Goal: Task Accomplishment & Management: Manage account settings

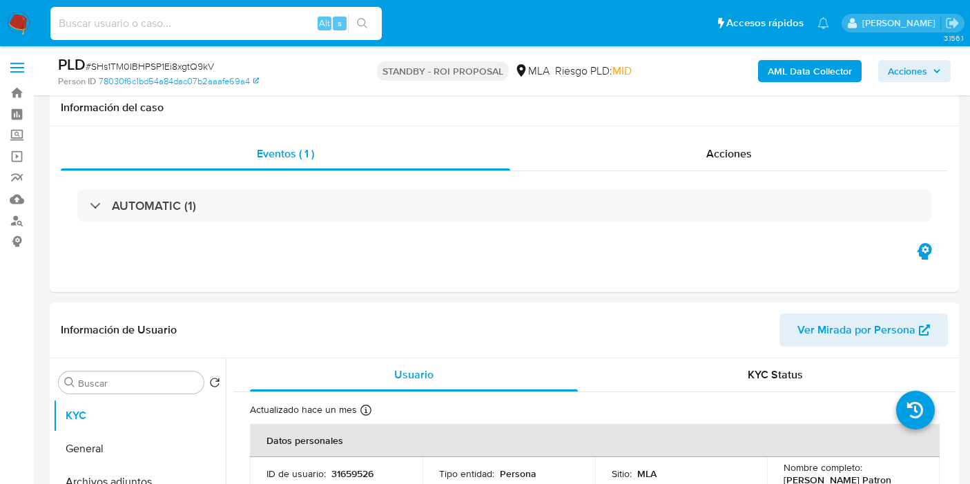
select select "10"
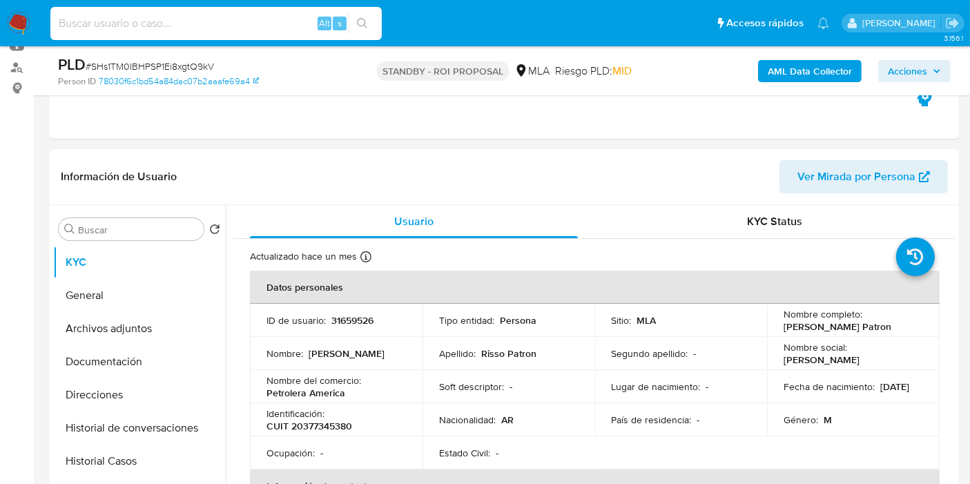
scroll to position [153, 0]
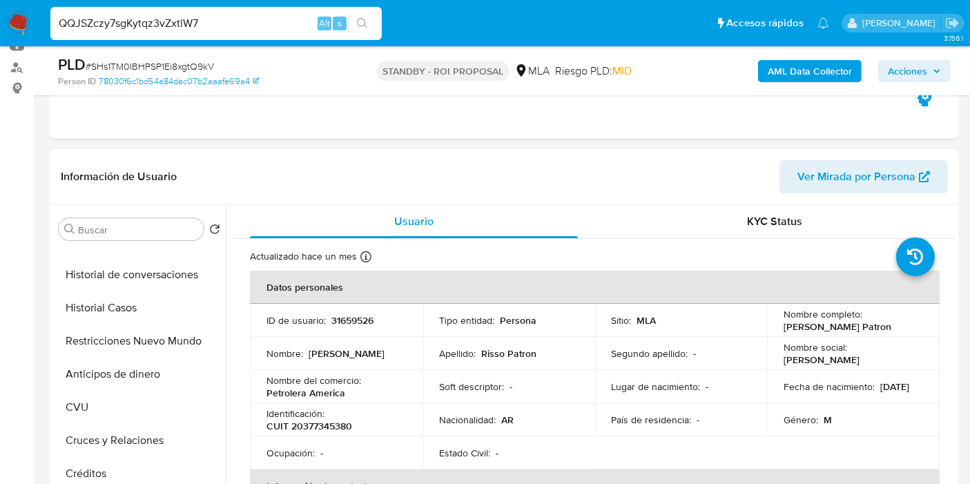
type input "QQJSZczy7sgKytqz3vZxtlW7"
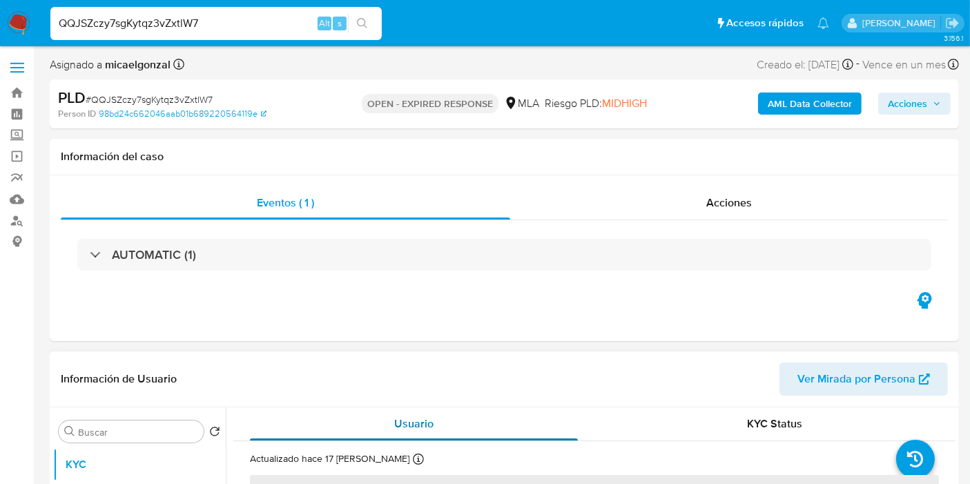
scroll to position [230, 0]
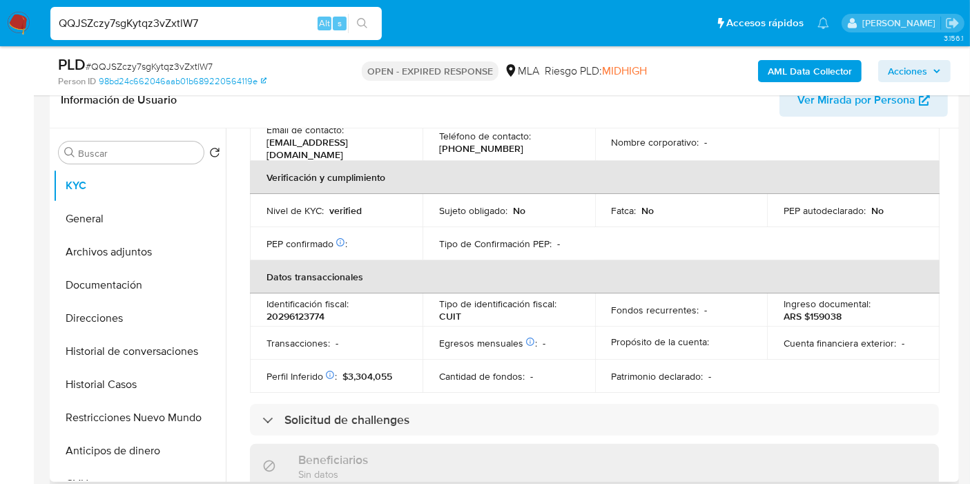
select select "10"
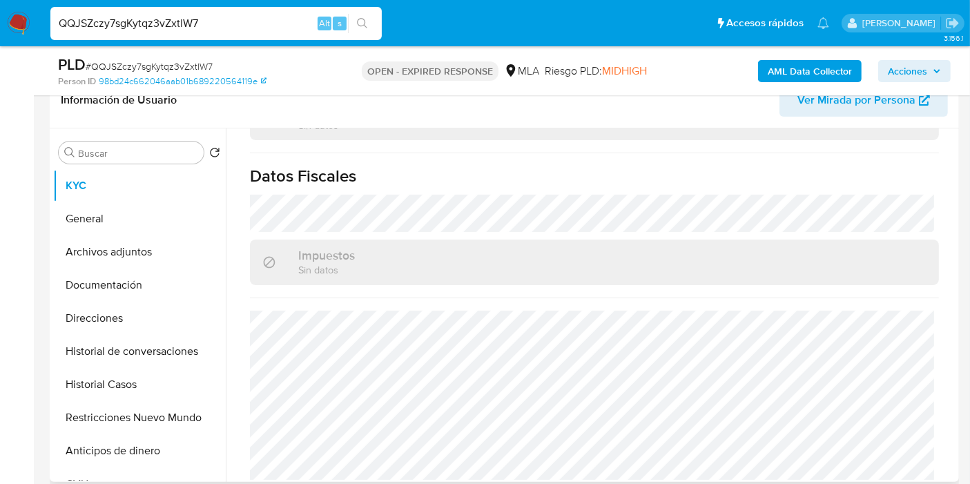
scroll to position [460, 0]
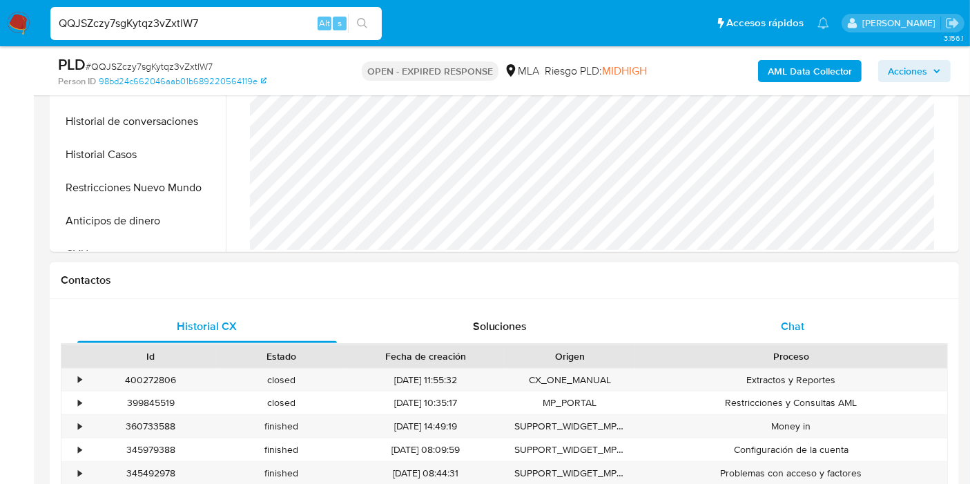
click at [795, 318] on span "Chat" at bounding box center [792, 326] width 23 height 16
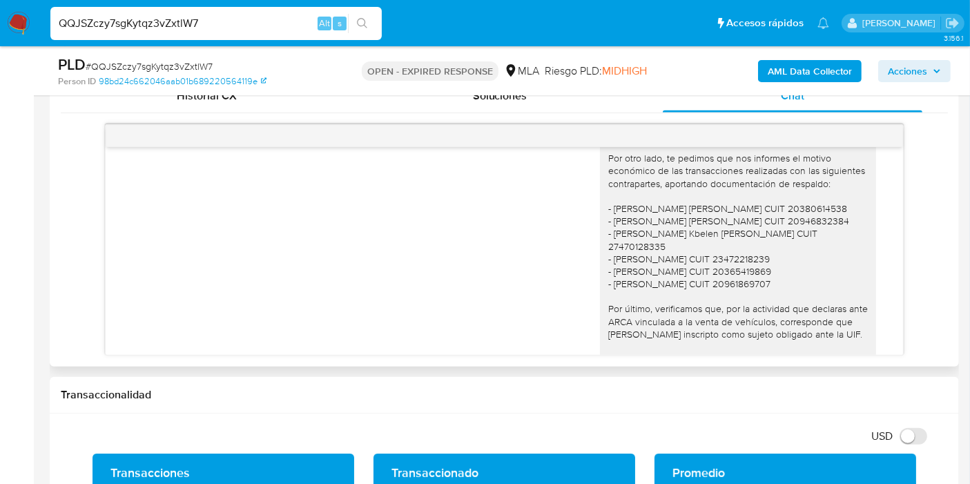
drag, startPoint x: 717, startPoint y: 310, endPoint x: 747, endPoint y: 340, distance: 42.5
click at [747, 340] on div "Buenos días, Agustín. Esperamos que estés bien. Muchas gracias por tu respuesta…" at bounding box center [738, 127] width 260 height 503
drag, startPoint x: 742, startPoint y: 317, endPoint x: 641, endPoint y: 317, distance: 100.8
click at [695, 318] on div "Buenos días, Agustín. Esperamos que estés bien. Muchas gracias por tu respuesta…" at bounding box center [738, 127] width 260 height 503
click at [641, 317] on div "Buenos días, Agustín. Esperamos que estés bien. Muchas gracias por tu respuesta…" at bounding box center [738, 127] width 260 height 503
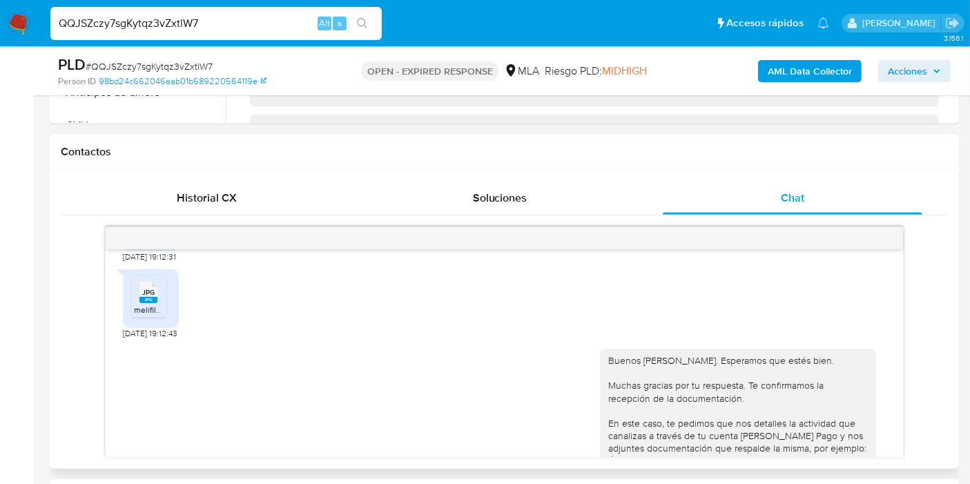
scroll to position [537, 0]
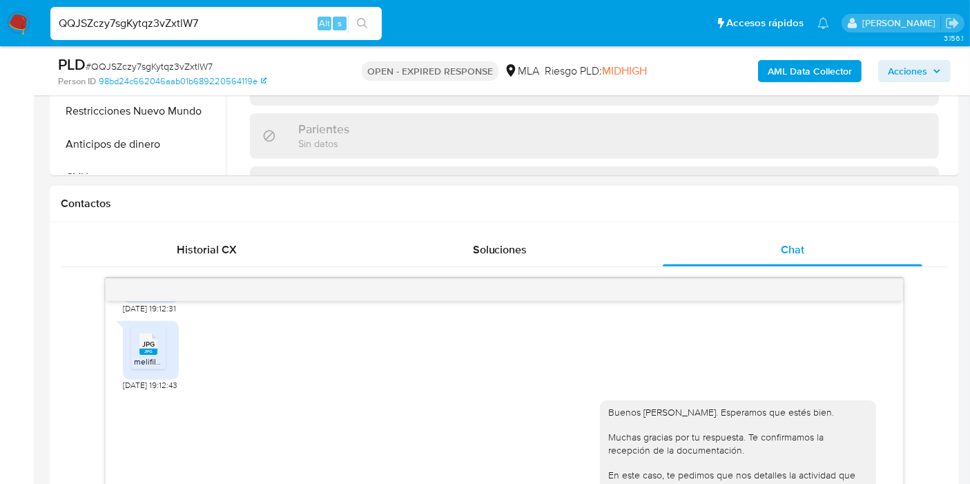
click at [220, 267] on div "Me podran llamar 12/08/2025 00:43:45 Buenos dias me podran llamar 12/08/2025 11…" at bounding box center [504, 388] width 887 height 242
click at [227, 249] on span "Historial CX" at bounding box center [207, 250] width 60 height 16
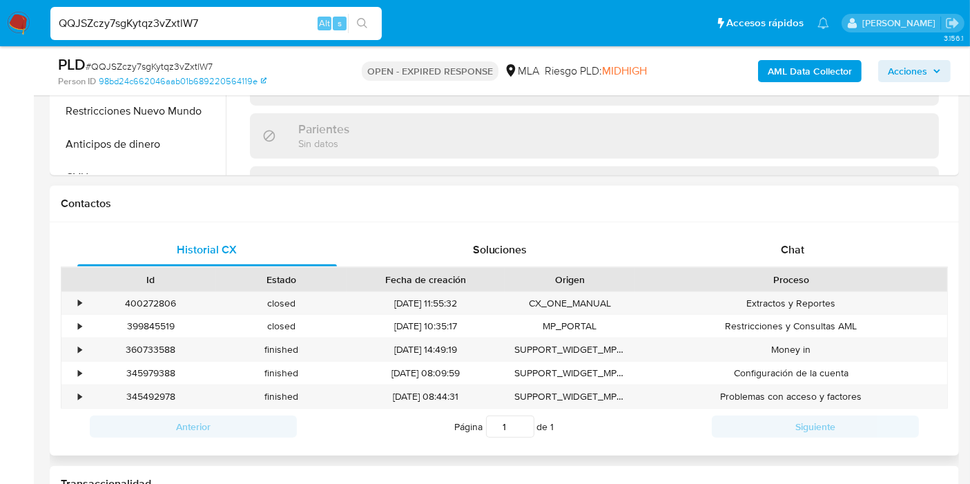
click at [809, 282] on div "Proceso" at bounding box center [791, 280] width 293 height 14
drag, startPoint x: 825, startPoint y: 254, endPoint x: 815, endPoint y: 262, distance: 12.7
click at [824, 255] on div "Chat" at bounding box center [793, 249] width 260 height 33
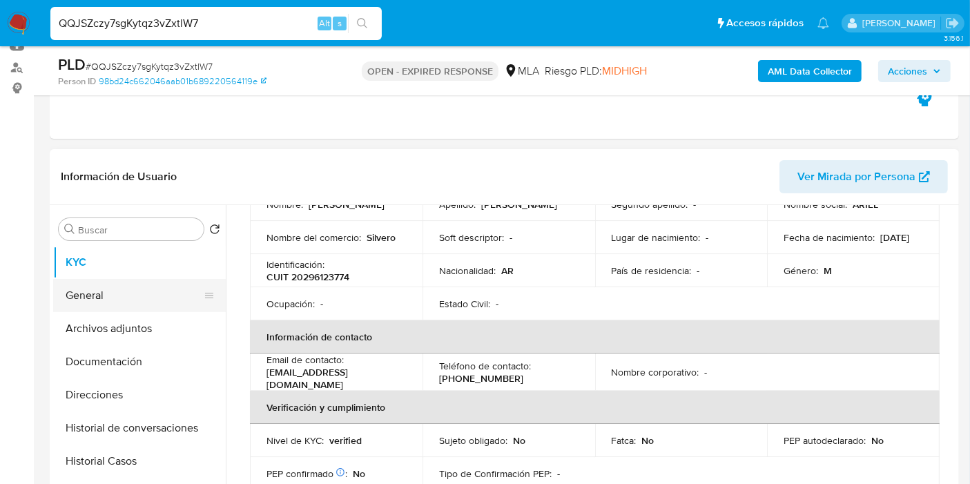
scroll to position [77, 0]
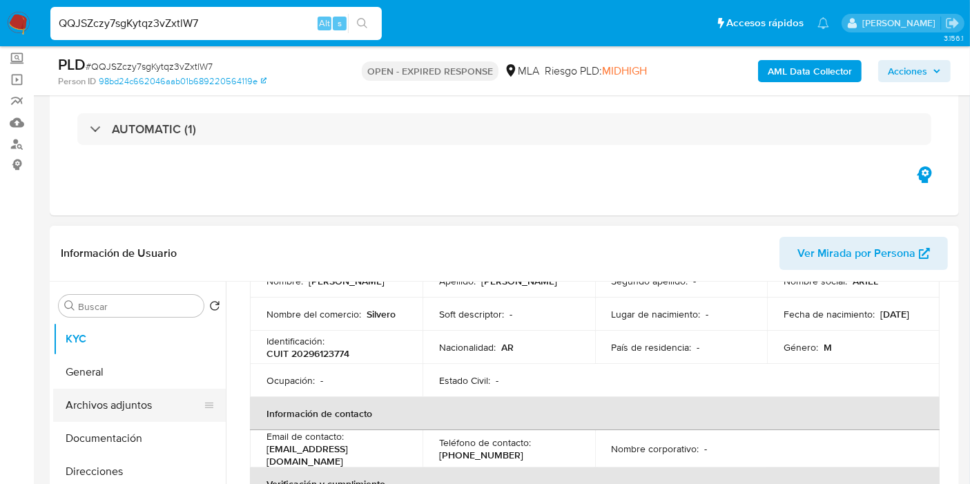
click at [100, 394] on button "Archivos adjuntos" at bounding box center [134, 405] width 162 height 33
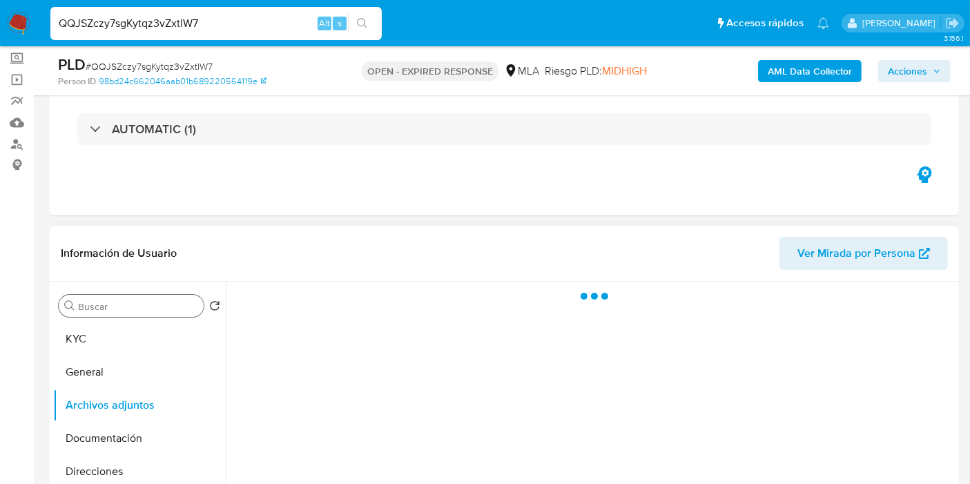
scroll to position [0, 0]
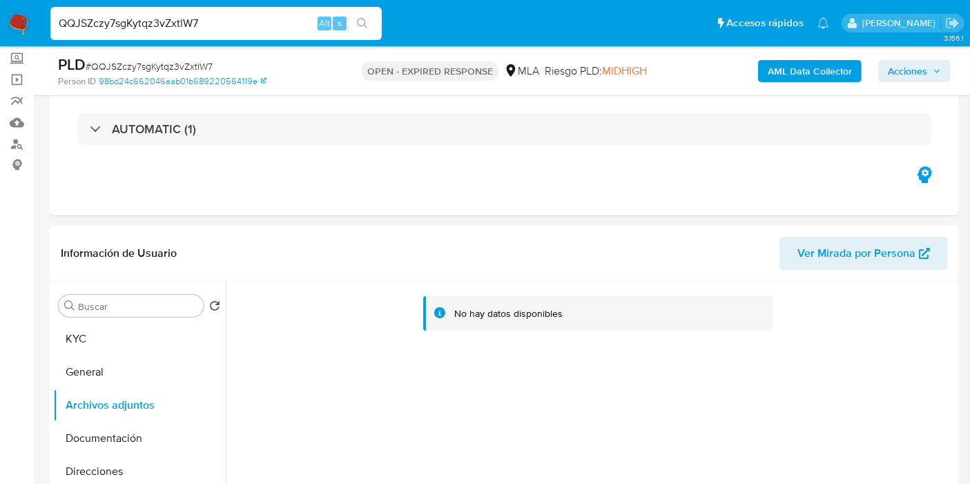
click at [164, 19] on input "QQJSZczy7sgKytqz3vZxtlW7" at bounding box center [216, 24] width 332 height 18
paste input "GSdmg8ihw4c7Uc3rQ6AoTXGE"
type input "GSdmg8ihw4c7Uc3rQ6AoTXGE"
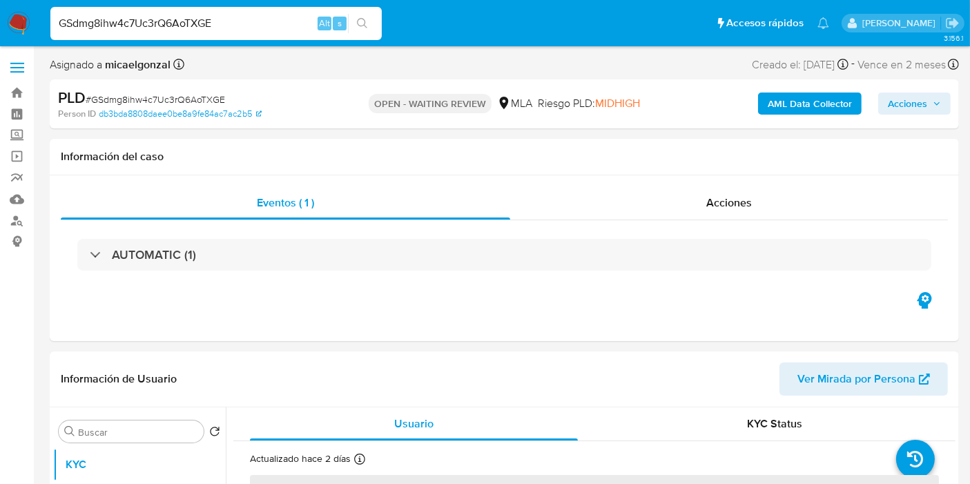
select select "10"
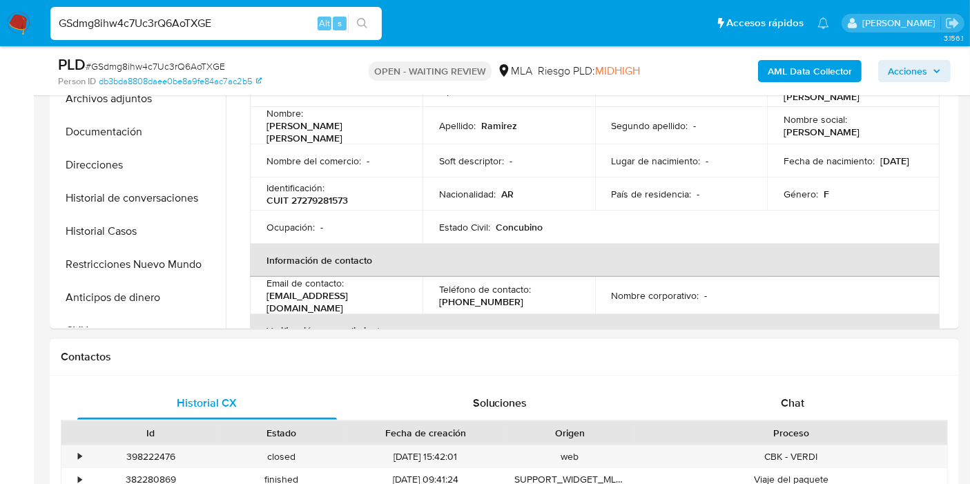
scroll to position [537, 0]
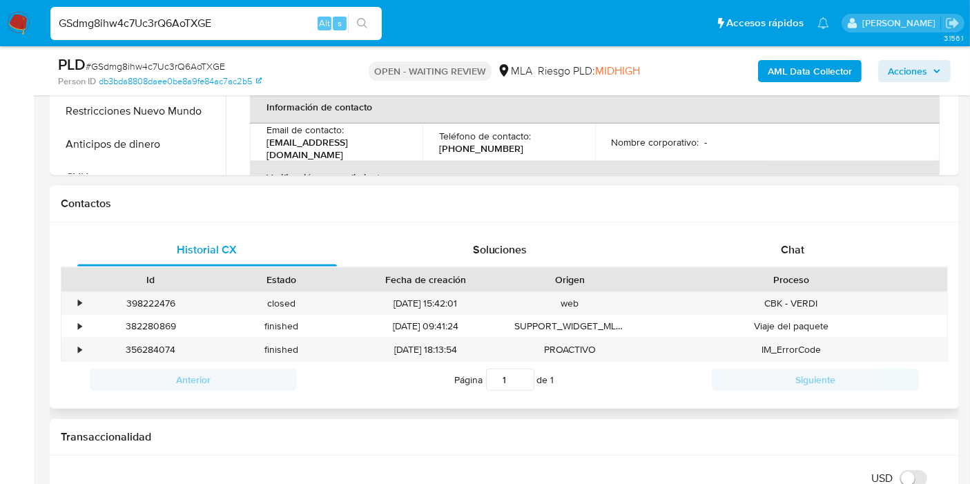
click at [821, 268] on div "Proceso" at bounding box center [791, 279] width 312 height 23
click at [818, 249] on div "Chat" at bounding box center [793, 249] width 260 height 33
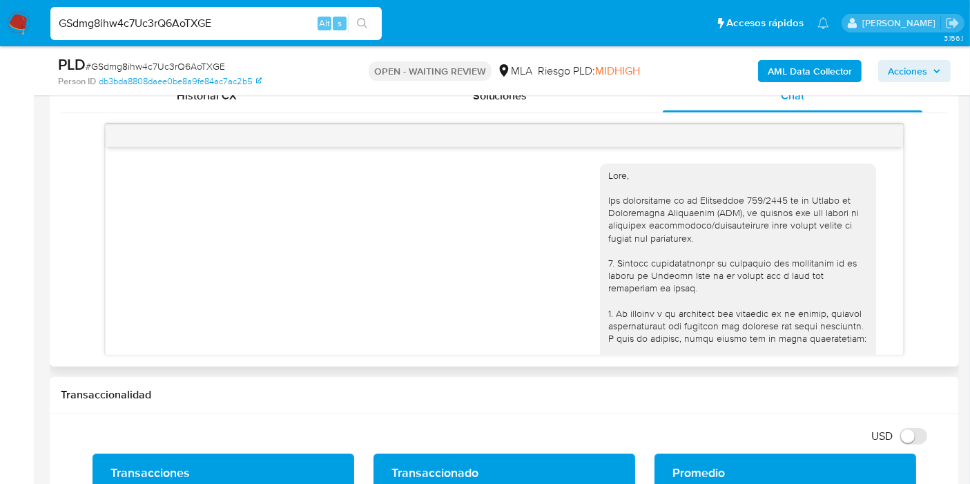
scroll to position [1161, 0]
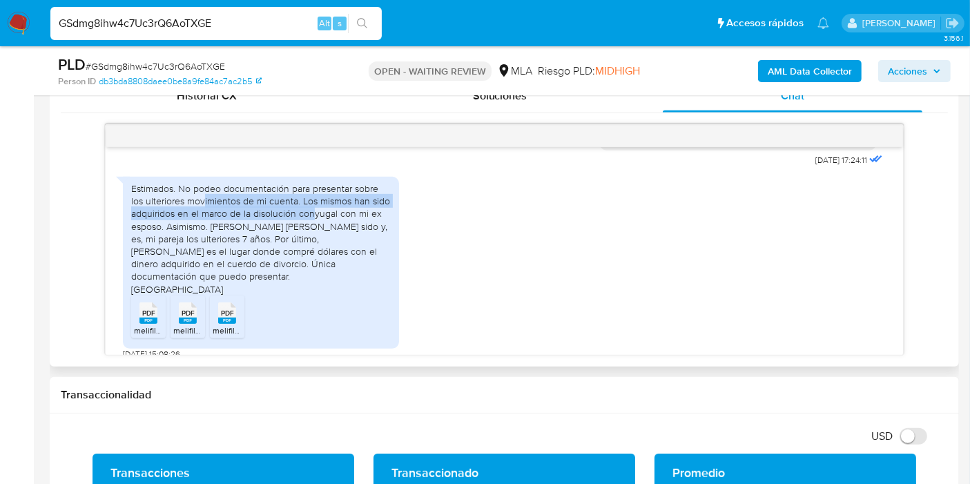
drag, startPoint x: 204, startPoint y: 198, endPoint x: 323, endPoint y: 224, distance: 121.7
click at [315, 215] on div "Estimados. No podeo documentación para presentar sobre los ulteriores movimient…" at bounding box center [261, 238] width 260 height 113
click at [324, 229] on div "Estimados. No podeo documentación para presentar sobre los ulteriores movimient…" at bounding box center [261, 238] width 260 height 113
drag, startPoint x: 204, startPoint y: 189, endPoint x: 278, endPoint y: 195, distance: 73.5
click at [276, 193] on div "Estimados. No podeo documentación para presentar sobre los ulteriores movimient…" at bounding box center [261, 238] width 260 height 113
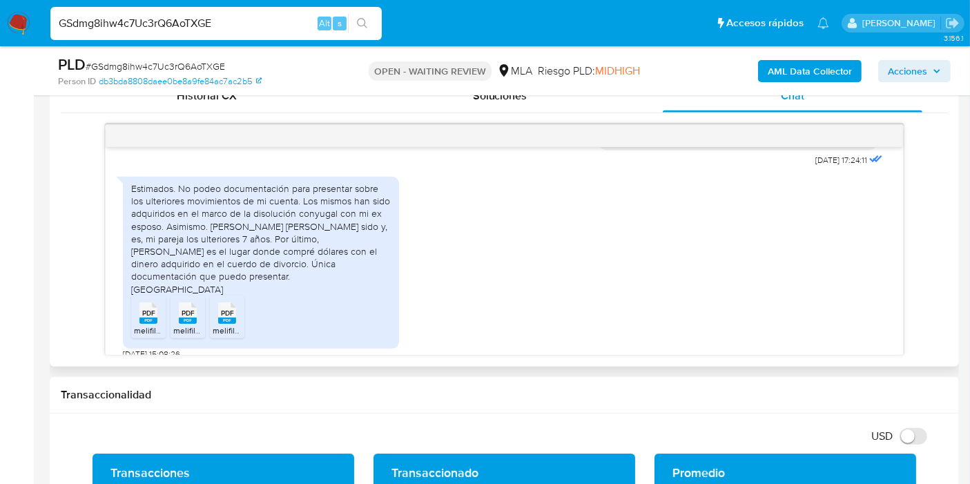
drag, startPoint x: 287, startPoint y: 204, endPoint x: 229, endPoint y: 241, distance: 68.6
click at [285, 209] on div "Estimados. No podeo documentación para presentar sobre los ulteriores movimient…" at bounding box center [261, 238] width 260 height 113
click at [178, 204] on div "Estimados. No podeo documentación para presentar sobre los ulteriores movimient…" at bounding box center [261, 238] width 260 height 113
drag, startPoint x: 173, startPoint y: 208, endPoint x: 262, endPoint y: 210, distance: 89.1
click at [262, 210] on div "Estimados. No podeo documentación para presentar sobre los ulteriores movimient…" at bounding box center [261, 238] width 260 height 113
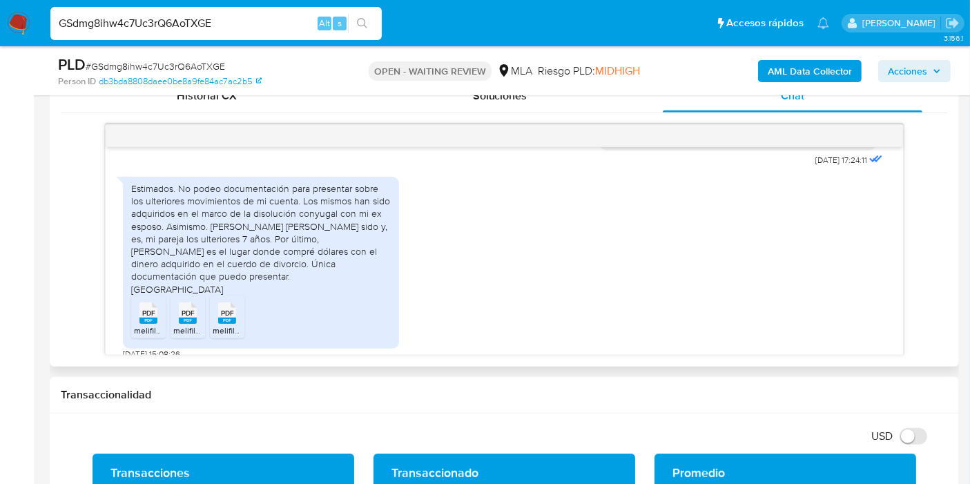
click at [274, 200] on div "Estimados. No podeo documentación para presentar sobre los ulteriores movimient…" at bounding box center [261, 238] width 260 height 113
click at [330, 213] on div "Estimados. No podeo documentación para presentar sobre los ulteriores movimient…" at bounding box center [261, 238] width 260 height 113
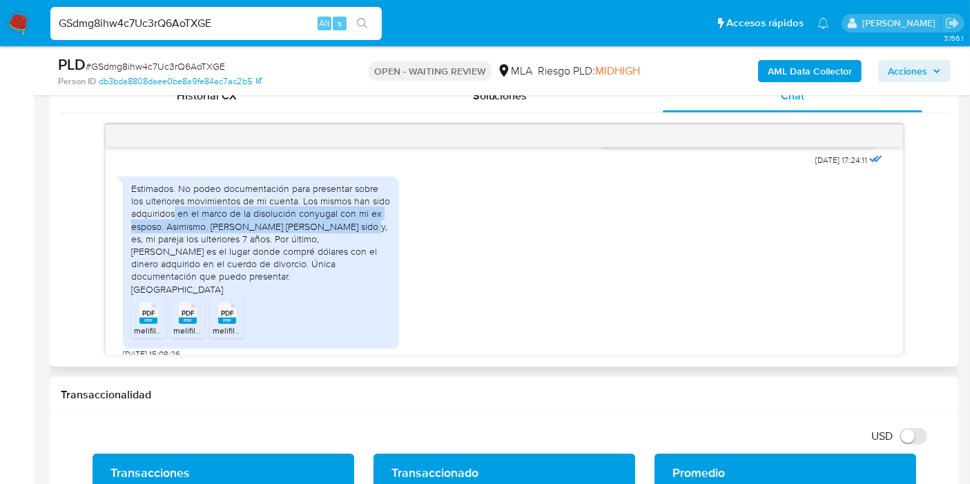
drag, startPoint x: 175, startPoint y: 218, endPoint x: 350, endPoint y: 238, distance: 176.6
click at [347, 234] on div "Estimados. No podeo documentación para presentar sobre los ulteriores movimient…" at bounding box center [261, 238] width 260 height 113
click at [368, 224] on div "Estimados. No podeo documentación para presentar sobre los ulteriores movimient…" at bounding box center [261, 238] width 260 height 113
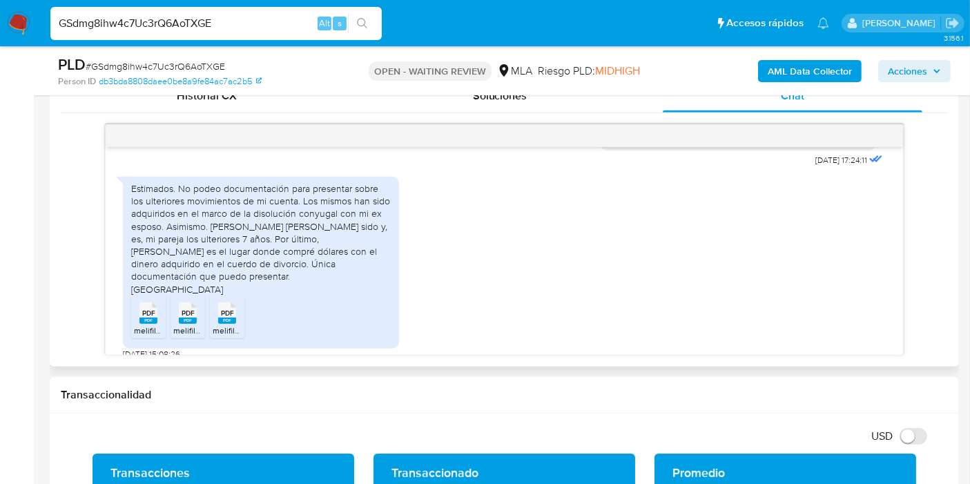
drag, startPoint x: 171, startPoint y: 226, endPoint x: 140, endPoint y: 196, distance: 43.5
click at [171, 224] on div "Estimados. No podeo documentación para presentar sobre los ulteriores movimient…" at bounding box center [261, 238] width 260 height 113
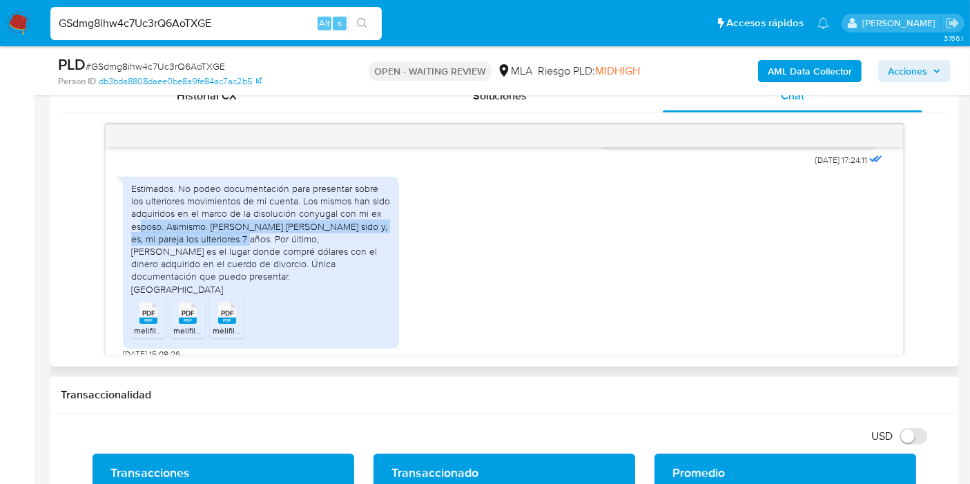
drag, startPoint x: 143, startPoint y: 226, endPoint x: 244, endPoint y: 238, distance: 101.5
click at [244, 238] on div "Estimados. No podeo documentación para presentar sobre los ulteriores movimient…" at bounding box center [261, 238] width 260 height 113
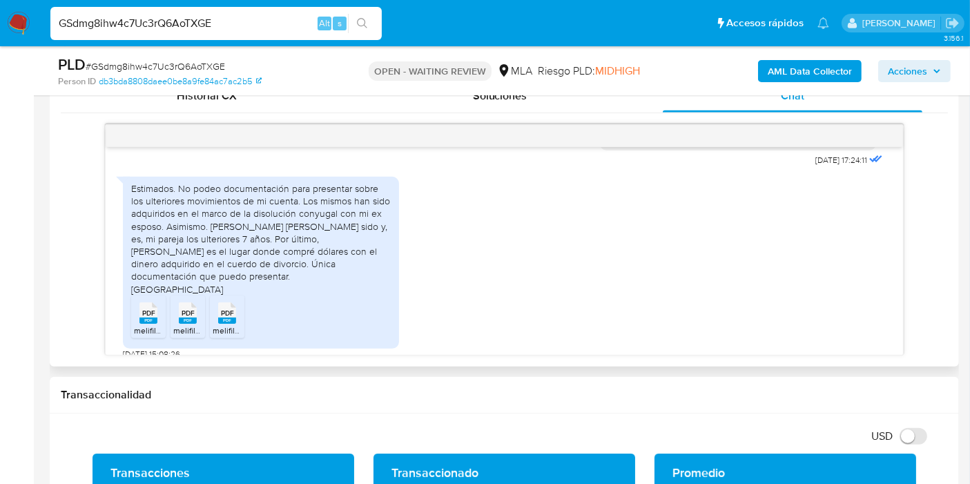
click at [251, 236] on div "Estimados. No podeo documentación para presentar sobre los ulteriores movimient…" at bounding box center [261, 238] width 260 height 113
drag, startPoint x: 260, startPoint y: 220, endPoint x: 316, endPoint y: 217, distance: 55.3
click at [316, 216] on div "Estimados. No podeo documentación para presentar sobre los ulteriores movimient…" at bounding box center [261, 238] width 260 height 113
click at [247, 248] on div "Estimados. No podeo documentación para presentar sobre los ulteriores movimient…" at bounding box center [261, 238] width 260 height 113
click at [152, 231] on div "Estimados. No podeo documentación para presentar sobre los ulteriores movimient…" at bounding box center [261, 238] width 260 height 113
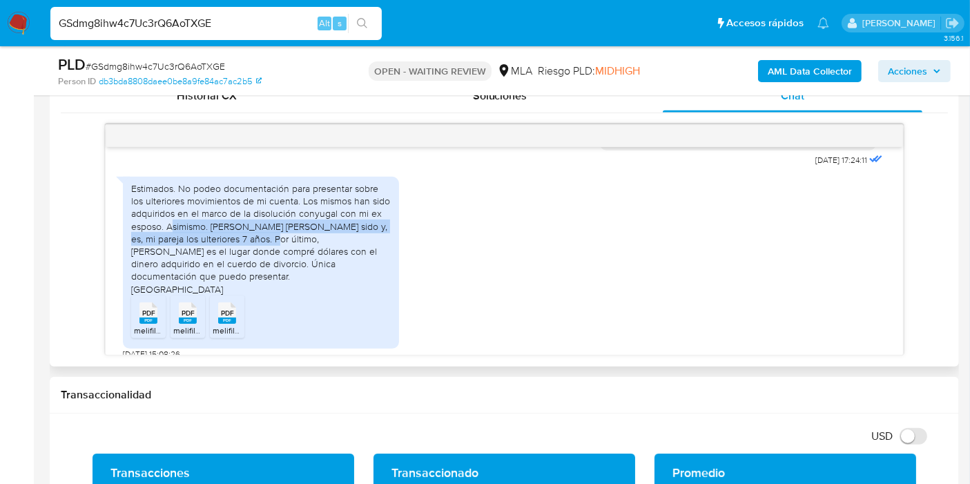
drag, startPoint x: 175, startPoint y: 229, endPoint x: 268, endPoint y: 240, distance: 93.8
click at [268, 240] on div "Estimados. No podeo documentación para presentar sobre los ulteriores movimient…" at bounding box center [261, 238] width 260 height 113
click at [262, 244] on div "Estimados. No podeo documentación para presentar sobre los ulteriores movimient…" at bounding box center [261, 238] width 260 height 113
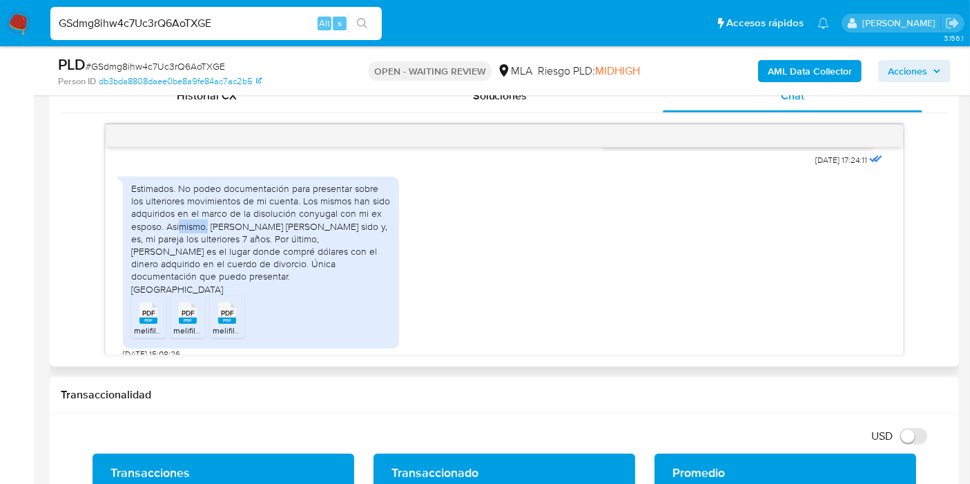
drag, startPoint x: 179, startPoint y: 228, endPoint x: 235, endPoint y: 229, distance: 55.9
click at [226, 228] on div "Estimados. No podeo documentación para presentar sobre los ulteriores movimient…" at bounding box center [261, 238] width 260 height 113
drag, startPoint x: 260, startPoint y: 229, endPoint x: 314, endPoint y: 229, distance: 53.2
click at [262, 229] on div "Estimados. No podeo documentación para presentar sobre los ulteriores movimient…" at bounding box center [261, 238] width 260 height 113
drag, startPoint x: 314, startPoint y: 229, endPoint x: 346, endPoint y: 229, distance: 32.5
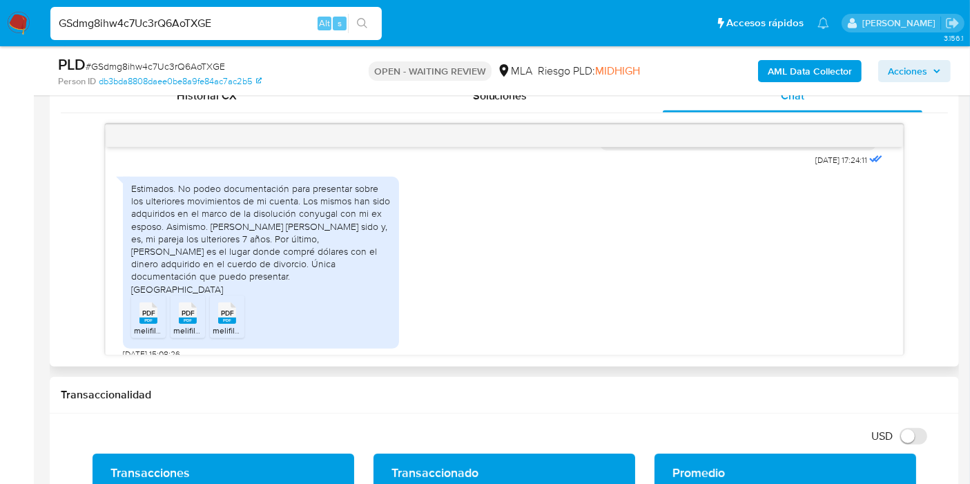
click at [314, 229] on div "Estimados. No podeo documentación para presentar sobre los ulteriores movimient…" at bounding box center [261, 238] width 260 height 113
click at [349, 228] on div "Estimados. No podeo documentación para presentar sobre los ulteriores movimient…" at bounding box center [261, 238] width 260 height 113
click at [189, 247] on div "Estimados. No podeo documentación para presentar sobre los ulteriores movimient…" at bounding box center [261, 238] width 260 height 113
click at [294, 231] on div "Estimados. No podeo documentación para presentar sobre los ulteriores movimient…" at bounding box center [261, 238] width 260 height 113
click at [329, 253] on div "Estimados. No podeo documentación para presentar sobre los ulteriores movimient…" at bounding box center [261, 238] width 260 height 113
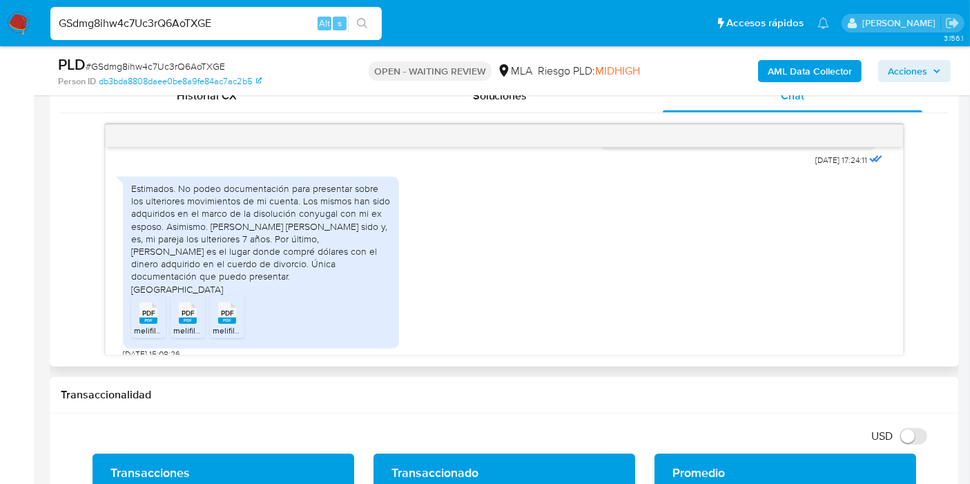
click at [357, 253] on div "Estimados. No podeo documentación para presentar sobre los ulteriores movimient…" at bounding box center [261, 238] width 260 height 113
drag, startPoint x: 316, startPoint y: 258, endPoint x: 320, endPoint y: 238, distance: 20.3
click at [319, 255] on div "Estimados. No podeo documentación para presentar sobre los ulteriores movimient…" at bounding box center [261, 238] width 260 height 113
drag, startPoint x: 295, startPoint y: 240, endPoint x: 336, endPoint y: 256, distance: 44.4
click at [336, 256] on div "Estimados. No podeo documentación para presentar sobre los ulteriores movimient…" at bounding box center [261, 238] width 260 height 113
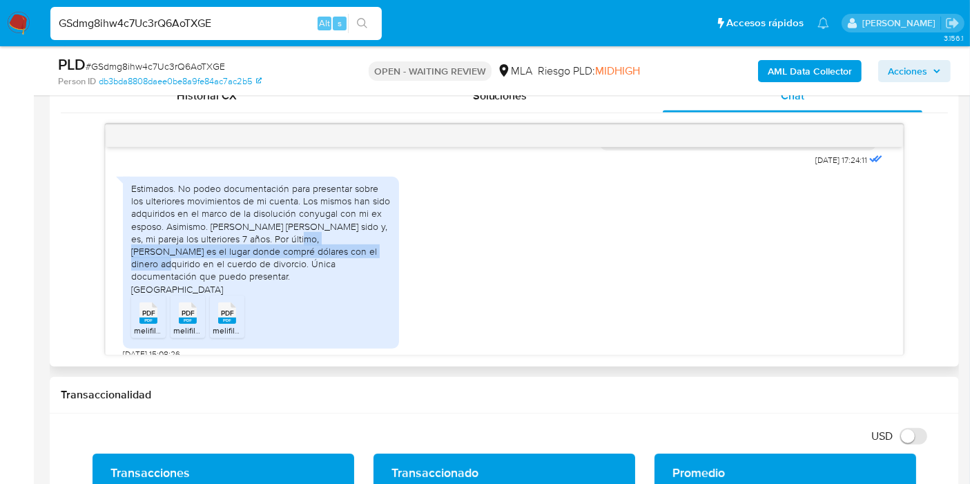
click at [336, 256] on div "Estimados. No podeo documentación para presentar sobre los ulteriores movimient…" at bounding box center [261, 238] width 260 height 113
click at [358, 255] on div "Estimados. No podeo documentación para presentar sobre los ulteriores movimient…" at bounding box center [261, 238] width 260 height 113
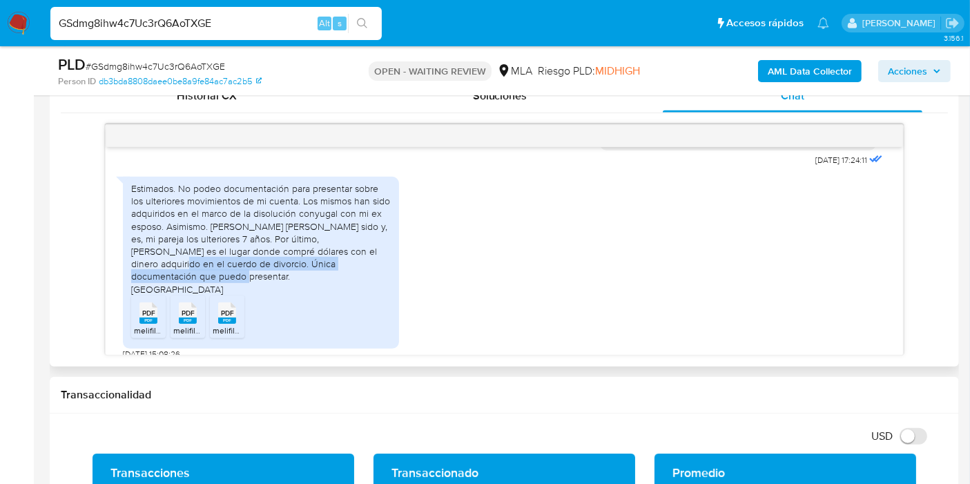
drag, startPoint x: 358, startPoint y: 255, endPoint x: 371, endPoint y: 260, distance: 14.2
click at [371, 260] on div "Estimados. No podeo documentación para presentar sobre los ulteriores movimient…" at bounding box center [261, 238] width 260 height 113
click at [320, 262] on div "Estimados. No podeo documentación para presentar sobre los ulteriores movimient…" at bounding box center [261, 238] width 260 height 113
click at [315, 254] on div "Estimados. No podeo documentación para presentar sobre los ulteriores movimient…" at bounding box center [261, 238] width 260 height 113
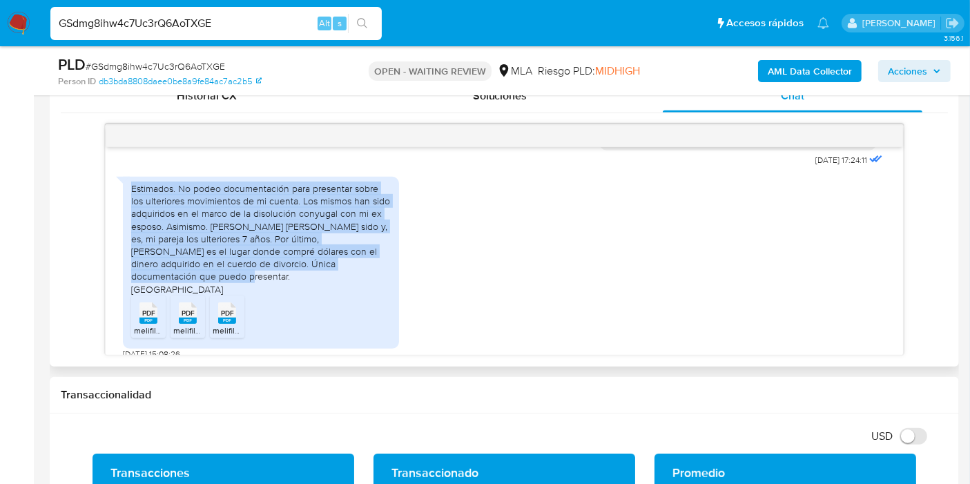
click at [315, 254] on div "Estimados. No podeo documentación para presentar sobre los ulteriores movimient…" at bounding box center [261, 238] width 260 height 113
click at [164, 25] on input "GSdmg8ihw4c7Uc3rQ6AoTXGE" at bounding box center [216, 24] width 332 height 18
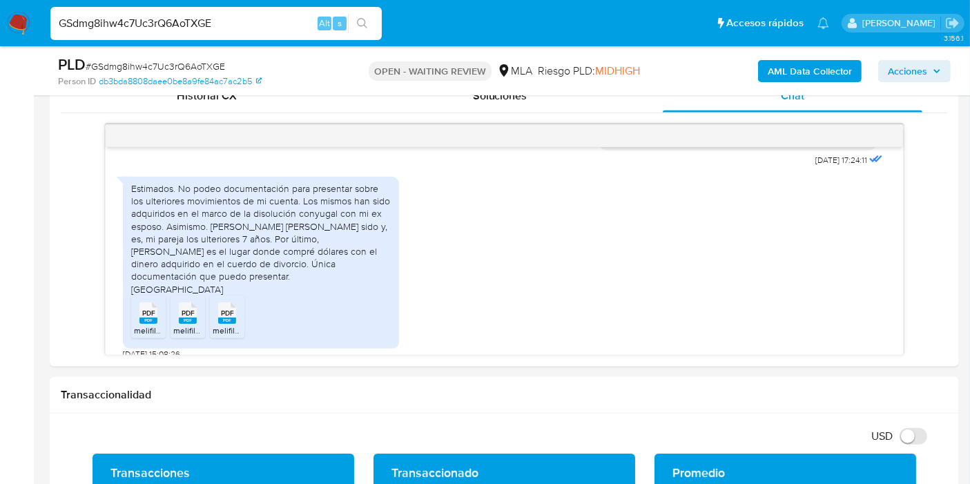
click at [164, 25] on input "GSdmg8ihw4c7Uc3rQ6AoTXGE" at bounding box center [216, 24] width 332 height 18
paste input "Zp98TJaGN7wsCuYR0bw6Wse"
type input "Zp98TJaGN7wsCuYR0bw6WseE"
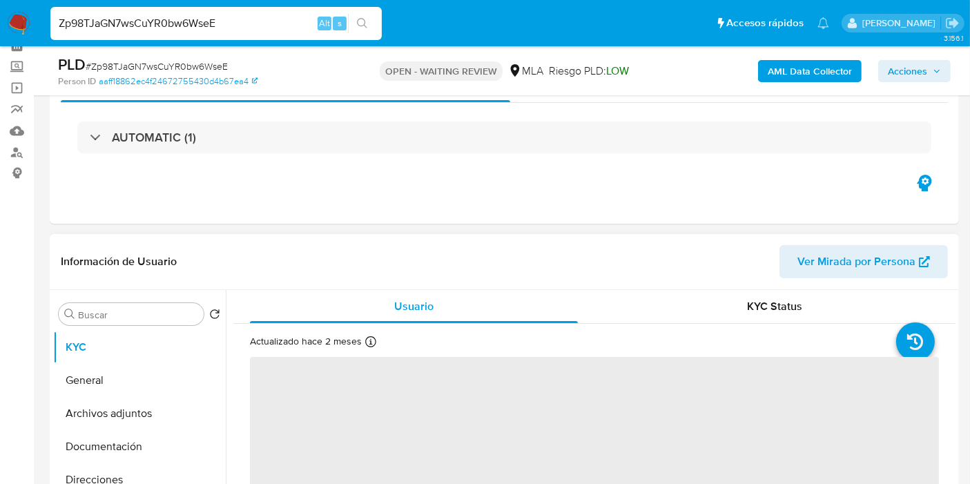
scroll to position [230, 0]
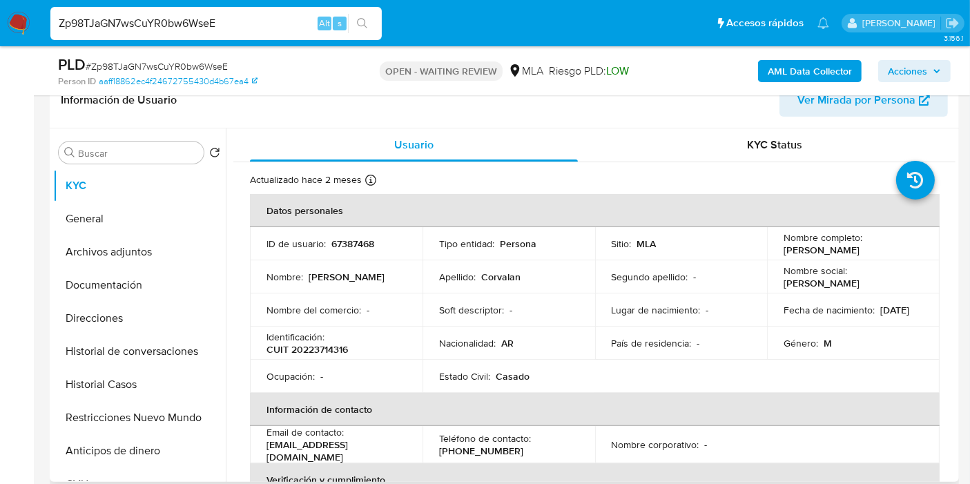
select select "10"
click at [796, 304] on p "Fecha de nacimiento :" at bounding box center [829, 310] width 91 height 12
click at [304, 353] on p "CUIT 20223714316" at bounding box center [307, 349] width 81 height 12
copy p "20223714316"
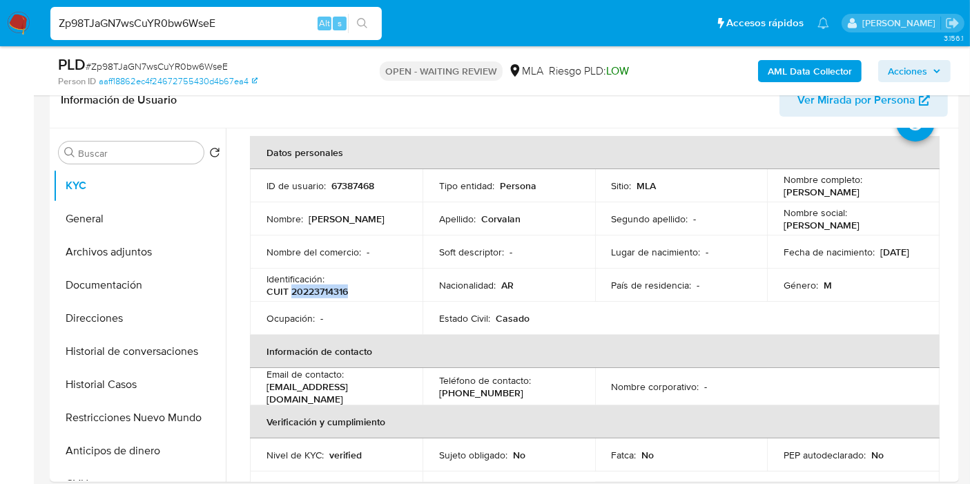
scroll to position [0, 0]
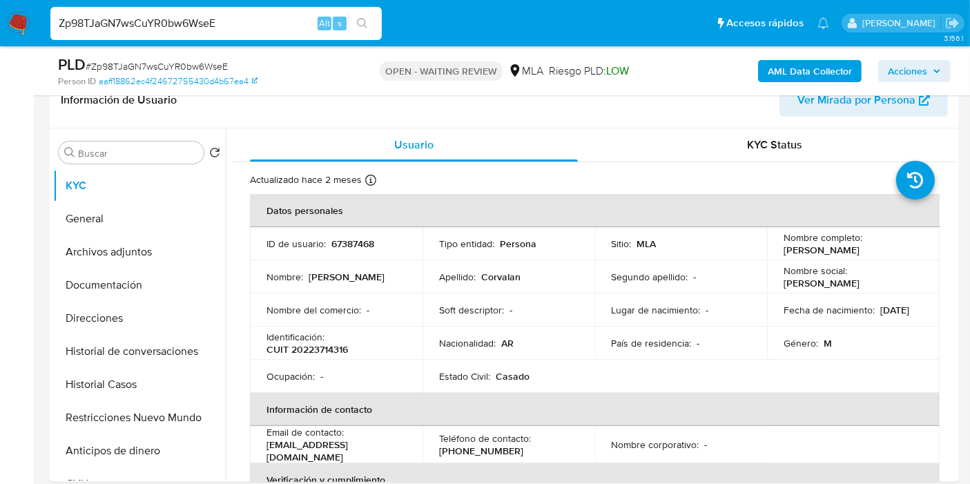
click at [124, 15] on input "Zp98TJaGN7wsCuYR0bw6WseE" at bounding box center [216, 24] width 332 height 18
paste input "FvCSisOY0tTjMeZGAp6ciJlW"
type input "FvCSisOY0tTjMeZGAp6ciJlW"
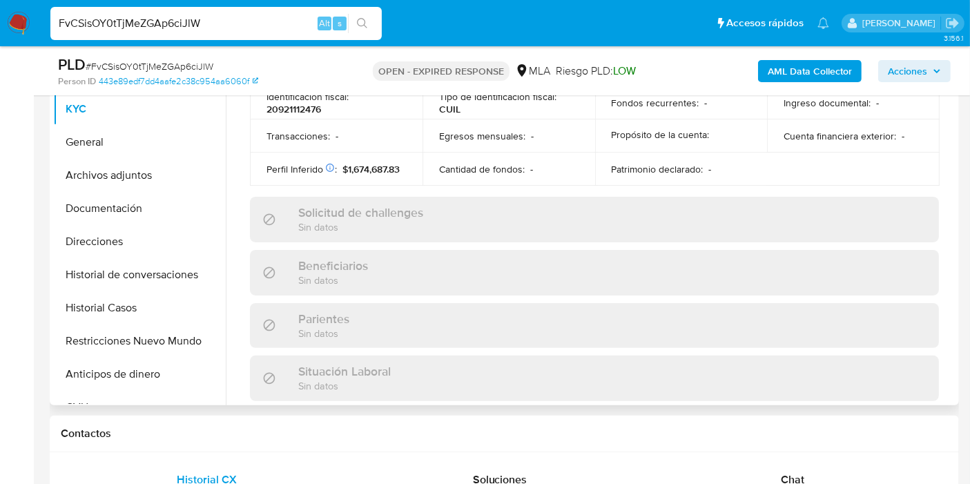
scroll to position [739, 0]
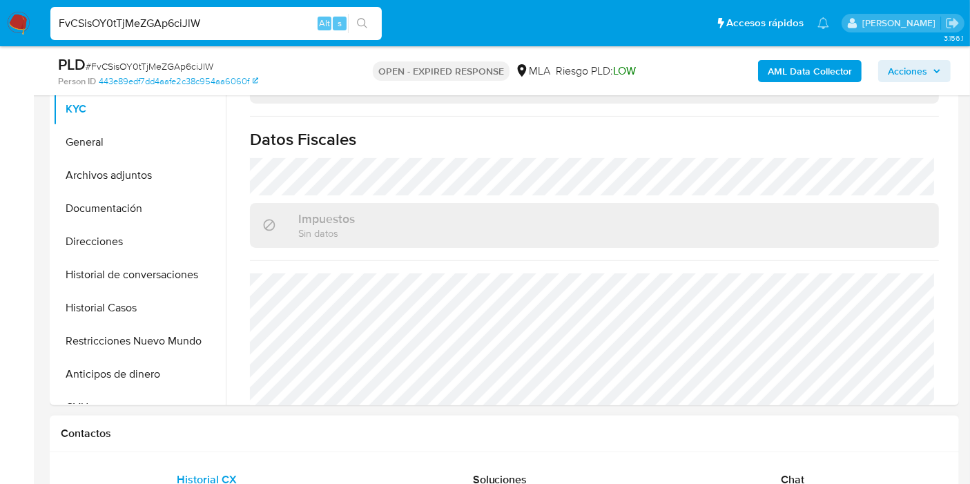
select select "10"
click at [789, 470] on div "Chat" at bounding box center [793, 479] width 260 height 33
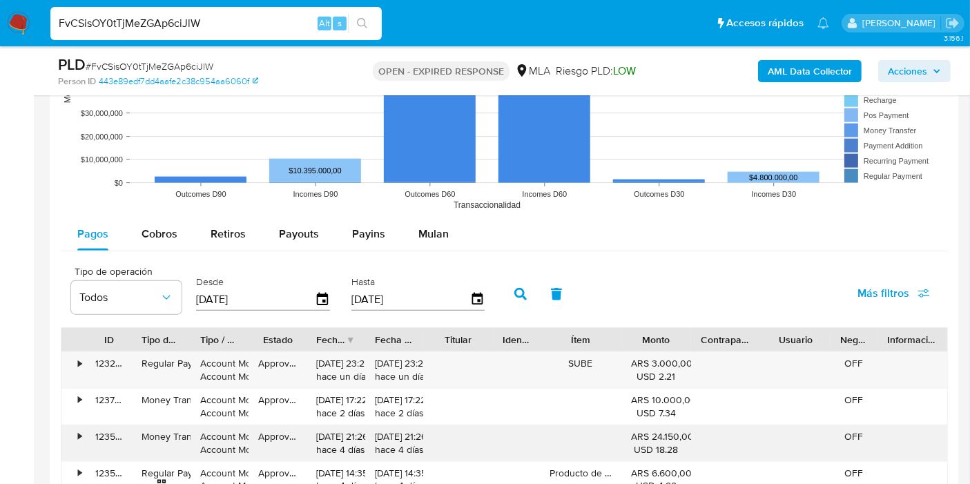
scroll to position [1446, 0]
click at [335, 376] on div "26/08/2025 23:25:40 hace un día" at bounding box center [335, 371] width 39 height 26
click at [414, 362] on div "26/08/2025 23:25:42 hace un día" at bounding box center [394, 371] width 39 height 26
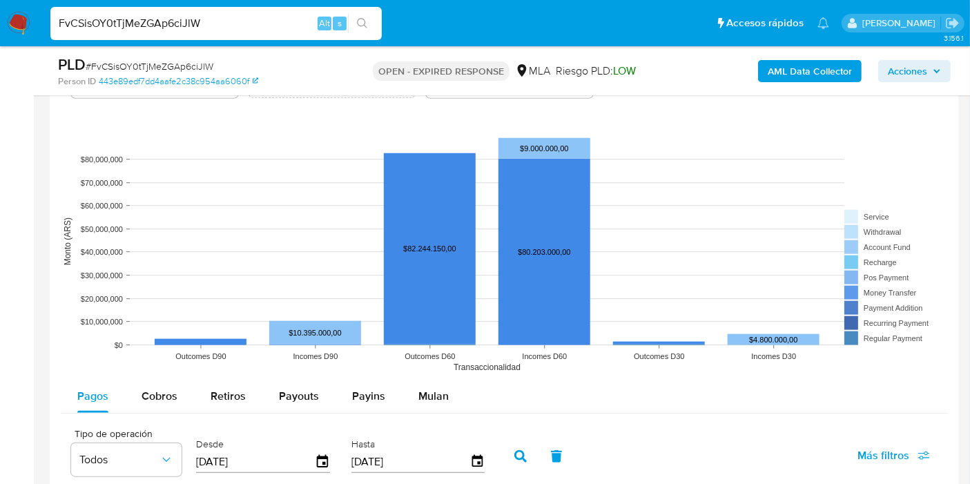
scroll to position [1139, 0]
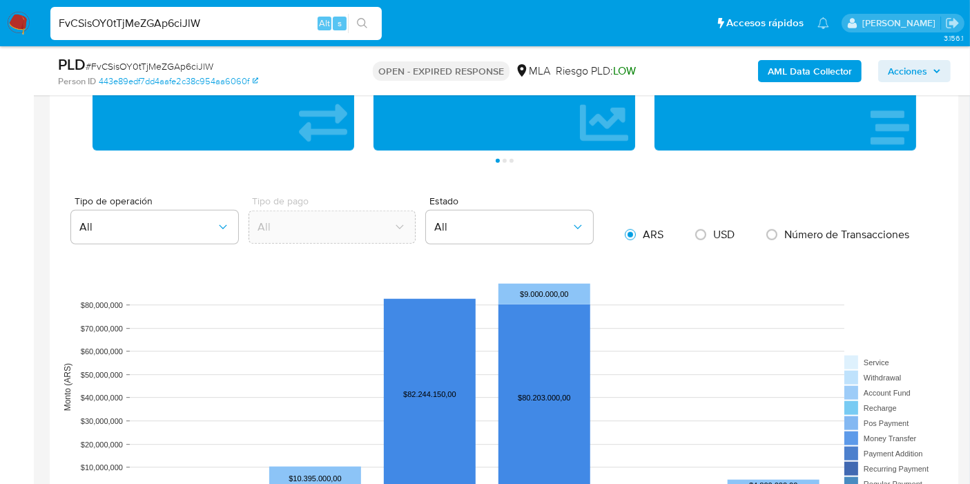
click at [171, 33] on div "FvCSisOY0tTjMeZGAp6ciJlW Alt s" at bounding box center [216, 23] width 332 height 33
click at [180, 26] on input "FvCSisOY0tTjMeZGAp6ciJlW" at bounding box center [216, 24] width 332 height 18
paste input "7iUgkeuYY8xyTtF9BmrjejXZ"
type input "7iUgkeuYY8xyTtF9BmrjejXZ"
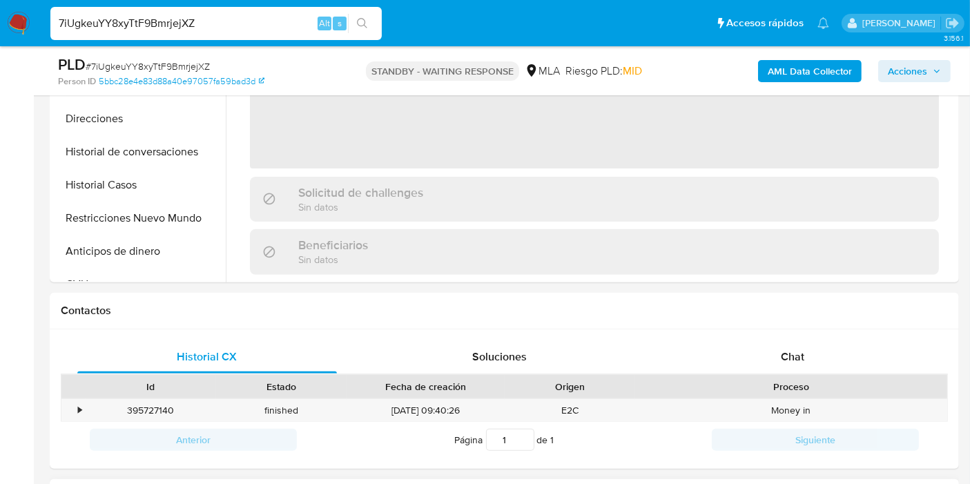
scroll to position [537, 0]
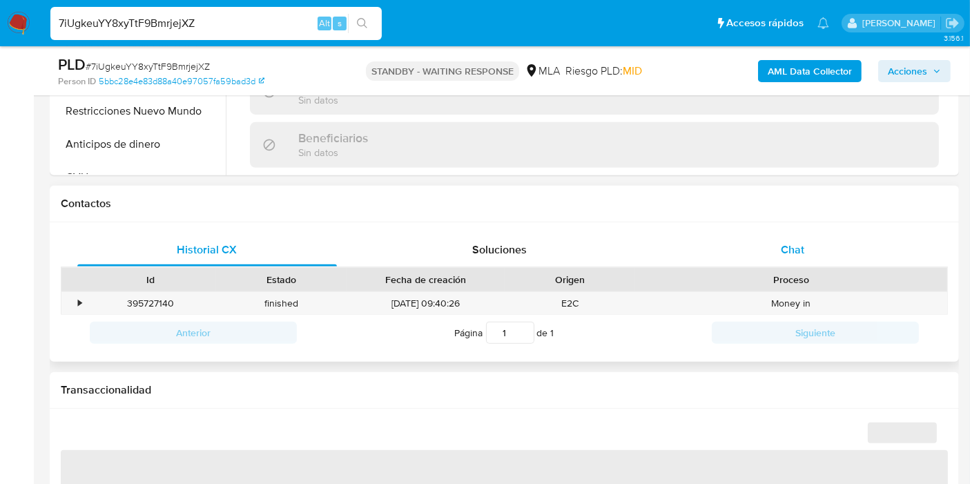
click at [839, 263] on div "Chat" at bounding box center [793, 249] width 260 height 33
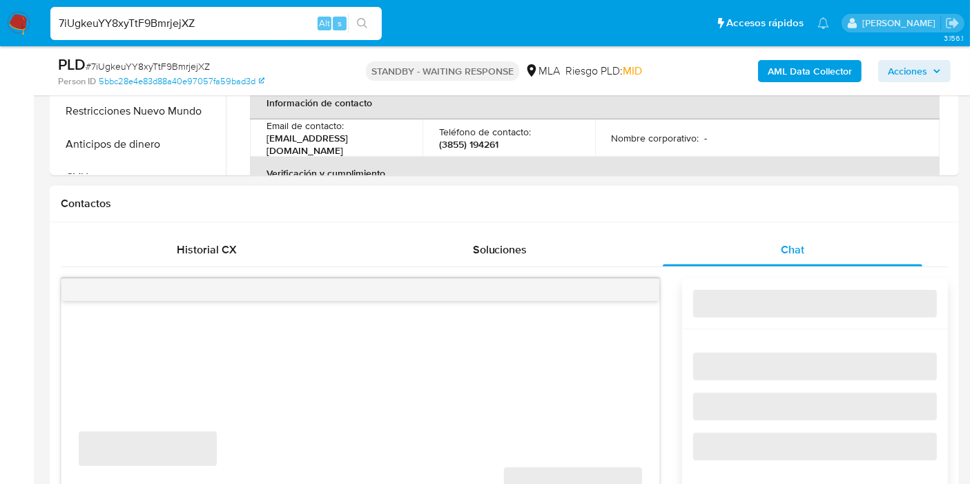
scroll to position [691, 0]
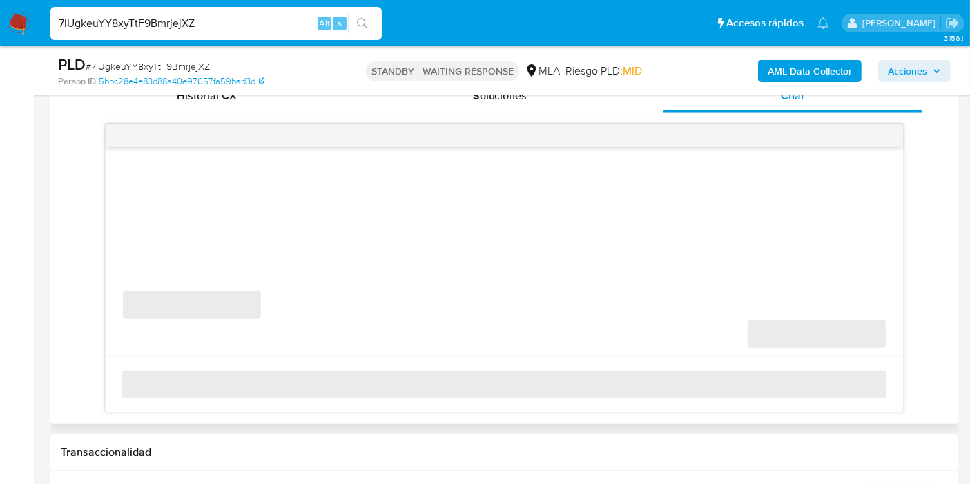
select select "10"
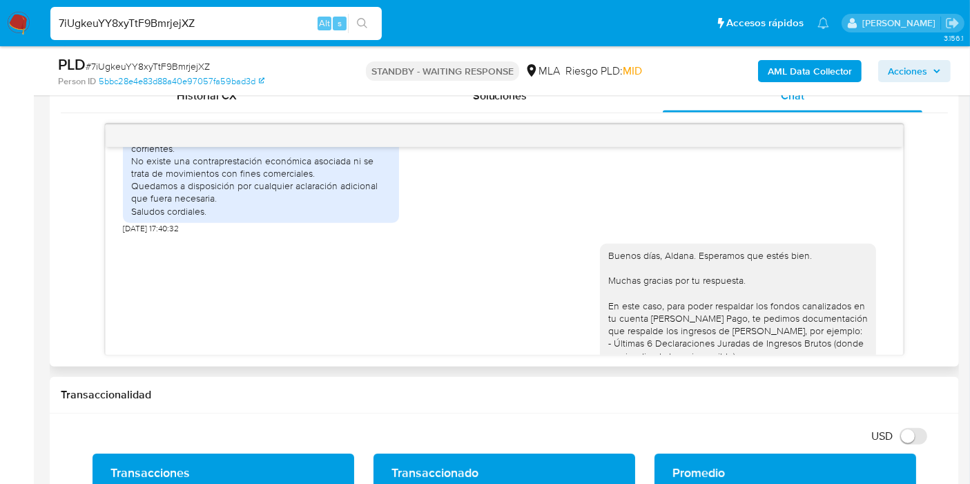
scroll to position [1620, 0]
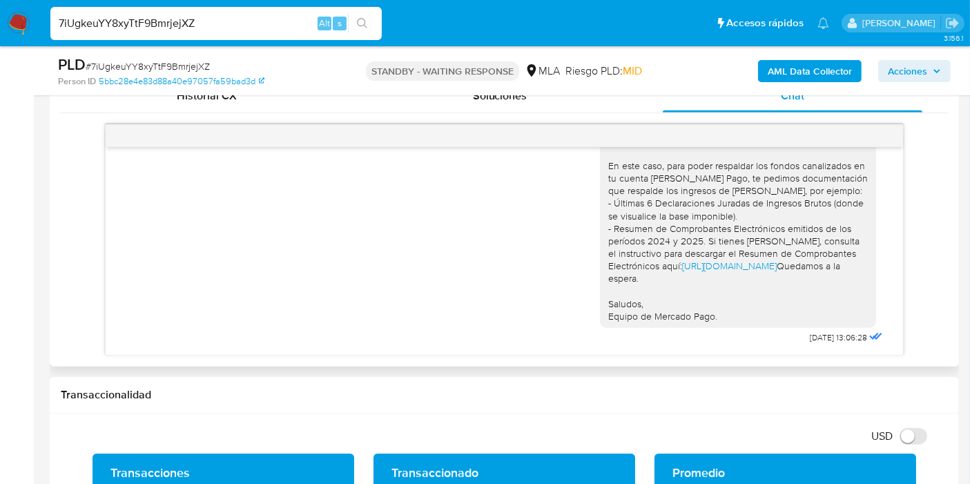
click at [838, 340] on span "28/08/2025 13:06:28" at bounding box center [838, 337] width 57 height 11
click at [847, 337] on span "28/08/2025 13:06:28" at bounding box center [838, 337] width 57 height 11
click at [848, 336] on span "28/08/2025 13:06:28" at bounding box center [838, 337] width 57 height 11
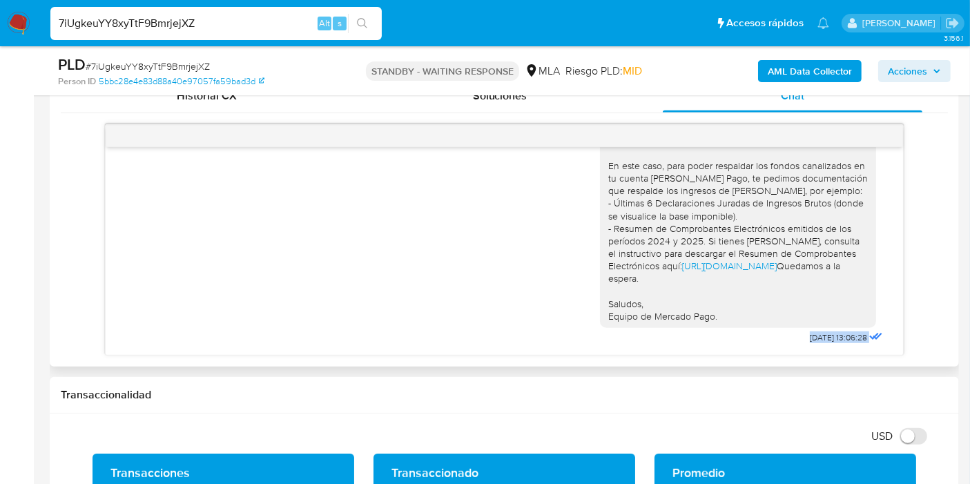
click at [848, 336] on span "28/08/2025 13:06:28" at bounding box center [838, 337] width 57 height 11
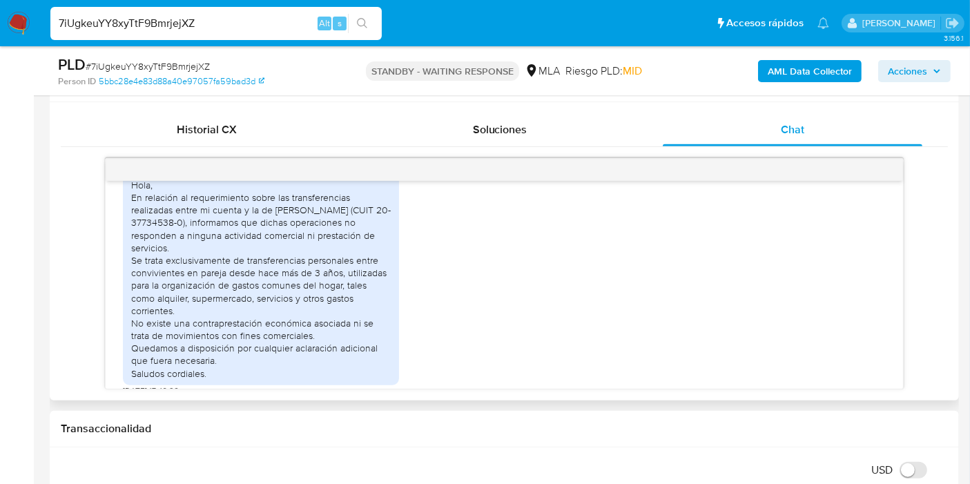
scroll to position [691, 0]
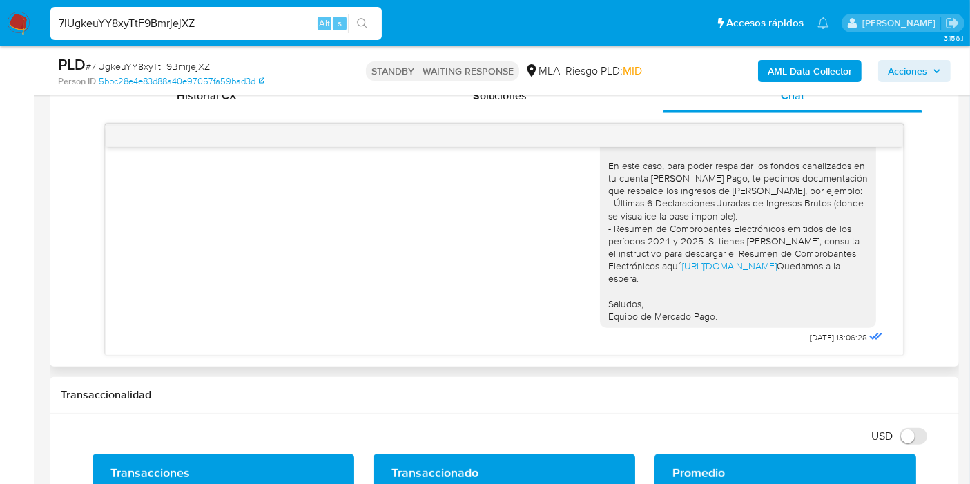
drag, startPoint x: 681, startPoint y: 190, endPoint x: 656, endPoint y: 195, distance: 25.5
click at [681, 189] on div "Buenos días, Aldana. Esperamos que estés bien. Muchas gracias por tu respuesta.…" at bounding box center [738, 215] width 260 height 213
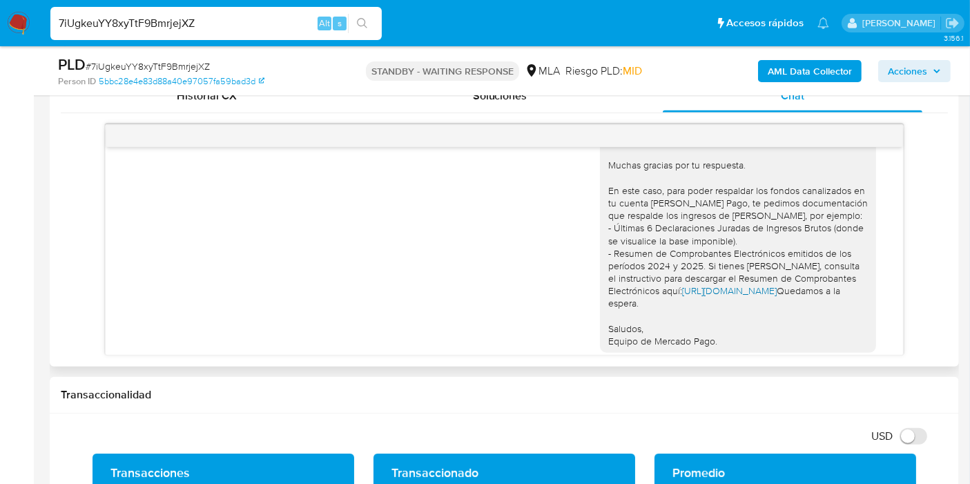
scroll to position [1620, 0]
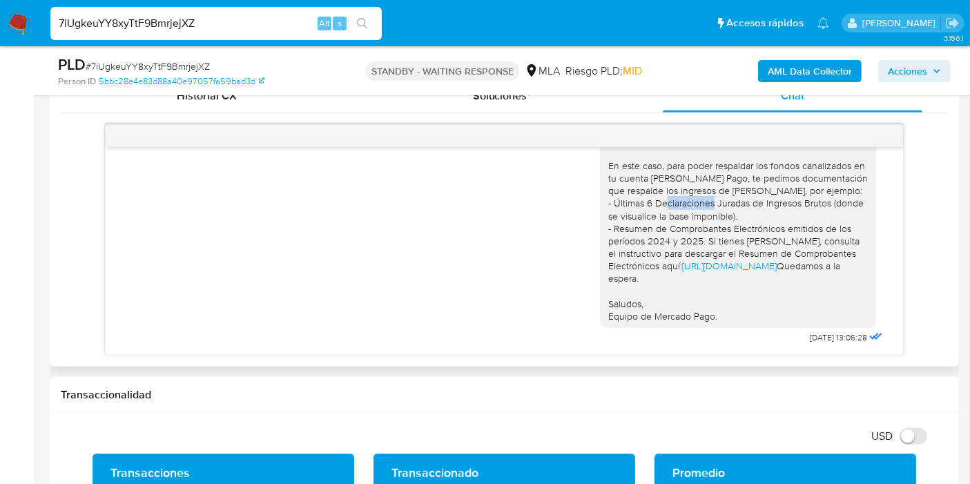
drag, startPoint x: 629, startPoint y: 191, endPoint x: 676, endPoint y: 192, distance: 47.0
click at [676, 192] on div "Buenos días, Aldana. Esperamos que estés bien. Muchas gracias por tu respuesta.…" at bounding box center [738, 215] width 260 height 213
click at [689, 170] on div "Buenos días, Aldana. Esperamos que estés bien. Muchas gracias por tu respuesta.…" at bounding box center [738, 215] width 260 height 213
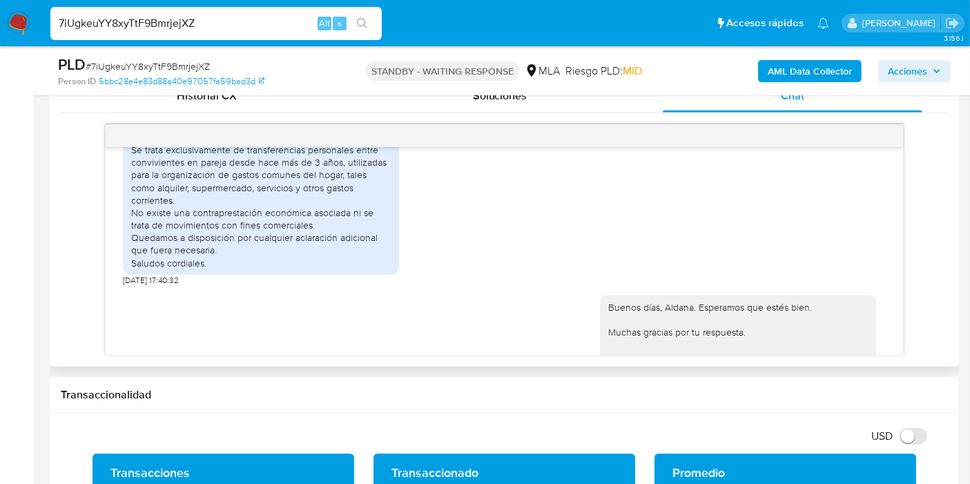
scroll to position [1313, 0]
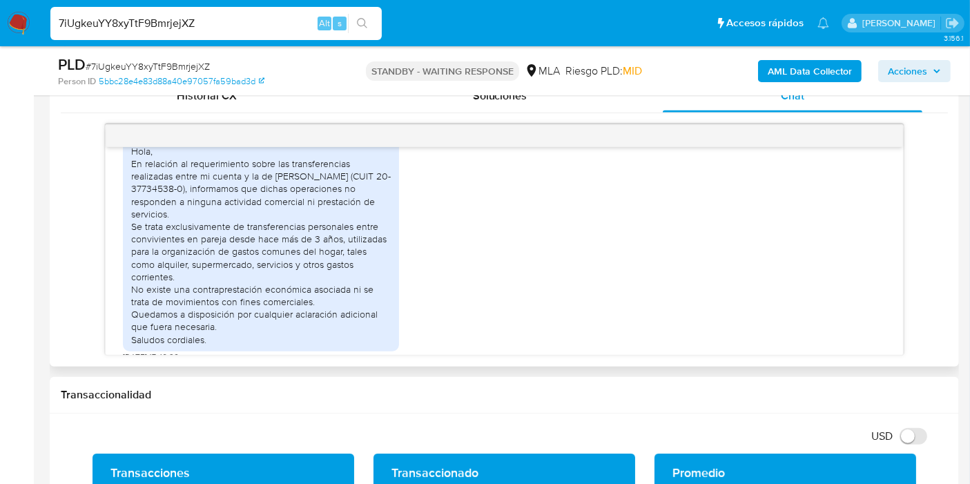
drag, startPoint x: 181, startPoint y: 205, endPoint x: 175, endPoint y: 191, distance: 14.9
click at [180, 204] on div "Hola, En relación al requerimiento sobre las transferencias realizadas entre mi…" at bounding box center [261, 245] width 260 height 201
drag, startPoint x: 175, startPoint y: 191, endPoint x: 292, endPoint y: 202, distance: 117.2
click at [238, 202] on div "Hola, En relación al requerimiento sobre las transferencias realizadas entre mi…" at bounding box center [261, 245] width 260 height 201
click at [310, 202] on div "Hola, En relación al requerimiento sobre las transferencias realizadas entre mi…" at bounding box center [261, 245] width 260 height 201
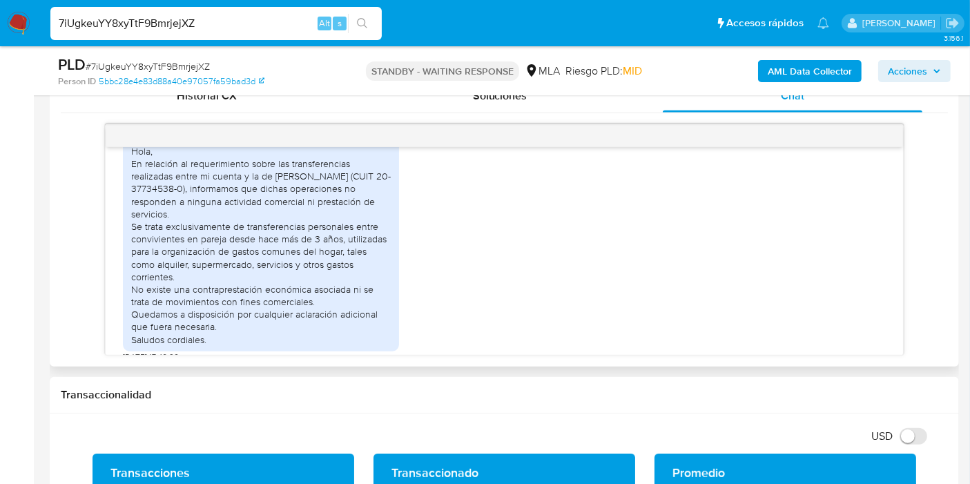
click at [291, 225] on div "Hola, En relación al requerimiento sobre las transferencias realizadas entre mi…" at bounding box center [261, 245] width 260 height 201
drag, startPoint x: 215, startPoint y: 188, endPoint x: 207, endPoint y: 208, distance: 21.4
click at [213, 189] on div "Hola, En relación al requerimiento sobre las transferencias realizadas entre mi…" at bounding box center [261, 245] width 260 height 201
drag, startPoint x: 207, startPoint y: 208, endPoint x: 285, endPoint y: 209, distance: 77.4
click at [285, 209] on div "Hola, En relación al requerimiento sobre las transferencias realizadas entre mi…" at bounding box center [261, 245] width 260 height 201
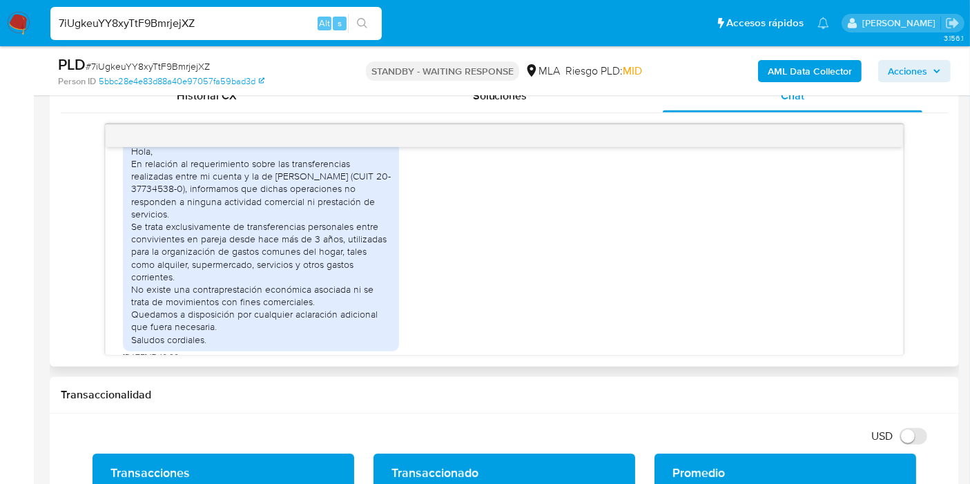
click at [294, 193] on div "Hola, En relación al requerimiento sobre las transferencias realizadas entre mi…" at bounding box center [261, 245] width 260 height 201
drag, startPoint x: 266, startPoint y: 202, endPoint x: 305, endPoint y: 202, distance: 39.4
click at [305, 202] on div "Hola, En relación al requerimiento sobre las transferencias realizadas entre mi…" at bounding box center [261, 245] width 260 height 201
click at [243, 202] on div "Hola, En relación al requerimiento sobre las transferencias realizadas entre mi…" at bounding box center [261, 245] width 260 height 201
drag, startPoint x: 231, startPoint y: 218, endPoint x: 273, endPoint y: 233, distance: 45.4
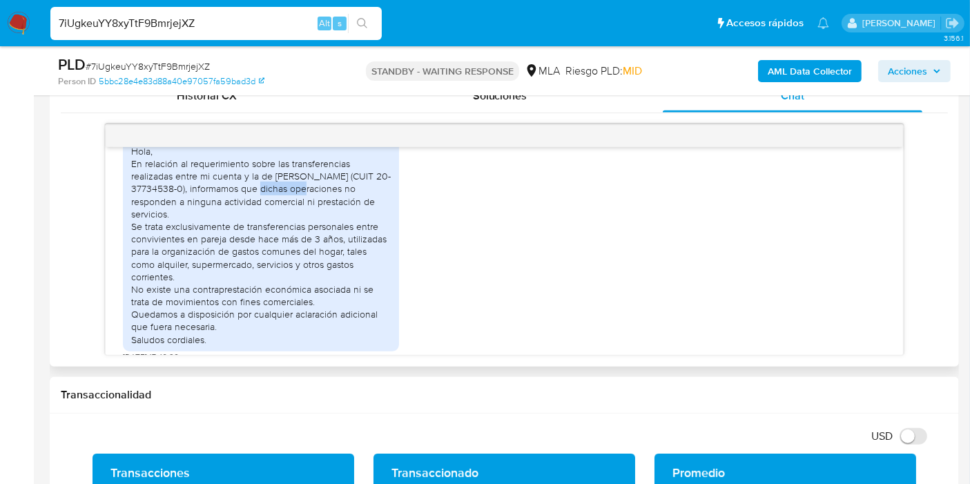
click at [278, 220] on div "Hola, En relación al requerimiento sobre las transferencias realizadas entre mi…" at bounding box center [261, 245] width 260 height 201
drag, startPoint x: 273, startPoint y: 233, endPoint x: 237, endPoint y: 233, distance: 36.6
click at [271, 233] on div "Hola, En relación al requerimiento sobre las transferencias realizadas entre mi…" at bounding box center [261, 245] width 260 height 201
drag, startPoint x: 236, startPoint y: 233, endPoint x: 313, endPoint y: 228, distance: 76.9
click at [313, 228] on div "Hola, En relación al requerimiento sobre las transferencias realizadas entre mi…" at bounding box center [261, 245] width 260 height 201
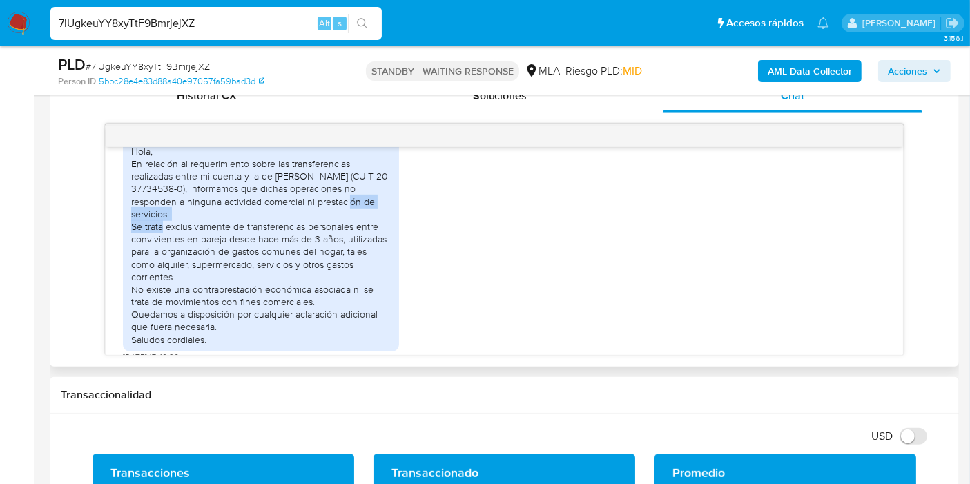
click at [322, 228] on div "Hola, En relación al requerimiento sobre las transferencias realizadas entre mi…" at bounding box center [261, 245] width 260 height 201
drag, startPoint x: 321, startPoint y: 228, endPoint x: 331, endPoint y: 232, distance: 10.5
click at [327, 228] on div "Hola, En relación al requerimiento sobre las transferencias realizadas entre mi…" at bounding box center [261, 245] width 260 height 201
drag, startPoint x: 199, startPoint y: 254, endPoint x: 236, endPoint y: 257, distance: 37.4
click at [220, 253] on div "Hola, En relación al requerimiento sobre las transferencias realizadas entre mi…" at bounding box center [261, 245] width 260 height 201
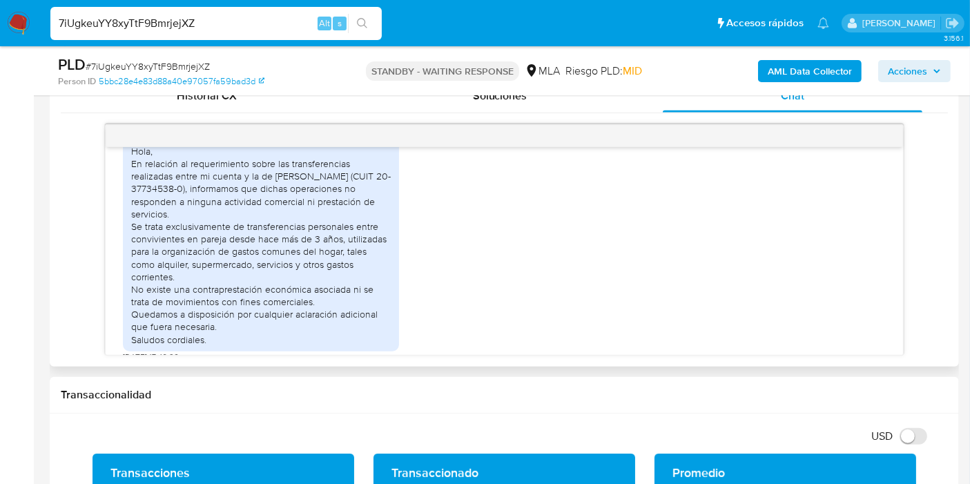
click at [241, 258] on div "Hola, En relación al requerimiento sobre las transferencias realizadas entre mi…" at bounding box center [261, 245] width 260 height 201
click at [314, 265] on div "Hola, En relación al requerimiento sobre las transferencias realizadas entre mi…" at bounding box center [261, 245] width 260 height 201
drag, startPoint x: 157, startPoint y: 269, endPoint x: 299, endPoint y: 278, distance: 141.9
click at [293, 268] on div "Hola, En relación al requerimiento sobre las transferencias realizadas entre mi…" at bounding box center [261, 245] width 260 height 201
click at [156, 287] on div "Hola, En relación al requerimiento sobre las transferencias realizadas entre mi…" at bounding box center [261, 245] width 260 height 201
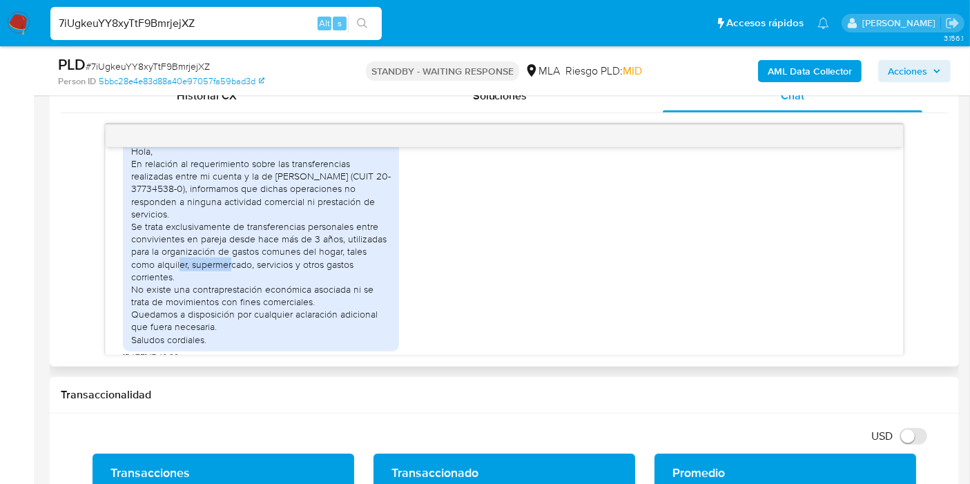
drag, startPoint x: 142, startPoint y: 287, endPoint x: 189, endPoint y: 294, distance: 48.3
click at [189, 294] on div "Hola, En relación al requerimiento sobre las transferencias realizadas entre mi…" at bounding box center [261, 245] width 260 height 201
click at [274, 291] on div "Hola, En relación al requerimiento sobre las transferencias realizadas entre mi…" at bounding box center [261, 245] width 260 height 201
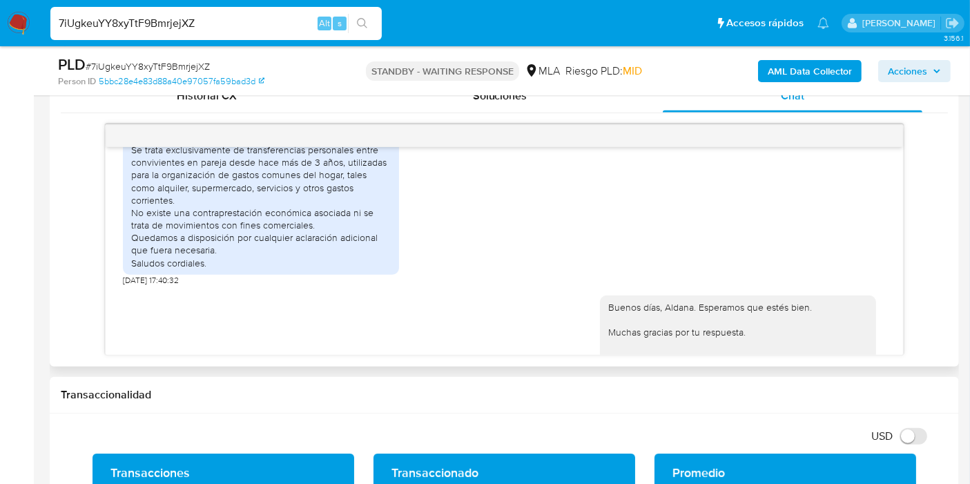
click at [251, 225] on div "Hola, En relación al requerimiento sobre las transferencias realizadas entre mi…" at bounding box center [261, 168] width 260 height 201
drag, startPoint x: 193, startPoint y: 248, endPoint x: 282, endPoint y: 247, distance: 88.4
click at [211, 247] on div "Hola, En relación al requerimiento sobre las transferencias realizadas entre mi…" at bounding box center [261, 168] width 260 height 201
click at [419, 247] on div "Hola, En relación al requerimiento sobre las transferencias realizadas entre mi…" at bounding box center [504, 171] width 763 height 230
drag, startPoint x: 294, startPoint y: 226, endPoint x: 305, endPoint y: 242, distance: 20.3
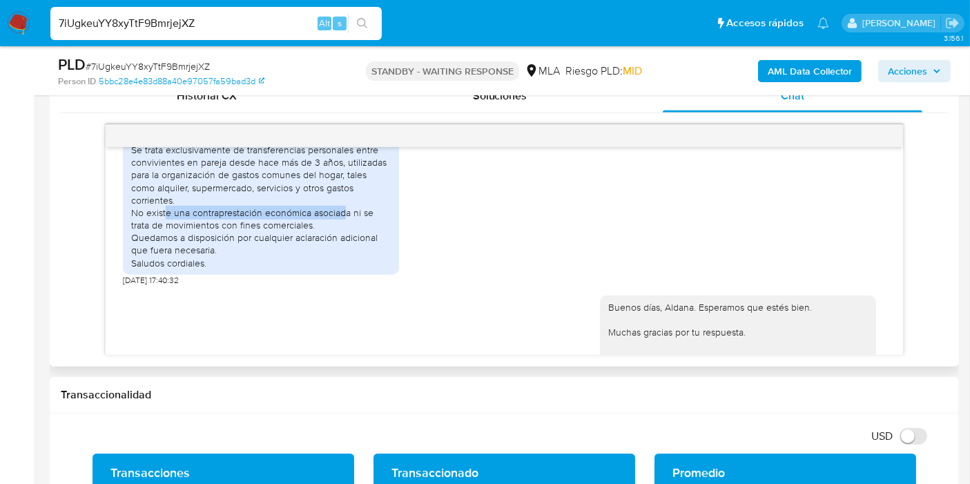
click at [305, 242] on div "Hola, En relación al requerimiento sobre las transferencias realizadas entre mi…" at bounding box center [261, 168] width 260 height 201
click at [296, 269] on div "Hola, En relación al requerimiento sobre las transferencias realizadas entre mi…" at bounding box center [261, 168] width 260 height 201
drag, startPoint x: 171, startPoint y: 271, endPoint x: 182, endPoint y: 271, distance: 10.4
click at [182, 269] on div "Hola, En relación al requerimiento sobre las transferencias realizadas entre mi…" at bounding box center [261, 168] width 260 height 201
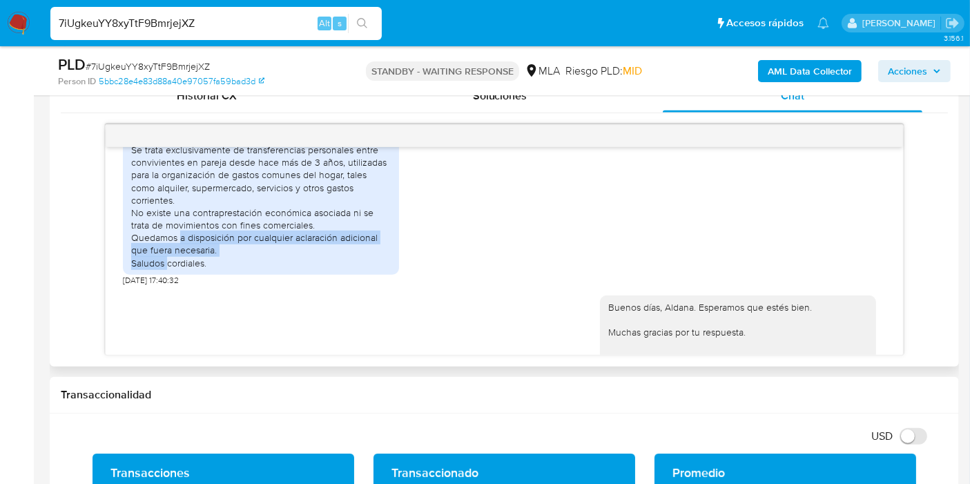
drag, startPoint x: 129, startPoint y: 260, endPoint x: 244, endPoint y: 275, distance: 116.3
click at [242, 275] on div "Hola, En relación al requerimiento sobre las transferencias realizadas entre mi…" at bounding box center [261, 169] width 276 height 212
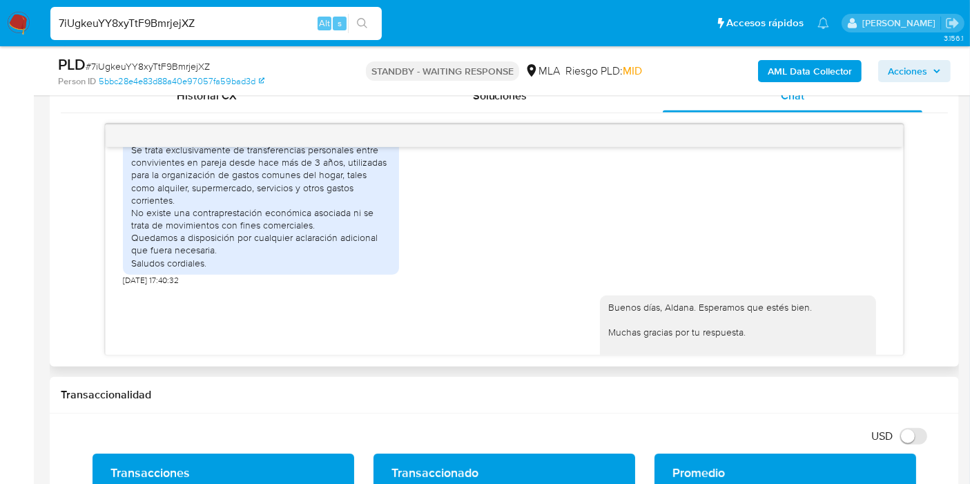
click at [259, 256] on div "Hola, En relación al requerimiento sobre las transferencias realizadas entre mi…" at bounding box center [261, 168] width 260 height 201
drag, startPoint x: 258, startPoint y: 282, endPoint x: 288, endPoint y: 279, distance: 29.8
click at [288, 269] on div "Hola, En relación al requerimiento sobre las transferencias realizadas entre mi…" at bounding box center [261, 168] width 260 height 201
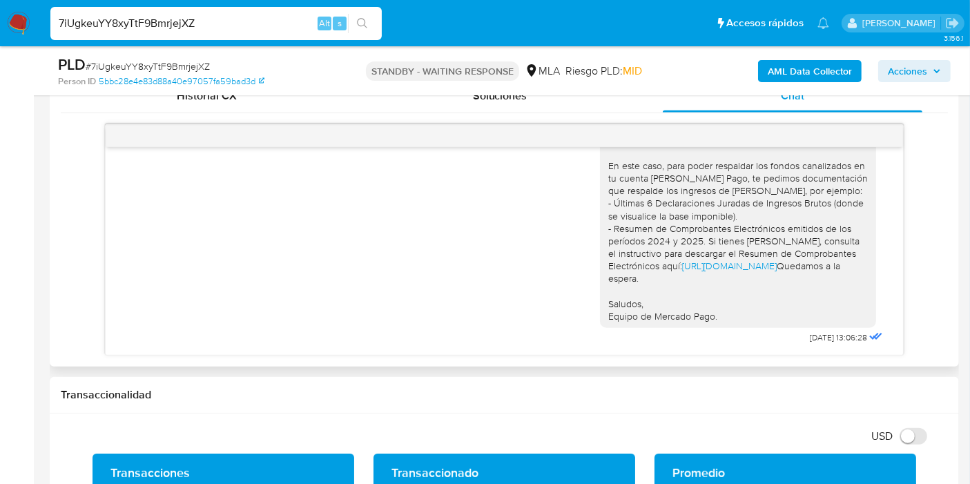
scroll to position [1466, 0]
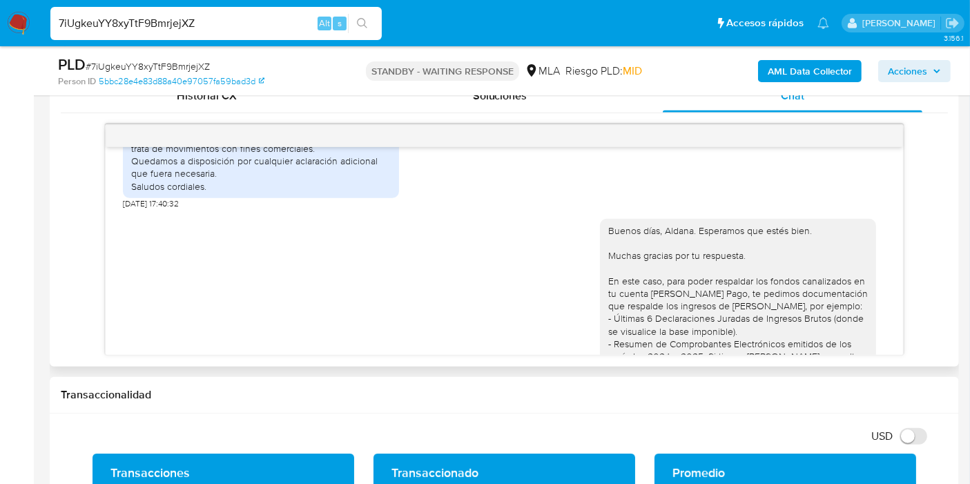
drag, startPoint x: 620, startPoint y: 273, endPoint x: 656, endPoint y: 286, distance: 38.2
click at [651, 281] on div "Buenos días, Aldana. Esperamos que estés bien. Muchas gracias por tu respuesta.…" at bounding box center [738, 330] width 260 height 213
drag, startPoint x: 643, startPoint y: 300, endPoint x: 664, endPoint y: 311, distance: 23.8
click at [664, 309] on div "Buenos días, Aldana. Esperamos que estés bien. Muchas gracias por tu respuesta.…" at bounding box center [738, 330] width 260 height 213
drag, startPoint x: 631, startPoint y: 333, endPoint x: 749, endPoint y: 333, distance: 117.4
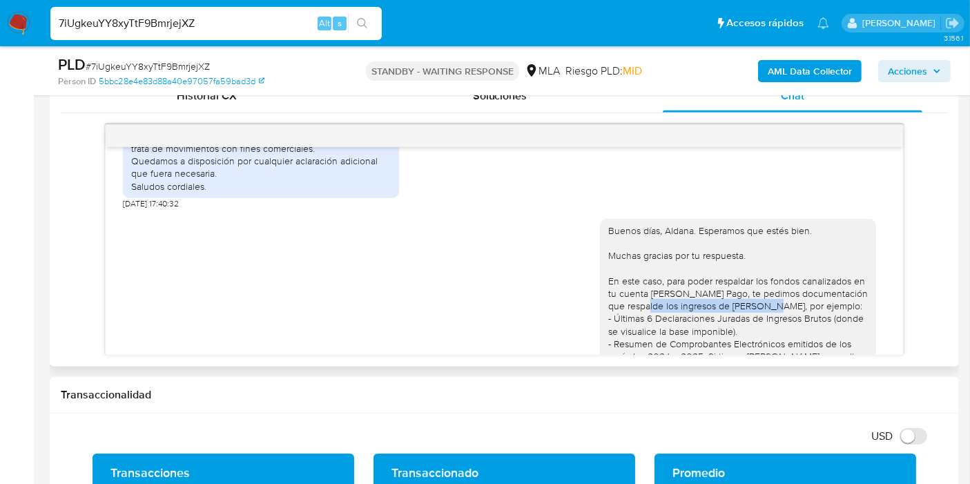
click at [749, 333] on div "Buenos días, Aldana. Esperamos que estés bien. Muchas gracias por tu respuesta.…" at bounding box center [738, 330] width 260 height 213
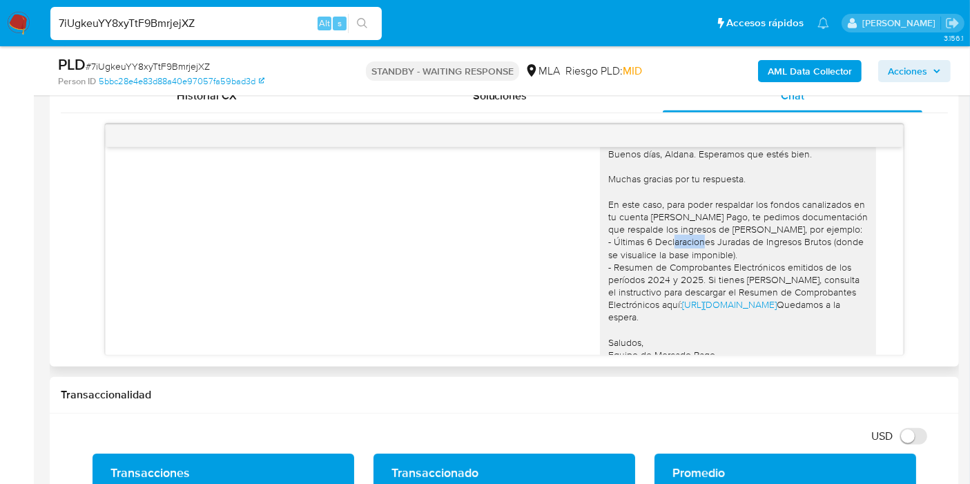
drag, startPoint x: 661, startPoint y: 271, endPoint x: 669, endPoint y: 273, distance: 7.9
click at [668, 271] on div "Buenos días, Aldana. Esperamos que estés bien. Muchas gracias por tu respuesta.…" at bounding box center [738, 254] width 260 height 213
drag, startPoint x: 664, startPoint y: 287, endPoint x: 711, endPoint y: 300, distance: 49.0
click at [711, 300] on div "Buenos días, Aldana. Esperamos que estés bien. Muchas gracias por tu respuesta.…" at bounding box center [738, 254] width 260 height 213
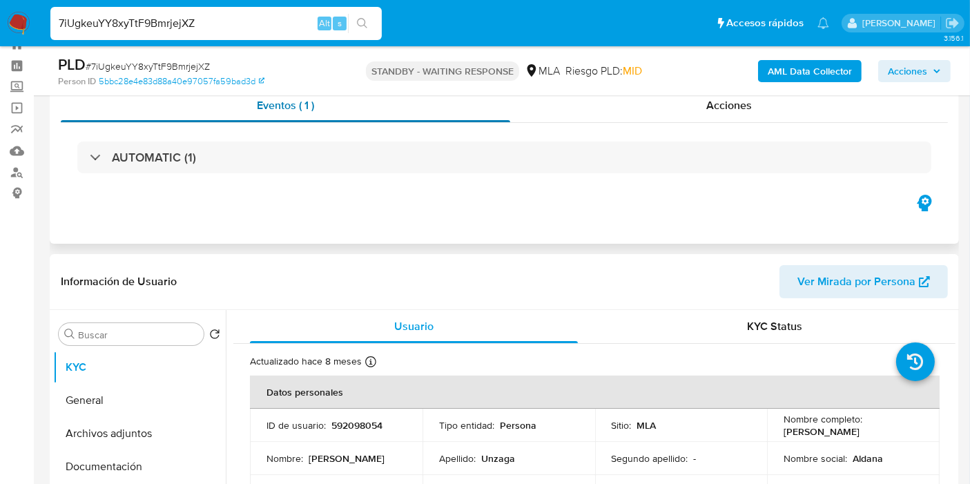
scroll to position [0, 0]
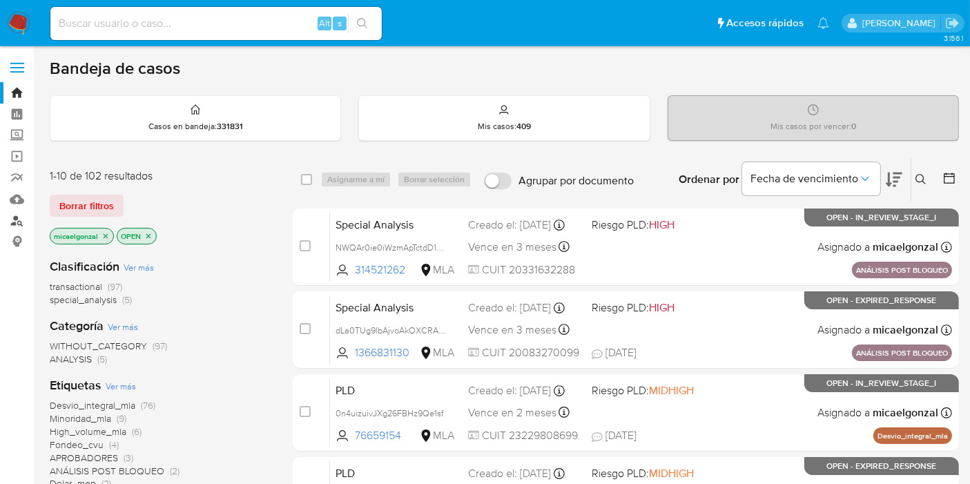
click at [5, 214] on link "Buscador de personas" at bounding box center [82, 220] width 164 height 21
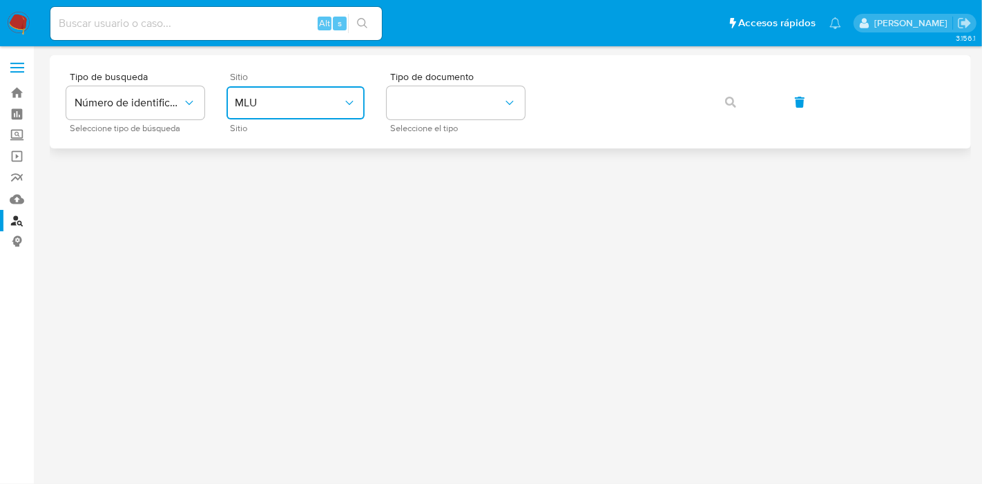
click at [280, 117] on button "MLU" at bounding box center [296, 102] width 138 height 33
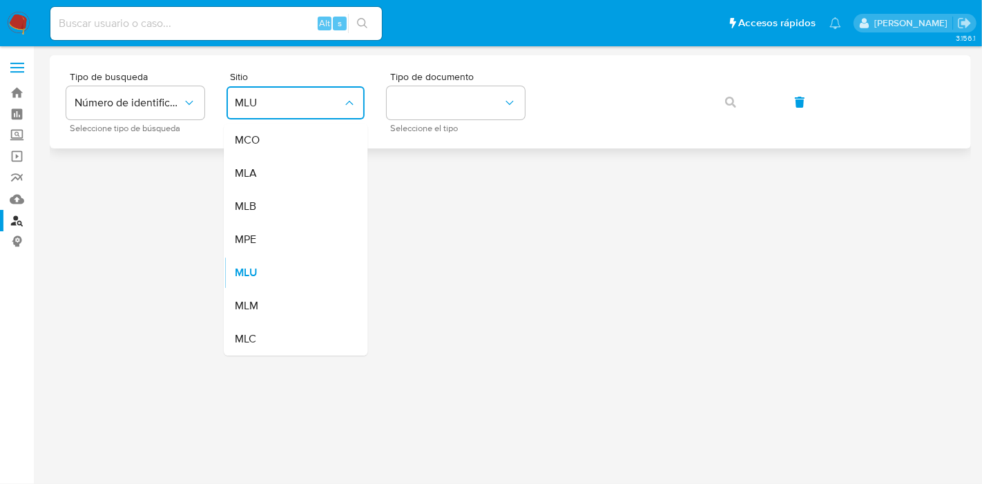
drag, startPoint x: 289, startPoint y: 166, endPoint x: 539, endPoint y: 127, distance: 253.0
click at [300, 164] on div "MLA" at bounding box center [291, 173] width 113 height 33
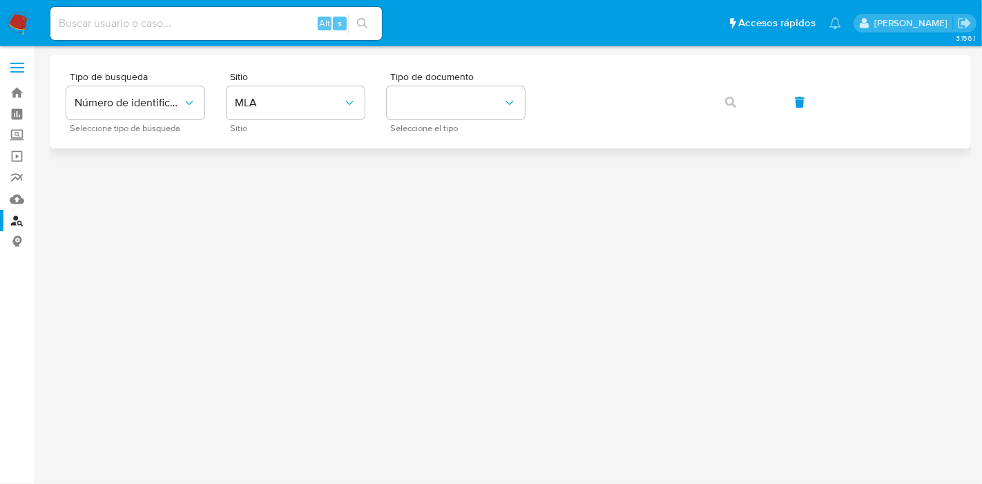
drag, startPoint x: 543, startPoint y: 122, endPoint x: 532, endPoint y: 119, distance: 11.4
click at [532, 119] on div "Tipo de busqueda Número de identificación Seleccione tipo de búsqueda Sitio MLA…" at bounding box center [510, 102] width 888 height 60
click at [503, 113] on button "identificationType" at bounding box center [456, 102] width 138 height 33
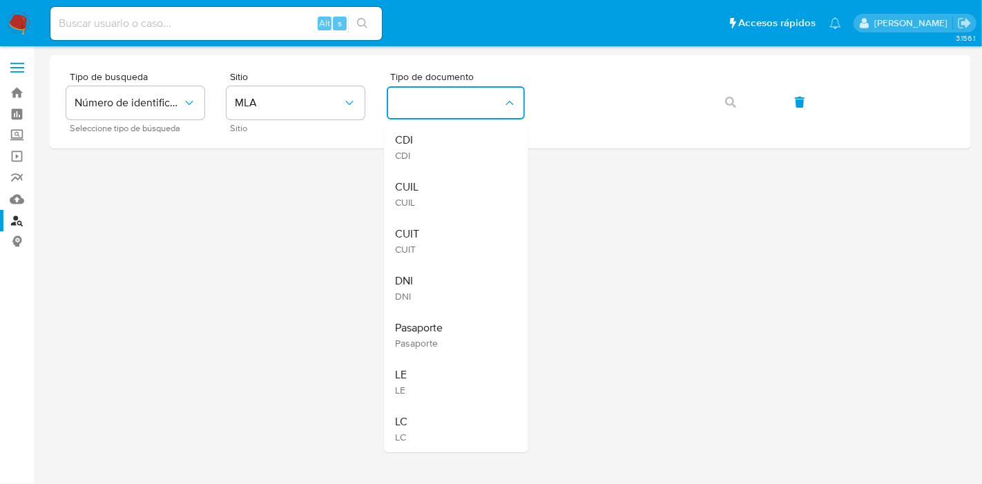
drag, startPoint x: 454, startPoint y: 199, endPoint x: 452, endPoint y: 215, distance: 16.6
click at [452, 215] on div "CUIL CUIL" at bounding box center [451, 194] width 113 height 47
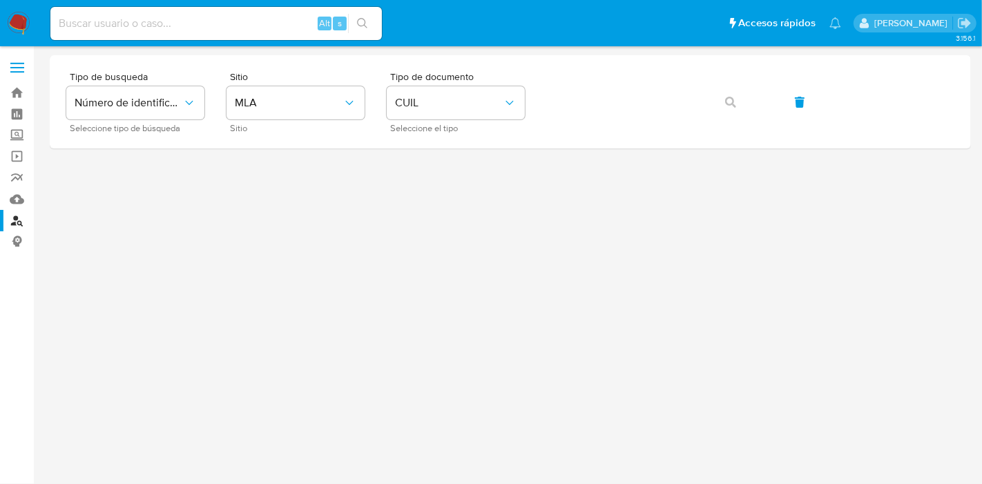
click at [452, 215] on div at bounding box center [510, 265] width 921 height 420
click at [472, 123] on div "Tipo de documento CUIL Seleccione el tipo" at bounding box center [456, 102] width 138 height 60
click at [485, 113] on button "CUIL" at bounding box center [456, 102] width 138 height 33
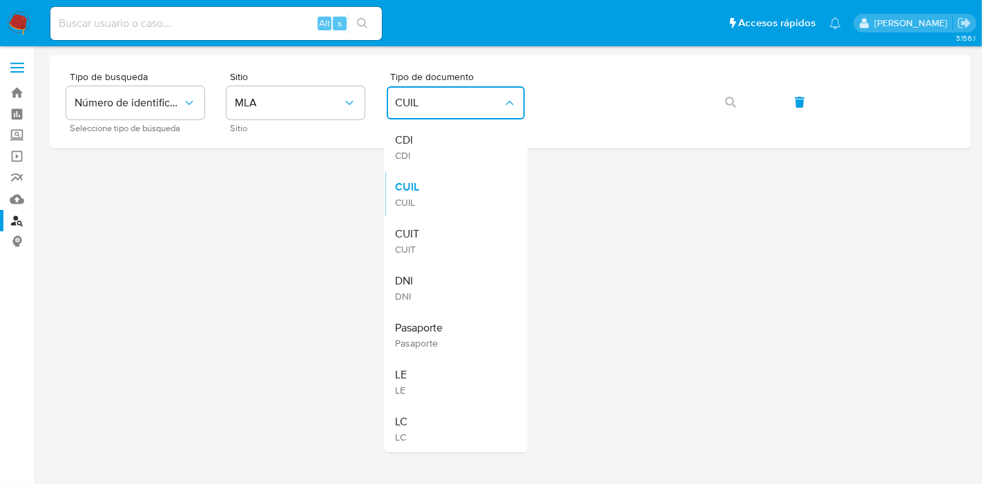
click at [408, 229] on span "CUIT" at bounding box center [407, 234] width 24 height 14
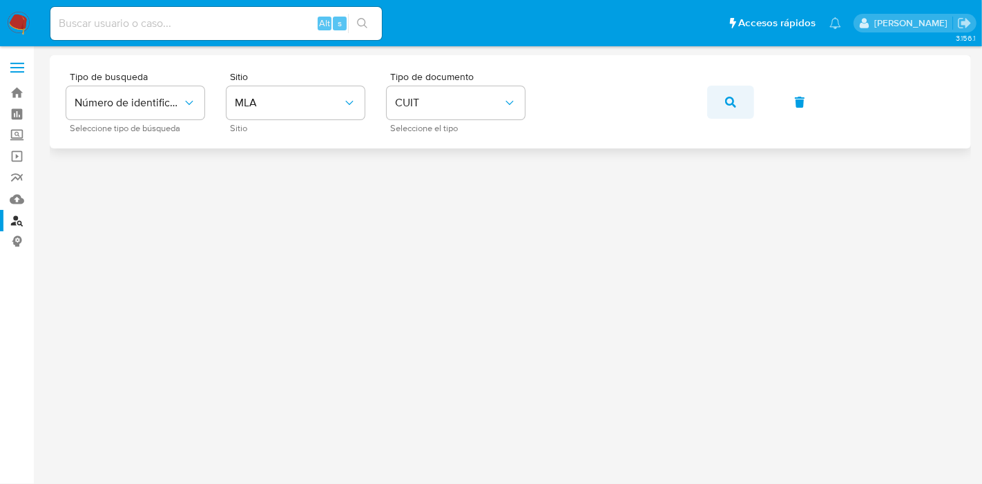
click at [727, 102] on icon "button" at bounding box center [730, 102] width 11 height 11
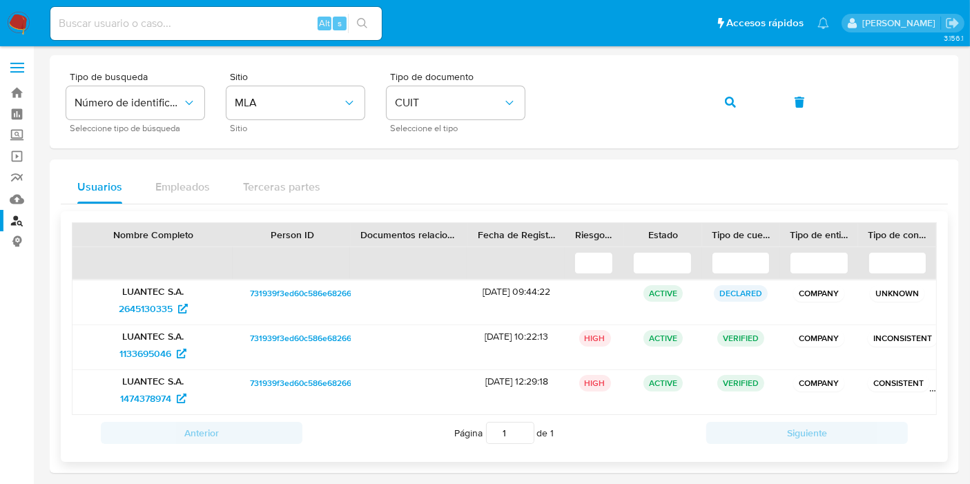
click at [296, 330] on span "731939f3ed60c586e68266c05db9ead7" at bounding box center [324, 338] width 148 height 17
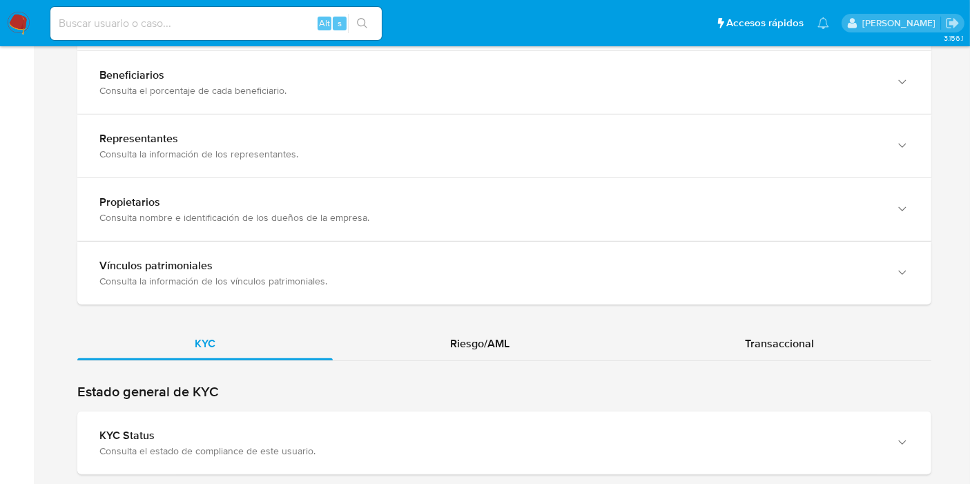
scroll to position [1304, 0]
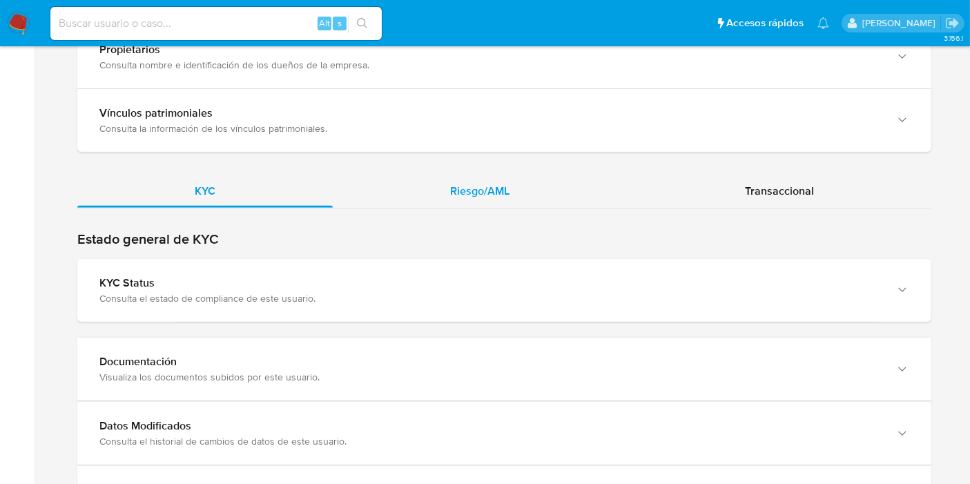
click at [493, 196] on div "Riesgo/AML" at bounding box center [480, 191] width 294 height 33
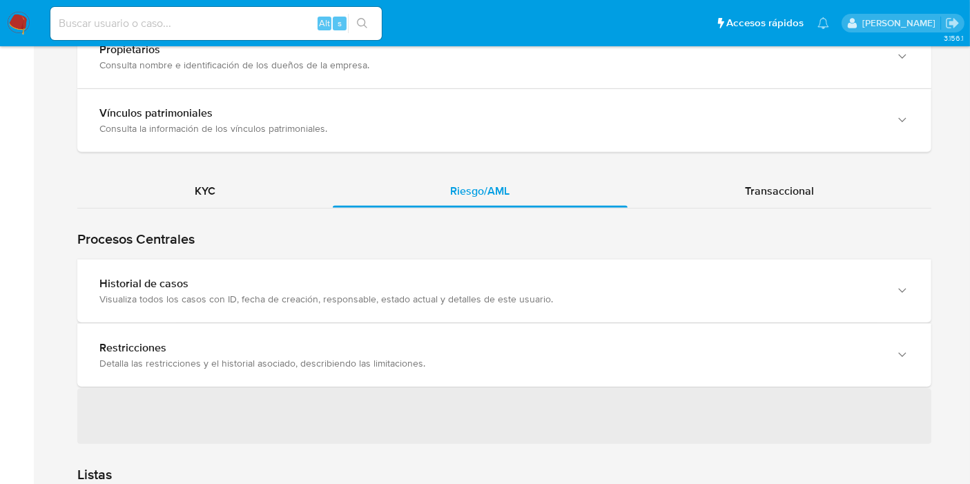
click at [210, 249] on div "Procesos Centrales Restricciones Detalla las restricciones y el historial asoci…" at bounding box center [504, 327] width 854 height 236
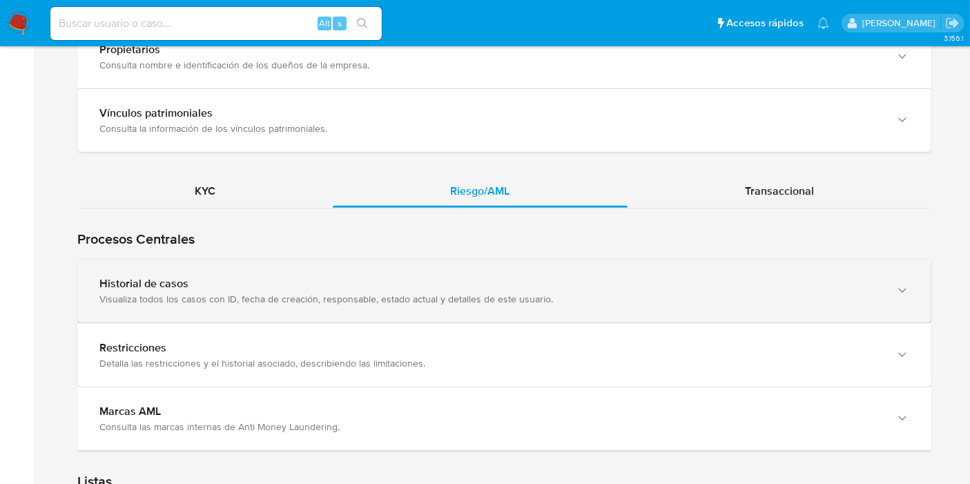
click at [229, 287] on div "Historial de casos" at bounding box center [490, 284] width 782 height 14
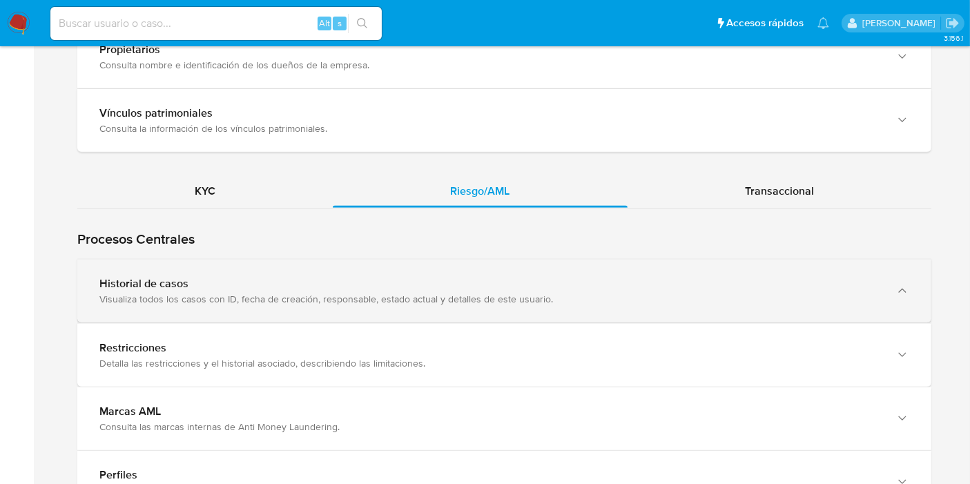
click at [343, 277] on div "Historial de casos" at bounding box center [490, 284] width 782 height 14
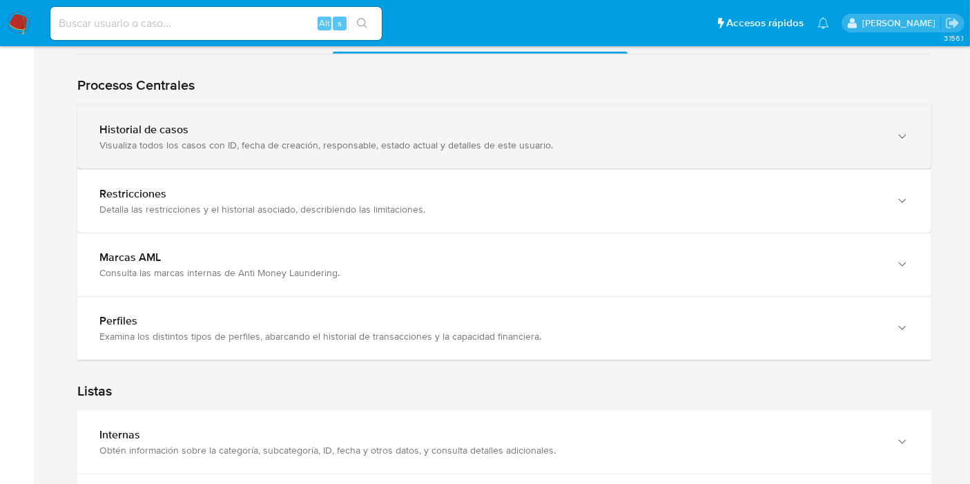
click at [902, 139] on icon "button" at bounding box center [903, 137] width 14 height 14
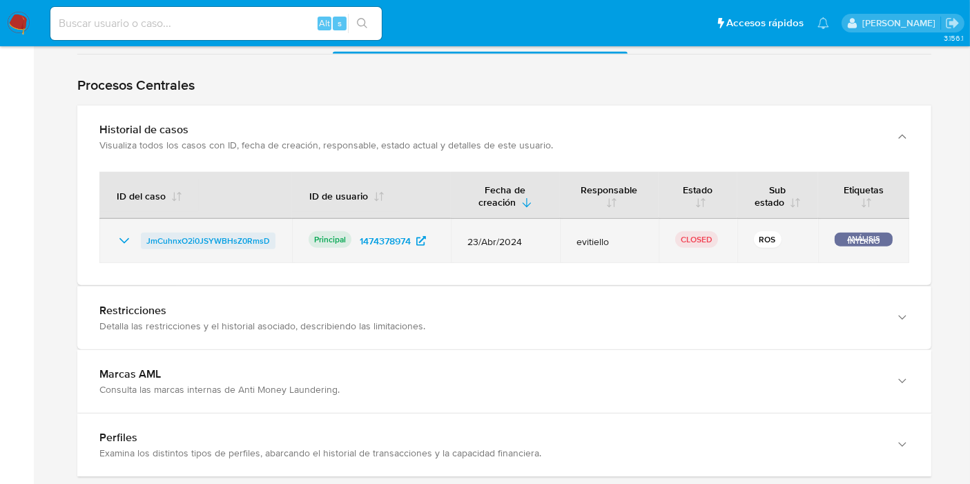
click at [147, 243] on span "JmCuhnxO2i0JSYWBHsZ0RmsD" at bounding box center [208, 241] width 124 height 17
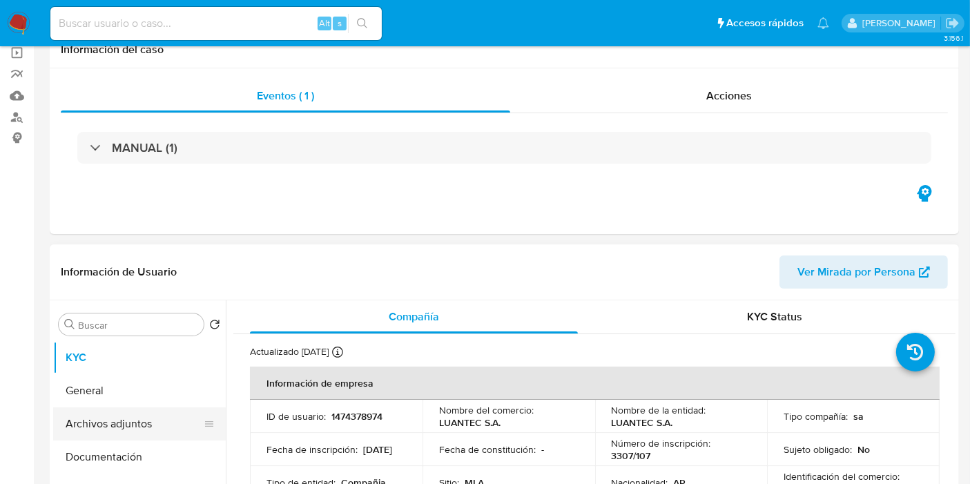
select select "10"
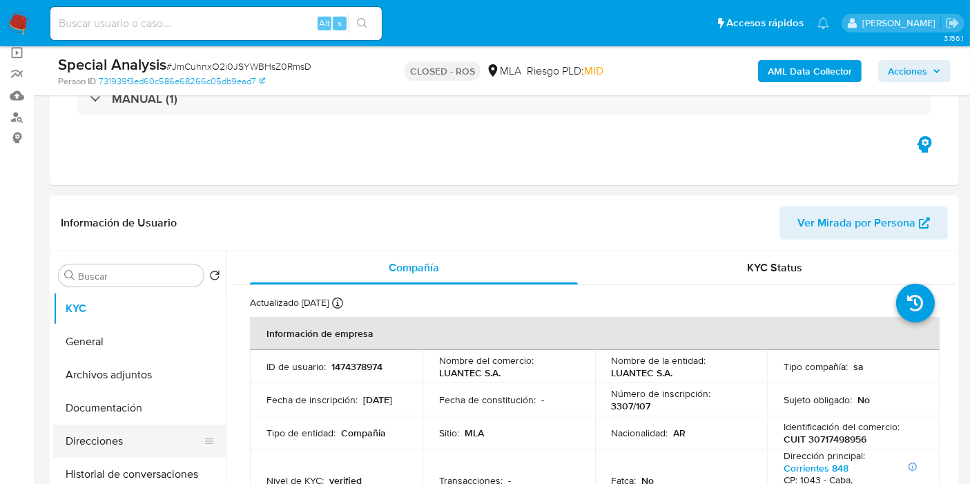
scroll to position [230, 0]
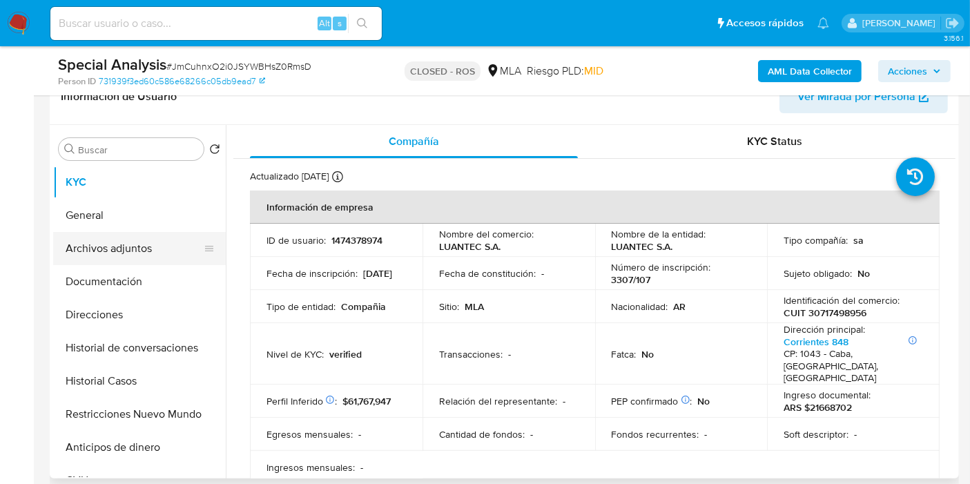
click at [148, 243] on button "Archivos adjuntos" at bounding box center [134, 248] width 162 height 33
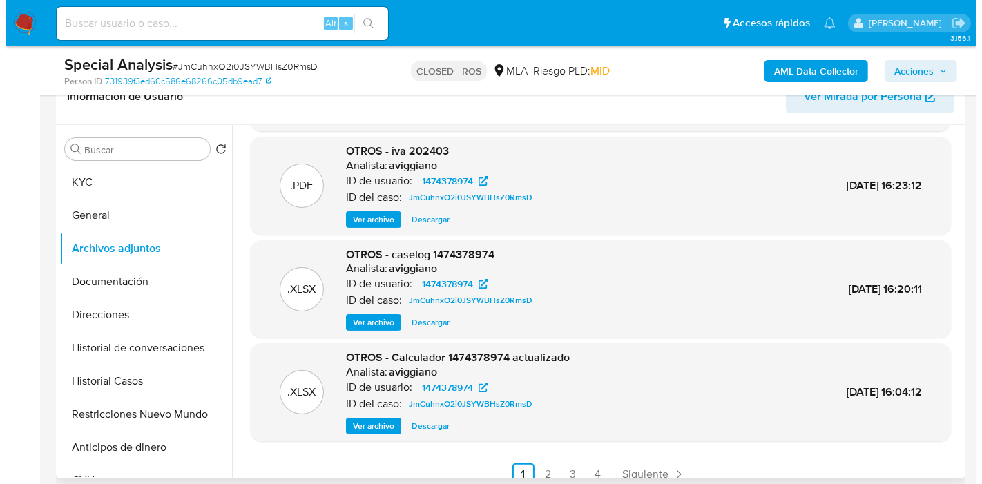
scroll to position [116, 0]
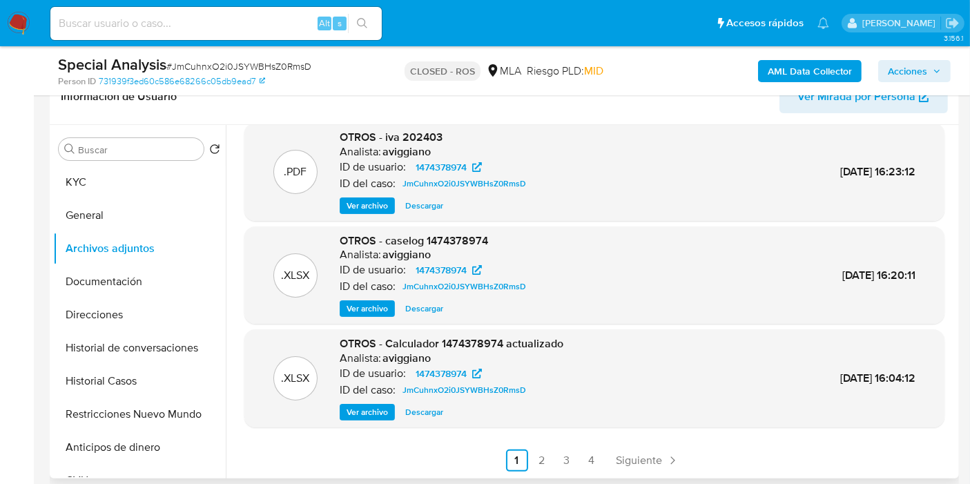
click at [377, 314] on span "Ver archivo" at bounding box center [367, 309] width 41 height 14
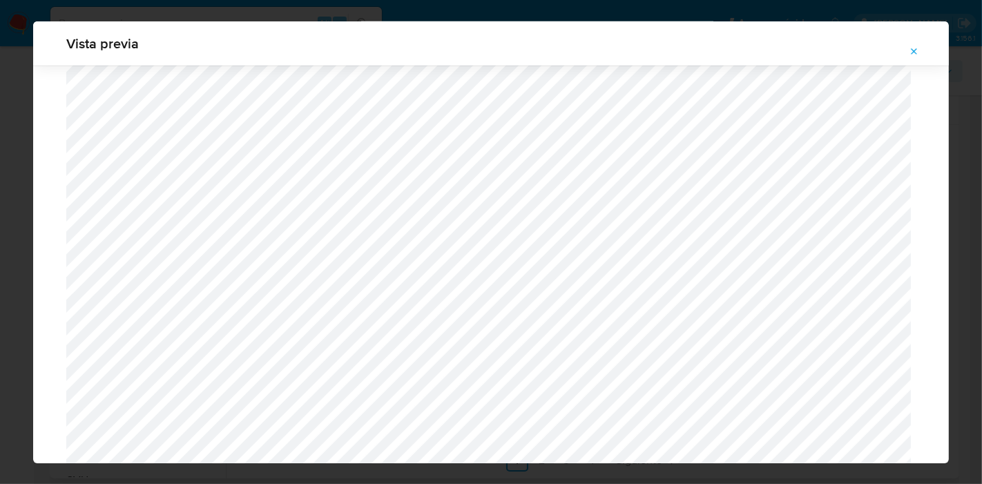
scroll to position [1430, 0]
click at [0, 202] on div "Vista previa" at bounding box center [491, 242] width 982 height 484
click at [910, 52] on icon "Attachment preview" at bounding box center [914, 51] width 11 height 11
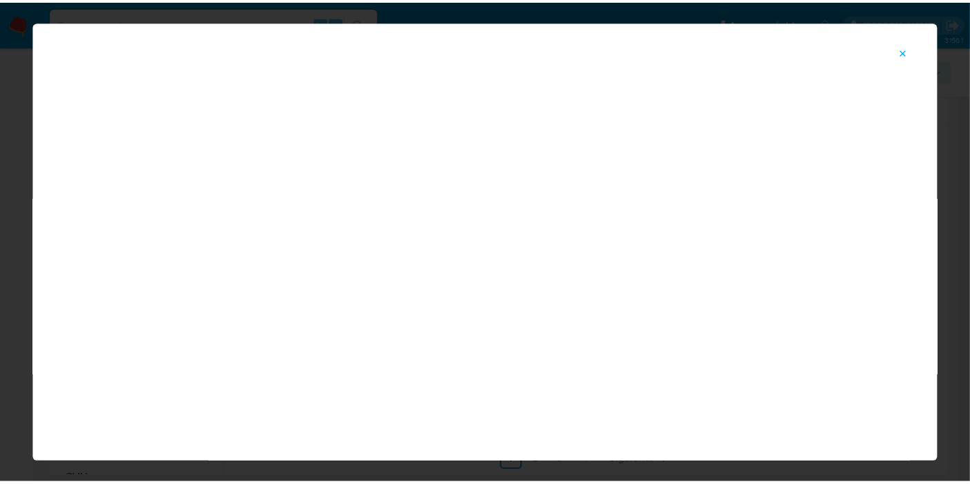
scroll to position [71, 0]
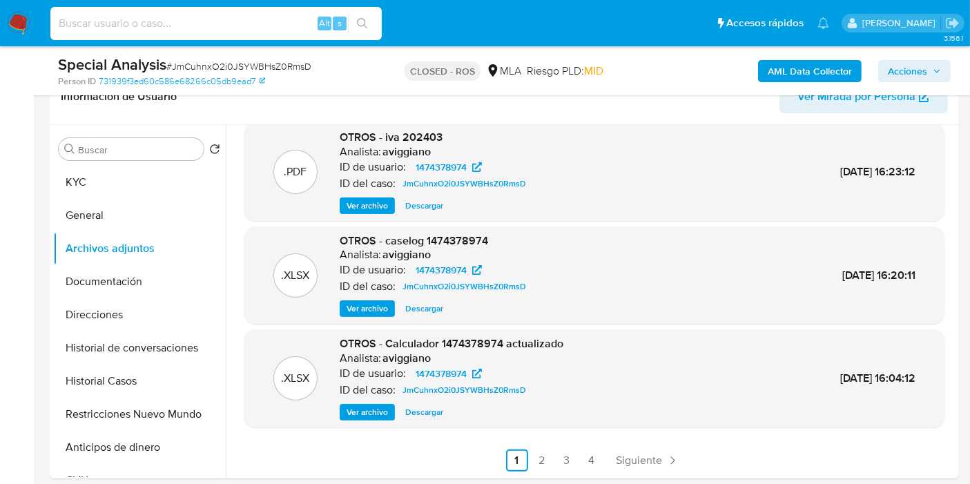
click at [202, 24] on input at bounding box center [216, 24] width 332 height 18
paste input "QquAp3rSruAZkbw24kmvWRqo"
type input "QquAp3rSruAZkbw24kmvWRqo"
click at [363, 28] on icon "search-icon" at bounding box center [362, 23] width 11 height 11
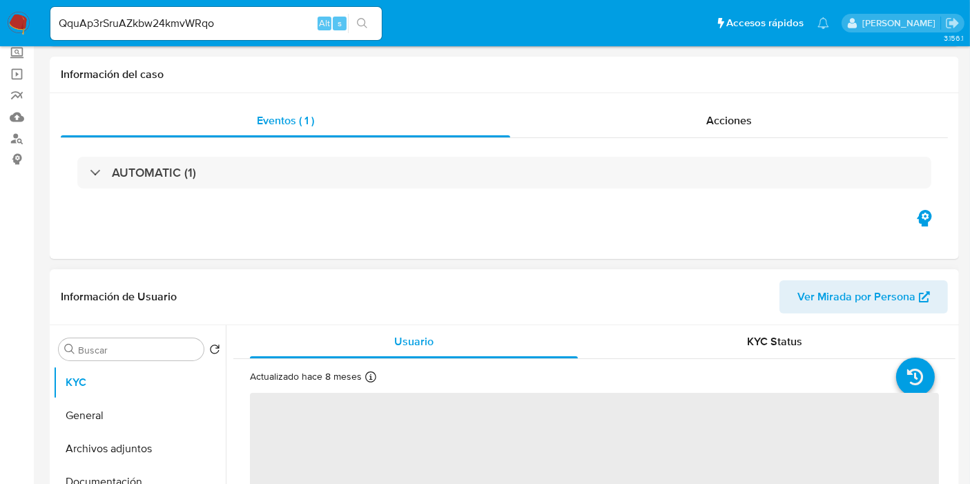
scroll to position [307, 0]
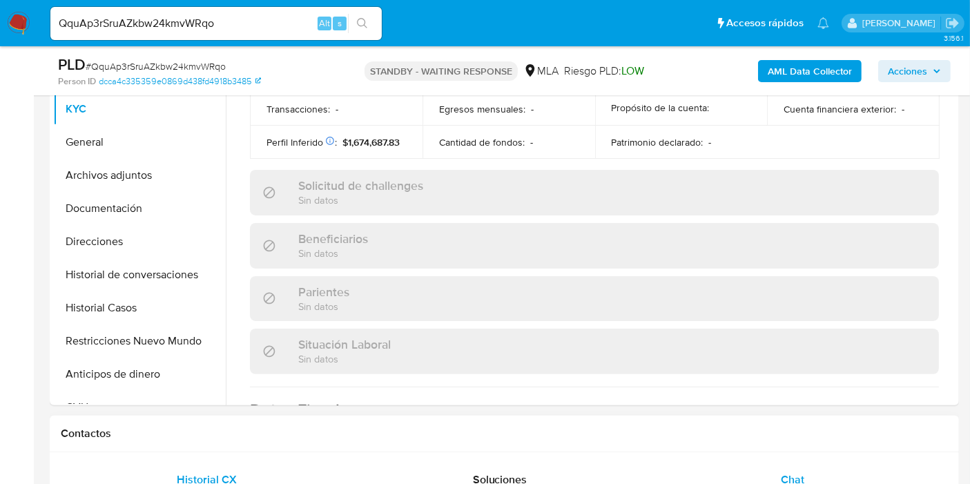
select select "10"
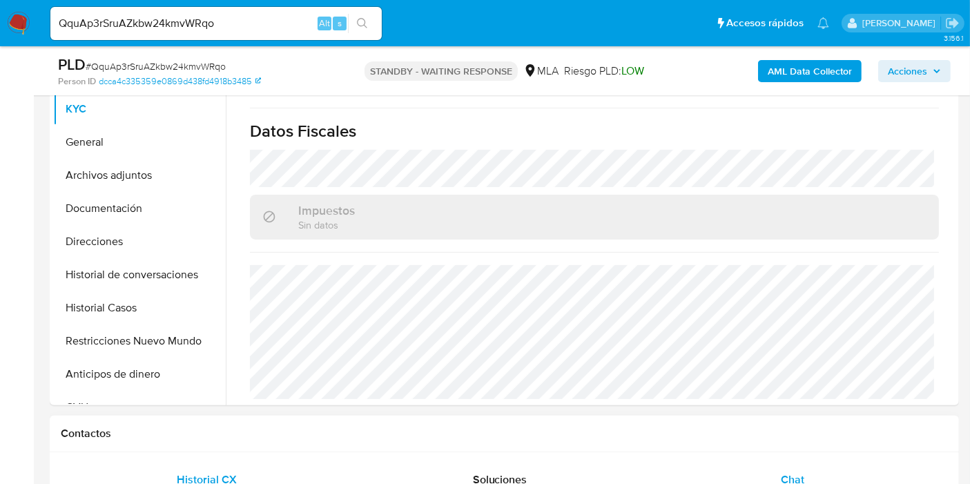
click at [778, 469] on div "Chat" at bounding box center [793, 479] width 260 height 33
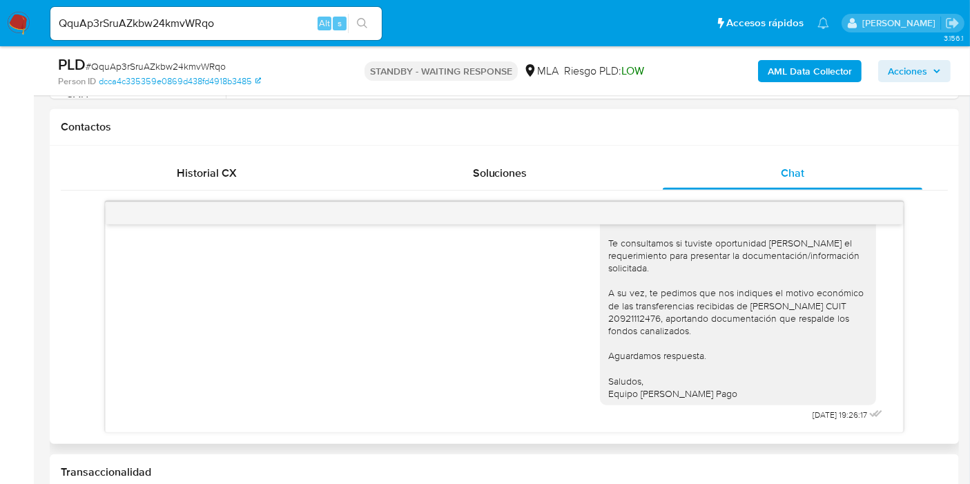
scroll to position [1108, 0]
click at [642, 334] on div "Buenos días, Federico. Esperamos que estés bien. Te consultamos si tuviste opor…" at bounding box center [738, 305] width 260 height 189
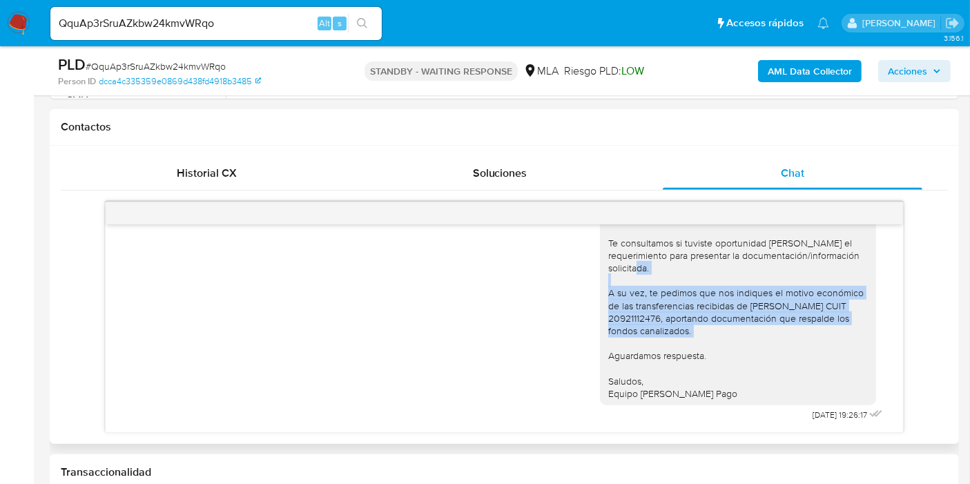
click at [642, 334] on div "Buenos días, Federico. Esperamos que estés bien. Te consultamos si tuviste opor…" at bounding box center [738, 305] width 260 height 189
click at [651, 327] on div "Buenos días, Federico. Esperamos que estés bien. Te consultamos si tuviste opor…" at bounding box center [738, 305] width 260 height 189
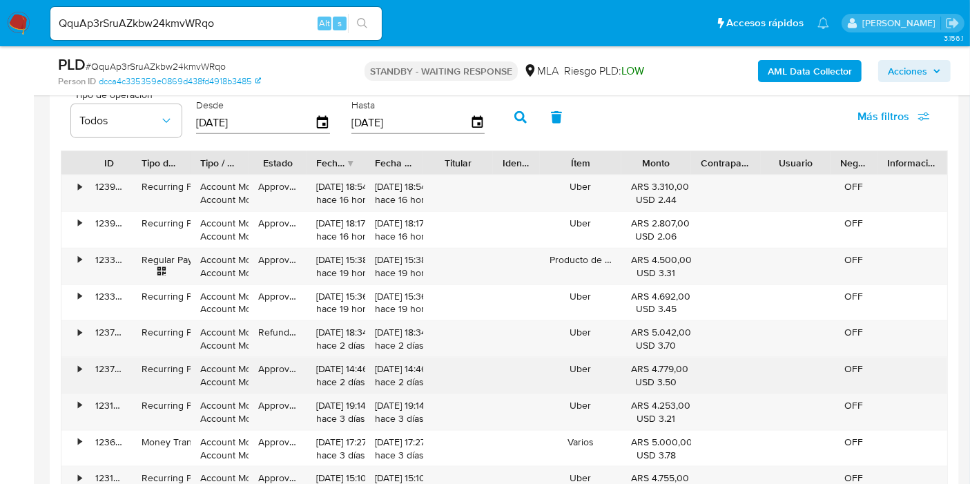
scroll to position [1535, 0]
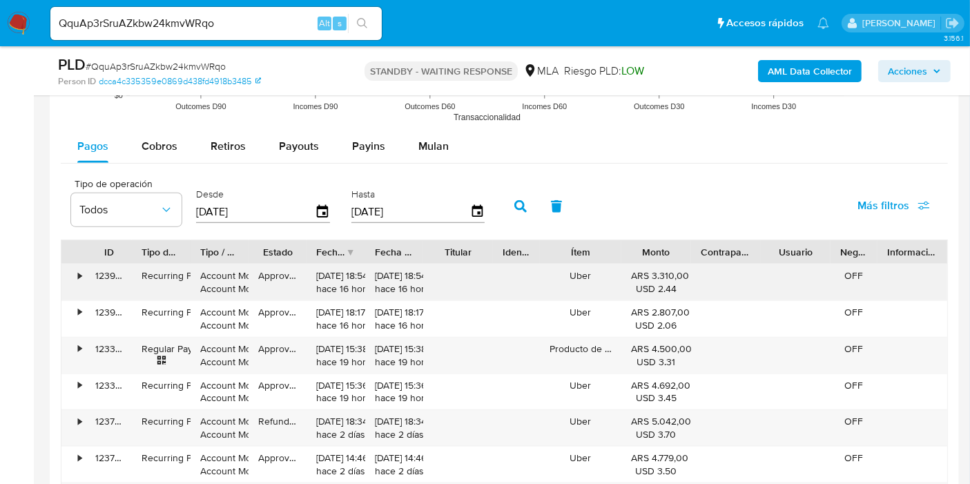
click at [426, 312] on div "• 123920613264 Recurring Payment Account Money Account Money Approved 27/08/202…" at bounding box center [504, 446] width 887 height 365
click at [421, 338] on div "27/08/2025 15:38:36 hace 19 horas" at bounding box center [394, 356] width 58 height 36
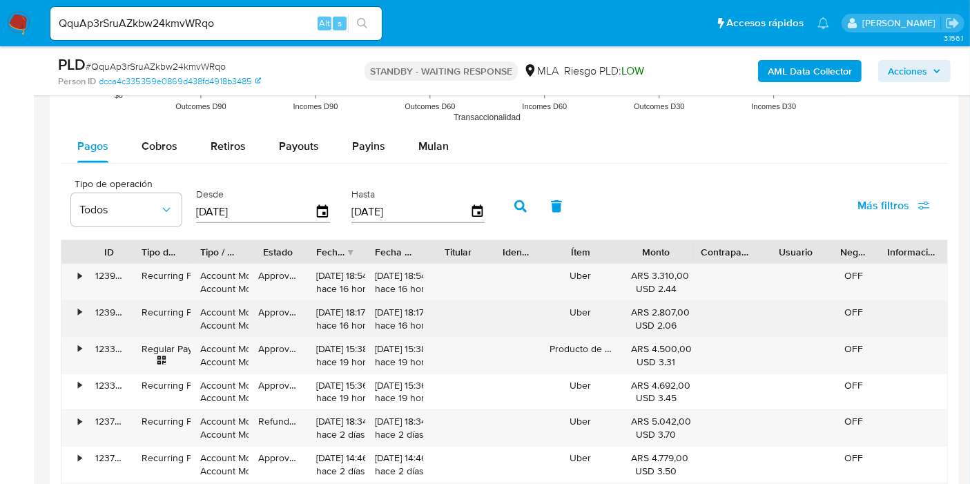
drag, startPoint x: 372, startPoint y: 300, endPoint x: 414, endPoint y: 331, distance: 52.9
click at [416, 301] on div "27/08/2025 18:17:26 hace 16 horas" at bounding box center [394, 319] width 58 height 36
click at [430, 332] on div "• 123916009510 Recurring Payment Account Money Account Money Approved 27/08/202…" at bounding box center [504, 319] width 886 height 36
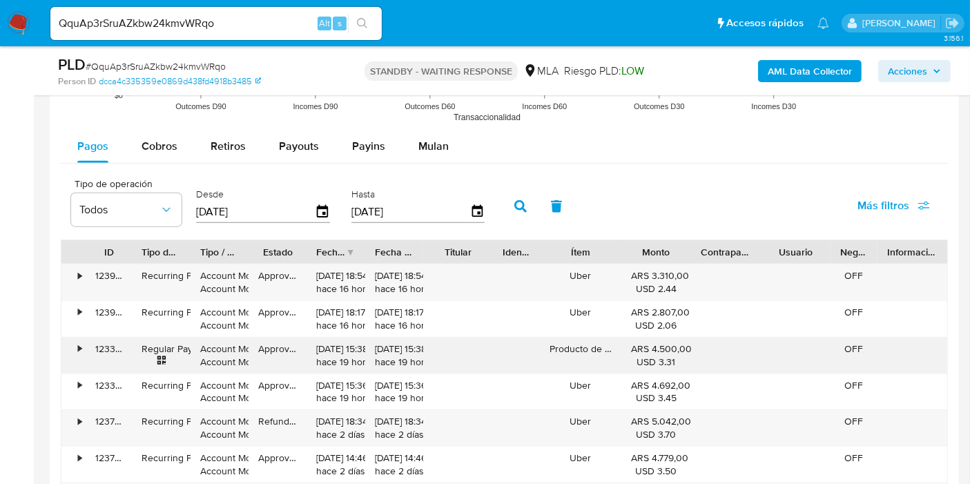
drag, startPoint x: 391, startPoint y: 362, endPoint x: 408, endPoint y: 362, distance: 17.3
click at [408, 362] on div "27/08/2025 15:38:36 hace 19 horas" at bounding box center [394, 356] width 39 height 26
drag, startPoint x: 387, startPoint y: 415, endPoint x: 403, endPoint y: 416, distance: 15.9
click at [403, 416] on div "26/08/2025 18:34:31 hace 2 días" at bounding box center [394, 428] width 39 height 26
click at [397, 439] on div "26/08/2025 18:34:31 hace 2 días" at bounding box center [394, 428] width 39 height 26
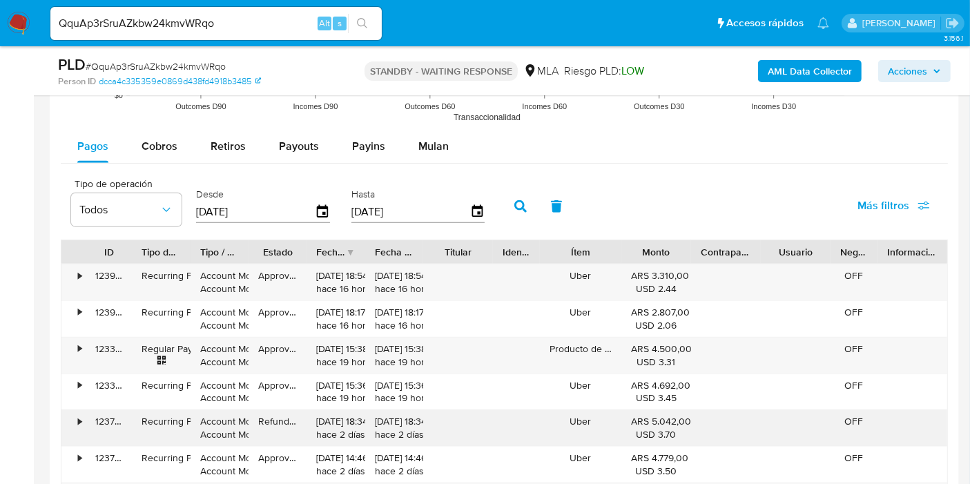
drag, startPoint x: 394, startPoint y: 428, endPoint x: 410, endPoint y: 428, distance: 16.6
click at [410, 428] on div "26/08/2025 18:34:31 hace 2 días" at bounding box center [394, 428] width 39 height 26
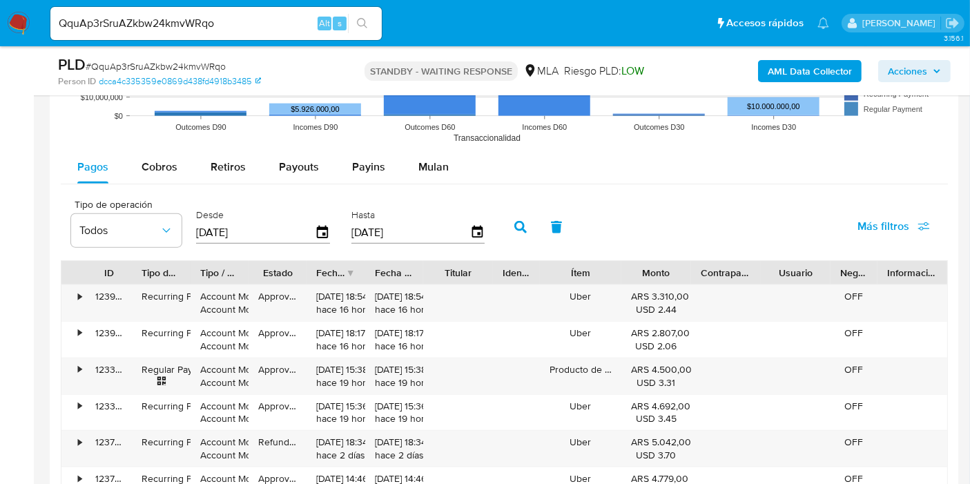
scroll to position [1366, 0]
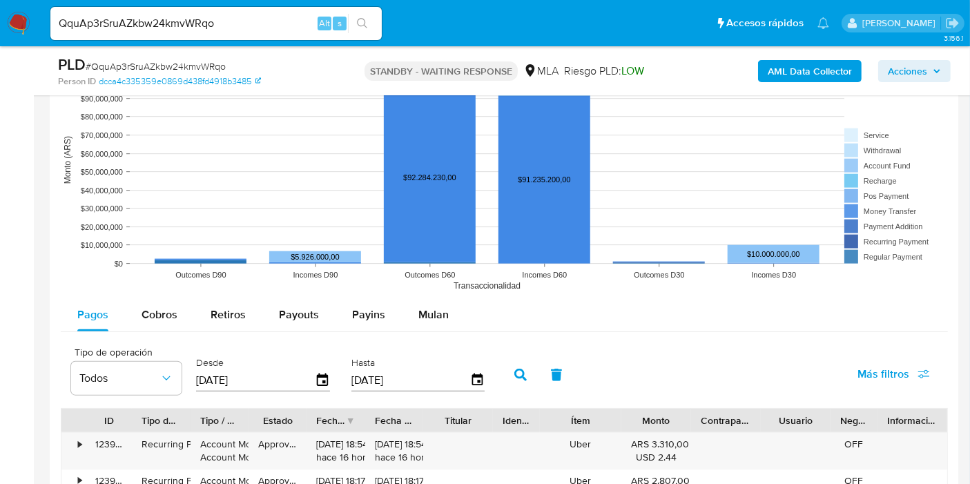
click at [9, 21] on img at bounding box center [18, 23] width 23 height 23
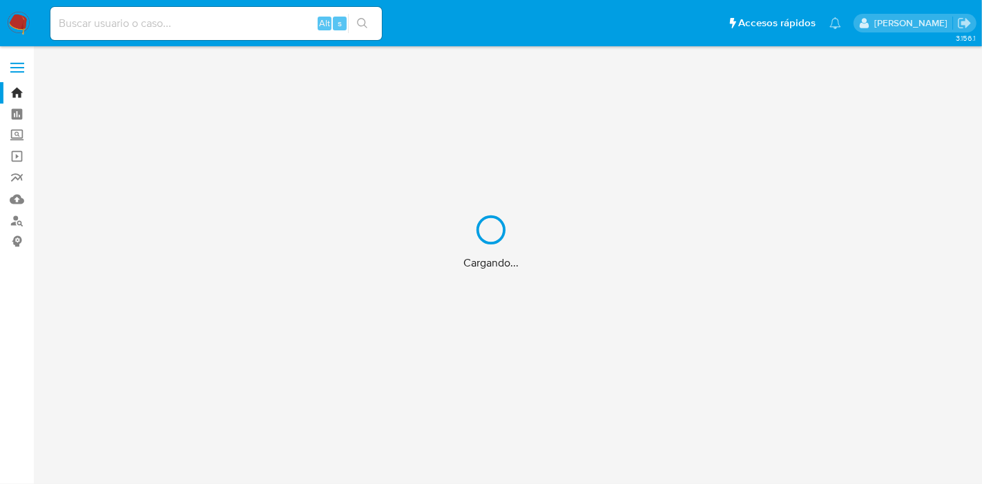
drag, startPoint x: 161, startPoint y: 19, endPoint x: 146, endPoint y: 28, distance: 17.1
click at [153, 24] on div "Cargando..." at bounding box center [491, 242] width 982 height 484
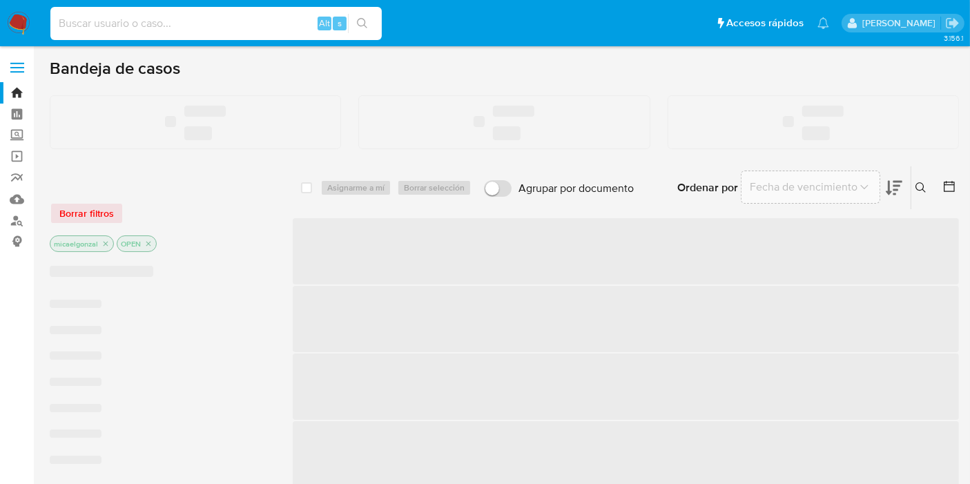
click at [146, 28] on input at bounding box center [216, 24] width 332 height 18
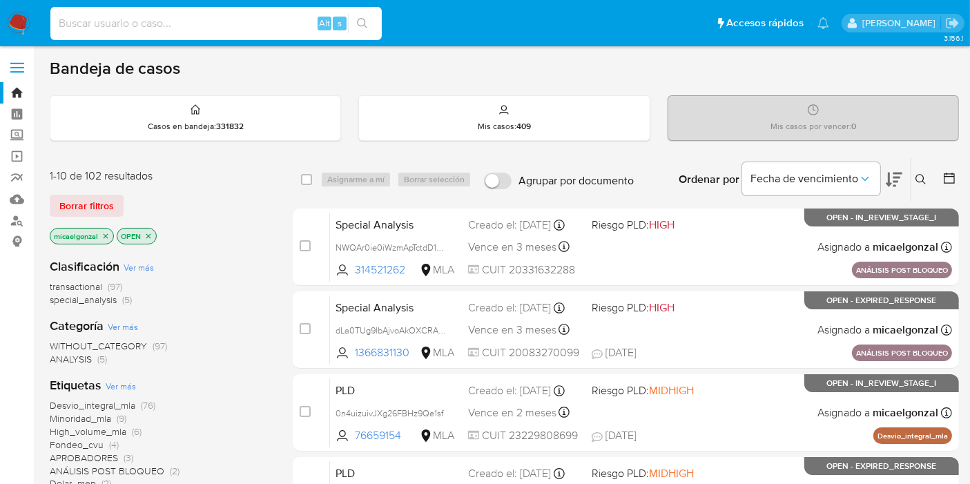
paste input "56758041"
type input "56758041"
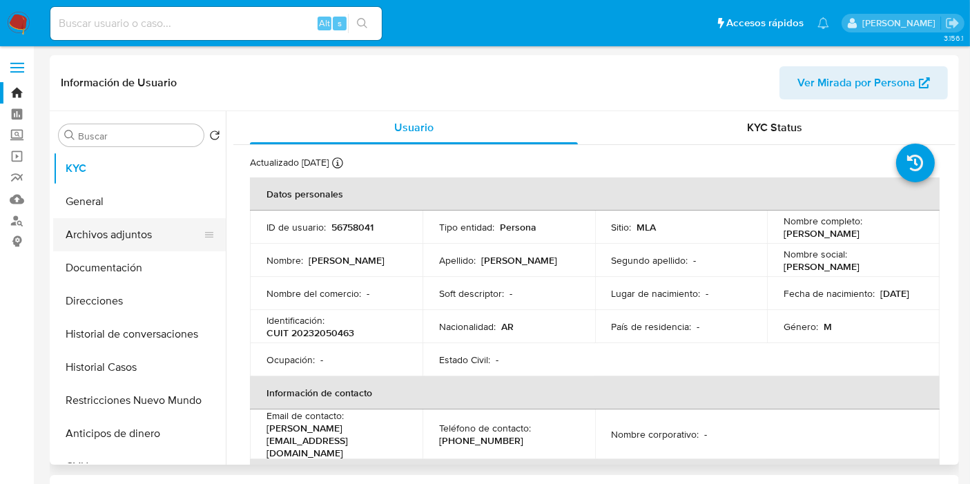
select select "10"
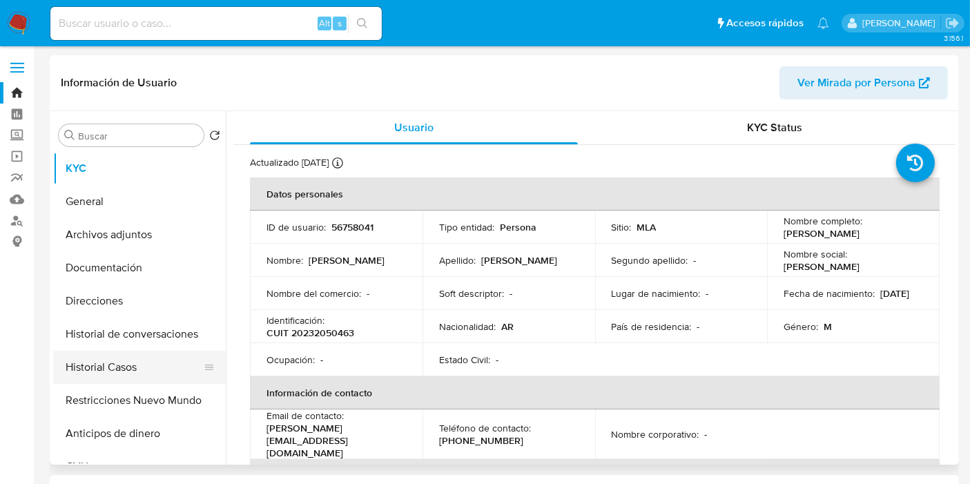
click at [99, 363] on button "Historial Casos" at bounding box center [134, 367] width 162 height 33
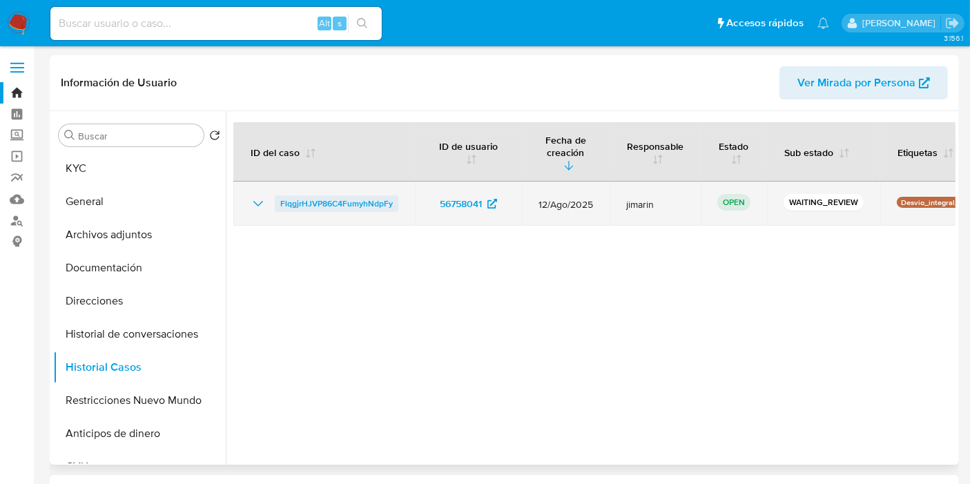
drag, startPoint x: 270, startPoint y: 190, endPoint x: 392, endPoint y: 191, distance: 121.6
click at [392, 195] on div "FlqgjrHJVP86C4FumyhNdpFy" at bounding box center [324, 203] width 148 height 17
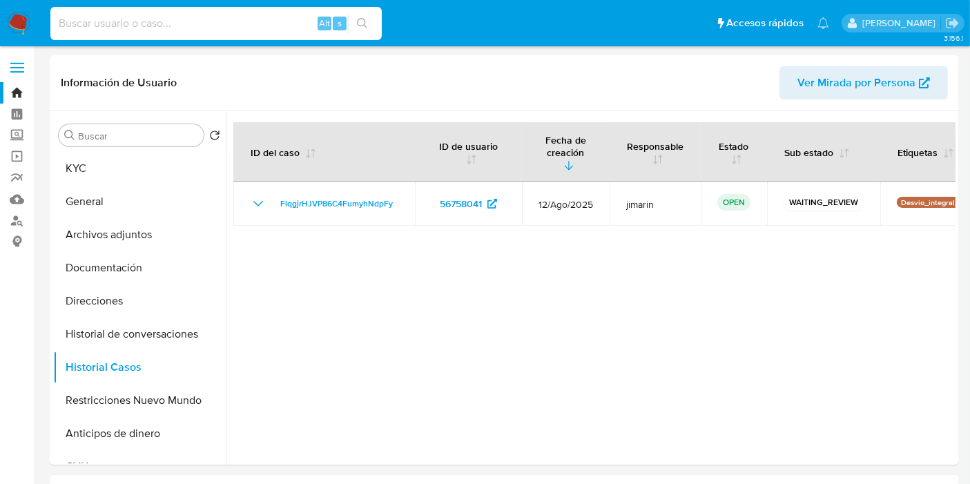
click at [217, 21] on input at bounding box center [216, 24] width 332 height 18
click at [30, 19] on nav "Pausado Ver notificaciones Alt s Accesos rápidos Presiona las siguientes teclas…" at bounding box center [485, 23] width 970 height 46
click at [17, 19] on img at bounding box center [18, 23] width 23 height 23
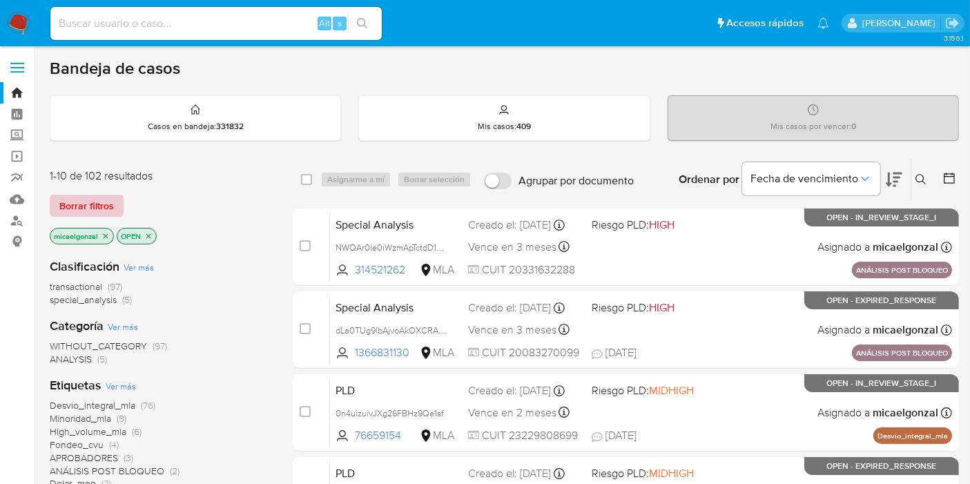
click at [91, 204] on span "Borrar filtros" at bounding box center [86, 205] width 55 height 19
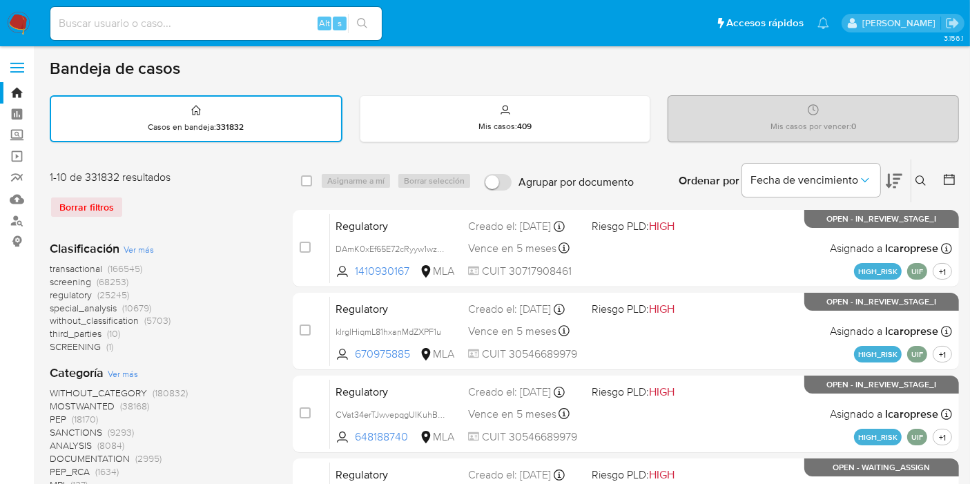
click at [926, 184] on icon at bounding box center [921, 180] width 11 height 11
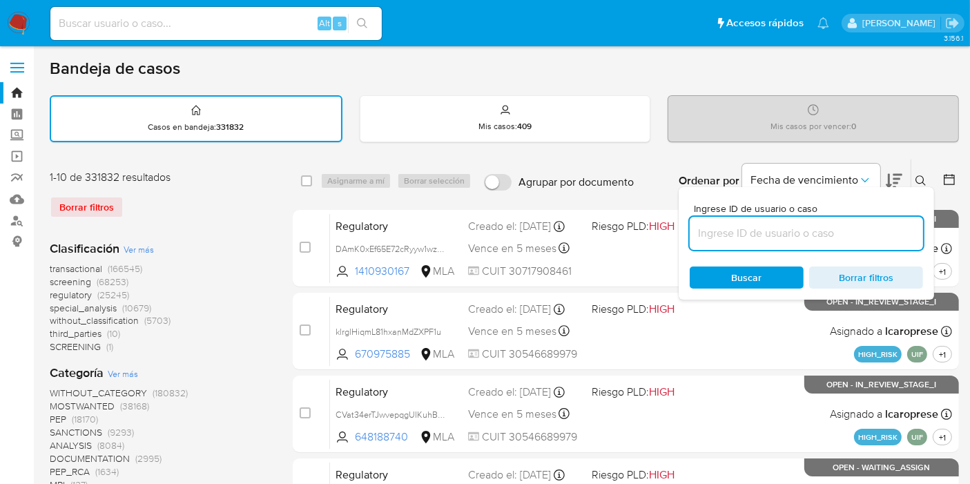
click at [847, 228] on input at bounding box center [806, 233] width 233 height 18
type input "FlqgjrHJVP86C4FumyhNdpFy"
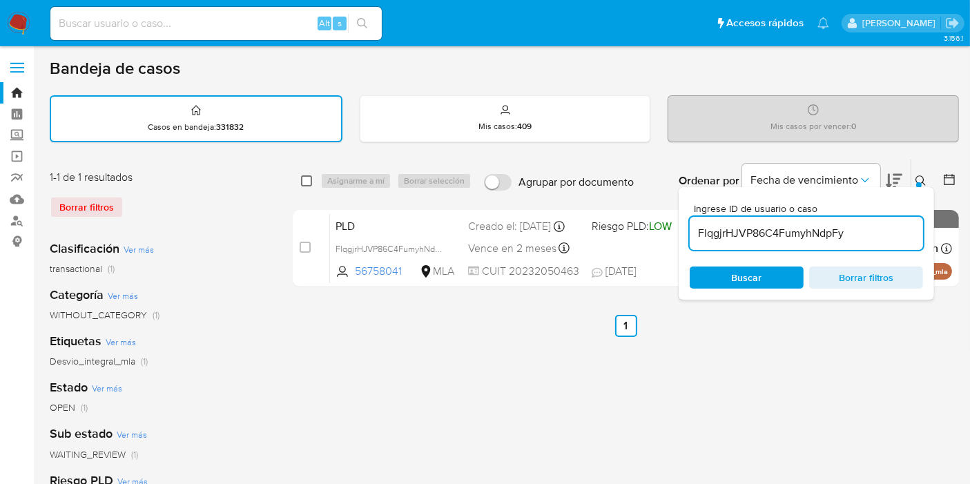
click at [311, 178] on input "checkbox" at bounding box center [306, 180] width 11 height 11
checkbox input "true"
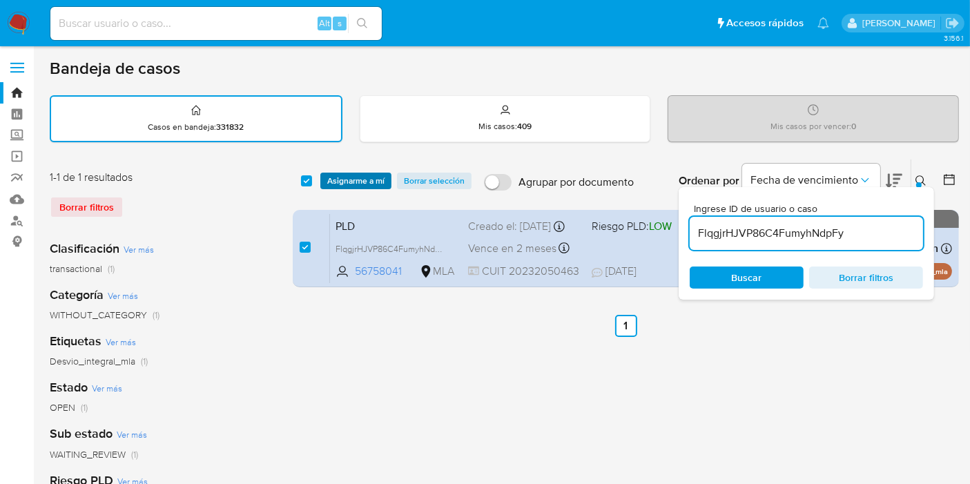
click at [358, 180] on span "Asignarme a mí" at bounding box center [355, 181] width 57 height 14
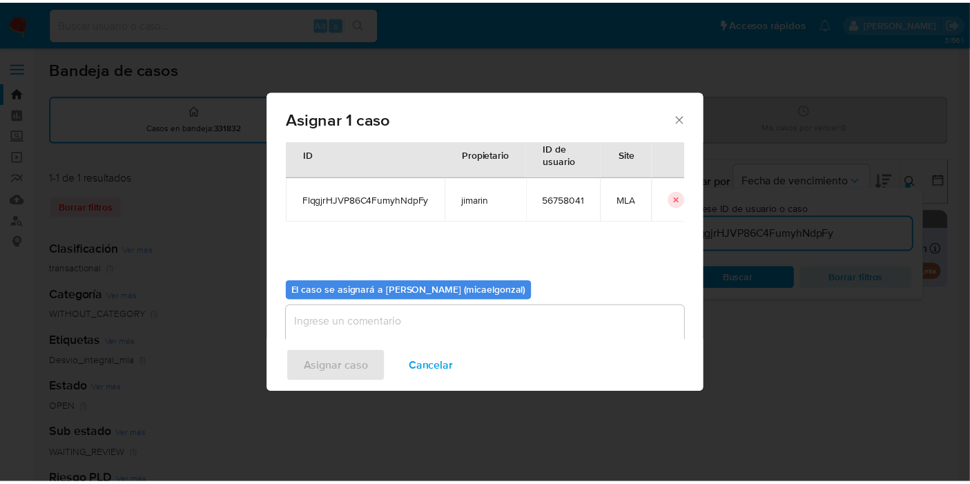
scroll to position [70, 0]
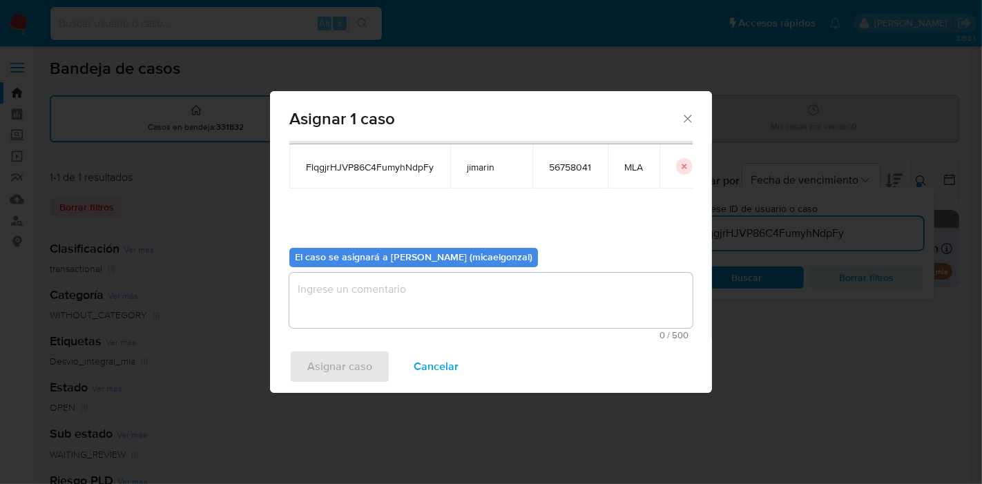
click at [353, 294] on textarea "assign-modal" at bounding box center [490, 300] width 403 height 55
click at [338, 363] on span "Asignar caso" at bounding box center [339, 367] width 65 height 30
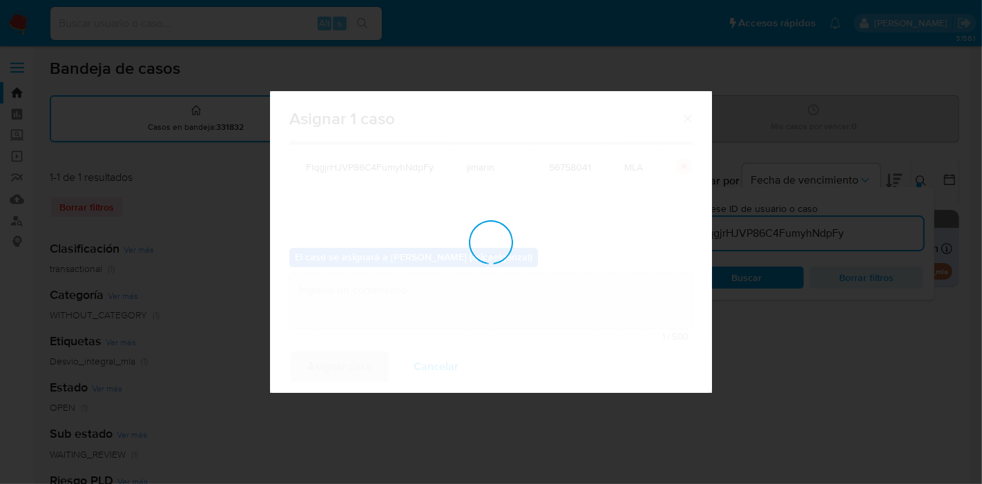
checkbox input "false"
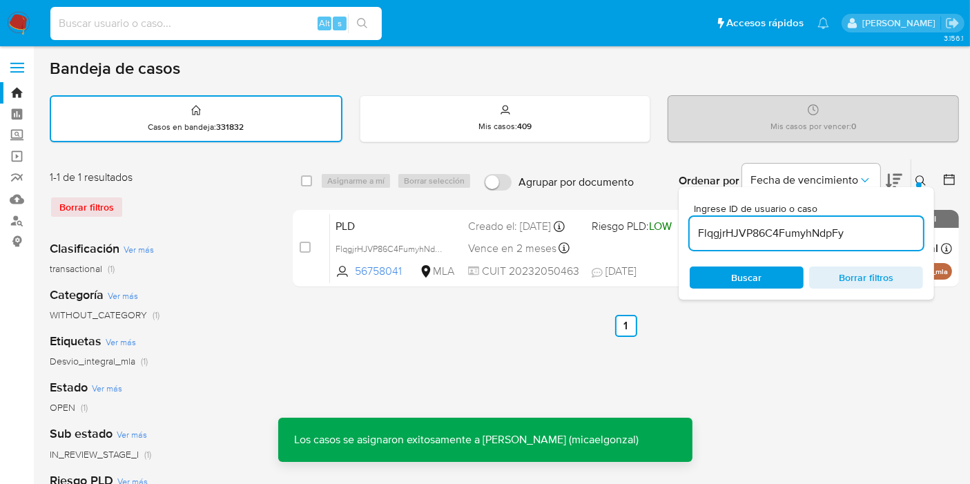
click at [187, 30] on input at bounding box center [216, 24] width 332 height 18
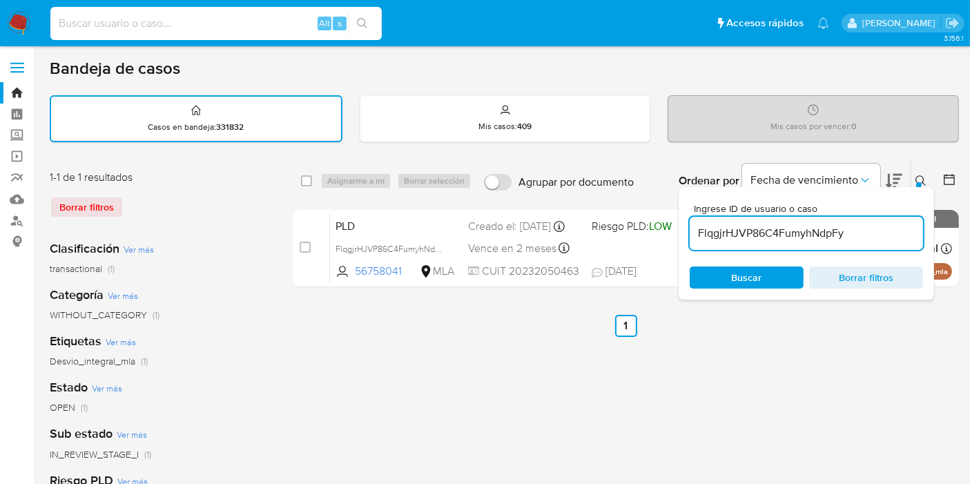
paste input "FlqgjrHJVP86C4FumyhNdpFy"
type input "FlqgjrHJVP86C4FumyhNdpFy"
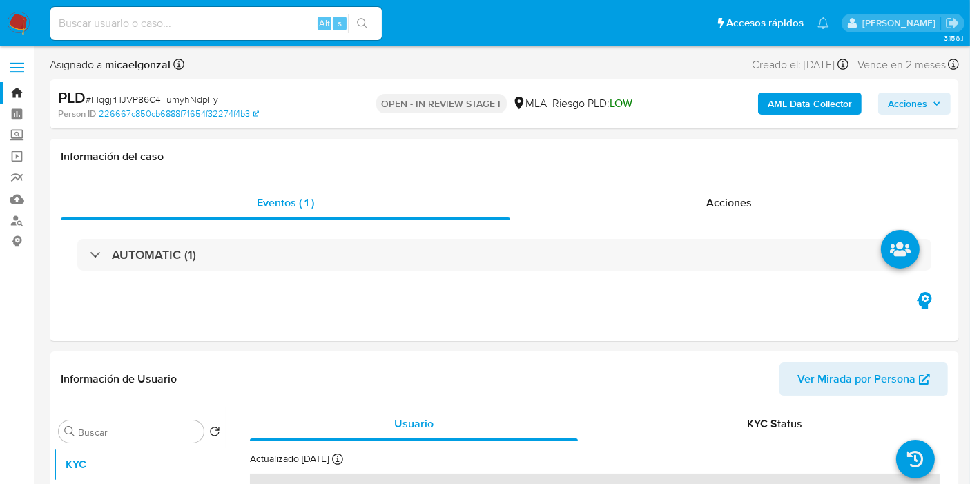
select select "10"
click at [0, 22] on nav "Pausado Ver notificaciones Alt s Accesos rápidos Presiona las siguientes teclas…" at bounding box center [485, 23] width 970 height 46
click at [83, 19] on input at bounding box center [216, 24] width 332 height 18
paste input "PjvXASLLpyVRV5pkQe3G7w8C"
type input "PjvXASLLpyVRV5pkQe3G7w8C"
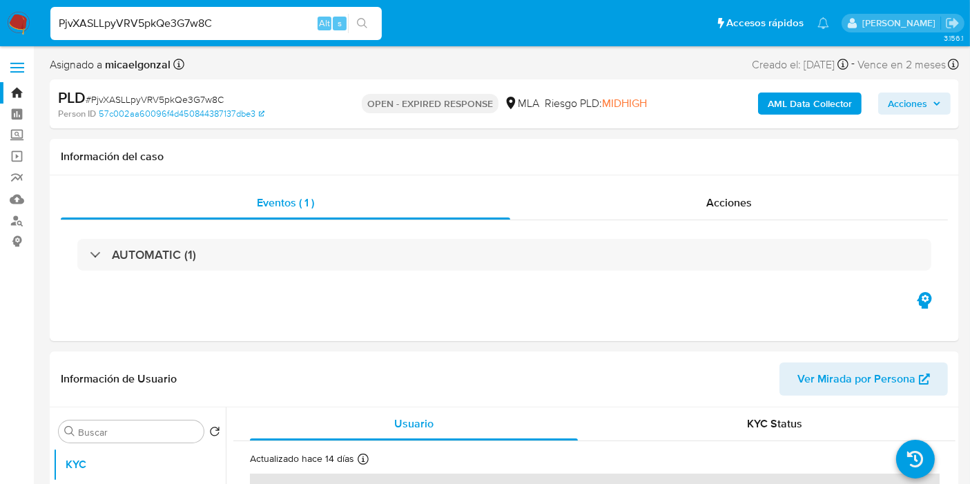
select select "10"
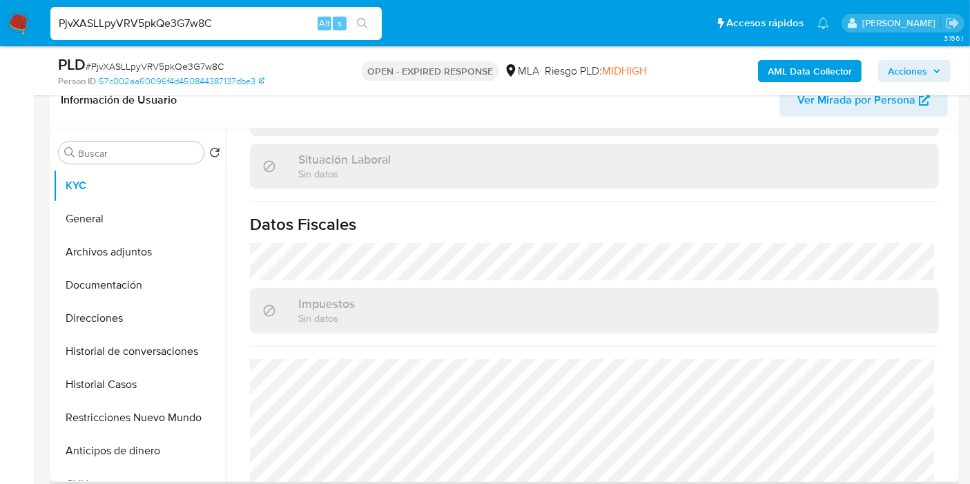
scroll to position [726, 0]
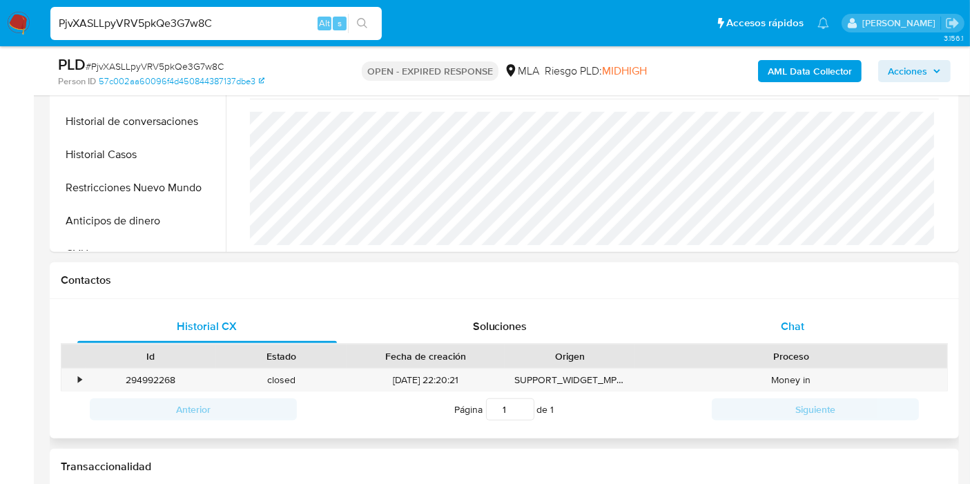
click at [776, 325] on div "Chat" at bounding box center [793, 326] width 260 height 33
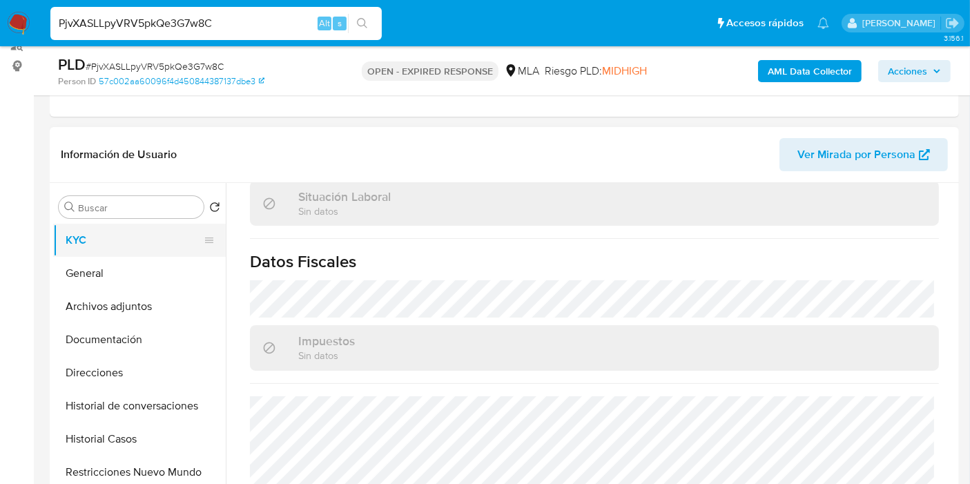
scroll to position [153, 0]
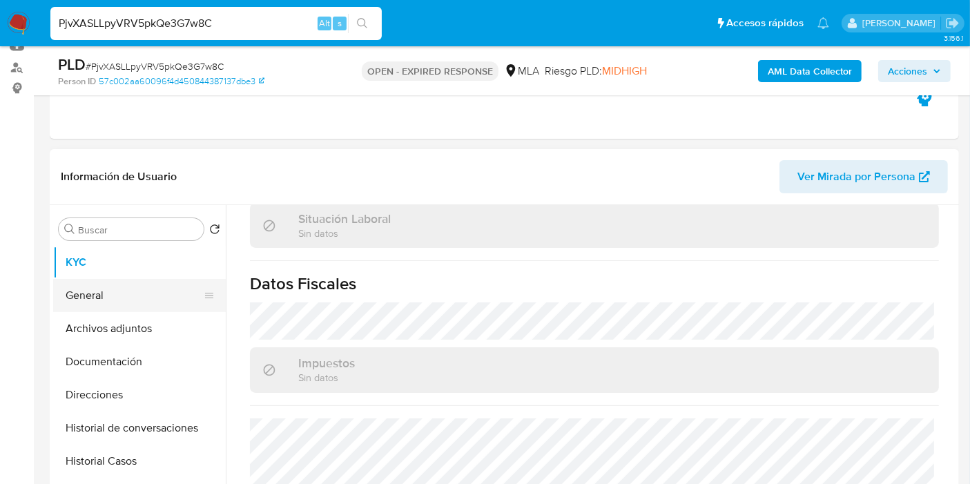
click at [104, 302] on button "General" at bounding box center [134, 295] width 162 height 33
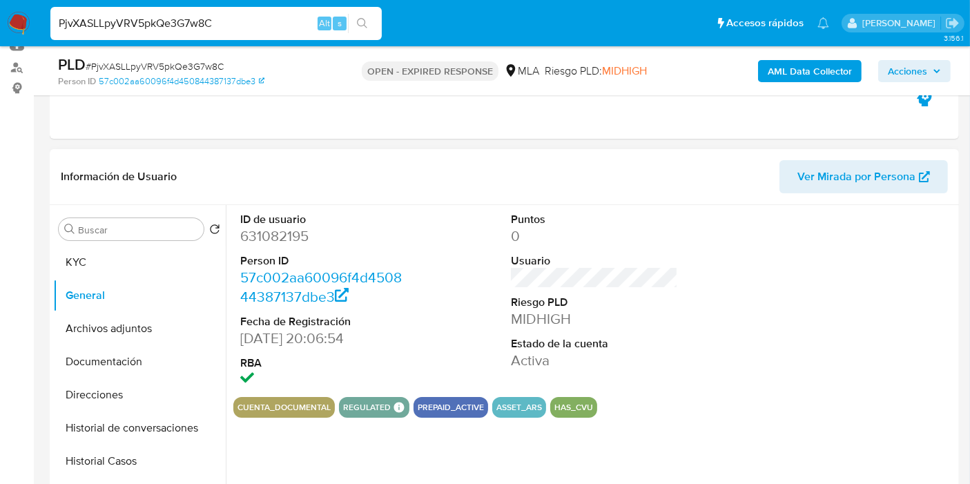
click at [289, 236] on dd "631082195" at bounding box center [323, 236] width 167 height 19
copy dd "631082195"
click at [102, 356] on button "Documentación" at bounding box center [134, 361] width 162 height 33
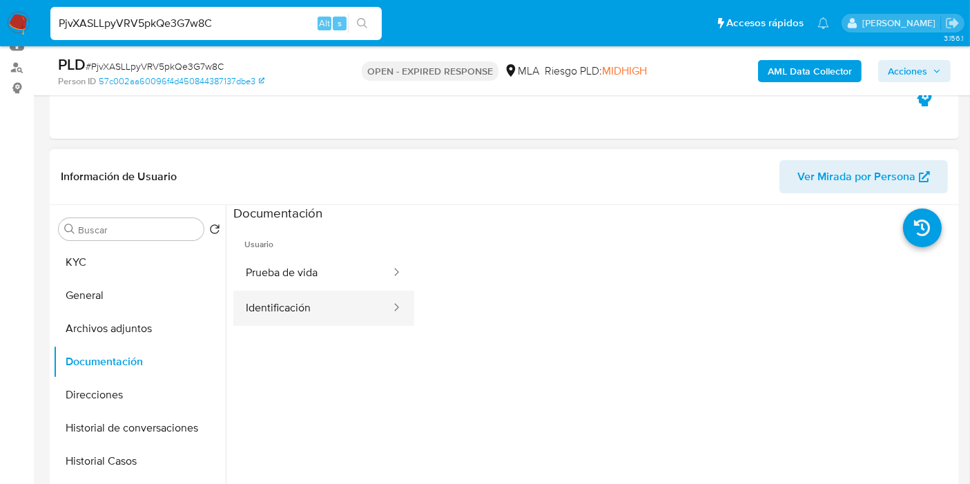
click at [333, 307] on button "Identificación" at bounding box center [312, 308] width 159 height 35
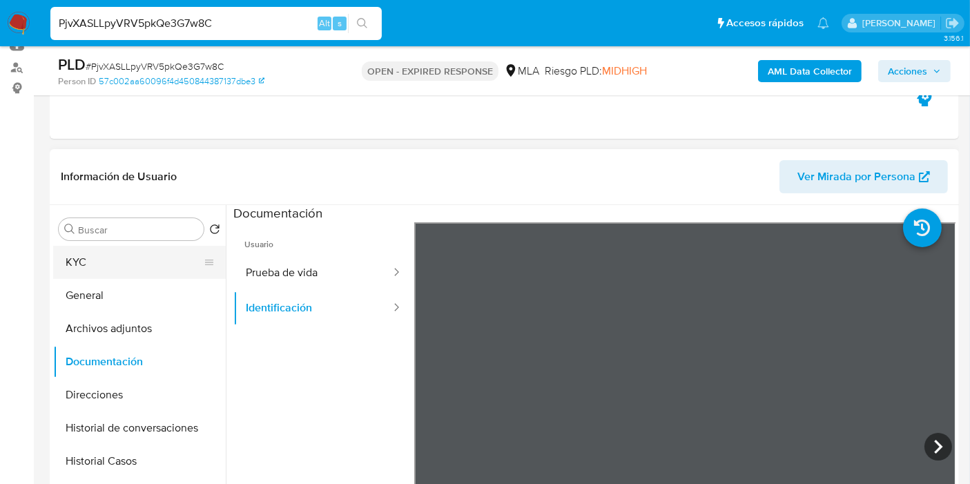
click at [104, 273] on button "KYC" at bounding box center [134, 262] width 162 height 33
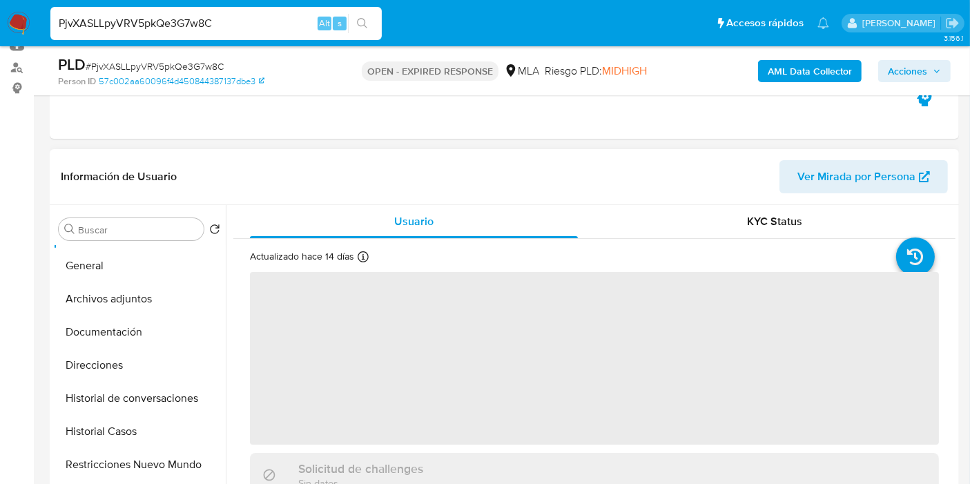
scroll to position [77, 0]
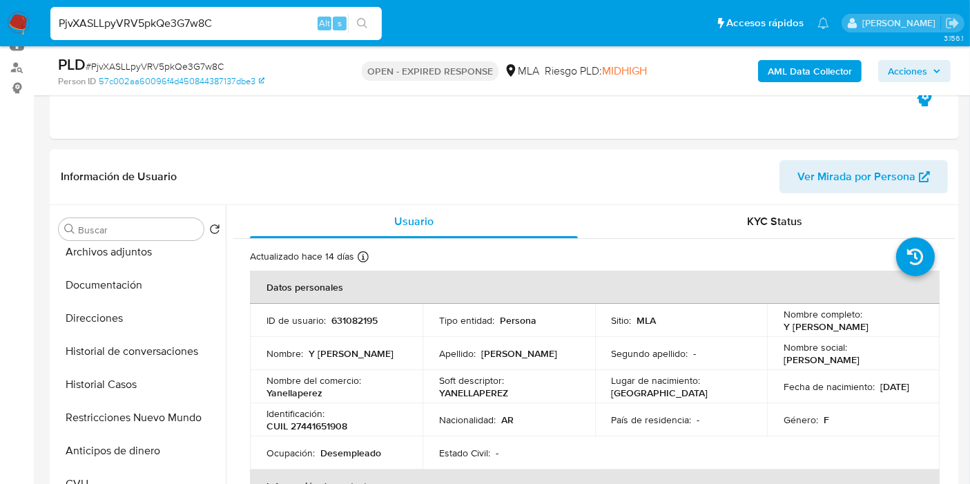
click at [211, 68] on span "# PjvXASLLpyVRV5pkQe3G7w8C" at bounding box center [155, 66] width 138 height 14
drag, startPoint x: 211, startPoint y: 68, endPoint x: 199, endPoint y: 67, distance: 12.5
click at [199, 67] on span "# PjvXASLLpyVRV5pkQe3G7w8C" at bounding box center [155, 66] width 138 height 14
copy span "PjvXASLLpyVRV5pkQe3G7w8C"
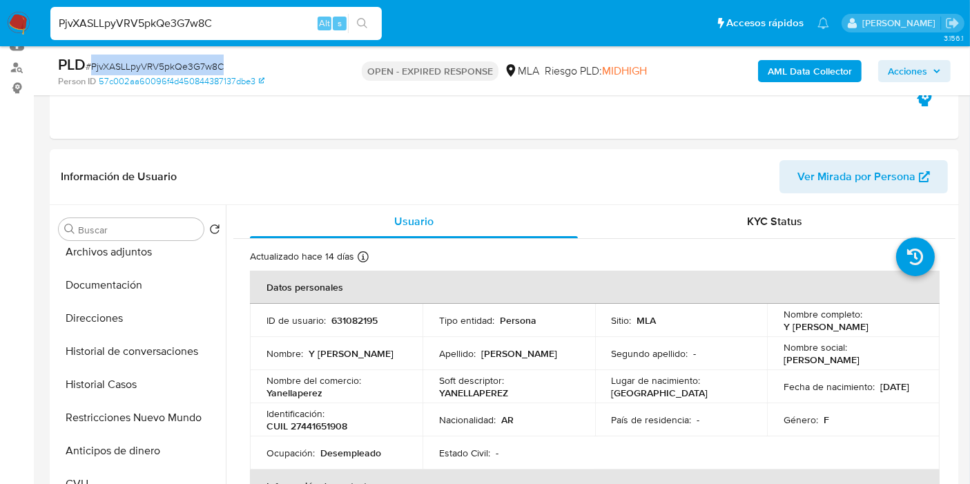
click at [15, 25] on img at bounding box center [18, 23] width 23 height 23
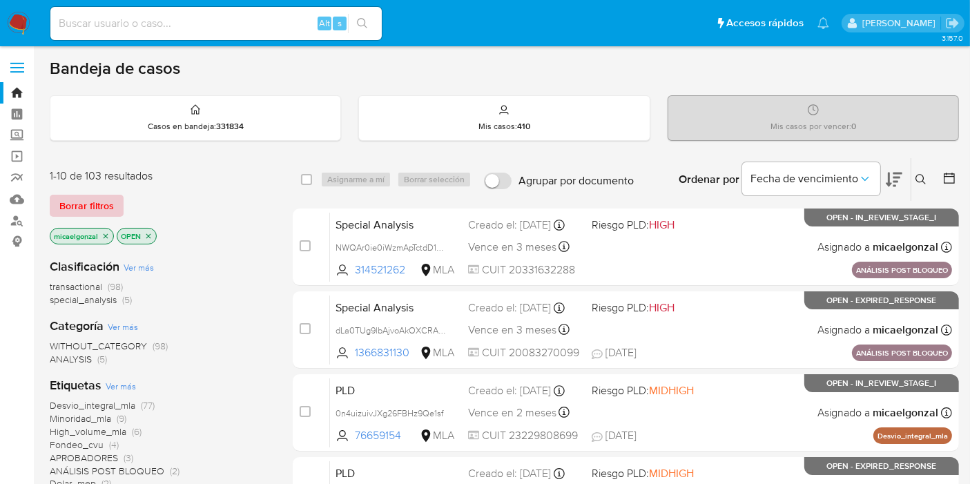
click at [95, 209] on span "Borrar filtros" at bounding box center [86, 205] width 55 height 19
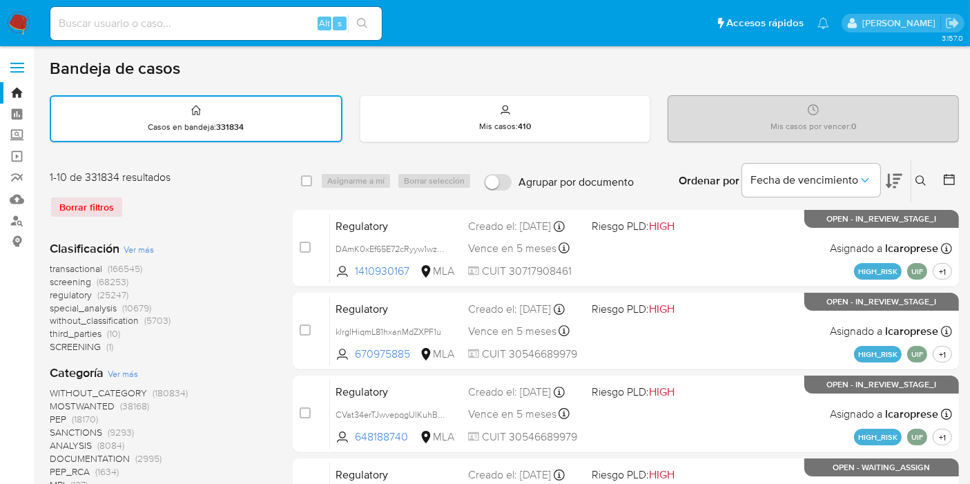
click at [919, 185] on button at bounding box center [923, 181] width 23 height 17
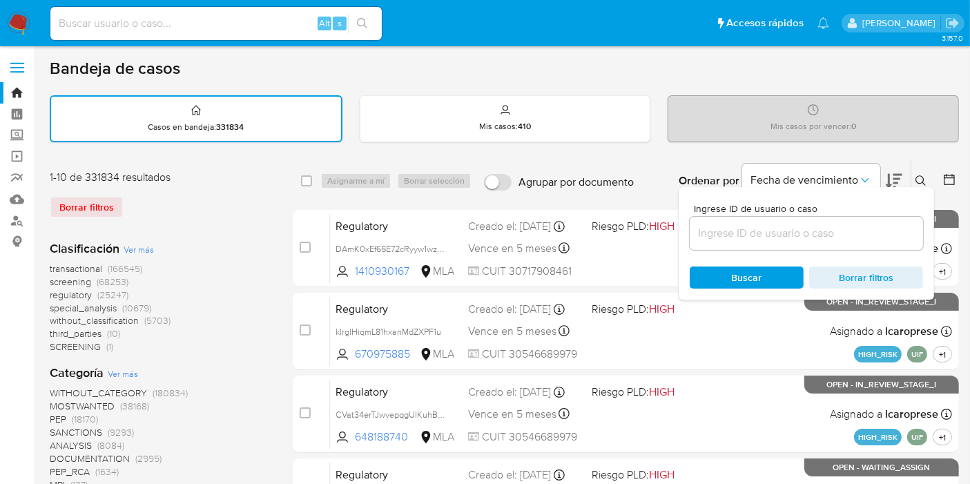
click at [744, 237] on input at bounding box center [806, 233] width 233 height 18
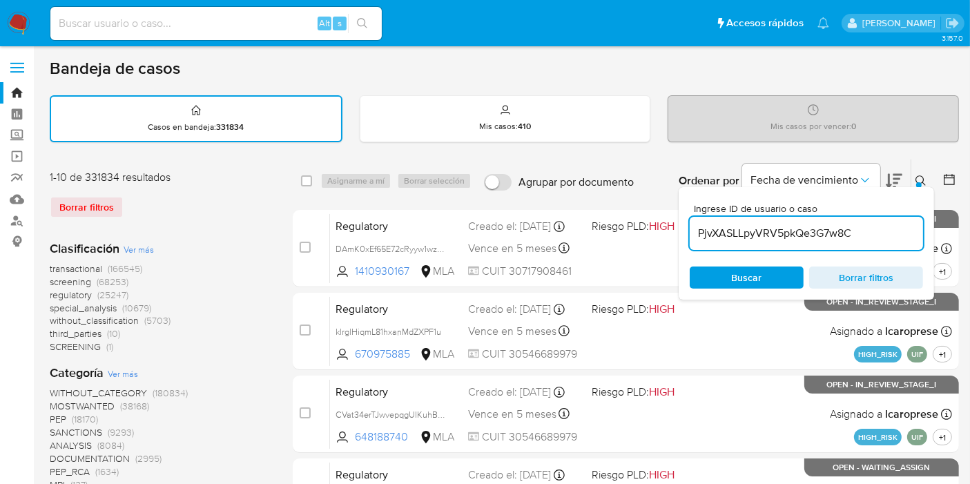
type input "PjvXASLLpyVRV5pkQe3G7w8C"
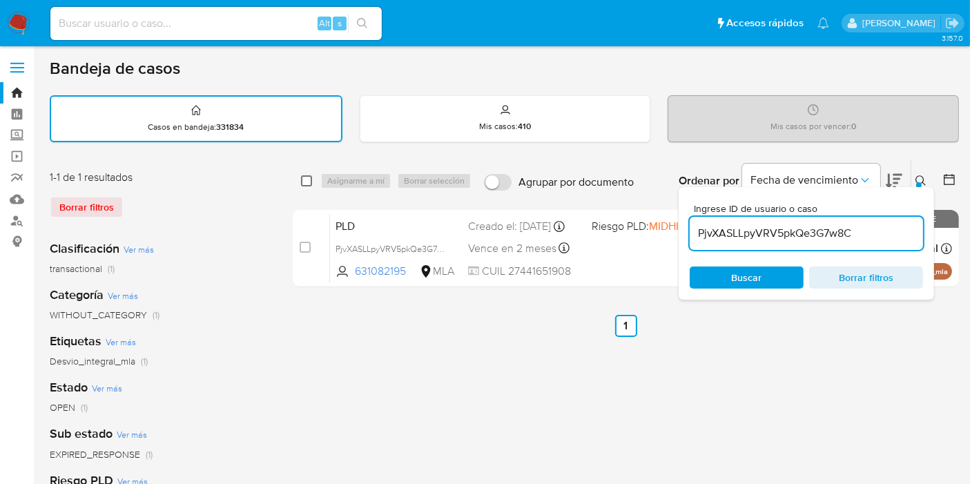
click at [310, 178] on input "checkbox" at bounding box center [306, 180] width 11 height 11
checkbox input "true"
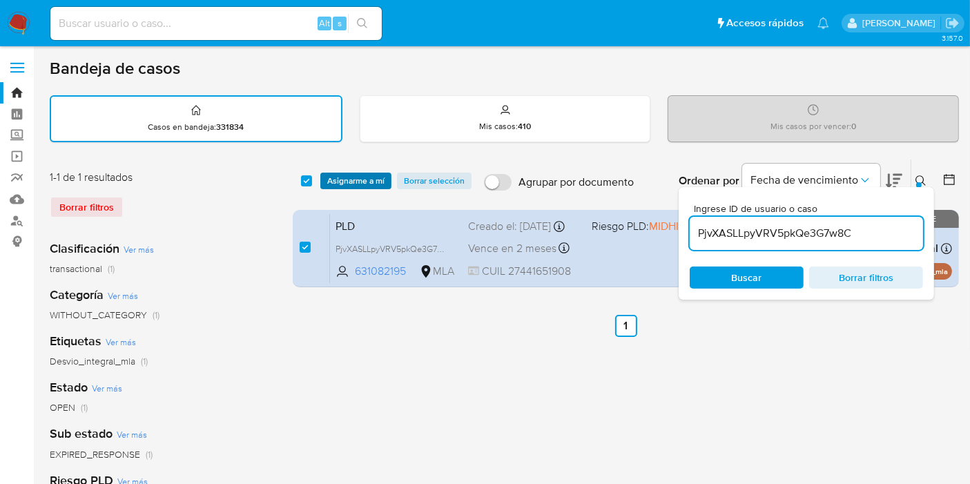
click at [373, 185] on span "Asignarme a mí" at bounding box center [355, 181] width 57 height 14
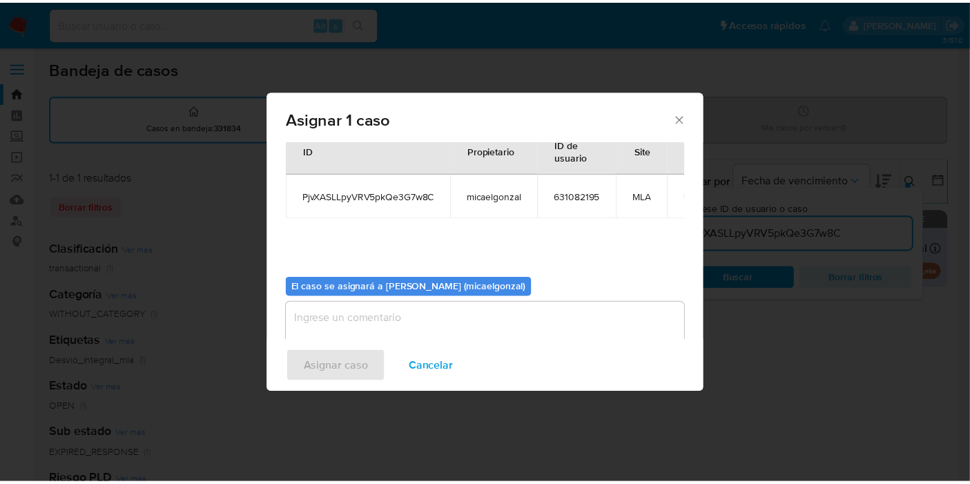
scroll to position [70, 0]
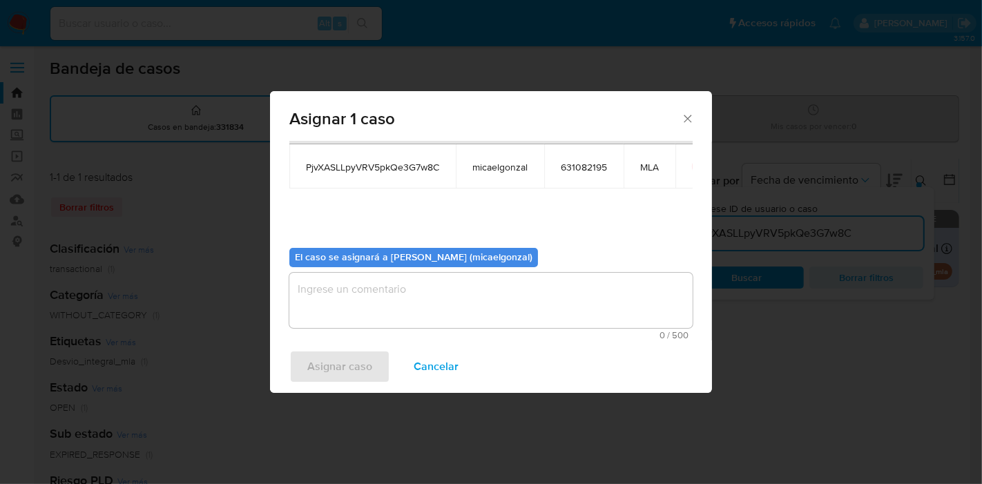
click at [385, 267] on div "El caso se asignará a [PERSON_NAME] (micaelgonzal) 0 / 500 500 caracteres resta…" at bounding box center [490, 288] width 403 height 103
click at [374, 300] on textarea "assign-modal" at bounding box center [490, 300] width 403 height 55
click at [347, 352] on span "Asignar caso" at bounding box center [339, 367] width 65 height 30
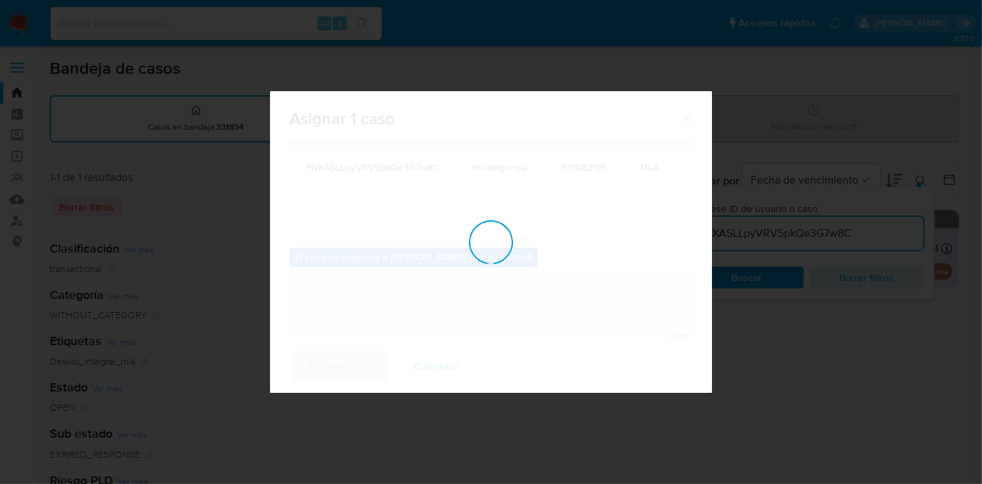
checkbox input "false"
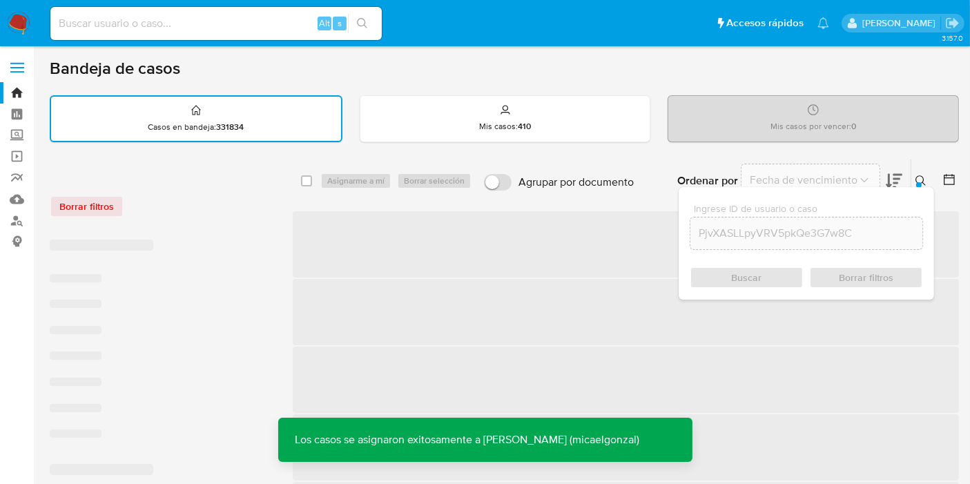
click at [240, 43] on nav "Pausado Ver notificaciones Alt s Accesos rápidos Presiona las siguientes teclas…" at bounding box center [485, 23] width 970 height 46
click at [238, 21] on input at bounding box center [216, 24] width 332 height 18
paste input "PjvXASLLpyVRV5pkQe3G7w8C"
type input "PjvXASLLpyVRV5pkQe3G7w8C"
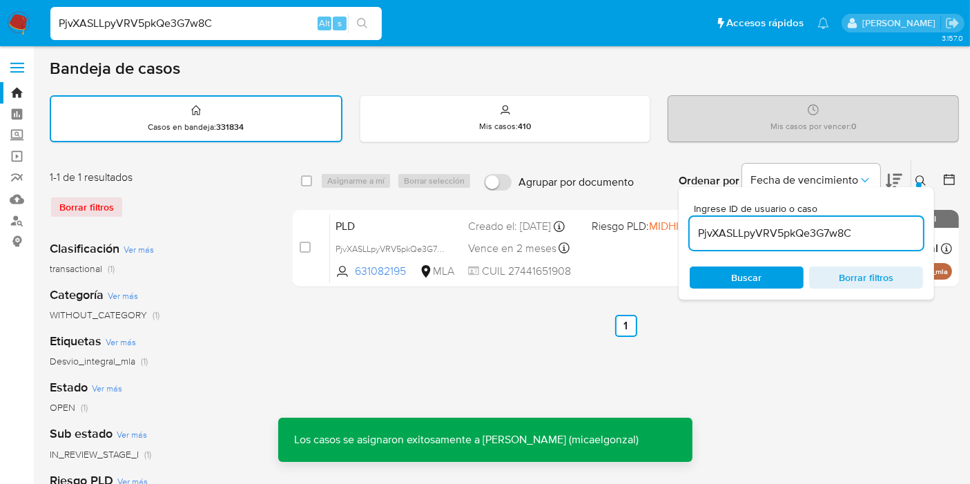
click at [363, 19] on icon "search-icon" at bounding box center [362, 23] width 11 height 11
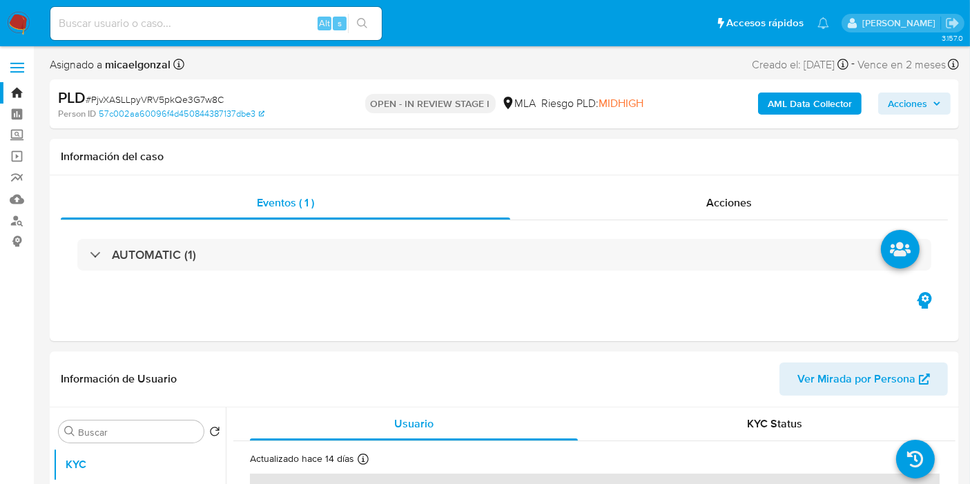
select select "10"
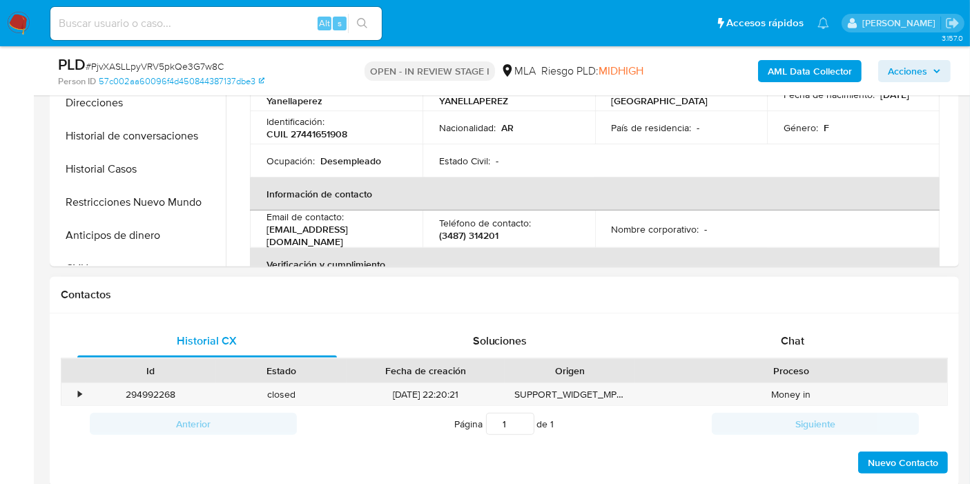
scroll to position [460, 0]
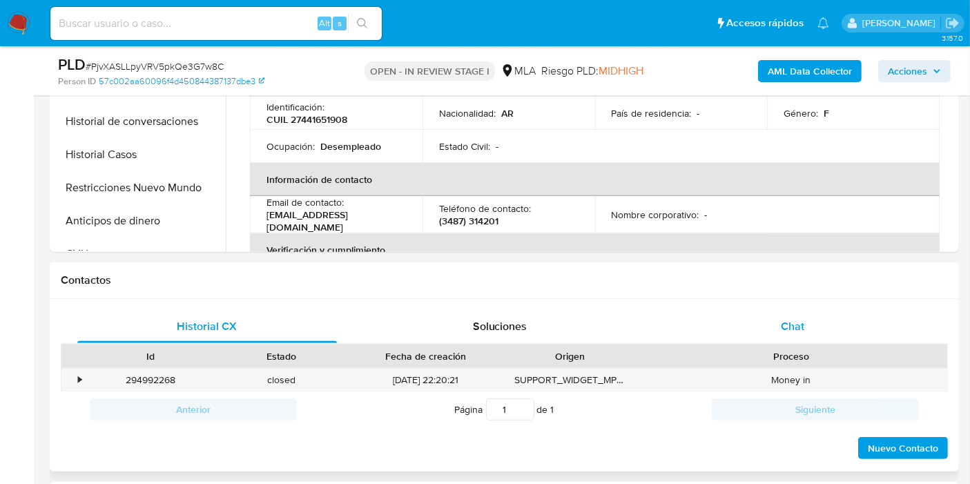
click at [795, 321] on span "Chat" at bounding box center [792, 326] width 23 height 16
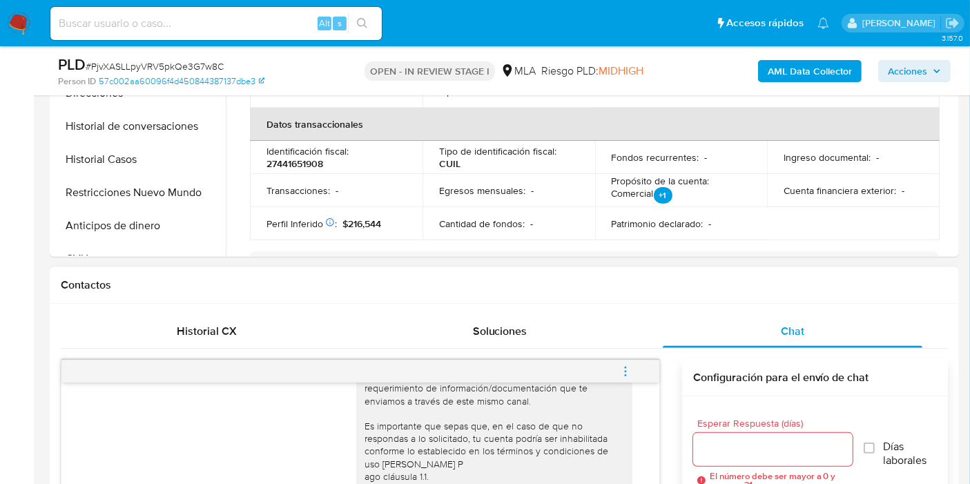
scroll to position [230, 0]
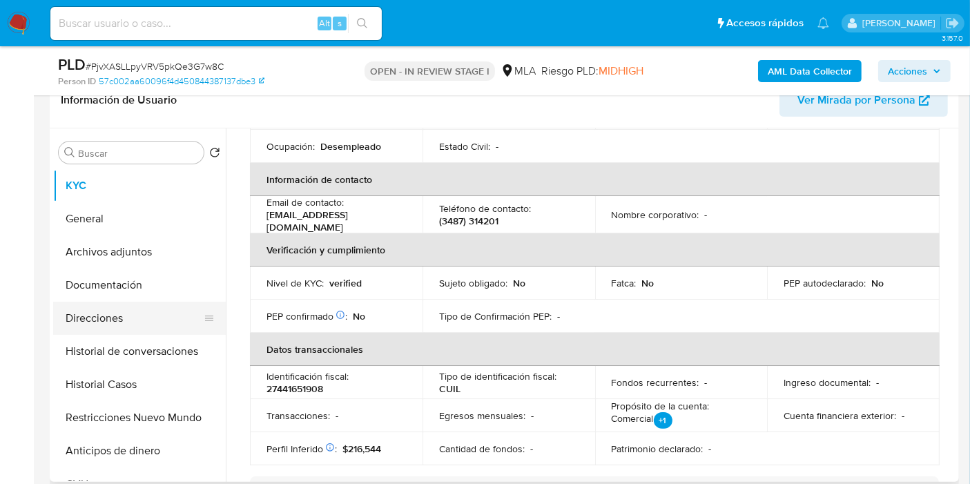
click at [147, 307] on button "Direcciones" at bounding box center [134, 318] width 162 height 33
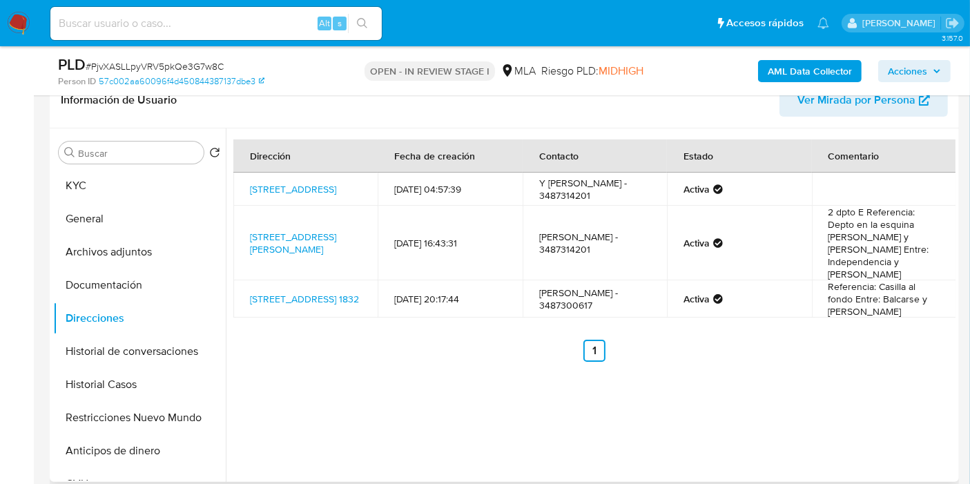
click at [262, 188] on td "[STREET_ADDRESS]" at bounding box center [305, 189] width 144 height 33
click at [242, 184] on td "[STREET_ADDRESS]" at bounding box center [305, 189] width 144 height 33
drag, startPoint x: 244, startPoint y: 177, endPoint x: 272, endPoint y: 198, distance: 35.1
click at [272, 198] on td "[STREET_ADDRESS]" at bounding box center [305, 189] width 144 height 33
copy link "[STREET_ADDRESS]"
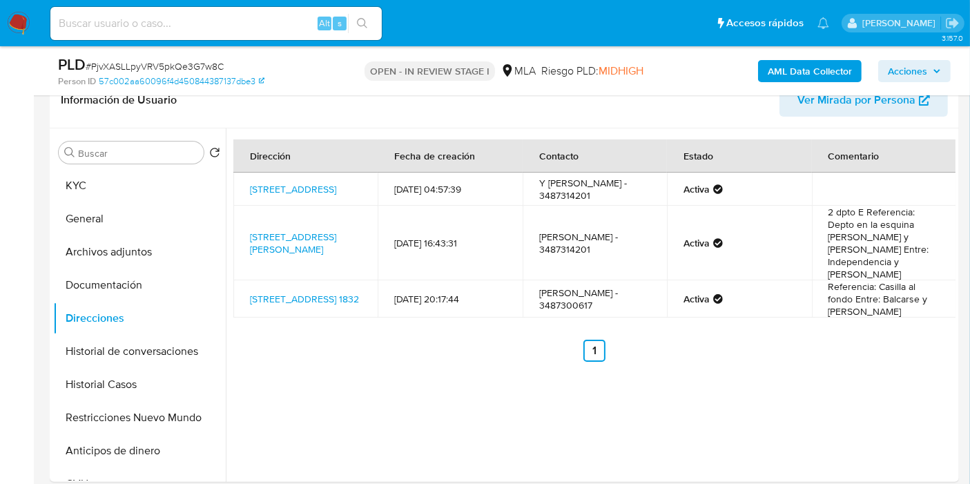
click at [208, 62] on span "# PjvXASLLpyVRV5pkQe3G7w8C" at bounding box center [155, 66] width 138 height 14
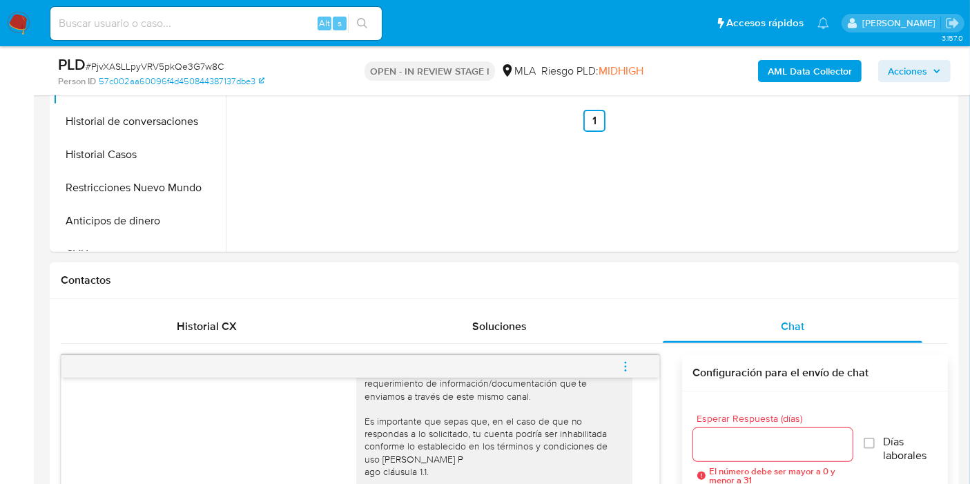
scroll to position [767, 0]
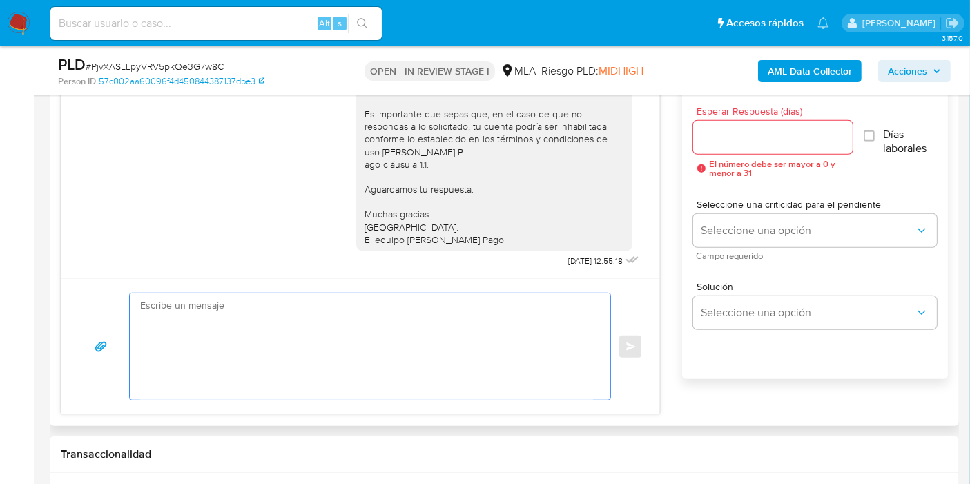
click at [402, 316] on textarea at bounding box center [366, 347] width 453 height 106
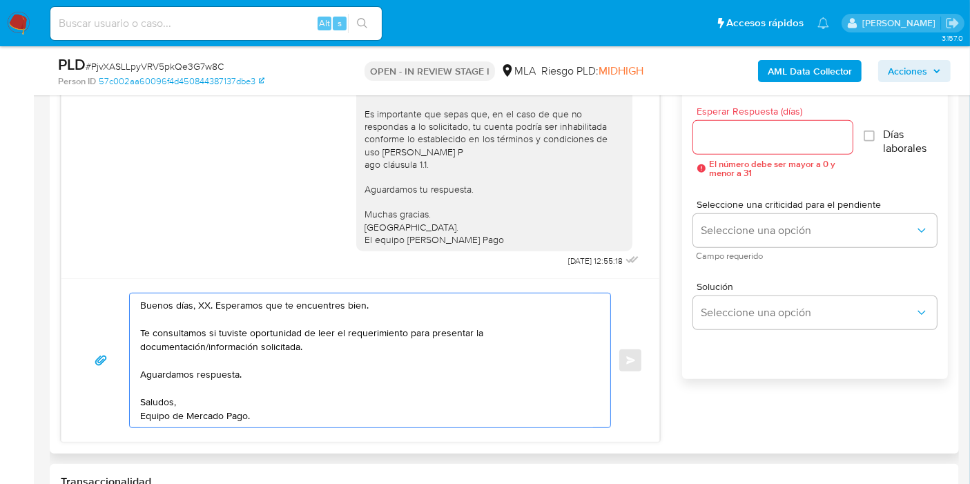
click at [195, 300] on textarea "Buenos días, XX. Esperamos que te encuentres bien. Te consultamos si tuviste op…" at bounding box center [366, 361] width 453 height 134
drag, startPoint x: 273, startPoint y: 343, endPoint x: 342, endPoint y: 334, distance: 69.6
click at [275, 343] on textarea "Buenos [PERSON_NAME]. Esperamos que te encuentres bien. Te consultamos si tuvis…" at bounding box center [366, 361] width 453 height 134
click at [341, 334] on textarea "Buenos [PERSON_NAME]. Esperamos que te encuentres bien. Te consultamos si tuvis…" at bounding box center [366, 361] width 453 height 134
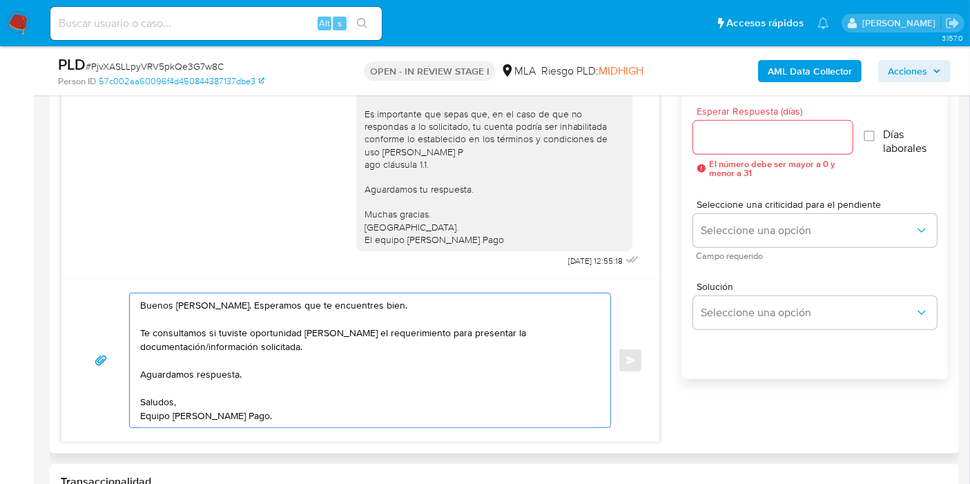
click at [341, 341] on textarea "Buenos [PERSON_NAME]. Esperamos que te encuentres bien. Te consultamos si tuvis…" at bounding box center [366, 361] width 453 height 134
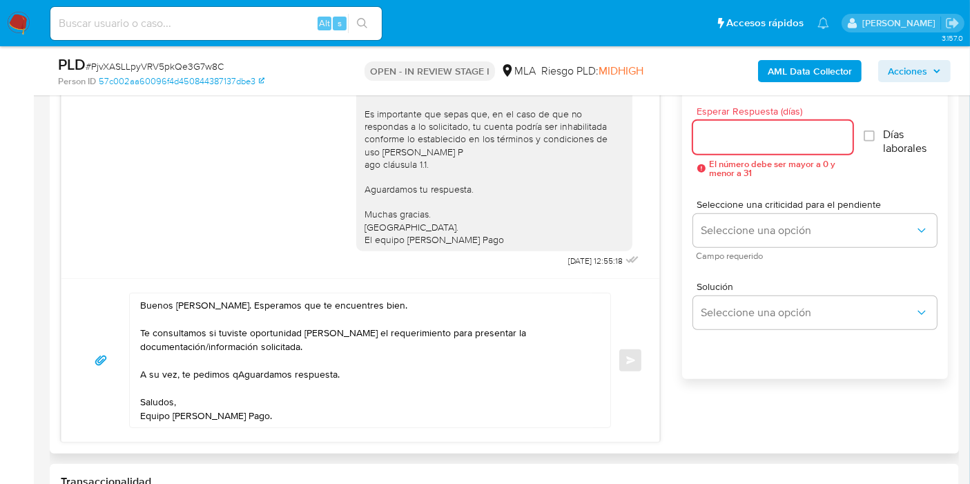
drag, startPoint x: 289, startPoint y: 339, endPoint x: 275, endPoint y: 348, distance: 17.1
click at [283, 344] on textarea "Buenos [PERSON_NAME]. Esperamos que te encuentres bien. Te consultamos si tuvis…" at bounding box center [366, 361] width 453 height 134
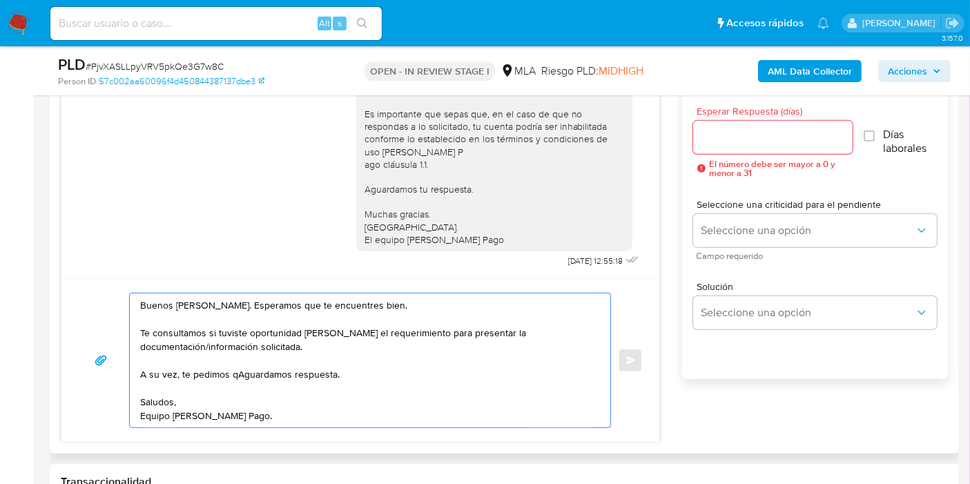
click at [244, 373] on textarea "Buenos [PERSON_NAME]. Esperamos que te encuentres bien. Te consultamos si tuvis…" at bounding box center [366, 361] width 453 height 134
click at [236, 375] on textarea "Buenos [PERSON_NAME]. Esperamos que te encuentres bien. Te consultamos si tuvis…" at bounding box center [366, 361] width 453 height 134
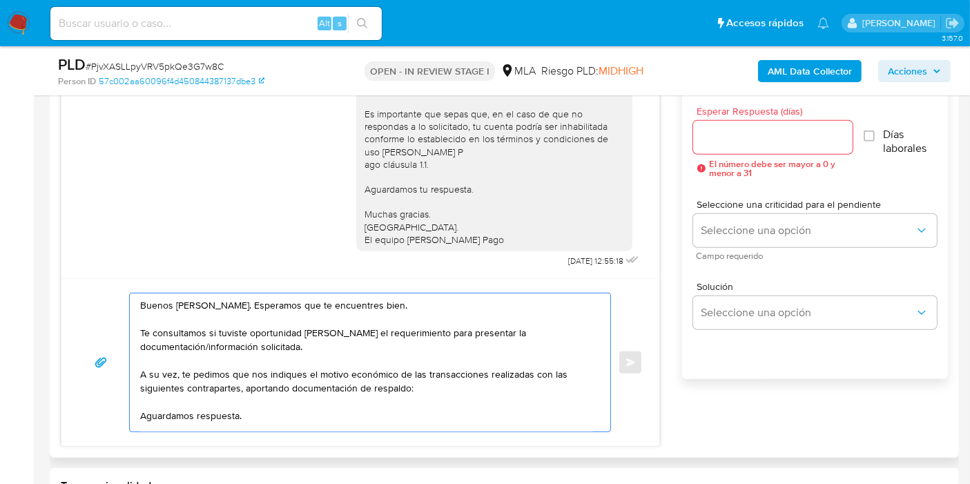
click at [148, 398] on textarea "Buenos [PERSON_NAME]. Esperamos que te encuentres bien. Te consultamos si tuvis…" at bounding box center [366, 363] width 453 height 138
paste textarea "[PERSON_NAME]"
paste textarea "20382966849"
paste textarea "20371452118"
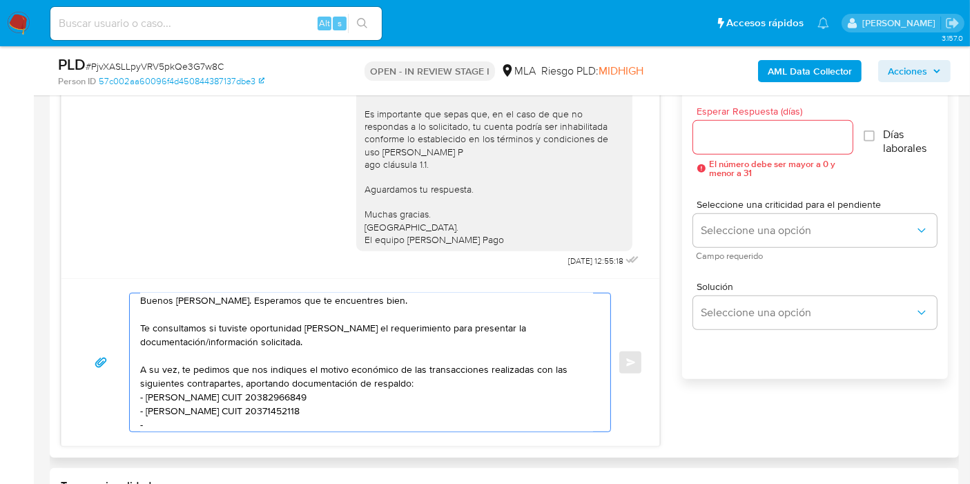
paste textarea "[PERSON_NAME]"
paste textarea "33650334499"
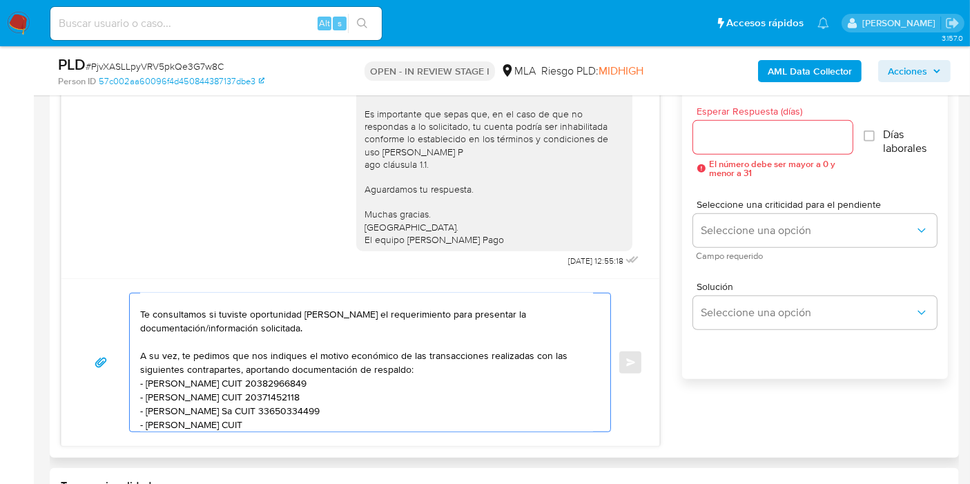
paste textarea "20117385850"
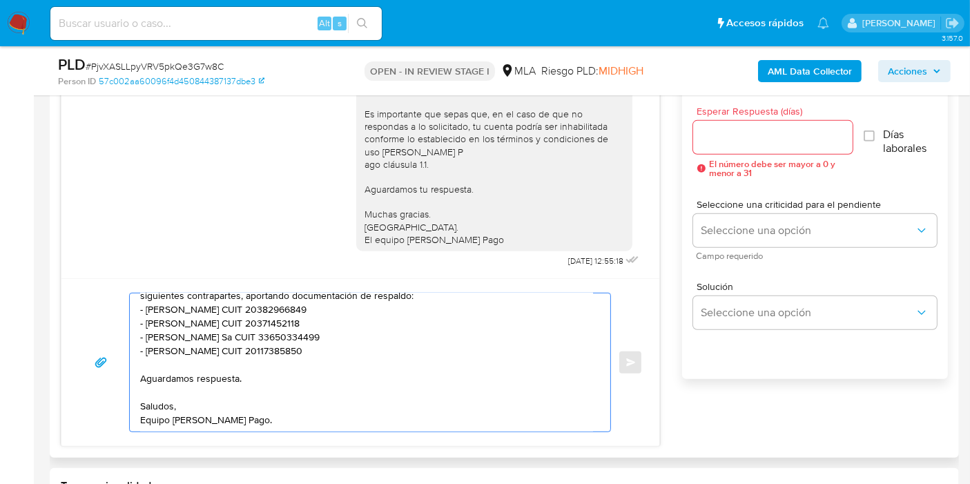
scroll to position [0, 0]
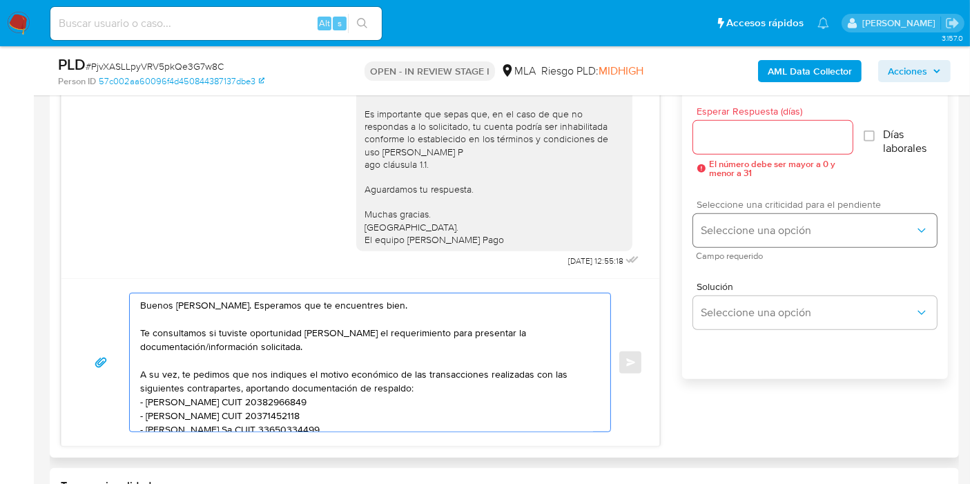
type textarea "Buenos [PERSON_NAME]. Esperamos que te encuentres bien. Te consultamos si tuvis…"
click at [769, 242] on button "Seleccione una opción" at bounding box center [815, 230] width 244 height 33
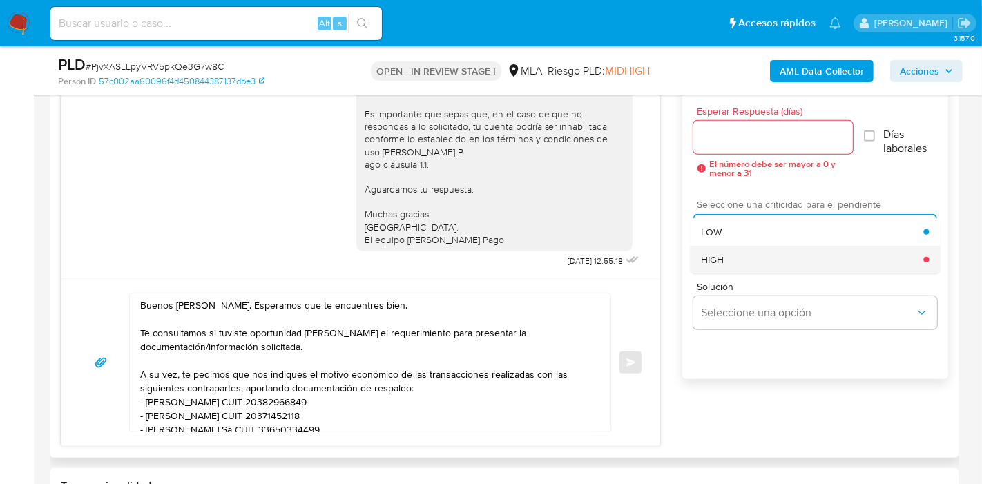
drag, startPoint x: 744, startPoint y: 239, endPoint x: 740, endPoint y: 256, distance: 17.8
click at [740, 256] on ul "LOW HIGH" at bounding box center [815, 245] width 250 height 55
click at [740, 256] on div "HIGH" at bounding box center [812, 260] width 222 height 28
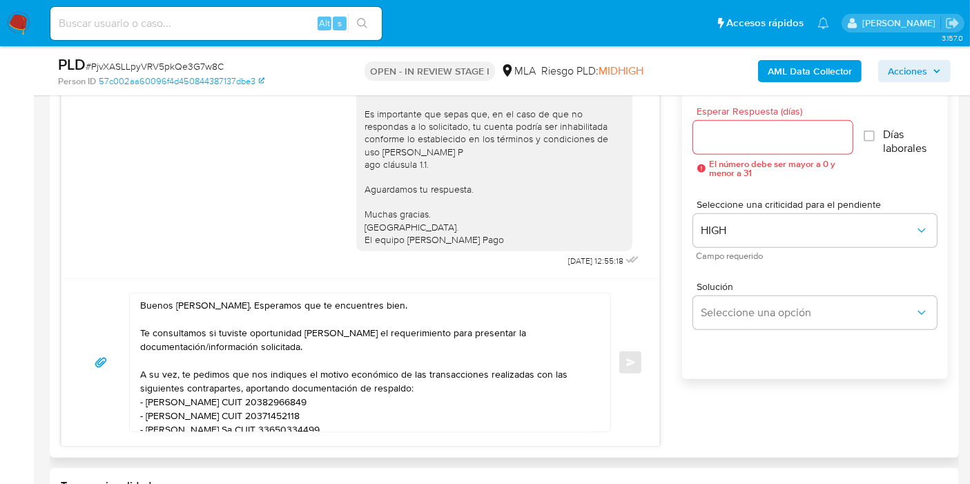
click at [730, 128] on input "Esperar Respuesta (días)" at bounding box center [773, 137] width 160 height 18
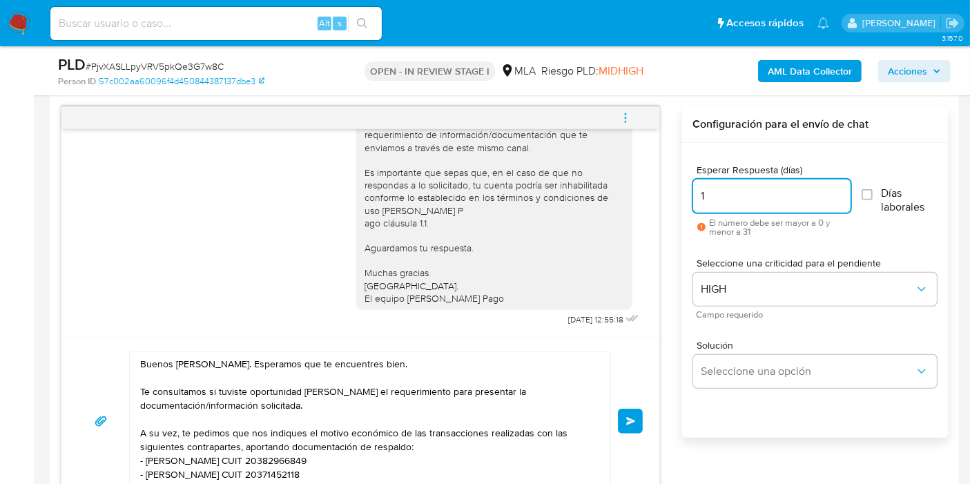
scroll to position [767, 0]
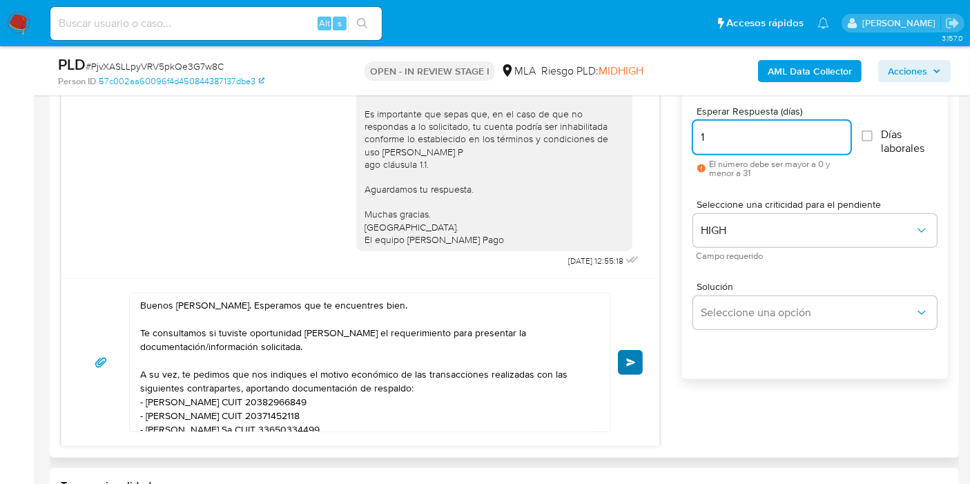
type input "1"
click at [625, 354] on button "Enviar" at bounding box center [630, 362] width 25 height 25
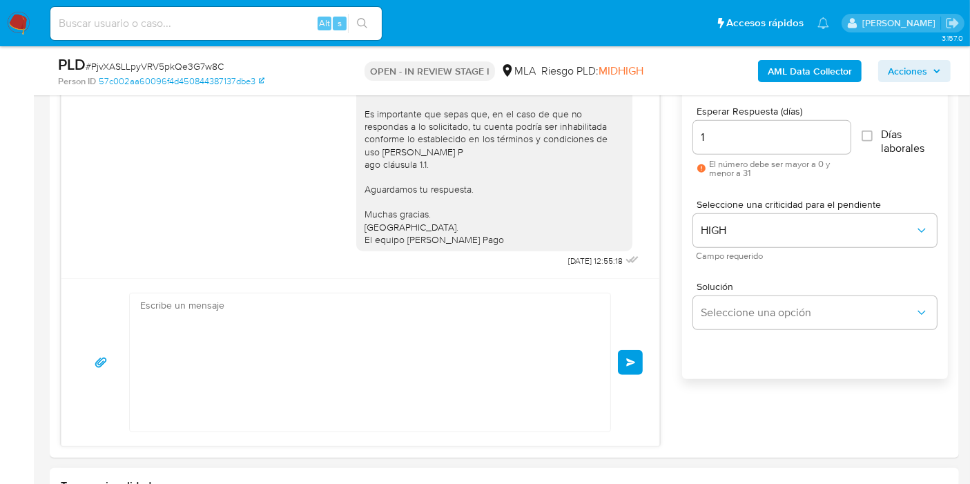
scroll to position [1146, 0]
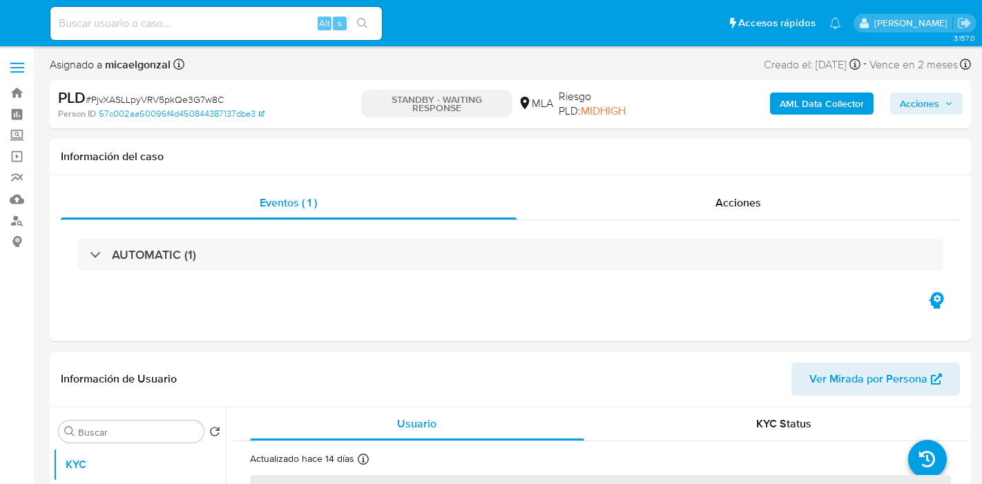
select select "10"
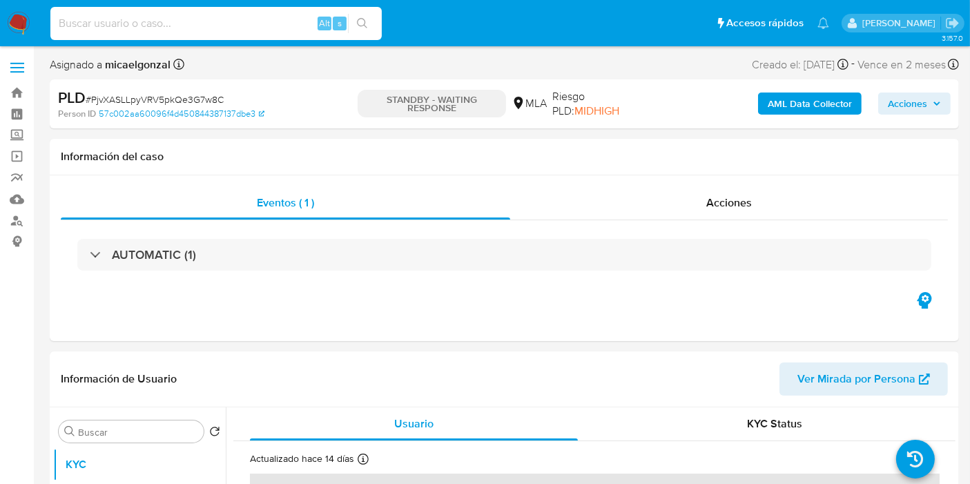
click at [229, 20] on input at bounding box center [216, 24] width 332 height 18
paste input "YZVQ3z0gRVcqm4FDO9BdTcbc"
type input "YZVQ3z0gRVcqm4FDO9BdTcbc"
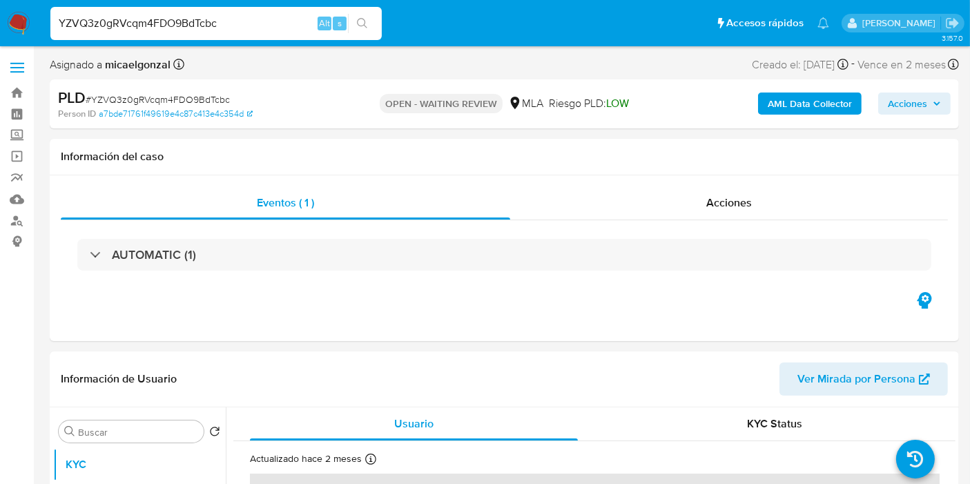
select select "10"
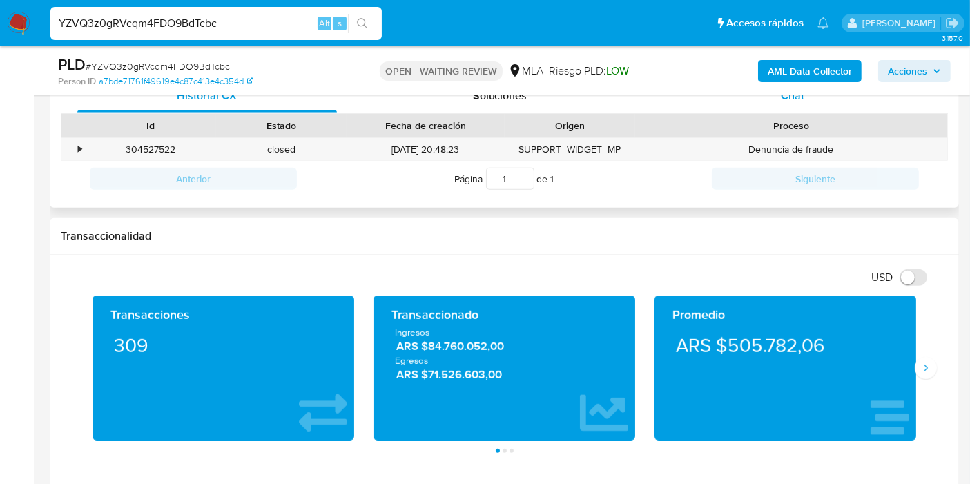
scroll to position [613, 0]
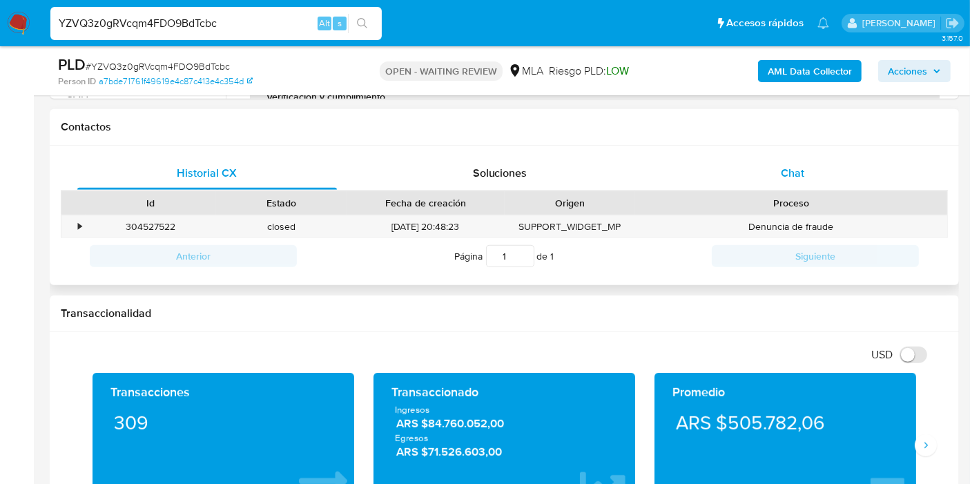
click at [817, 159] on div "Chat" at bounding box center [793, 173] width 260 height 33
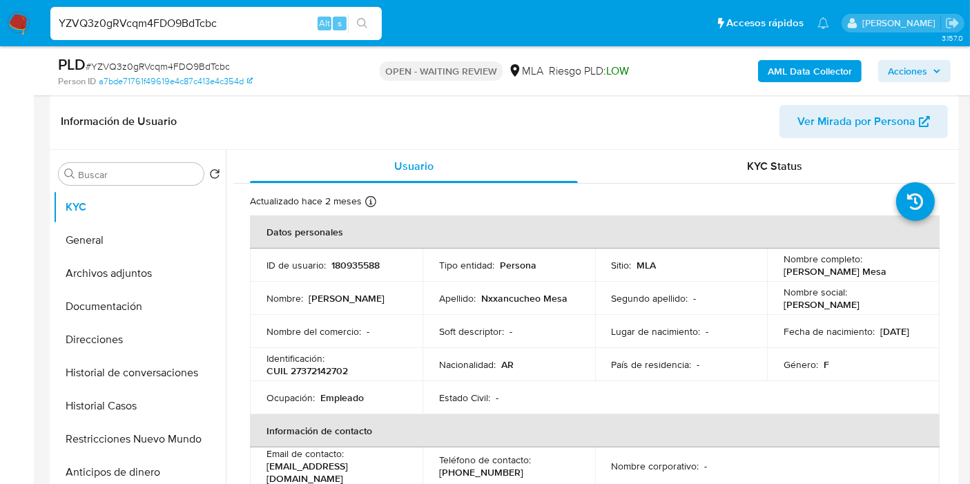
scroll to position [153, 0]
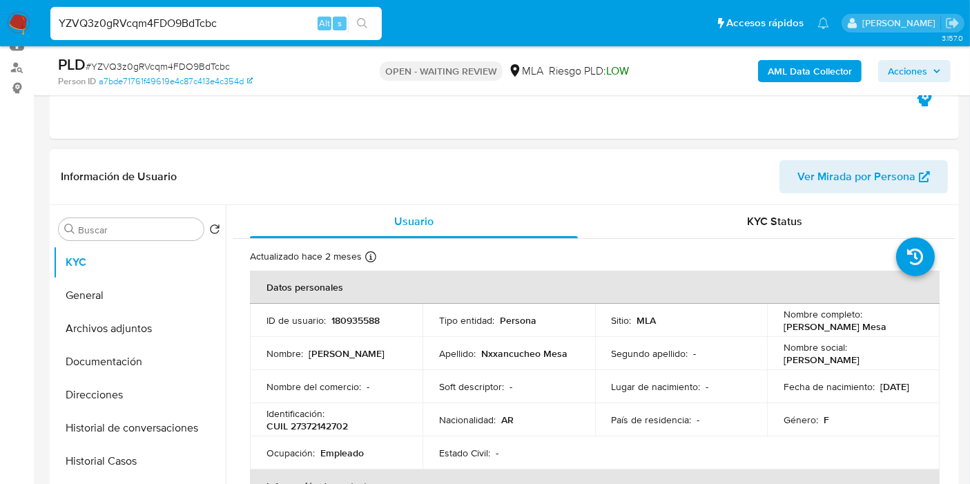
drag, startPoint x: 800, startPoint y: 338, endPoint x: 776, endPoint y: 337, distance: 24.2
click at [776, 337] on td "Nombre completo : [PERSON_NAME] Mesa" at bounding box center [853, 320] width 173 height 33
click at [778, 324] on td "Nombre completo : [PERSON_NAME] Mesa" at bounding box center [853, 320] width 173 height 33
drag, startPoint x: 778, startPoint y: 324, endPoint x: 818, endPoint y: 330, distance: 40.5
click at [818, 330] on td "Nombre completo : [PERSON_NAME] Mesa" at bounding box center [853, 320] width 173 height 33
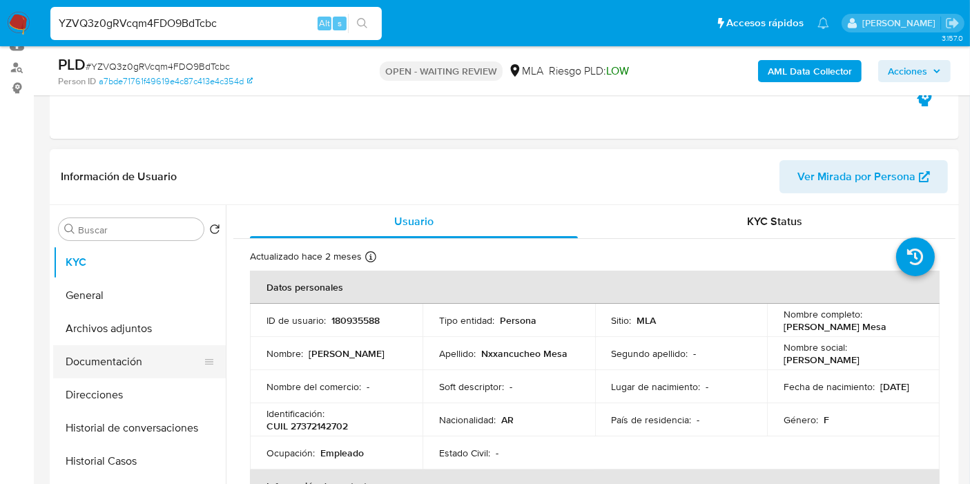
click at [139, 347] on button "Documentación" at bounding box center [134, 361] width 162 height 33
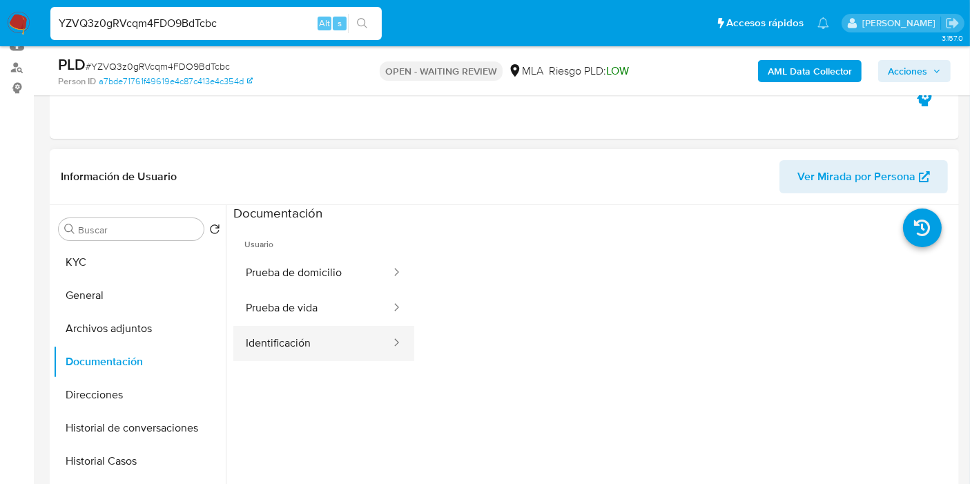
click at [280, 354] on button "Identificación" at bounding box center [312, 343] width 159 height 35
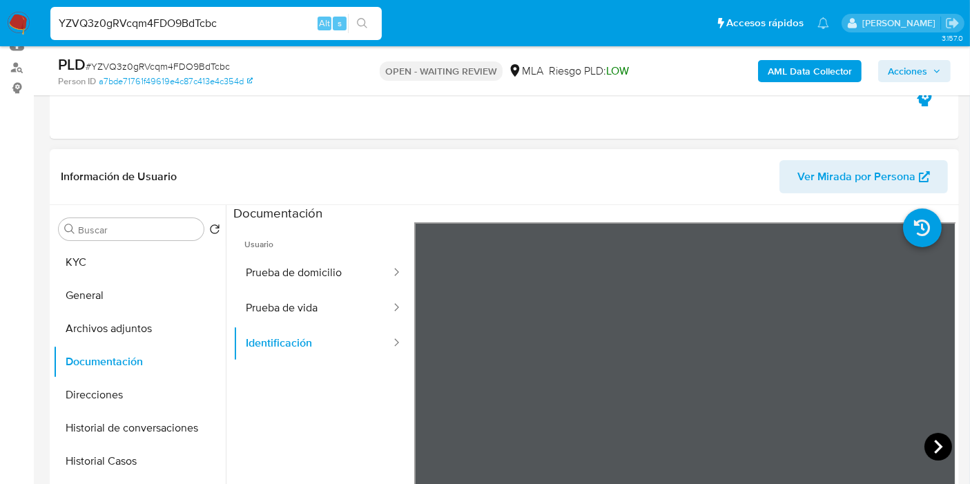
click at [937, 438] on icon at bounding box center [939, 447] width 28 height 28
click at [327, 282] on button "Prueba de domicilio" at bounding box center [312, 273] width 159 height 35
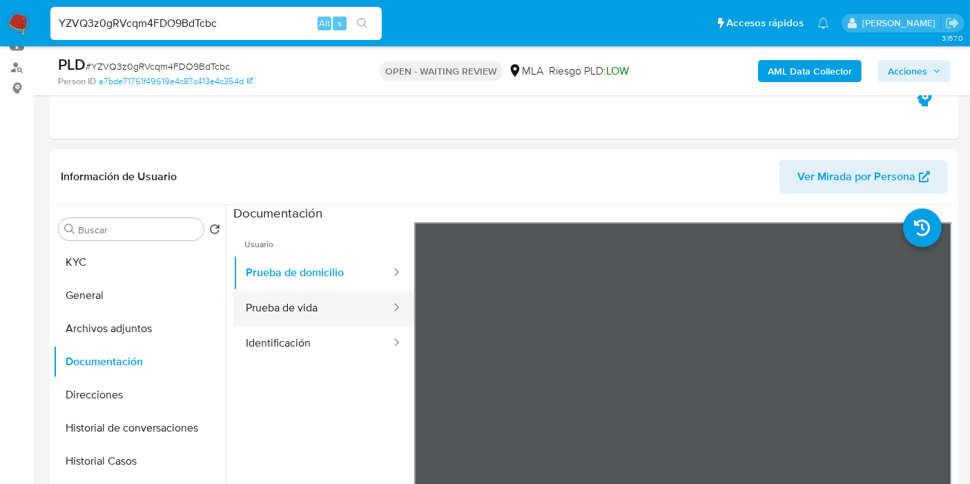
click at [305, 302] on button "Prueba de vida" at bounding box center [312, 308] width 159 height 35
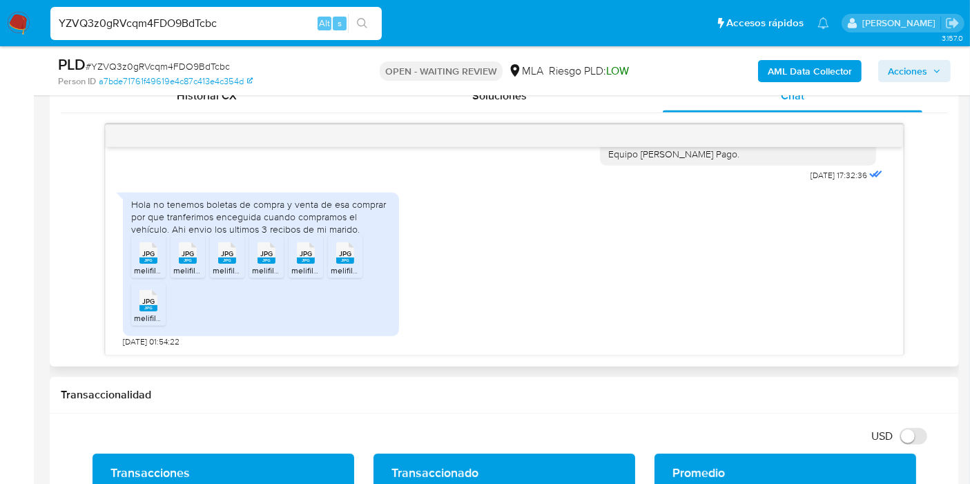
scroll to position [1341, 0]
click at [140, 251] on icon at bounding box center [149, 252] width 18 height 21
click at [172, 260] on li "JPG JPG melifile7149777035519554468.jpg" at bounding box center [188, 257] width 35 height 43
click at [241, 256] on div "JPG JPG" at bounding box center [227, 251] width 29 height 27
drag, startPoint x: 271, startPoint y: 267, endPoint x: 296, endPoint y: 265, distance: 25.0
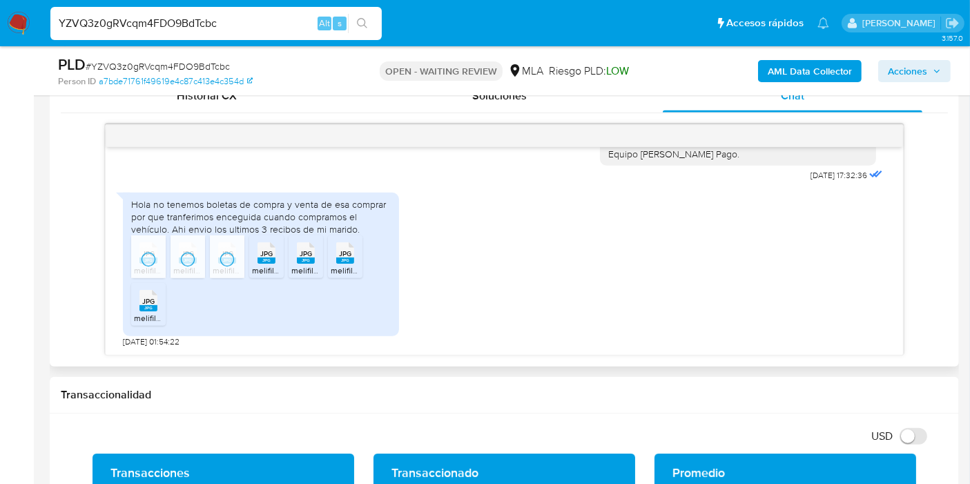
click at [272, 267] on span "melifile562078741681780755.jpg" at bounding box center [312, 271] width 121 height 12
click at [297, 262] on icon "JPG" at bounding box center [306, 253] width 18 height 24
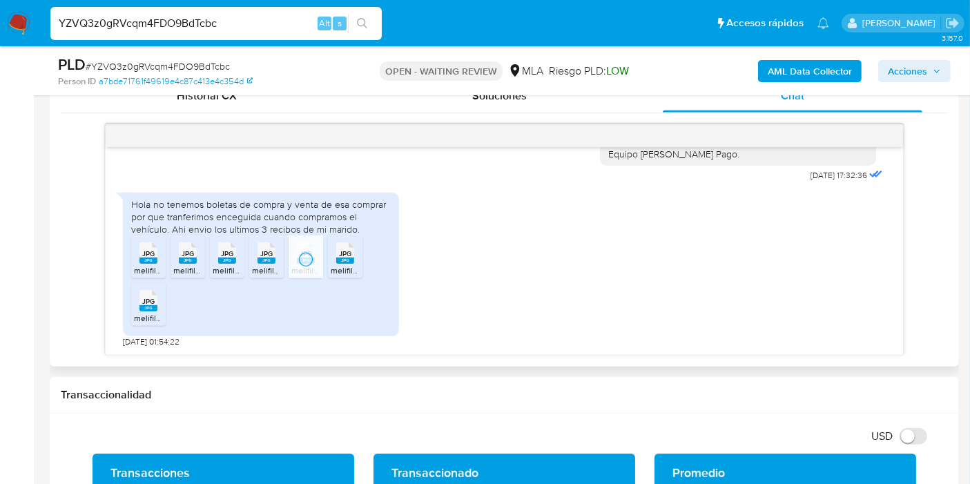
click at [364, 249] on ul "JPG JPG melifile6909945263917574976.jpg JPG JPG melifile7149777035519554468.jpg…" at bounding box center [261, 283] width 260 height 95
click at [353, 258] on rect at bounding box center [345, 261] width 18 height 6
click at [151, 301] on span "JPG" at bounding box center [148, 301] width 12 height 9
click at [161, 19] on input "YZVQ3z0gRVcqm4FDO9BdTcbc" at bounding box center [216, 24] width 332 height 18
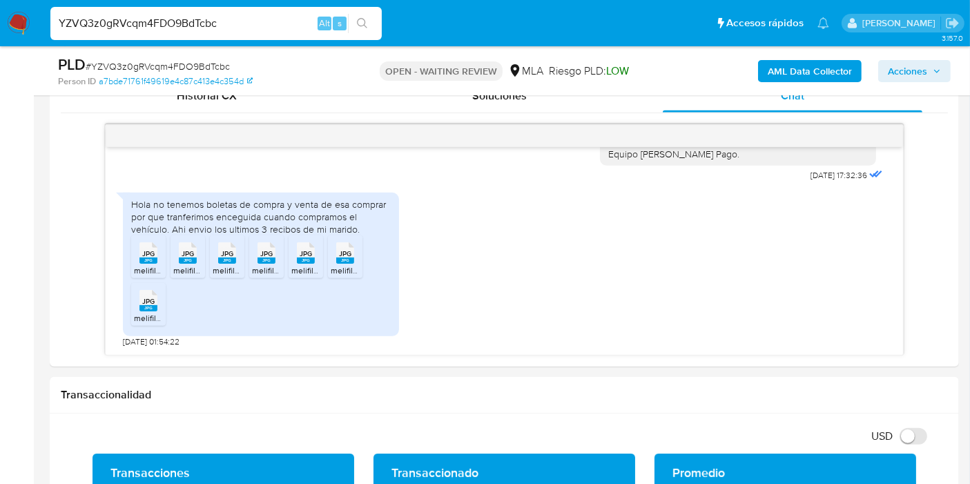
paste input "SC3QHDkG4z1KFzLFpniudCRX"
type input "SC3QHDkG4z1KFzLFpniudCRX"
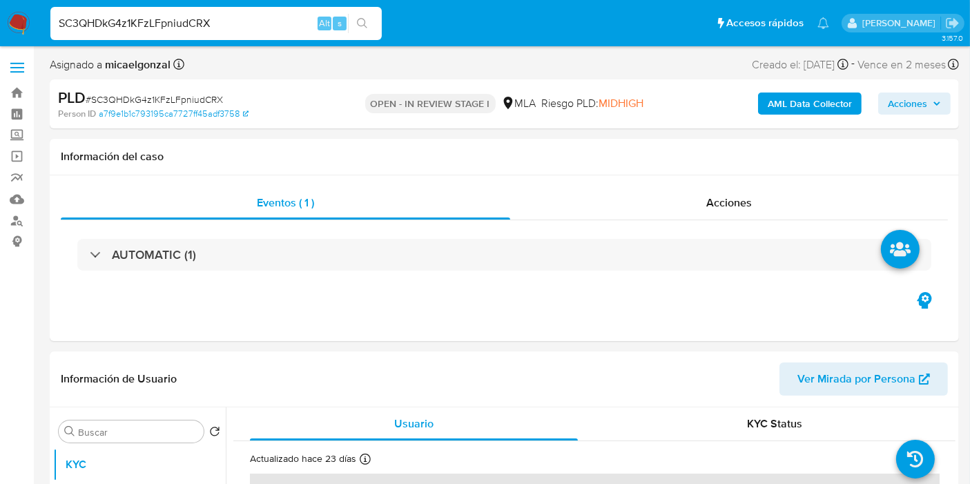
select select "10"
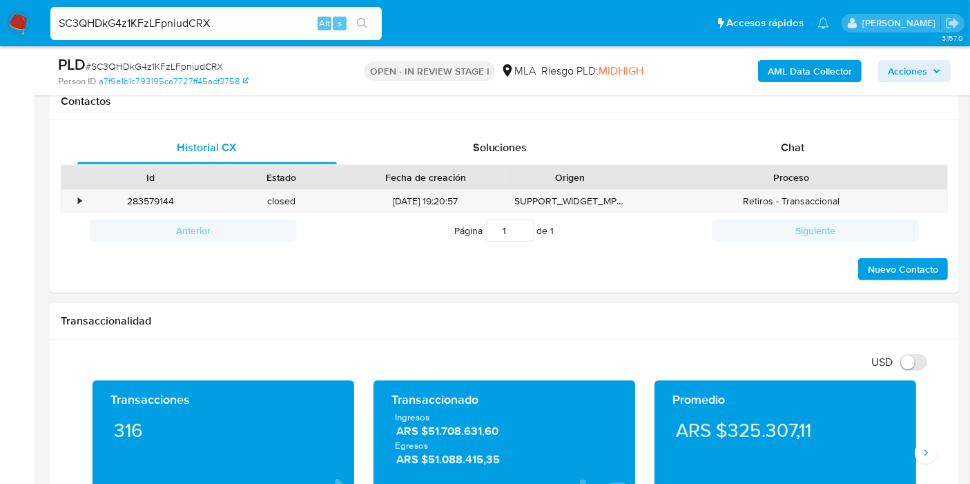
scroll to position [691, 0]
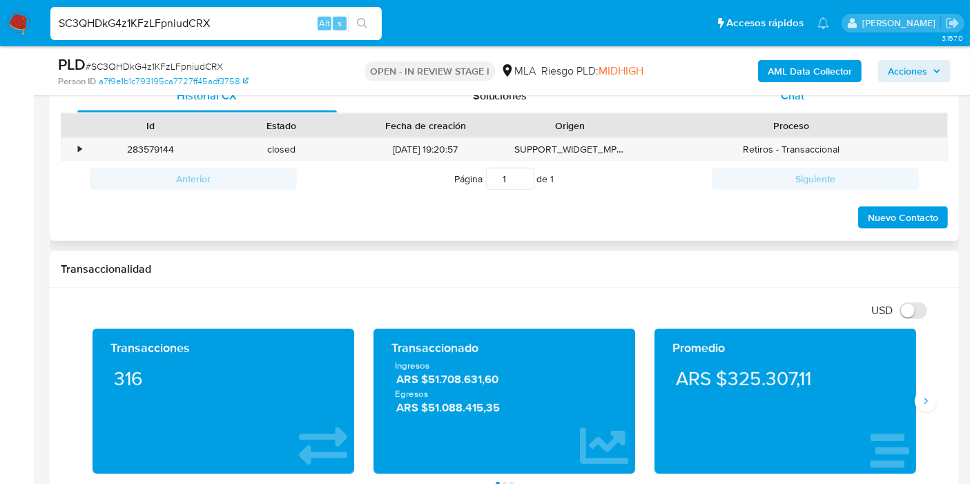
click at [753, 105] on div "Chat" at bounding box center [793, 95] width 260 height 33
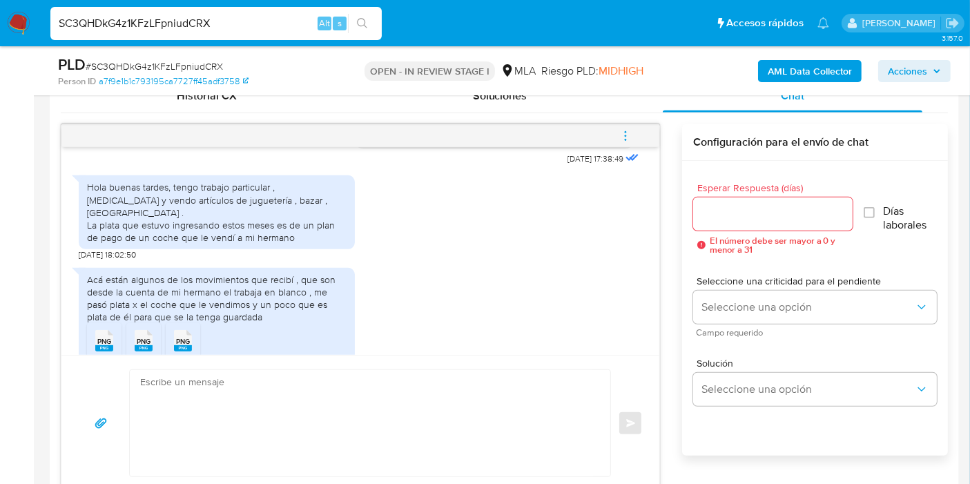
scroll to position [717, 0]
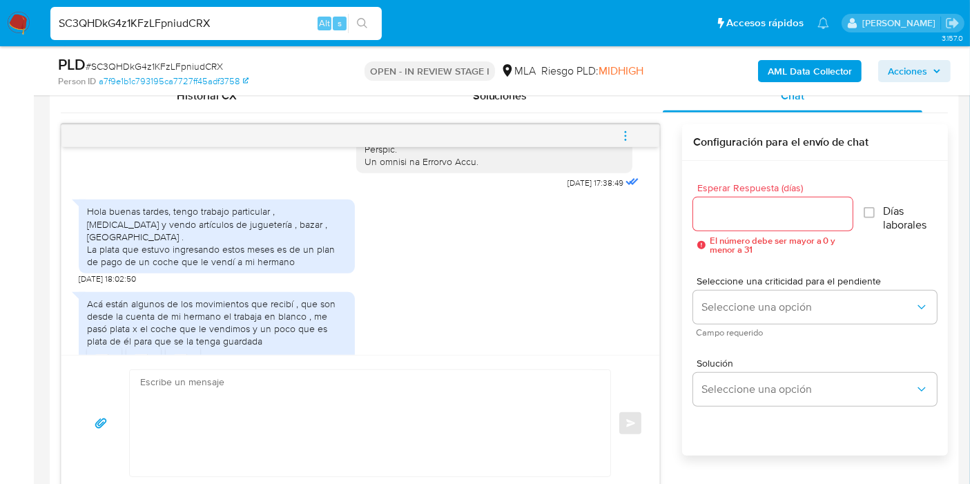
click at [272, 236] on div "Hola buenas tardes, tengo trabajo particular , [MEDICAL_DATA] y vendo artículos…" at bounding box center [217, 236] width 260 height 63
click at [273, 253] on div "Hola buenas tardes, tengo trabajo particular , [MEDICAL_DATA] y vendo artículos…" at bounding box center [217, 236] width 260 height 63
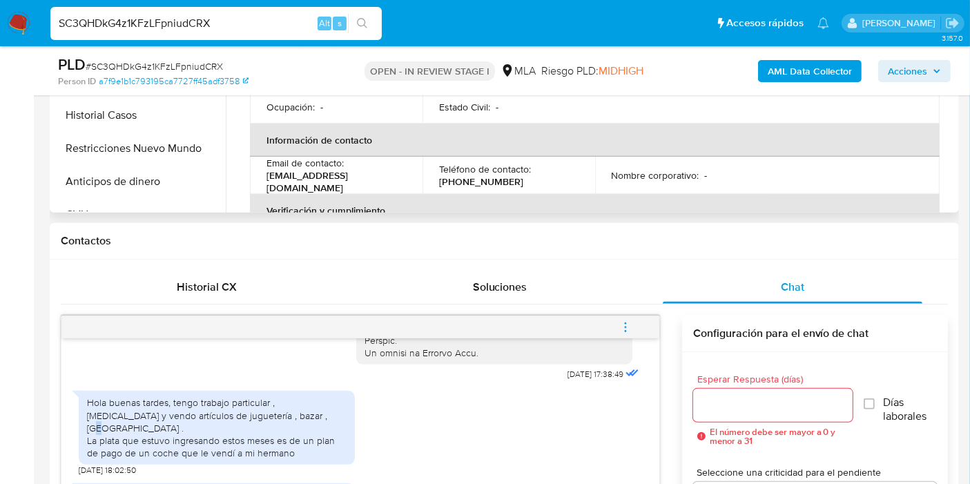
scroll to position [307, 0]
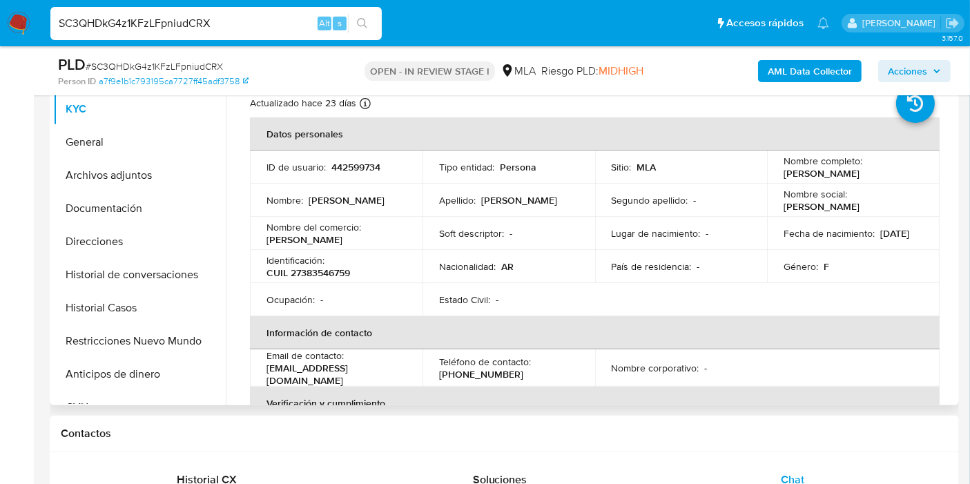
drag, startPoint x: 334, startPoint y: 262, endPoint x: 337, endPoint y: 271, distance: 9.0
click at [334, 271] on div "Identificación : CUIL 27383546759" at bounding box center [337, 266] width 140 height 25
click at [338, 269] on p "CUIL 27383546759" at bounding box center [309, 273] width 84 height 12
copy p "27383546759"
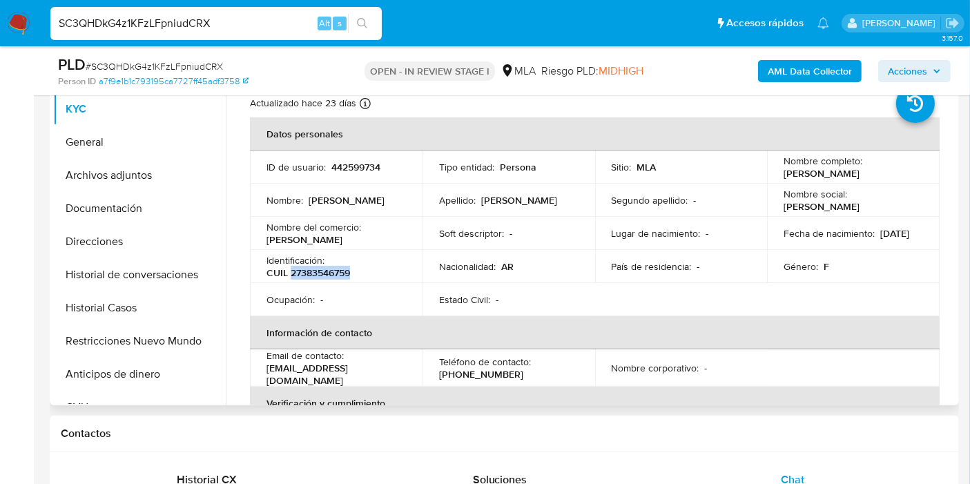
drag, startPoint x: 911, startPoint y: 173, endPoint x: 777, endPoint y: 173, distance: 134.0
click at [777, 173] on td "Nombre completo : [PERSON_NAME]" at bounding box center [853, 167] width 173 height 33
copy p "[PERSON_NAME]"
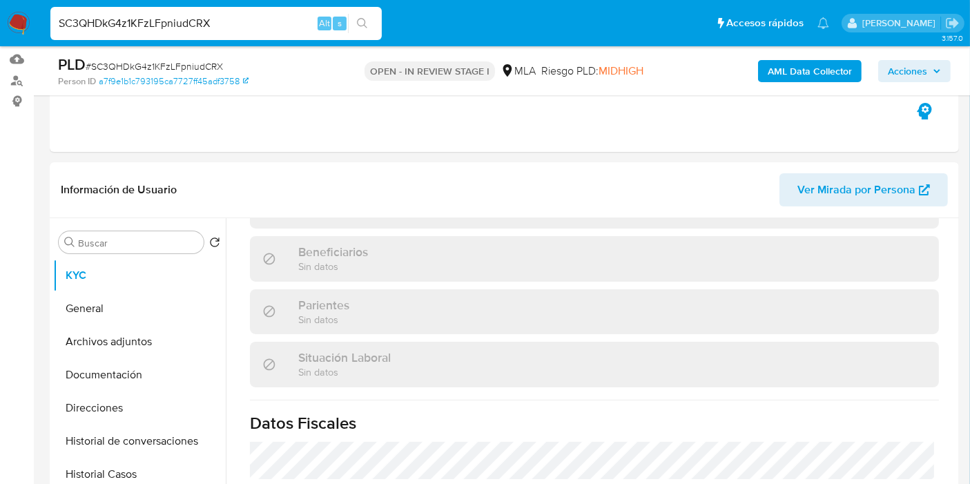
scroll to position [77, 0]
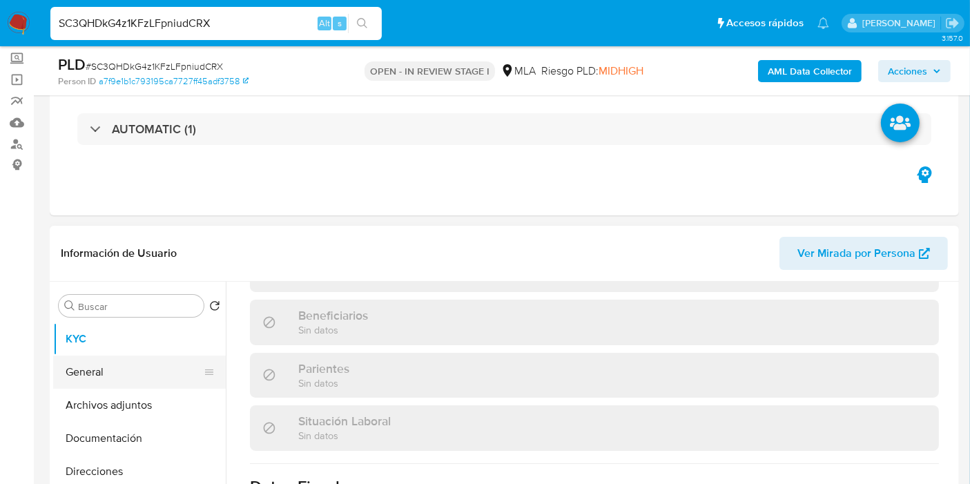
click at [68, 377] on button "General" at bounding box center [134, 372] width 162 height 33
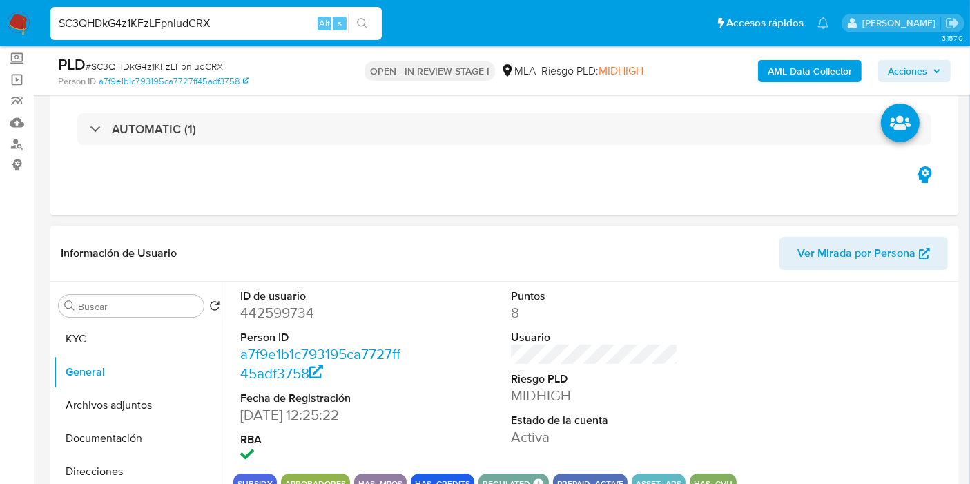
click at [283, 308] on dd "442599734" at bounding box center [323, 312] width 167 height 19
copy dd "442599734"
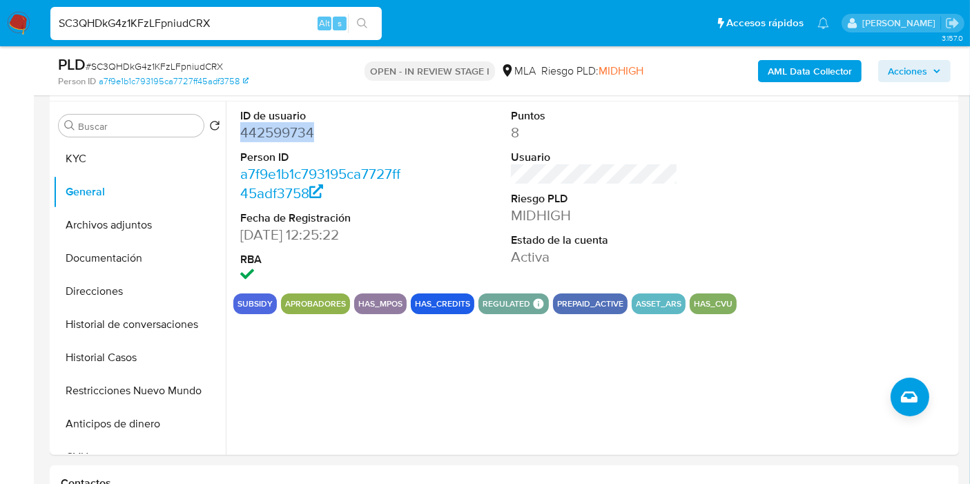
scroll to position [153, 0]
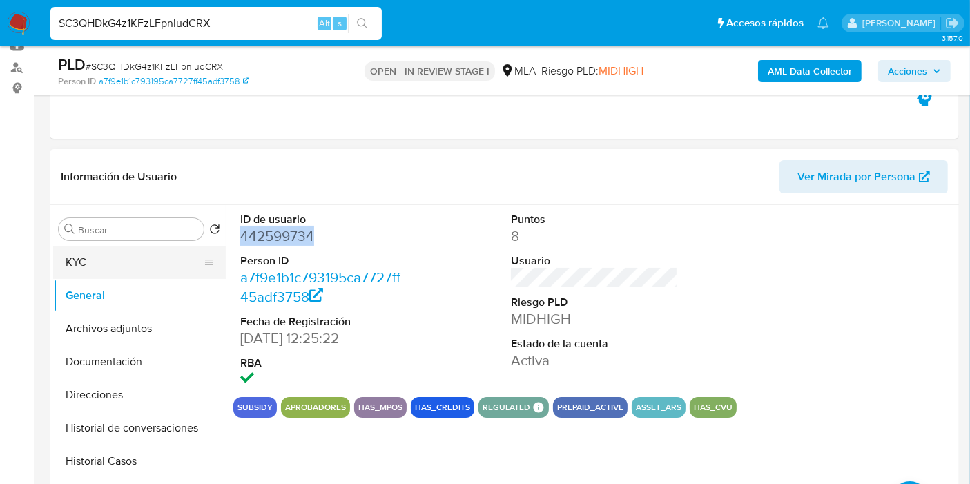
click at [122, 267] on button "KYC" at bounding box center [134, 262] width 162 height 33
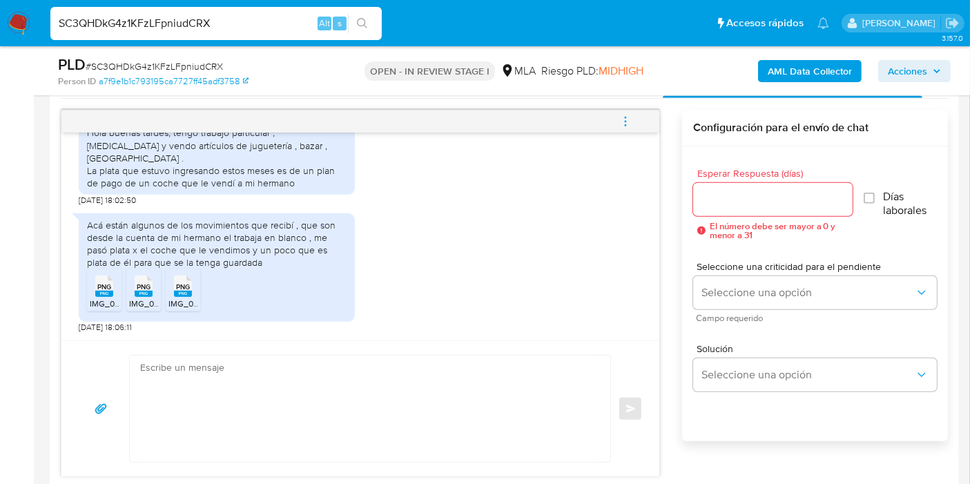
scroll to position [844, 0]
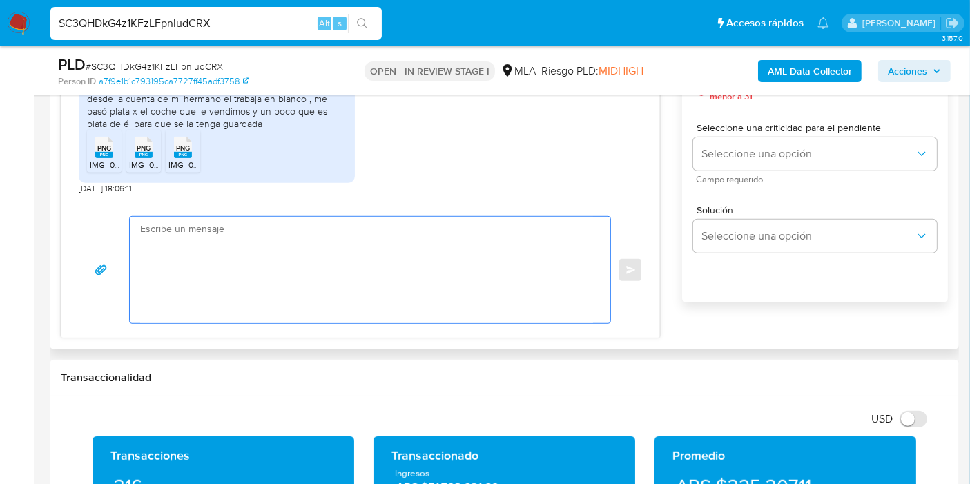
click at [303, 262] on textarea at bounding box center [366, 270] width 453 height 106
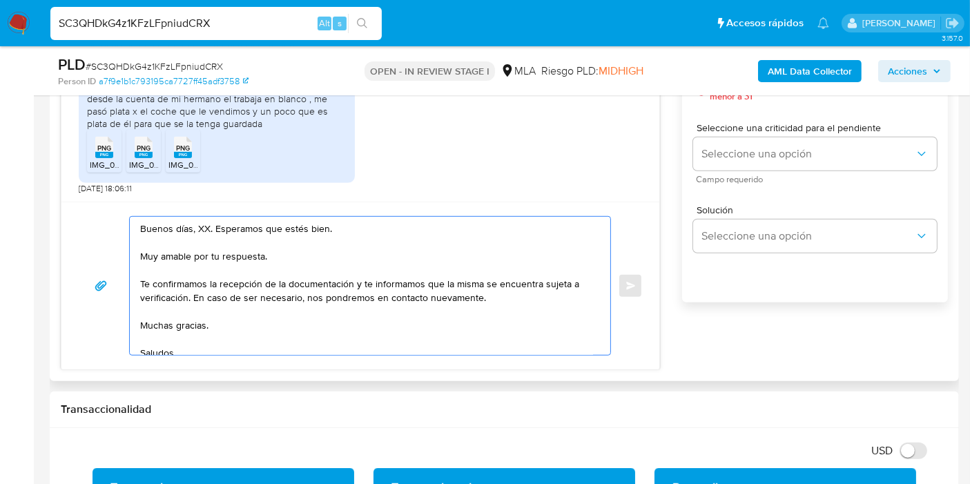
click at [203, 225] on textarea "Buenos días, XX. Esperamos que estés bien. Muy amable por tu respuesta. Te conf…" at bounding box center [366, 286] width 453 height 138
click at [211, 243] on textarea "Buenos días, Luciana. Esperamos que estés bien. Muy amable por tu respuesta. Te…" at bounding box center [366, 286] width 453 height 138
click at [211, 253] on textarea "Buenos días, Luciana. Esperamos que estés bien. Muy amable por tu respuesta. Te…" at bounding box center [366, 286] width 453 height 138
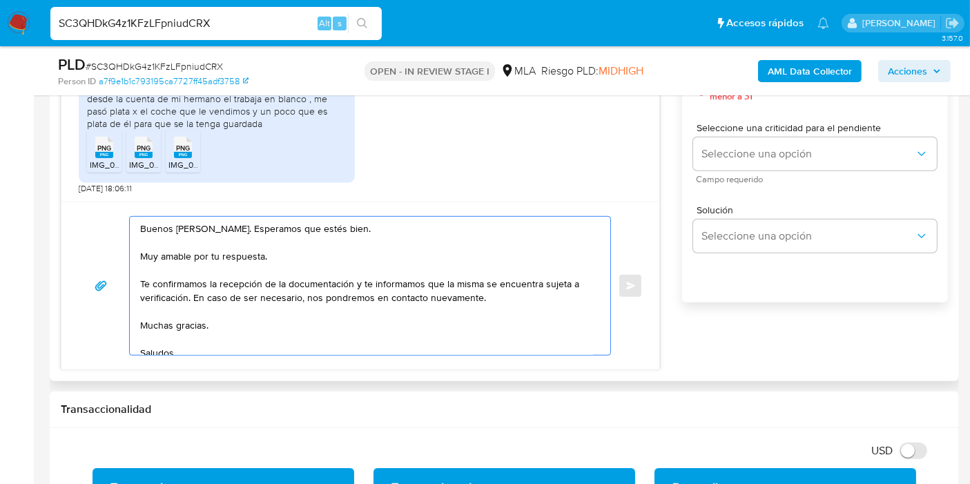
click at [211, 253] on textarea "Buenos días, Luciana. Esperamos que estés bien. Muy amable por tu respuesta. Te…" at bounding box center [366, 286] width 453 height 138
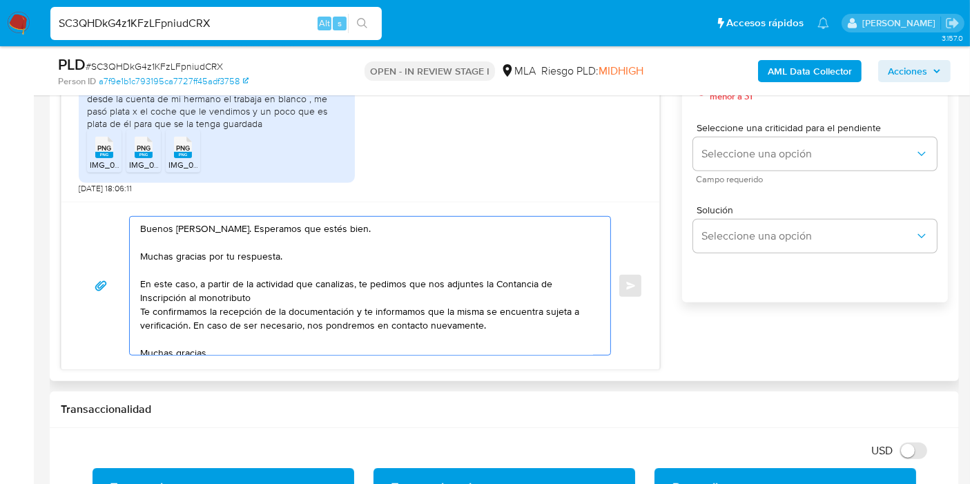
click at [483, 289] on textarea "Buenos días, Luciana. Esperamos que estés bien. Muchas gracias por tu respuesta…" at bounding box center [366, 286] width 453 height 138
click at [546, 283] on textarea "Buenos días, Luciana. Esperamos que estés bien. Muchas gracias por tu respuesta…" at bounding box center [366, 286] width 453 height 138
click at [405, 278] on textarea "Buenos días, Luciana. Esperamos que estés bien. Muchas gracias por tu respuesta…" at bounding box center [366, 286] width 453 height 138
click at [509, 275] on textarea "Buenos días, Luciana. Esperamos que estés bien. Muchas gracias por tu respuesta…" at bounding box center [366, 286] width 453 height 138
click at [485, 285] on textarea "Buenos días, Luciana. Esperamos que estés bien. Muchas gracias por tu respuesta…" at bounding box center [366, 286] width 453 height 138
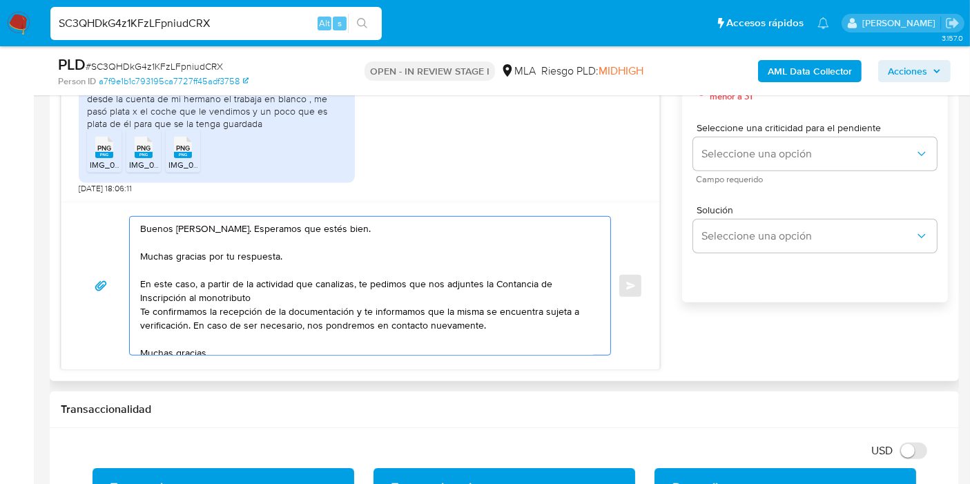
click at [512, 285] on textarea "Buenos días, Luciana. Esperamos que estés bien. Muchas gracias por tu respuesta…" at bounding box center [366, 286] width 453 height 138
click at [0, 0] on lt-div "Se ha encontrado un posible error ortográfico. Con s tancia Descartar" at bounding box center [0, 0] width 0 height 0
click at [0, 0] on lt-span "Con s tancia" at bounding box center [0, 0] width 0 height 0
click at [235, 293] on textarea "Buenos días, Luciana. Esperamos que estés bien. Muchas gracias por tu respuesta…" at bounding box center [366, 286] width 453 height 138
click at [282, 285] on textarea "Buenos días, Luciana. Esperamos que estés bien. Muchas gracias por tu respuesta…" at bounding box center [366, 286] width 453 height 138
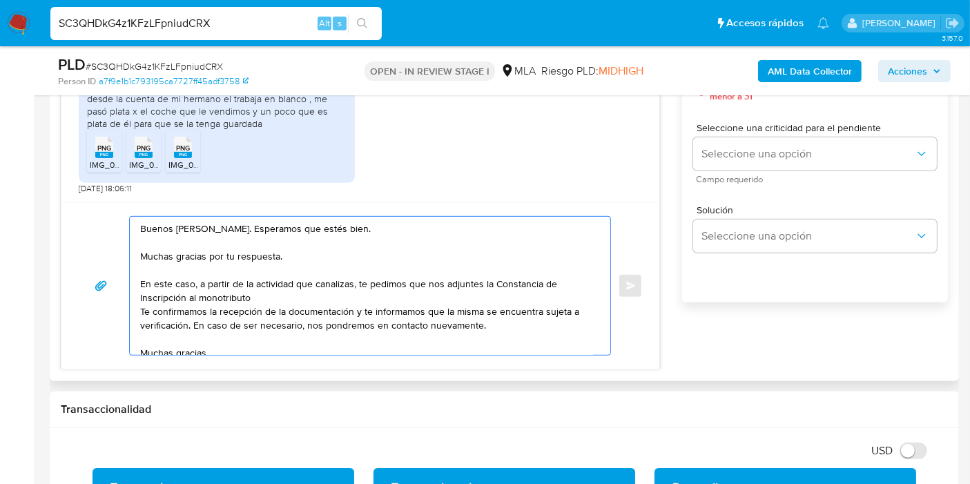
click at [331, 293] on textarea "Buenos días, Luciana. Esperamos que estés bien. Muchas gracias por tu respuesta…" at bounding box center [366, 286] width 453 height 138
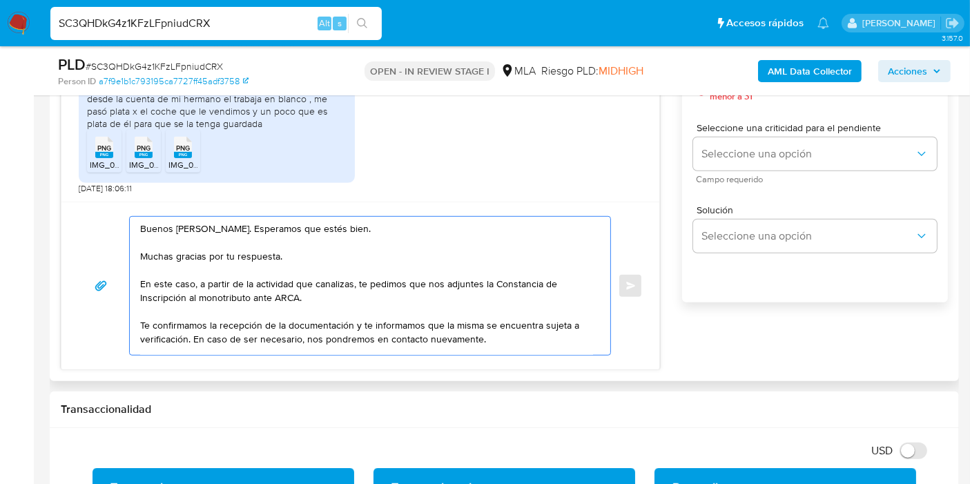
click at [331, 293] on textarea "Buenos días, Luciana. Esperamos que estés bien. Muchas gracias por tu respuesta…" at bounding box center [366, 286] width 453 height 138
click at [327, 285] on textarea "Buenos días, Luciana. Esperamos que estés bien. Muchas gracias por tu respuesta…" at bounding box center [366, 286] width 453 height 138
click at [334, 284] on textarea "Buenos días, Luciana. Esperamos que estés bien. Muchas gracias por tu respuesta…" at bounding box center [366, 286] width 453 height 138
click at [0, 0] on lt-span "realiz a s" at bounding box center [0, 0] width 0 height 0
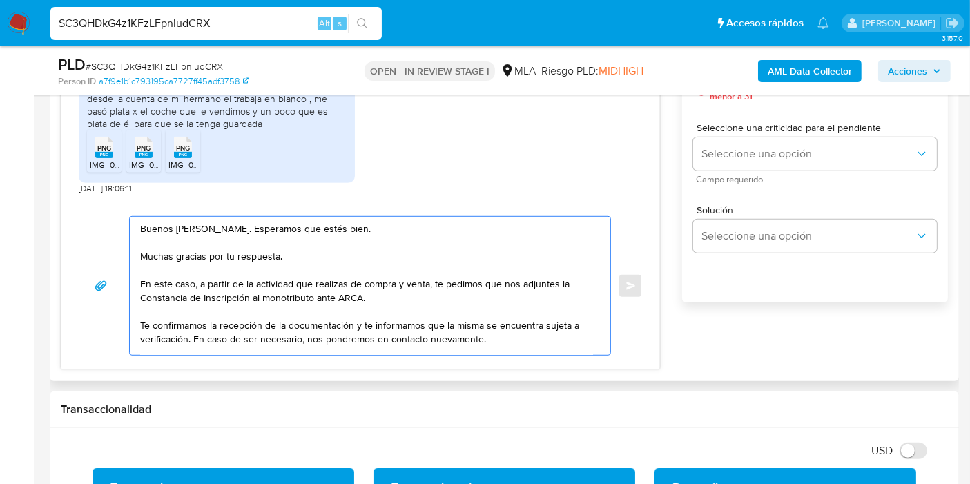
click at [223, 314] on textarea "Buenos días, Luciana. Esperamos que estés bien. Muchas gracias por tu respuesta…" at bounding box center [366, 286] width 453 height 138
click at [274, 289] on textarea "Buenos días, Luciana. Esperamos que estés bien. Muchas gracias por tu respuesta…" at bounding box center [366, 286] width 453 height 138
click at [333, 293] on textarea "Buenos días, Luciana. Esperamos que estés bien. Muchas gracias por tu respuesta…" at bounding box center [366, 286] width 453 height 138
click at [394, 278] on textarea "Buenos días, Luciana. Esperamos que estés bien. Muchas gracias por tu respuesta…" at bounding box center [366, 286] width 453 height 138
click at [391, 281] on textarea "Buenos días, Luciana. Esperamos que estés bien. Muchas gracias por tu respuesta…" at bounding box center [366, 286] width 453 height 138
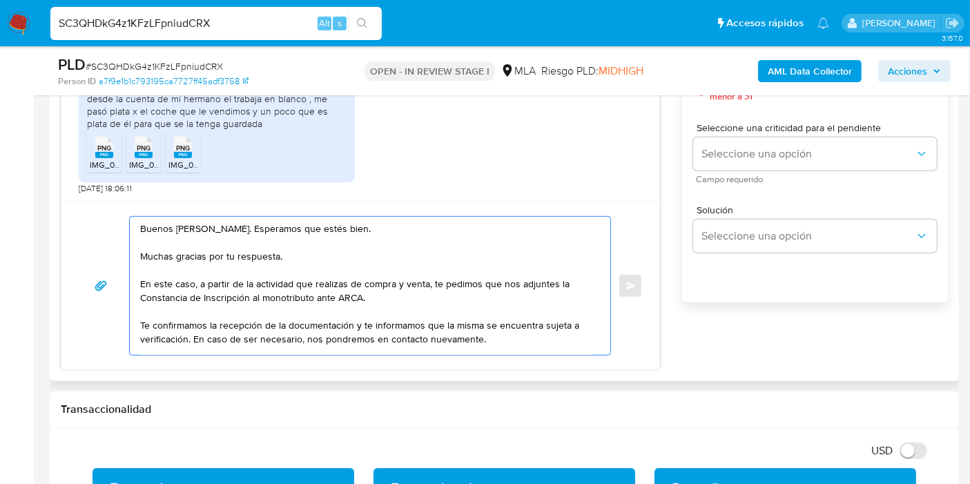
click at [388, 302] on textarea "Buenos días, Luciana. Esperamos que estés bien. Muchas gracias por tu respuesta…" at bounding box center [366, 286] width 453 height 138
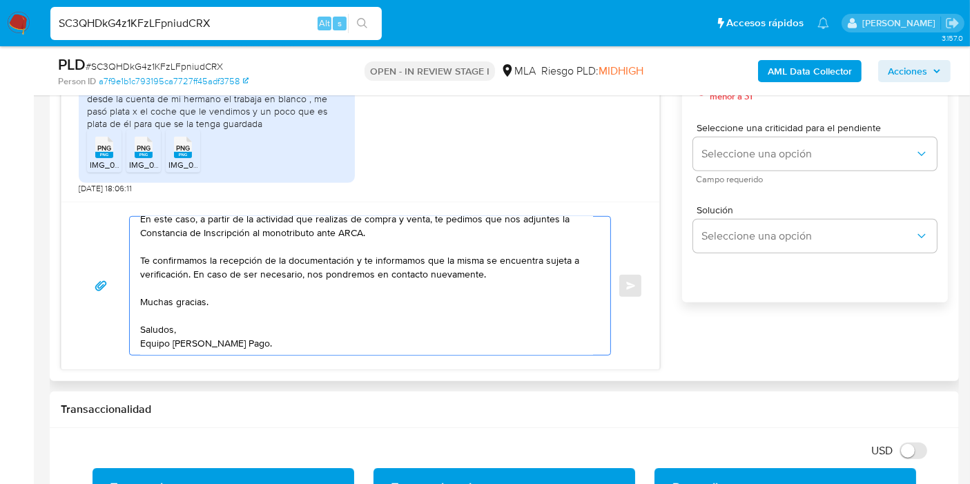
click at [312, 251] on textarea "Buenos días, Luciana. Esperamos que estés bien. Muchas gracias por tu respuesta…" at bounding box center [366, 286] width 453 height 138
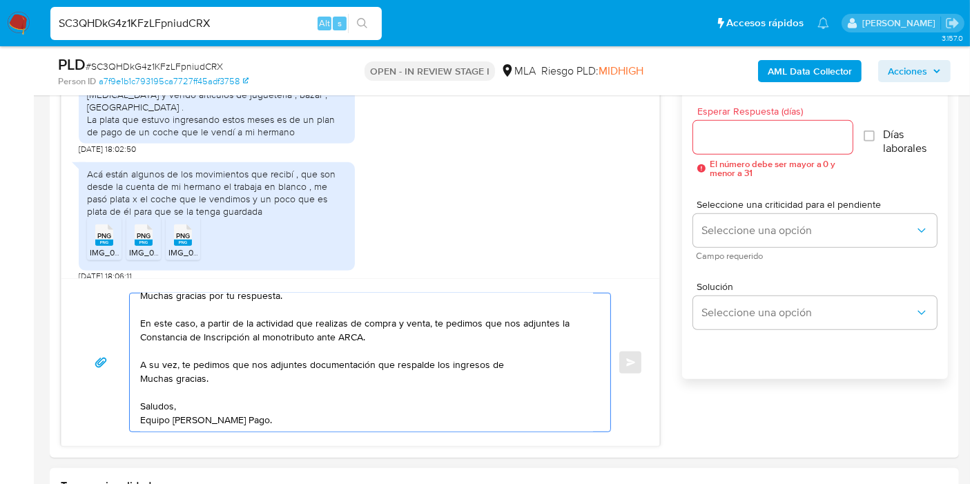
scroll to position [794, 0]
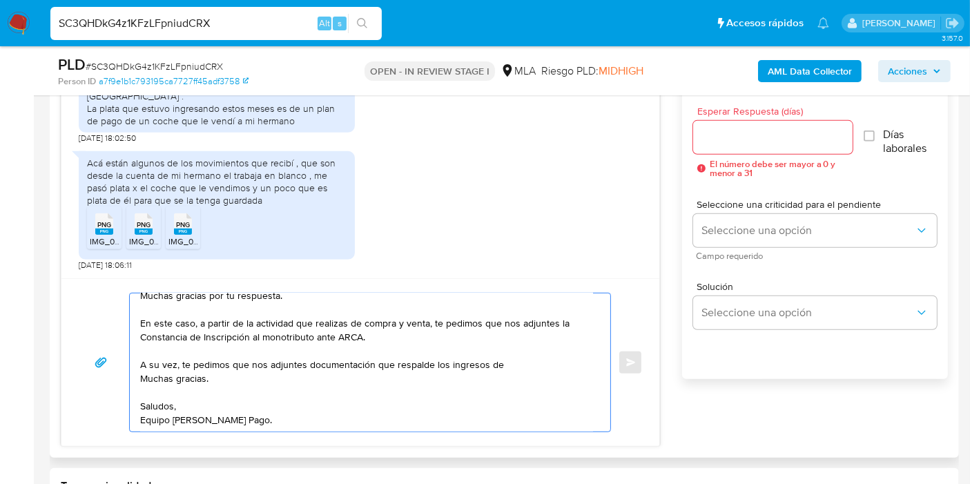
paste textarea "Rodrigo Gabriel Rodriguez"
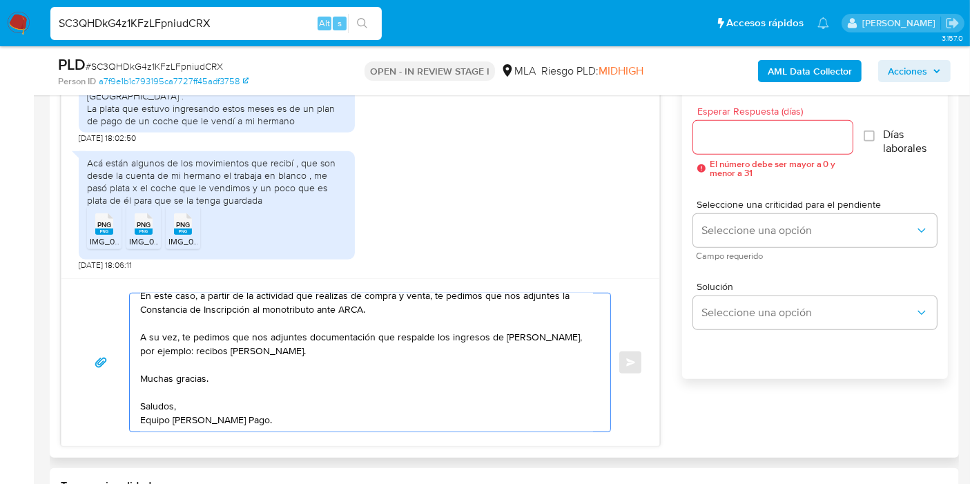
click at [148, 334] on textarea "Buenos días, Luciana. Esperamos que estés bien. Muchas gracias por tu respuesta…" at bounding box center [366, 363] width 453 height 138
click at [160, 334] on textarea "Buenos días, Luciana. Esperamos que estés bien. Muchas gracias por tu respuesta…" at bounding box center [366, 363] width 453 height 138
click at [0, 0] on lt-strong "í" at bounding box center [0, 0] width 0 height 0
drag, startPoint x: 180, startPoint y: 374, endPoint x: 186, endPoint y: 367, distance: 9.3
click at [182, 372] on textarea "Buenos días, Luciana. Esperamos que estés bien. Muchas gracias por tu respuesta…" at bounding box center [366, 363] width 453 height 138
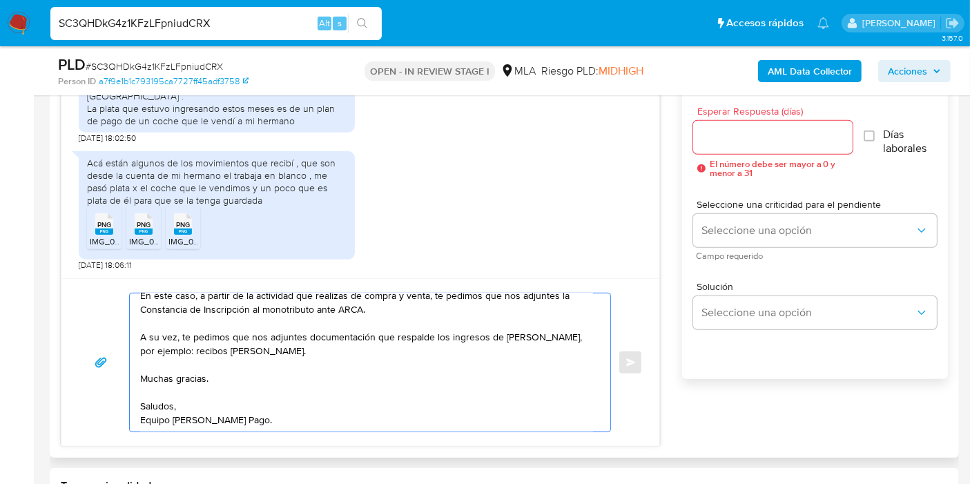
click at [186, 367] on textarea "Buenos días, Luciana. Esperamos que estés bien. Muchas gracias por tu respuesta…" at bounding box center [366, 363] width 453 height 138
click at [192, 363] on textarea "Buenos días, Luciana. Esperamos que estés bien. Muchas gracias por tu respuesta…" at bounding box center [366, 363] width 453 height 138
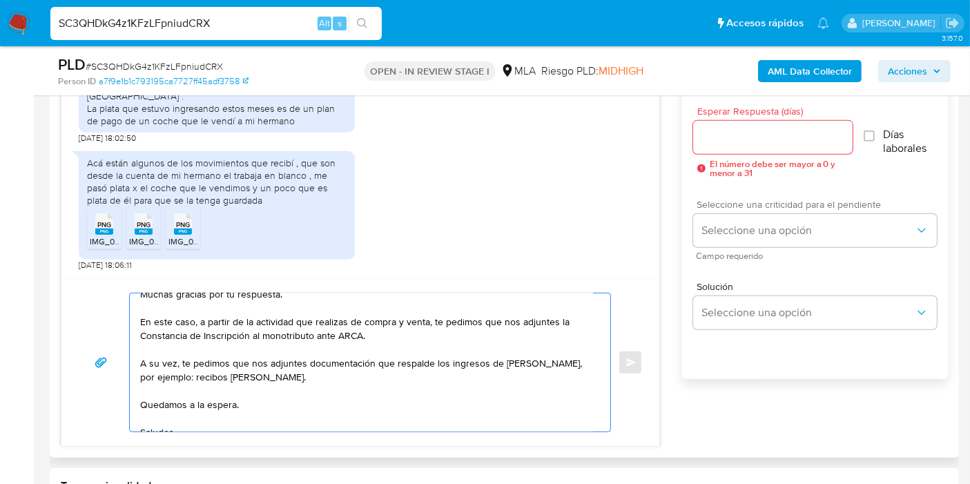
scroll to position [0, 0]
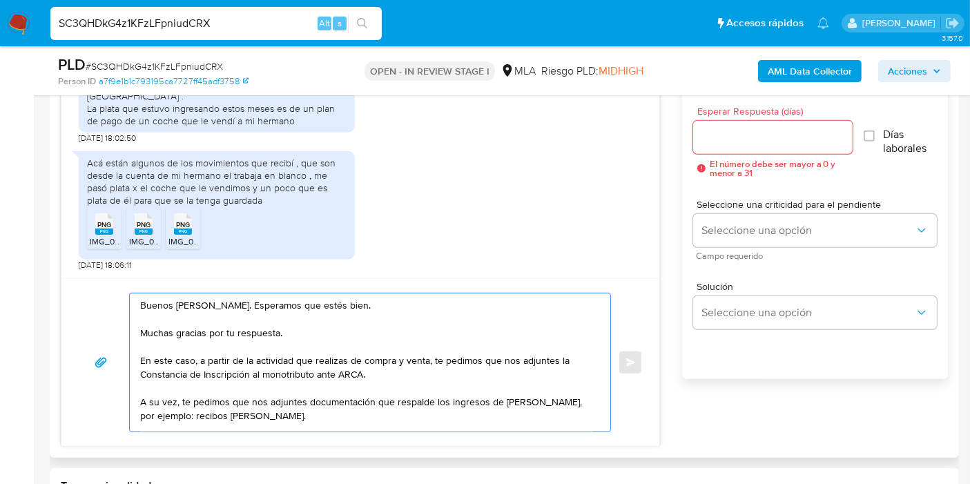
type textarea "Buenos días, Luciana. Esperamos que estés bien. Muchas gracias por tu respuesta…"
click at [811, 130] on input "Esperar Respuesta (días)" at bounding box center [773, 137] width 160 height 18
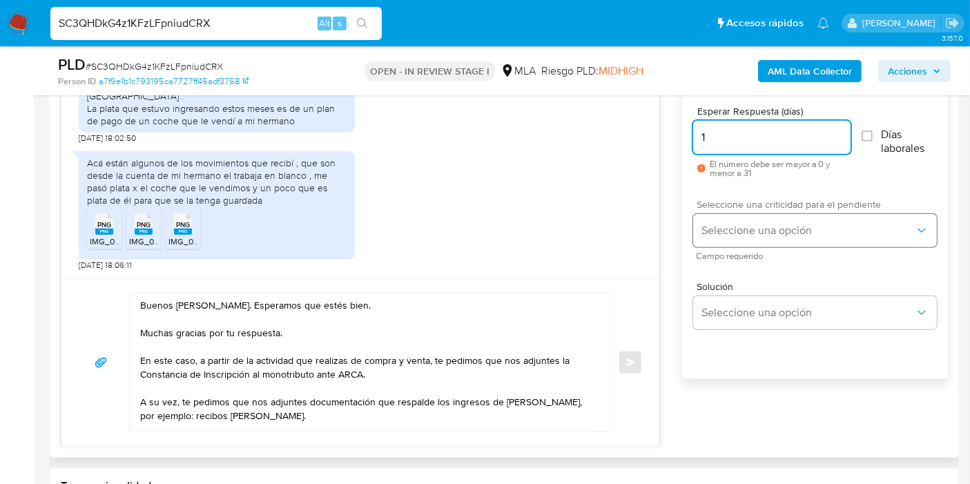
type input "1"
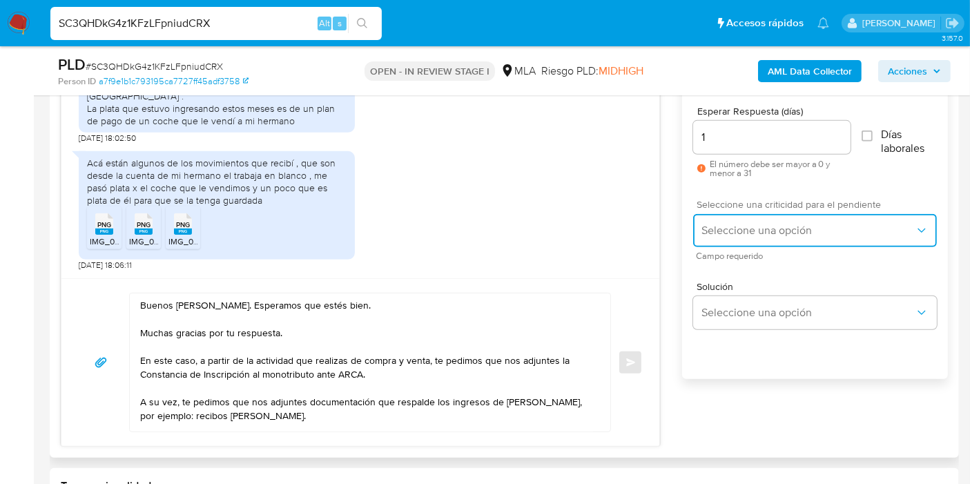
click at [800, 224] on span "Seleccione una opción" at bounding box center [808, 231] width 213 height 14
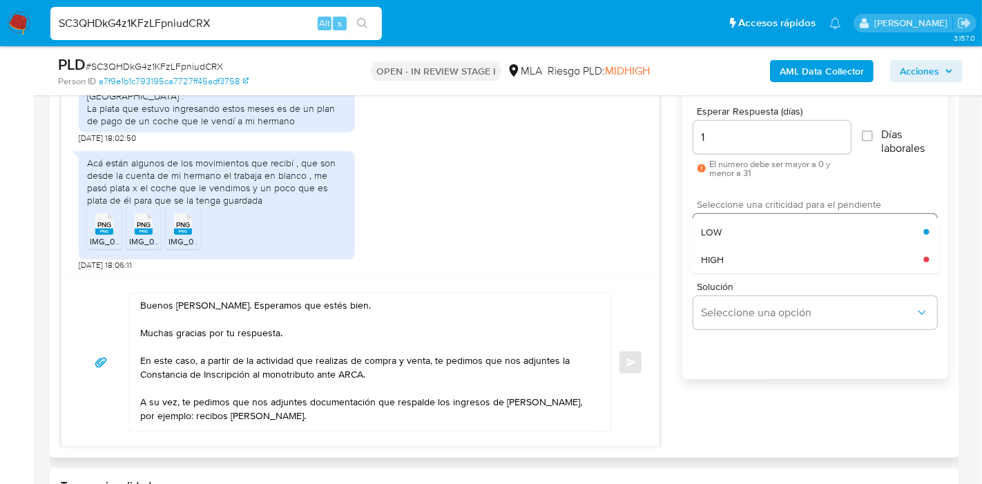
click at [749, 240] on div "LOW" at bounding box center [812, 232] width 222 height 28
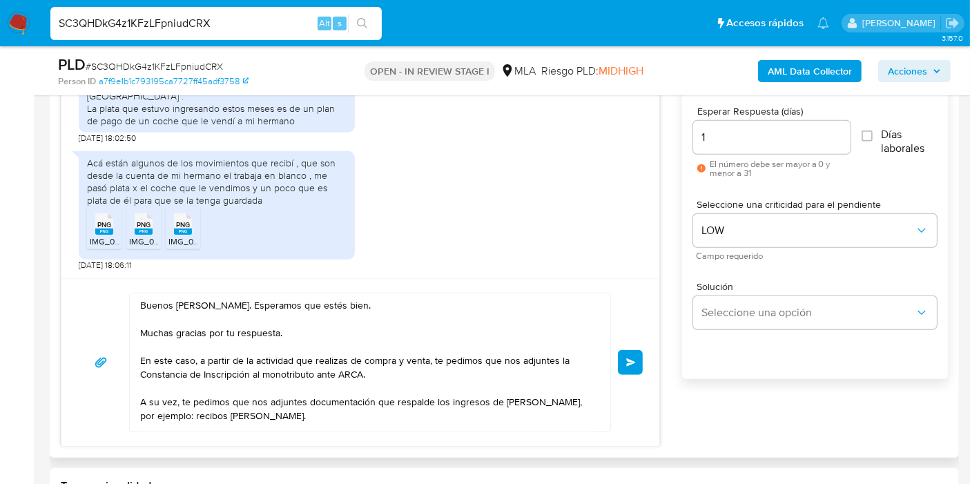
click at [626, 356] on button "Enviar" at bounding box center [630, 362] width 25 height 25
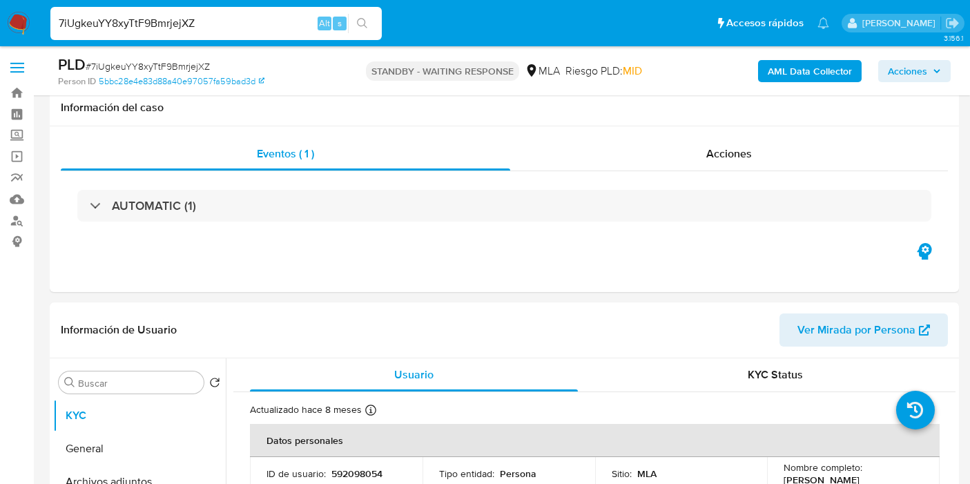
select select "10"
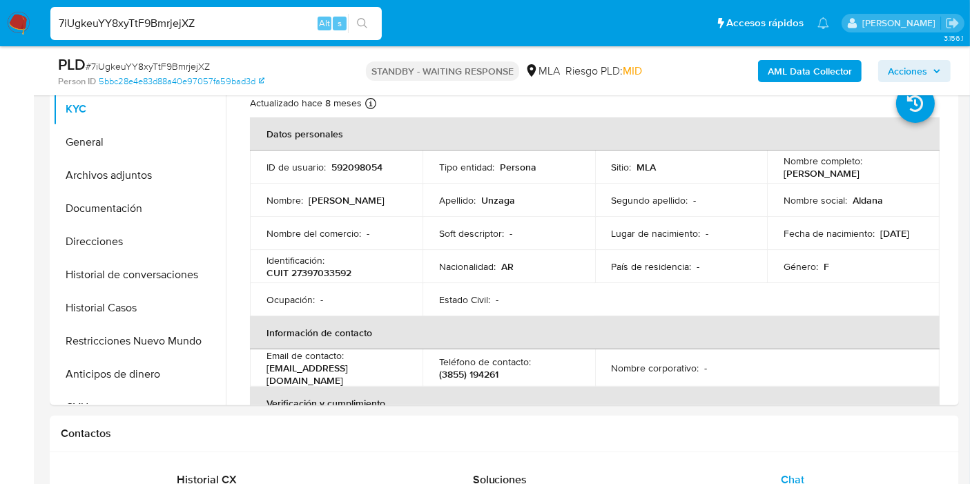
scroll to position [1006, 0]
click at [226, 17] on input "7iUgkeuYY8xyTtF9BmrjejXZ" at bounding box center [216, 24] width 332 height 18
click at [349, 35] on div "7iUgkeuYY8xyTtF9BmrjejXZ Alt s" at bounding box center [216, 23] width 332 height 33
click at [365, 26] on icon "search-icon" at bounding box center [362, 23] width 10 height 10
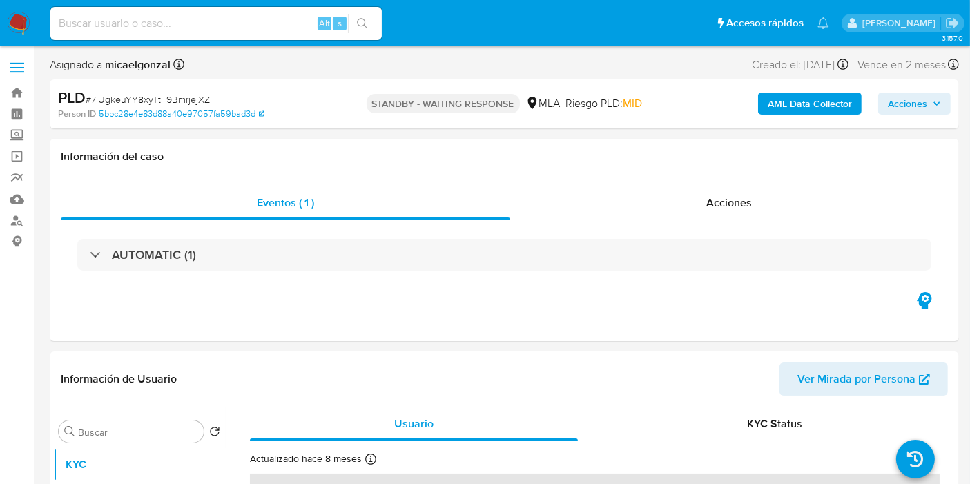
select select "10"
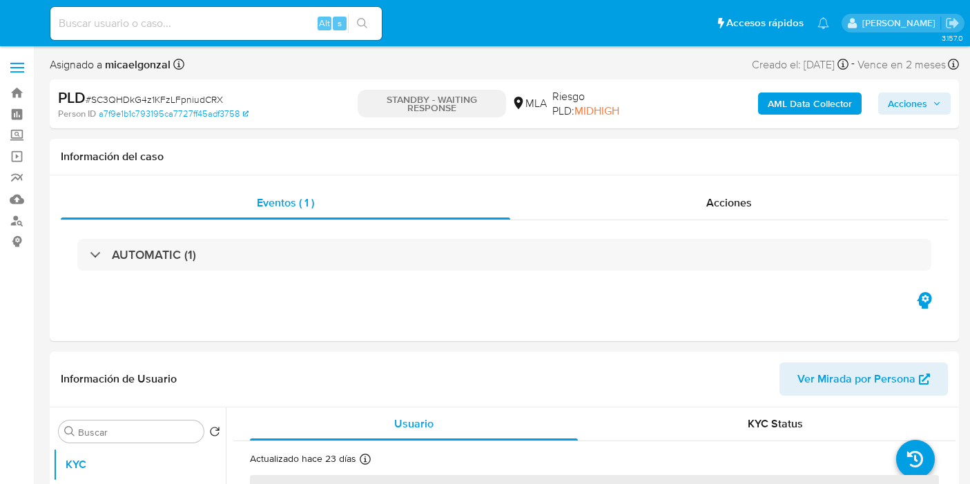
select select "10"
click at [231, 25] on input at bounding box center [216, 24] width 332 height 18
paste input "ssT7xEc7epFYLu3jSF04eEAW"
type input "ssT7xEc7epFYLu3jSF04eEAW"
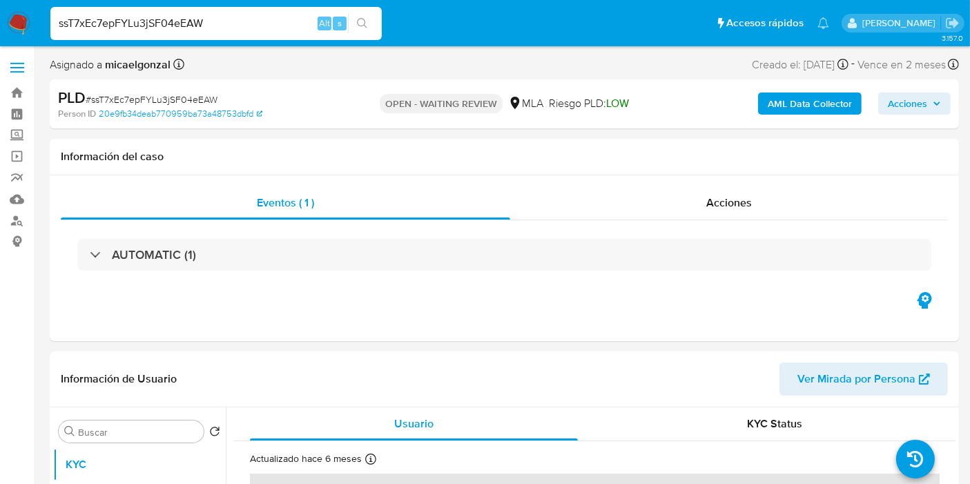
select select "10"
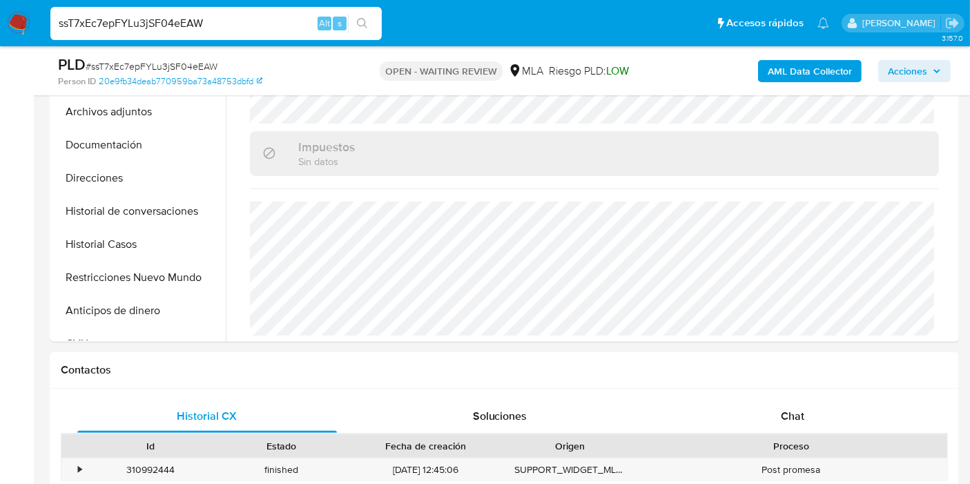
scroll to position [537, 0]
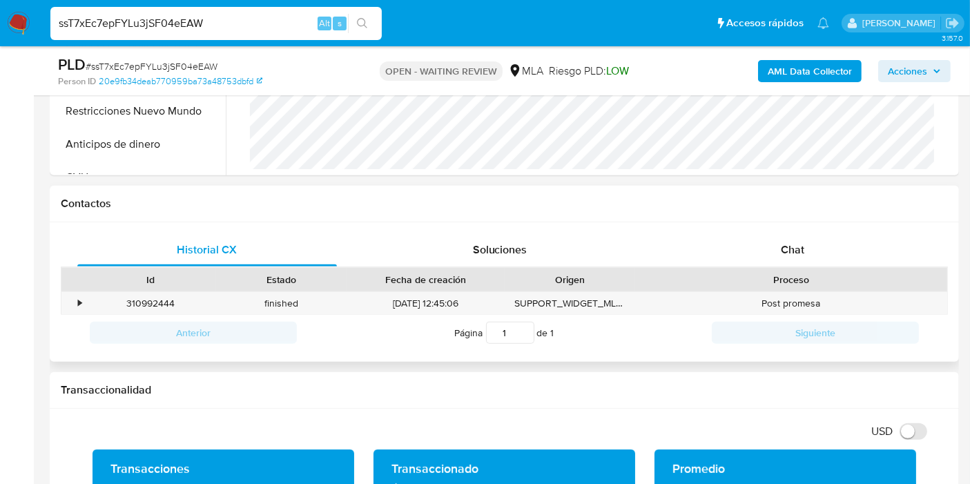
click at [805, 228] on div "Historial CX Soluciones Chat Id Estado Fecha de creación Origen Proceso • 31099…" at bounding box center [505, 292] width 910 height 140
click at [781, 251] on span "Chat" at bounding box center [792, 250] width 23 height 16
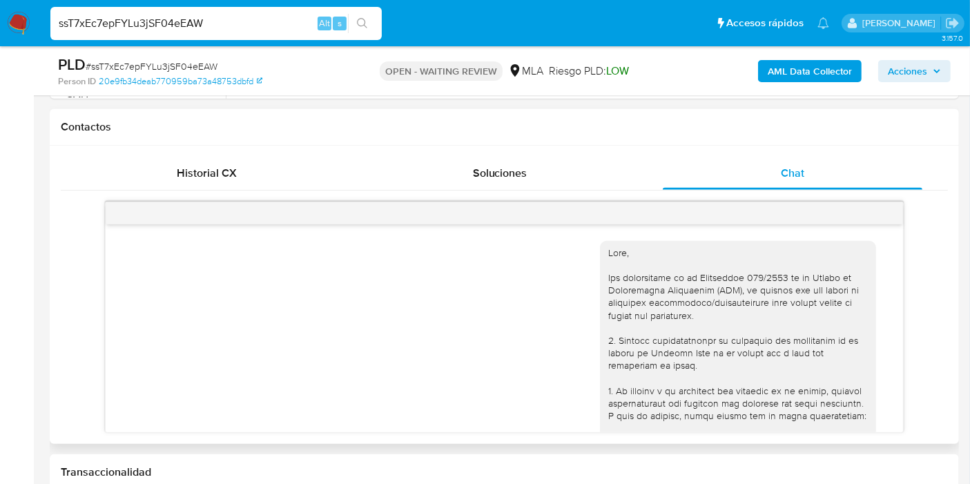
scroll to position [1008, 0]
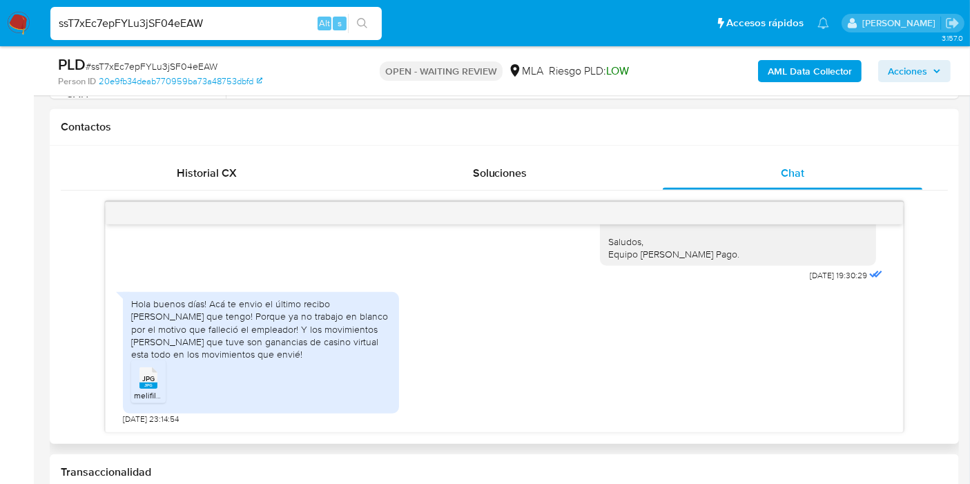
click at [146, 380] on span "JPG" at bounding box center [148, 378] width 12 height 9
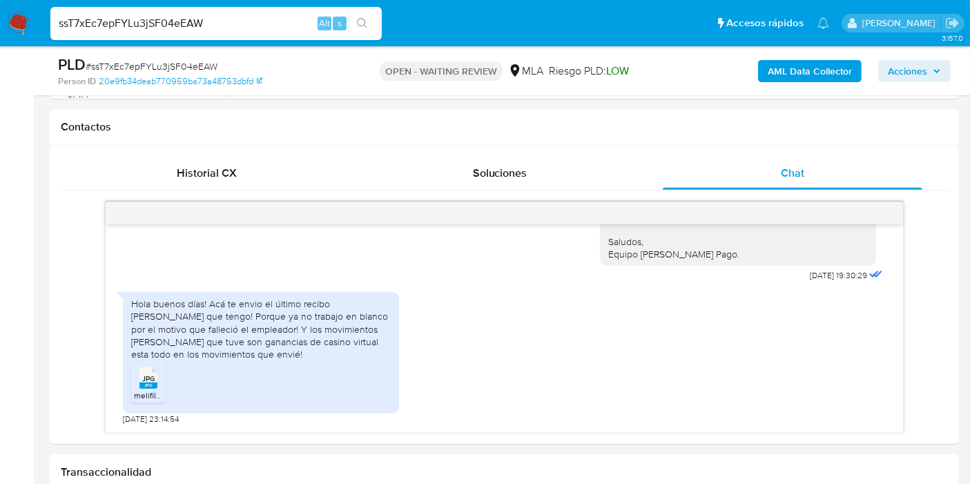
click at [139, 19] on input "ssT7xEc7epFYLu3jSF04eEAW" at bounding box center [216, 24] width 332 height 18
paste input "KN8eUYBOeBfLDyxGXqOkwCvV"
type input "KN8eUYBOeBfLDyxGXqOkwCvV"
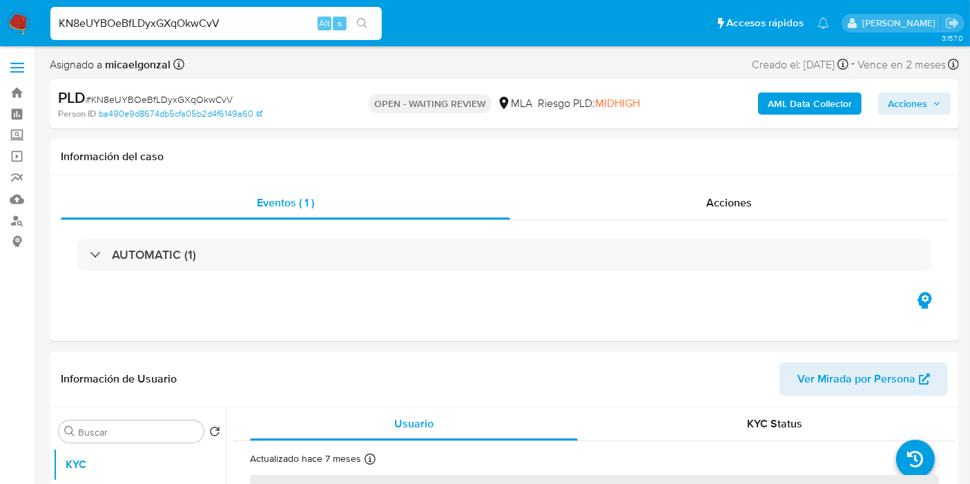
select select "10"
drag, startPoint x: 6, startPoint y: 3, endPoint x: 7, endPoint y: 23, distance: 20.1
click at [6, 5] on nav "Pausado Ver notificaciones KN8eUYBOeBfLDyxGXqOkwCvV Alt s Accesos rápidos Presi…" at bounding box center [485, 23] width 970 height 46
click at [10, 26] on img at bounding box center [18, 23] width 23 height 23
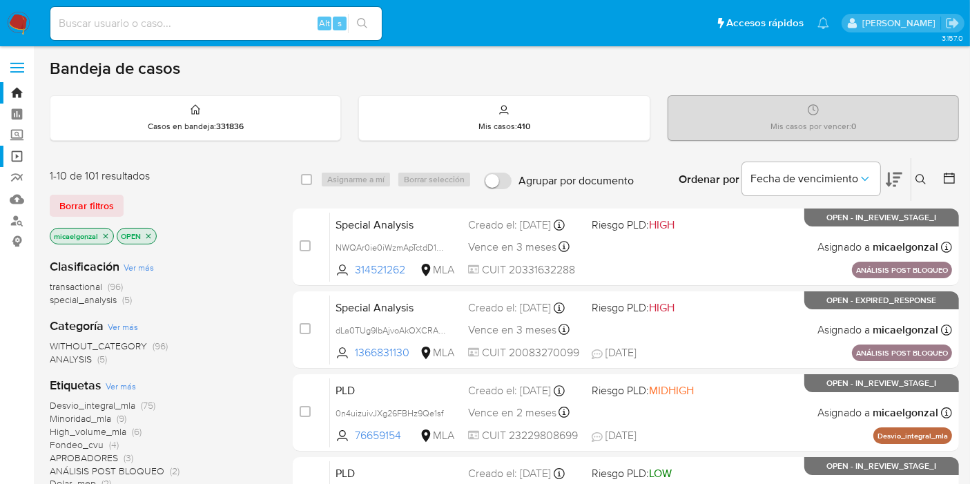
drag, startPoint x: 93, startPoint y: 204, endPoint x: 0, endPoint y: 146, distance: 108.9
click at [91, 204] on span "Borrar filtros" at bounding box center [86, 205] width 55 height 19
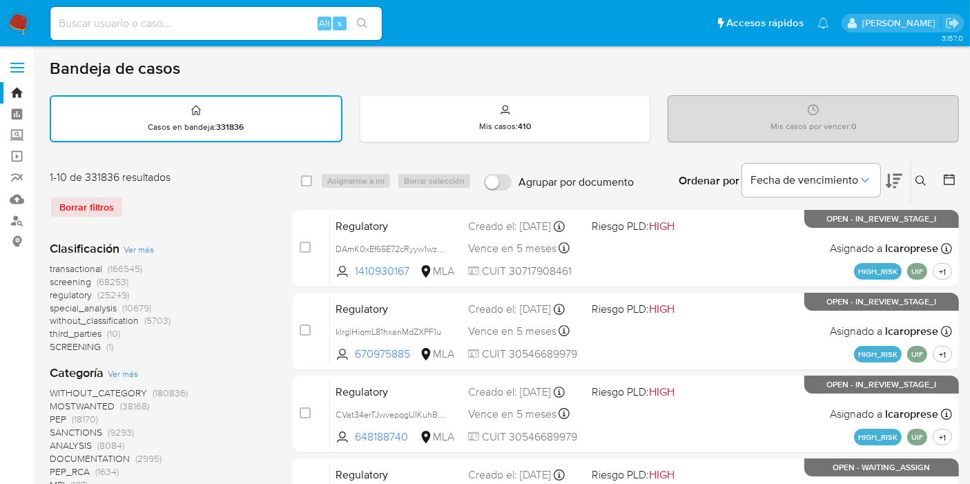
click at [916, 182] on icon at bounding box center [921, 180] width 11 height 11
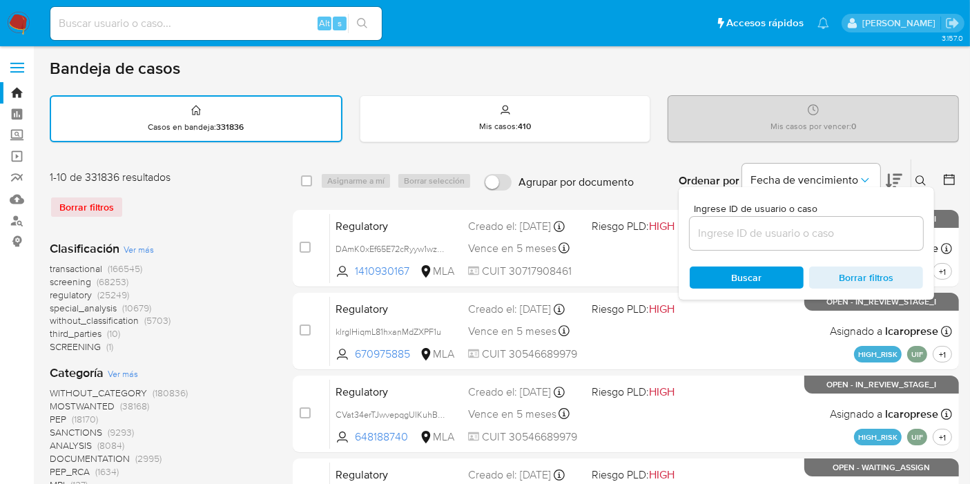
click at [796, 249] on div "Ingrese ID de usuario o caso Buscar Borrar filtros" at bounding box center [807, 243] width 256 height 113
click at [796, 240] on input at bounding box center [806, 233] width 233 height 18
paste input "KN8eUYBOeBfLDyxGXqOkwCvV"
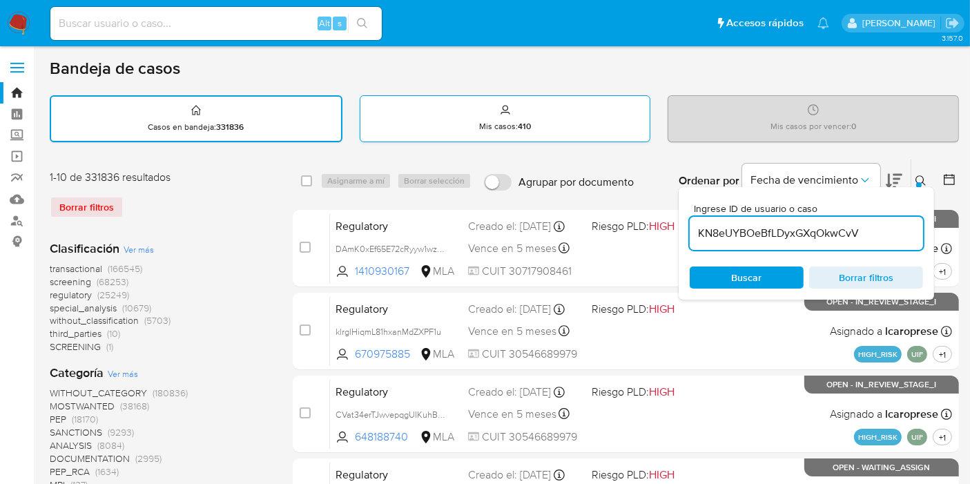
type input "KN8eUYBOeBfLDyxGXqOkwCvV"
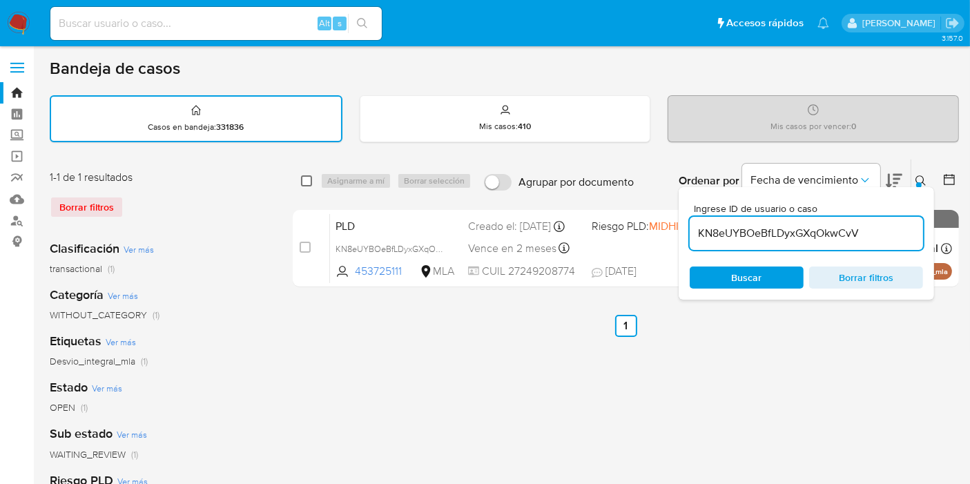
click at [310, 175] on input "checkbox" at bounding box center [306, 180] width 11 height 11
checkbox input "true"
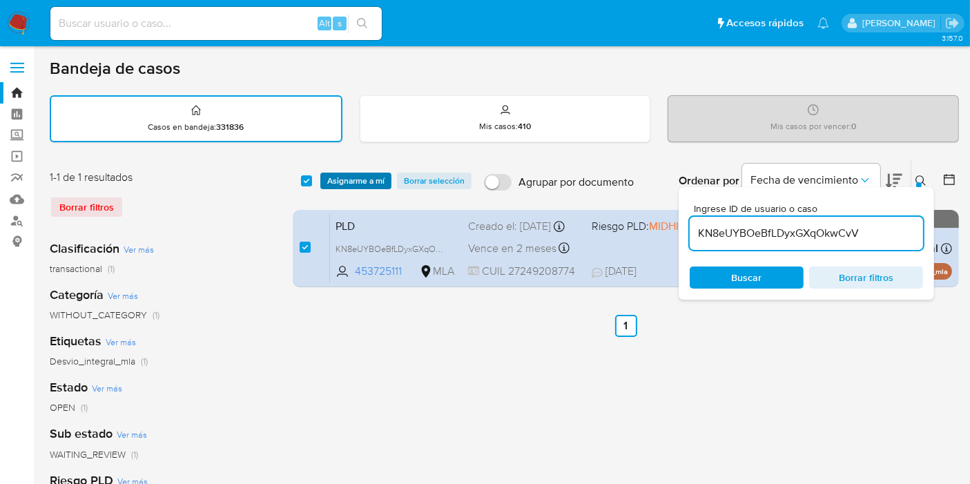
click at [340, 178] on span "Asignarme a mí" at bounding box center [355, 181] width 57 height 14
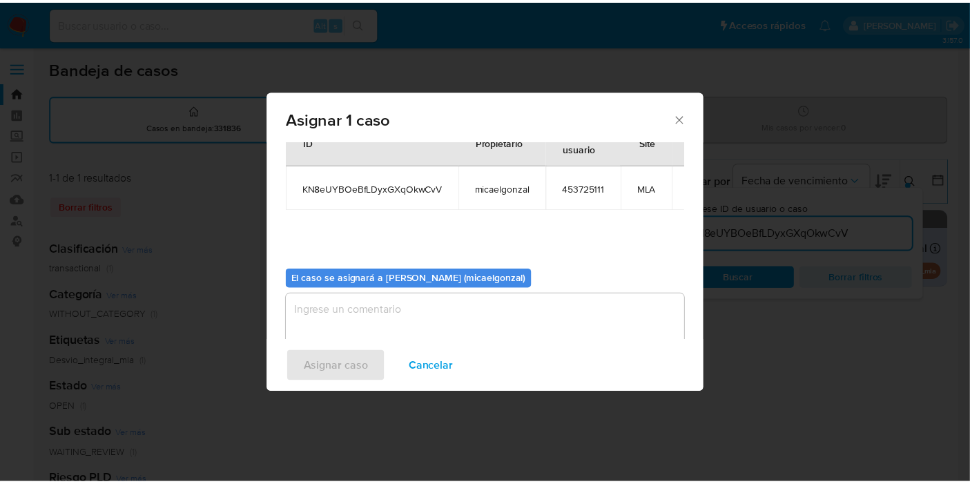
scroll to position [70, 0]
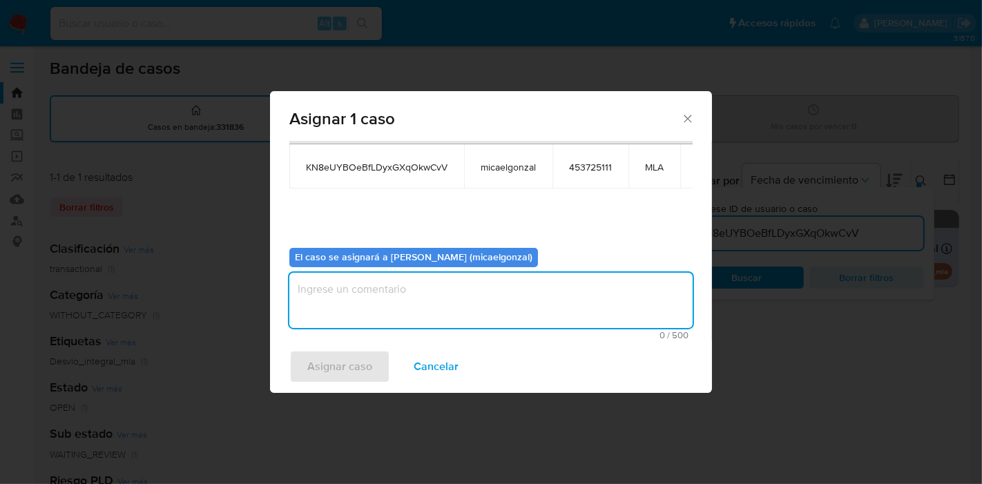
click at [420, 307] on textarea "assign-modal" at bounding box center [490, 300] width 403 height 55
click at [336, 372] on span "Asignar caso" at bounding box center [339, 367] width 65 height 30
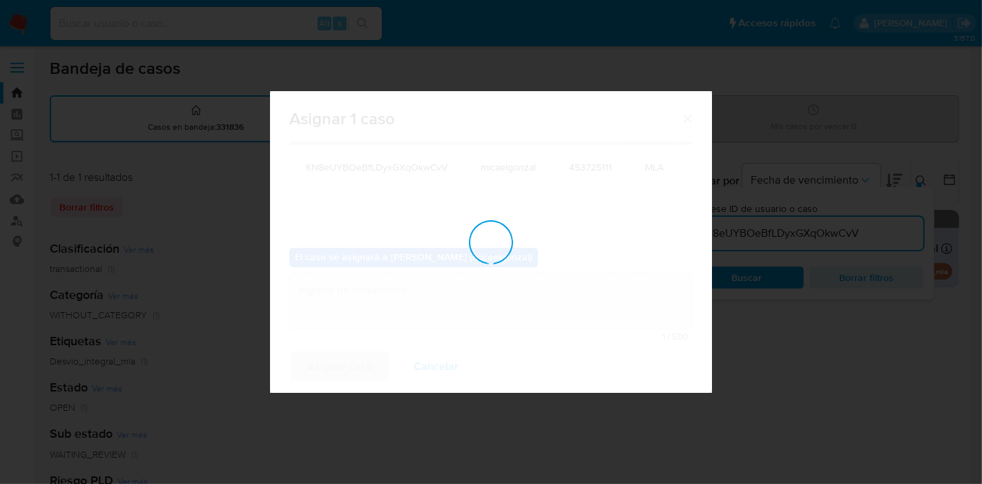
checkbox input "false"
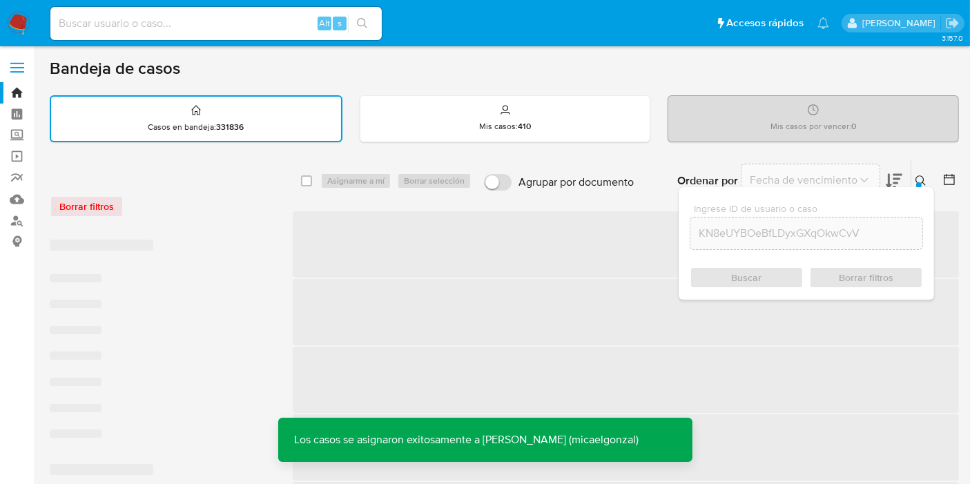
click at [226, 26] on input at bounding box center [216, 24] width 332 height 18
paste input "KN8eUYBOeBfLDyxGXqOkwCvV"
type input "KN8eUYBOeBfLDyxGXqOkwCvV"
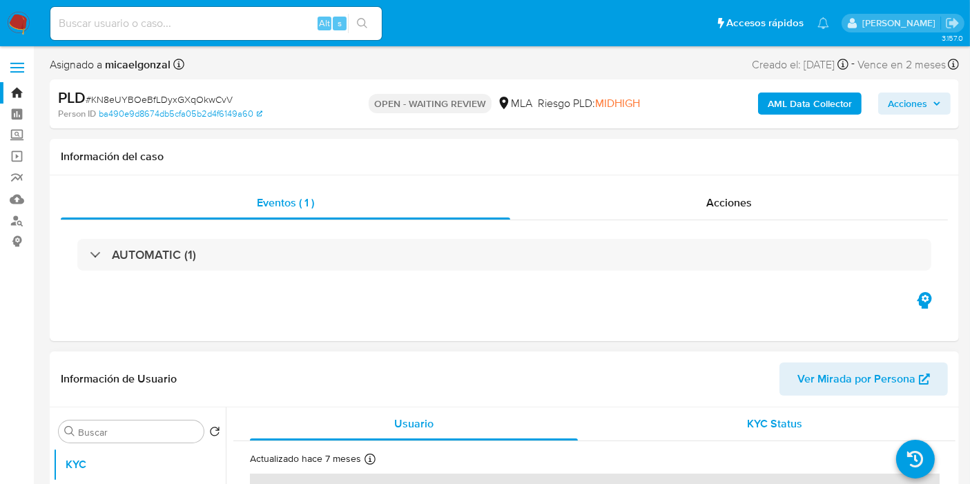
select select "10"
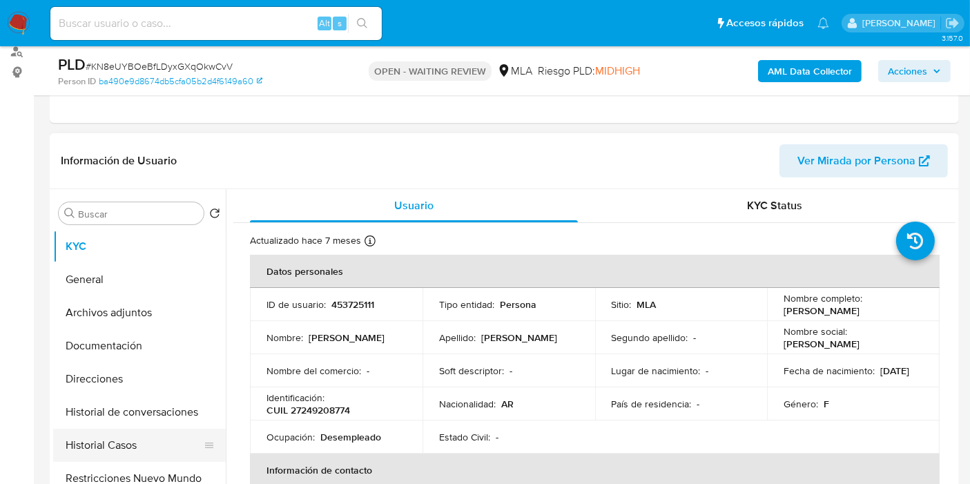
scroll to position [230, 0]
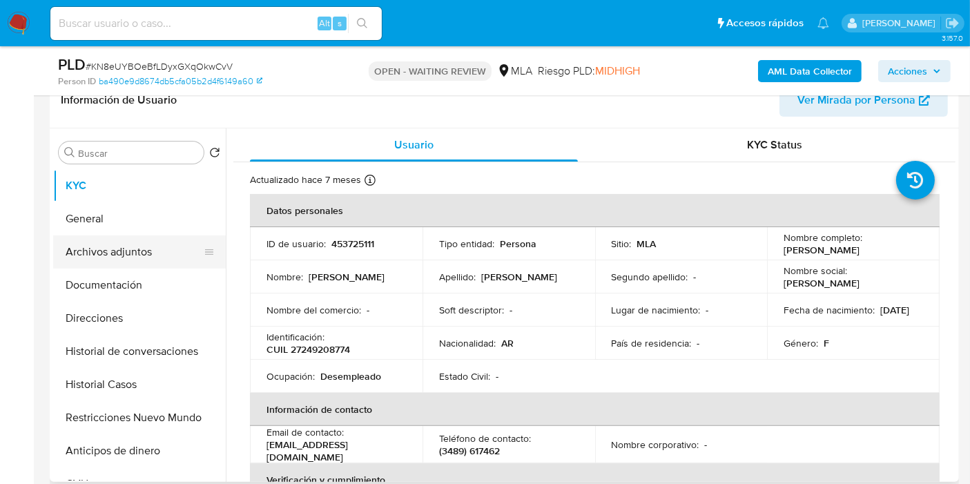
click at [137, 242] on button "Archivos adjuntos" at bounding box center [134, 252] width 162 height 33
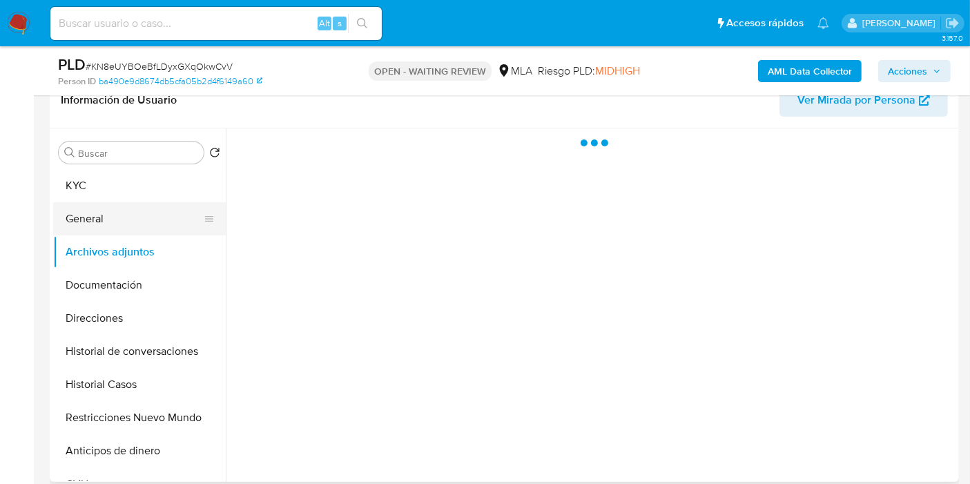
click at [139, 217] on button "General" at bounding box center [134, 218] width 162 height 33
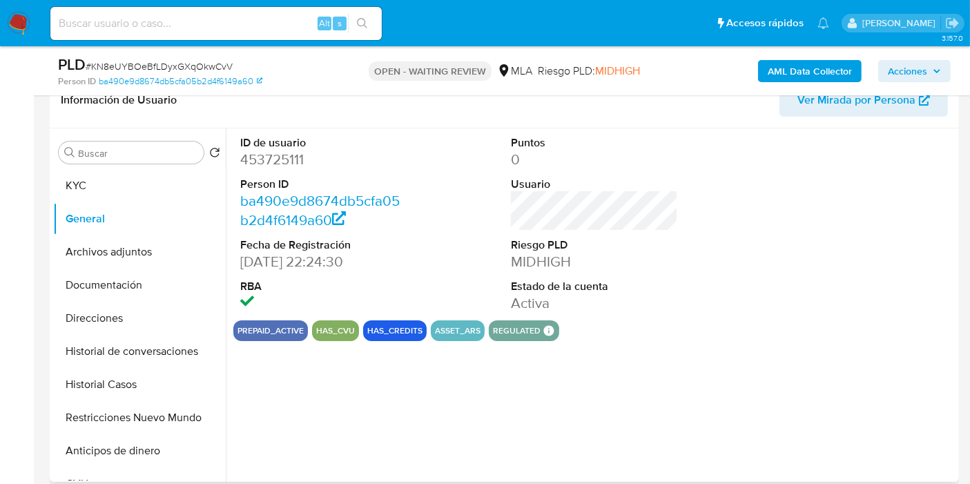
click at [273, 150] on dd "453725111" at bounding box center [323, 159] width 167 height 19
drag, startPoint x: 273, startPoint y: 148, endPoint x: 220, endPoint y: 143, distance: 54.1
click at [220, 143] on search "Buscar Volver al orden por defecto" at bounding box center [140, 153] width 162 height 22
click at [254, 153] on dd "453725111" at bounding box center [323, 159] width 167 height 19
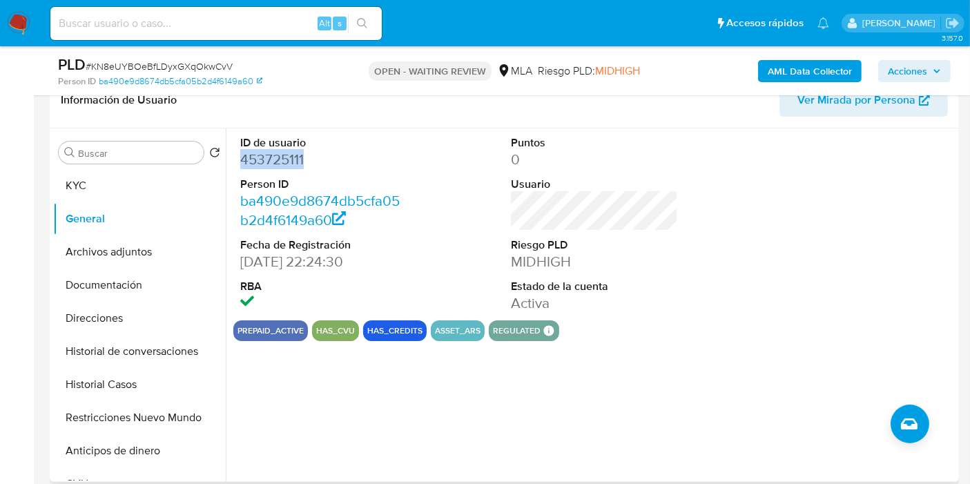
click at [254, 153] on dd "453725111" at bounding box center [323, 159] width 167 height 19
copy dd "453725111"
click at [137, 64] on span "# KN8eUYBOeBfLDyxGXqOkwCvV" at bounding box center [159, 66] width 147 height 14
copy span "KN8eUYBOeBfLDyxGXqOkwCvV"
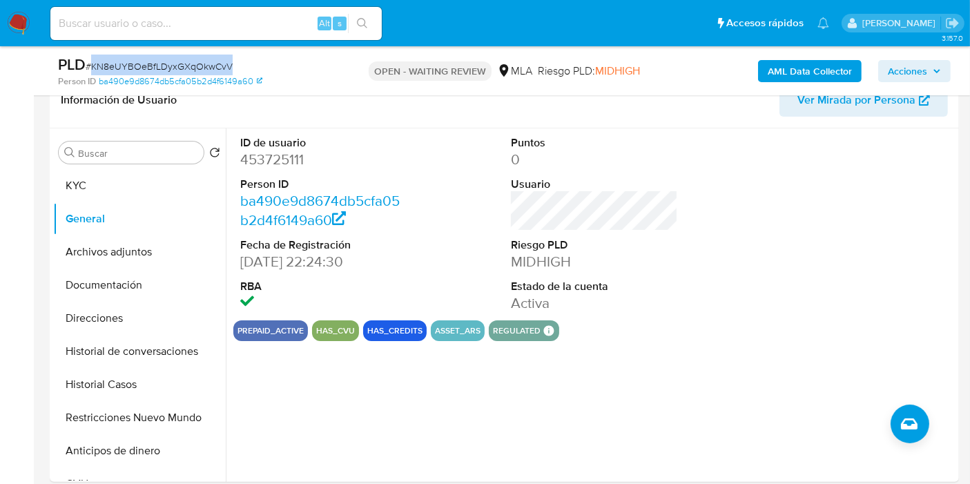
click at [8, 17] on img at bounding box center [18, 23] width 23 height 23
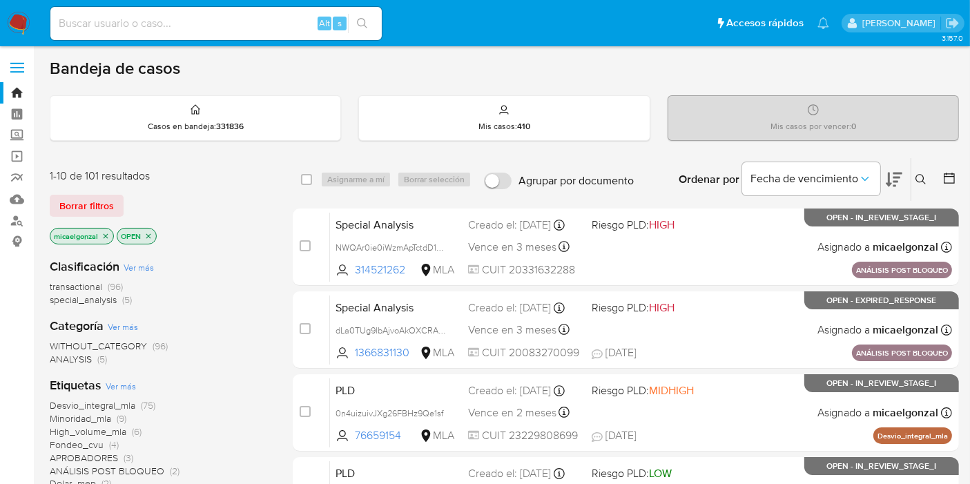
click at [112, 188] on div "1-10 de 101 resultados Borrar filtros micaelgonzal OPEN" at bounding box center [160, 208] width 221 height 79
click at [106, 202] on span "Borrar filtros" at bounding box center [86, 205] width 55 height 19
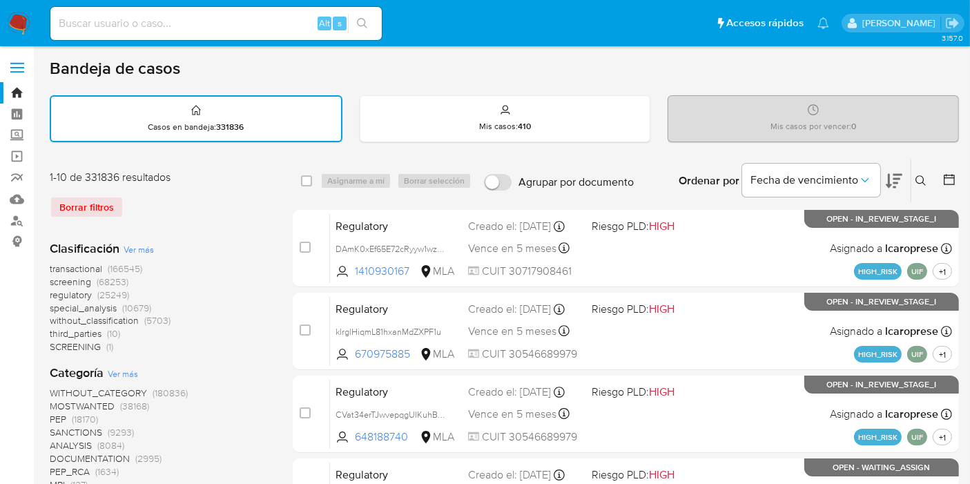
click at [918, 169] on div "Ingrese ID de usuario o caso Buscar Borrar filtros" at bounding box center [922, 181] width 23 height 43
click at [919, 175] on icon at bounding box center [921, 180] width 11 height 11
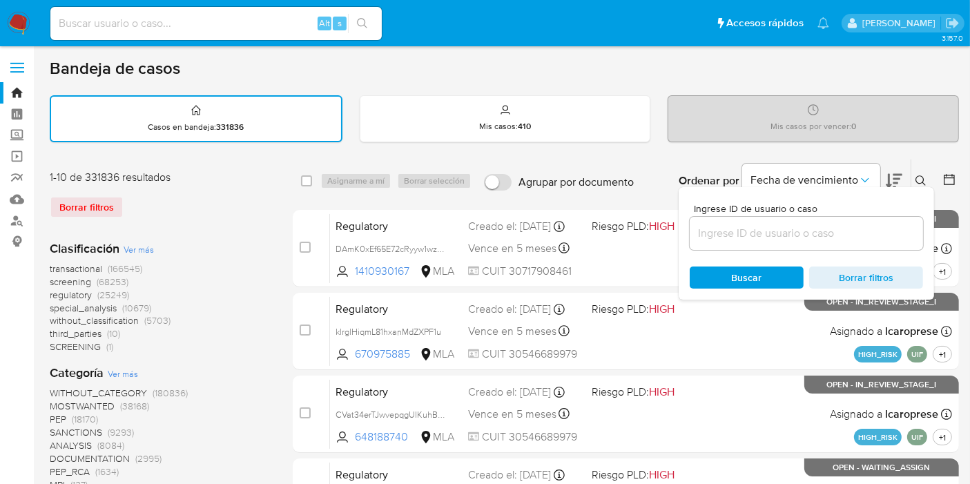
drag, startPoint x: 816, startPoint y: 244, endPoint x: 829, endPoint y: 233, distance: 17.1
click at [824, 240] on div at bounding box center [806, 233] width 233 height 33
click at [829, 232] on input at bounding box center [806, 233] width 233 height 18
paste input "KN8eUYBOeBfLDyxGXqOkwCvV"
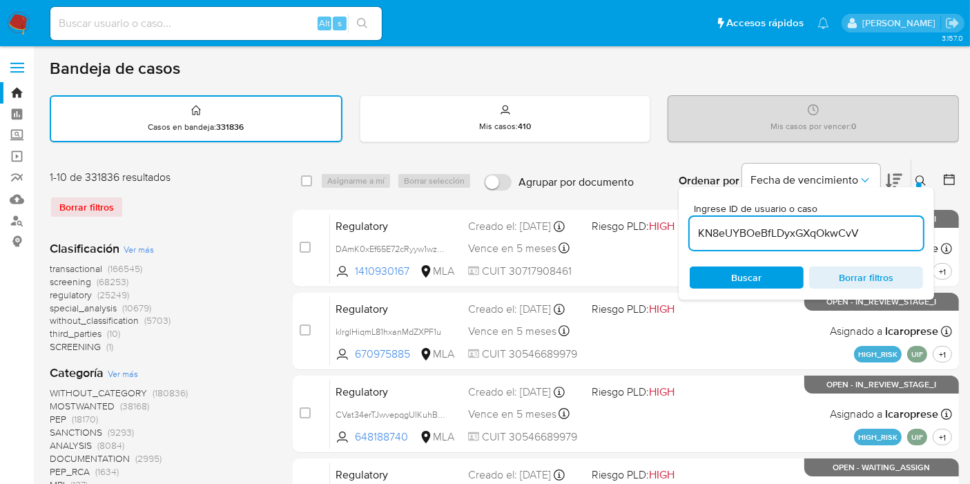
type input "KN8eUYBOeBfLDyxGXqOkwCvV"
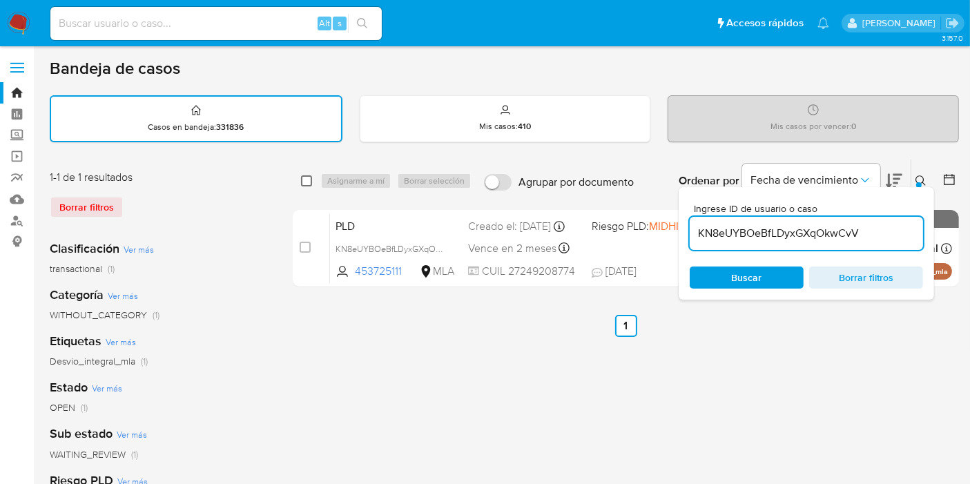
click at [302, 182] on div "select-all-cases-checkbox Asignarme a mí Borrar selección Agrupar por documento…" at bounding box center [626, 181] width 666 height 43
click at [305, 181] on input "checkbox" at bounding box center [306, 180] width 11 height 11
checkbox input "true"
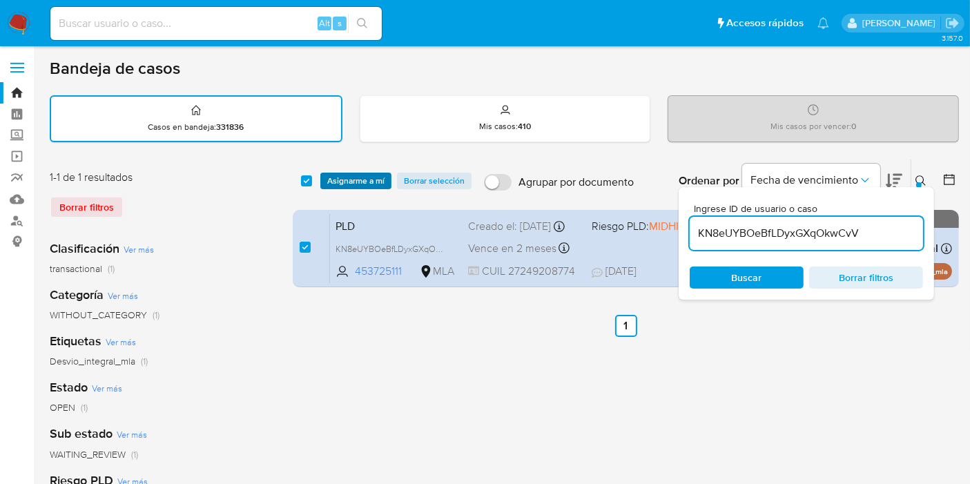
click at [369, 175] on span "Asignarme a mí" at bounding box center [355, 181] width 57 height 14
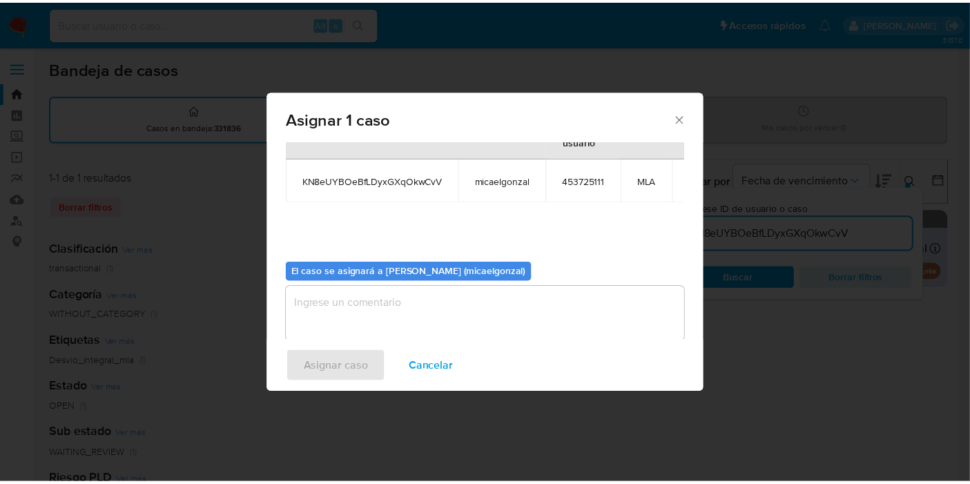
scroll to position [70, 0]
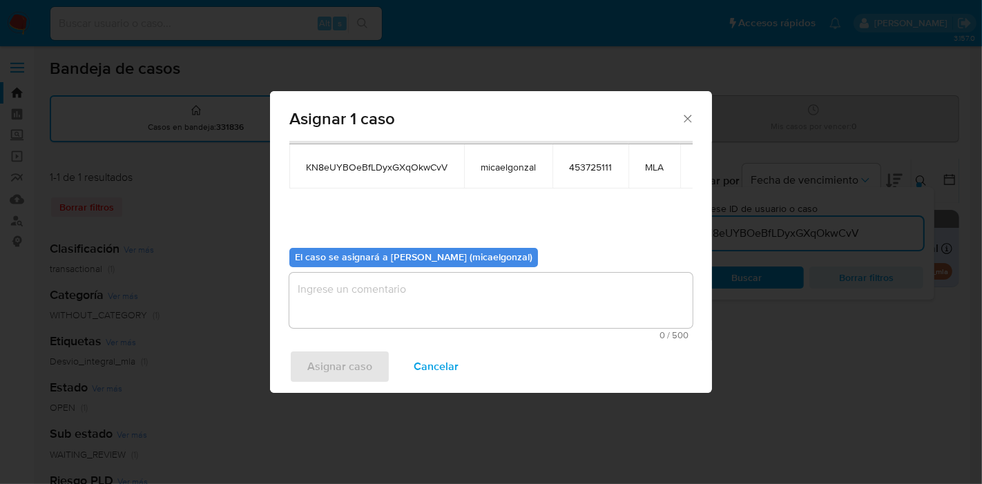
click at [472, 320] on textarea "assign-modal" at bounding box center [490, 300] width 403 height 55
drag, startPoint x: 289, startPoint y: 380, endPoint x: 316, endPoint y: 367, distance: 29.7
click at [290, 380] on div "Asignar caso Cancelar" at bounding box center [491, 366] width 442 height 52
click at [316, 367] on span "Asignar caso" at bounding box center [339, 367] width 65 height 30
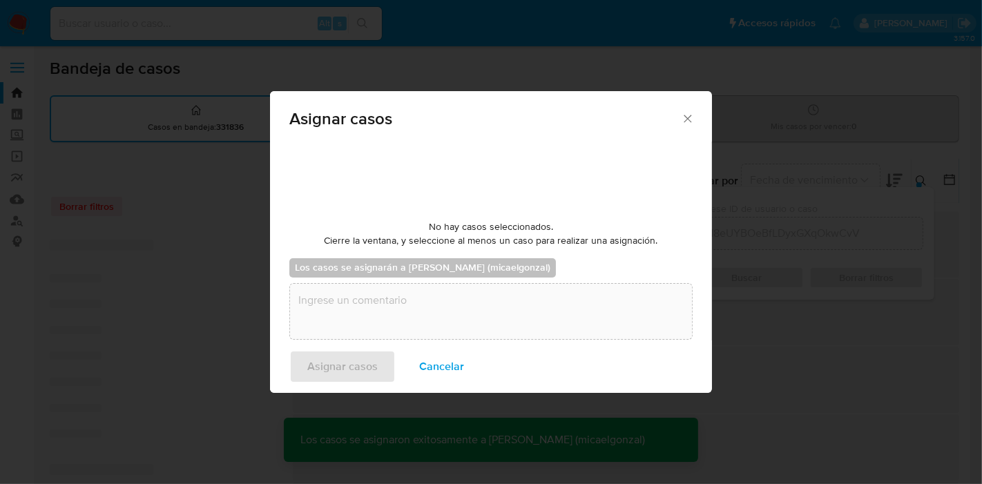
checkbox input "false"
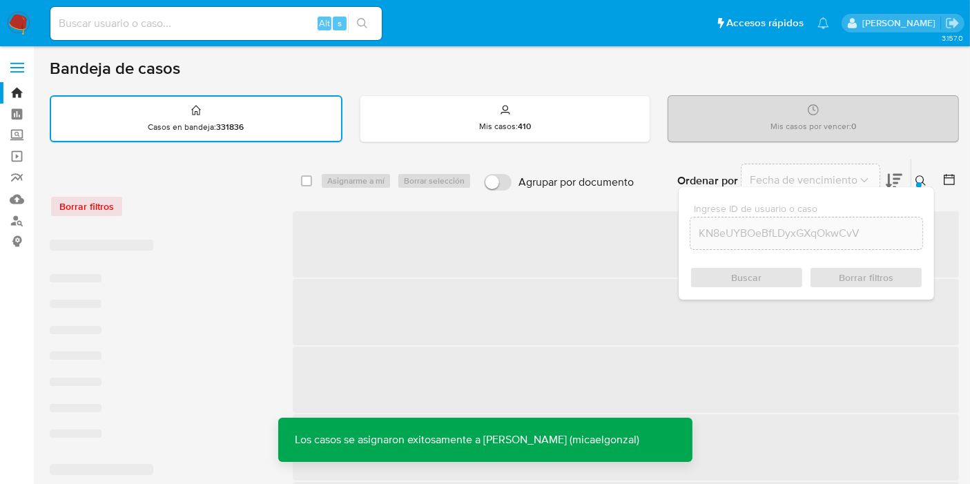
click at [278, 24] on input at bounding box center [216, 24] width 332 height 18
paste input "KN8eUYBOeBfLDyxGXqOkwCvV"
type input "KN8eUYBOeBfLDyxGXqOkwCvV"
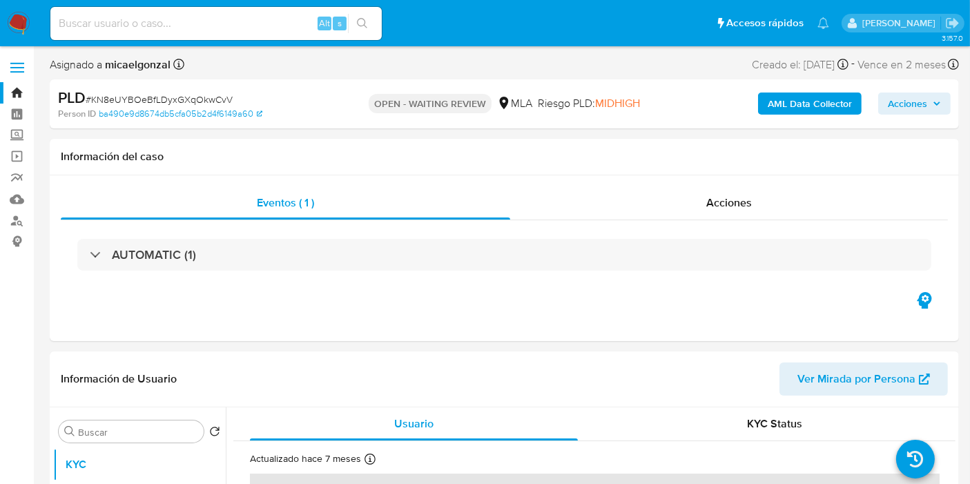
select select "10"
drag, startPoint x: 16, startPoint y: 0, endPoint x: 15, endPoint y: 17, distance: 17.3
click at [15, 15] on nav "Pausado Ver notificaciones Alt s Accesos rápidos Presiona las siguientes teclas…" at bounding box center [485, 23] width 970 height 46
click at [15, 17] on img at bounding box center [18, 23] width 23 height 23
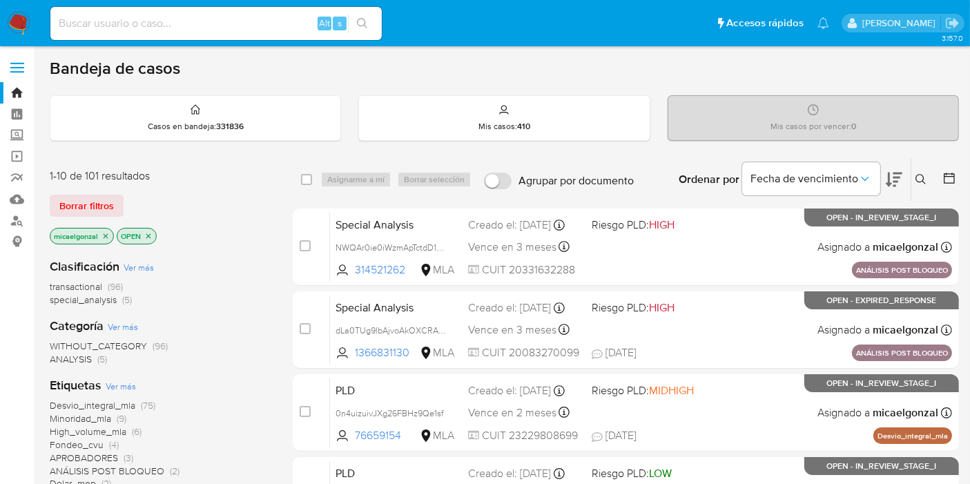
click at [104, 190] on div "1-10 de 101 resultados Borrar filtros micaelgonzal OPEN" at bounding box center [160, 208] width 221 height 79
click at [101, 198] on span "Borrar filtros" at bounding box center [86, 205] width 55 height 19
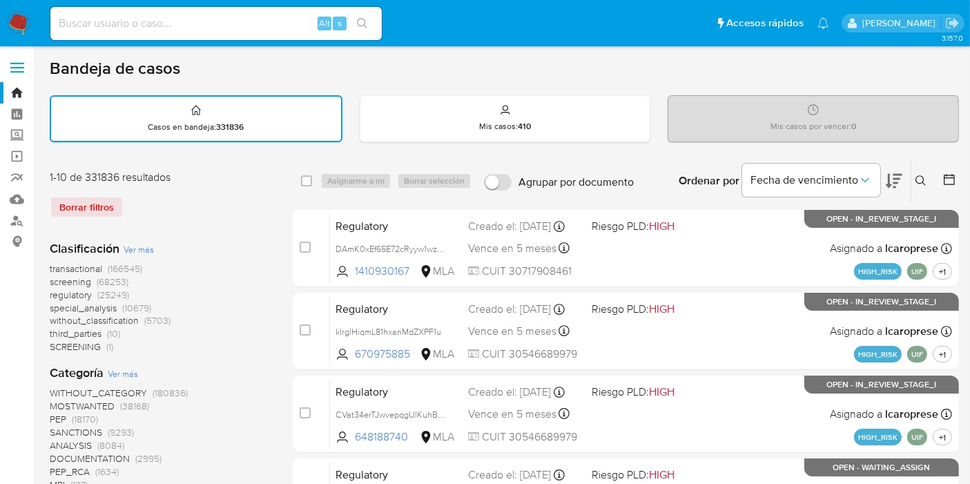
click at [923, 182] on icon at bounding box center [921, 180] width 11 height 11
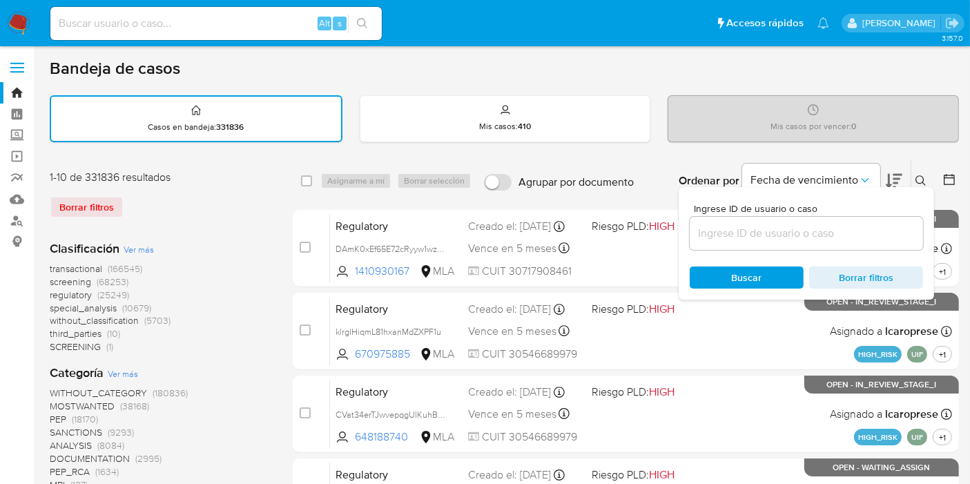
drag, startPoint x: 758, startPoint y: 246, endPoint x: 765, endPoint y: 228, distance: 19.2
click at [758, 244] on div at bounding box center [806, 233] width 233 height 33
click at [765, 228] on input at bounding box center [806, 233] width 233 height 18
paste input "KN8eUYBOeBfLDyxGXqOkwCvV"
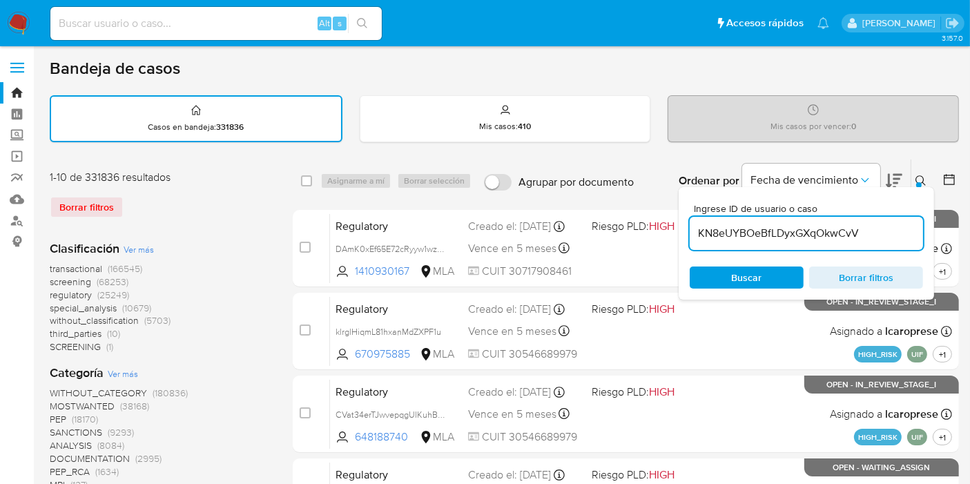
type input "KN8eUYBOeBfLDyxGXqOkwCvV"
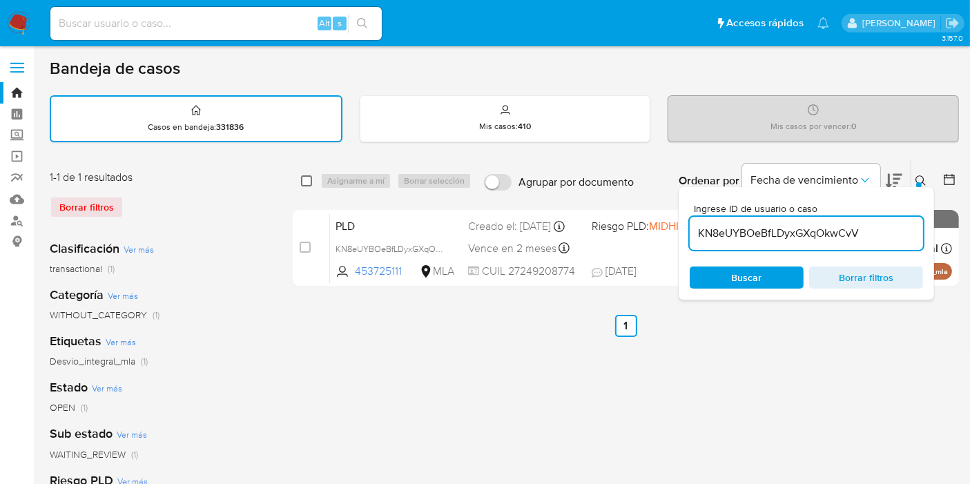
click at [306, 182] on input "checkbox" at bounding box center [306, 180] width 11 height 11
checkbox input "true"
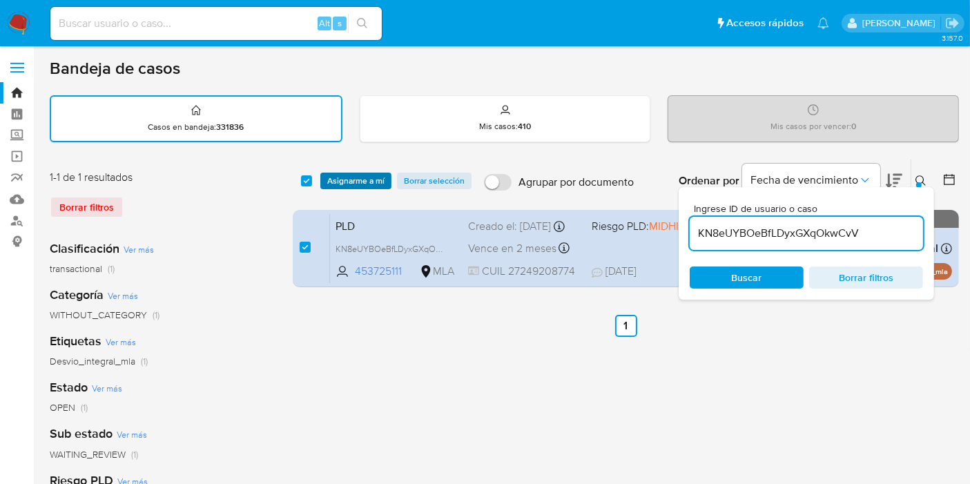
click at [334, 180] on span "Asignarme a mí" at bounding box center [355, 181] width 57 height 14
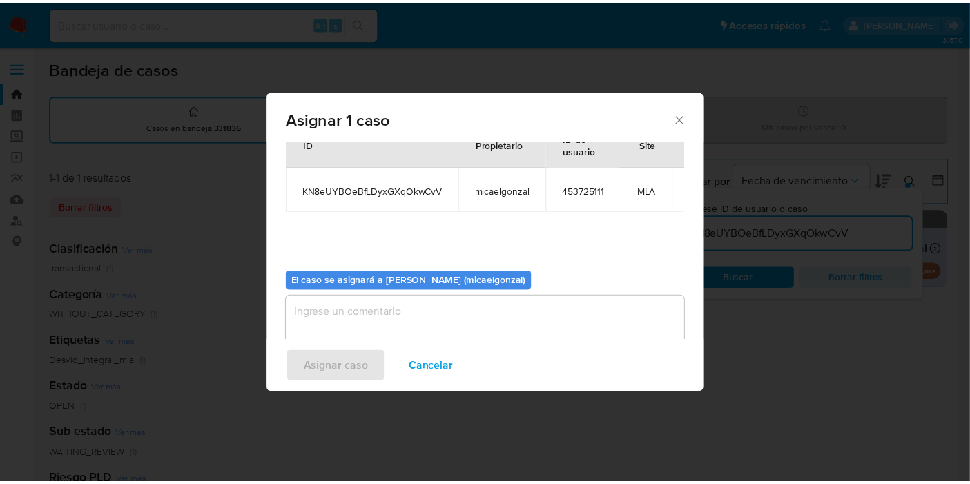
scroll to position [70, 0]
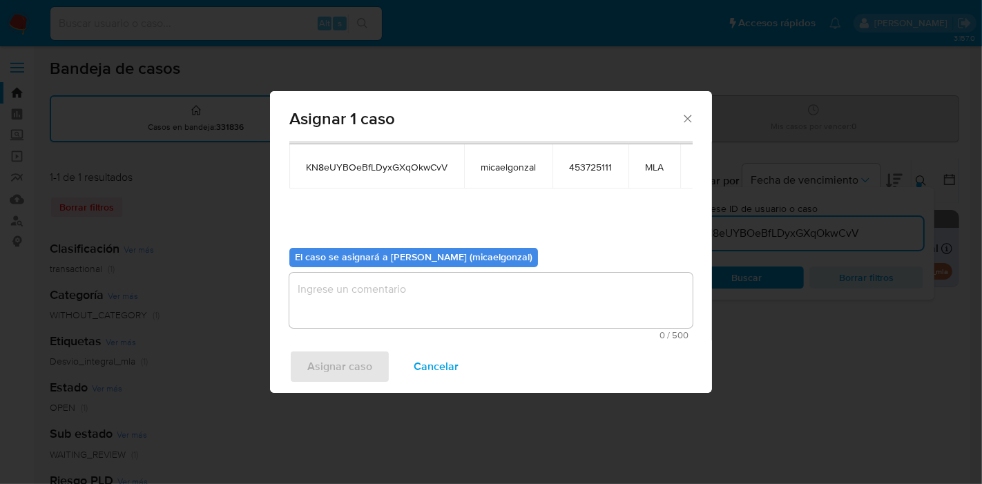
click at [421, 287] on textarea "assign-modal" at bounding box center [490, 300] width 403 height 55
click at [348, 352] on span "Asignar caso" at bounding box center [339, 367] width 65 height 30
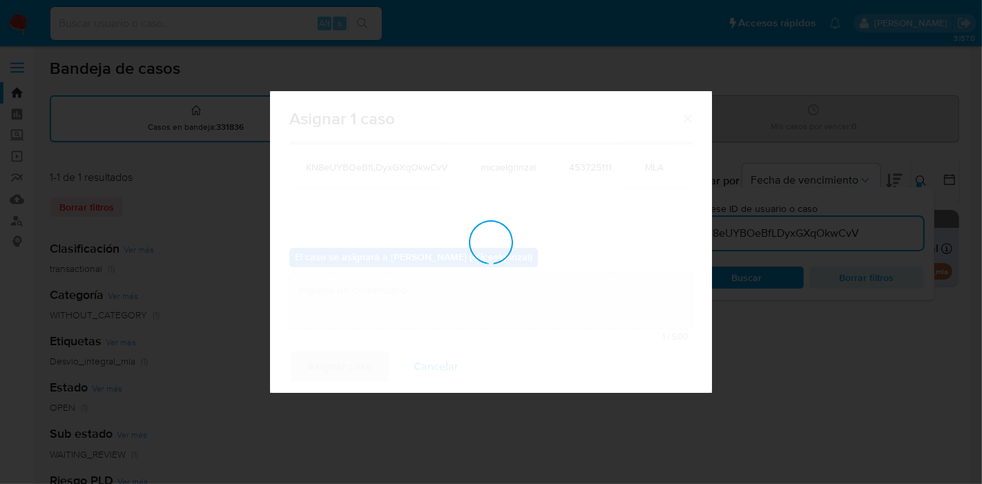
checkbox input "false"
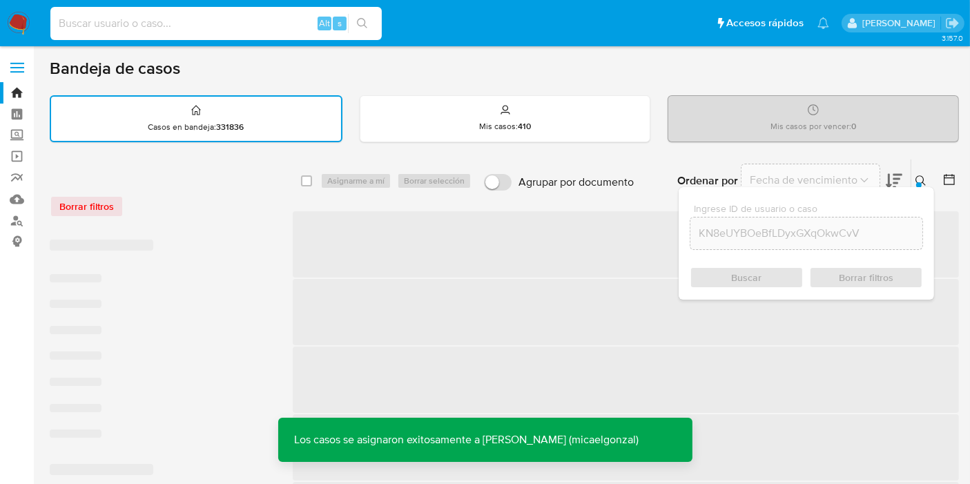
click at [132, 30] on input at bounding box center [216, 24] width 332 height 18
paste input "KN8eUYBOeBfLDyxGXqOkwCvV"
type input "KN8eUYBOeBfLDyxGXqOkwCvV"
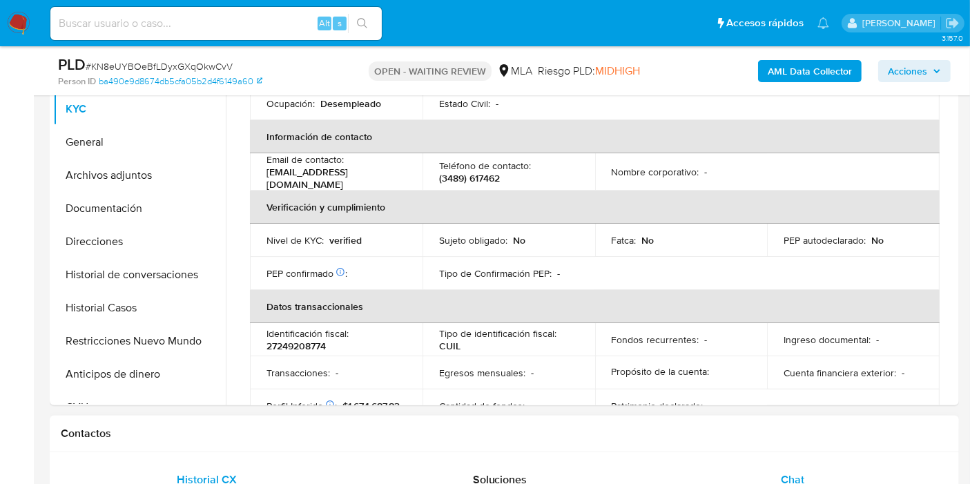
scroll to position [709, 0]
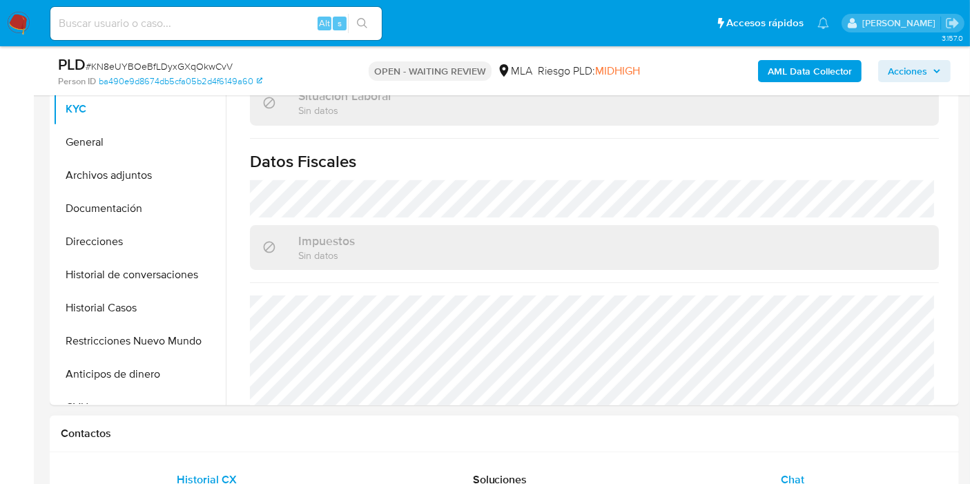
click at [809, 466] on div "Chat" at bounding box center [793, 479] width 260 height 33
select select "10"
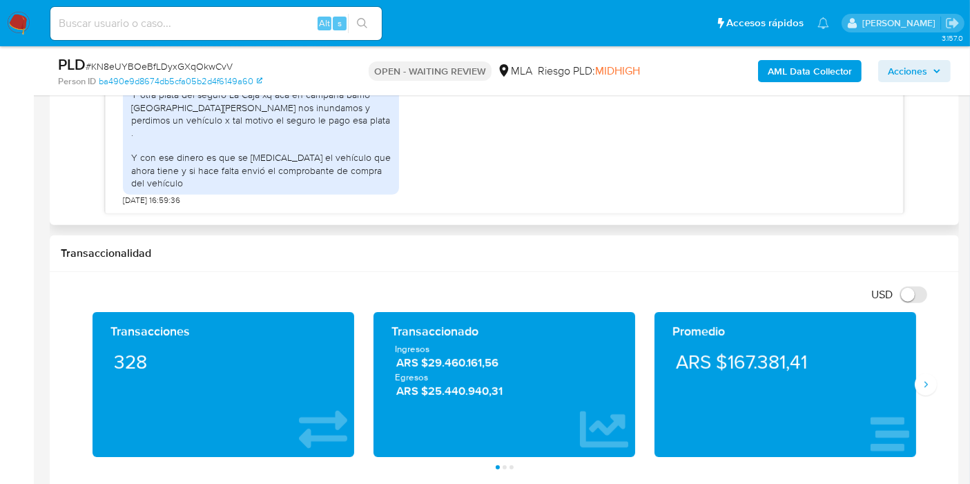
scroll to position [691, 0]
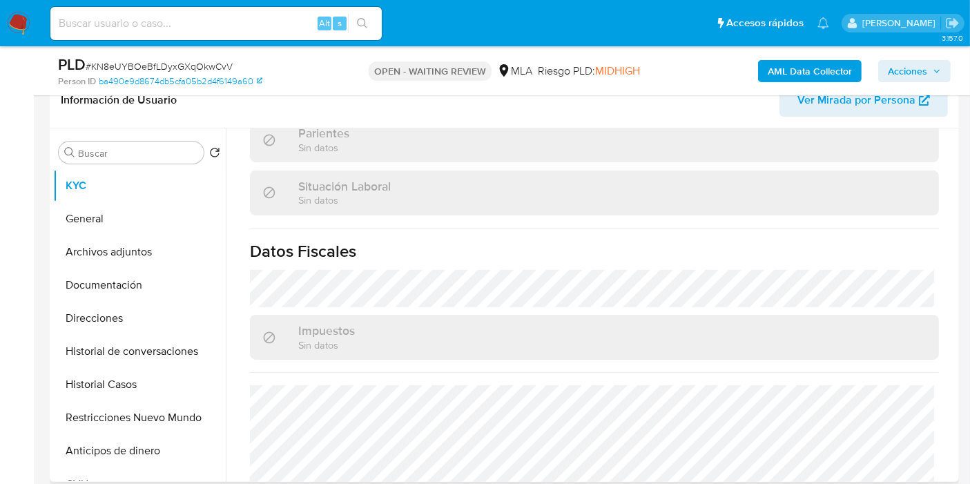
scroll to position [441, 0]
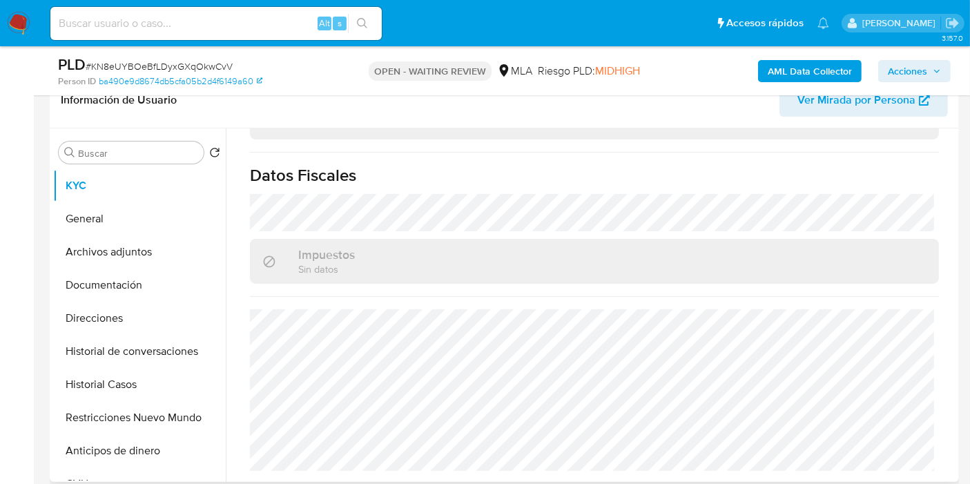
select select "10"
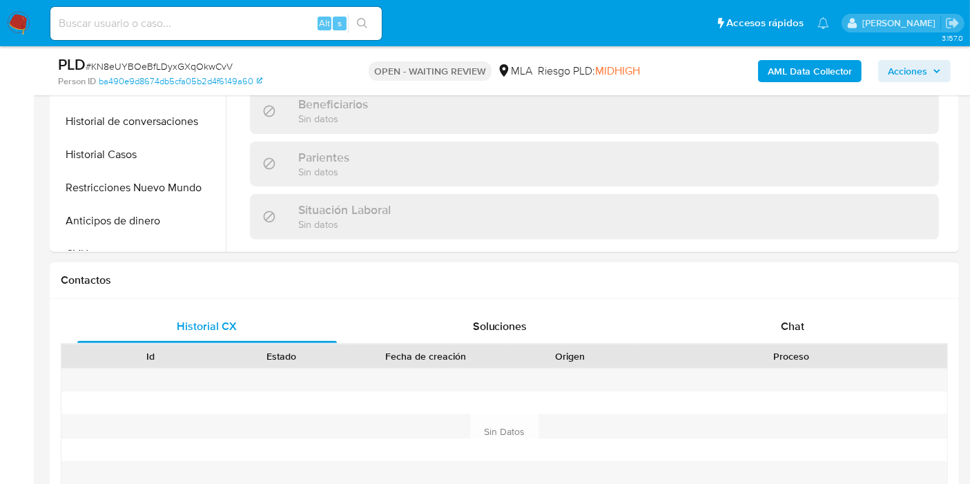
scroll to position [739, 0]
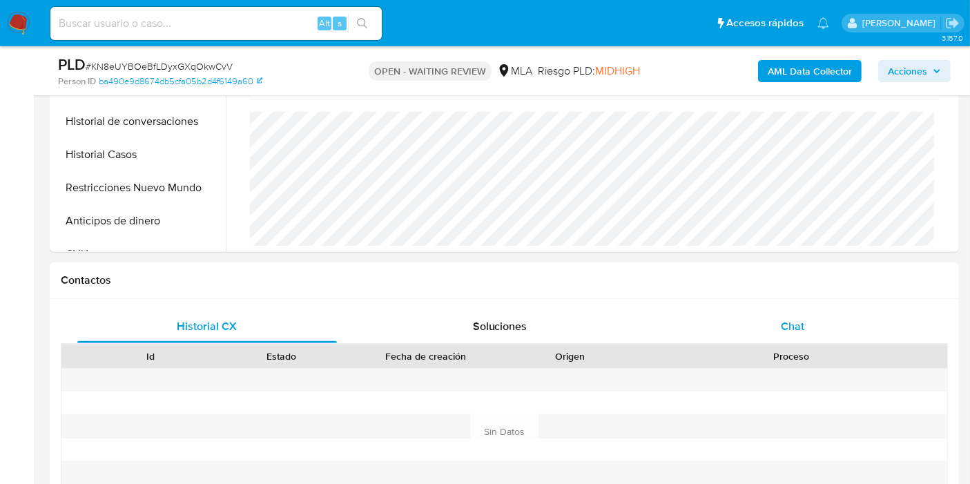
click at [785, 300] on div "Contactos Historial CX Soluciones Chat Id Estado Fecha de creación Origen Proce…" at bounding box center [505, 397] width 910 height 270
click at [776, 323] on div "Chat" at bounding box center [793, 326] width 260 height 33
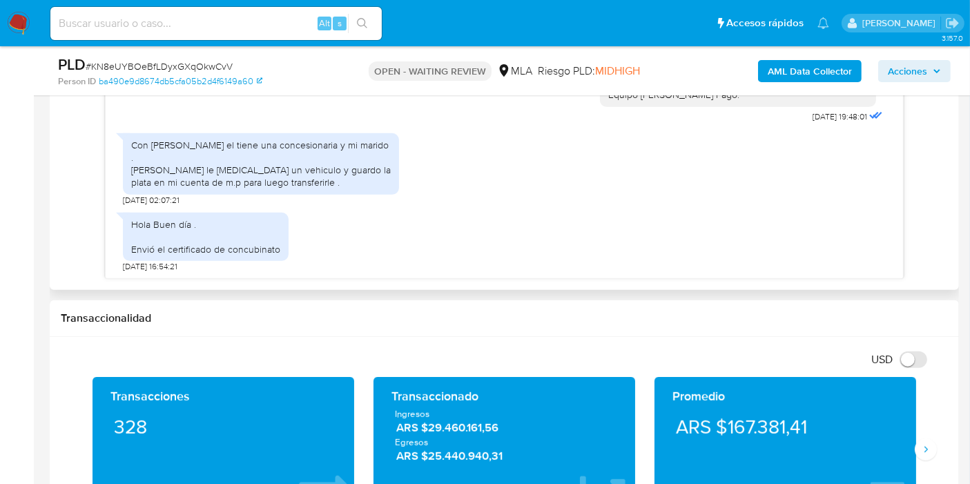
scroll to position [1017, 0]
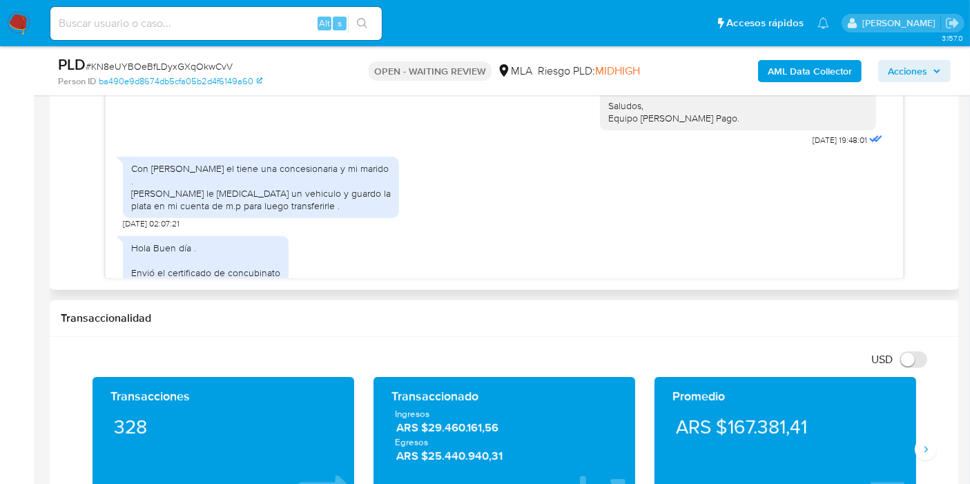
click at [250, 205] on div "Con Horacio Gustavo Santo el tiene una concesionaria y mi marido . Carlos Agust…" at bounding box center [261, 187] width 260 height 50
click at [258, 213] on div "Con [PERSON_NAME] el tiene una concesionaria y mi marido . [PERSON_NAME] le [ME…" at bounding box center [261, 187] width 260 height 50
click at [264, 213] on div "Con [PERSON_NAME] el tiene una concesionaria y mi marido . [PERSON_NAME] le [ME…" at bounding box center [261, 187] width 260 height 50
click at [264, 213] on div "Con Horacio Gustavo Santo el tiene una concesionaria y mi marido . Carlos Agust…" at bounding box center [261, 187] width 260 height 50
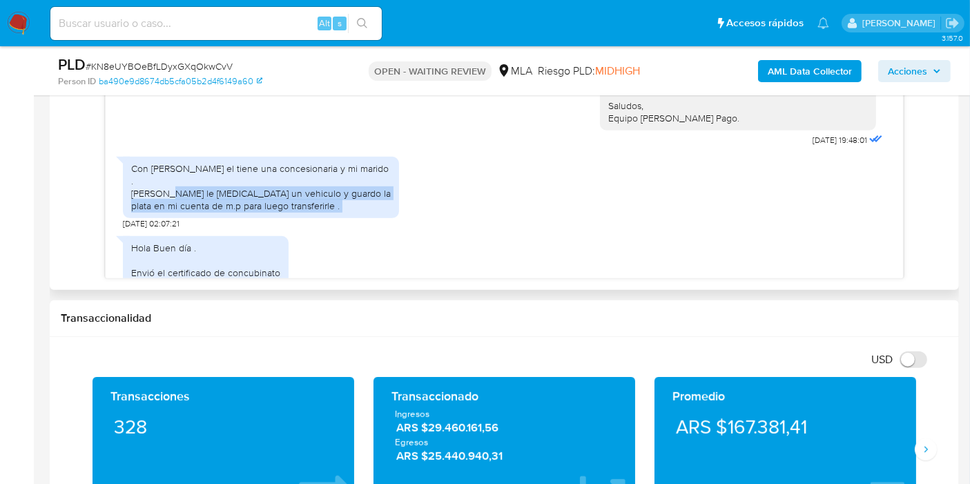
click at [264, 213] on div "Con Horacio Gustavo Santo el tiene una concesionaria y mi marido . Carlos Agust…" at bounding box center [261, 187] width 260 height 50
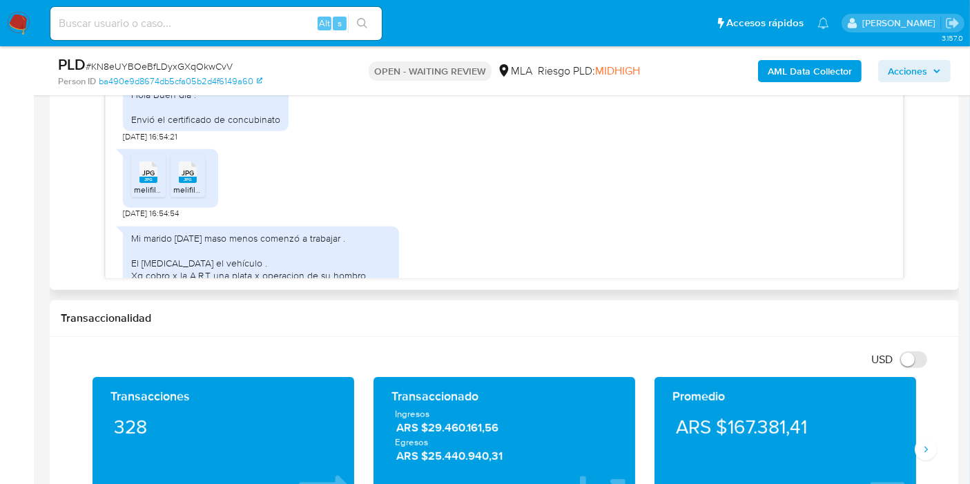
click at [209, 126] on div "Hola Buen día . Envió el certificado de concubinato" at bounding box center [205, 107] width 149 height 38
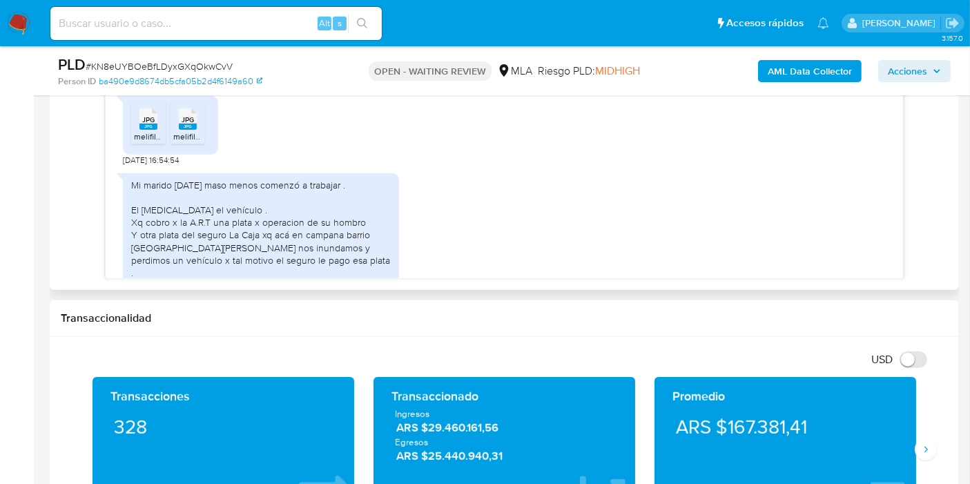
scroll to position [1247, 0]
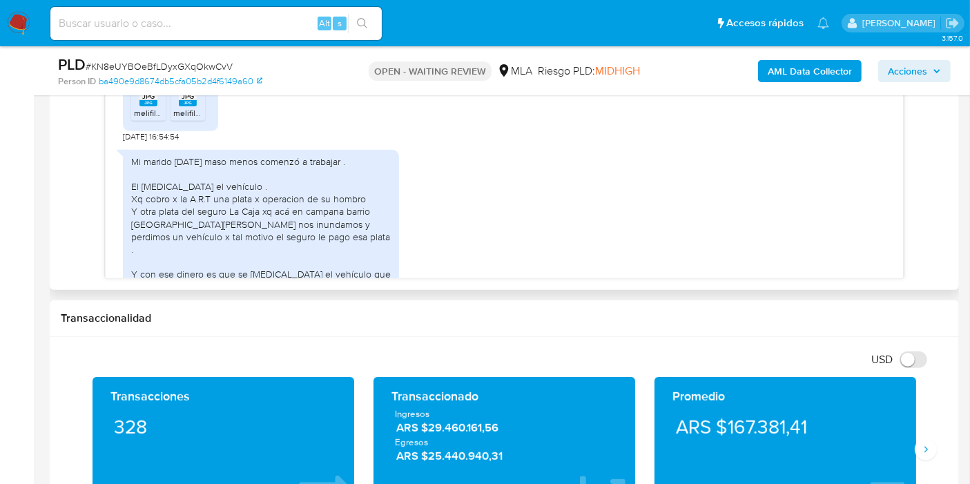
click at [169, 219] on div "Mi marido hace 1 mes y 2 semana maso menos comenzó a trabajar . El compro el ve…" at bounding box center [261, 230] width 260 height 151
click at [177, 233] on div "Mi marido hace 1 mes y 2 semana maso menos comenzó a trabajar . El compro el ve…" at bounding box center [261, 230] width 260 height 151
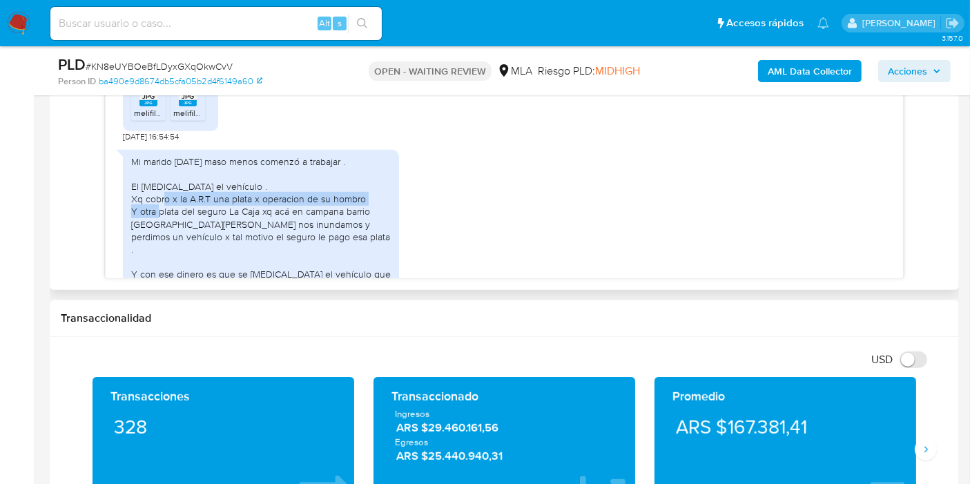
click at [177, 233] on div "Mi marido hace 1 mes y 2 semana maso menos comenzó a trabajar . El compro el ve…" at bounding box center [261, 230] width 260 height 151
click at [250, 249] on div "Mi marido hace 1 mes y 2 semana maso menos comenzó a trabajar . El compro el ve…" at bounding box center [261, 230] width 260 height 151
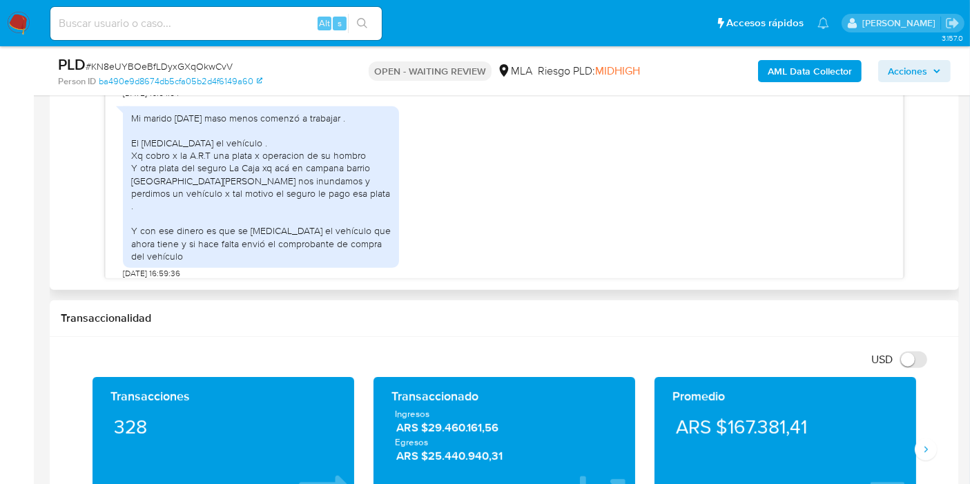
scroll to position [1324, 0]
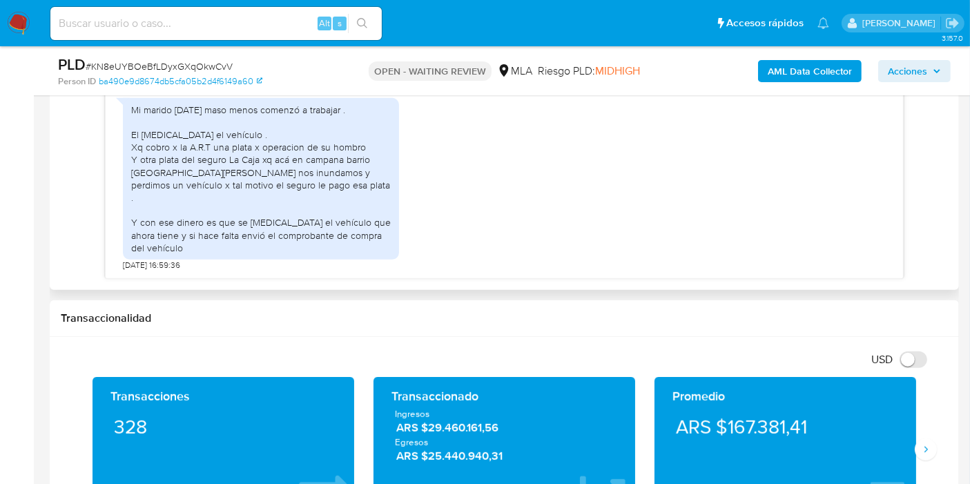
click at [320, 176] on div "Mi marido hace 1 mes y 2 semana maso menos comenzó a trabajar . El compro el ve…" at bounding box center [261, 179] width 260 height 151
click at [208, 220] on div "Mi marido hace 1 mes y 2 semana maso menos comenzó a trabajar . El compro el ve…" at bounding box center [261, 179] width 260 height 151
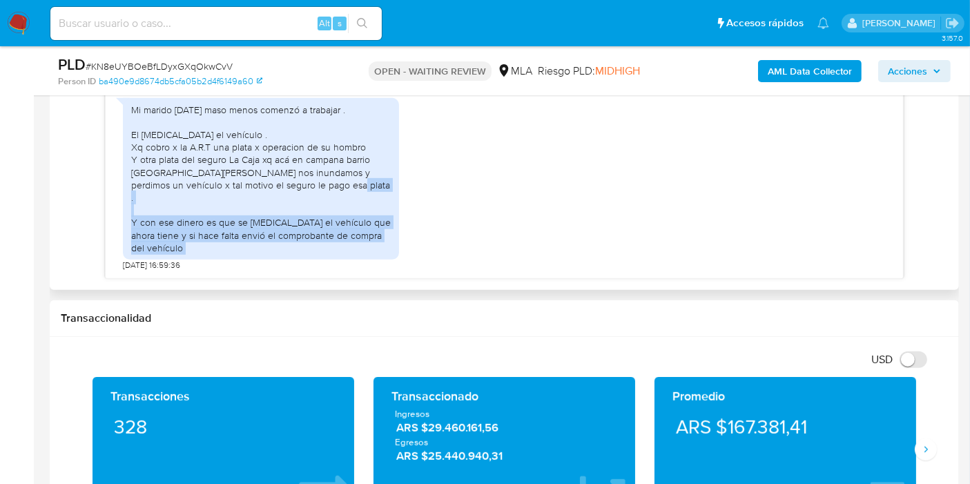
click at [208, 220] on div "Mi marido hace 1 mes y 2 semana maso menos comenzó a trabajar . El compro el ve…" at bounding box center [261, 179] width 260 height 151
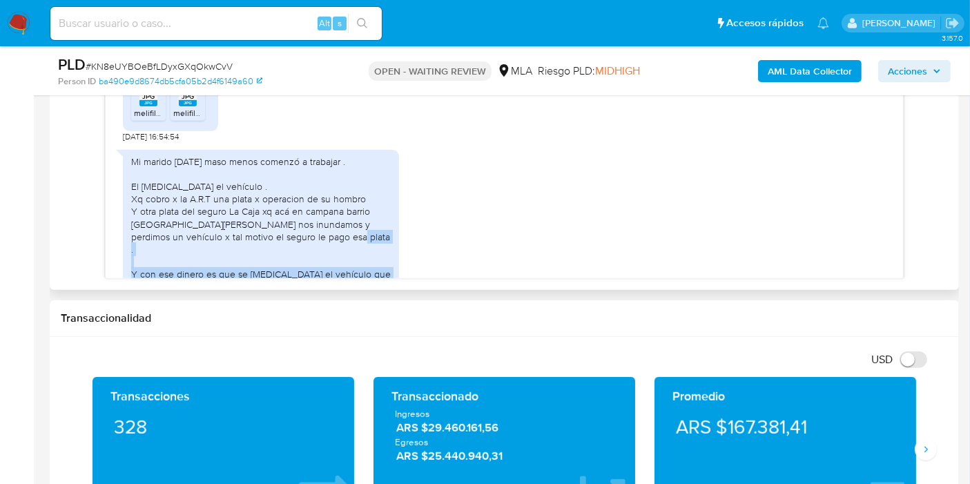
scroll to position [1170, 0]
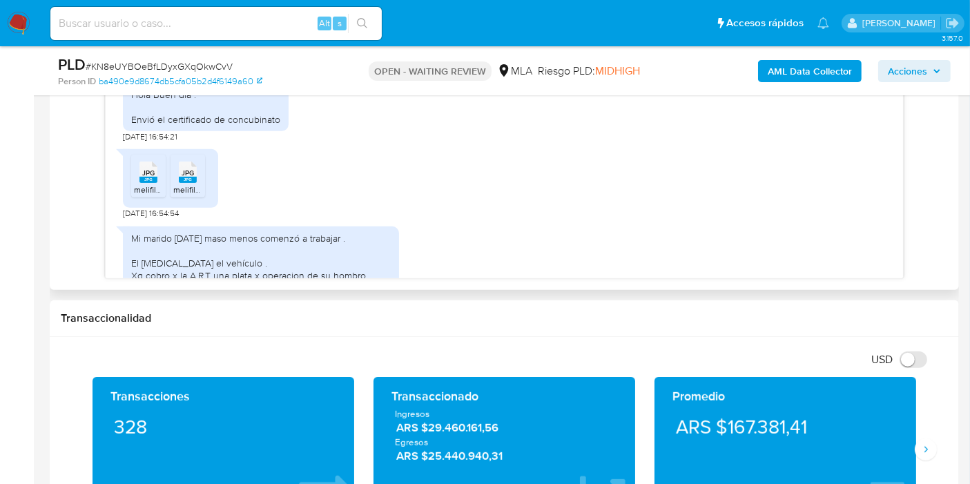
click at [152, 195] on span "melifile3247609555075276147.jpg" at bounding box center [197, 190] width 127 height 12
click at [187, 183] on rect at bounding box center [188, 180] width 18 height 6
drag, startPoint x: 35, startPoint y: 12, endPoint x: 21, endPoint y: 15, distance: 14.8
click at [29, 15] on nav "Pausado Ver notificaciones Alt s Accesos rápidos Presiona las siguientes teclas…" at bounding box center [485, 23] width 970 height 46
click at [21, 16] on img at bounding box center [18, 23] width 23 height 23
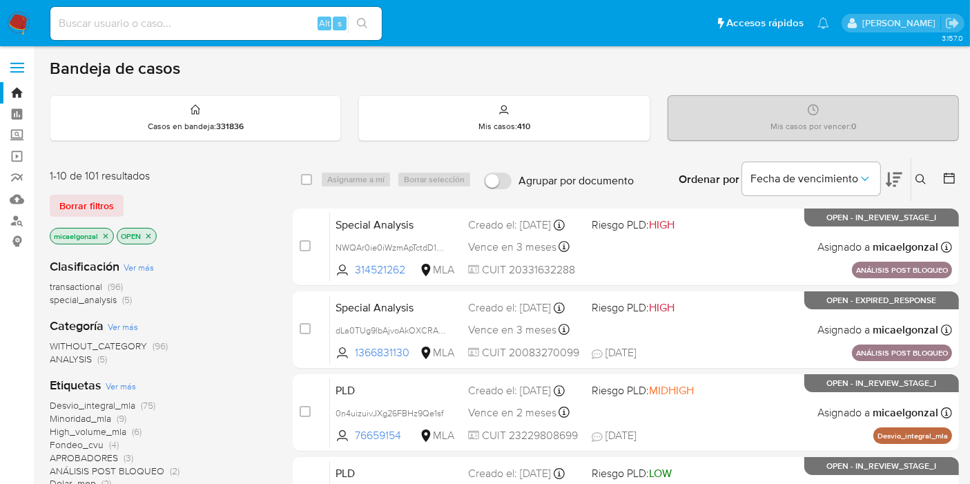
click at [77, 189] on div "1-10 de 101 resultados Borrar filtros micaelgonzal OPEN" at bounding box center [160, 208] width 221 height 79
click at [79, 199] on span "Borrar filtros" at bounding box center [86, 205] width 55 height 19
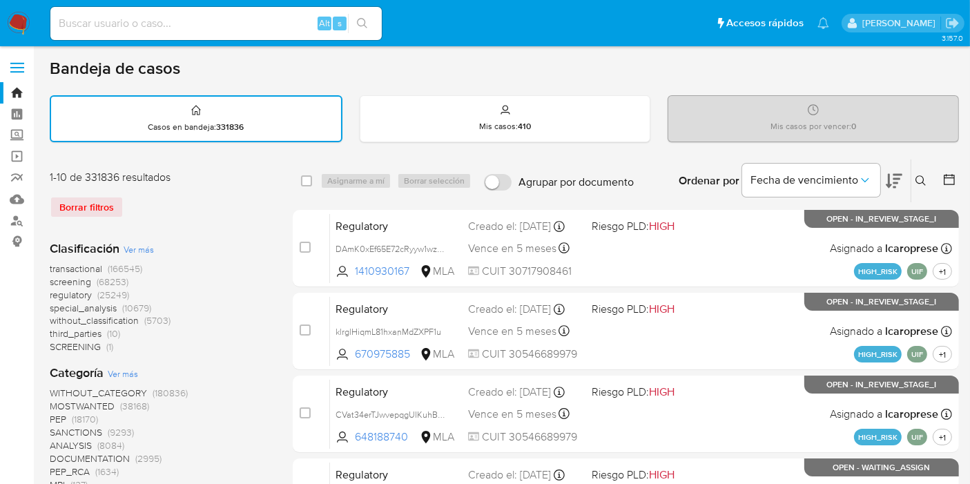
click at [921, 178] on icon at bounding box center [921, 180] width 11 height 11
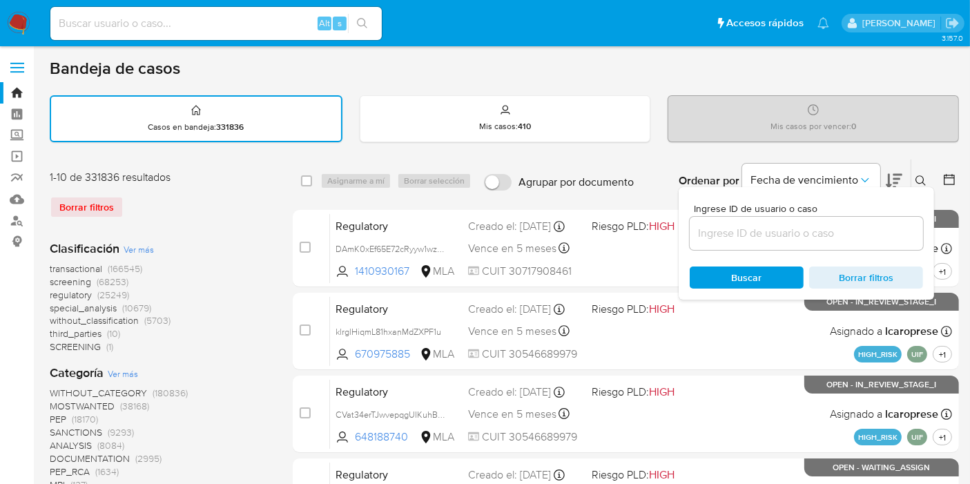
click at [774, 240] on input at bounding box center [806, 233] width 233 height 18
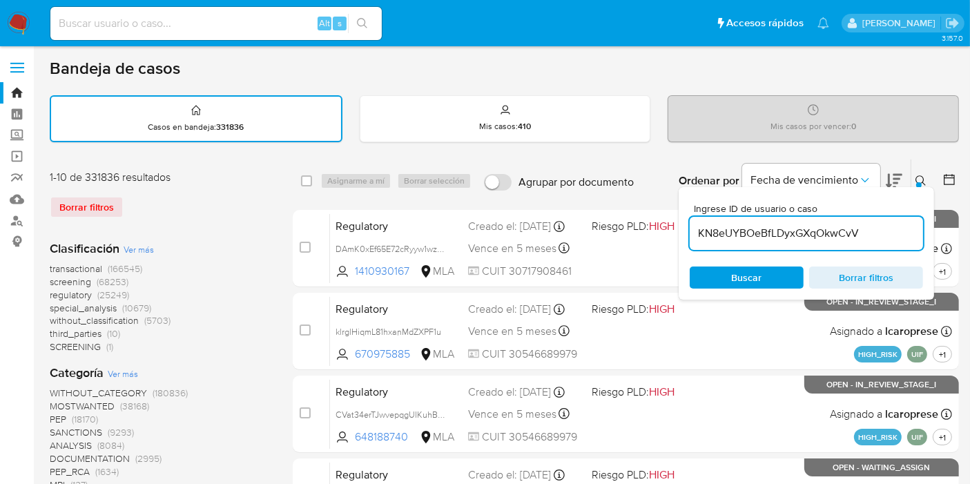
type input "KN8eUYBOeBfLDyxGXqOkwCvV"
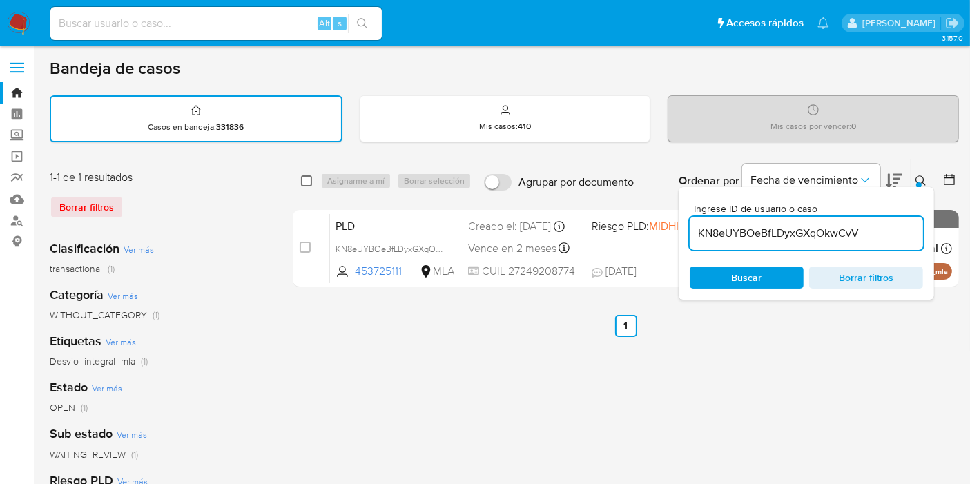
click at [307, 177] on input "checkbox" at bounding box center [306, 180] width 11 height 11
checkbox input "true"
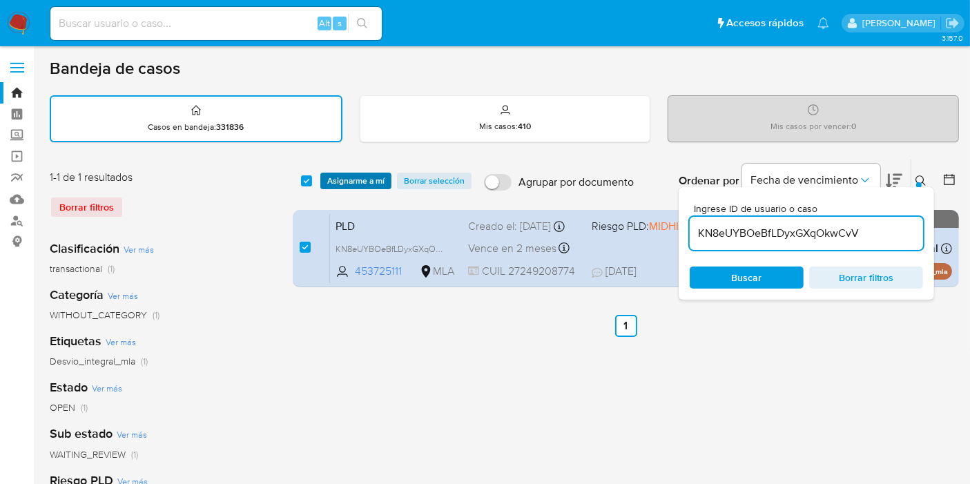
click at [359, 177] on span "Asignarme a mí" at bounding box center [355, 181] width 57 height 14
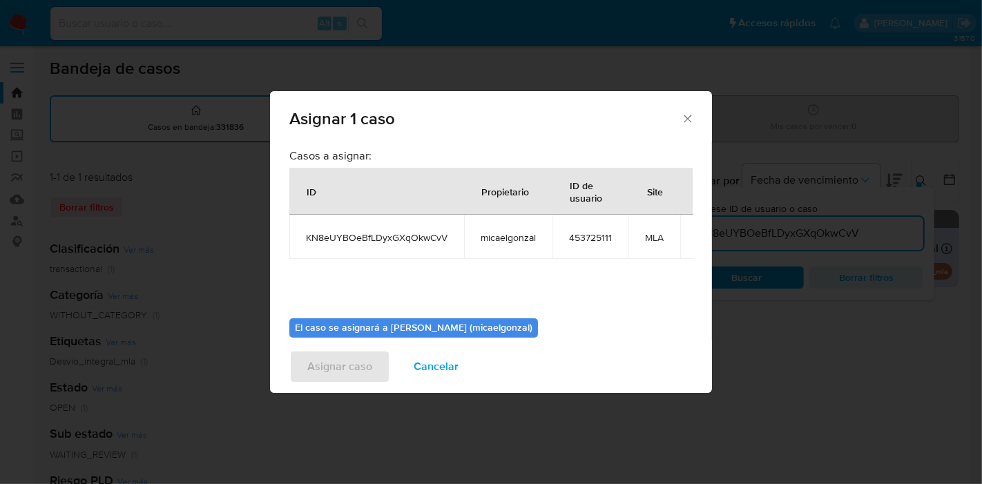
scroll to position [70, 0]
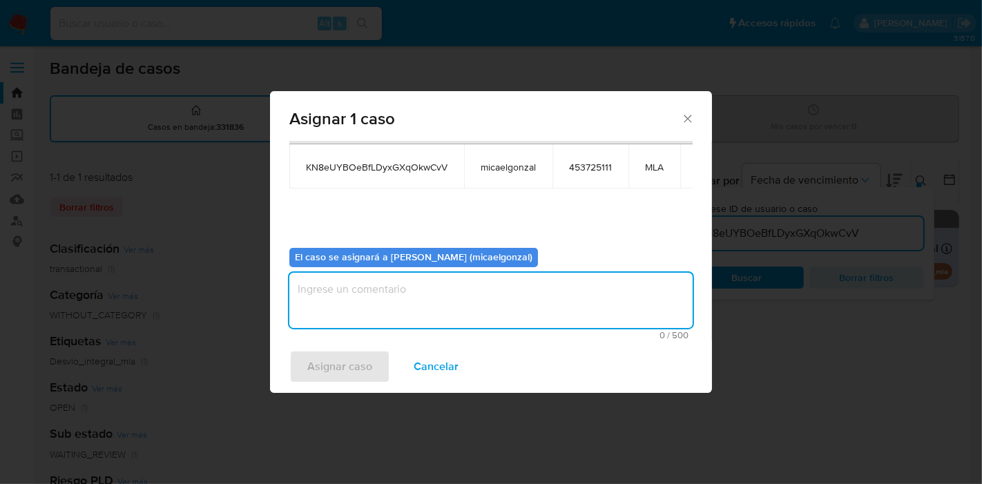
click at [474, 282] on textarea "assign-modal" at bounding box center [490, 300] width 403 height 55
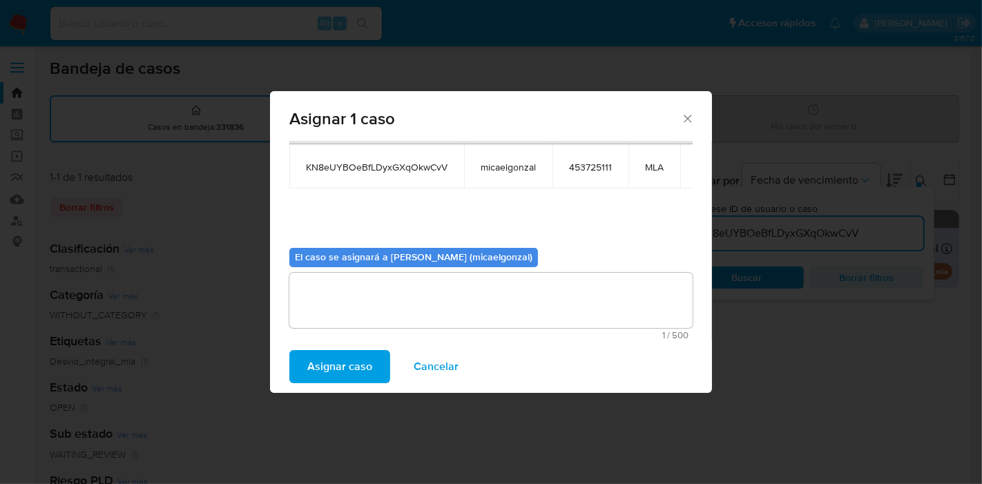
click at [339, 369] on span "Asignar caso" at bounding box center [339, 367] width 65 height 30
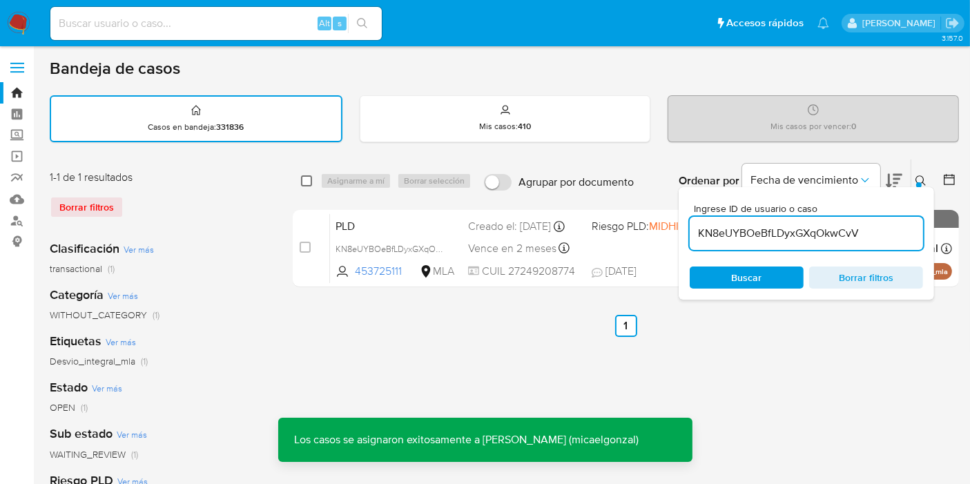
click at [308, 180] on input "checkbox" at bounding box center [306, 180] width 11 height 11
checkbox input "true"
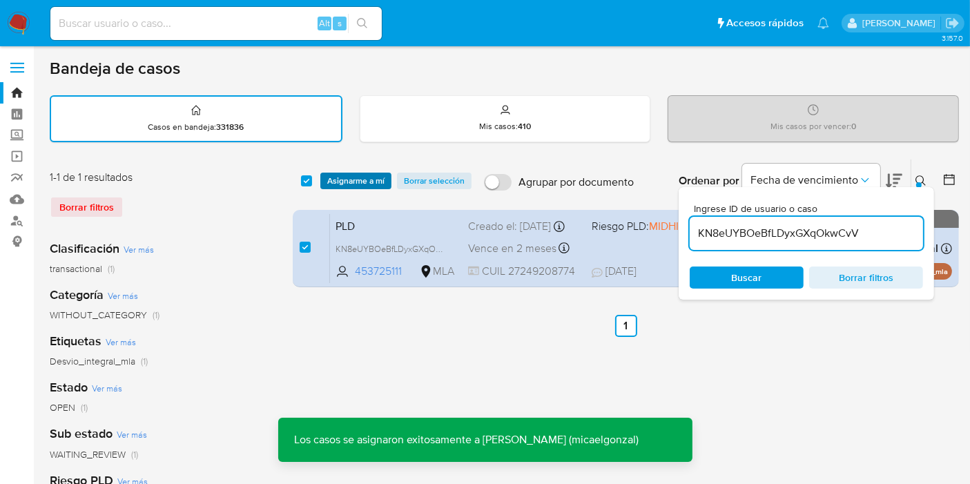
click at [329, 176] on span "Asignarme a mí" at bounding box center [355, 181] width 57 height 14
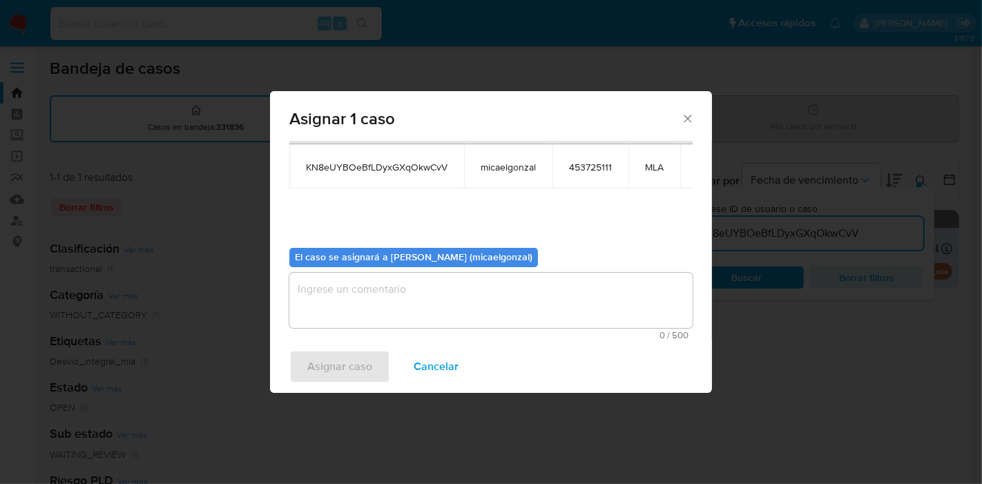
drag, startPoint x: 418, startPoint y: 314, endPoint x: 392, endPoint y: 332, distance: 31.2
click at [417, 314] on textarea "assign-modal" at bounding box center [490, 300] width 403 height 55
click at [338, 377] on span "Asignar caso" at bounding box center [339, 367] width 65 height 30
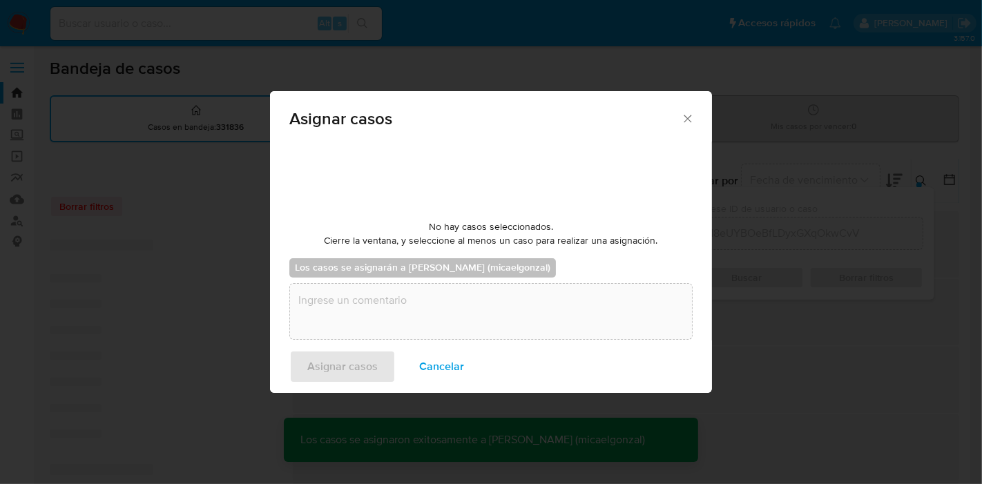
checkbox input "false"
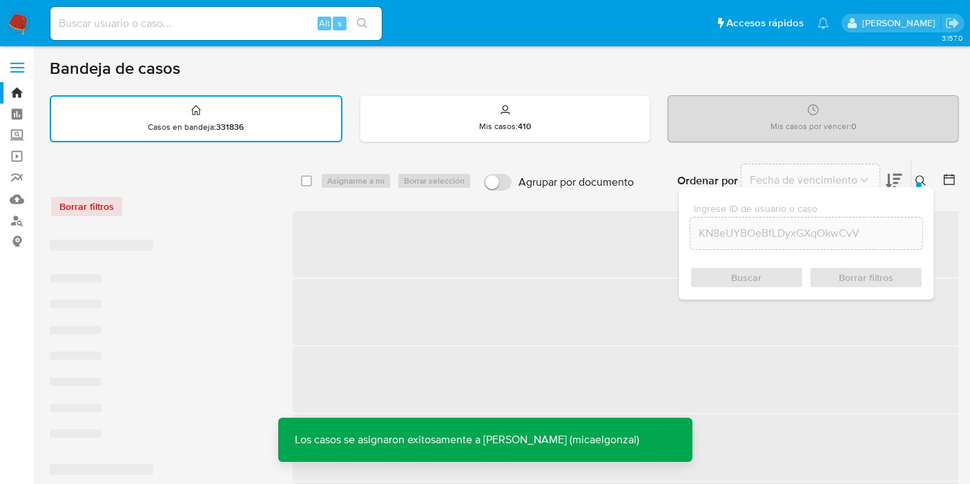
click at [266, 35] on div "Alt s" at bounding box center [216, 23] width 332 height 33
click at [266, 30] on input at bounding box center [216, 24] width 332 height 18
paste input "KN8eUYBOeBfLDyxGXqOkwCvV"
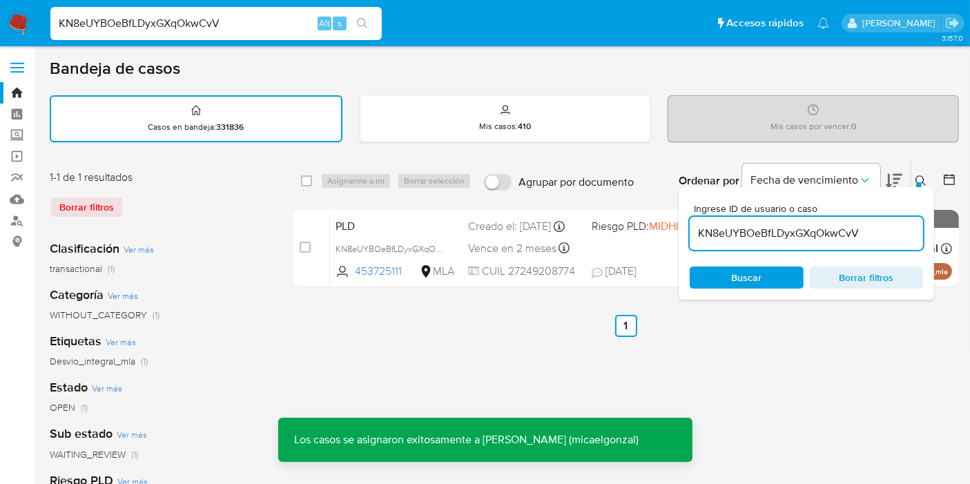
type input "KN8eUYBOeBfLDyxGXqOkwCvV"
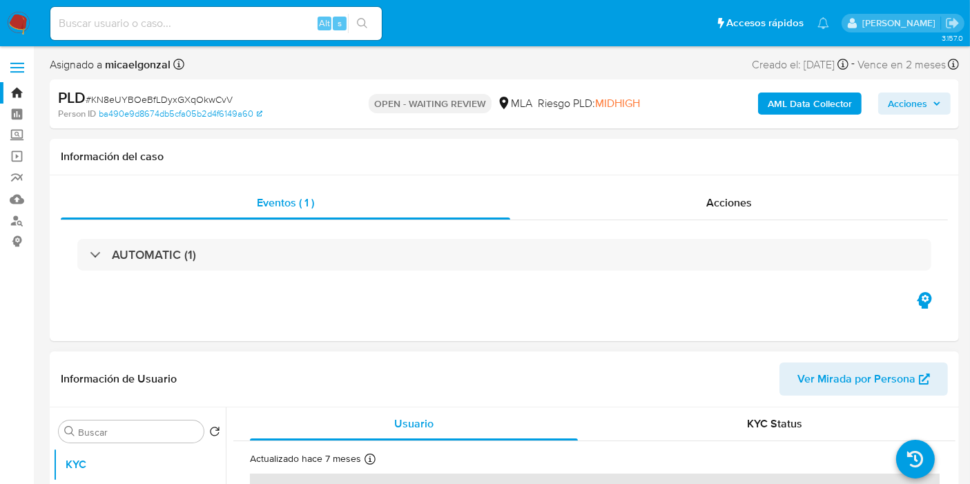
select select "10"
click at [215, 97] on span "# KN8eUYBOeBfLDyxGXqOkwCvV" at bounding box center [159, 100] width 147 height 14
copy span "KN8eUYBOeBfLDyxGXqOkwCvV"
click at [26, 17] on img at bounding box center [18, 23] width 23 height 23
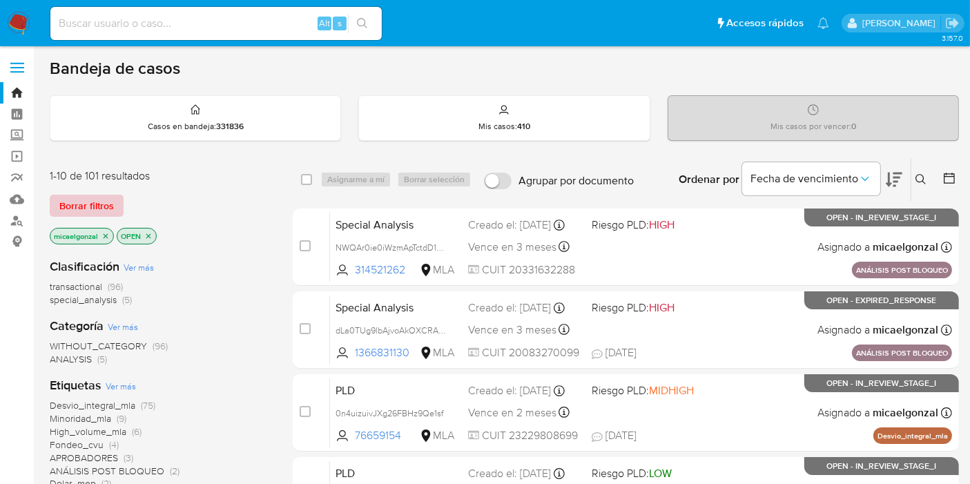
click at [88, 211] on span "Borrar filtros" at bounding box center [86, 205] width 55 height 19
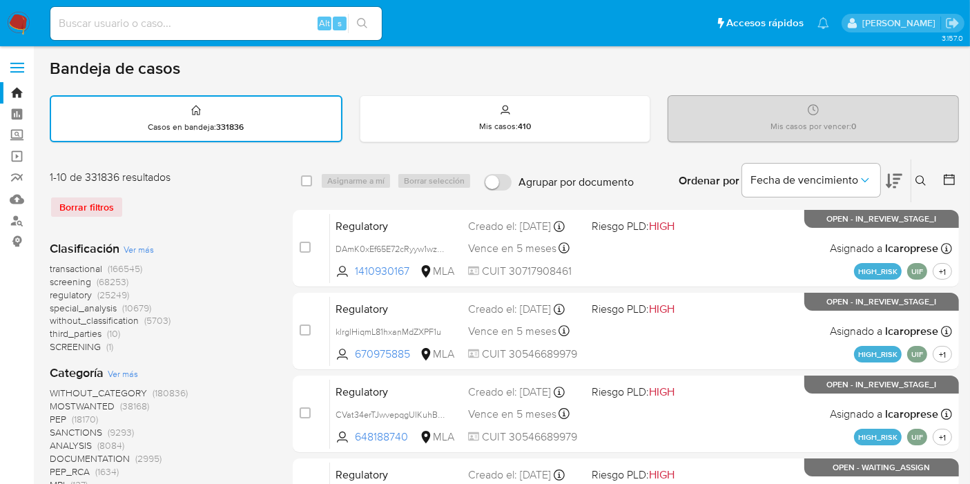
click at [922, 175] on icon at bounding box center [921, 180] width 11 height 11
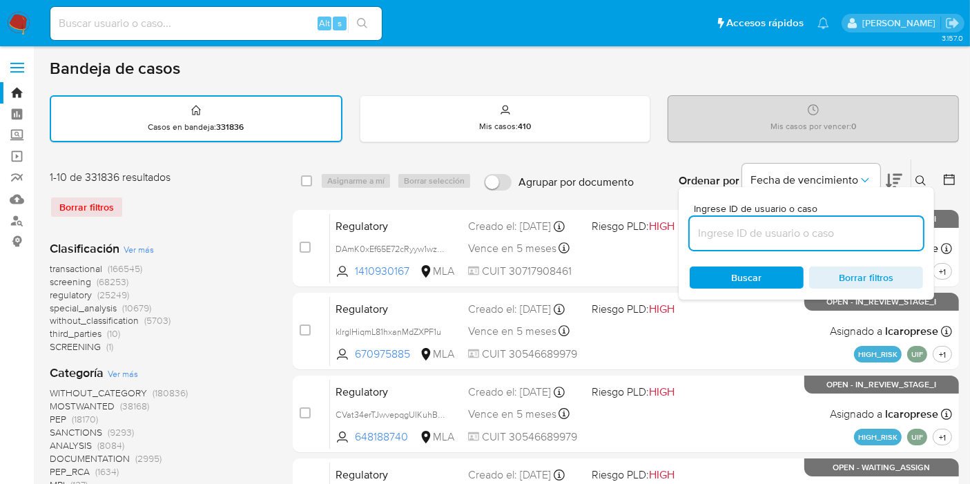
click at [787, 227] on input at bounding box center [806, 233] width 233 height 18
type input "KN8eUYBOeBfLDyxGXqOkwCvV"
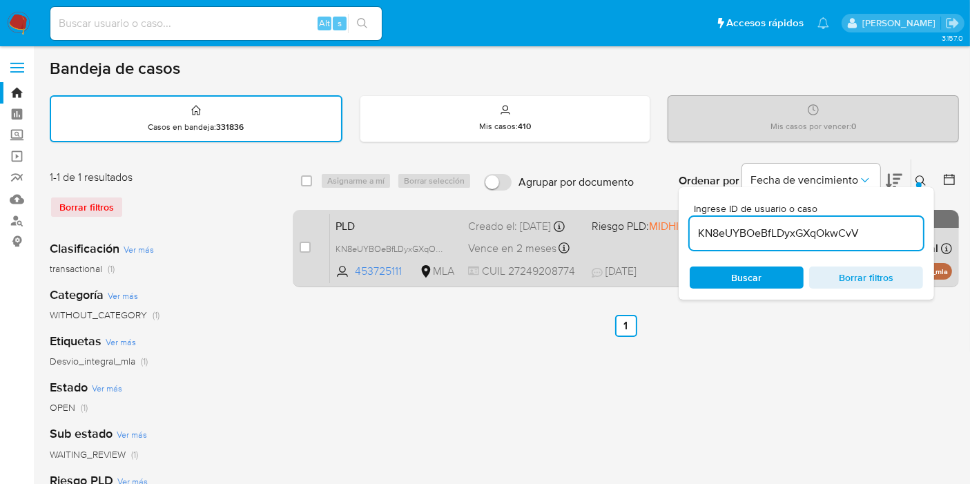
click at [310, 251] on span at bounding box center [305, 247] width 11 height 11
click at [307, 245] on input "checkbox" at bounding box center [305, 247] width 11 height 11
checkbox input "true"
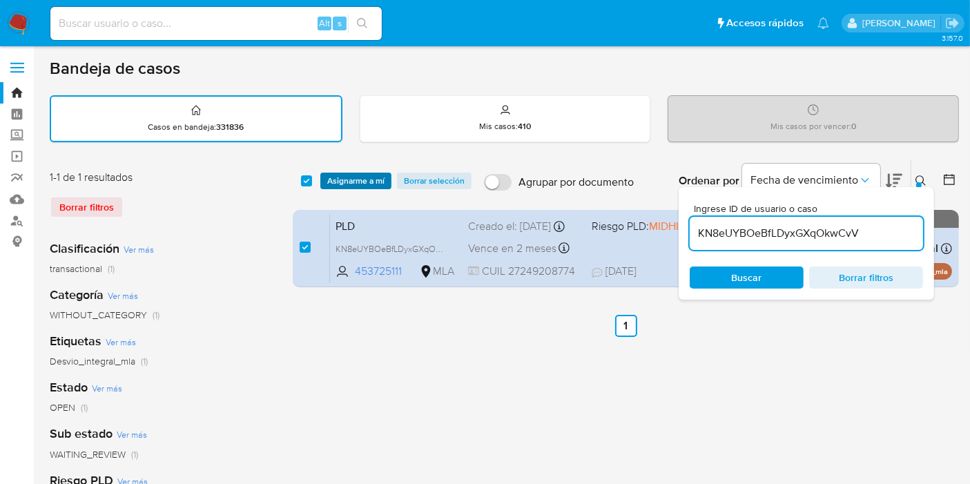
click at [350, 180] on span "Asignarme a mí" at bounding box center [355, 181] width 57 height 14
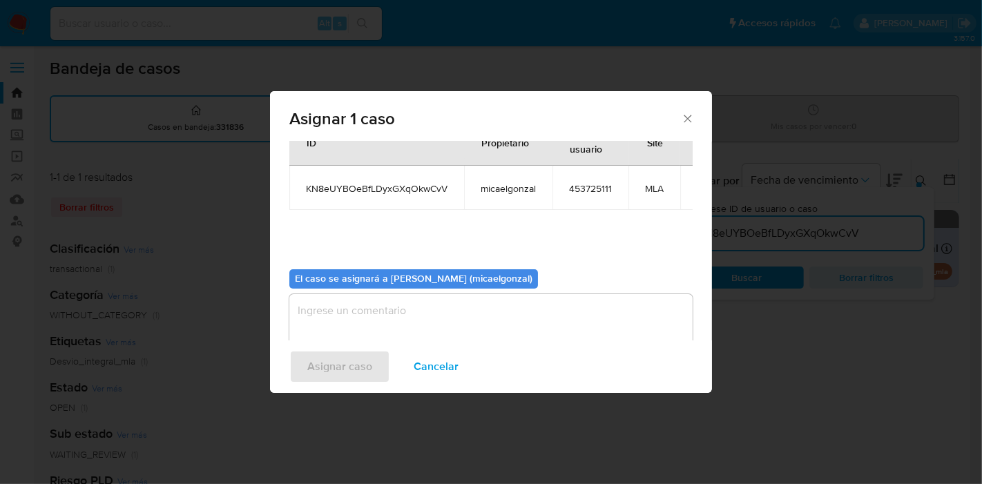
scroll to position [70, 0]
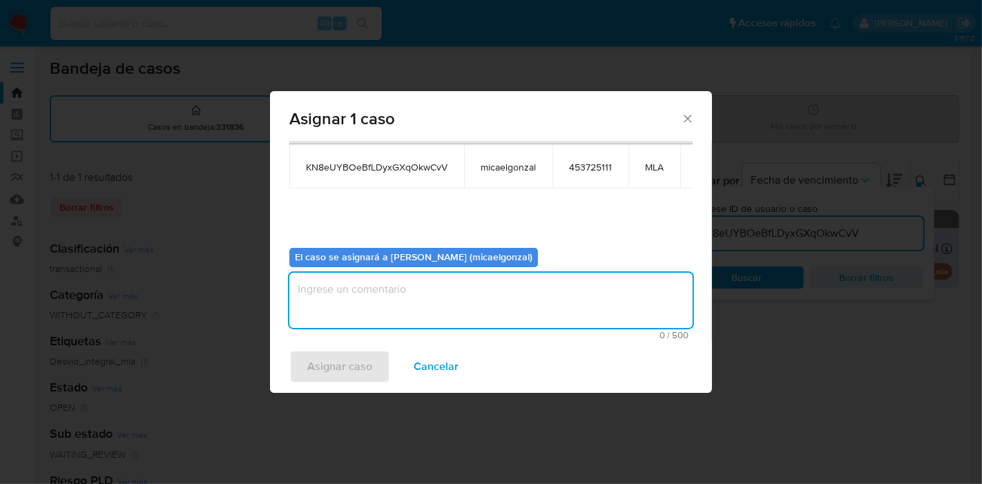
click at [353, 323] on textarea "assign-modal" at bounding box center [490, 300] width 403 height 55
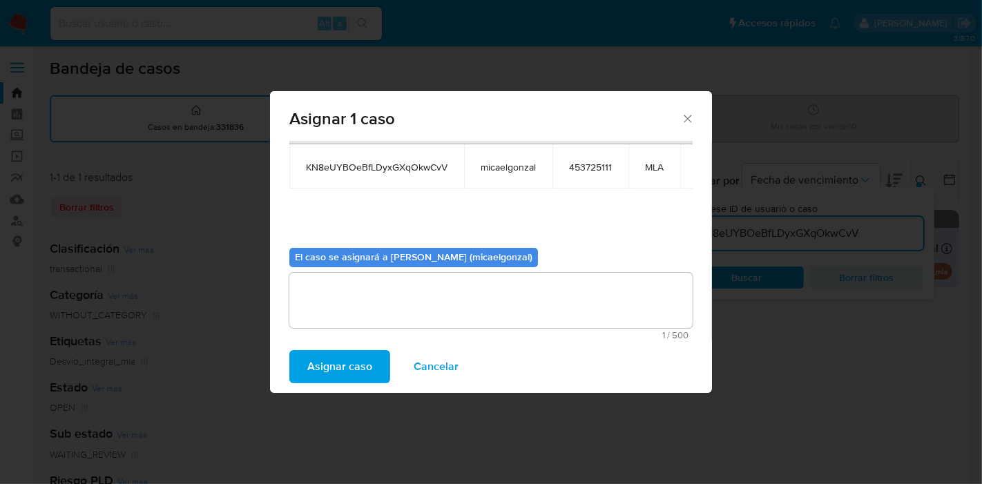
click at [331, 372] on span "Asignar caso" at bounding box center [339, 367] width 65 height 30
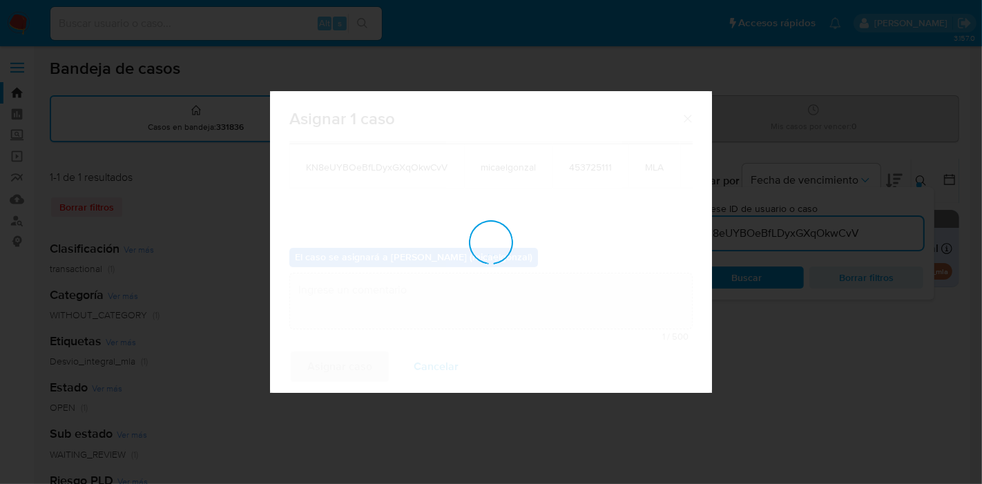
checkbox input "false"
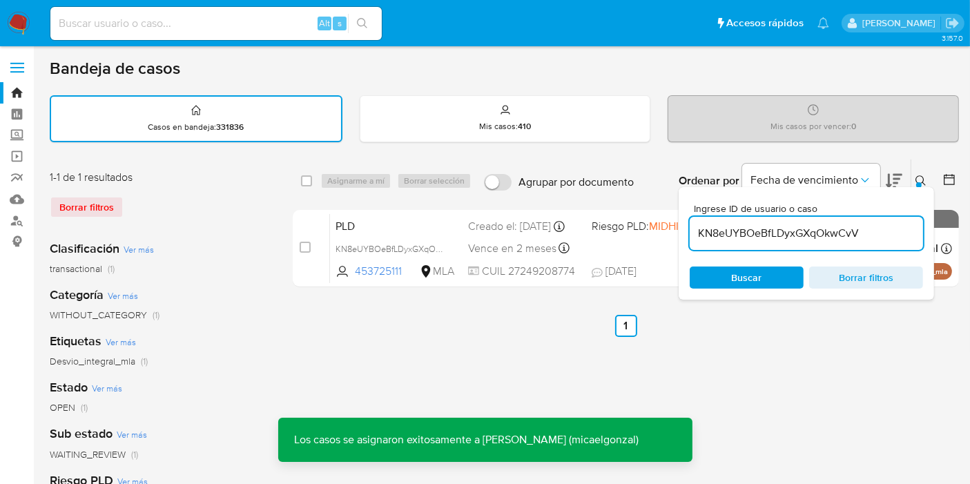
click at [309, 245] on input "checkbox" at bounding box center [305, 247] width 11 height 11
checkbox input "true"
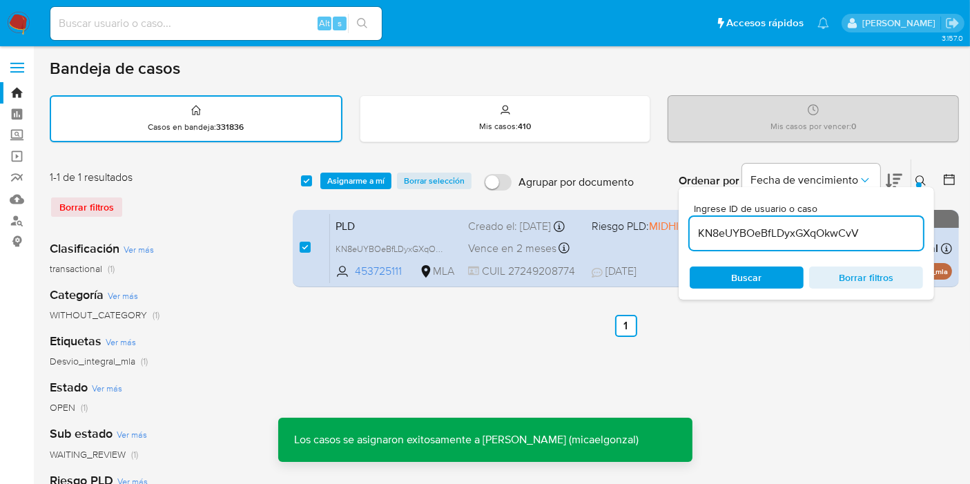
drag, startPoint x: 361, startPoint y: 169, endPoint x: 351, endPoint y: 186, distance: 20.7
click at [359, 172] on div "select-all-cases-checkbox Asignarme a mí Borrar selección Agrupar por documento…" at bounding box center [626, 181] width 666 height 43
click at [349, 190] on div "select-all-cases-checkbox Asignarme a mí Borrar selección Agrupar por documento…" at bounding box center [626, 181] width 666 height 43
click at [356, 174] on span "Asignarme a mí" at bounding box center [355, 181] width 57 height 14
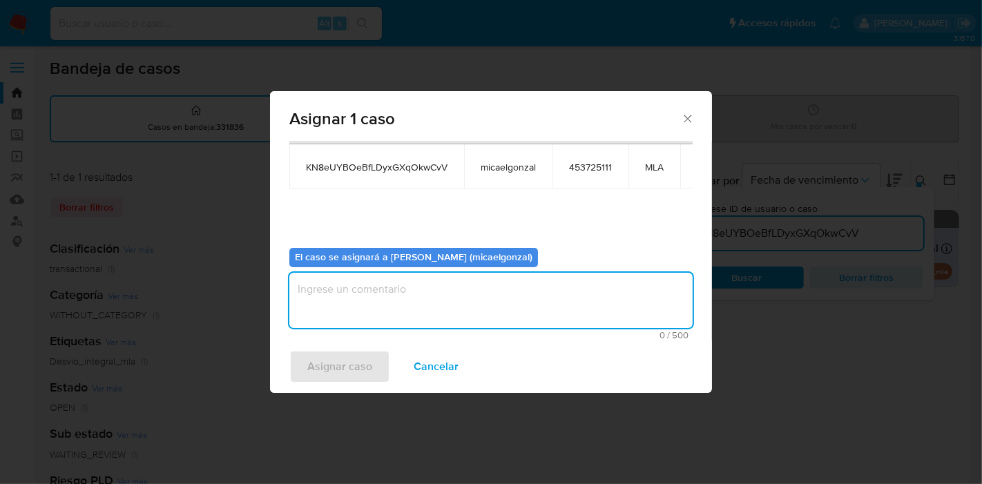
click at [349, 316] on textarea "assign-modal" at bounding box center [490, 300] width 403 height 55
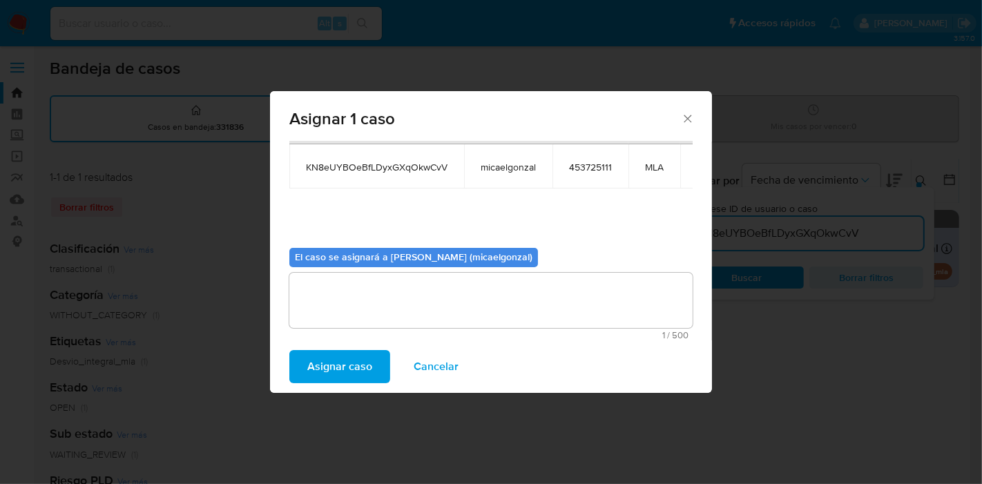
click at [343, 375] on span "Asignar caso" at bounding box center [339, 367] width 65 height 30
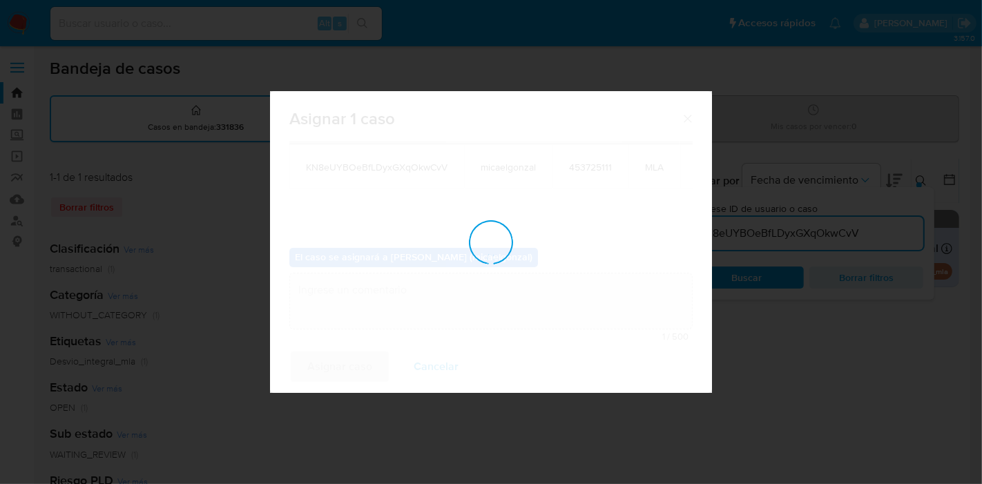
checkbox input "false"
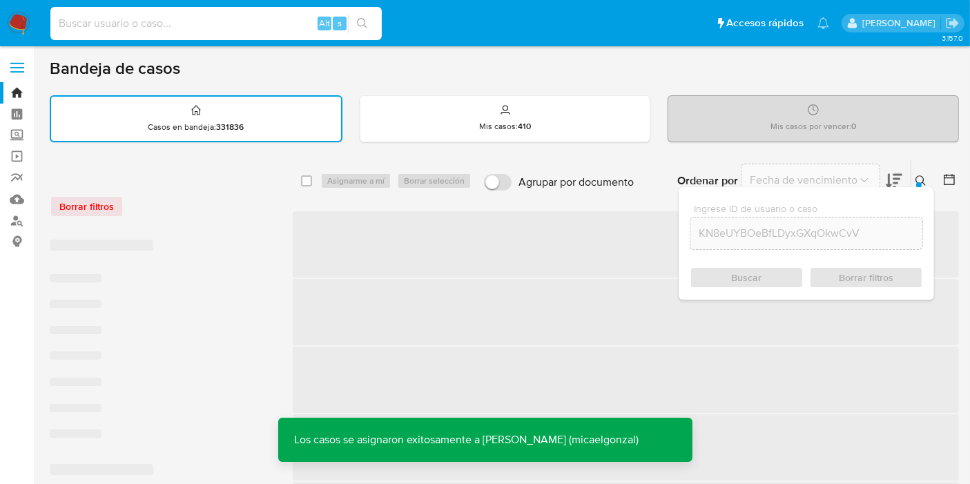
click at [197, 30] on input at bounding box center [216, 24] width 332 height 18
paste input "KN8eUYBOeBfLDyxGXqOkwCvV"
type input "KN8eUYBOeBfLDyxGXqOkwCvV"
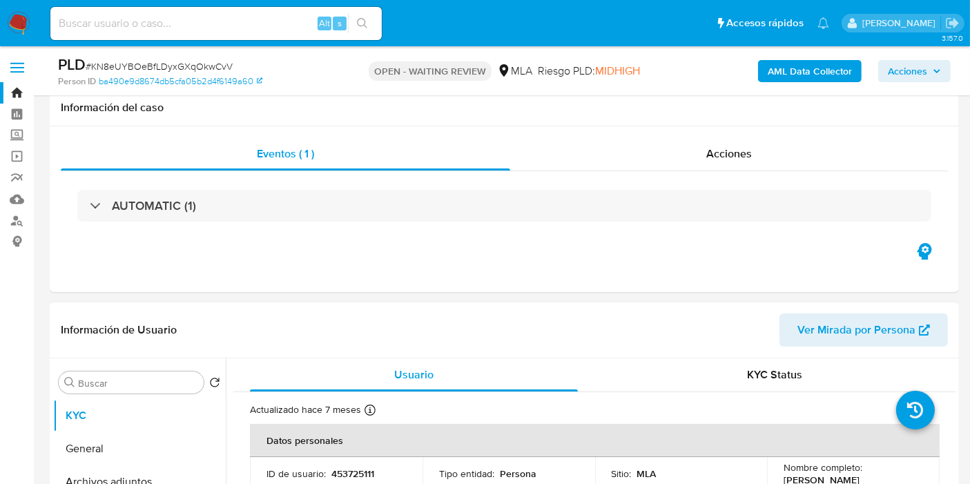
scroll to position [230, 0]
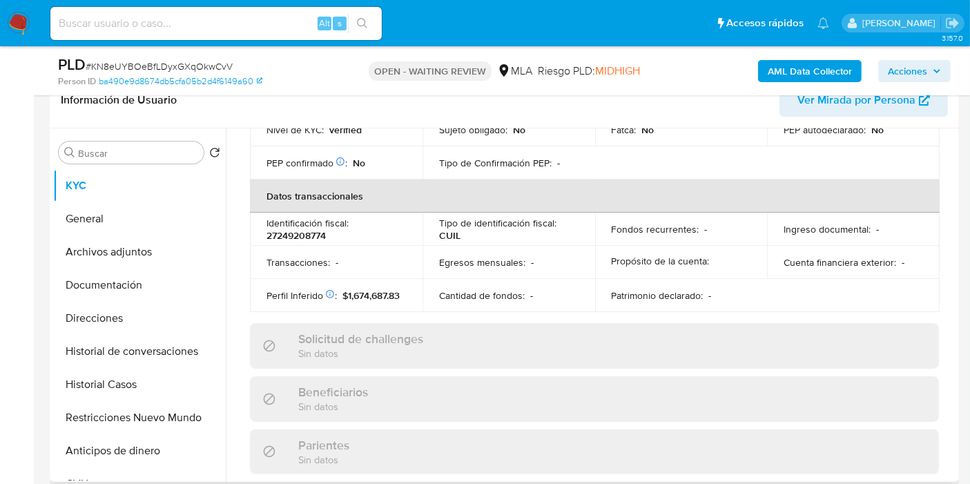
select select "10"
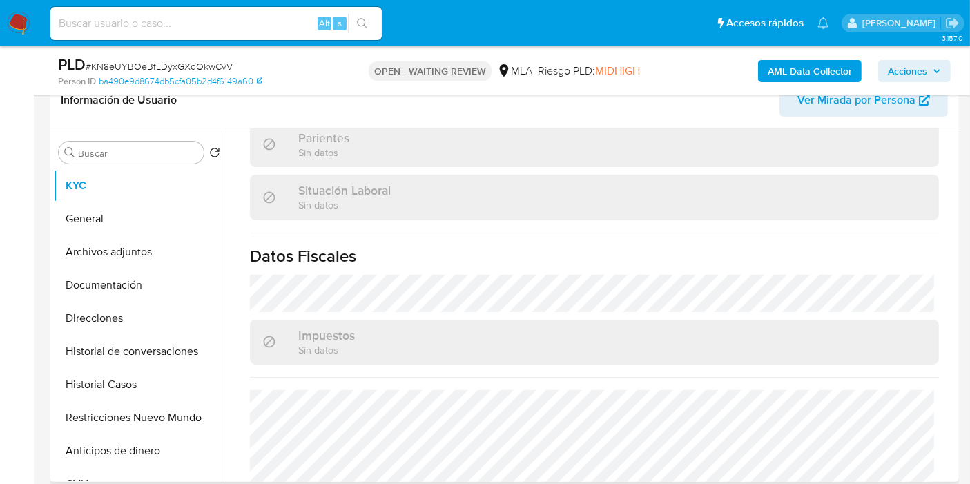
scroll to position [739, 0]
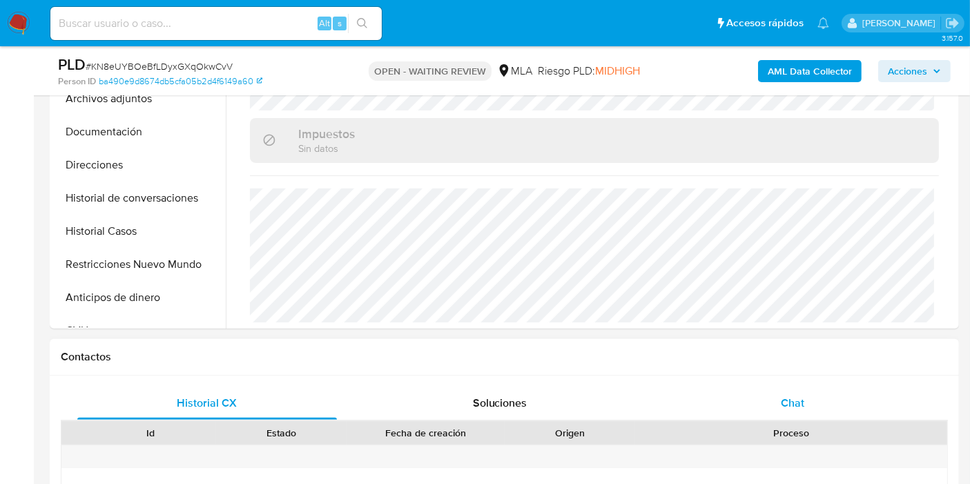
click at [740, 387] on div "Chat" at bounding box center [793, 403] width 260 height 33
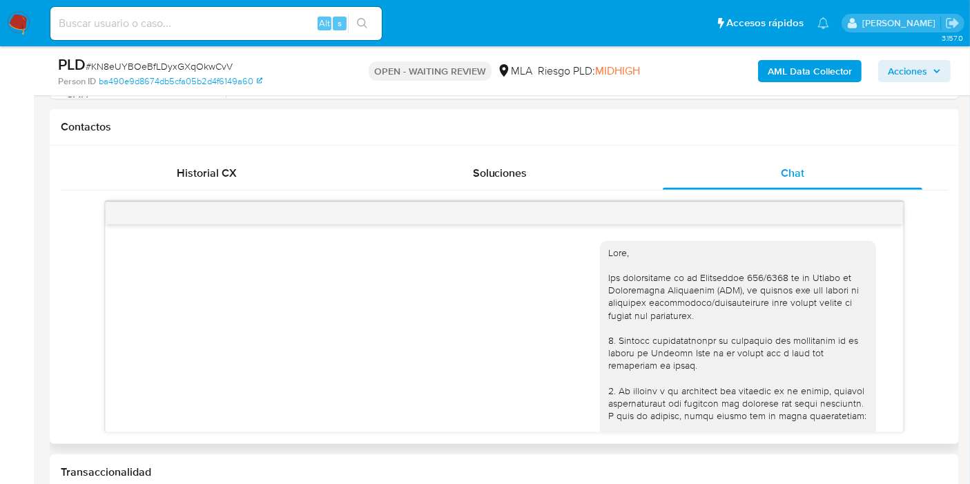
scroll to position [1324, 0]
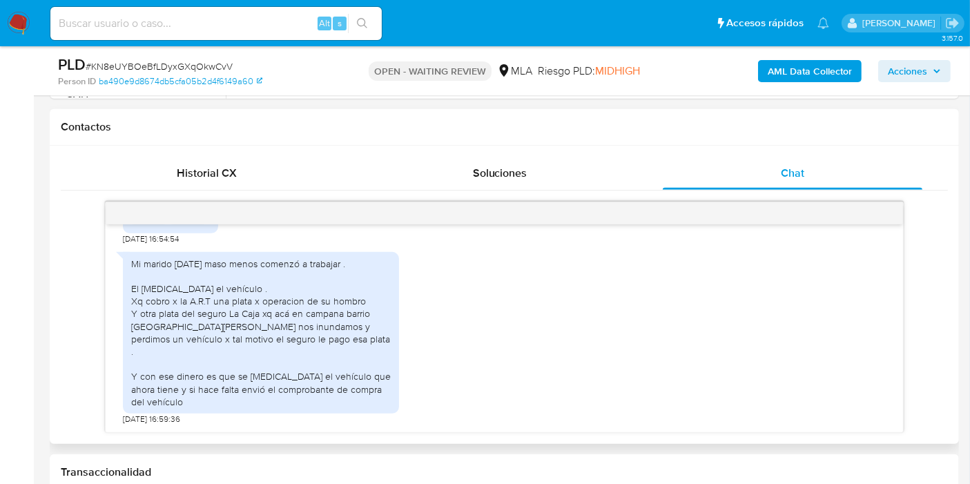
click at [499, 394] on div "Mi marido hace 1 mes y 2 semana maso menos comenzó a trabajar . El compro el ve…" at bounding box center [504, 335] width 763 height 180
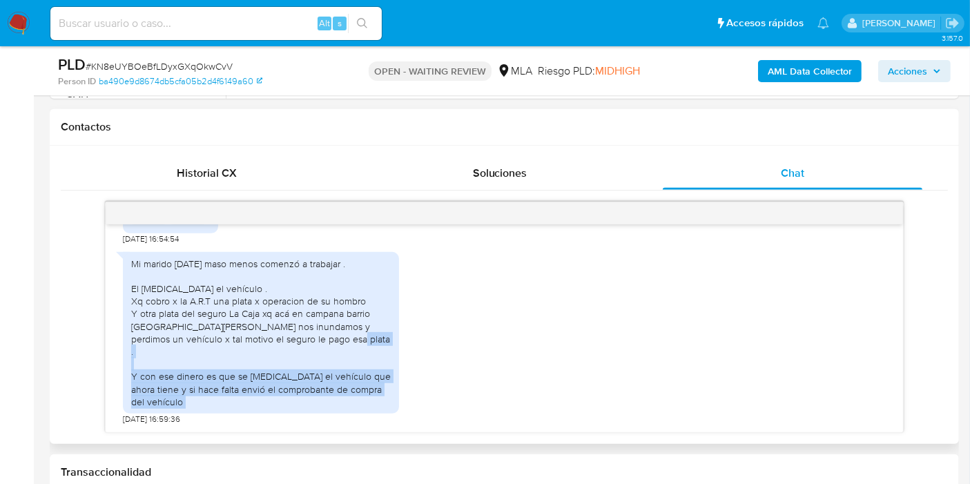
click at [499, 394] on div "Mi marido hace 1 mes y 2 semana maso menos comenzó a trabajar . El compro el ve…" at bounding box center [504, 335] width 763 height 180
click at [497, 391] on div "Mi marido hace 1 mes y 2 semana maso menos comenzó a trabajar . El compro el ve…" at bounding box center [504, 335] width 763 height 180
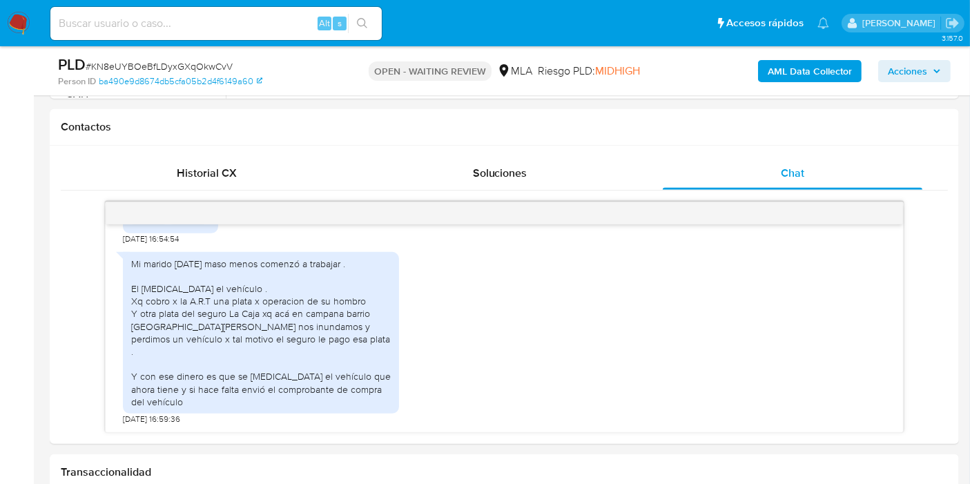
click at [208, 30] on div "Alt s" at bounding box center [216, 23] width 332 height 33
click at [207, 22] on input at bounding box center [216, 24] width 332 height 18
paste input "FlqgjrHJVP86C4FumyhNdpFy"
type input "FlqgjrHJVP86C4FumyhNdpFy"
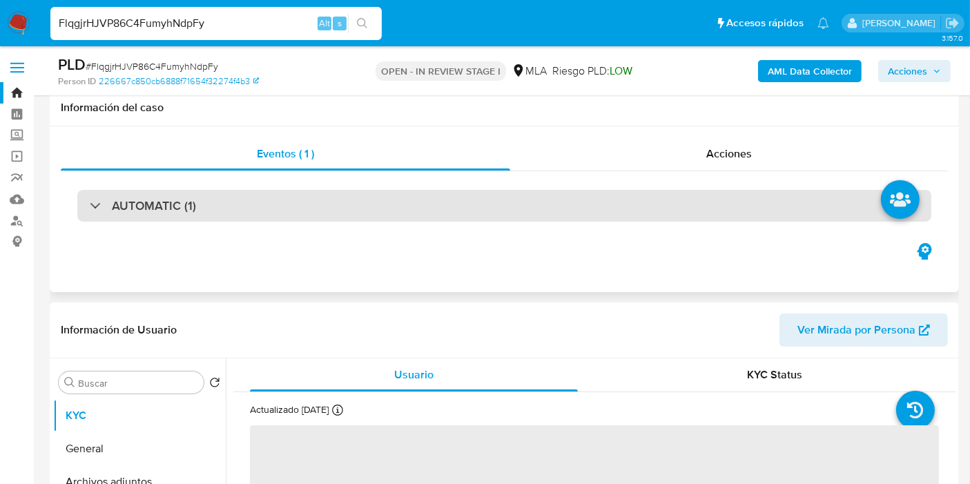
scroll to position [307, 0]
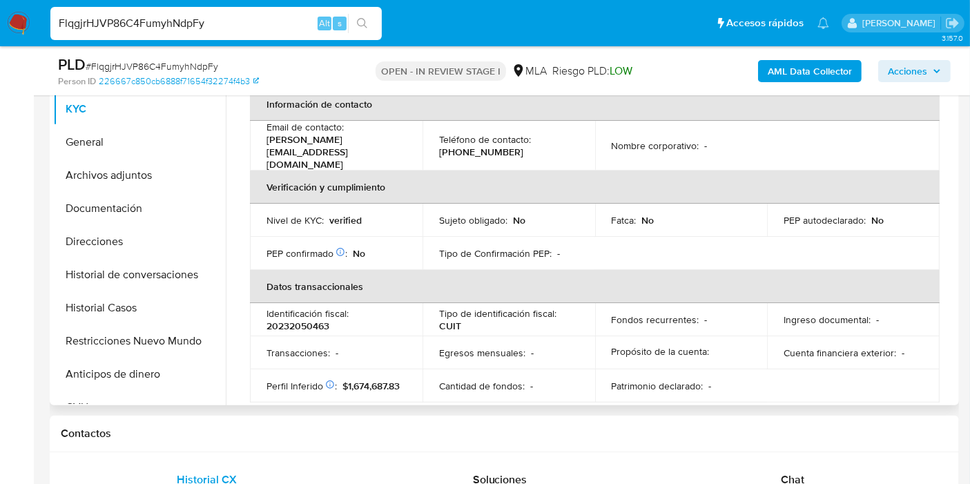
select select "10"
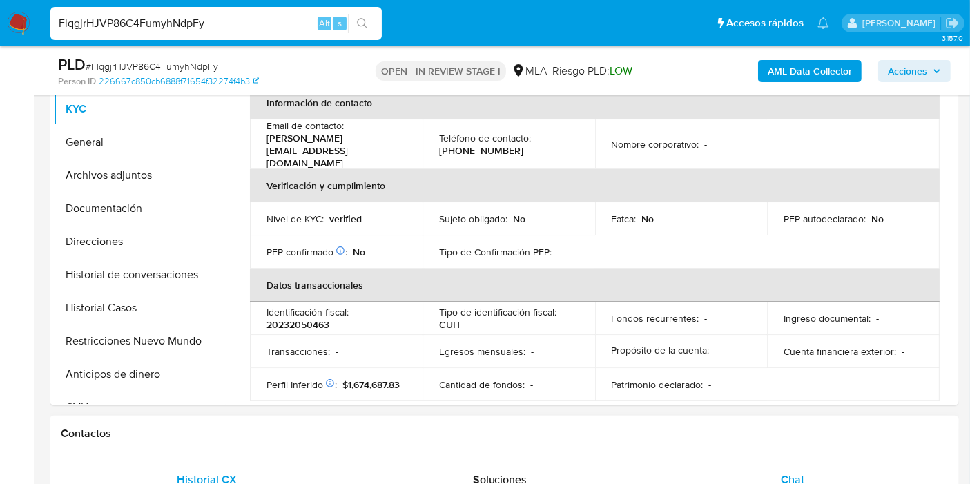
click at [838, 464] on div "Chat" at bounding box center [793, 479] width 260 height 33
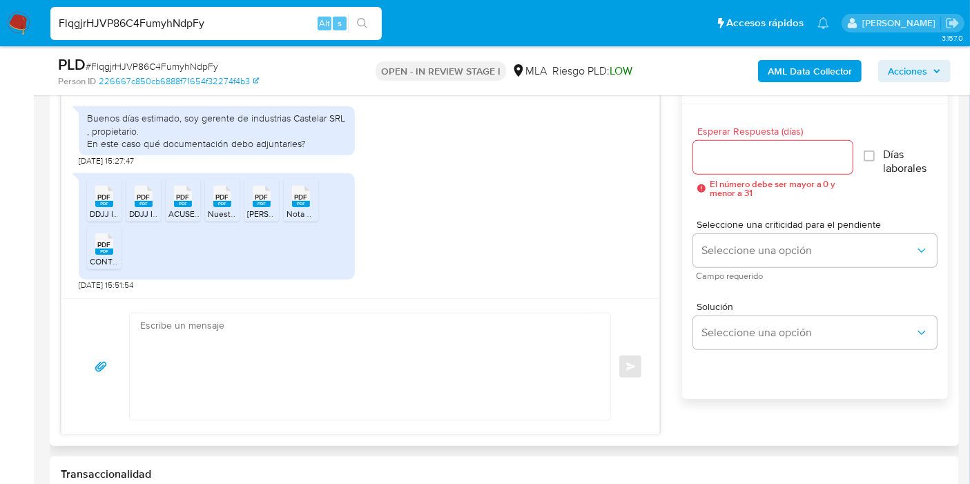
scroll to position [767, 0]
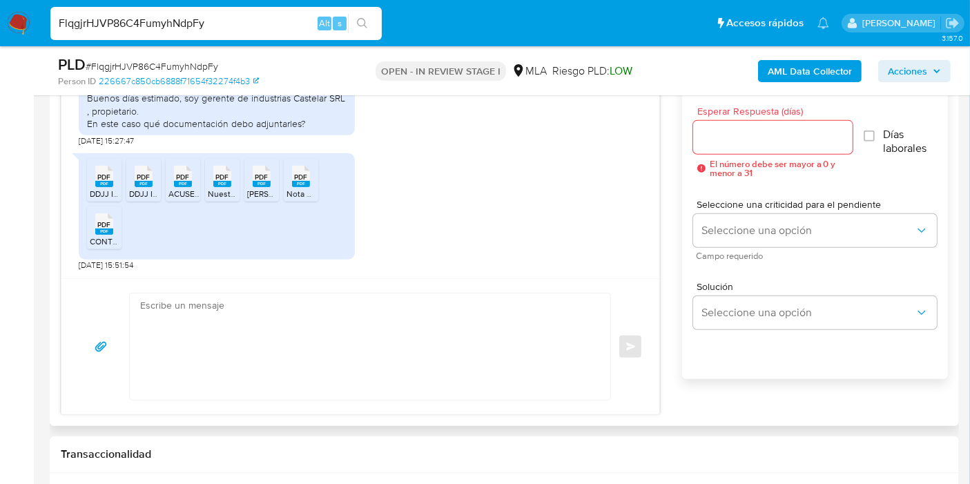
drag, startPoint x: 100, startPoint y: 190, endPoint x: 128, endPoint y: 187, distance: 27.8
click at [100, 189] on span "DDJJ IVA 07-2025.pdf" at bounding box center [130, 194] width 81 height 12
drag, startPoint x: 132, startPoint y: 186, endPoint x: 173, endPoint y: 184, distance: 40.8
click at [133, 186] on div "PDF PDF" at bounding box center [143, 175] width 29 height 27
drag, startPoint x: 173, startPoint y: 184, endPoint x: 201, endPoint y: 178, distance: 29.0
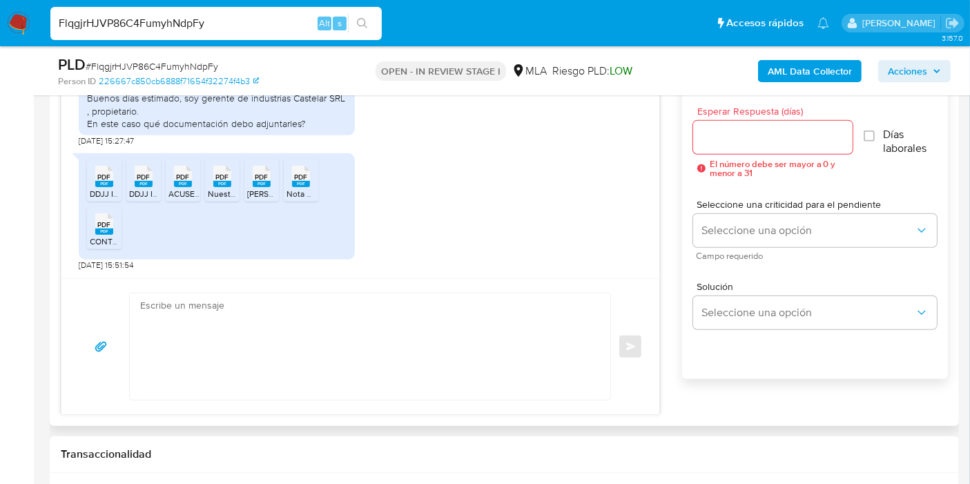
click at [173, 184] on div "PDF PDF" at bounding box center [183, 175] width 29 height 27
click at [217, 176] on span "PDF" at bounding box center [222, 177] width 13 height 9
drag, startPoint x: 269, startPoint y: 181, endPoint x: 286, endPoint y: 181, distance: 16.6
click at [271, 181] on div "PDF PDF" at bounding box center [261, 175] width 29 height 27
drag, startPoint x: 298, startPoint y: 181, endPoint x: 238, endPoint y: 202, distance: 63.1
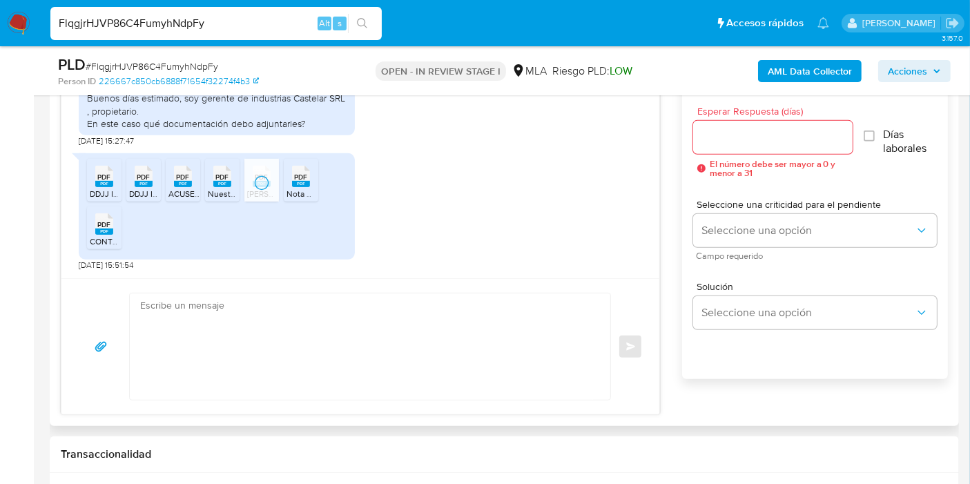
click at [299, 181] on rect at bounding box center [301, 184] width 18 height 6
click at [111, 229] on rect at bounding box center [104, 232] width 18 height 6
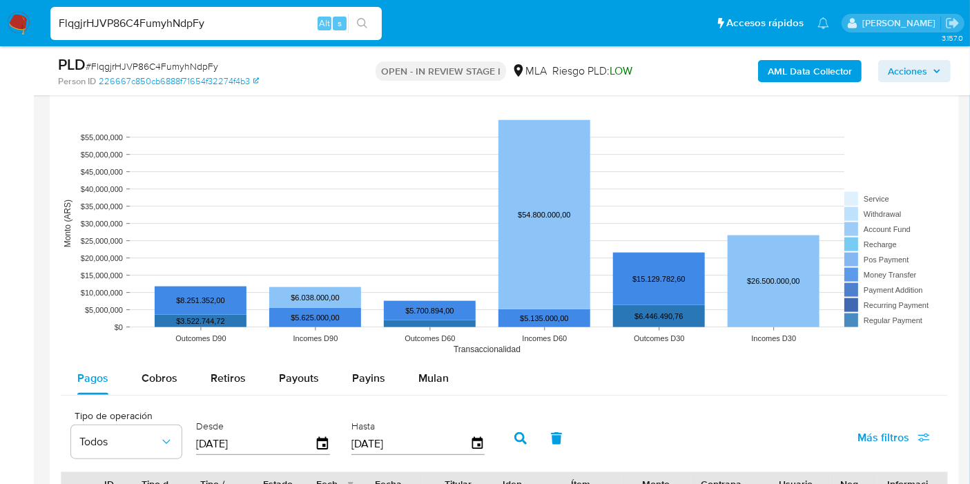
scroll to position [1535, 0]
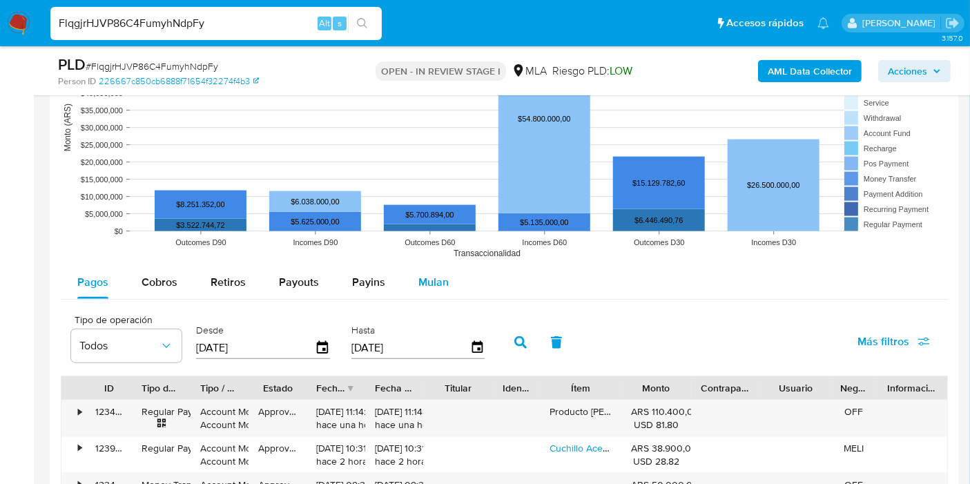
click at [436, 287] on span "Mulan" at bounding box center [434, 282] width 30 height 16
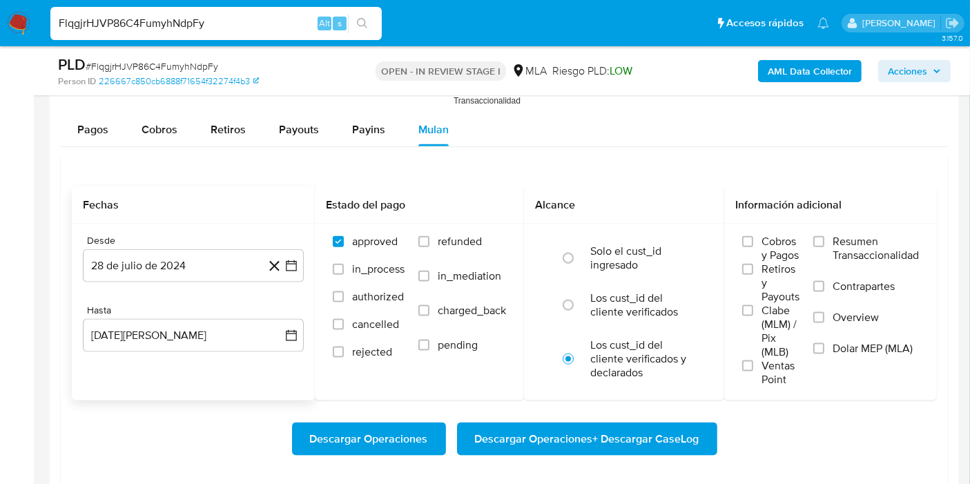
scroll to position [1688, 0]
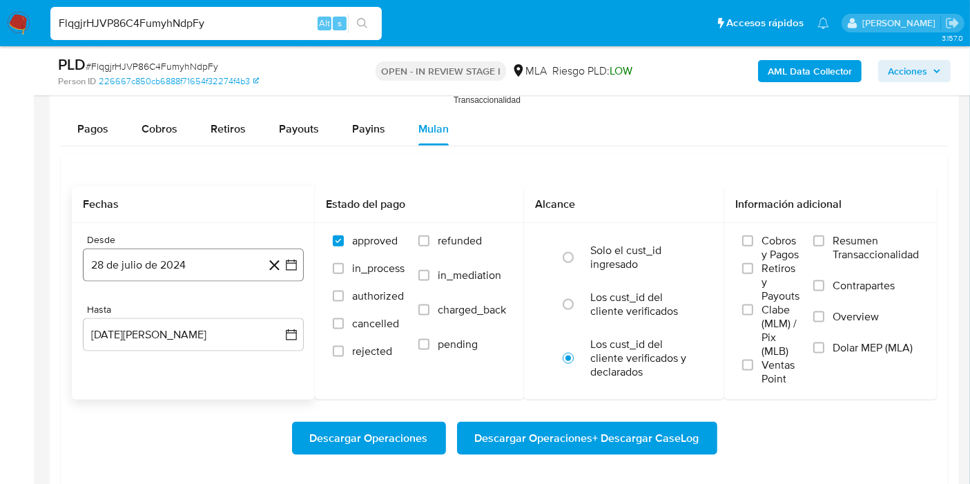
click at [289, 267] on icon "button" at bounding box center [291, 265] width 11 height 11
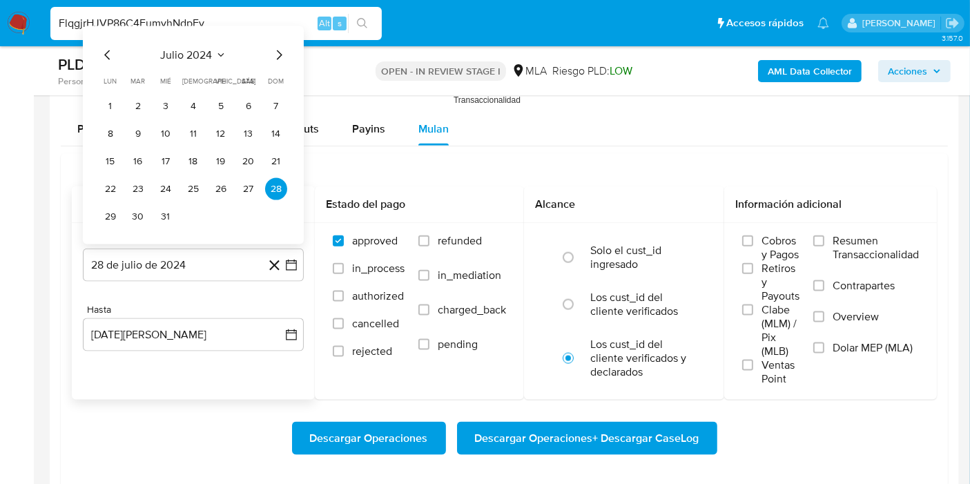
click at [200, 50] on span "julio 2024" at bounding box center [187, 55] width 52 height 14
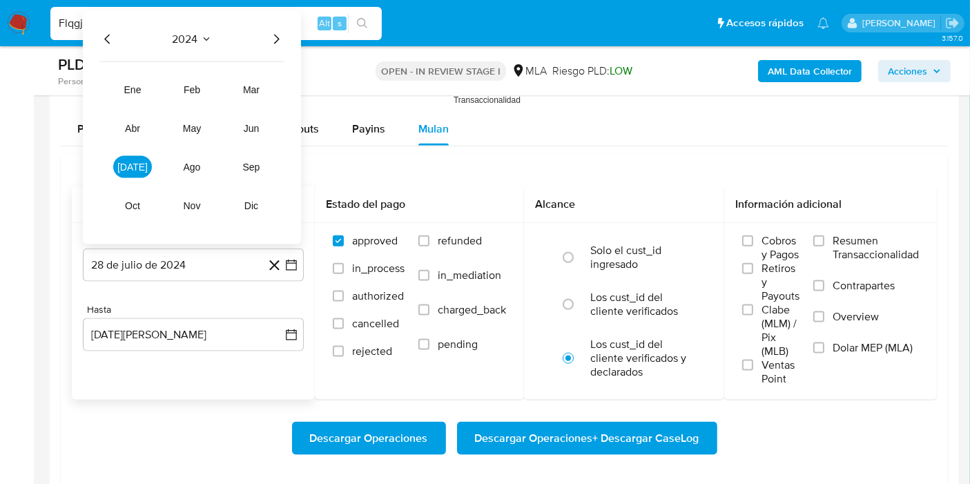
click at [268, 45] on icon "Año siguiente" at bounding box center [276, 39] width 17 height 17
click at [146, 123] on button "abr" at bounding box center [132, 128] width 39 height 22
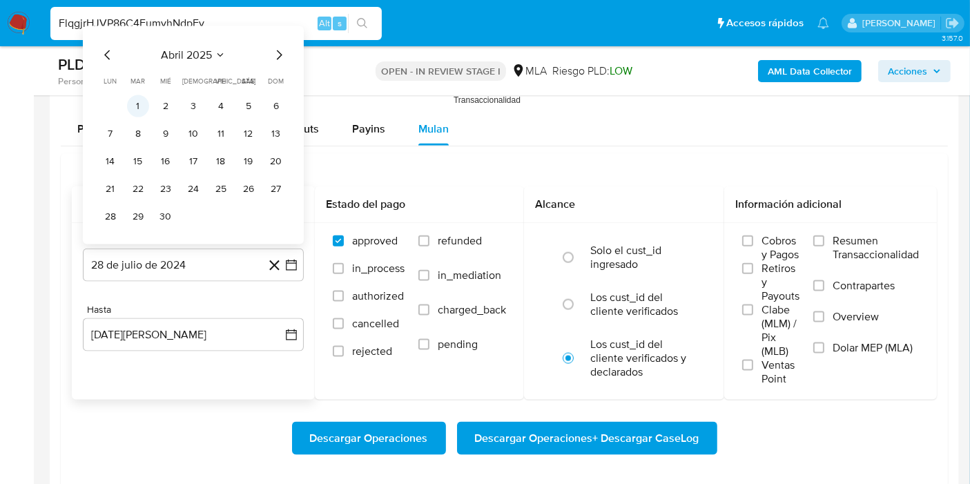
click at [142, 97] on button "1" at bounding box center [138, 106] width 22 height 22
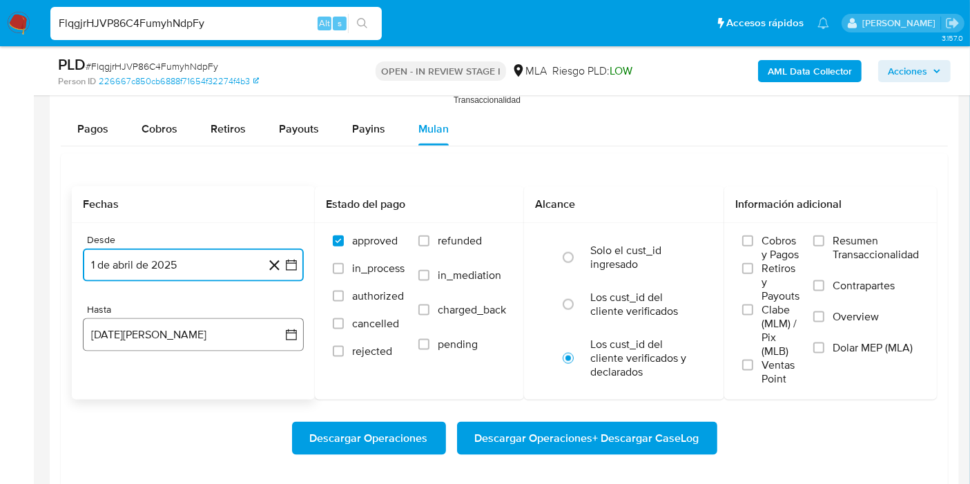
click at [294, 328] on icon "button" at bounding box center [292, 335] width 14 height 14
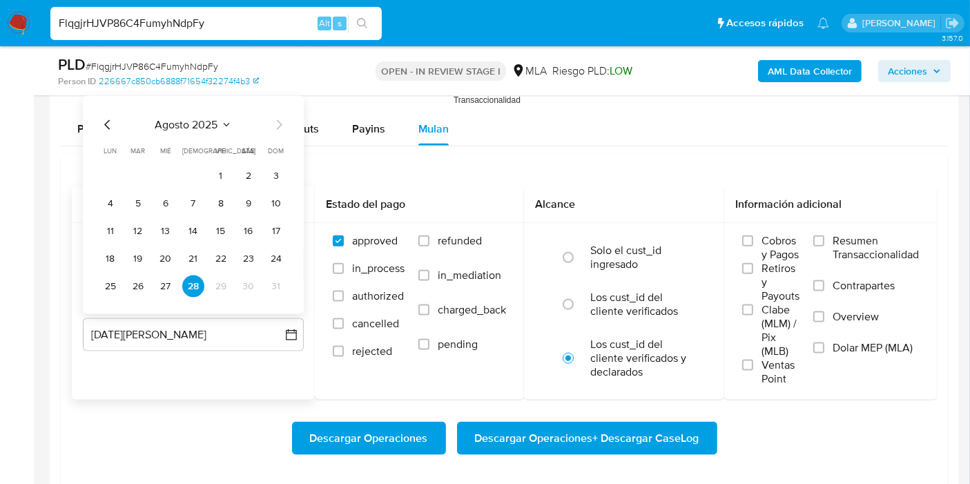
click at [108, 122] on icon "Mes anterior" at bounding box center [107, 125] width 17 height 17
click at [195, 285] on button "31" at bounding box center [193, 287] width 22 height 22
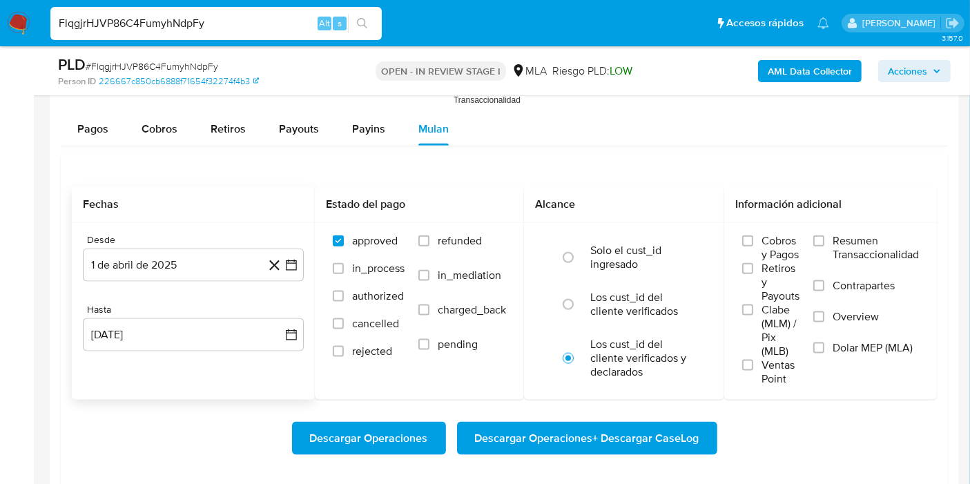
click at [287, 304] on div "Hasta" at bounding box center [193, 310] width 221 height 12
click at [627, 291] on label "Los cust_id del cliente verificados" at bounding box center [638, 305] width 97 height 28
click at [579, 294] on input "radio" at bounding box center [568, 305] width 22 height 22
radio input "true"
click at [834, 344] on span "Dolar MEP (MLA)" at bounding box center [873, 348] width 80 height 14
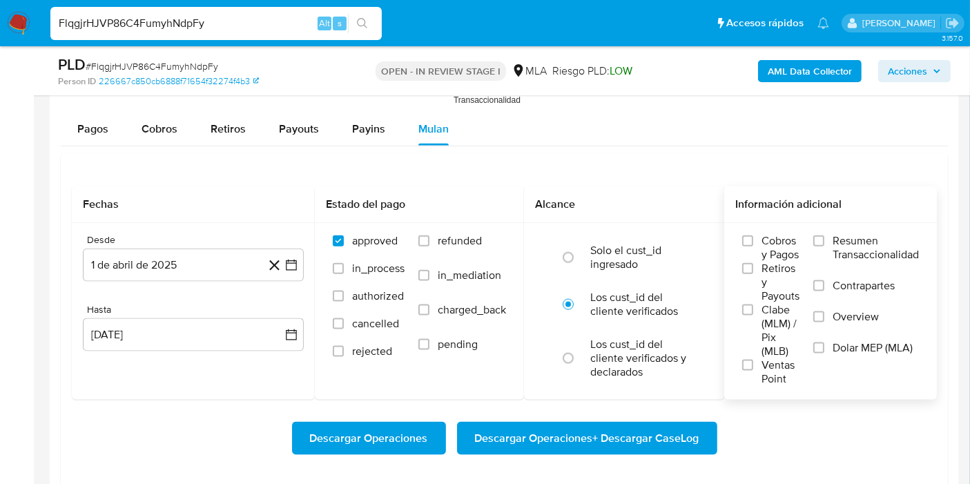
click at [825, 344] on input "Dolar MEP (MLA)" at bounding box center [819, 348] width 11 height 11
click at [588, 450] on span "Descargar Operaciones + Descargar CaseLog" at bounding box center [587, 438] width 224 height 30
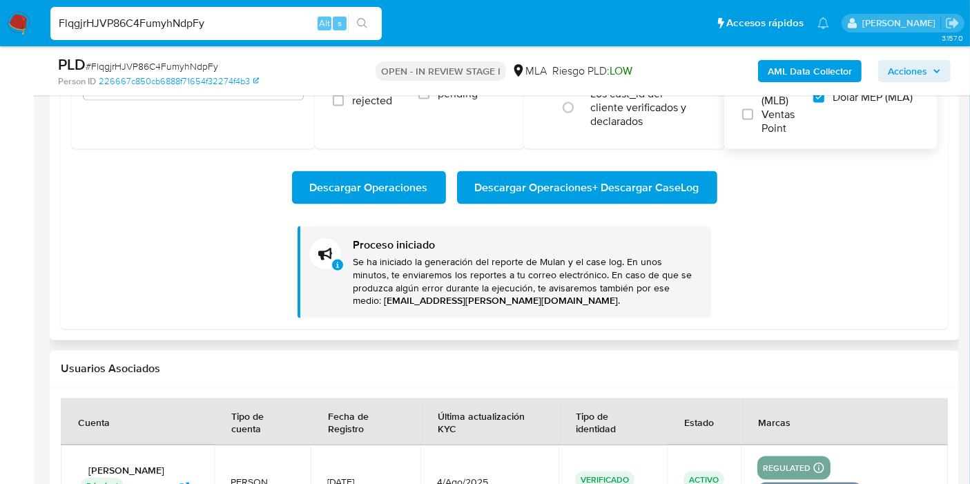
scroll to position [2149, 0]
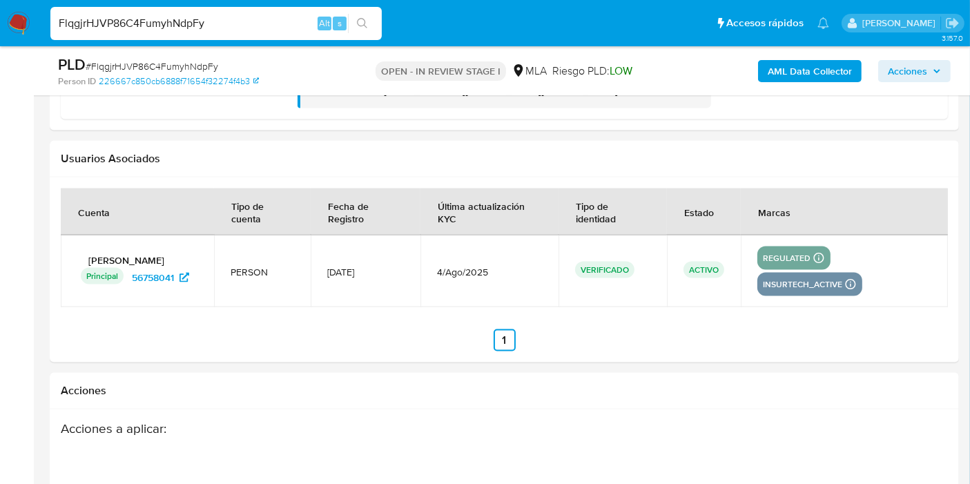
drag, startPoint x: 31, startPoint y: 28, endPoint x: 10, endPoint y: 21, distance: 22.7
click at [29, 28] on nav "Pausado Ver notificaciones FlqgjrHJVP86C4FumyhNdpFy Alt s Accesos rápidos Presi…" at bounding box center [485, 23] width 970 height 46
drag, startPoint x: 10, startPoint y: 21, endPoint x: 17, endPoint y: 6, distance: 17.0
click at [10, 21] on img at bounding box center [18, 23] width 23 height 23
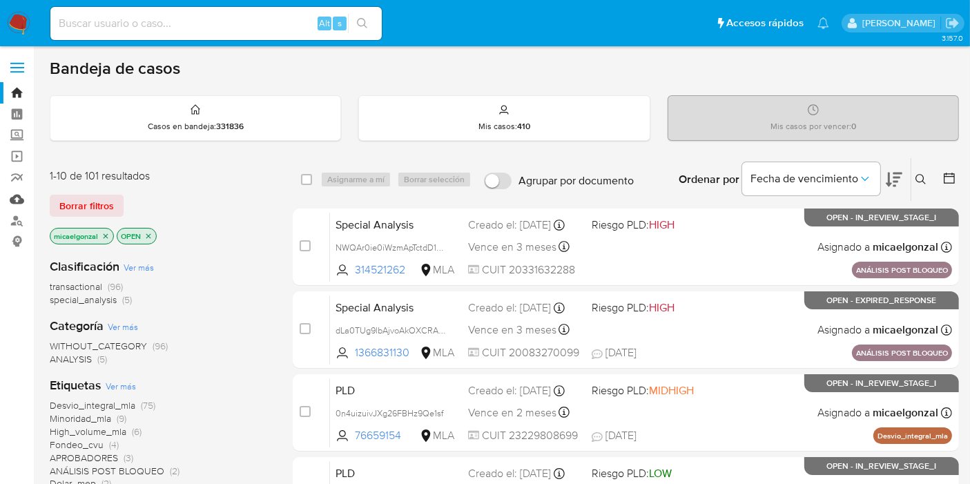
click at [20, 208] on link "Mulan" at bounding box center [82, 199] width 164 height 21
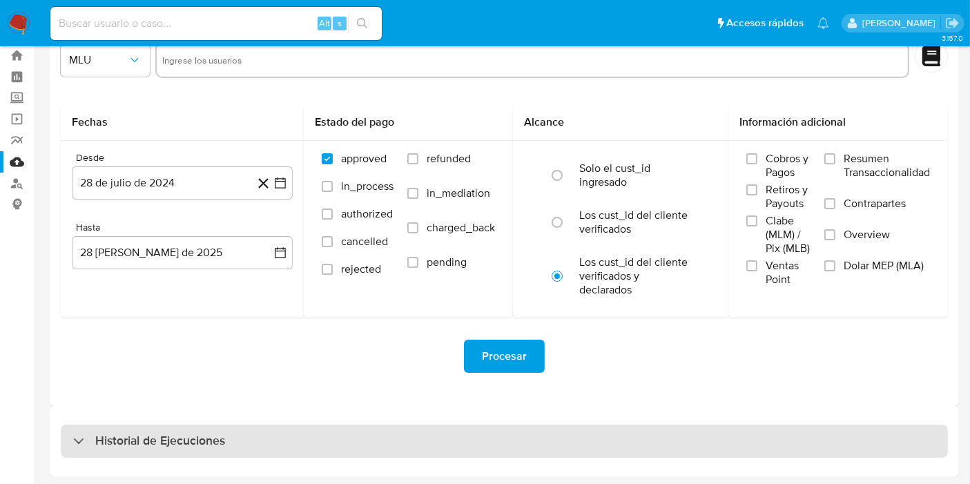
click at [183, 438] on h3 "Historial de Ejecuciones" at bounding box center [160, 441] width 130 height 17
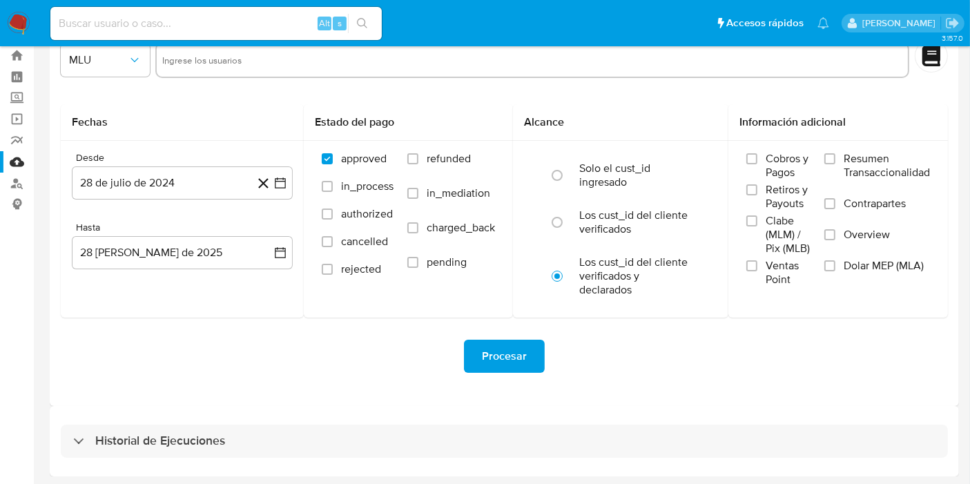
select select "10"
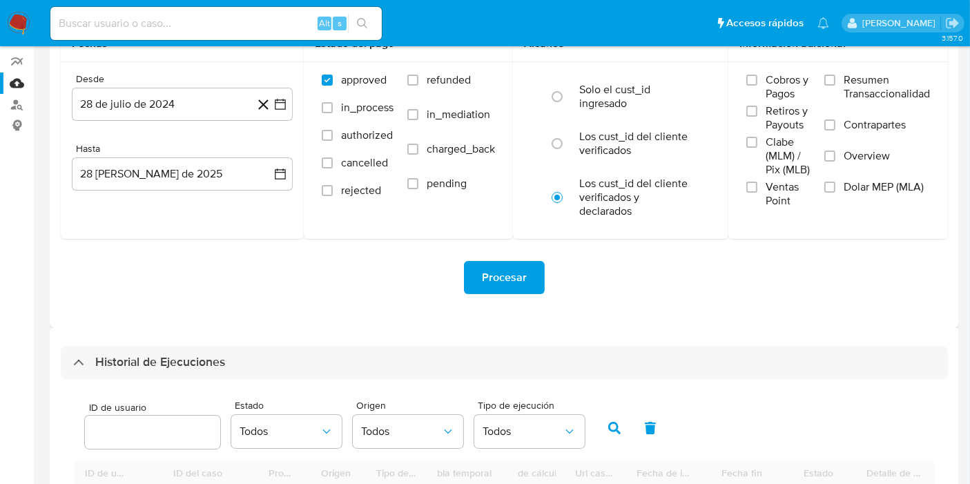
scroll to position [268, 0]
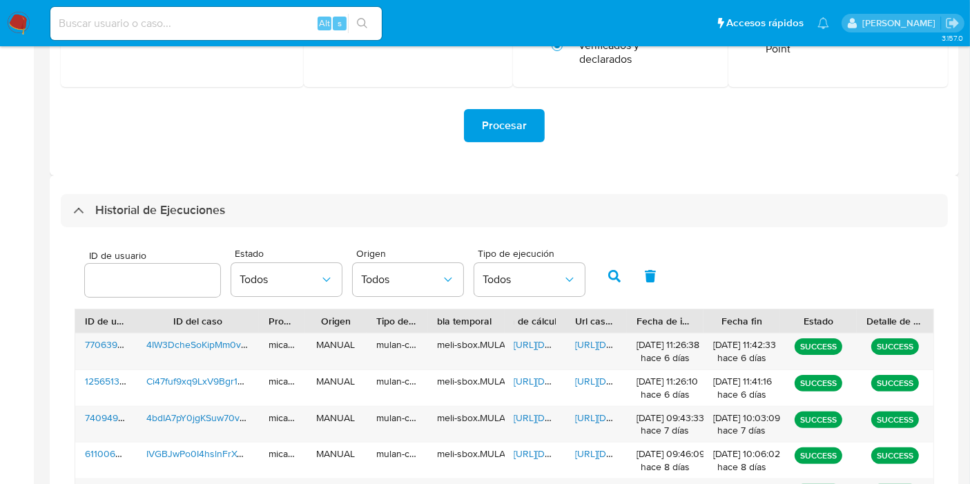
drag, startPoint x: 156, startPoint y: 300, endPoint x: 169, endPoint y: 285, distance: 20.6
click at [156, 300] on div "ID de usuario Estado Todos Origen Todos Tipo de ejecución Todos" at bounding box center [335, 275] width 514 height 53
click at [169, 285] on input "number" at bounding box center [152, 280] width 135 height 18
paste input "56758041"
click at [604, 280] on button "button" at bounding box center [615, 276] width 36 height 33
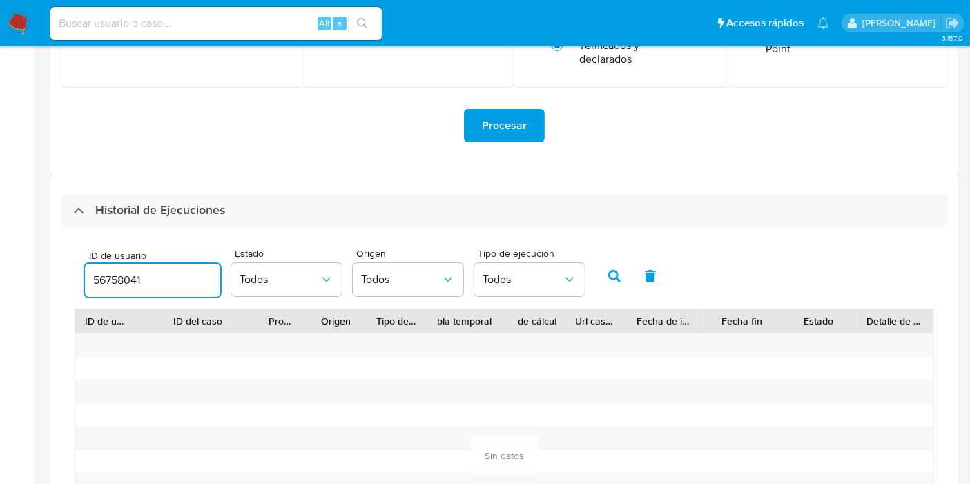
click at [189, 285] on input "56758041" at bounding box center [152, 280] width 135 height 18
type input "5"
click at [180, 285] on input "number" at bounding box center [152, 280] width 135 height 18
paste input "56758041"
type input "56758041"
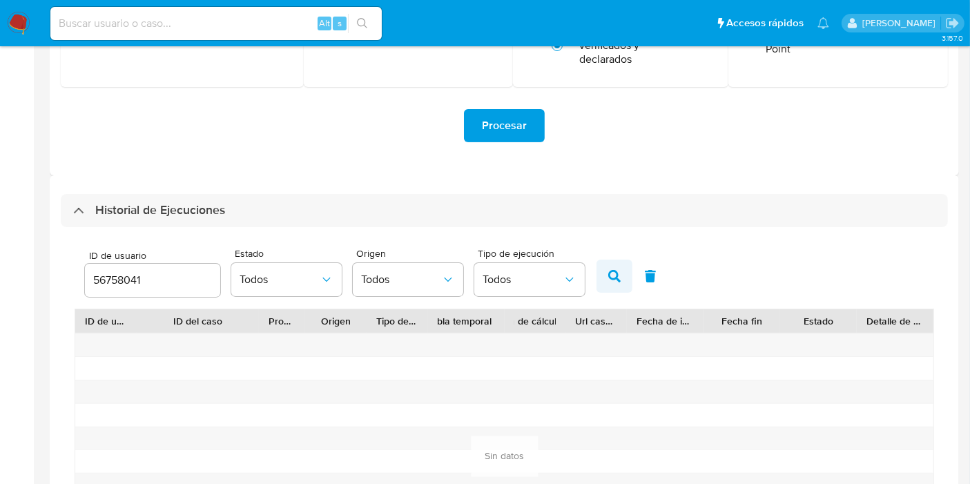
click at [608, 277] on icon "button" at bounding box center [614, 276] width 12 height 12
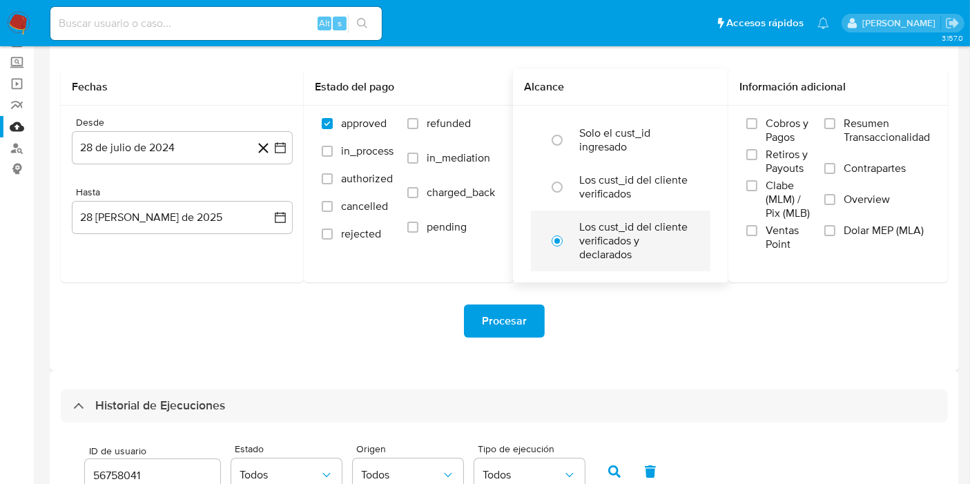
scroll to position [0, 0]
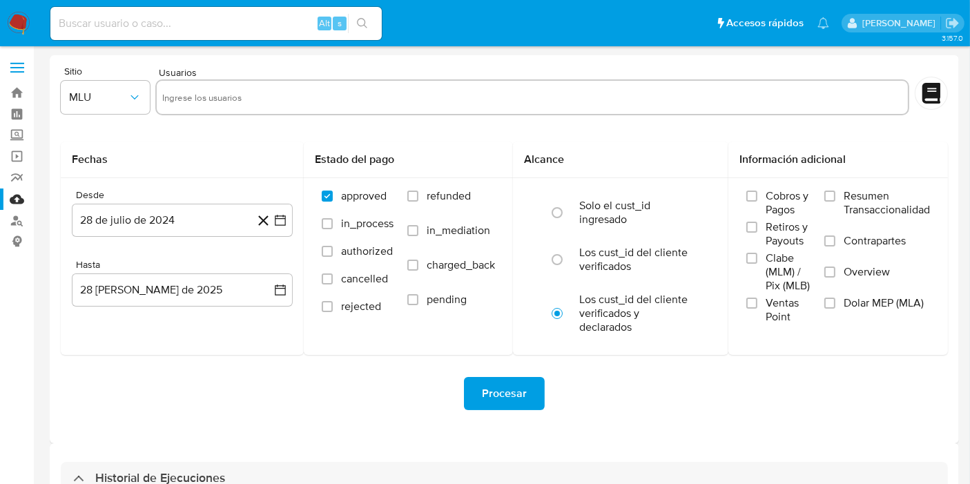
click at [17, 30] on img at bounding box center [18, 23] width 23 height 23
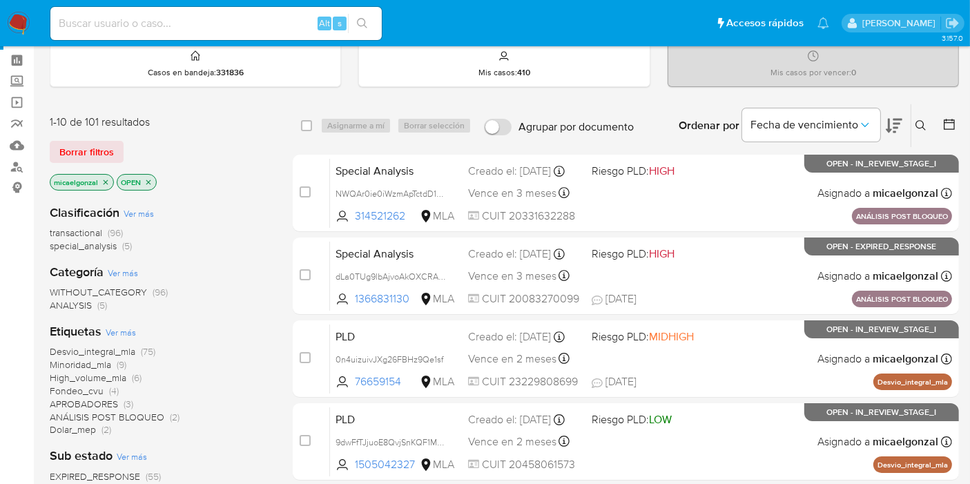
scroll to position [77, 0]
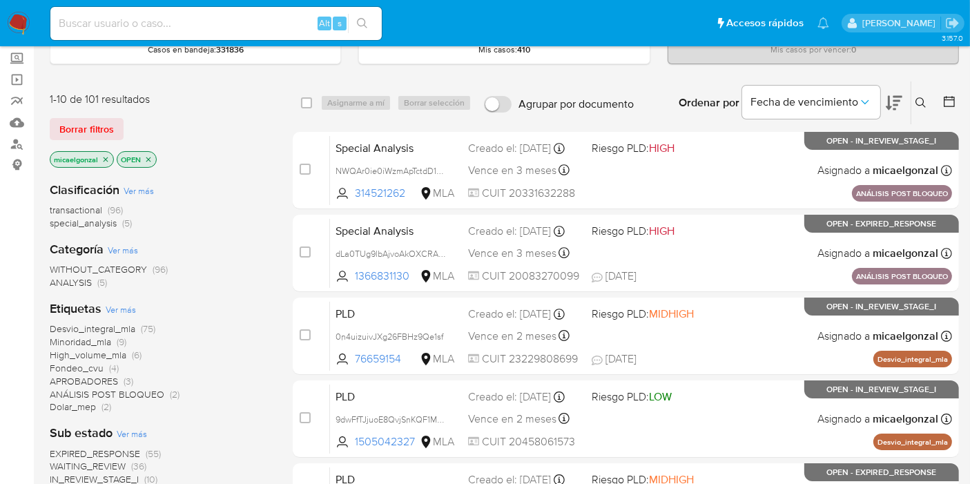
click at [111, 455] on span "EXPIRED_RESPONSE" at bounding box center [95, 454] width 90 height 14
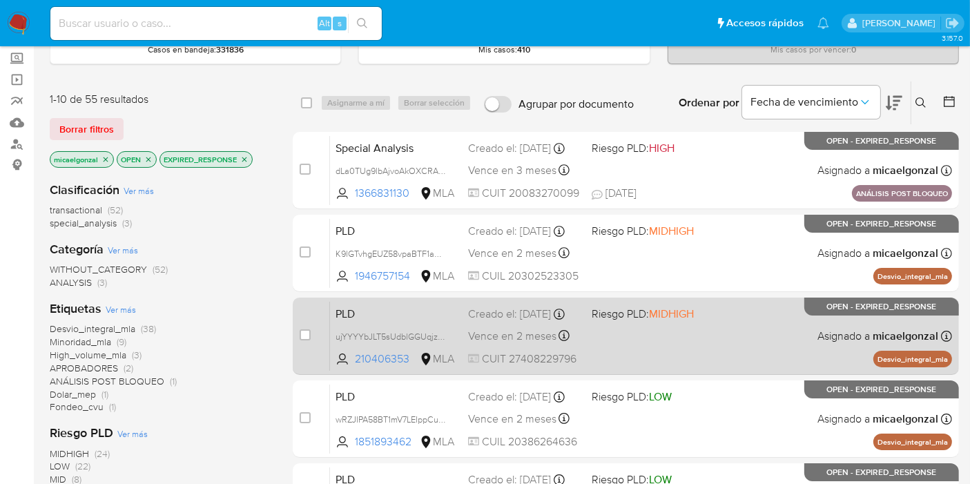
click at [666, 346] on div "PLD ujYYYYbJLT5sUdblGGUqjz8n 210406353 MLA Riesgo PLD: MIDHIGH Creado el: [DATE…" at bounding box center [641, 336] width 622 height 70
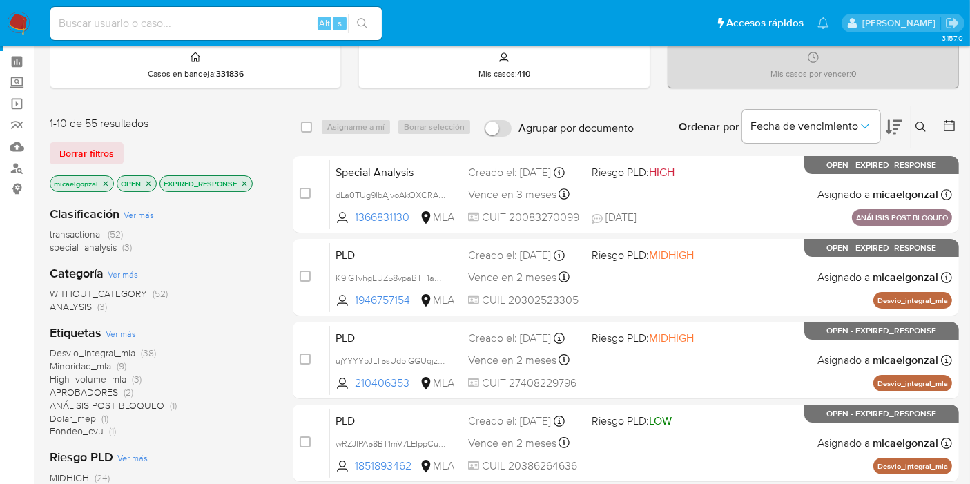
scroll to position [77, 0]
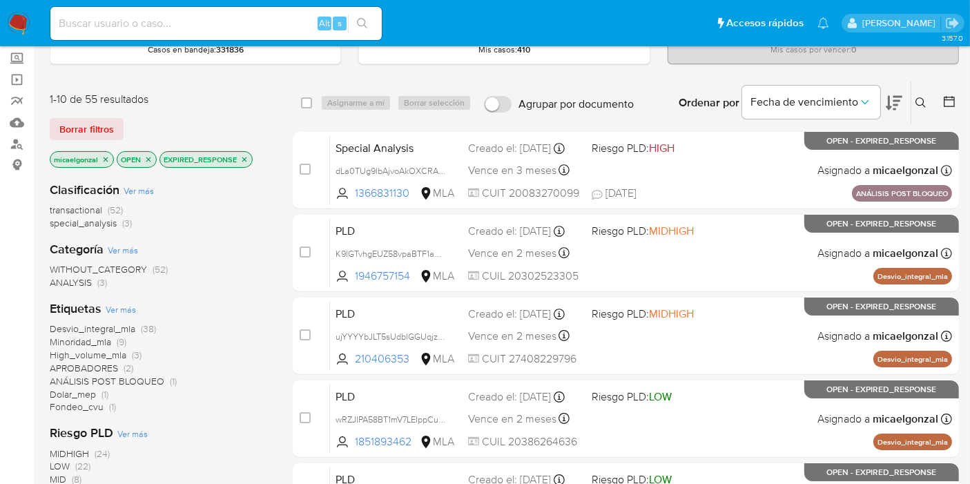
click at [242, 162] on p "EXPIRED_RESPONSE" at bounding box center [206, 159] width 92 height 15
click at [242, 159] on icon "close-filter" at bounding box center [244, 159] width 5 height 5
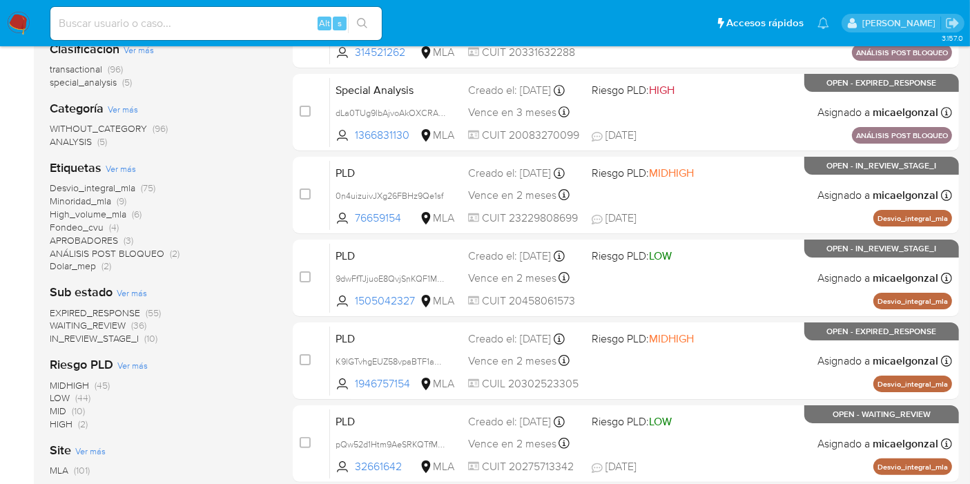
scroll to position [230, 0]
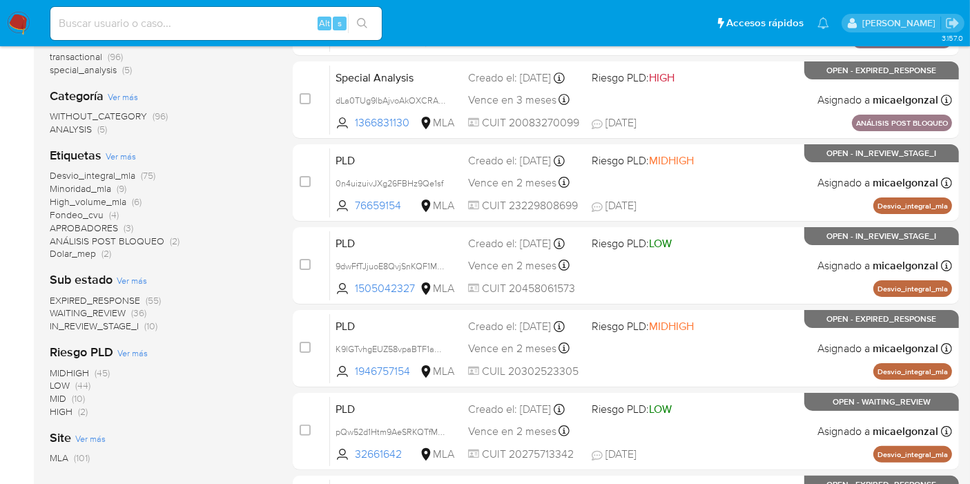
click at [109, 311] on span "WAITING_REVIEW" at bounding box center [88, 313] width 76 height 14
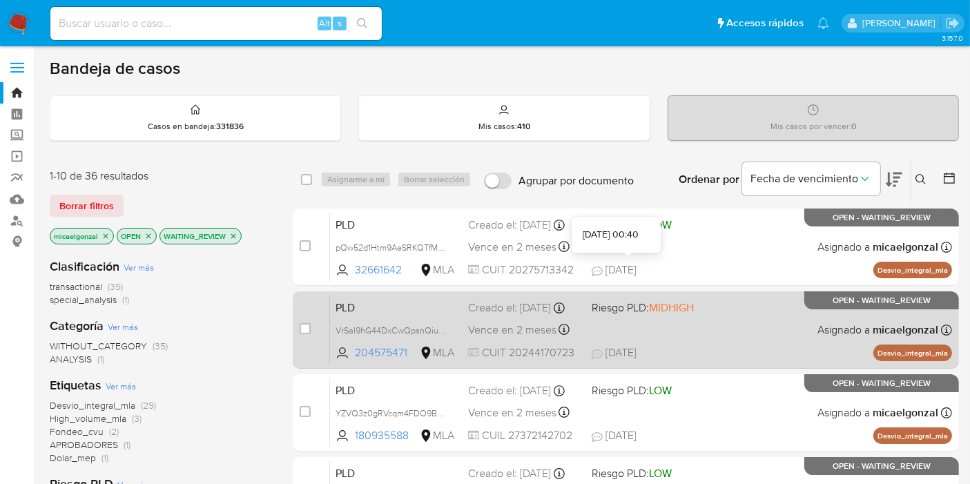
scroll to position [230, 0]
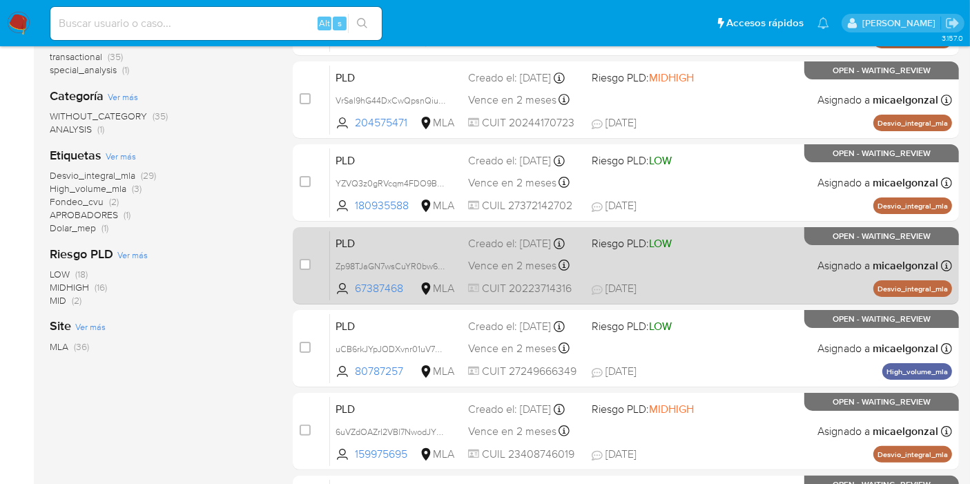
click at [652, 256] on div "PLD Zp98TJaGN7wsCuYR0bw6WseE 67387468 MLA Riesgo PLD: LOW Creado el: [DATE] Cre…" at bounding box center [641, 266] width 622 height 70
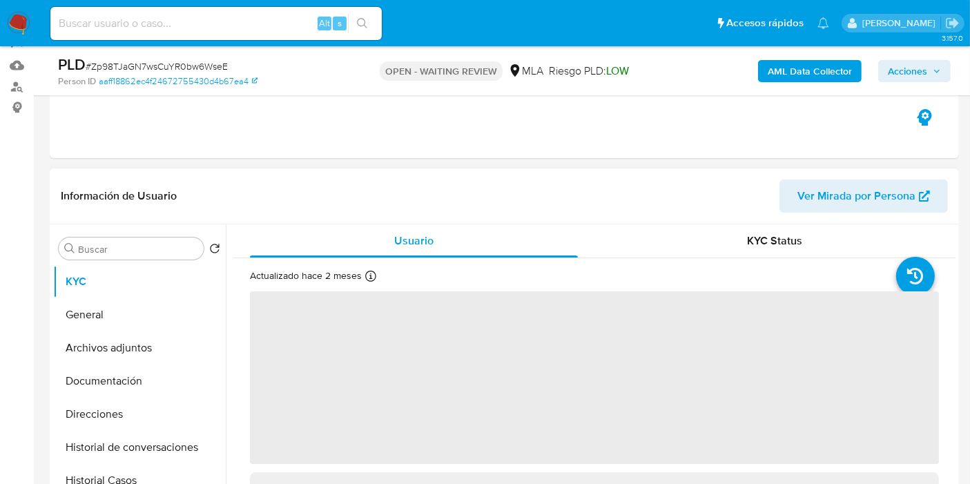
scroll to position [230, 0]
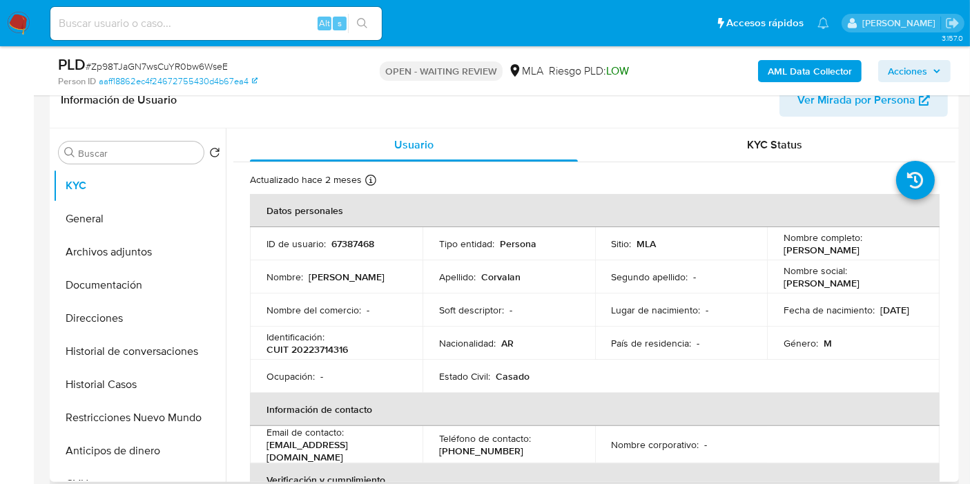
select select "10"
click at [215, 64] on span "# Zp98TJaGN7wsCuYR0bw6WseE" at bounding box center [157, 66] width 142 height 14
copy span "Zp98TJaGN7wsCuYR0bw6WseE"
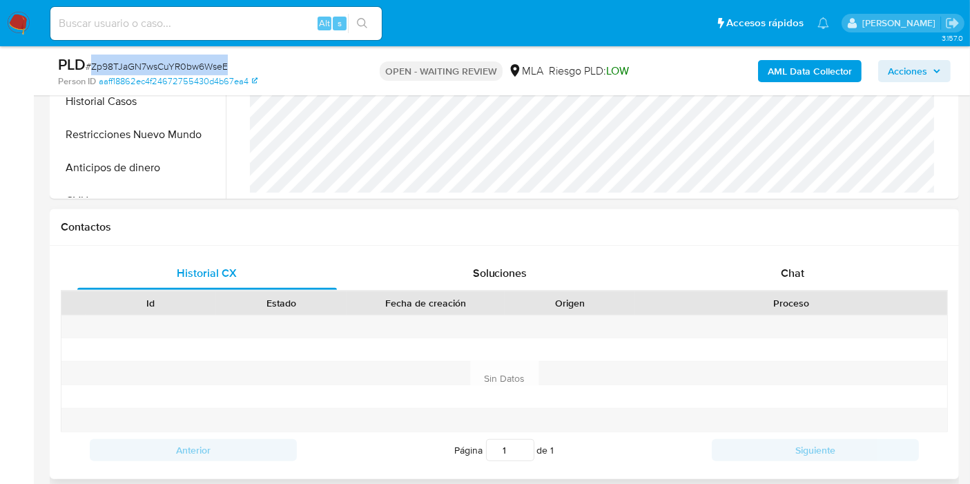
scroll to position [537, 0]
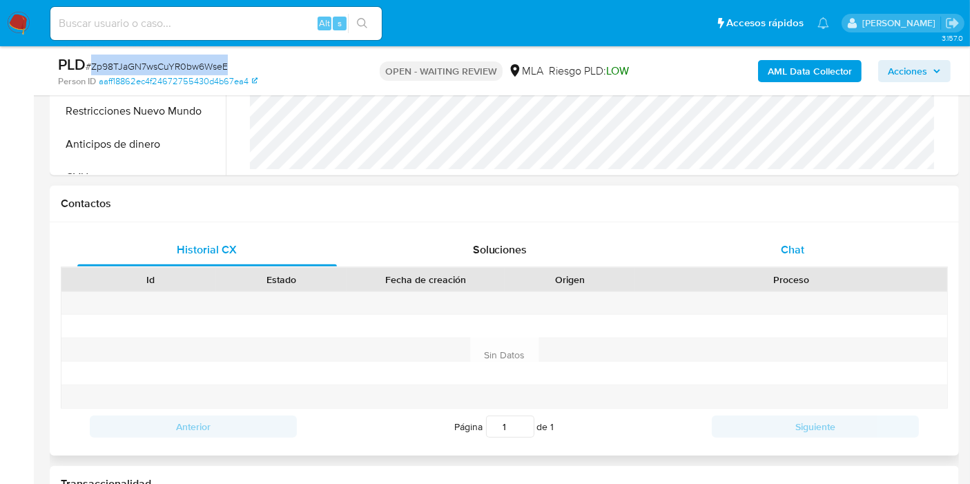
drag, startPoint x: 776, startPoint y: 269, endPoint x: 779, endPoint y: 248, distance: 21.6
click at [777, 268] on div "Proceso" at bounding box center [791, 279] width 312 height 23
click at [779, 247] on div "Chat" at bounding box center [793, 249] width 260 height 33
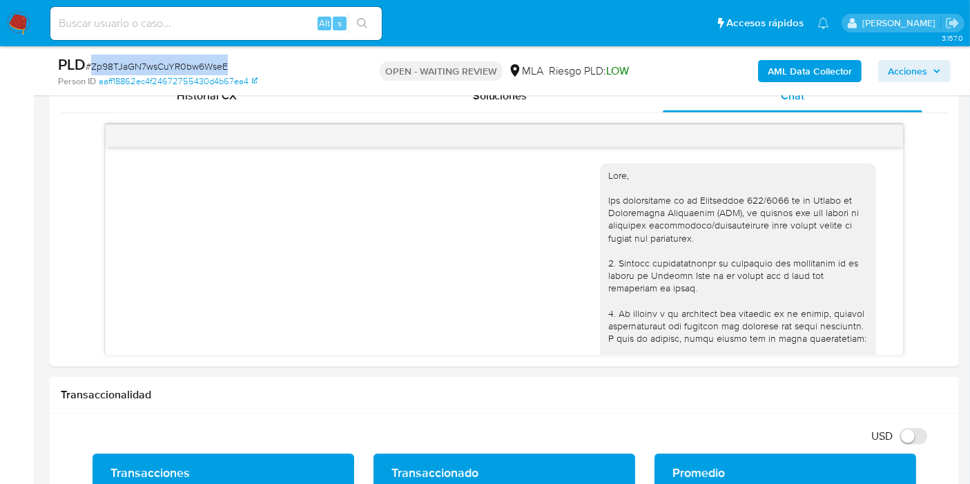
scroll to position [1437, 0]
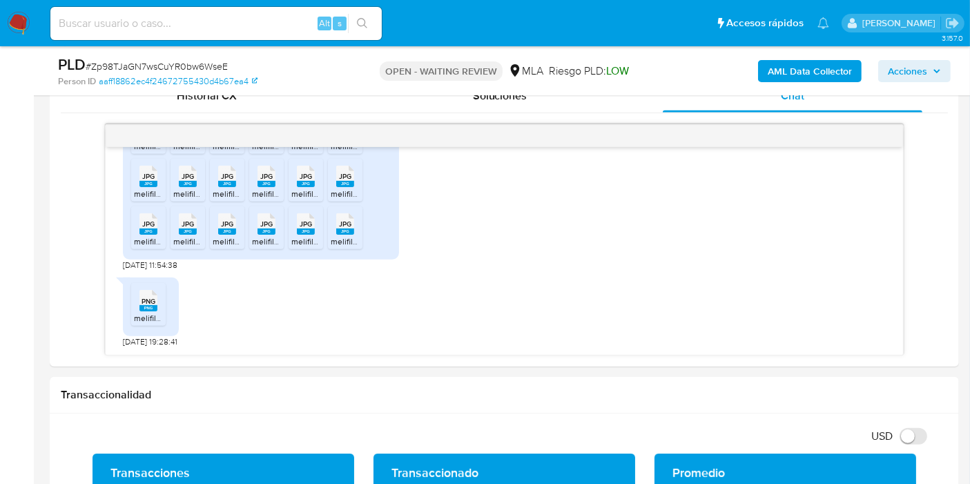
click at [1, 11] on nav "Pausado Ver notificaciones Alt s Accesos rápidos Presiona las siguientes teclas…" at bounding box center [485, 23] width 970 height 46
click at [13, 17] on img at bounding box center [18, 23] width 23 height 23
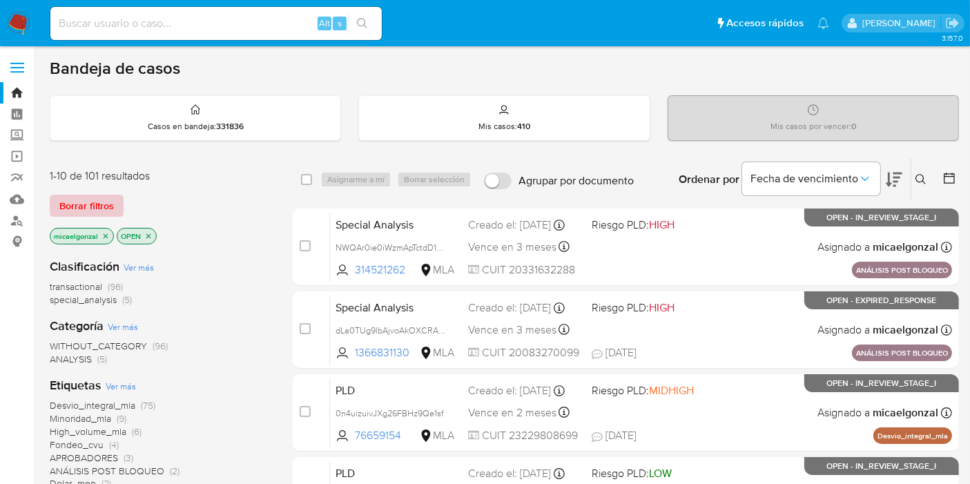
click at [106, 203] on span "Borrar filtros" at bounding box center [86, 205] width 55 height 19
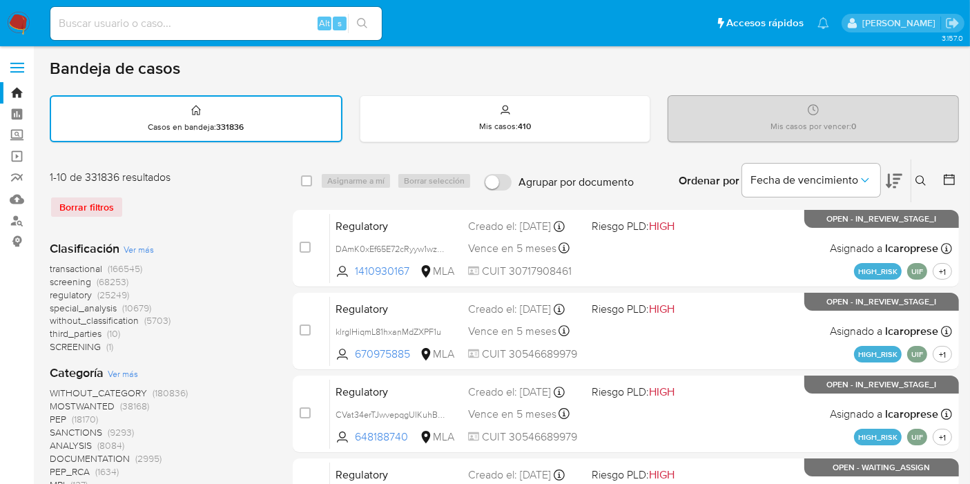
click at [914, 184] on button at bounding box center [923, 181] width 23 height 17
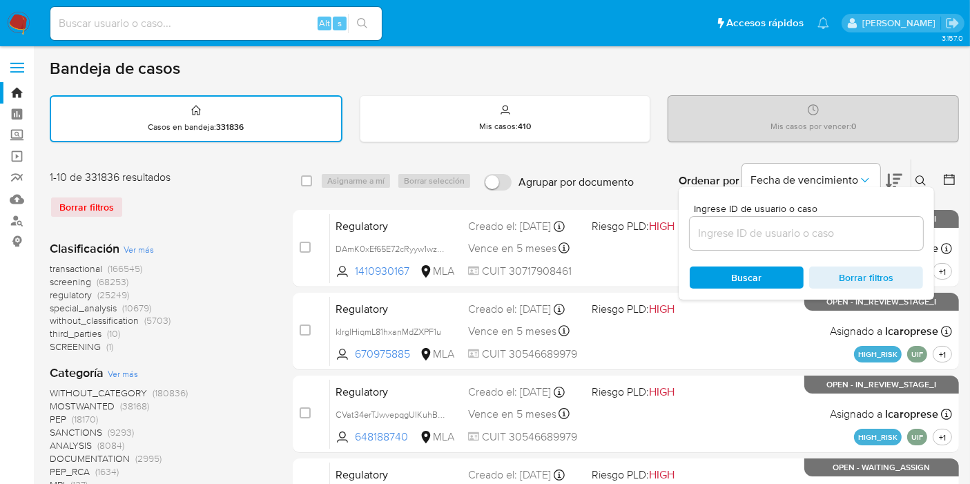
click at [732, 236] on input at bounding box center [806, 233] width 233 height 18
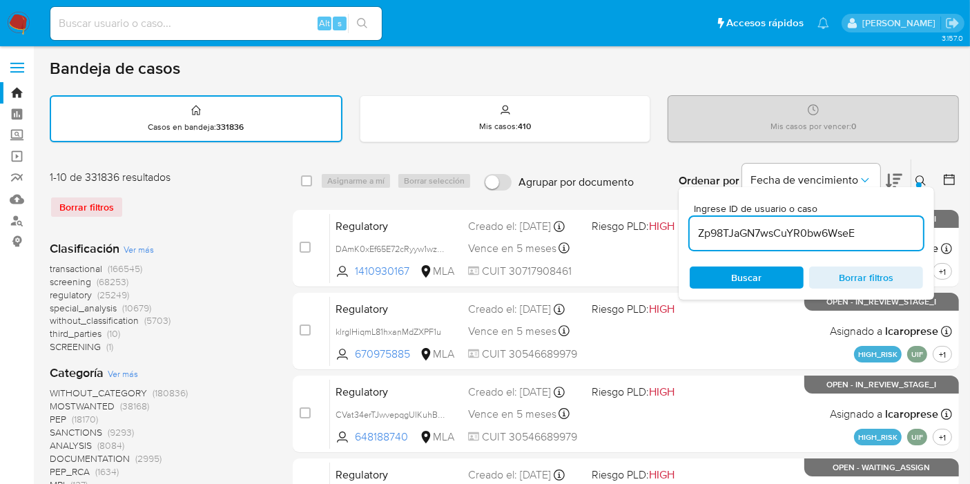
type input "Zp98TJaGN7wsCuYR0bw6WseE"
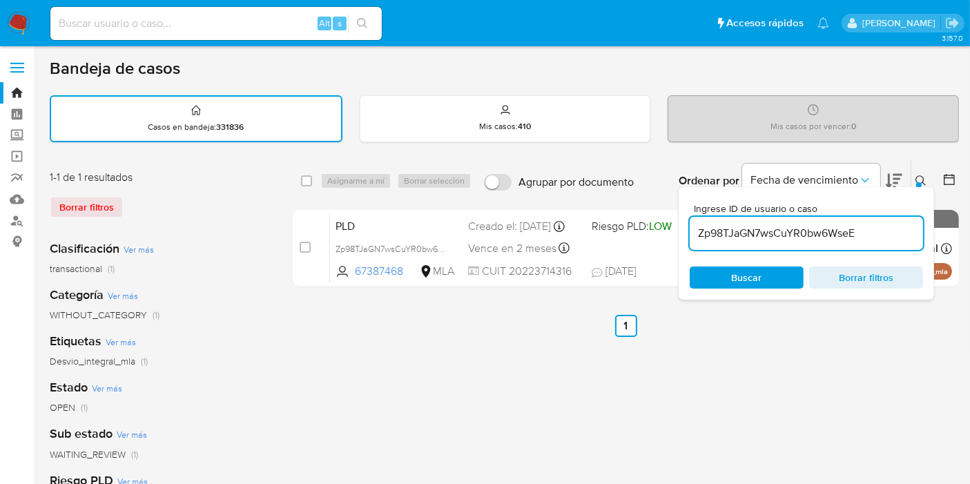
click at [312, 179] on div "select-all-cases-checkbox" at bounding box center [309, 181] width 17 height 17
click at [304, 178] on input "checkbox" at bounding box center [306, 180] width 11 height 11
checkbox input "true"
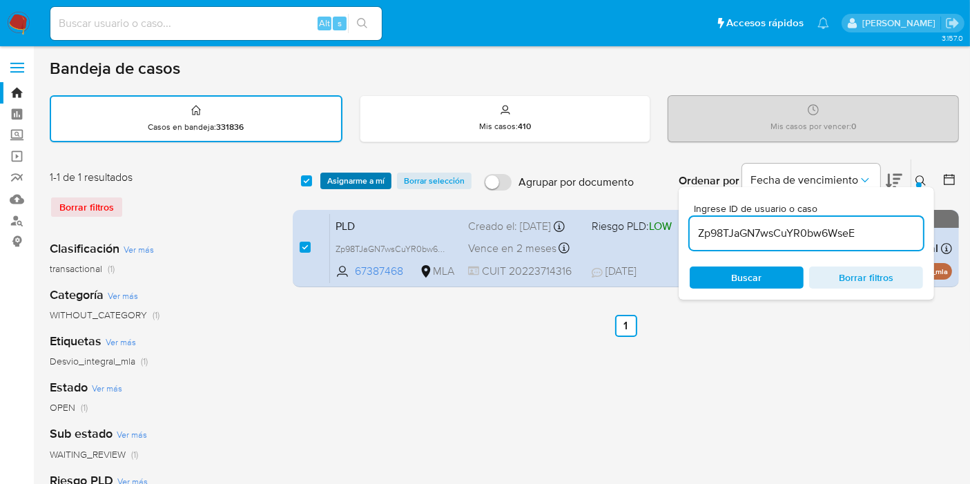
click at [346, 183] on span "Asignarme a mí" at bounding box center [355, 181] width 57 height 14
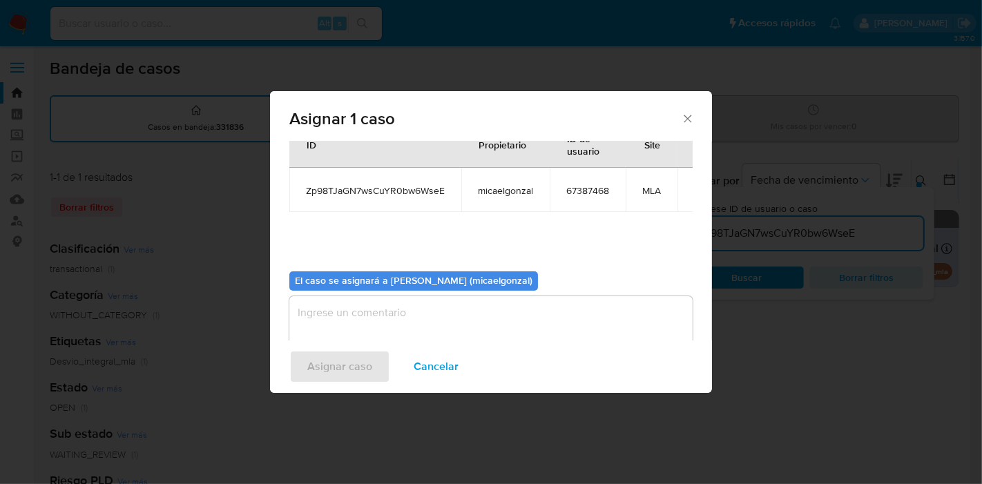
scroll to position [70, 0]
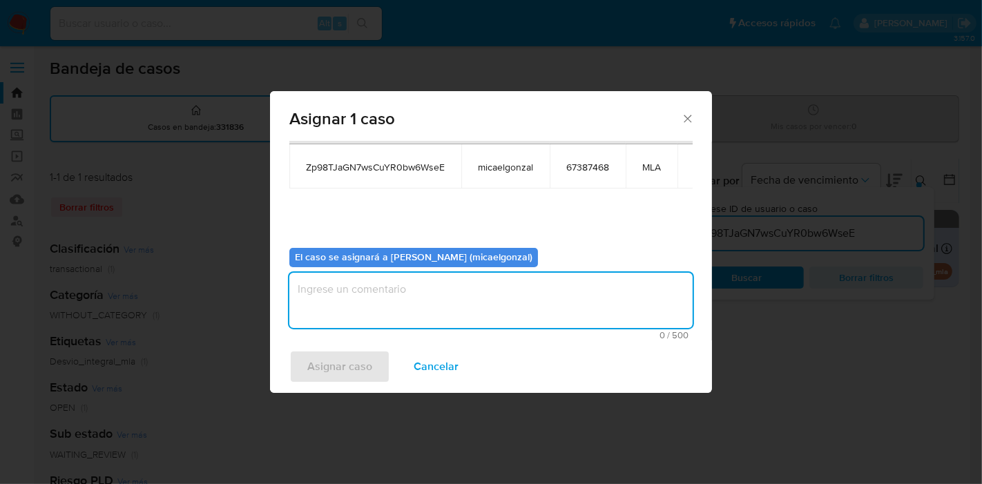
drag, startPoint x: 432, startPoint y: 318, endPoint x: 360, endPoint y: 345, distance: 77.4
click at [430, 318] on textarea "assign-modal" at bounding box center [490, 300] width 403 height 55
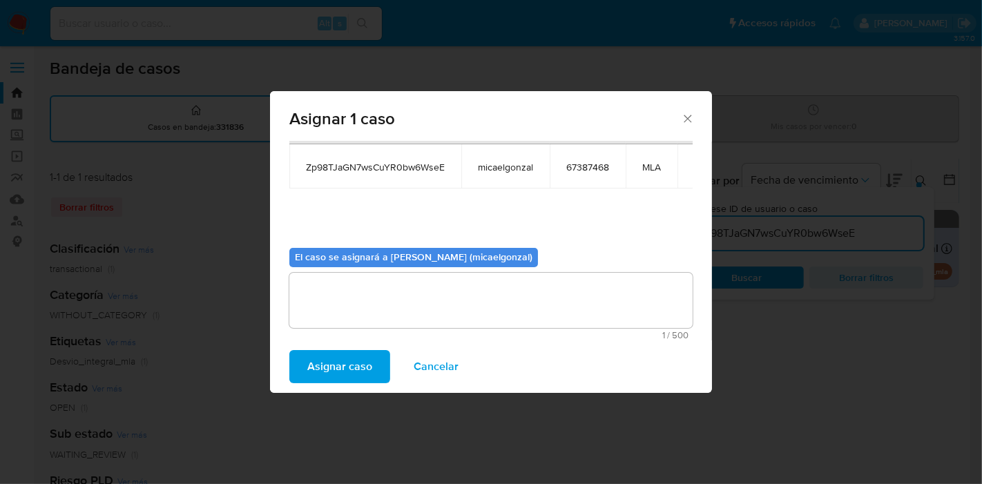
click at [355, 357] on span "Asignar caso" at bounding box center [339, 367] width 65 height 30
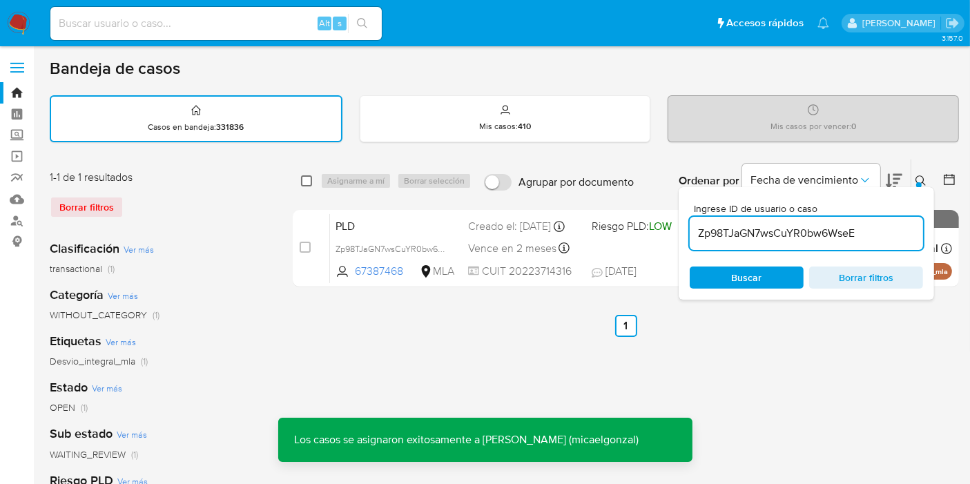
click at [305, 178] on input "checkbox" at bounding box center [306, 180] width 11 height 11
checkbox input "true"
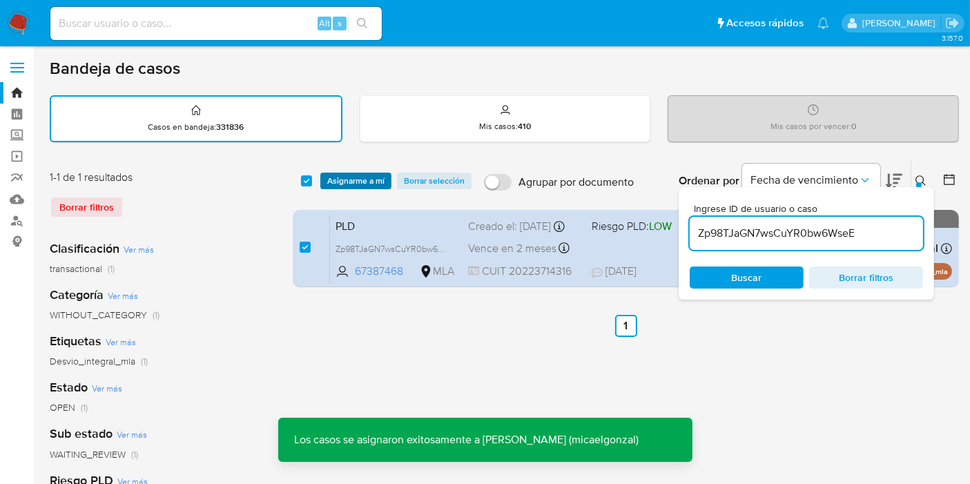
click at [364, 186] on span "Asignarme a mí" at bounding box center [355, 181] width 57 height 14
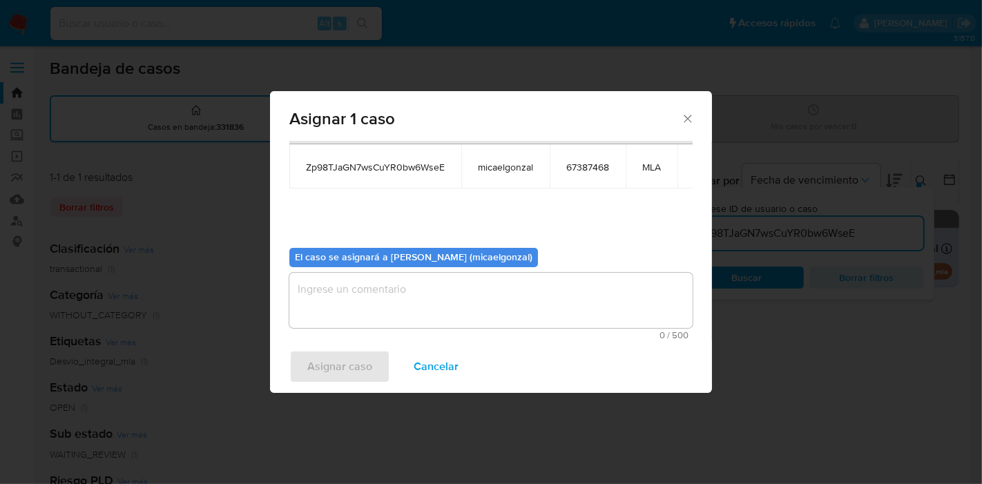
drag, startPoint x: 385, startPoint y: 305, endPoint x: 369, endPoint y: 317, distance: 19.6
click at [385, 305] on textarea "assign-modal" at bounding box center [490, 300] width 403 height 55
click at [322, 372] on span "Asignar caso" at bounding box center [339, 367] width 65 height 30
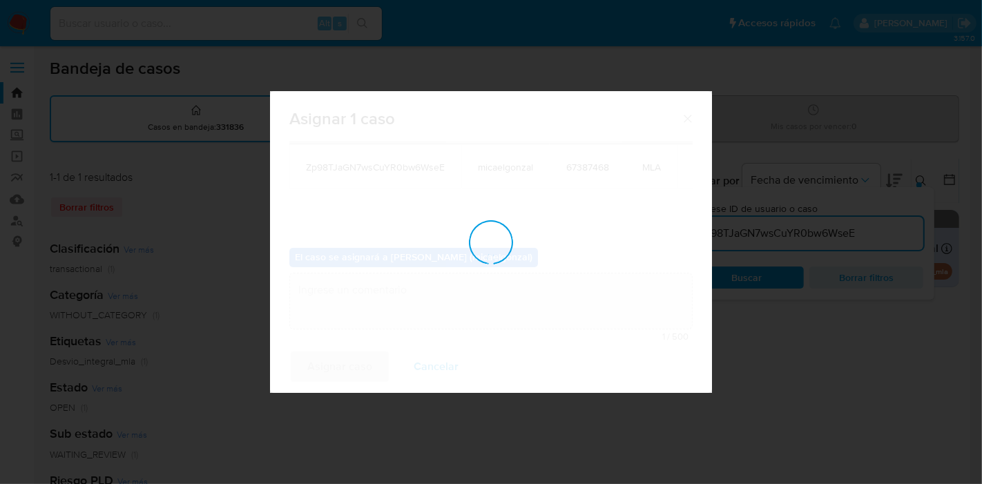
checkbox input "false"
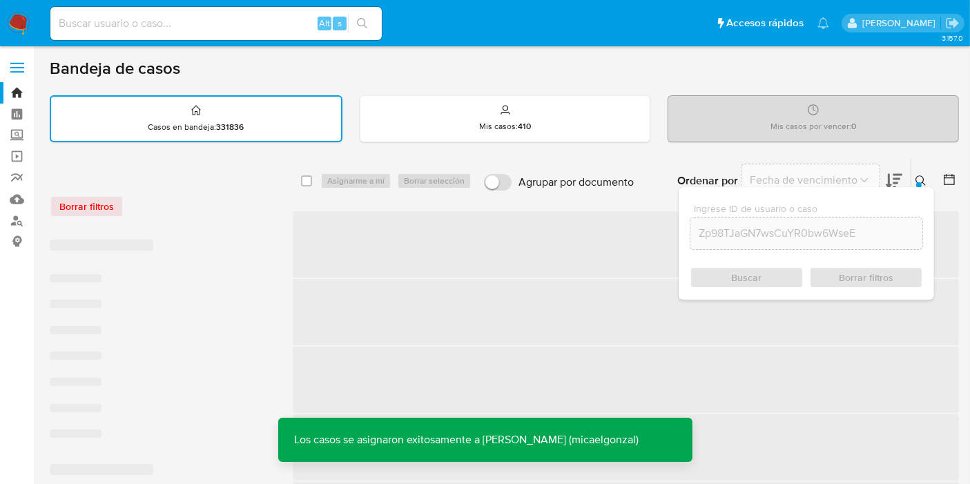
click at [163, 23] on input at bounding box center [216, 24] width 332 height 18
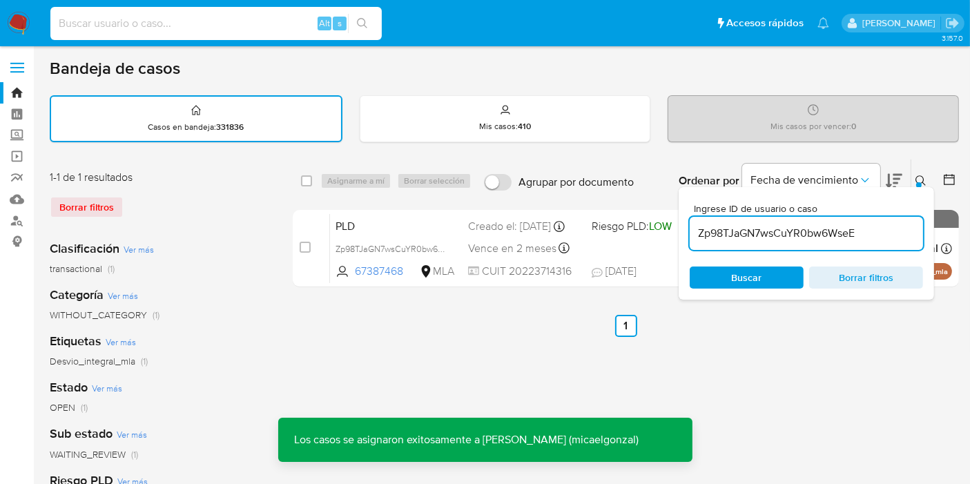
paste input "Zp98TJaGN7wsCuYR0bw6WseE"
type input "Zp98TJaGN7wsCuYR0bw6WseE"
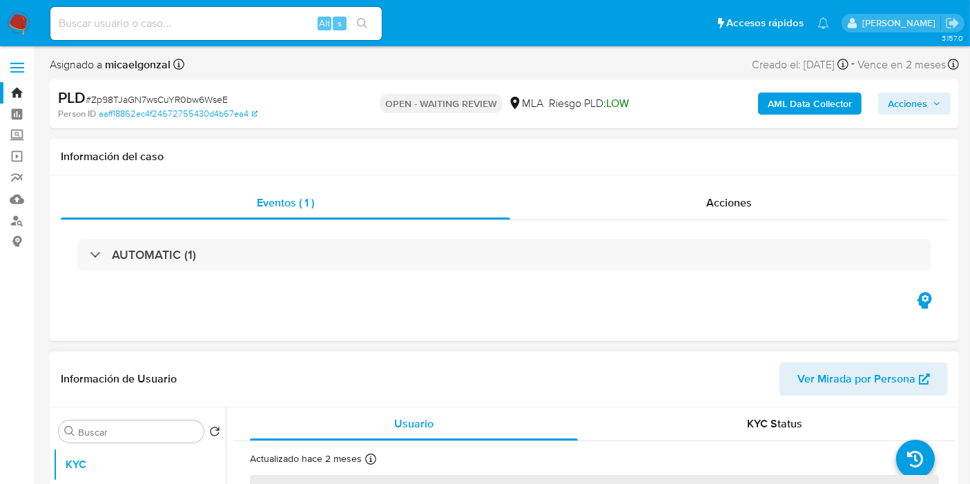
select select "10"
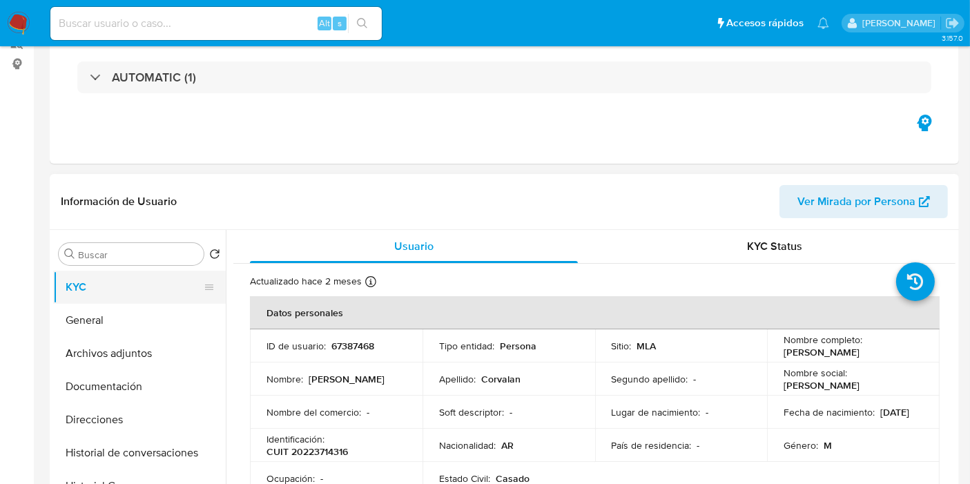
scroll to position [230, 0]
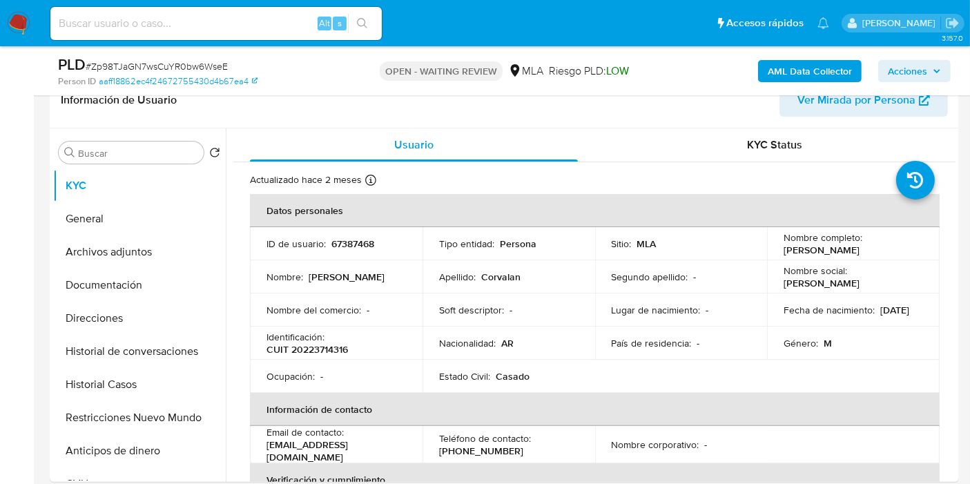
click at [189, 64] on span "# Zp98TJaGN7wsCuYR0bw6WseE" at bounding box center [157, 66] width 142 height 14
copy span "Zp98TJaGN7wsCuYR0bw6WseE"
click at [19, 22] on img at bounding box center [18, 23] width 23 height 23
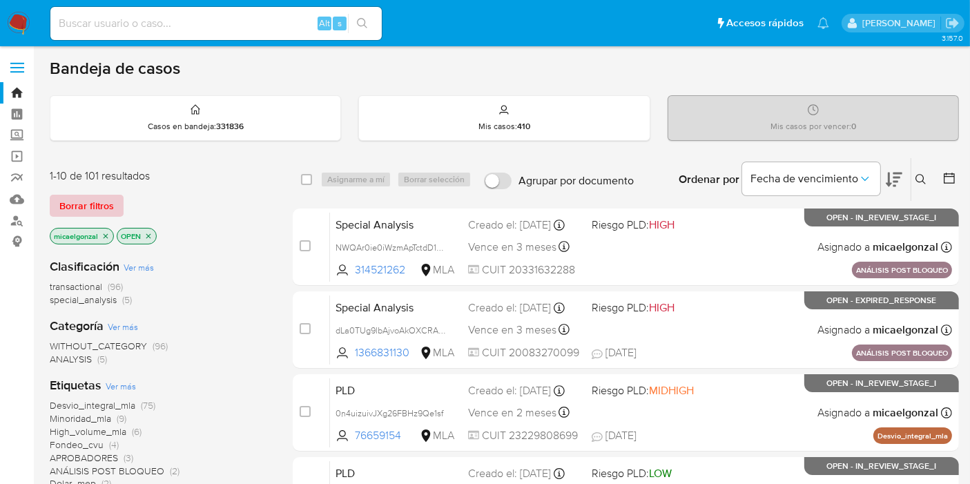
click at [112, 206] on span "Borrar filtros" at bounding box center [86, 205] width 55 height 19
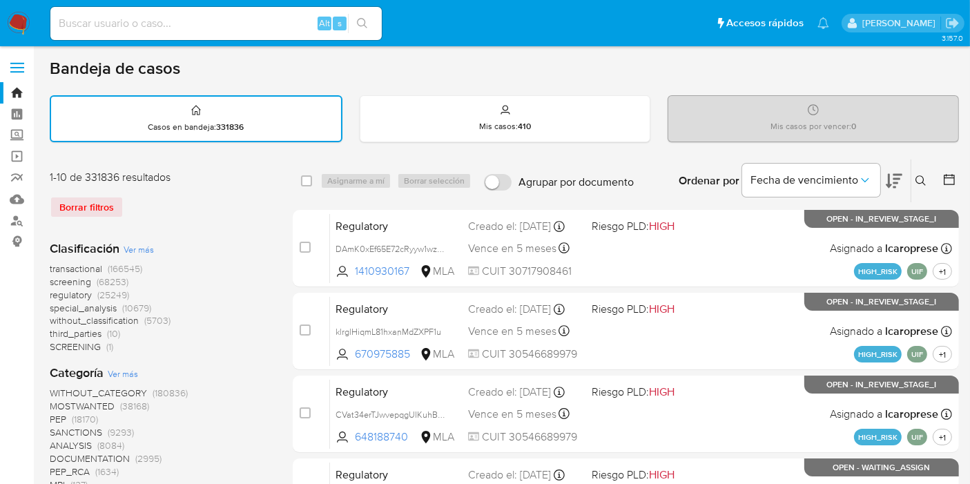
click at [918, 177] on icon at bounding box center [921, 180] width 11 height 11
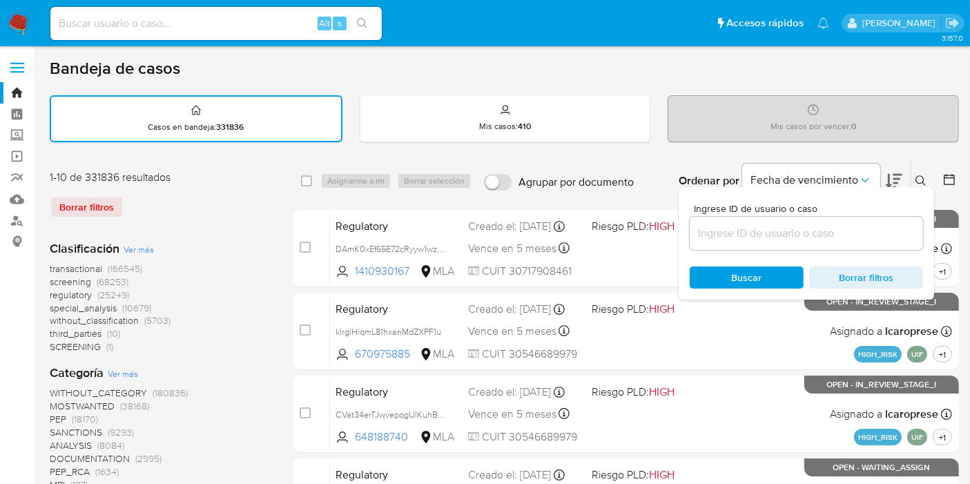
click at [845, 245] on div at bounding box center [806, 233] width 233 height 33
click at [844, 231] on input at bounding box center [806, 233] width 233 height 18
paste input "Zp98TJaGN7wsCuYR0bw6WseE"
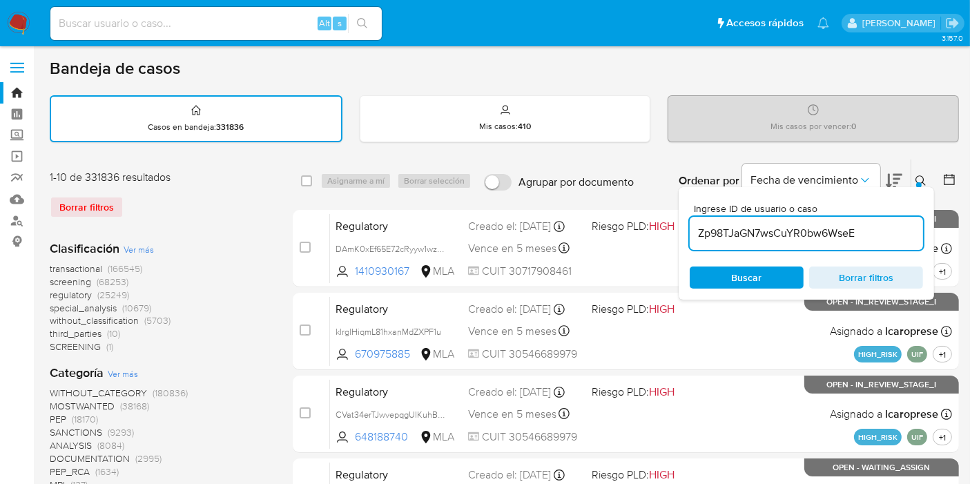
type input "Zp98TJaGN7wsCuYR0bw6WseE"
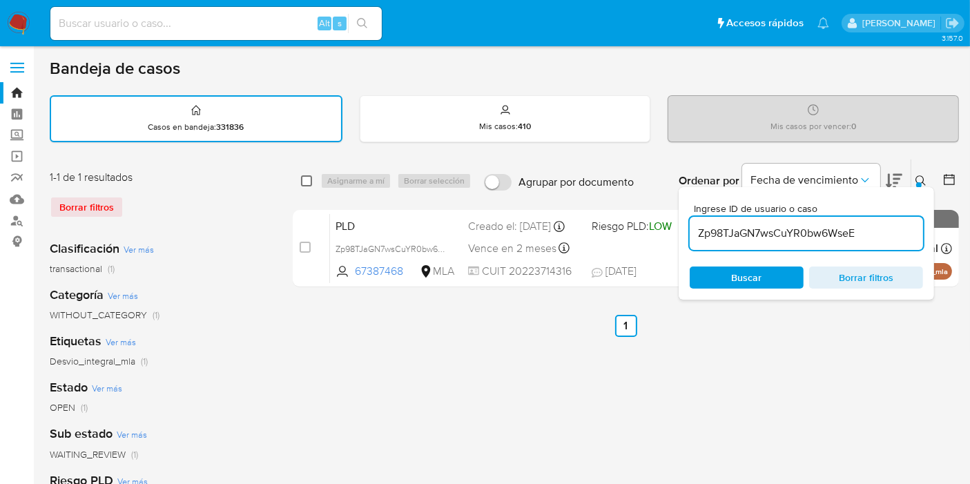
drag, startPoint x: 320, startPoint y: 175, endPoint x: 301, endPoint y: 182, distance: 19.9
click at [314, 178] on div "select-all-cases-checkbox Asignarme a mí Borrar selección" at bounding box center [389, 181] width 176 height 17
click at [361, 185] on div "Asignarme a mí Borrar selección" at bounding box center [398, 181] width 157 height 17
click at [306, 175] on input "checkbox" at bounding box center [306, 180] width 11 height 11
checkbox input "true"
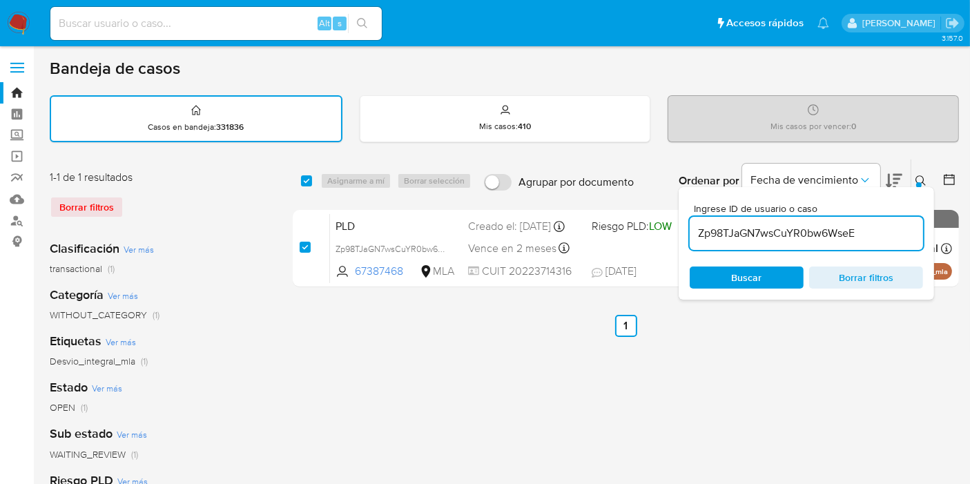
checkbox input "true"
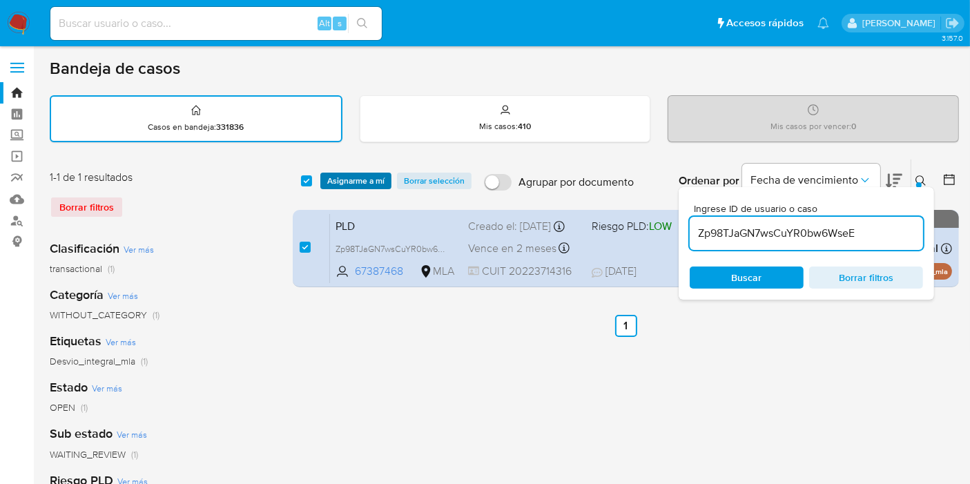
click at [347, 179] on span "Asignarme a mí" at bounding box center [355, 181] width 57 height 14
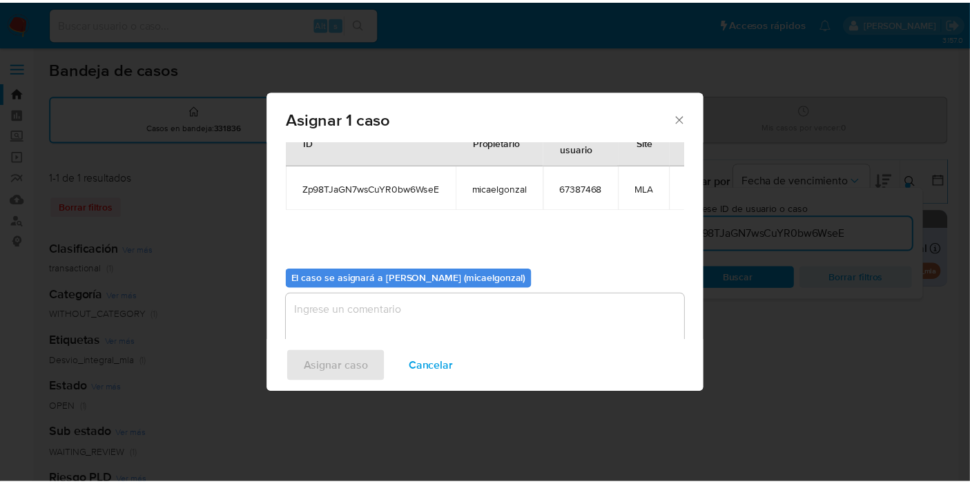
scroll to position [70, 0]
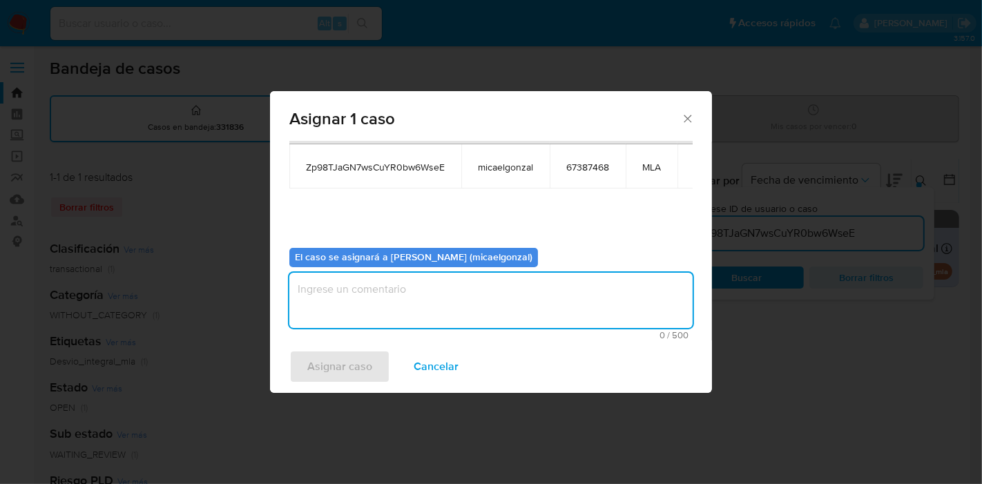
drag, startPoint x: 388, startPoint y: 292, endPoint x: 372, endPoint y: 305, distance: 21.1
click at [386, 293] on textarea "assign-modal" at bounding box center [490, 300] width 403 height 55
click at [343, 346] on div "Asignar caso Cancelar" at bounding box center [491, 366] width 442 height 52
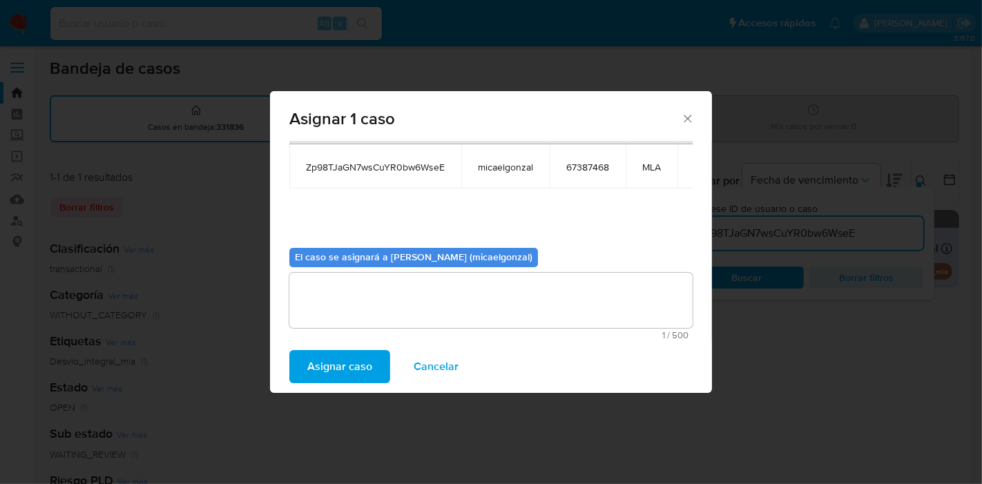
click at [346, 362] on span "Asignar caso" at bounding box center [339, 367] width 65 height 30
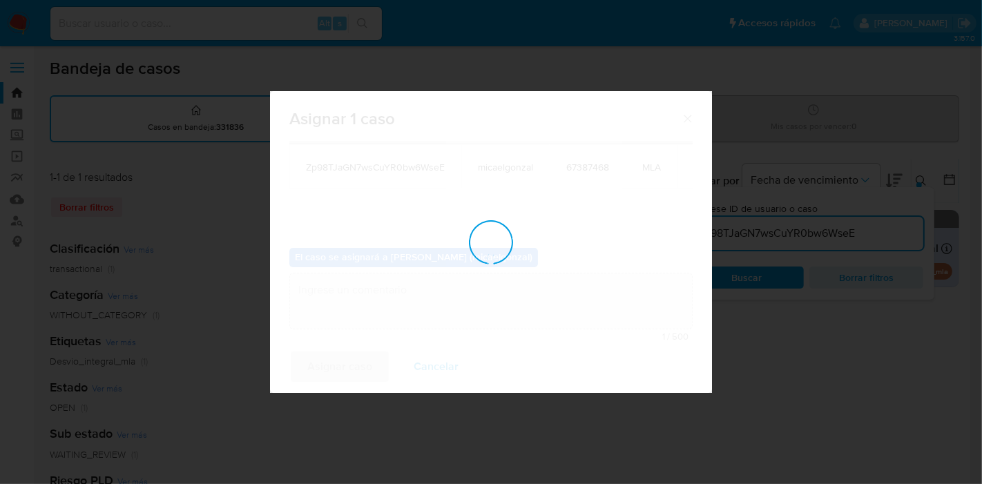
checkbox input "false"
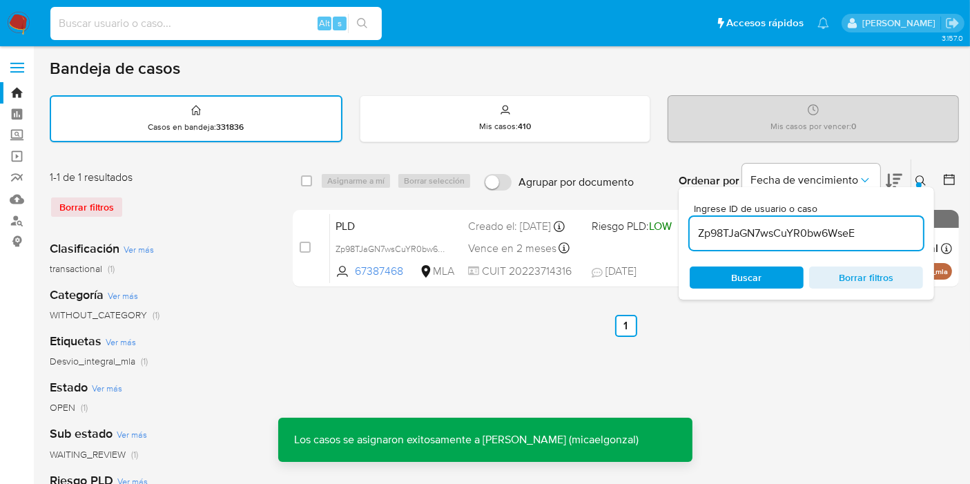
click at [195, 23] on input at bounding box center [216, 24] width 332 height 18
paste input "Zp98TJaGN7wsCuYR0bw6WseE"
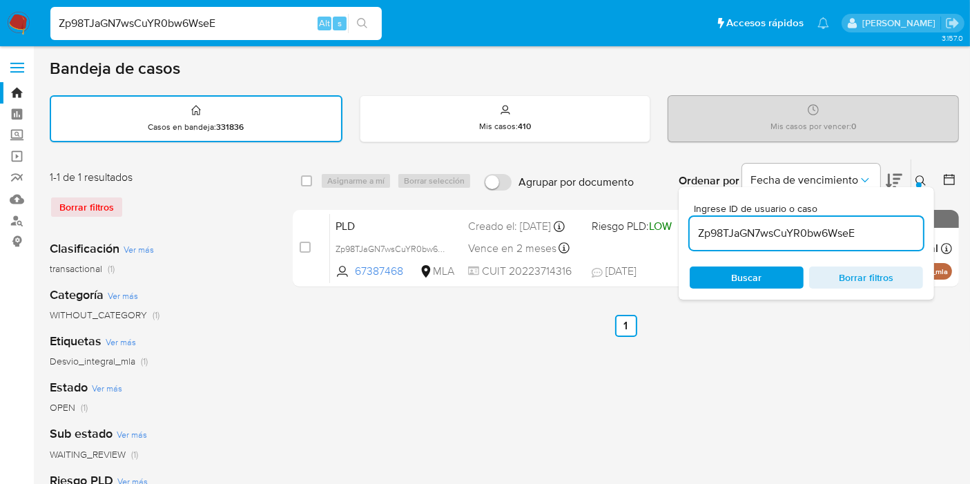
type input "Zp98TJaGN7wsCuYR0bw6WseE"
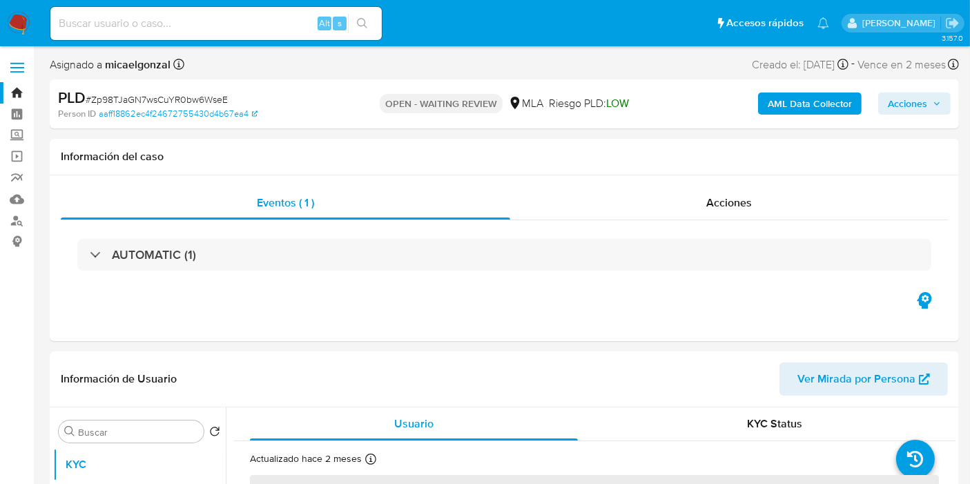
click at [16, 19] on img at bounding box center [18, 23] width 23 height 23
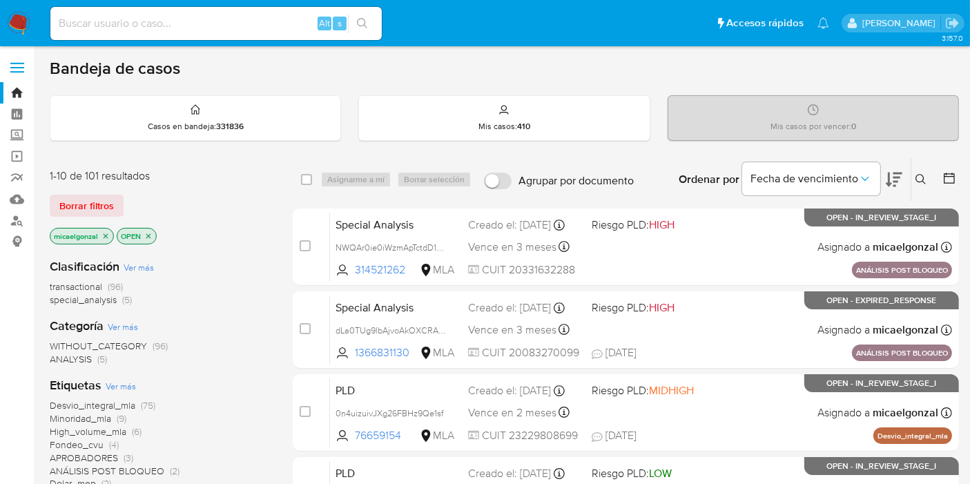
click at [9, 28] on img at bounding box center [18, 23] width 23 height 23
drag, startPoint x: 21, startPoint y: 26, endPoint x: 48, endPoint y: 52, distance: 37.1
click at [21, 26] on img at bounding box center [18, 23] width 23 height 23
click at [84, 212] on span "Borrar filtros" at bounding box center [86, 205] width 55 height 19
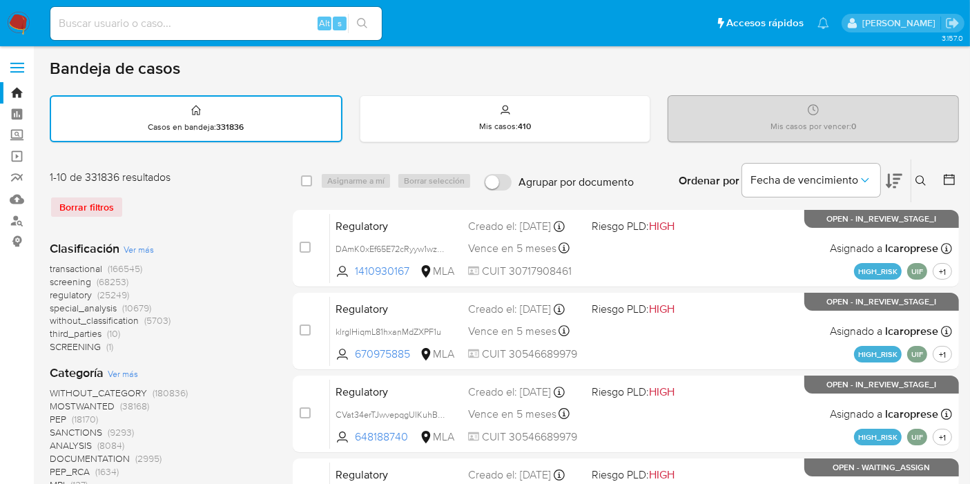
click at [917, 182] on icon at bounding box center [921, 180] width 11 height 11
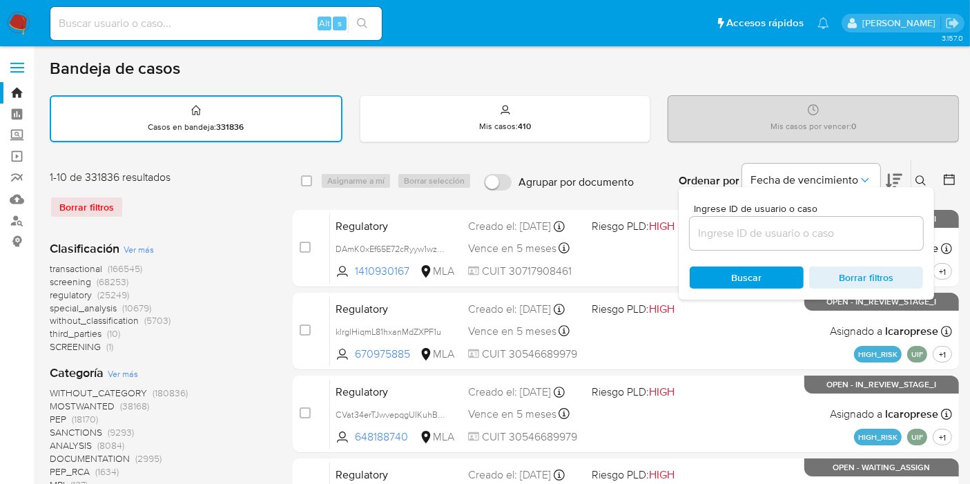
click at [784, 234] on input at bounding box center [806, 233] width 233 height 18
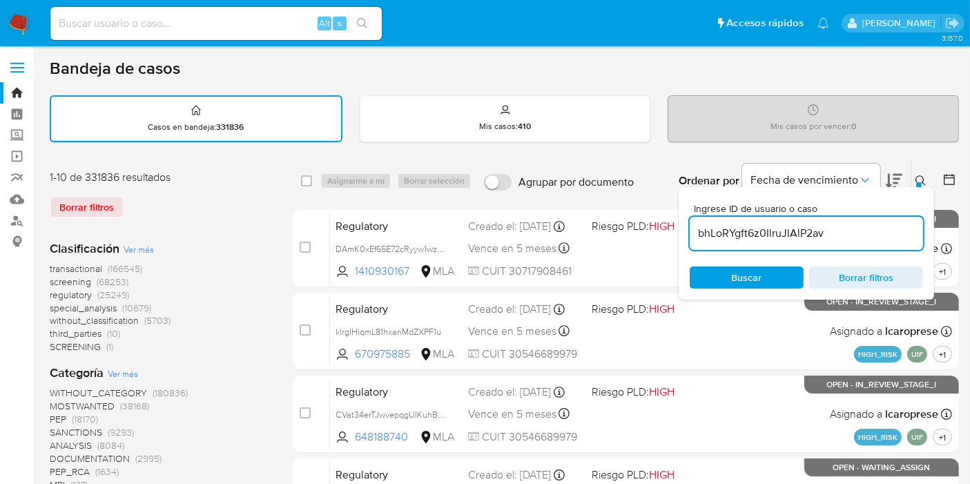
type input "bhLoRYgft6z0IlruJlAlP2av"
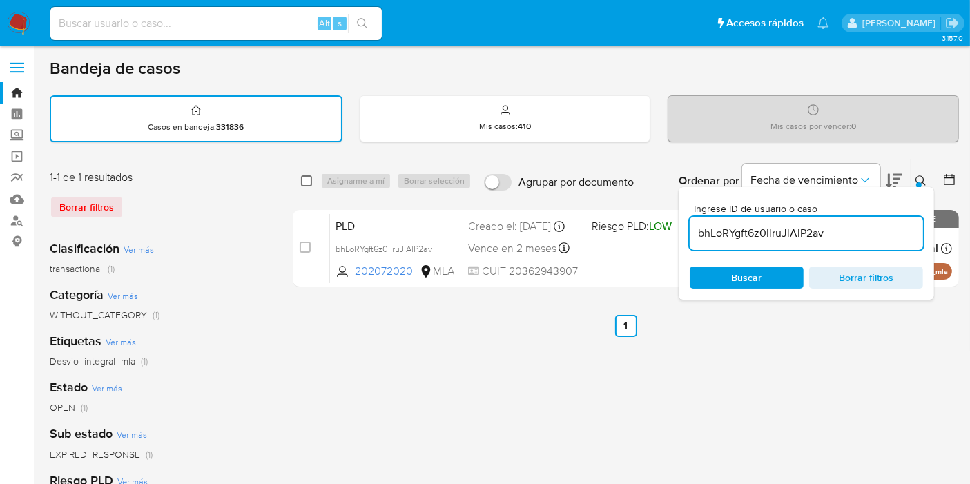
click at [304, 178] on div "select-all-cases-checkbox Asignarme a mí Borrar selección Agrupar por documento…" at bounding box center [626, 181] width 666 height 43
click at [305, 179] on input "checkbox" at bounding box center [306, 180] width 11 height 11
checkbox input "true"
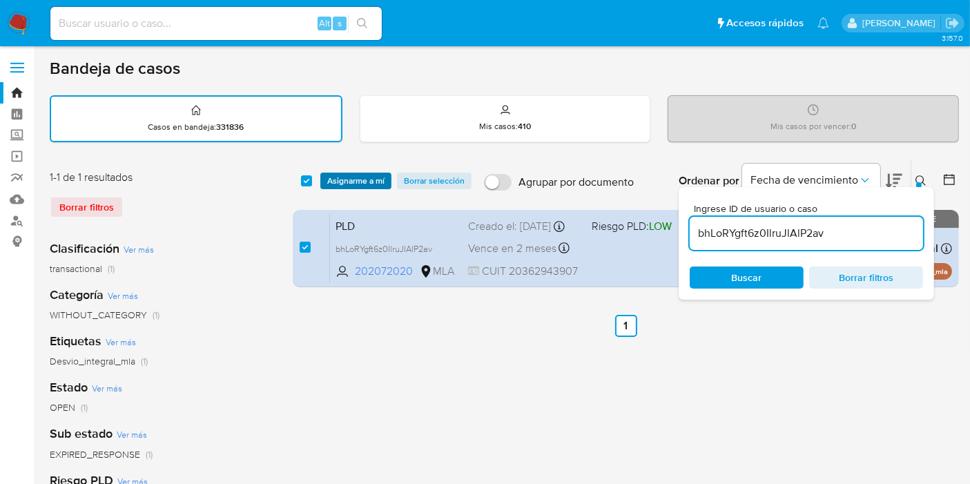
click at [339, 183] on span "Asignarme a mí" at bounding box center [355, 181] width 57 height 14
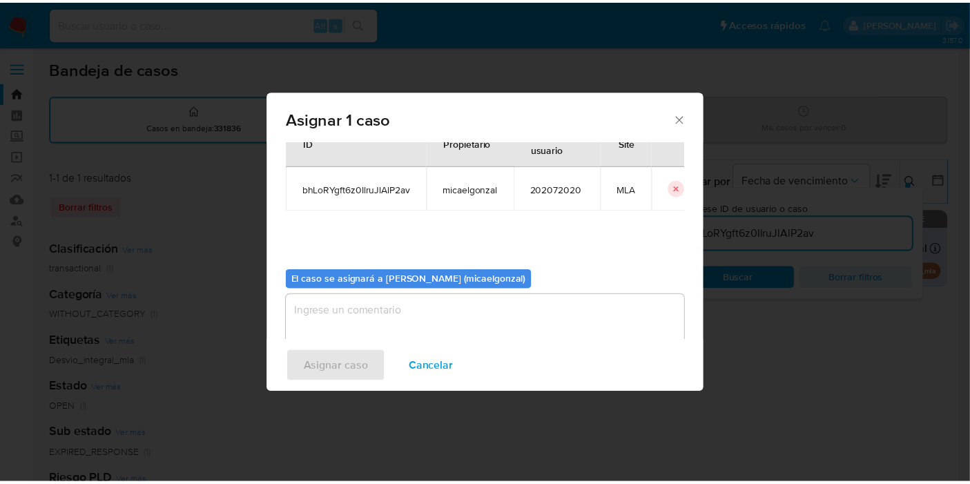
scroll to position [70, 0]
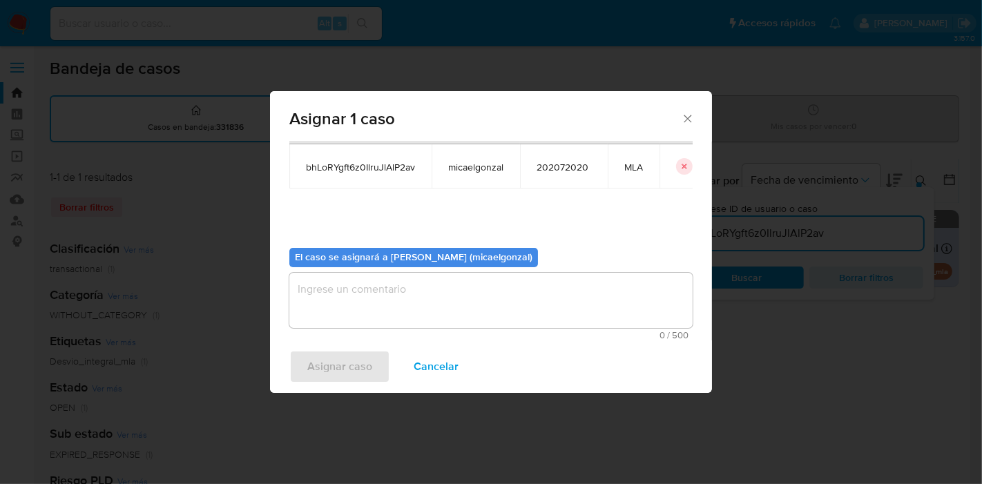
click at [465, 320] on textarea "assign-modal" at bounding box center [490, 300] width 403 height 55
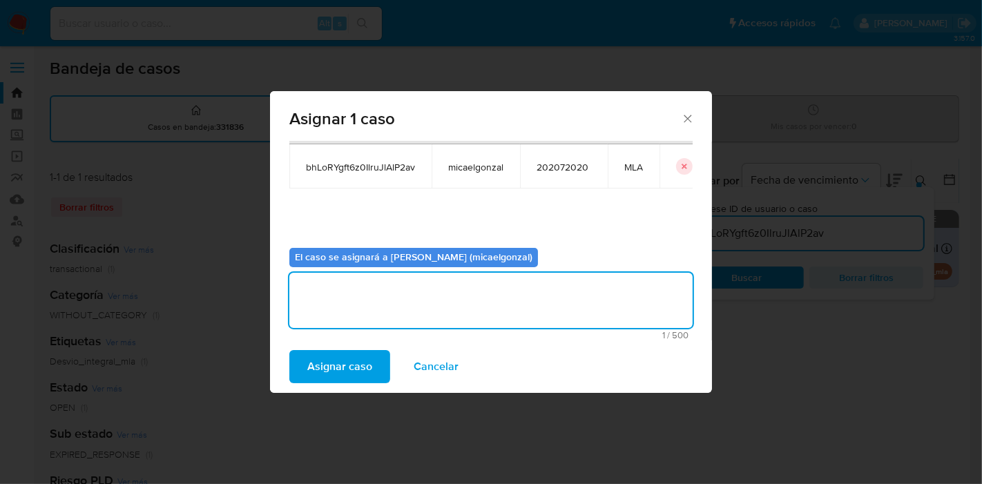
click at [331, 374] on span "Asignar caso" at bounding box center [339, 367] width 65 height 30
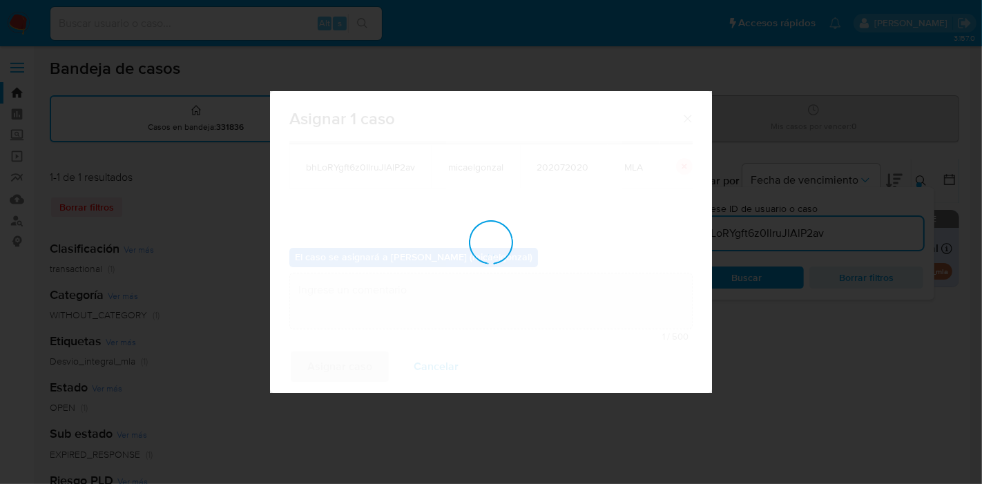
checkbox input "false"
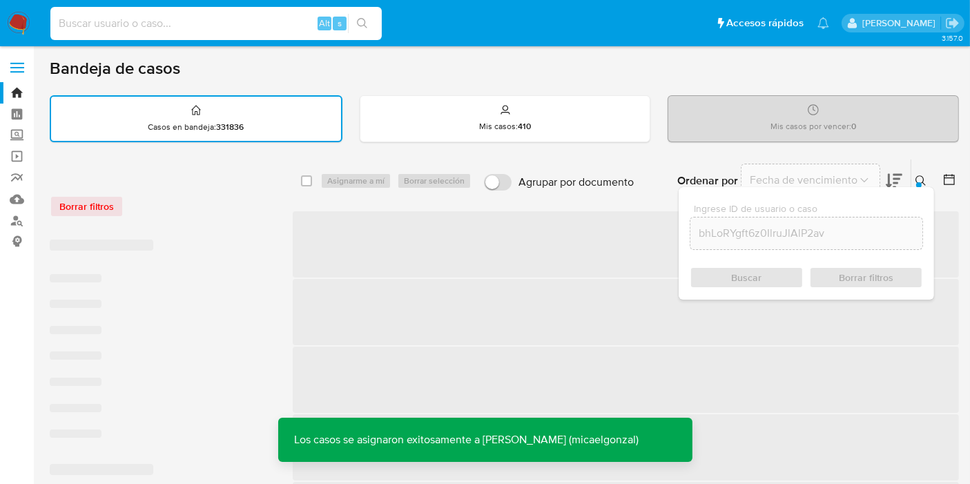
click at [205, 21] on input at bounding box center [216, 24] width 332 height 18
paste input "bhLoRYgft6z0IlruJlAlP2av"
type input "bhLoRYgft6z0IlruJlAlP2av"
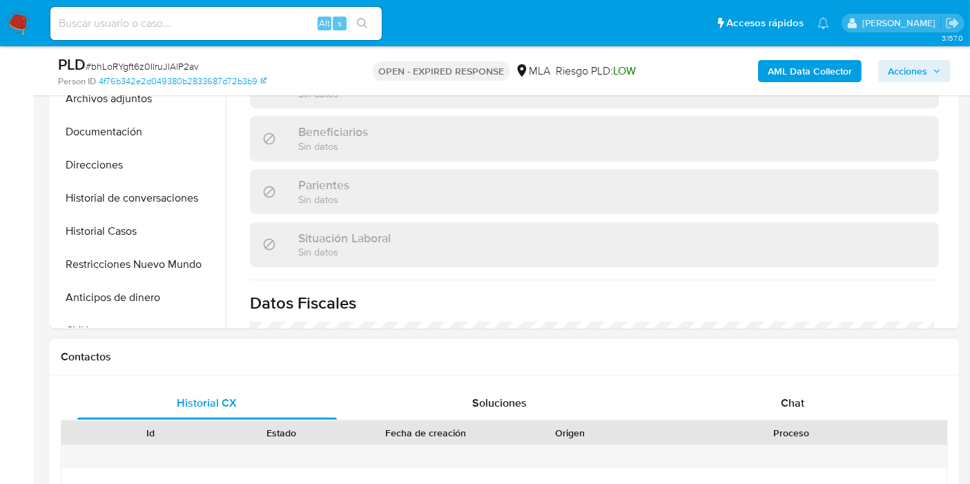
scroll to position [230, 0]
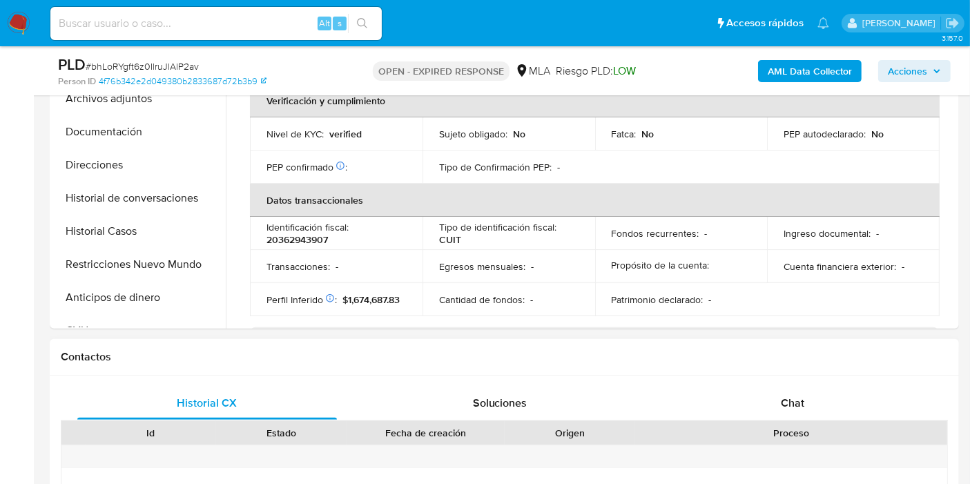
click at [809, 378] on div "Historial CX Soluciones Chat Id Estado Fecha de creación Origen Proceso Anterio…" at bounding box center [505, 492] width 910 height 233
select select "10"
click at [821, 399] on div "Chat" at bounding box center [793, 403] width 260 height 33
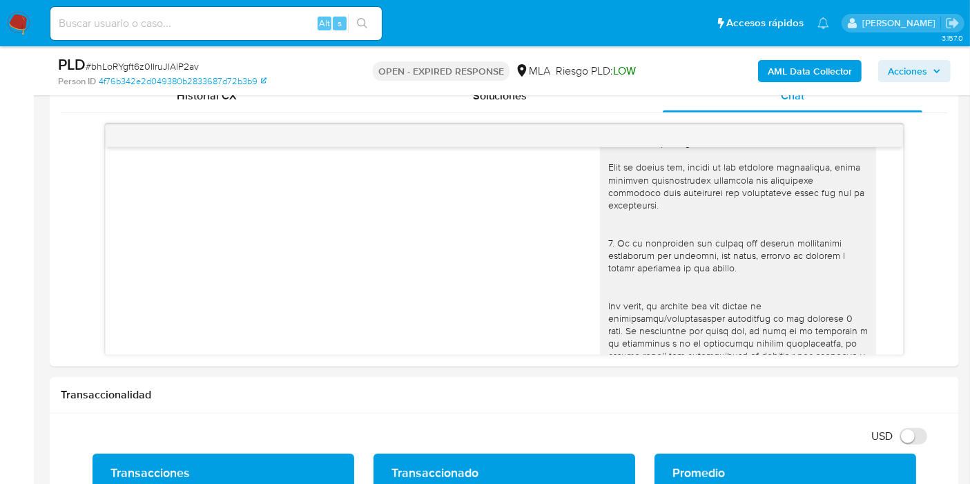
scroll to position [265, 0]
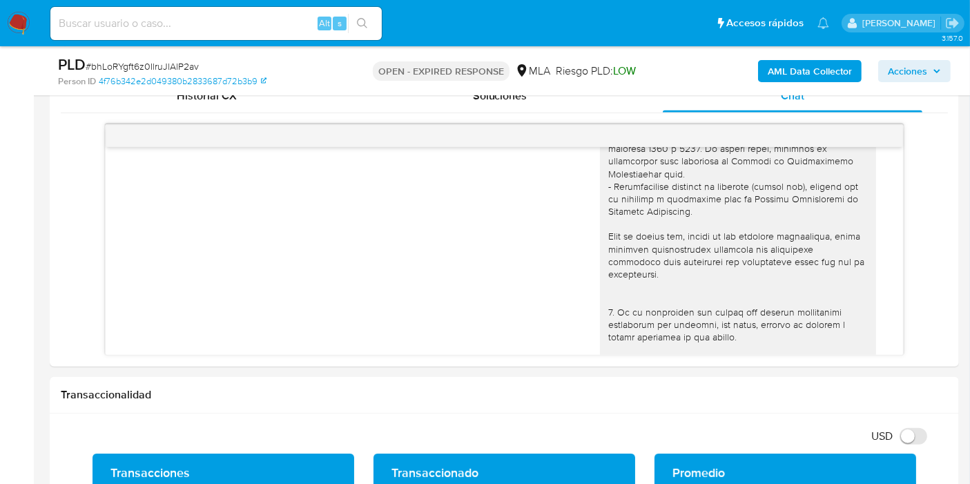
click at [250, 12] on div "Alt s" at bounding box center [216, 23] width 332 height 33
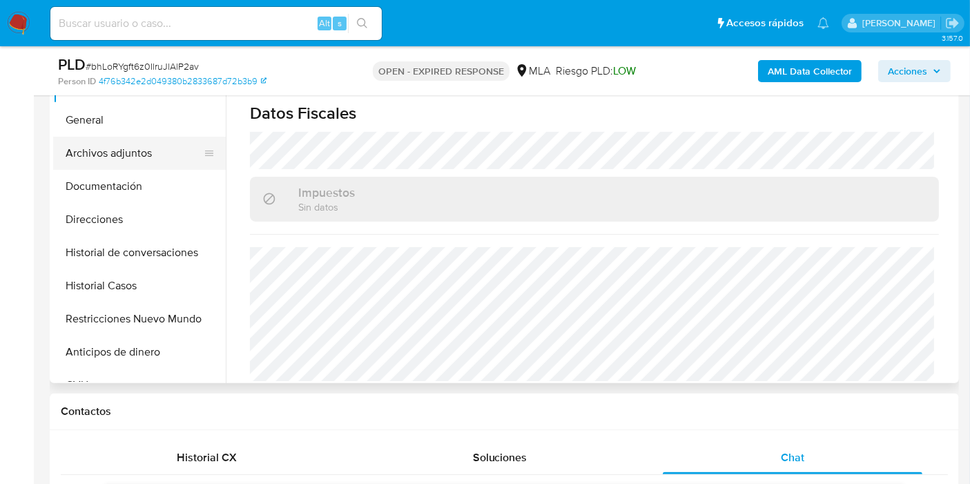
scroll to position [230, 0]
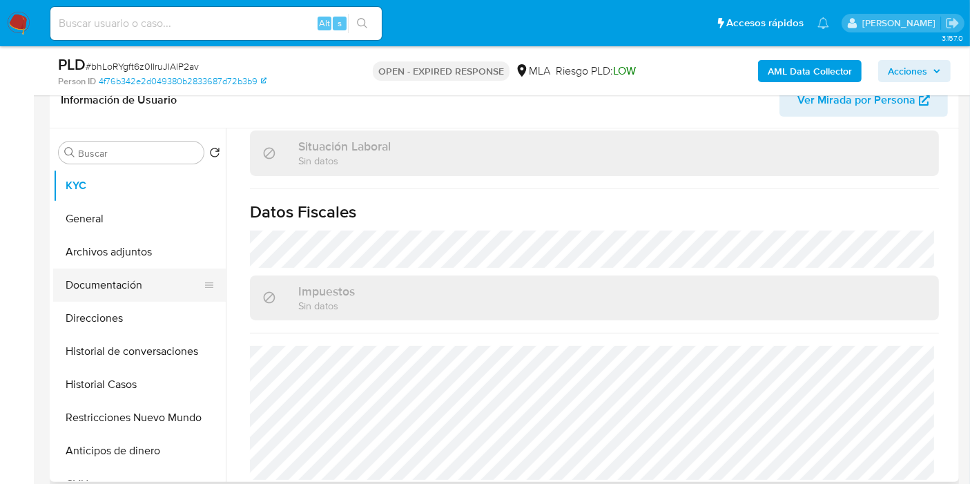
click at [122, 285] on button "Documentación" at bounding box center [134, 285] width 162 height 33
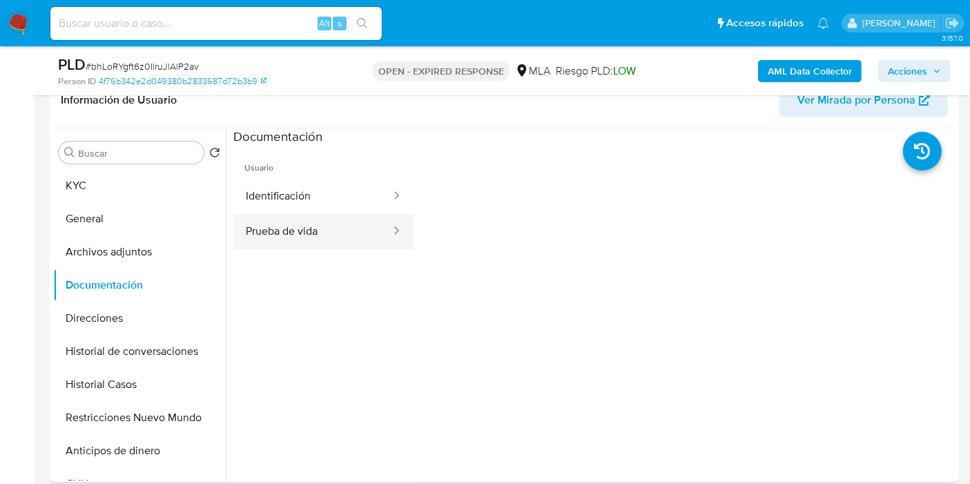
click at [294, 220] on button "Prueba de vida" at bounding box center [312, 231] width 159 height 35
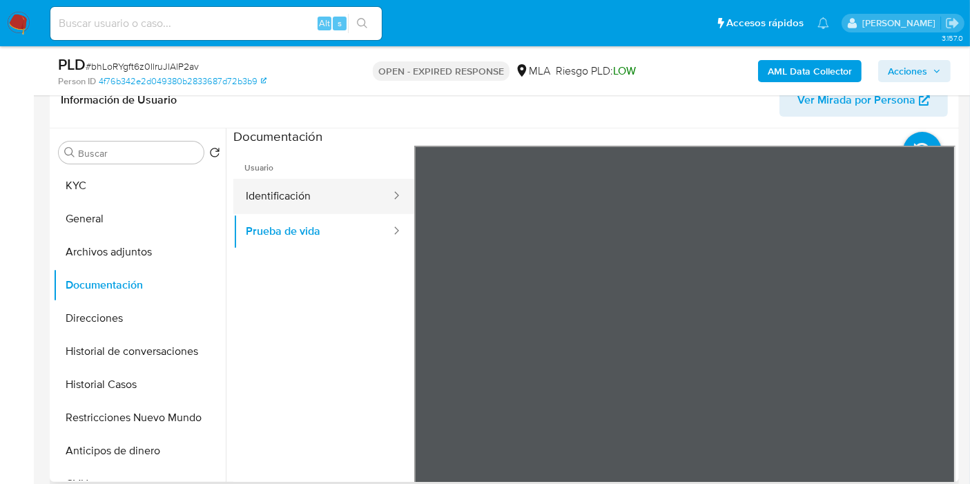
click at [253, 182] on button "Identificación" at bounding box center [312, 196] width 159 height 35
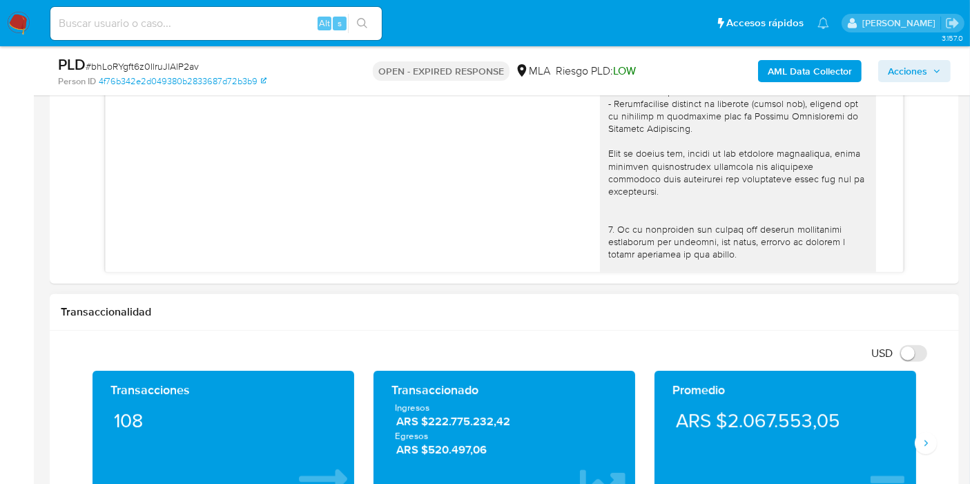
scroll to position [844, 0]
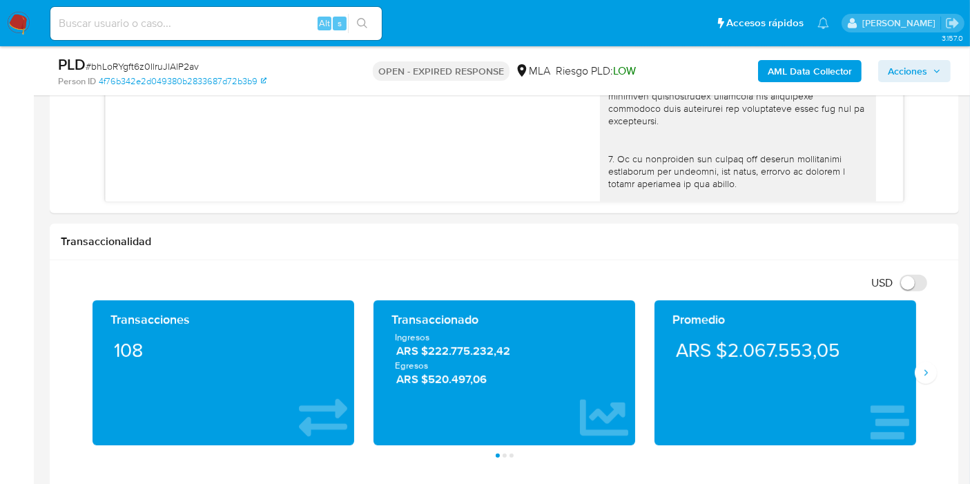
click at [8, 37] on nav "Pausado Ver notificaciones Alt s Accesos rápidos Presiona las siguientes teclas…" at bounding box center [485, 23] width 970 height 46
click at [19, 27] on img at bounding box center [18, 23] width 23 height 23
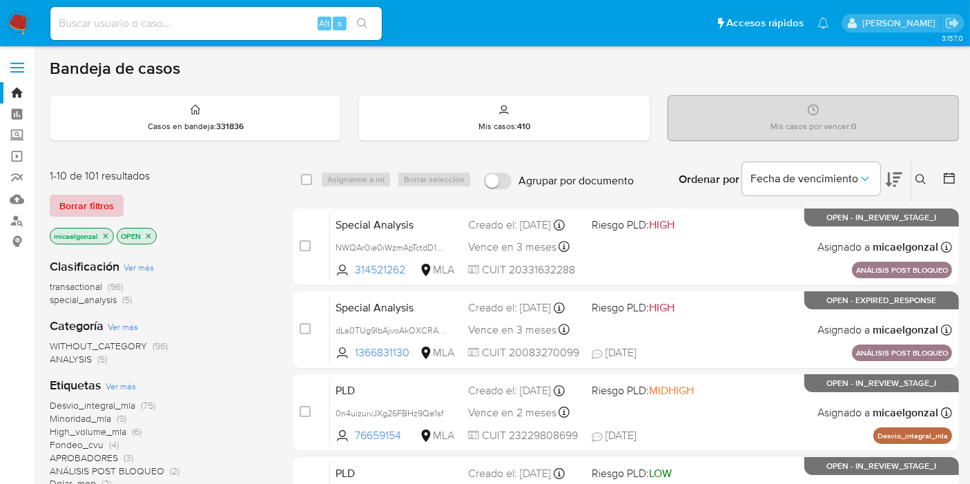
click at [87, 199] on span "Borrar filtros" at bounding box center [86, 205] width 55 height 19
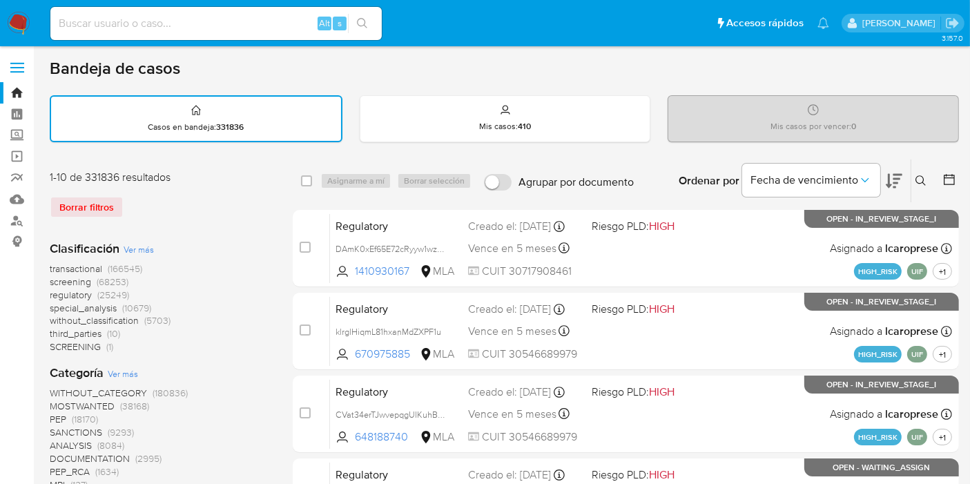
click at [923, 175] on icon at bounding box center [921, 180] width 11 height 11
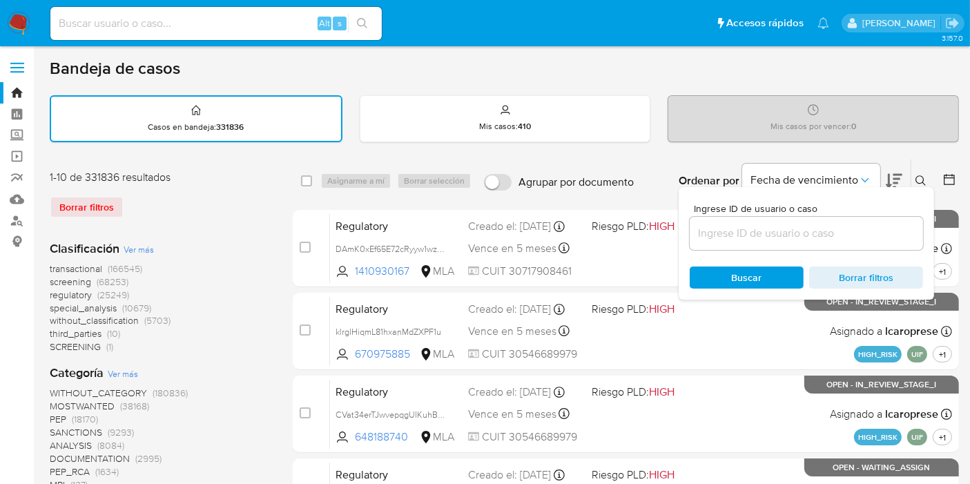
click at [796, 247] on div at bounding box center [806, 233] width 233 height 33
click at [795, 236] on input at bounding box center [806, 233] width 233 height 18
paste input "bhLoRYgft6z0IlruJlAlP2av"
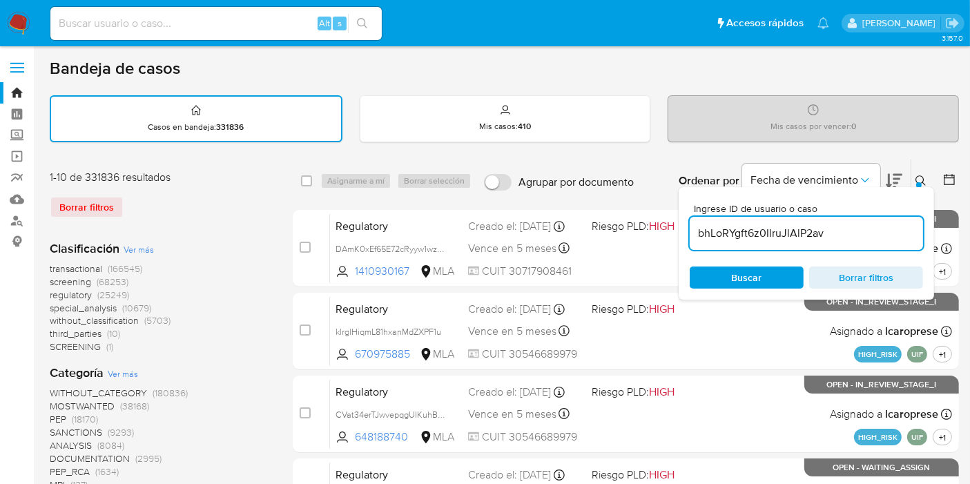
type input "bhLoRYgft6z0IlruJlAlP2av"
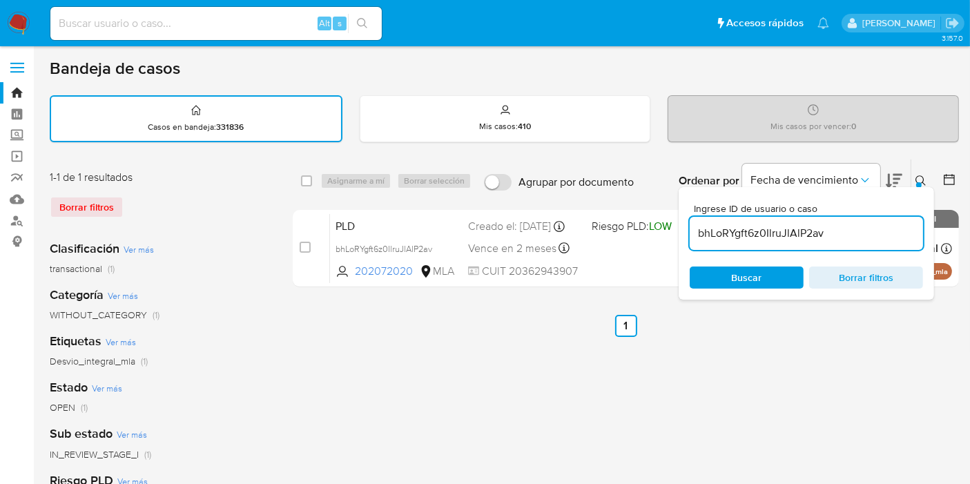
click at [307, 185] on div "select-all-cases-checkbox" at bounding box center [306, 181] width 11 height 14
click at [314, 179] on div "select-all-cases-checkbox" at bounding box center [309, 181] width 17 height 17
click at [309, 176] on input "checkbox" at bounding box center [306, 180] width 11 height 11
checkbox input "true"
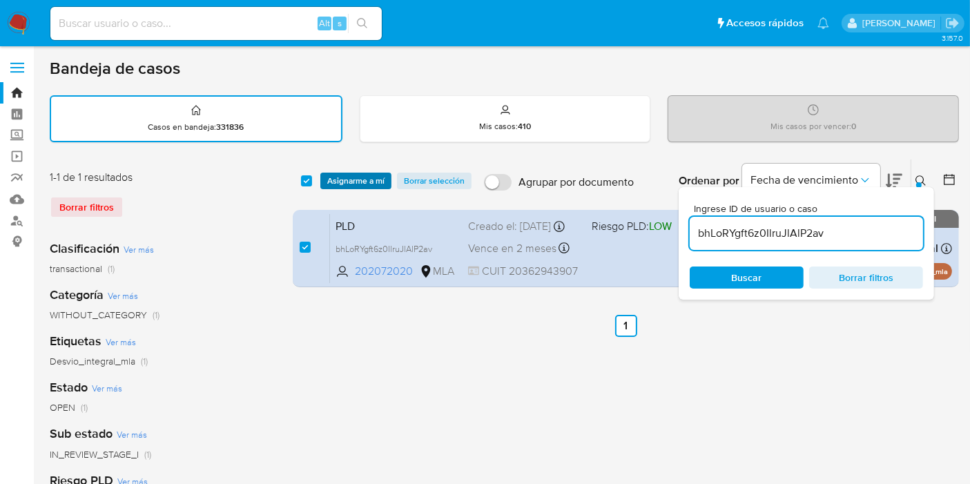
click at [340, 176] on span "Asignarme a mí" at bounding box center [355, 181] width 57 height 14
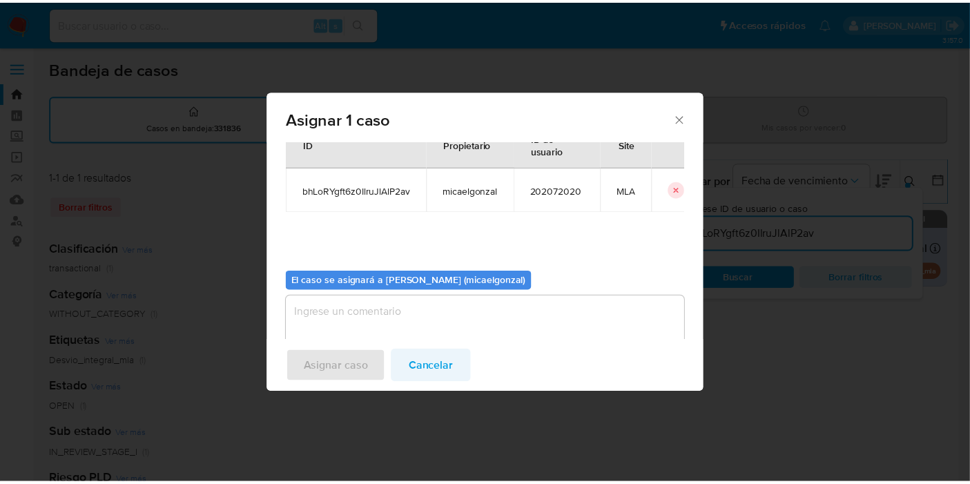
scroll to position [70, 0]
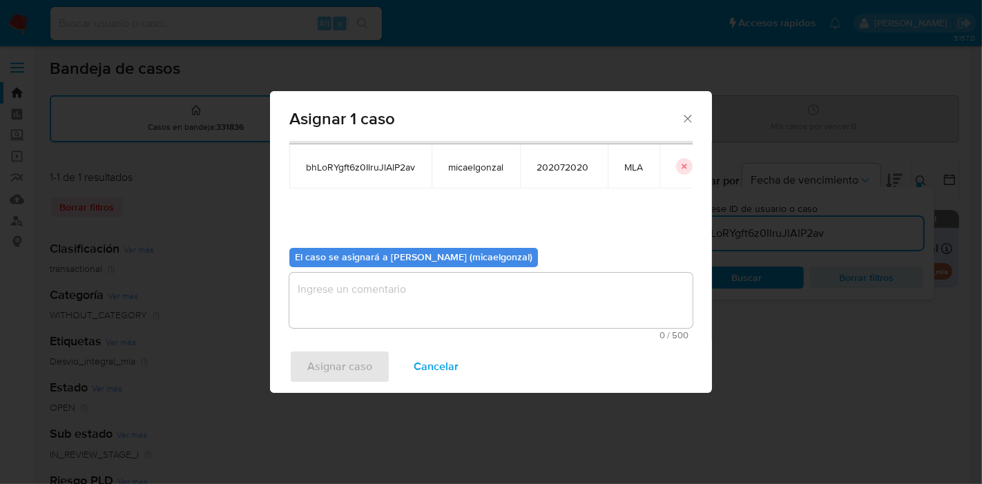
click at [410, 302] on textarea "assign-modal" at bounding box center [490, 300] width 403 height 55
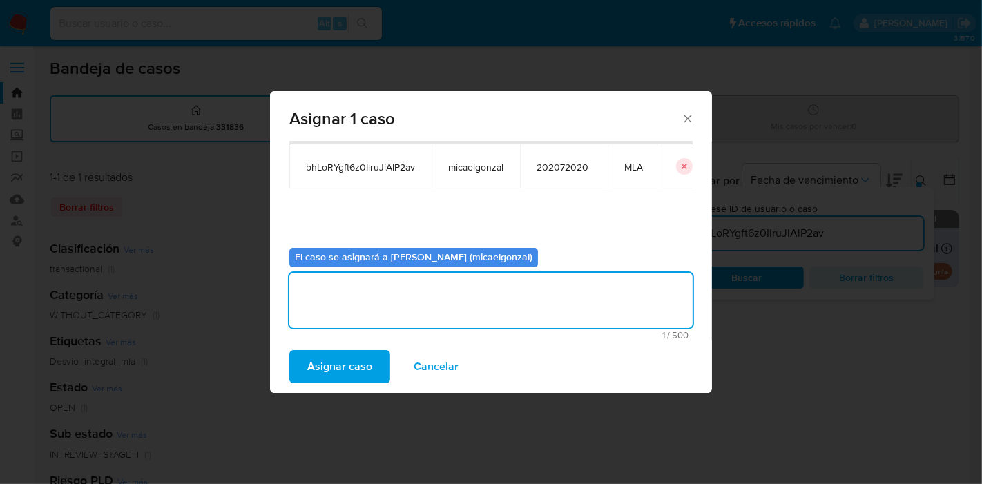
click at [343, 376] on span "Asignar caso" at bounding box center [339, 367] width 65 height 30
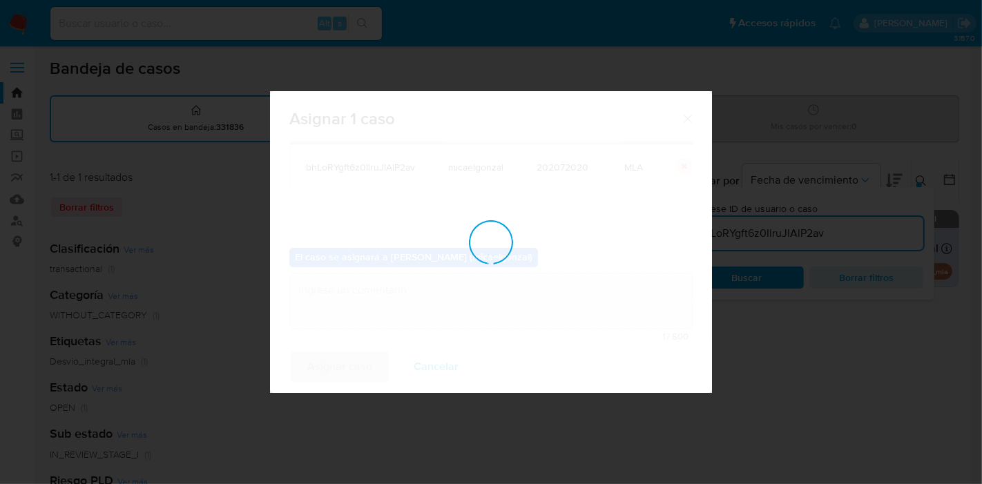
checkbox input "false"
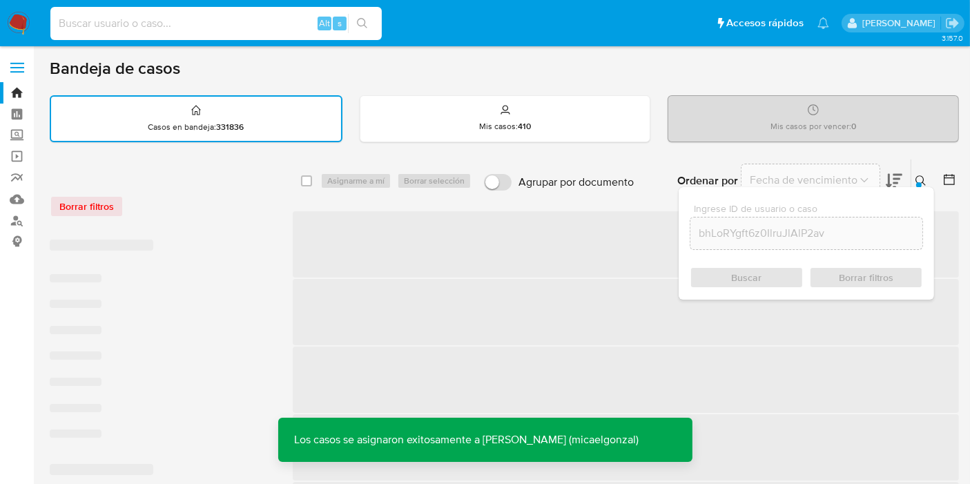
click at [177, 23] on input at bounding box center [216, 24] width 332 height 18
paste input "bhLoRYgft6z0IlruJlAlP2av"
type input "bhLoRYgft6z0IlruJlAlP2av"
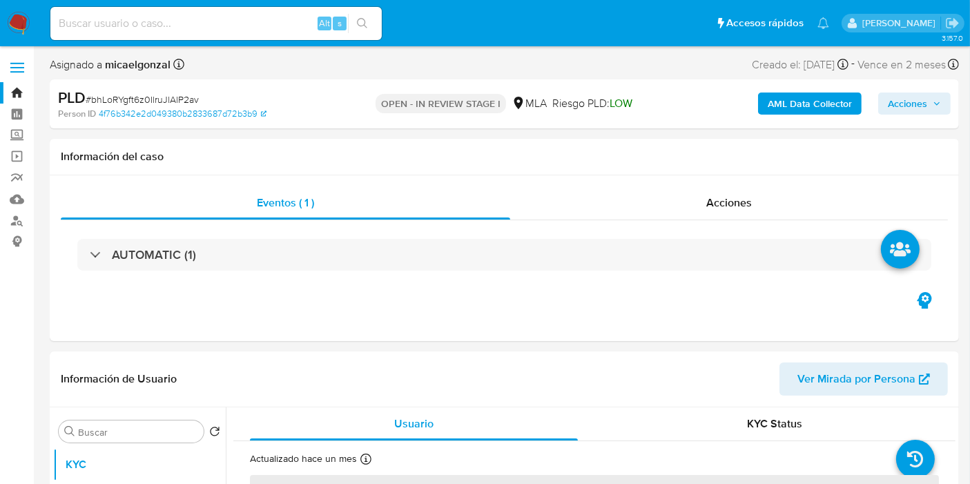
select select "10"
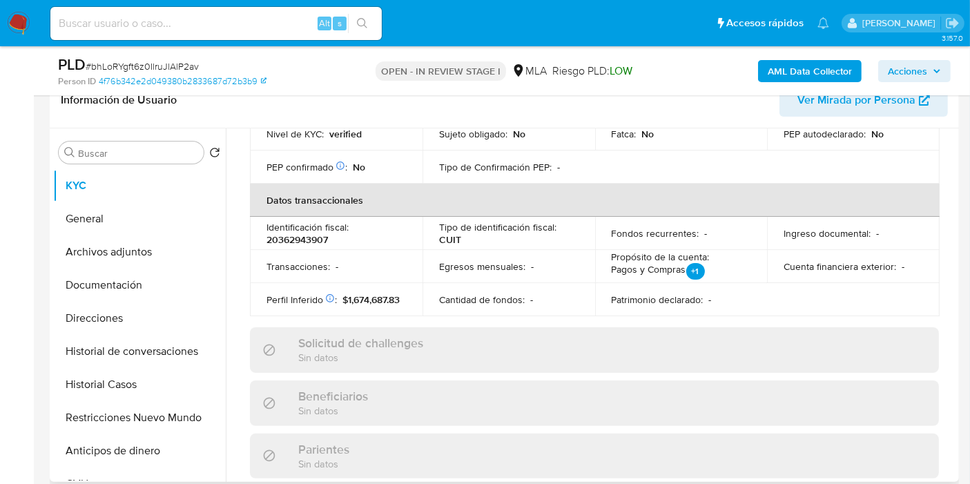
scroll to position [739, 0]
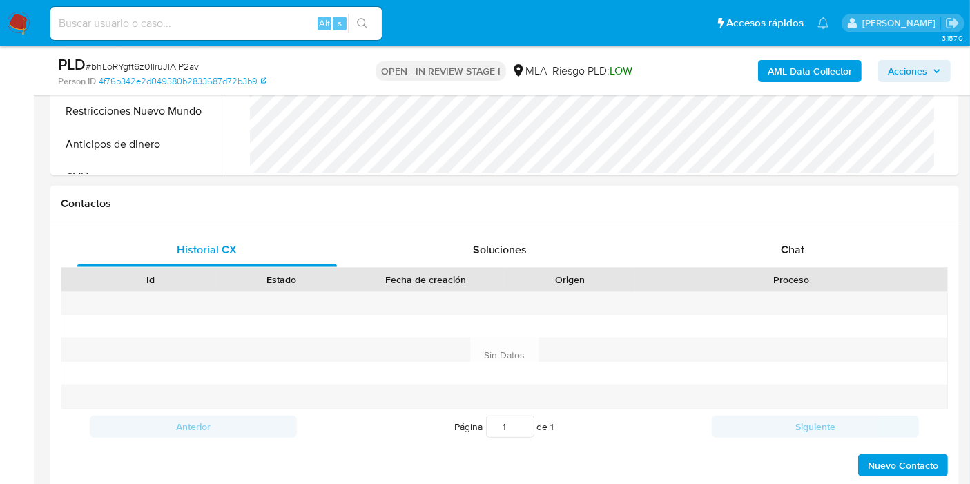
click at [799, 273] on div "Proceso" at bounding box center [791, 280] width 293 height 14
click at [823, 252] on div "Chat" at bounding box center [793, 249] width 260 height 33
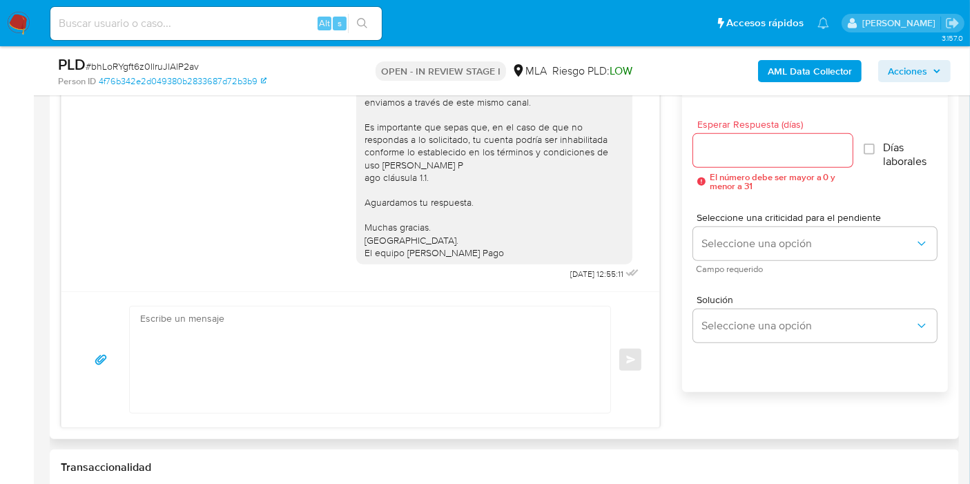
scroll to position [537, 0]
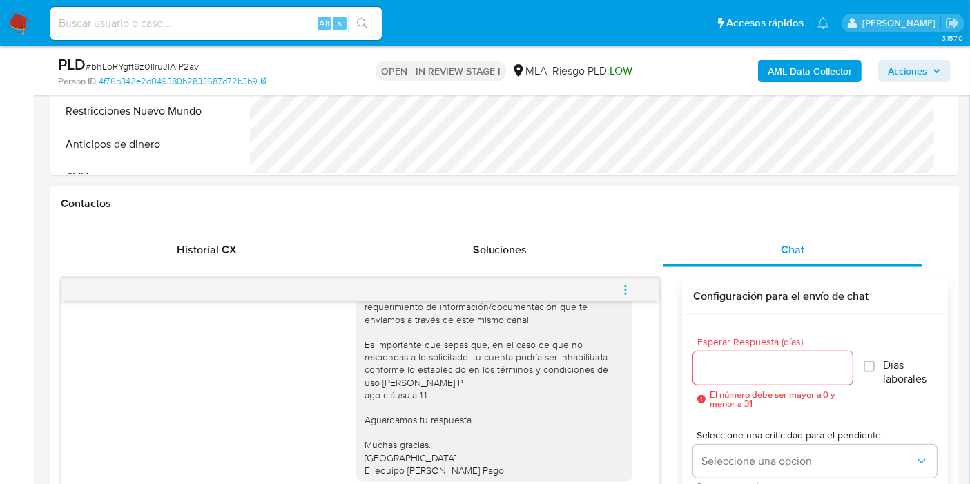
click at [625, 300] on span "menu-action" at bounding box center [626, 289] width 12 height 33
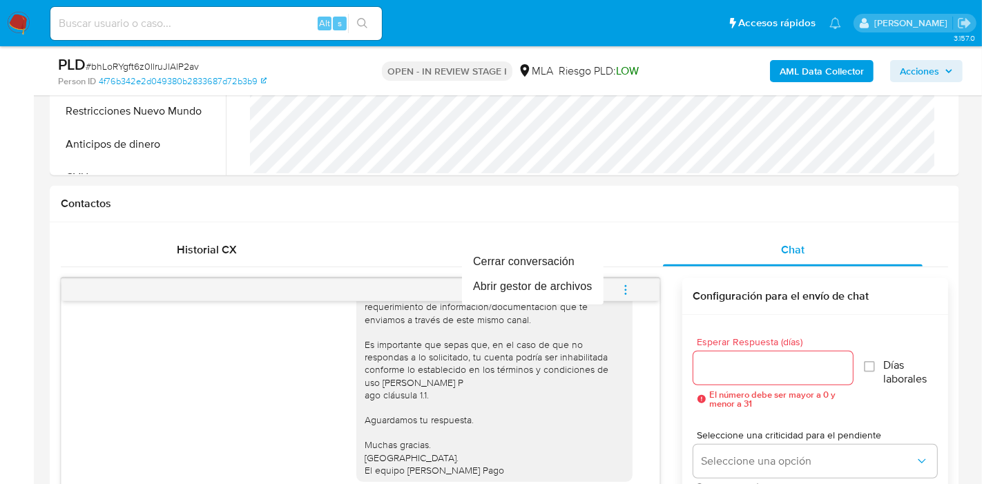
click at [617, 293] on div at bounding box center [491, 242] width 982 height 484
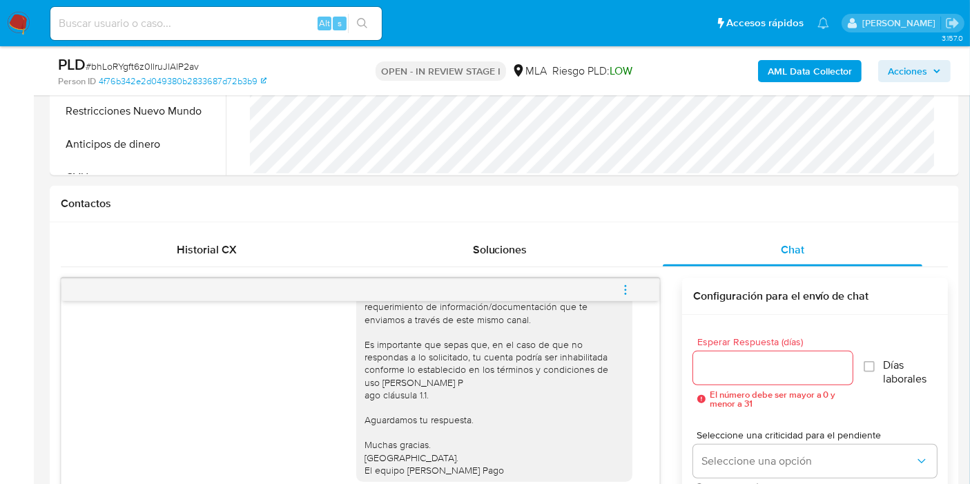
click at [625, 289] on icon "menu-action" at bounding box center [625, 289] width 1 height 1
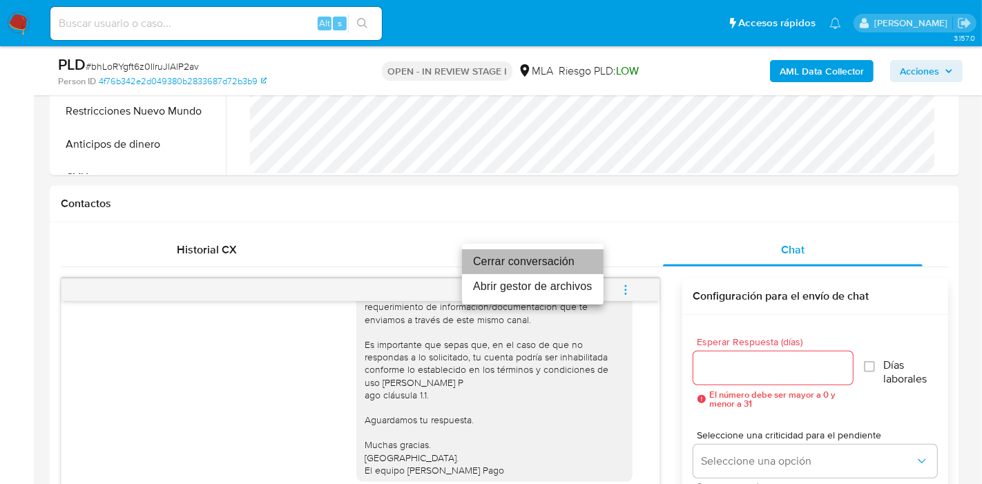
click at [539, 270] on li "Cerrar conversación" at bounding box center [533, 261] width 142 height 25
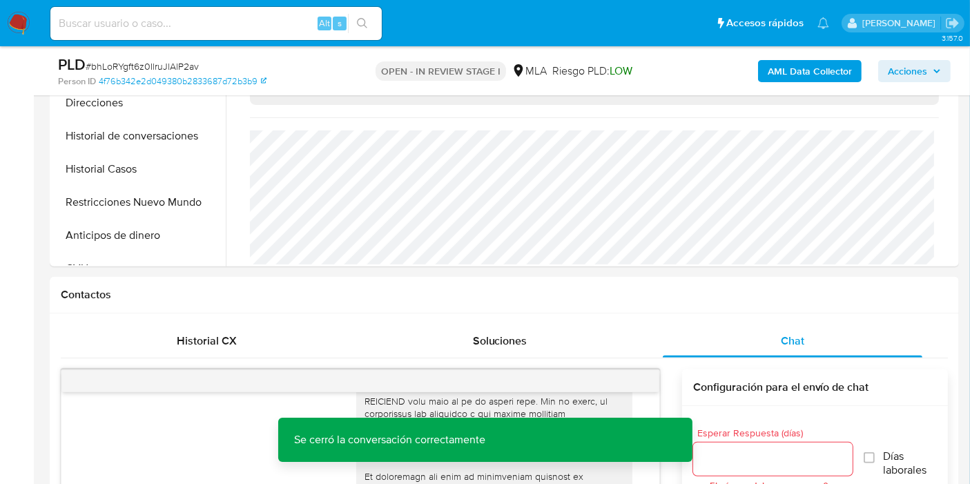
scroll to position [307, 0]
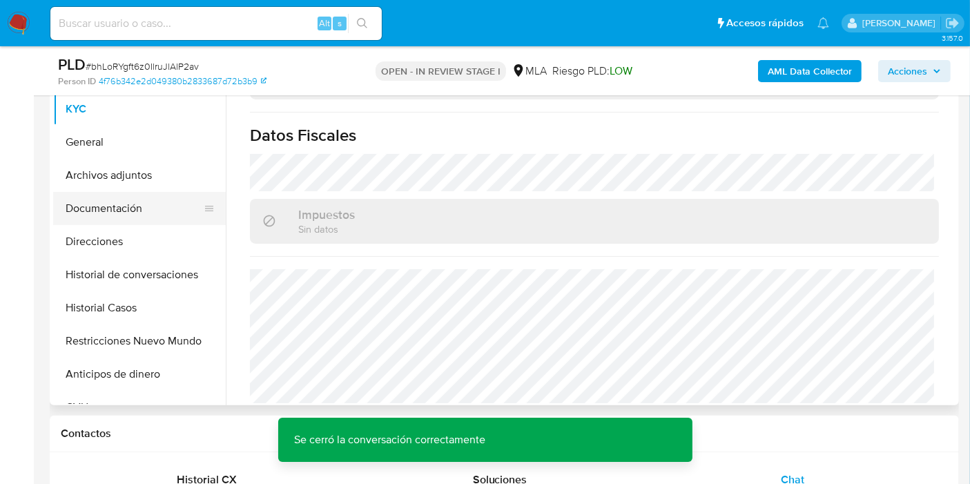
click at [134, 196] on button "Documentación" at bounding box center [134, 208] width 162 height 33
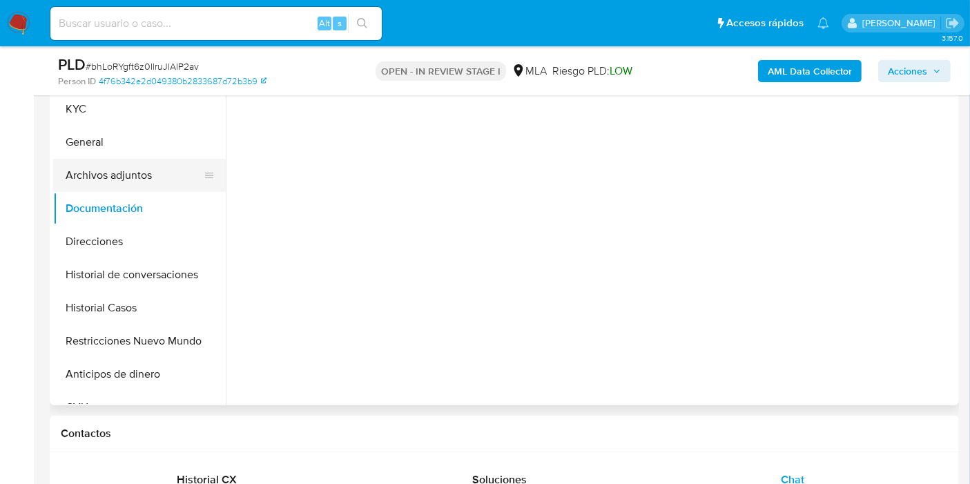
scroll to position [0, 0]
click at [142, 170] on button "Archivos adjuntos" at bounding box center [134, 175] width 162 height 33
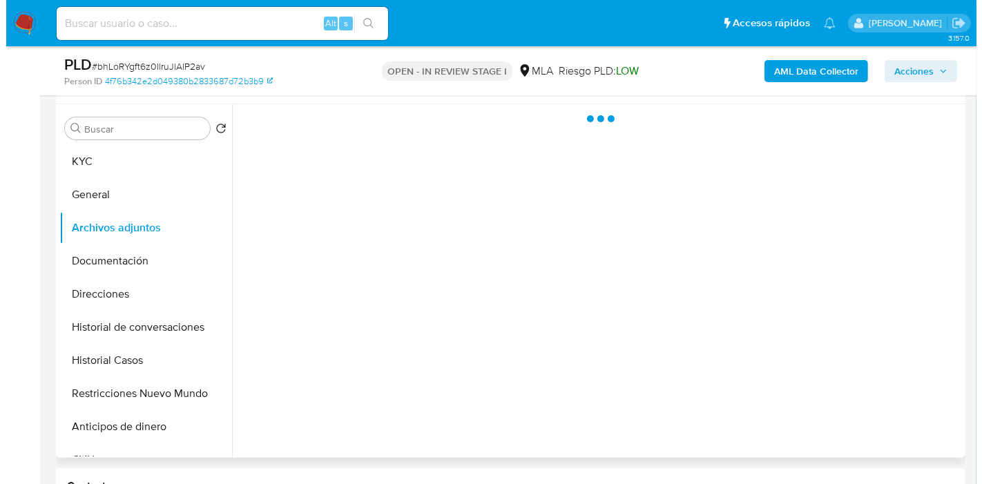
scroll to position [230, 0]
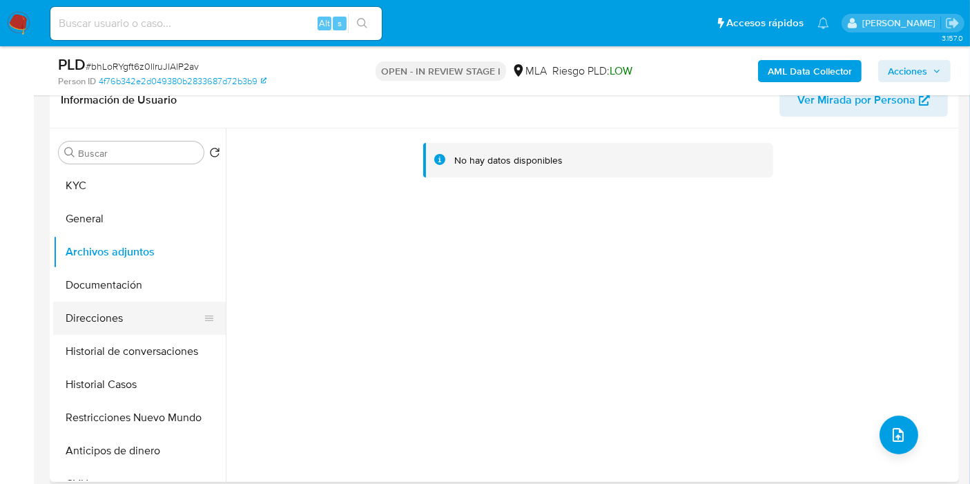
click at [115, 302] on button "Direcciones" at bounding box center [134, 318] width 162 height 33
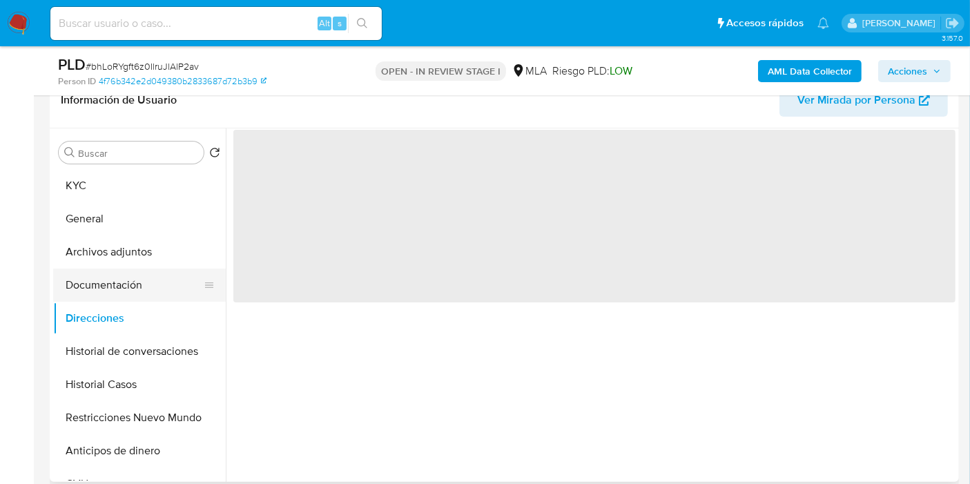
drag, startPoint x: 122, startPoint y: 281, endPoint x: 220, endPoint y: 288, distance: 98.3
click at [122, 280] on button "Documentación" at bounding box center [134, 285] width 162 height 33
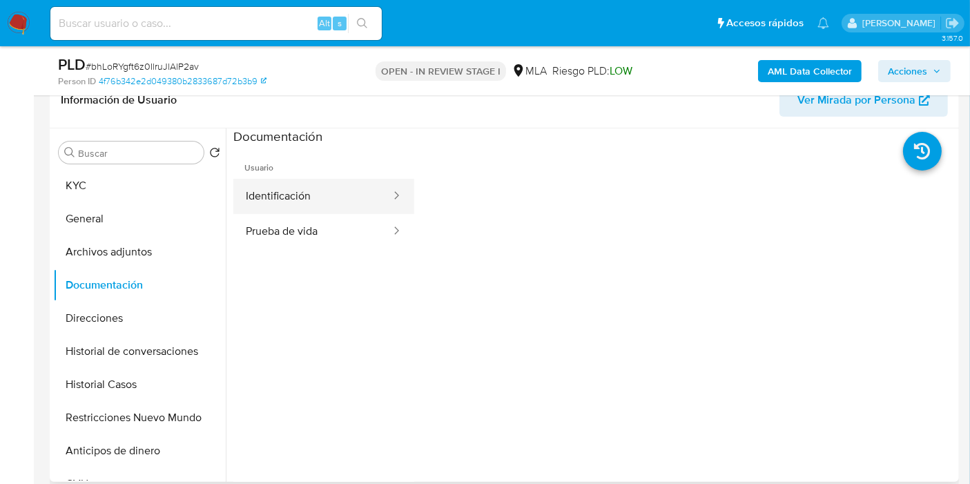
click at [323, 201] on button "Identificación" at bounding box center [312, 196] width 159 height 35
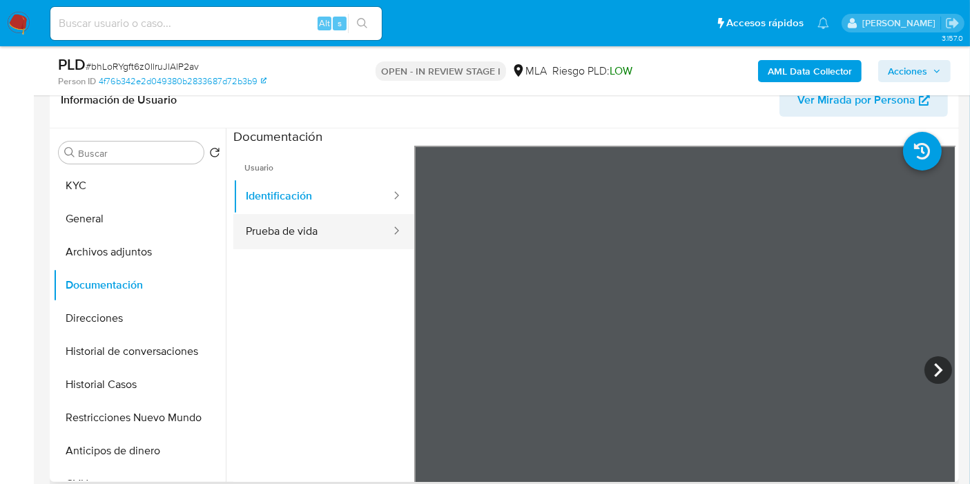
click at [332, 241] on button "Prueba de vida" at bounding box center [312, 231] width 159 height 35
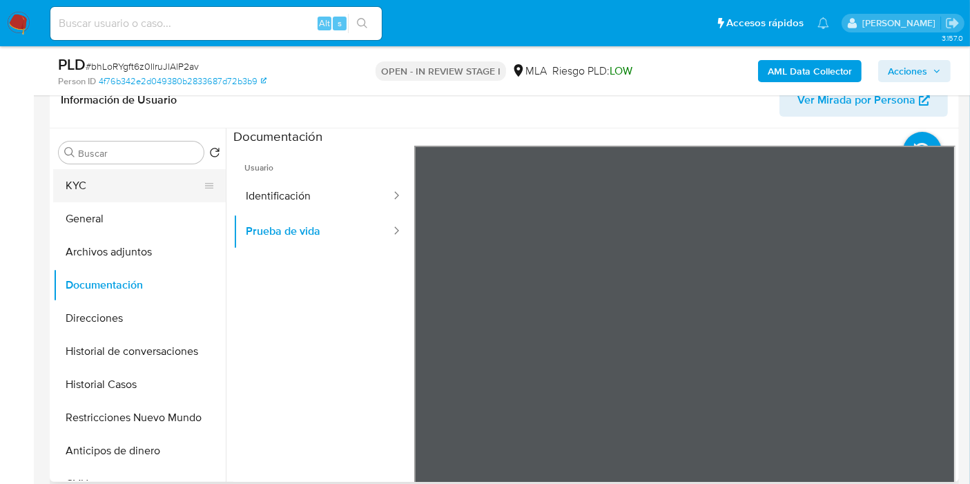
click at [97, 193] on button "KYC" at bounding box center [134, 185] width 162 height 33
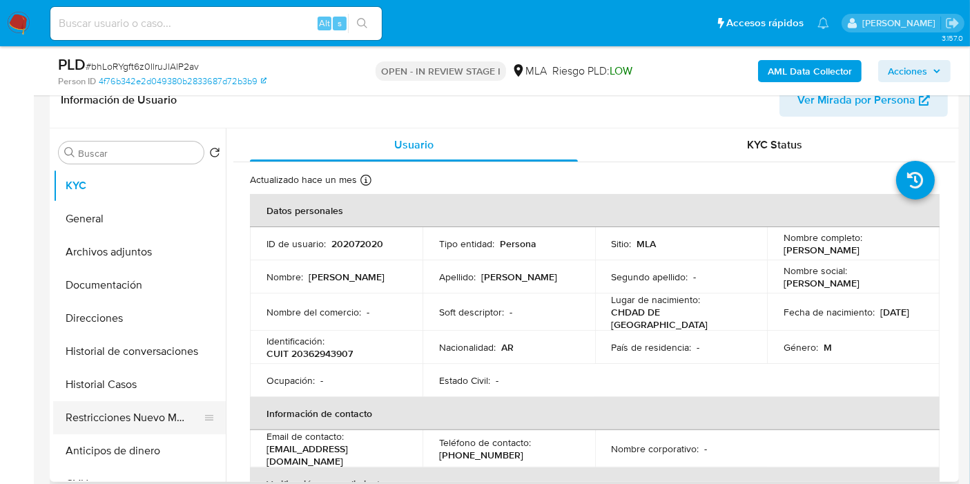
click at [128, 419] on button "Restricciones Nuevo Mundo" at bounding box center [134, 417] width 162 height 33
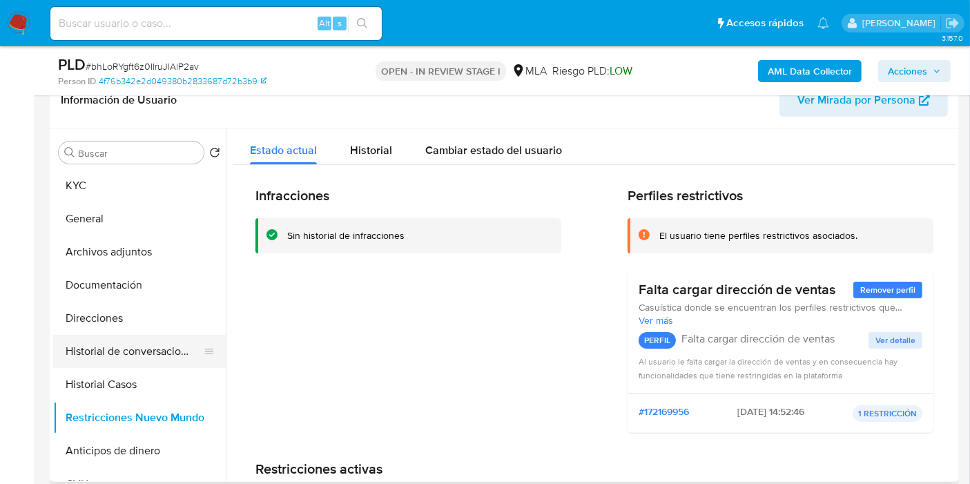
click at [130, 340] on button "Historial de conversaciones" at bounding box center [134, 351] width 162 height 33
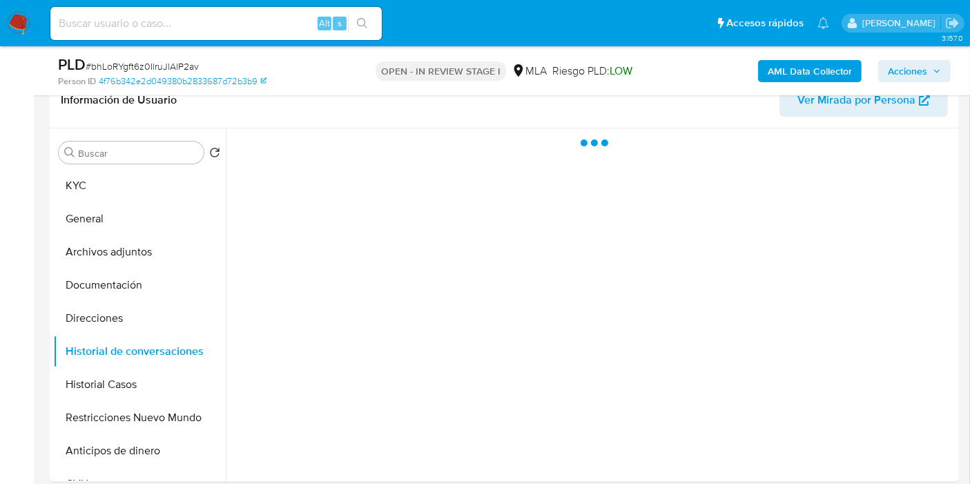
click at [801, 73] on b "AML Data Collector" at bounding box center [810, 71] width 84 height 22
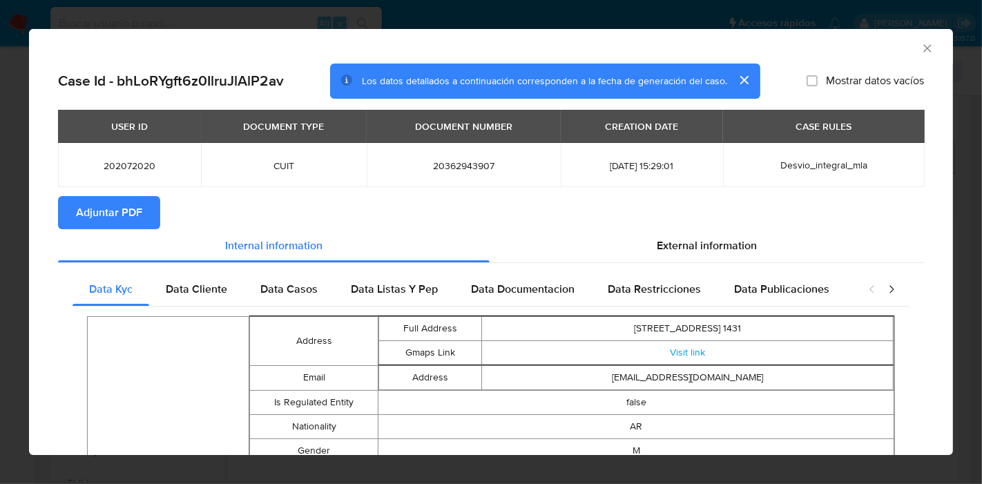
click at [224, 298] on div "Data Cliente" at bounding box center [196, 289] width 95 height 33
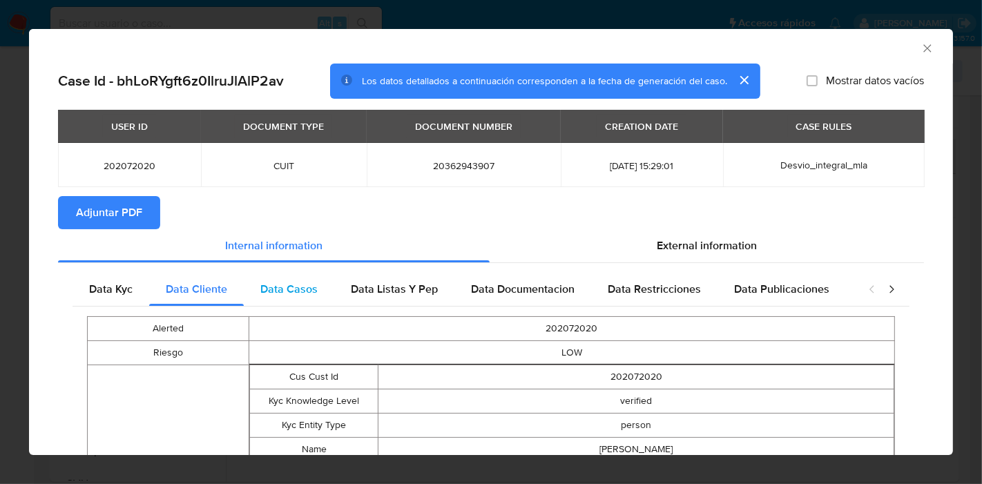
click at [291, 283] on span "Data Casos" at bounding box center [288, 289] width 57 height 16
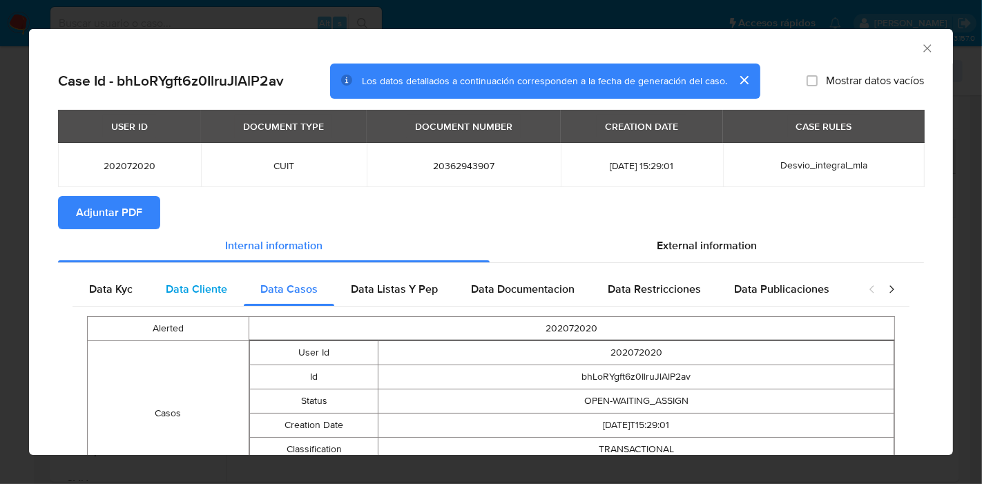
click at [185, 283] on span "Data Cliente" at bounding box center [196, 289] width 61 height 16
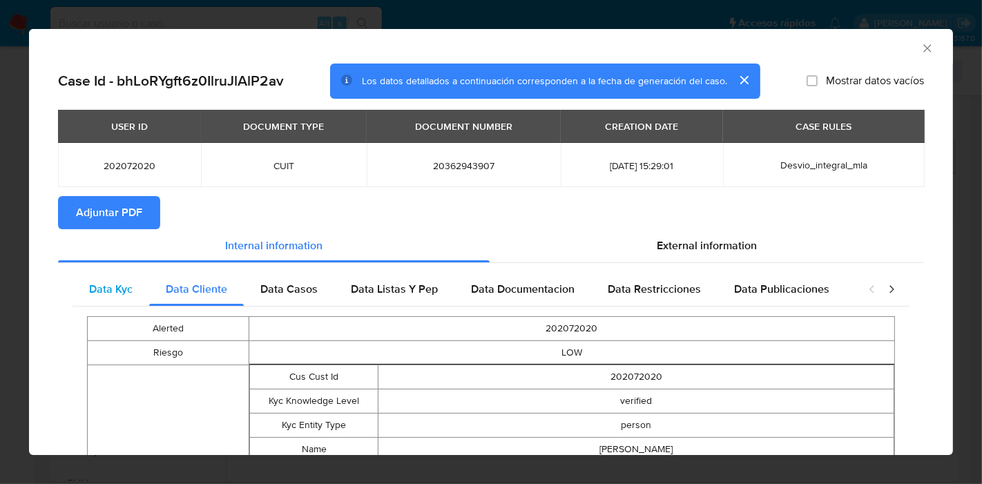
drag, startPoint x: 106, startPoint y: 285, endPoint x: 117, endPoint y: 204, distance: 81.6
click at [106, 283] on span "Data Kyc" at bounding box center [111, 289] width 44 height 16
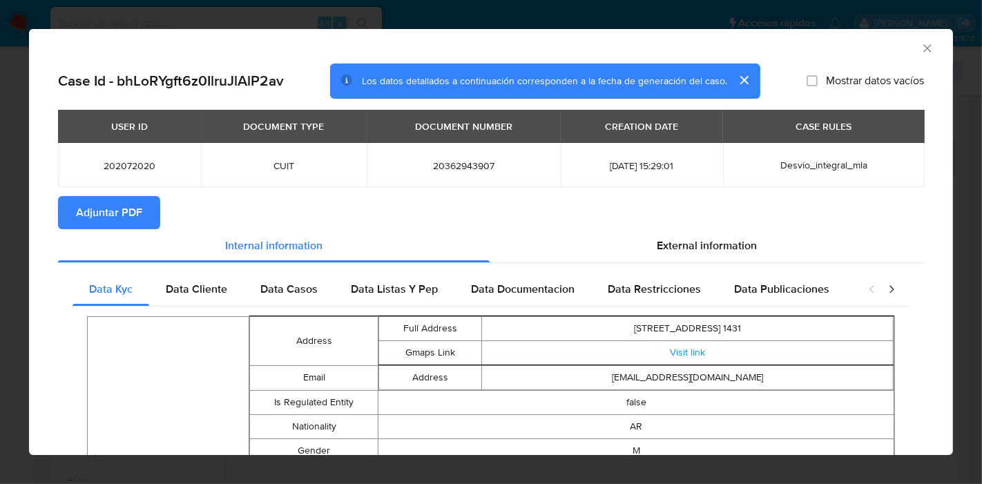
drag, startPoint x: 117, startPoint y: 204, endPoint x: 193, endPoint y: 166, distance: 84.6
click at [177, 279] on div "Data Cliente" at bounding box center [196, 289] width 95 height 33
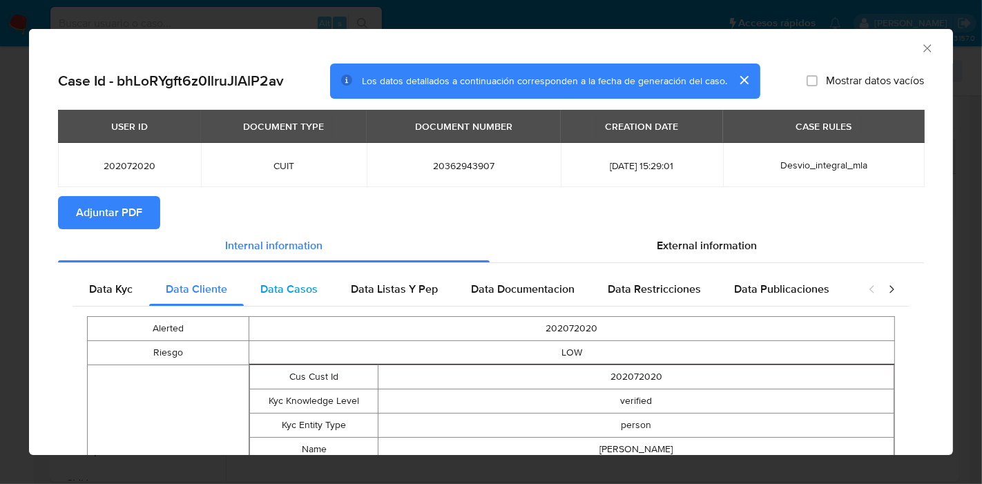
click at [302, 299] on div "Data Casos" at bounding box center [289, 289] width 90 height 33
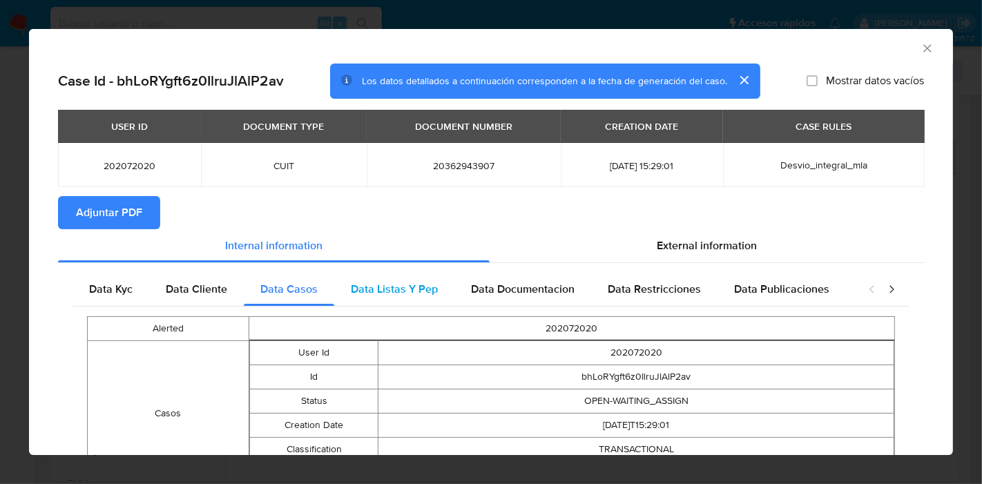
click at [374, 297] on div "Data Listas Y Pep" at bounding box center [394, 289] width 120 height 33
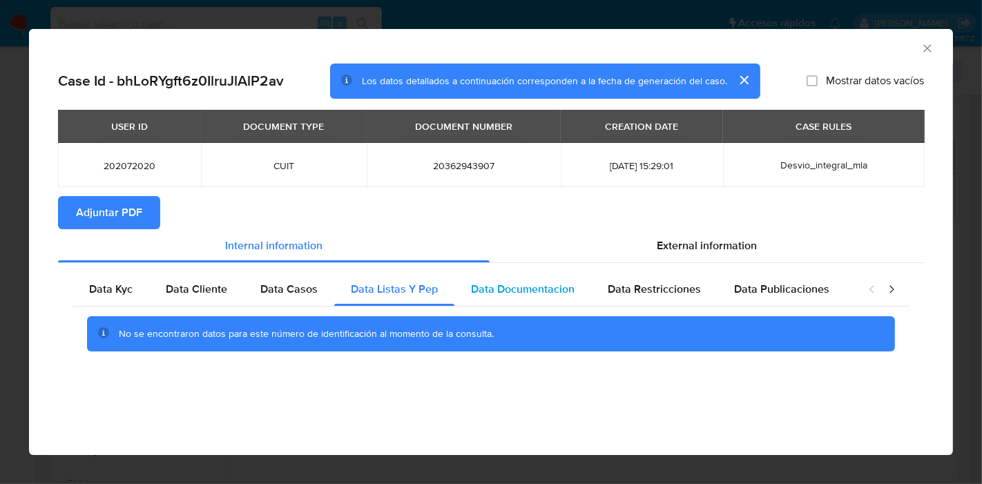
click at [521, 285] on span "Data Documentacion" at bounding box center [523, 289] width 104 height 16
click at [704, 285] on div "Data Restricciones" at bounding box center [654, 289] width 126 height 33
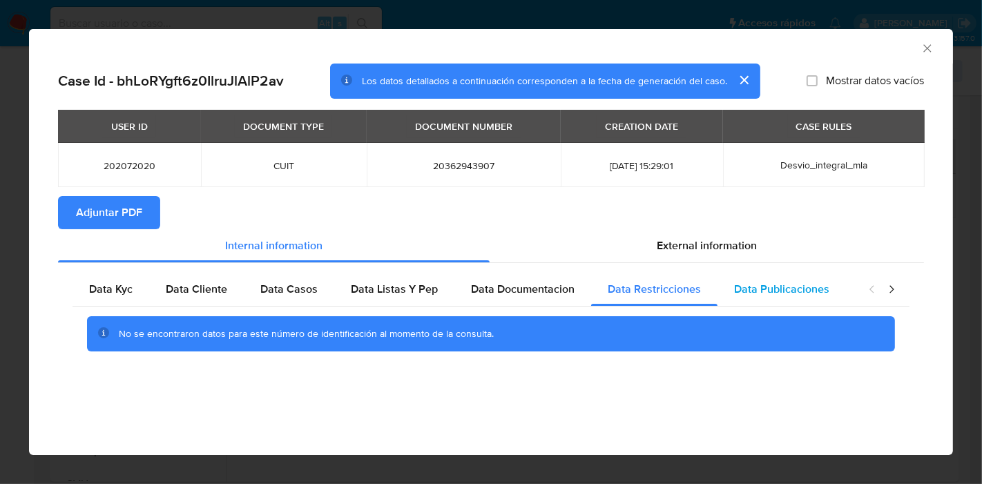
click at [742, 277] on div "Data Publicaciones" at bounding box center [782, 289] width 128 height 33
drag, startPoint x: 883, startPoint y: 280, endPoint x: 890, endPoint y: 287, distance: 9.8
click at [887, 283] on div "closure-recommendation-modal" at bounding box center [881, 289] width 55 height 33
click at [890, 287] on icon "closure-recommendation-modal" at bounding box center [892, 289] width 14 height 14
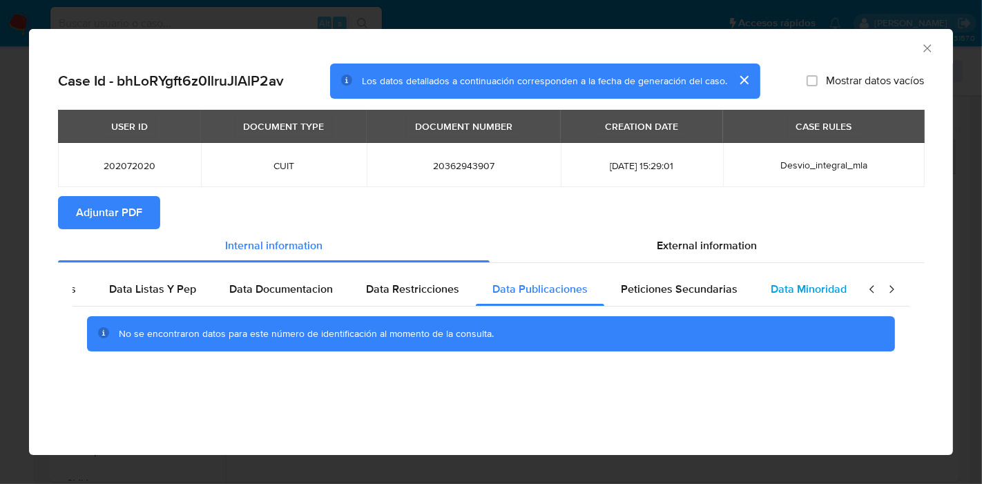
scroll to position [0, 242]
click at [815, 291] on span "Data Minoridad" at bounding box center [808, 289] width 76 height 16
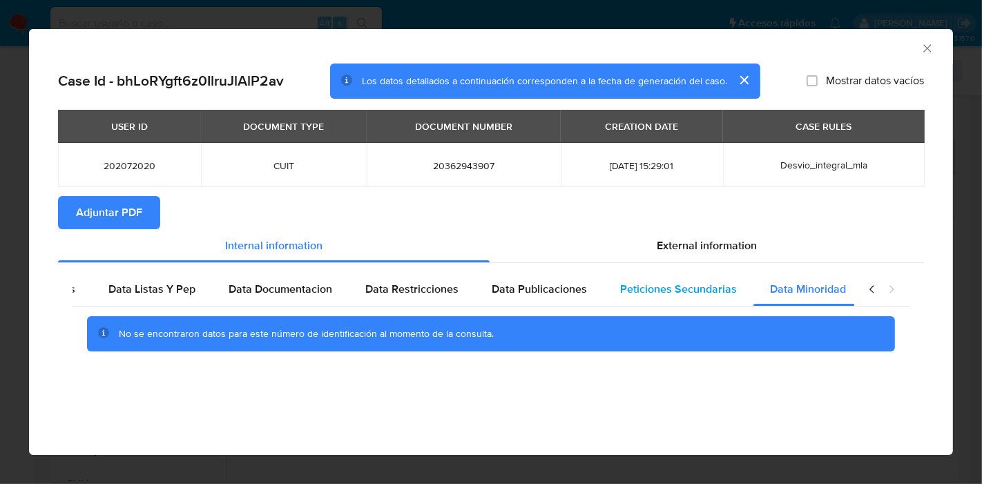
click at [666, 290] on span "Peticiones Secundarias" at bounding box center [678, 289] width 117 height 16
drag, startPoint x: 492, startPoint y: 288, endPoint x: 428, endPoint y: 287, distance: 64.2
click at [492, 287] on span "Data Publicaciones" at bounding box center [539, 289] width 95 height 16
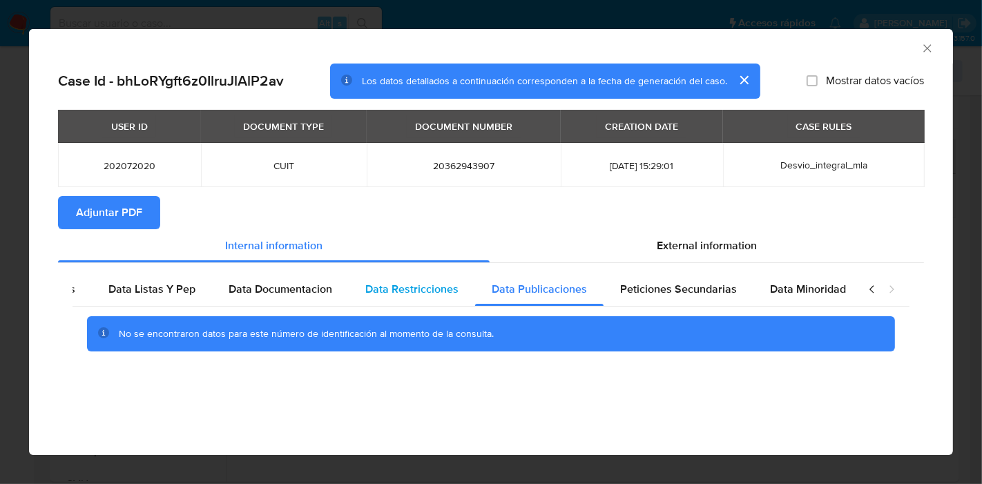
click at [428, 287] on span "Data Restricciones" at bounding box center [411, 289] width 93 height 16
click at [277, 285] on span "Data Documentacion" at bounding box center [281, 289] width 104 height 16
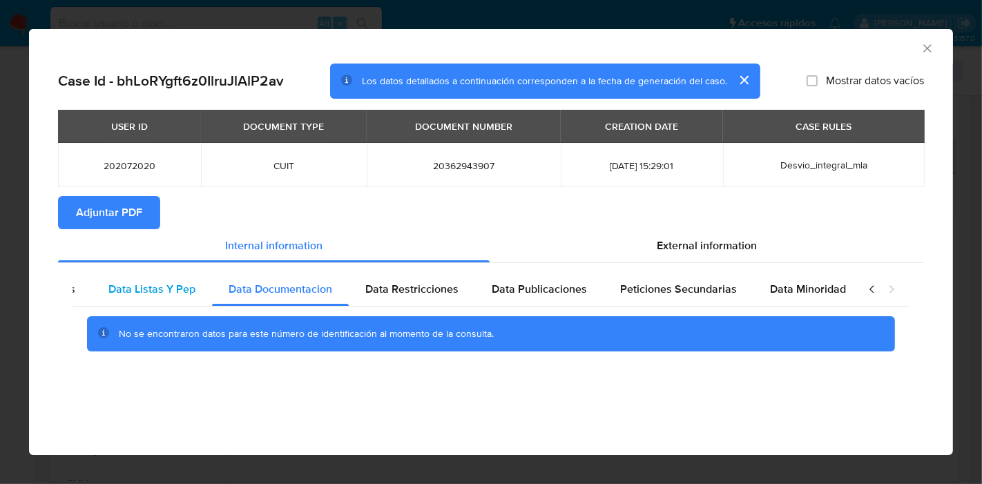
click at [97, 290] on div "Data Listas Y Pep" at bounding box center [152, 289] width 120 height 33
click at [873, 287] on icon "closure-recommendation-modal" at bounding box center [872, 289] width 14 height 14
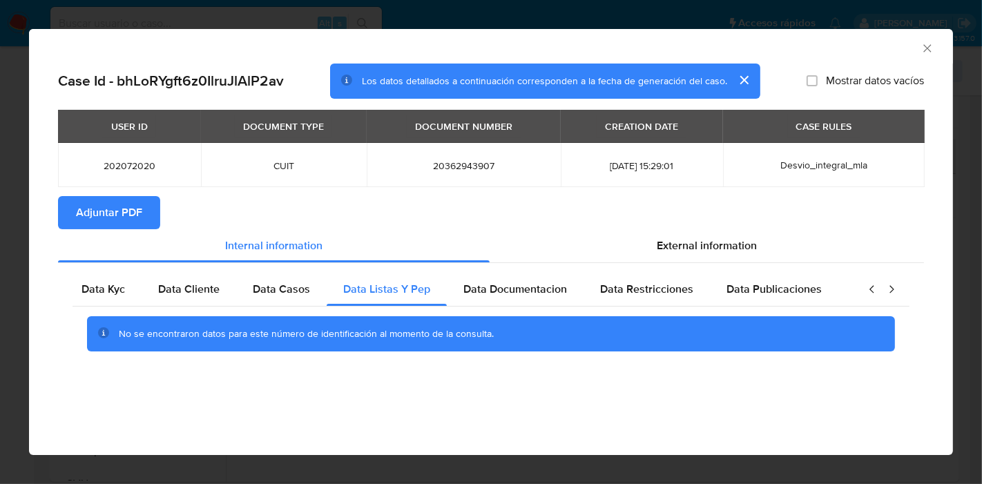
scroll to position [0, 0]
click at [282, 285] on span "Data Casos" at bounding box center [288, 289] width 57 height 16
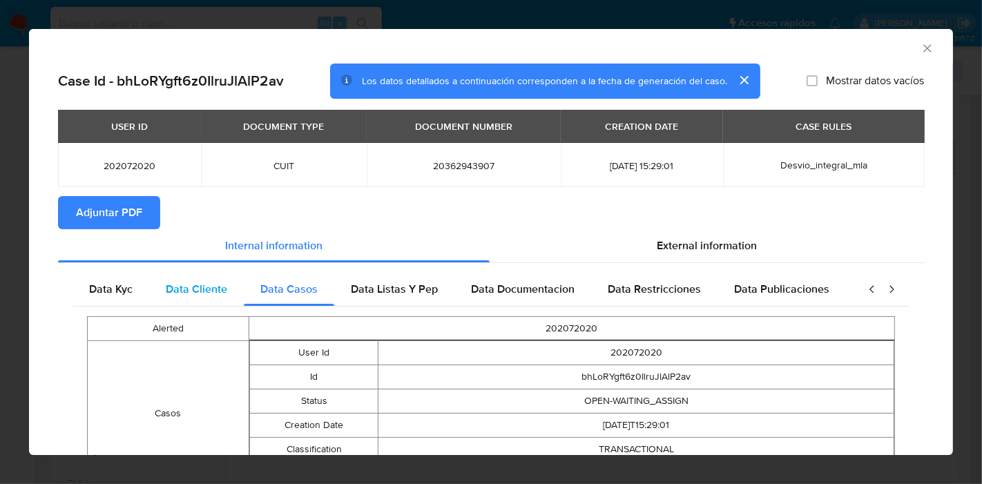
click at [217, 291] on span "Data Cliente" at bounding box center [196, 289] width 61 height 16
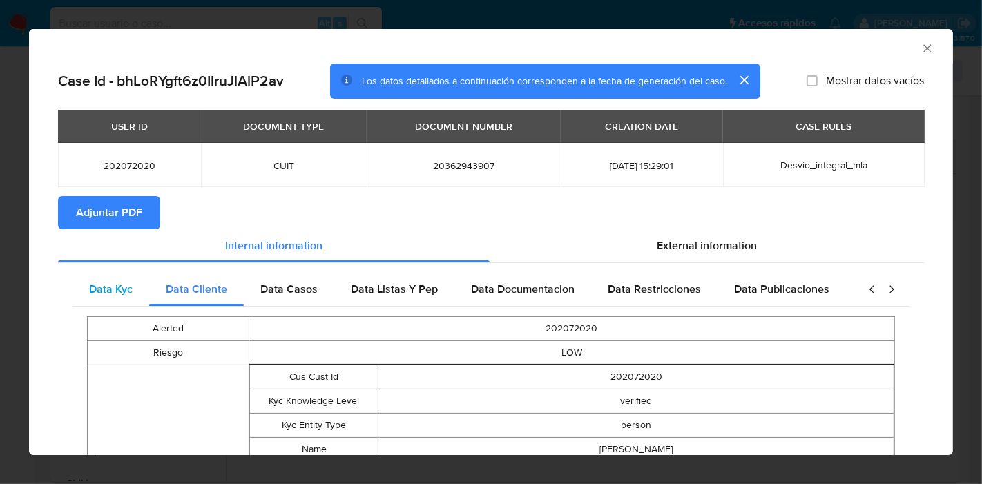
click at [89, 293] on span "Data Kyc" at bounding box center [111, 289] width 44 height 16
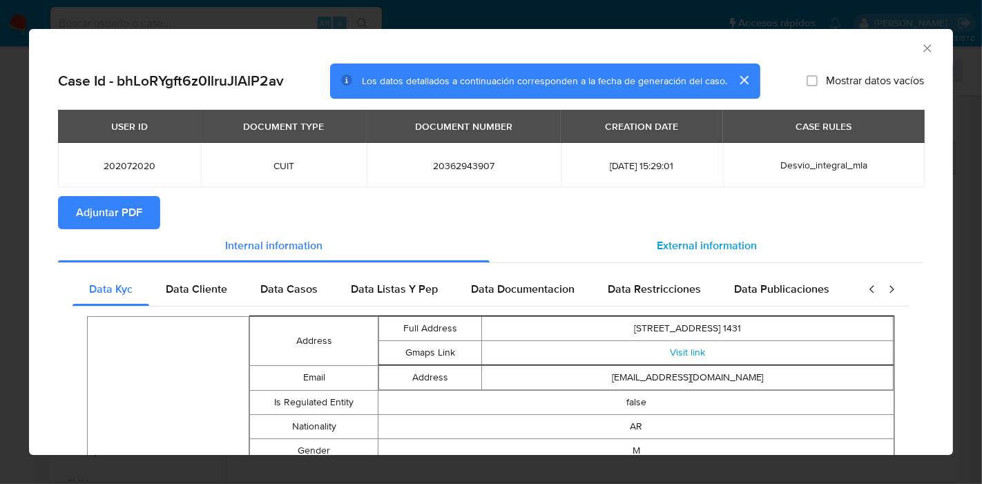
click at [665, 248] on span "External information" at bounding box center [707, 246] width 100 height 16
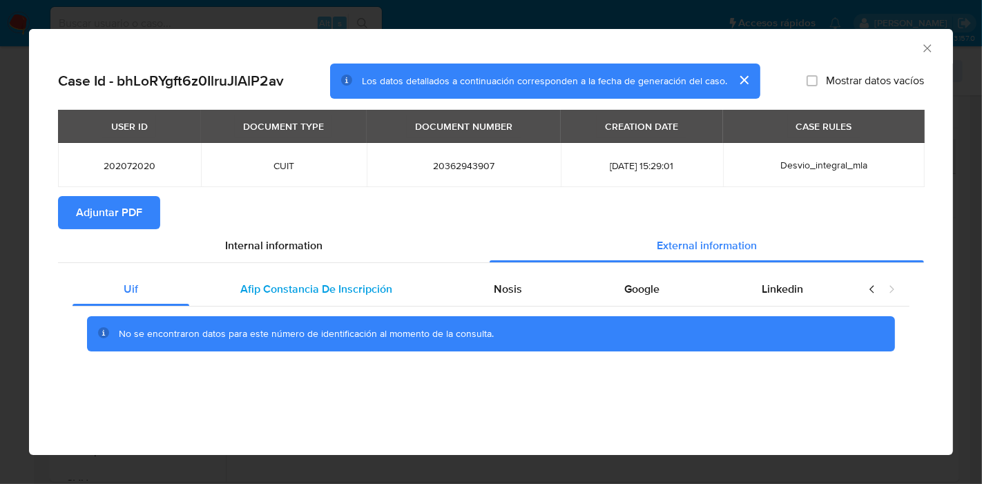
click at [282, 293] on span "Afip Constancia De Inscripción" at bounding box center [316, 289] width 152 height 16
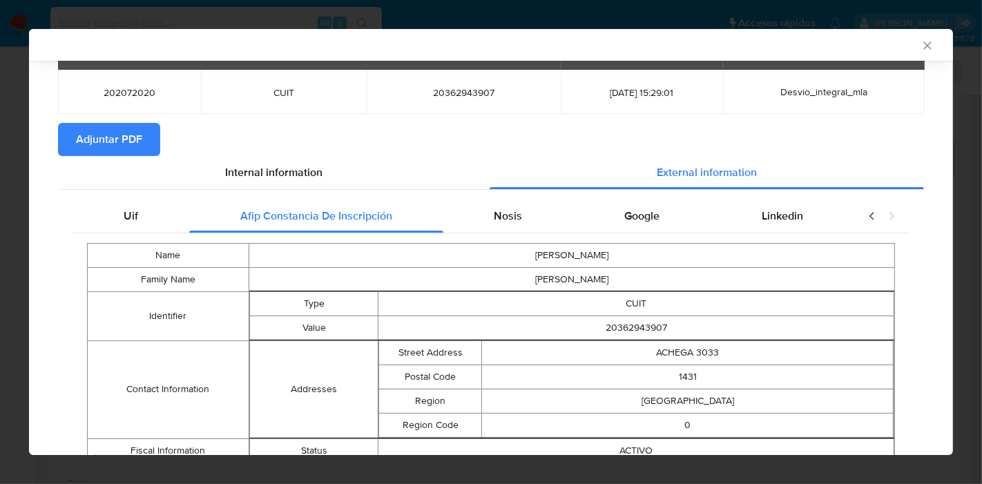
scroll to position [128, 0]
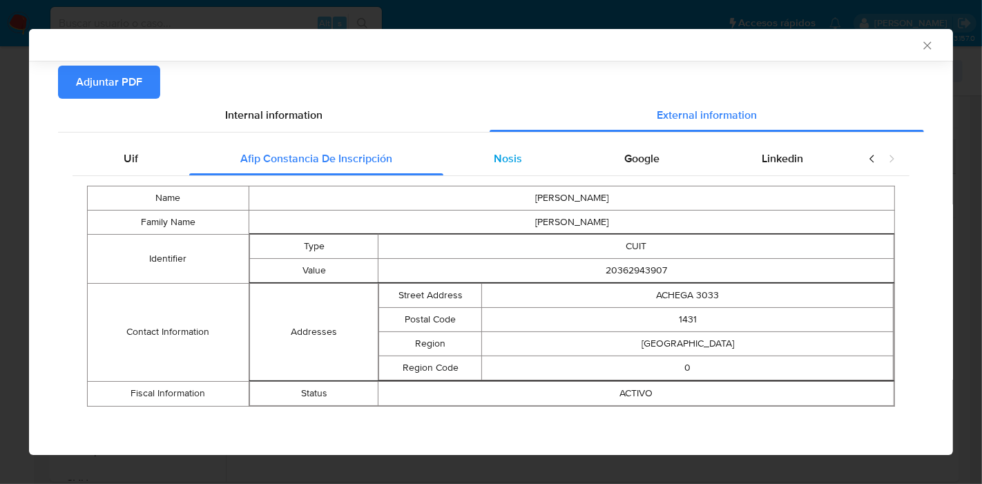
click at [511, 168] on div "Nosis" at bounding box center [508, 158] width 131 height 33
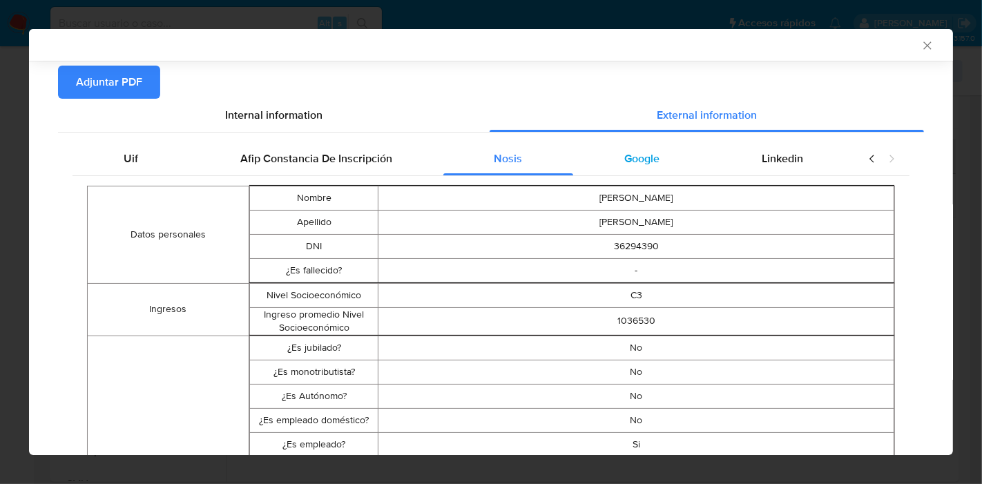
drag, startPoint x: 615, startPoint y: 146, endPoint x: 595, endPoint y: 147, distance: 20.0
click at [595, 147] on div "Google" at bounding box center [641, 158] width 137 height 33
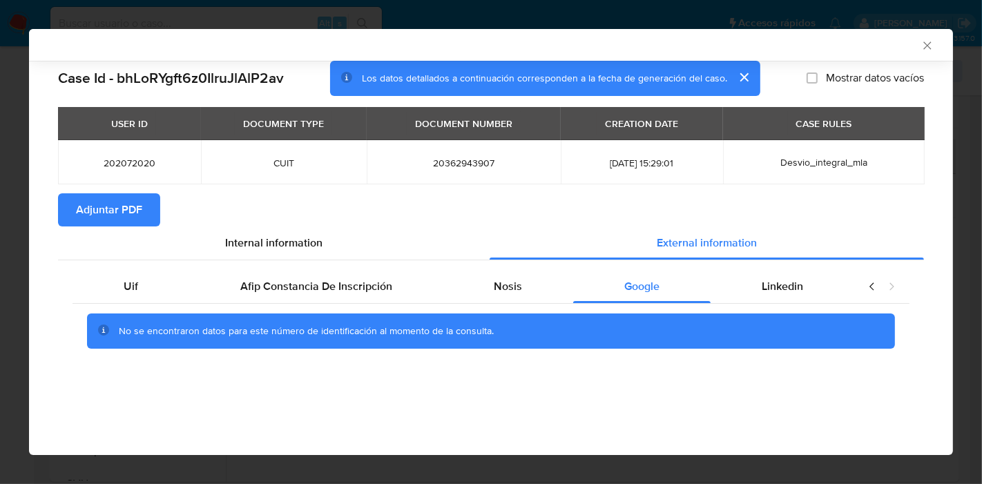
scroll to position [0, 0]
click at [483, 155] on td "20362943907" at bounding box center [464, 162] width 194 height 44
drag, startPoint x: 459, startPoint y: 178, endPoint x: 449, endPoint y: 275, distance: 97.2
click at [459, 187] on div "USER ID DOCUMENT TYPE DOCUMENT NUMBER CREATION DATE CASE RULES 202072020 CUIT 2…" at bounding box center [491, 150] width 866 height 86
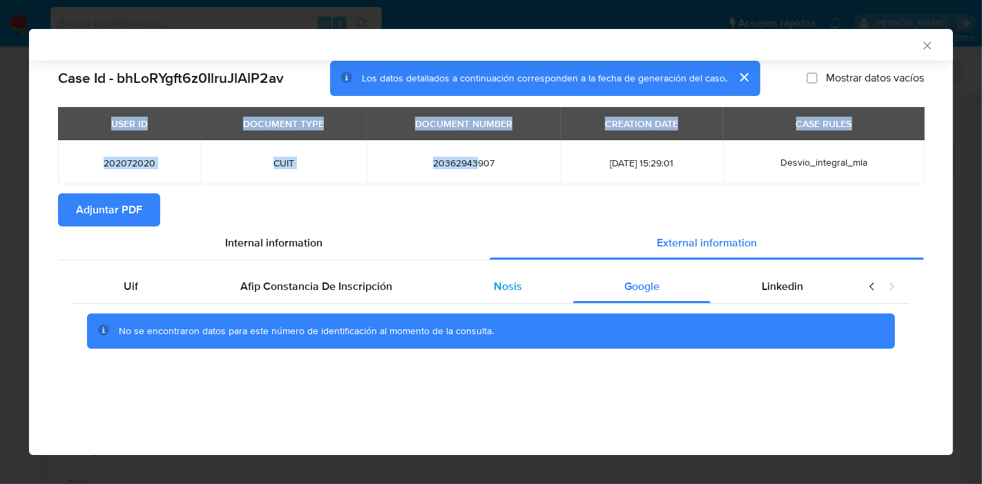
click at [498, 284] on span "Nosis" at bounding box center [508, 286] width 28 height 16
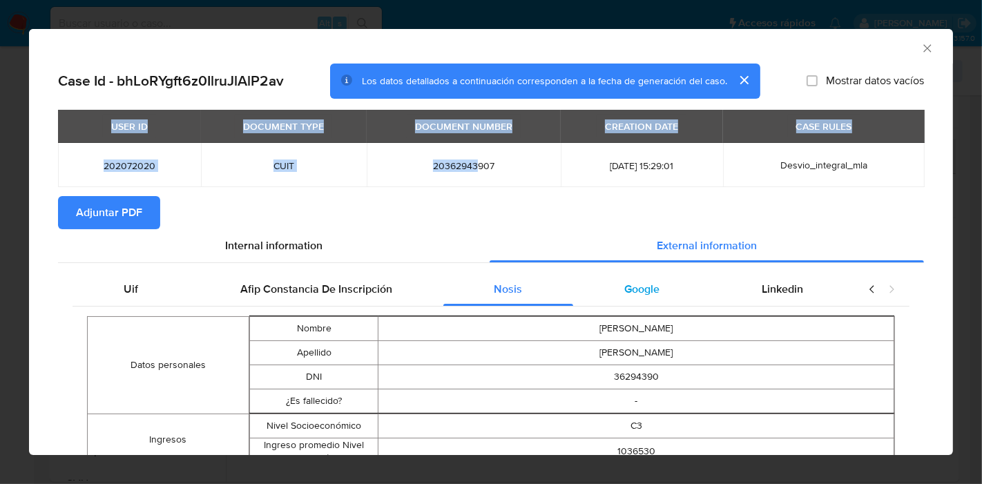
click at [637, 274] on div "Google" at bounding box center [641, 289] width 137 height 33
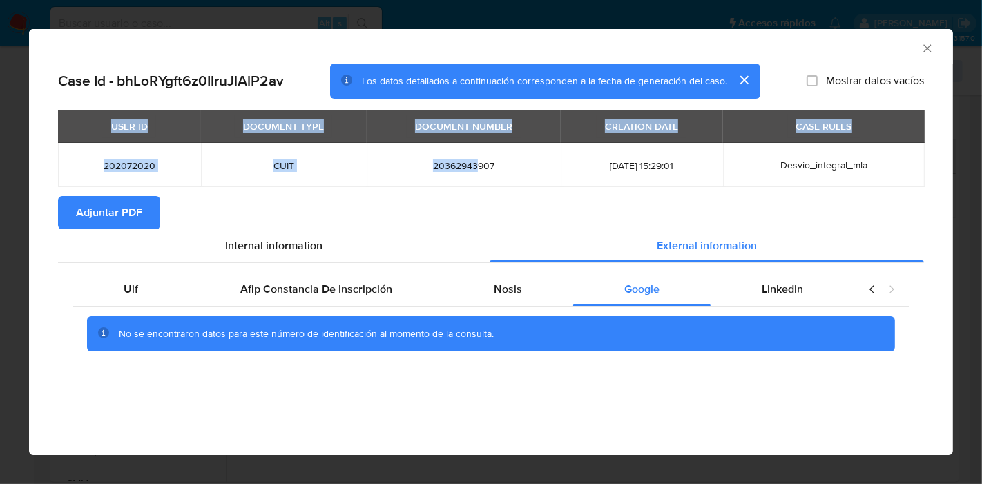
drag, startPoint x: 800, startPoint y: 288, endPoint x: 868, endPoint y: 287, distance: 67.7
click at [818, 288] on div "Linkedin" at bounding box center [783, 289] width 144 height 33
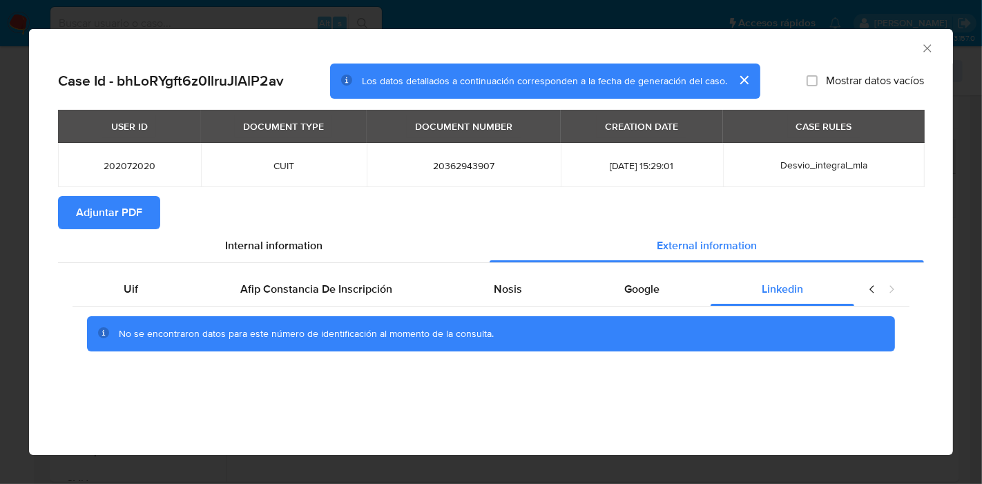
click at [869, 287] on icon "closure-recommendation-modal" at bounding box center [872, 289] width 14 height 14
drag, startPoint x: 164, startPoint y: 290, endPoint x: 254, endPoint y: 253, distance: 97.6
click at [164, 289] on div "Uif" at bounding box center [131, 289] width 117 height 33
click at [254, 253] on div "Internal information" at bounding box center [274, 245] width 432 height 33
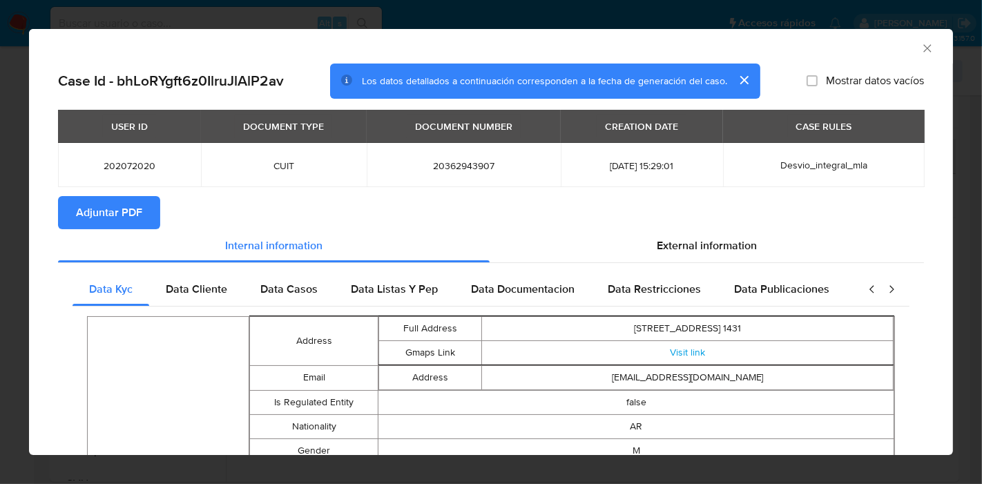
click at [120, 224] on span "Adjuntar PDF" at bounding box center [109, 213] width 66 height 30
click at [923, 48] on icon "Cerrar ventana" at bounding box center [927, 48] width 8 height 8
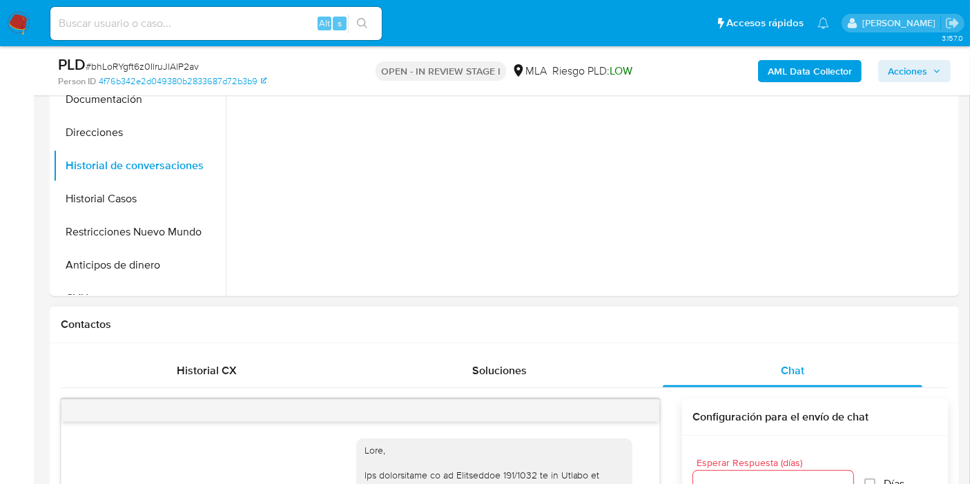
scroll to position [383, 0]
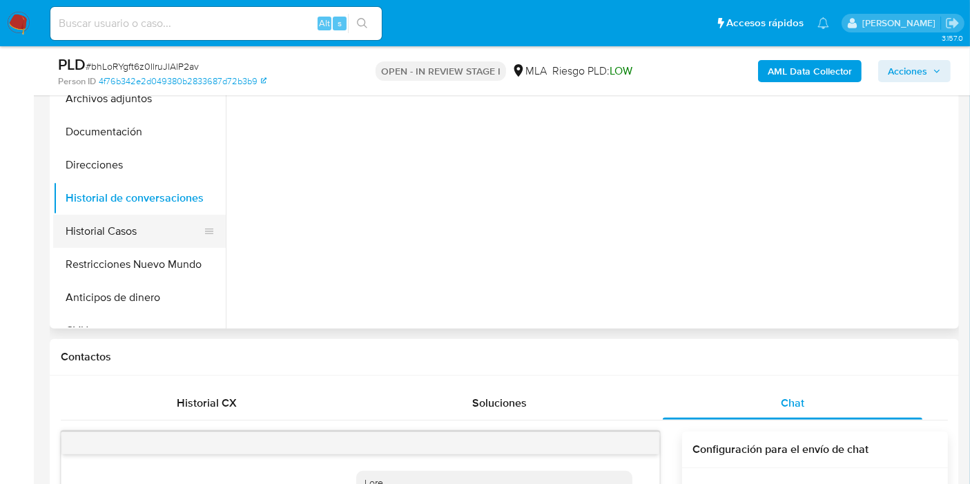
click at [106, 235] on button "Historial Casos" at bounding box center [134, 231] width 162 height 33
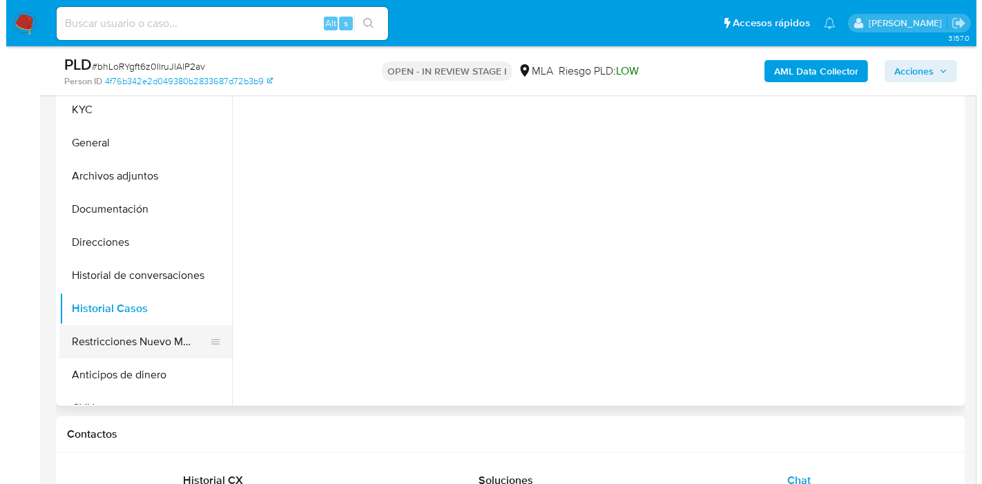
scroll to position [230, 0]
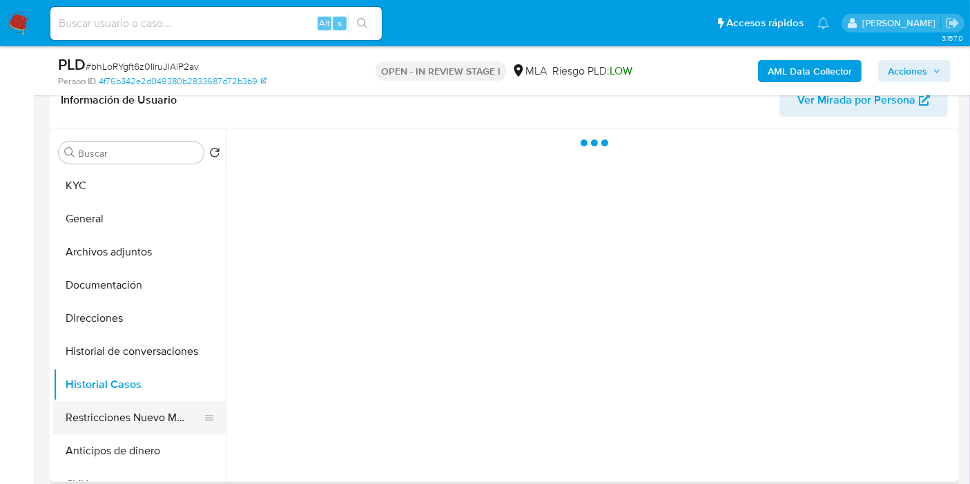
click at [119, 425] on button "Restricciones Nuevo Mundo" at bounding box center [134, 417] width 162 height 33
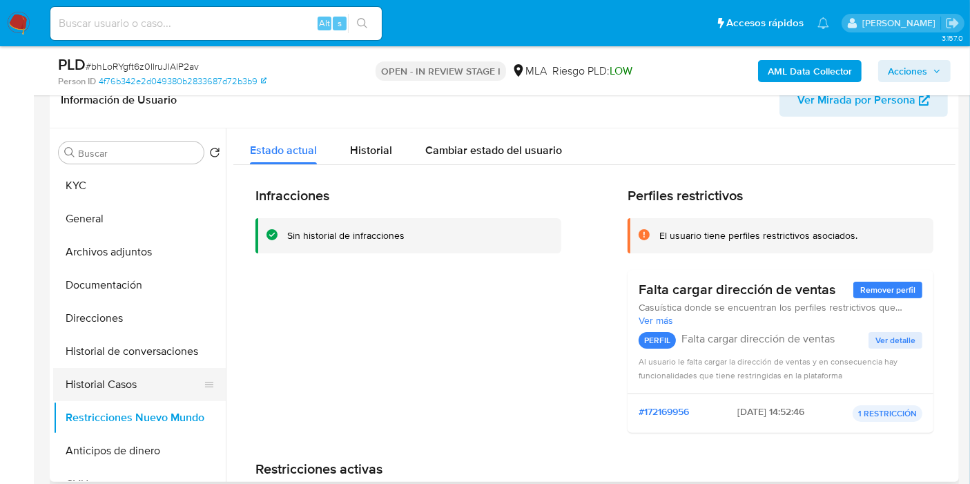
click at [148, 370] on button "Historial Casos" at bounding box center [134, 384] width 162 height 33
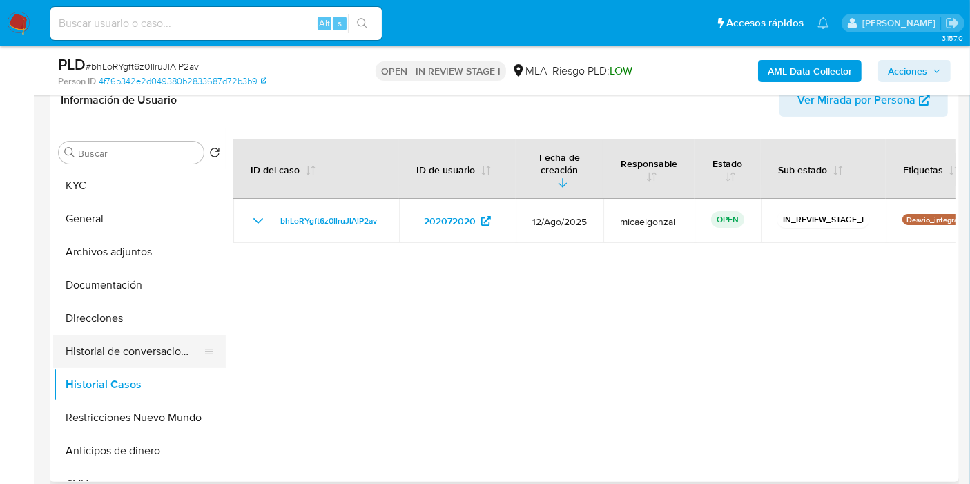
click at [73, 346] on button "Historial de conversaciones" at bounding box center [134, 351] width 162 height 33
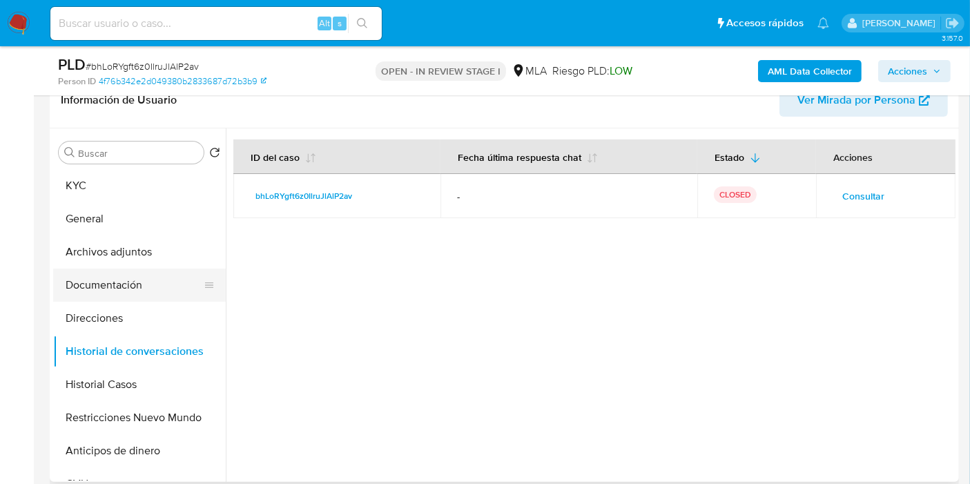
click at [88, 285] on button "Documentación" at bounding box center [134, 285] width 162 height 33
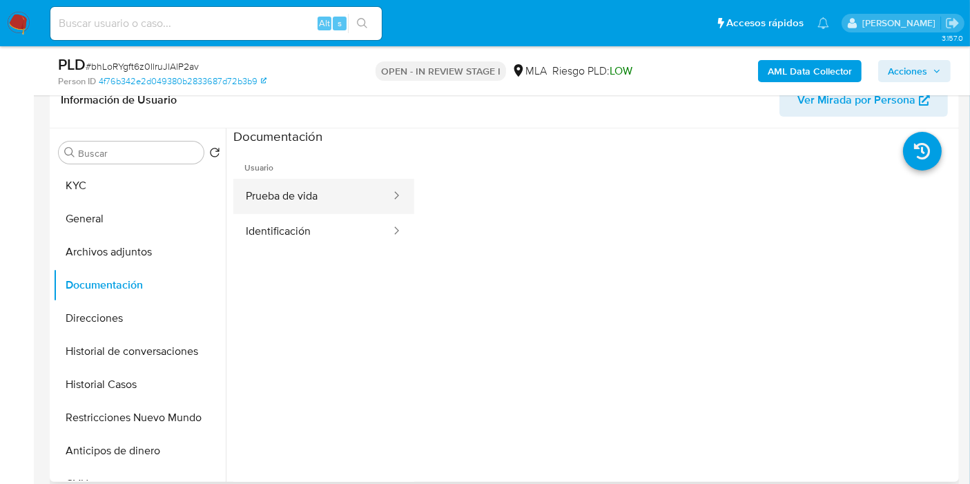
click at [287, 208] on button "Prueba de vida" at bounding box center [312, 196] width 159 height 35
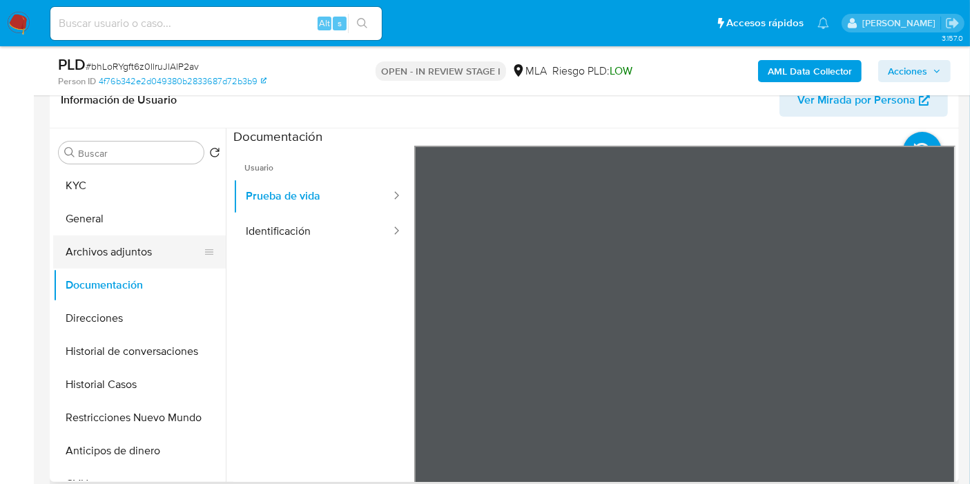
click at [139, 251] on button "Archivos adjuntos" at bounding box center [134, 252] width 162 height 33
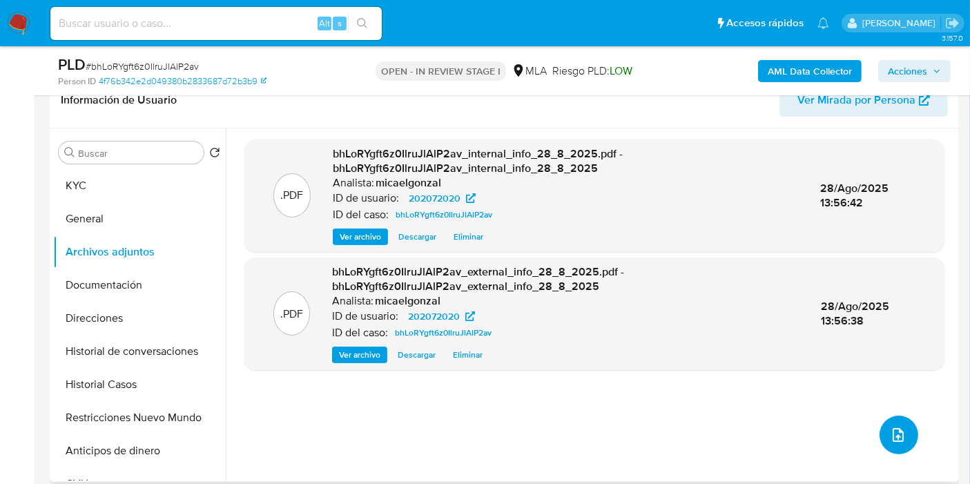
click at [890, 436] on icon "upload-file" at bounding box center [898, 435] width 17 height 17
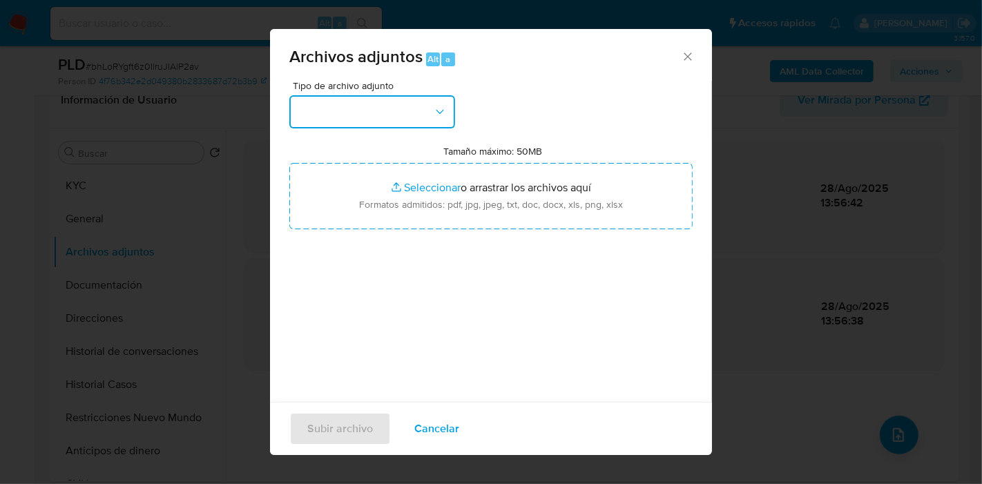
click at [396, 107] on button "button" at bounding box center [372, 111] width 166 height 33
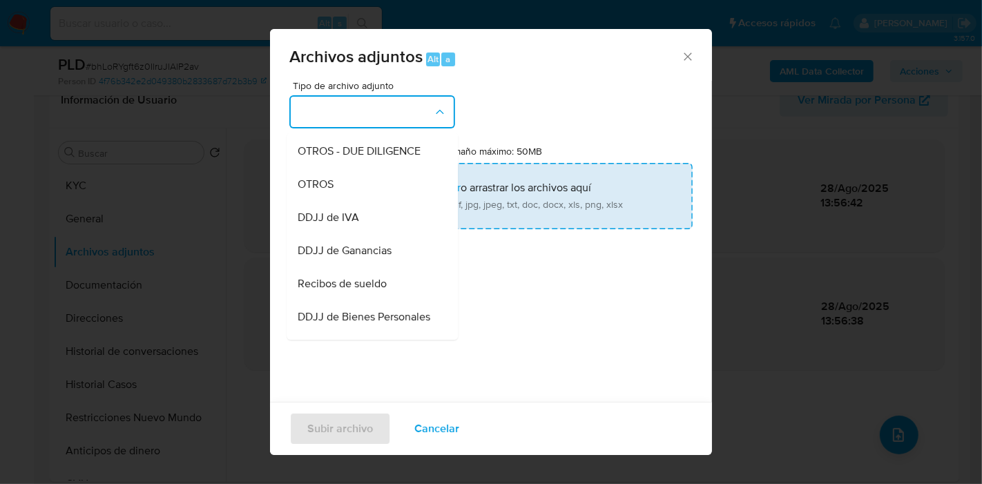
click at [361, 200] on div "OTROS" at bounding box center [368, 184] width 141 height 33
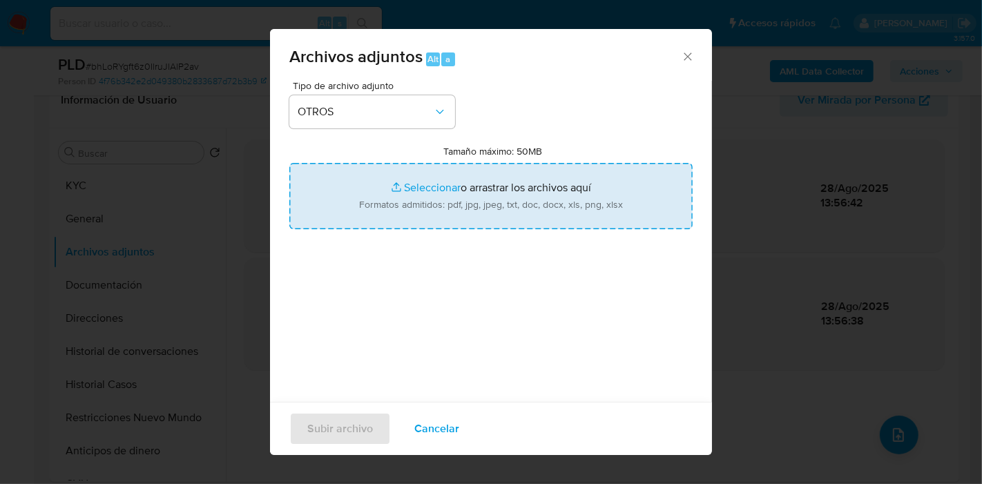
click at [378, 188] on input "Tamaño máximo: 50MB Seleccionar archivos" at bounding box center [490, 196] width 403 height 66
type input "C:\fakepath\Movimientos de Agustin Perez.xlsx"
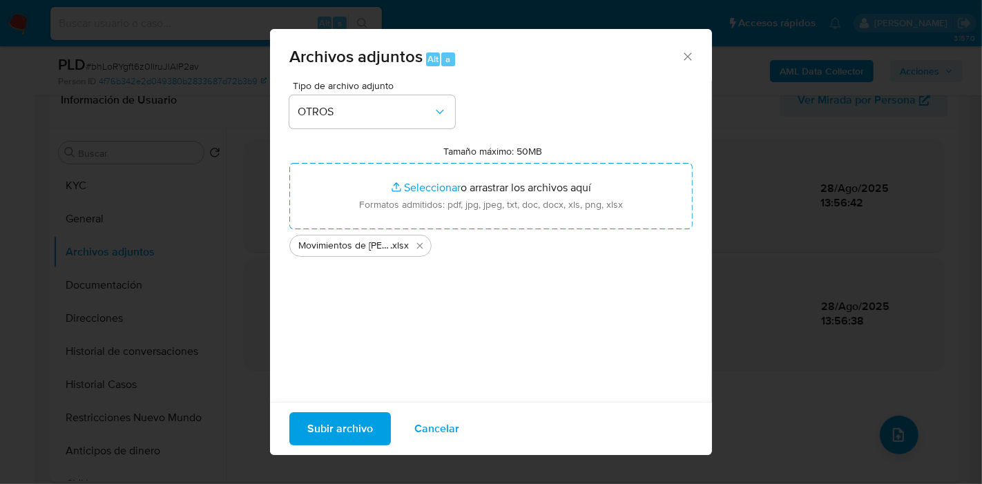
click at [456, 245] on ul "Movimientos de Agustin Perez .xlsx" at bounding box center [490, 243] width 403 height 28
click at [376, 431] on button "Subir archivo" at bounding box center [340, 428] width 102 height 33
drag, startPoint x: 340, startPoint y: 399, endPoint x: 336, endPoint y: 432, distance: 33.4
click at [341, 401] on div "Tipo de archivo adjunto OTROS Tamaño máximo: 50MB Seleccionar archivos Seleccio…" at bounding box center [490, 244] width 403 height 326
click at [336, 432] on span "Subir archivo" at bounding box center [340, 429] width 66 height 30
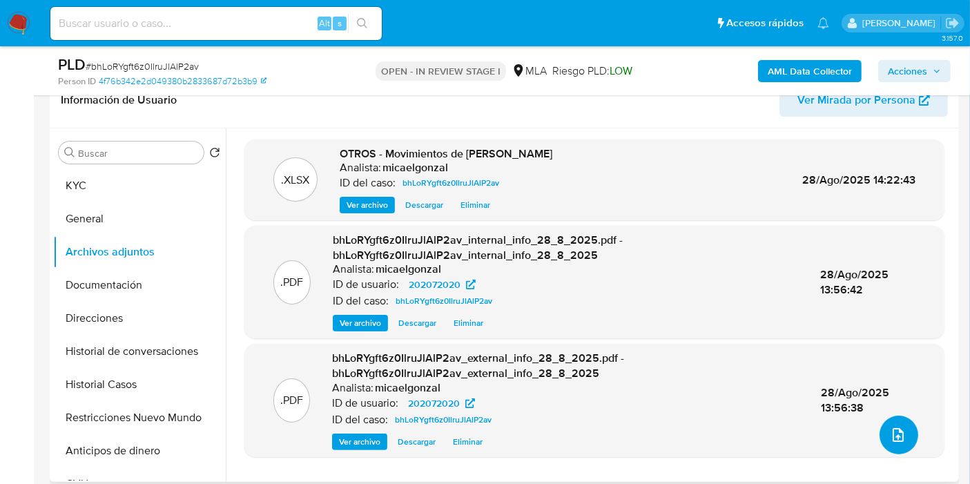
click at [890, 433] on icon "upload-file" at bounding box center [898, 435] width 17 height 17
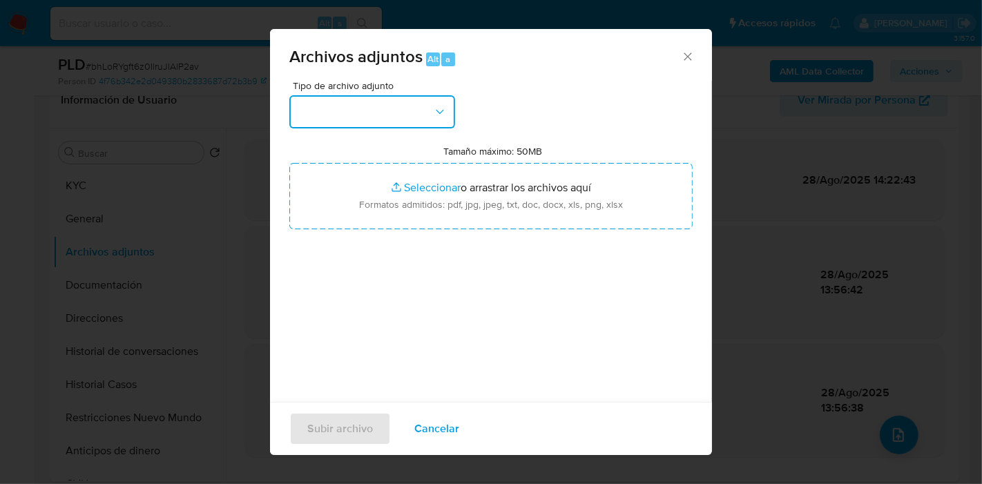
click at [365, 104] on button "button" at bounding box center [372, 111] width 166 height 33
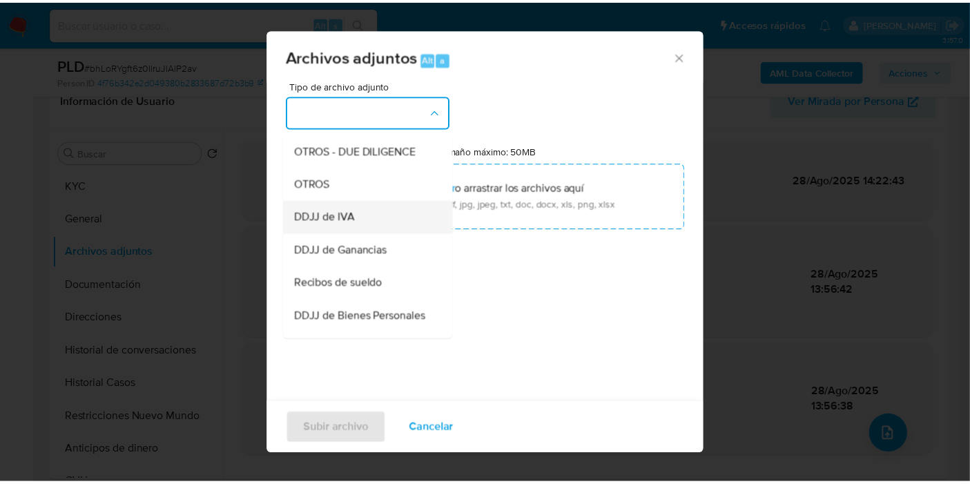
scroll to position [153, 0]
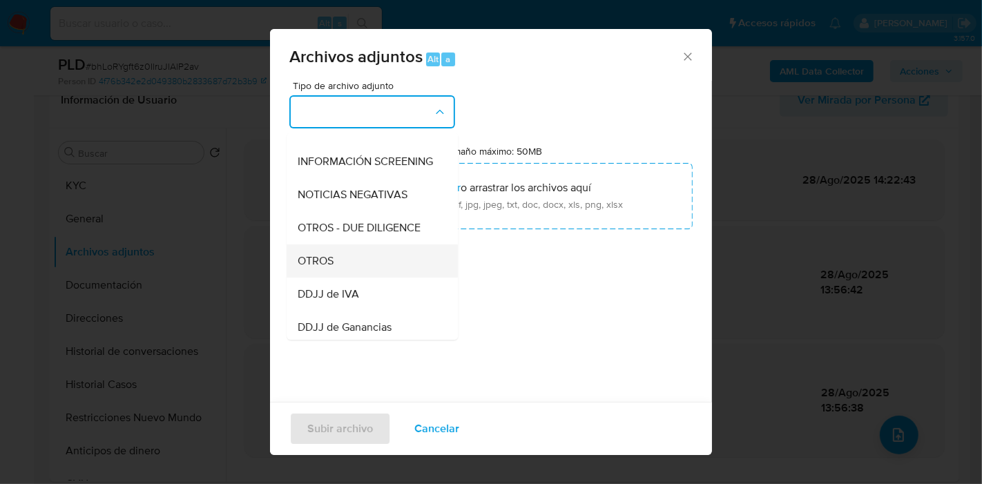
click at [350, 273] on div "OTROS" at bounding box center [368, 260] width 141 height 33
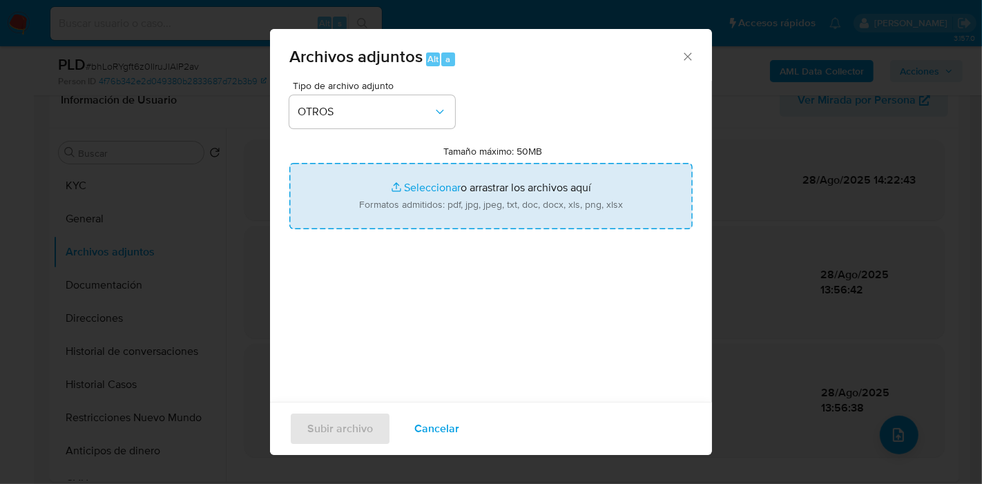
click at [410, 210] on input "Tamaño máximo: 50MB Seleccionar archivos" at bounding box center [490, 196] width 403 height 66
type input "C:\fakepath\Caselog bhLoRYgft6z0IlruJlAlP2av_2025_08_19_15_21_43.docx"
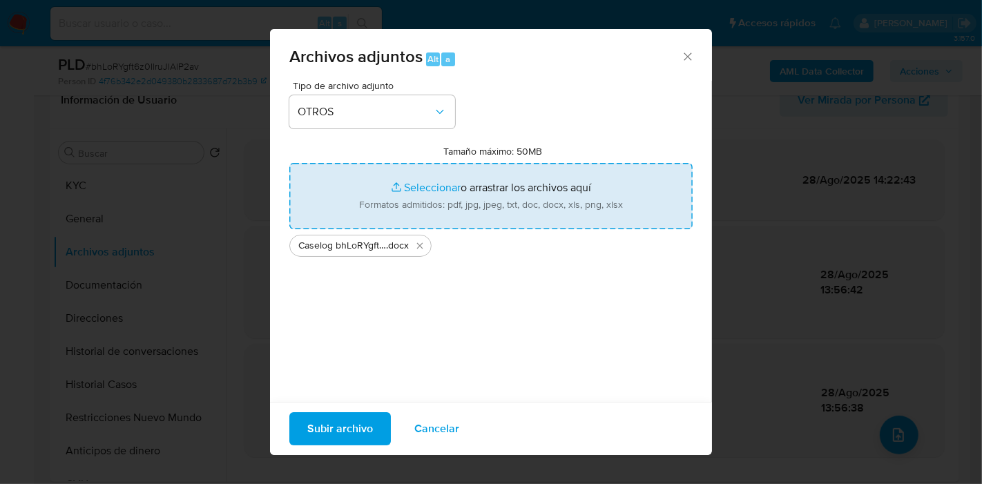
click at [501, 334] on div "Tipo de archivo adjunto OTROS Tamaño máximo: 50MB Seleccionar archivos Seleccio…" at bounding box center [490, 244] width 403 height 326
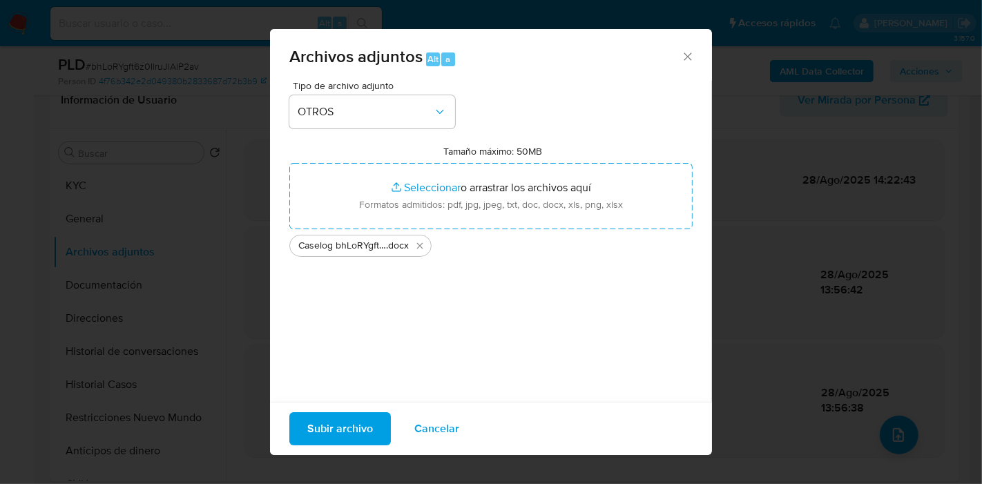
click at [350, 421] on span "Subir archivo" at bounding box center [340, 429] width 66 height 30
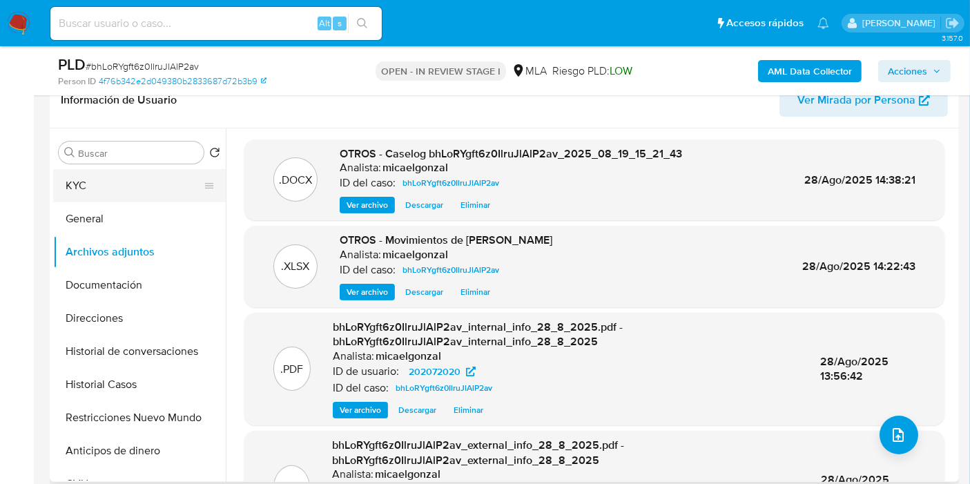
click at [150, 197] on button "KYC" at bounding box center [134, 185] width 162 height 33
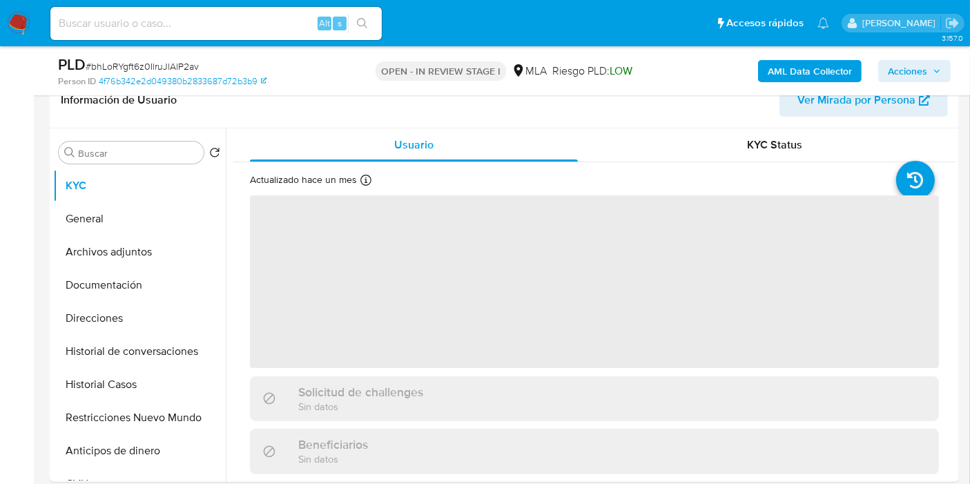
click at [907, 66] on span "Acciones" at bounding box center [907, 71] width 39 height 22
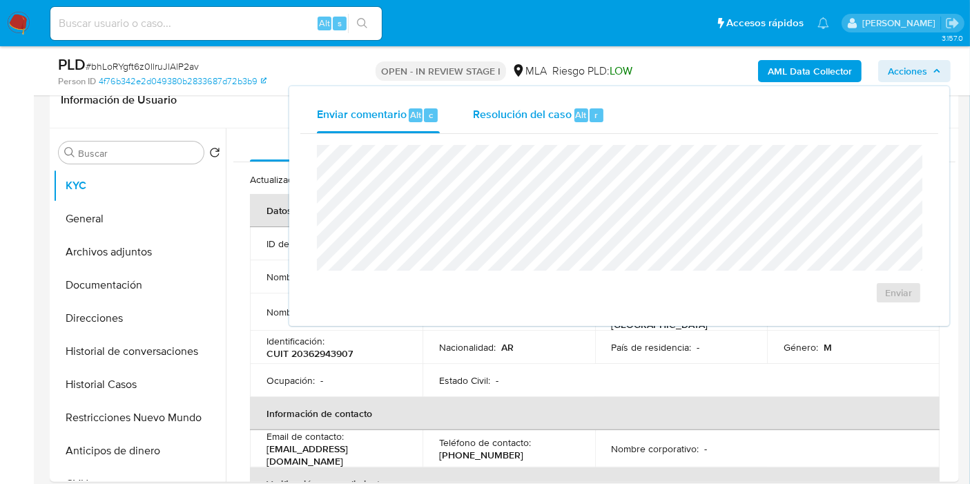
click at [545, 131] on div "Resolución del caso Alt r" at bounding box center [539, 115] width 132 height 36
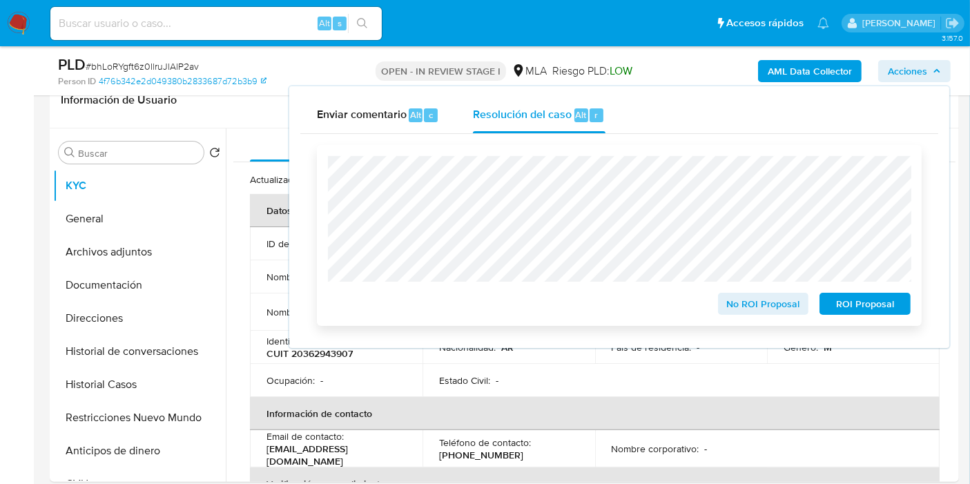
click at [798, 302] on span "No ROI Proposal" at bounding box center [764, 303] width 72 height 19
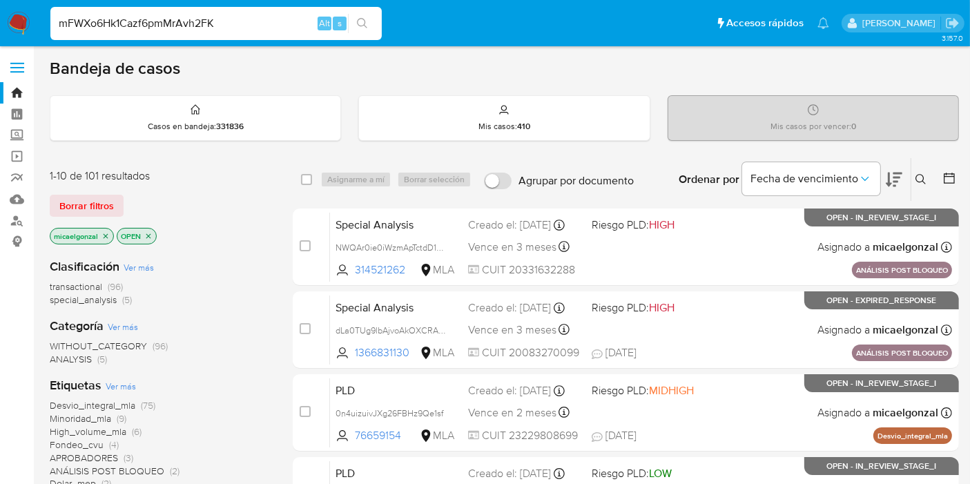
type input "mFWXo6Hk1Cazf6pmMrAvh2FK"
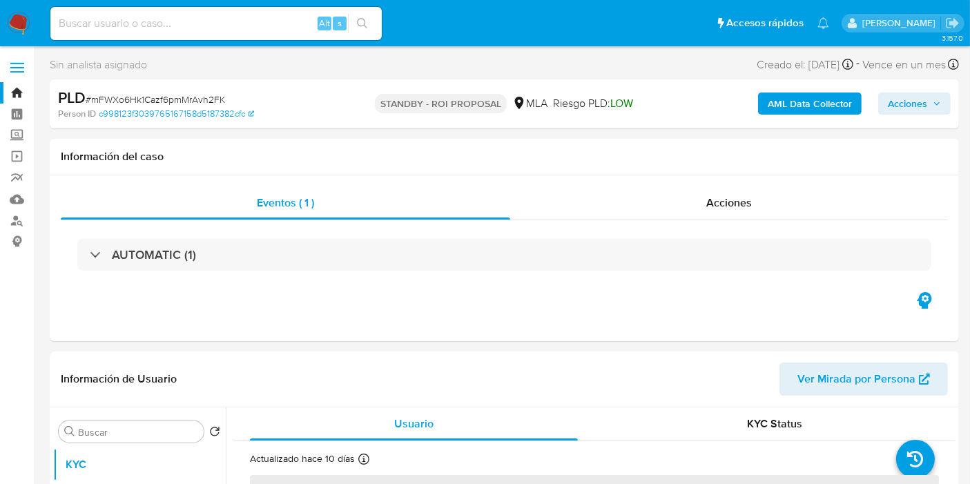
select select "10"
click at [184, 21] on input at bounding box center [216, 24] width 332 height 18
paste input "1MpWhrqZIEKz8x1BH4snOJTz"
type input "1MpWhrqZIEKz8x1BH4snOJTz"
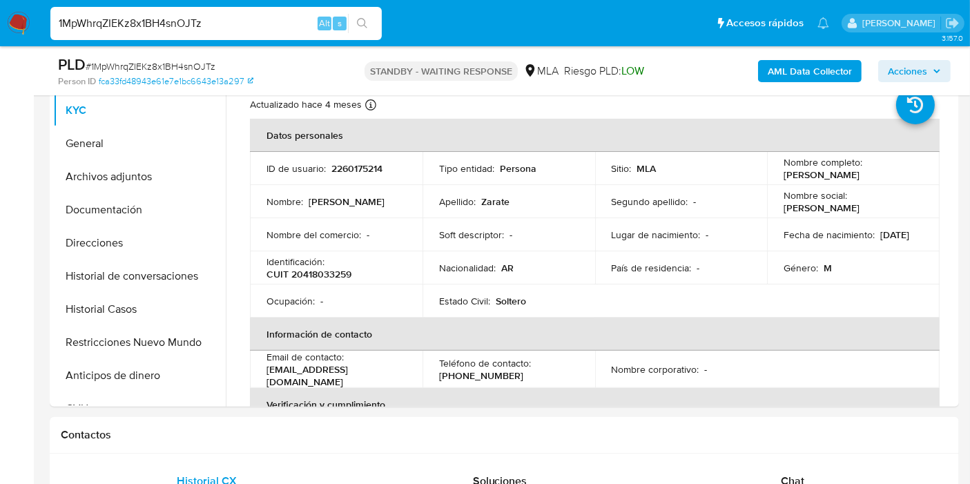
scroll to position [307, 0]
select select "10"
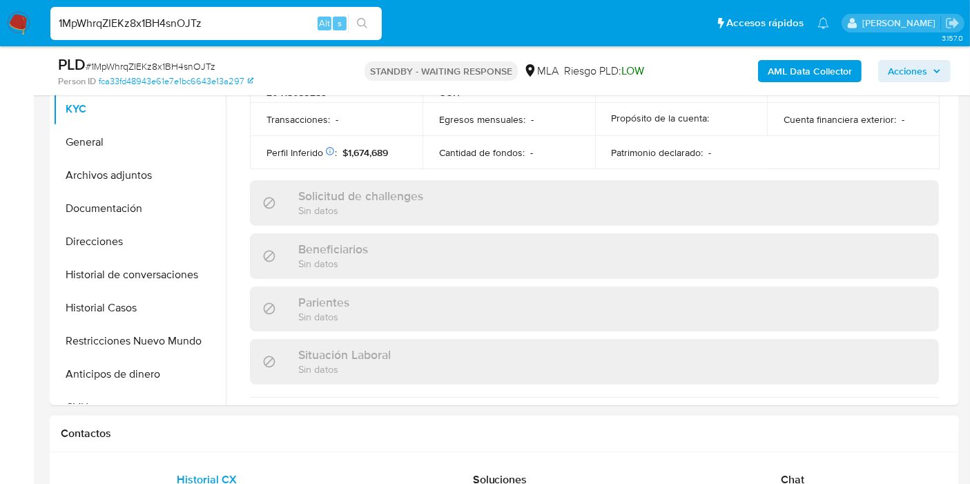
scroll to position [691, 0]
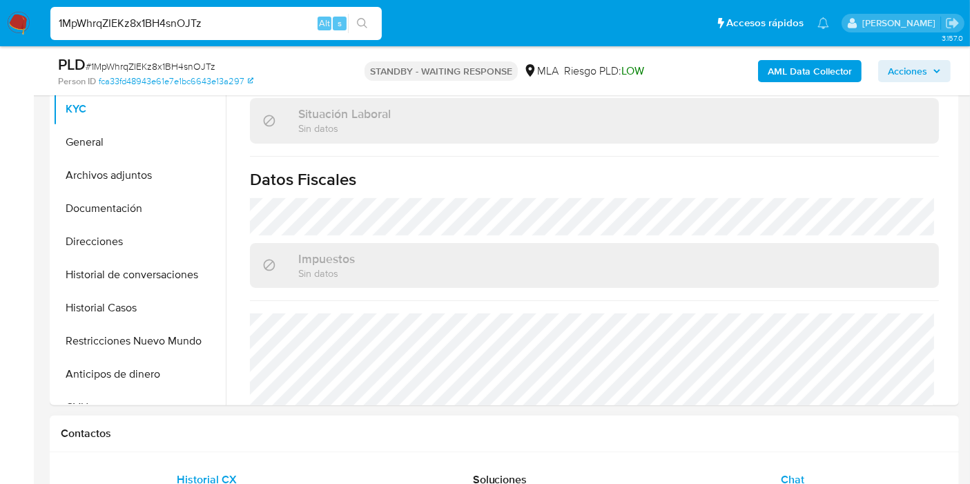
drag, startPoint x: 834, startPoint y: 452, endPoint x: 815, endPoint y: 483, distance: 36.2
click at [815, 479] on div "Chat" at bounding box center [793, 479] width 260 height 33
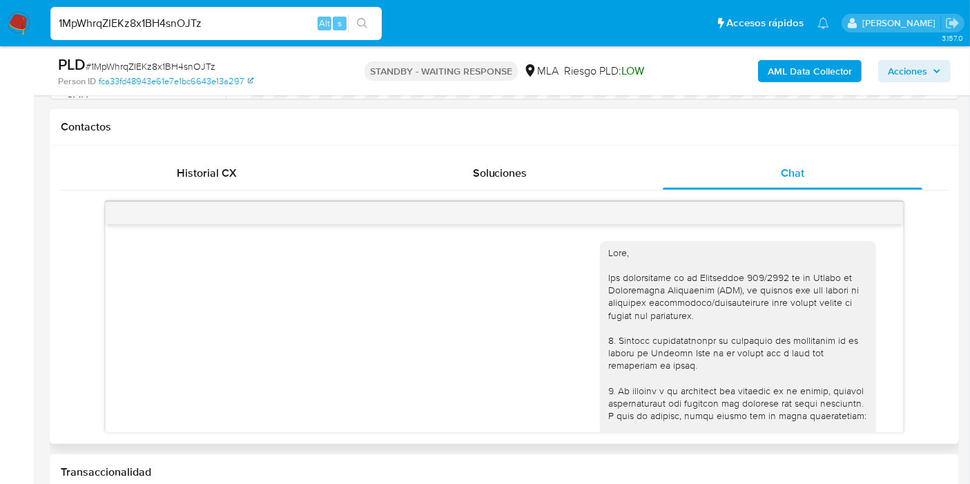
scroll to position [1238, 0]
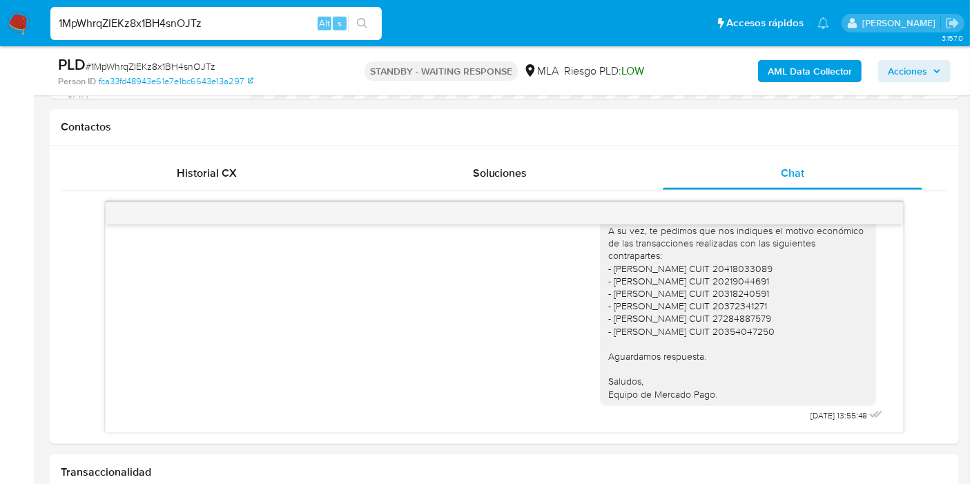
click at [273, 35] on div "1MpWhrqZIEKz8x1BH4snOJTz Alt s" at bounding box center [216, 23] width 332 height 33
click at [273, 34] on div "1MpWhrqZIEKz8x1BH4snOJTz Alt s" at bounding box center [216, 23] width 332 height 33
click at [272, 28] on input "1MpWhrqZIEKz8x1BH4snOJTz" at bounding box center [216, 24] width 332 height 18
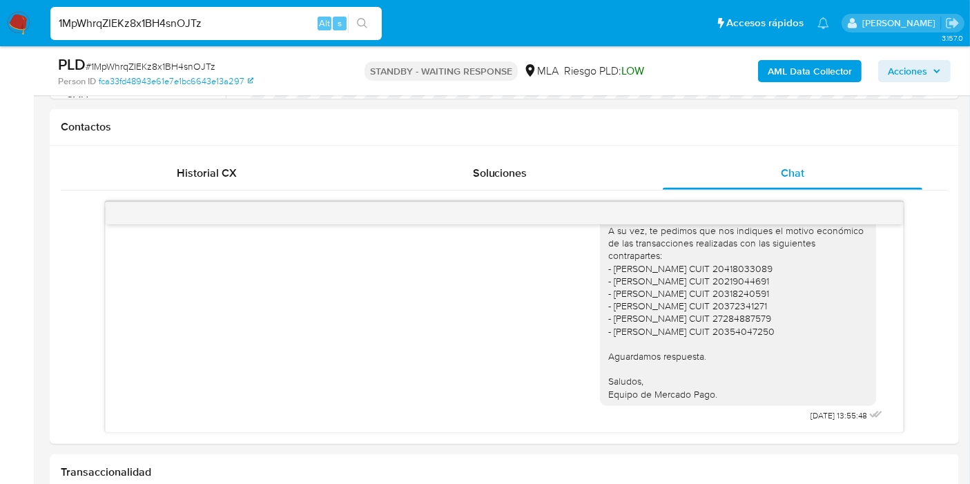
paste input "mFWXo6Hk1Cazf6pmMrAvh2FK"
type input "mFWXo6Hk1Cazf6pmMrAvh2FK"
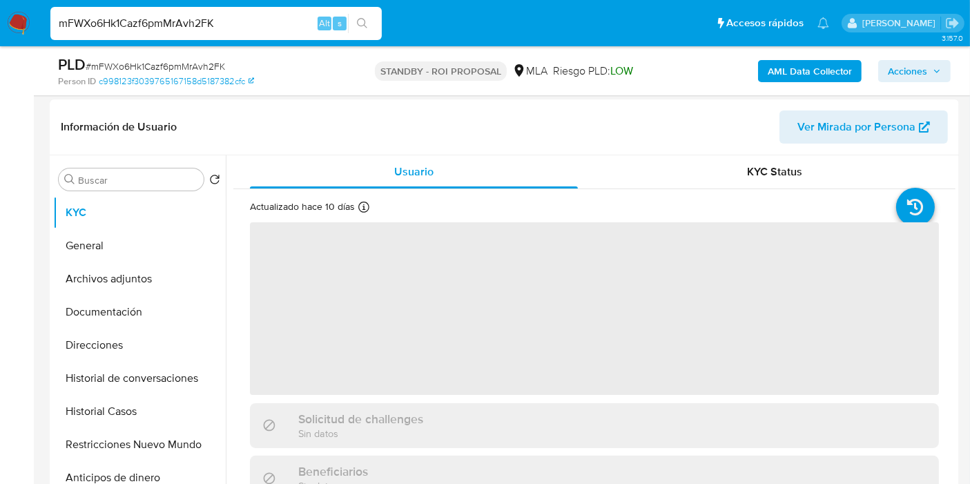
scroll to position [307, 0]
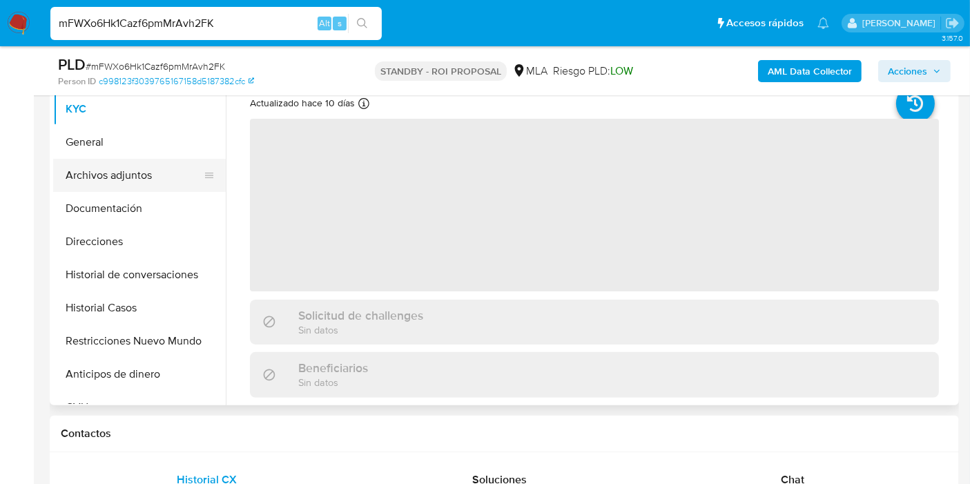
click at [148, 179] on button "Archivos adjuntos" at bounding box center [134, 175] width 162 height 33
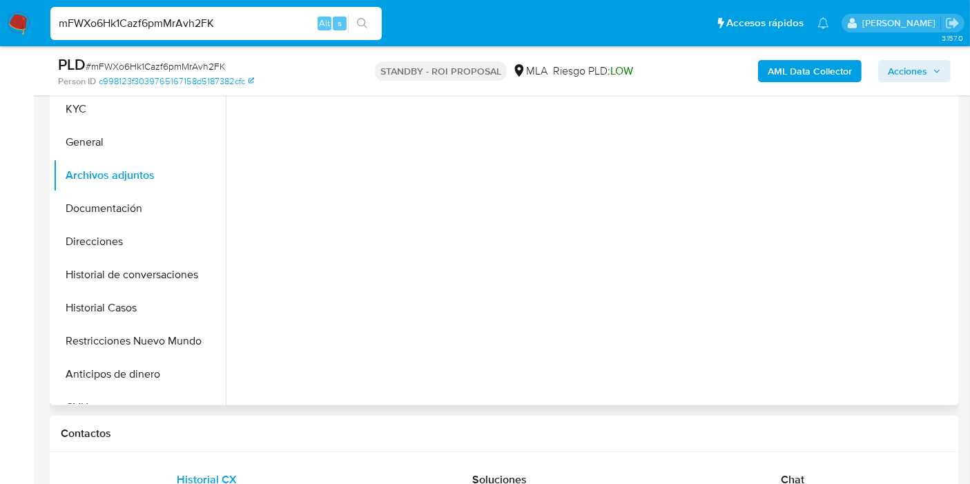
select select "10"
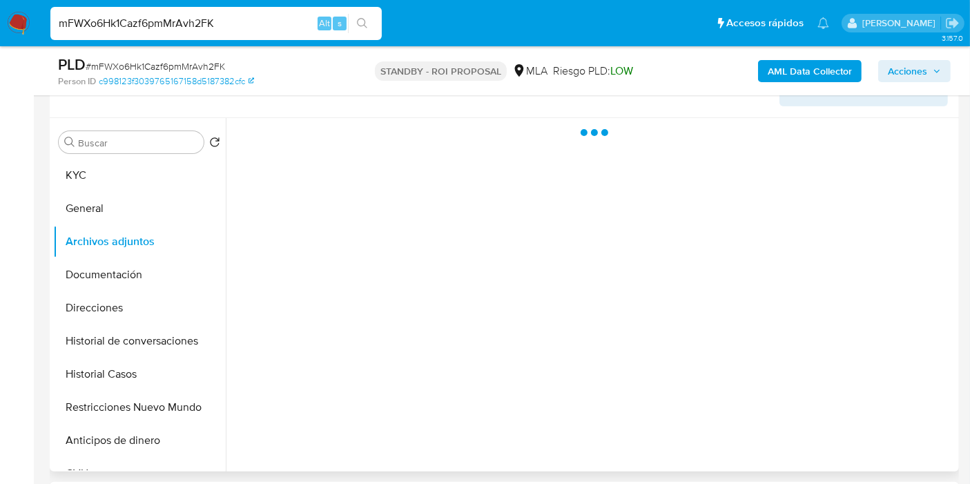
scroll to position [153, 0]
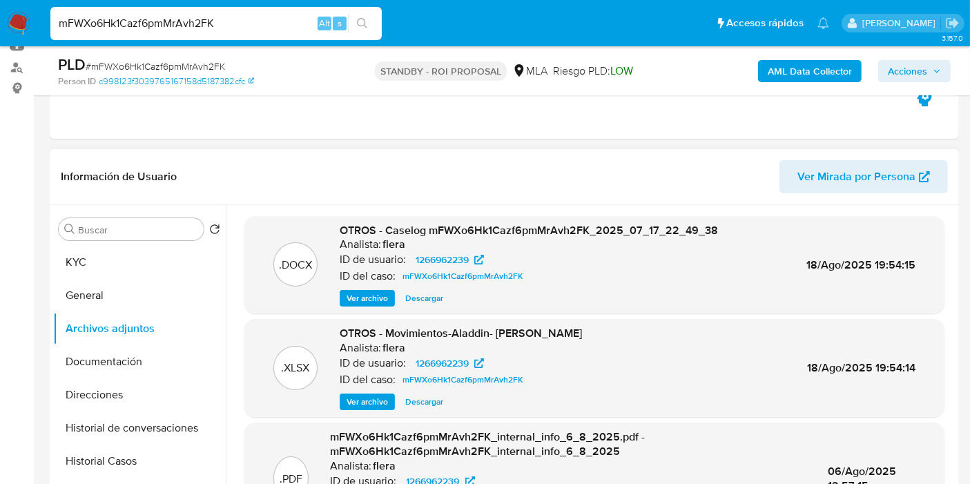
click at [425, 295] on span "Descargar" at bounding box center [424, 298] width 38 height 14
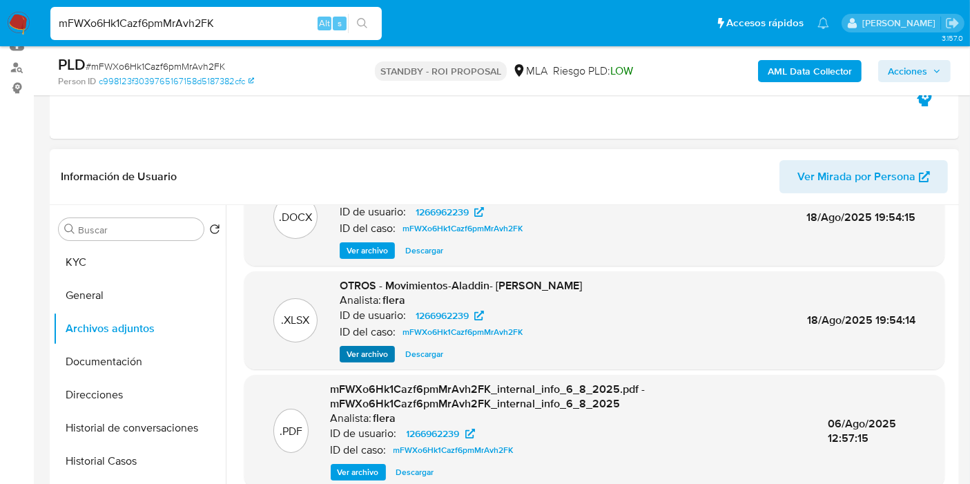
scroll to position [0, 0]
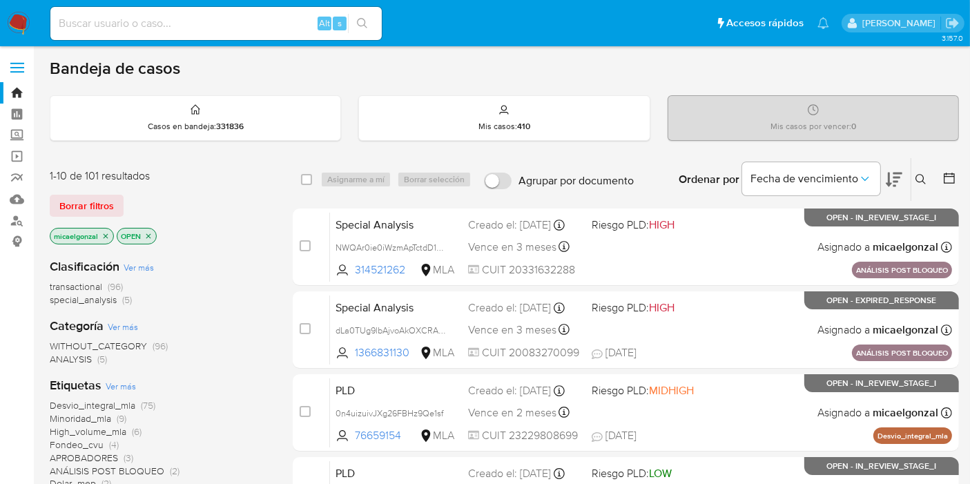
drag, startPoint x: 57, startPoint y: 197, endPoint x: 259, endPoint y: 169, distance: 203.6
click at [59, 196] on button "Borrar filtros" at bounding box center [87, 206] width 74 height 22
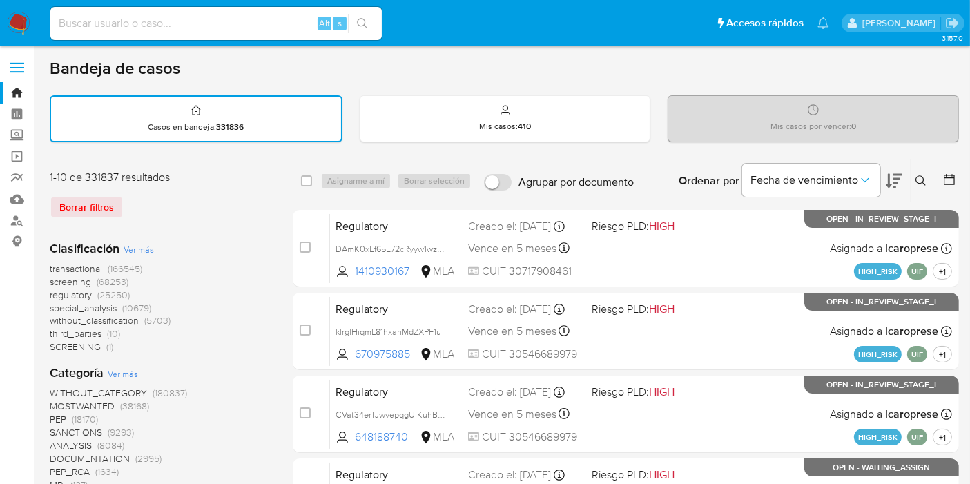
click at [923, 186] on button at bounding box center [923, 181] width 23 height 17
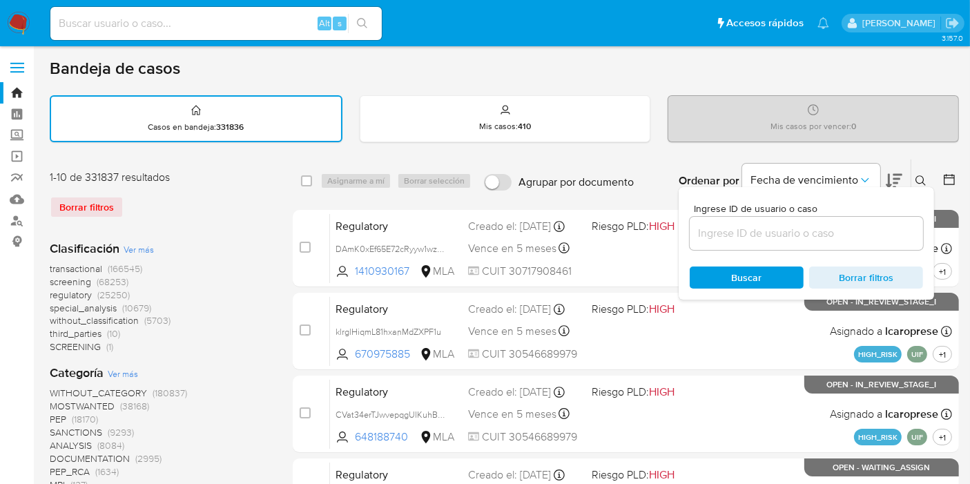
click at [822, 240] on input at bounding box center [806, 233] width 233 height 18
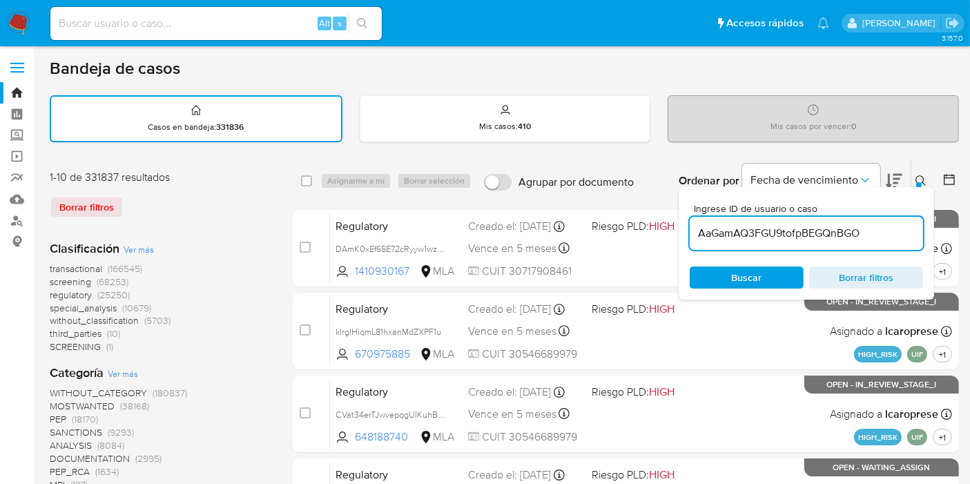
type input "AaGamAQ3FGU9tofpBEGQnBGO"
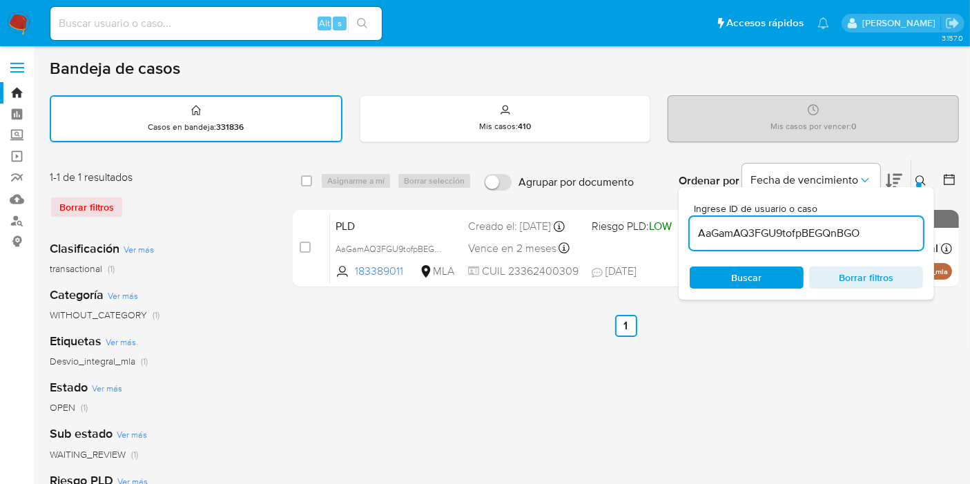
click at [314, 176] on div "select-all-cases-checkbox" at bounding box center [309, 181] width 17 height 17
click at [311, 176] on input "checkbox" at bounding box center [306, 180] width 11 height 11
checkbox input "true"
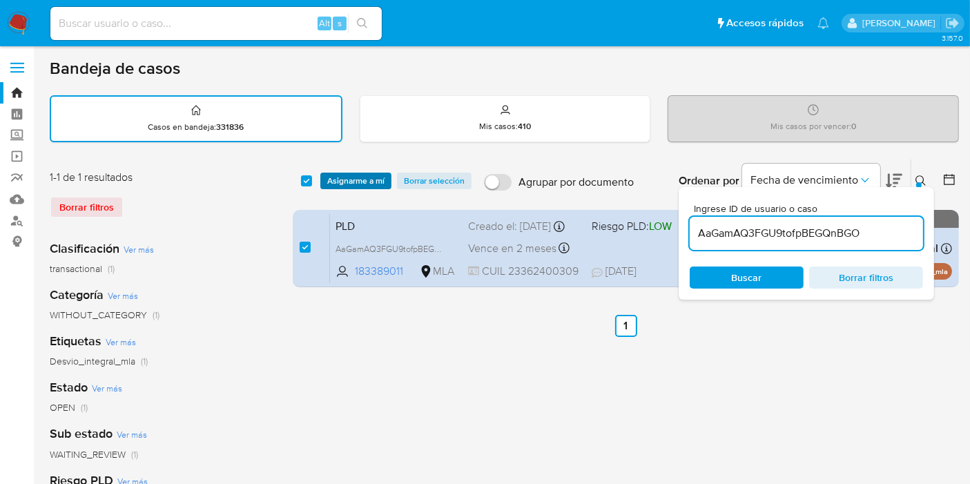
click at [332, 182] on span "Asignarme a mí" at bounding box center [355, 181] width 57 height 14
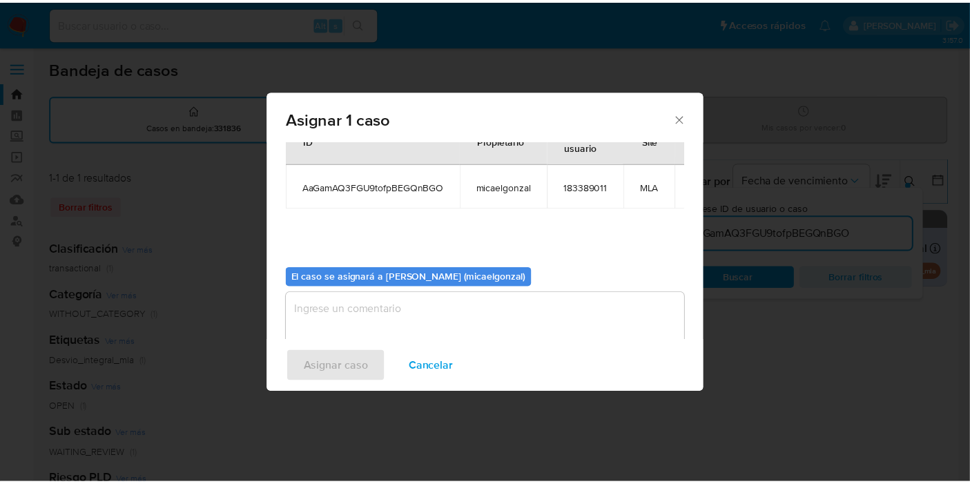
scroll to position [70, 0]
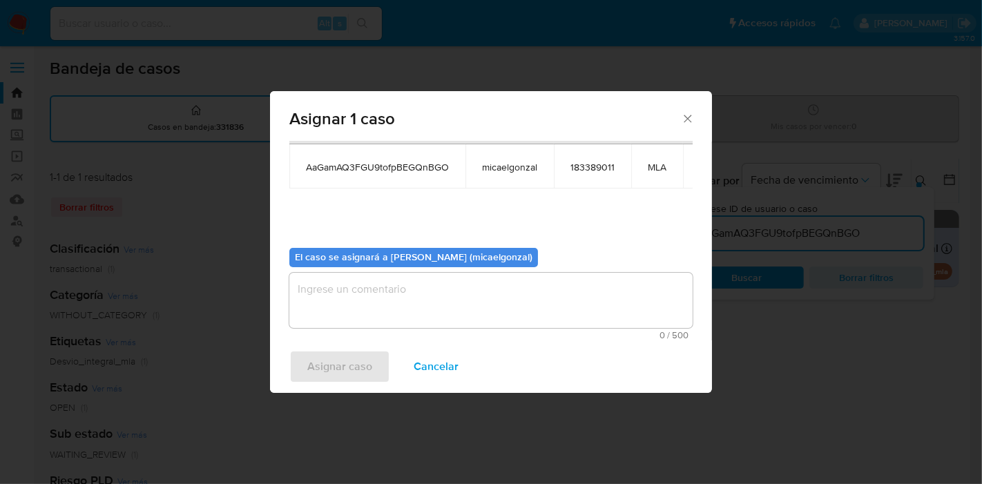
drag, startPoint x: 401, startPoint y: 260, endPoint x: 394, endPoint y: 309, distance: 49.5
click at [401, 264] on div "El caso se asignará a [PERSON_NAME] (micaelgonzal)" at bounding box center [413, 257] width 249 height 19
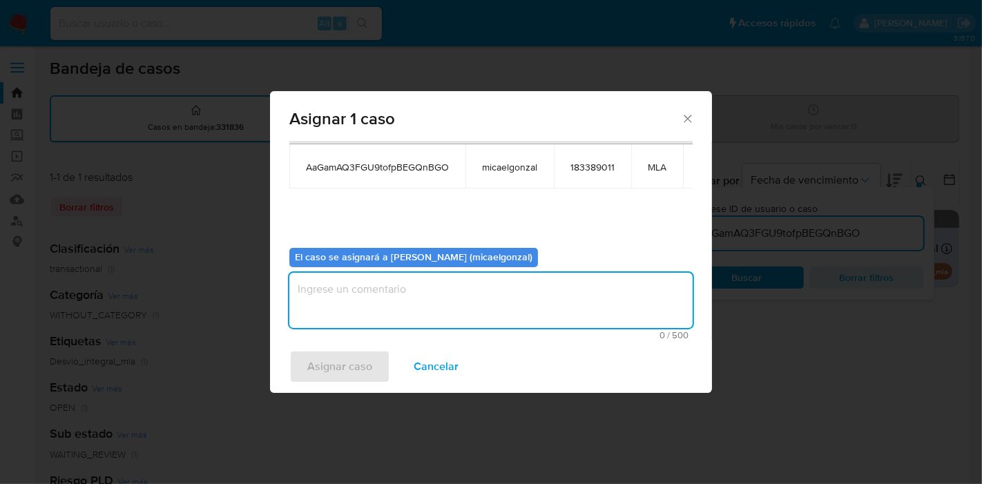
click at [394, 309] on textarea "assign-modal" at bounding box center [490, 300] width 403 height 55
click at [335, 379] on span "Asignar caso" at bounding box center [339, 367] width 65 height 30
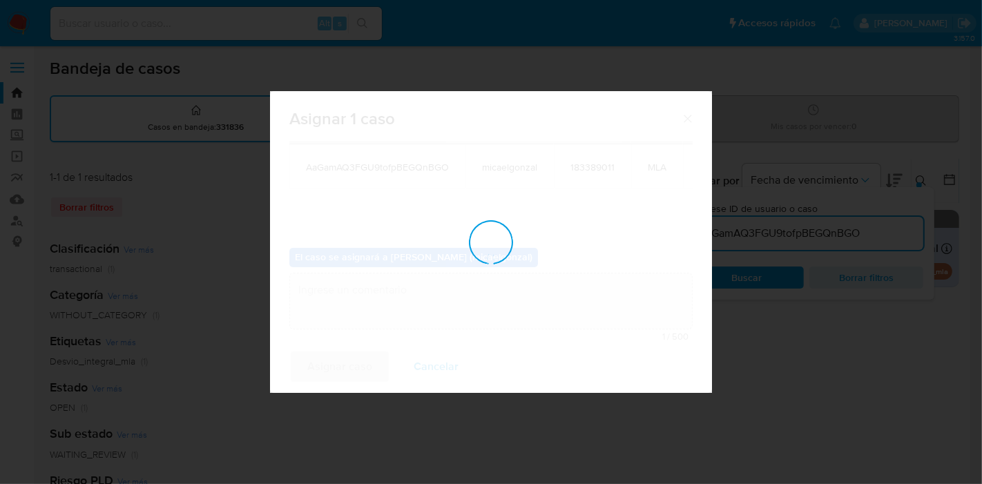
checkbox input "false"
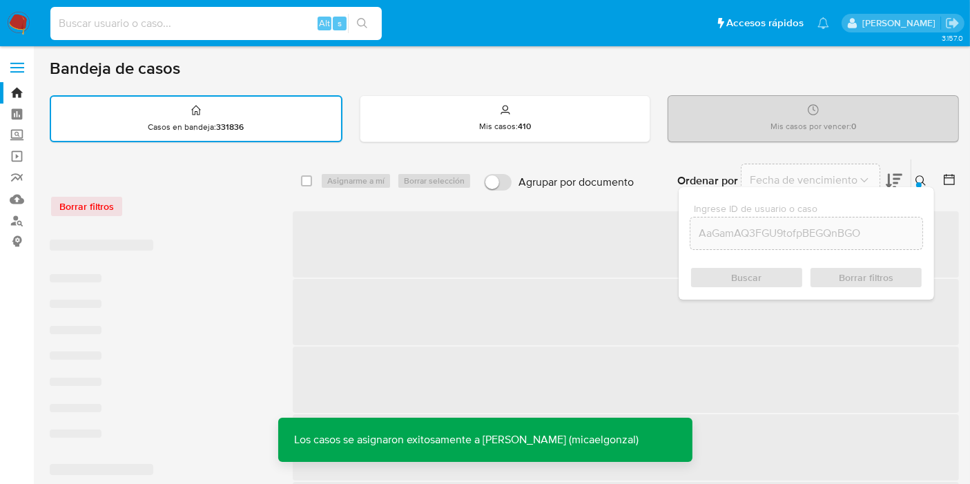
click at [224, 24] on input at bounding box center [216, 24] width 332 height 18
paste input "AaGamAQ3FGU9tofpBEGQnBGO"
type input "AaGamAQ3FGU9tofpBEGQnBGO"
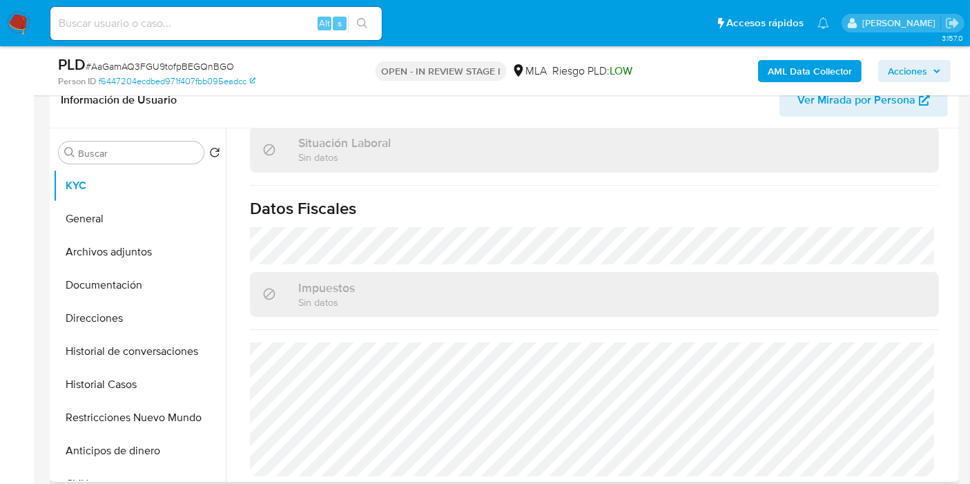
scroll to position [739, 0]
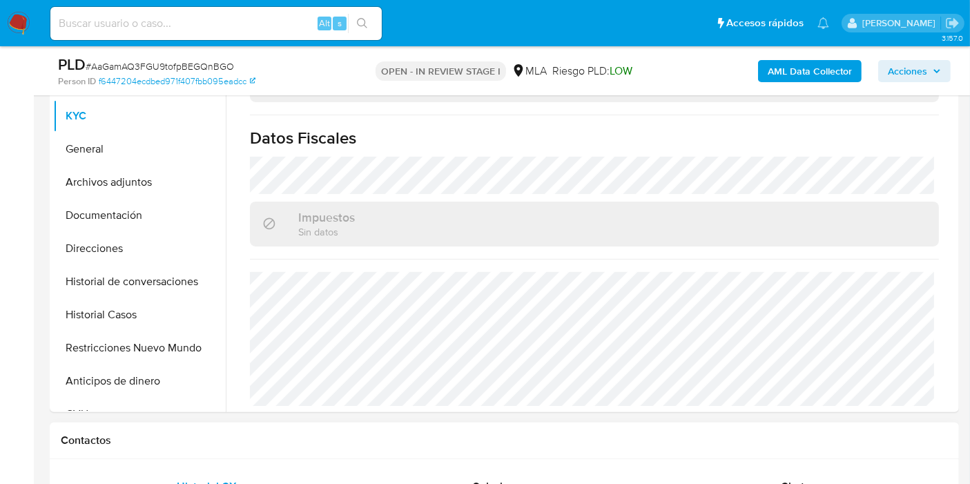
select select "10"
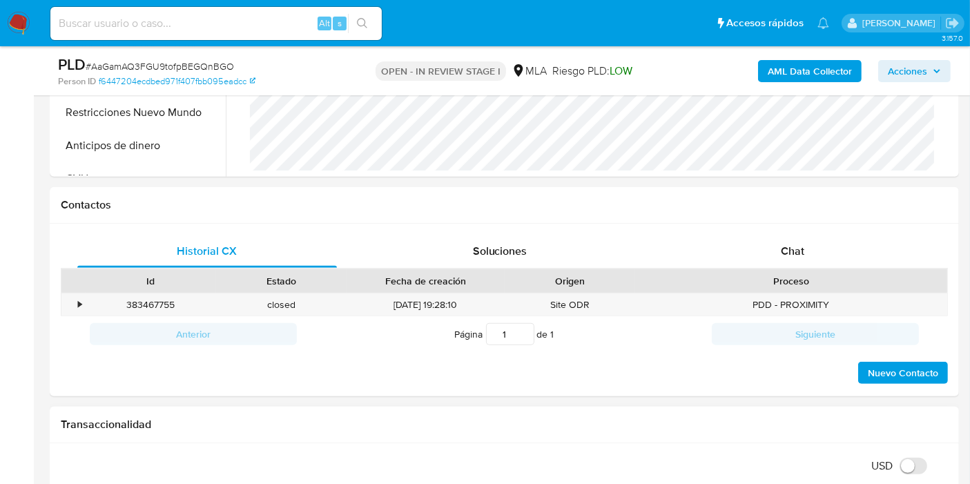
scroll to position [613, 0]
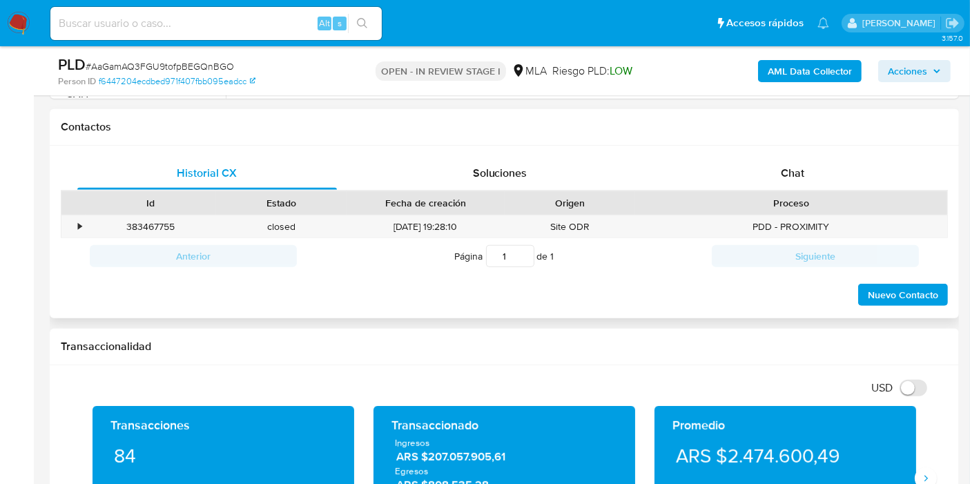
click at [823, 193] on div "Proceso" at bounding box center [791, 202] width 312 height 23
click at [820, 162] on div "Chat" at bounding box center [793, 173] width 260 height 33
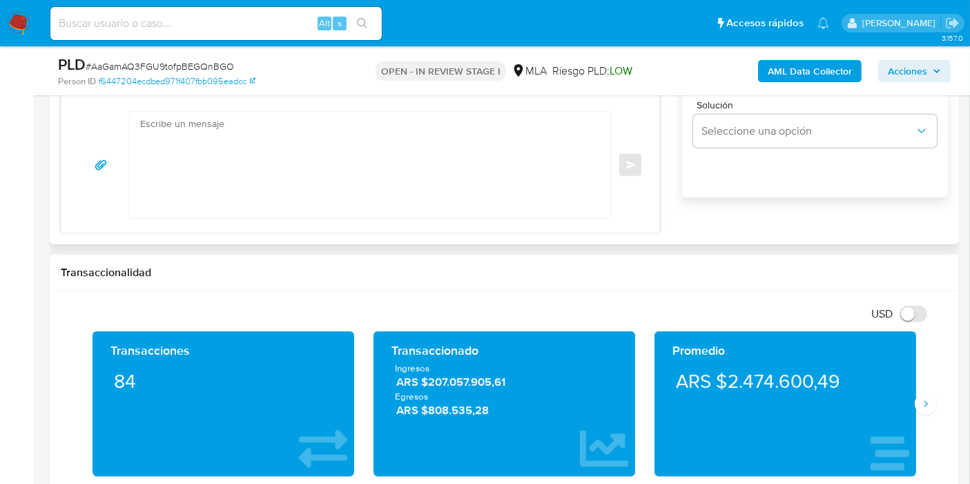
scroll to position [844, 0]
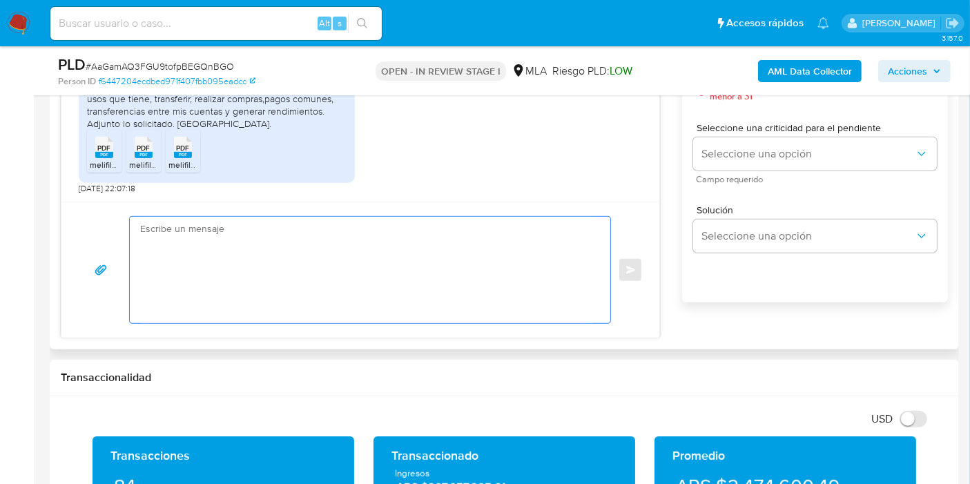
click at [369, 276] on textarea at bounding box center [366, 270] width 453 height 106
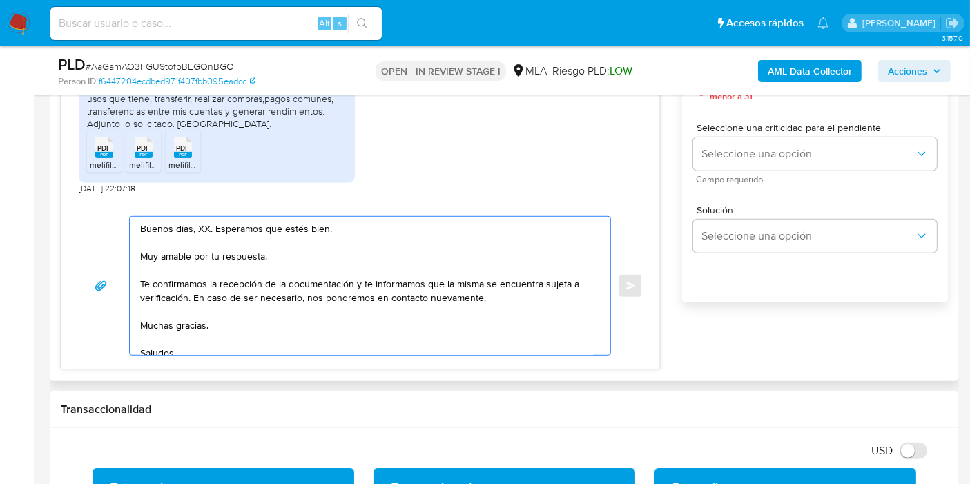
click at [196, 226] on textarea "Buenos días, XX. Esperamos que estés bien. Muy amable por tu respuesta. Te conf…" at bounding box center [366, 286] width 453 height 138
click at [203, 258] on textarea "Buenos [PERSON_NAME]. Esperamos que estés bien. Muy amable por tu respuesta. Te…" at bounding box center [366, 286] width 453 height 138
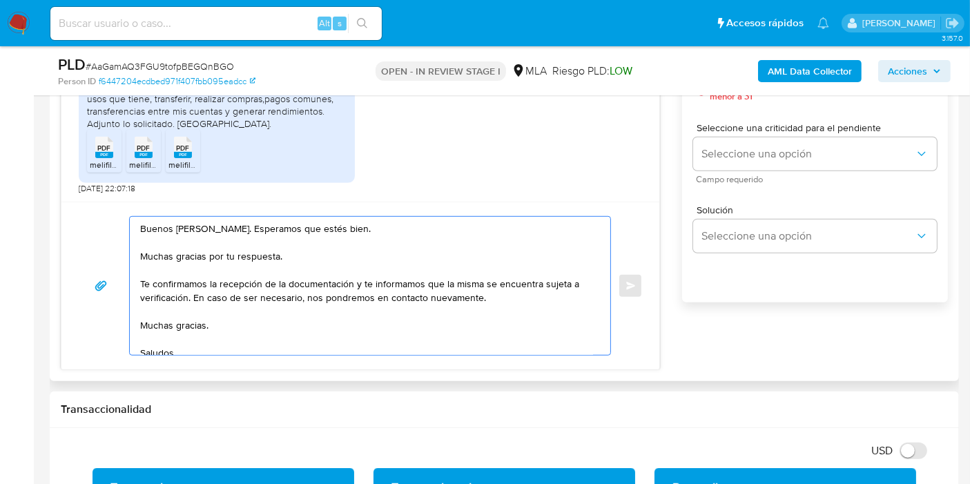
drag, startPoint x: 356, startPoint y: 284, endPoint x: 186, endPoint y: 291, distance: 169.3
click at [186, 291] on textarea "Buenos días, Carlos. Esperamos que estés bien. Muchas gracias por tu respuesta.…" at bounding box center [366, 286] width 453 height 138
click at [176, 326] on textarea "Buenos días, Carlos. Esperamos que estés bien. Muchas gracias por tu respuesta.…" at bounding box center [366, 286] width 453 height 138
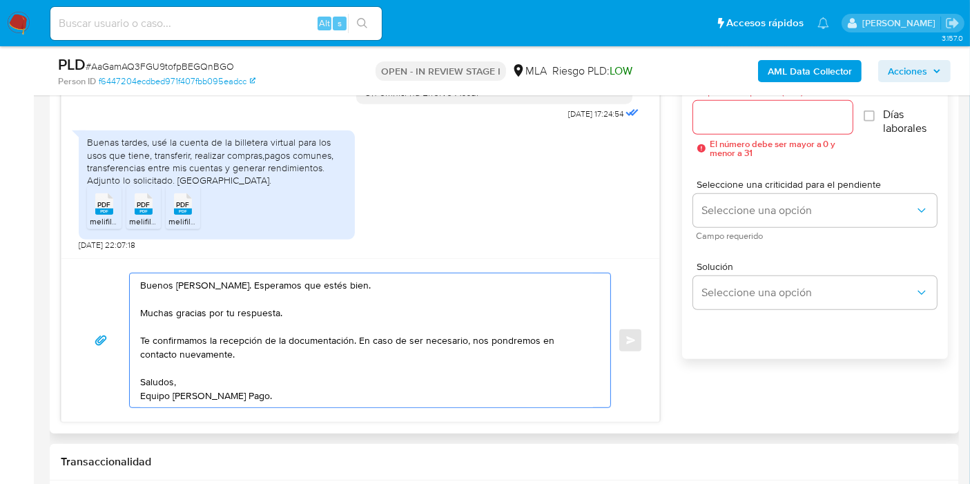
scroll to position [767, 0]
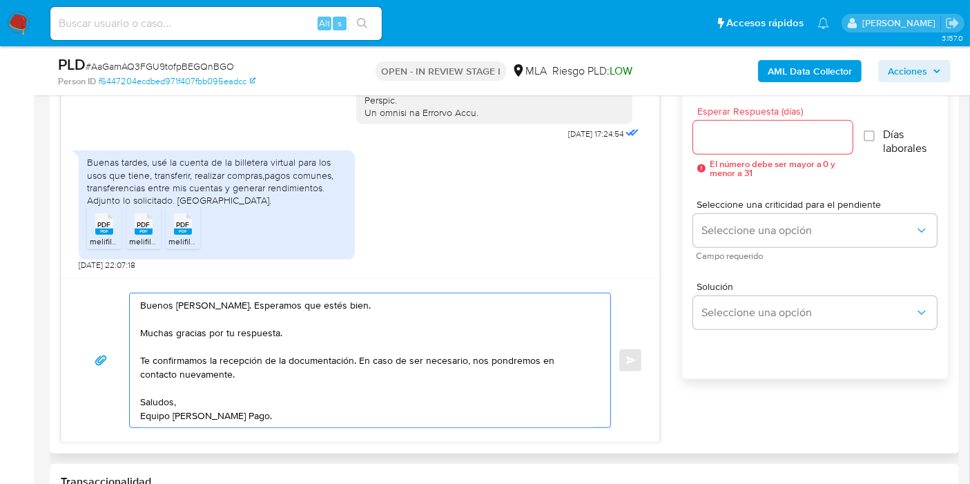
type textarea "Buenos días, Carlos. Esperamos que estés bien. Muchas gracias por tu respuesta.…"
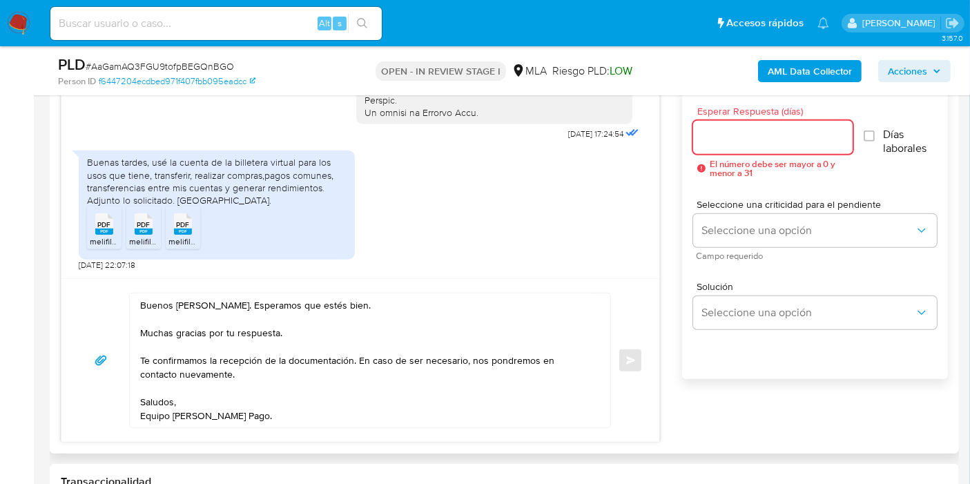
click at [748, 139] on input "Esperar Respuesta (días)" at bounding box center [773, 137] width 160 height 18
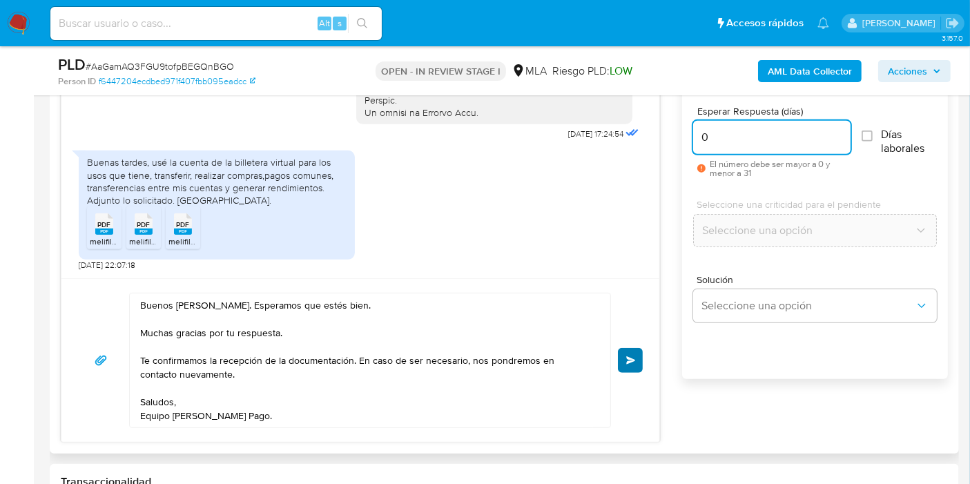
type input "0"
click at [629, 361] on span "Enviar" at bounding box center [631, 360] width 10 height 8
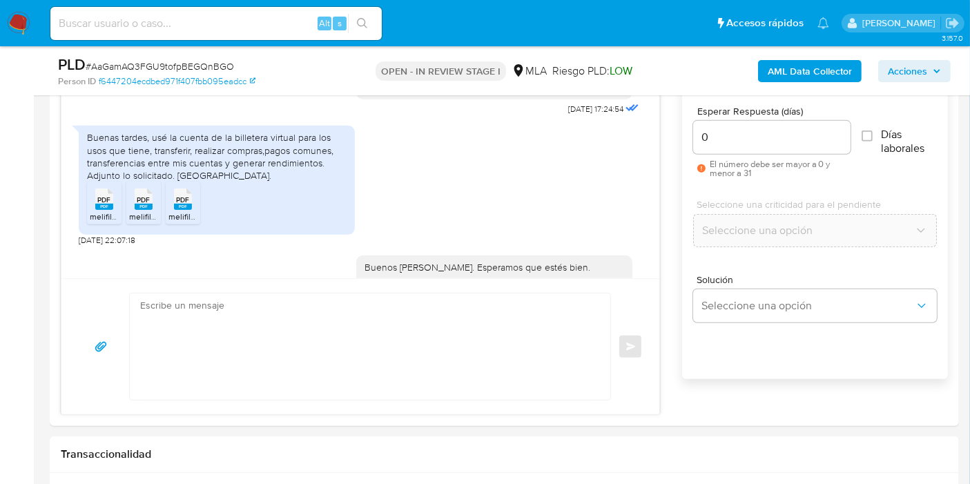
scroll to position [868, 0]
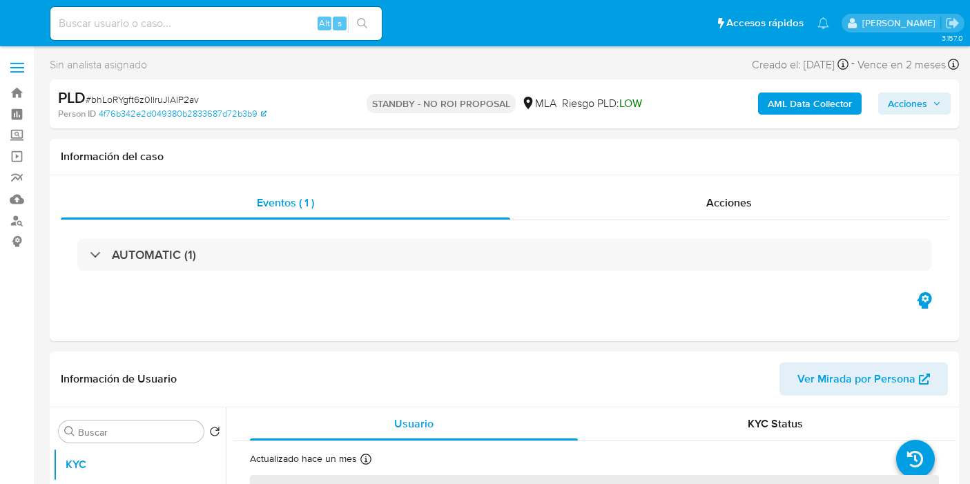
select select "10"
click at [15, 15] on img at bounding box center [18, 23] width 23 height 23
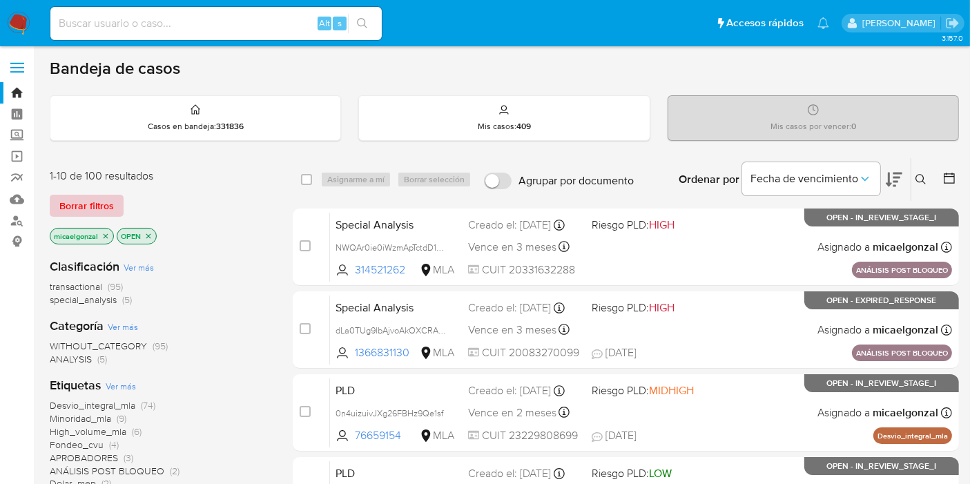
click at [86, 207] on span "Borrar filtros" at bounding box center [86, 205] width 55 height 19
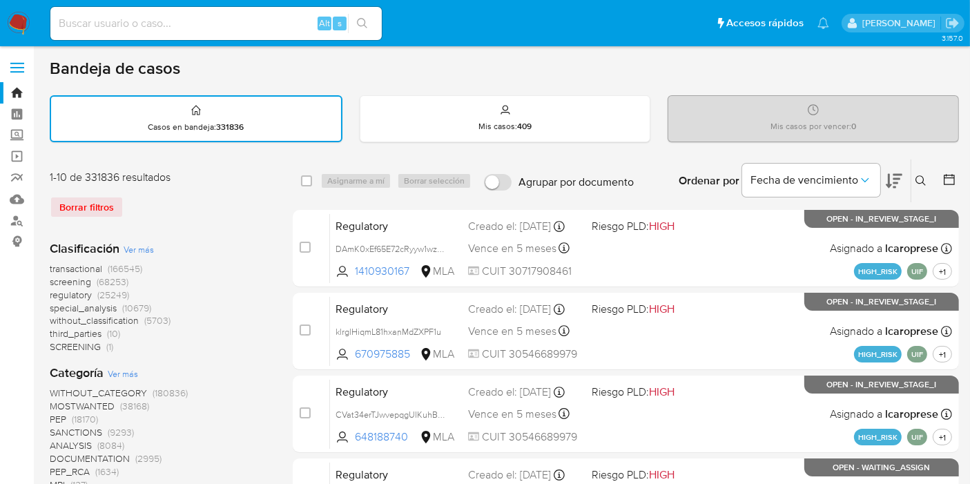
click at [923, 175] on icon at bounding box center [921, 180] width 11 height 11
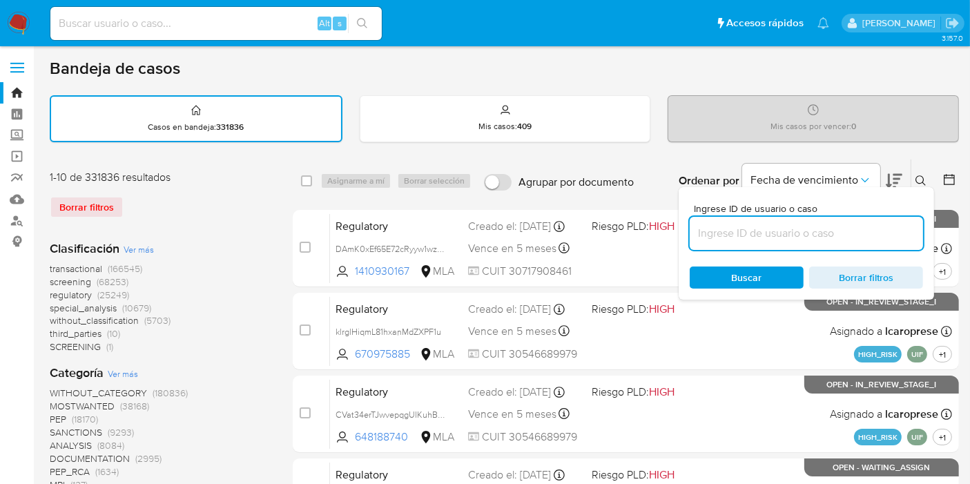
click at [800, 236] on input at bounding box center [806, 233] width 233 height 18
type input "uCB6rkJYpJODXvnr01uV7Ui2"
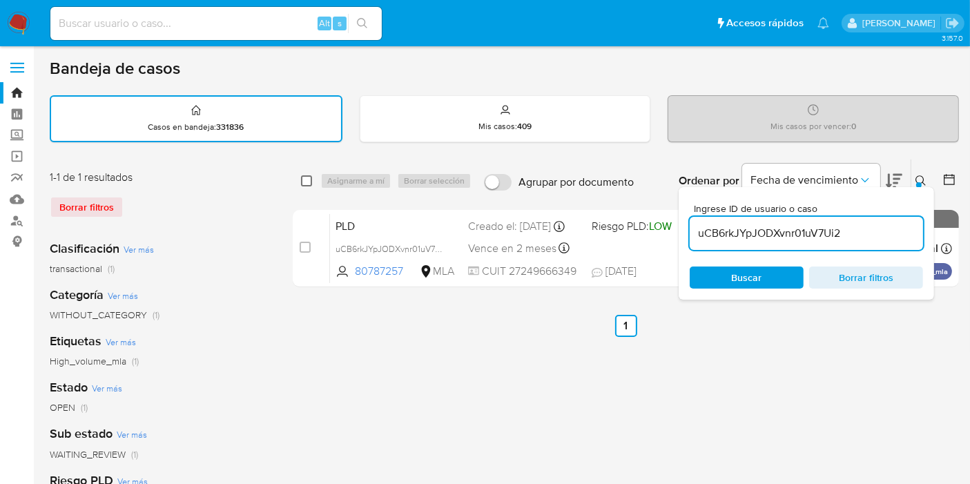
click at [309, 183] on input "checkbox" at bounding box center [306, 180] width 11 height 11
checkbox input "true"
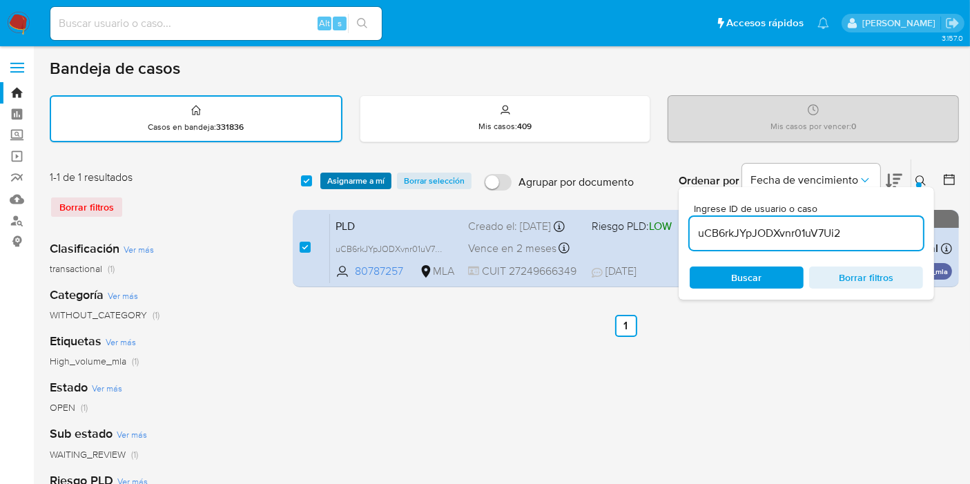
click at [365, 174] on span "Asignarme a mí" at bounding box center [355, 181] width 57 height 14
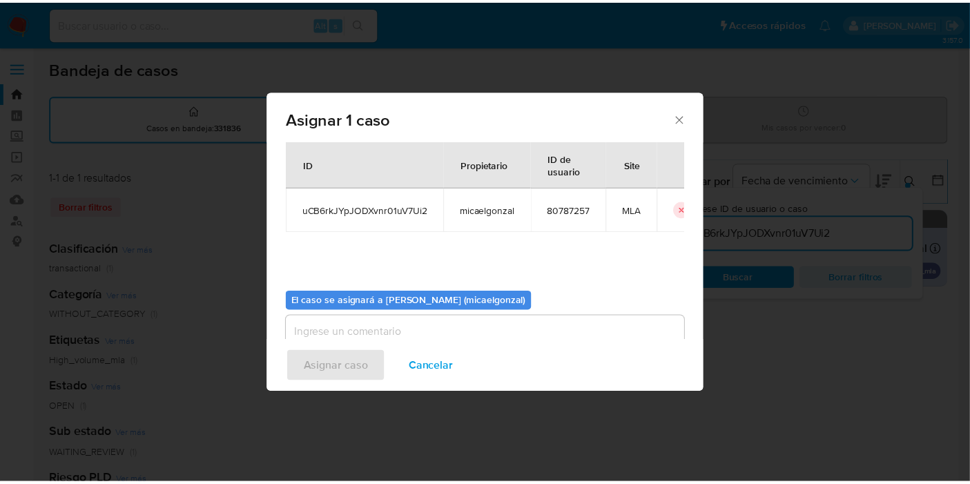
scroll to position [70, 0]
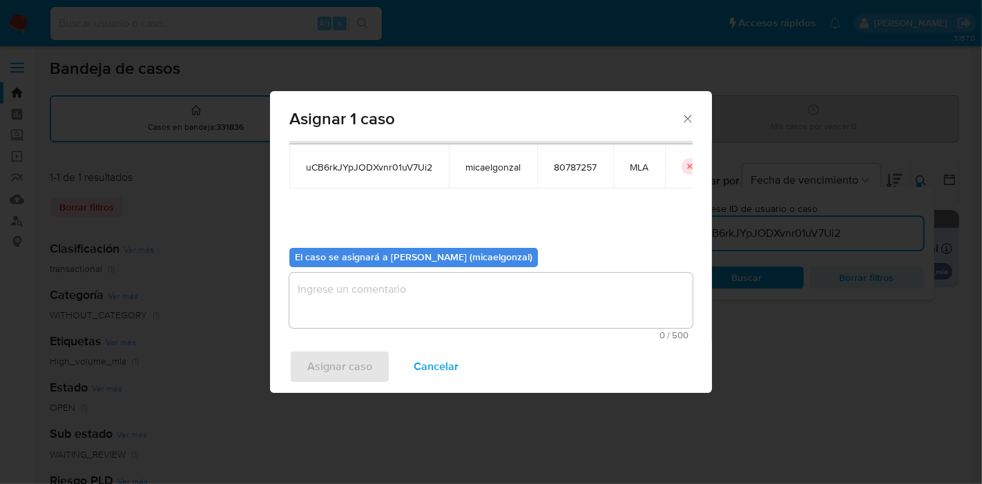
click at [393, 293] on textarea "assign-modal" at bounding box center [490, 300] width 403 height 55
click at [349, 361] on span "Asignar caso" at bounding box center [339, 367] width 65 height 30
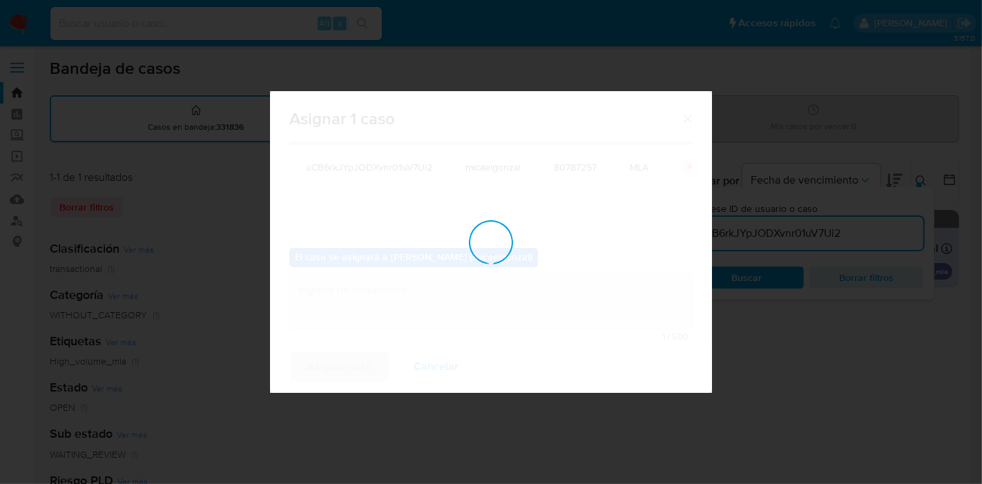
checkbox input "false"
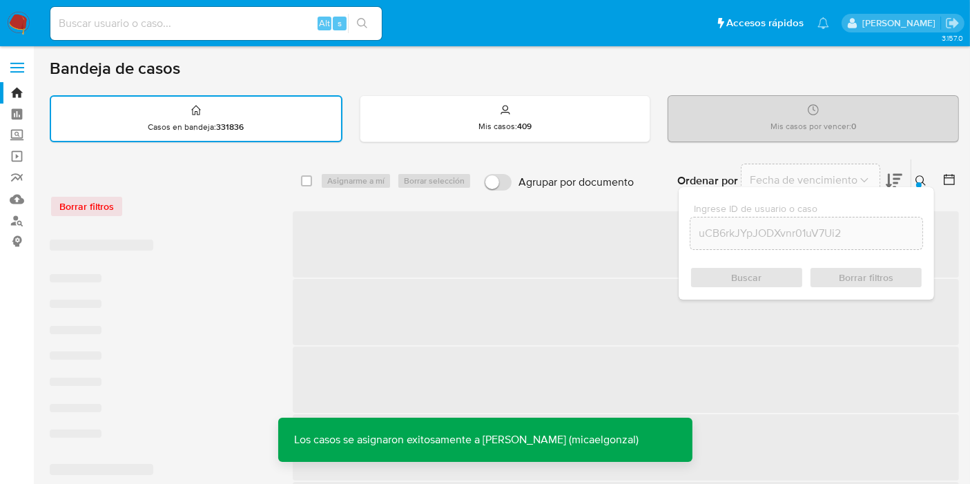
click at [263, 28] on input at bounding box center [216, 24] width 332 height 18
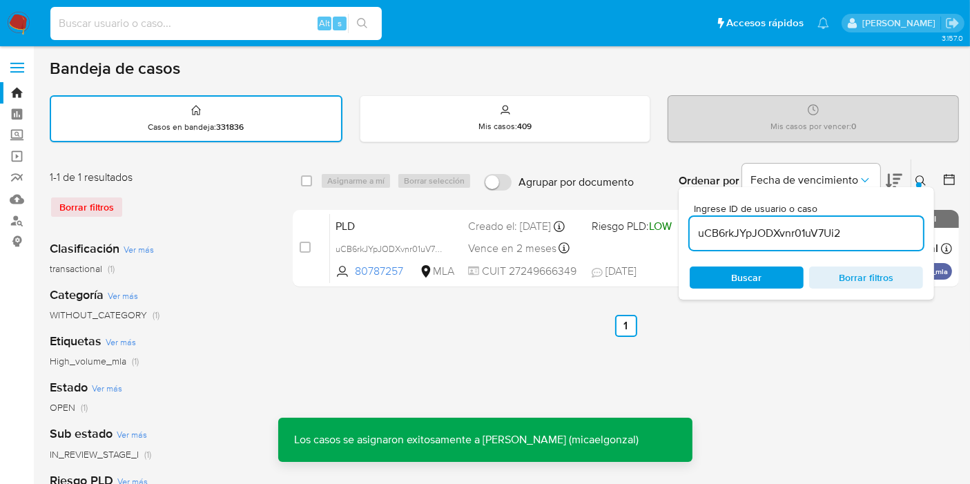
paste input "uCB6rkJYpJODXvnr01uV7Ui2"
type input "uCB6rkJYpJODXvnr01uV7Ui2"
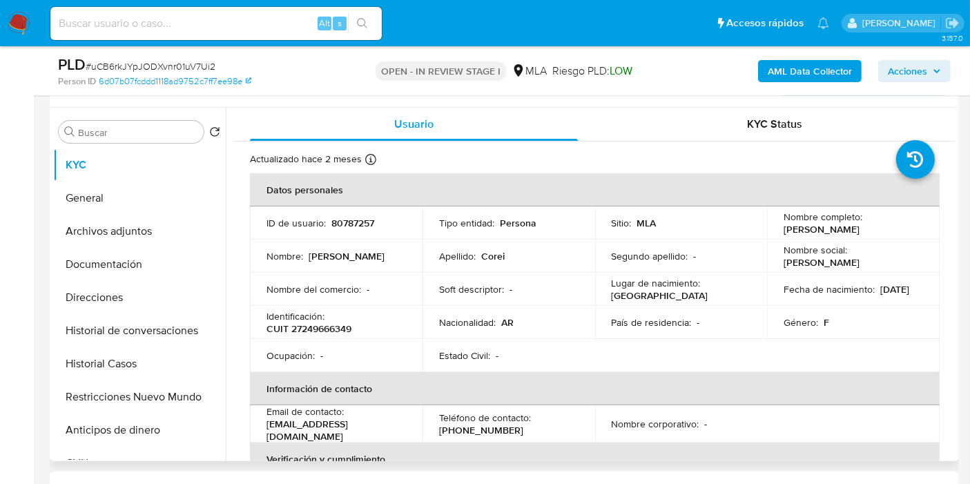
select select "10"
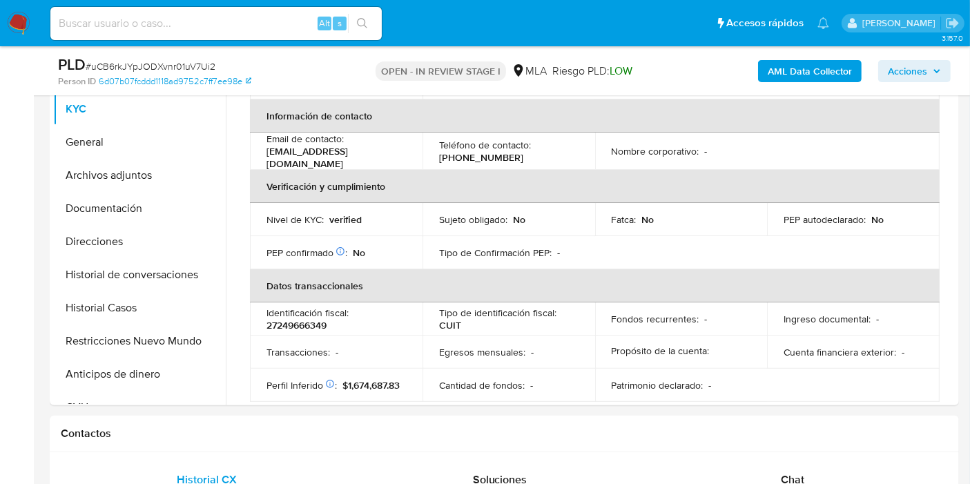
scroll to position [230, 0]
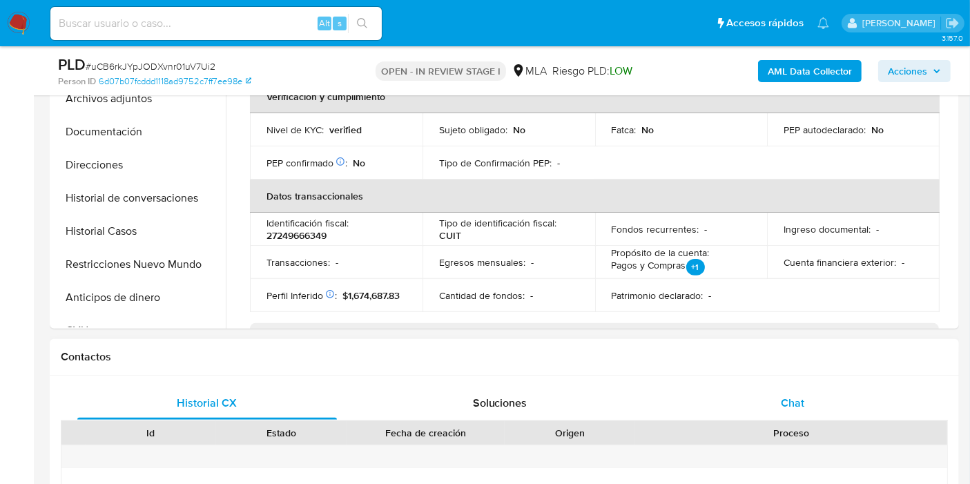
click at [805, 404] on div "Chat" at bounding box center [793, 403] width 260 height 33
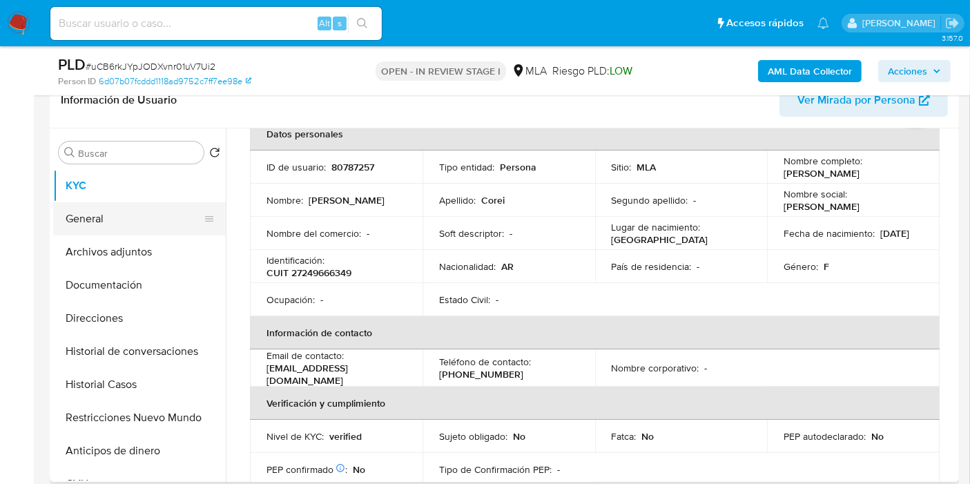
click at [150, 202] on button "General" at bounding box center [134, 218] width 162 height 33
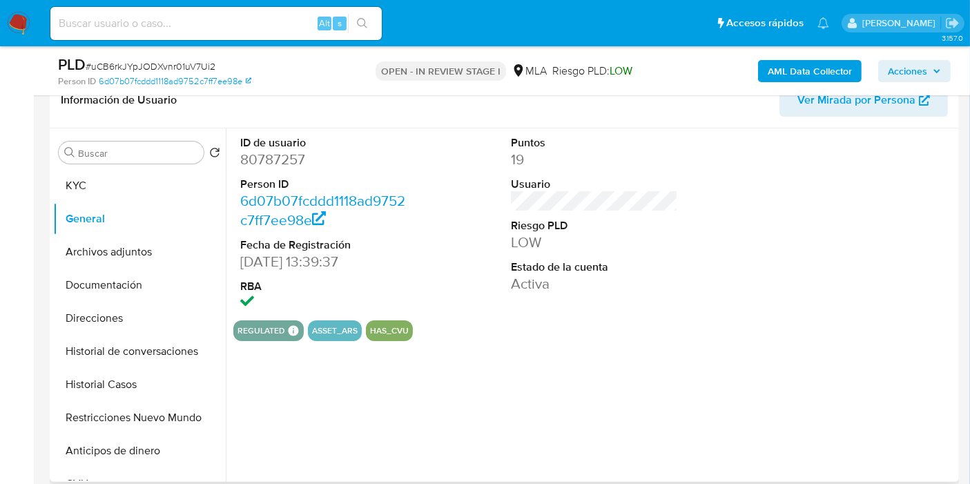
click at [280, 163] on dd "80787257" at bounding box center [323, 159] width 167 height 19
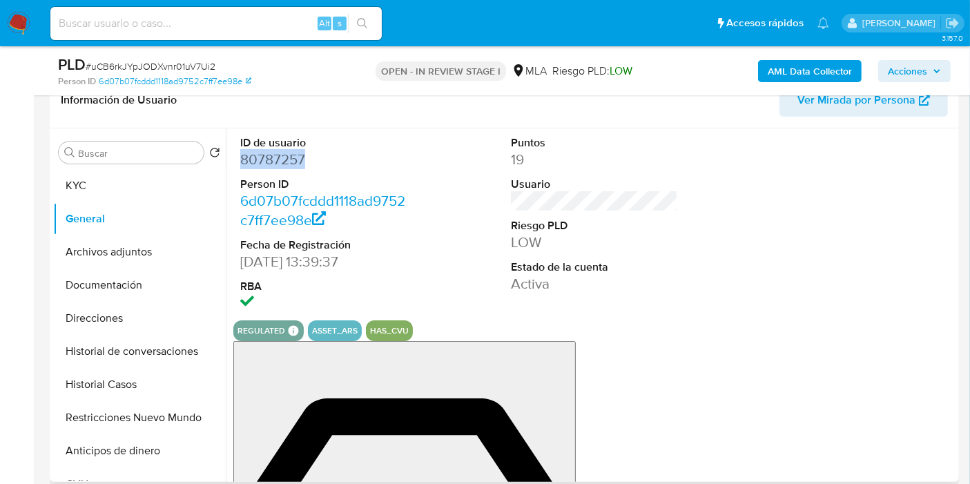
copy dd "80787257"
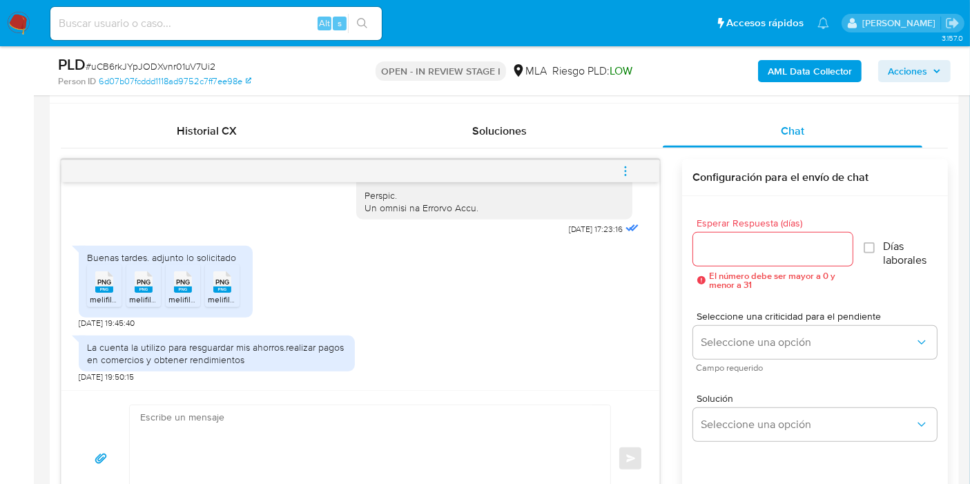
scroll to position [844, 0]
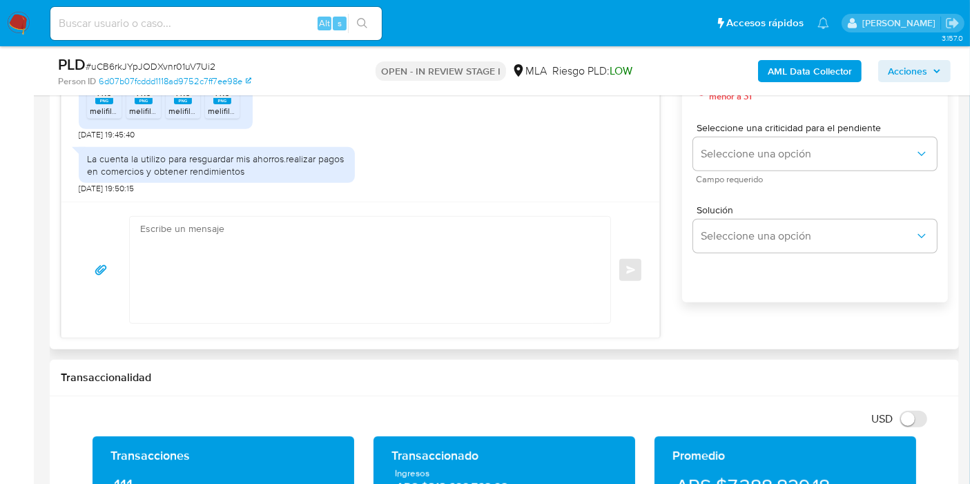
click at [169, 164] on div "La cuenta la utilizo para resguardar mis ahorros.realizar pagos en comercios y …" at bounding box center [217, 165] width 260 height 25
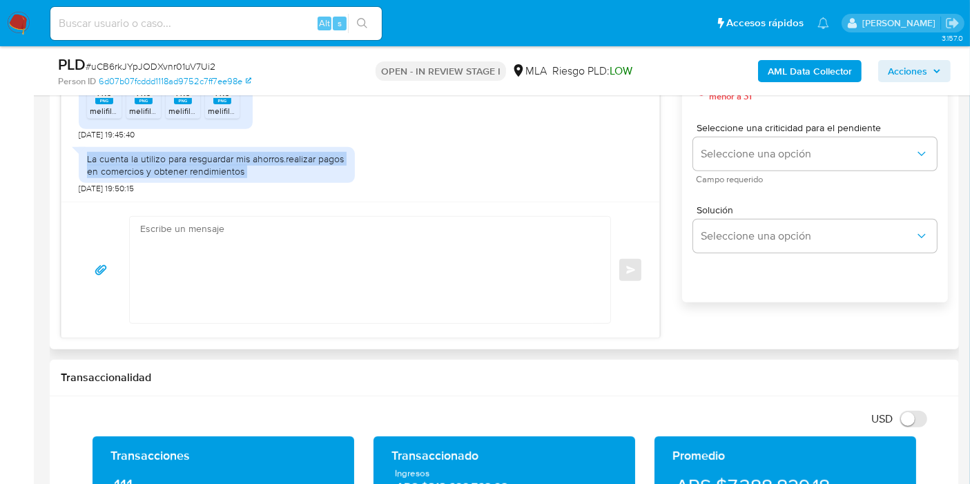
click at [169, 164] on div "La cuenta la utilizo para resguardar mis ahorros.realizar pagos en comercios y …" at bounding box center [217, 165] width 260 height 25
click at [113, 155] on div "La cuenta la utilizo para resguardar mis ahorros.realizar pagos en comercios y …" at bounding box center [217, 165] width 260 height 25
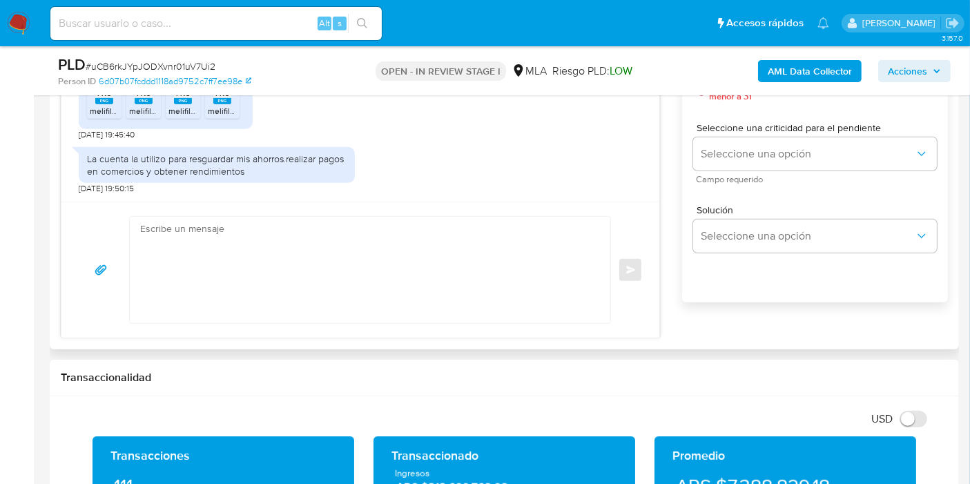
click at [111, 155] on div "La cuenta la utilizo para resguardar mis ahorros.realizar pagos en comercios y …" at bounding box center [217, 165] width 260 height 25
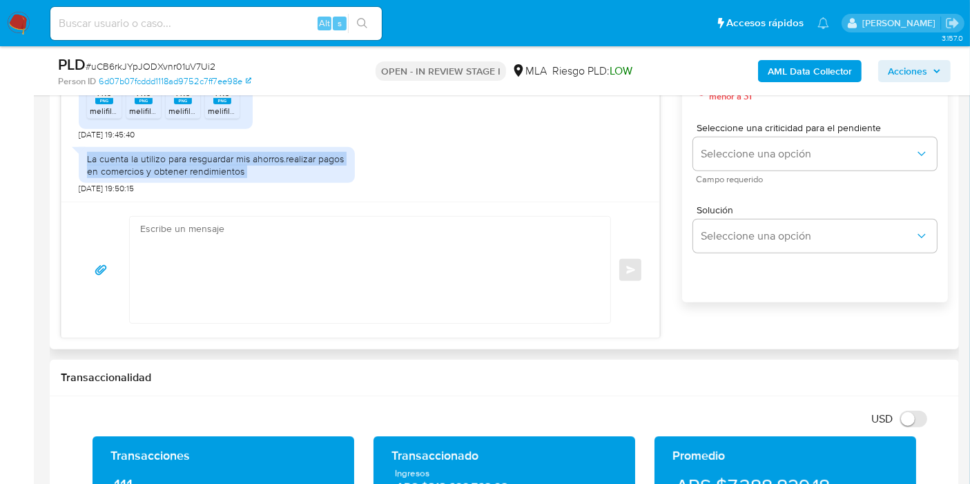
click at [111, 155] on div "La cuenta la utilizo para resguardar mis ahorros.realizar pagos en comercios y …" at bounding box center [217, 165] width 260 height 25
click at [179, 154] on div "La cuenta la utilizo para resguardar mis ahorros.realizar pagos en comercios y …" at bounding box center [217, 165] width 260 height 25
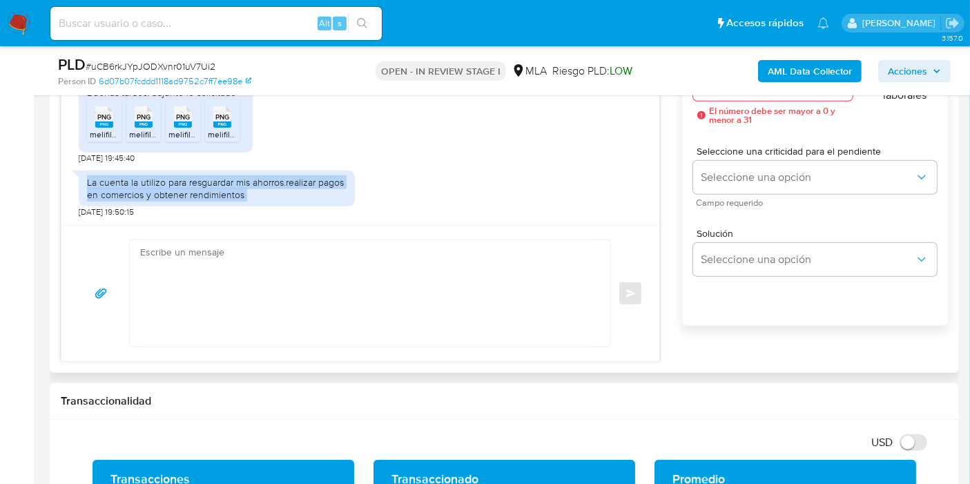
scroll to position [691, 0]
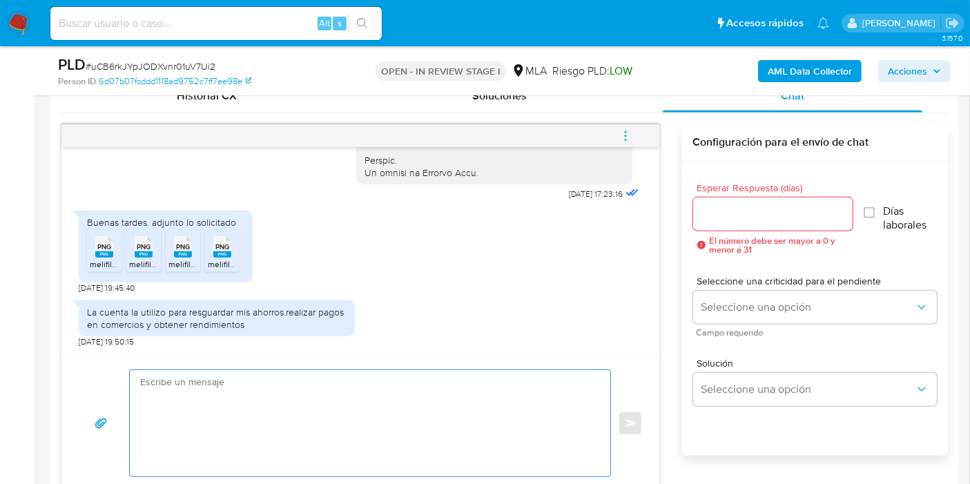
click at [325, 414] on textarea at bounding box center [366, 423] width 453 height 106
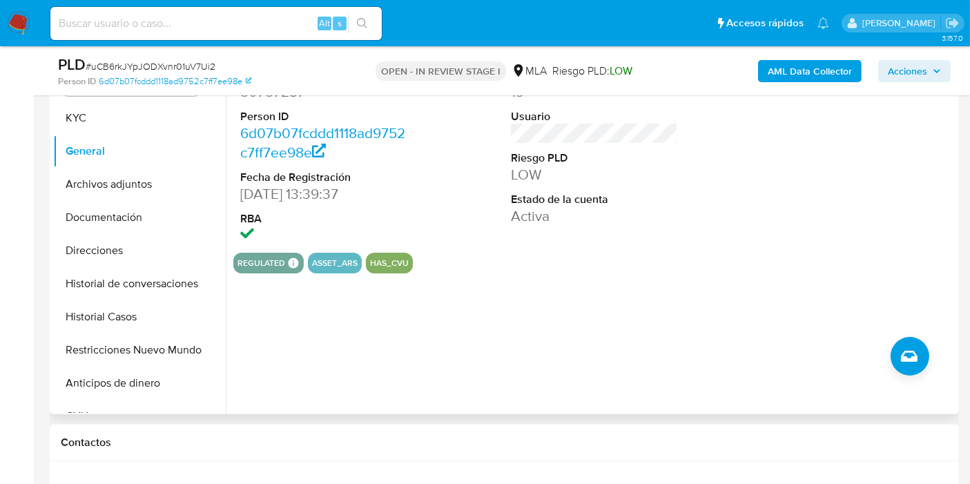
scroll to position [230, 0]
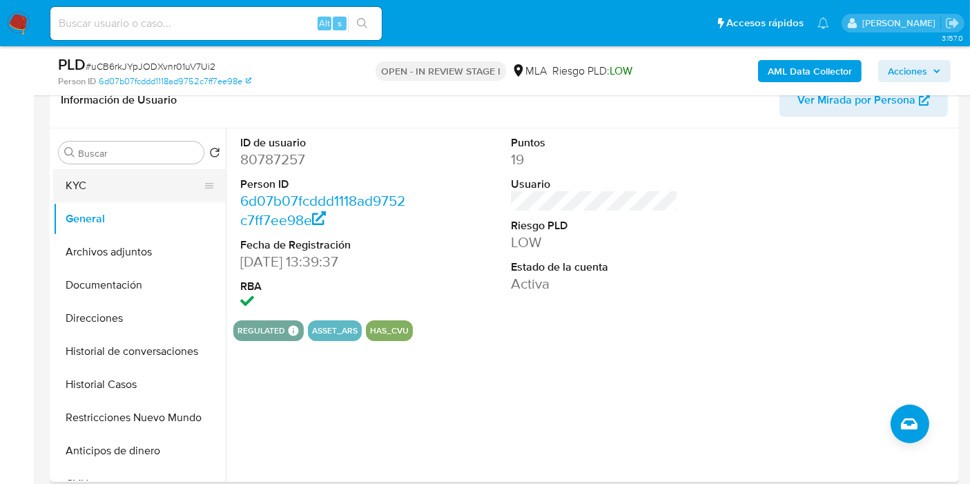
click at [112, 191] on button "KYC" at bounding box center [134, 185] width 162 height 33
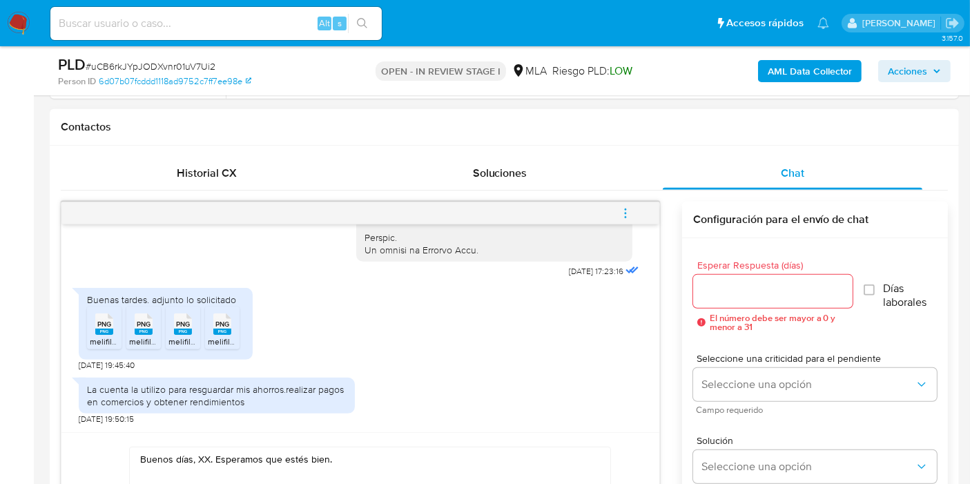
scroll to position [731, 0]
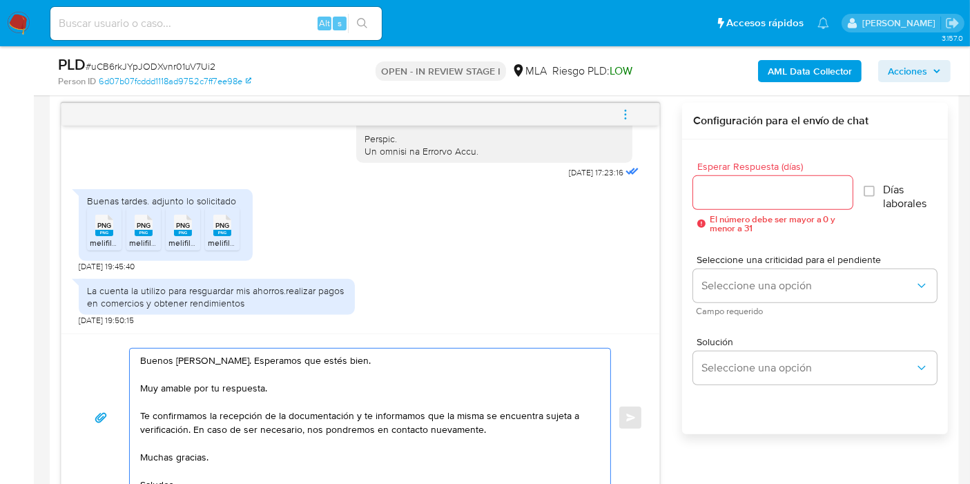
scroll to position [767, 0]
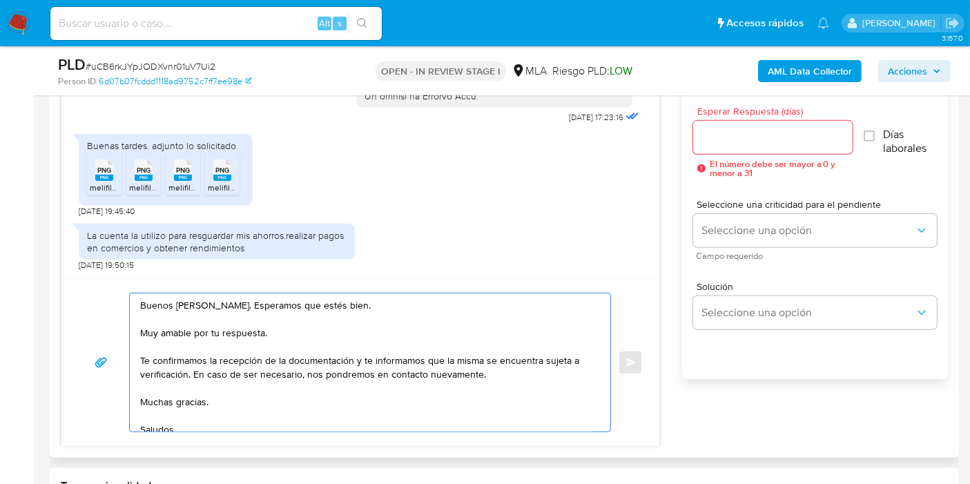
click at [229, 338] on textarea "Buenos días, Mayra. Esperamos que estés bien. Muy amable por tu respuesta. Te c…" at bounding box center [366, 363] width 453 height 138
click at [240, 329] on textarea "Buenos días, Mayra. Esperamos que estés bien. Muy amable por tu respuesta. Te c…" at bounding box center [366, 363] width 453 height 138
drag, startPoint x: 353, startPoint y: 358, endPoint x: 187, endPoint y: 379, distance: 167.1
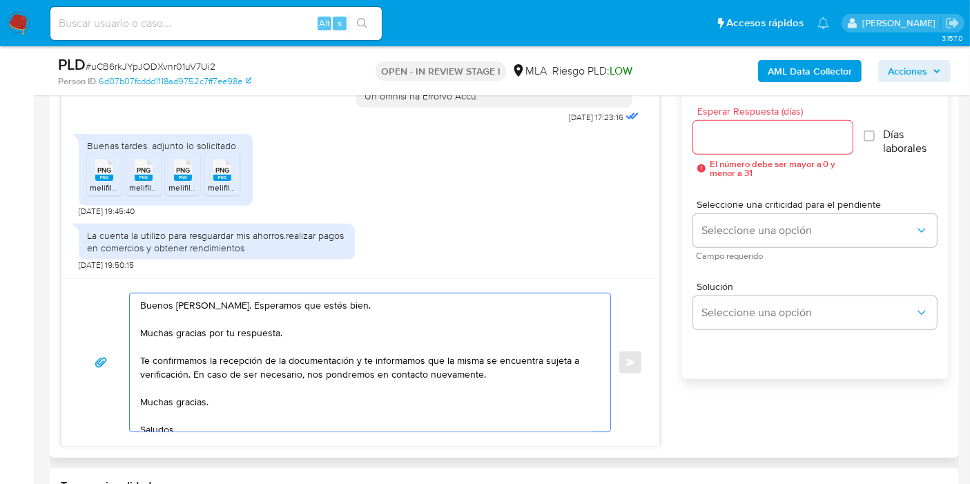
click at [187, 379] on textarea "Buenos días, Mayra. Esperamos que estés bien. Muchas gracias por tu respuesta. …" at bounding box center [366, 363] width 453 height 138
click at [229, 359] on textarea "Buenos días, Mayra. Esperamos que estés bien. Muchas gracias por tu respuesta. …" at bounding box center [366, 363] width 453 height 138
click at [244, 370] on textarea "Buenos días, Mayra. Esperamos que estés bien. Muchas gracias por tu respuesta. …" at bounding box center [366, 363] width 453 height 138
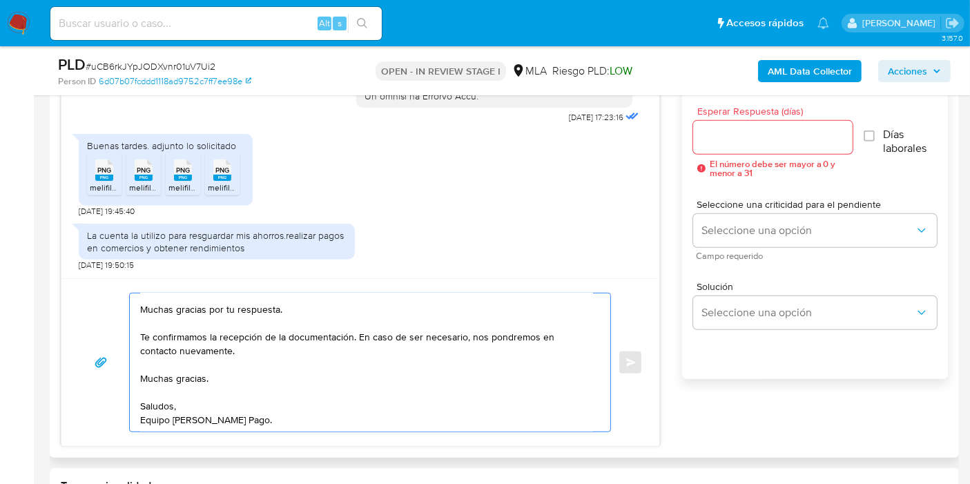
click at [202, 413] on textarea "Buenos días, Mayra. Esperamos que estés bien. Muchas gracias por tu respuesta. …" at bounding box center [366, 363] width 453 height 138
click at [182, 372] on textarea "Buenos días, Mayra. Esperamos que estés bien. Muchas gracias por tu respuesta. …" at bounding box center [366, 363] width 453 height 138
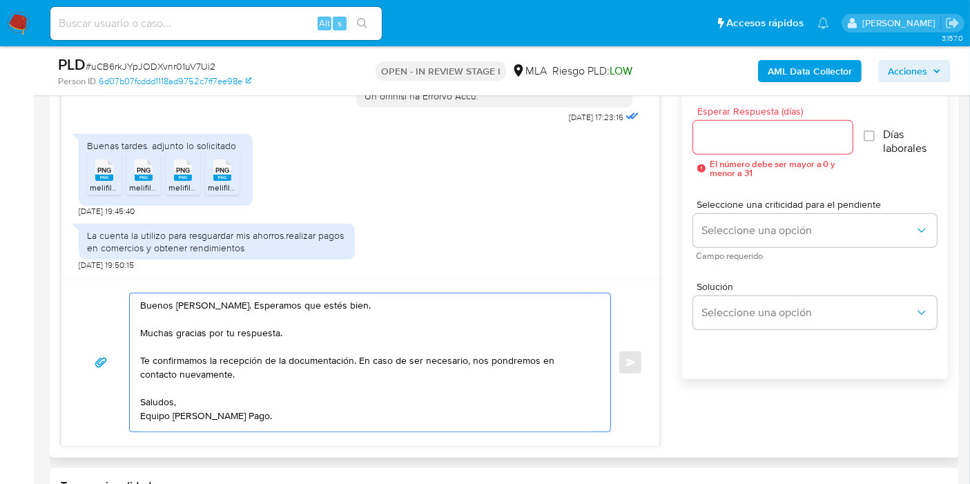
scroll to position [0, 0]
type textarea "Buenos [PERSON_NAME]. Esperamos que estés bien. Muchas gracias por tu respuesta…"
click at [749, 135] on input "Esperar Respuesta (días)" at bounding box center [773, 137] width 160 height 18
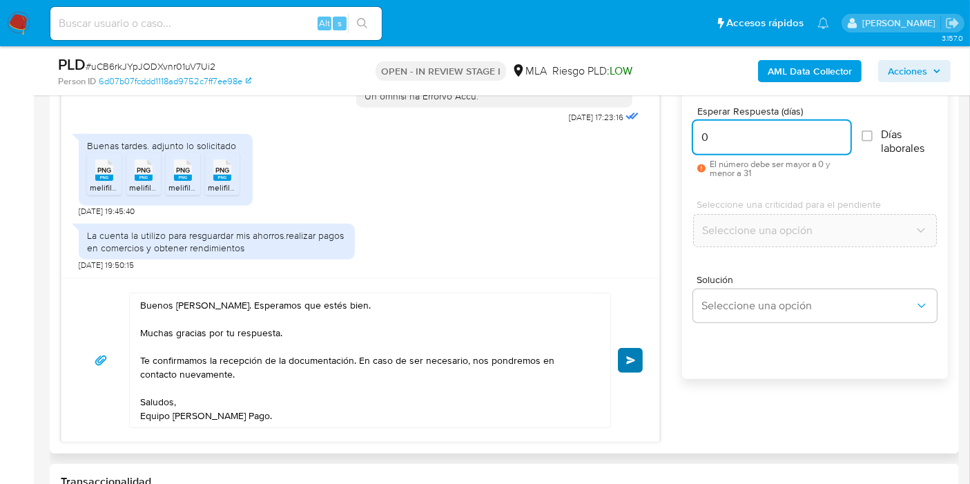
type input "0"
click at [623, 358] on button "Enviar" at bounding box center [630, 360] width 25 height 25
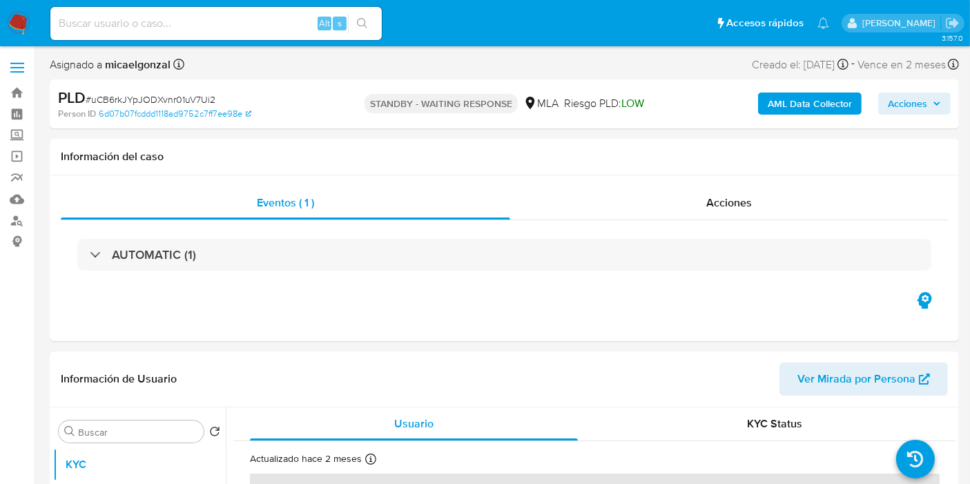
select select "10"
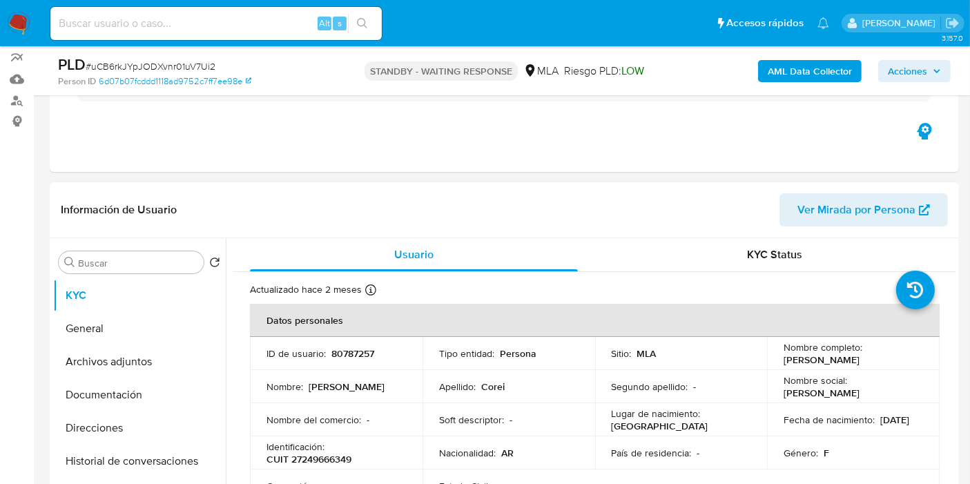
scroll to position [230, 0]
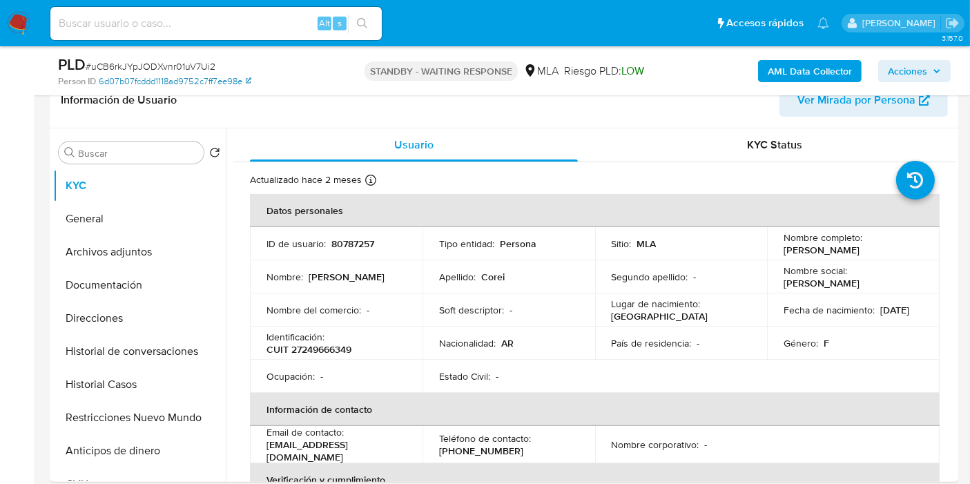
click at [131, 77] on link "6d07b07fcddd1118ad9752c7ff7ee98e" at bounding box center [175, 81] width 153 height 12
click at [206, 68] on span "# uCB6rkJYpJODXvnr01uV7Ui2" at bounding box center [151, 66] width 130 height 14
copy span "uCB6rkJYpJODXvnr01uV7Ui2"
click at [29, 34] on img at bounding box center [18, 23] width 23 height 23
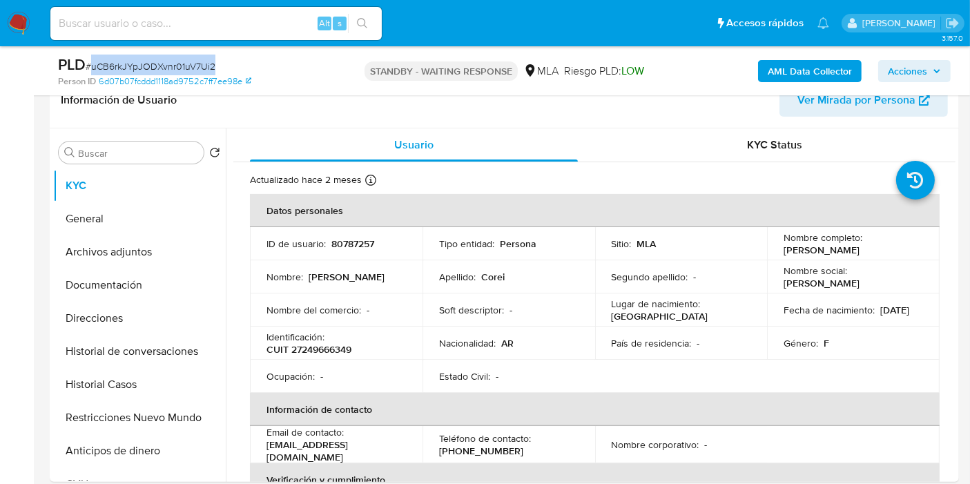
click at [23, 33] on img at bounding box center [18, 23] width 23 height 23
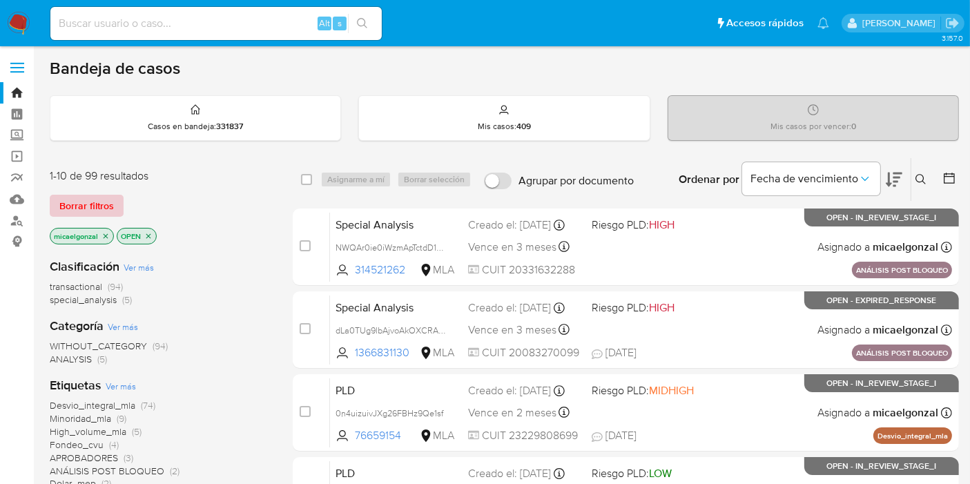
click at [99, 211] on span "Borrar filtros" at bounding box center [86, 205] width 55 height 19
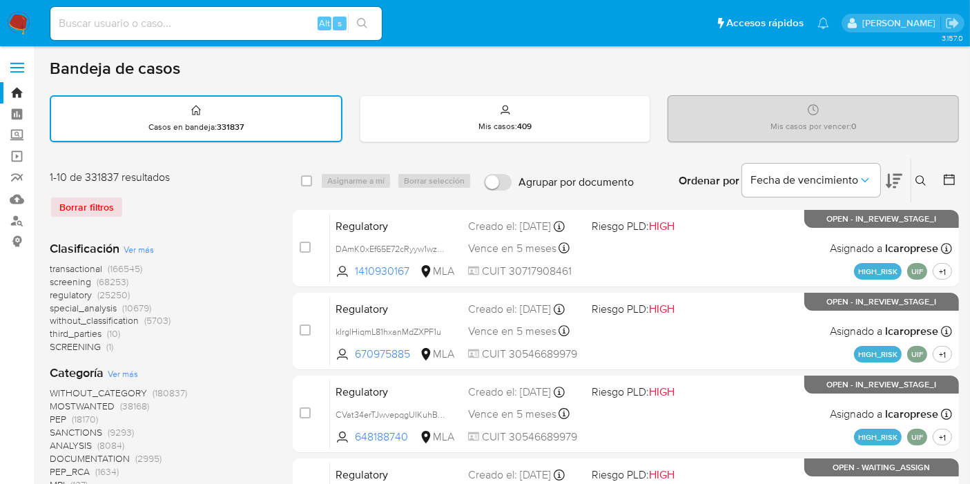
click at [914, 173] on button at bounding box center [923, 181] width 23 height 17
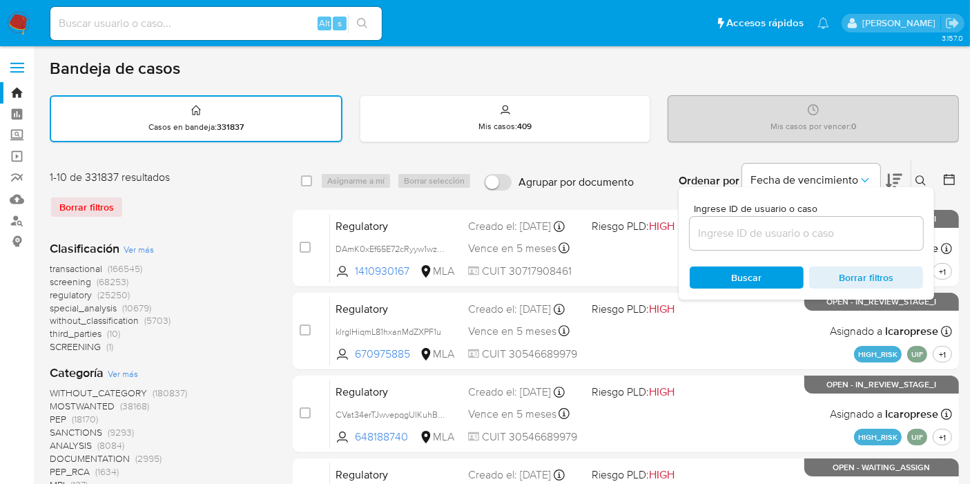
drag, startPoint x: 809, startPoint y: 219, endPoint x: 794, endPoint y: 230, distance: 18.2
click at [805, 222] on div at bounding box center [806, 233] width 233 height 33
click at [794, 230] on input at bounding box center [806, 233] width 233 height 18
paste input "uCB6rkJYpJODXvnr01uV7Ui2"
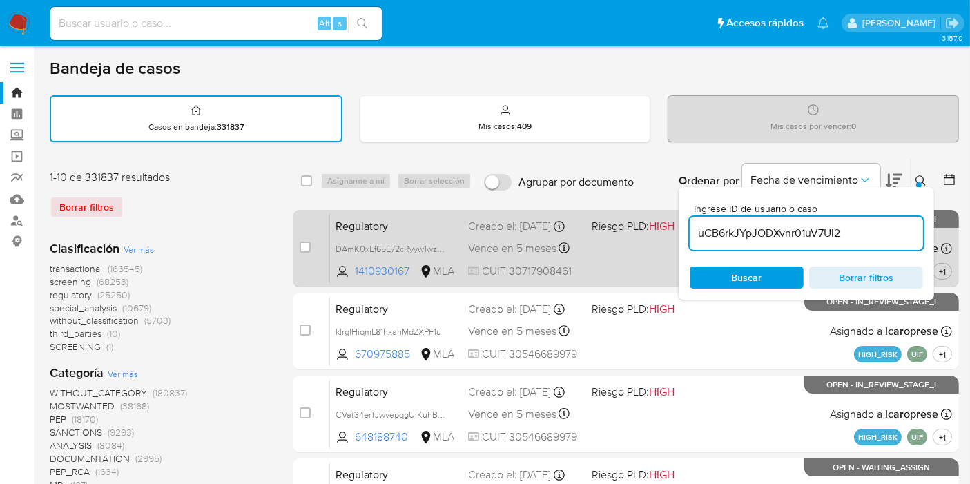
type input "uCB6rkJYpJODXvnr01uV7Ui2"
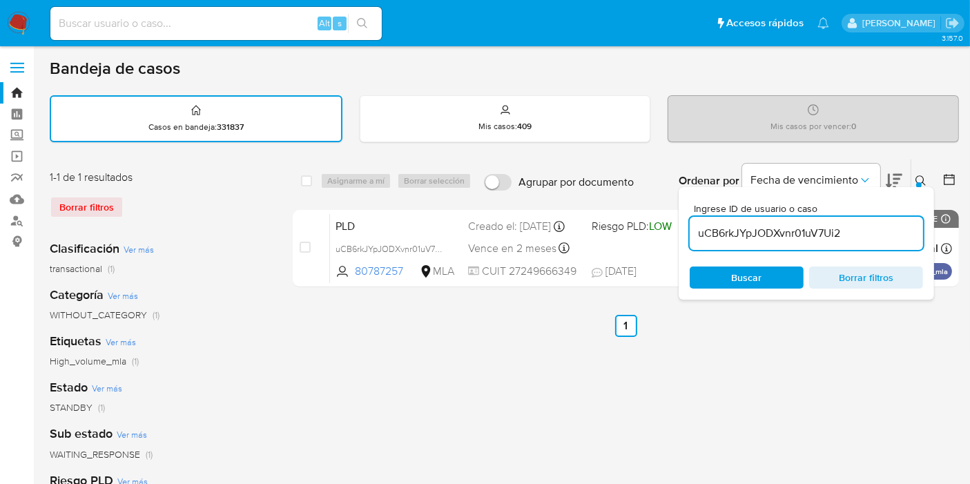
click at [305, 186] on div "select-all-cases-checkbox" at bounding box center [309, 181] width 17 height 17
click at [748, 267] on span "Buscar" at bounding box center [747, 278] width 30 height 22
click at [302, 178] on div "select-all-cases-checkbox Asignarme a mí Borrar selección Agrupar por documento…" at bounding box center [626, 181] width 666 height 43
click at [724, 276] on span "Buscar" at bounding box center [747, 277] width 95 height 19
click at [738, 282] on span "Buscar" at bounding box center [747, 278] width 30 height 22
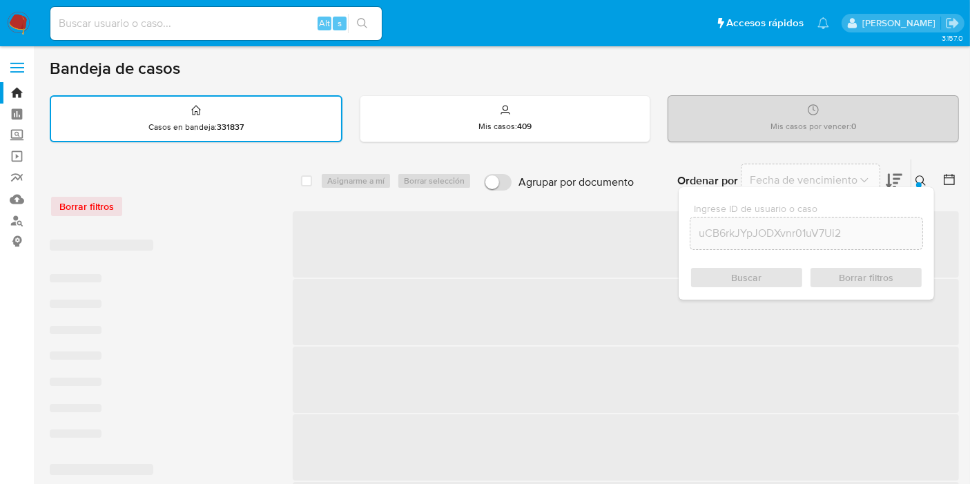
click at [740, 277] on div "Buscar Borrar filtros" at bounding box center [806, 278] width 233 height 22
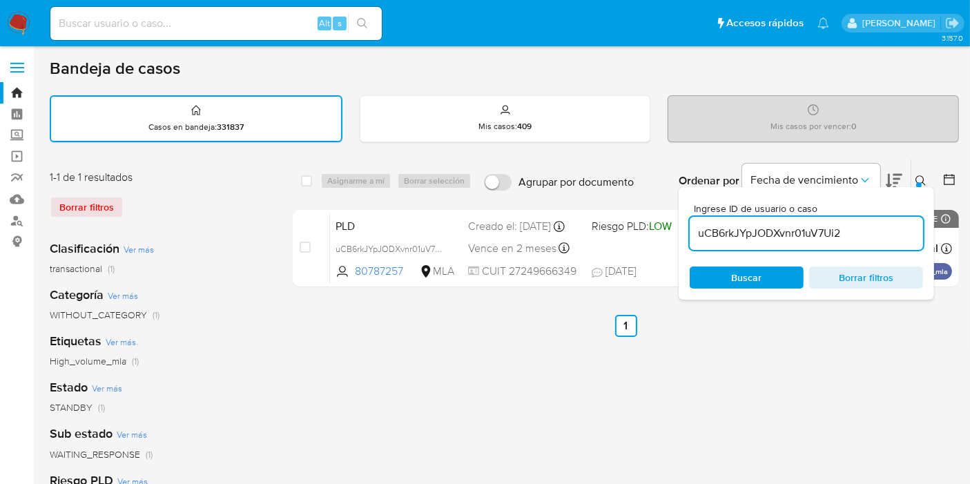
click at [390, 190] on div "select-all-cases-checkbox Asignarme a mí Borrar selección Agrupar por documento…" at bounding box center [626, 181] width 666 height 43
click at [780, 271] on span "Buscar" at bounding box center [747, 277] width 95 height 19
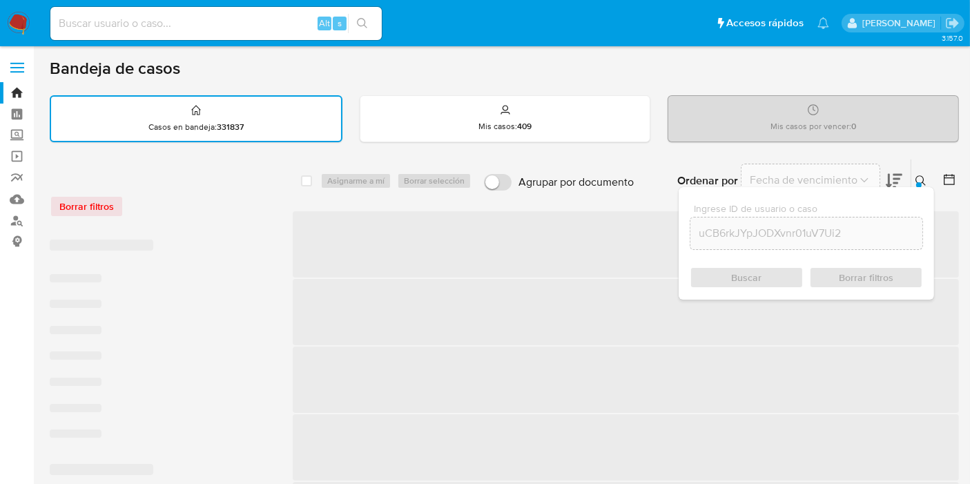
click at [770, 282] on div "Buscar Borrar filtros" at bounding box center [806, 278] width 233 height 22
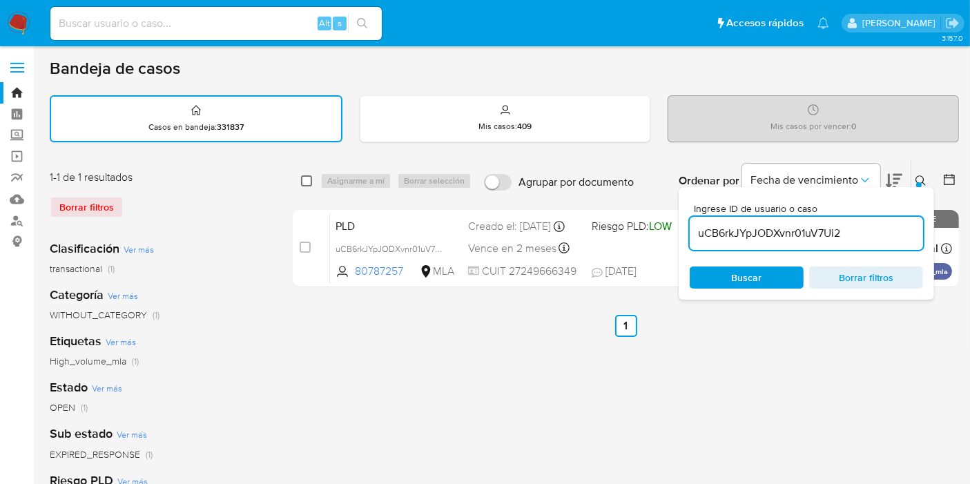
click at [309, 180] on input "checkbox" at bounding box center [306, 180] width 11 height 11
checkbox input "true"
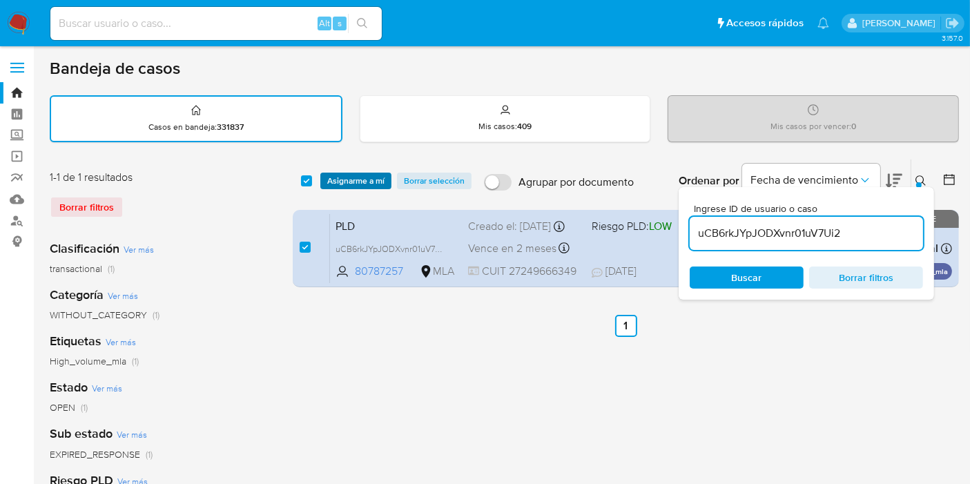
click at [345, 179] on span "Asignarme a mí" at bounding box center [355, 181] width 57 height 14
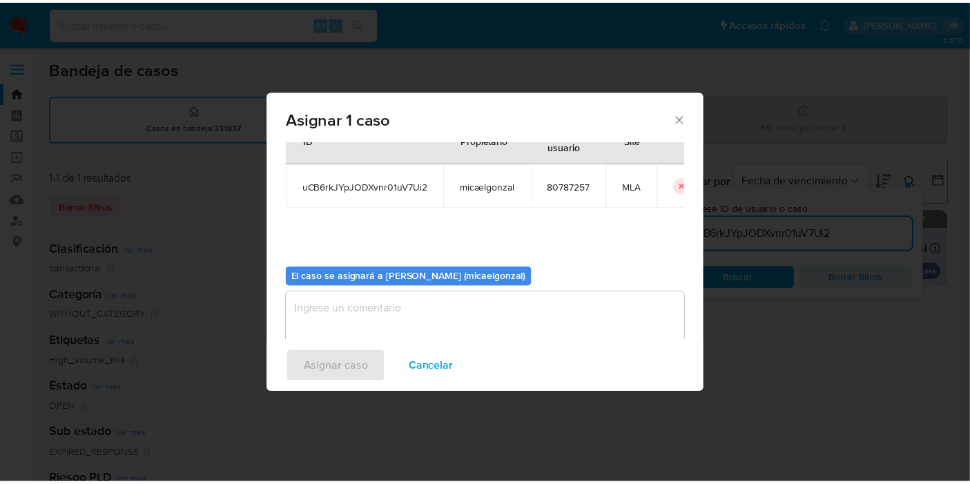
scroll to position [70, 0]
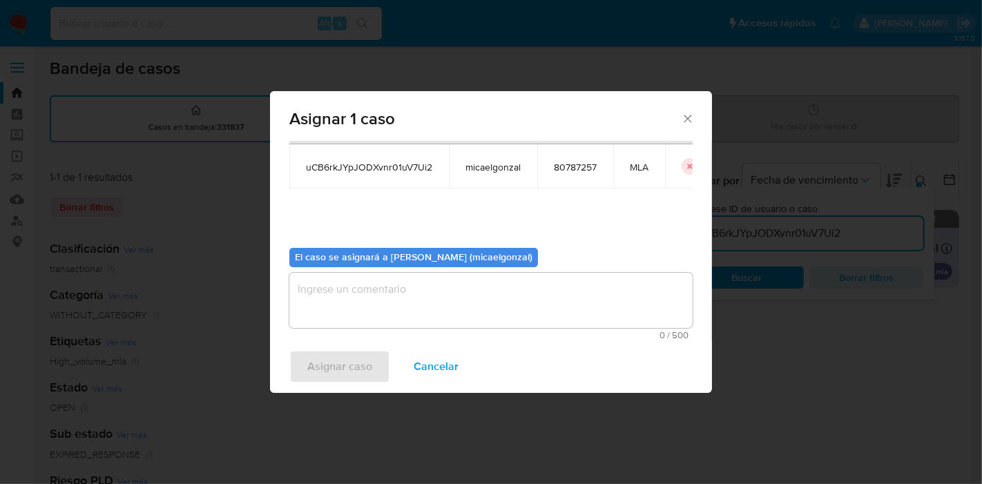
click at [384, 331] on span "0 / 500" at bounding box center [491, 335] width 395 height 9
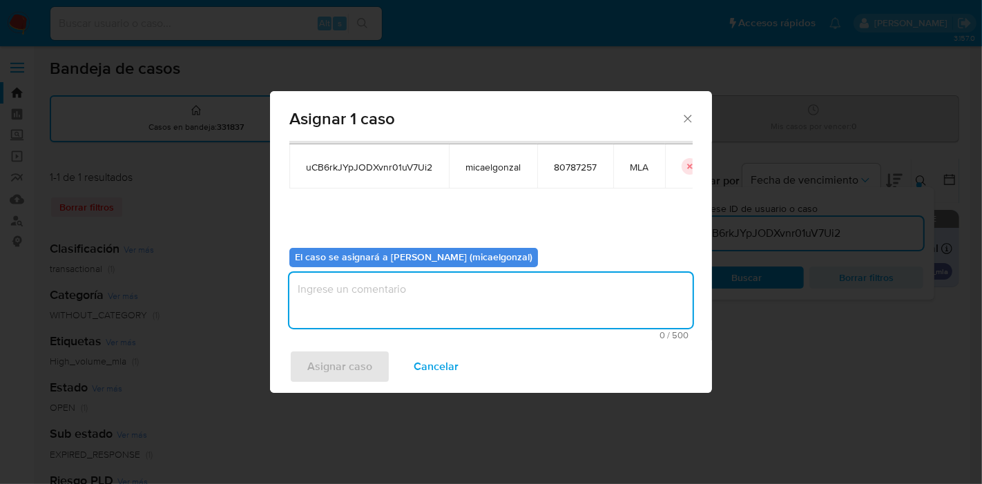
click at [391, 296] on textarea "assign-modal" at bounding box center [490, 300] width 403 height 55
click at [357, 372] on span "Asignar caso" at bounding box center [339, 367] width 65 height 30
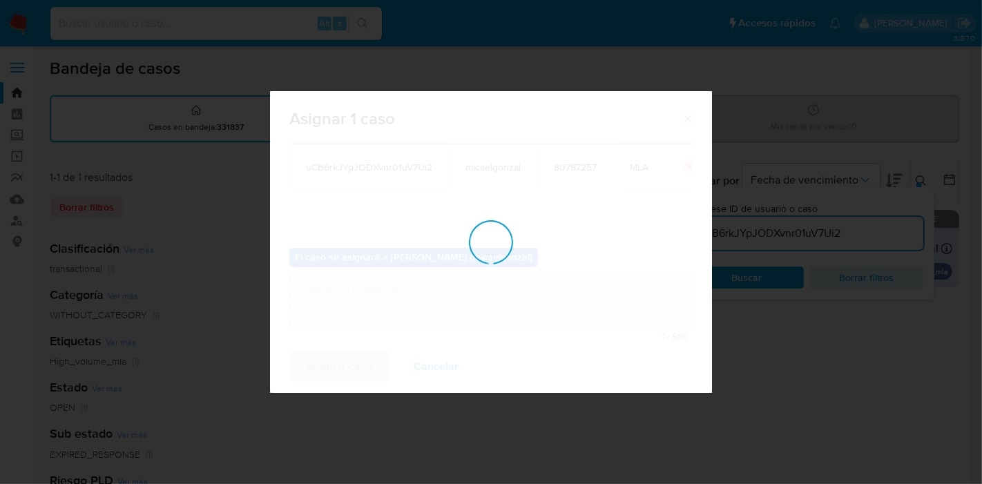
checkbox input "false"
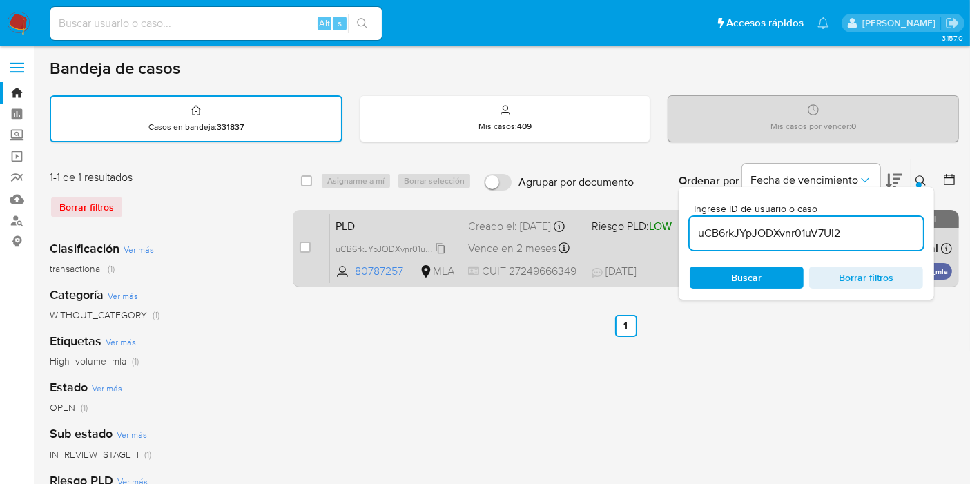
click at [372, 253] on span "uCB6rkJYpJODXvnr01uV7Ui2" at bounding box center [392, 247] width 113 height 15
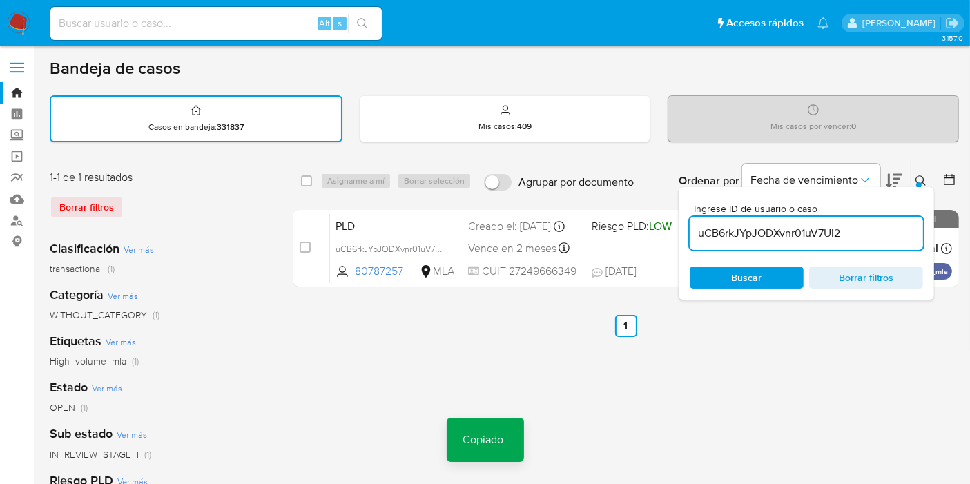
click at [207, 17] on input at bounding box center [216, 24] width 332 height 18
paste input "uCB6rkJYpJODXvnr01uV7Ui2"
type input "uCB6rkJYpJODXvnr01uV7Ui2"
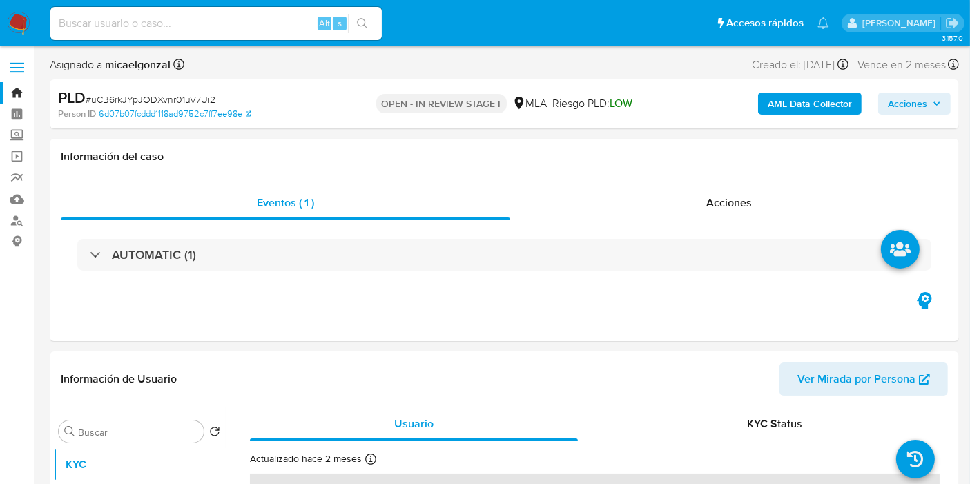
select select "10"
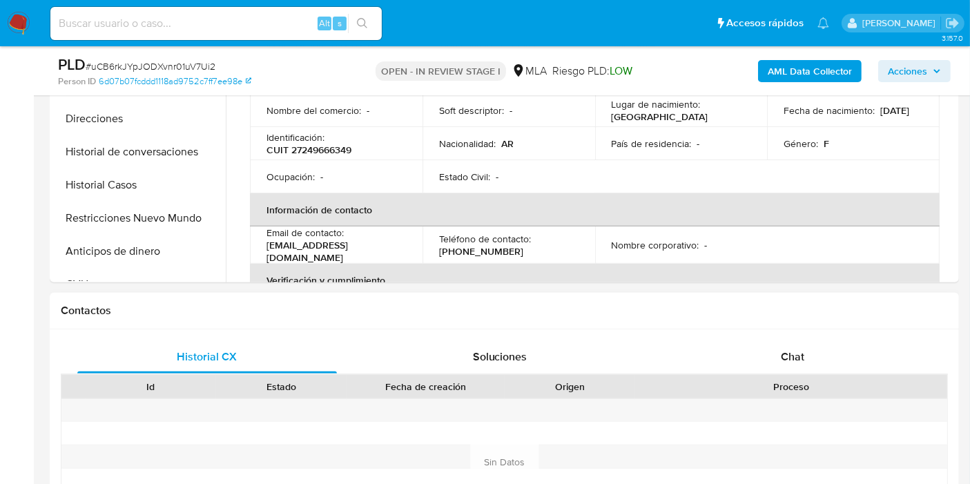
scroll to position [613, 0]
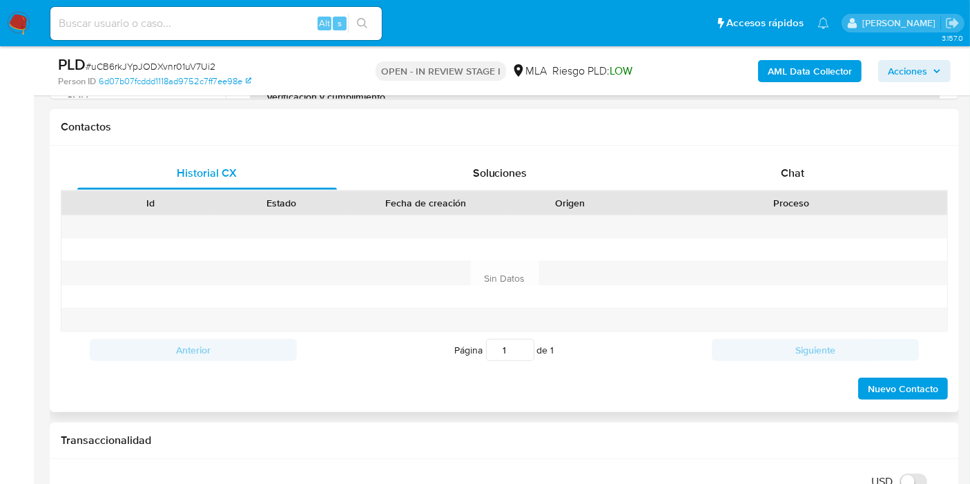
click at [867, 150] on div "Historial CX Soluciones Chat Id Estado Fecha de creación Origen Proceso Anterio…" at bounding box center [505, 279] width 910 height 267
click at [856, 157] on div "Chat" at bounding box center [793, 173] width 260 height 33
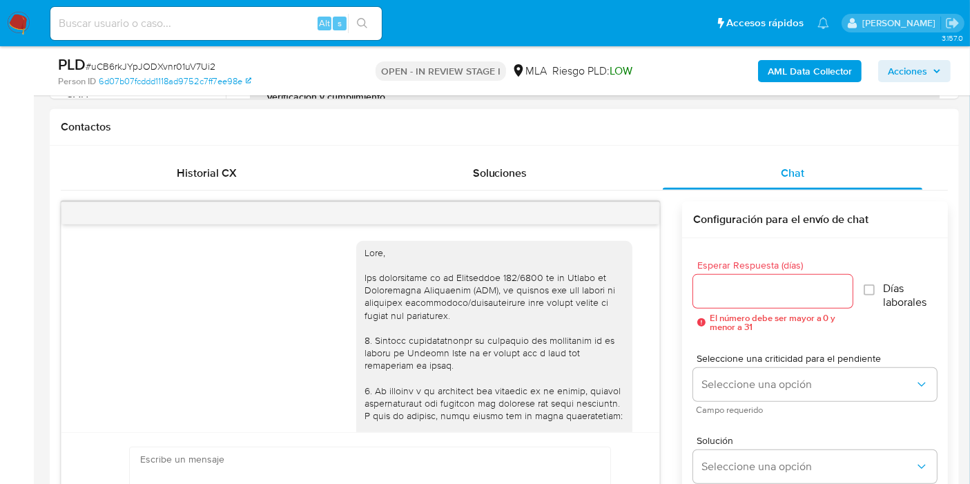
scroll to position [884, 0]
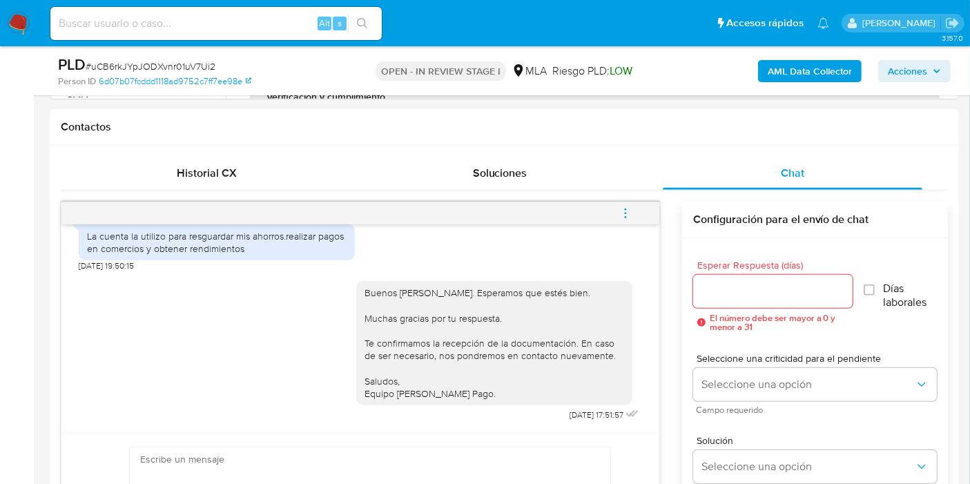
click at [631, 207] on icon "menu-action" at bounding box center [626, 213] width 12 height 12
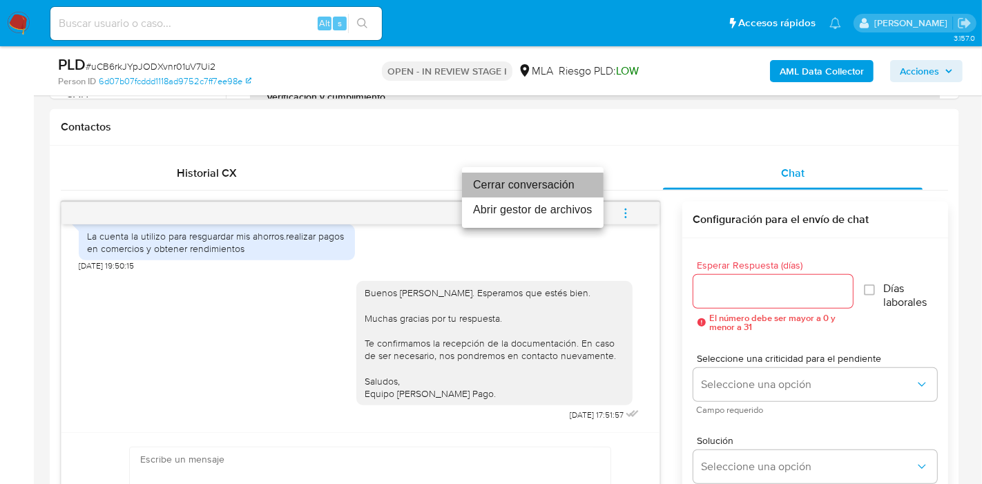
click at [528, 188] on li "Cerrar conversación" at bounding box center [533, 185] width 142 height 25
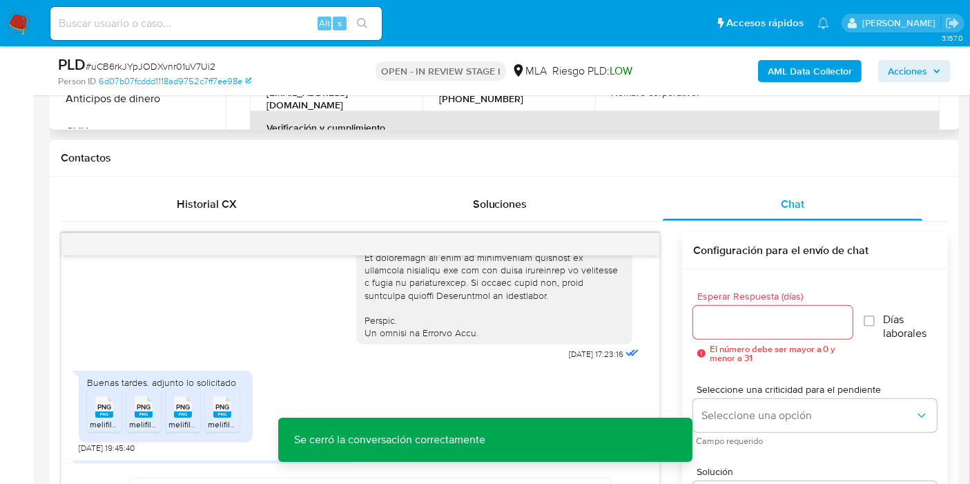
scroll to position [383, 0]
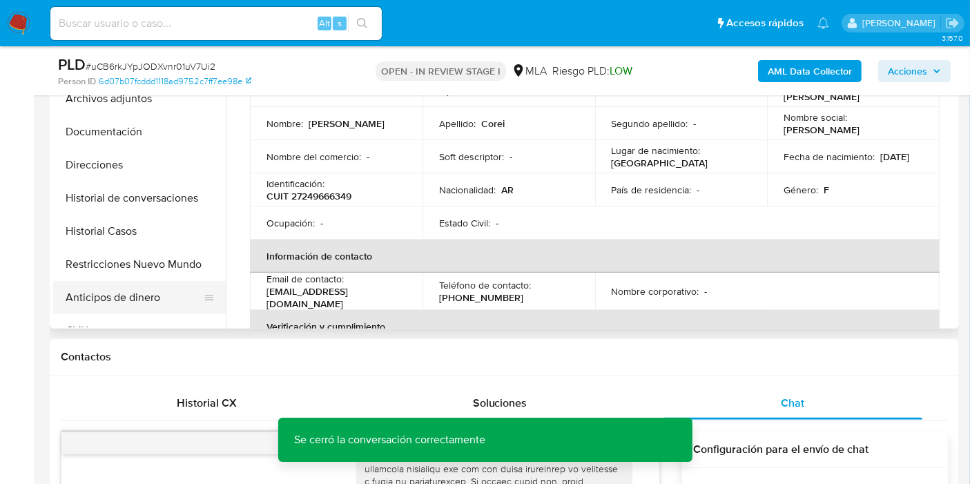
click at [128, 289] on button "Anticipos de dinero" at bounding box center [134, 297] width 162 height 33
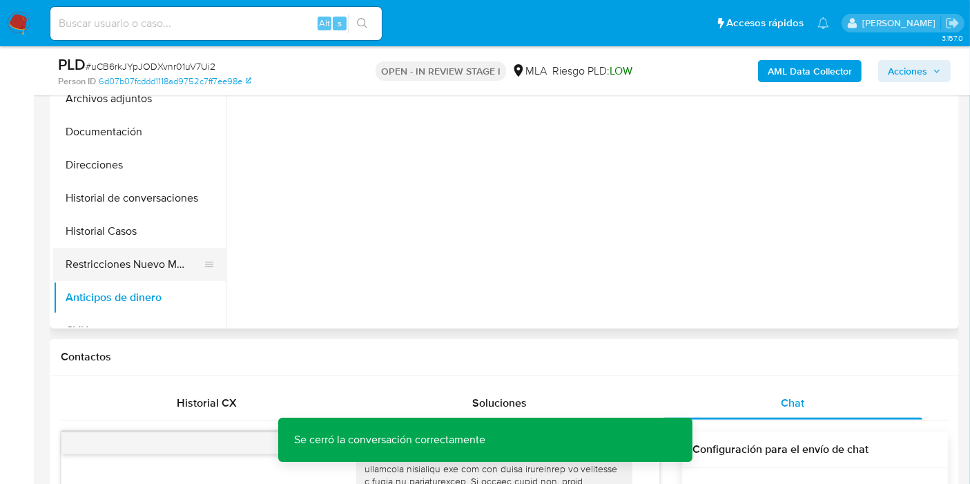
click at [134, 274] on button "Restricciones Nuevo Mundo" at bounding box center [134, 264] width 162 height 33
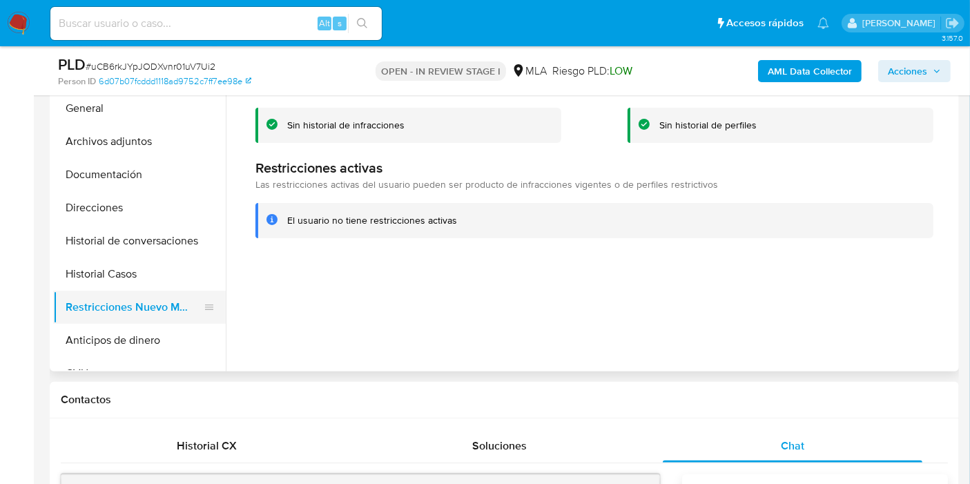
scroll to position [307, 0]
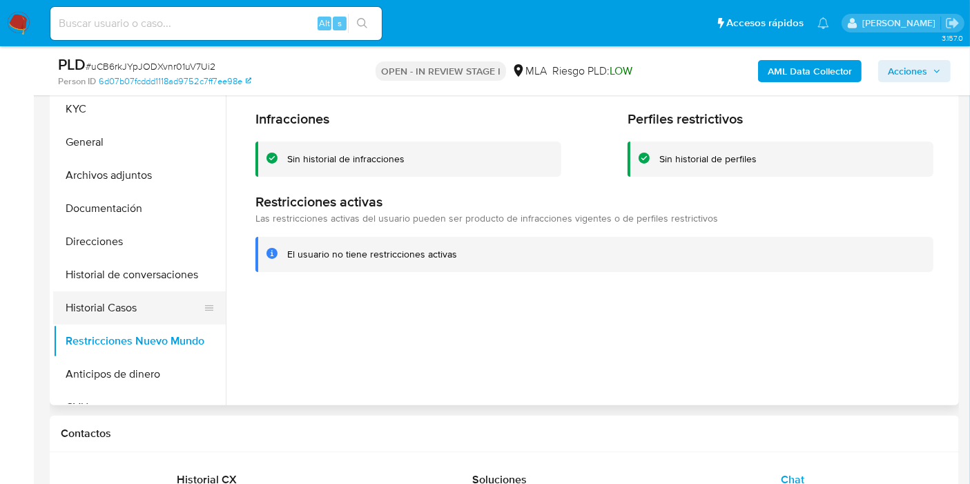
drag, startPoint x: 79, startPoint y: 323, endPoint x: 106, endPoint y: 310, distance: 29.3
click at [85, 320] on ul "KYC General Archivos adjuntos Documentación Direcciones Historial de conversaci…" at bounding box center [139, 248] width 173 height 311
click at [106, 310] on button "Historial Casos" at bounding box center [134, 307] width 162 height 33
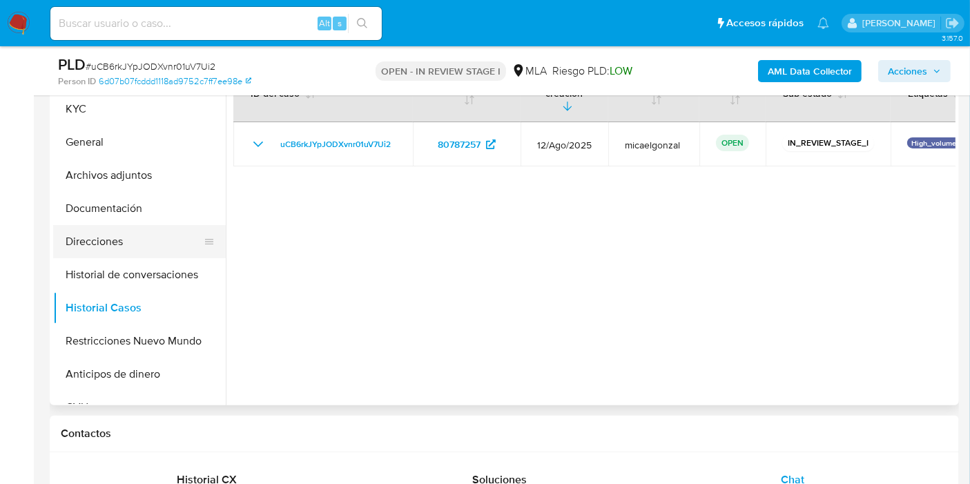
click at [107, 251] on button "Direcciones" at bounding box center [134, 241] width 162 height 33
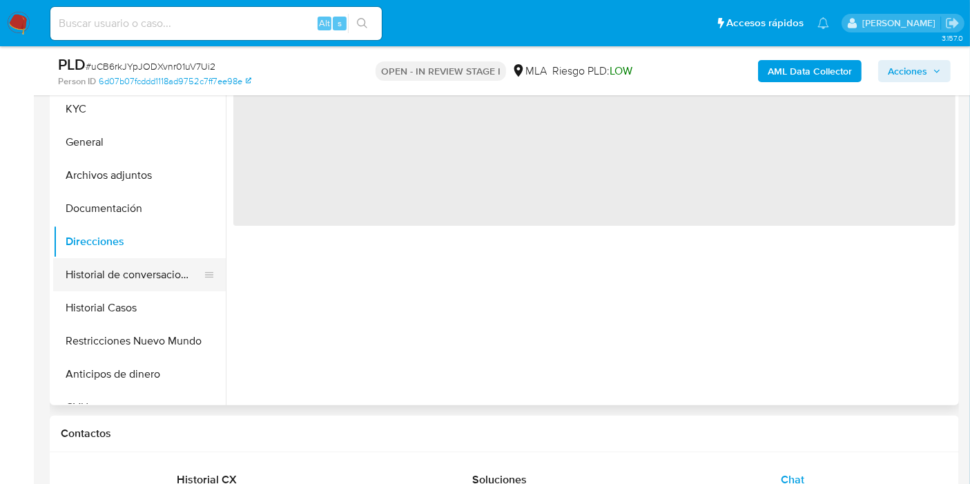
click at [108, 272] on button "Historial de conversaciones" at bounding box center [134, 274] width 162 height 33
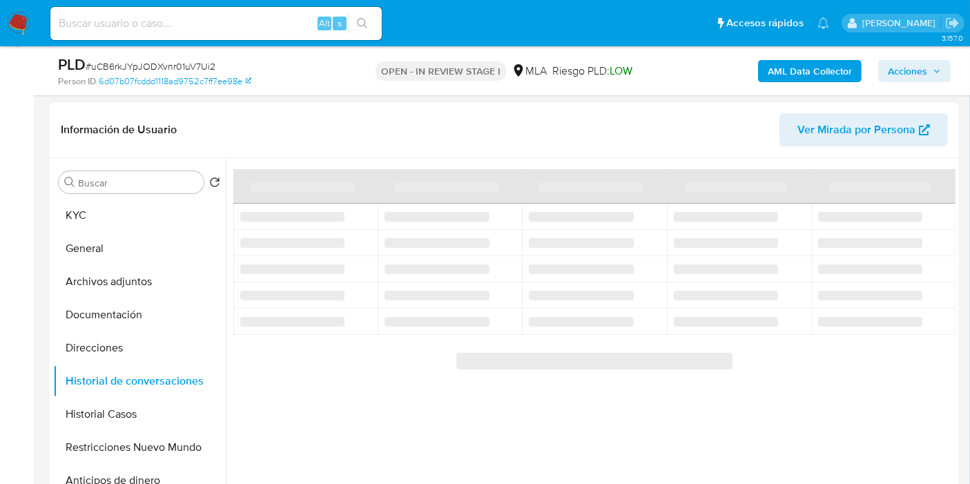
scroll to position [153, 0]
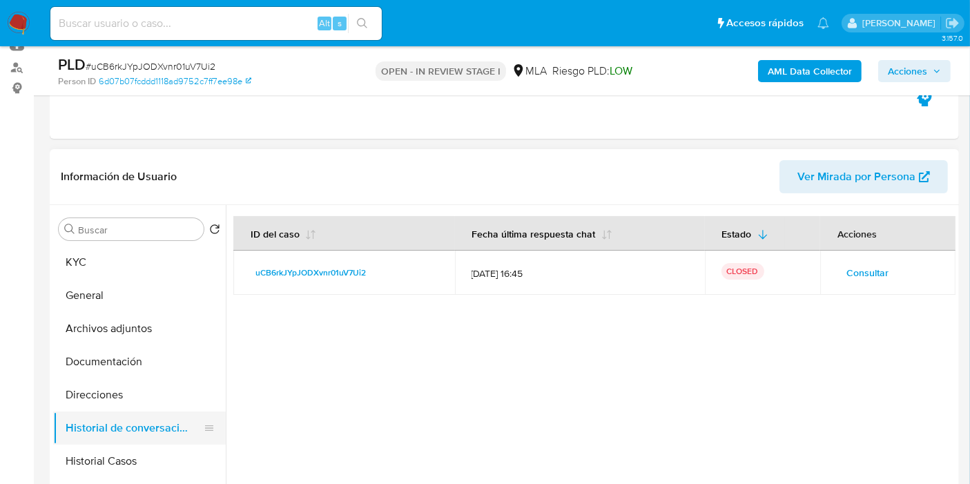
click at [125, 412] on button "Historial de conversaciones" at bounding box center [134, 428] width 162 height 33
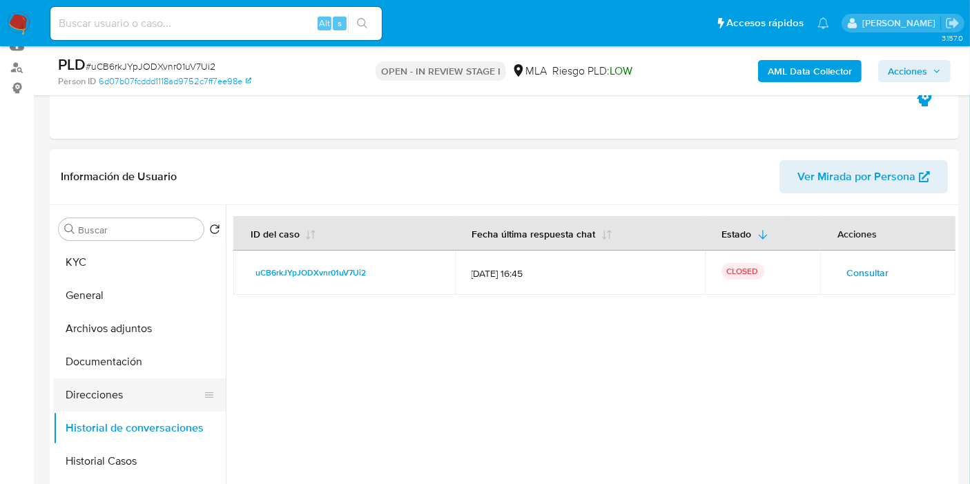
click at [149, 380] on button "Direcciones" at bounding box center [134, 394] width 162 height 33
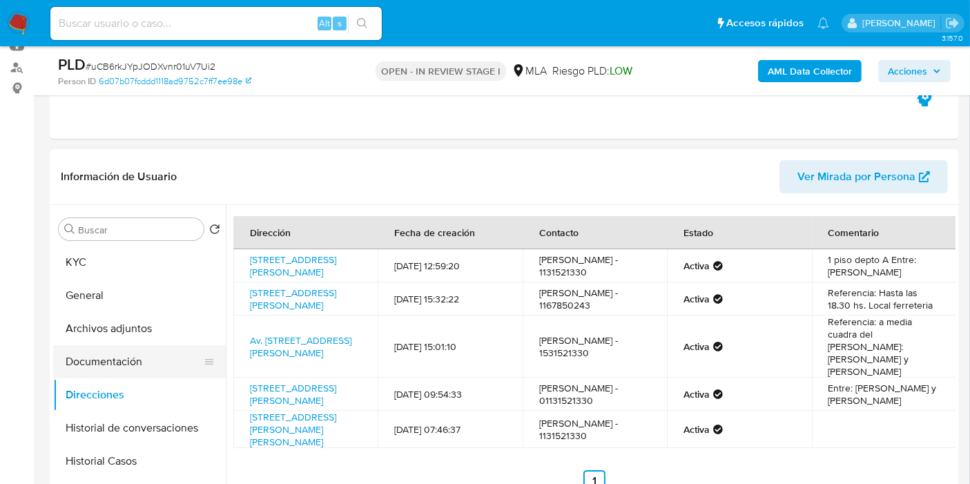
click at [146, 363] on button "Documentación" at bounding box center [134, 361] width 162 height 33
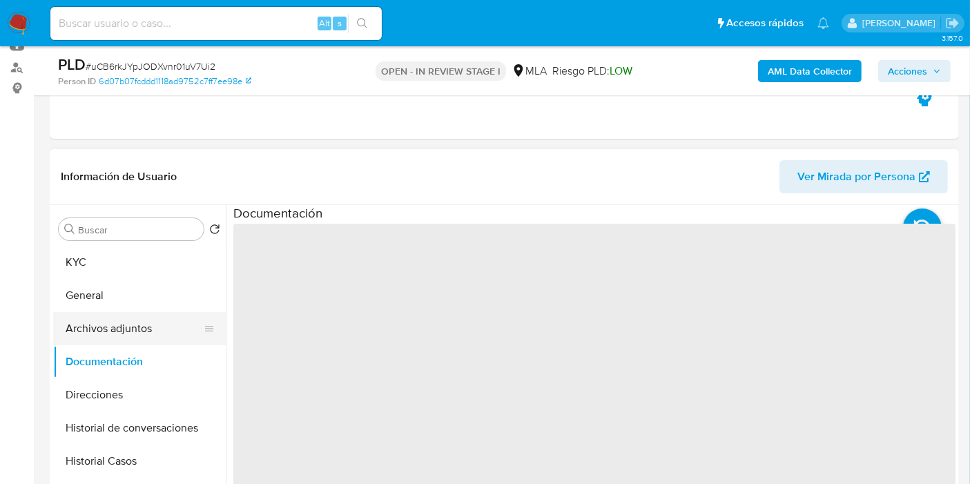
click at [113, 315] on button "Archivos adjuntos" at bounding box center [134, 328] width 162 height 33
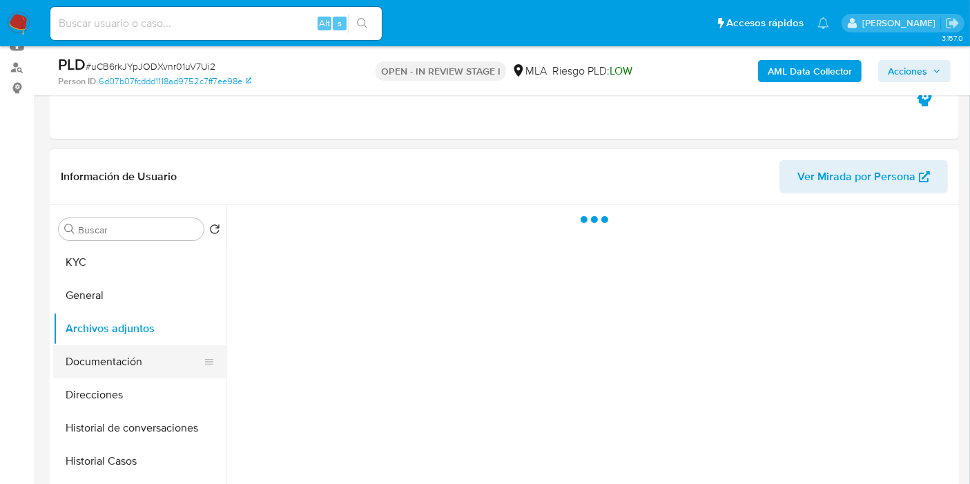
click at [108, 370] on button "Documentación" at bounding box center [134, 361] width 162 height 33
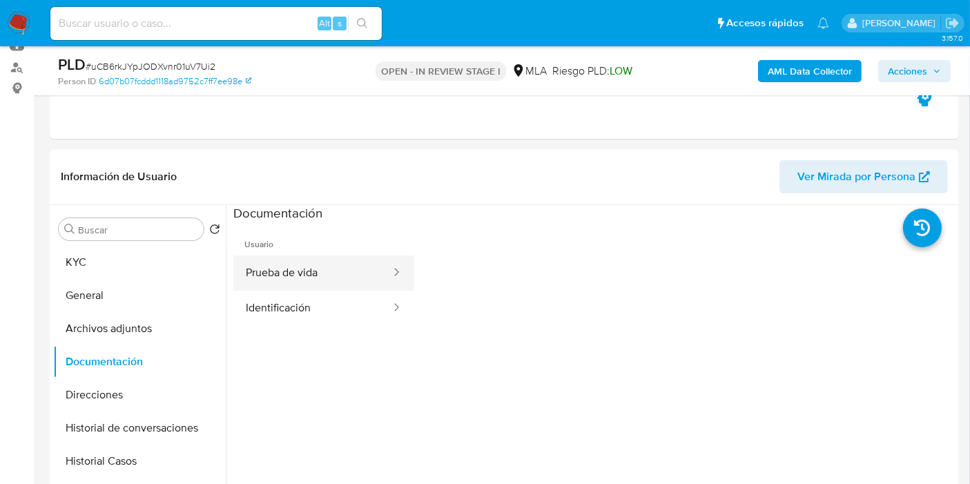
click at [333, 289] on button "Prueba de vida" at bounding box center [312, 273] width 159 height 35
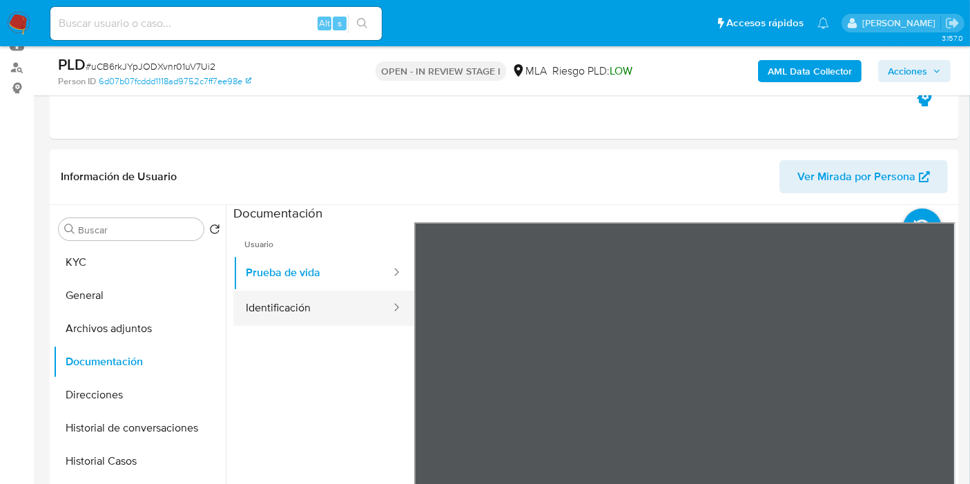
click at [316, 314] on button "Identificación" at bounding box center [312, 308] width 159 height 35
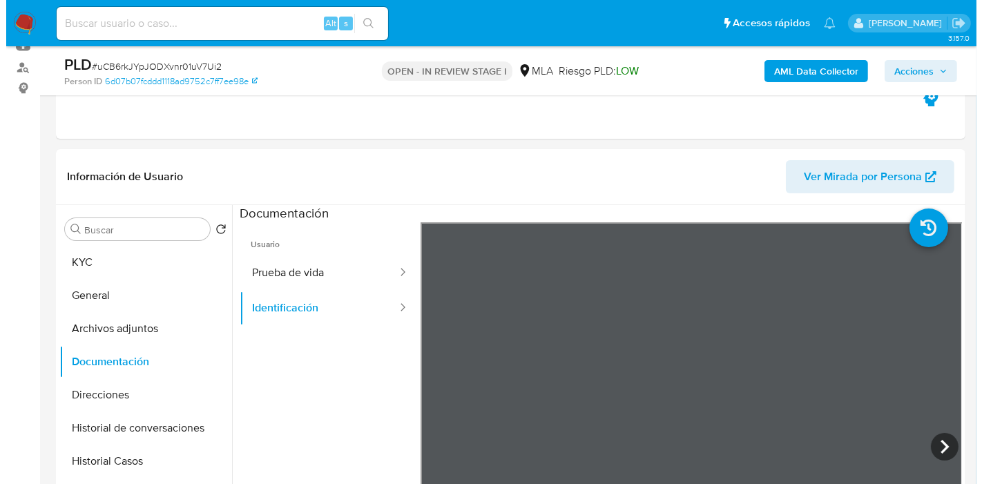
scroll to position [23, 0]
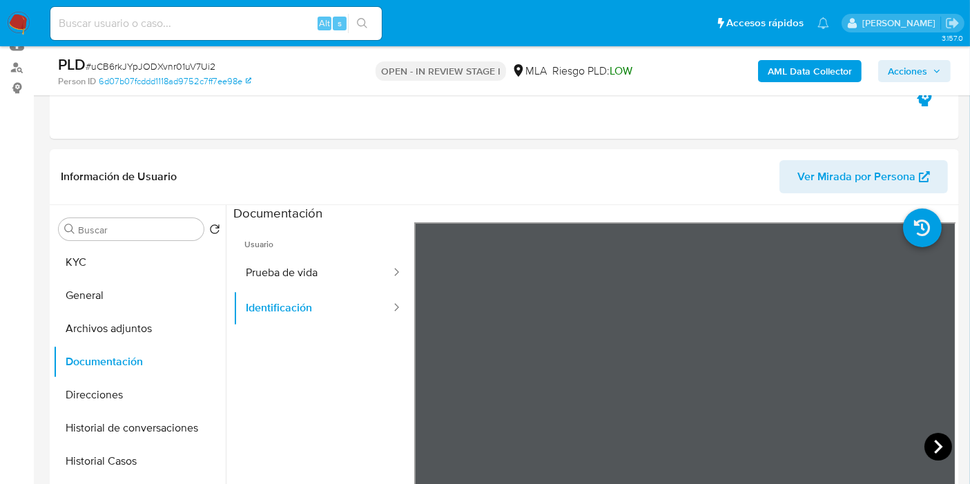
click at [937, 449] on icon at bounding box center [939, 447] width 28 height 28
click at [434, 435] on icon at bounding box center [432, 447] width 28 height 28
click at [390, 275] on icon at bounding box center [397, 272] width 14 height 14
click at [318, 263] on button "Prueba de vida" at bounding box center [312, 273] width 159 height 35
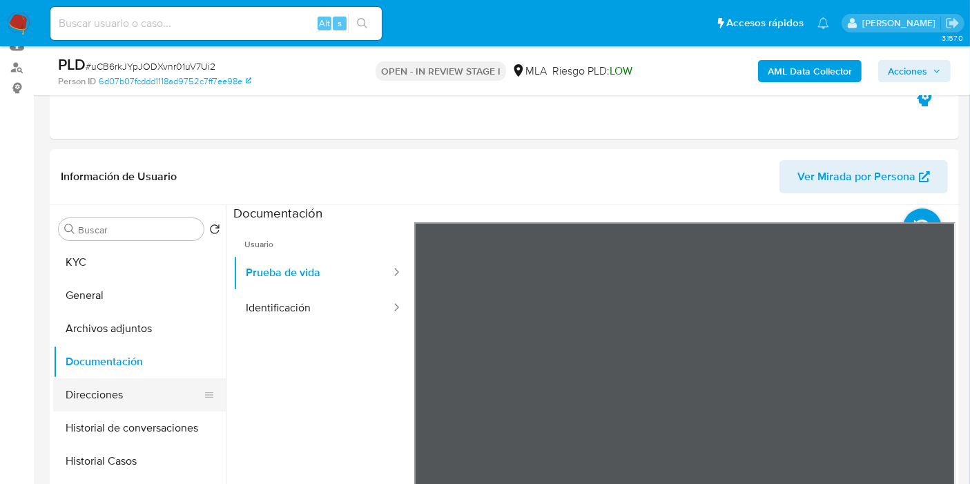
click at [146, 394] on button "Direcciones" at bounding box center [134, 394] width 162 height 33
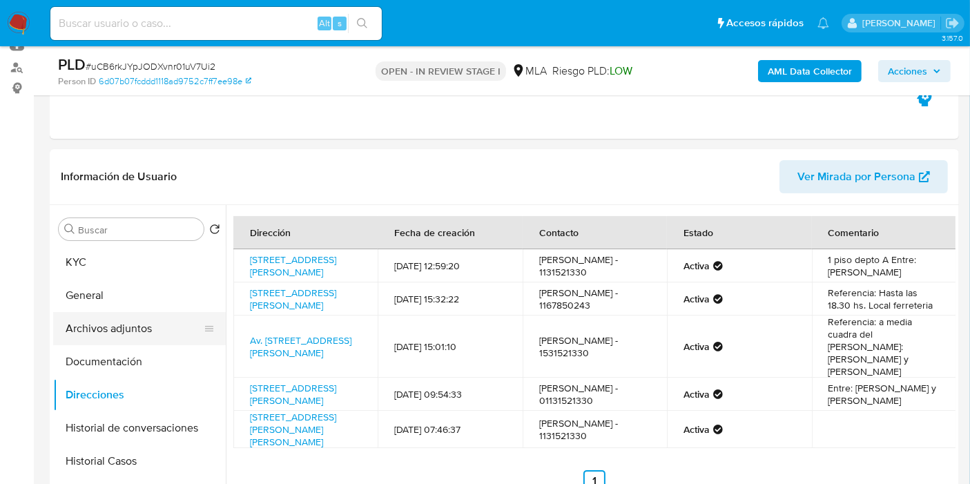
click at [165, 312] on button "Archivos adjuntos" at bounding box center [134, 328] width 162 height 33
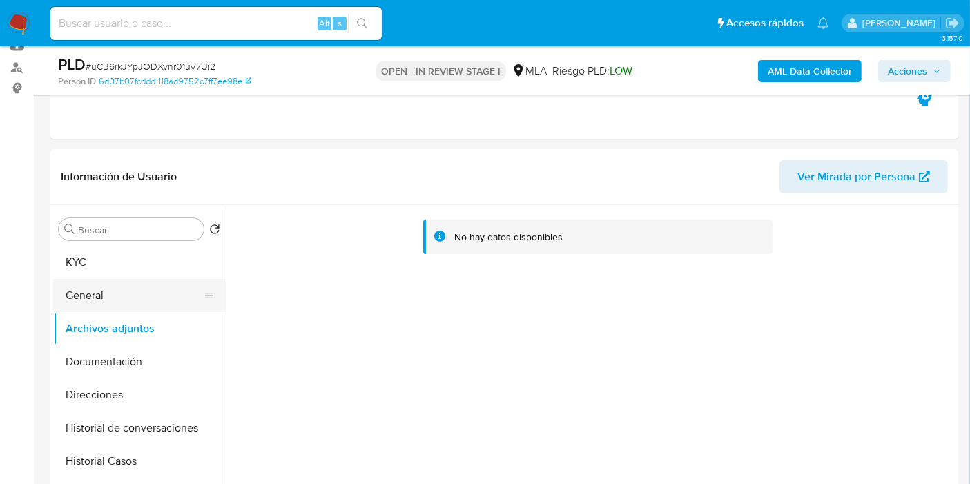
click at [142, 291] on button "General" at bounding box center [134, 295] width 162 height 33
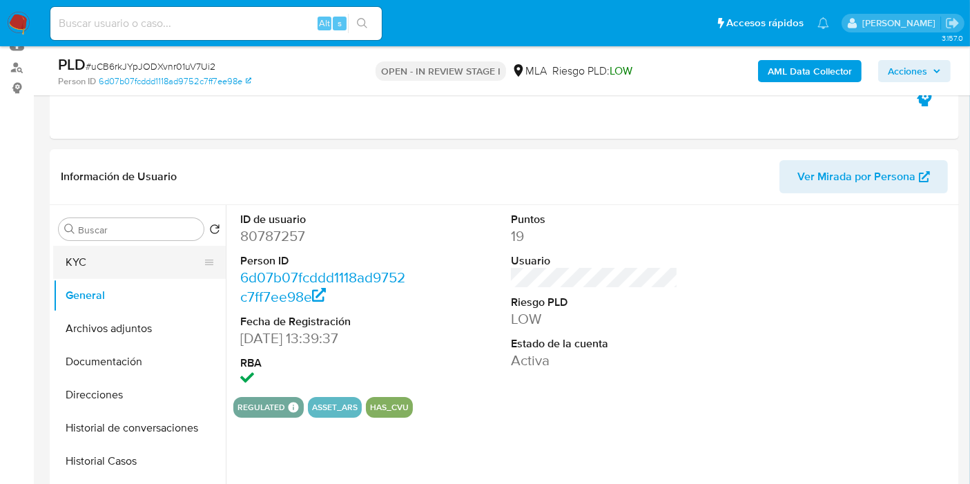
click at [133, 256] on button "KYC" at bounding box center [134, 262] width 162 height 33
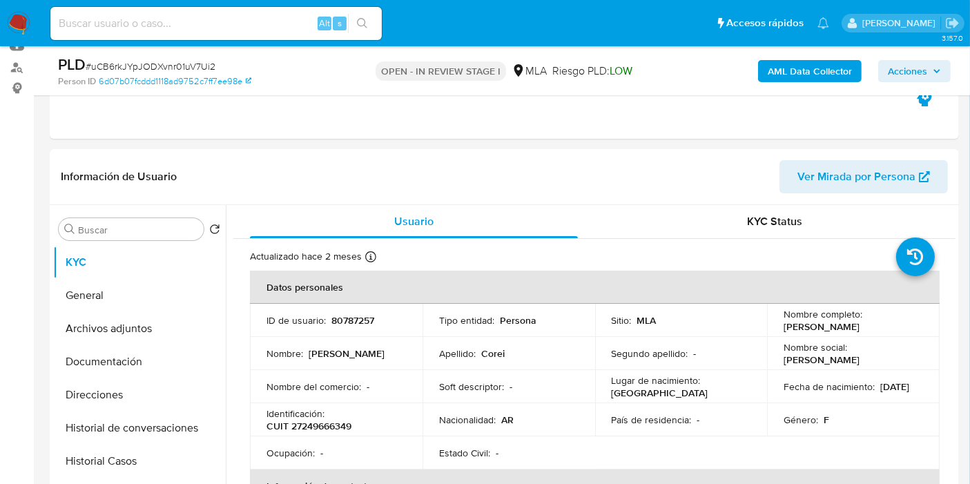
click at [816, 68] on b "AML Data Collector" at bounding box center [810, 71] width 84 height 22
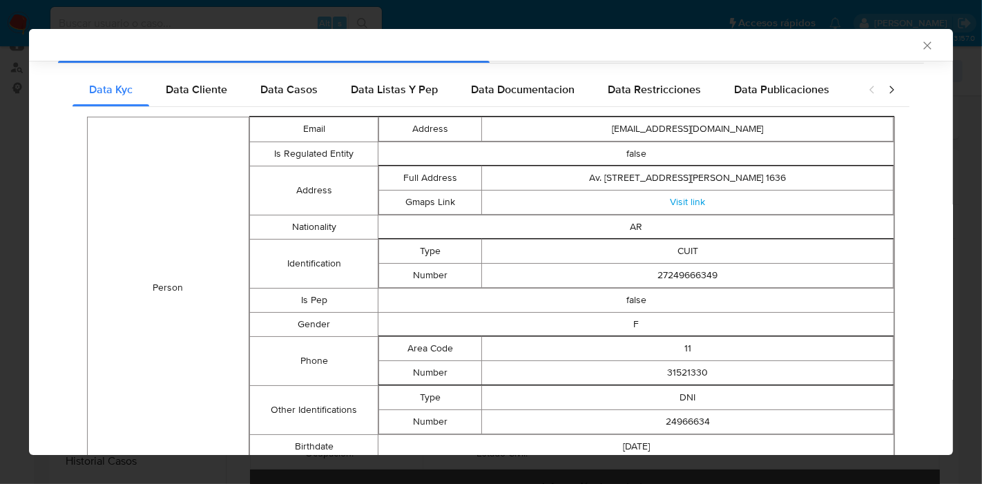
scroll to position [42, 0]
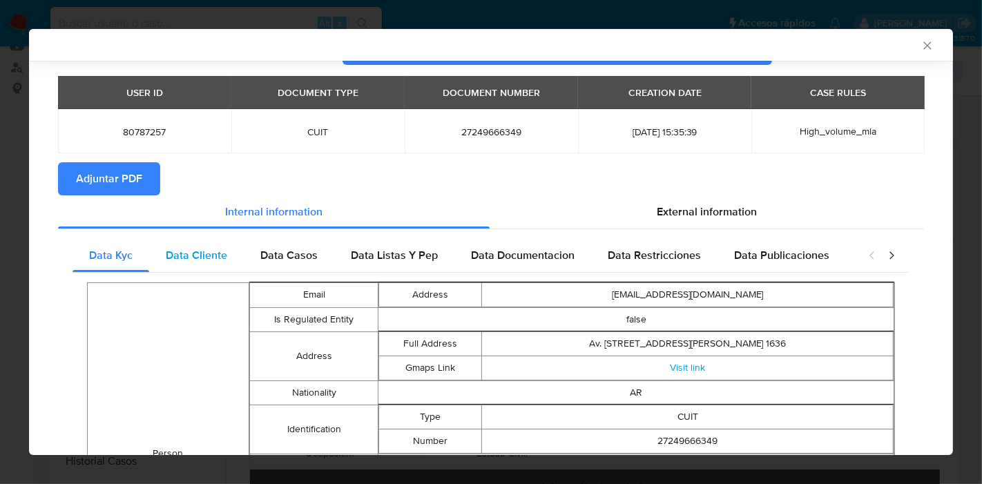
click at [189, 242] on div "Data Cliente" at bounding box center [196, 255] width 95 height 33
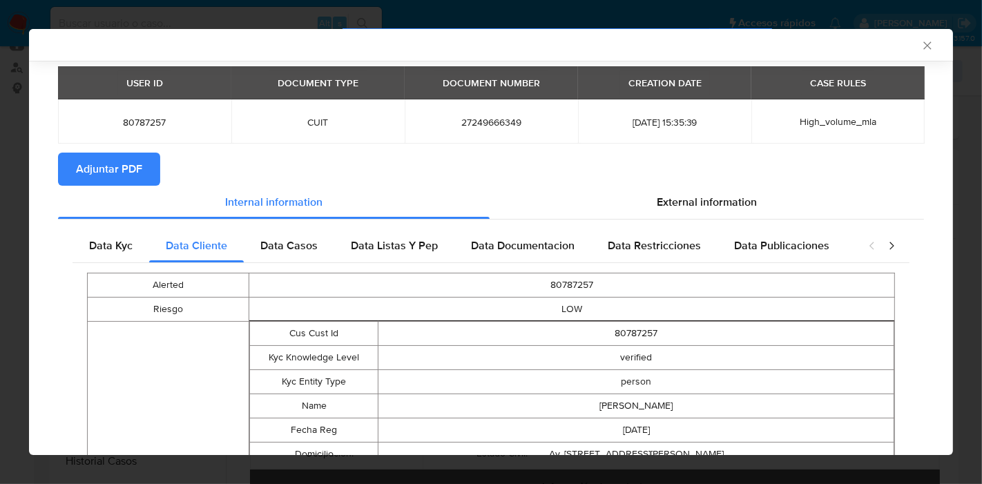
scroll to position [0, 0]
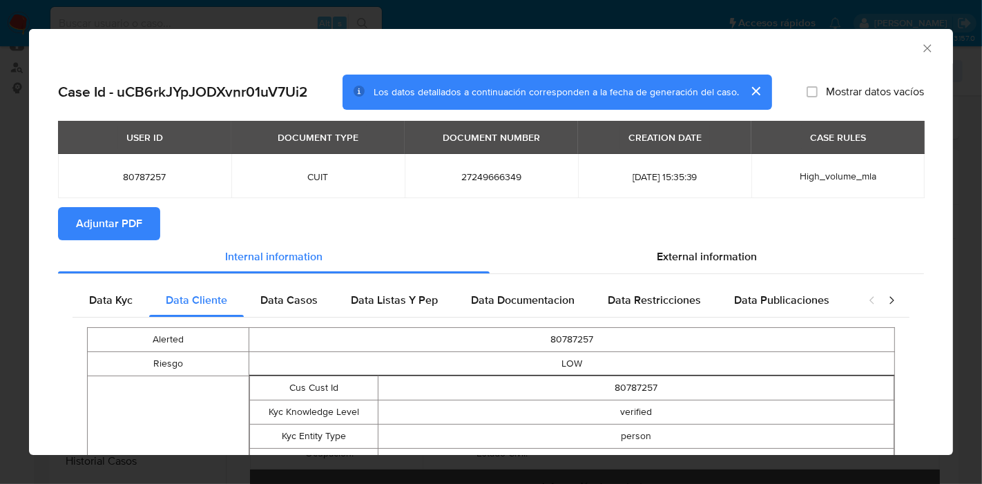
click at [300, 292] on span "Data Casos" at bounding box center [288, 300] width 57 height 16
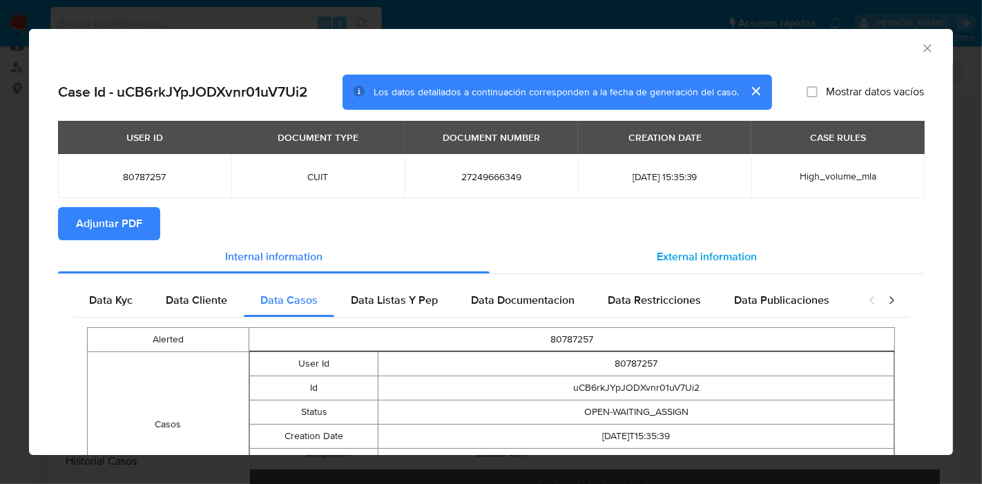
scroll to position [111, 0]
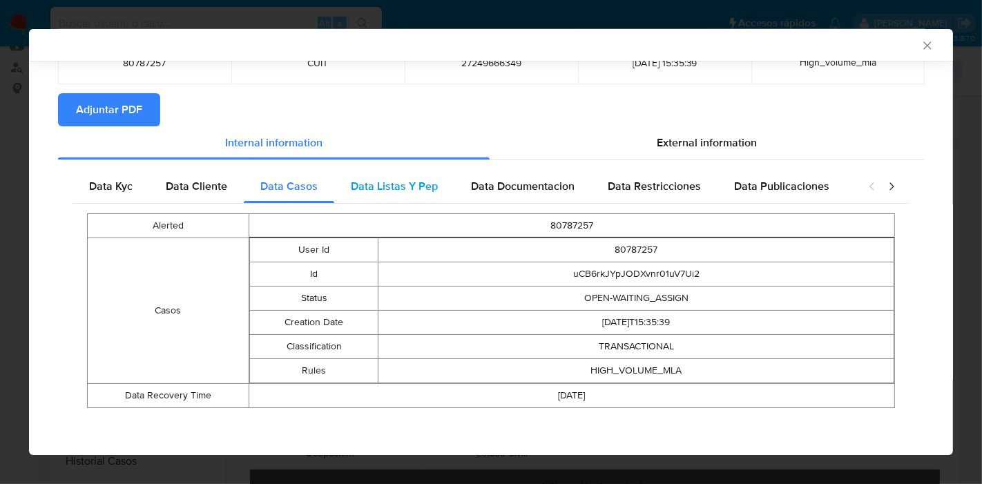
click at [383, 193] on span "Data Listas Y Pep" at bounding box center [394, 186] width 87 height 16
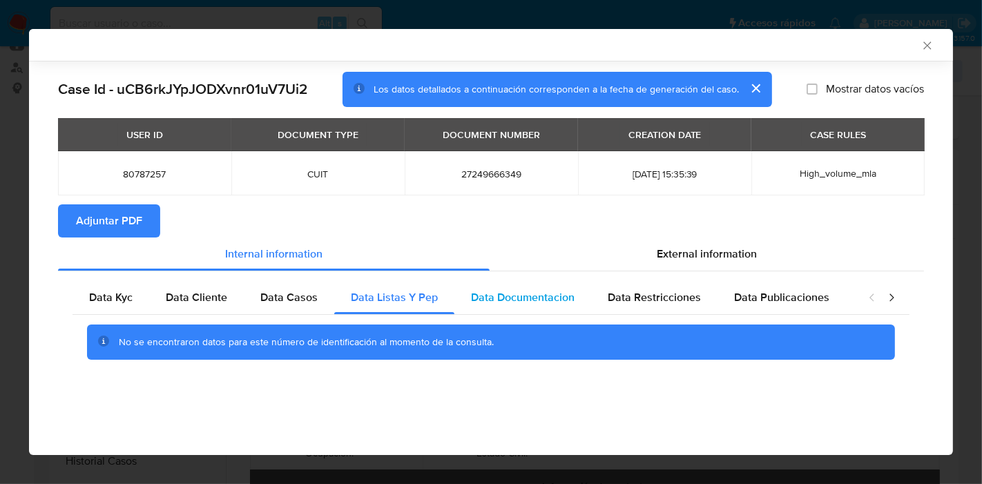
click at [548, 300] on span "Data Documentacion" at bounding box center [523, 297] width 104 height 16
drag, startPoint x: 635, startPoint y: 315, endPoint x: 655, endPoint y: 296, distance: 27.3
click at [637, 315] on div "No se encontraron datos para este número de identificación al momento de la con…" at bounding box center [491, 342] width 837 height 55
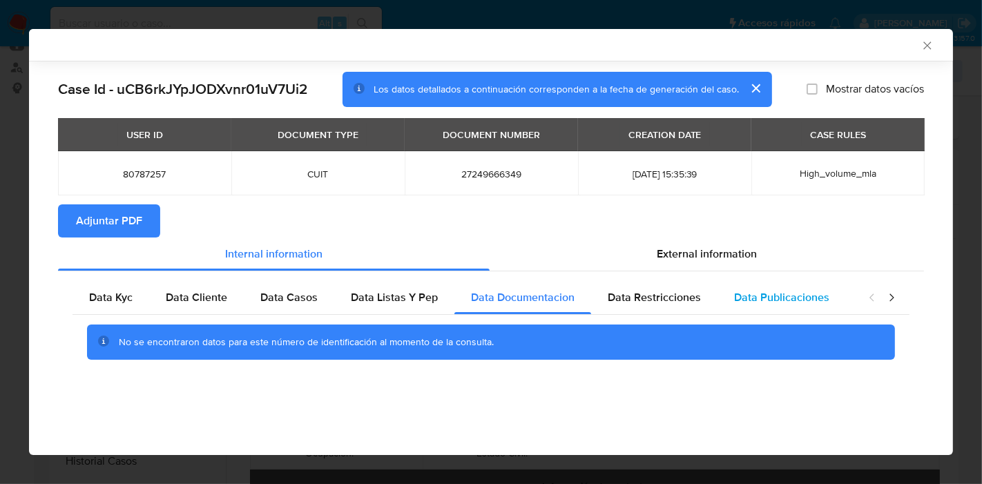
drag, startPoint x: 655, startPoint y: 296, endPoint x: 728, endPoint y: 286, distance: 73.8
click at [655, 295] on span "Data Restricciones" at bounding box center [654, 297] width 93 height 16
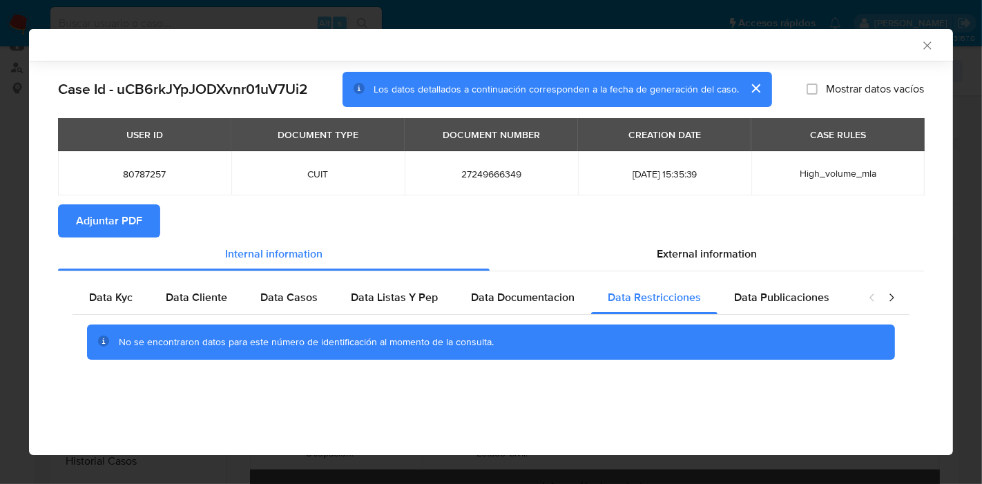
drag, startPoint x: 783, startPoint y: 299, endPoint x: 854, endPoint y: 295, distance: 71.3
click at [783, 300] on span "Data Publicaciones" at bounding box center [781, 297] width 95 height 16
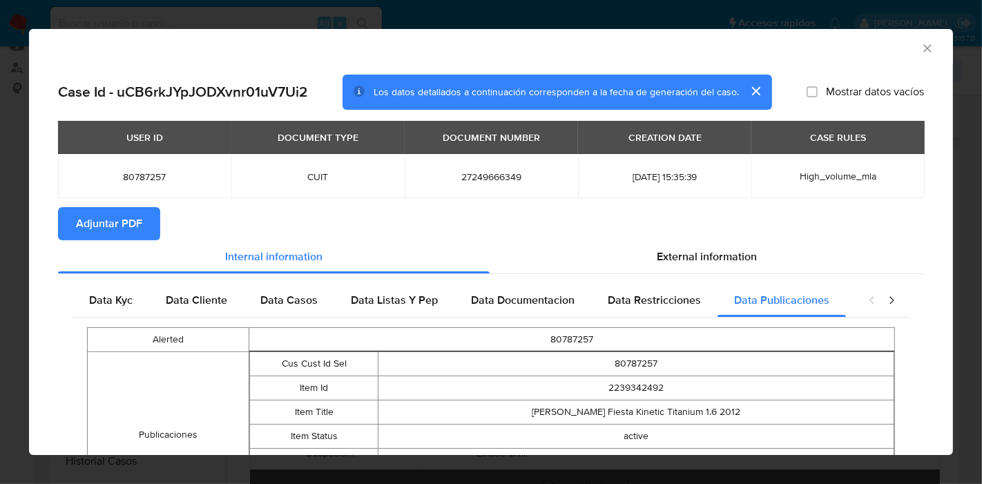
scroll to position [132, 0]
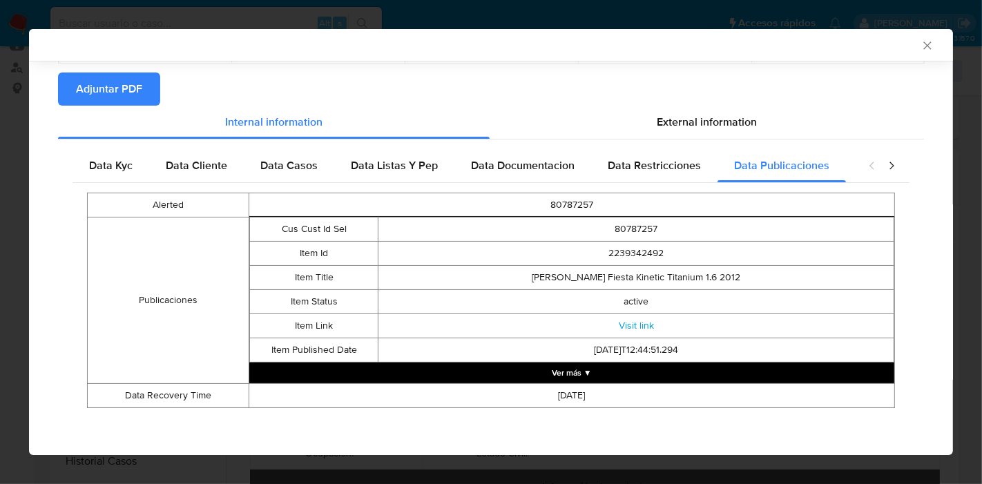
click at [888, 165] on div "closure-recommendation-modal" at bounding box center [881, 165] width 55 height 33
click at [885, 165] on icon "closure-recommendation-modal" at bounding box center [892, 166] width 14 height 14
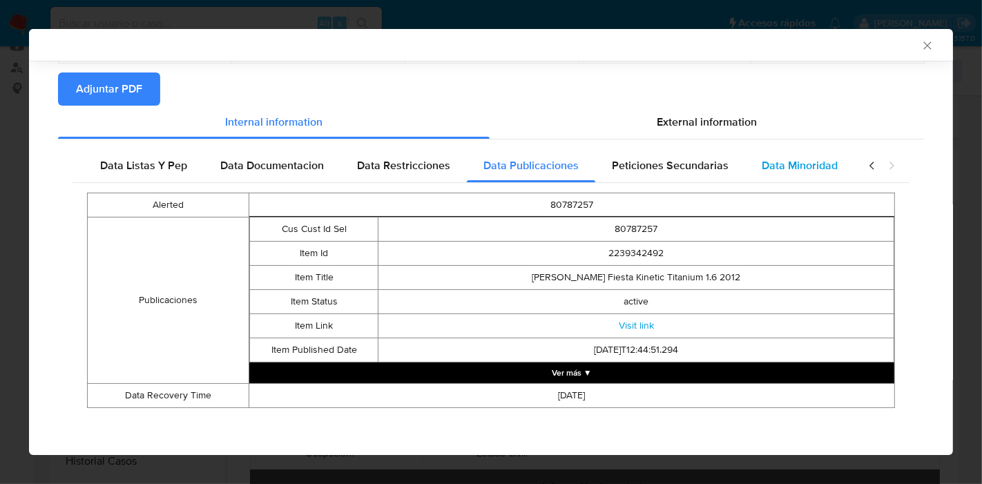
click at [782, 173] on div "Data Minoridad" at bounding box center [799, 165] width 109 height 33
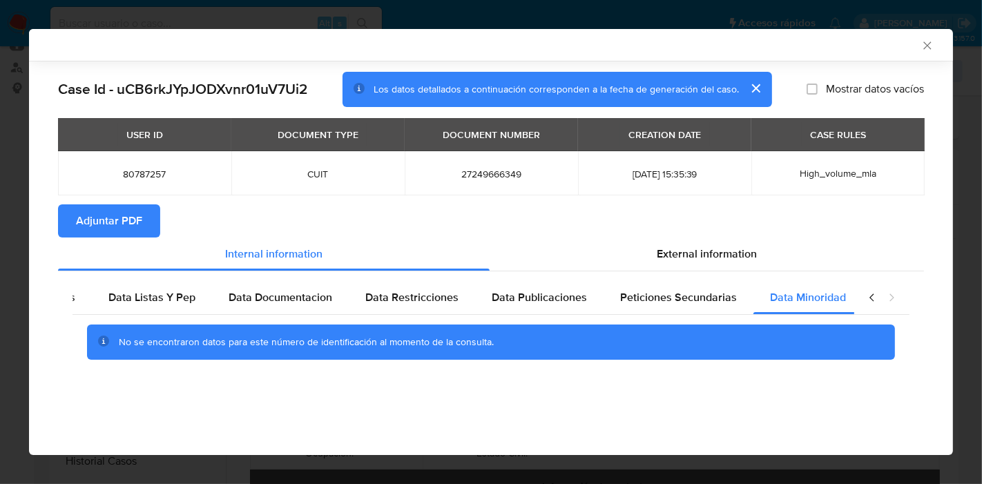
click at [657, 317] on div "No se encontraron datos para este número de identificación al momento de la con…" at bounding box center [491, 342] width 837 height 55
drag, startPoint x: 713, startPoint y: 302, endPoint x: 919, endPoint y: 338, distance: 209.0
click at [719, 300] on span "Peticiones Secundarias" at bounding box center [678, 297] width 117 height 16
click at [873, 295] on icon "closure-recommendation-modal" at bounding box center [872, 298] width 4 height 8
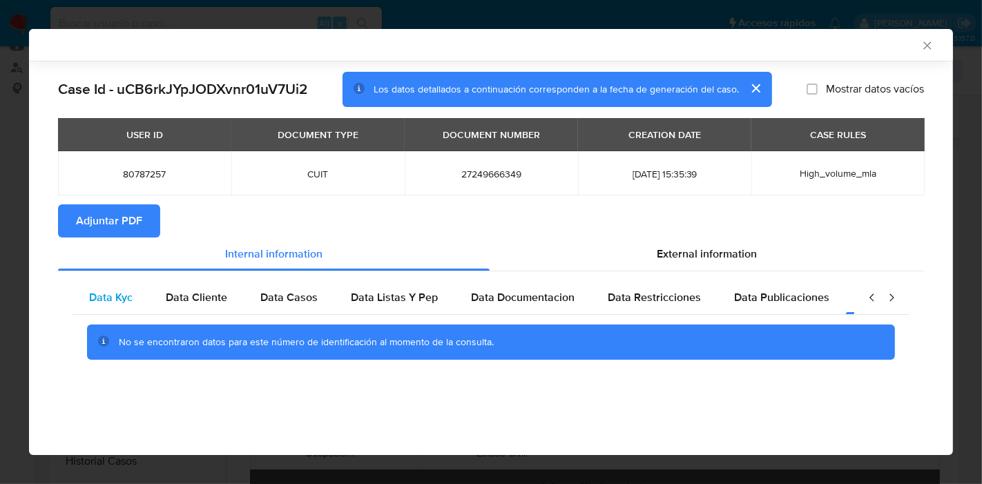
drag, startPoint x: 111, startPoint y: 307, endPoint x: 136, endPoint y: 300, distance: 26.7
click at [111, 308] on div "Data Kyc" at bounding box center [111, 297] width 77 height 33
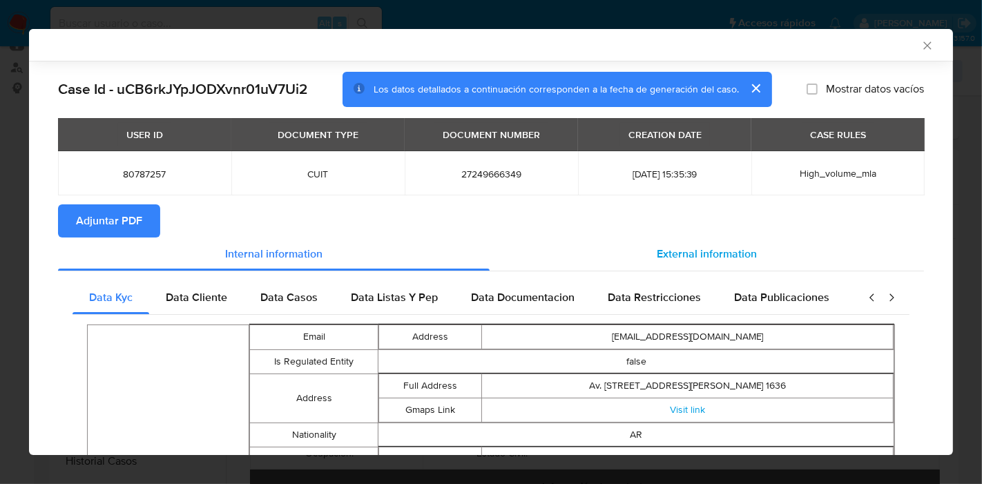
click at [745, 258] on span "External information" at bounding box center [707, 254] width 100 height 16
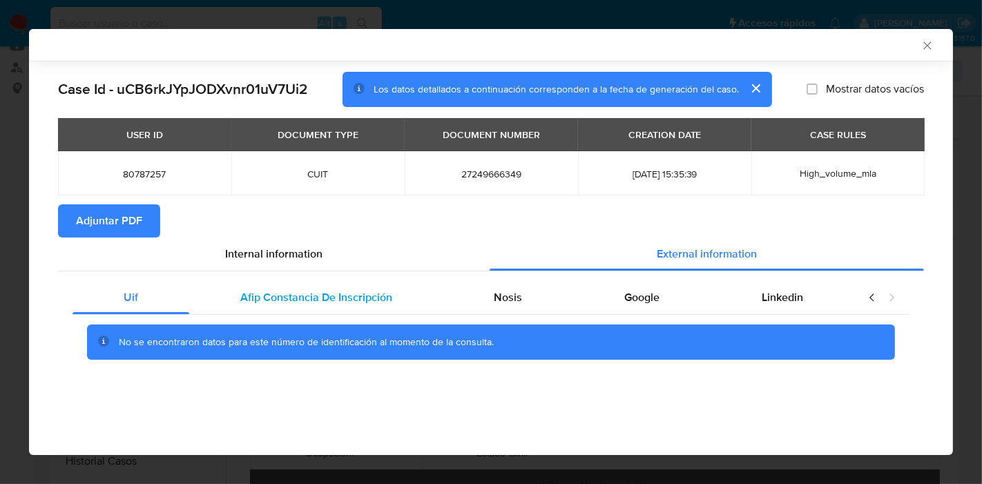
click at [280, 294] on span "Afip Constancia De Inscripción" at bounding box center [316, 297] width 152 height 16
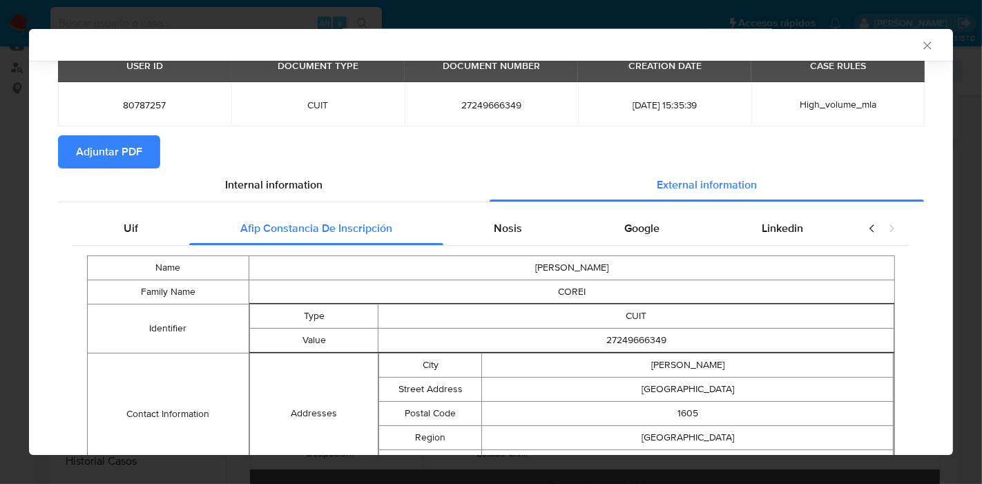
scroll to position [162, 0]
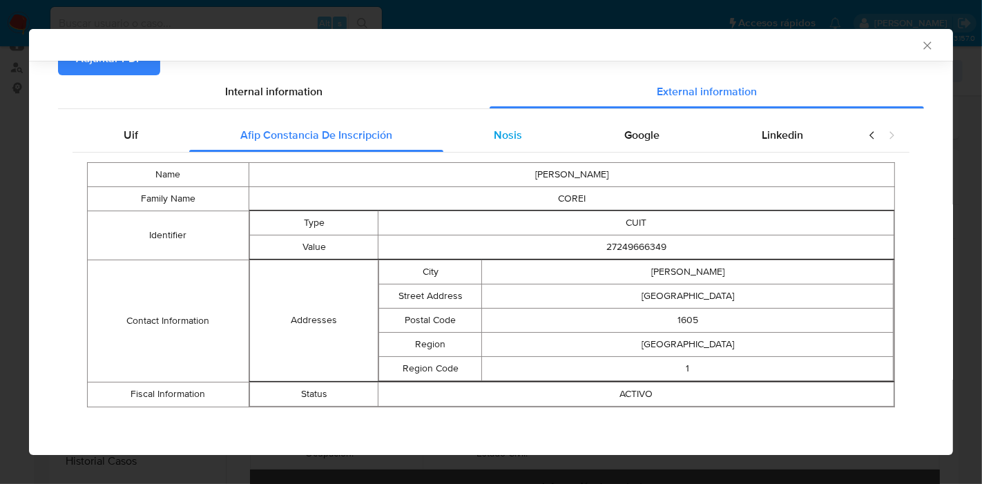
click at [478, 142] on div "Nosis" at bounding box center [508, 135] width 131 height 33
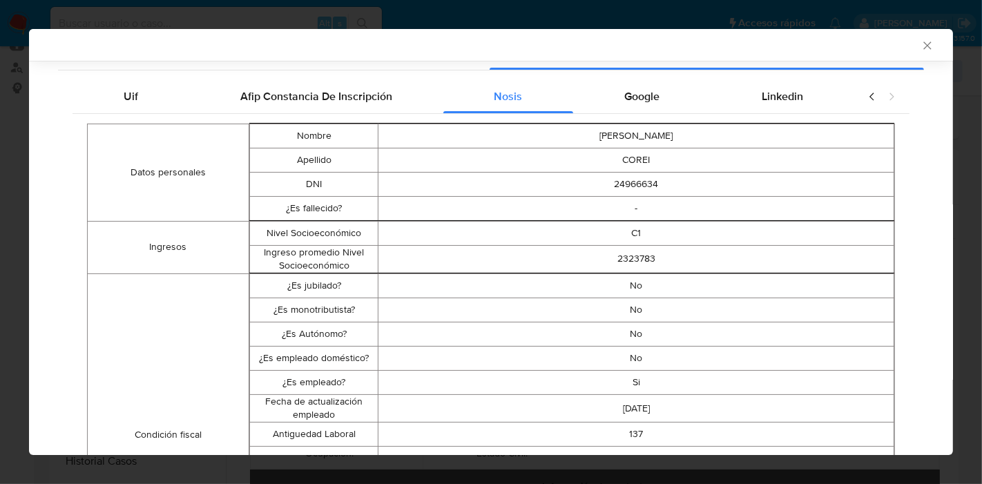
scroll to position [9, 0]
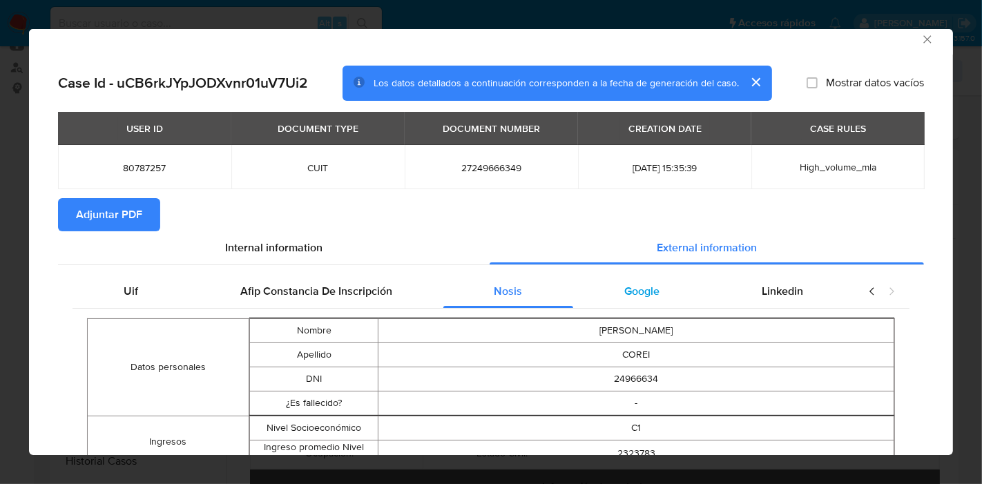
drag, startPoint x: 641, startPoint y: 311, endPoint x: 646, endPoint y: 304, distance: 8.8
drag, startPoint x: 647, startPoint y: 300, endPoint x: 805, endPoint y: 300, distance: 157.5
click at [659, 299] on div "Google" at bounding box center [641, 291] width 137 height 33
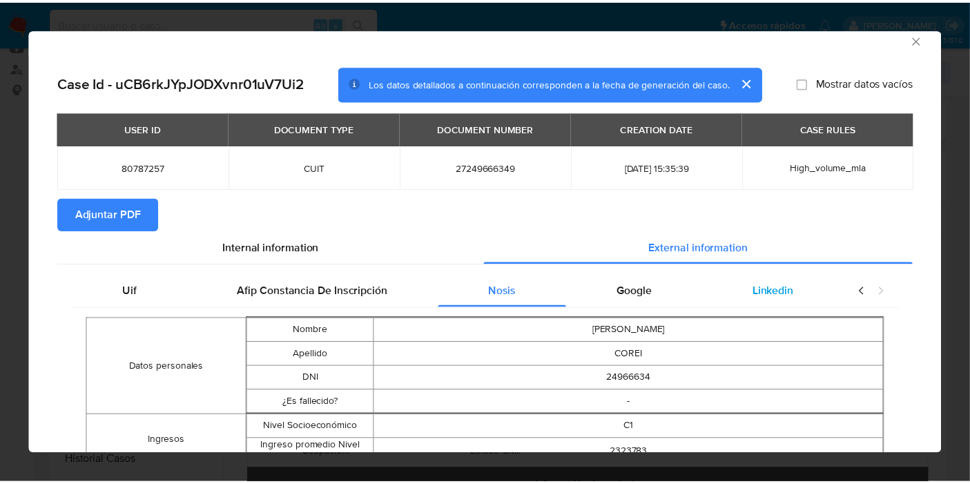
scroll to position [0, 0]
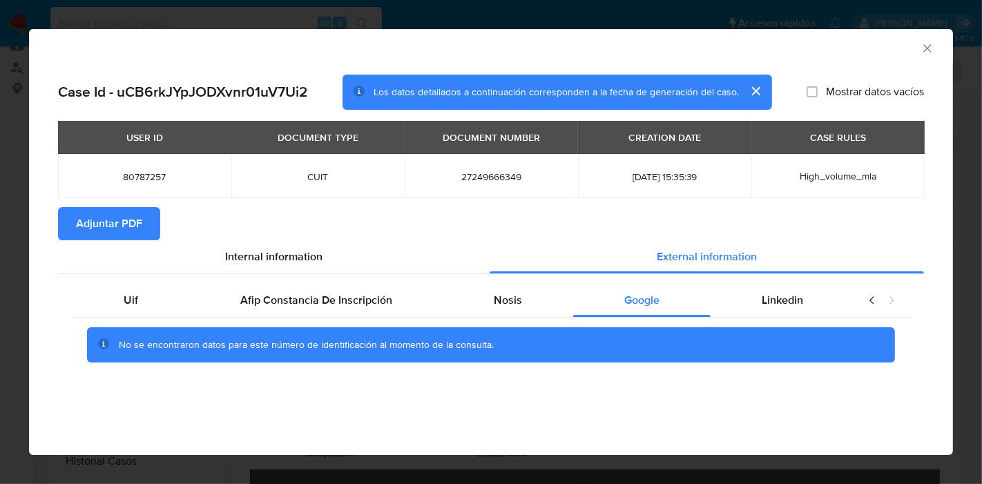
drag, startPoint x: 805, startPoint y: 300, endPoint x: 870, endPoint y: 296, distance: 65.8
click at [807, 300] on div "Linkedin" at bounding box center [783, 300] width 144 height 33
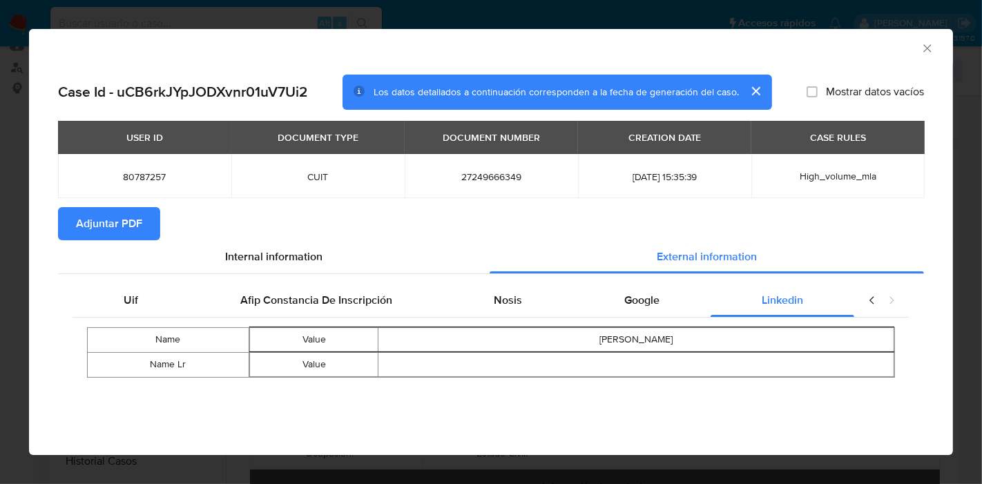
click at [871, 296] on icon "closure-recommendation-modal" at bounding box center [872, 301] width 14 height 14
click at [128, 295] on span "Uif" at bounding box center [131, 300] width 15 height 16
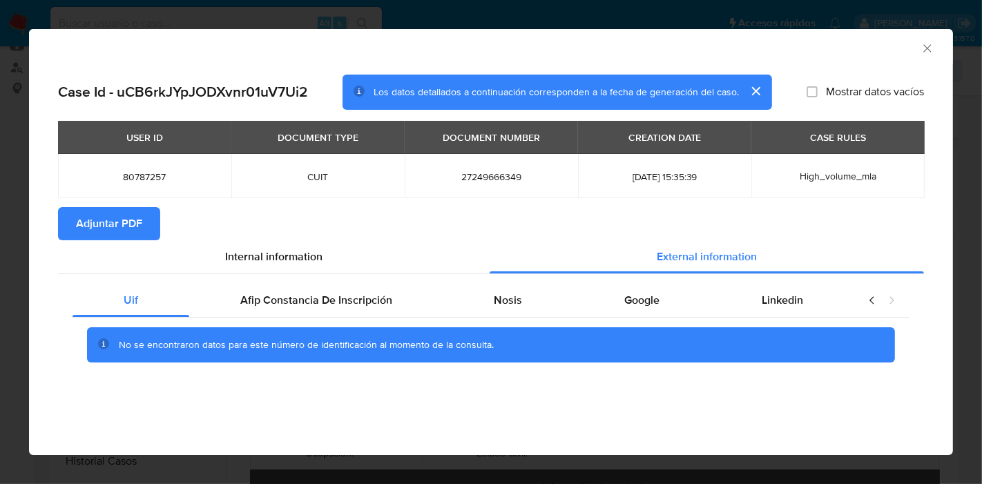
click at [302, 279] on div "Uif Afip Constancia De Inscripción Nosis Google Linkedin No se encontraron dato…" at bounding box center [491, 328] width 866 height 108
click at [295, 256] on span "Internal information" at bounding box center [273, 257] width 97 height 16
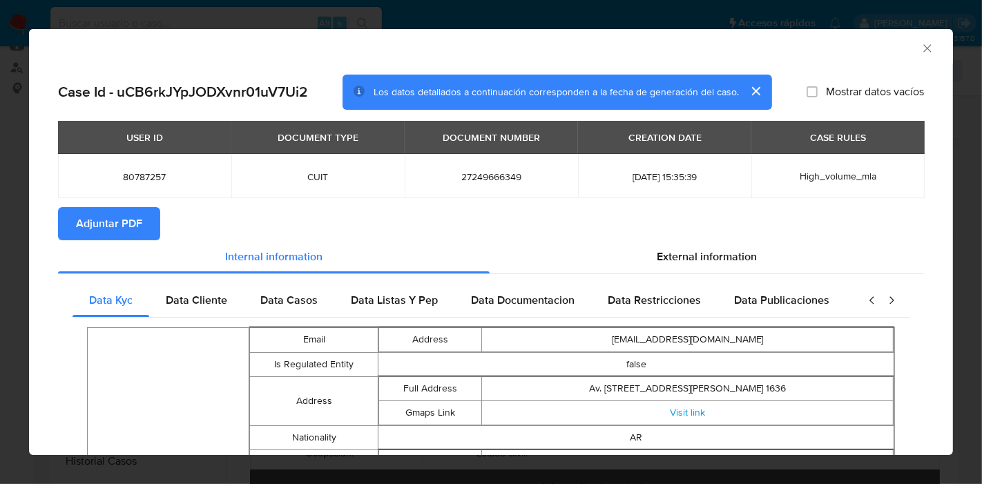
click at [140, 224] on span "Adjuntar PDF" at bounding box center [109, 224] width 66 height 30
click at [0, 213] on div "AML Data Collector Case Id - uCB6rkJYpJODXvnr01uV7Ui2 Los datos detallados a co…" at bounding box center [491, 242] width 982 height 484
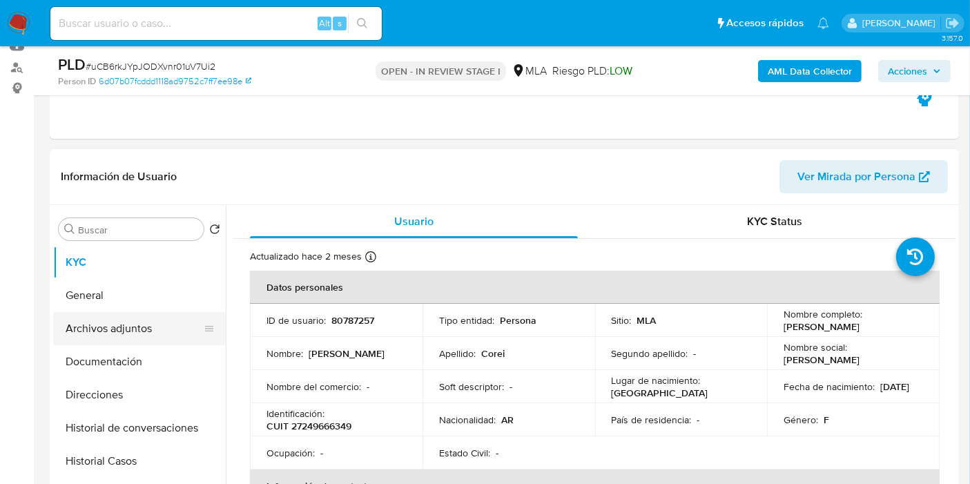
click at [136, 324] on button "Archivos adjuntos" at bounding box center [134, 328] width 162 height 33
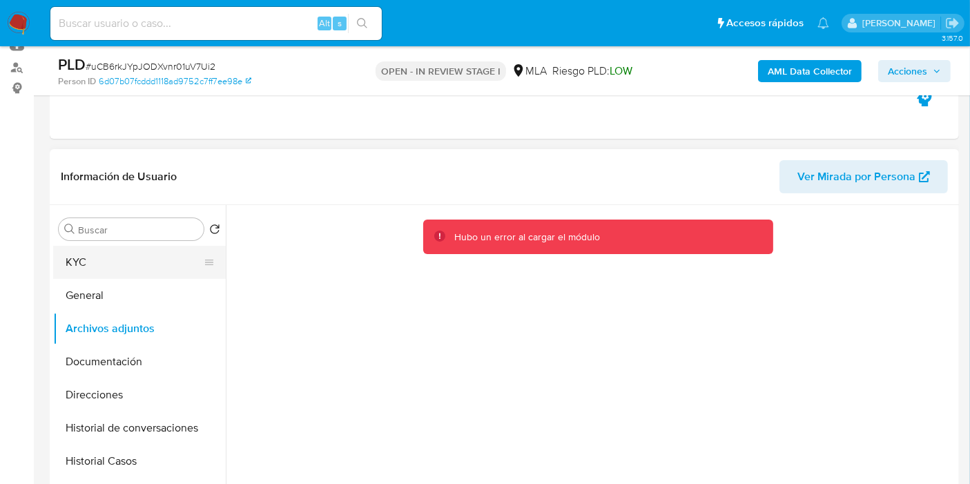
click at [150, 257] on button "KYC" at bounding box center [134, 262] width 162 height 33
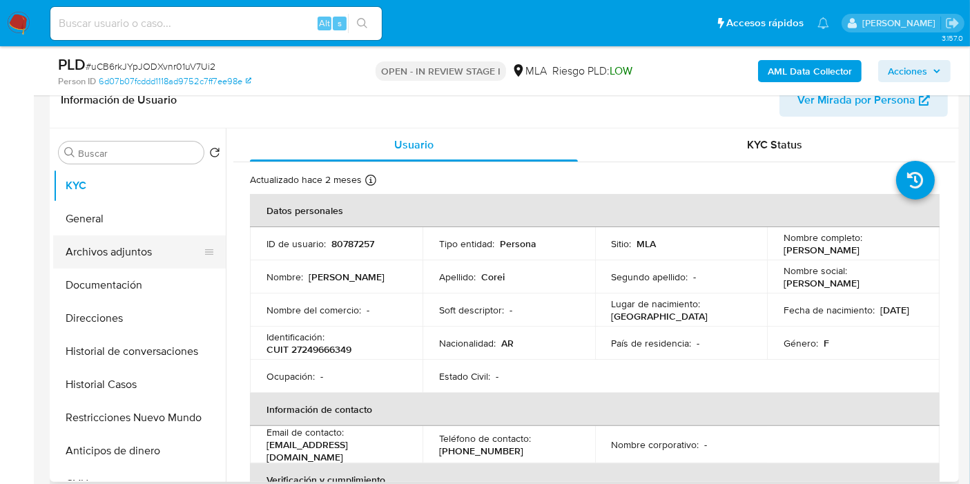
click at [140, 254] on button "Archivos adjuntos" at bounding box center [134, 252] width 162 height 33
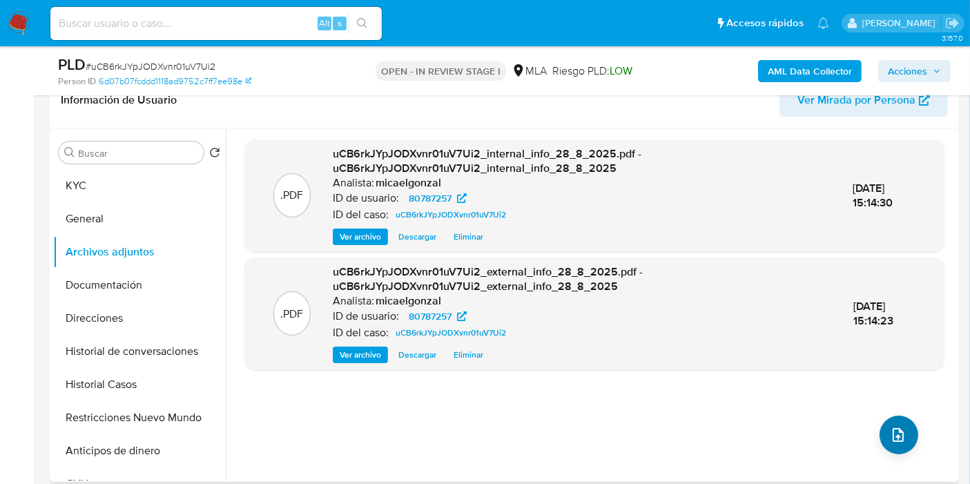
drag, startPoint x: 921, startPoint y: 443, endPoint x: 909, endPoint y: 439, distance: 12.2
click at [913, 441] on div ".PDF uCB6rkJYpJODXvnr01uV7Ui2_internal_info_28_8_2025.pdf - uCB6rkJYpJODXvnr01u…" at bounding box center [594, 306] width 700 height 332
click at [872, 430] on div ".PDF uCB6rkJYpJODXvnr01uV7Ui2_internal_info_28_8_2025.pdf - uCB6rkJYpJODXvnr01u…" at bounding box center [594, 306] width 700 height 332
click at [895, 431] on icon "upload-file" at bounding box center [898, 435] width 17 height 17
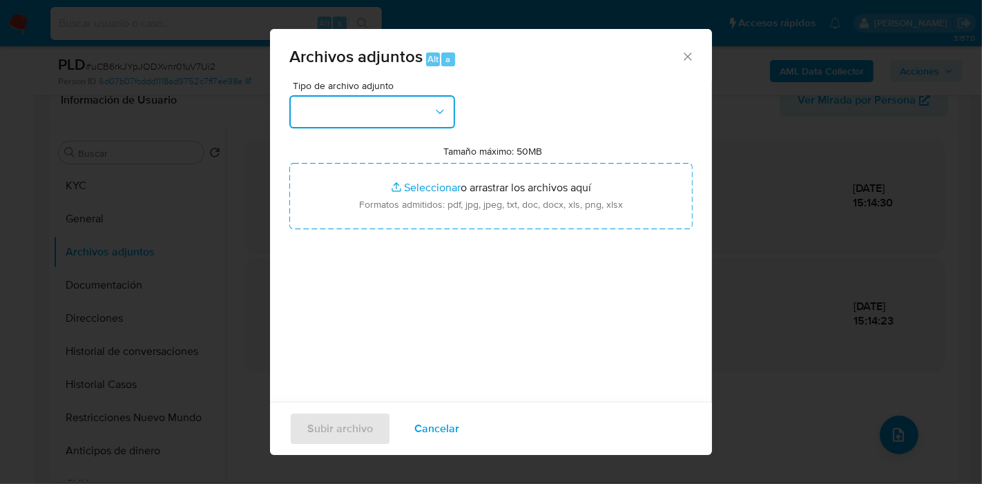
click at [347, 109] on button "button" at bounding box center [372, 111] width 166 height 33
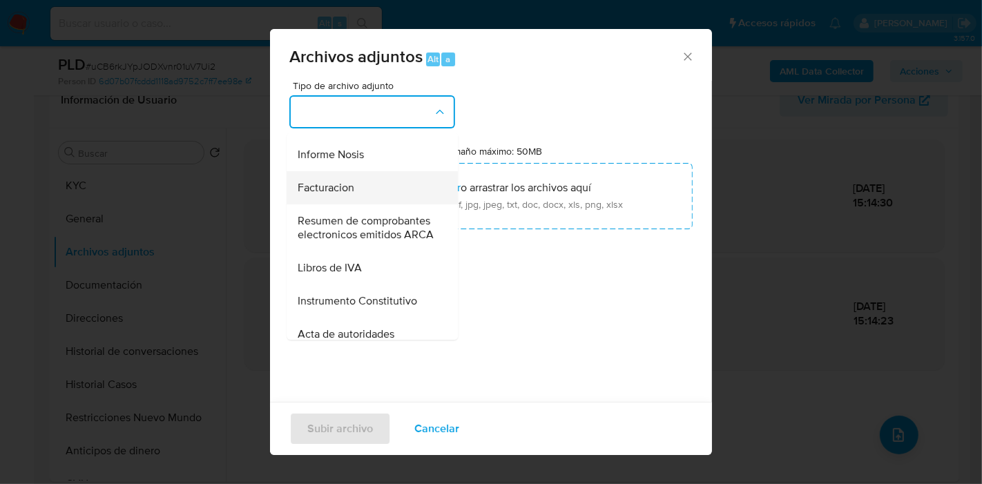
scroll to position [470, 0]
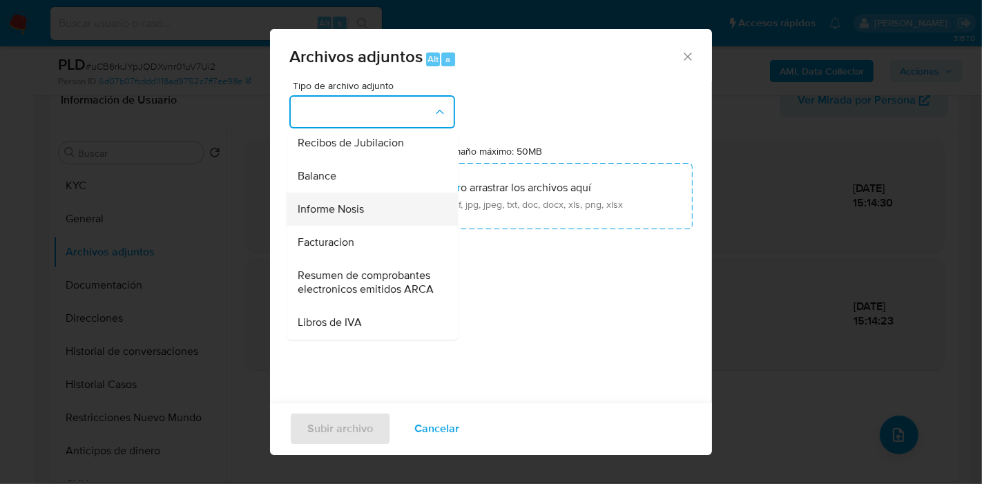
drag, startPoint x: 404, startPoint y: 179, endPoint x: 415, endPoint y: 249, distance: 71.3
click at [415, 249] on ul "IDENTIFICACIÓN INGRESOS CAPTURA BUREAU CAPTURA GOOGLE CAPTURA WEB INFORMACIÓN S…" at bounding box center [372, 50] width 171 height 776
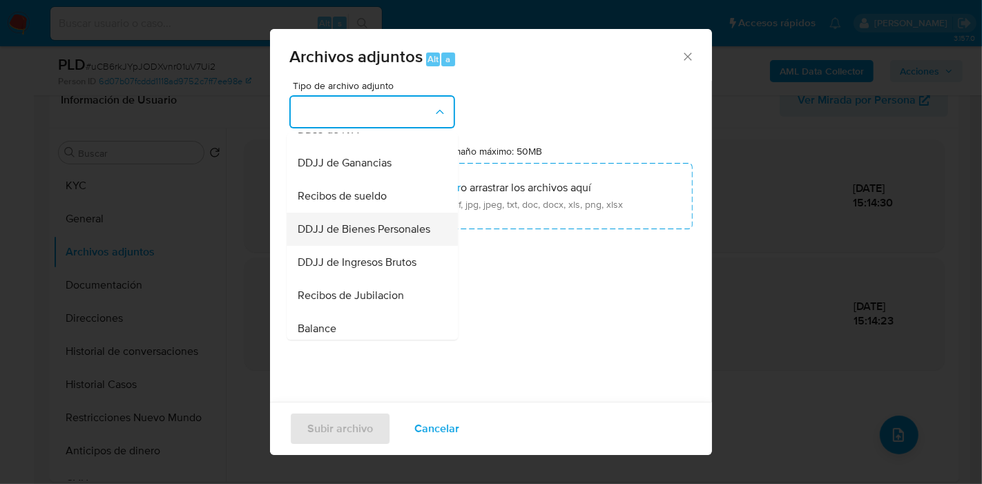
scroll to position [317, 0]
click at [385, 204] on span "Recibos de sueldo" at bounding box center [342, 197] width 89 height 14
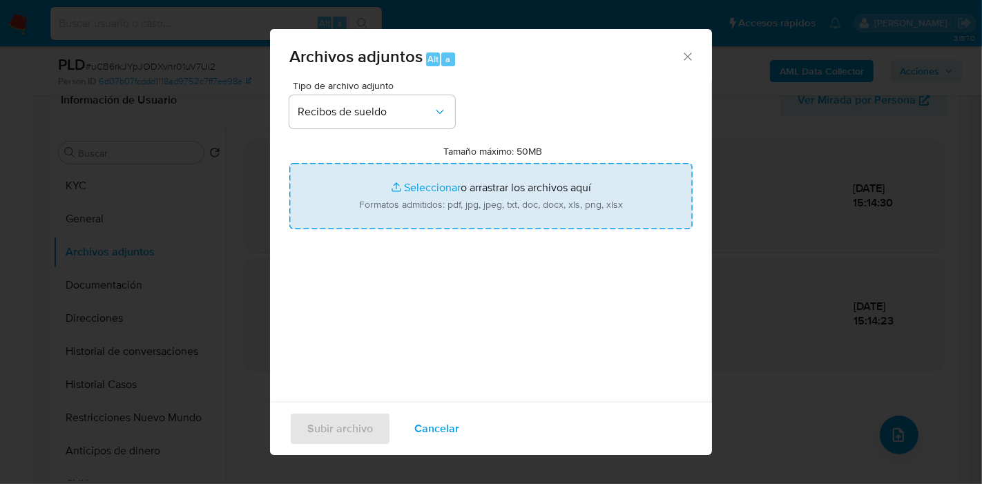
click at [404, 177] on input "Tamaño máximo: 50MB Seleccionar archivos" at bounding box center [490, 196] width 403 height 66
type input "C:\fakepath\Recibos de Sueldo - marzo, mayo, junio y julio 2025.pdf"
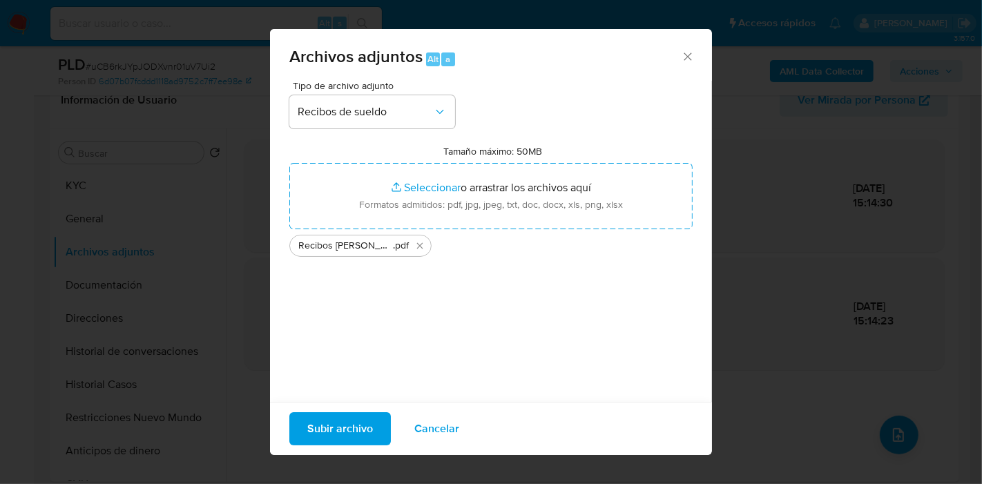
click at [368, 424] on span "Subir archivo" at bounding box center [340, 429] width 66 height 30
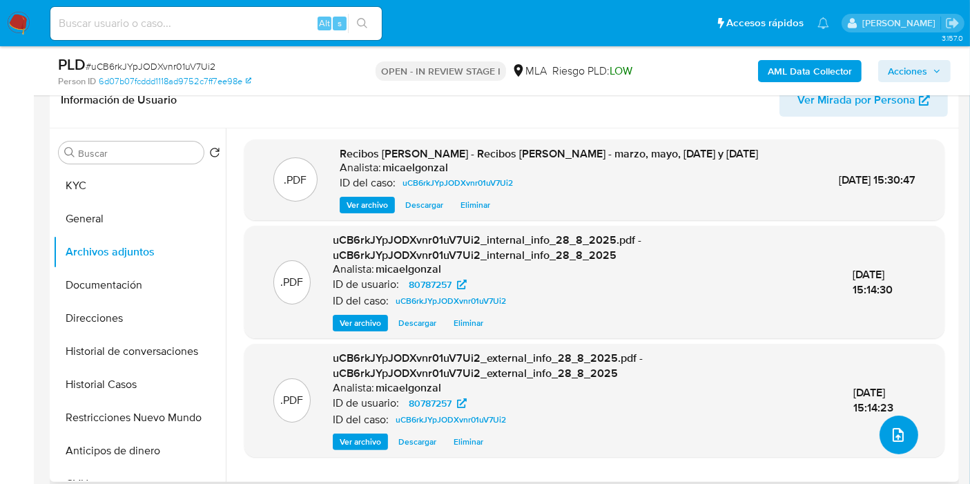
click at [897, 443] on span "upload-file" at bounding box center [898, 435] width 15 height 17
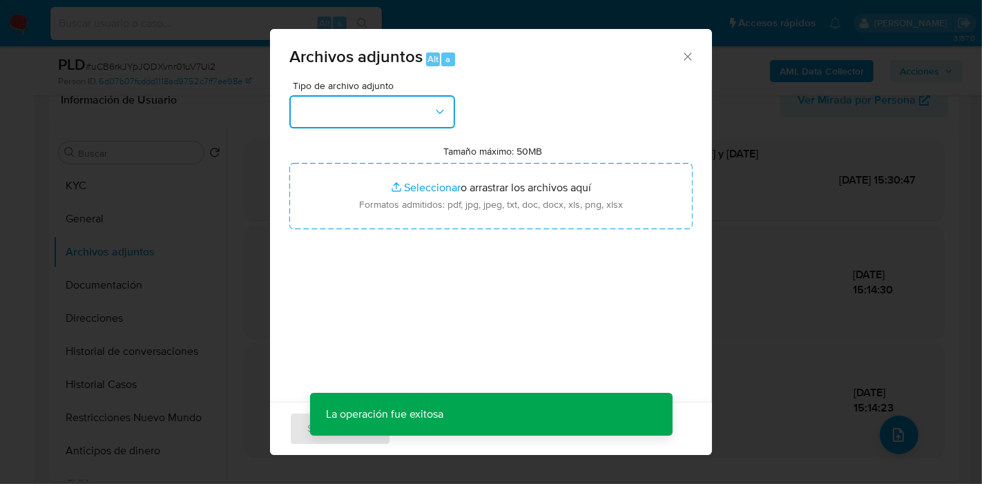
click at [400, 117] on button "button" at bounding box center [372, 111] width 166 height 33
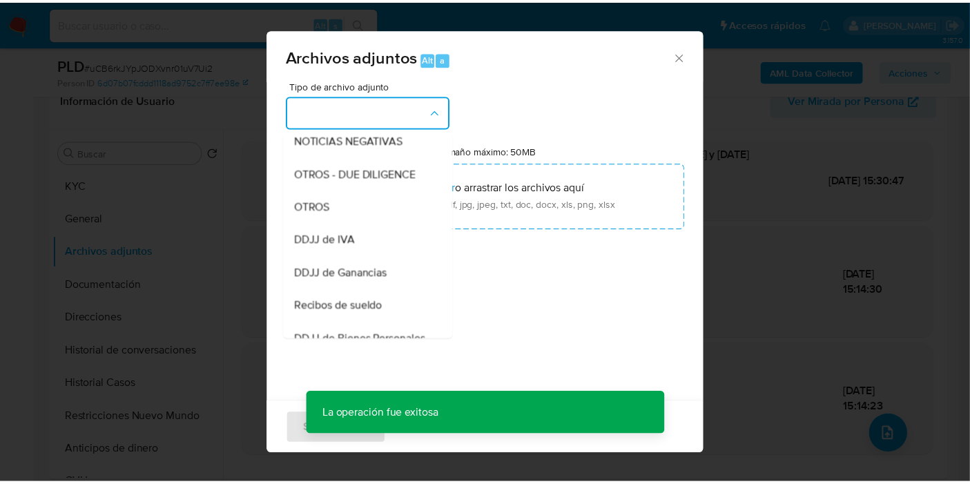
scroll to position [153, 0]
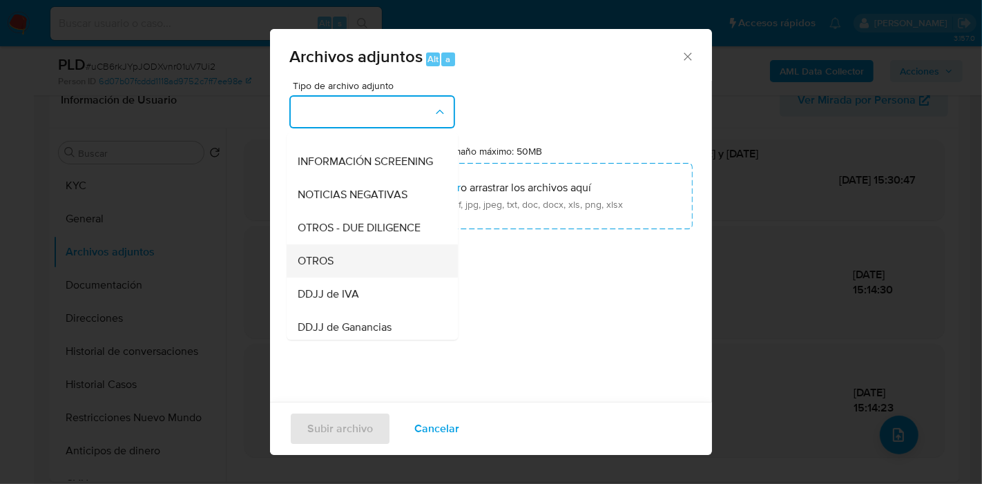
click at [332, 265] on div "OTROS" at bounding box center [368, 260] width 141 height 33
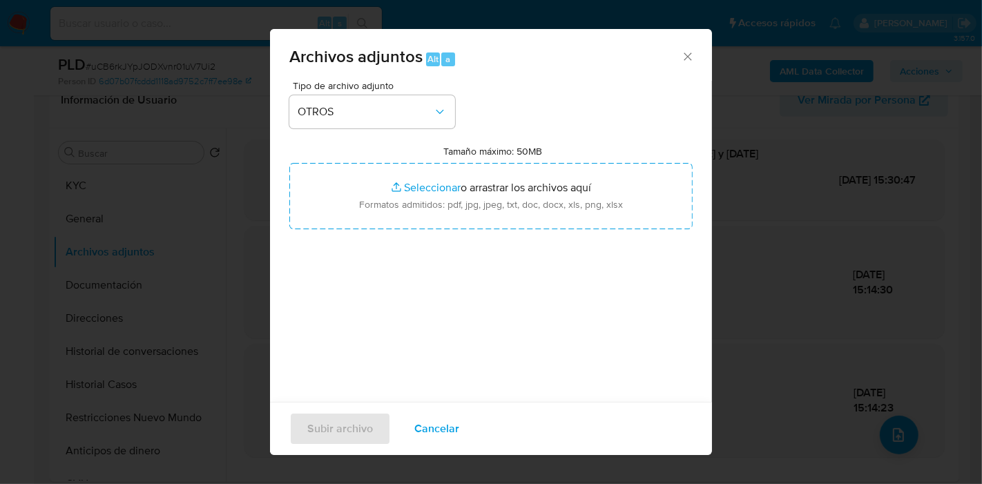
click at [410, 160] on div "Tamaño máximo: 50MB Seleccionar archivos Seleccionar o arrastrar los archivos a…" at bounding box center [490, 187] width 403 height 84
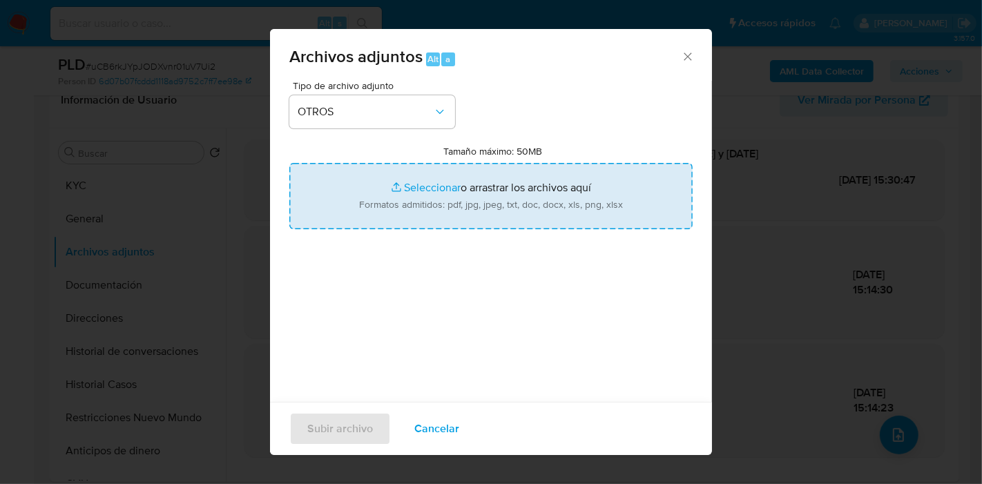
click at [410, 177] on input "Tamaño máximo: 50MB Seleccionar archivos" at bounding box center [490, 196] width 403 height 66
type input "C:\fakepath\Caselog uCB6rkJYpJODXvnr01uV7Ui2_2025_08_18_18_33_53.docx"
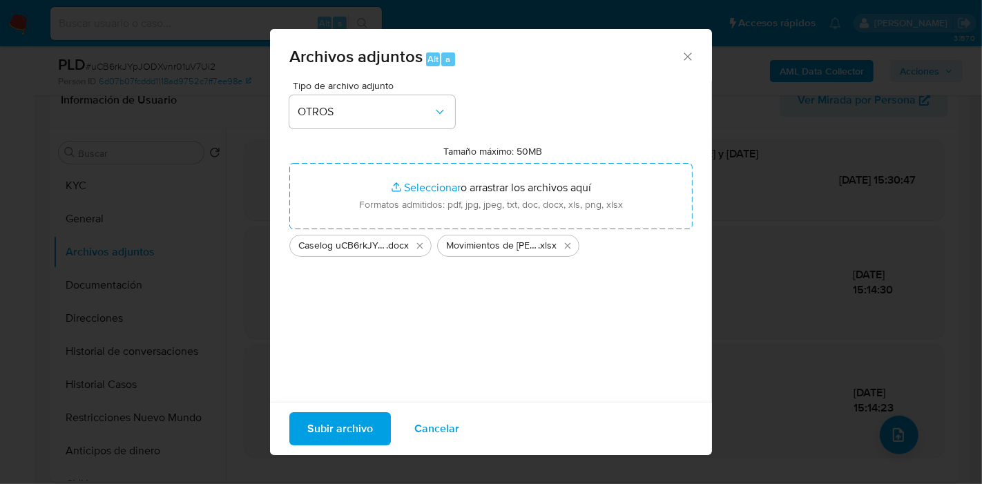
click at [357, 416] on span "Subir archivo" at bounding box center [340, 429] width 66 height 30
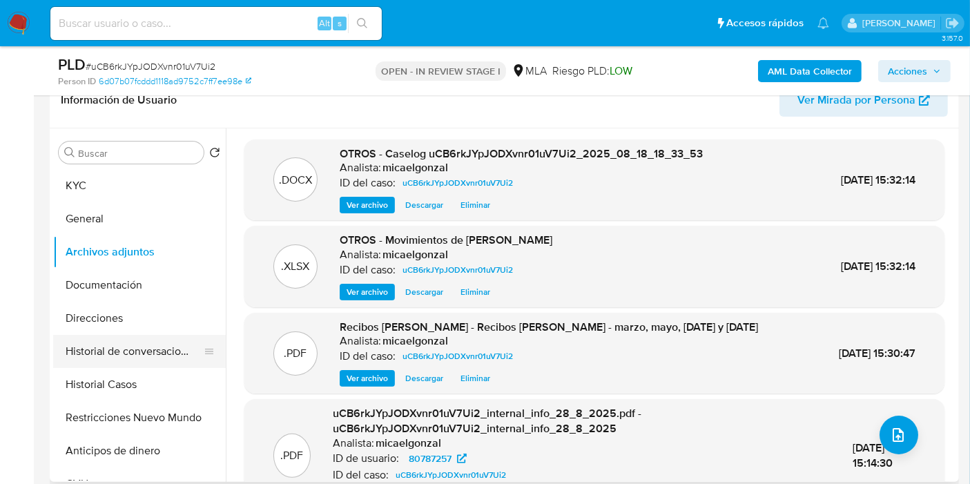
click at [120, 335] on button "Historial de conversaciones" at bounding box center [134, 351] width 162 height 33
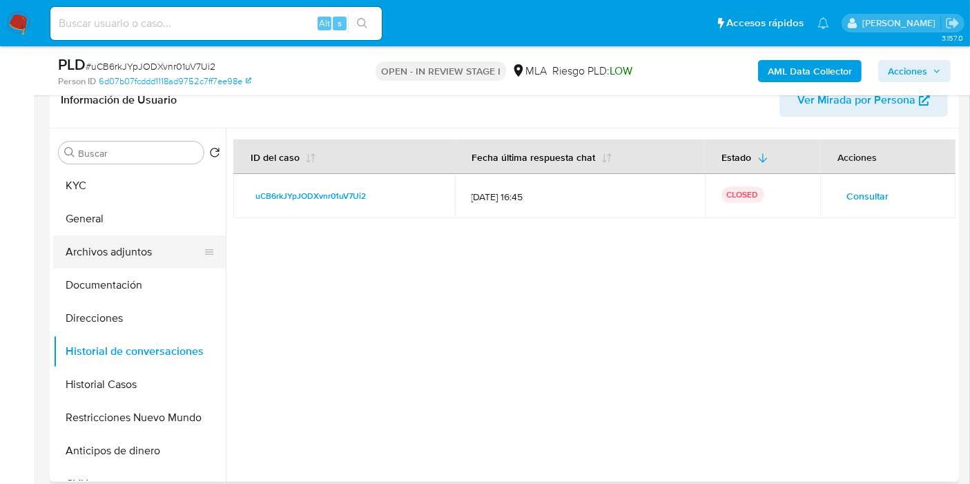
click at [122, 243] on button "Archivos adjuntos" at bounding box center [134, 252] width 162 height 33
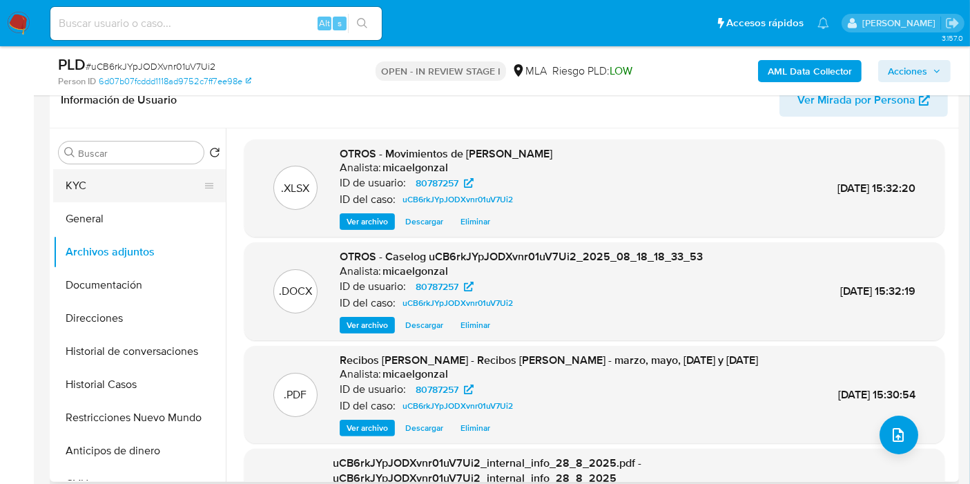
click at [145, 185] on button "KYC" at bounding box center [134, 185] width 162 height 33
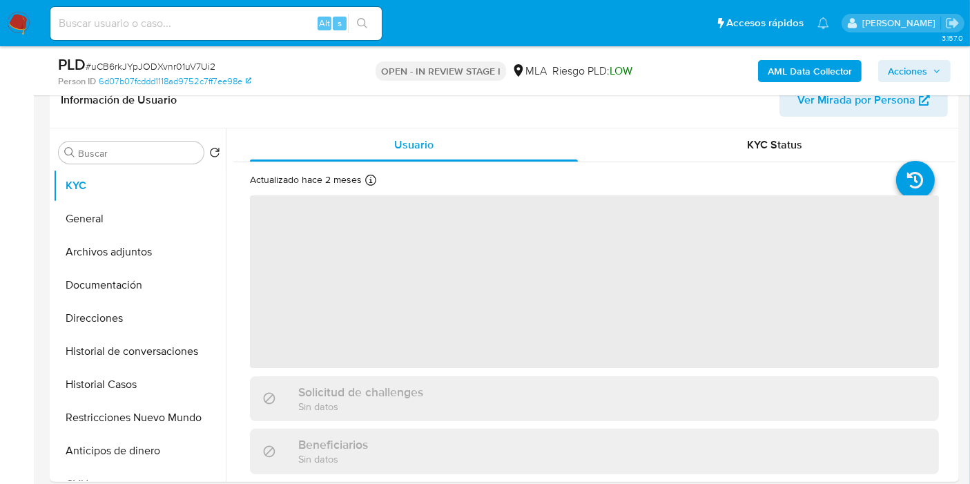
click at [951, 73] on div "PLD # uCB6rkJYpJODXvnr01uV7Ui2 Person ID 6d07b07fcddd1118ad9752c7ff7ee98e OPEN …" at bounding box center [505, 70] width 910 height 49
click at [938, 73] on icon "button" at bounding box center [937, 71] width 8 height 8
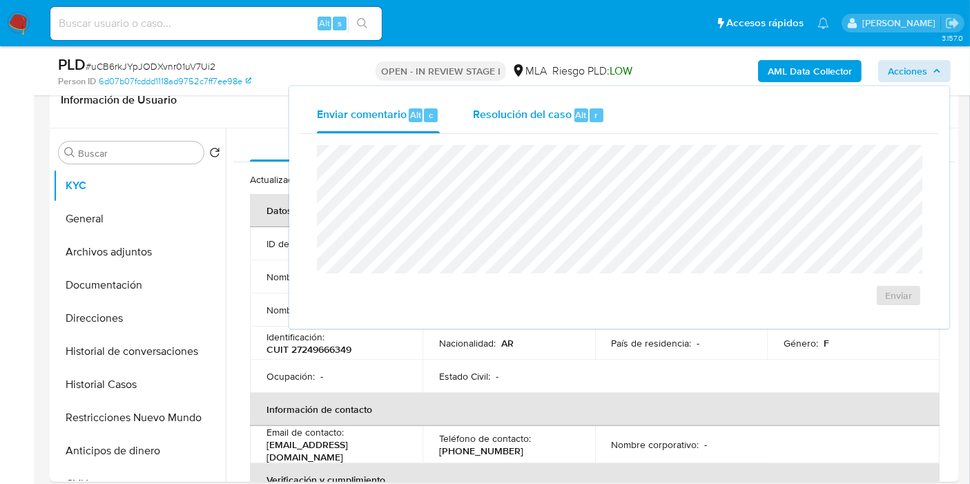
click at [584, 131] on div "Resolución del caso Alt r" at bounding box center [539, 115] width 132 height 36
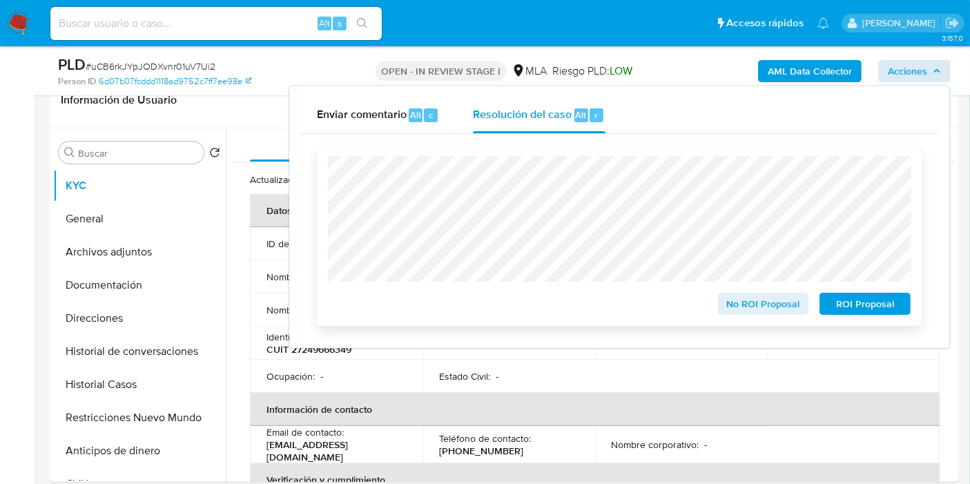
click at [749, 305] on span "No ROI Proposal" at bounding box center [764, 303] width 72 height 19
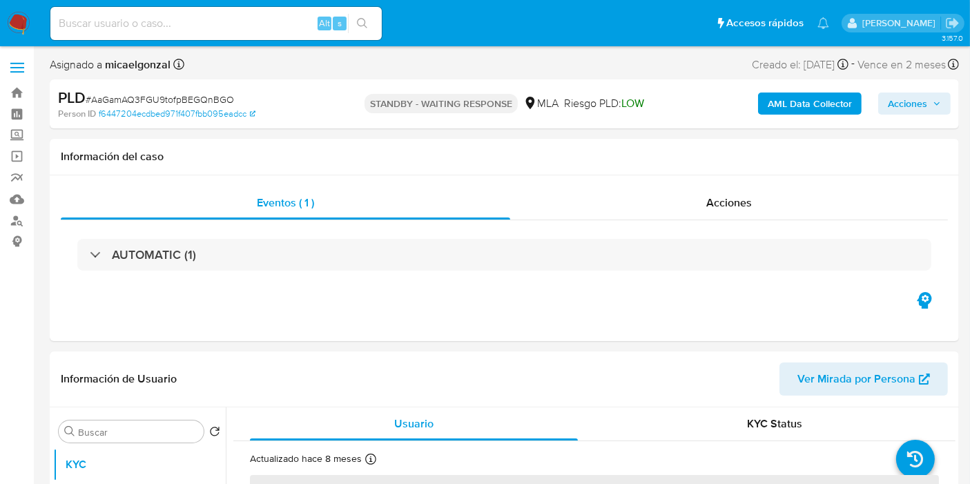
select select "10"
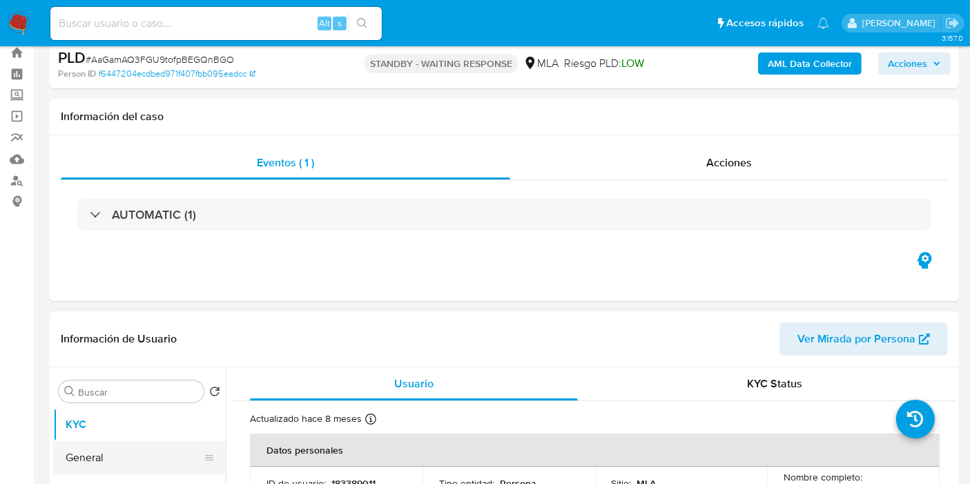
scroll to position [153, 0]
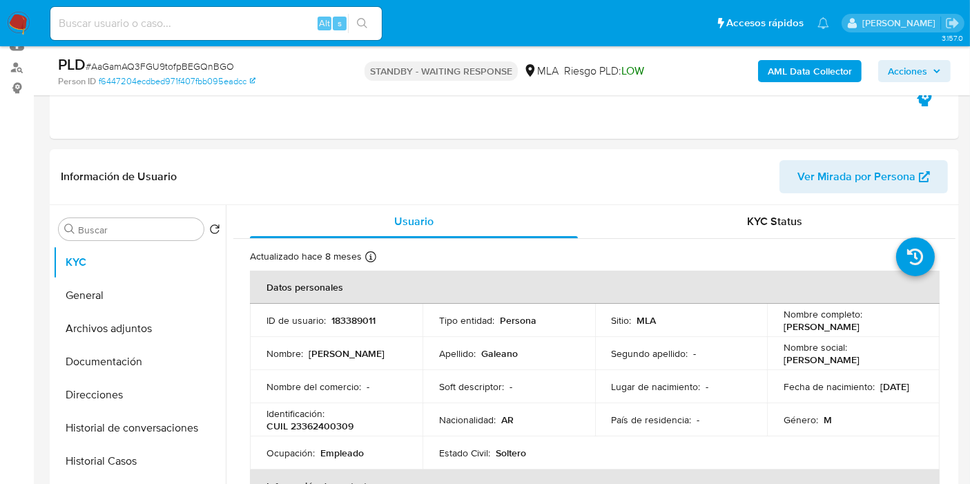
click at [138, 62] on span "# AaGamAQ3FGU9tofpBEGQnBGO" at bounding box center [160, 66] width 148 height 14
copy span "AaGamAQ3FGU9tofpBEGQnBGO"
click at [14, 23] on img at bounding box center [18, 23] width 23 height 23
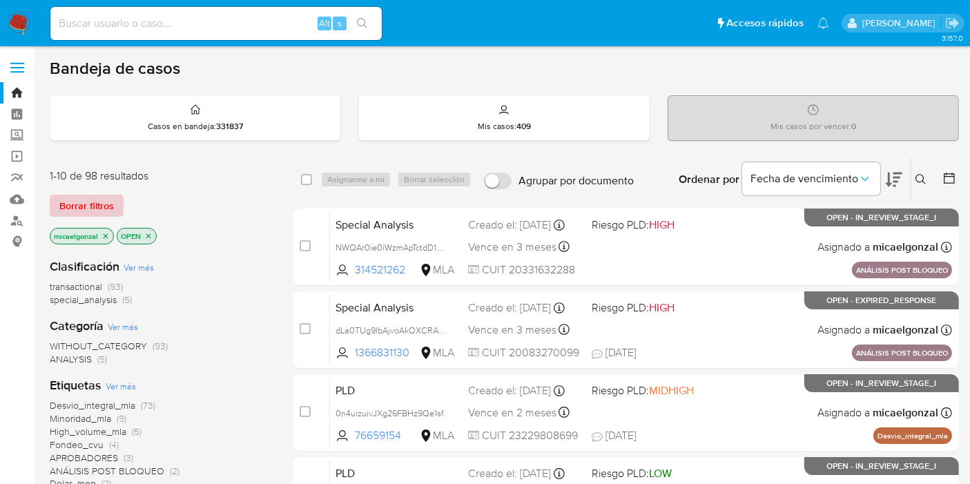
click at [111, 207] on span "Borrar filtros" at bounding box center [86, 205] width 55 height 19
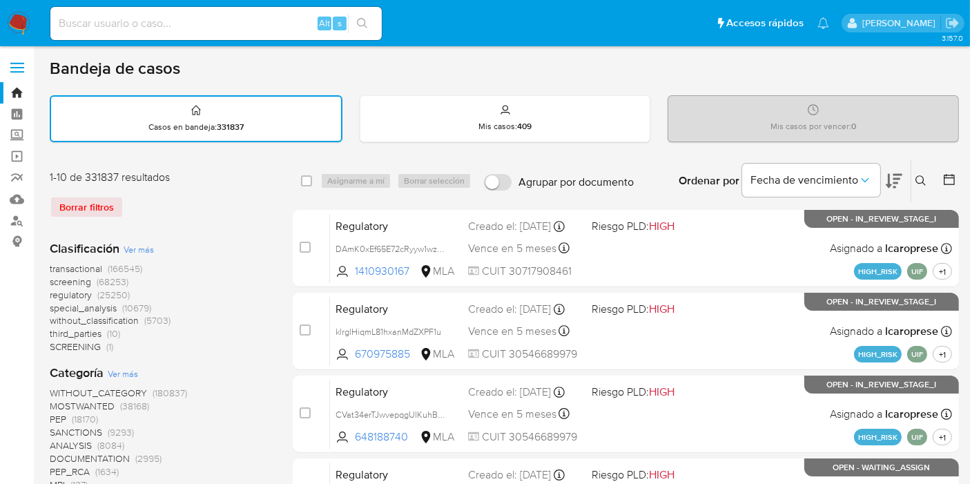
click at [931, 173] on button at bounding box center [923, 181] width 23 height 17
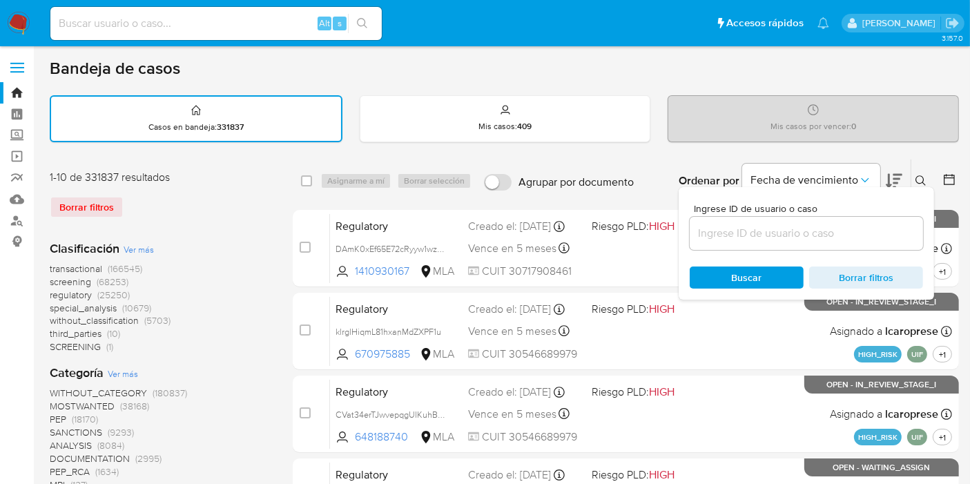
click at [765, 224] on input at bounding box center [806, 233] width 233 height 18
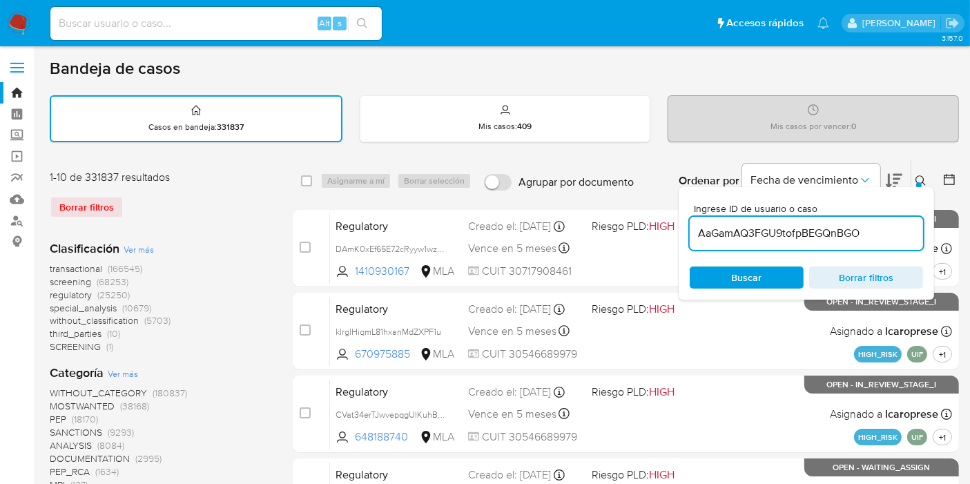
type input "AaGamAQ3FGU9tofpBEGQnBGO"
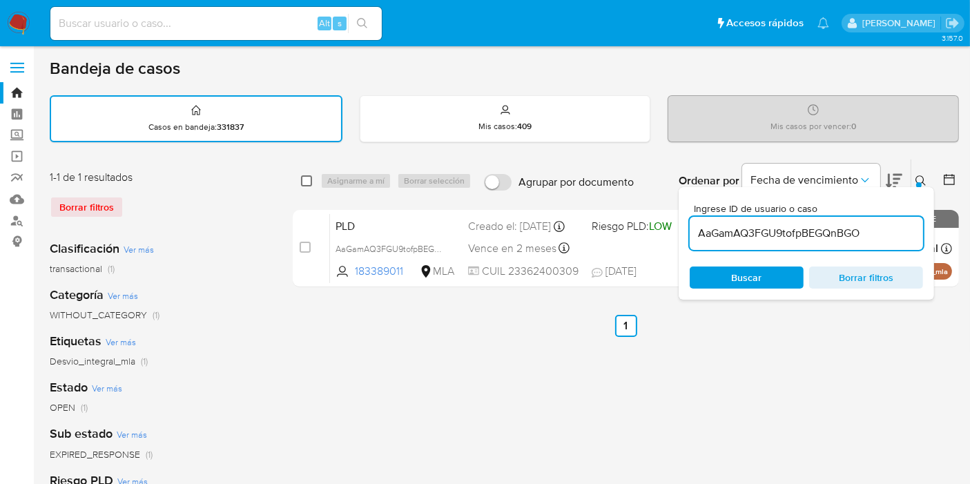
click at [300, 184] on div "select-all-cases-checkbox Asignarme a mí Borrar selección Agrupar por documento…" at bounding box center [626, 181] width 666 height 43
click at [305, 182] on input "checkbox" at bounding box center [306, 180] width 11 height 11
checkbox input "true"
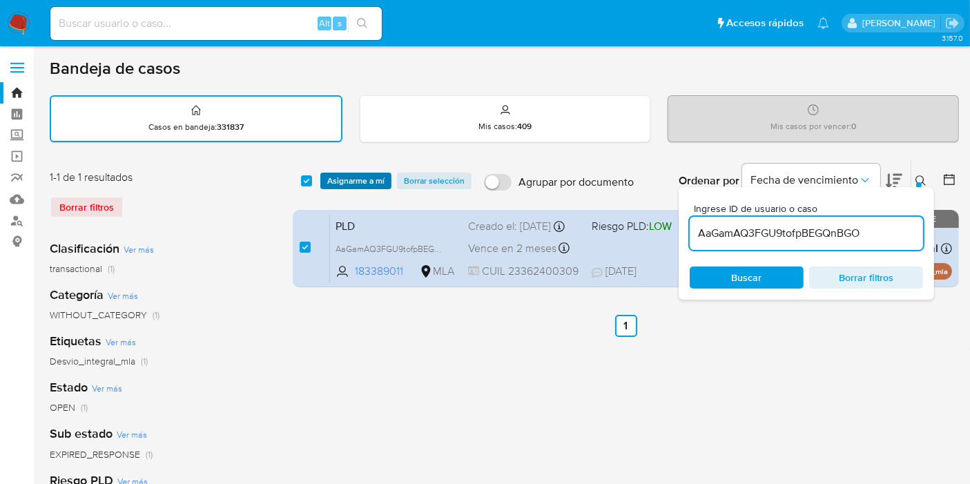
click at [349, 182] on span "Asignarme a mí" at bounding box center [355, 181] width 57 height 14
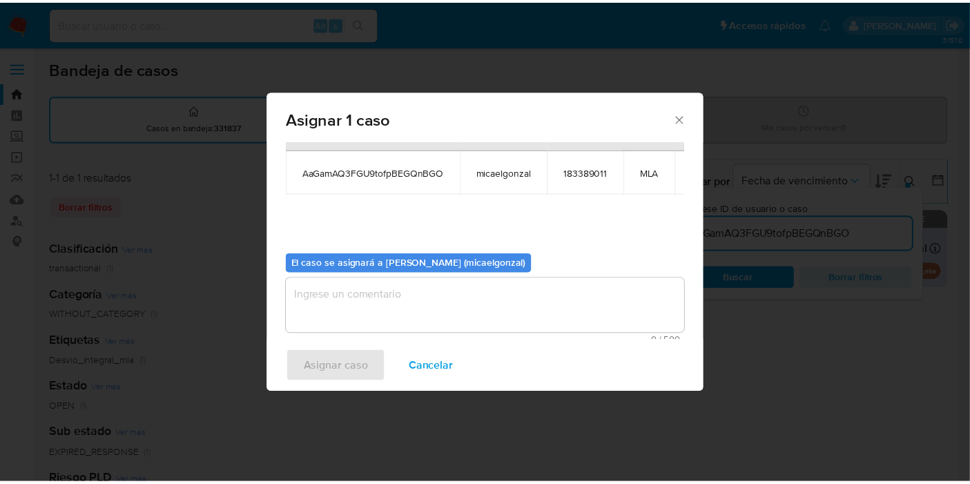
scroll to position [70, 0]
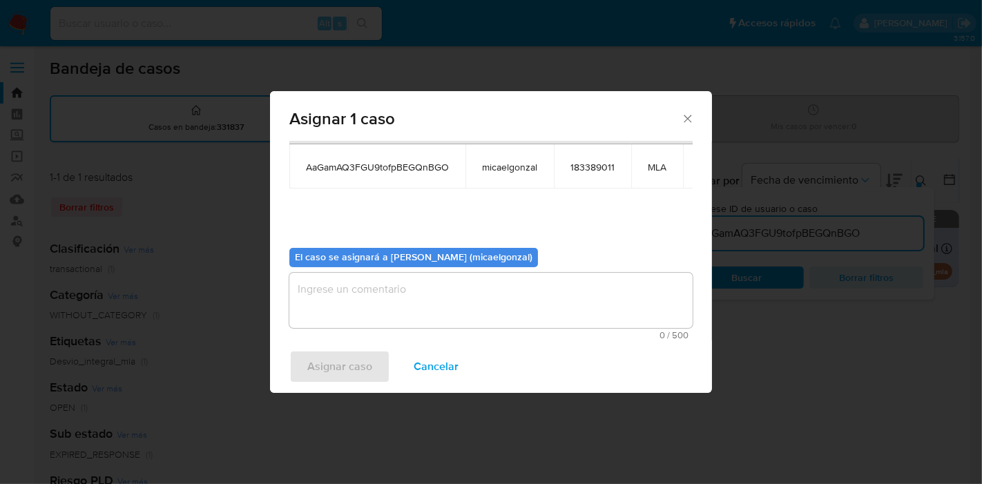
drag, startPoint x: 394, startPoint y: 335, endPoint x: 401, endPoint y: 311, distance: 25.3
click at [398, 322] on div "0 / 500 500 caracteres restantes" at bounding box center [490, 306] width 403 height 67
click at [401, 311] on textarea "assign-modal" at bounding box center [490, 300] width 403 height 55
click at [349, 369] on span "Asignar caso" at bounding box center [339, 367] width 65 height 30
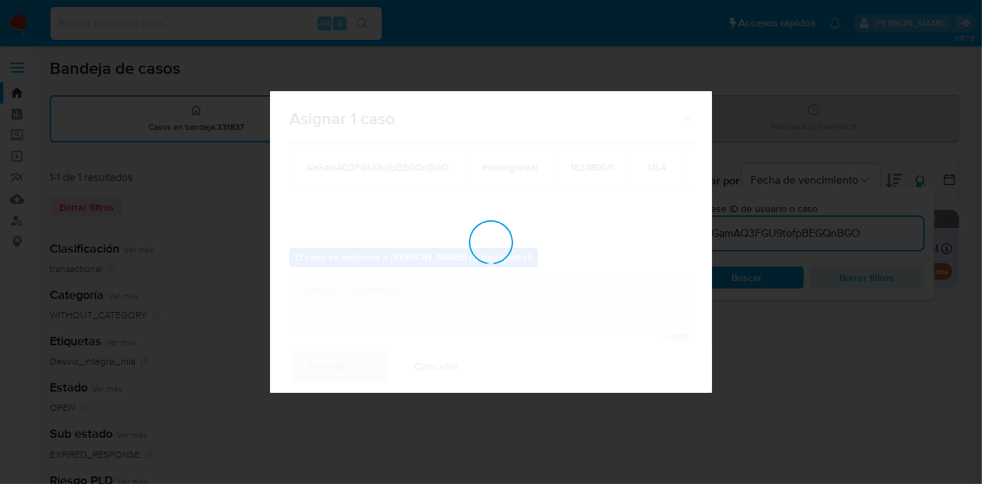
checkbox input "false"
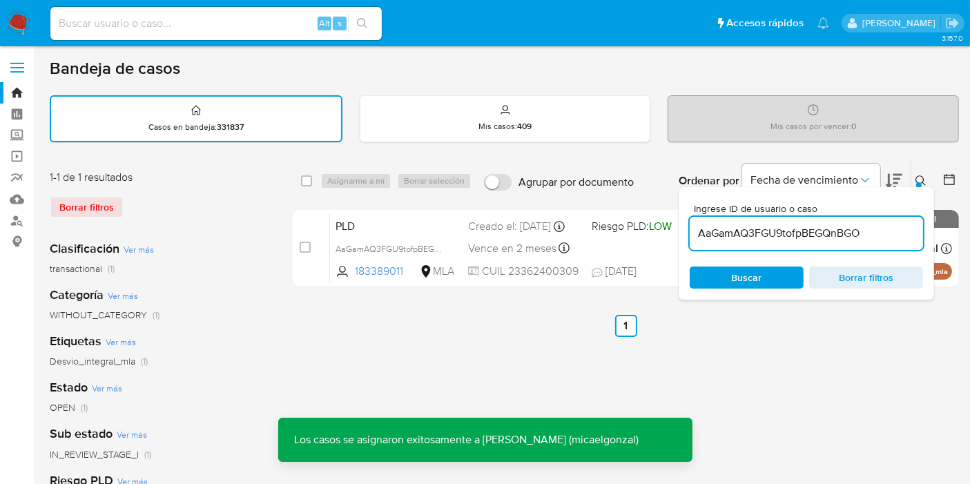
click at [219, 29] on input at bounding box center [216, 24] width 332 height 18
paste input "AaGamAQ3FGU9tofpBEGQnBGO"
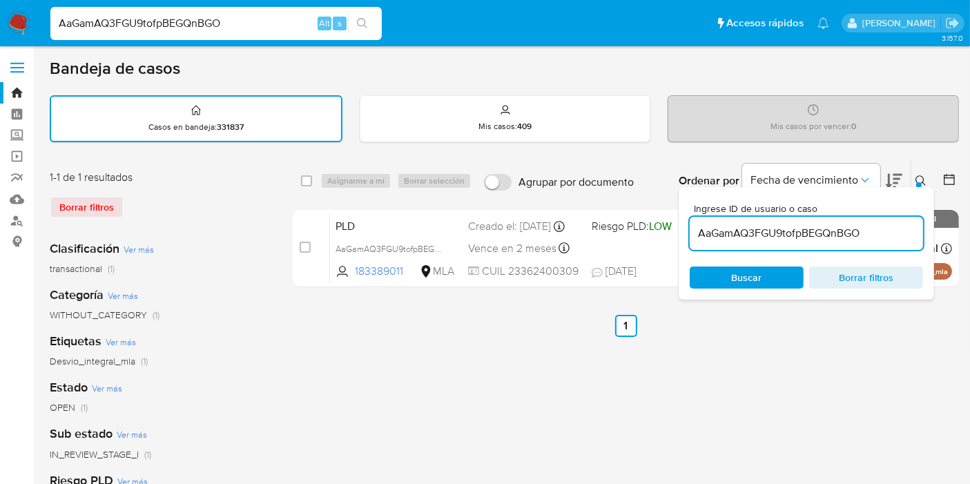
type input "AaGamAQ3FGU9tofpBEGQnBGO"
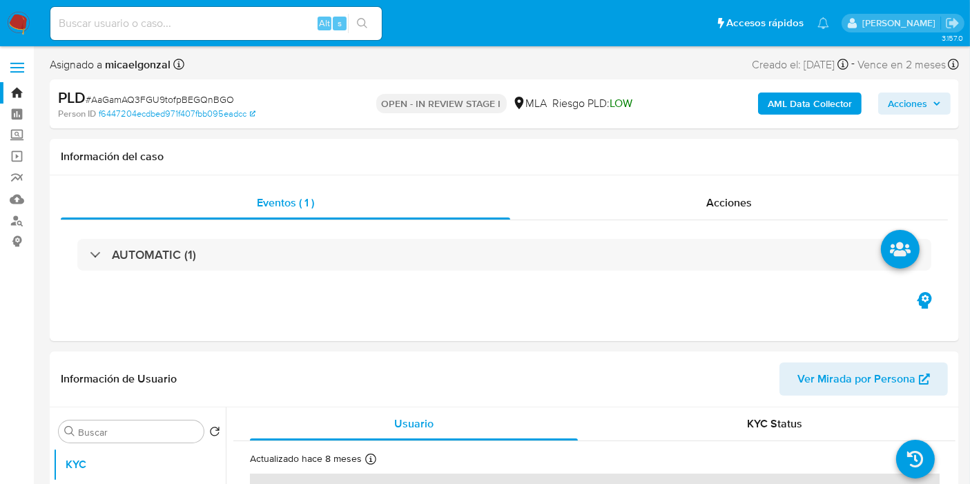
select select "10"
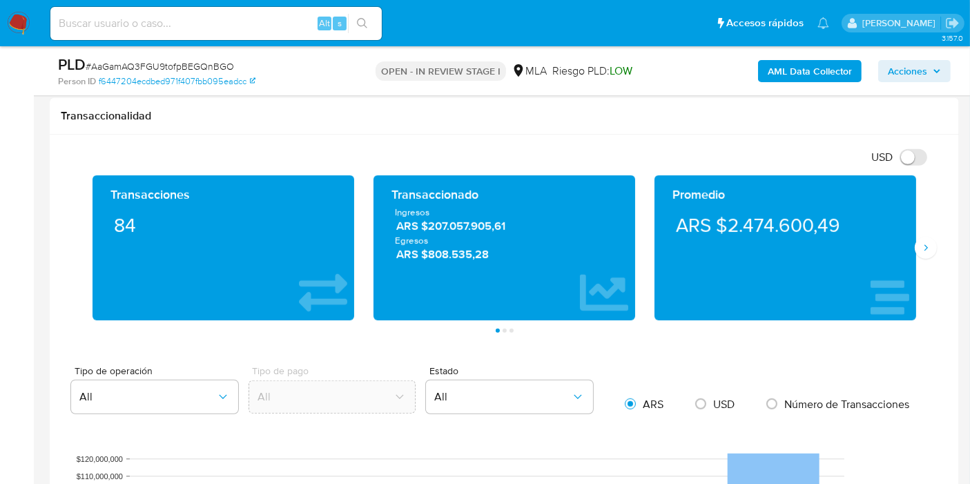
scroll to position [460, 0]
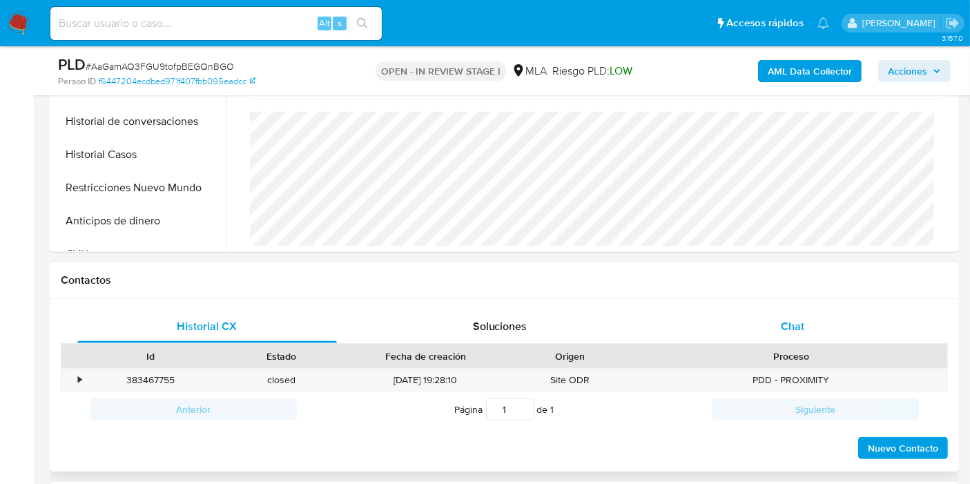
click at [785, 311] on div "Chat" at bounding box center [793, 326] width 260 height 33
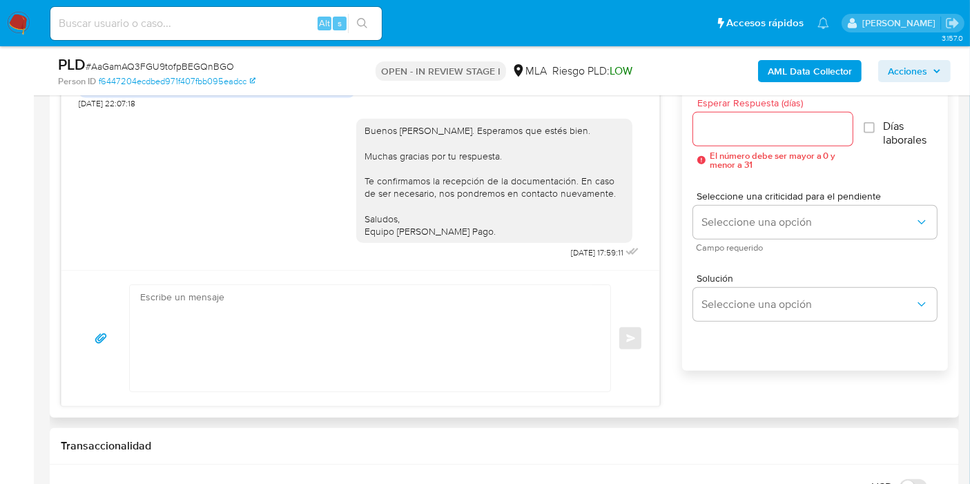
scroll to position [691, 0]
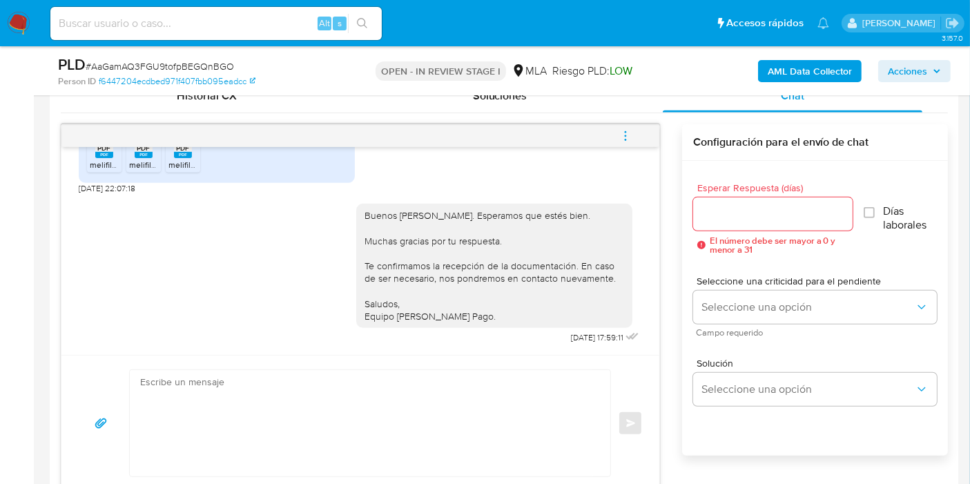
click at [635, 135] on button "menu-action" at bounding box center [626, 135] width 46 height 33
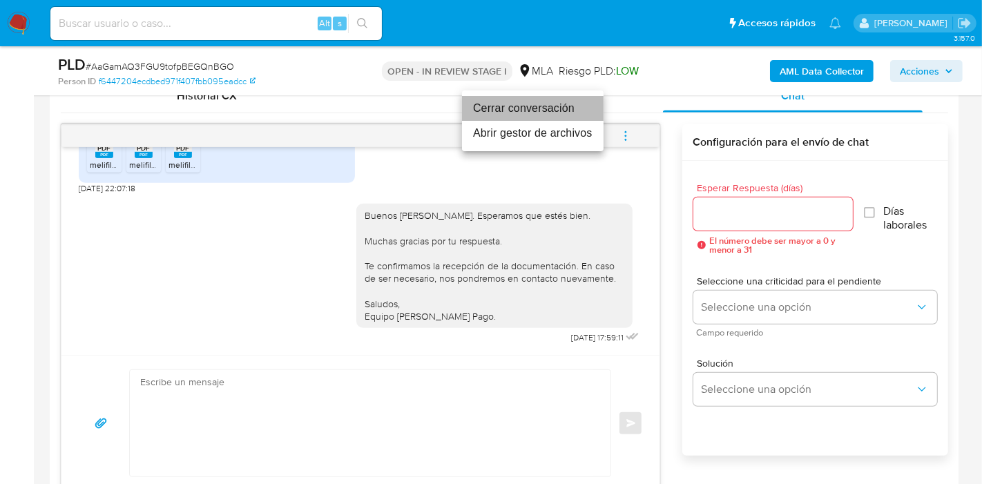
click at [556, 102] on li "Cerrar conversación" at bounding box center [533, 108] width 142 height 25
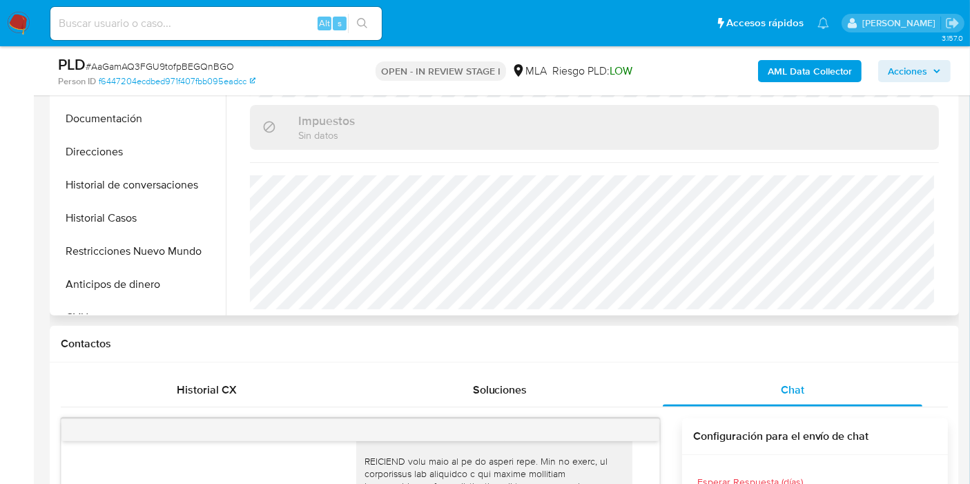
scroll to position [230, 0]
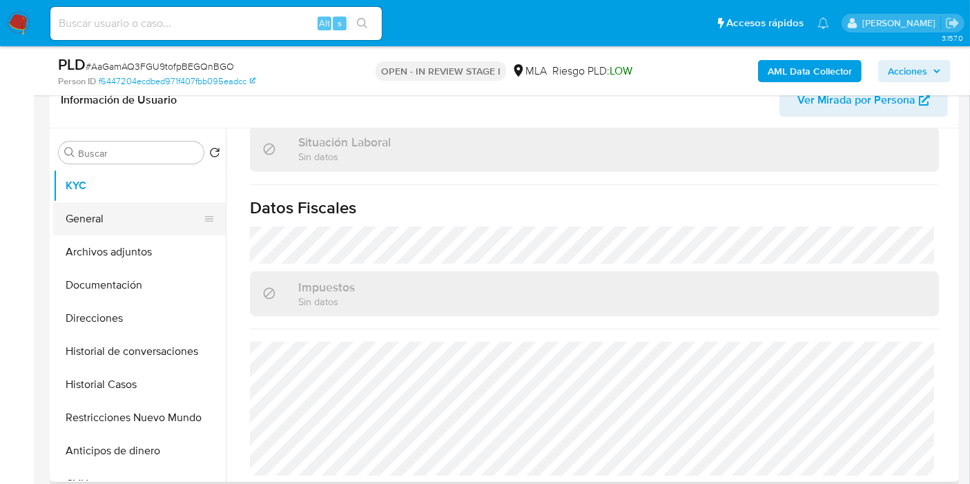
click at [131, 215] on button "General" at bounding box center [134, 218] width 162 height 33
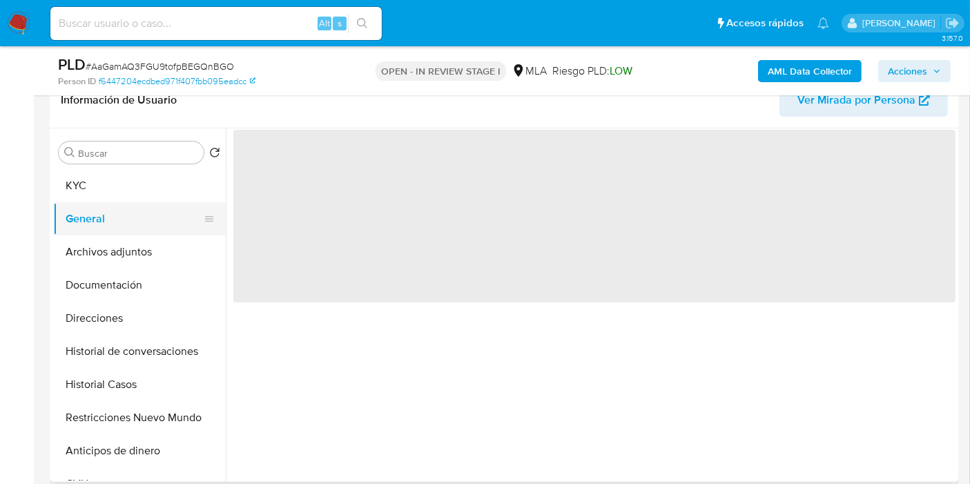
scroll to position [0, 0]
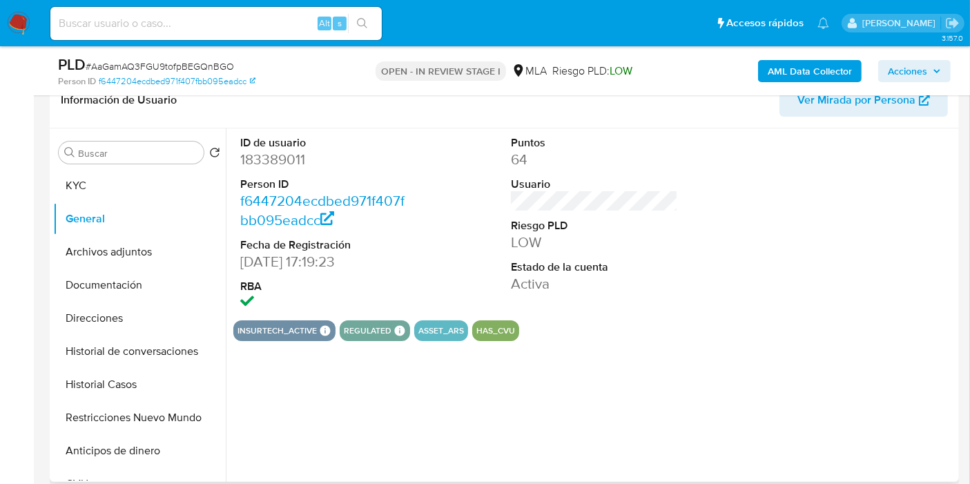
click at [287, 171] on dl "ID de usuario 183389011 Person ID f6447204ecdbed971f407fbb095eadcc Fecha de Reg…" at bounding box center [323, 224] width 167 height 178
click at [293, 147] on dt "ID de usuario" at bounding box center [323, 142] width 167 height 15
click at [282, 156] on dd "183389011" at bounding box center [323, 159] width 167 height 19
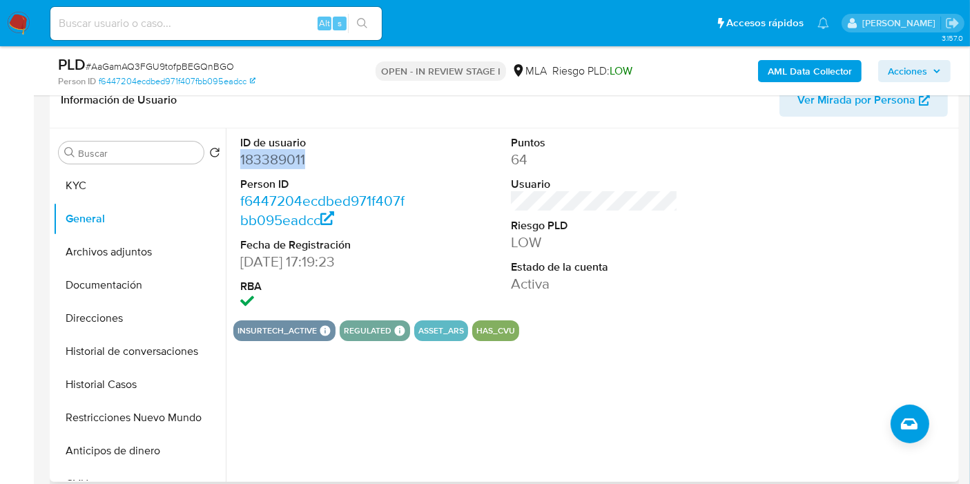
copy dd "183389011"
drag, startPoint x: 120, startPoint y: 212, endPoint x: 118, endPoint y: 187, distance: 24.9
click at [120, 204] on button "General" at bounding box center [139, 218] width 173 height 33
click at [118, 187] on button "KYC" at bounding box center [134, 185] width 162 height 33
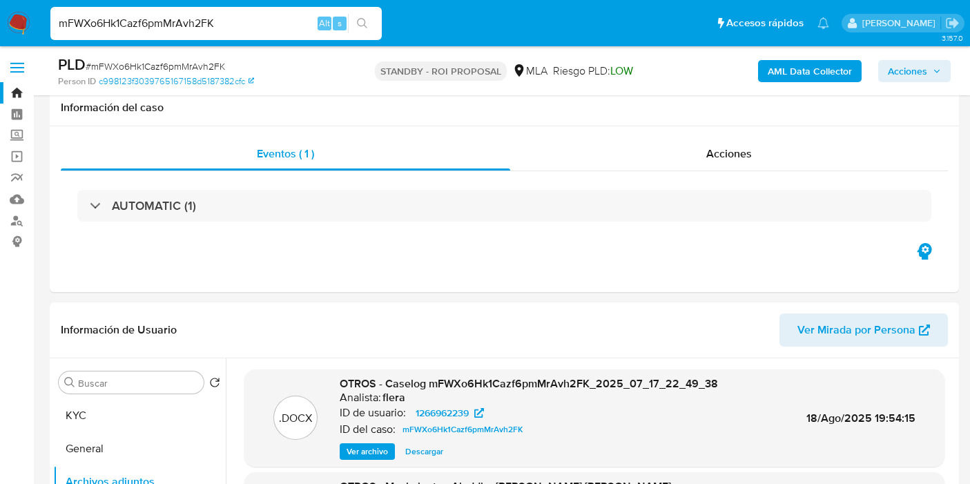
select select "10"
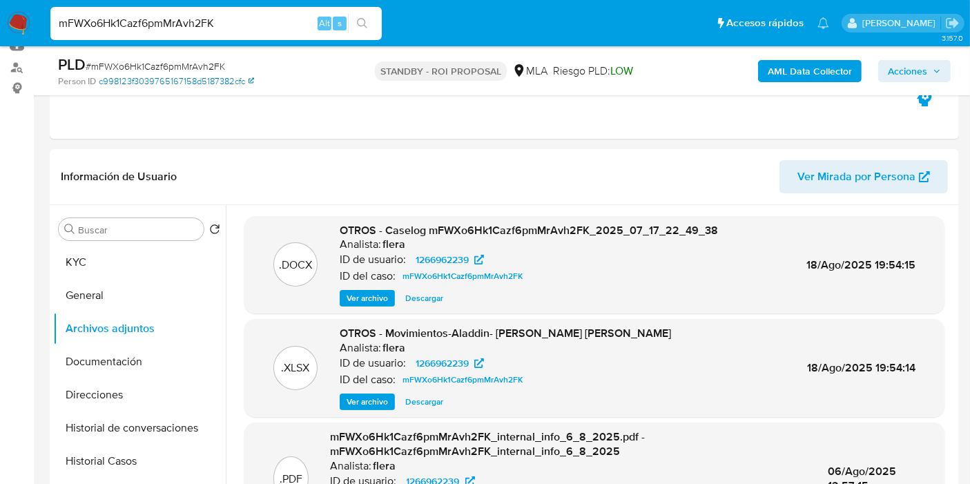
click at [210, 82] on link "c998123f3039765167158d5187382cfc" at bounding box center [176, 81] width 155 height 12
click at [287, 26] on input "mFWXo6Hk1Cazf6pmMrAvh2FK" at bounding box center [216, 24] width 332 height 18
paste input "ikUgJrO5W0KYLsbipst6DXkp"
type input "ikUgJrO5W0KYLsbipst6DXkp"
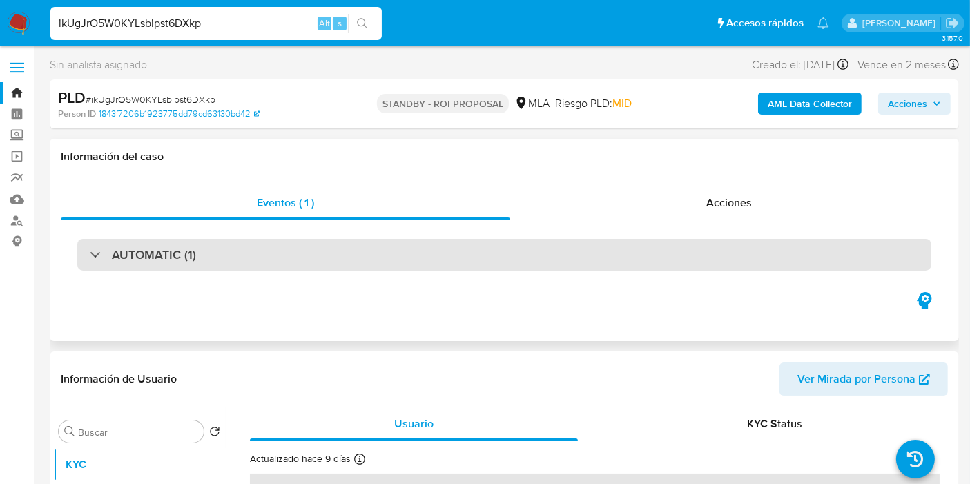
select select "10"
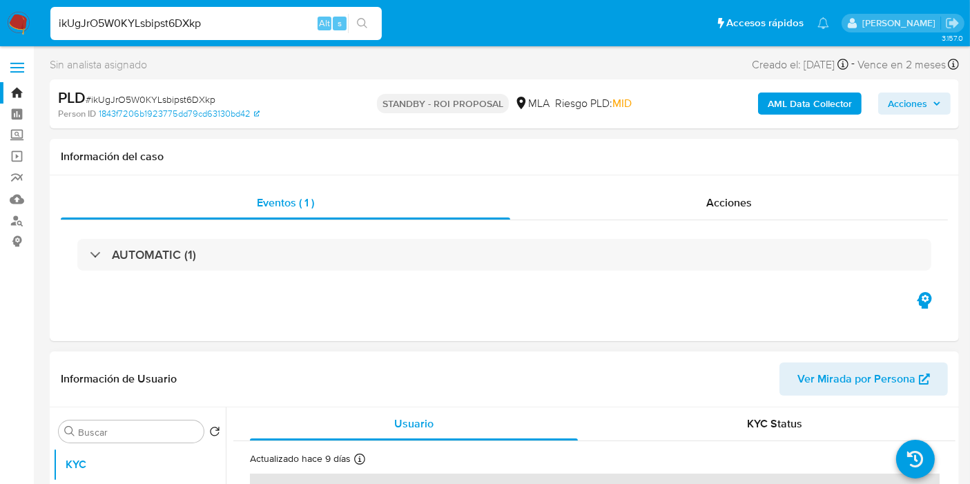
scroll to position [230, 0]
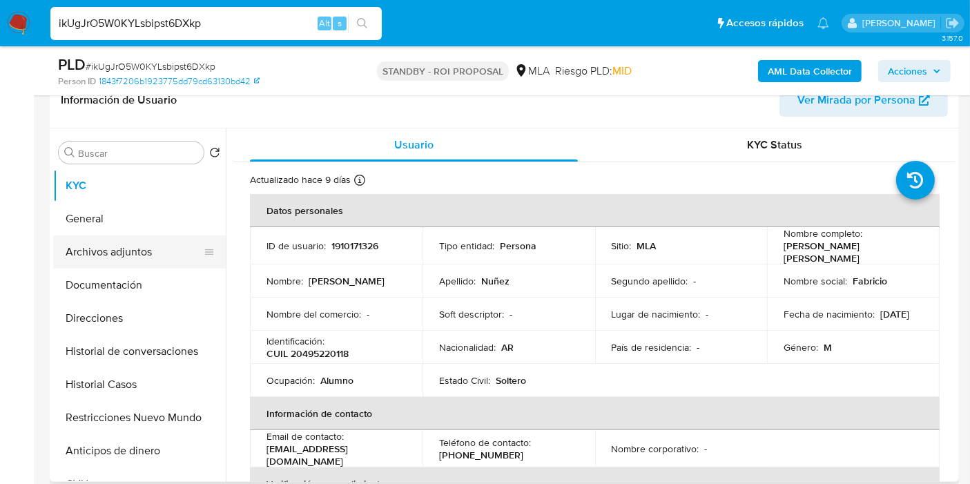
click at [121, 249] on button "Archivos adjuntos" at bounding box center [134, 252] width 162 height 33
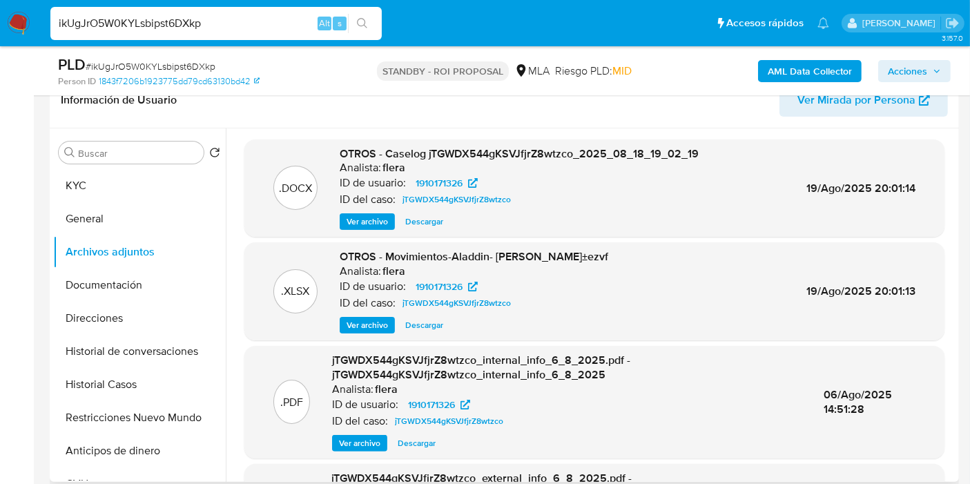
click at [432, 221] on span "Descargar" at bounding box center [424, 222] width 38 height 14
click at [285, 23] on input "ikUgJrO5W0KYLsbipst6DXkp" at bounding box center [216, 24] width 332 height 18
paste input "tbXNvAaBfZupJIjVLsQR3Vmy"
type input "tbXNvAaBfZupJIjVLsQR3Vmy"
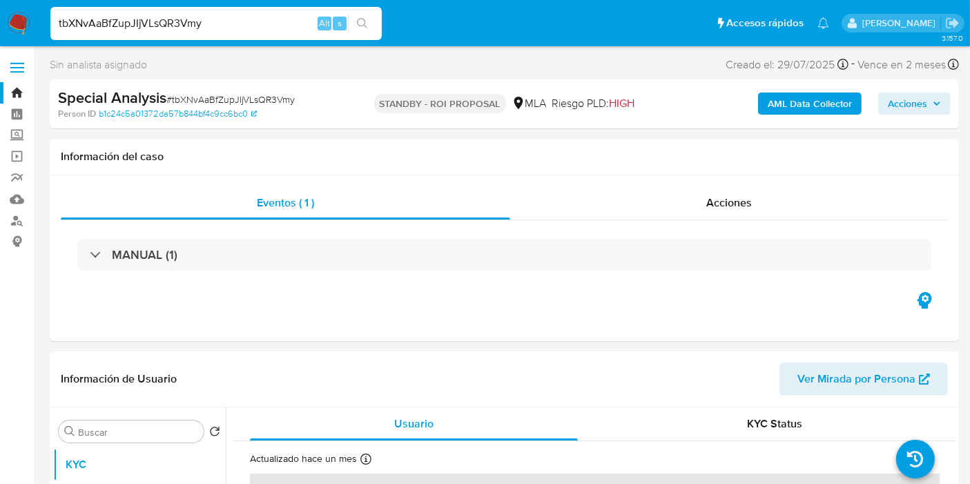
select select "10"
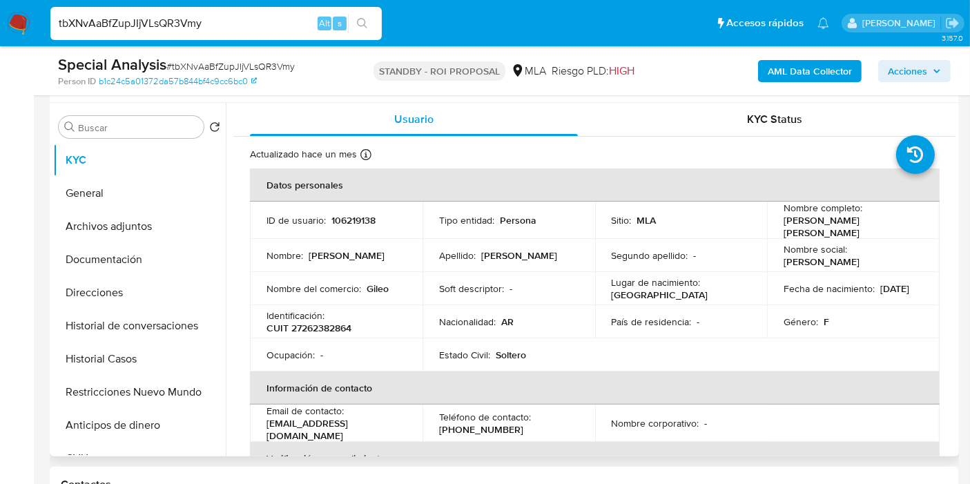
scroll to position [307, 0]
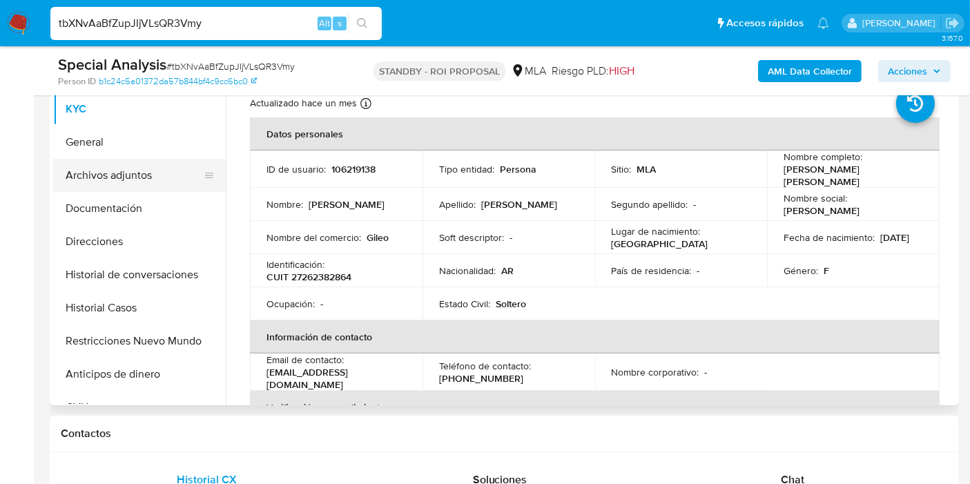
click at [144, 186] on button "Archivos adjuntos" at bounding box center [134, 175] width 162 height 33
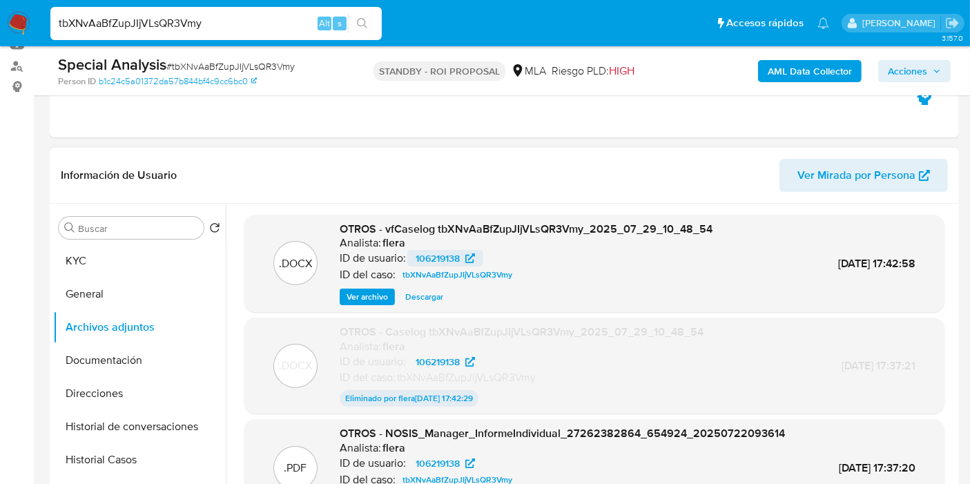
scroll to position [153, 0]
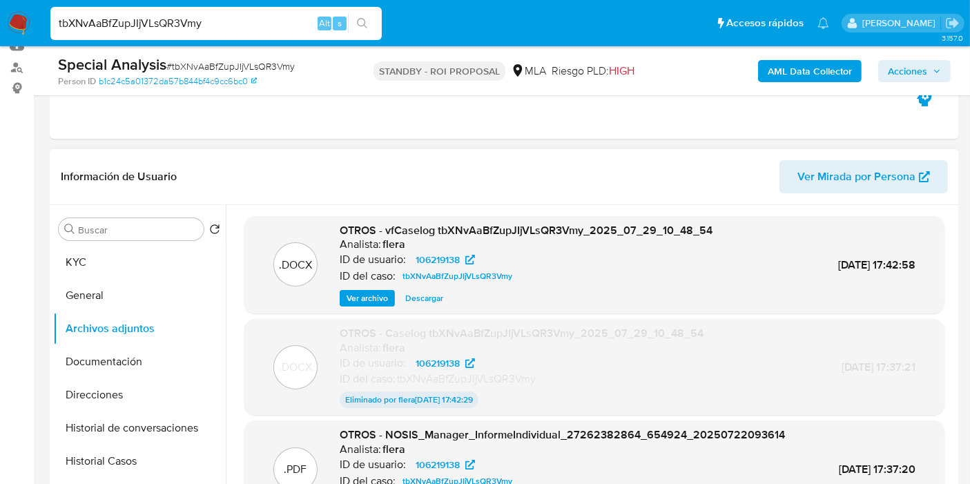
click at [437, 289] on div "OTROS - vfCaselog tbXNvAaBfZupJIjVLsQR3Vmy_2025_07_29_10_48_54 Analista: flera …" at bounding box center [526, 265] width 373 height 84
click at [433, 293] on span "Descargar" at bounding box center [424, 298] width 38 height 14
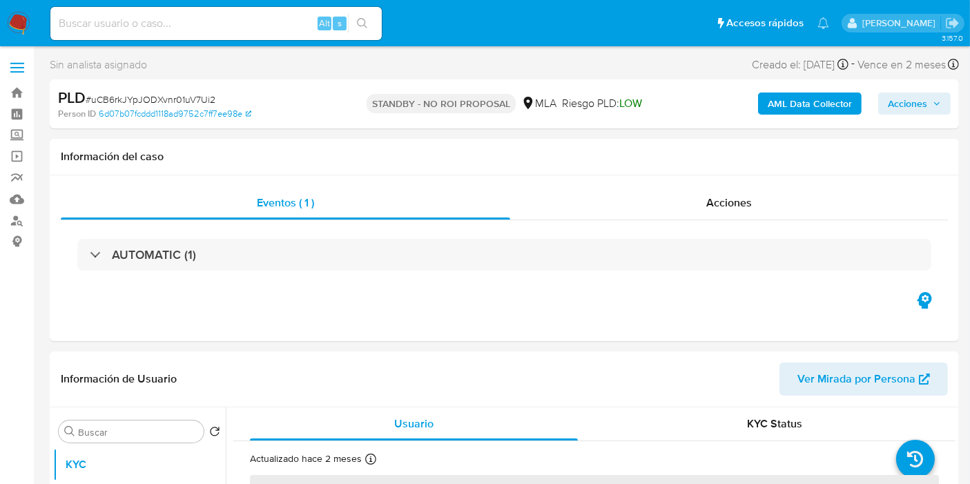
click at [19, 28] on img at bounding box center [18, 23] width 23 height 23
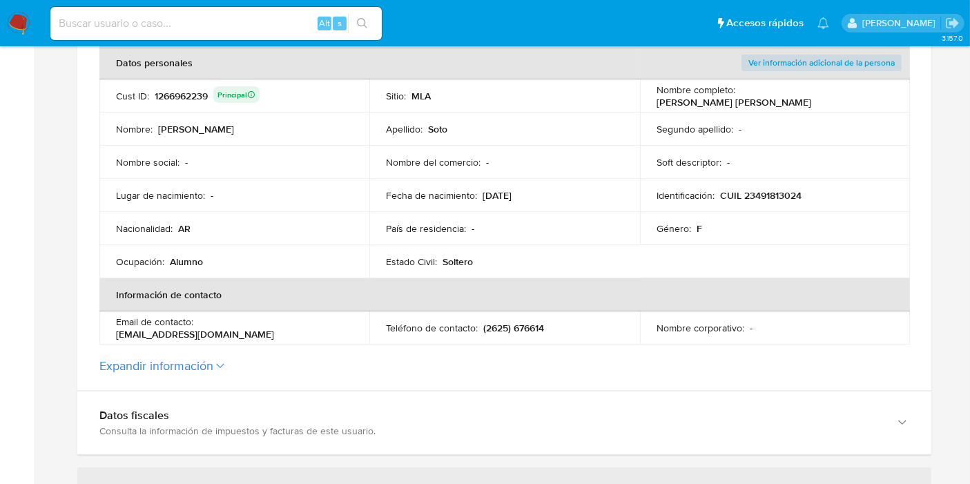
scroll to position [307, 0]
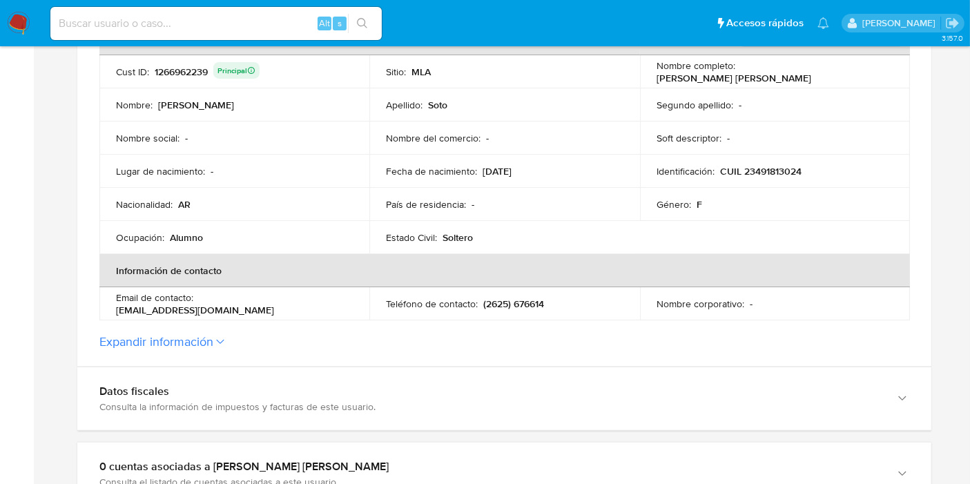
click at [274, 304] on p "sotogiuliana763@gmail.com" at bounding box center [195, 310] width 158 height 12
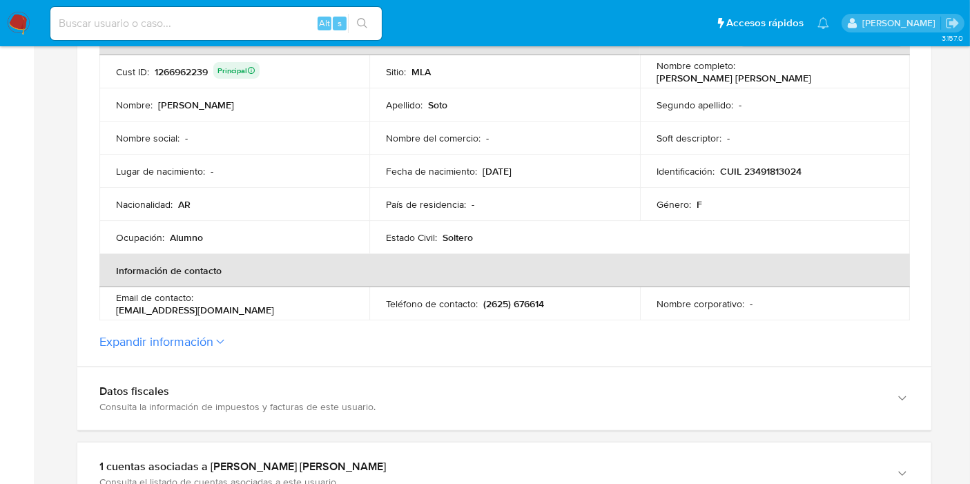
drag, startPoint x: 290, startPoint y: 303, endPoint x: 171, endPoint y: 298, distance: 119.6
click at [171, 298] on p "Email de contacto :" at bounding box center [154, 297] width 77 height 12
drag, startPoint x: 189, startPoint y: 307, endPoint x: 202, endPoint y: 302, distance: 14.4
click at [189, 304] on p "Email de contacto :" at bounding box center [154, 297] width 77 height 12
click at [203, 304] on p "sotogiuliana763@gmail.com" at bounding box center [195, 310] width 158 height 12
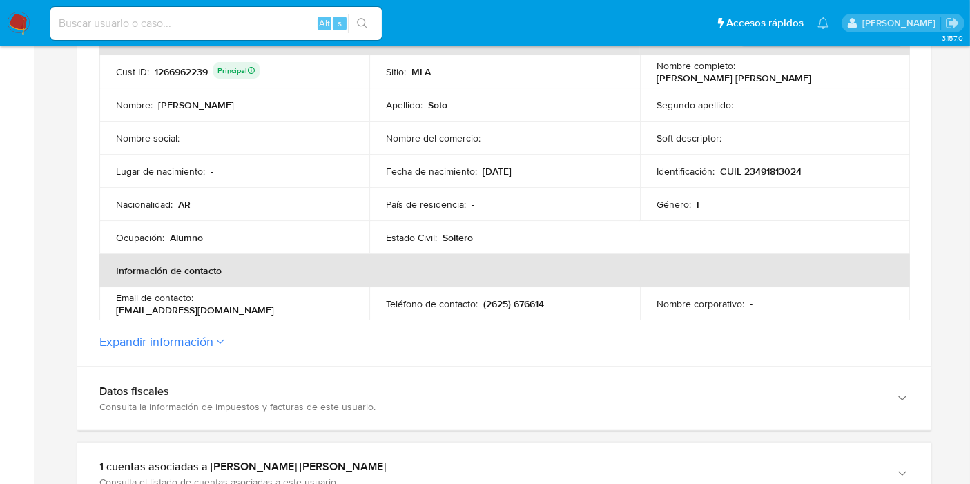
click at [199, 304] on p "sotogiuliana763@gmail.com" at bounding box center [195, 310] width 158 height 12
drag, startPoint x: 198, startPoint y: 300, endPoint x: 341, endPoint y: 308, distance: 143.2
click at [341, 308] on div "Email de contacto : sotogiuliana763@gmail.com" at bounding box center [234, 303] width 237 height 25
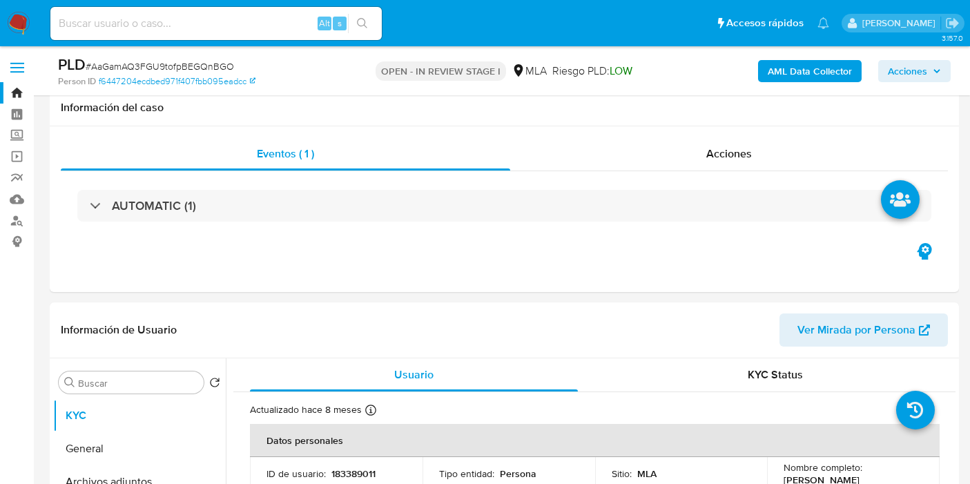
select select "10"
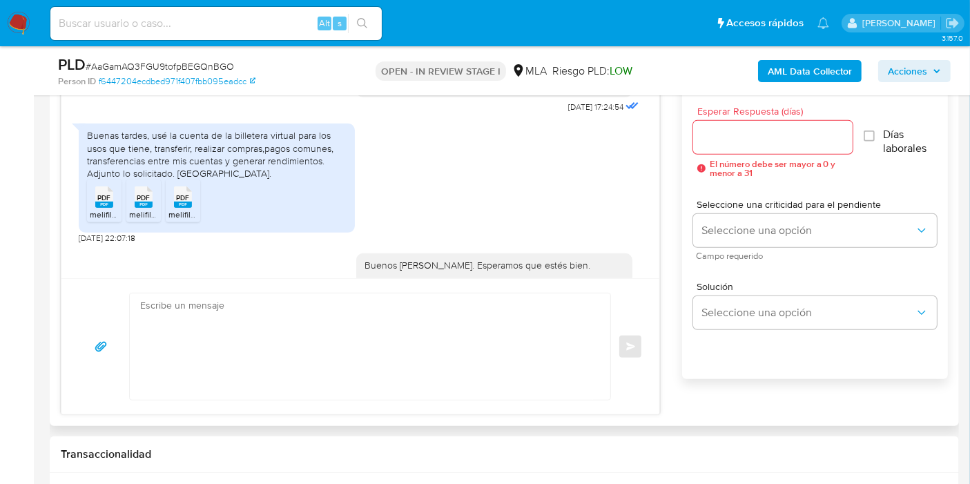
scroll to position [714, 0]
click at [239, 182] on div "Buenas tardes, usé la cuenta de la billetera virtual para los usos que tiene, t…" at bounding box center [217, 156] width 260 height 50
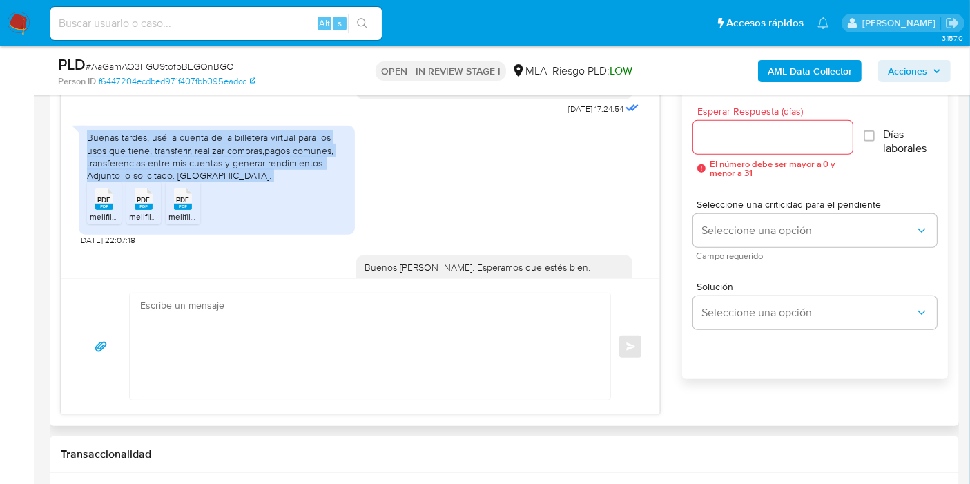
click at [239, 182] on div "Buenas tardes, usé la cuenta de la billetera virtual para los usos que tiene, t…" at bounding box center [217, 156] width 260 height 50
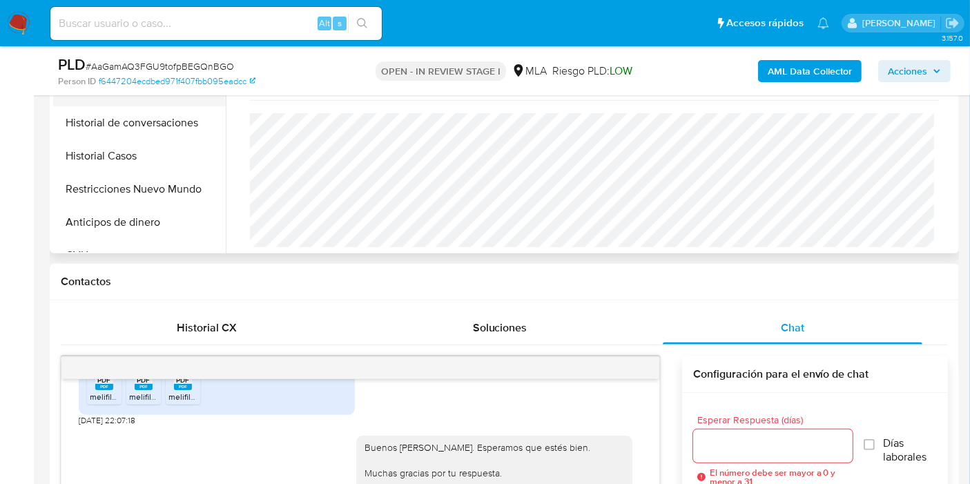
scroll to position [307, 0]
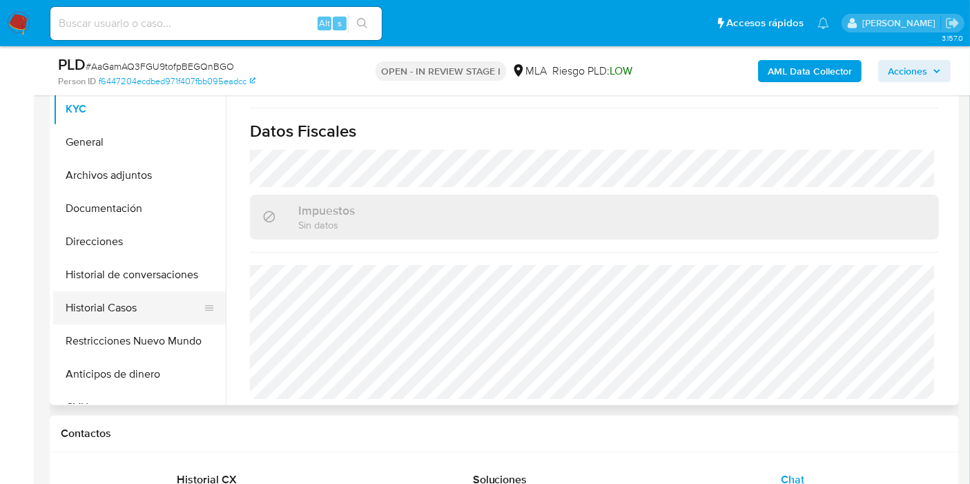
click at [81, 323] on button "Historial Casos" at bounding box center [134, 307] width 162 height 33
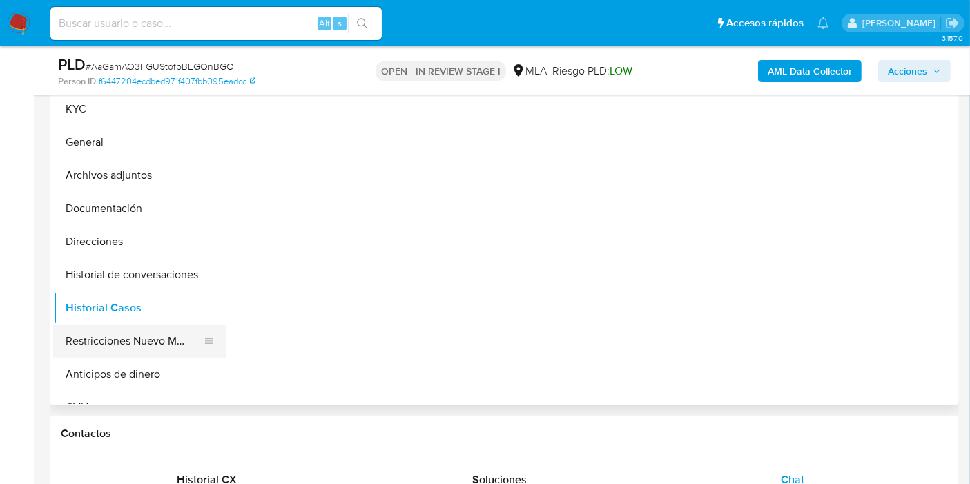
click at [99, 334] on button "Restricciones Nuevo Mundo" at bounding box center [134, 341] width 162 height 33
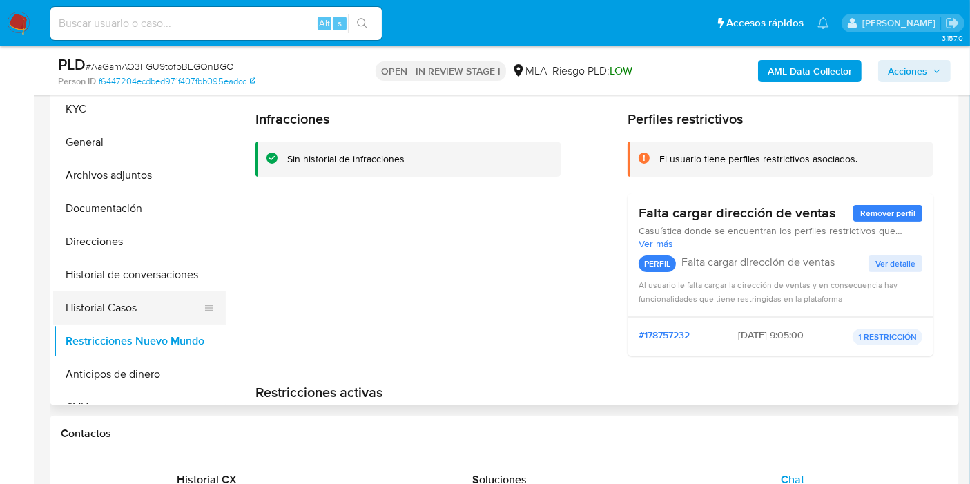
click at [79, 316] on button "Historial Casos" at bounding box center [134, 307] width 162 height 33
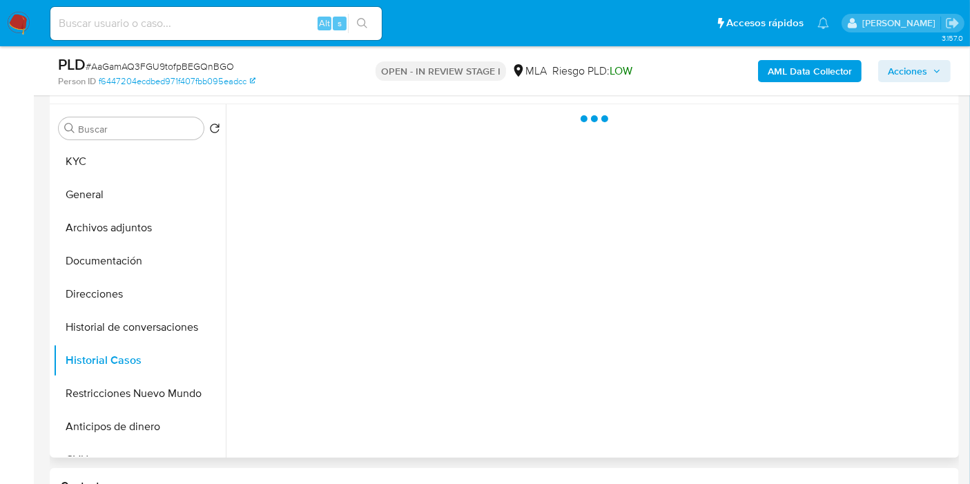
scroll to position [230, 0]
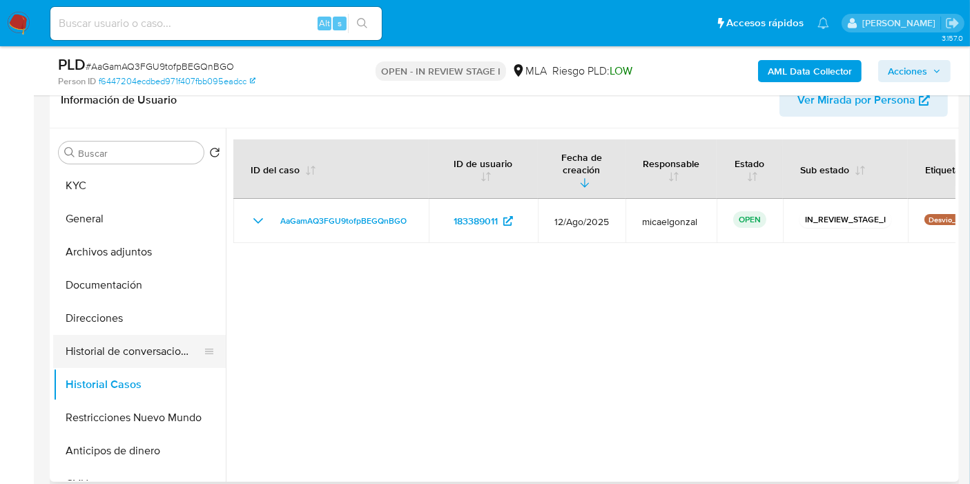
click at [122, 349] on button "Historial de conversaciones" at bounding box center [134, 351] width 162 height 33
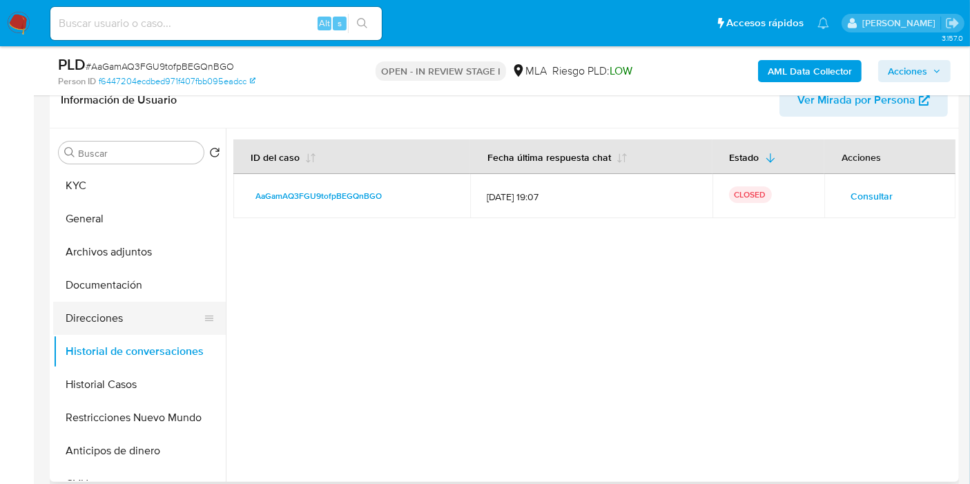
click at [151, 312] on button "Direcciones" at bounding box center [134, 318] width 162 height 33
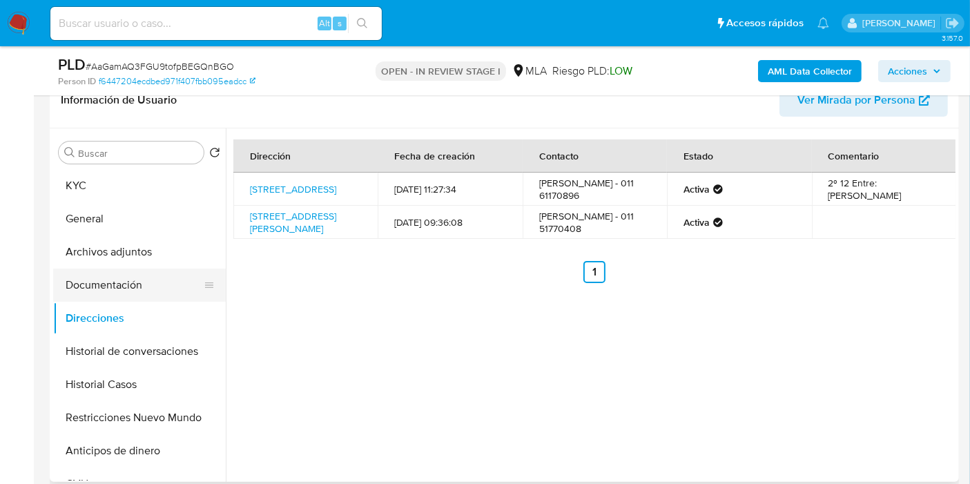
click at [153, 279] on button "Documentación" at bounding box center [134, 285] width 162 height 33
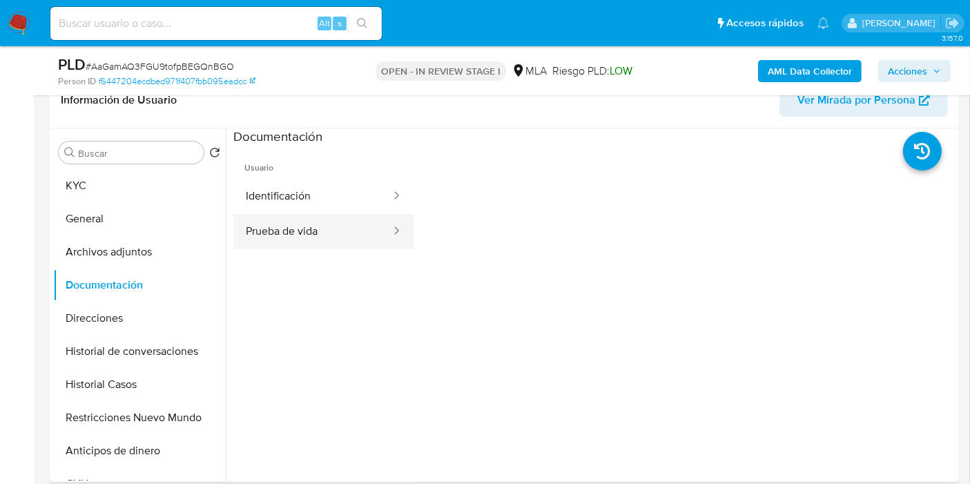
click at [309, 229] on button "Prueba de vida" at bounding box center [312, 231] width 159 height 35
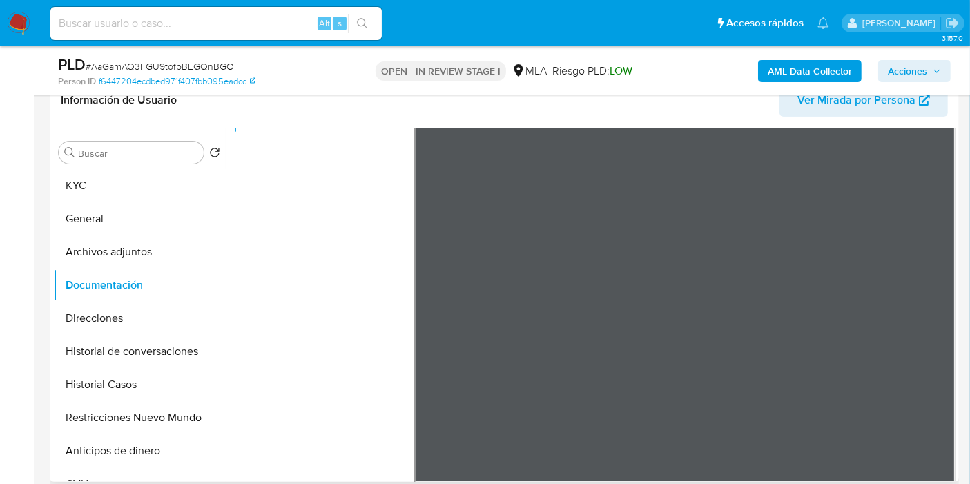
scroll to position [0, 0]
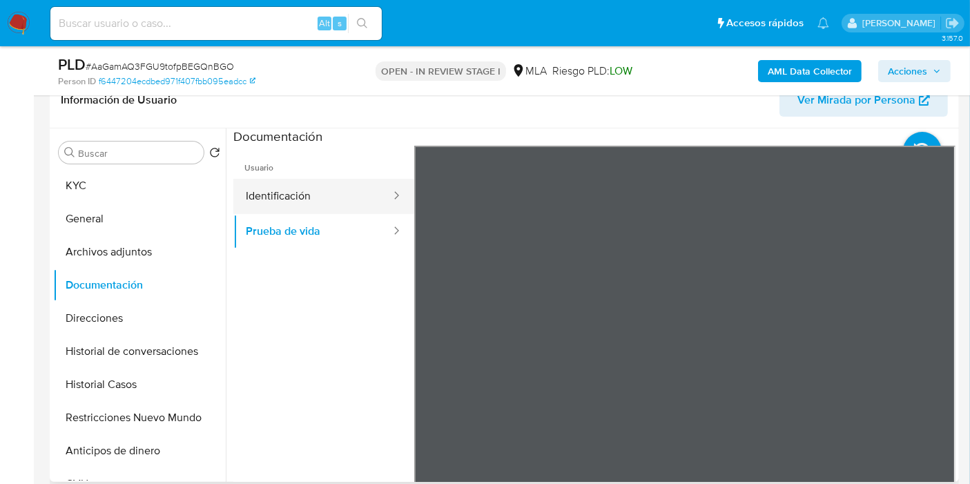
click at [327, 200] on button "Identificación" at bounding box center [312, 196] width 159 height 35
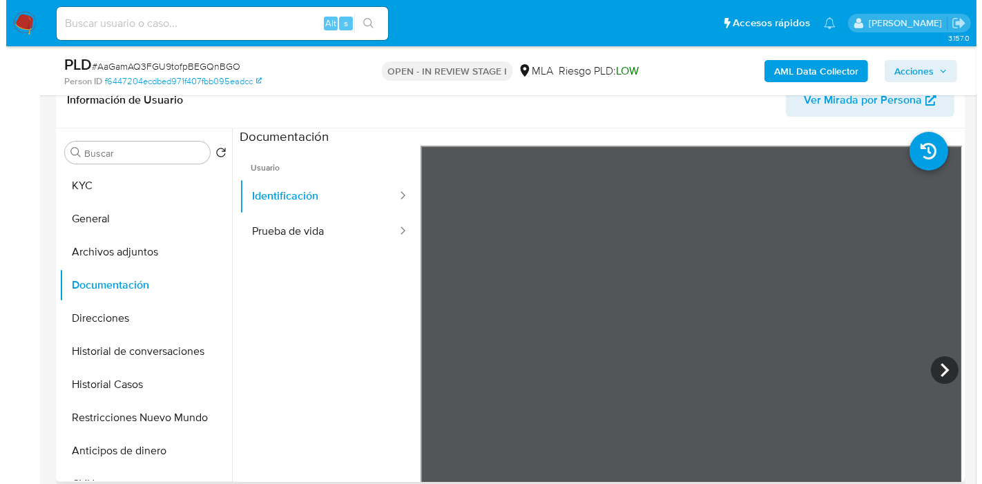
scroll to position [23, 0]
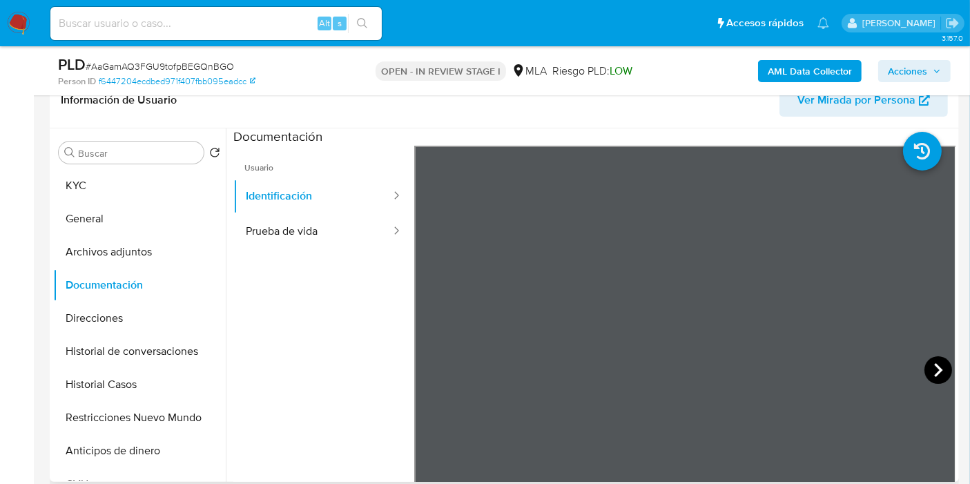
click at [943, 372] on icon at bounding box center [939, 370] width 28 height 28
click at [136, 256] on button "Archivos adjuntos" at bounding box center [134, 252] width 162 height 33
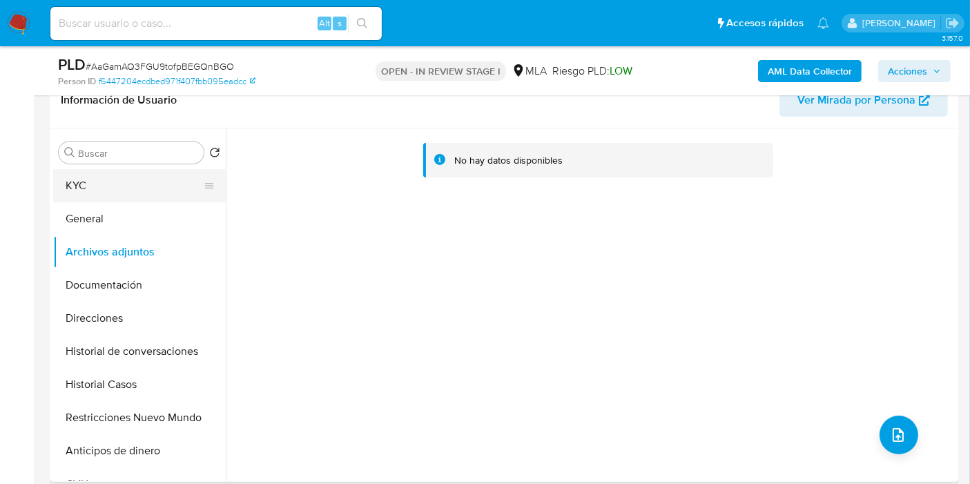
click at [175, 194] on button "KYC" at bounding box center [134, 185] width 162 height 33
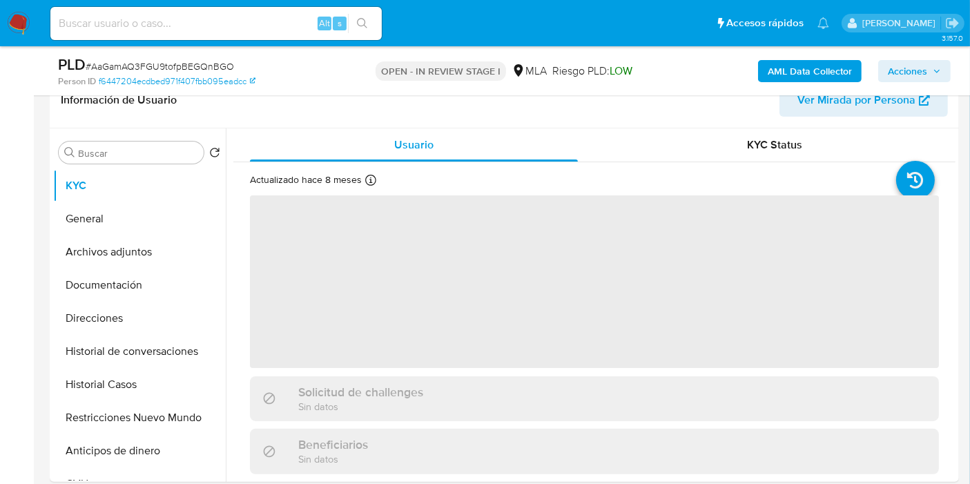
click at [812, 84] on div "AML Data Collector Acciones" at bounding box center [804, 71] width 294 height 32
click at [820, 74] on b "AML Data Collector" at bounding box center [810, 71] width 84 height 22
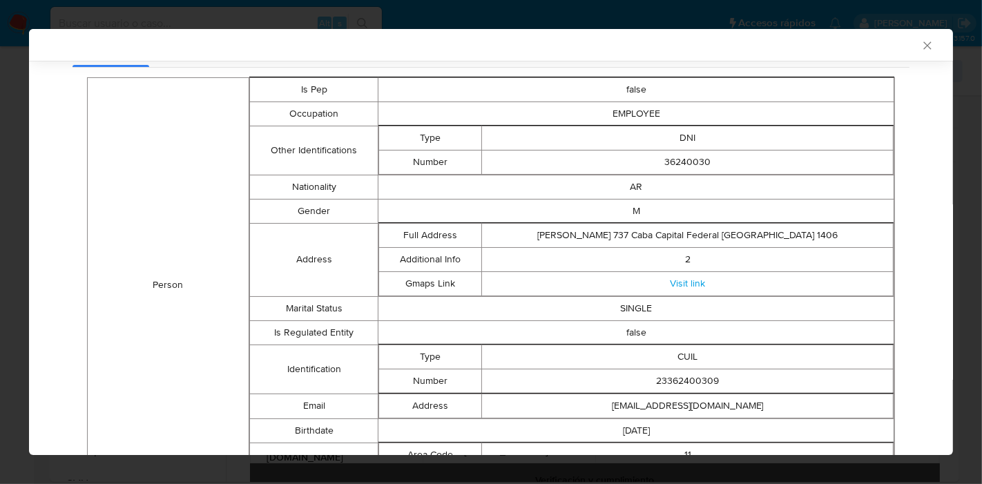
scroll to position [17, 0]
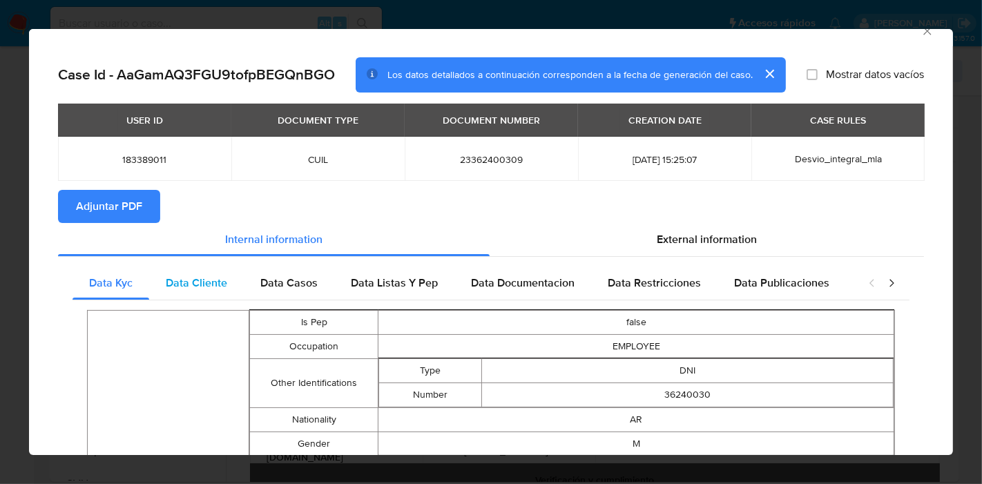
click at [228, 289] on div "Data Cliente" at bounding box center [196, 283] width 95 height 33
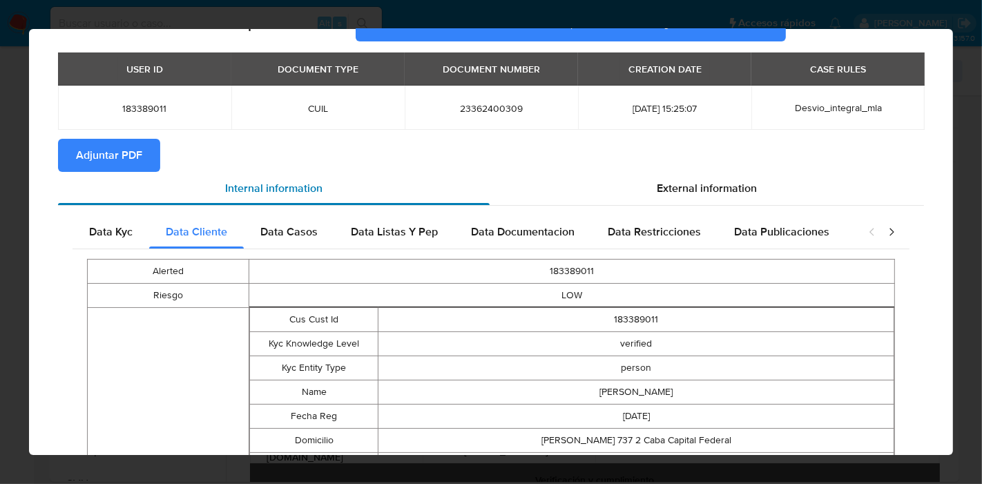
scroll to position [0, 0]
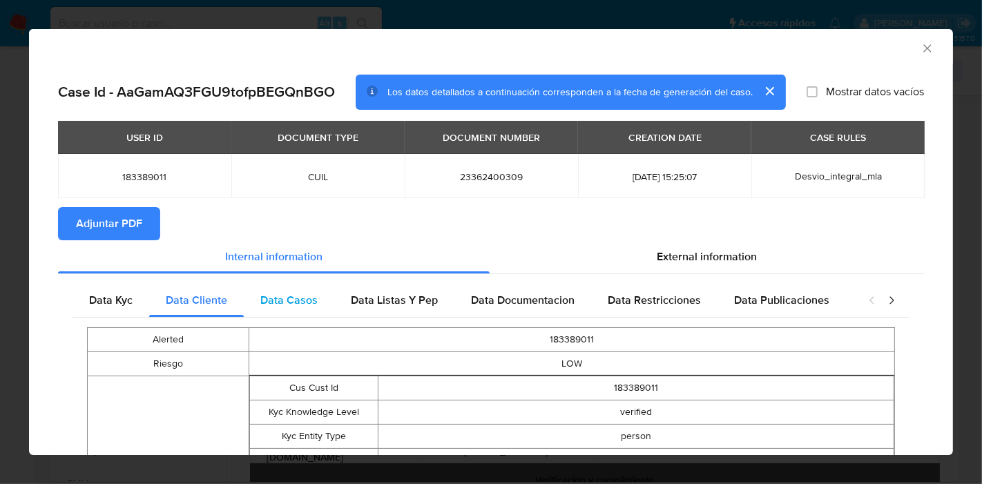
click at [323, 311] on div "Data Casos" at bounding box center [289, 300] width 90 height 33
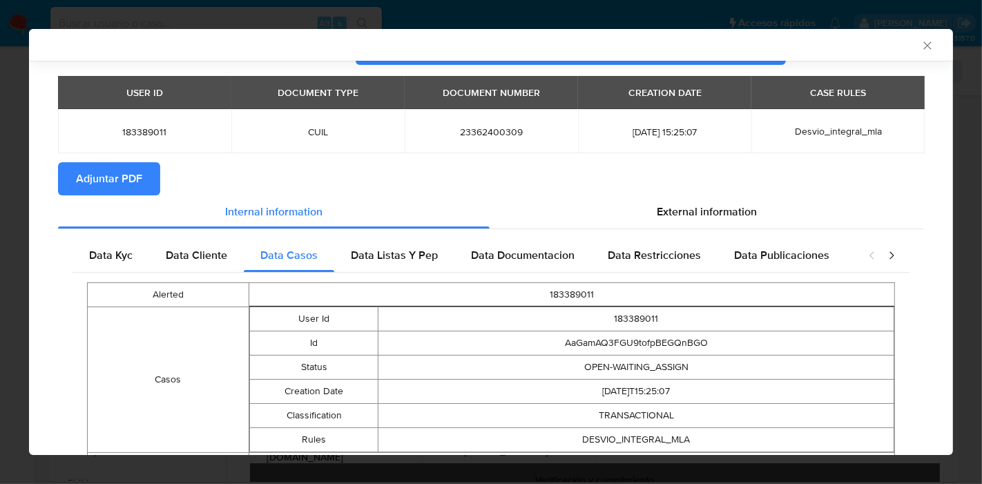
scroll to position [111, 0]
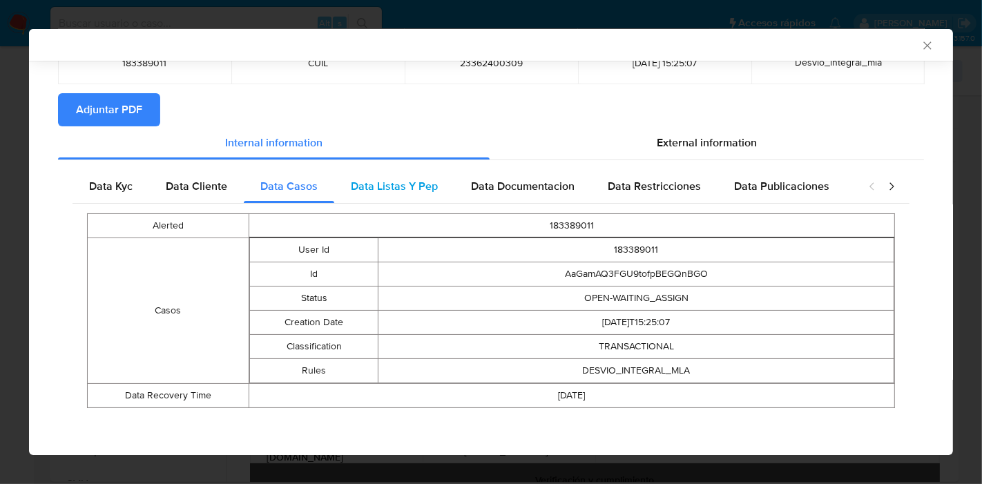
click at [394, 181] on span "Data Listas Y Pep" at bounding box center [394, 186] width 87 height 16
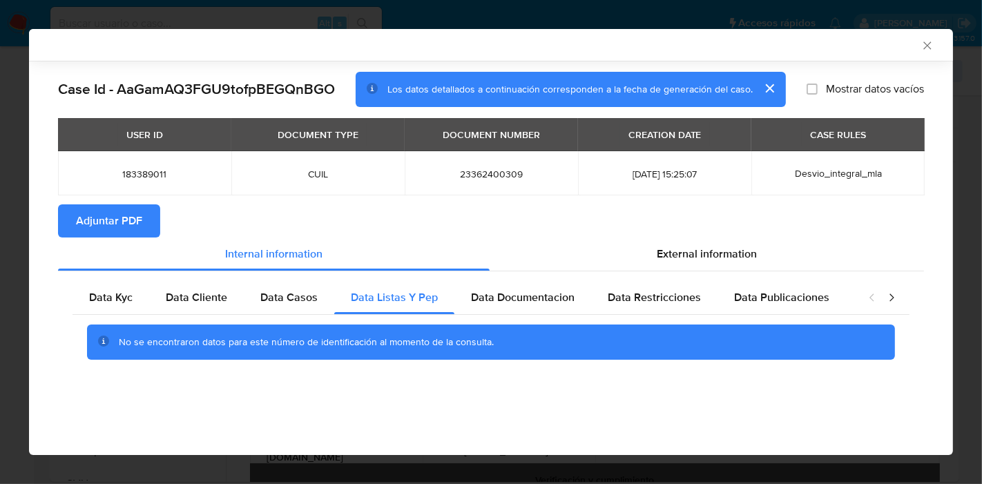
scroll to position [0, 0]
click at [530, 293] on span "Data Documentacion" at bounding box center [523, 297] width 104 height 16
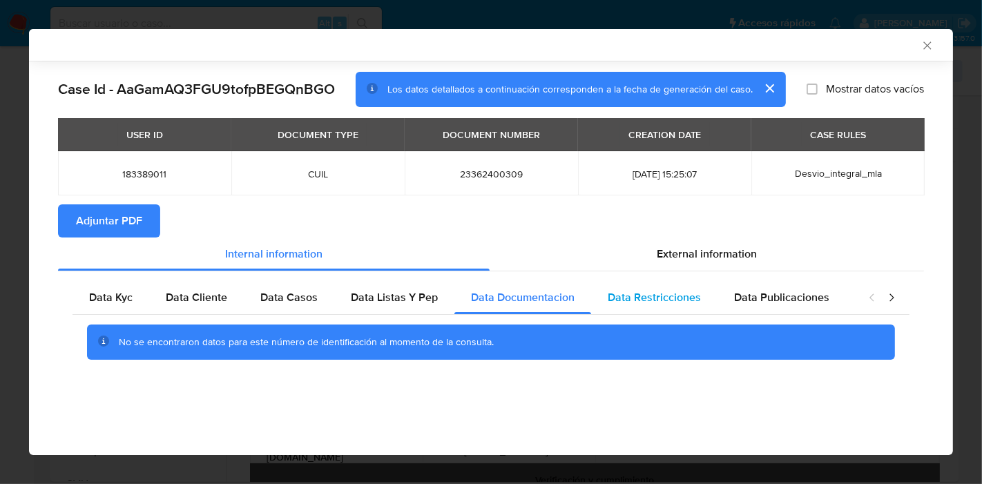
click at [660, 293] on span "Data Restricciones" at bounding box center [654, 297] width 93 height 16
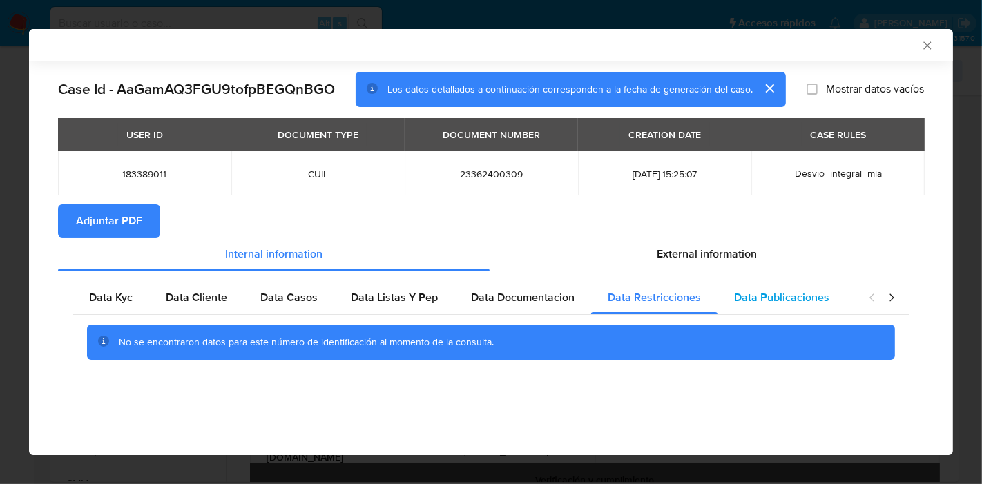
click at [785, 287] on div "Data Publicaciones" at bounding box center [782, 297] width 128 height 33
click at [896, 297] on icon "closure-recommendation-modal" at bounding box center [892, 298] width 14 height 14
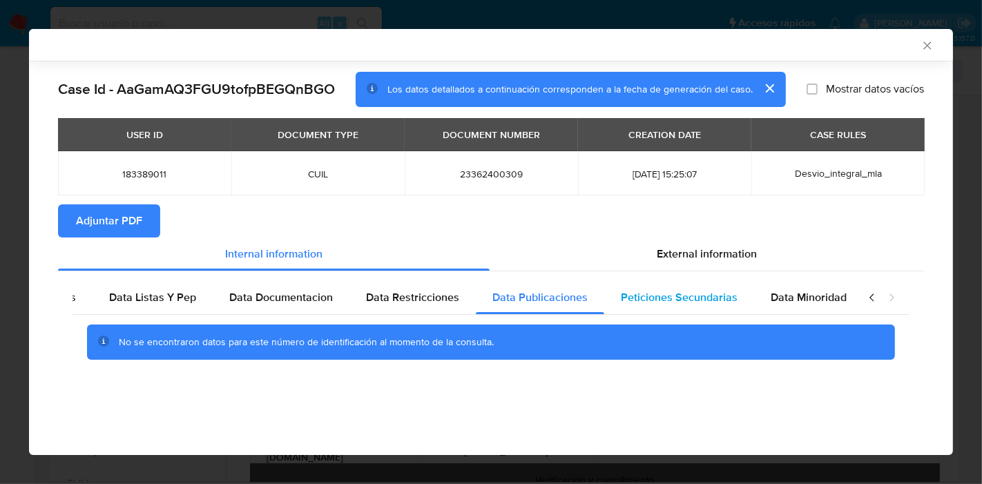
scroll to position [0, 242]
click at [645, 312] on div "Peticiones Secundarias" at bounding box center [679, 297] width 150 height 33
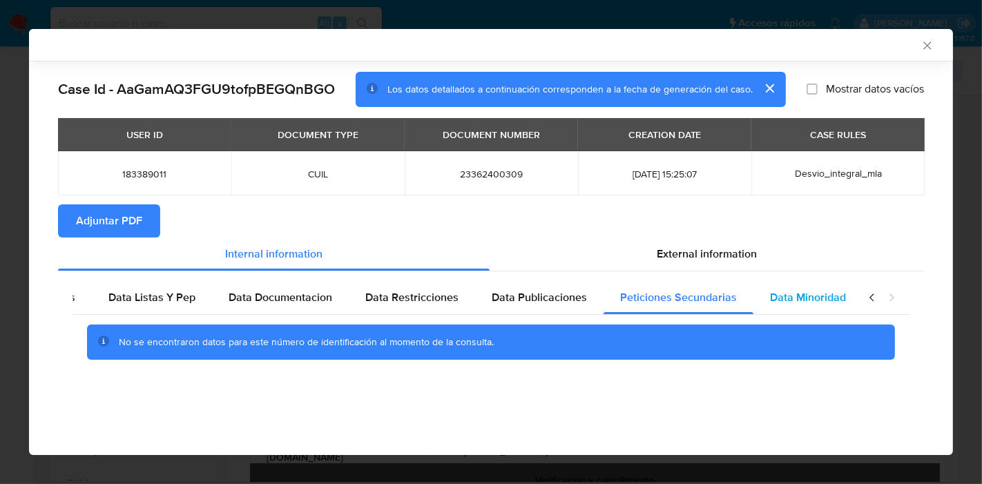
click at [773, 292] on span "Data Minoridad" at bounding box center [808, 297] width 76 height 16
click at [871, 296] on icon "closure-recommendation-modal" at bounding box center [872, 298] width 4 height 8
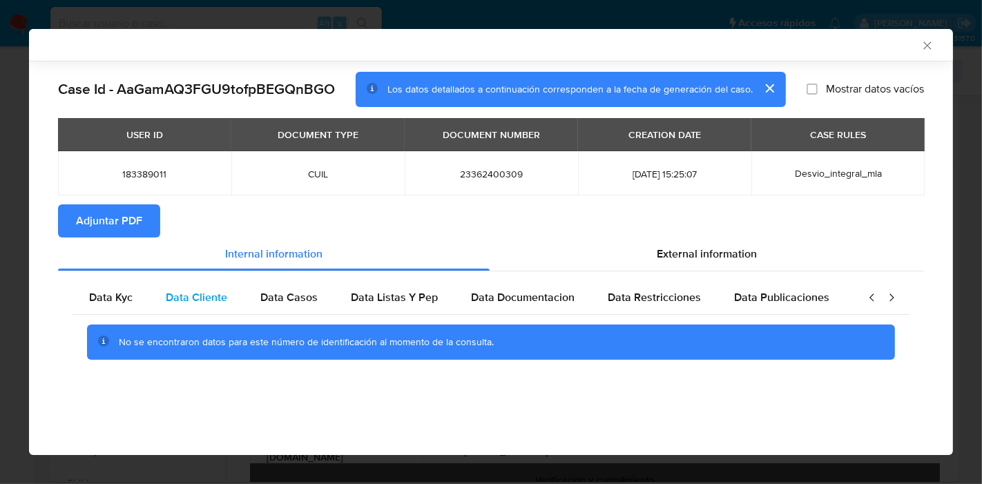
scroll to position [0, 0]
click at [113, 290] on span "Data Kyc" at bounding box center [111, 297] width 44 height 16
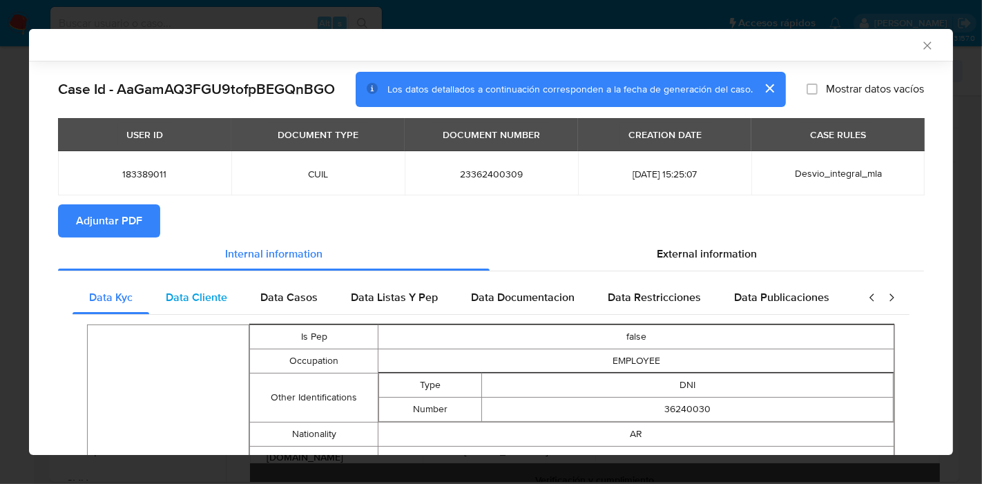
drag, startPoint x: 700, startPoint y: 249, endPoint x: 393, endPoint y: 291, distance: 309.4
click at [699, 251] on span "External information" at bounding box center [707, 254] width 100 height 16
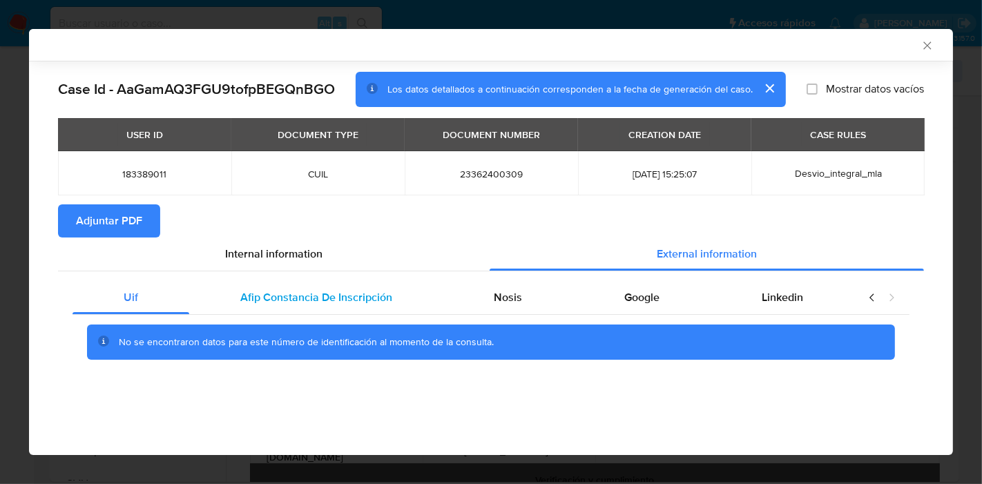
click at [337, 294] on span "Afip Constancia De Inscripción" at bounding box center [316, 297] width 152 height 16
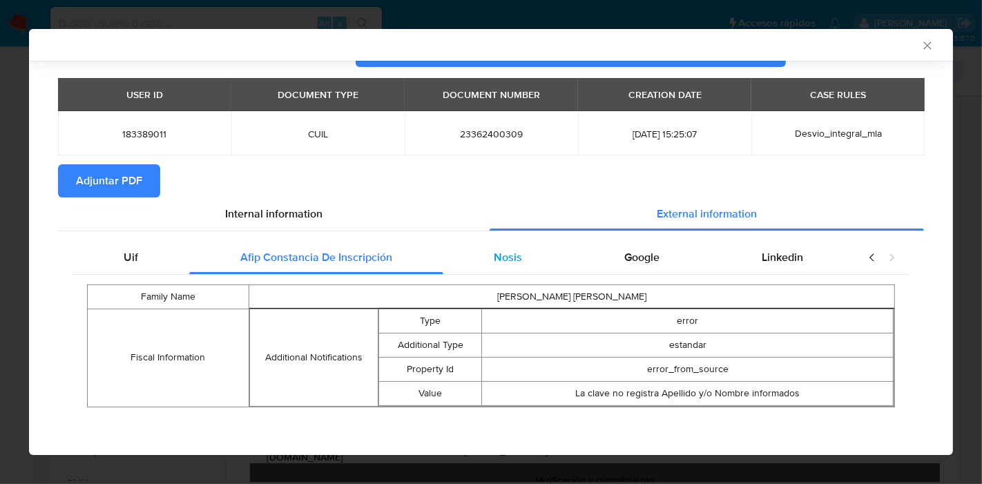
click at [550, 261] on div "Nosis" at bounding box center [508, 257] width 131 height 33
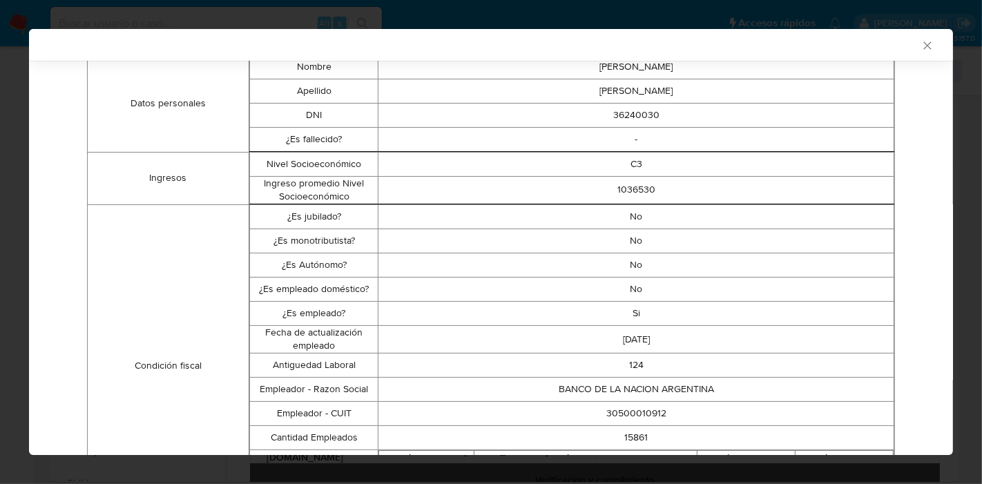
scroll to position [40, 0]
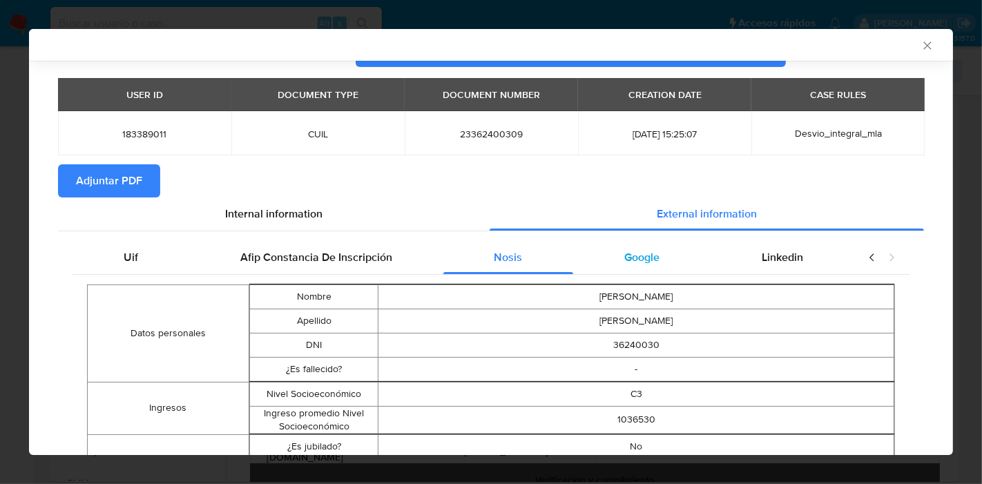
click at [651, 254] on div "Google" at bounding box center [641, 257] width 137 height 33
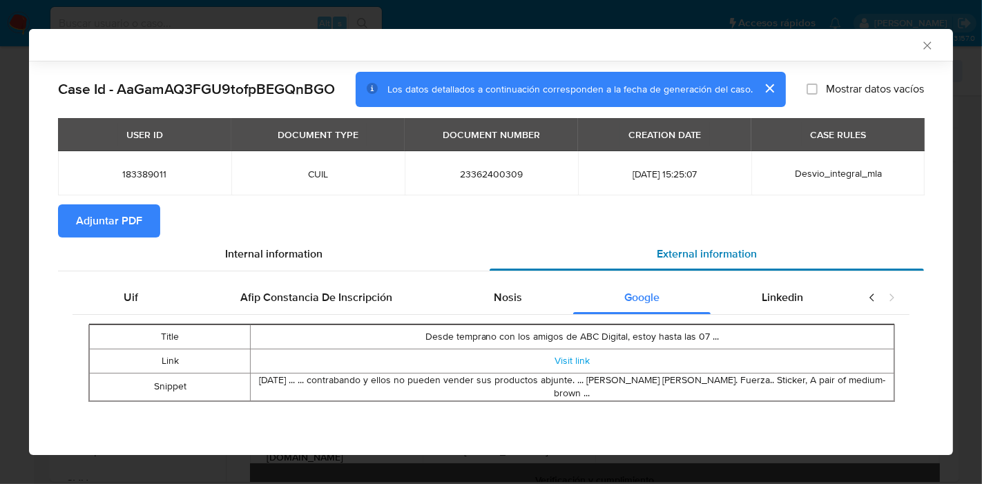
scroll to position [0, 0]
click at [781, 297] on span "Linkedin" at bounding box center [782, 297] width 41 height 16
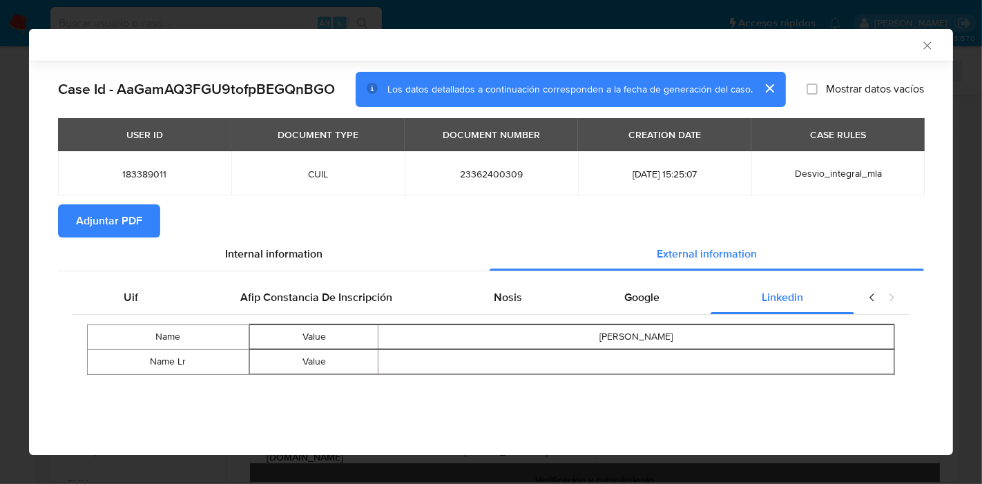
click at [694, 315] on div "Name Value Carlos Agustin Galeano Name Lr Value" at bounding box center [491, 350] width 837 height 70
click at [672, 296] on div "Google" at bounding box center [641, 297] width 137 height 33
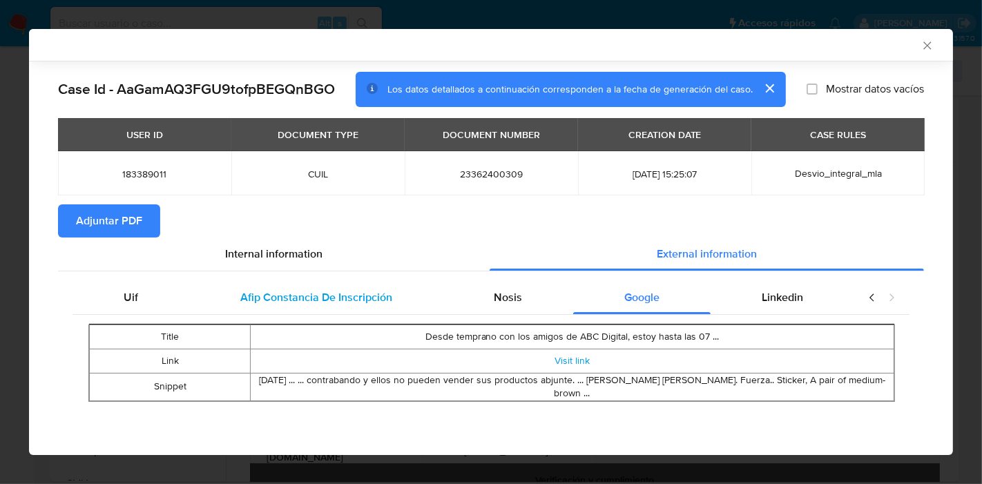
click at [238, 297] on div "Afip Constancia De Inscripción" at bounding box center [316, 297] width 254 height 33
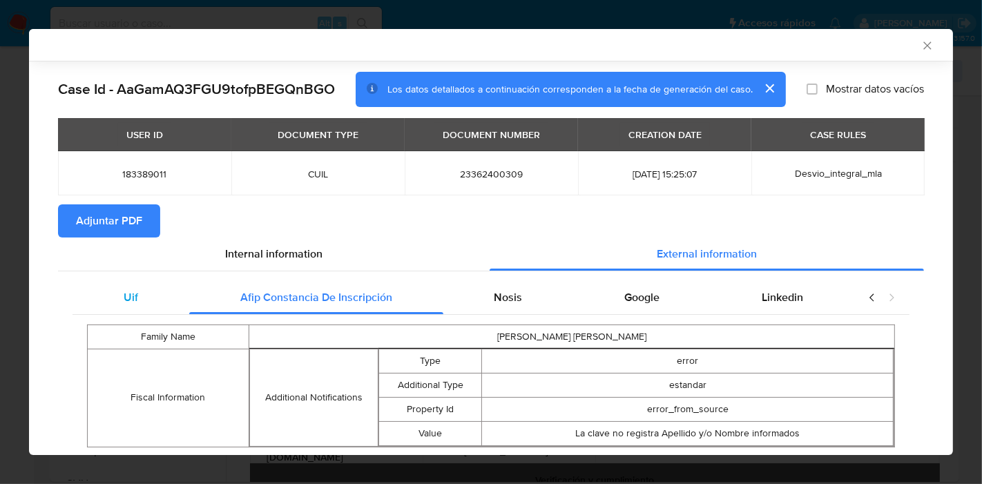
drag, startPoint x: 112, startPoint y: 292, endPoint x: 186, endPoint y: 287, distance: 74.1
click at [112, 291] on div "Uif" at bounding box center [131, 297] width 117 height 33
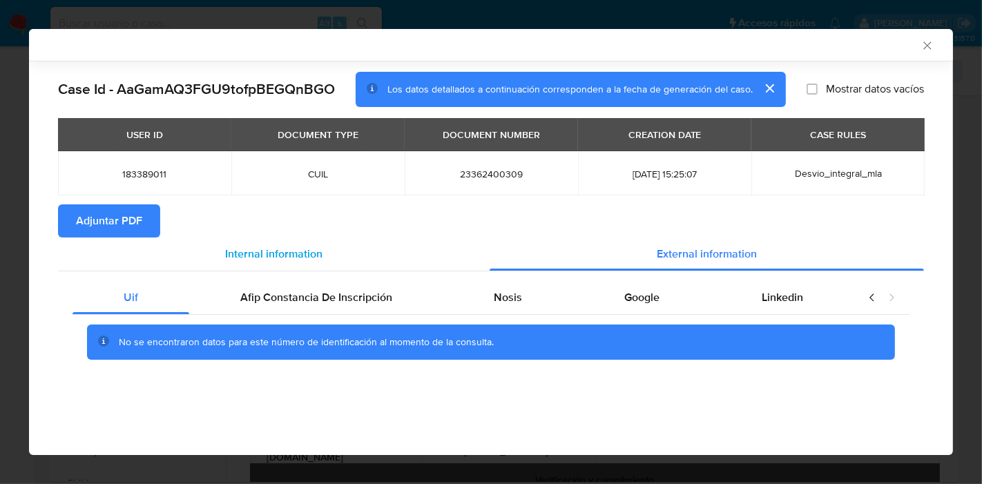
click at [301, 261] on div "Internal information" at bounding box center [274, 254] width 432 height 33
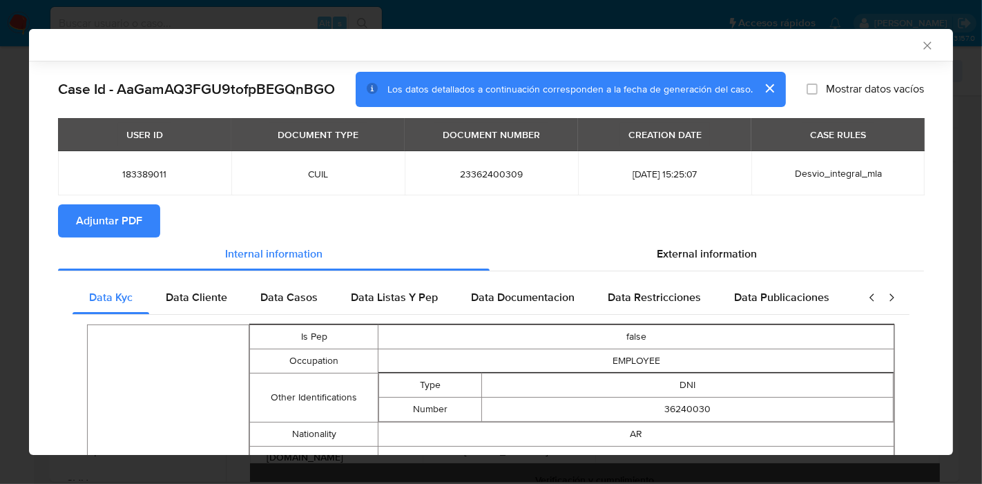
click at [128, 211] on span "Adjuntar PDF" at bounding box center [109, 221] width 66 height 30
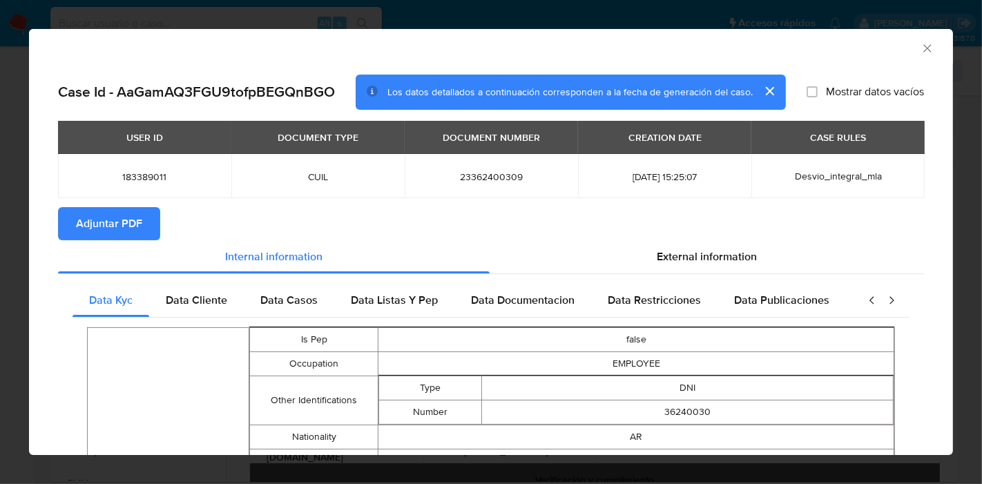
click at [923, 44] on div "AML Data Collector" at bounding box center [491, 46] width 924 height 35
click at [923, 46] on icon "Cerrar ventana" at bounding box center [927, 48] width 8 height 8
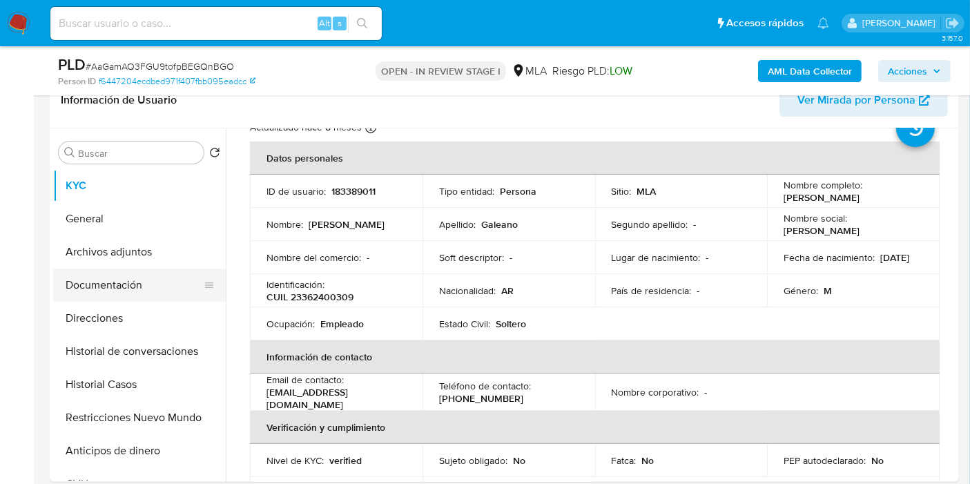
scroll to position [77, 0]
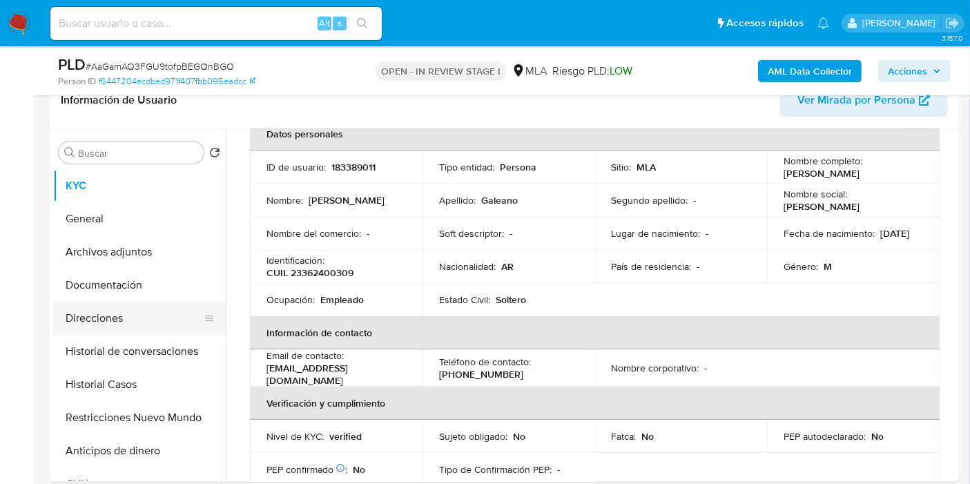
click at [56, 307] on button "Direcciones" at bounding box center [134, 318] width 162 height 33
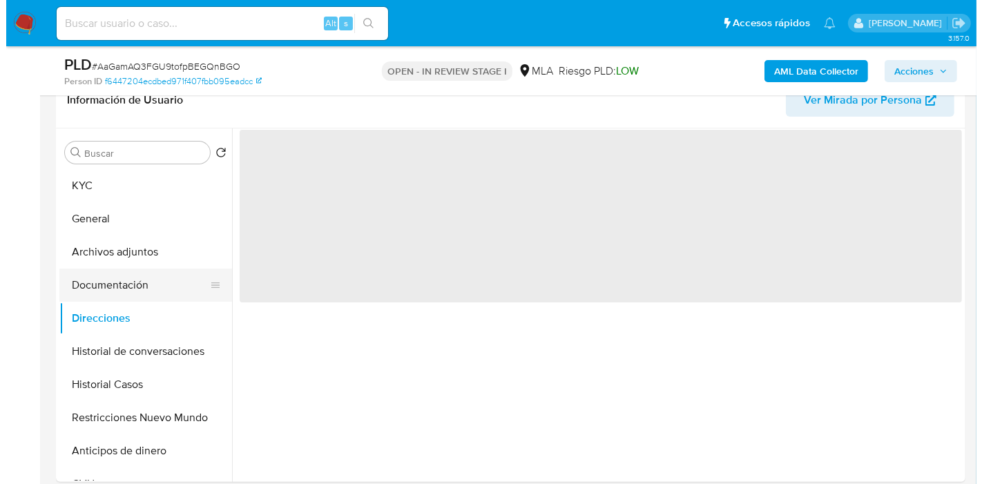
scroll to position [0, 0]
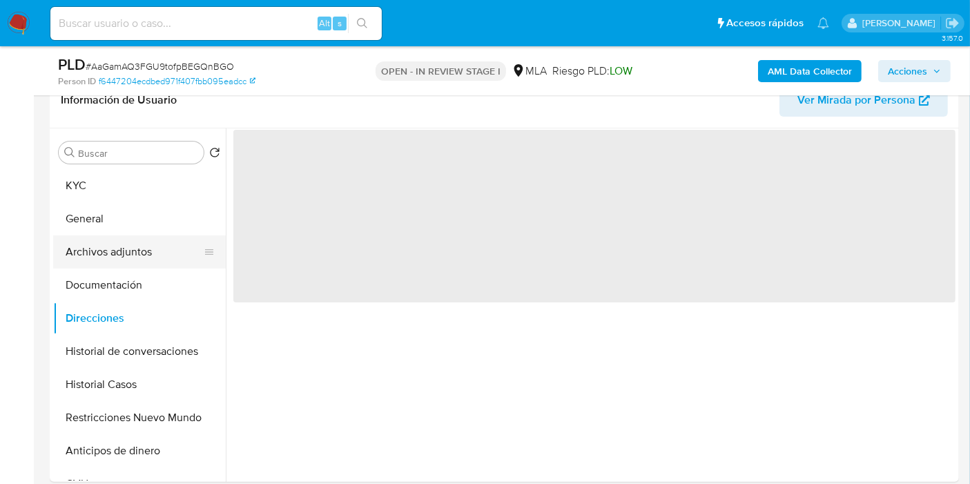
click at [111, 258] on button "Archivos adjuntos" at bounding box center [134, 252] width 162 height 33
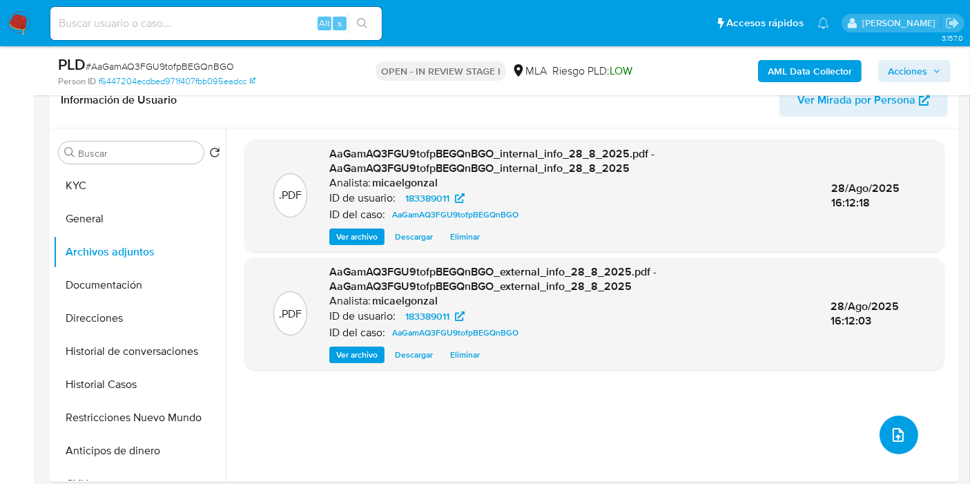
click at [881, 437] on button "upload-file" at bounding box center [899, 435] width 39 height 39
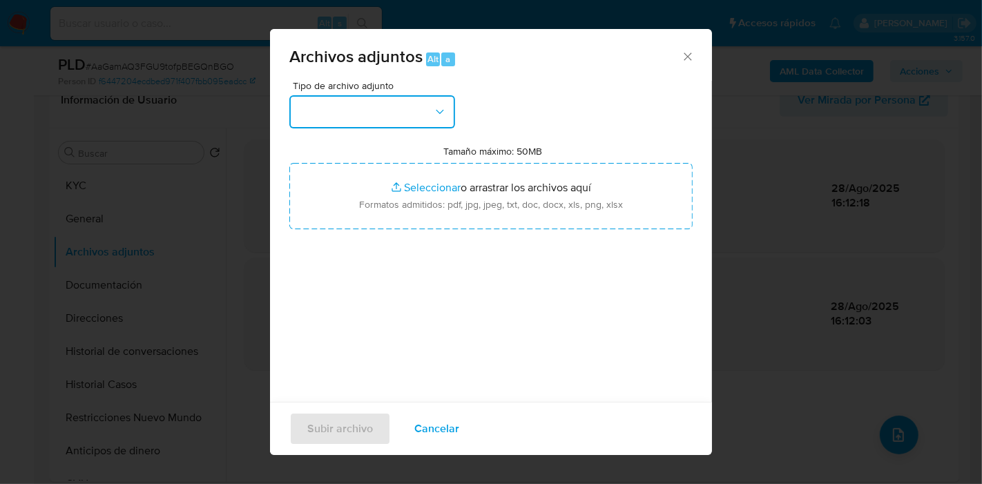
click at [397, 109] on button "button" at bounding box center [372, 111] width 166 height 33
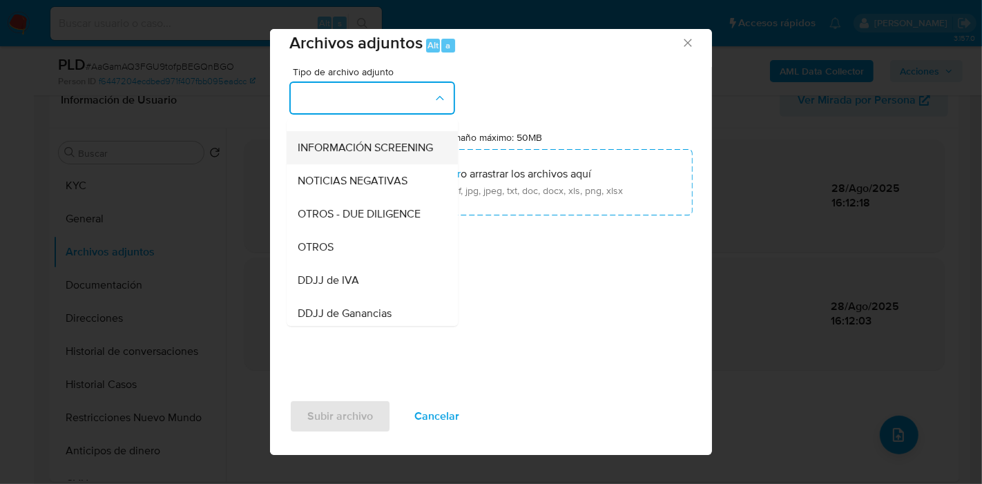
scroll to position [307, 0]
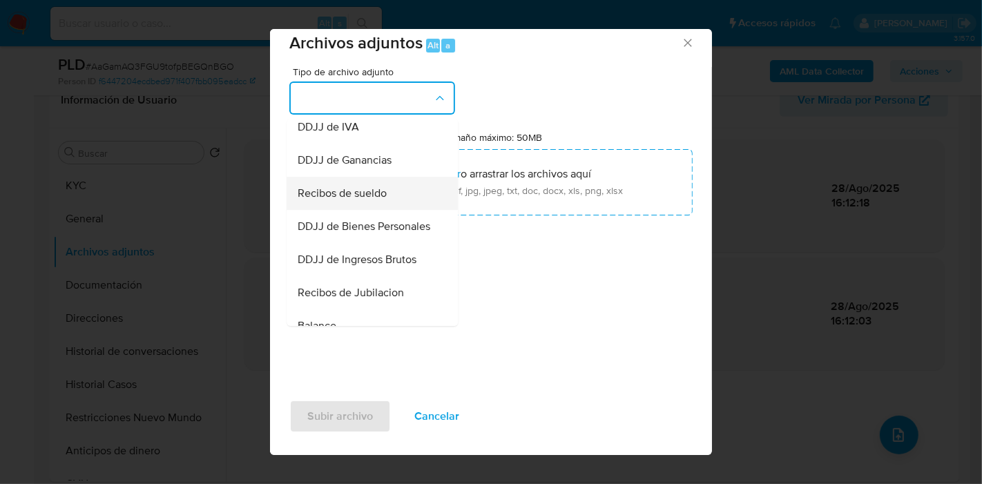
click at [365, 191] on div "Recibos de sueldo" at bounding box center [368, 193] width 141 height 33
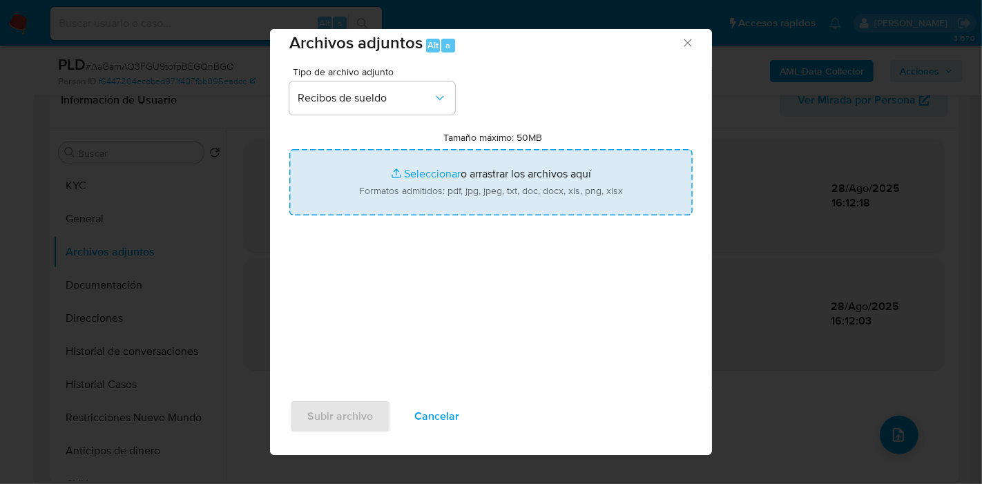
click at [554, 173] on input "Tamaño máximo: 50MB Seleccionar archivos" at bounding box center [490, 182] width 403 height 66
type input "C:\fakepath\Recibo de Sueldo - Julio 2025.pdf"
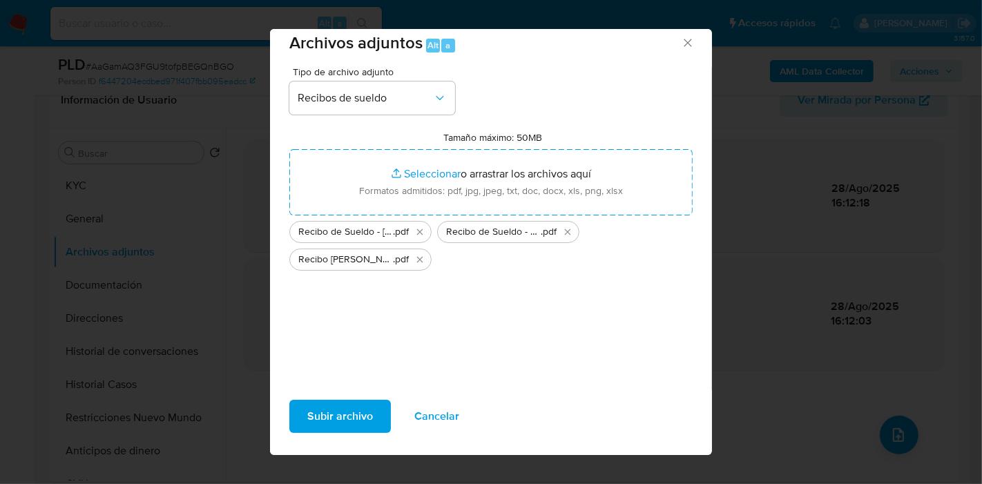
click at [365, 425] on span "Subir archivo" at bounding box center [340, 416] width 66 height 30
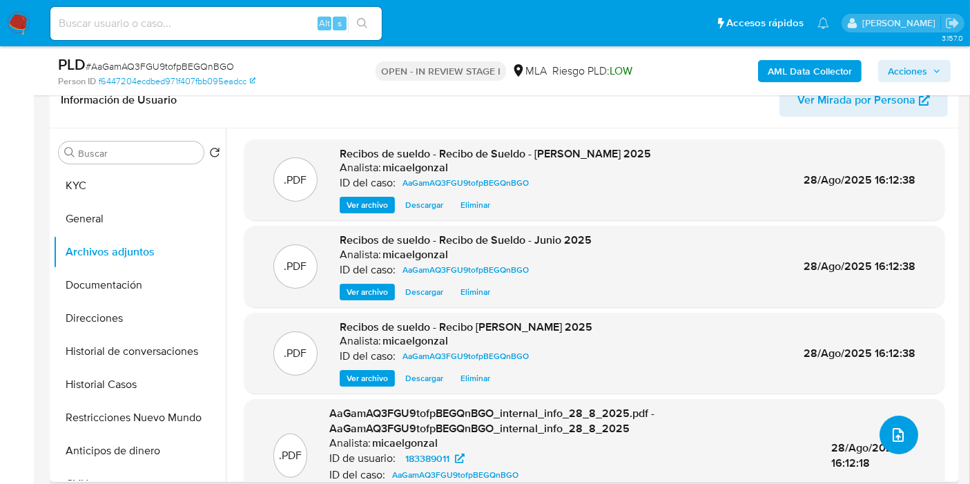
click at [893, 433] on icon "upload-file" at bounding box center [898, 435] width 11 height 14
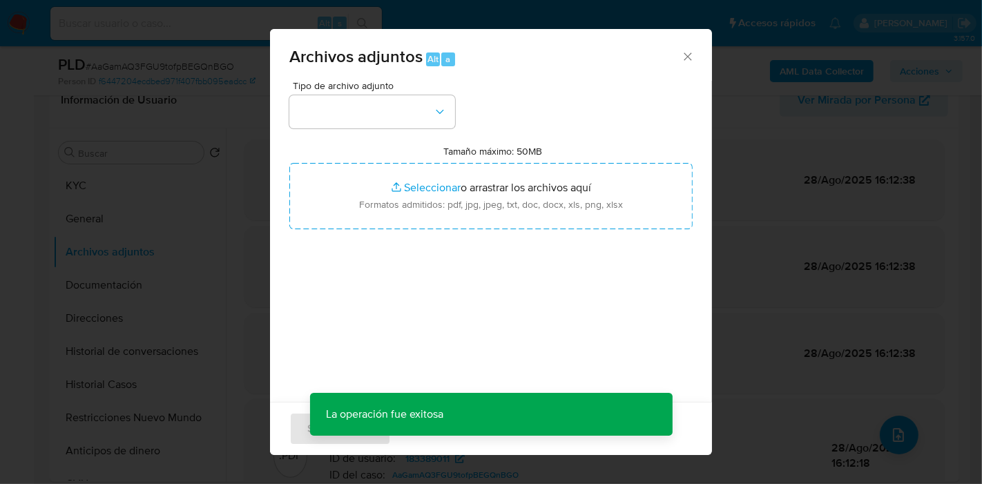
drag, startPoint x: 352, startPoint y: 131, endPoint x: 361, endPoint y: 122, distance: 12.7
click at [353, 130] on div "Tipo de archivo adjunto Tamaño máximo: 50MB Seleccionar archivos Seleccionar o …" at bounding box center [490, 244] width 403 height 326
click at [377, 112] on button "button" at bounding box center [372, 111] width 166 height 33
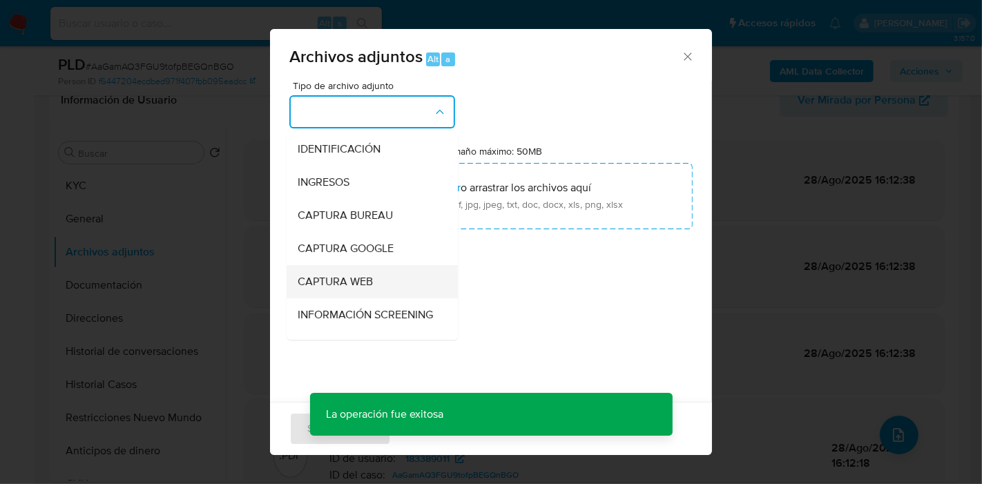
scroll to position [153, 0]
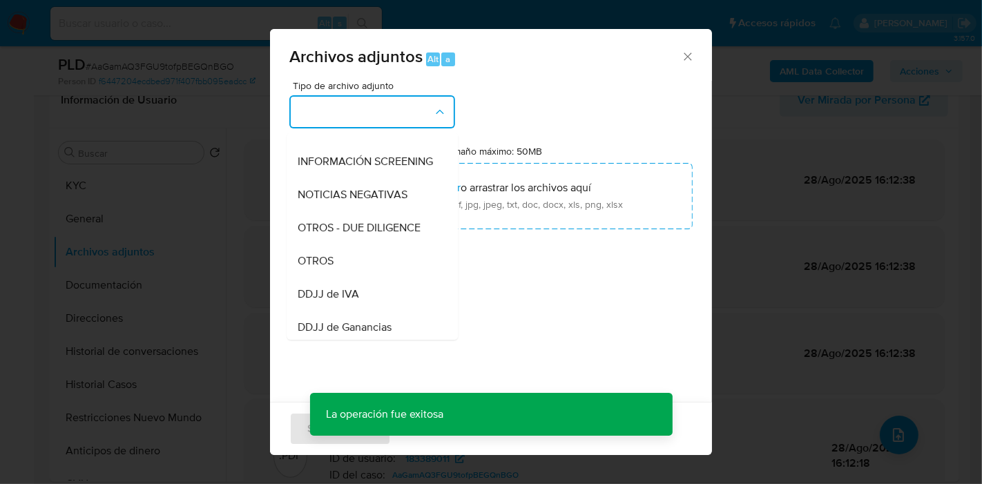
click at [316, 268] on span "OTROS" at bounding box center [316, 261] width 36 height 14
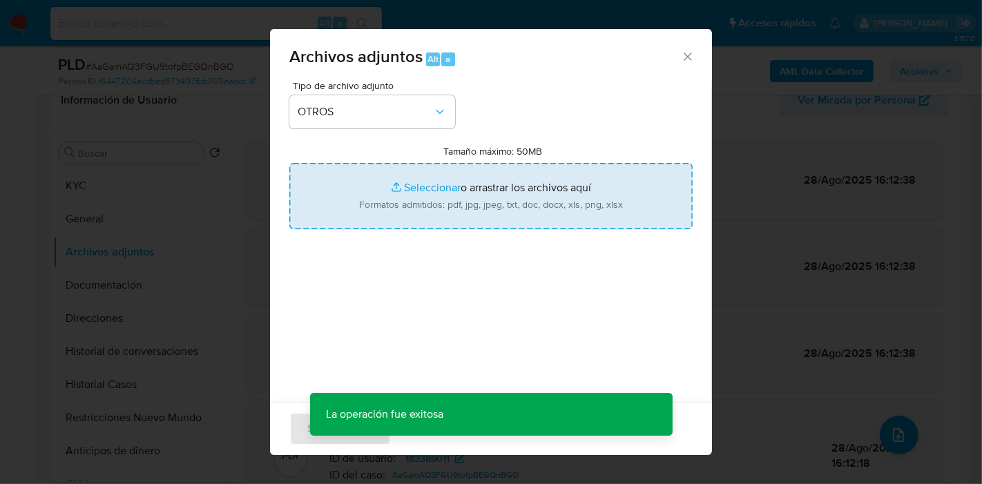
click at [498, 200] on input "Tamaño máximo: 50MB Seleccionar archivos" at bounding box center [490, 196] width 403 height 66
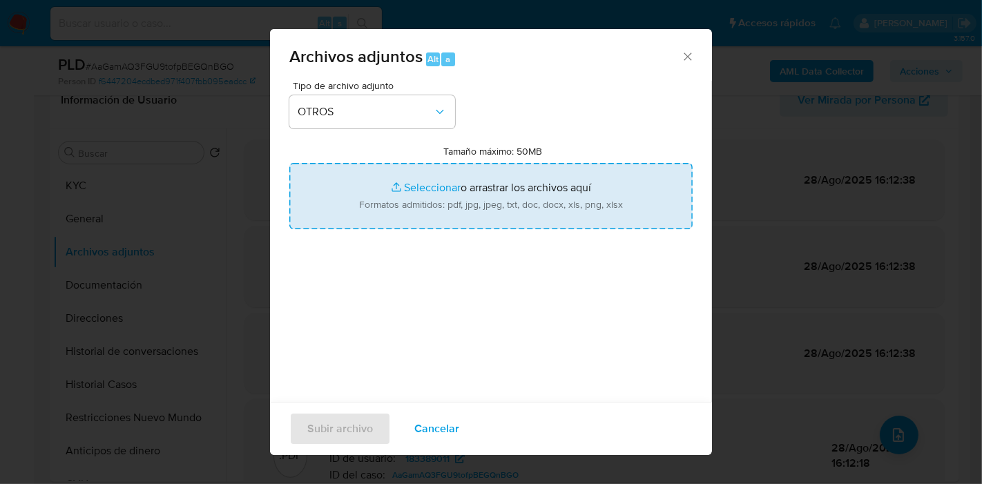
type input "C:\fakepath\Movimientos de Carlos Agustin Galeano.xlsx"
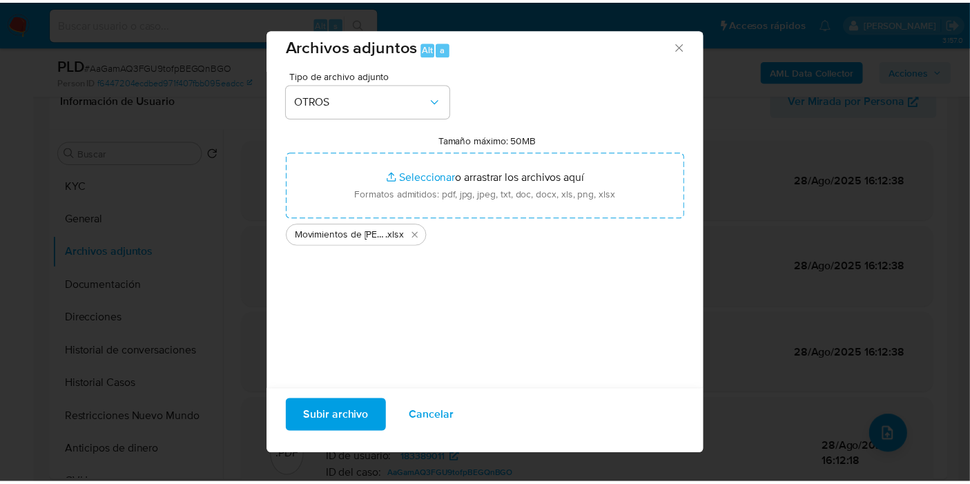
scroll to position [14, 0]
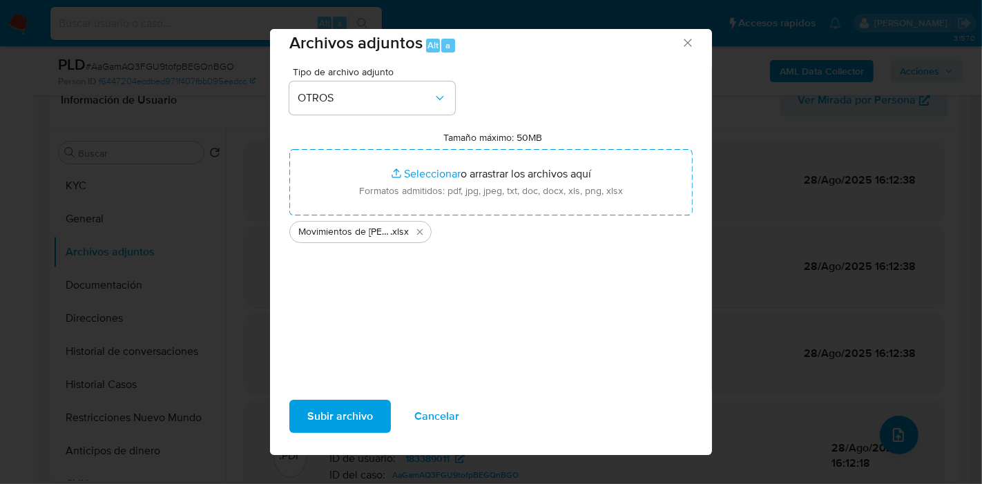
click at [331, 423] on span "Subir archivo" at bounding box center [340, 416] width 66 height 30
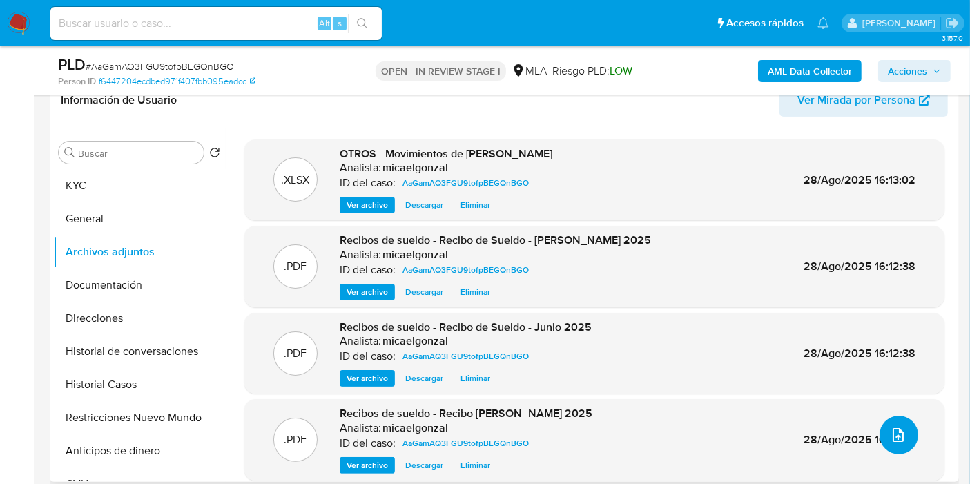
scroll to position [11, 0]
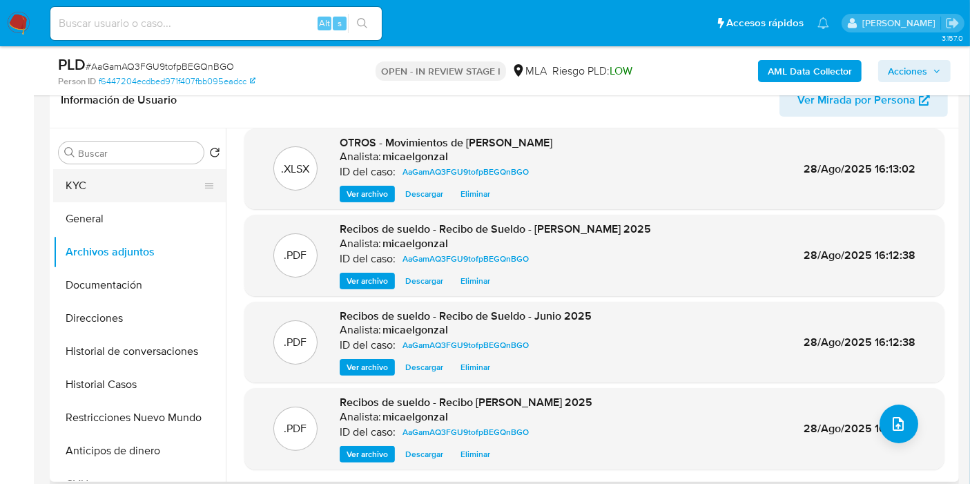
click at [157, 197] on button "KYC" at bounding box center [134, 185] width 162 height 33
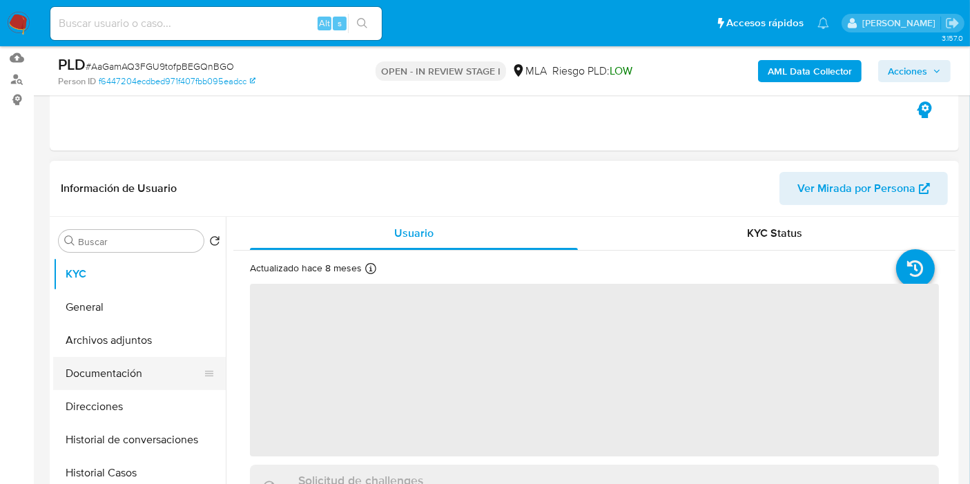
scroll to position [77, 0]
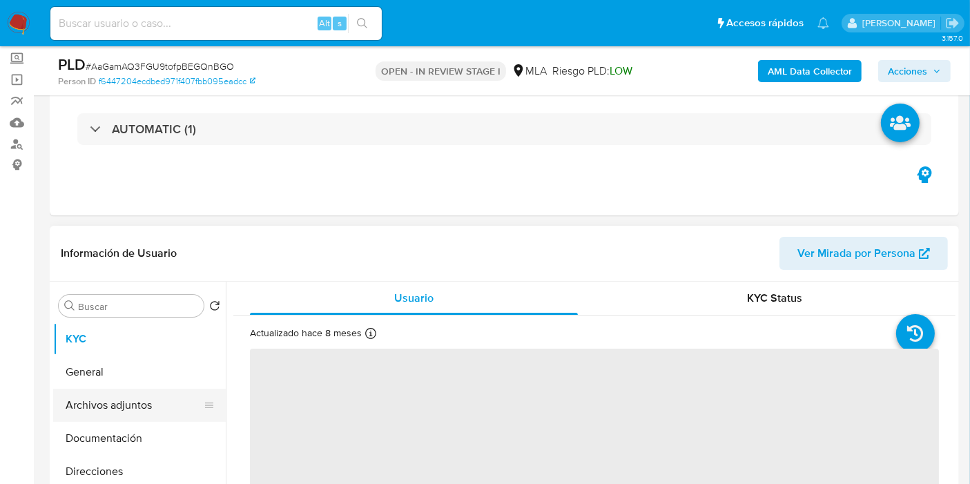
click at [136, 404] on button "Archivos adjuntos" at bounding box center [134, 405] width 162 height 33
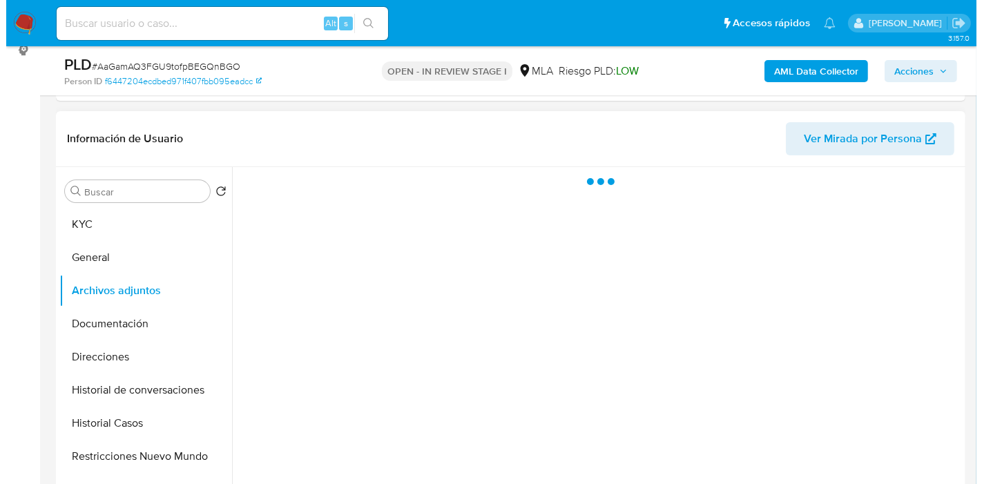
scroll to position [230, 0]
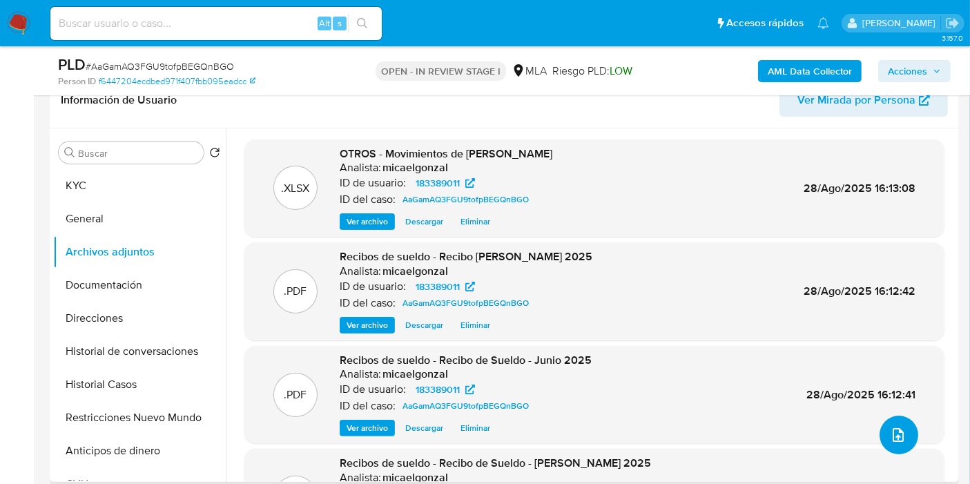
click at [890, 427] on span "upload-file" at bounding box center [898, 435] width 17 height 17
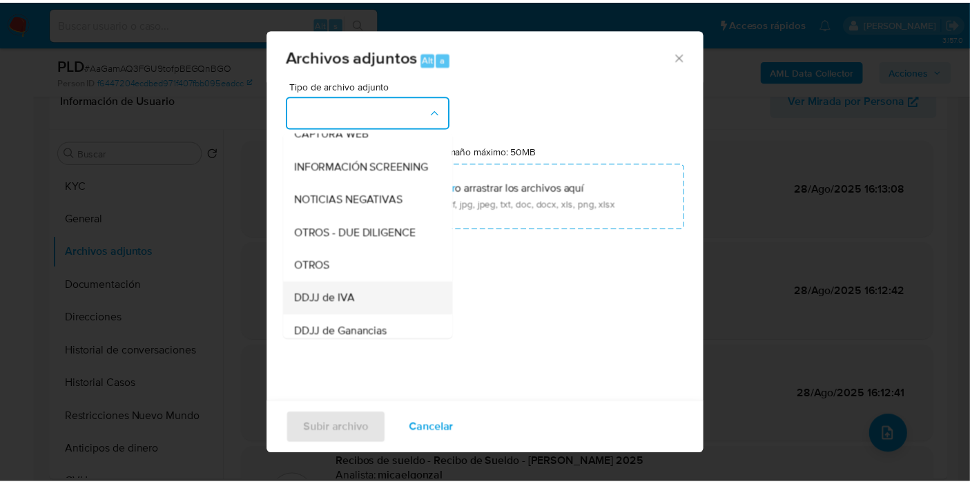
scroll to position [153, 0]
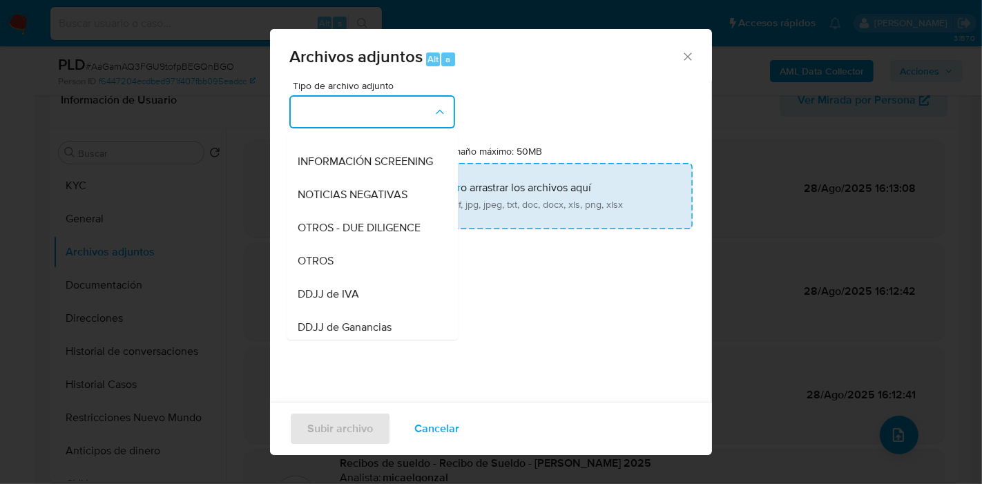
drag, startPoint x: 340, startPoint y: 285, endPoint x: 439, endPoint y: 184, distance: 141.1
click at [347, 275] on div "OTROS" at bounding box center [368, 260] width 141 height 33
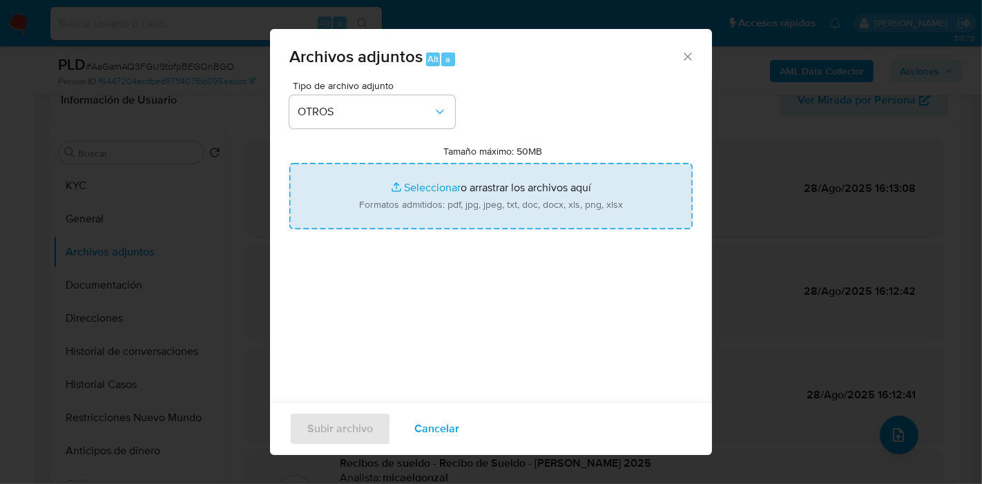
click at [445, 178] on input "Tamaño máximo: 50MB Seleccionar archivos" at bounding box center [490, 196] width 403 height 66
type input "C:\fakepath\Caselog AaGamAQ3FGU9tofpBEGQnBGO_2025_08_19_08_18_49.docx"
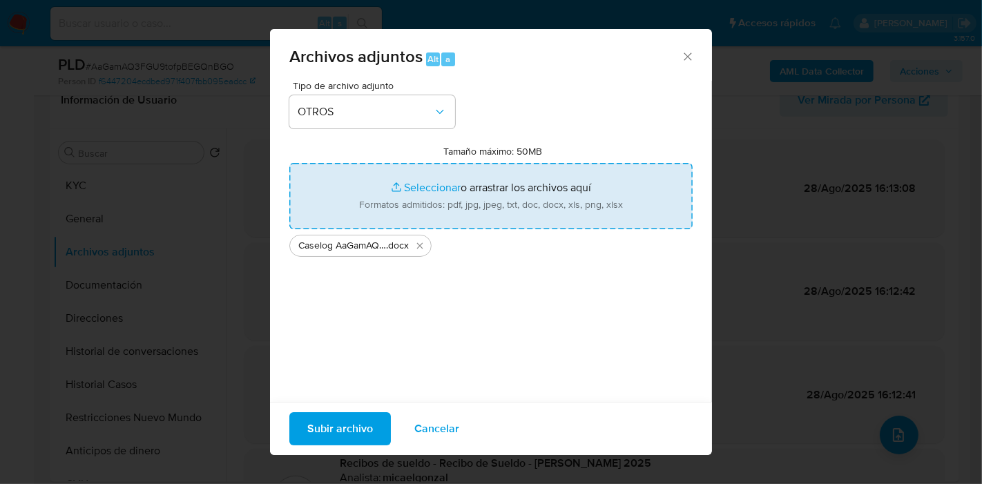
click at [357, 427] on span "Subir archivo" at bounding box center [340, 429] width 66 height 30
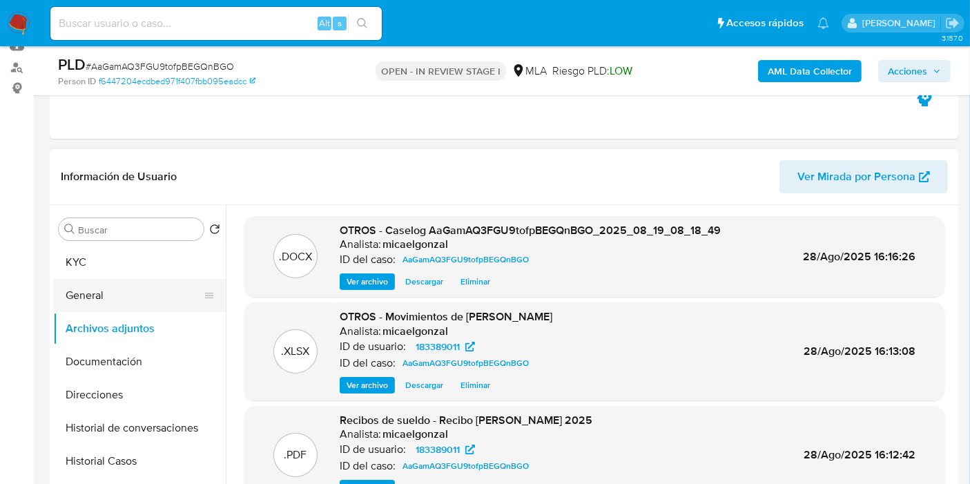
click at [80, 307] on button "General" at bounding box center [134, 295] width 162 height 33
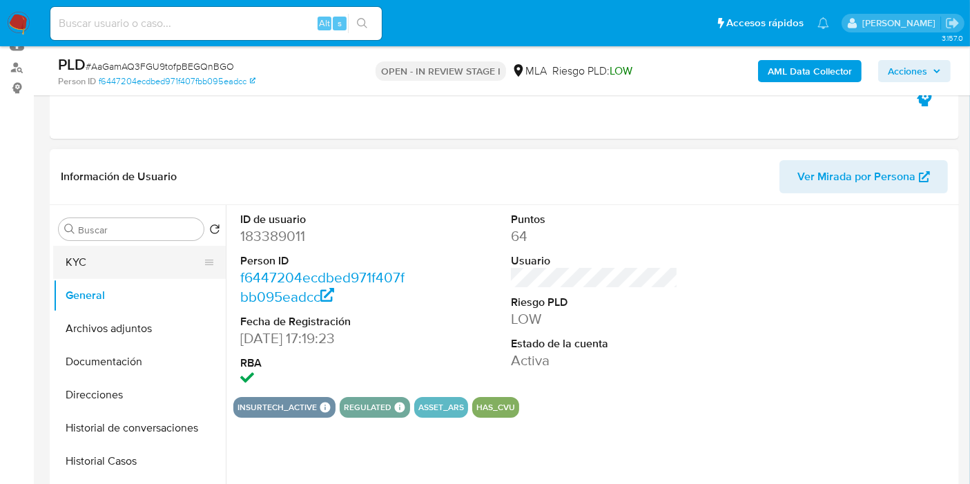
click at [96, 264] on button "KYC" at bounding box center [134, 262] width 162 height 33
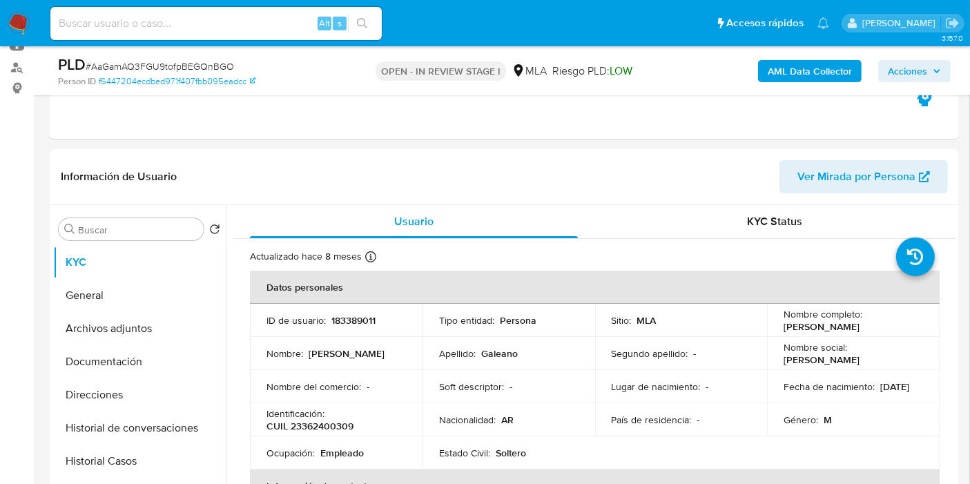
click at [903, 77] on span "Acciones" at bounding box center [907, 71] width 39 height 22
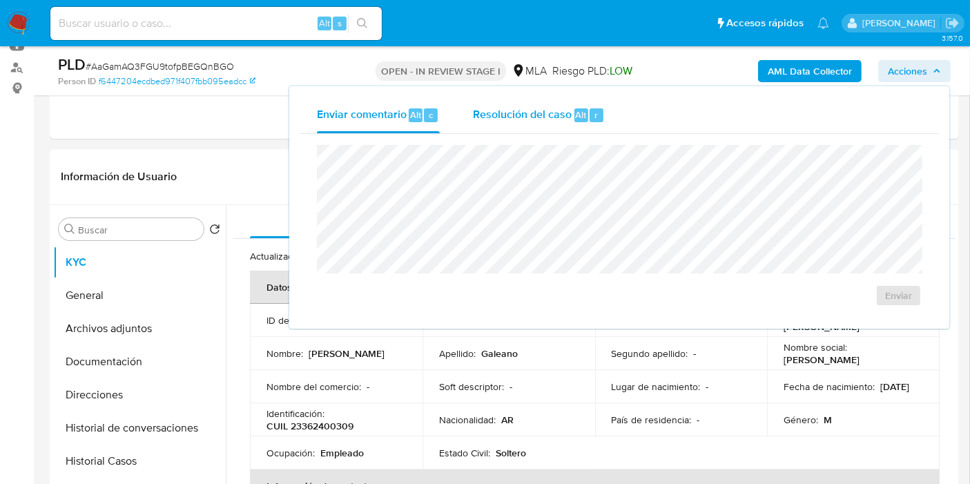
click at [497, 100] on div "Resolución del caso Alt r" at bounding box center [539, 115] width 132 height 36
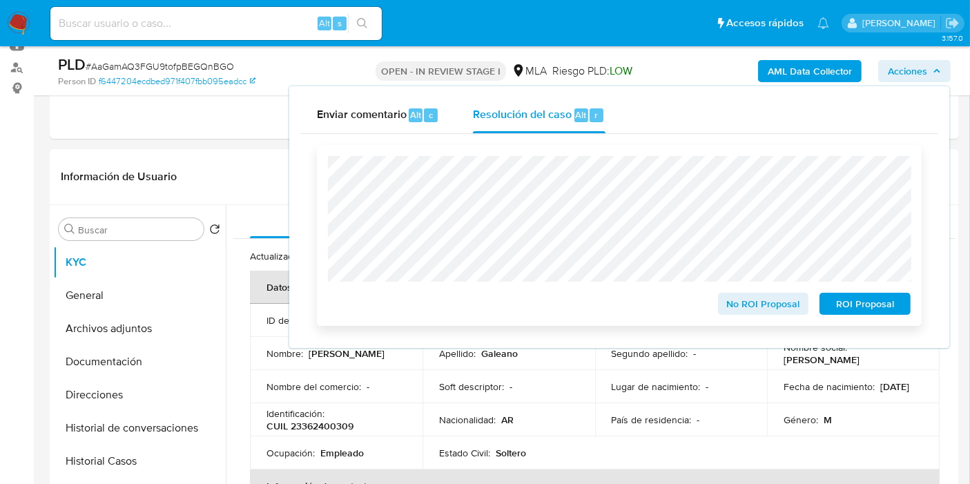
click at [749, 305] on span "No ROI Proposal" at bounding box center [764, 303] width 72 height 19
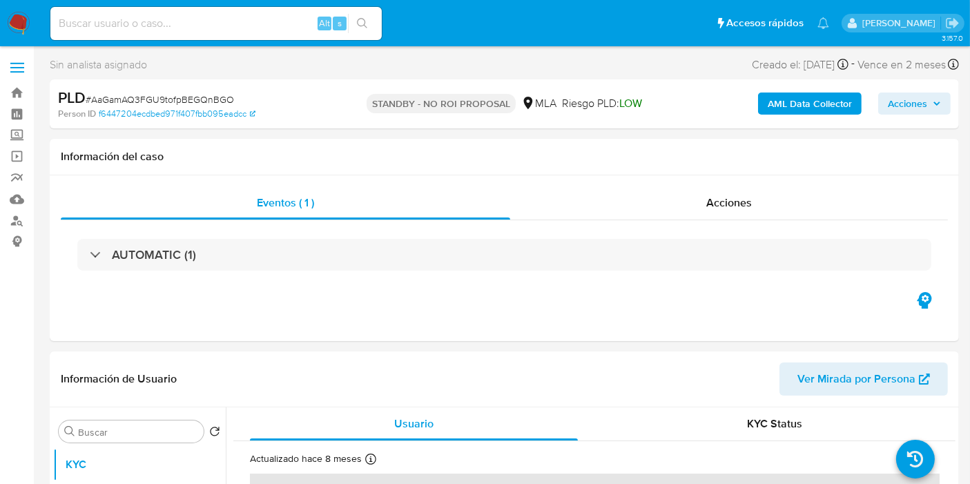
select select "10"
click at [196, 31] on input at bounding box center [216, 24] width 332 height 18
paste input "1MpWhrqZIEKz8x1BH4snOJTz"
type input "1MpWhrqZIEKz8x1BH4snOJTz"
select select "10"
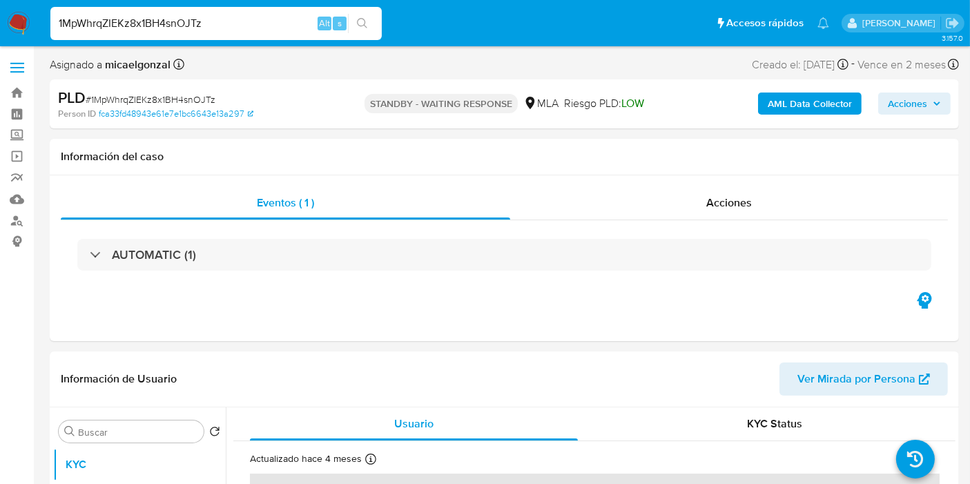
drag, startPoint x: 45, startPoint y: 26, endPoint x: 27, endPoint y: 23, distance: 18.3
click at [35, 24] on nav "Pausado Ver notificaciones 1MpWhrqZIEKz8x1BH4snOJTz Alt s Accesos rápidos Presi…" at bounding box center [485, 23] width 970 height 46
click at [27, 23] on img at bounding box center [18, 23] width 23 height 23
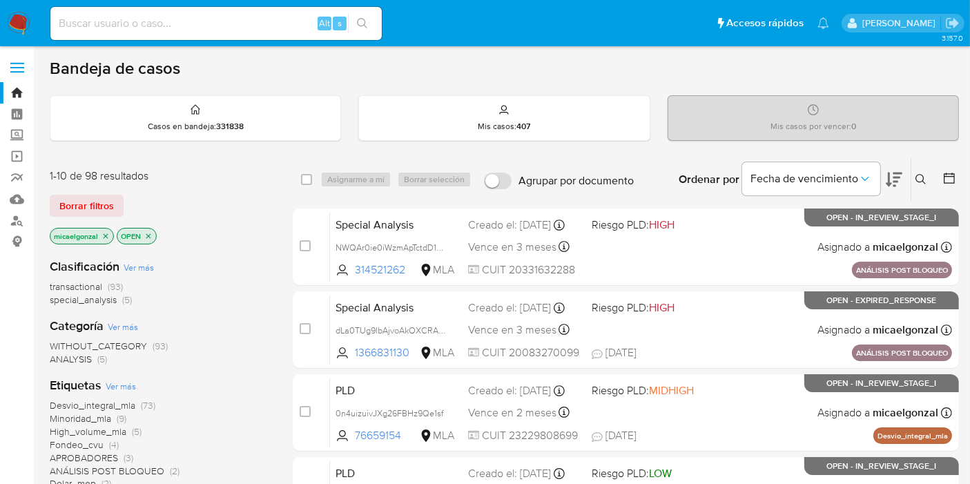
click at [198, 35] on div "Alt s" at bounding box center [216, 23] width 332 height 33
click at [198, 31] on input at bounding box center [216, 24] width 332 height 18
paste input "SXlGKxPm975byiKeLRVuJVBl"
type input "SXlGKxPm975byiKeLRVuJVBl"
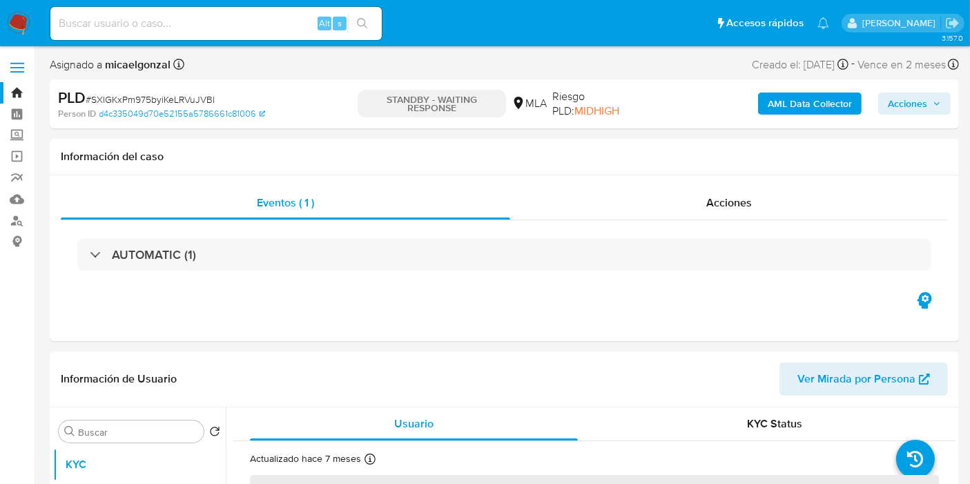
click at [6, 17] on nav "Pausado Ver notificaciones Alt s Accesos rápidos Presiona las siguientes teclas…" at bounding box center [485, 23] width 970 height 46
click at [14, 17] on img at bounding box center [18, 23] width 23 height 23
select select "10"
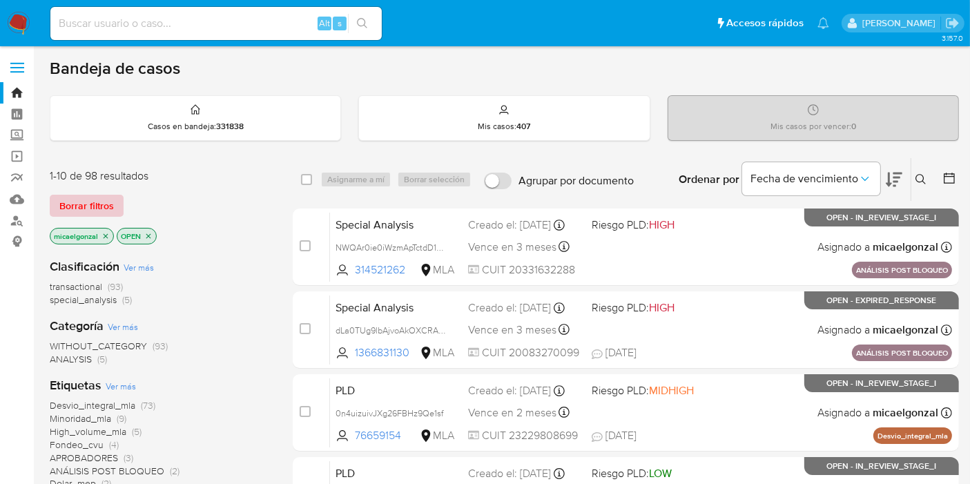
click at [81, 206] on span "Borrar filtros" at bounding box center [86, 205] width 55 height 19
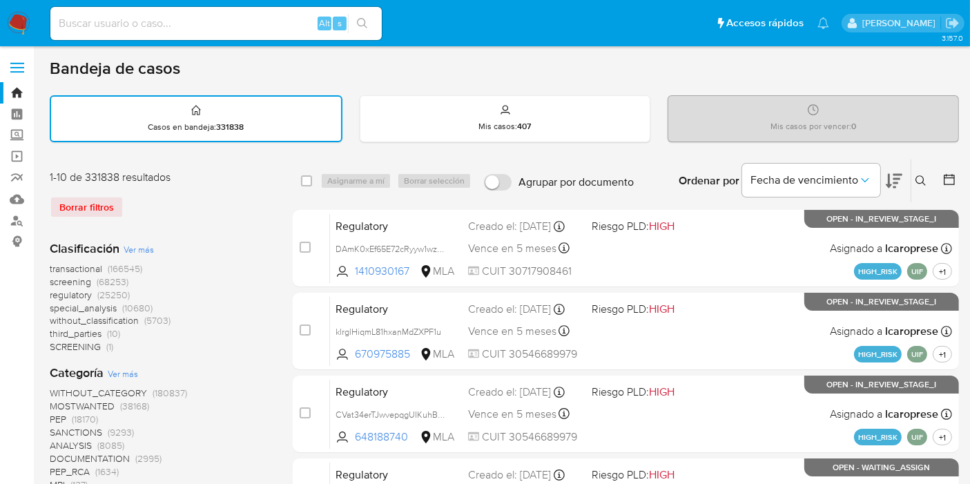
click at [925, 180] on icon at bounding box center [921, 180] width 11 height 11
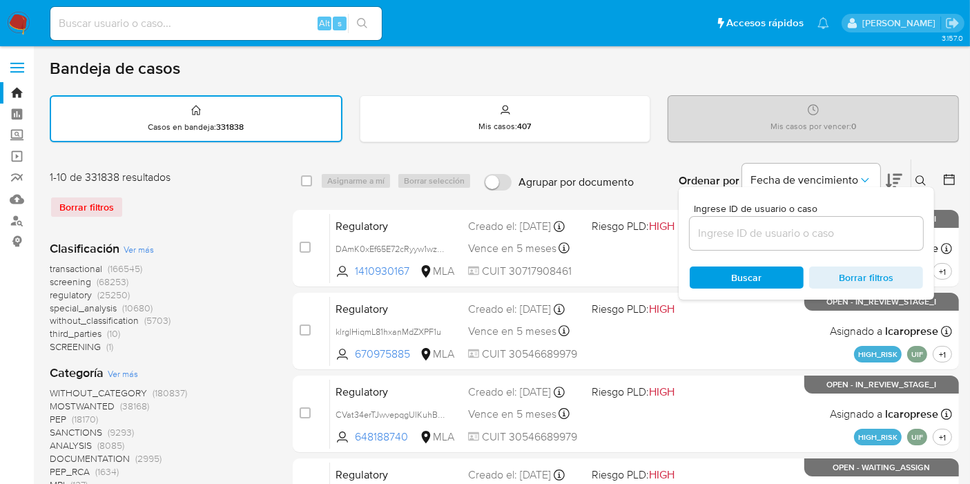
click at [786, 236] on input at bounding box center [806, 233] width 233 height 18
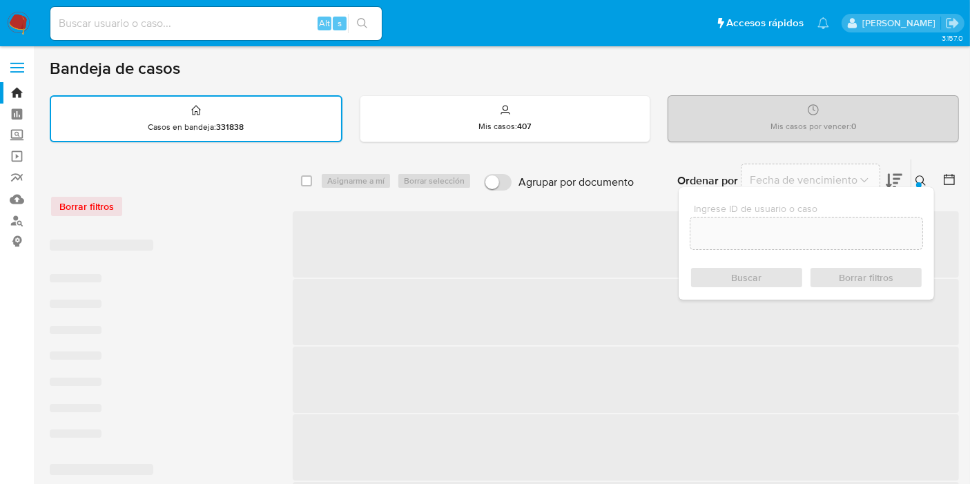
click at [732, 222] on div at bounding box center [806, 233] width 233 height 33
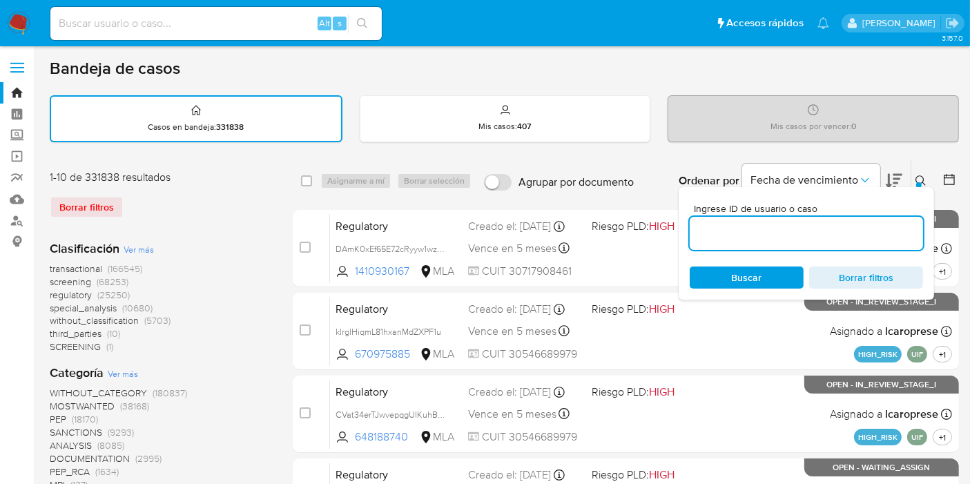
click at [8, 19] on img at bounding box center [18, 23] width 23 height 23
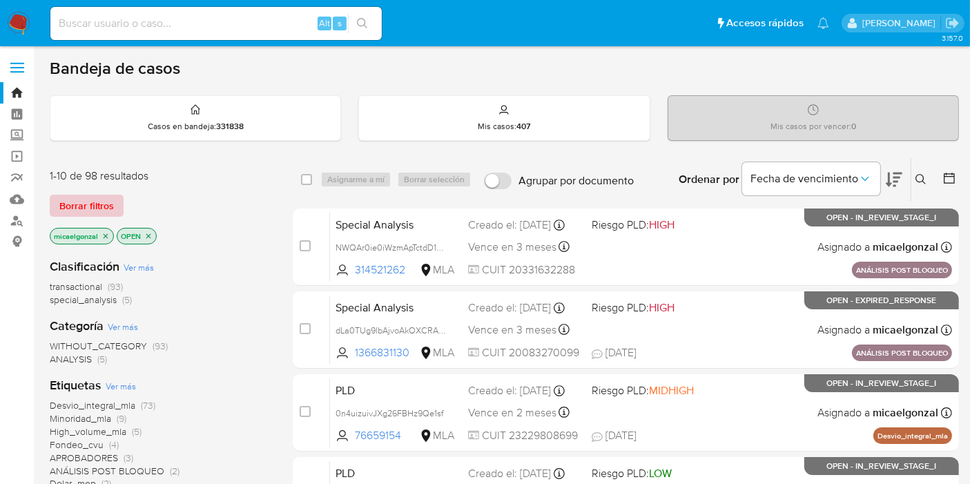
click at [68, 208] on span "Borrar filtros" at bounding box center [86, 205] width 55 height 19
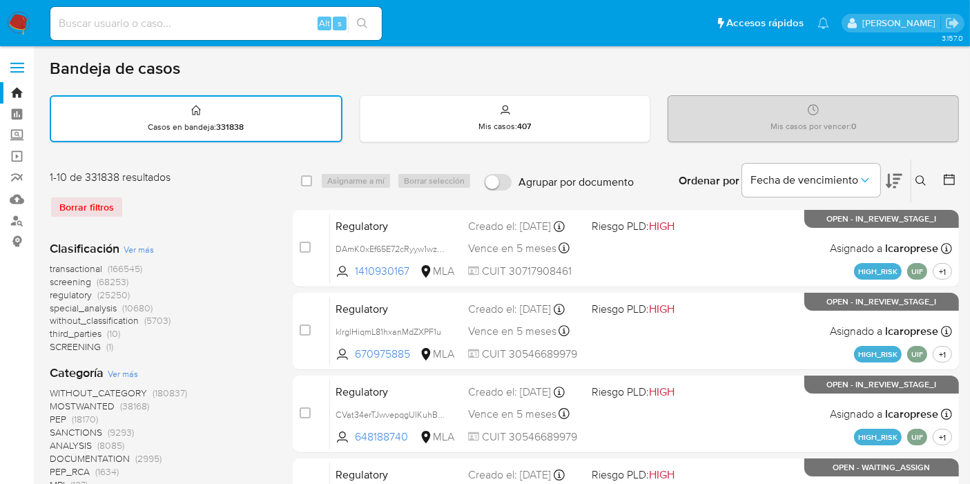
click at [923, 179] on icon at bounding box center [921, 180] width 11 height 11
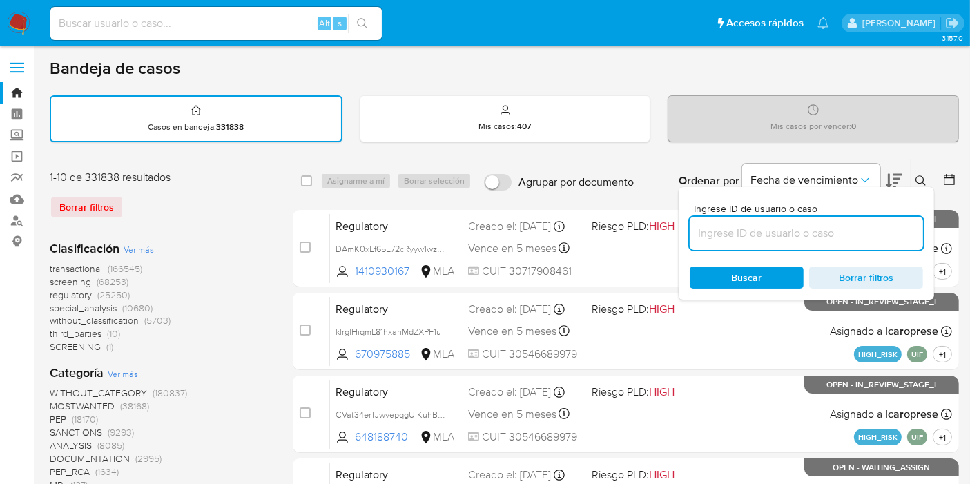
click at [809, 231] on input at bounding box center [806, 233] width 233 height 18
type input "bjdc7jtgS0mWPh50m7PJFqDV"
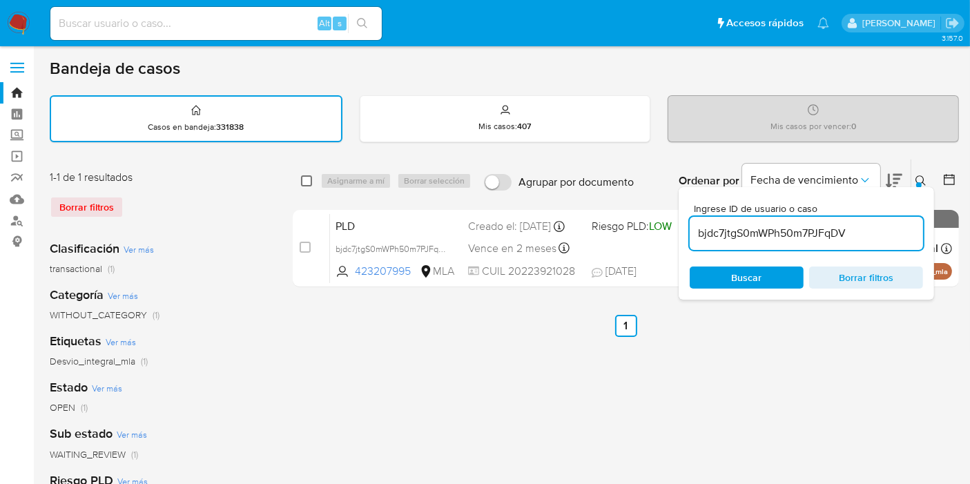
click at [303, 178] on input "checkbox" at bounding box center [306, 180] width 11 height 11
checkbox input "true"
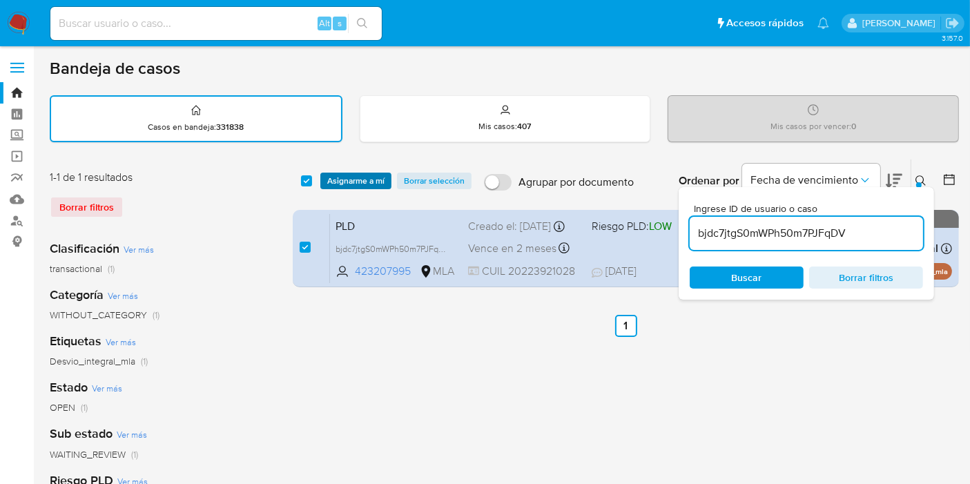
click at [369, 180] on span "Asignarme a mí" at bounding box center [355, 181] width 57 height 14
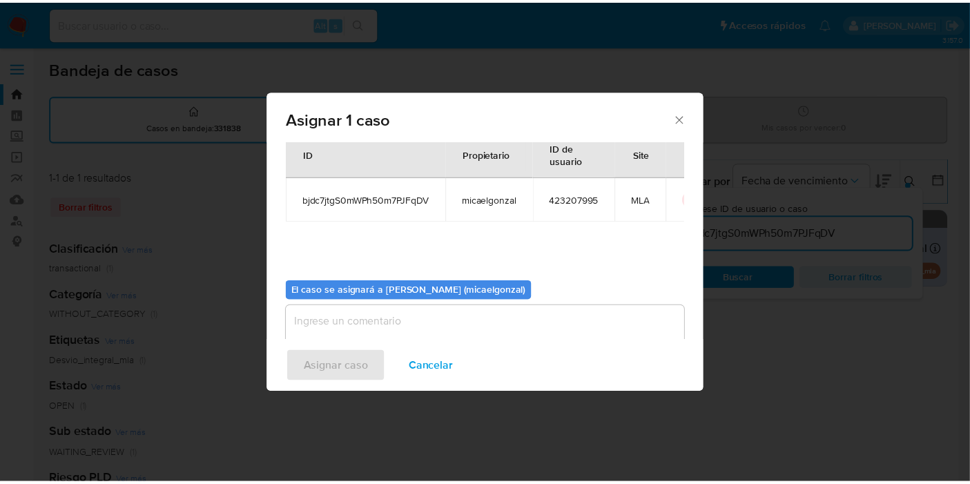
scroll to position [70, 0]
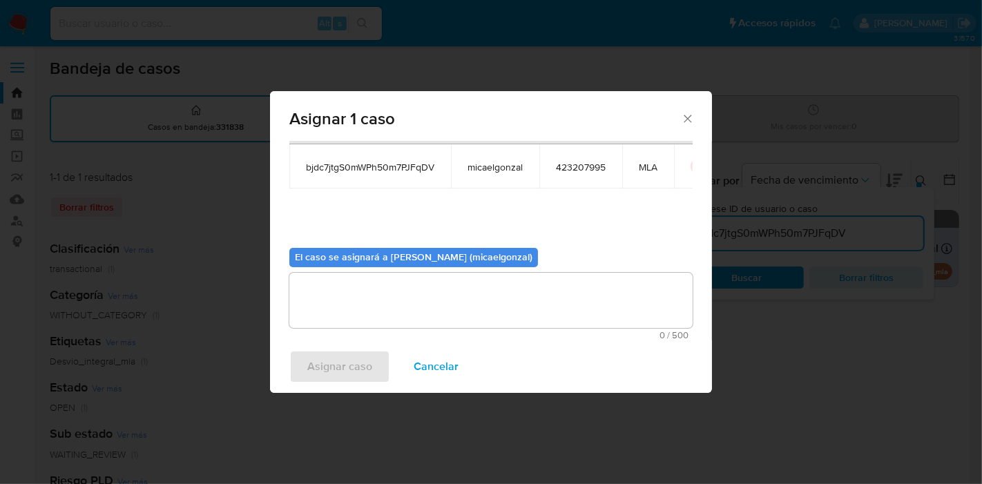
click at [402, 298] on textarea "assign-modal" at bounding box center [490, 300] width 403 height 55
click at [358, 378] on span "Asignar caso" at bounding box center [339, 367] width 65 height 30
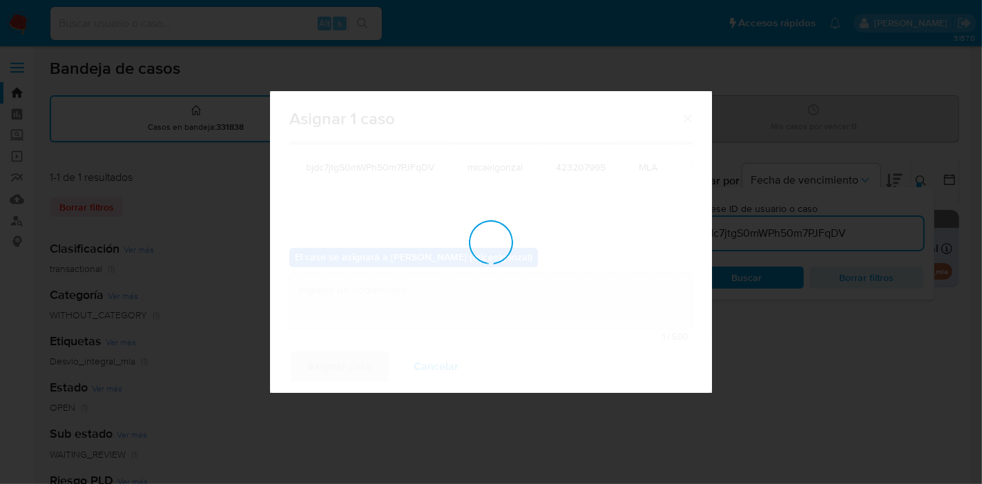
checkbox input "false"
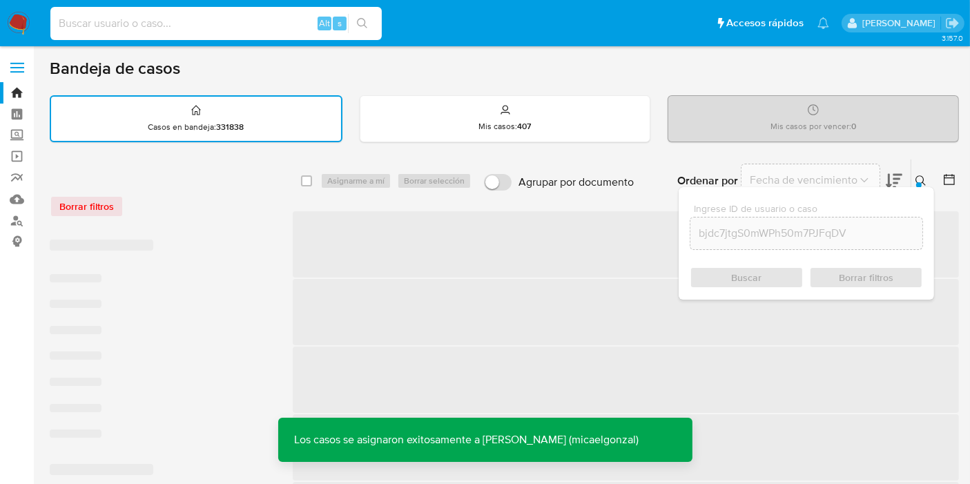
click at [245, 24] on input at bounding box center [216, 24] width 332 height 18
paste input "bjdc7jtgS0mWPh50m7PJFqDV"
type input "bjdc7jtgS0mWPh50m7PJFqDV"
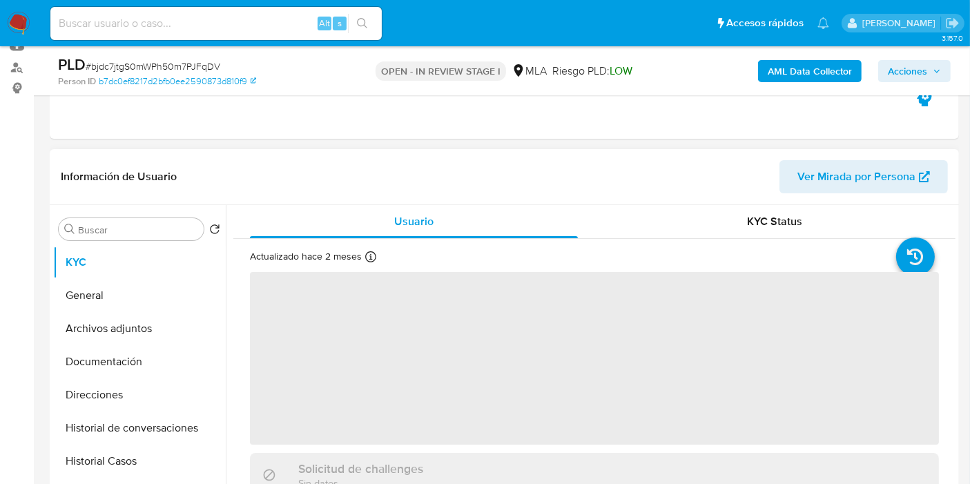
scroll to position [77, 0]
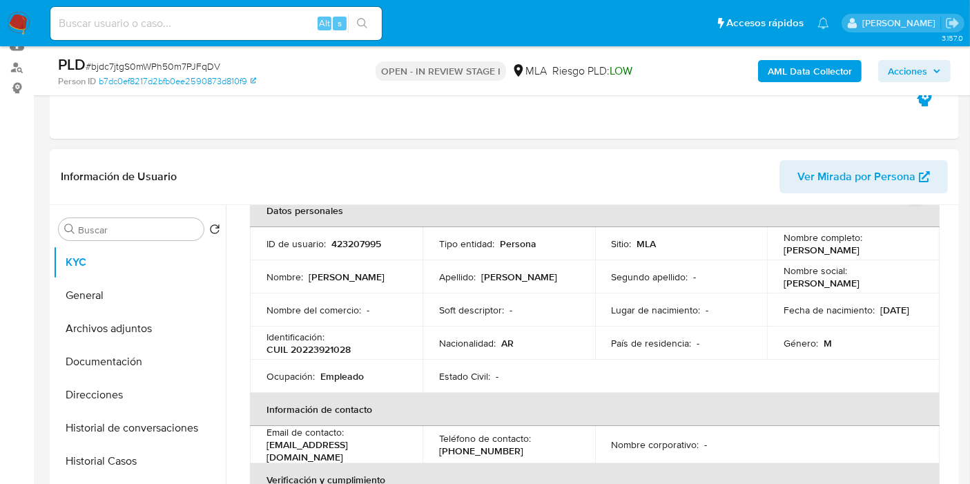
select select "10"
click at [843, 247] on p "Daniel Fabio Villalba" at bounding box center [822, 250] width 76 height 12
click at [860, 251] on p "Daniel Fabio Villalba" at bounding box center [822, 250] width 76 height 12
drag, startPoint x: 868, startPoint y: 251, endPoint x: 785, endPoint y: 251, distance: 82.9
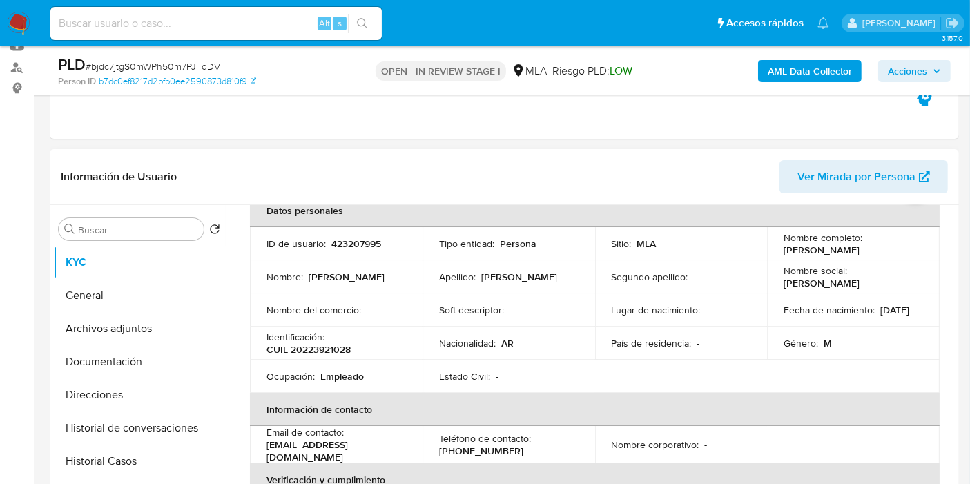
click at [785, 251] on p "Daniel Fabio Villalba" at bounding box center [822, 250] width 76 height 12
copy p "Daniel Fabio Villalba"
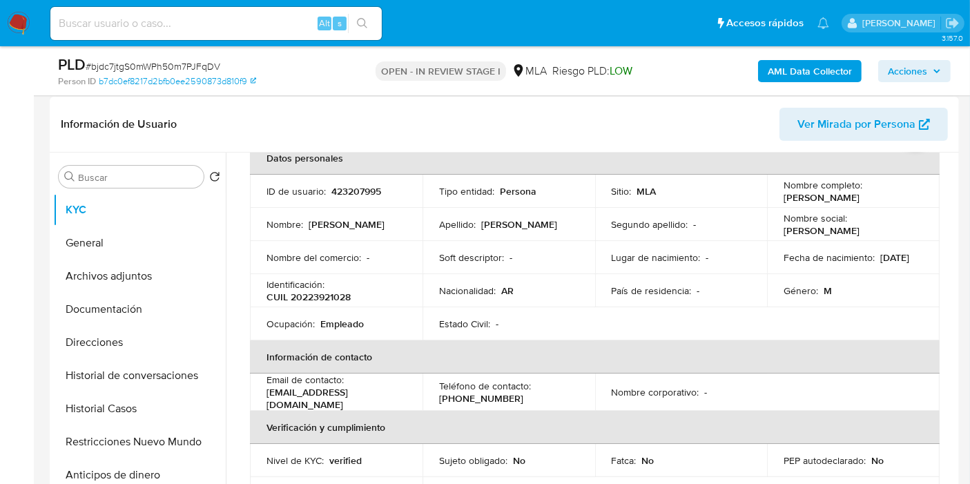
scroll to position [230, 0]
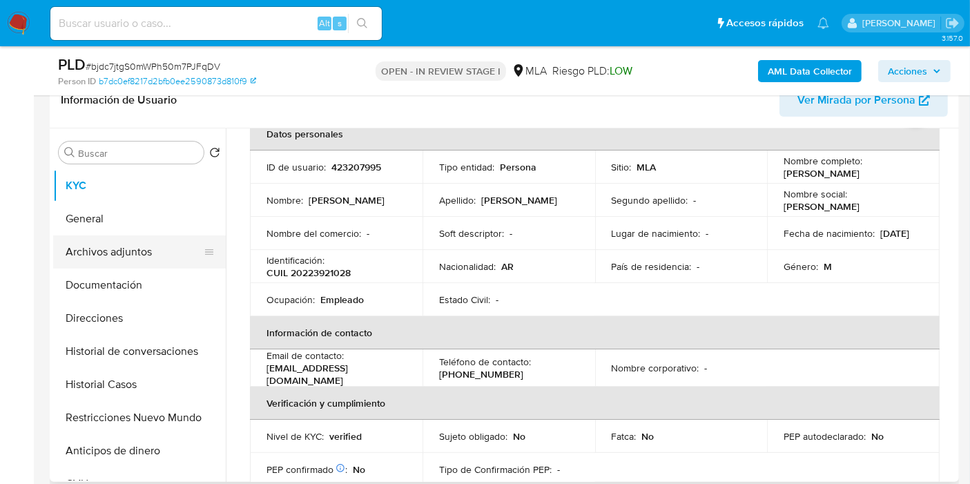
click at [116, 238] on button "Archivos adjuntos" at bounding box center [134, 252] width 162 height 33
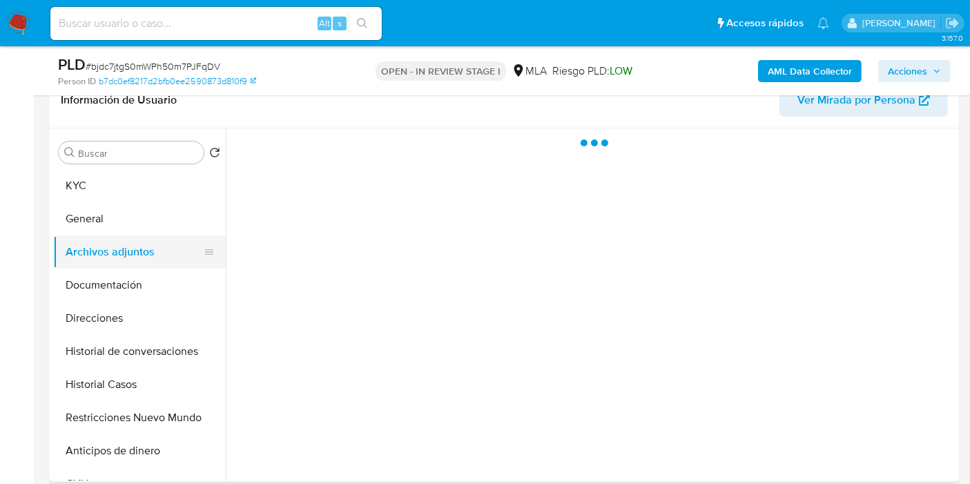
scroll to position [0, 0]
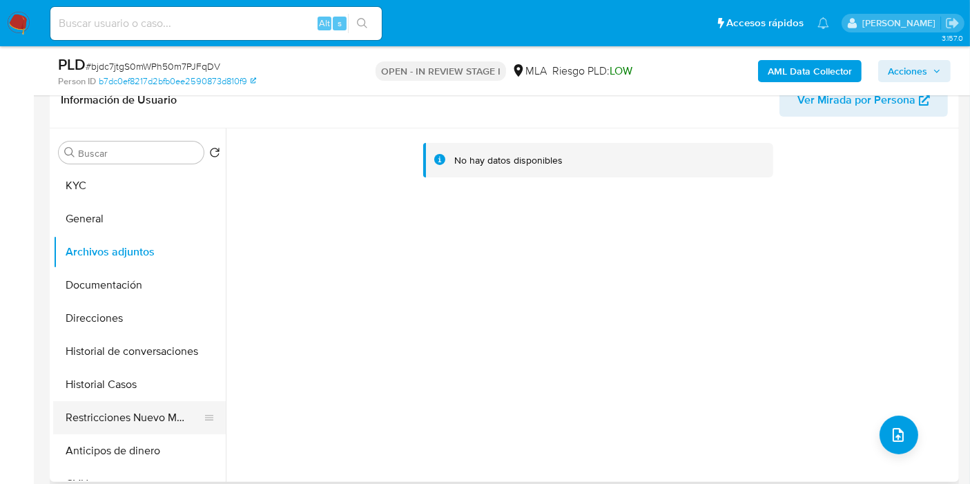
click at [95, 429] on button "Restricciones Nuevo Mundo" at bounding box center [134, 417] width 162 height 33
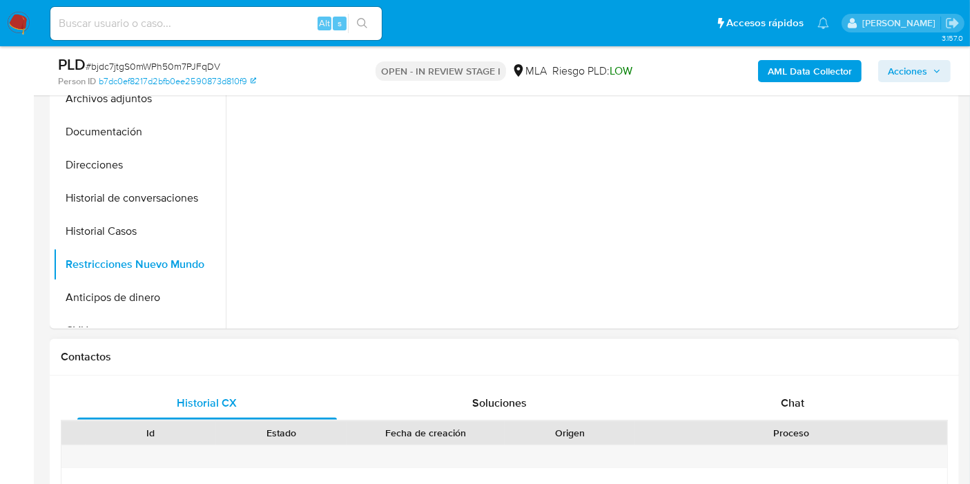
scroll to position [613, 0]
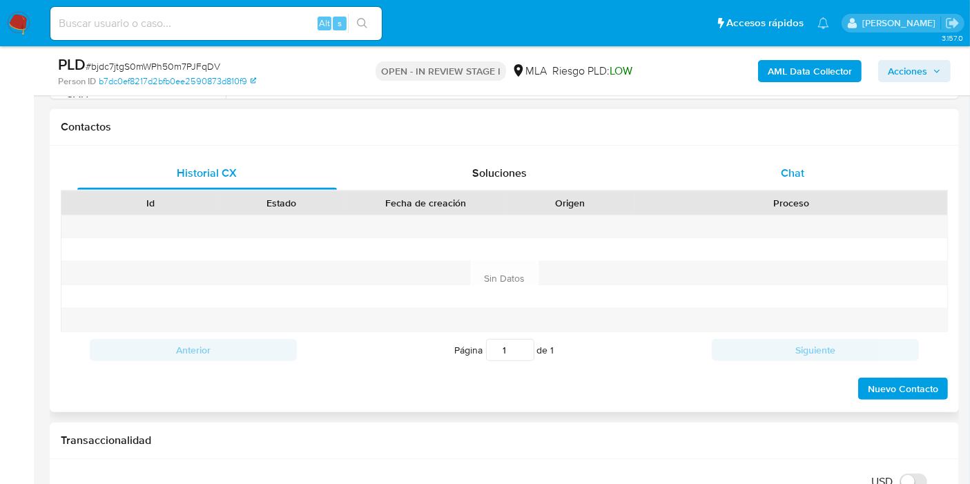
click at [810, 182] on div "Chat" at bounding box center [793, 173] width 260 height 33
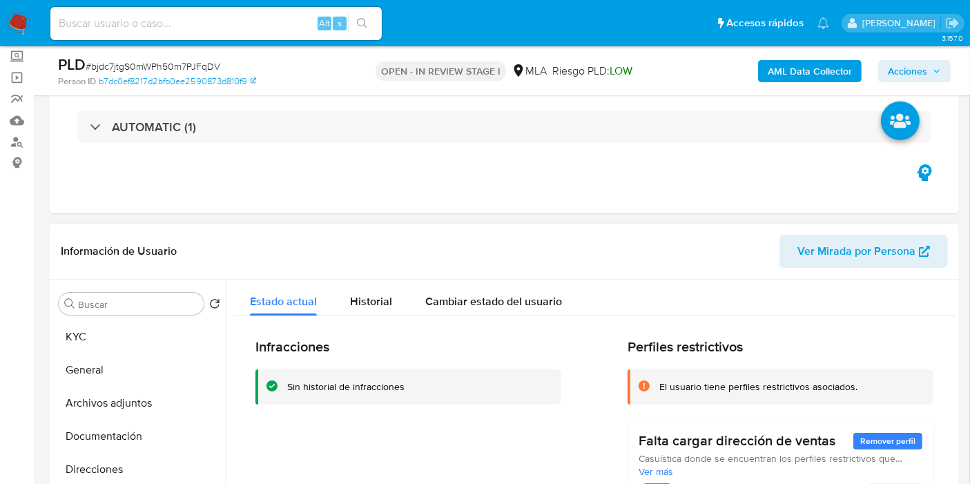
scroll to position [77, 0]
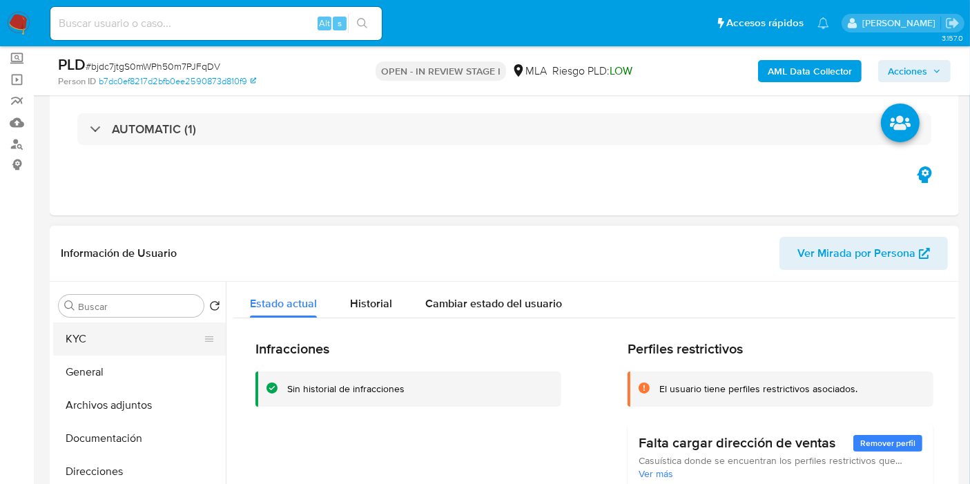
drag, startPoint x: 125, startPoint y: 358, endPoint x: 128, endPoint y: 340, distance: 19.0
click at [126, 351] on ul "KYC General Archivos adjuntos Documentación Direcciones Historial de conversaci…" at bounding box center [139, 478] width 173 height 311
click at [128, 340] on button "KYC" at bounding box center [134, 339] width 162 height 33
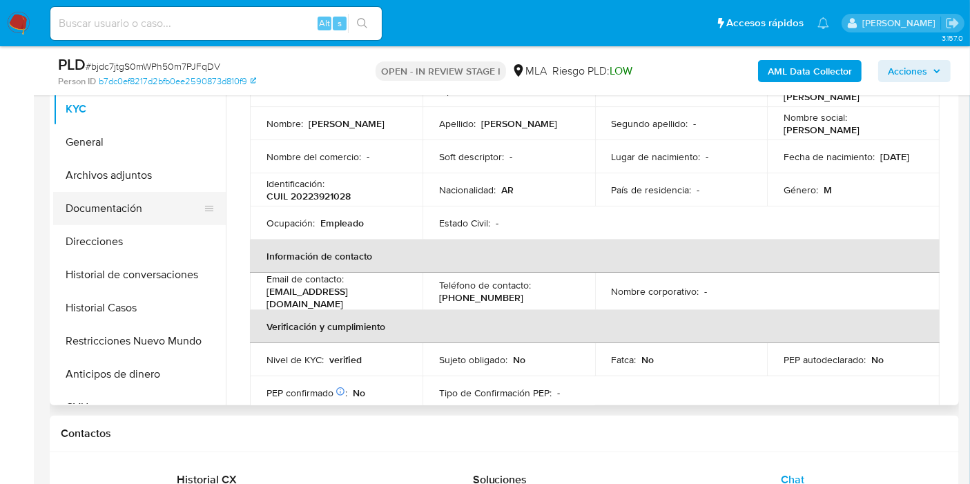
click at [98, 195] on button "Documentación" at bounding box center [134, 208] width 162 height 33
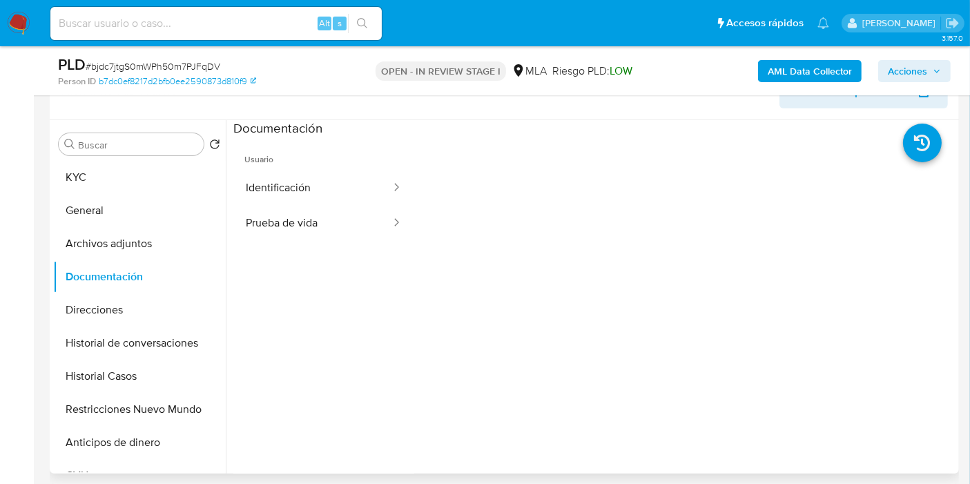
scroll to position [153, 0]
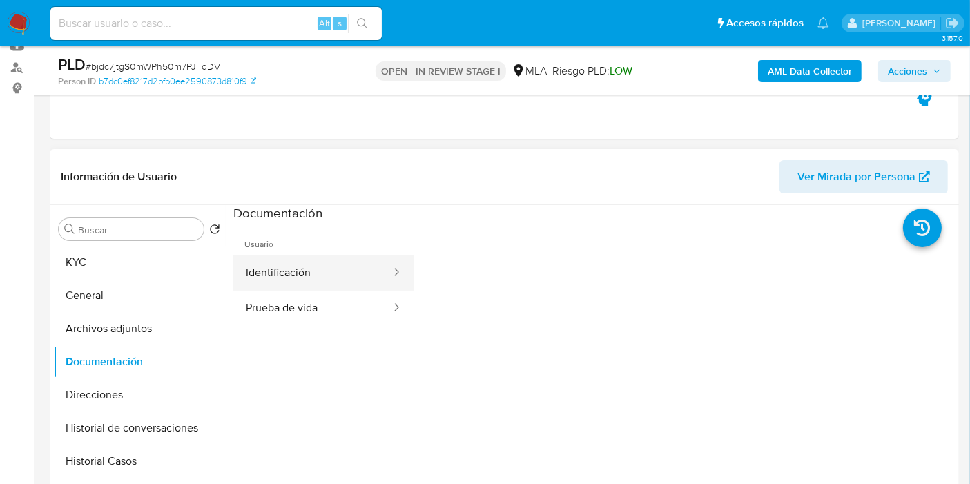
click at [329, 278] on button "Identificación" at bounding box center [312, 273] width 159 height 35
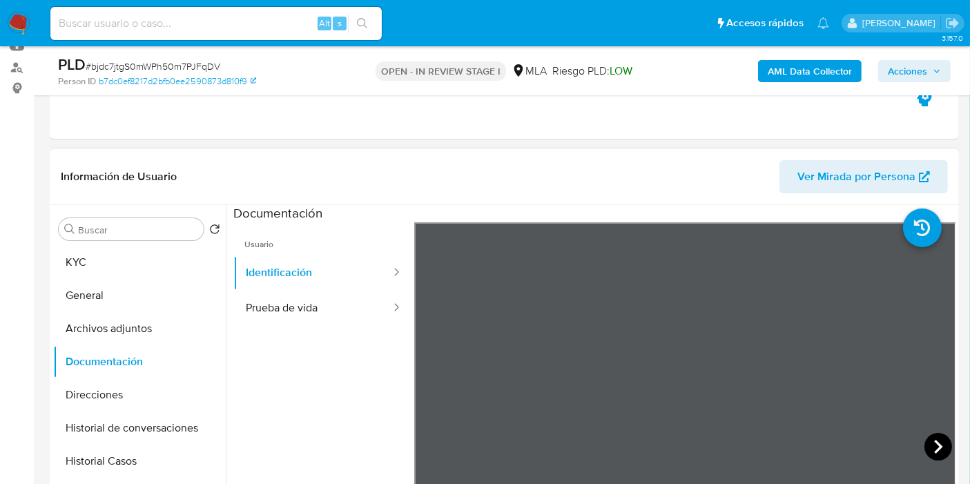
click at [935, 447] on icon at bounding box center [938, 447] width 8 height 14
click at [424, 439] on icon at bounding box center [432, 447] width 28 height 28
click at [249, 314] on div "Usuario Identificación Prueba de vida" at bounding box center [594, 443] width 722 height 442
click at [548, 184] on div "Información de Usuario Ver Mirada por Persona Buscar Volver al orden por defect…" at bounding box center [505, 354] width 910 height 410
click at [320, 311] on button "Prueba de vida" at bounding box center [312, 308] width 159 height 35
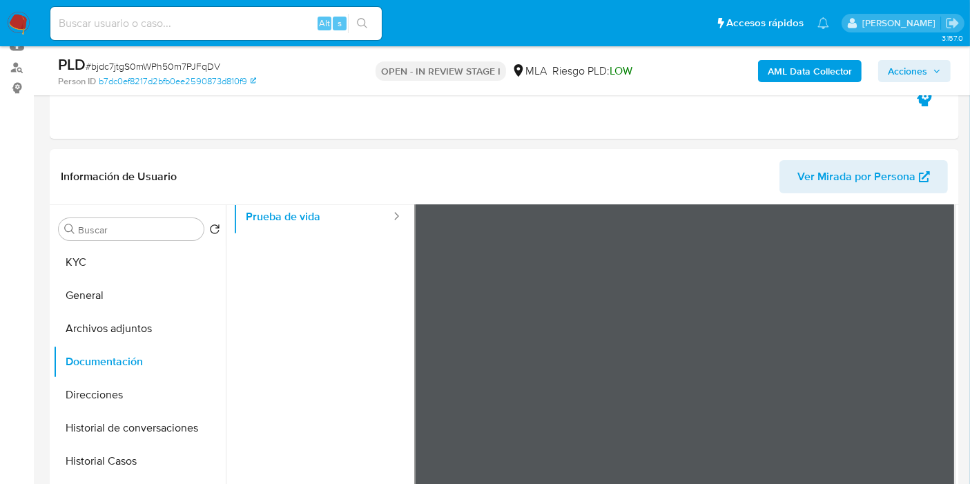
scroll to position [116, 0]
click at [84, 257] on button "KYC" at bounding box center [134, 262] width 162 height 33
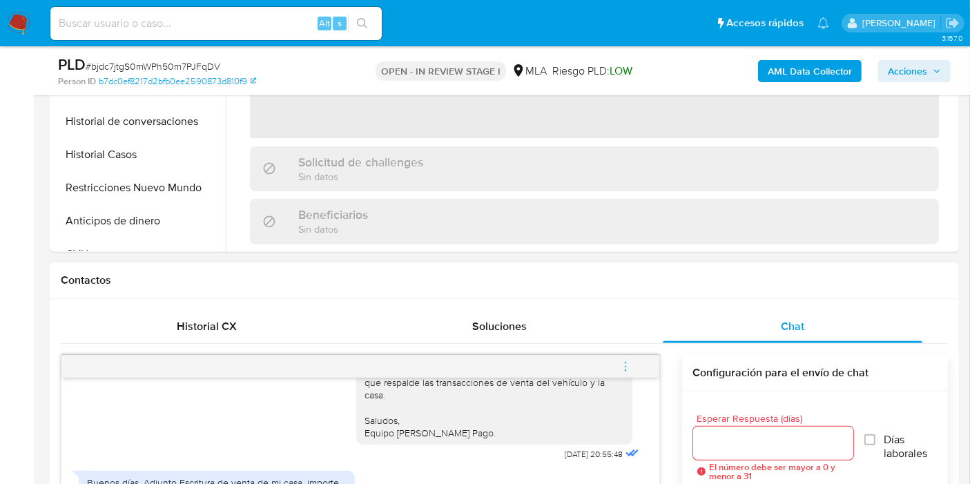
scroll to position [691, 0]
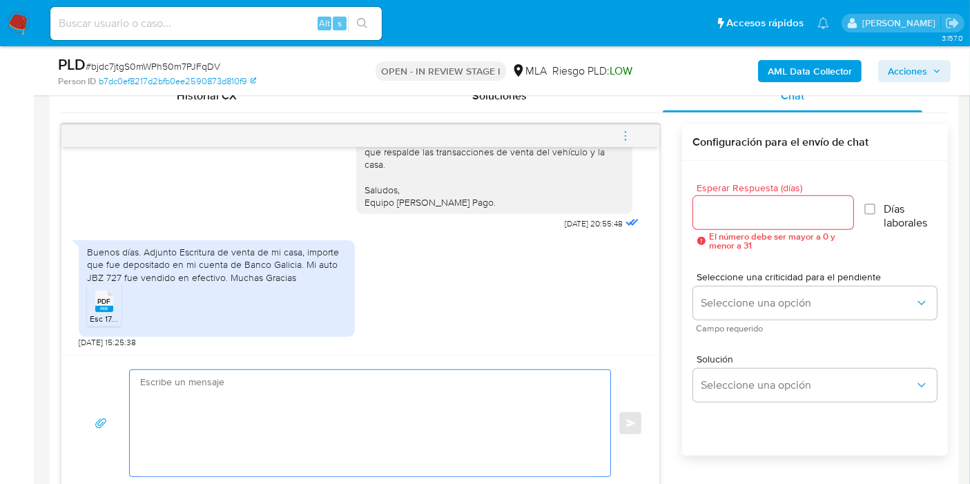
click at [327, 397] on textarea at bounding box center [366, 423] width 453 height 106
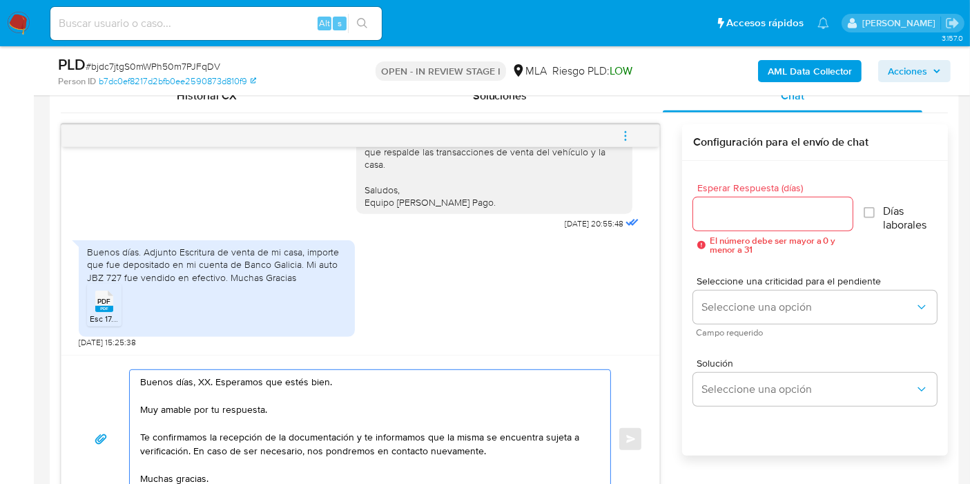
click at [203, 387] on textarea "Buenos días, XX. Esperamos que estés bien. Muy amable por tu respuesta. Te conf…" at bounding box center [366, 439] width 453 height 138
click at [227, 407] on textarea "Buenos días, Daniel. Esperamos que estés bien. Muy amable por tu respuesta. Te …" at bounding box center [366, 439] width 453 height 138
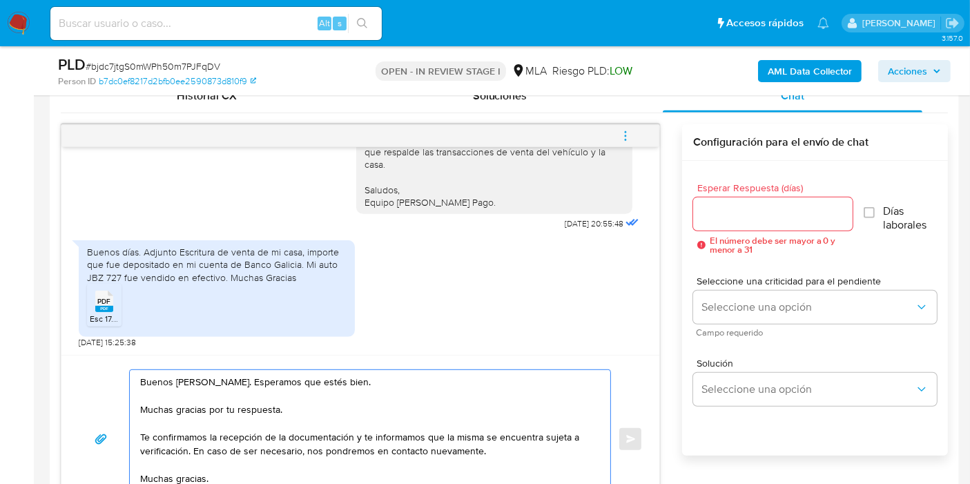
drag, startPoint x: 351, startPoint y: 441, endPoint x: 188, endPoint y: 448, distance: 163.1
click at [188, 448] on textarea "Buenos días, Daniel. Esperamos que estés bien. Muchas gracias por tu respuesta.…" at bounding box center [366, 439] width 453 height 138
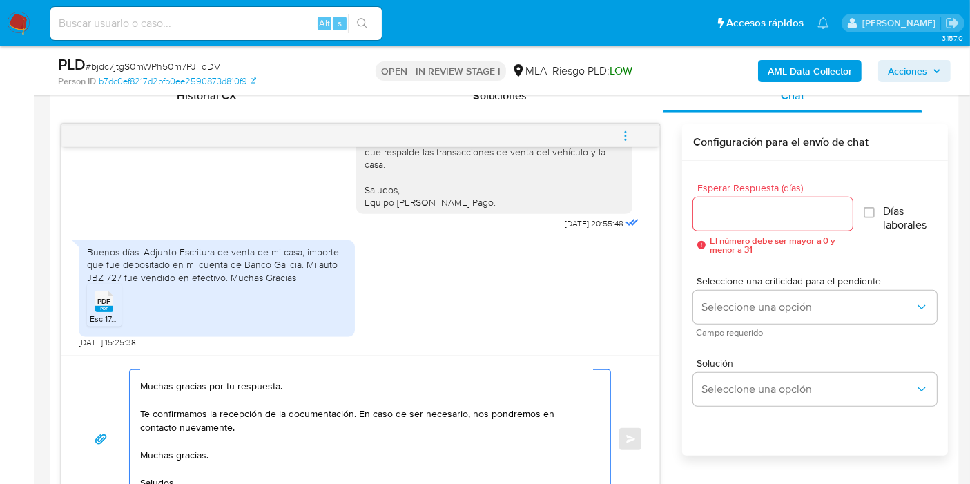
scroll to position [65, 0]
click at [161, 421] on textarea "Buenos días, Daniel. Esperamos que estés bien. Muchas gracias por tu respuesta.…" at bounding box center [366, 439] width 453 height 138
drag, startPoint x: 161, startPoint y: 421, endPoint x: 173, endPoint y: 413, distance: 14.4
click at [163, 420] on textarea "Buenos días, Daniel. Esperamos que estés bien. Muchas gracias por tu respuesta.…" at bounding box center [366, 439] width 453 height 138
click at [173, 413] on textarea "Buenos días, Daniel. Esperamos que estés bien. Muchas gracias por tu respuesta.…" at bounding box center [366, 439] width 453 height 138
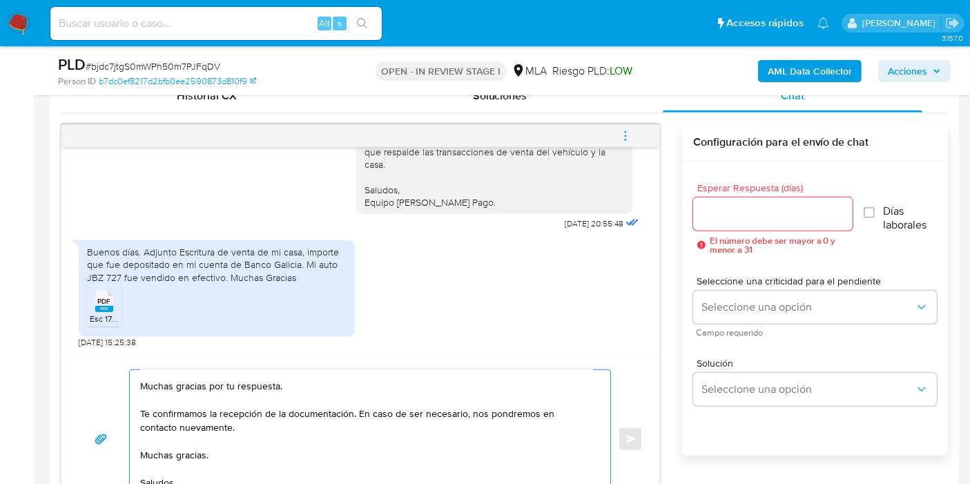
click at [173, 413] on textarea "Buenos días, Daniel. Esperamos que estés bien. Muchas gracias por tu respuesta.…" at bounding box center [366, 439] width 453 height 138
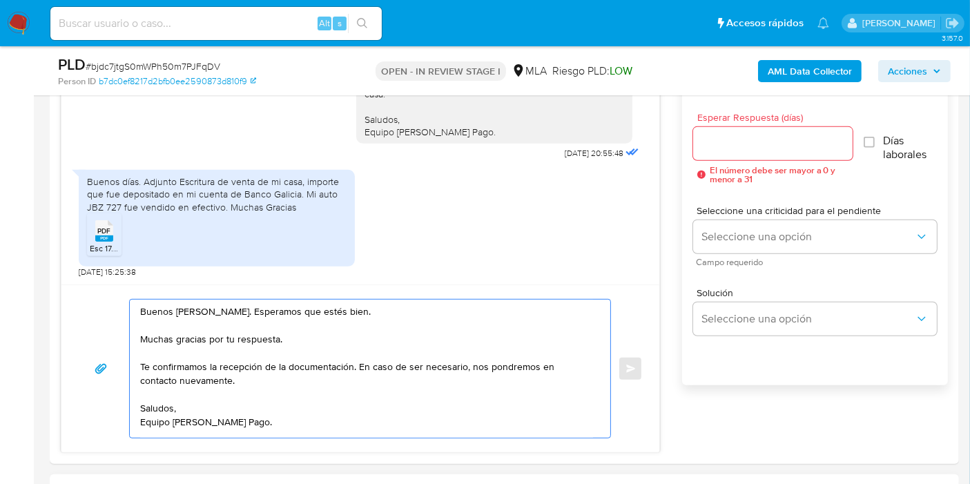
scroll to position [844, 0]
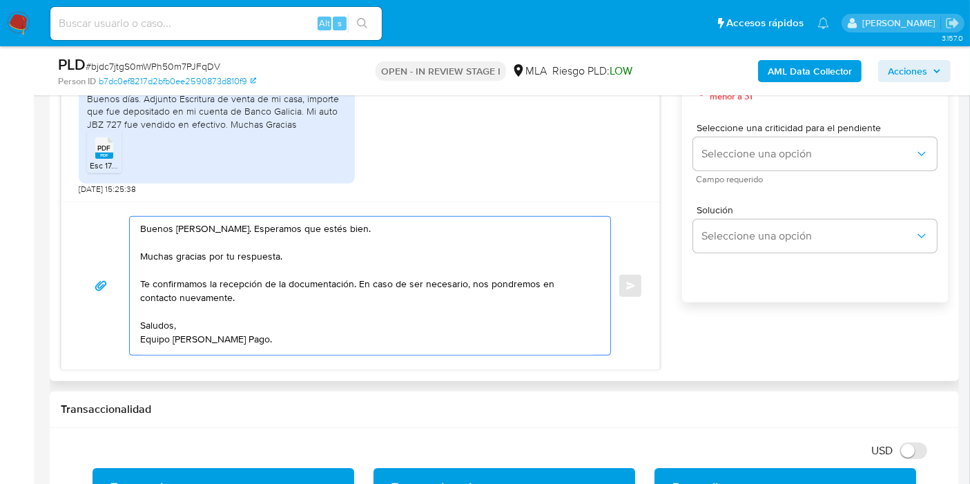
click at [169, 349] on textarea "Buenos [PERSON_NAME]. Esperamos que estés bien. Muchas gracias por tu respuesta…" at bounding box center [366, 286] width 453 height 138
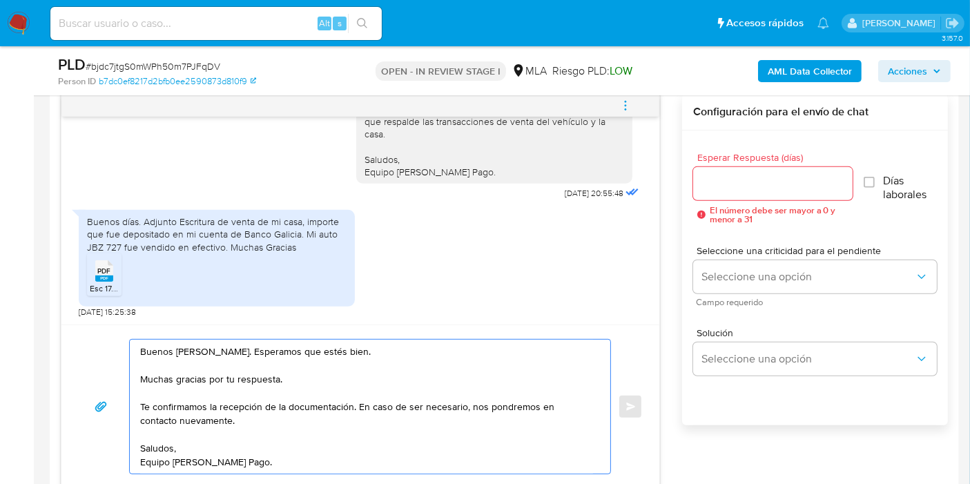
scroll to position [691, 0]
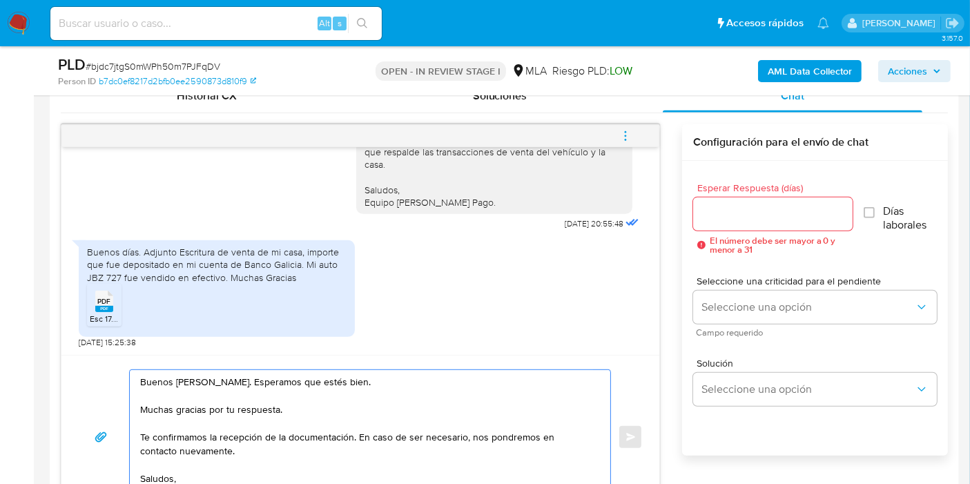
type textarea "Buenos [PERSON_NAME]. Esperamos que estés bien. Muchas gracias por tu respuesta…"
click at [738, 205] on input "Esperar Respuesta (días)" at bounding box center [773, 214] width 160 height 18
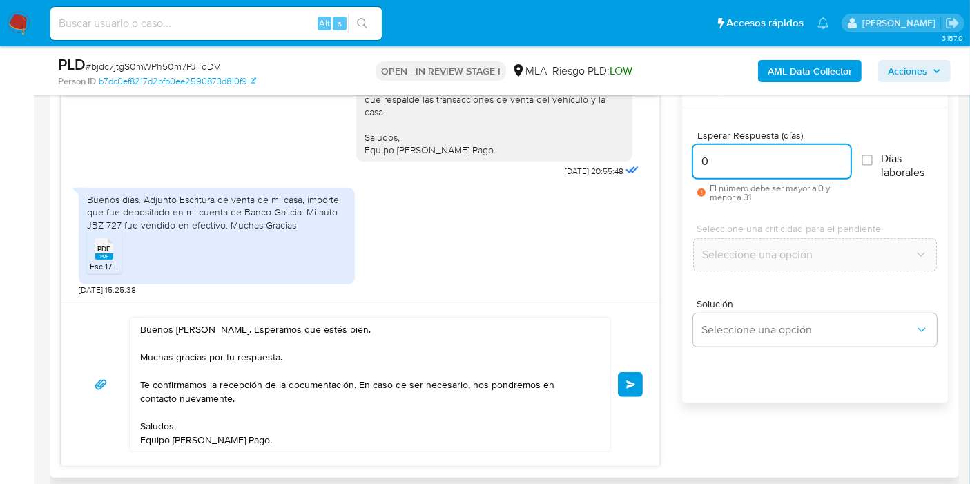
scroll to position [767, 0]
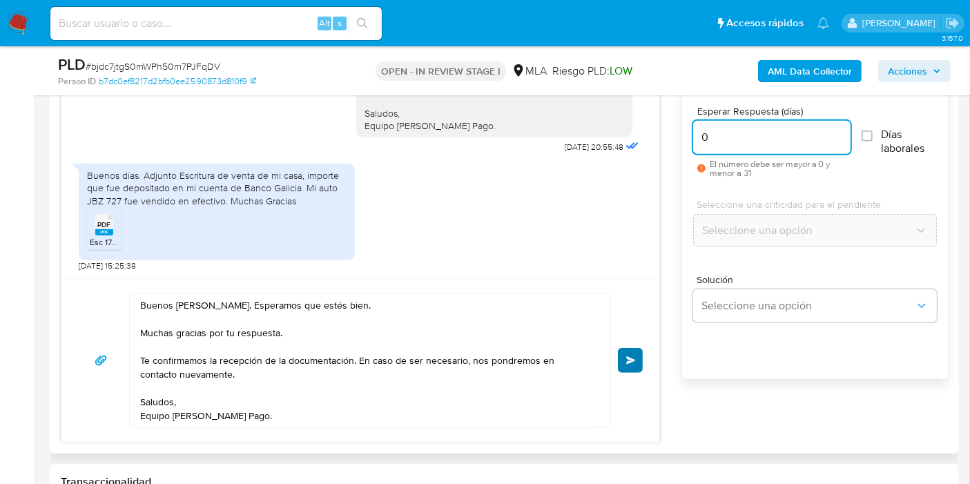
type input "0"
click at [631, 369] on button "Enviar" at bounding box center [630, 360] width 25 height 25
click at [626, 358] on span "Enviar" at bounding box center [631, 360] width 10 height 8
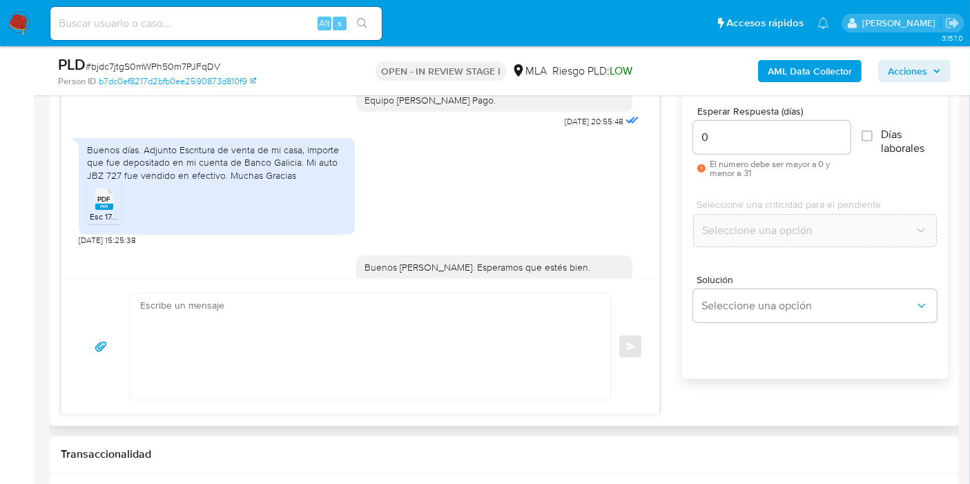
scroll to position [1088, 0]
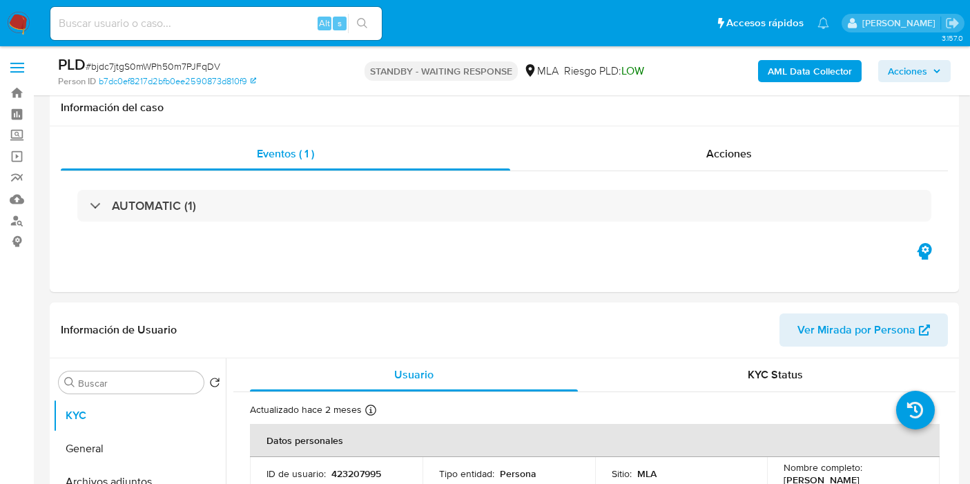
select select "10"
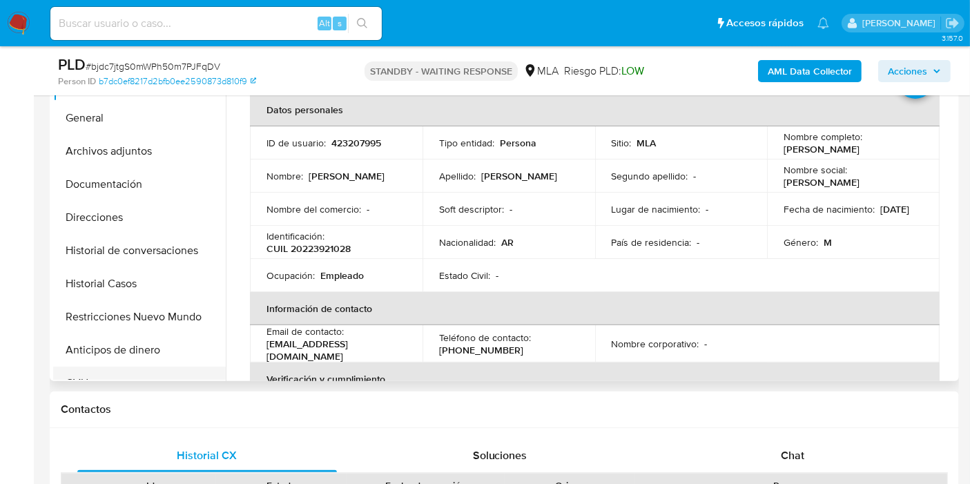
scroll to position [307, 0]
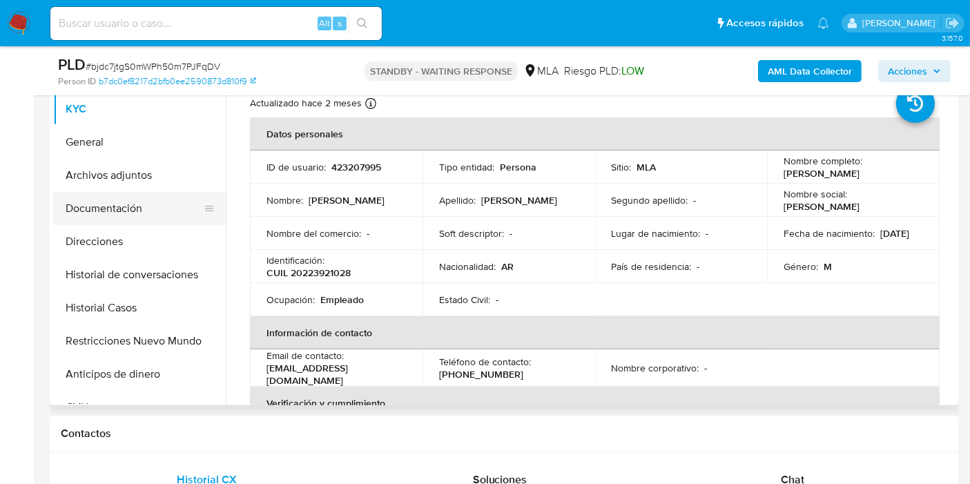
click at [117, 193] on button "Documentación" at bounding box center [134, 208] width 162 height 33
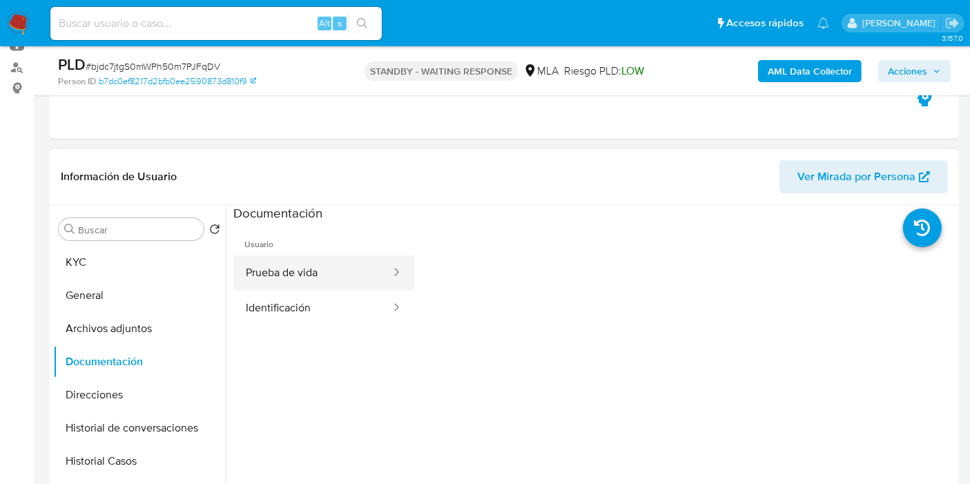
scroll to position [153, 0]
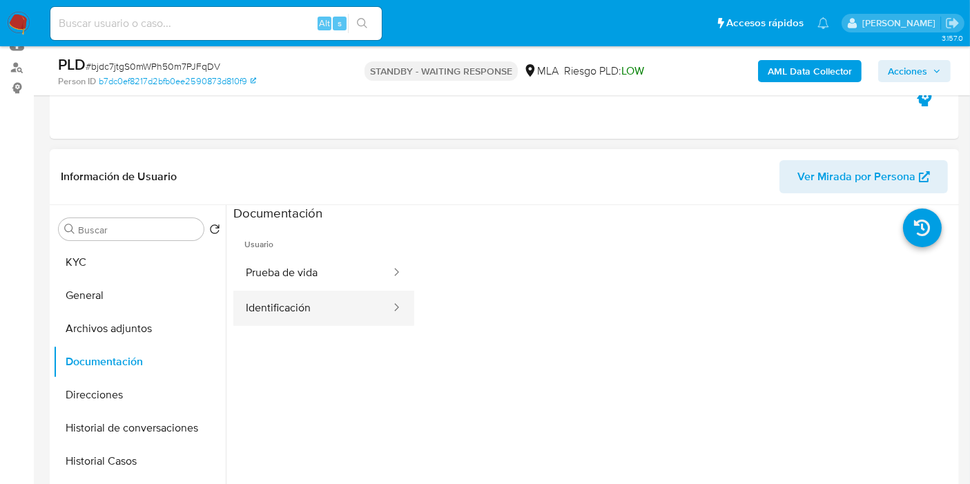
click at [329, 306] on button "Identificación" at bounding box center [312, 308] width 159 height 35
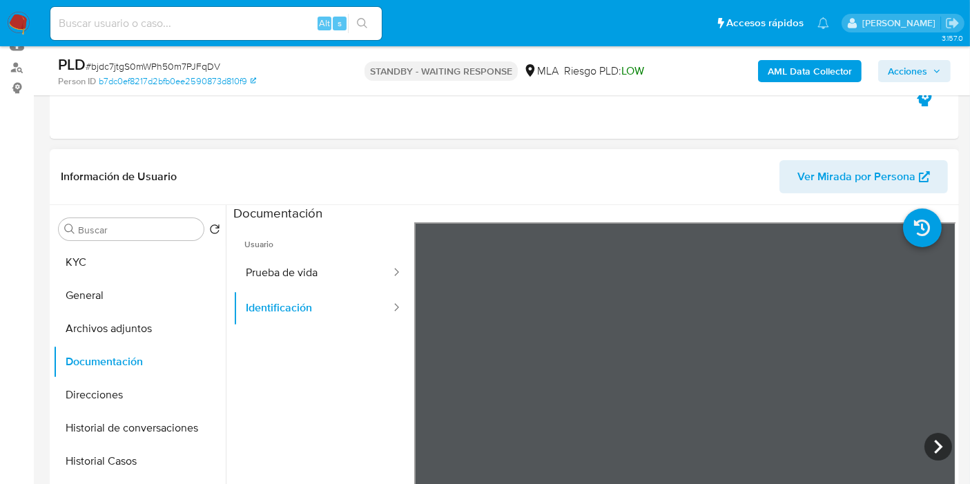
scroll to position [23, 0]
click at [941, 440] on icon at bounding box center [939, 447] width 28 height 28
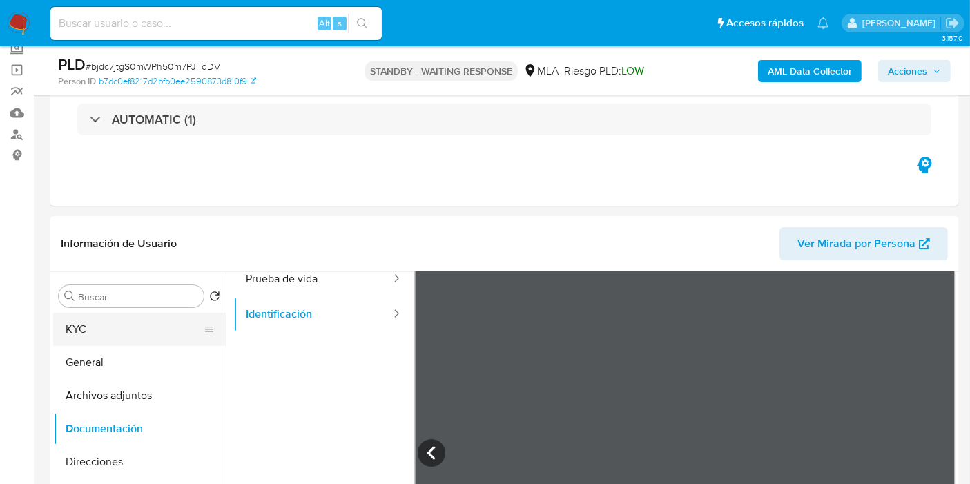
scroll to position [116, 0]
click at [144, 317] on button "KYC" at bounding box center [134, 329] width 162 height 33
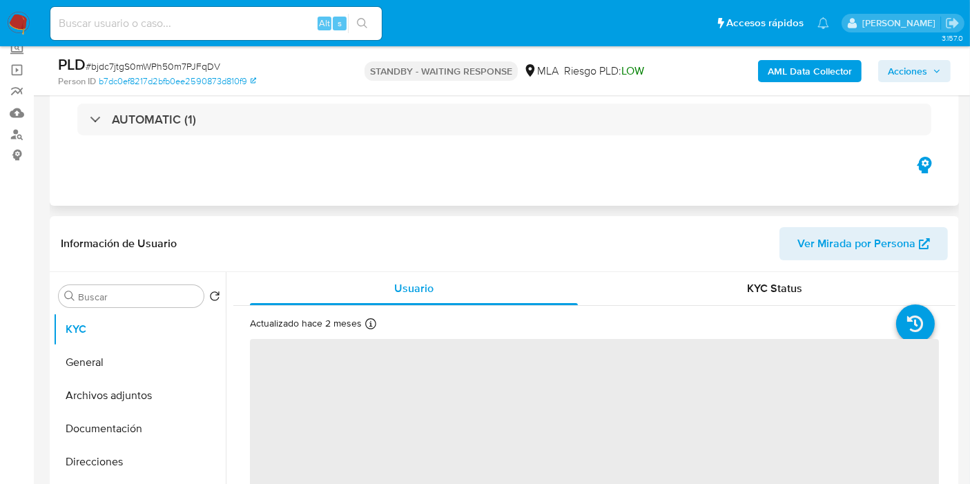
scroll to position [317, 0]
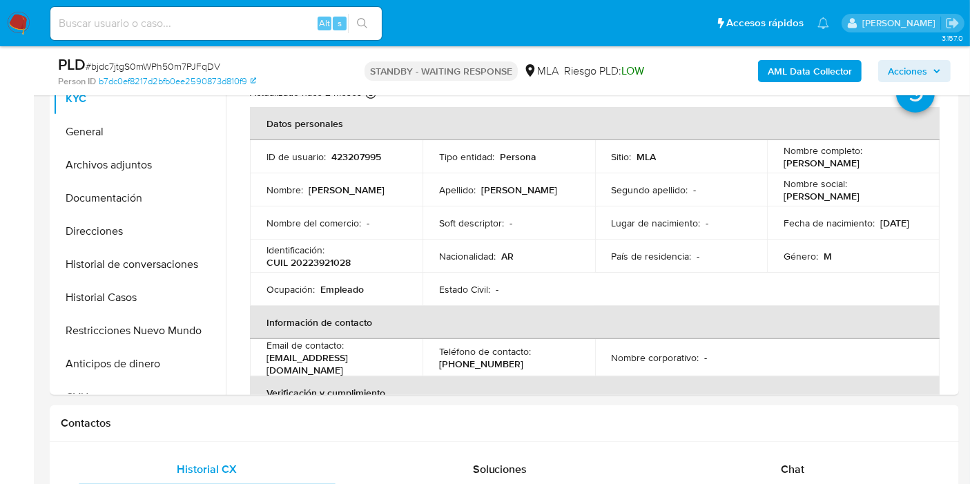
click at [329, 259] on p "CUIL 20223921028" at bounding box center [309, 262] width 84 height 12
copy p "20223921028"
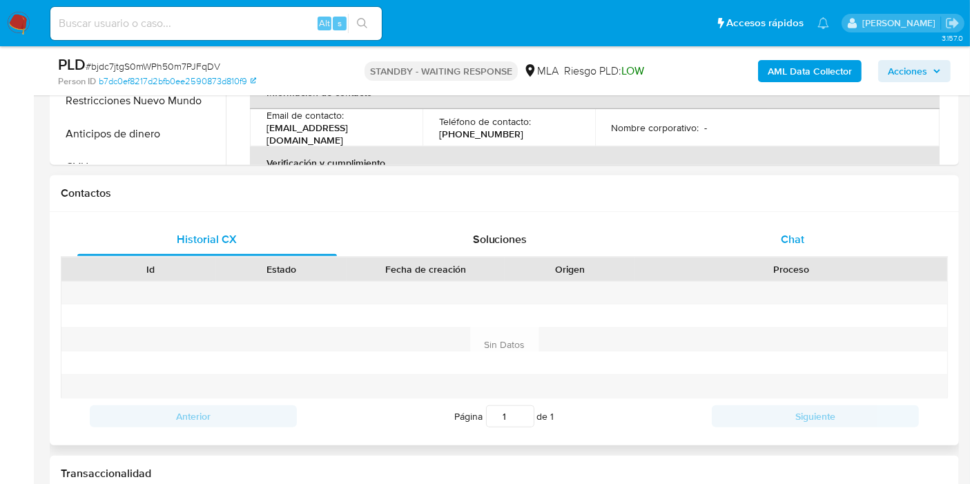
click at [787, 240] on span "Chat" at bounding box center [792, 239] width 23 height 16
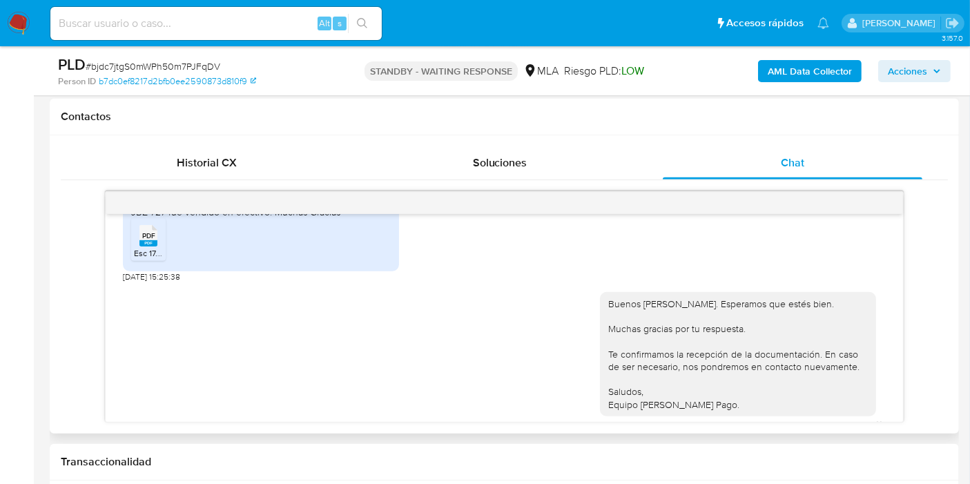
scroll to position [935, 0]
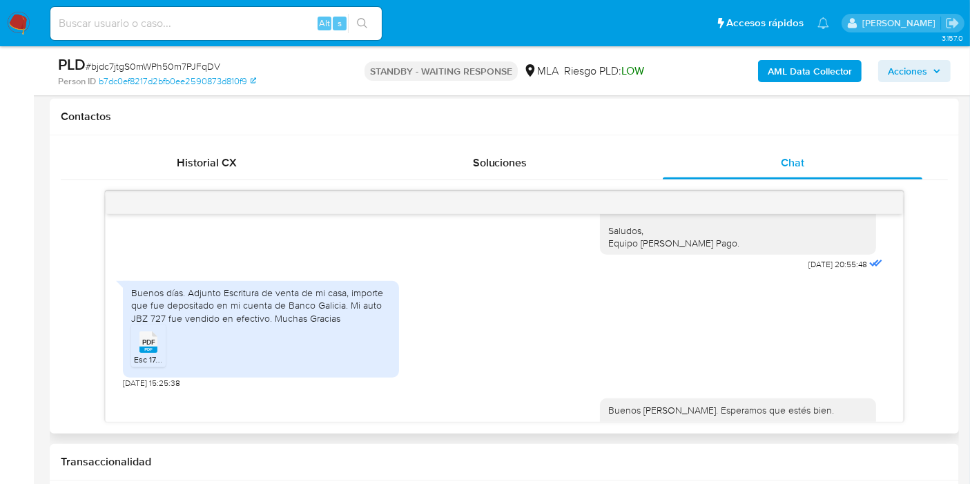
click at [259, 325] on div "Buenos días. Adjunto Escritura de venta de mi casa, importe que fue depositado …" at bounding box center [261, 306] width 260 height 38
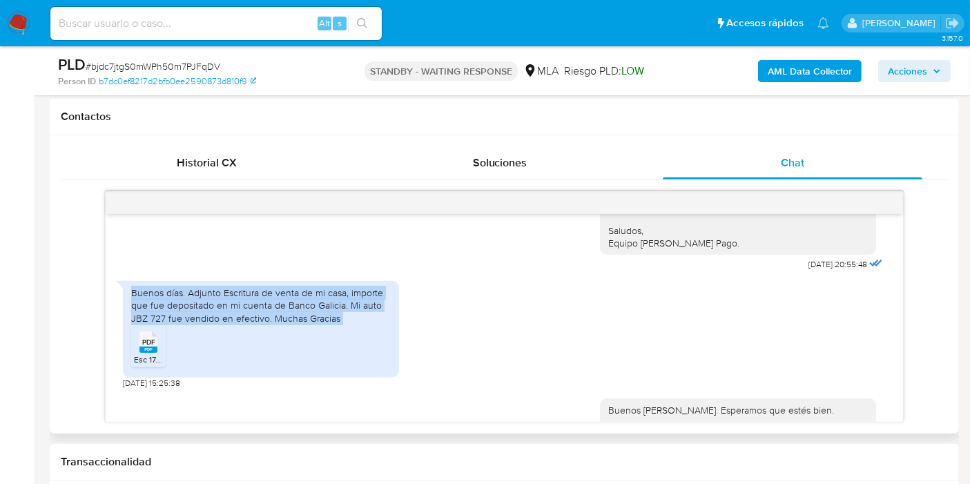
click at [259, 325] on div "Buenos días. Adjunto Escritura de venta de mi casa, importe que fue depositado …" at bounding box center [261, 306] width 260 height 38
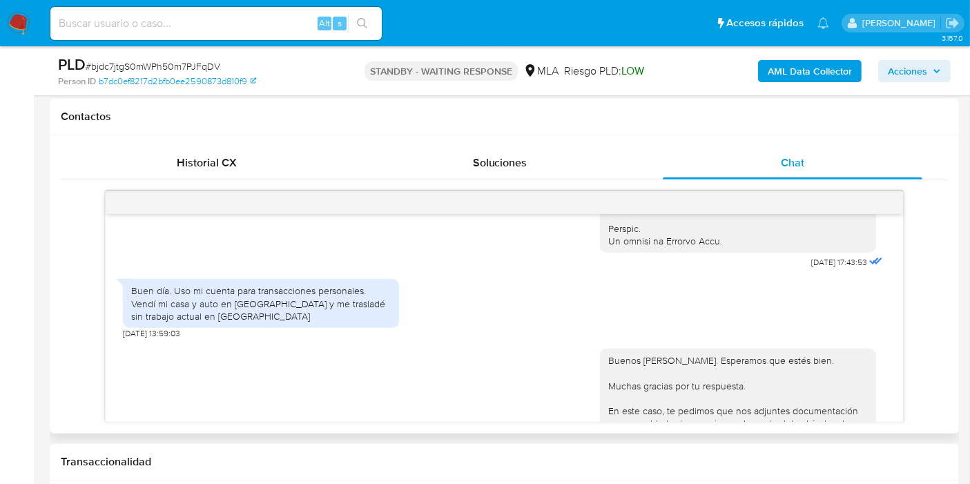
click at [349, 323] on div "Buen día. Uso mi cuenta para transacciones personales. Vendí mi casa y auto en …" at bounding box center [261, 304] width 260 height 38
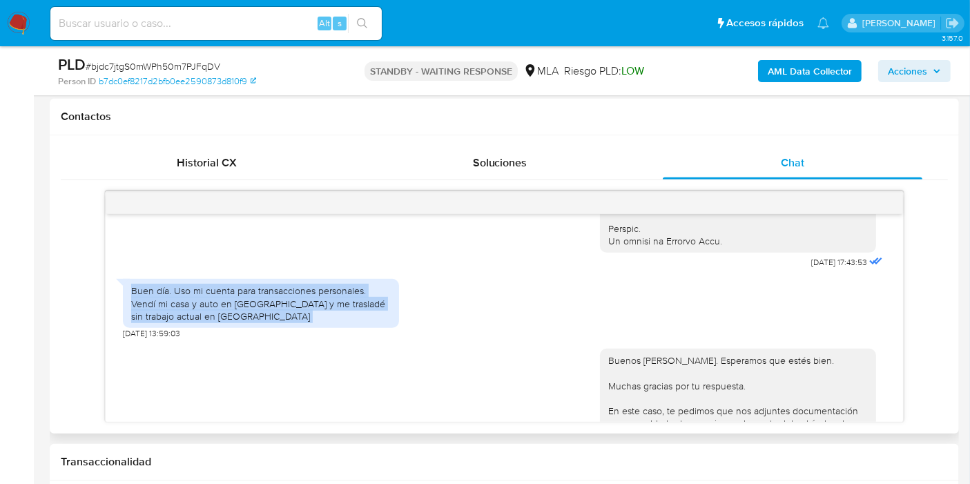
click at [349, 323] on div "Buen día. Uso mi cuenta para transacciones personales. Vendí mi casa y auto en …" at bounding box center [261, 304] width 260 height 38
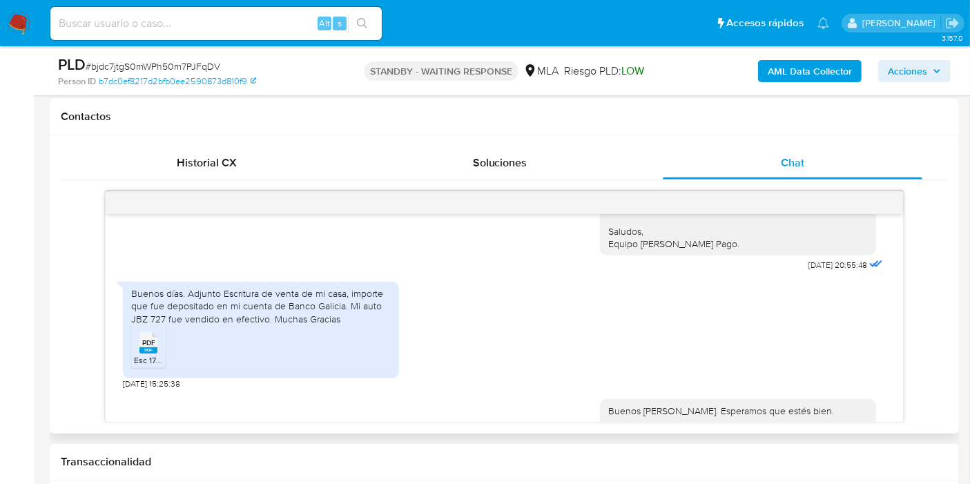
scroll to position [1088, 0]
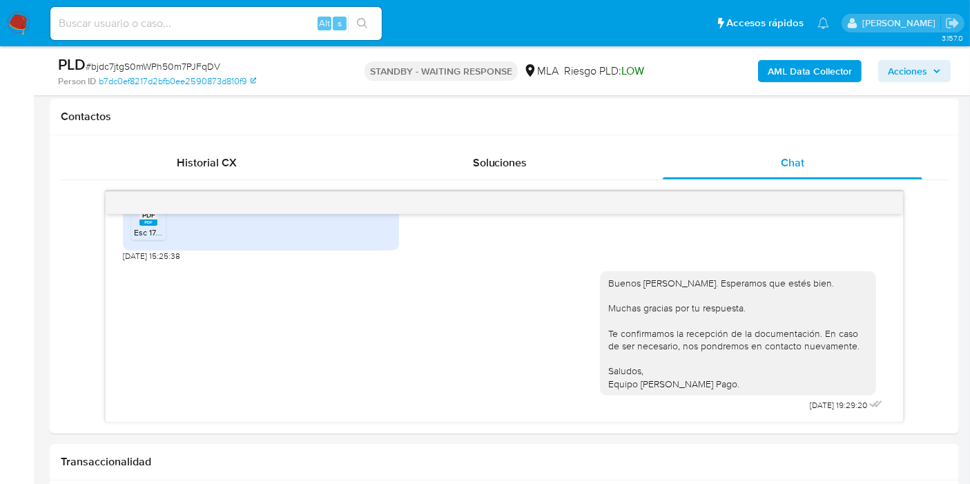
click at [203, 67] on span "# bjdc7jtgS0mWPh50m7PJFqDV" at bounding box center [153, 66] width 135 height 14
copy span "bjdc7jtgS0mWPh50m7PJFqDV"
click at [14, 28] on img at bounding box center [18, 23] width 23 height 23
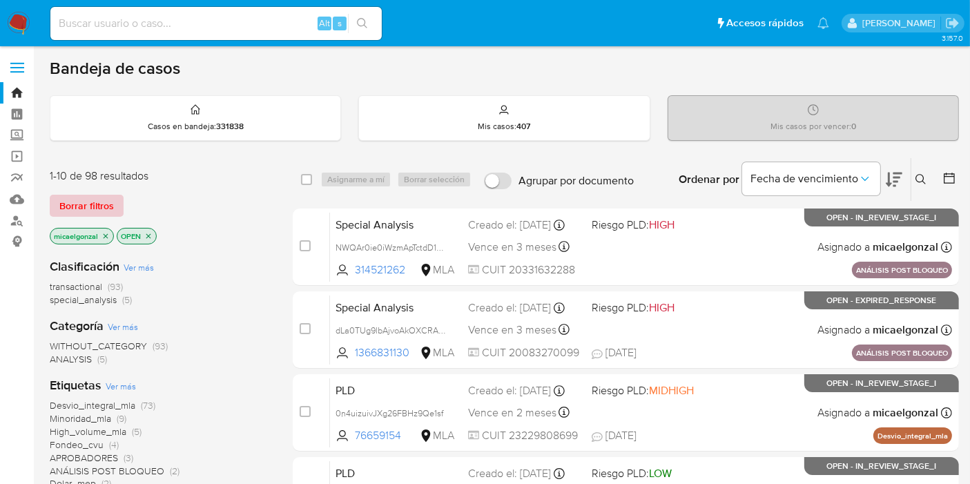
click at [103, 207] on span "Borrar filtros" at bounding box center [86, 205] width 55 height 19
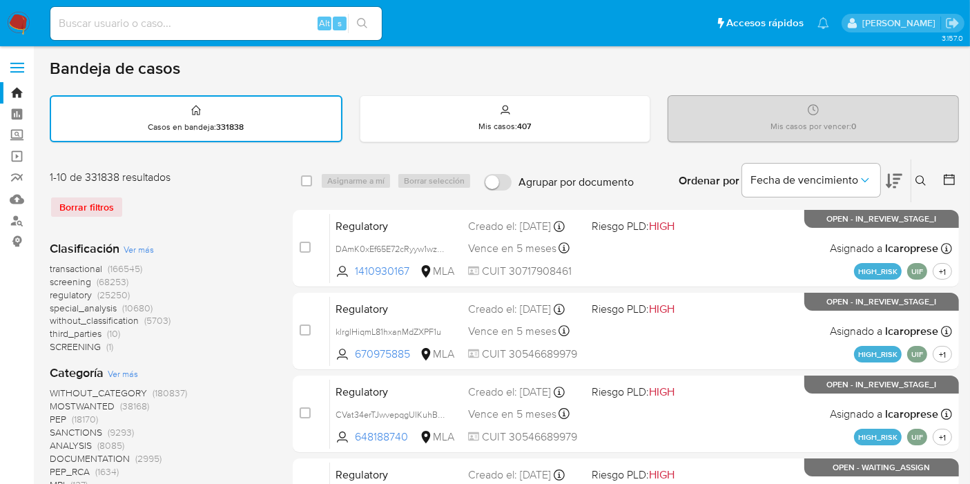
click at [929, 177] on button at bounding box center [923, 181] width 23 height 17
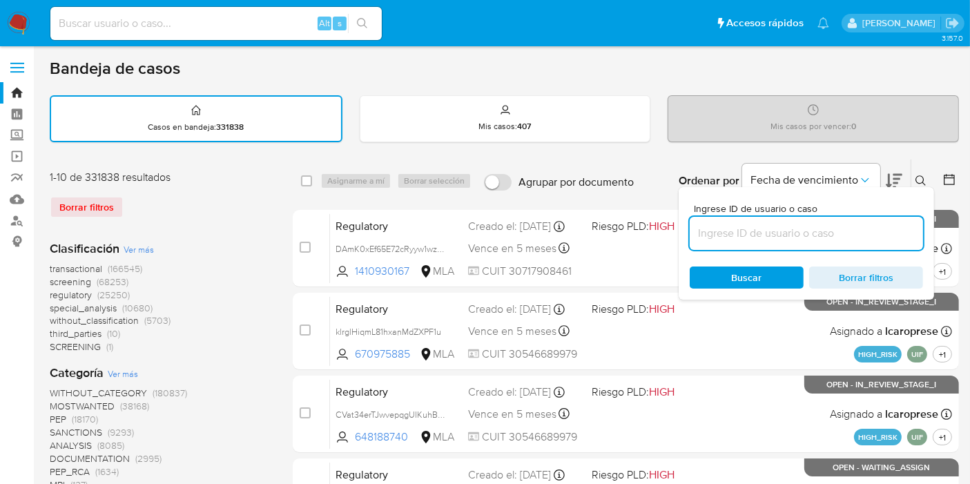
click at [826, 229] on input at bounding box center [806, 233] width 233 height 18
type input "bjdc7jtgS0mWPh50m7PJFqDV"
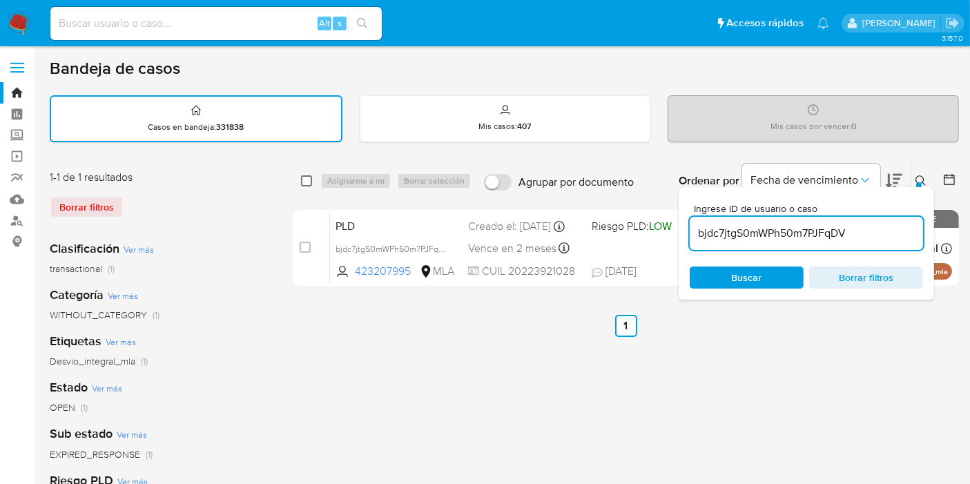
click at [304, 182] on input "checkbox" at bounding box center [306, 180] width 11 height 11
checkbox input "true"
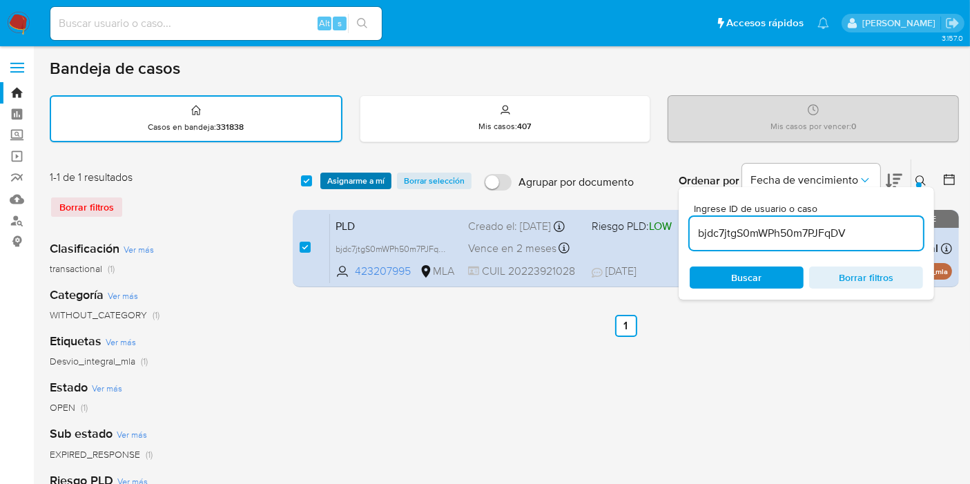
click at [353, 181] on span "Asignarme a mí" at bounding box center [355, 181] width 57 height 14
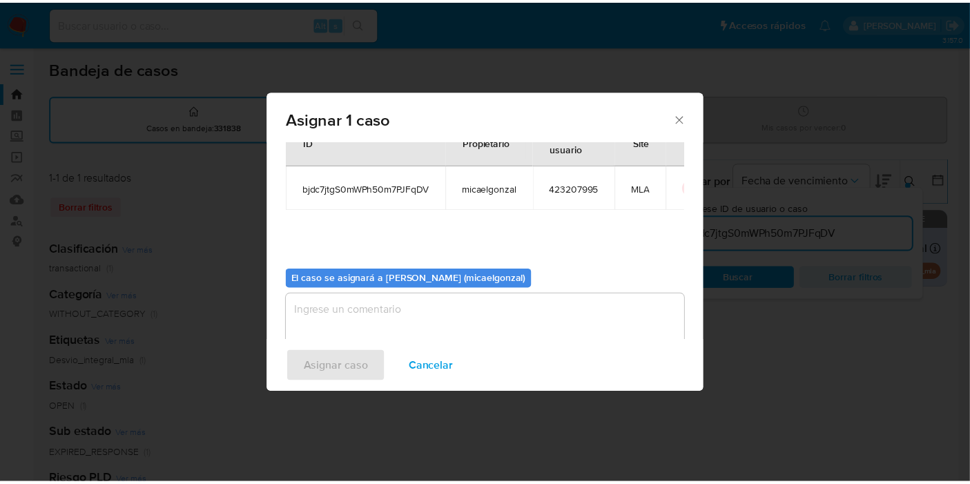
scroll to position [70, 0]
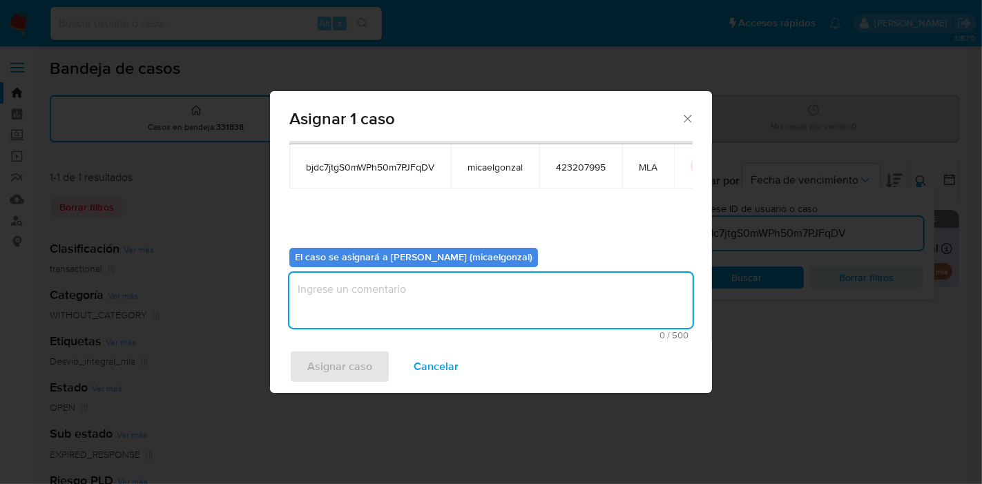
click at [436, 302] on textarea "assign-modal" at bounding box center [490, 300] width 403 height 55
click at [329, 374] on span "Asignar caso" at bounding box center [339, 367] width 65 height 30
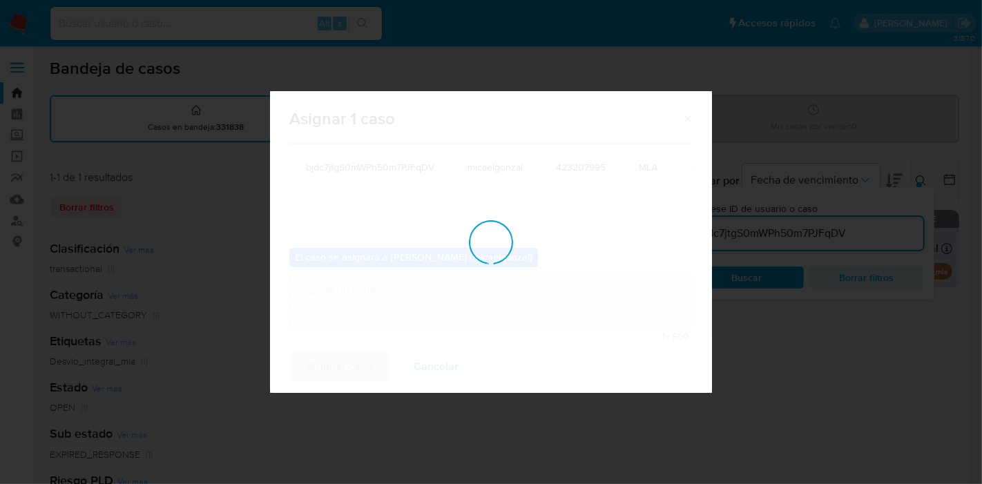
checkbox input "false"
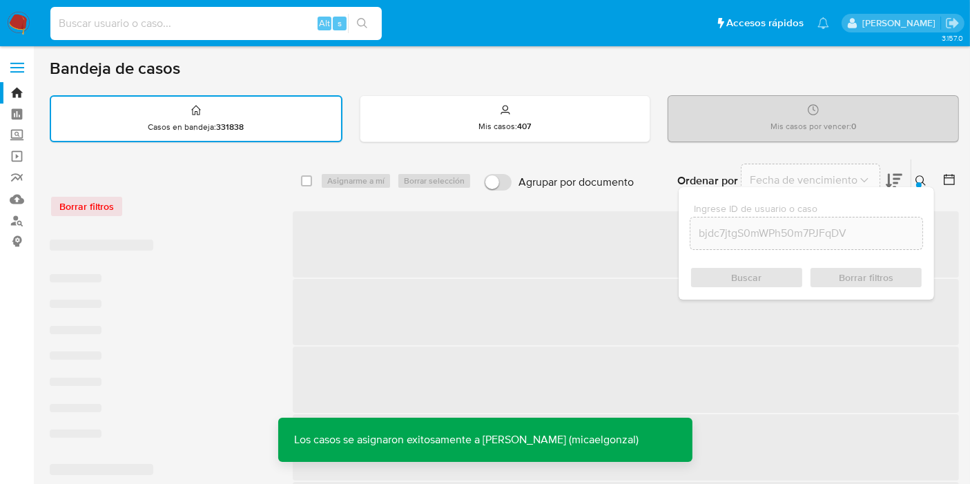
click at [204, 23] on input at bounding box center [216, 24] width 332 height 18
paste input "bjdc7jtgS0mWPh50m7PJFqDV"
type input "bjdc7jtgS0mWPh50m7PJFqDV"
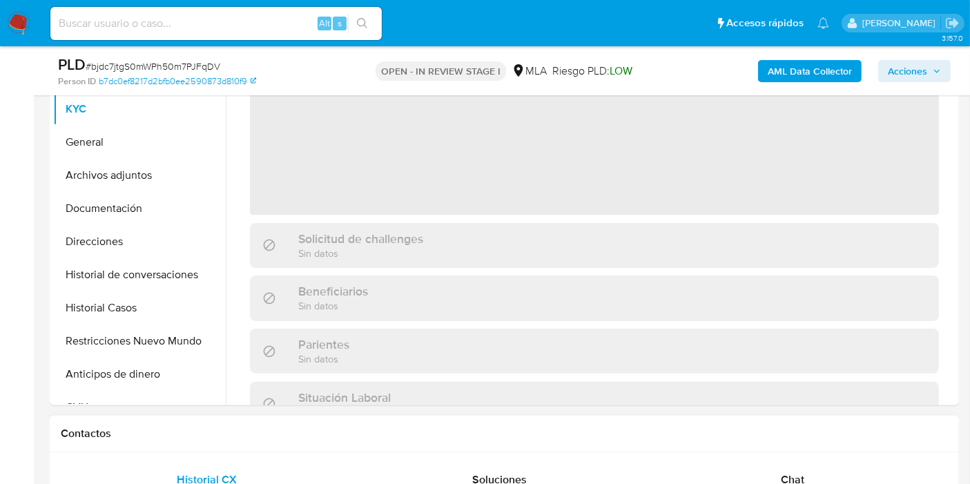
scroll to position [153, 0]
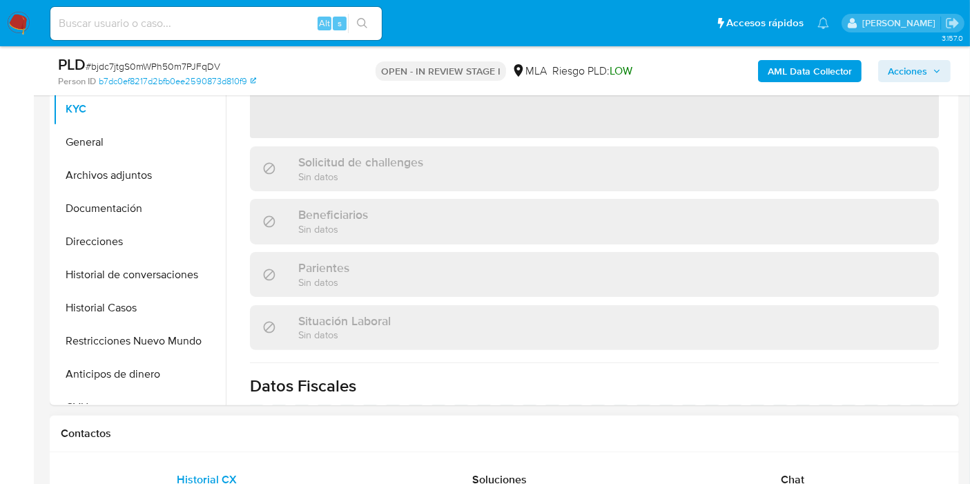
click at [778, 450] on div "Contactos" at bounding box center [505, 434] width 910 height 37
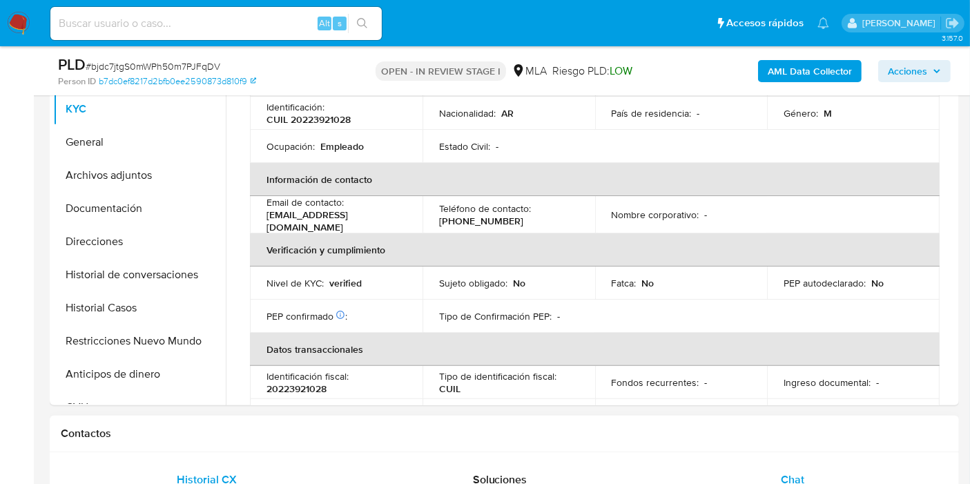
click at [765, 467] on div "Chat" at bounding box center [793, 479] width 260 height 33
select select "10"
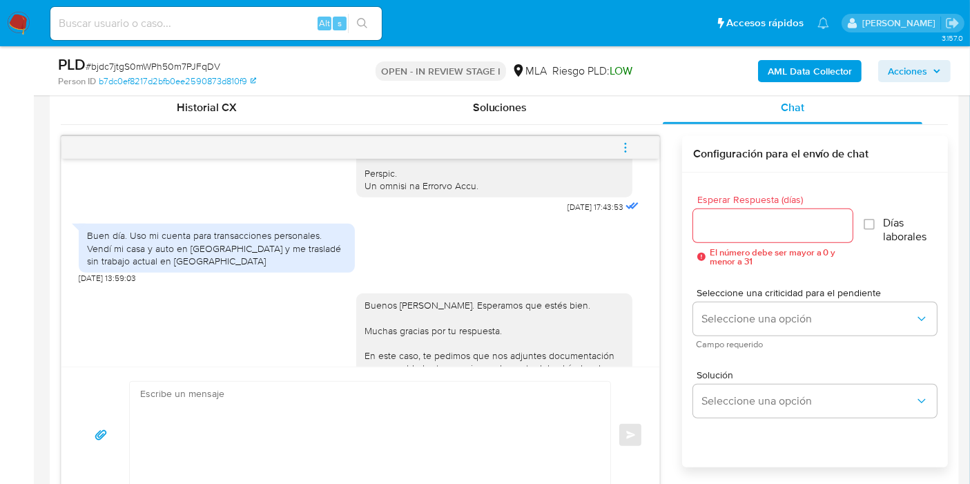
scroll to position [537, 0]
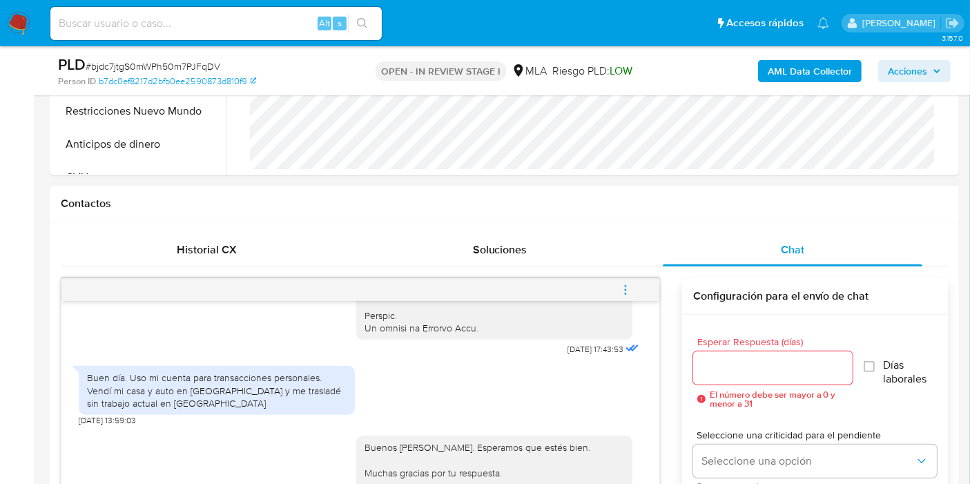
click at [623, 280] on span "menu-action" at bounding box center [626, 289] width 12 height 33
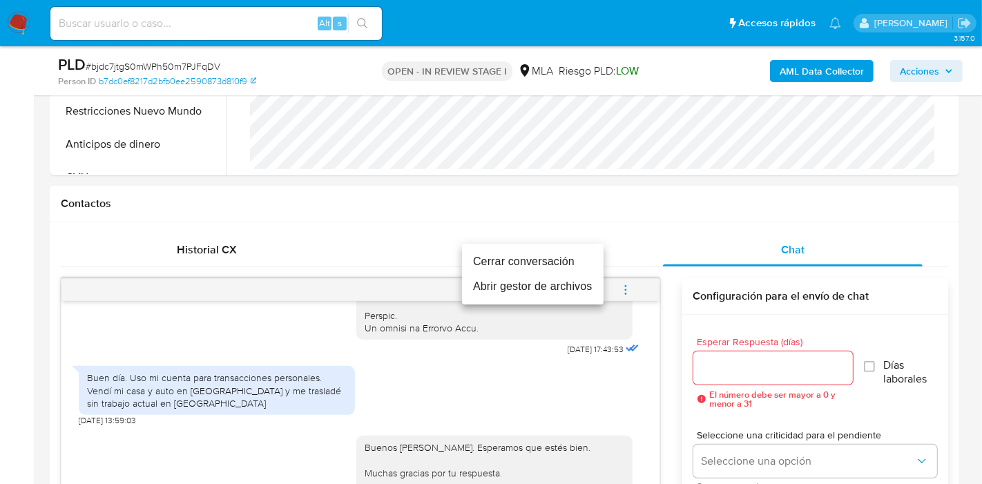
click at [560, 262] on li "Cerrar conversación" at bounding box center [533, 261] width 142 height 25
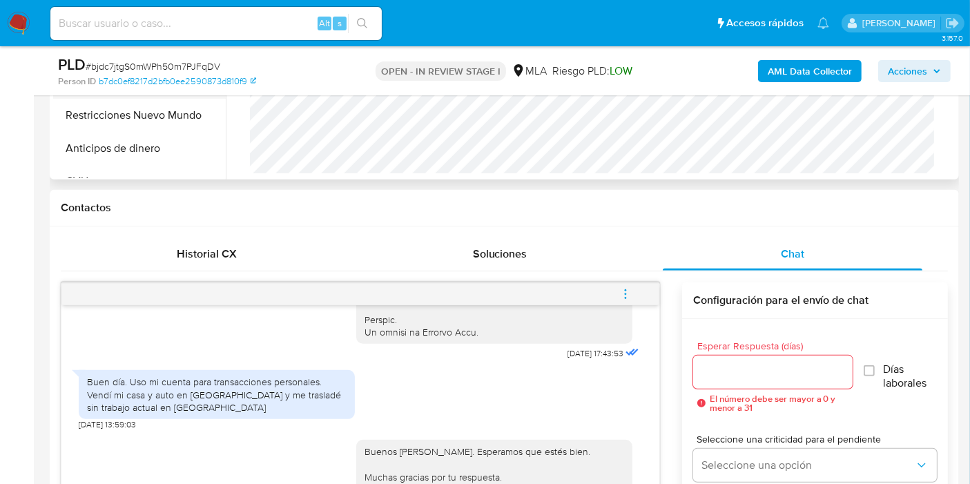
scroll to position [383, 0]
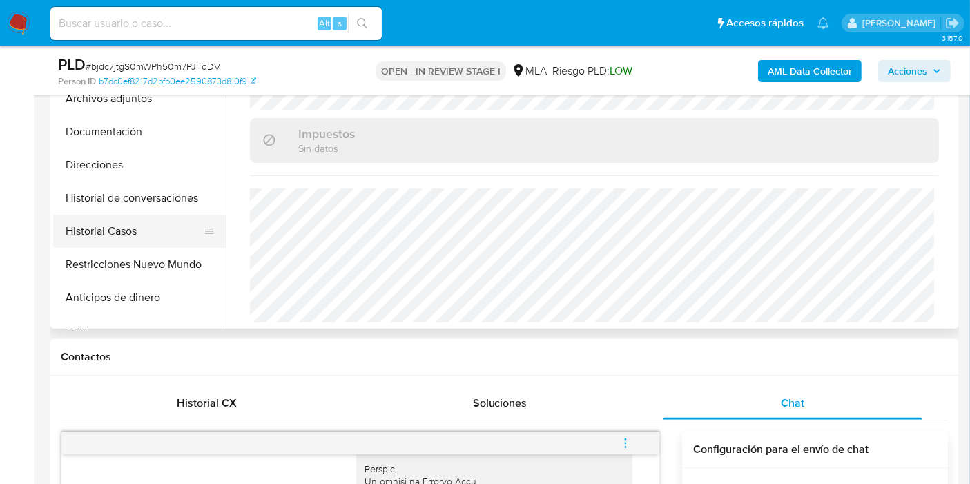
click at [150, 244] on button "Historial Casos" at bounding box center [134, 231] width 162 height 33
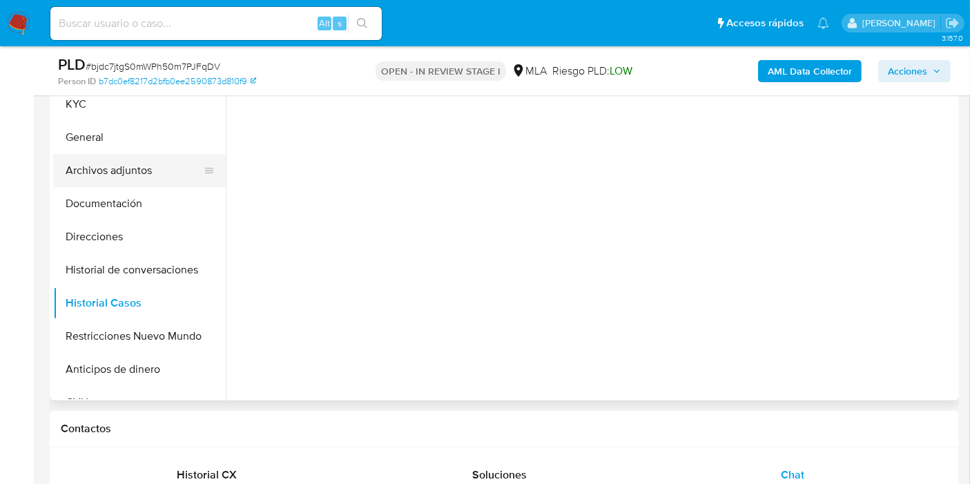
scroll to position [230, 0]
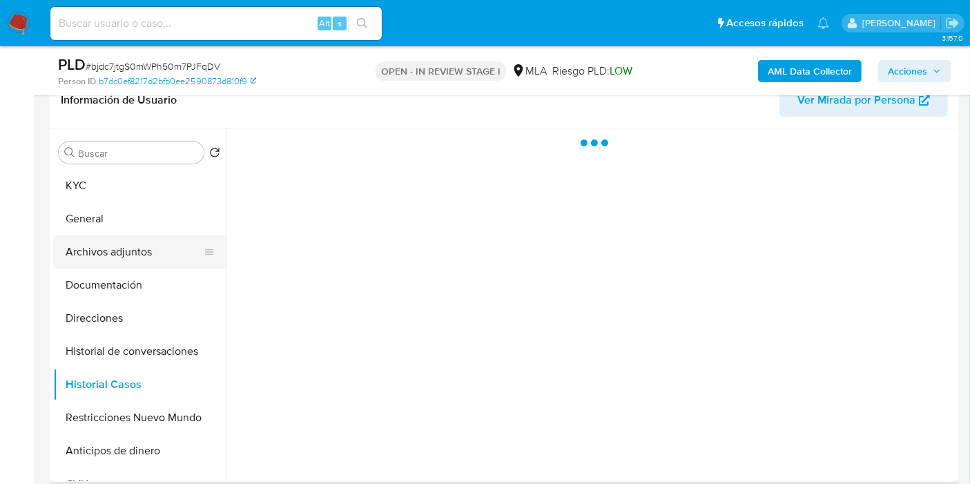
click at [140, 265] on button "Archivos adjuntos" at bounding box center [134, 252] width 162 height 33
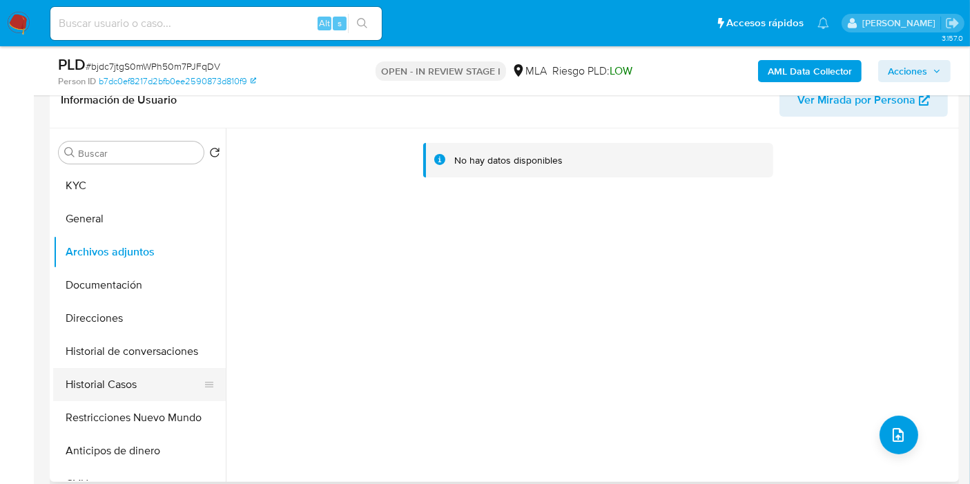
click at [101, 394] on button "Historial Casos" at bounding box center [134, 384] width 162 height 33
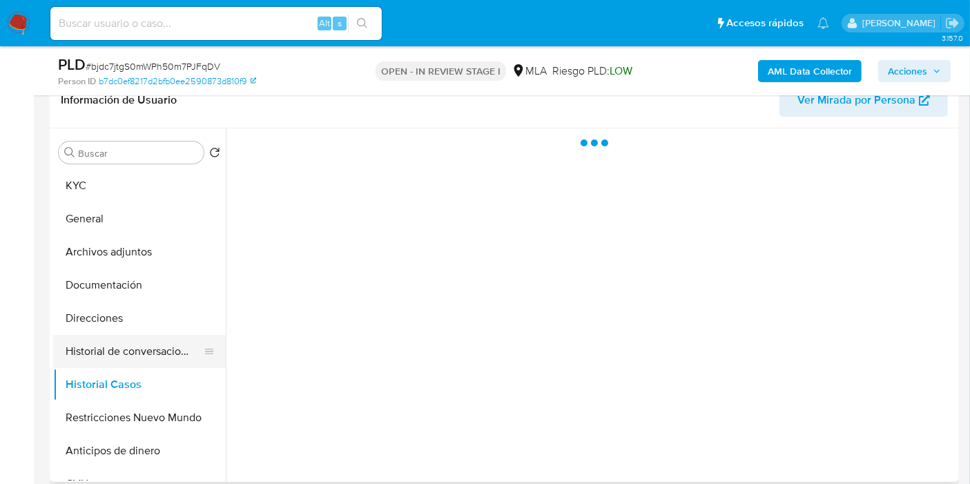
click at [187, 344] on button "Historial de conversaciones" at bounding box center [134, 351] width 162 height 33
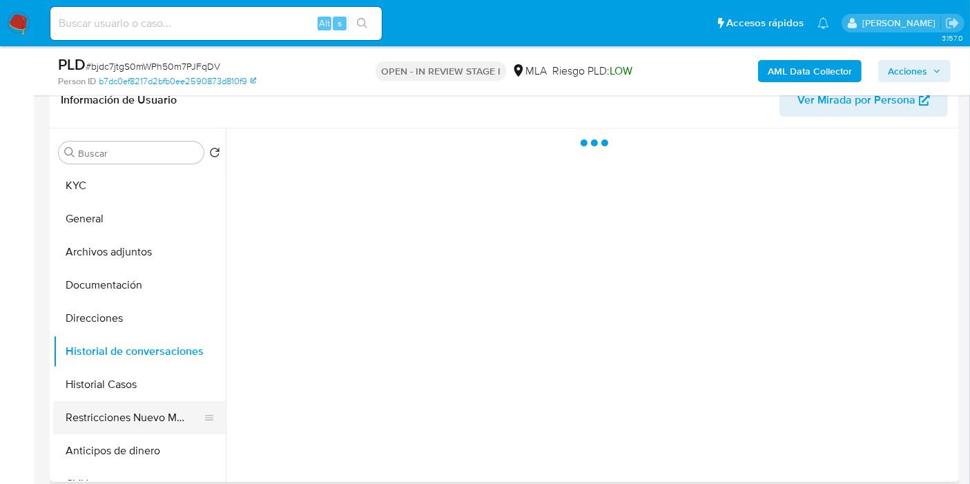
click at [159, 409] on button "Restricciones Nuevo Mundo" at bounding box center [134, 417] width 162 height 33
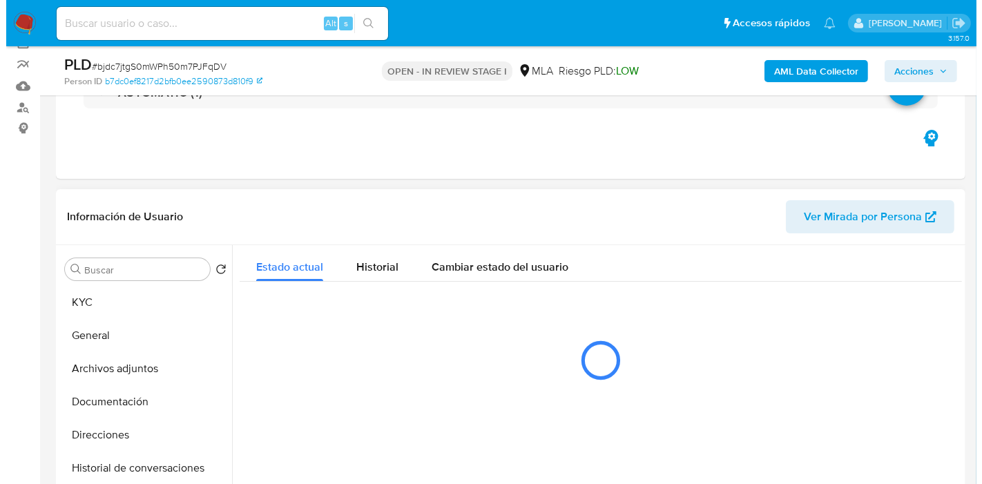
scroll to position [0, 0]
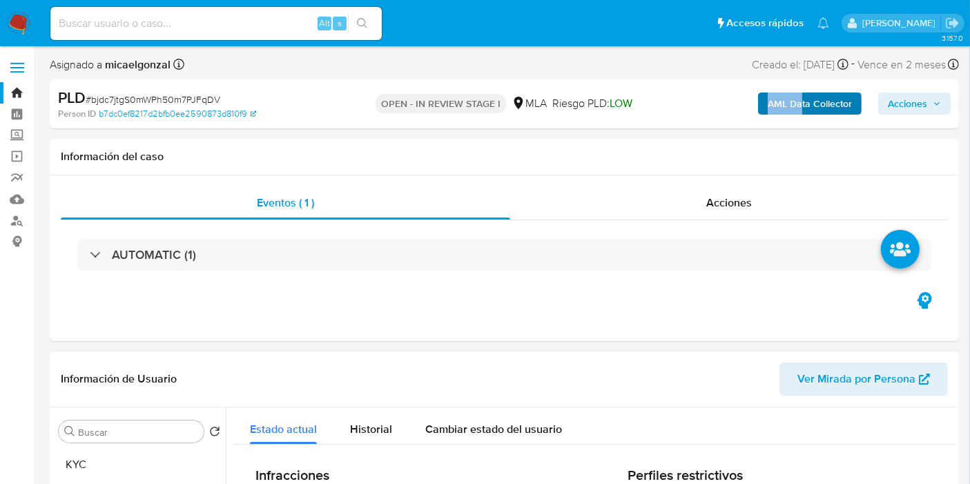
click at [802, 95] on div "AML Data Collector Acciones" at bounding box center [804, 104] width 294 height 32
click at [802, 95] on b "AML Data Collector" at bounding box center [810, 104] width 84 height 22
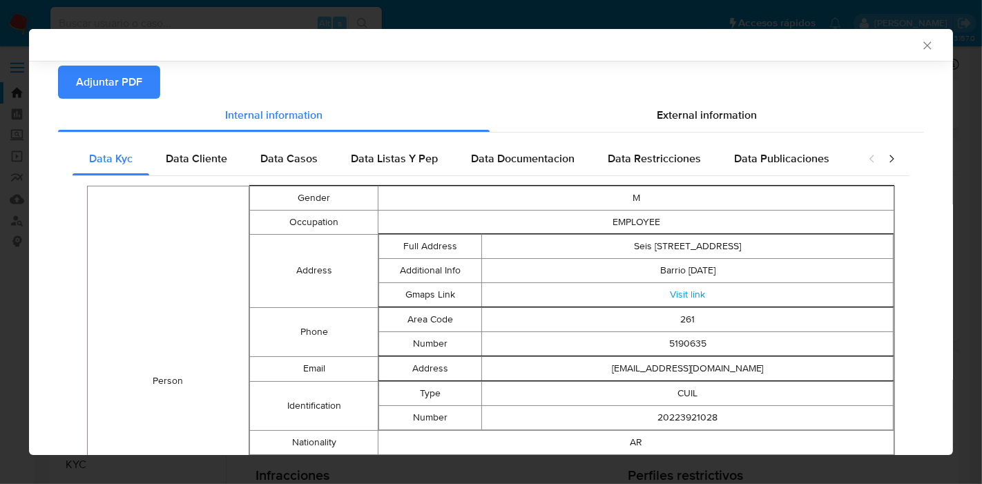
scroll to position [59, 0]
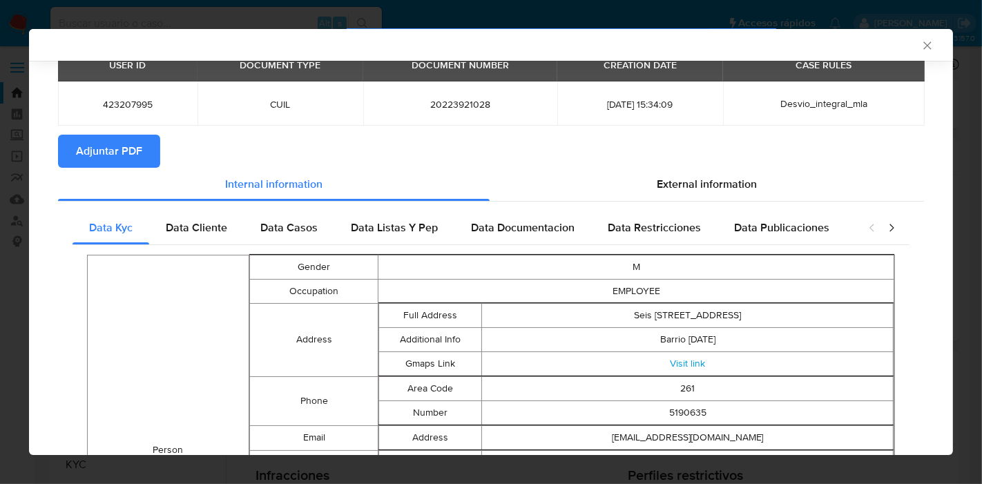
click at [207, 241] on div "Data Cliente" at bounding box center [196, 227] width 95 height 33
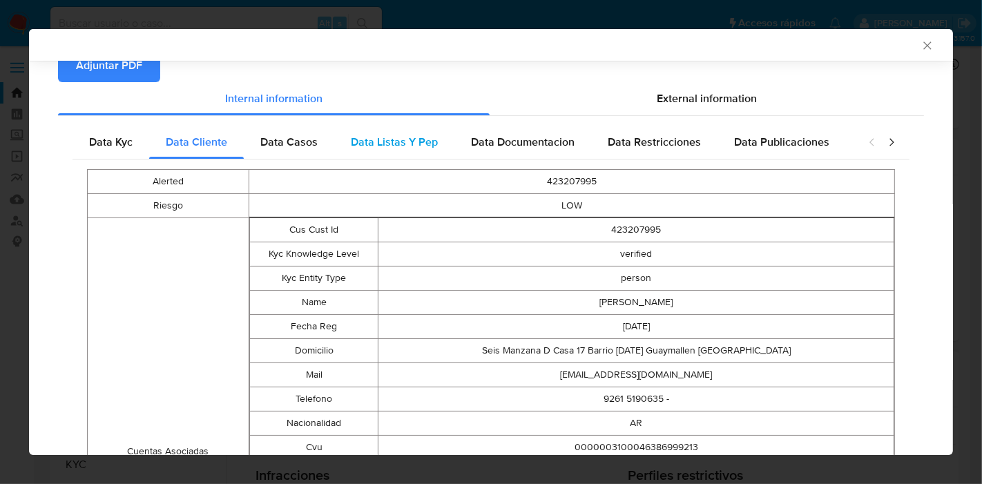
scroll to position [0, 0]
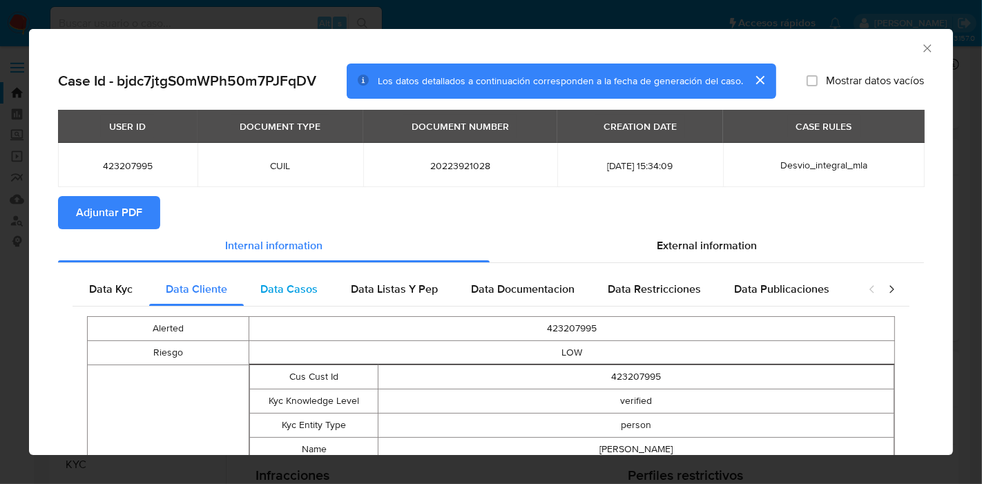
click at [290, 303] on div "Data Casos" at bounding box center [289, 289] width 90 height 33
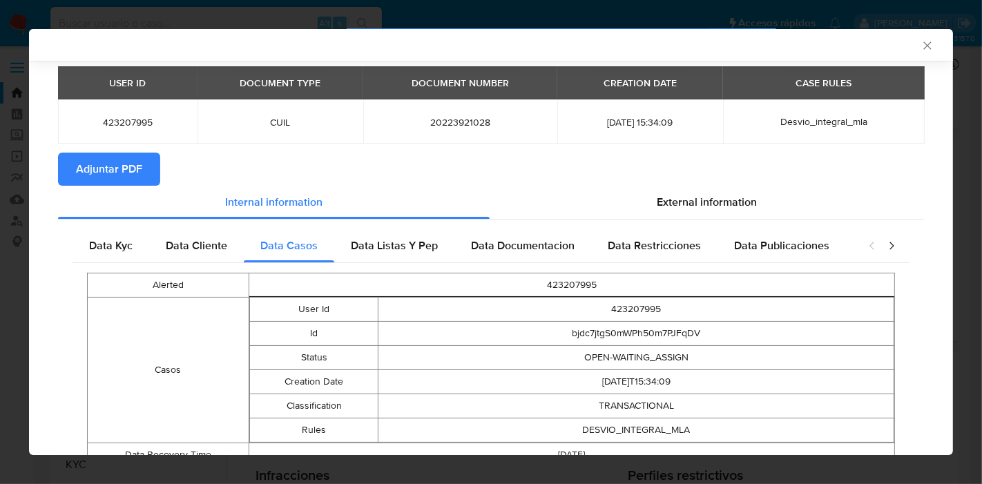
scroll to position [100, 0]
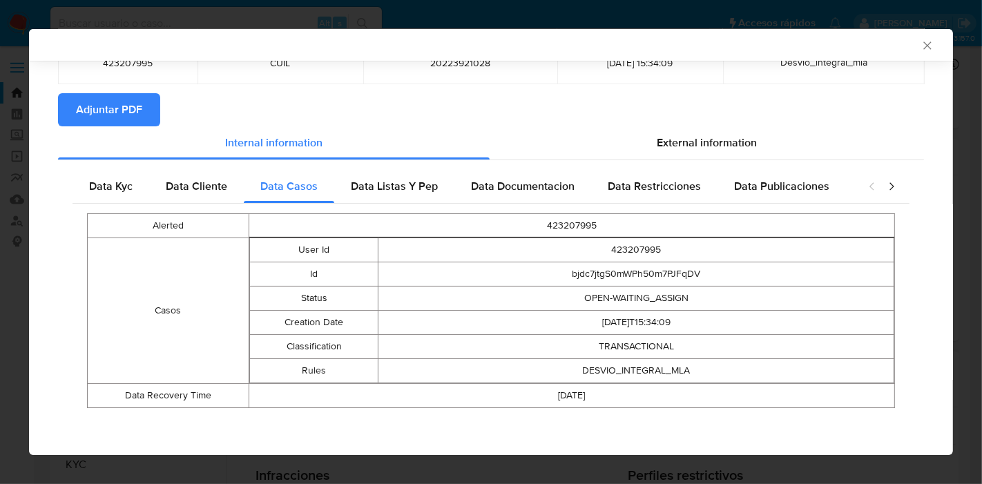
drag, startPoint x: 359, startPoint y: 197, endPoint x: 369, endPoint y: 193, distance: 10.3
click at [367, 194] on div "Data Listas Y Pep" at bounding box center [394, 186] width 120 height 33
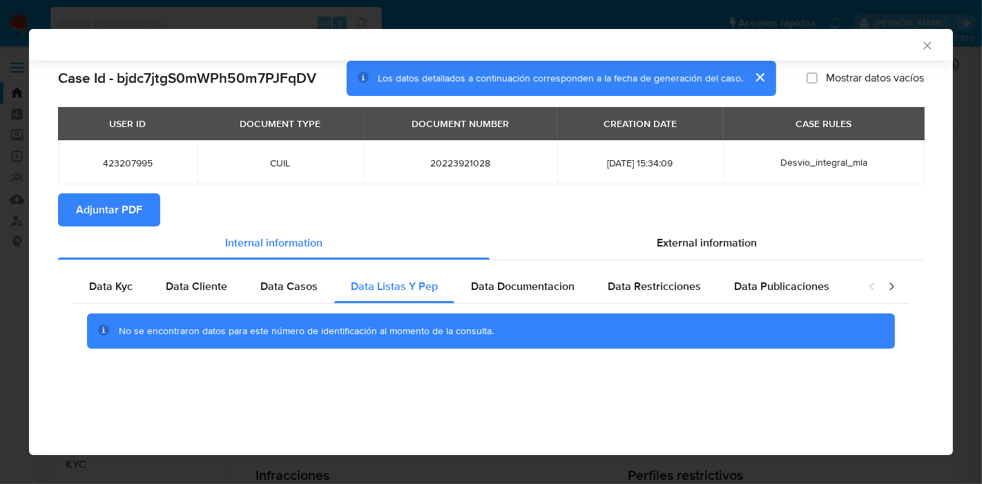
scroll to position [0, 0]
drag, startPoint x: 515, startPoint y: 289, endPoint x: 606, endPoint y: 289, distance: 91.2
click at [518, 289] on span "Data Documentacion" at bounding box center [523, 286] width 104 height 16
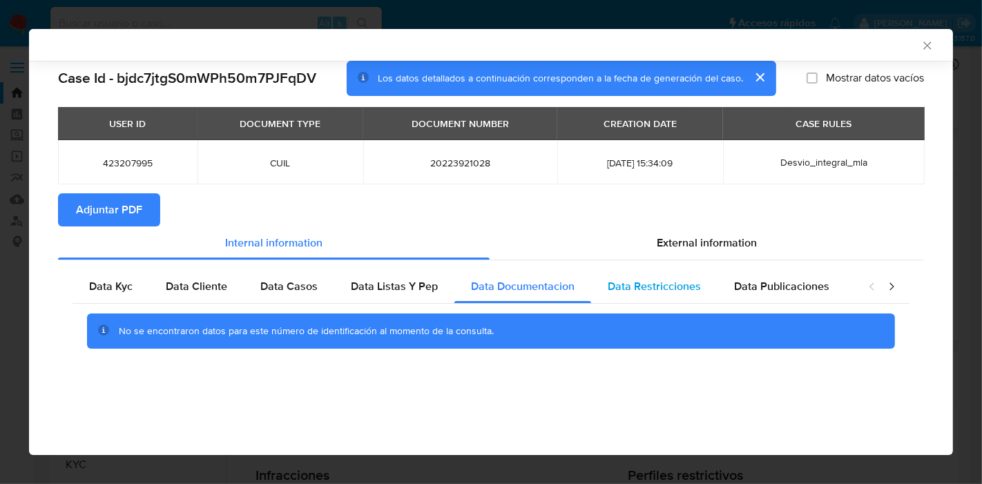
click at [702, 289] on div "Data Restricciones" at bounding box center [654, 286] width 126 height 33
drag, startPoint x: 770, startPoint y: 289, endPoint x: 865, endPoint y: 281, distance: 95.6
click at [771, 289] on span "Data Publicaciones" at bounding box center [781, 286] width 95 height 16
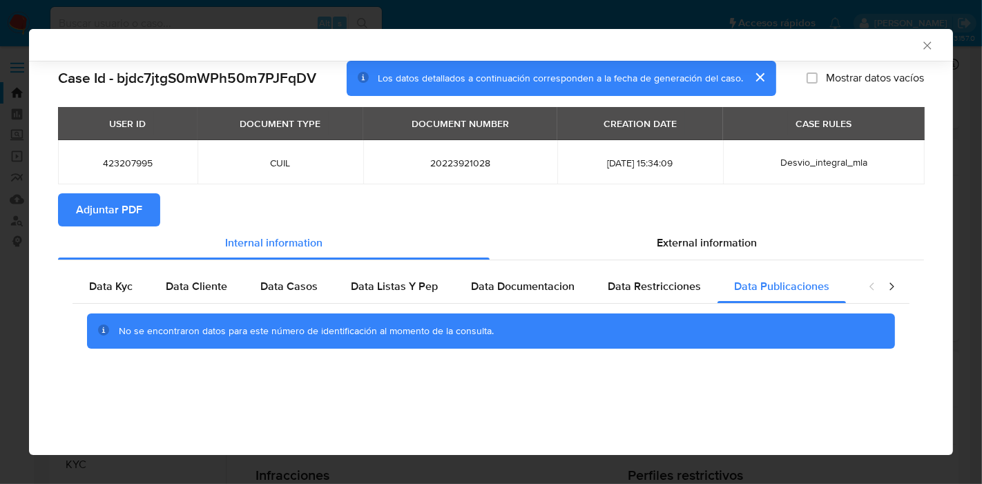
click at [894, 282] on icon "closure-recommendation-modal" at bounding box center [892, 287] width 14 height 14
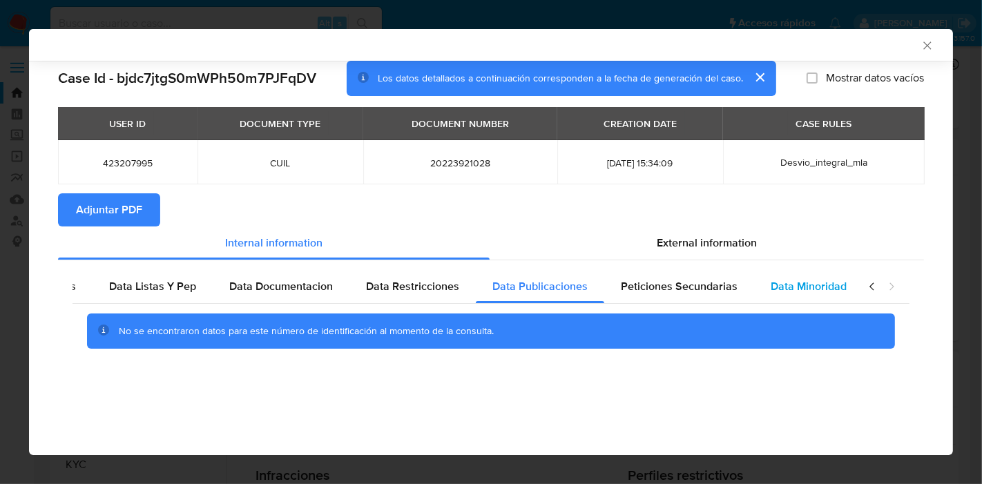
scroll to position [0, 242]
drag, startPoint x: 797, startPoint y: 291, endPoint x: 706, endPoint y: 293, distance: 91.2
click at [789, 293] on span "Data Minoridad" at bounding box center [808, 286] width 76 height 16
drag, startPoint x: 705, startPoint y: 293, endPoint x: 723, endPoint y: 238, distance: 57.4
click at [706, 288] on span "Peticiones Secundarias" at bounding box center [678, 286] width 117 height 16
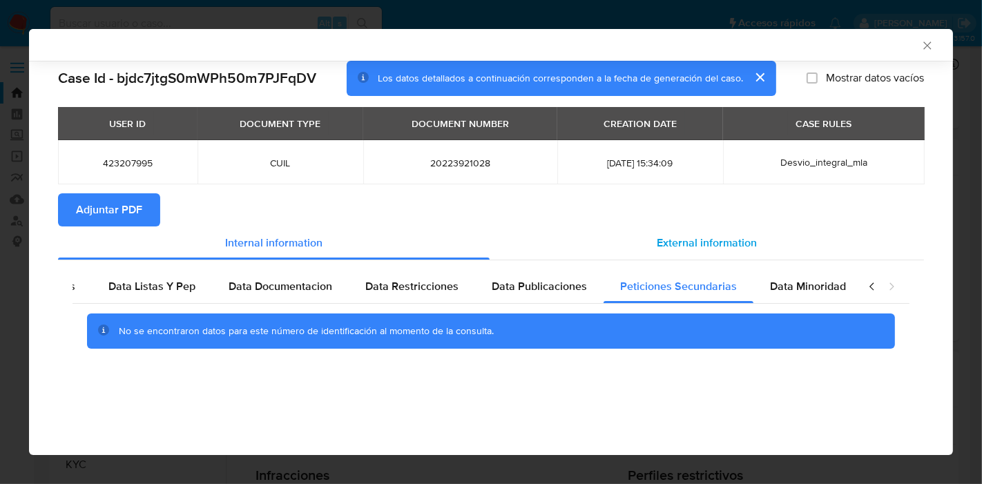
click at [724, 237] on span "External information" at bounding box center [707, 243] width 100 height 16
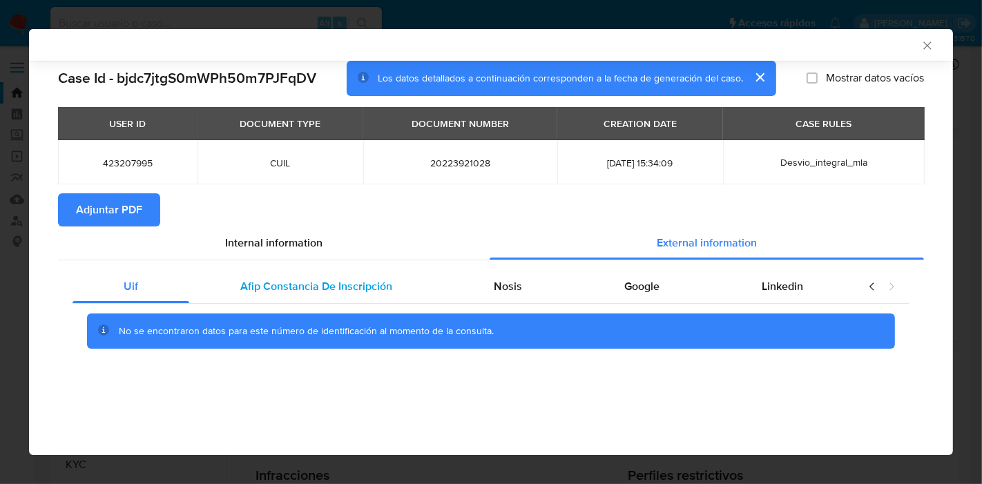
scroll to position [0, 0]
click at [337, 289] on span "Afip Constancia De Inscripción" at bounding box center [316, 286] width 152 height 16
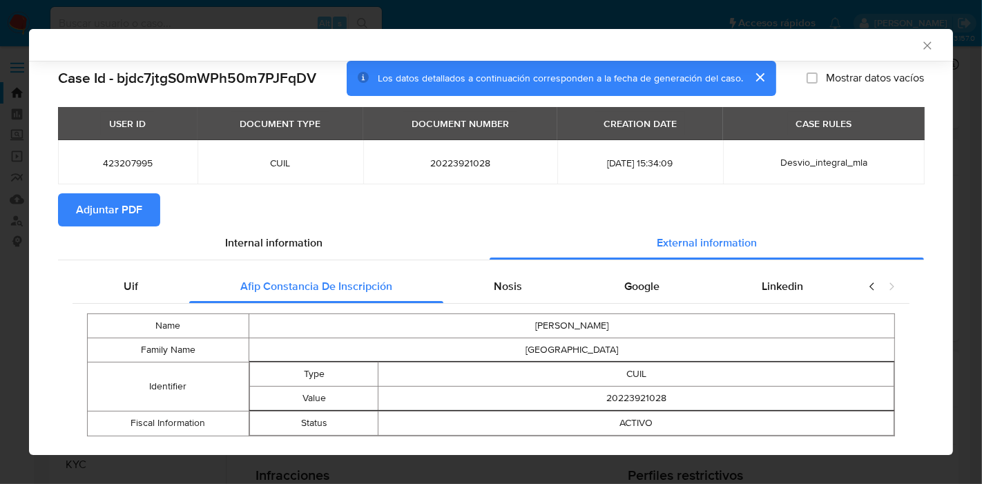
scroll to position [31, 0]
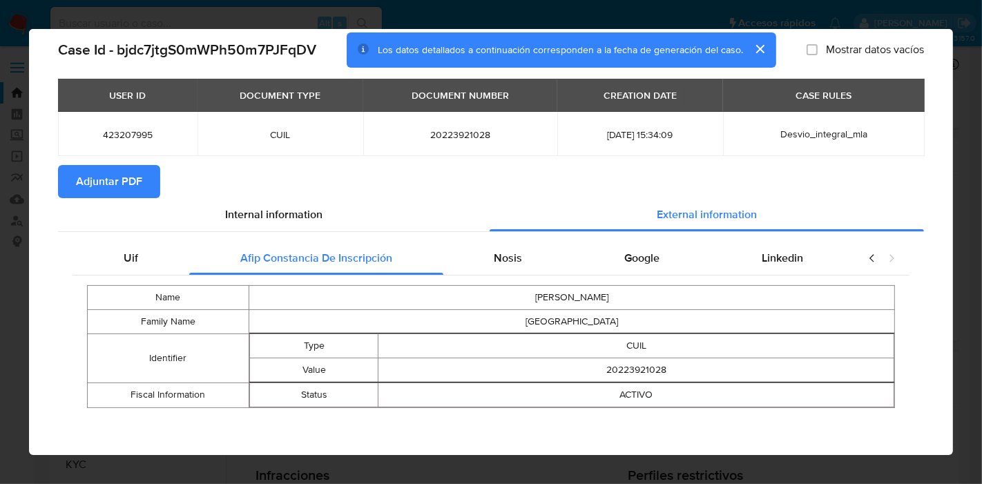
click at [519, 273] on div "Uif Afip Constancia De Inscripción Nosis Google Linkedin Name DANIEL FABIO Fami…" at bounding box center [491, 330] width 837 height 176
click at [541, 251] on div "Nosis" at bounding box center [508, 258] width 131 height 33
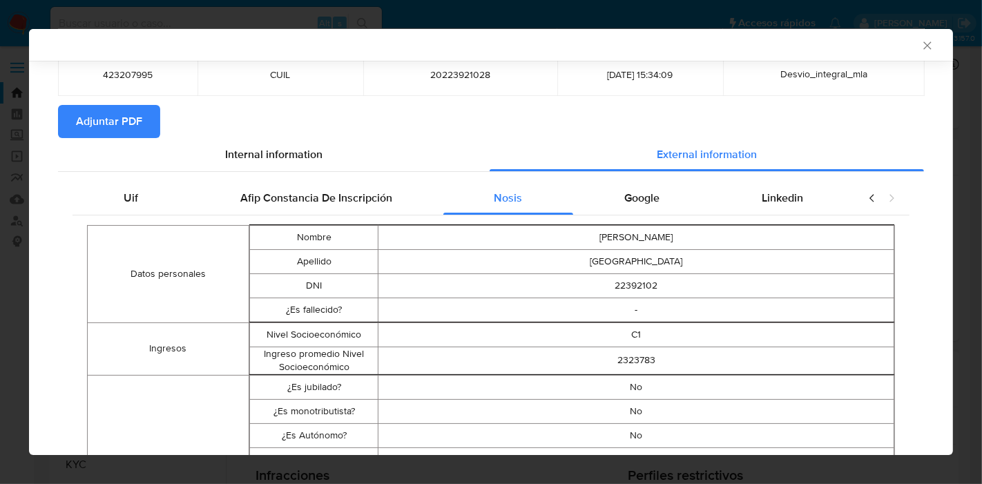
scroll to position [29, 0]
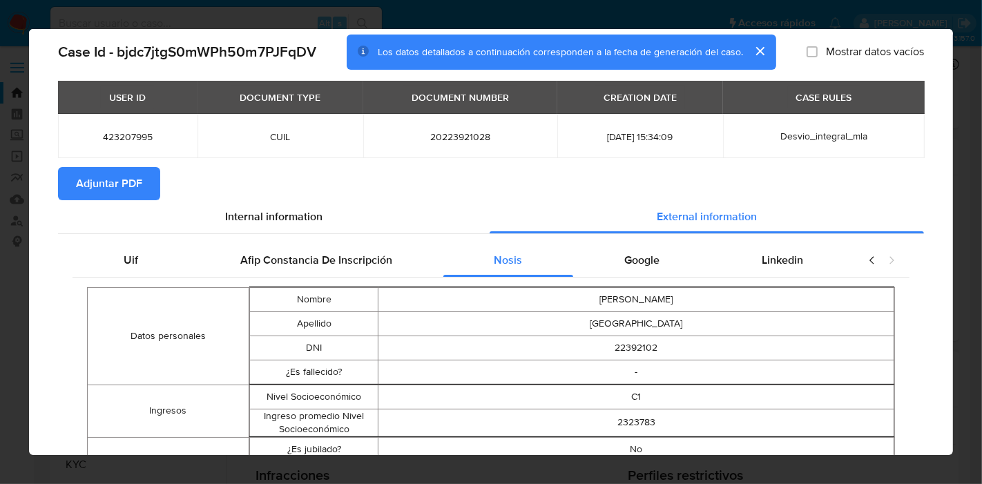
click at [651, 269] on div "Google" at bounding box center [641, 260] width 137 height 33
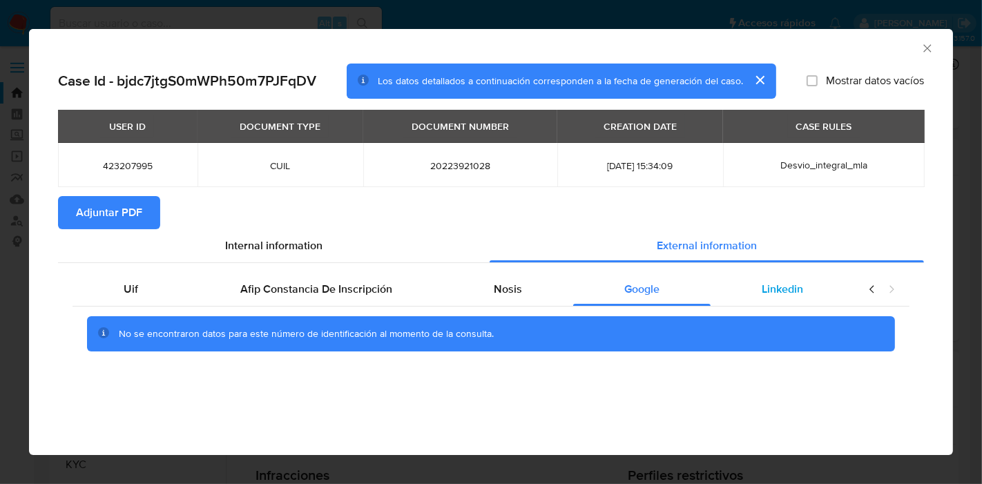
click at [762, 288] on span "Linkedin" at bounding box center [782, 289] width 41 height 16
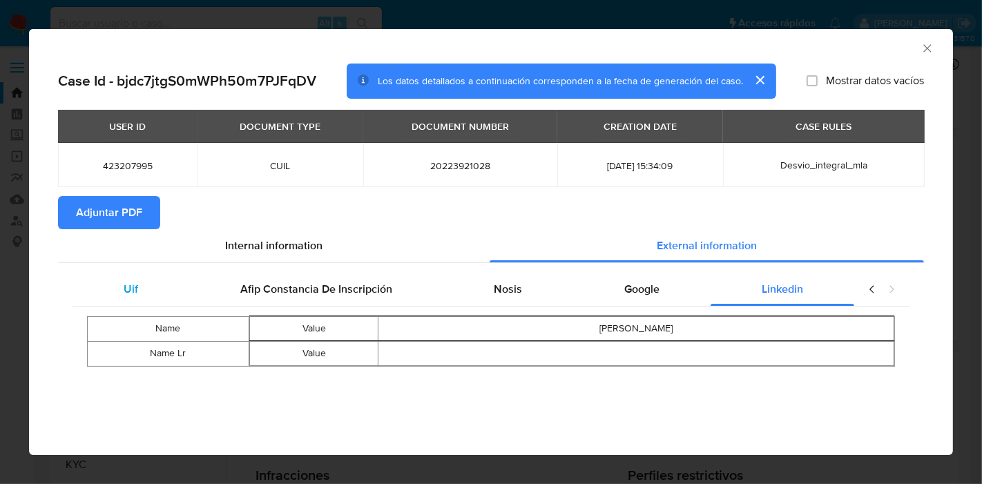
click at [164, 305] on div "Uif" at bounding box center [131, 289] width 117 height 33
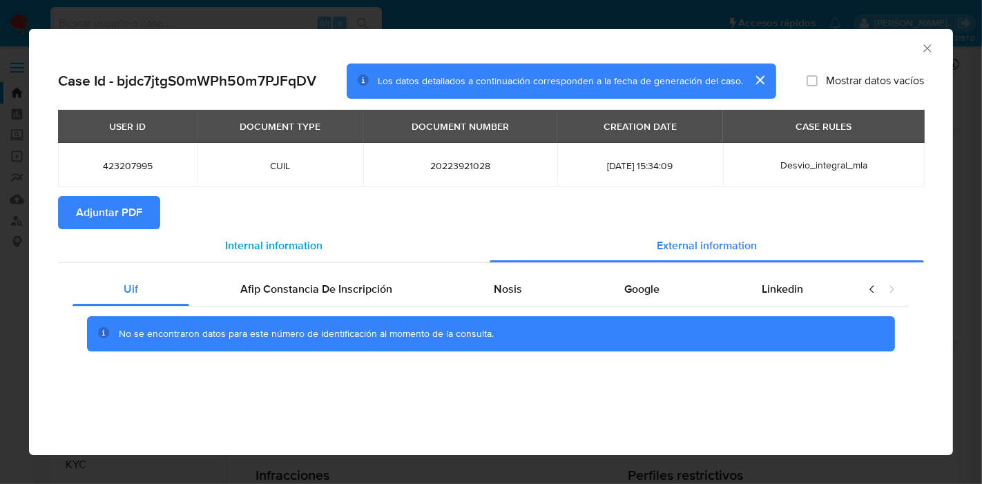
click at [225, 248] on span "Internal information" at bounding box center [273, 246] width 97 height 16
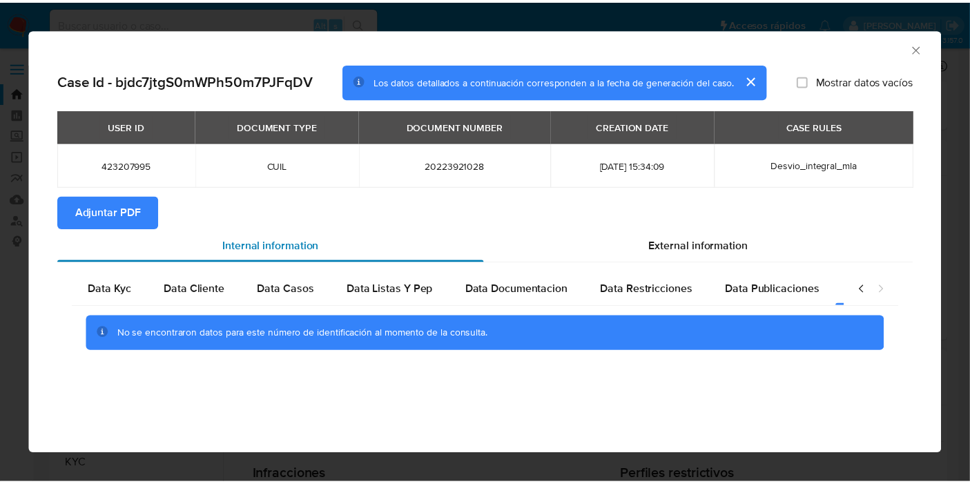
scroll to position [0, 242]
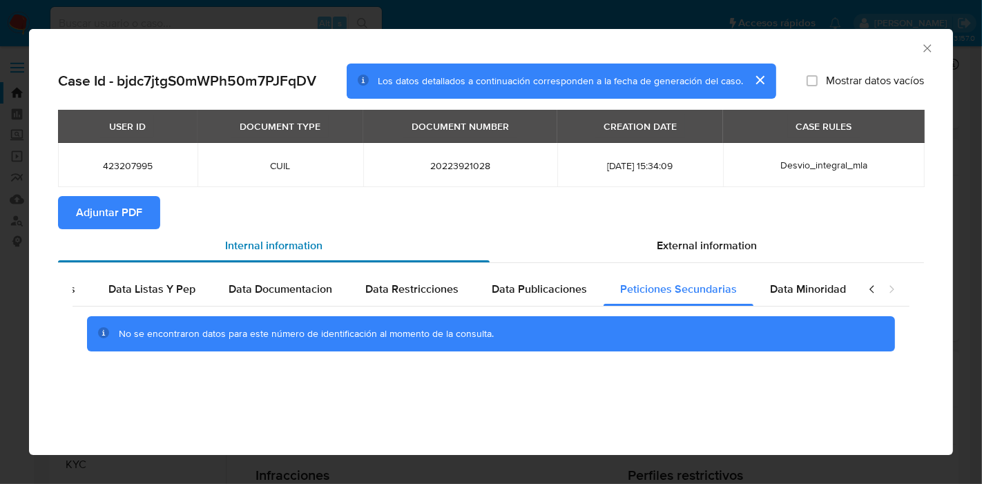
drag, startPoint x: 122, startPoint y: 214, endPoint x: 175, endPoint y: 242, distance: 59.9
click at [169, 200] on section "Adjuntar PDF" at bounding box center [491, 212] width 866 height 33
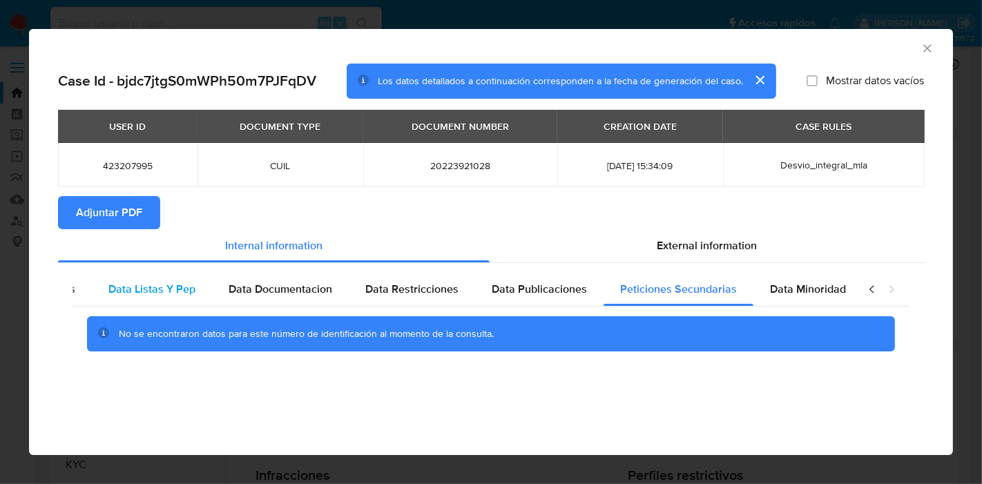
drag, startPoint x: 157, startPoint y: 316, endPoint x: 162, endPoint y: 297, distance: 19.8
click at [159, 307] on div "No se encontraron datos para este número de identificación al momento de la con…" at bounding box center [491, 334] width 837 height 55
click at [162, 297] on div "Data Listas Y Pep" at bounding box center [152, 289] width 120 height 33
click at [107, 213] on span "Adjuntar PDF" at bounding box center [109, 213] width 66 height 30
click at [0, 160] on div "AML Data Collector Case Id - bjdc7jtgS0mWPh50m7PJFqDV Los datos detallados a co…" at bounding box center [491, 242] width 982 height 484
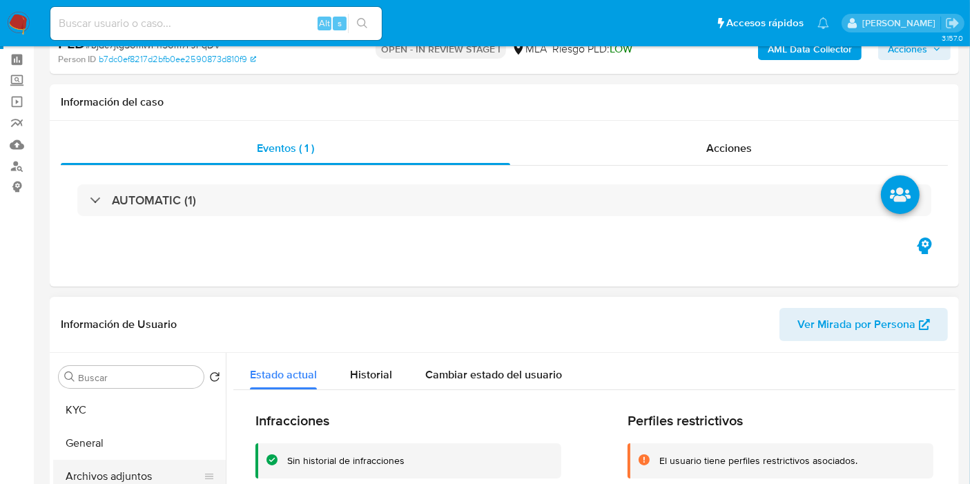
scroll to position [153, 0]
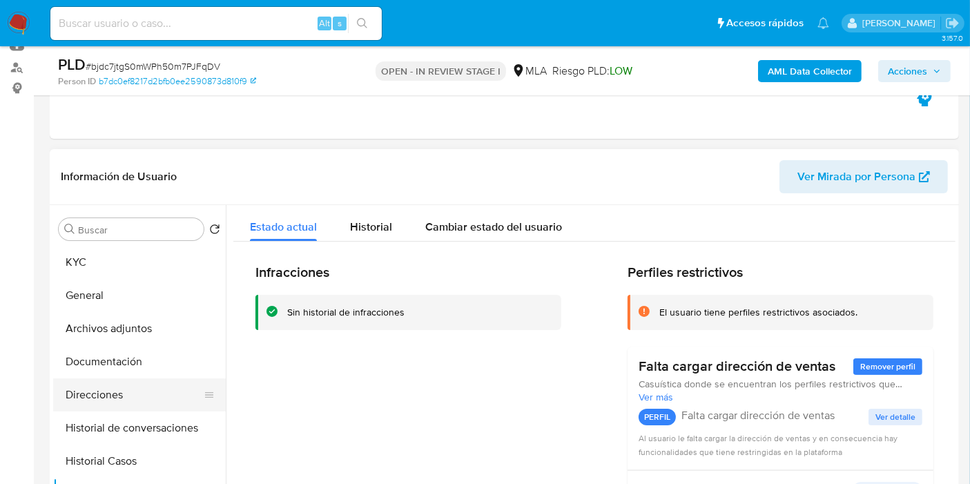
click at [131, 409] on button "Direcciones" at bounding box center [134, 394] width 162 height 33
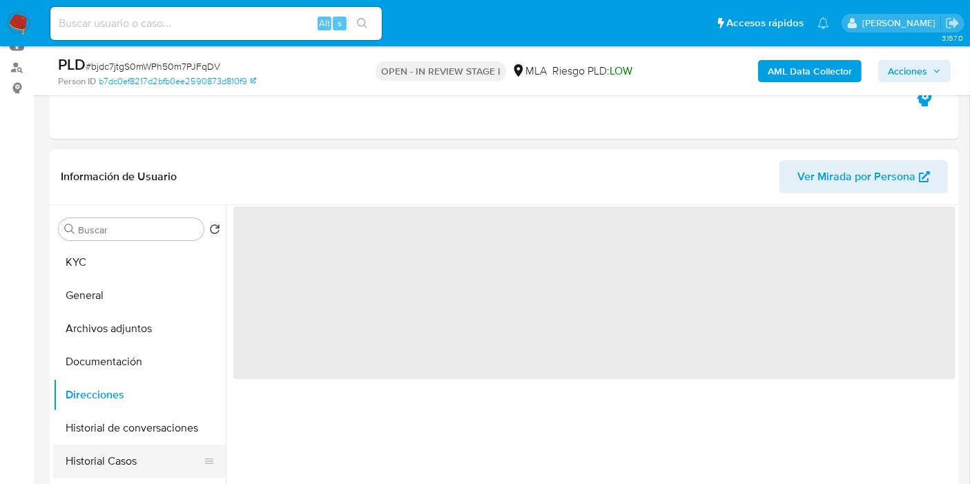
click at [135, 454] on button "Historial Casos" at bounding box center [134, 461] width 162 height 33
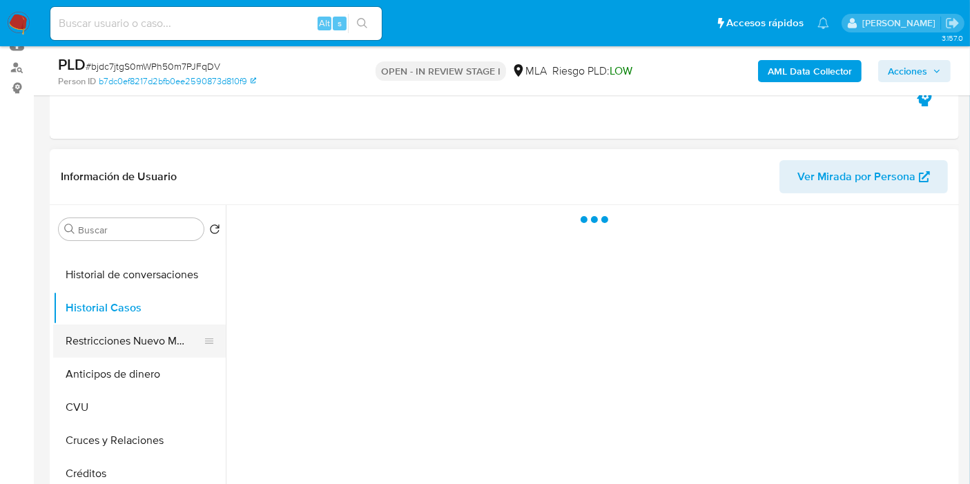
click at [163, 348] on button "Restricciones Nuevo Mundo" at bounding box center [134, 341] width 162 height 33
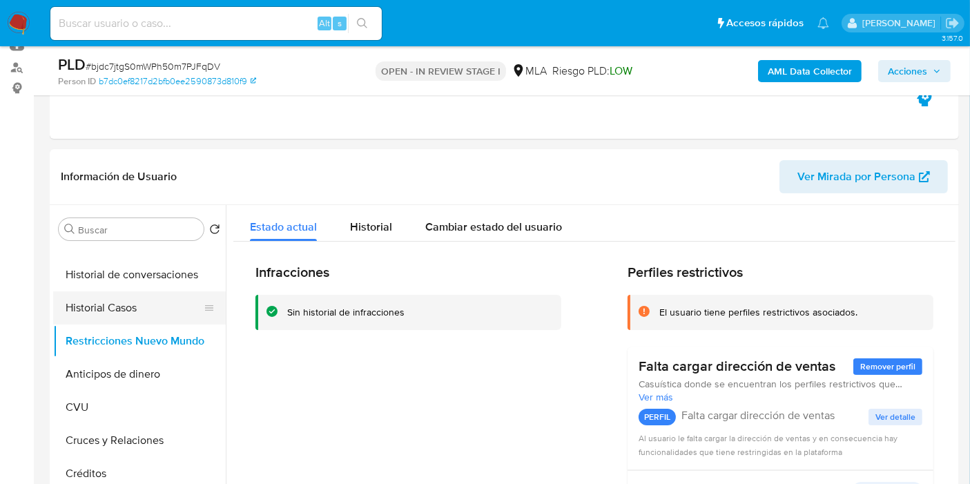
click at [137, 318] on button "Historial Casos" at bounding box center [134, 307] width 162 height 33
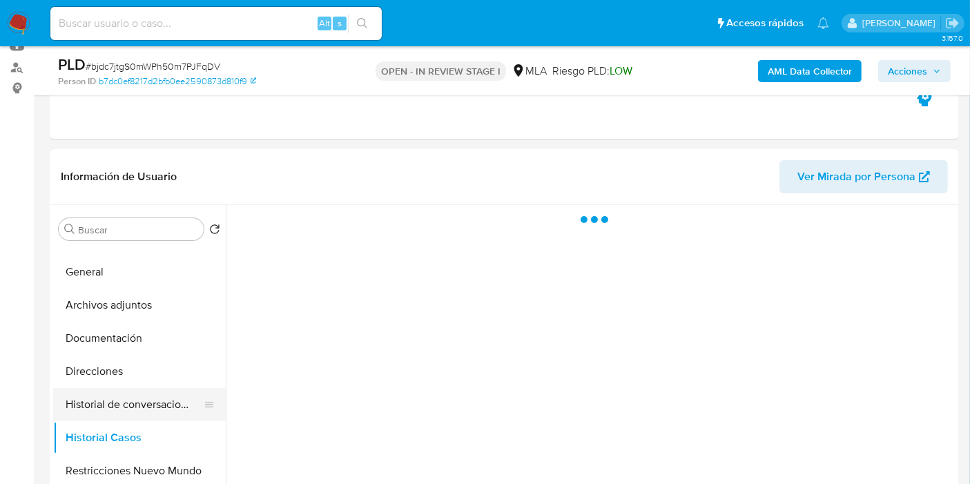
scroll to position [0, 0]
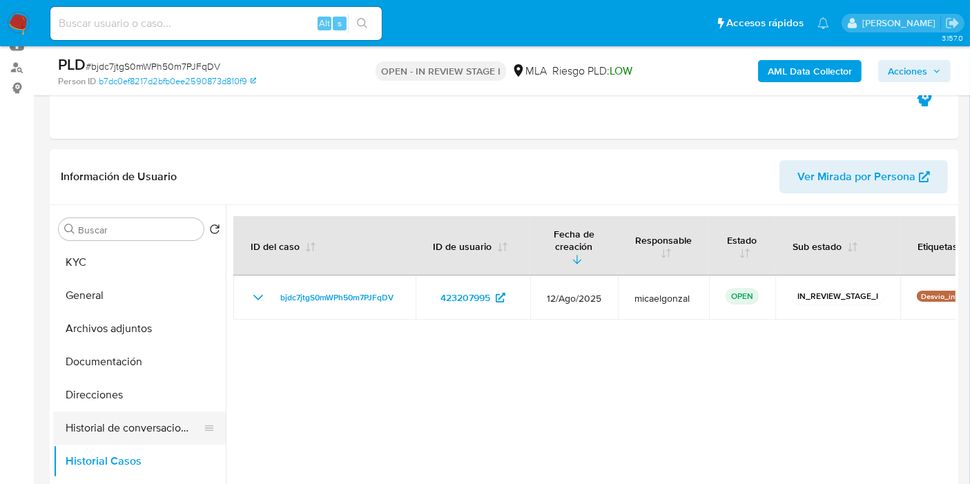
click at [155, 434] on button "Historial de conversaciones" at bounding box center [134, 428] width 162 height 33
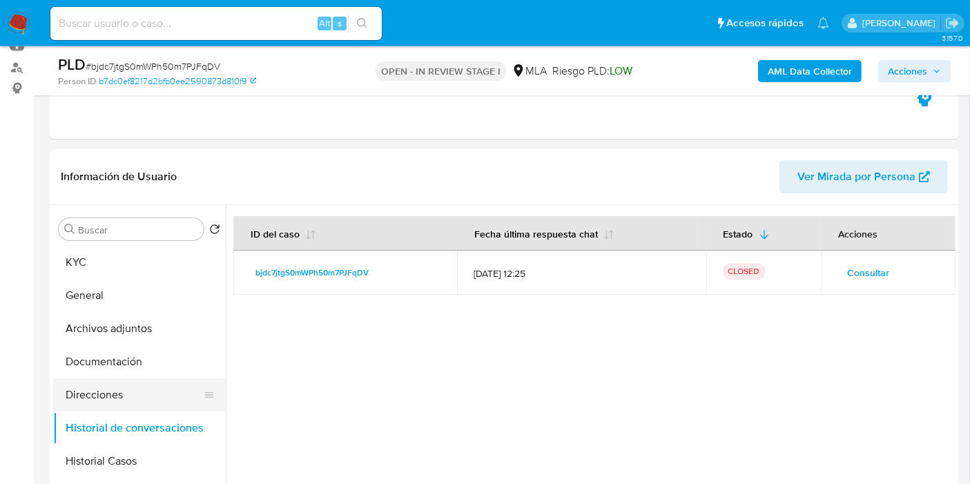
click at [162, 398] on button "Direcciones" at bounding box center [134, 394] width 162 height 33
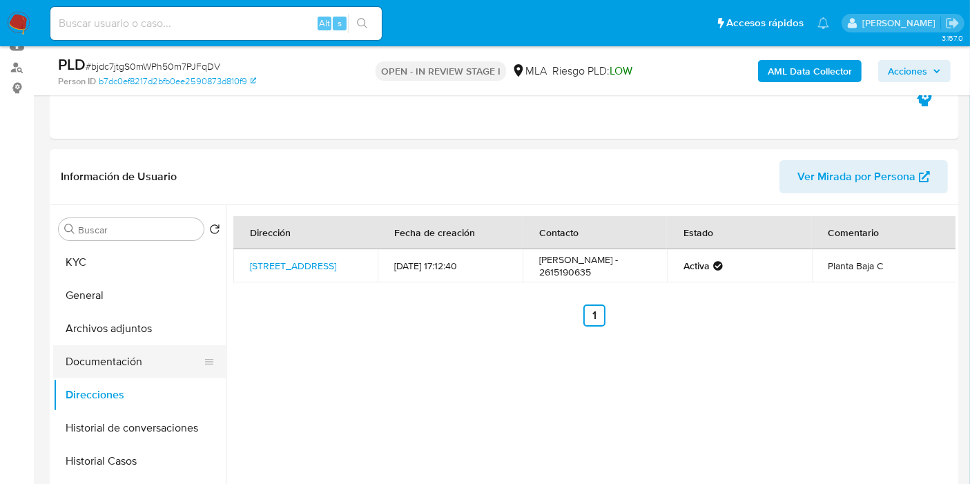
click at [167, 374] on button "Documentación" at bounding box center [134, 361] width 162 height 33
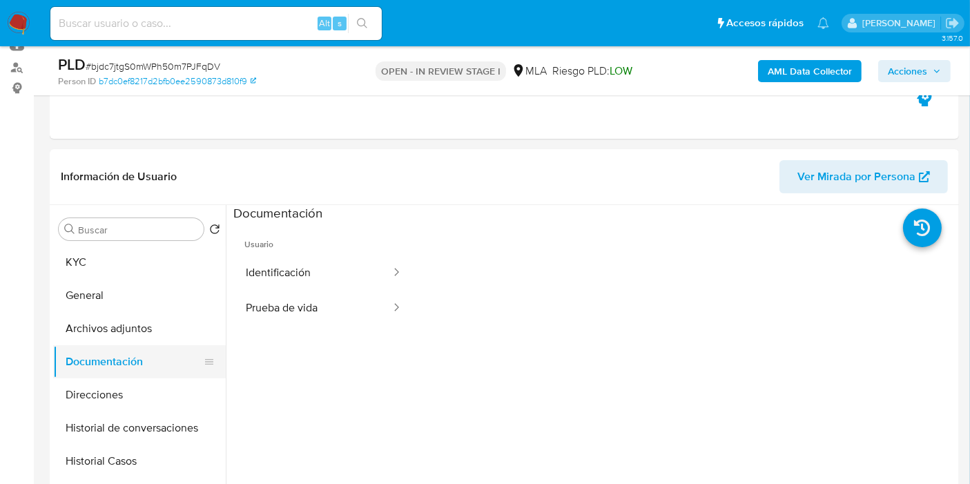
click at [171, 358] on button "Documentación" at bounding box center [134, 361] width 162 height 33
click at [164, 357] on button "Documentación" at bounding box center [134, 361] width 162 height 33
click at [168, 334] on button "Archivos adjuntos" at bounding box center [134, 328] width 162 height 33
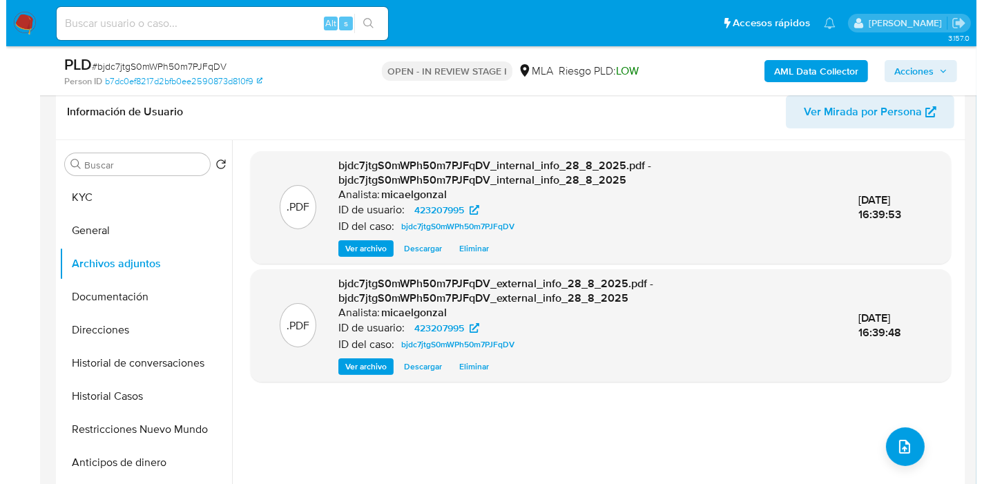
scroll to position [307, 0]
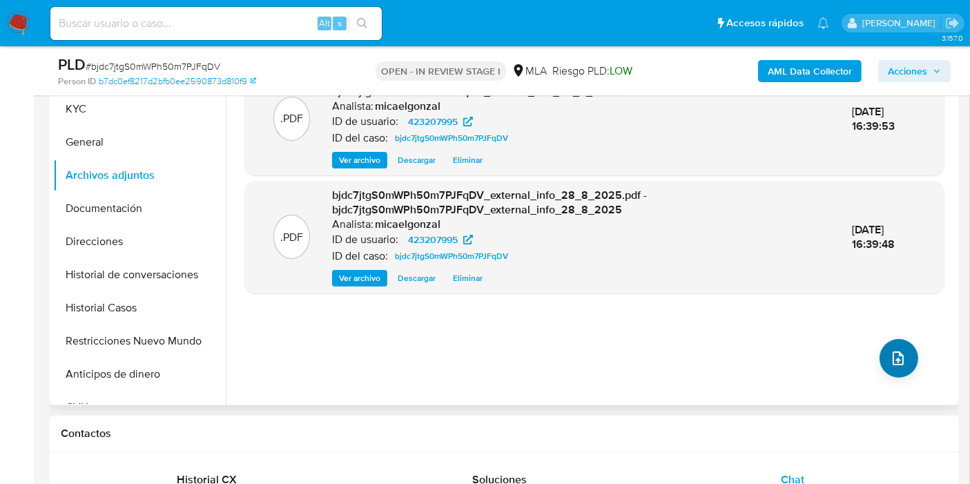
drag, startPoint x: 885, startPoint y: 331, endPoint x: 886, endPoint y: 353, distance: 22.1
click at [885, 336] on div ".PDF bjdc7jtgS0mWPh50m7PJFqDV_internal_info_28_8_2025.pdf - bjdc7jtgS0mWPh50m7P…" at bounding box center [594, 229] width 700 height 332
click at [890, 353] on icon "upload-file" at bounding box center [898, 358] width 17 height 17
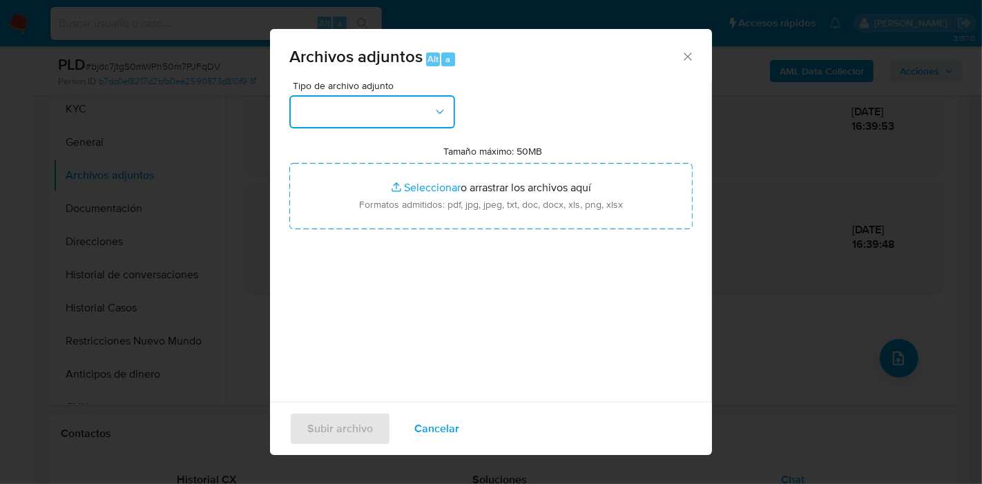
click at [370, 114] on button "button" at bounding box center [372, 111] width 166 height 33
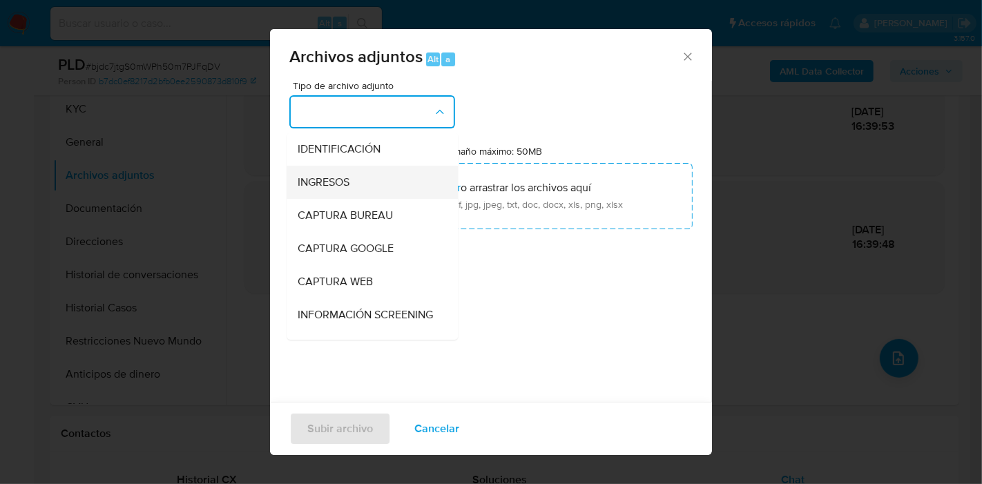
click at [374, 173] on div "INGRESOS" at bounding box center [368, 182] width 141 height 33
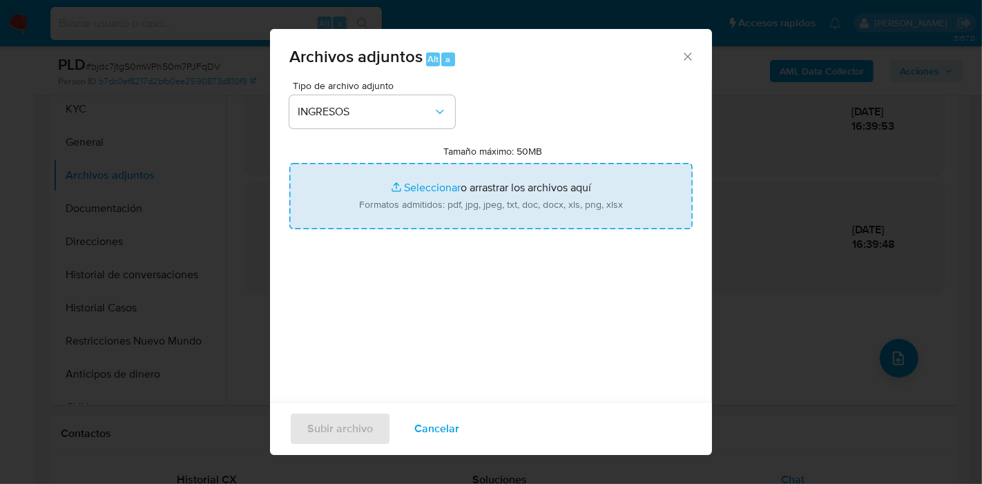
click at [401, 215] on input "Tamaño máximo: 50MB Seleccionar archivos" at bounding box center [490, 196] width 403 height 66
type input "C:\fakepath\COMPRAVENTA - Venta de Inmueble.pdf"
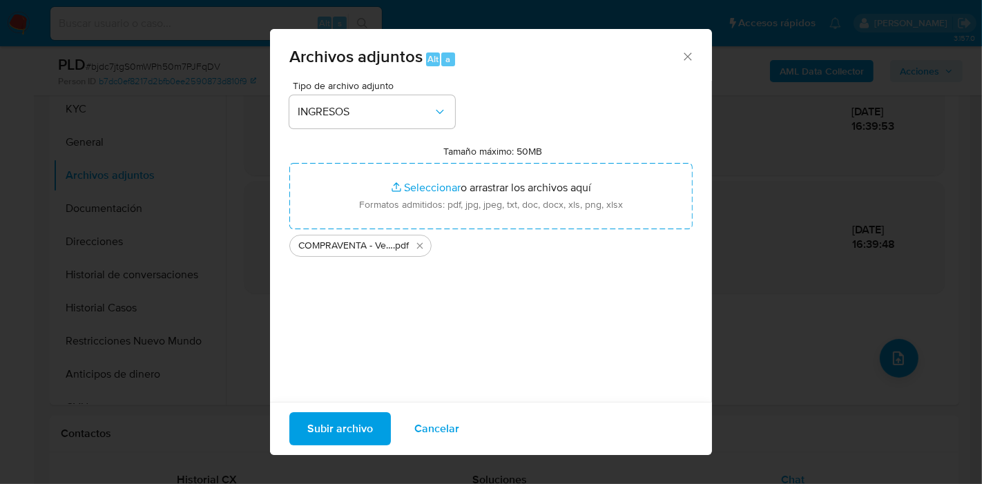
drag, startPoint x: 342, startPoint y: 421, endPoint x: 640, endPoint y: 478, distance: 303.0
click at [347, 420] on span "Subir archivo" at bounding box center [340, 429] width 66 height 30
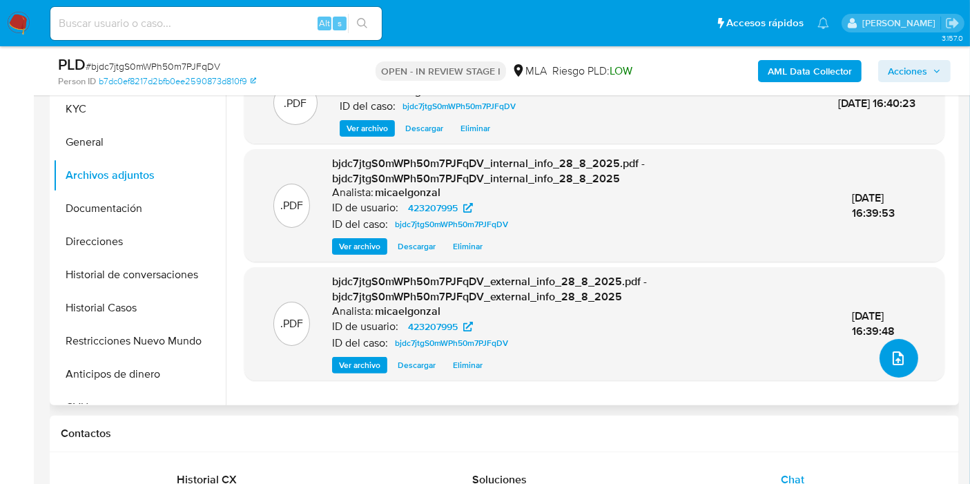
click at [905, 357] on button "upload-file" at bounding box center [899, 358] width 39 height 39
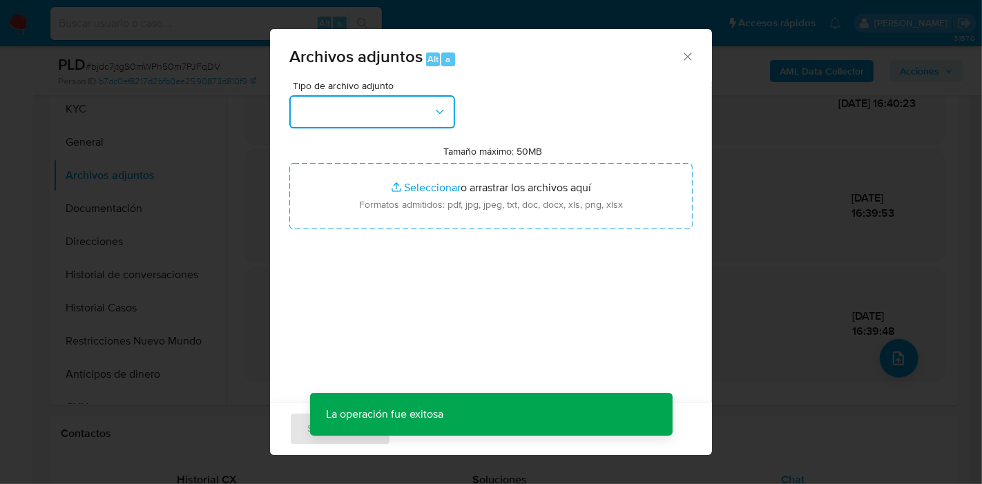
click at [417, 126] on button "button" at bounding box center [372, 111] width 166 height 33
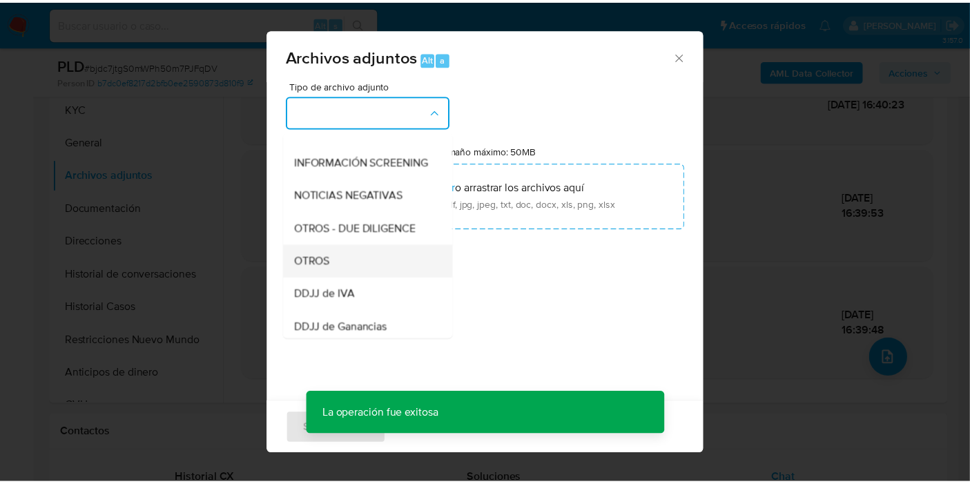
scroll to position [153, 0]
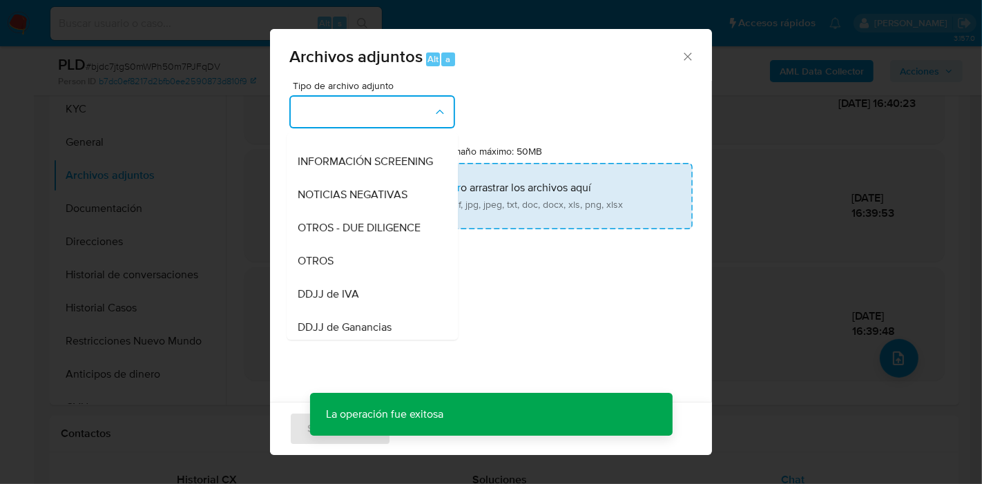
drag, startPoint x: 354, startPoint y: 289, endPoint x: 477, endPoint y: 193, distance: 155.6
click at [355, 278] on div "OTROS" at bounding box center [368, 260] width 141 height 33
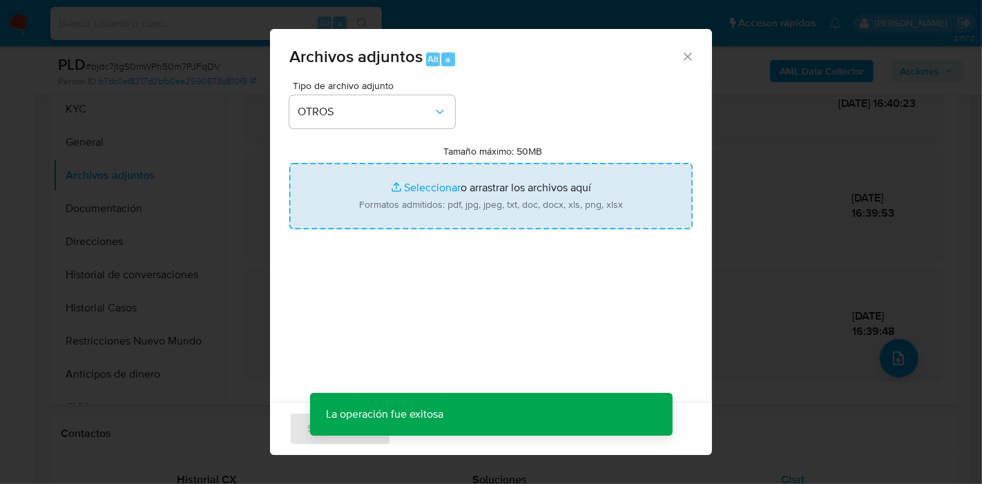
click at [491, 191] on input "Tamaño máximo: 50MB Seleccionar archivos" at bounding box center [490, 196] width 403 height 66
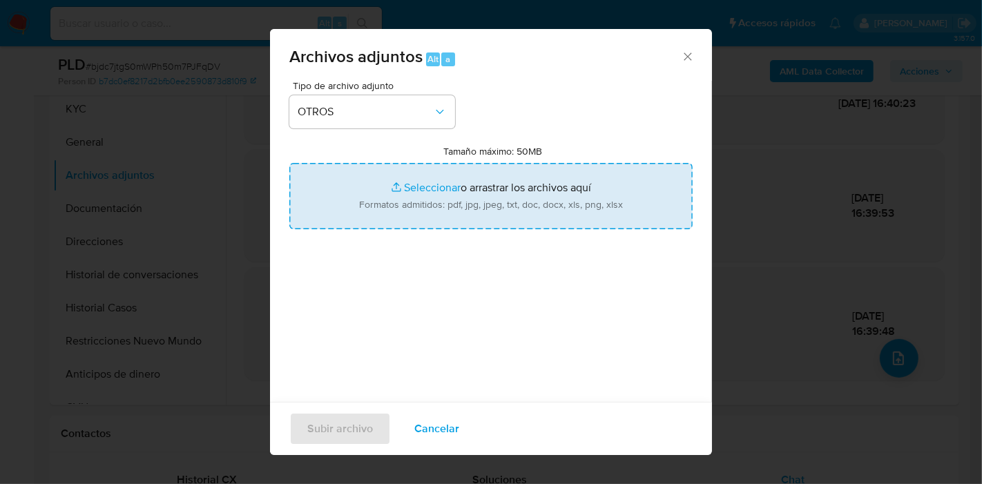
type input "C:\fakepath\Movimientos de Daniel Fabio Villalba.xlsx"
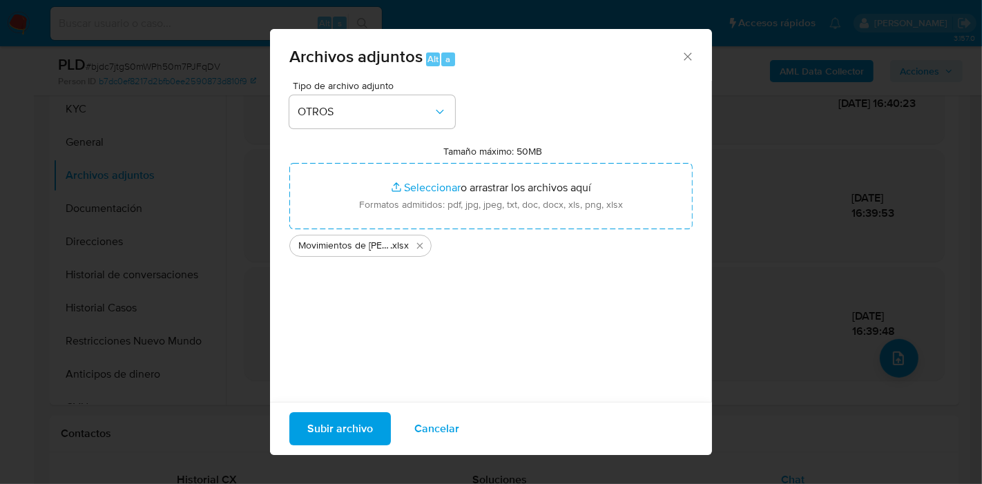
click at [345, 415] on span "Subir archivo" at bounding box center [340, 429] width 66 height 30
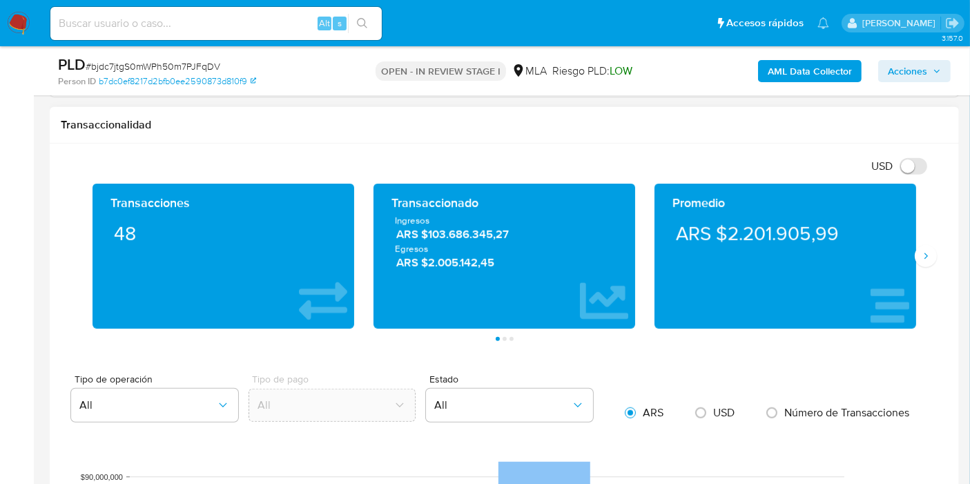
scroll to position [1074, 0]
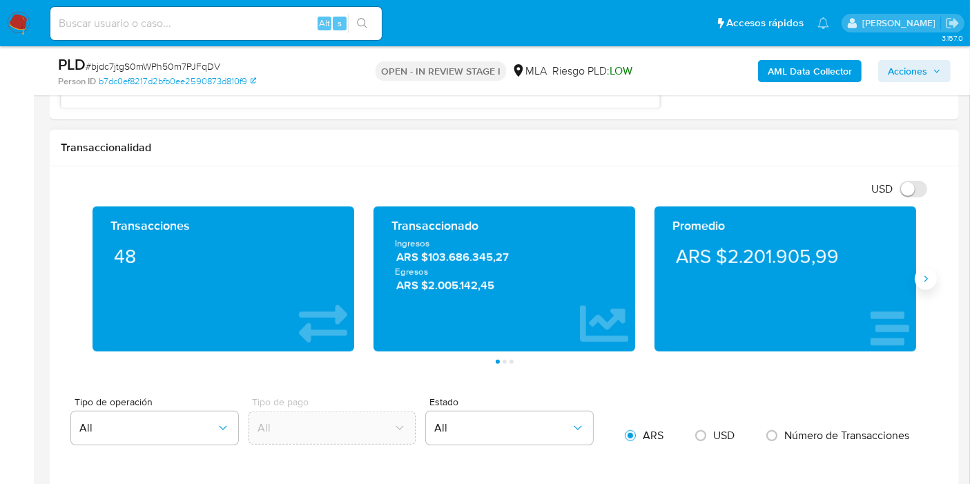
click at [928, 278] on icon "Siguiente" at bounding box center [926, 278] width 11 height 11
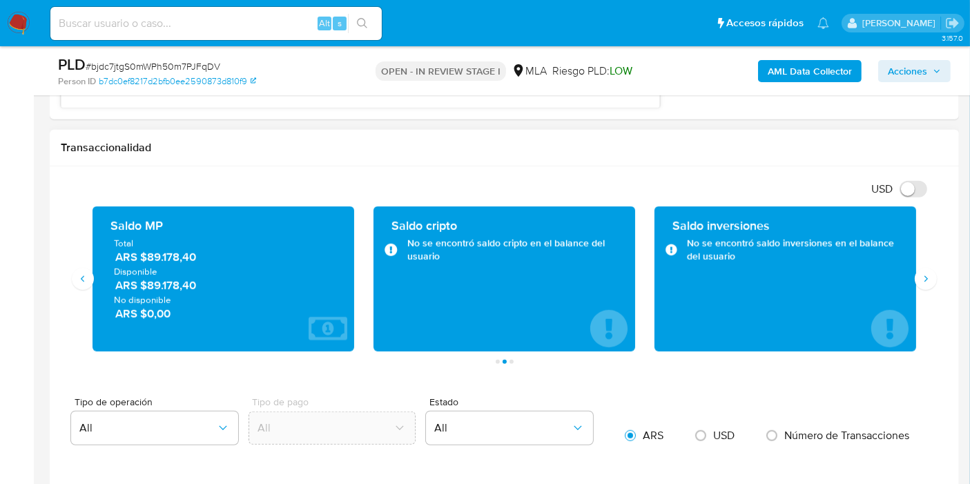
click at [937, 287] on div "Transacciones 48 Transaccionado Ingresos ARS $103.686.345,27 Egresos ARS $2.005…" at bounding box center [504, 285] width 887 height 157
click at [927, 278] on icon "Siguiente" at bounding box center [926, 278] width 11 height 11
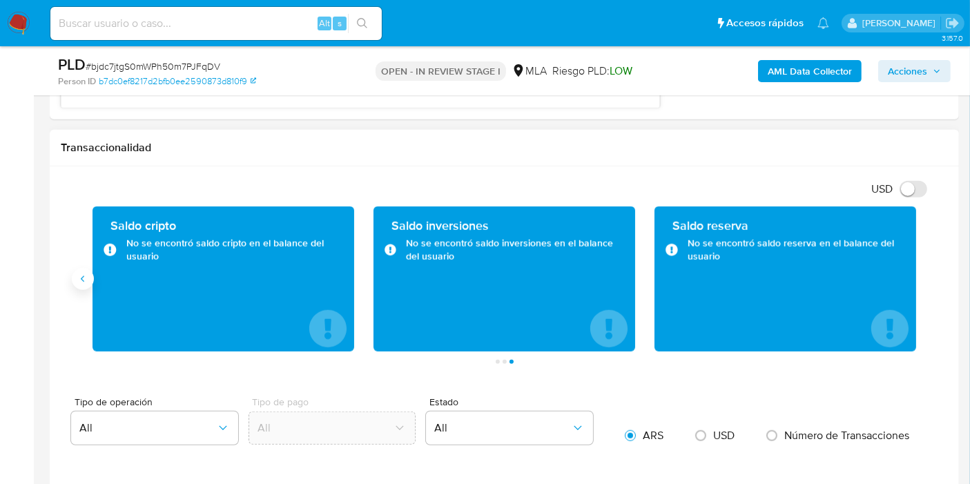
click at [90, 274] on button "Anterior" at bounding box center [83, 279] width 22 height 22
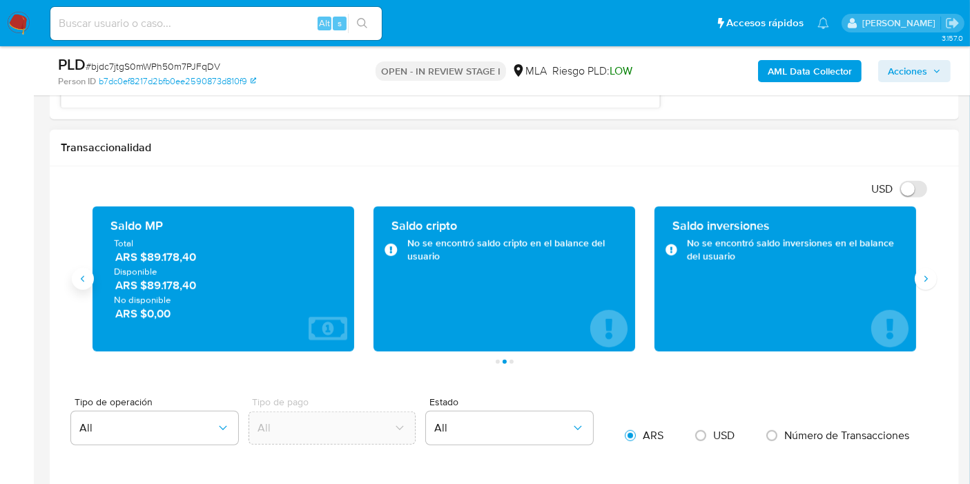
click at [88, 273] on button "Anterior" at bounding box center [83, 279] width 22 height 22
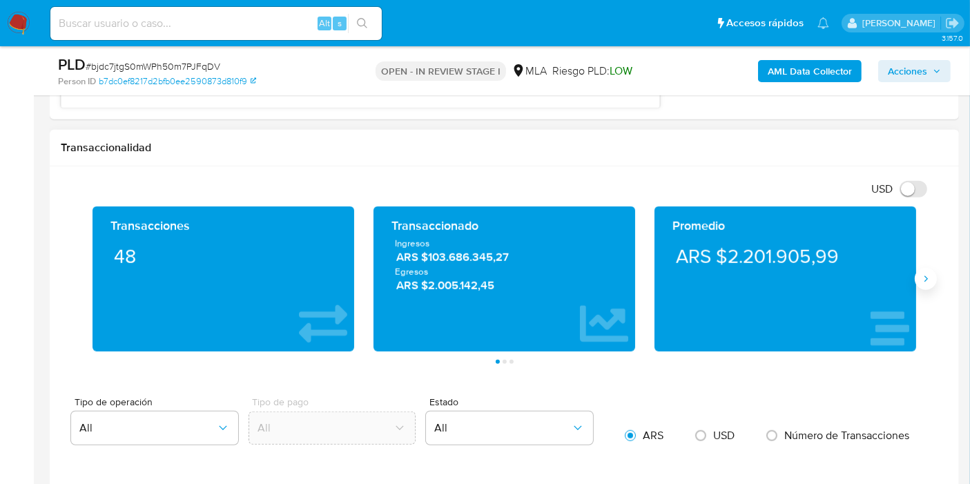
click at [929, 273] on icon "Siguiente" at bounding box center [926, 278] width 11 height 11
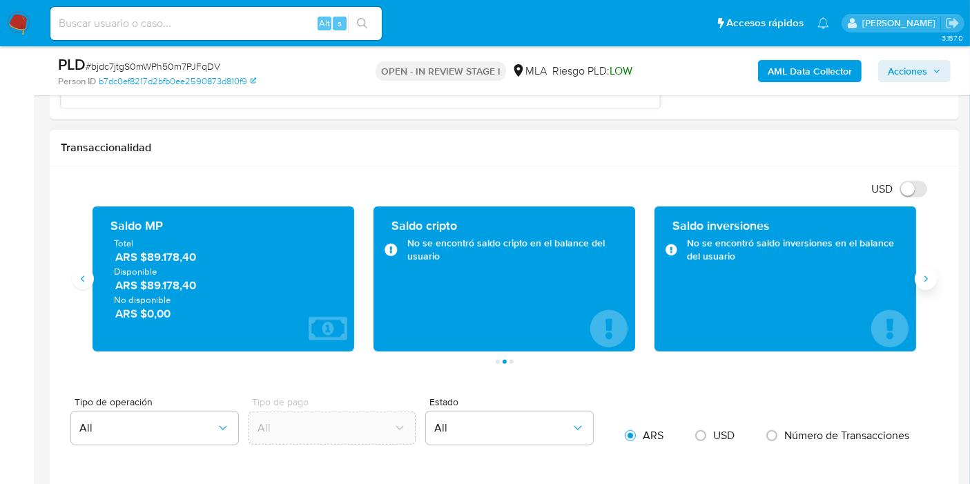
click at [929, 273] on icon "Siguiente" at bounding box center [926, 278] width 11 height 11
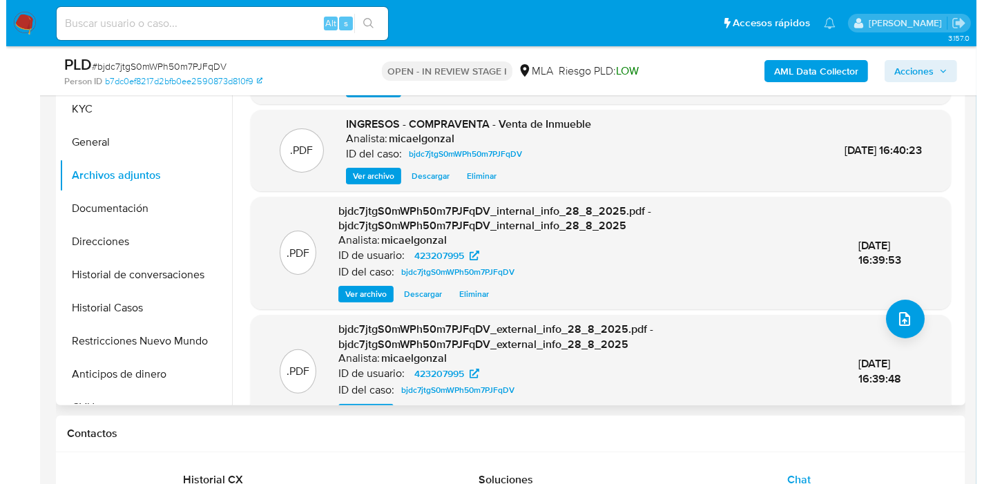
scroll to position [74, 0]
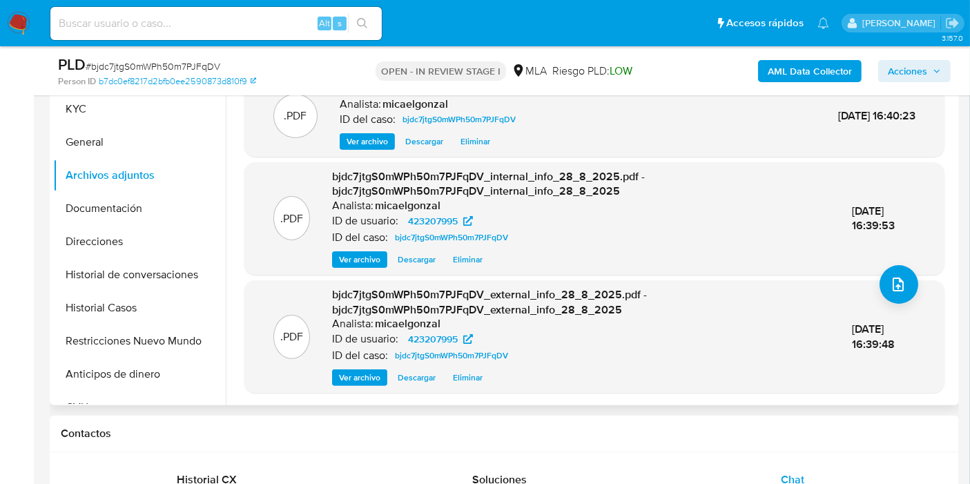
drag, startPoint x: 917, startPoint y: 300, endPoint x: 912, endPoint y: 296, distance: 7.3
click at [912, 296] on div ".PDF bjdc7jtgS0mWPh50m7PJFqDV_external_info_28_8_2025.pdf - bjdc7jtgS0mWPh50m7P…" at bounding box center [594, 336] width 686 height 99
click at [910, 287] on button "upload-file" at bounding box center [899, 284] width 39 height 39
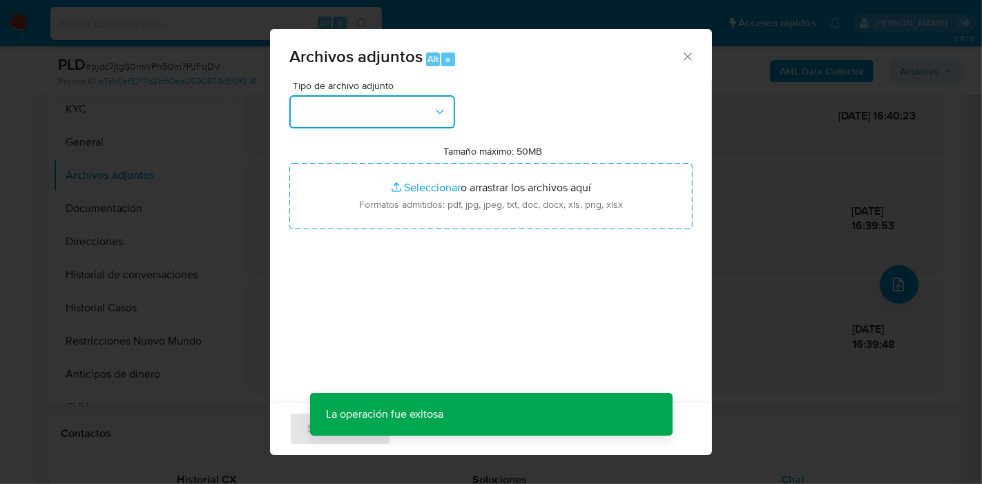
click at [408, 118] on button "button" at bounding box center [372, 111] width 166 height 33
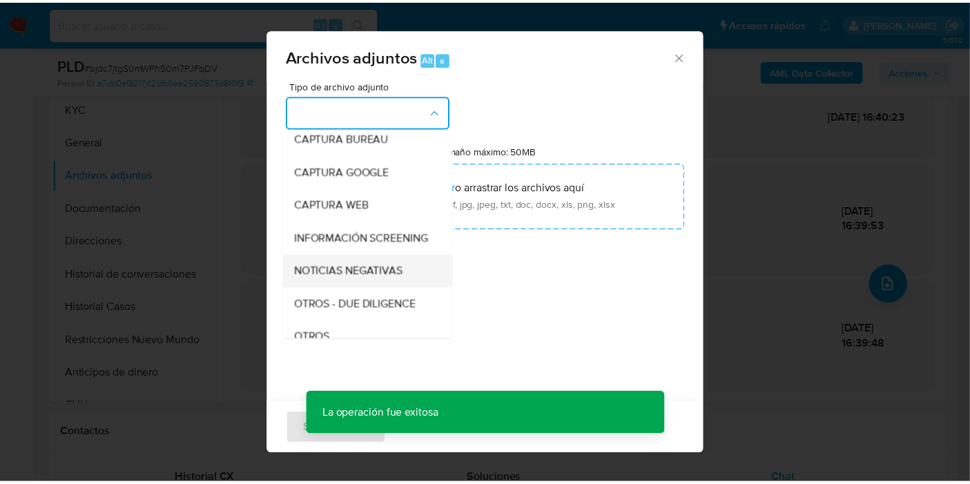
scroll to position [230, 0]
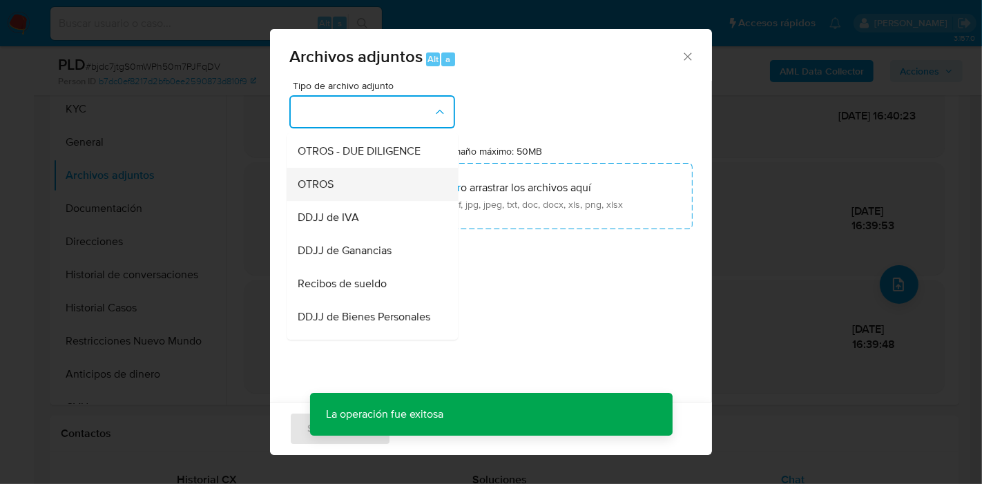
click at [358, 195] on div "OTROS" at bounding box center [368, 184] width 141 height 33
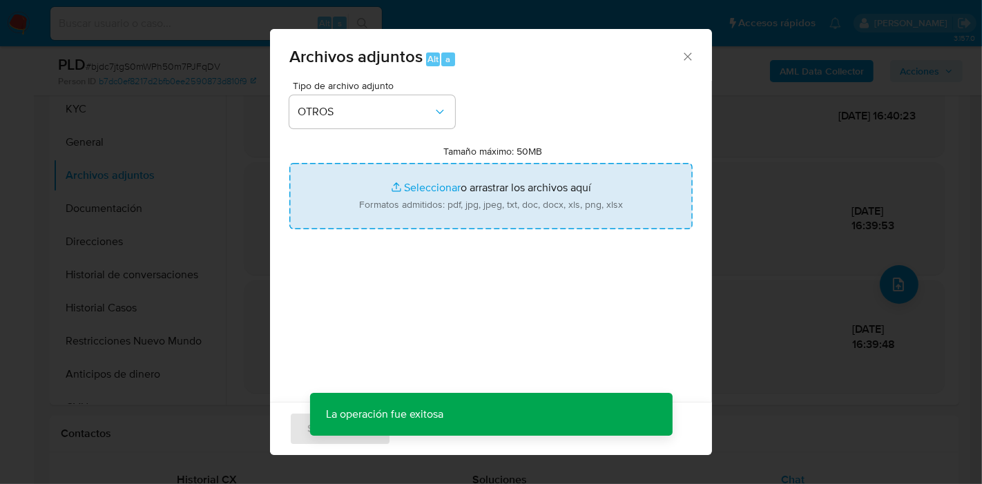
click at [380, 190] on input "Tamaño máximo: 50MB Seleccionar archivos" at bounding box center [490, 196] width 403 height 66
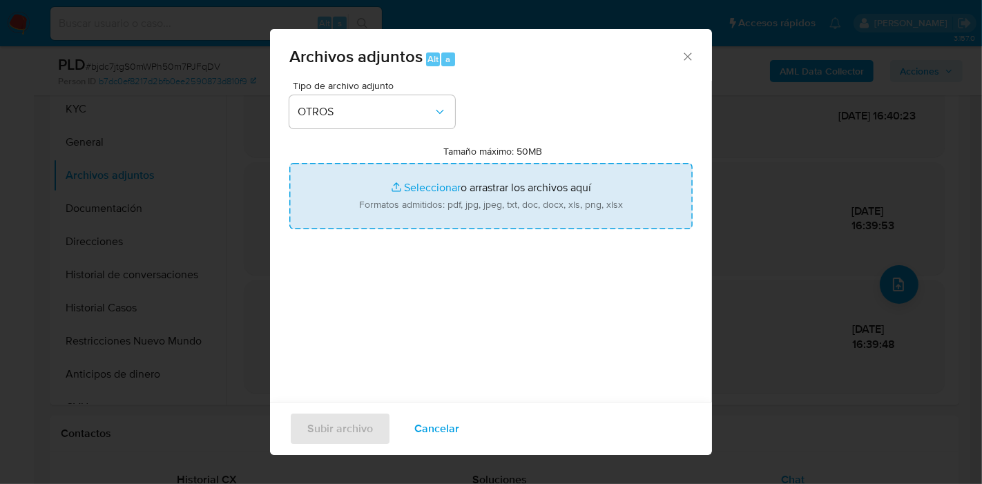
type input "C:\fakepath\Caselog bjdc7jtgS0mWPh50m7PJFqDV_2025_08_19_11_37_49.docx"
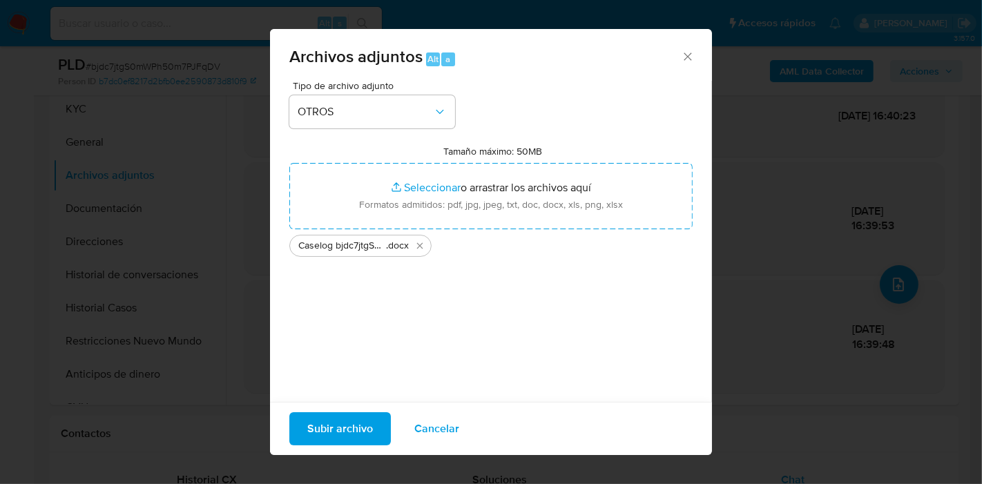
drag, startPoint x: 334, startPoint y: 389, endPoint x: 336, endPoint y: 410, distance: 21.5
click at [335, 399] on div "Tipo de archivo adjunto OTROS Tamaño máximo: 50MB Seleccionar archivos Seleccio…" at bounding box center [490, 244] width 403 height 326
click at [337, 411] on div "Subir archivo Cancelar" at bounding box center [491, 428] width 442 height 53
click at [338, 416] on span "Subir archivo" at bounding box center [340, 429] width 66 height 30
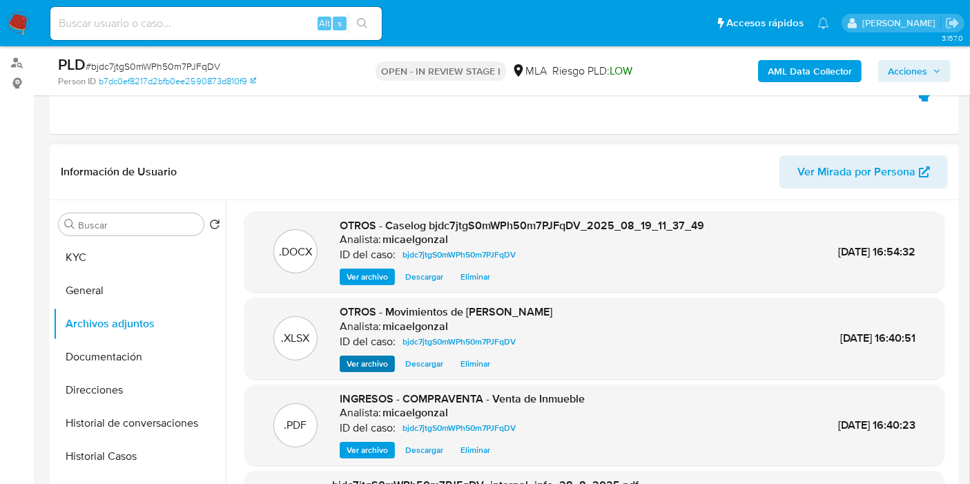
scroll to position [153, 0]
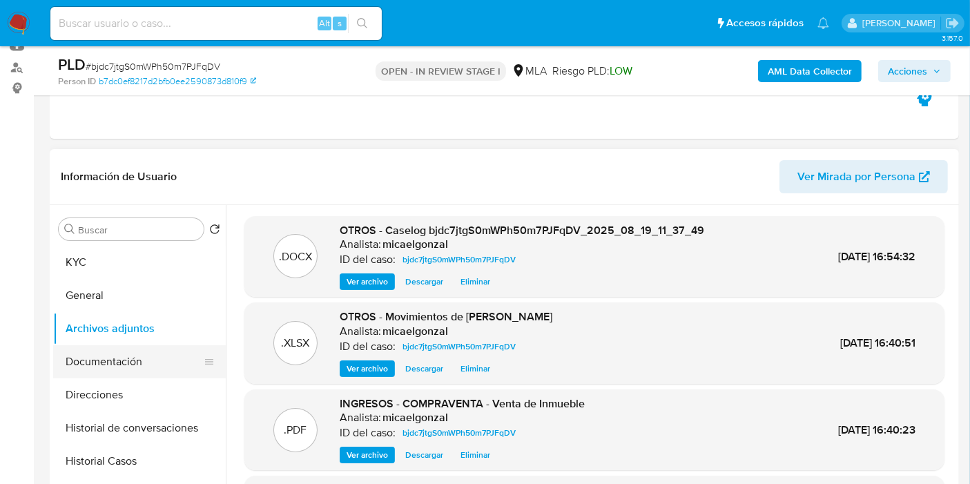
click at [132, 347] on button "Documentación" at bounding box center [134, 361] width 162 height 33
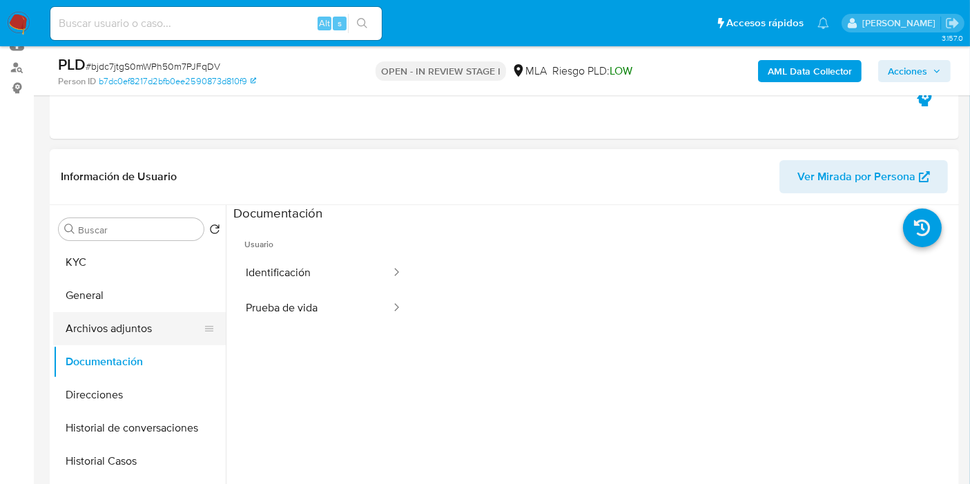
click at [138, 337] on button "Archivos adjuntos" at bounding box center [134, 328] width 162 height 33
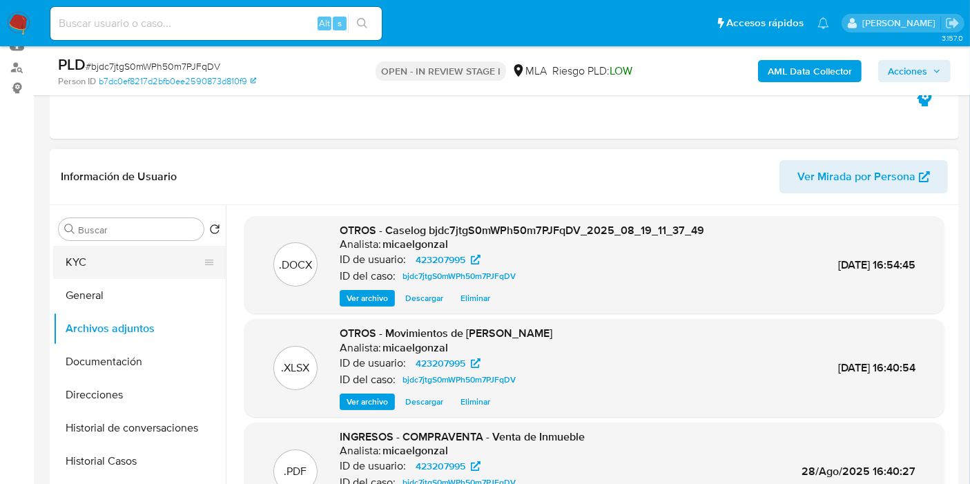
click at [117, 271] on button "KYC" at bounding box center [134, 262] width 162 height 33
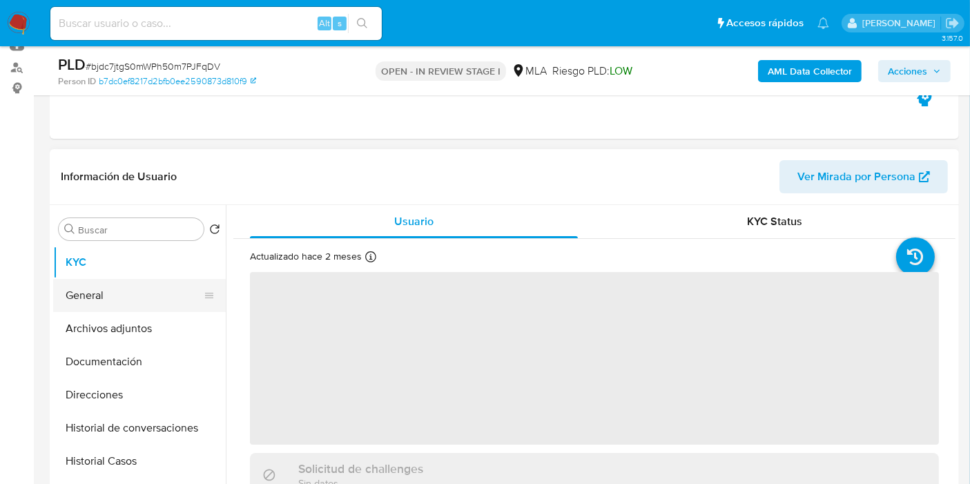
click at [115, 289] on button "General" at bounding box center [134, 295] width 162 height 33
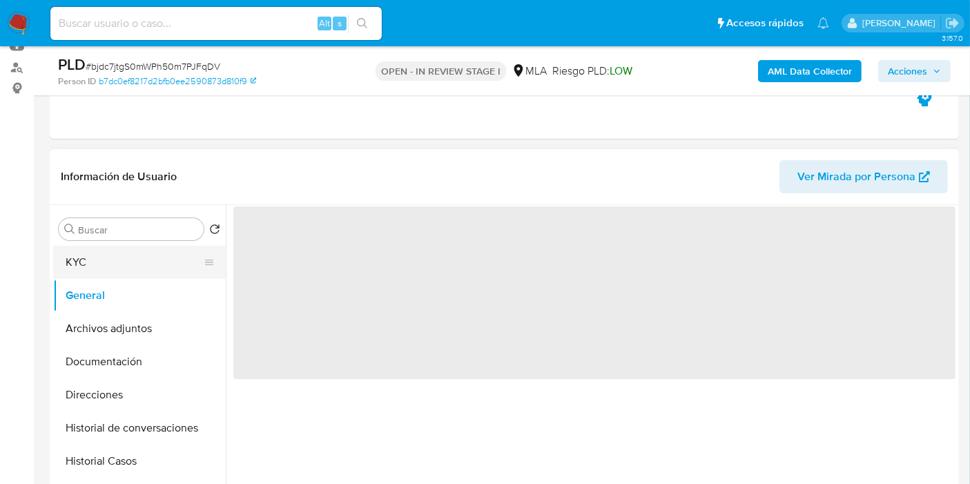
click at [147, 247] on button "KYC" at bounding box center [134, 262] width 162 height 33
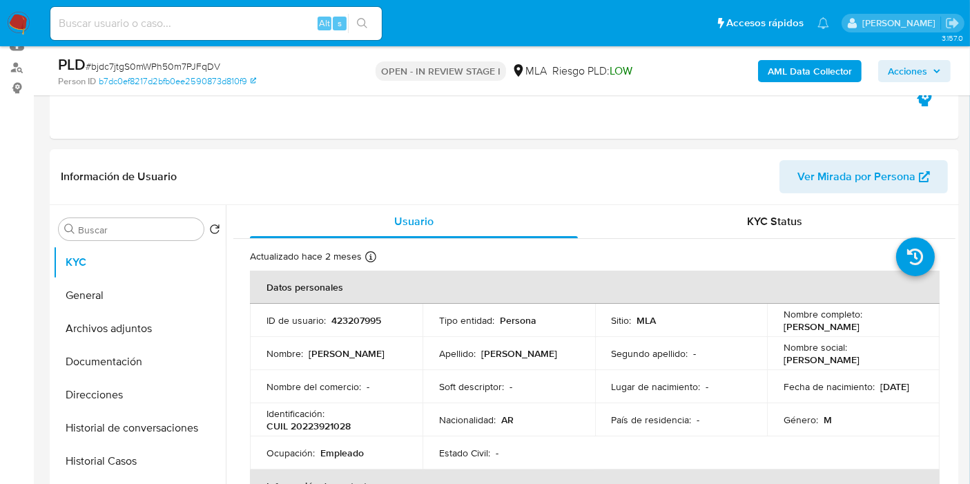
click at [919, 81] on span "Acciones" at bounding box center [907, 71] width 39 height 22
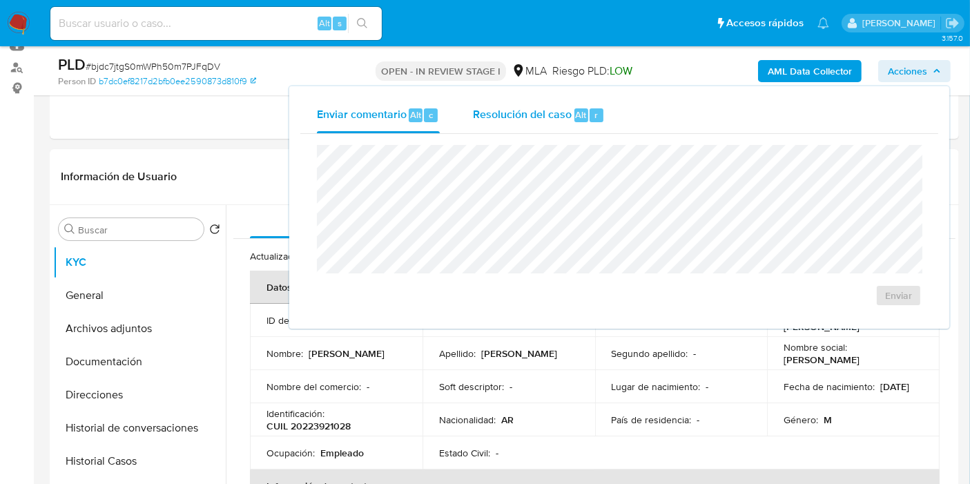
click at [611, 119] on button "Resolución del caso Alt r" at bounding box center [539, 115] width 165 height 36
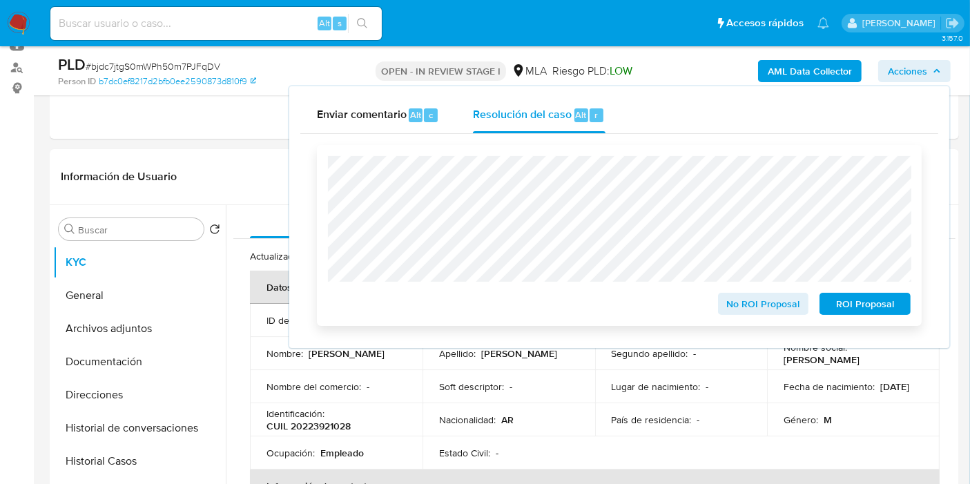
click at [736, 297] on span "No ROI Proposal" at bounding box center [764, 303] width 72 height 19
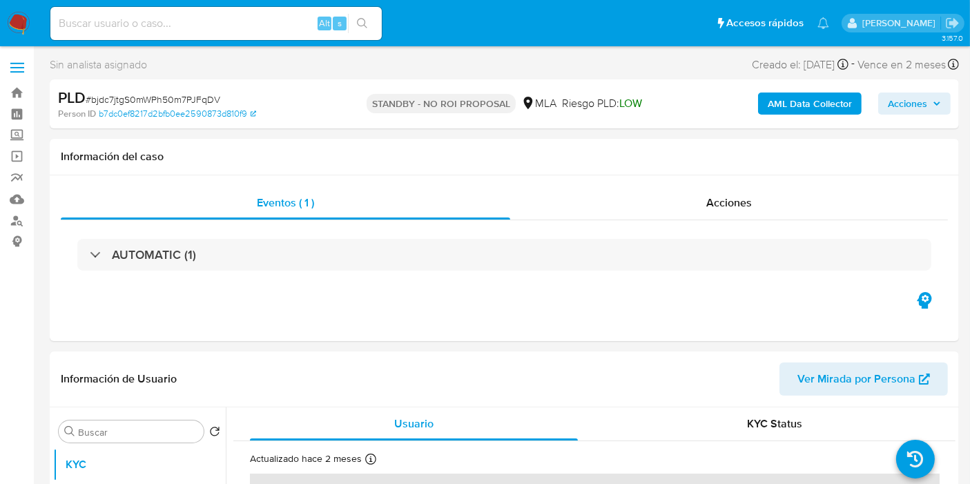
click at [14, 22] on img at bounding box center [18, 23] width 23 height 23
select select "10"
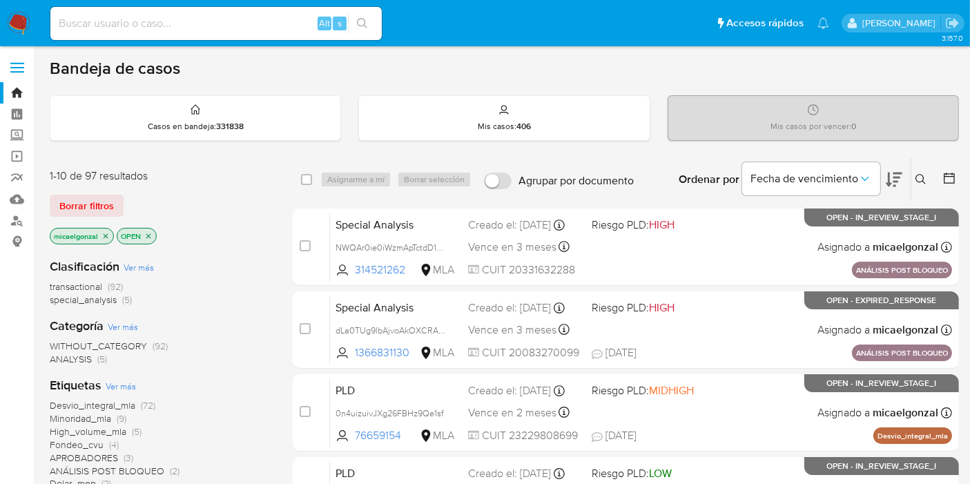
click at [11, 29] on img at bounding box center [18, 23] width 23 height 23
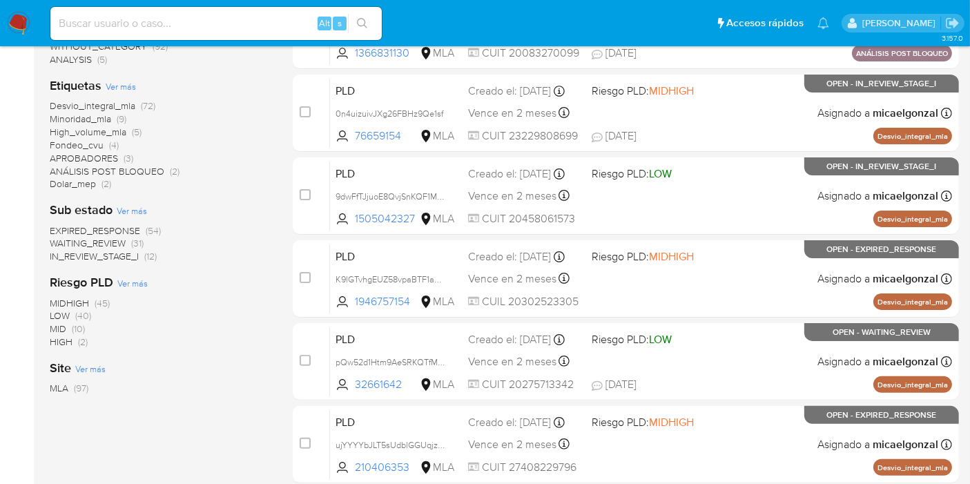
scroll to position [307, 0]
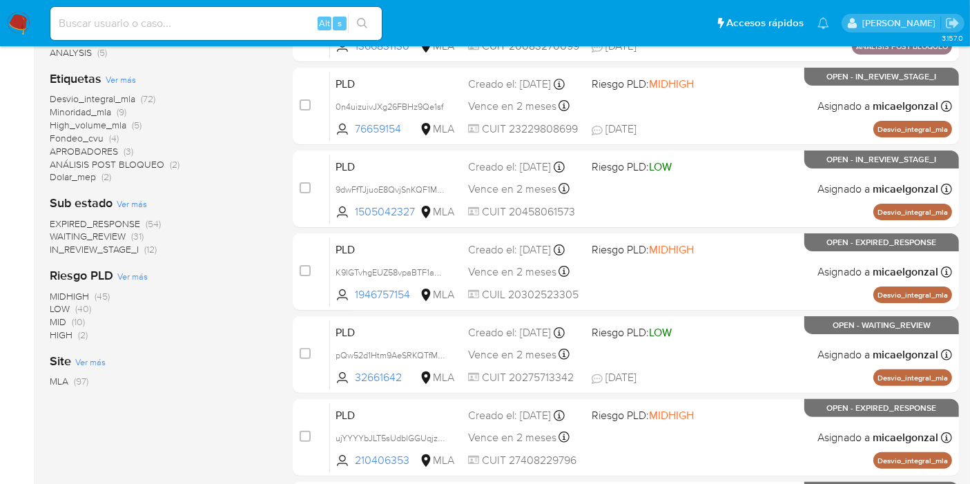
click at [110, 238] on span "WAITING_REVIEW" at bounding box center [88, 236] width 76 height 14
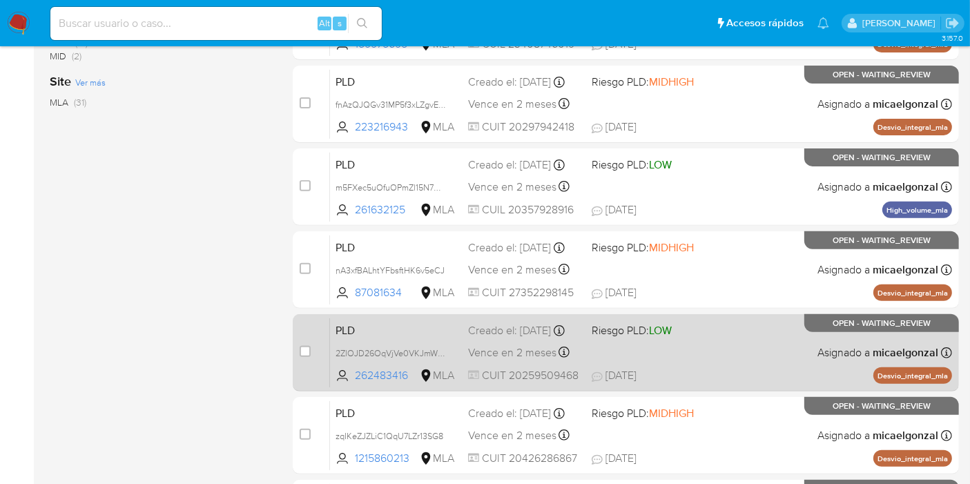
scroll to position [604, 0]
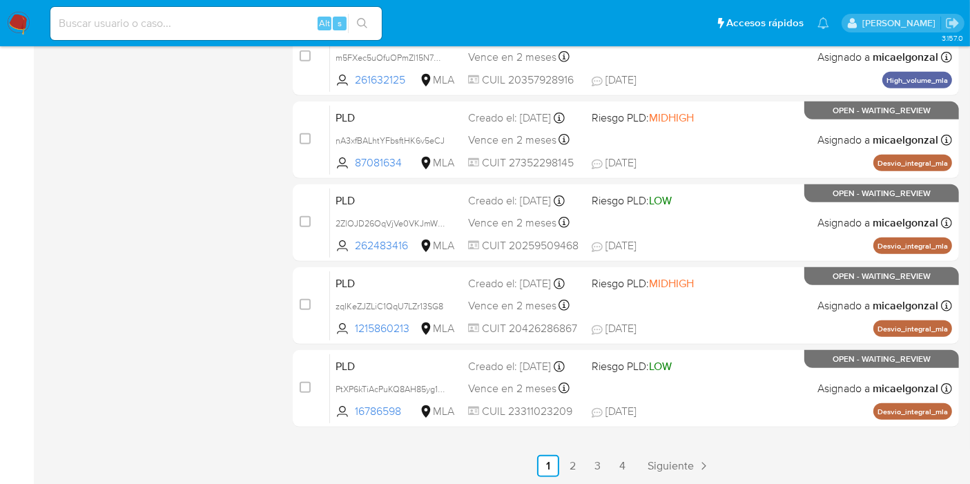
click at [623, 450] on div "select-all-cases-checkbox Asignarme a mí Borrar selección Agrupar por documento…" at bounding box center [626, 15] width 666 height 924
click at [623, 459] on link "4" at bounding box center [623, 466] width 22 height 22
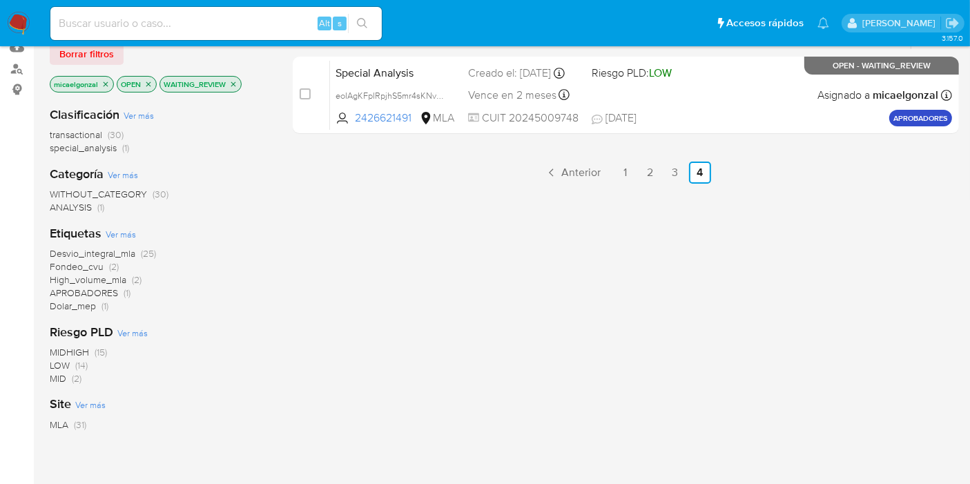
scroll to position [75, 0]
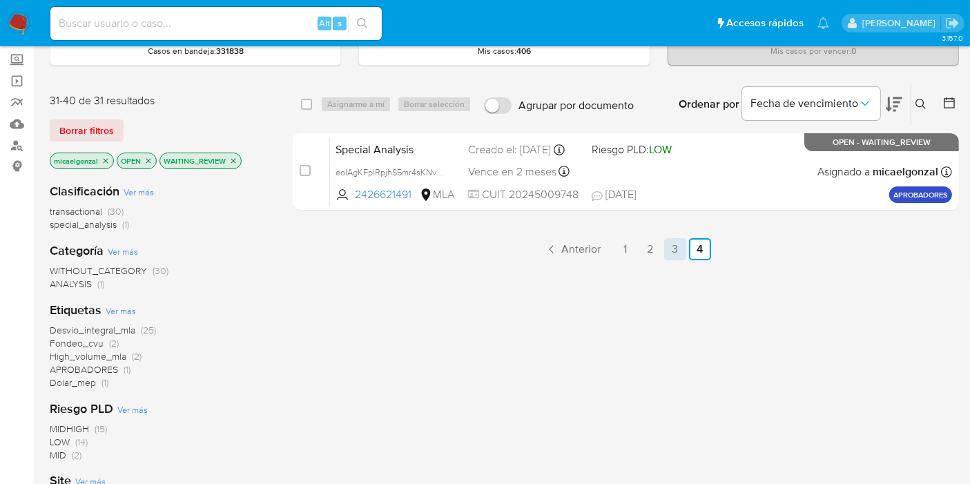
click at [673, 249] on link "3" at bounding box center [675, 249] width 22 height 22
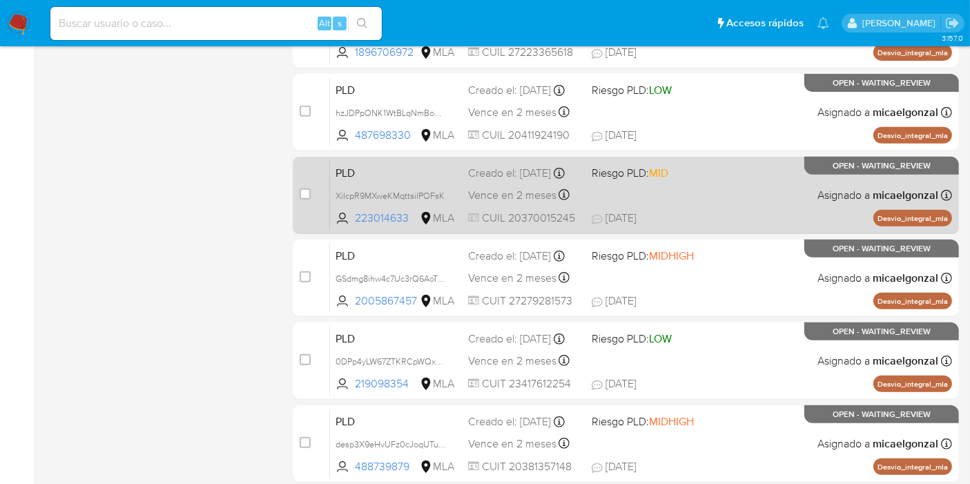
scroll to position [604, 0]
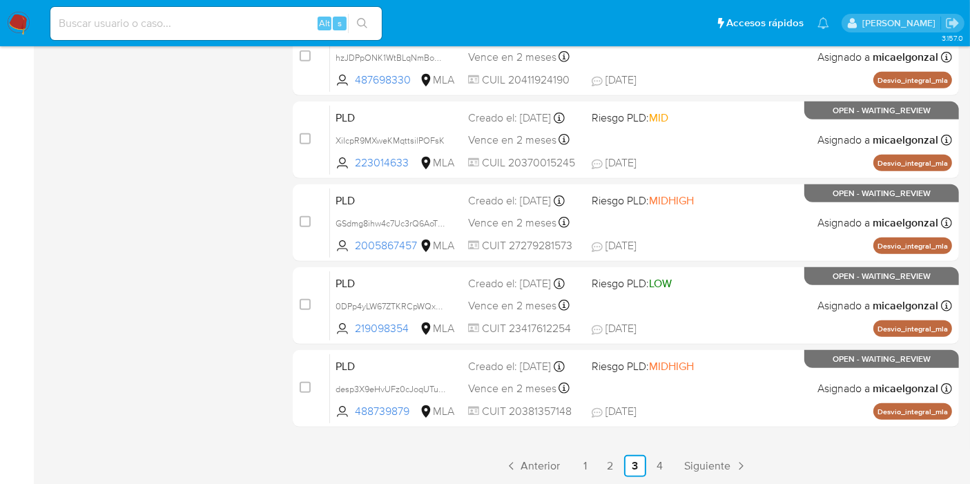
click at [16, 17] on img at bounding box center [18, 23] width 23 height 23
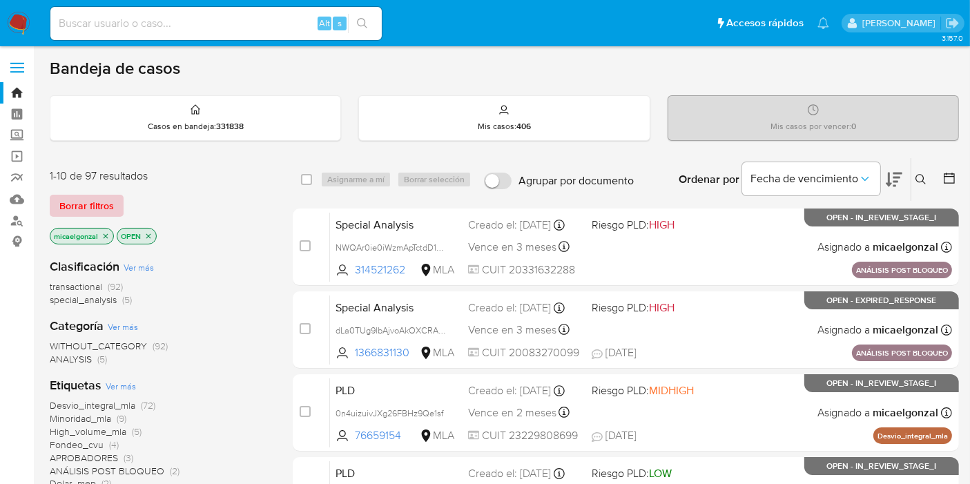
click at [97, 202] on span "Borrar filtros" at bounding box center [86, 205] width 55 height 19
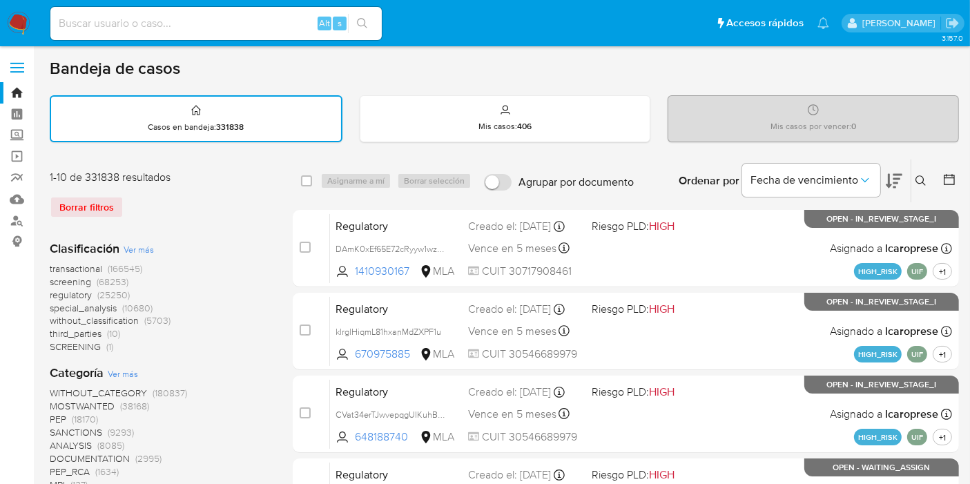
click at [921, 182] on icon at bounding box center [921, 180] width 10 height 10
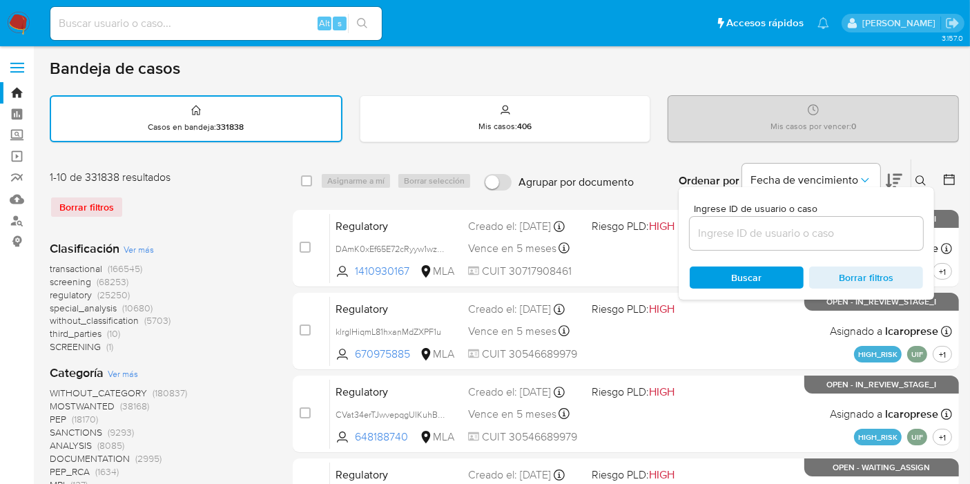
drag, startPoint x: 834, startPoint y: 217, endPoint x: 812, endPoint y: 229, distance: 24.8
click at [832, 218] on div at bounding box center [806, 233] width 233 height 33
click at [812, 229] on input at bounding box center [806, 233] width 233 height 18
paste input "1R494hWm241AAyNGe3Rqpnw9"
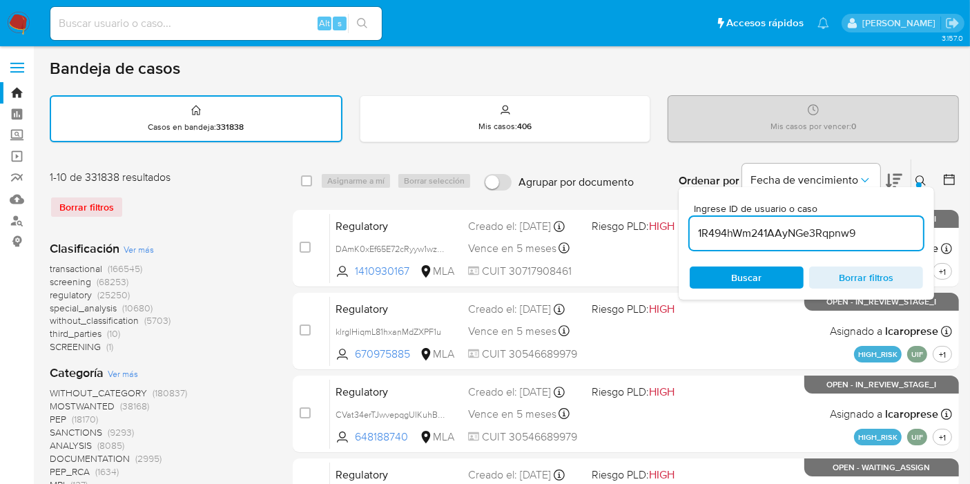
type input "1R494hWm241AAyNGe3Rqpnw9"
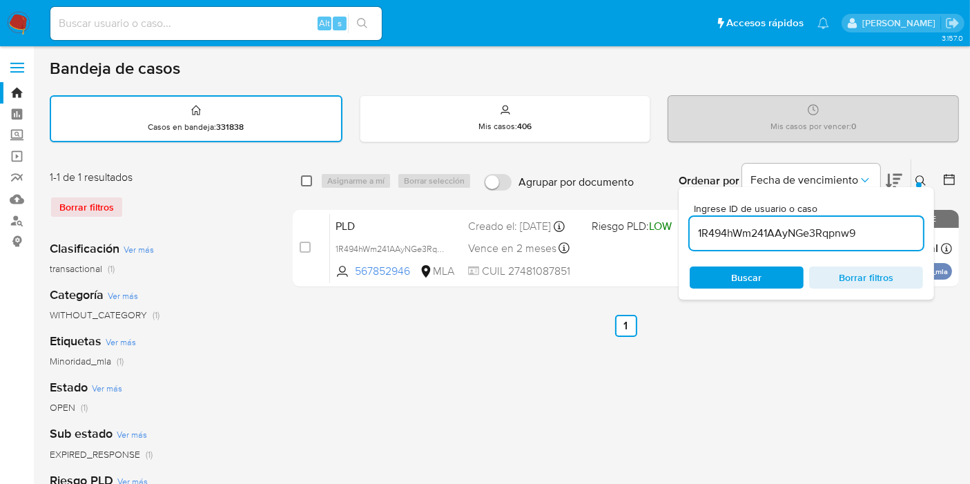
click at [309, 179] on input "checkbox" at bounding box center [306, 180] width 11 height 11
checkbox input "true"
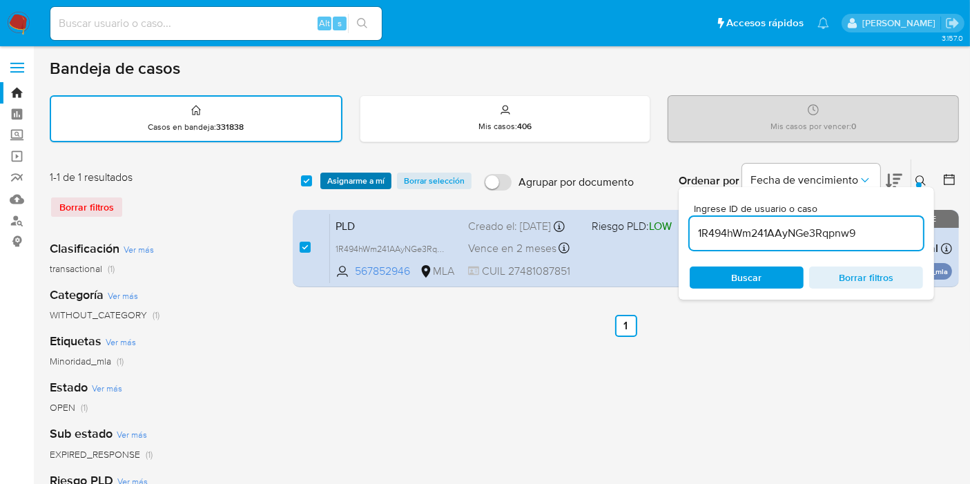
click at [339, 179] on span "Asignarme a mí" at bounding box center [355, 181] width 57 height 14
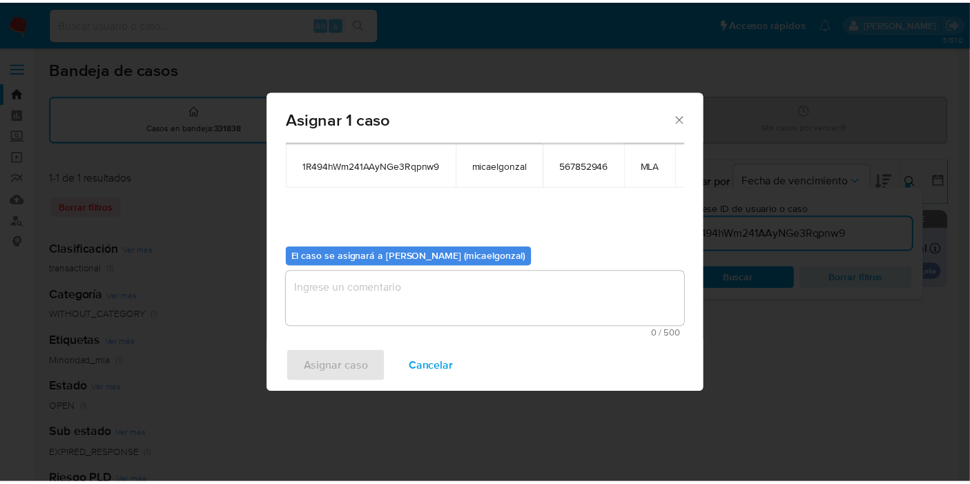
scroll to position [83, 0]
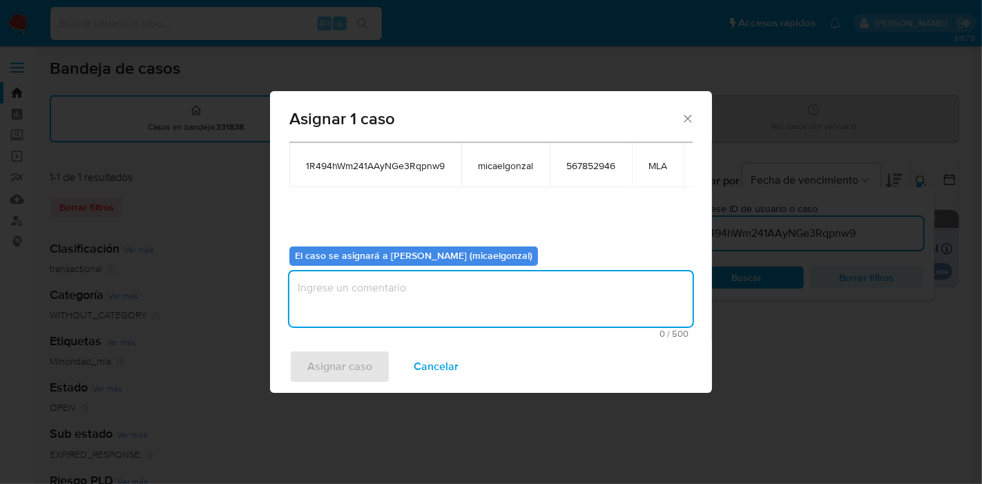
click at [366, 297] on textarea "assign-modal" at bounding box center [490, 298] width 403 height 55
click at [341, 357] on span "Asignar caso" at bounding box center [339, 367] width 65 height 30
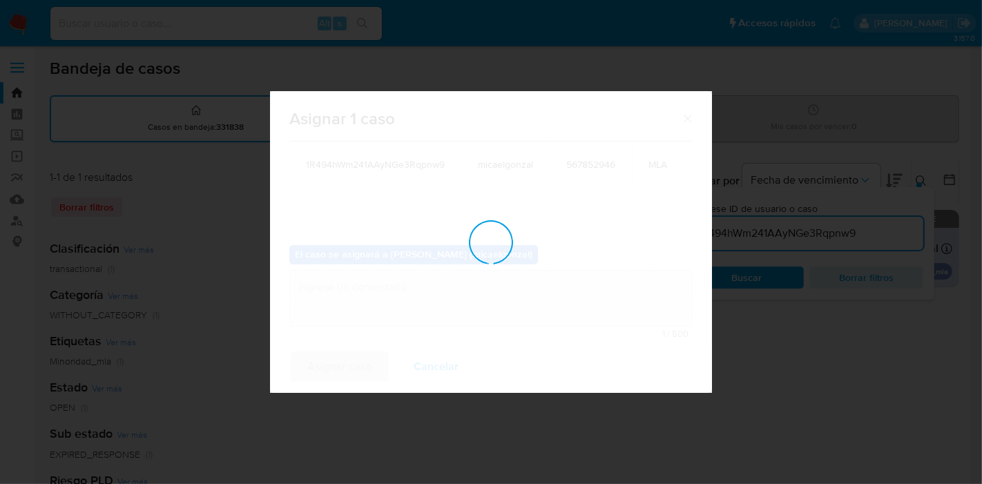
checkbox input "false"
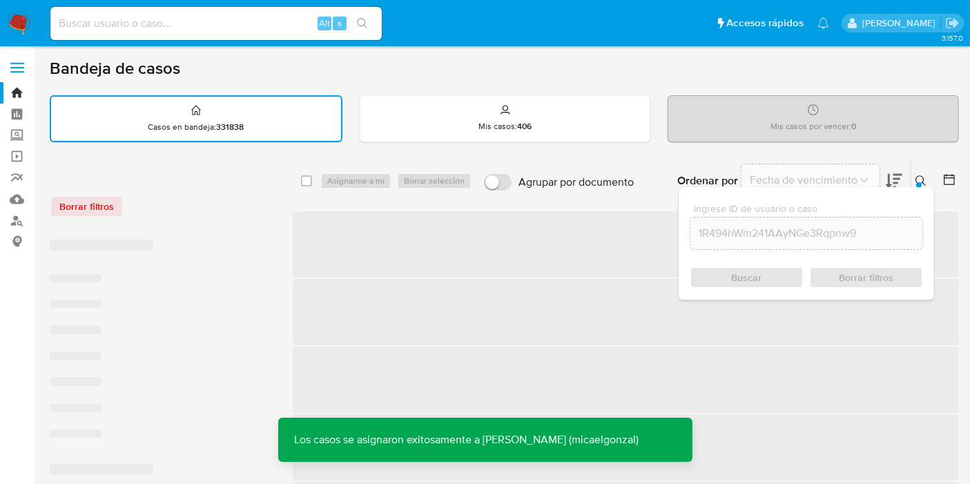
drag, startPoint x: 222, startPoint y: 35, endPoint x: 222, endPoint y: 22, distance: 12.5
click at [222, 26] on div "Alt s" at bounding box center [216, 23] width 332 height 33
click at [221, 21] on input at bounding box center [216, 24] width 332 height 18
paste input "1R494hWm241AAyNGe3Rqpnw9"
type input "1R494hWm241AAyNGe3Rqpnw9"
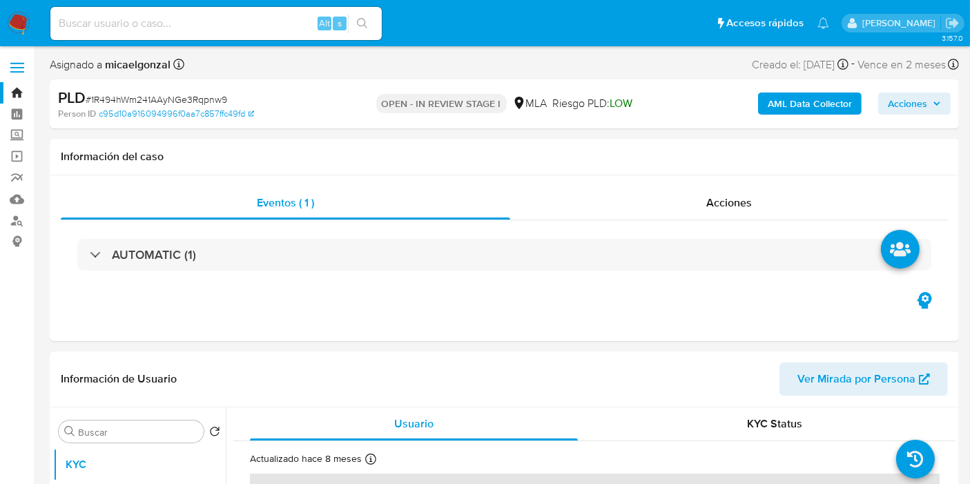
select select "10"
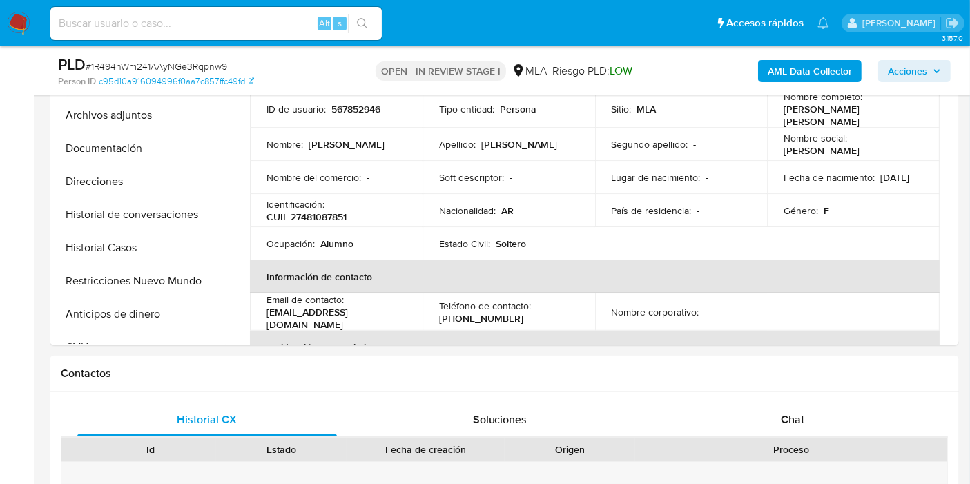
scroll to position [230, 0]
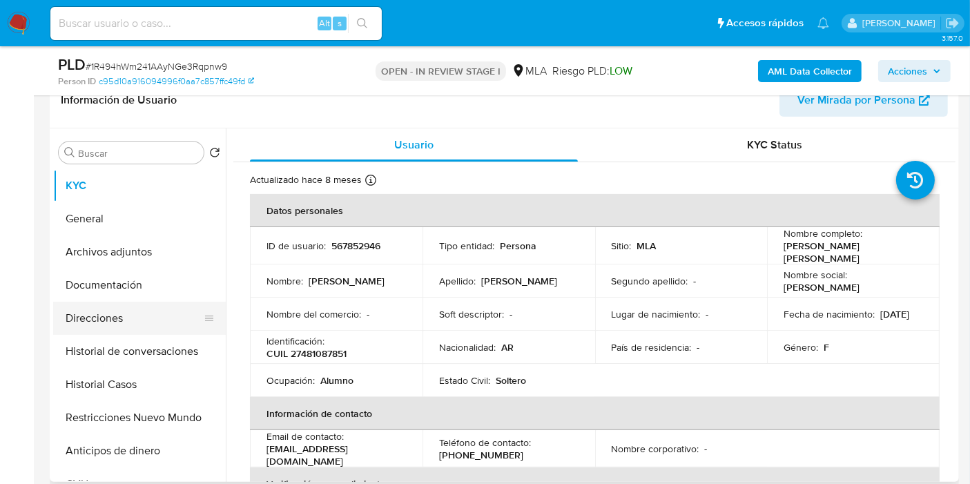
click at [122, 302] on button "Direcciones" at bounding box center [134, 318] width 162 height 33
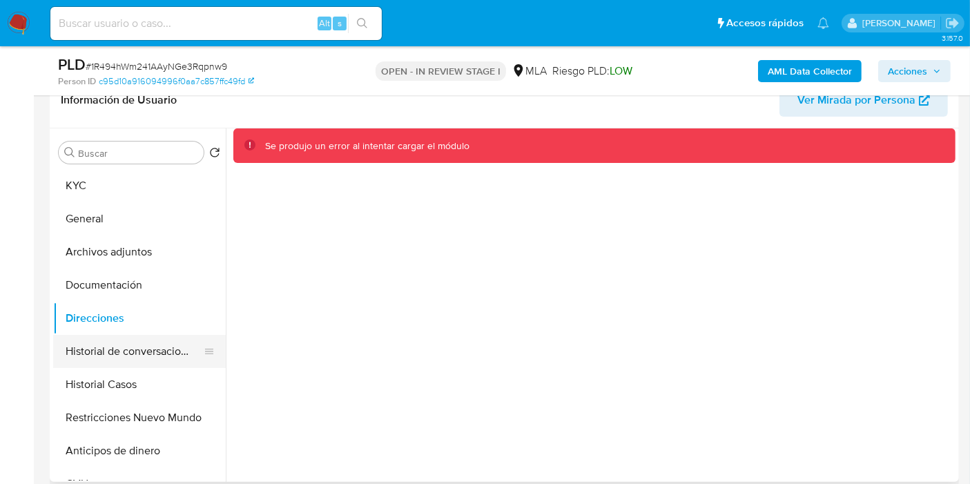
click at [142, 358] on button "Historial de conversaciones" at bounding box center [134, 351] width 162 height 33
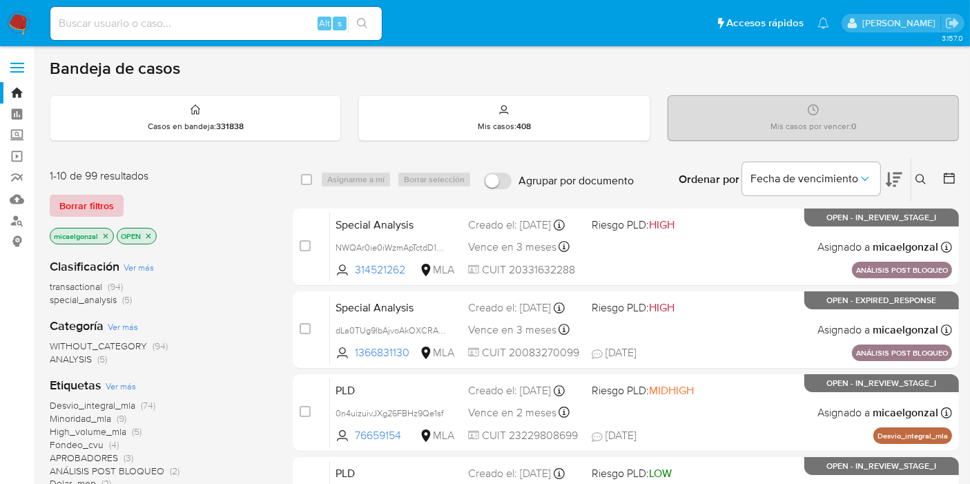
click at [79, 208] on span "Borrar filtros" at bounding box center [86, 205] width 55 height 19
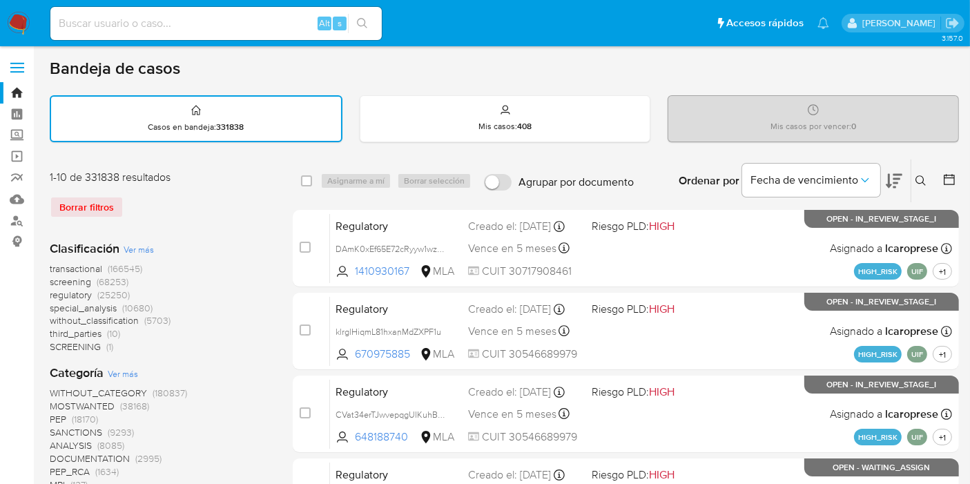
click at [920, 166] on div "Ingrese ID de usuario o caso Buscar Borrar filtros" at bounding box center [922, 181] width 23 height 43
click at [917, 191] on div "Ingrese ID de usuario o caso Buscar Borrar filtros" at bounding box center [922, 181] width 23 height 43
click at [916, 178] on icon at bounding box center [921, 180] width 11 height 11
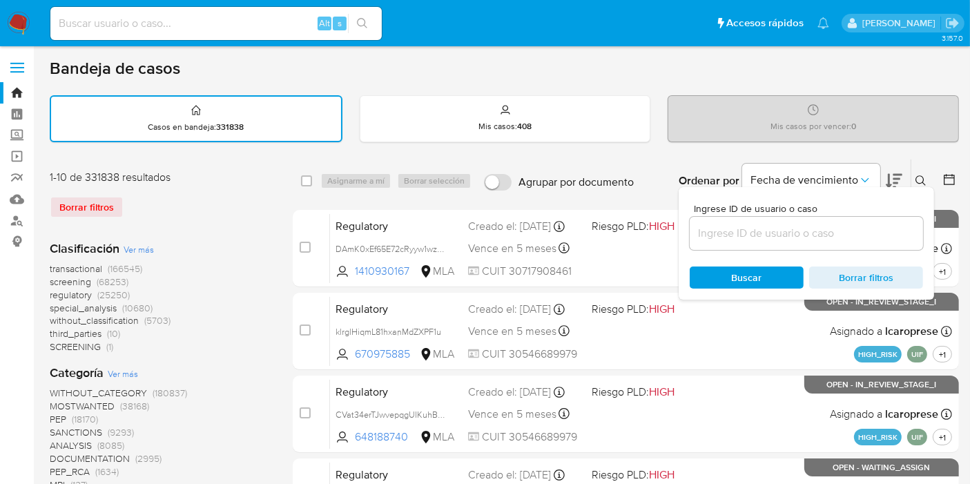
drag, startPoint x: 744, startPoint y: 212, endPoint x: 745, endPoint y: 233, distance: 21.5
click at [745, 228] on div "Ingrese ID de usuario o caso" at bounding box center [806, 227] width 233 height 46
click at [745, 234] on input at bounding box center [806, 233] width 233 height 18
paste input "4IW3DcheSoKipMm0vWxBrrsM"
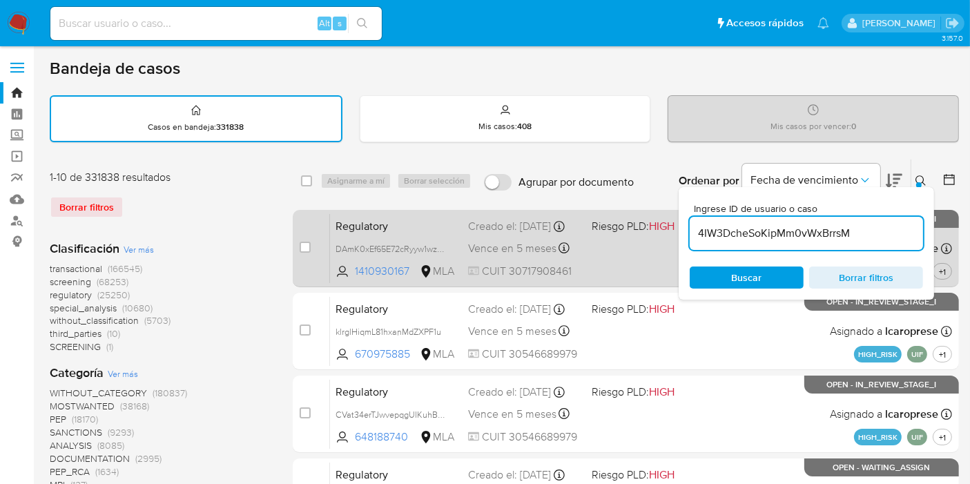
type input "4IW3DcheSoKipMm0vWxBrrsM"
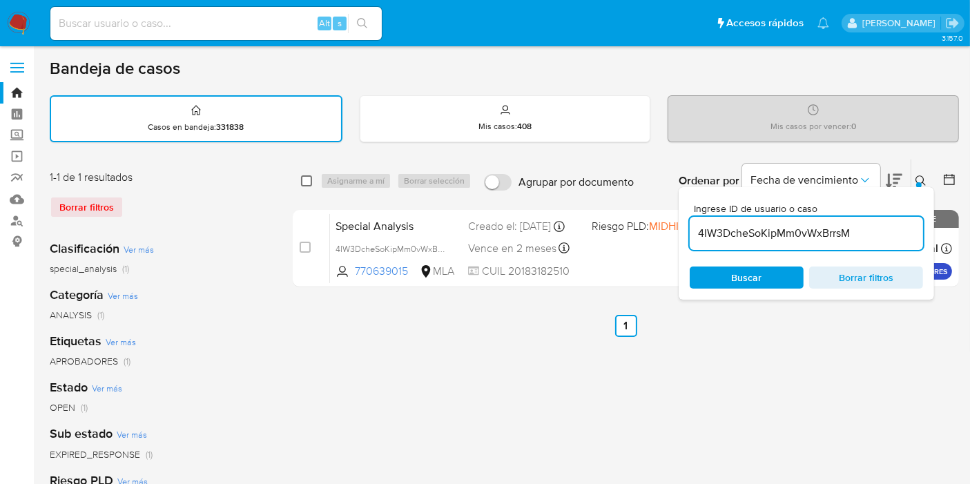
click at [306, 178] on input "checkbox" at bounding box center [306, 180] width 11 height 11
checkbox input "true"
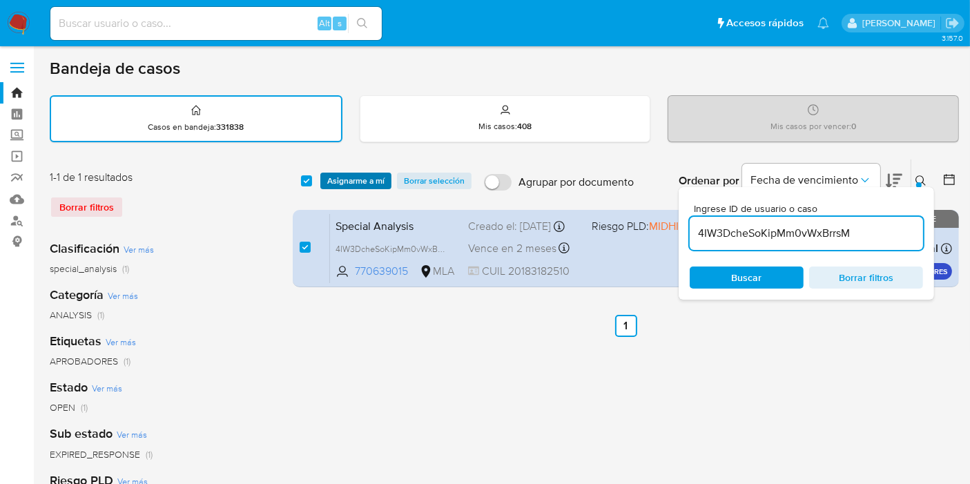
click at [358, 182] on span "Asignarme a mí" at bounding box center [355, 181] width 57 height 14
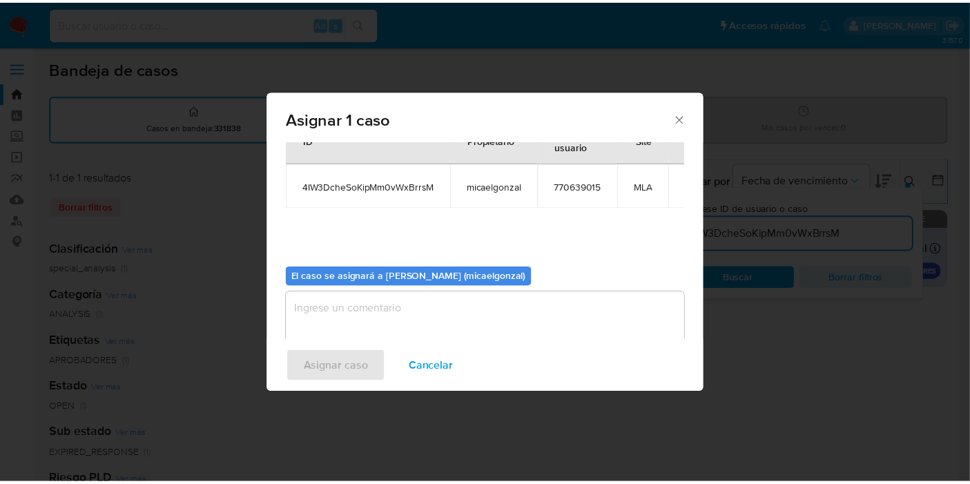
scroll to position [70, 0]
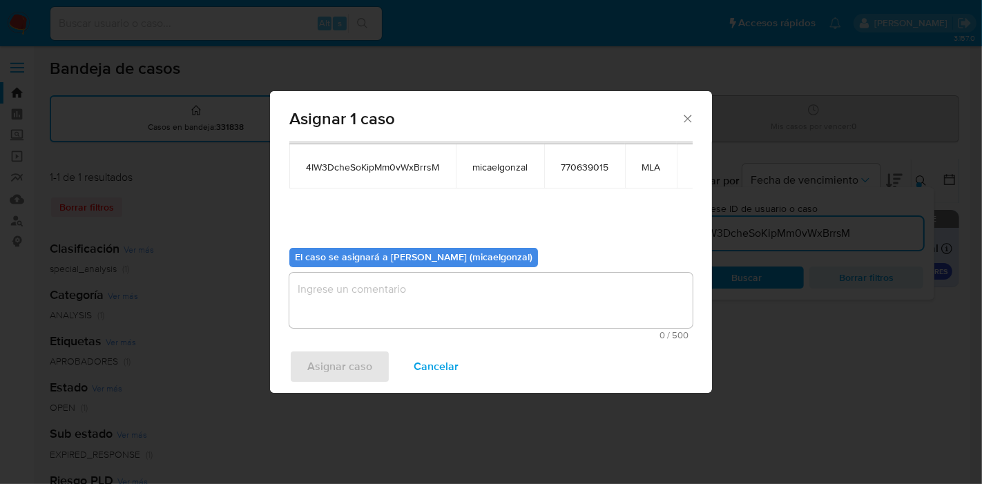
click at [410, 300] on textarea "assign-modal" at bounding box center [490, 300] width 403 height 55
click at [336, 363] on span "Asignar caso" at bounding box center [339, 367] width 65 height 30
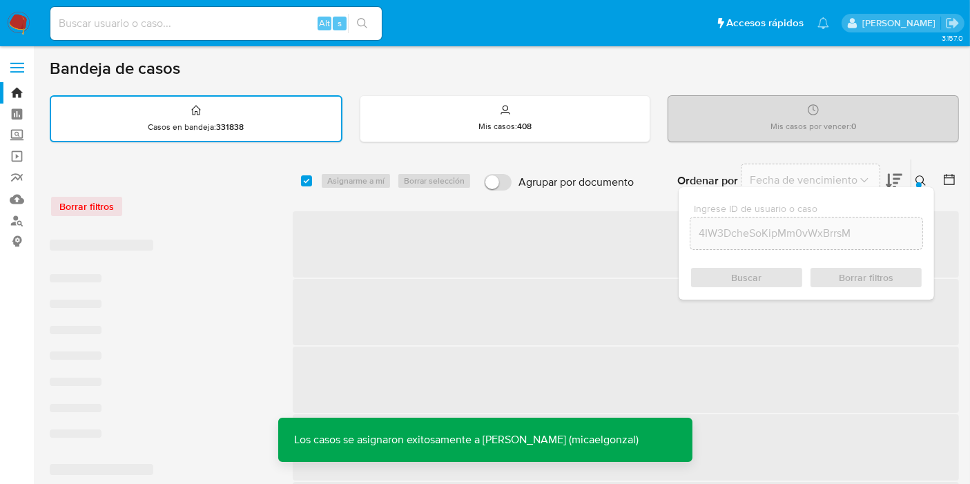
click at [250, 26] on input at bounding box center [216, 24] width 332 height 18
paste input "4IW3DcheSoKipMm0vWxBrrsM"
type input "4IW3DcheSoKipMm0vWxBrrsM"
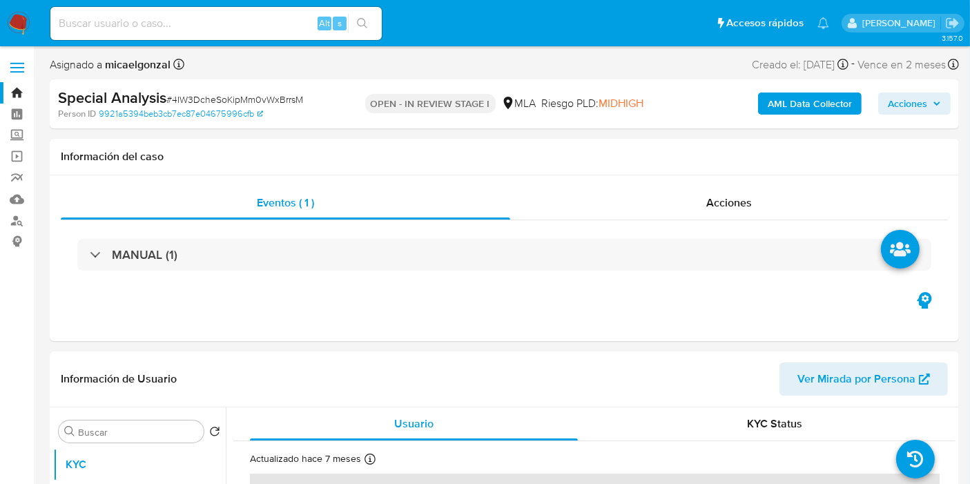
select select "10"
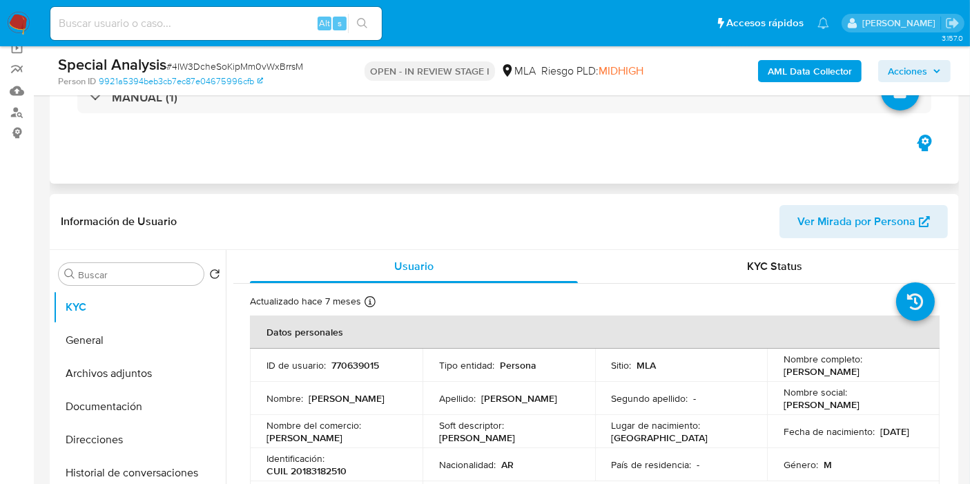
scroll to position [153, 0]
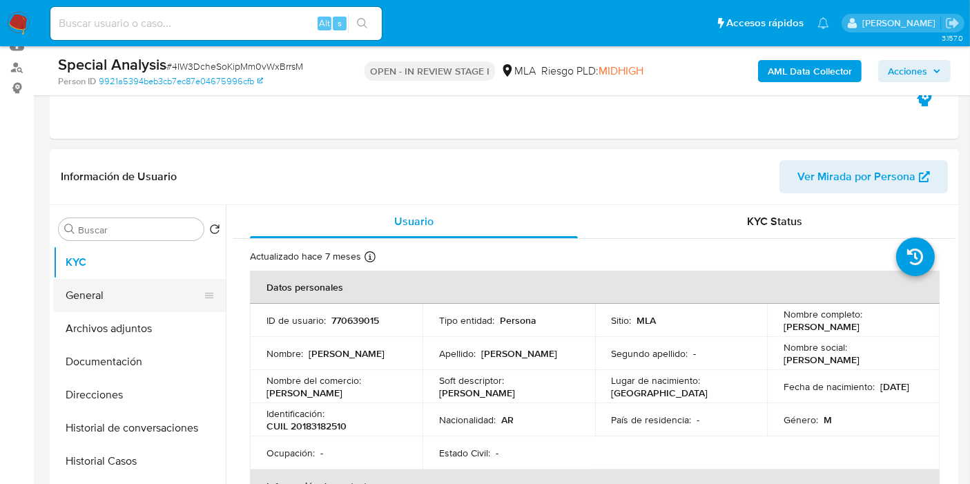
click at [97, 297] on button "General" at bounding box center [134, 295] width 162 height 33
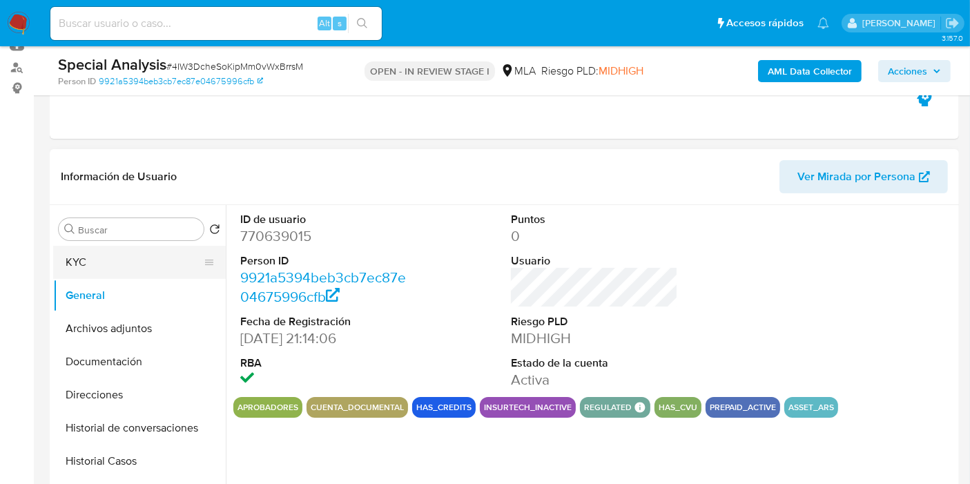
click at [117, 258] on button "KYC" at bounding box center [134, 262] width 162 height 33
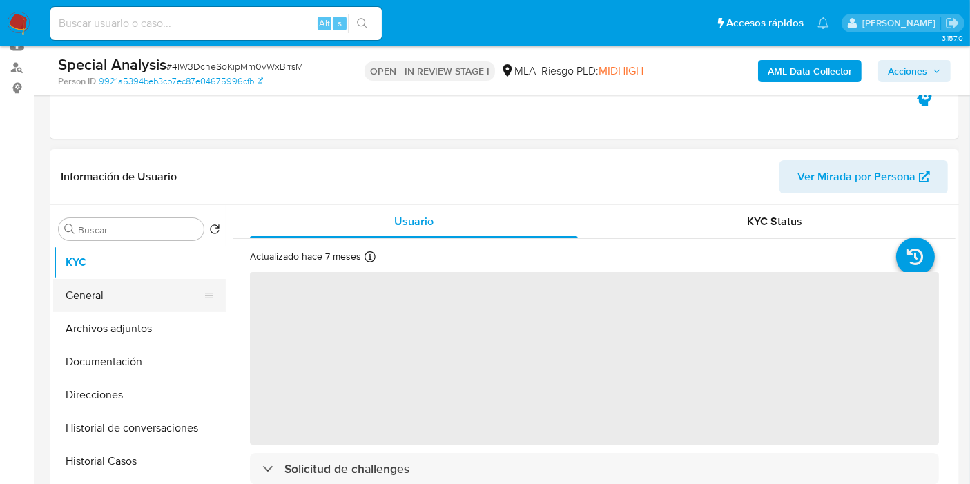
drag, startPoint x: 111, startPoint y: 284, endPoint x: 126, endPoint y: 279, distance: 16.6
click at [117, 279] on button "General" at bounding box center [134, 295] width 162 height 33
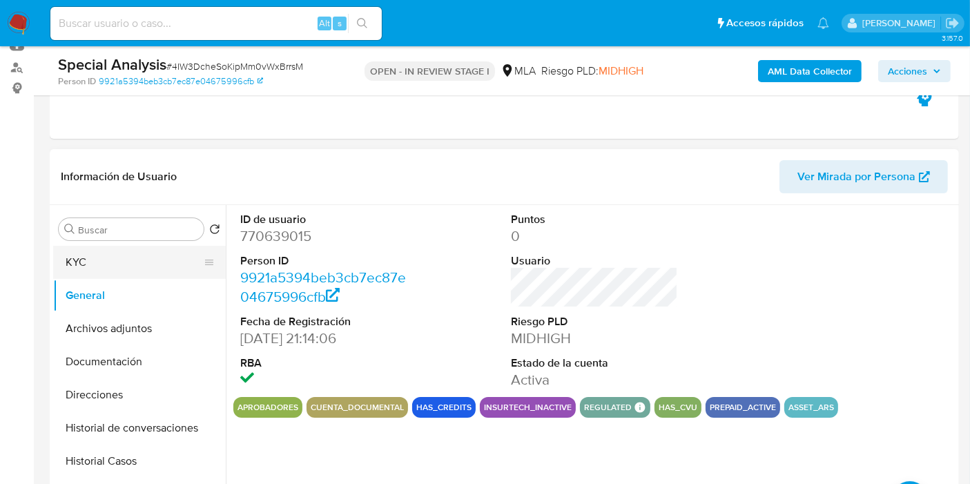
click at [124, 249] on button "KYC" at bounding box center [134, 262] width 162 height 33
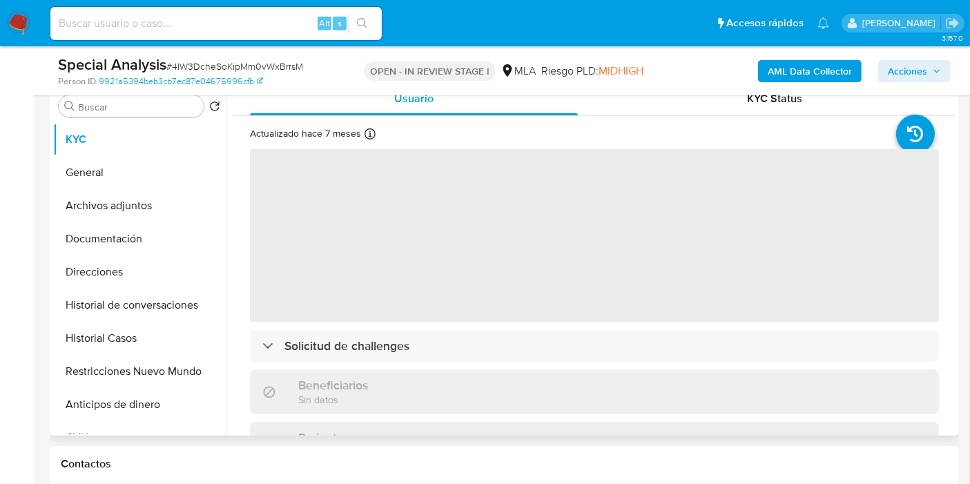
scroll to position [307, 0]
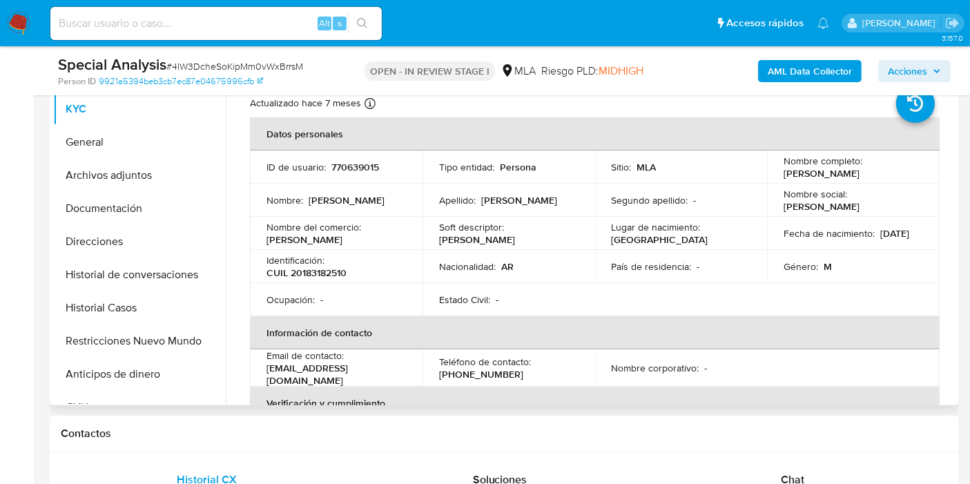
drag, startPoint x: 861, startPoint y: 175, endPoint x: 799, endPoint y: 168, distance: 61.9
click at [778, 177] on td "Nombre completo : Julio César Arce" at bounding box center [853, 167] width 173 height 33
copy p "Julio César Arce"
click at [299, 276] on p "CUIL 20183182510" at bounding box center [307, 273] width 80 height 12
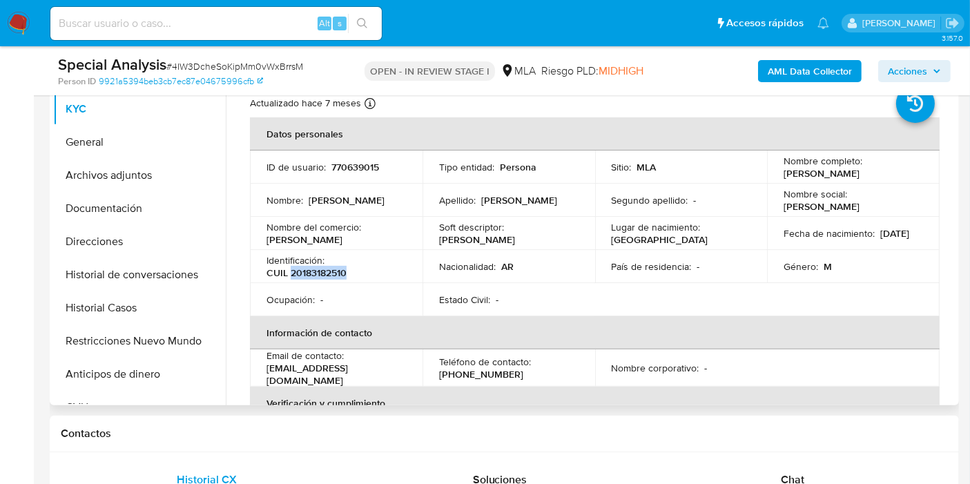
copy p "20183182510"
click at [339, 263] on div "Identificación : CUIL 20183182510" at bounding box center [337, 266] width 140 height 25
click at [304, 271] on p "CUIL 20183182510" at bounding box center [307, 273] width 80 height 12
drag, startPoint x: 301, startPoint y: 271, endPoint x: 340, endPoint y: 271, distance: 38.7
click at [340, 271] on p "CUIL 20183182510" at bounding box center [307, 273] width 80 height 12
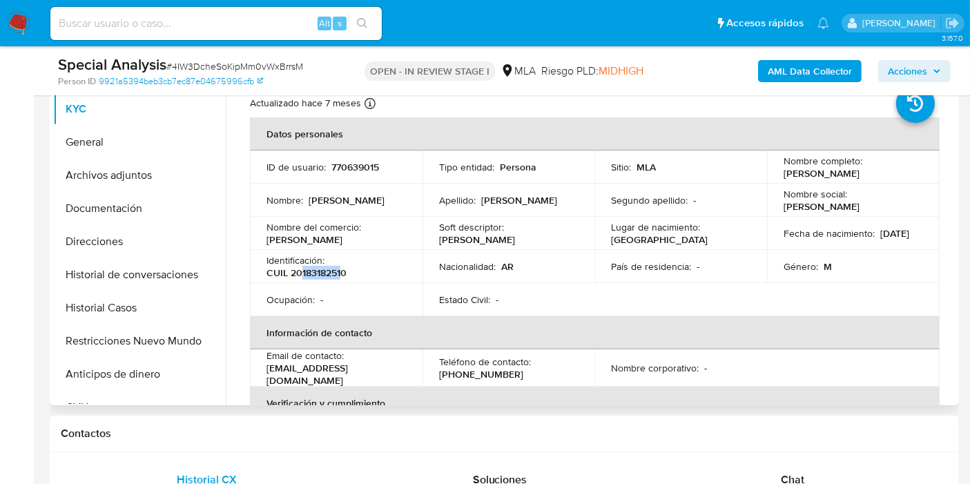
copy p "18318251"
click at [131, 169] on button "Archivos adjuntos" at bounding box center [134, 175] width 162 height 33
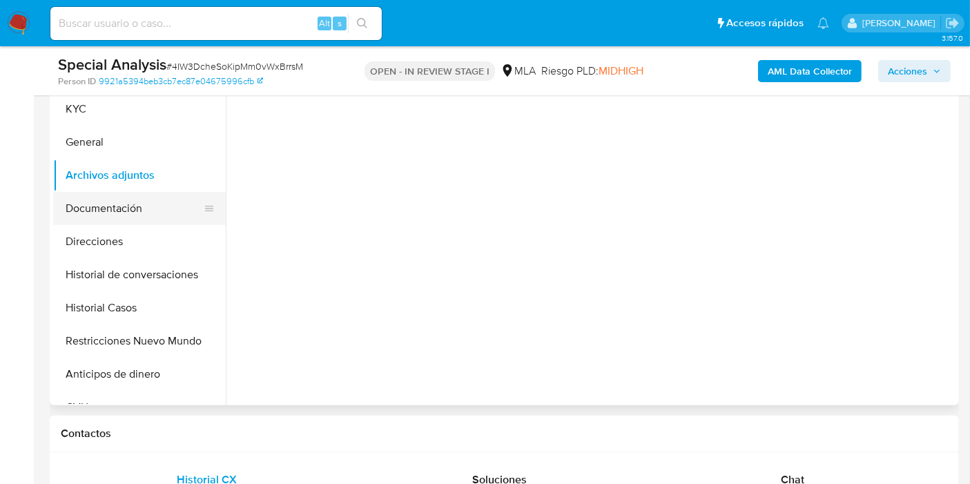
scroll to position [230, 0]
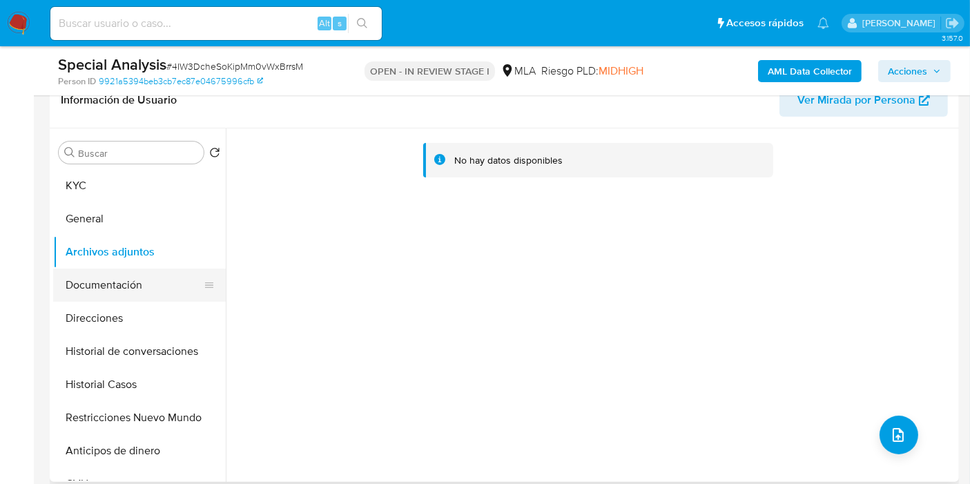
click at [131, 278] on button "Documentación" at bounding box center [134, 285] width 162 height 33
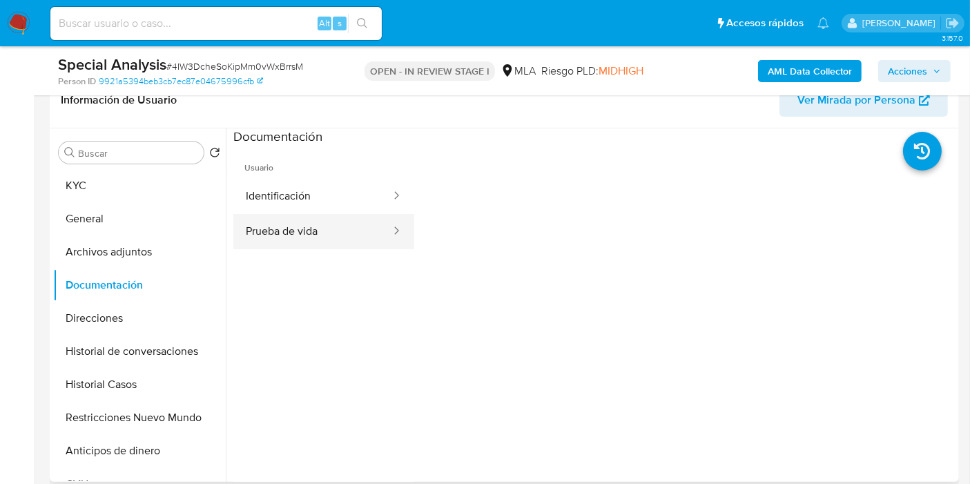
click at [314, 236] on button "Prueba de vida" at bounding box center [312, 231] width 159 height 35
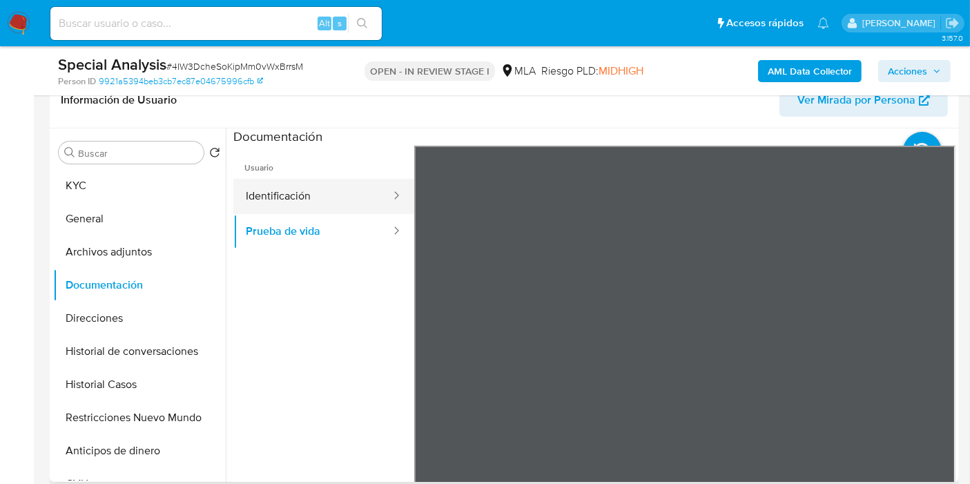
click at [325, 198] on button "Identificación" at bounding box center [312, 196] width 159 height 35
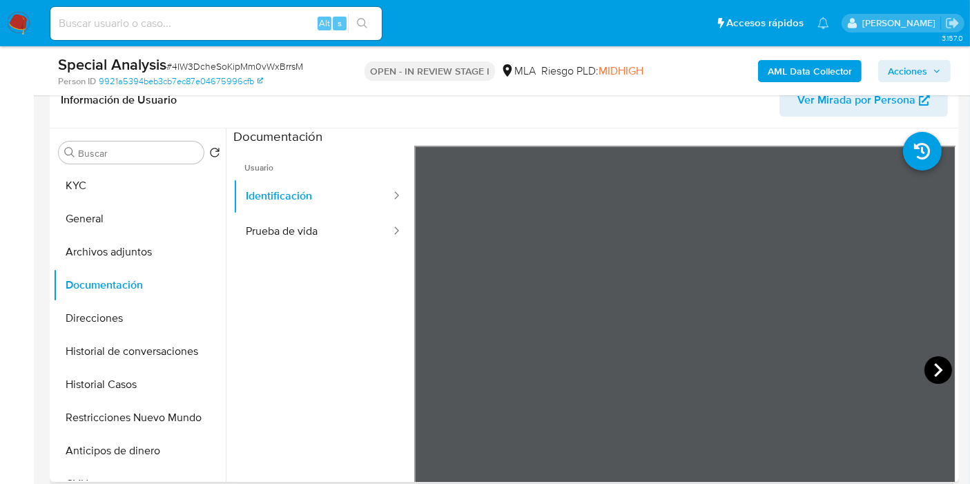
click at [928, 363] on icon at bounding box center [939, 370] width 28 height 28
click at [440, 373] on div at bounding box center [685, 372] width 542 height 453
click at [419, 358] on div at bounding box center [685, 372] width 542 height 453
click at [432, 369] on icon at bounding box center [432, 370] width 28 height 28
click at [352, 243] on button "Prueba de vida" at bounding box center [312, 231] width 159 height 35
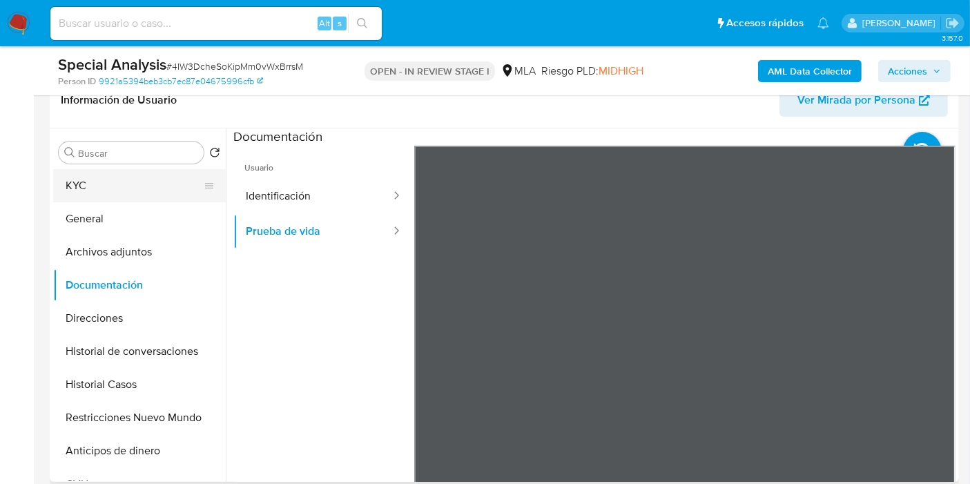
click at [134, 186] on button "KYC" at bounding box center [134, 185] width 162 height 33
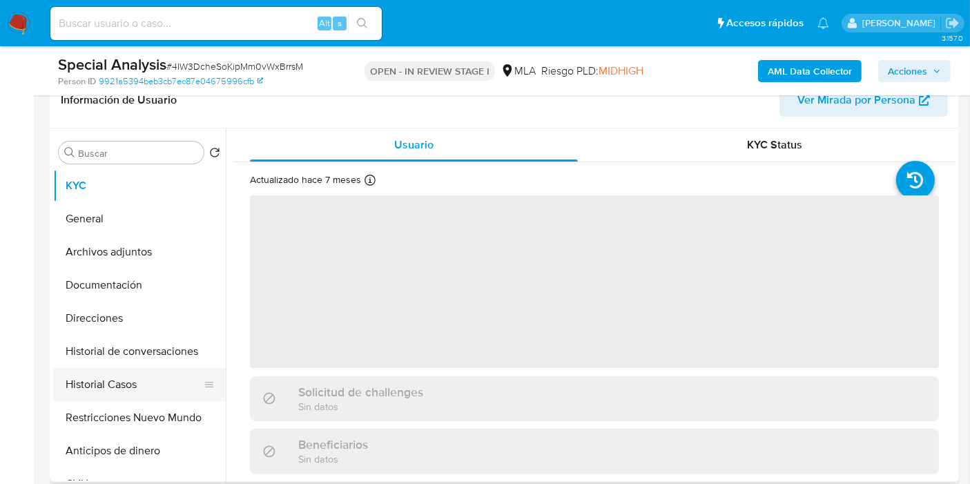
click at [129, 379] on button "Historial Casos" at bounding box center [134, 384] width 162 height 33
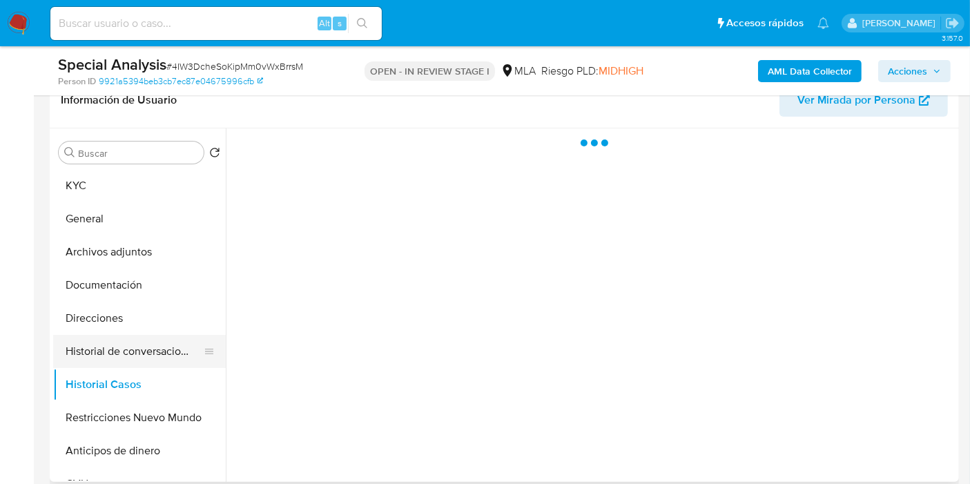
click at [166, 345] on button "Historial de conversaciones" at bounding box center [134, 351] width 162 height 33
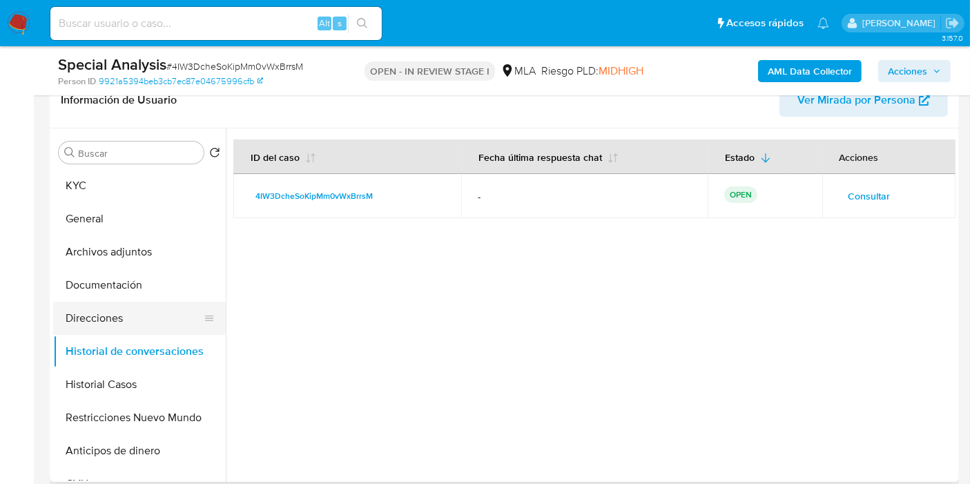
click at [85, 311] on button "Direcciones" at bounding box center [134, 318] width 162 height 33
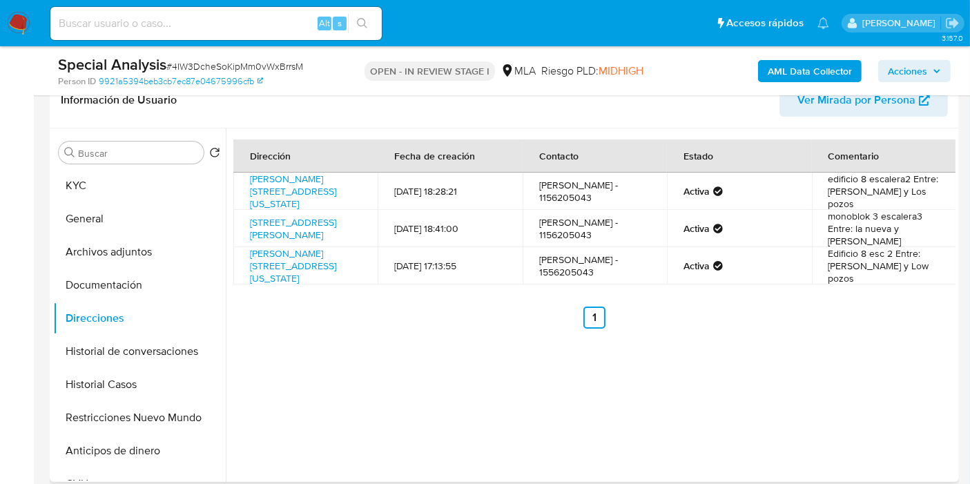
click at [103, 164] on div "Buscar Volver al orden por defecto KYC General Archivos adjuntos Documentación …" at bounding box center [139, 307] width 173 height 352
click at [97, 175] on button "KYC" at bounding box center [134, 185] width 162 height 33
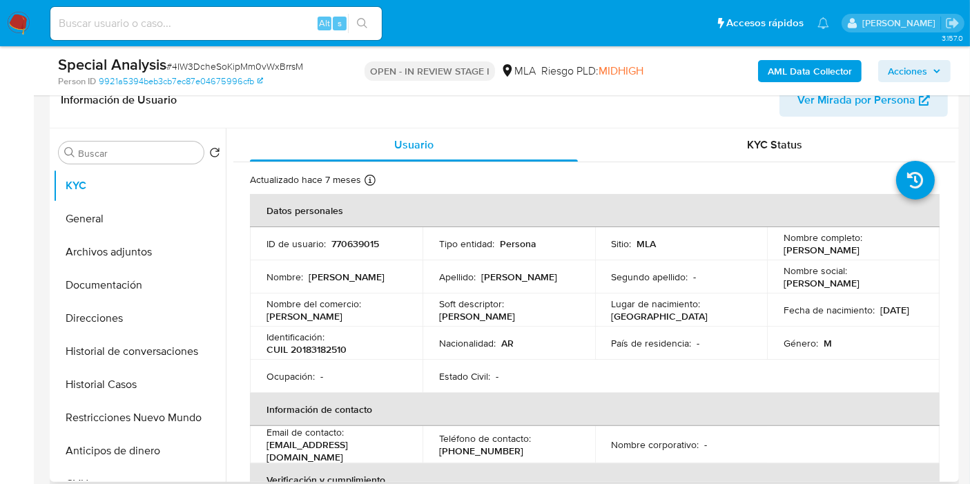
drag, startPoint x: 312, startPoint y: 362, endPoint x: 334, endPoint y: 349, distance: 25.7
click at [318, 360] on td "Ocupación : -" at bounding box center [336, 376] width 173 height 33
click at [334, 349] on p "CUIL 20183182510" at bounding box center [307, 349] width 80 height 12
copy p "20183182510"
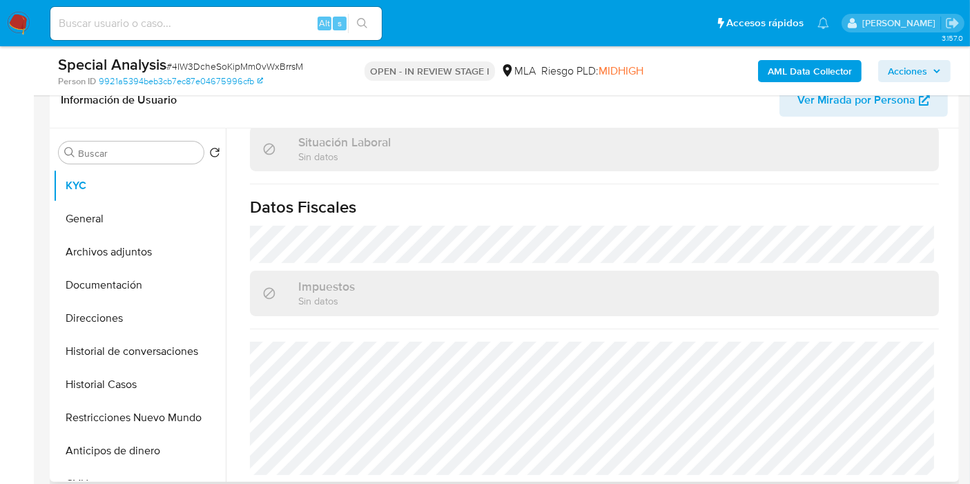
scroll to position [537, 0]
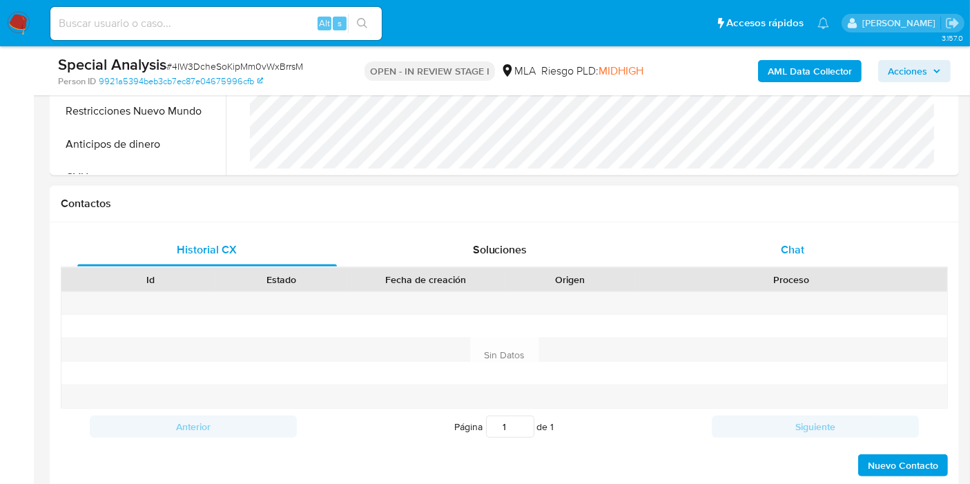
click at [799, 259] on div "Chat" at bounding box center [793, 249] width 260 height 33
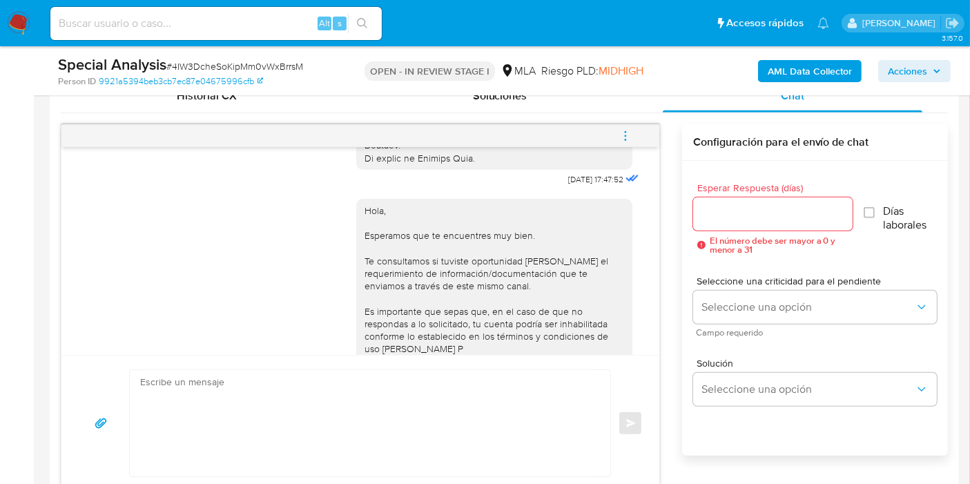
scroll to position [662, 0]
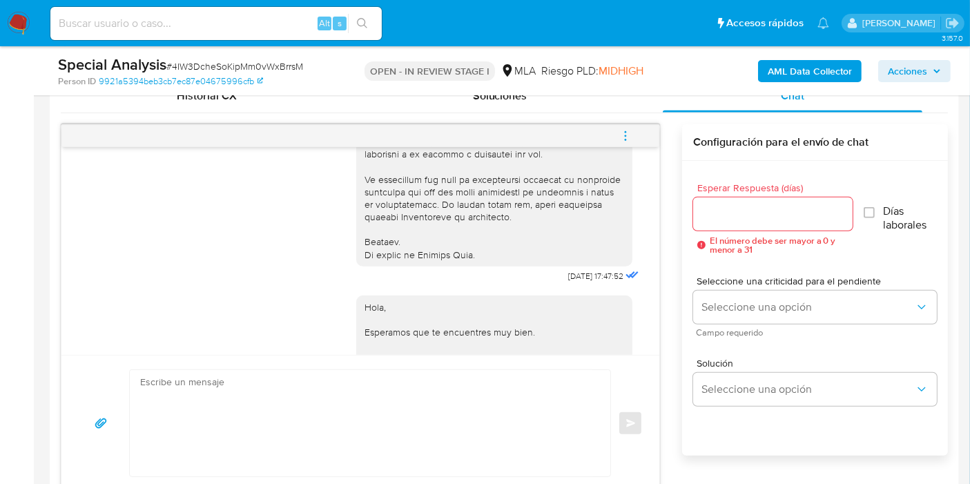
click at [637, 129] on button "menu-action" at bounding box center [626, 135] width 46 height 33
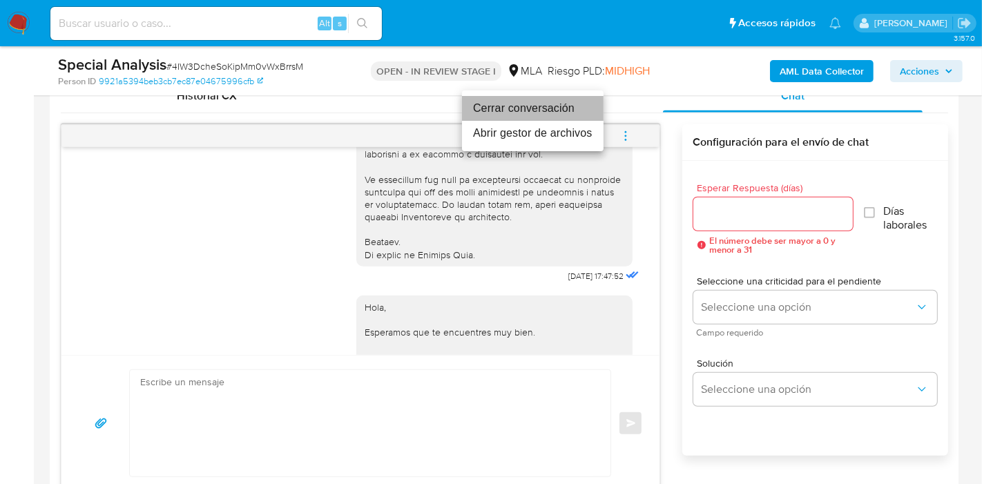
click at [539, 115] on li "Cerrar conversación" at bounding box center [533, 108] width 142 height 25
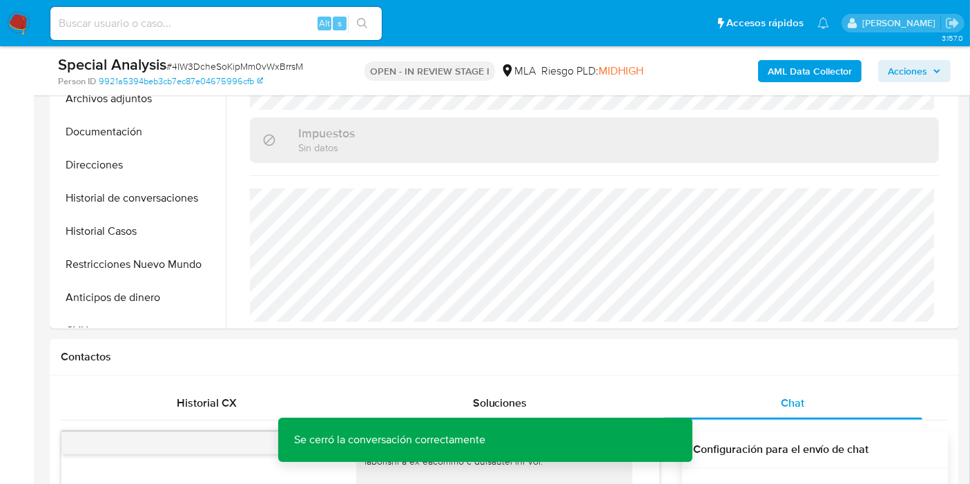
scroll to position [419, 0]
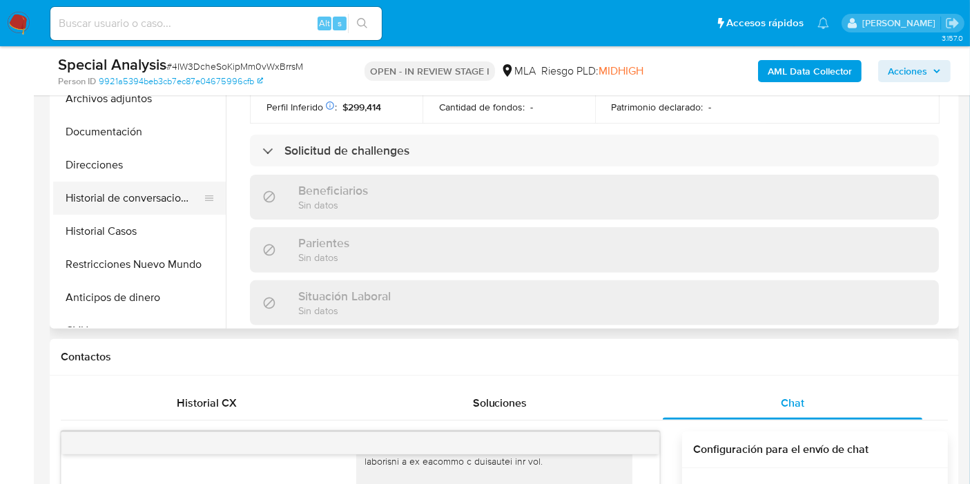
click at [144, 182] on button "Historial de conversaciones" at bounding box center [134, 198] width 162 height 33
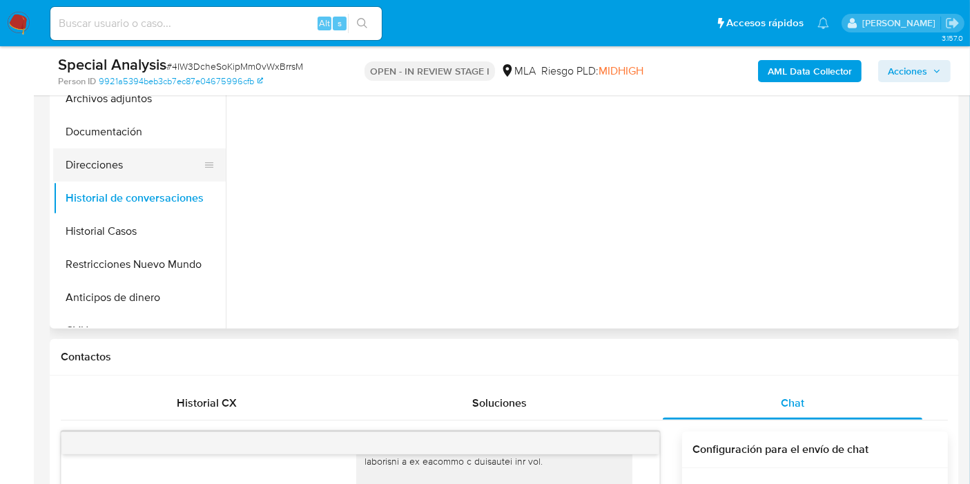
scroll to position [0, 0]
click at [152, 175] on button "Direcciones" at bounding box center [134, 164] width 162 height 33
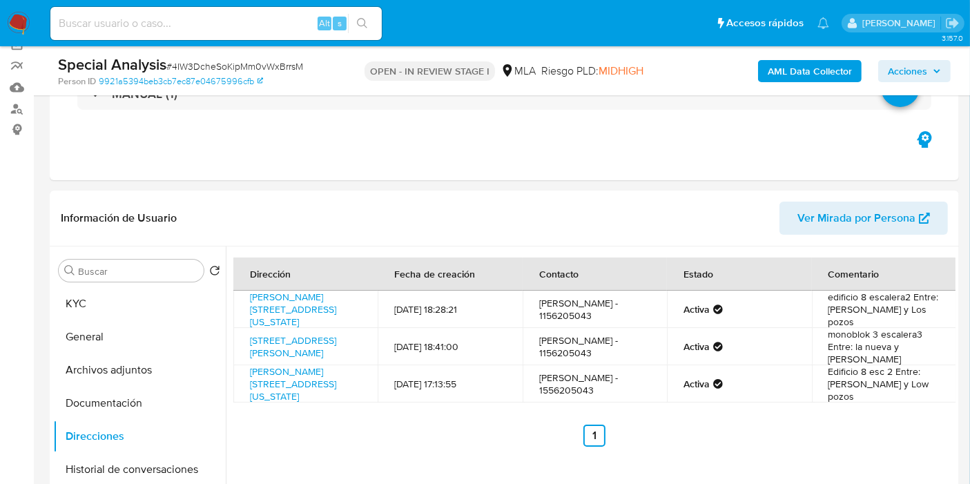
scroll to position [77, 0]
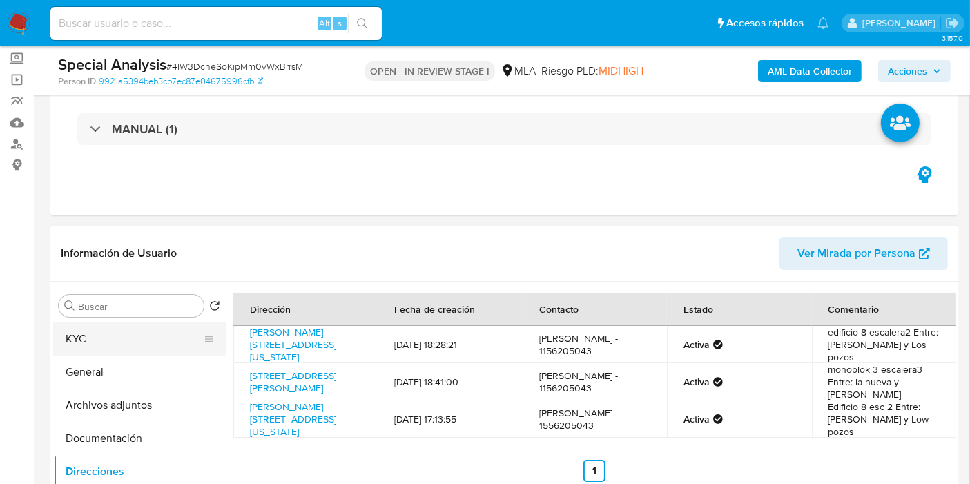
click at [84, 342] on button "KYC" at bounding box center [134, 339] width 162 height 33
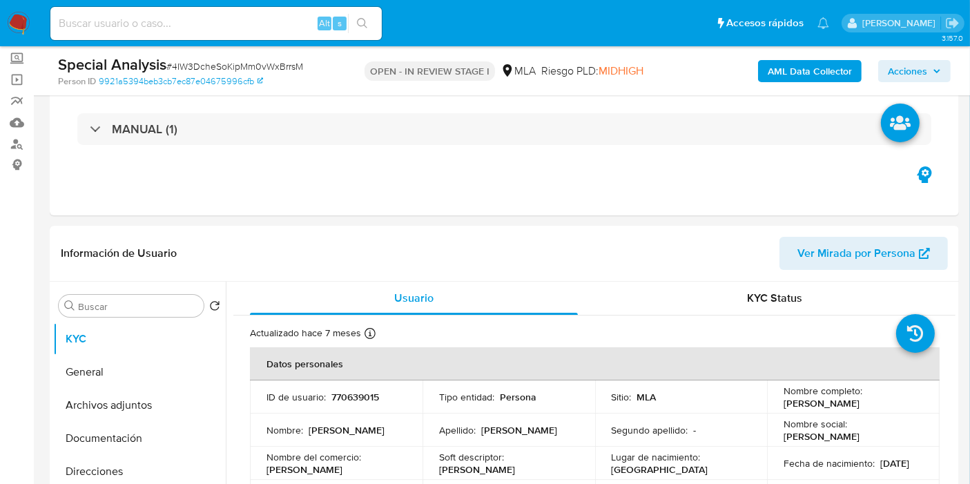
drag, startPoint x: 3, startPoint y: 21, endPoint x: 15, endPoint y: 14, distance: 14.2
drag, startPoint x: 852, startPoint y: 403, endPoint x: 781, endPoint y: 403, distance: 70.4
click at [784, 403] on div "Nombre completo : Julio César Arce" at bounding box center [854, 397] width 140 height 25
copy p "Julio César Arce"
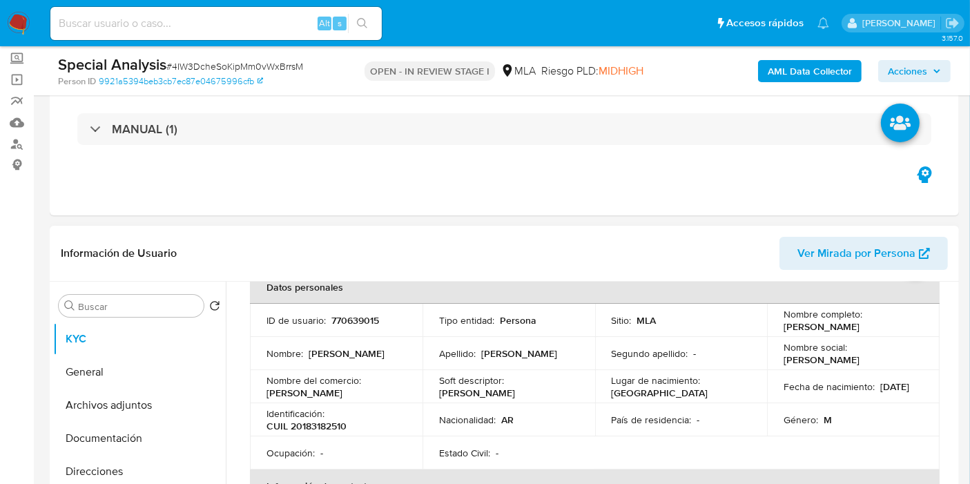
click at [321, 425] on p "CUIL 20183182510" at bounding box center [307, 426] width 80 height 12
copy p "20183182510"
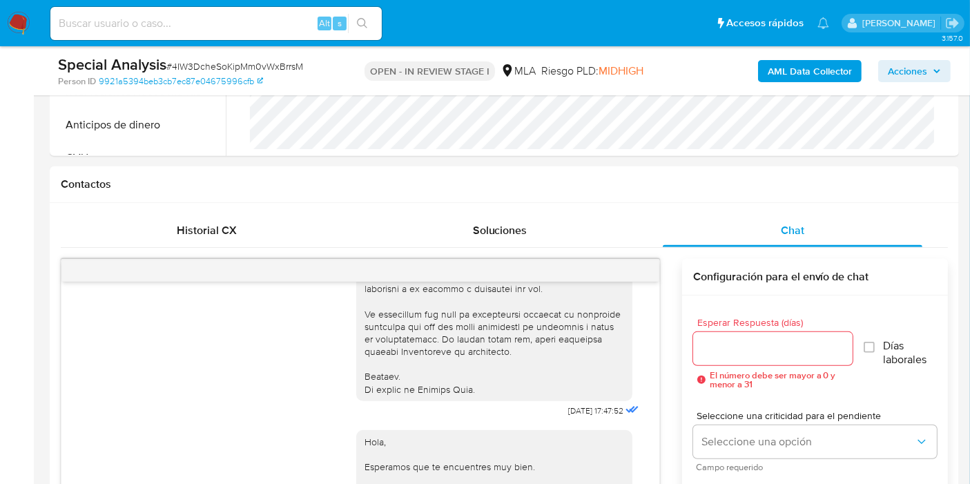
scroll to position [383, 0]
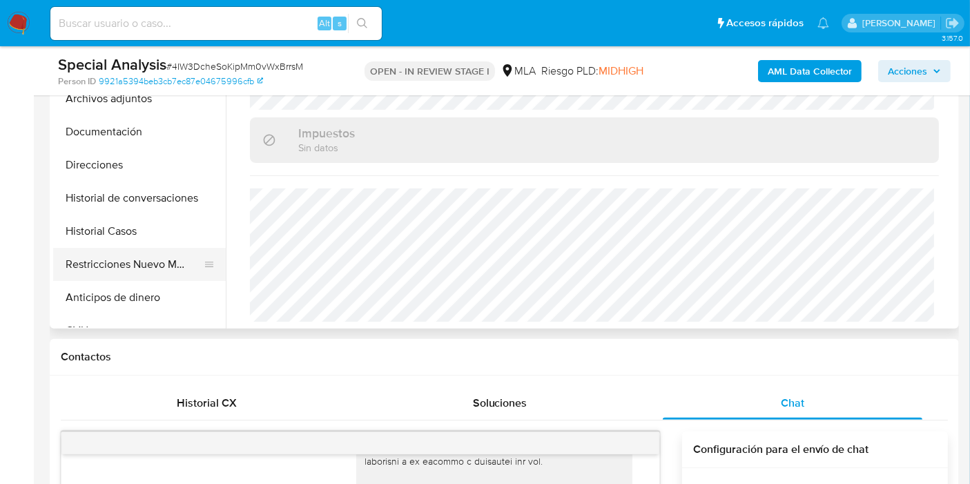
click at [135, 273] on button "Restricciones Nuevo Mundo" at bounding box center [134, 264] width 162 height 33
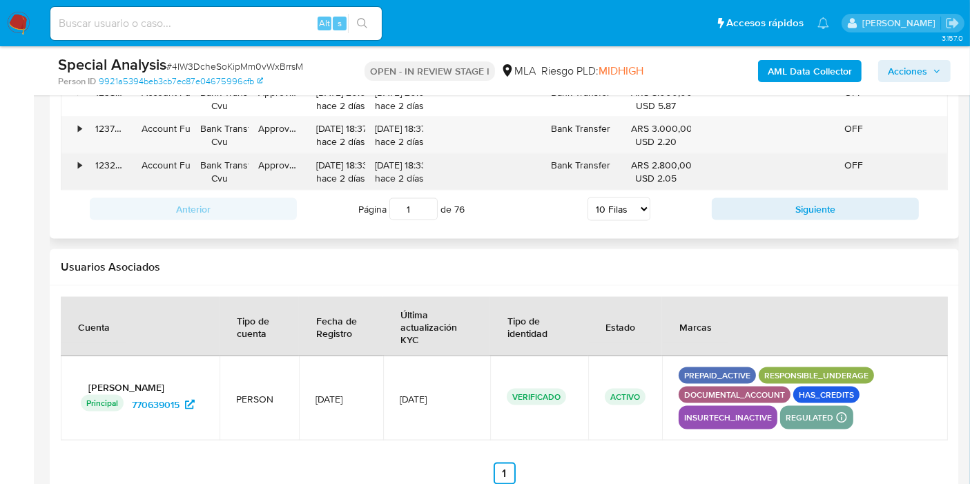
scroll to position [2302, 0]
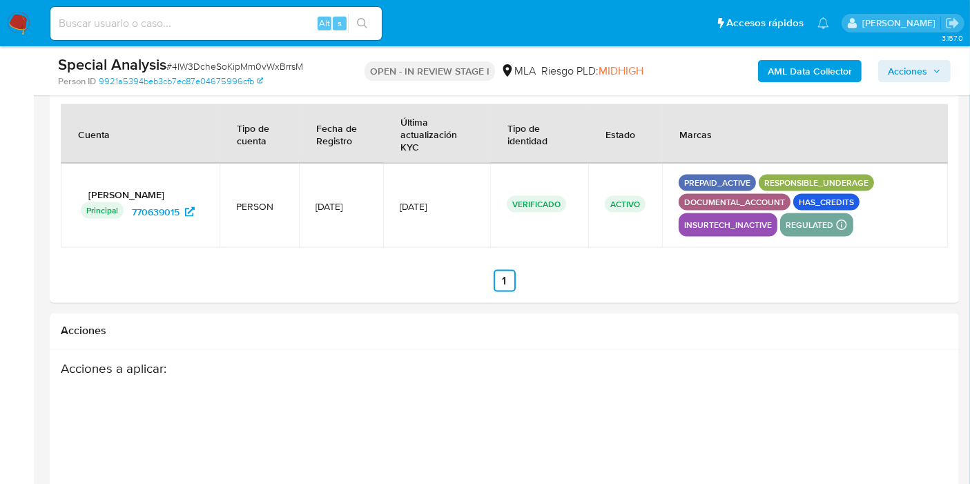
click at [740, 226] on p "insurtech_inactive" at bounding box center [728, 225] width 99 height 17
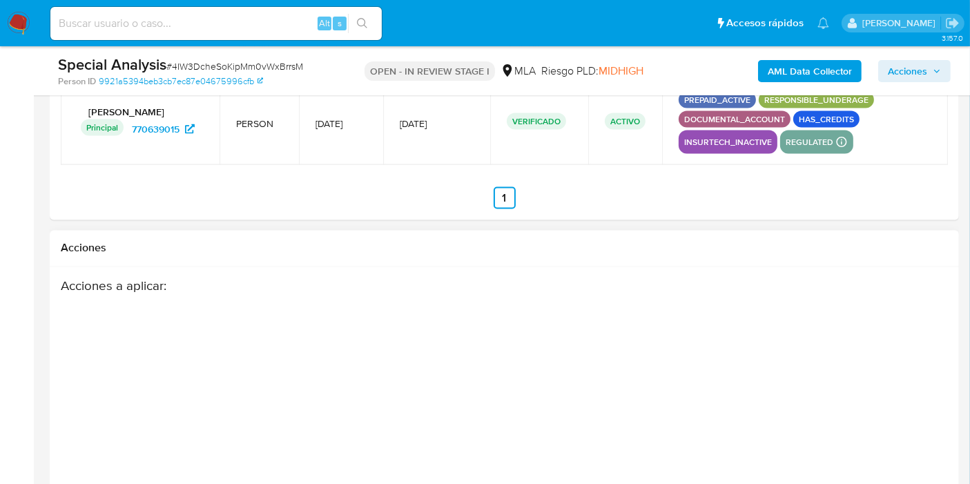
scroll to position [2257, 0]
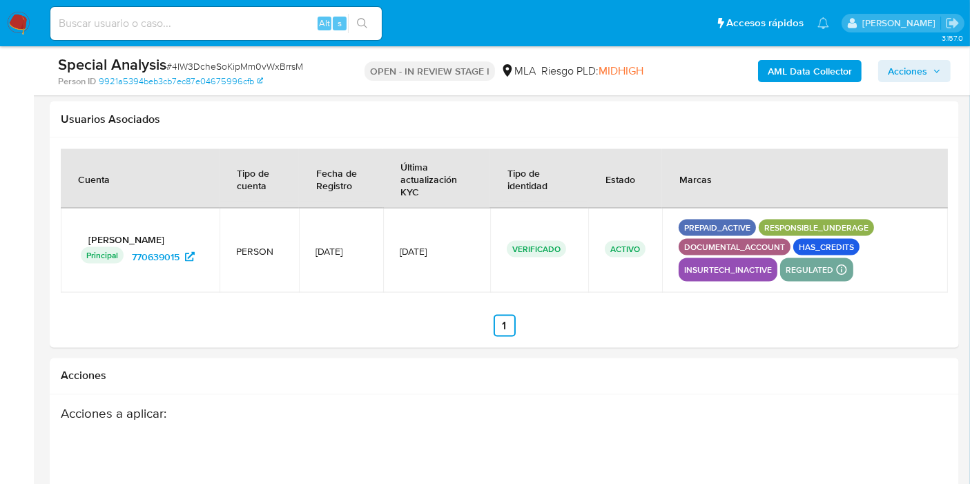
click at [854, 231] on div "prepaid_active responsible_underage documental_account has_credits insurtech_in…" at bounding box center [805, 251] width 253 height 62
click at [857, 222] on p "responsible_underage" at bounding box center [816, 228] width 115 height 17
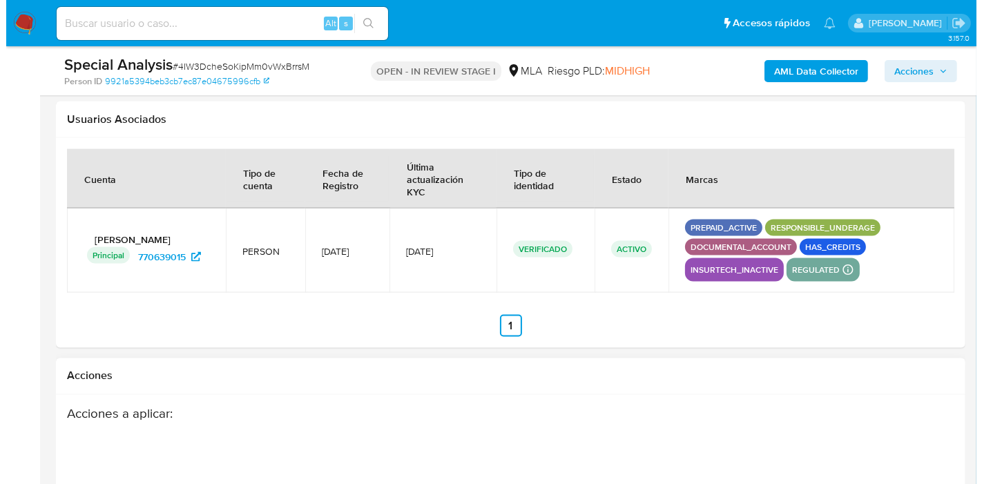
scroll to position [2487, 0]
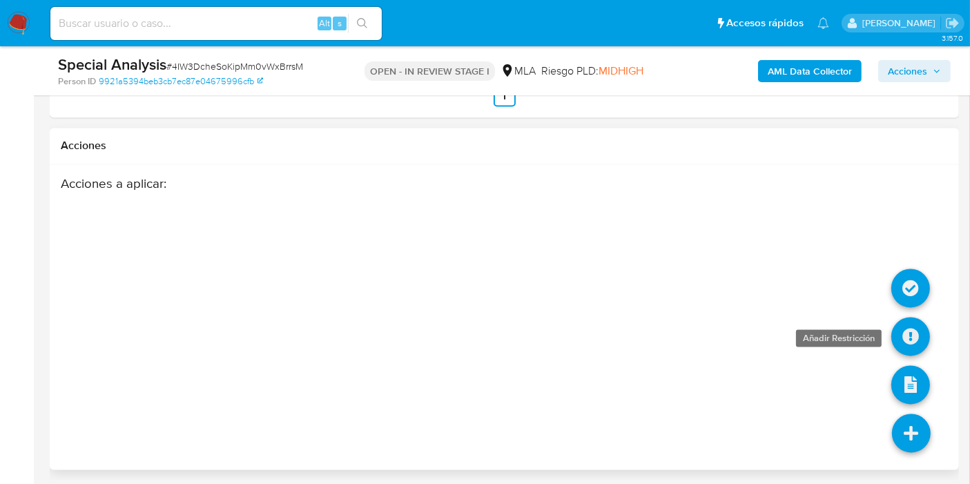
click at [912, 328] on link at bounding box center [911, 337] width 39 height 39
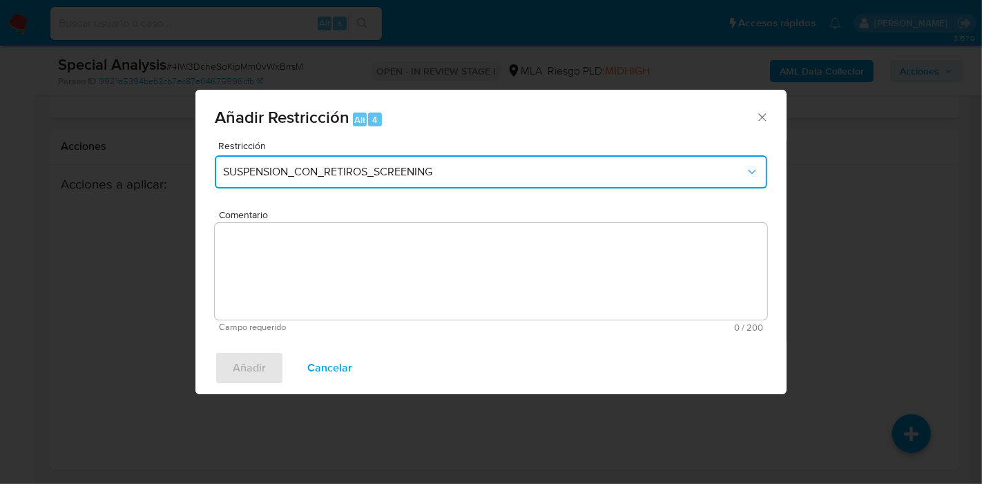
click at [494, 180] on button "SUSPENSION_CON_RETIROS_SCREENING" at bounding box center [491, 171] width 553 height 33
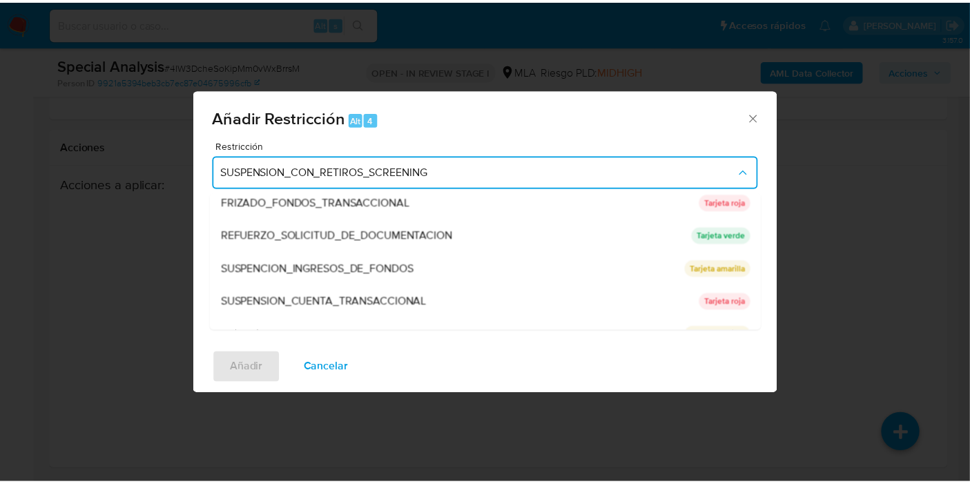
scroll to position [292, 0]
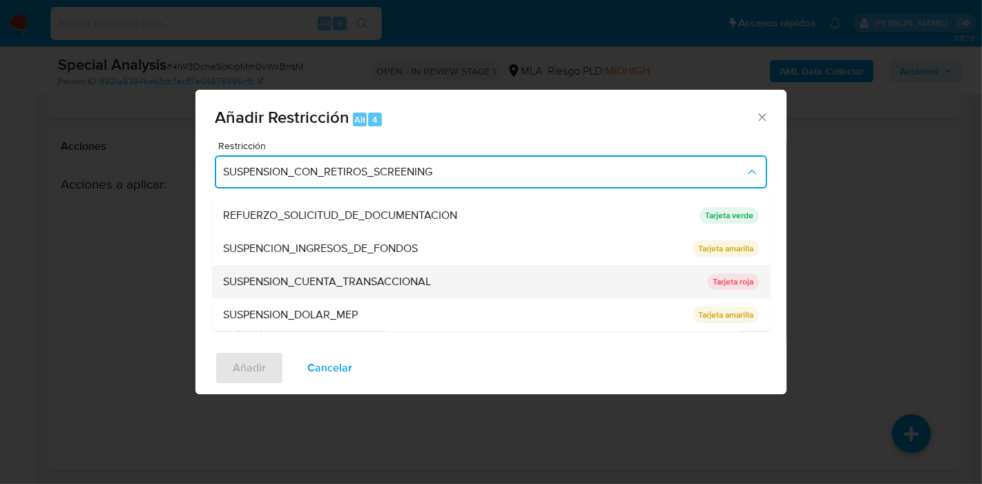
click at [373, 280] on span "SUSPENSION_CUENTA_TRANSACCIONAL" at bounding box center [327, 282] width 208 height 14
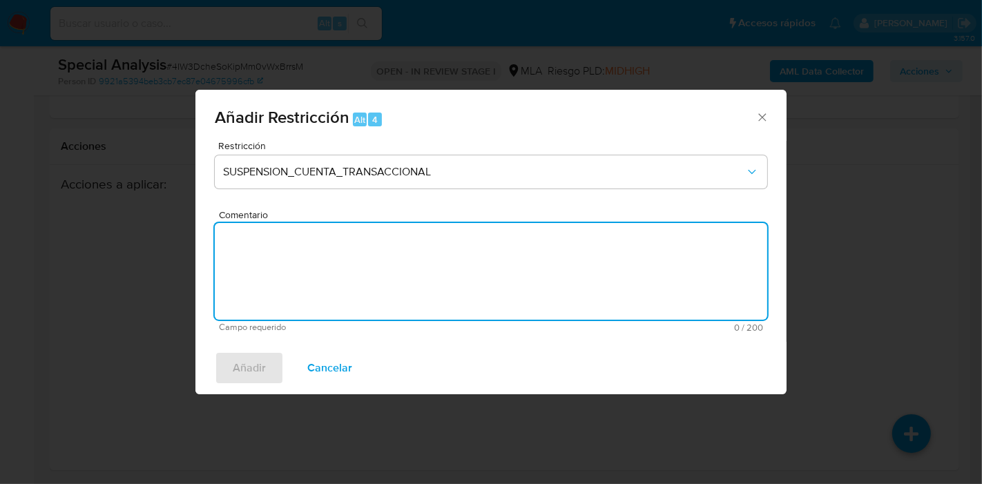
click at [378, 281] on textarea "Comentario" at bounding box center [491, 271] width 553 height 97
type textarea "AML"
click at [240, 372] on span "Añadir" at bounding box center [249, 368] width 33 height 30
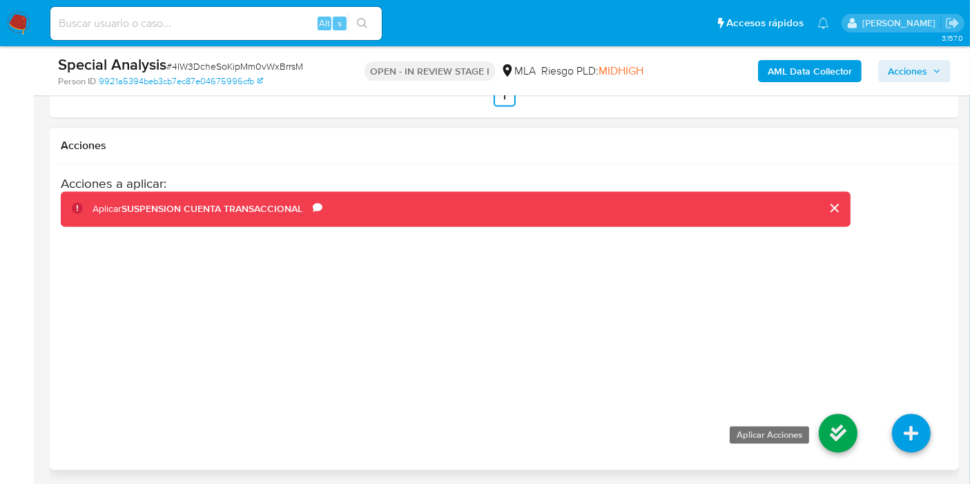
click at [846, 435] on link at bounding box center [838, 433] width 39 height 39
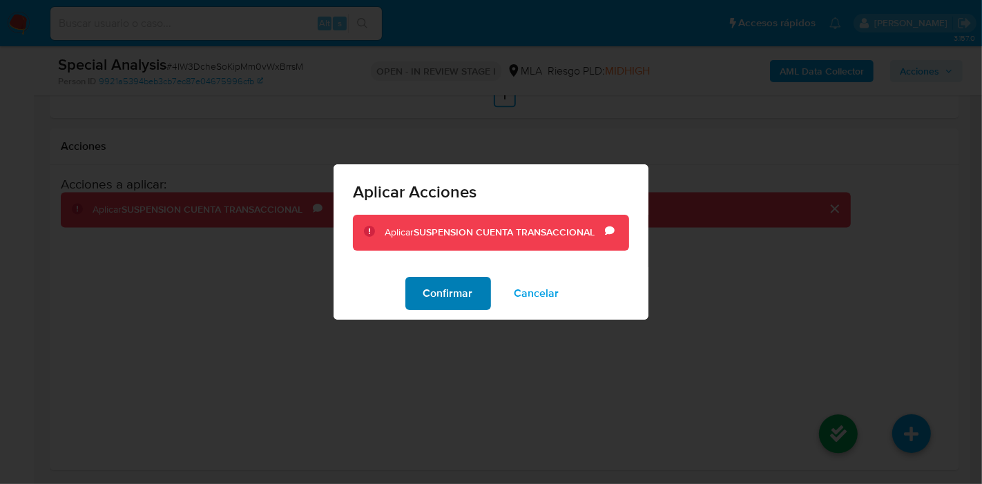
click at [452, 301] on span "Confirmar" at bounding box center [448, 293] width 50 height 30
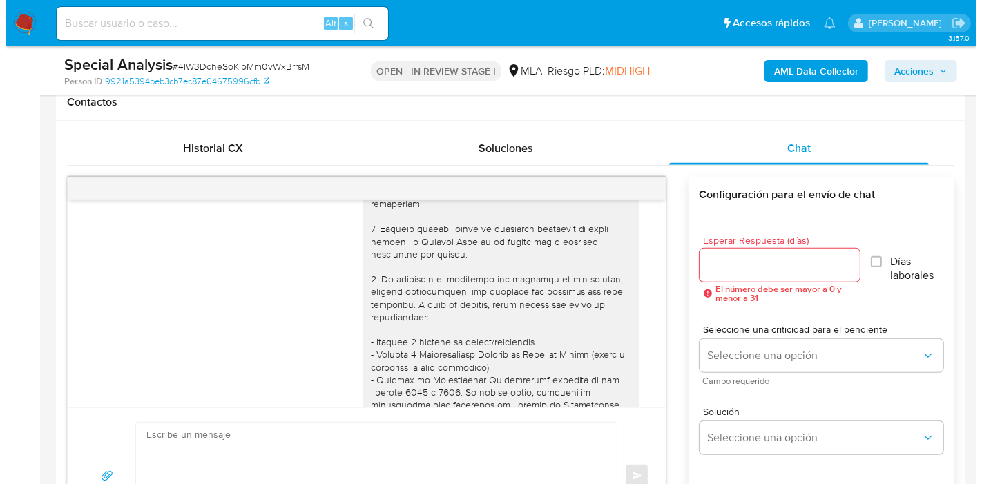
scroll to position [568, 0]
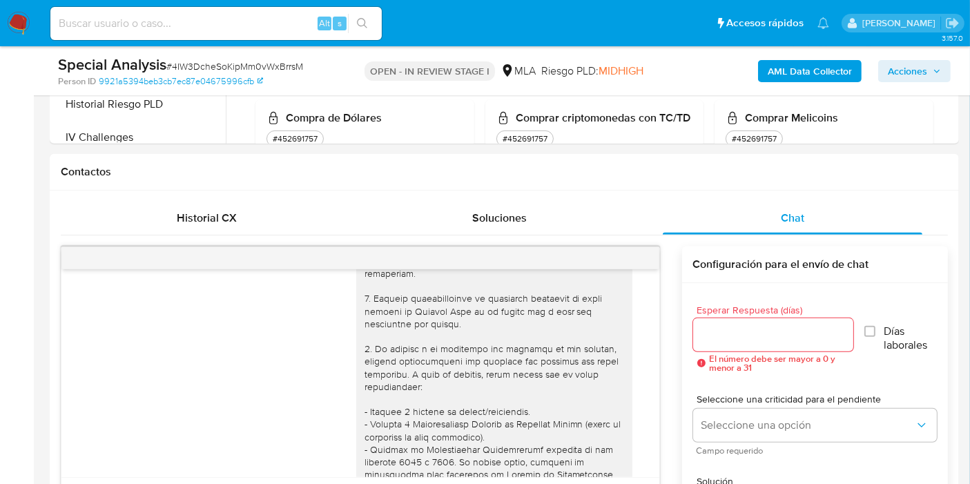
click at [807, 73] on b "AML Data Collector" at bounding box center [810, 71] width 84 height 22
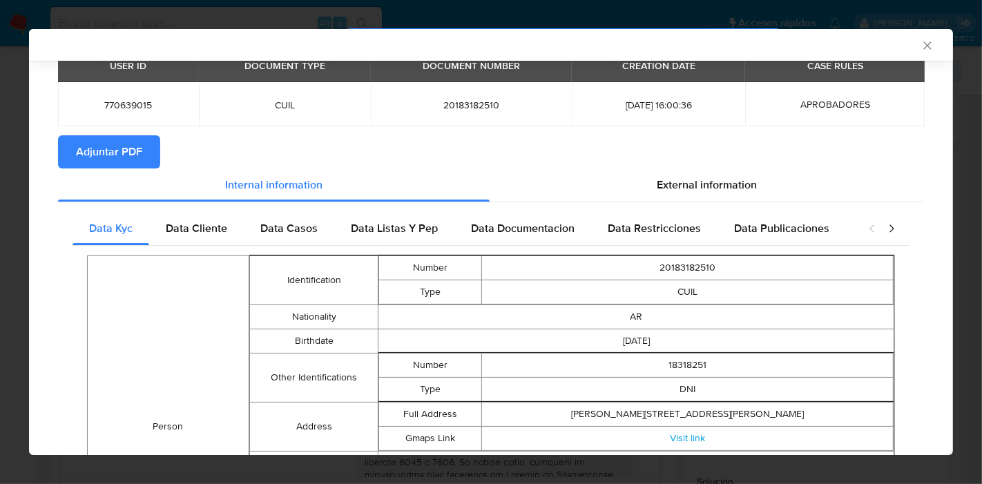
scroll to position [55, 0]
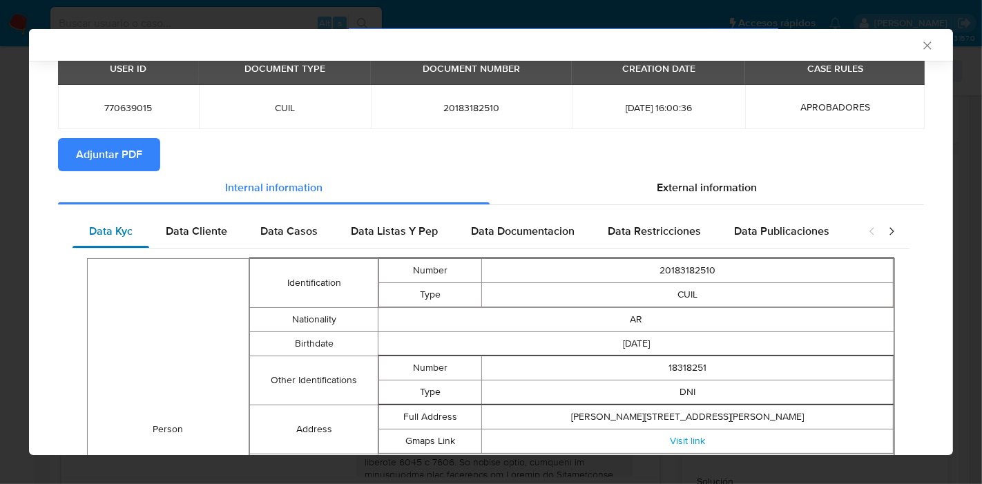
click at [140, 238] on div "Data Kyc" at bounding box center [111, 231] width 77 height 33
click at [195, 238] on div "Data Cliente" at bounding box center [196, 231] width 95 height 33
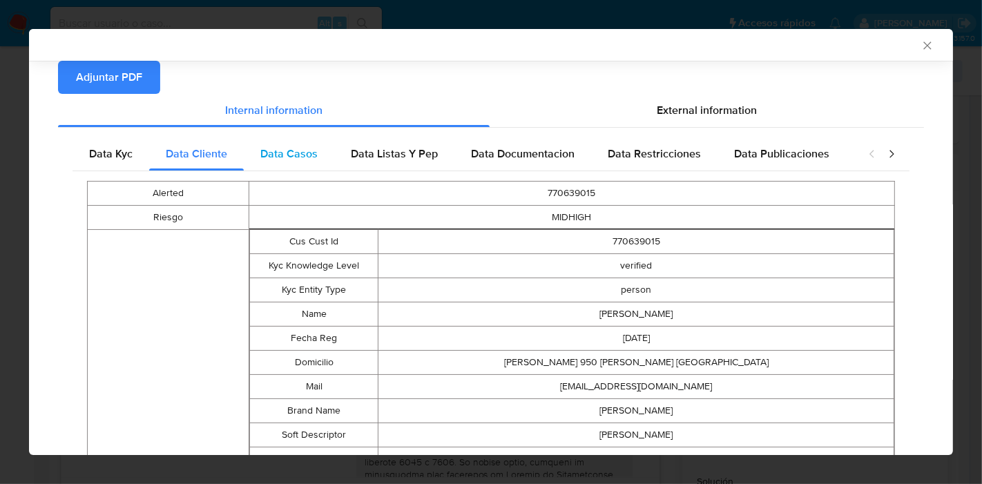
click at [287, 166] on div "Data Casos" at bounding box center [289, 153] width 90 height 33
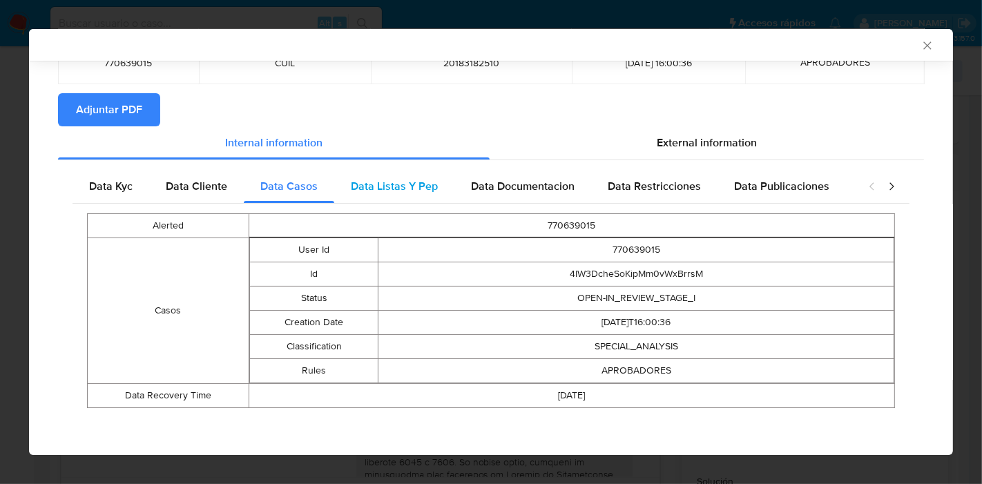
click at [381, 179] on span "Data Listas Y Pep" at bounding box center [394, 186] width 87 height 16
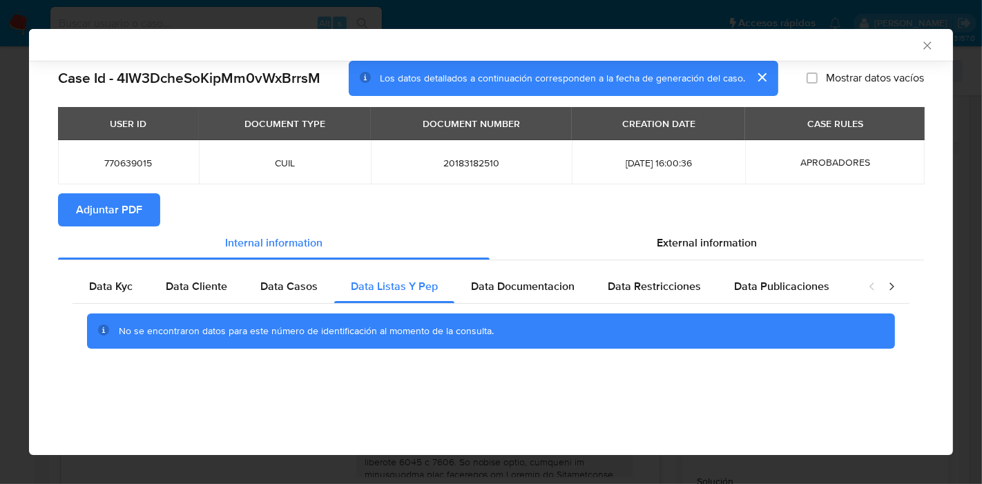
scroll to position [0, 0]
drag, startPoint x: 506, startPoint y: 277, endPoint x: 582, endPoint y: 289, distance: 77.6
click at [508, 277] on div "Data Documentacion" at bounding box center [522, 286] width 137 height 33
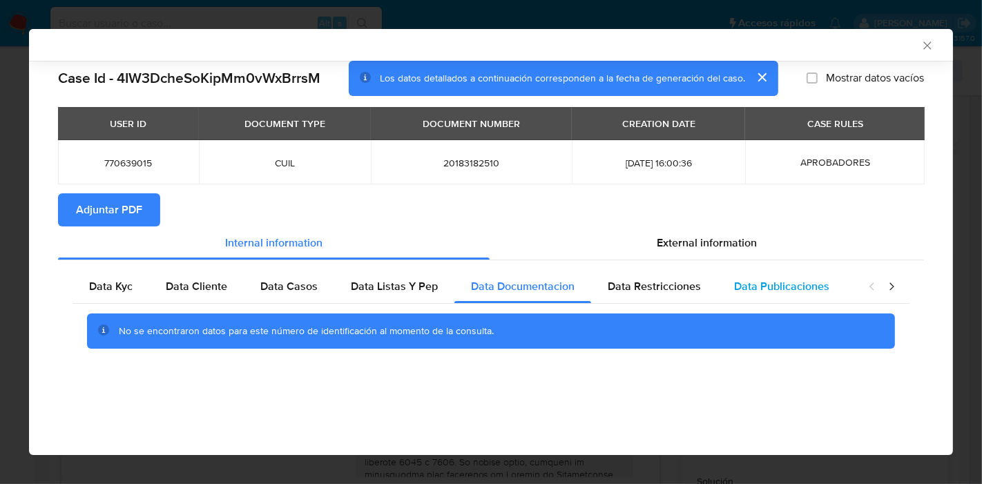
drag, startPoint x: 642, startPoint y: 289, endPoint x: 763, endPoint y: 284, distance: 121.0
click at [646, 289] on span "Data Restricciones" at bounding box center [654, 286] width 93 height 16
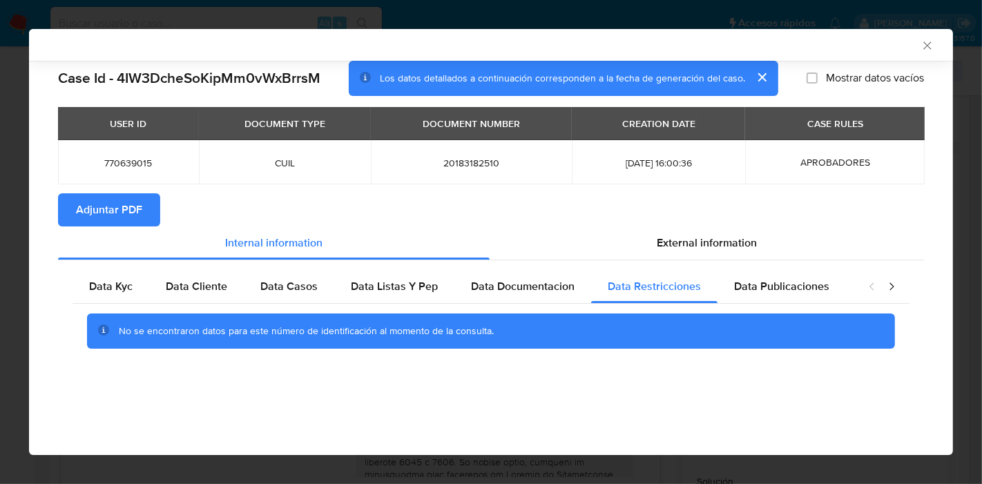
drag, startPoint x: 764, startPoint y: 284, endPoint x: 852, endPoint y: 280, distance: 87.8
click at [776, 283] on span "Data Publicaciones" at bounding box center [781, 286] width 95 height 16
click at [899, 286] on div "closure-recommendation-modal" at bounding box center [881, 286] width 55 height 33
click at [892, 286] on icon "closure-recommendation-modal" at bounding box center [892, 287] width 14 height 14
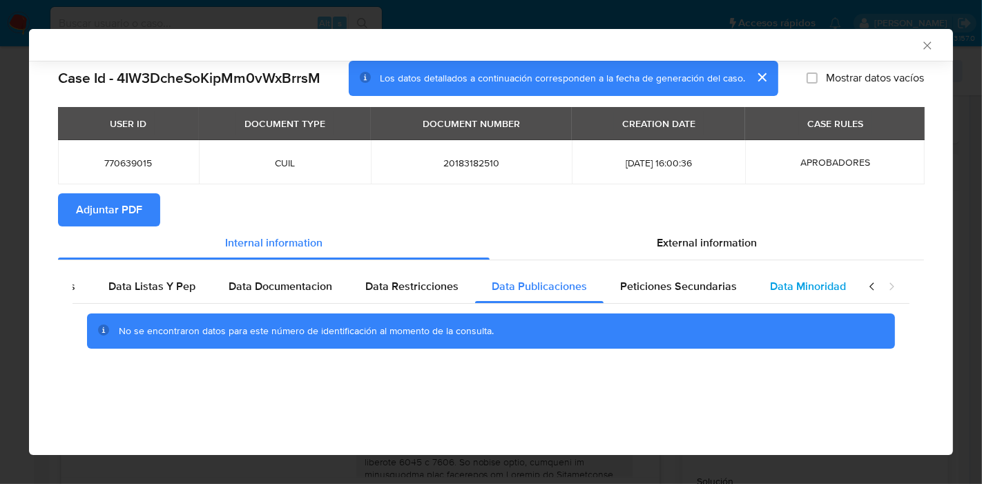
drag, startPoint x: 711, startPoint y: 286, endPoint x: 788, endPoint y: 283, distance: 76.7
click at [715, 286] on span "Peticiones Secundarias" at bounding box center [678, 286] width 117 height 16
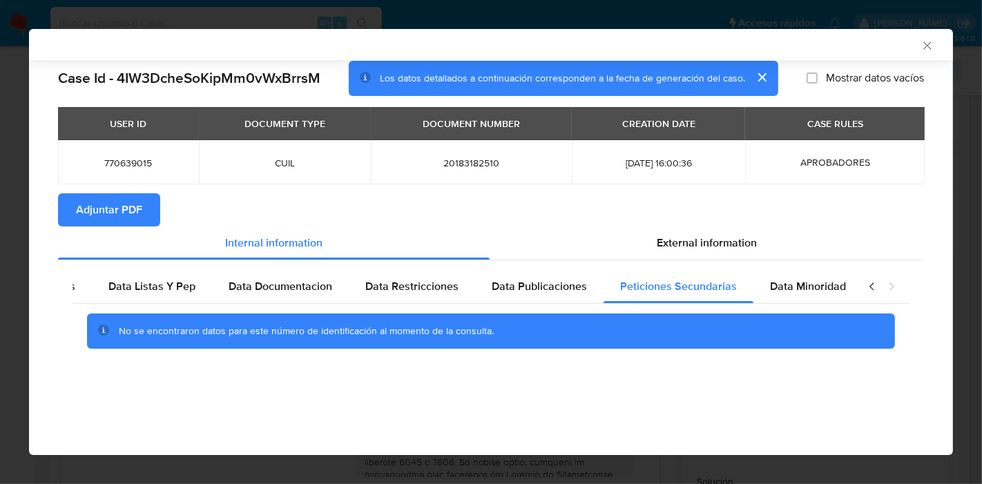
drag, startPoint x: 793, startPoint y: 282, endPoint x: 883, endPoint y: 291, distance: 90.3
click at [801, 283] on span "Data Minoridad" at bounding box center [808, 286] width 76 height 16
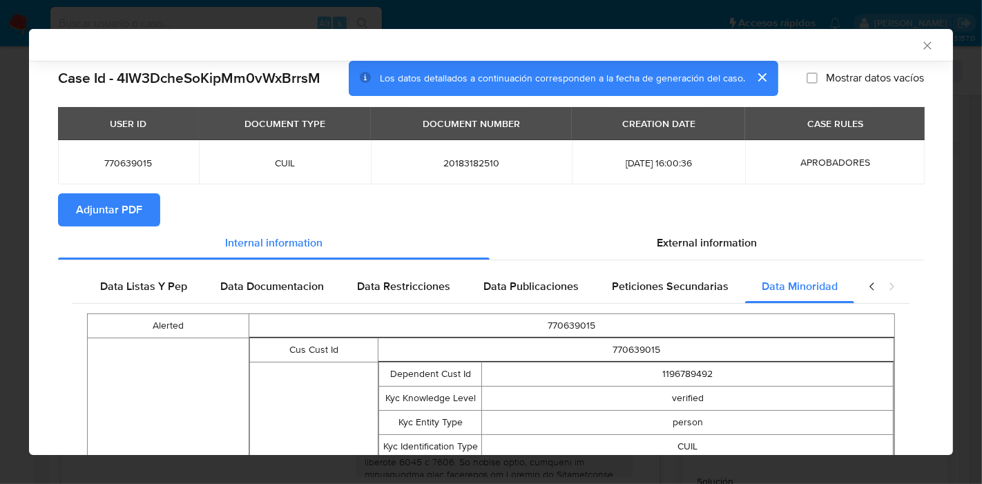
drag, startPoint x: 860, startPoint y: 285, endPoint x: 361, endPoint y: 314, distance: 500.2
click at [854, 291] on div "closure-recommendation-modal" at bounding box center [881, 286] width 55 height 33
click at [127, 298] on div "Data Listas Y Pep" at bounding box center [144, 286] width 120 height 33
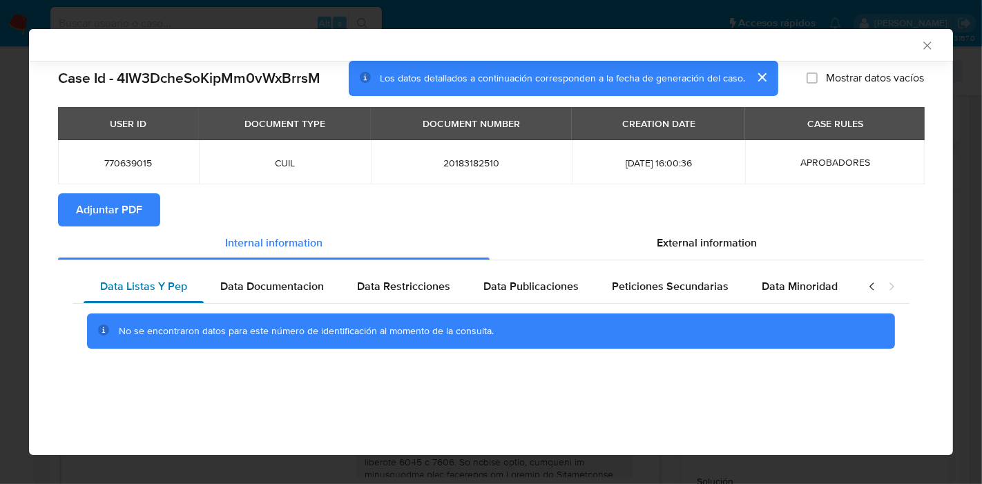
scroll to position [0, 242]
click at [872, 282] on icon "closure-recommendation-modal" at bounding box center [872, 287] width 14 height 14
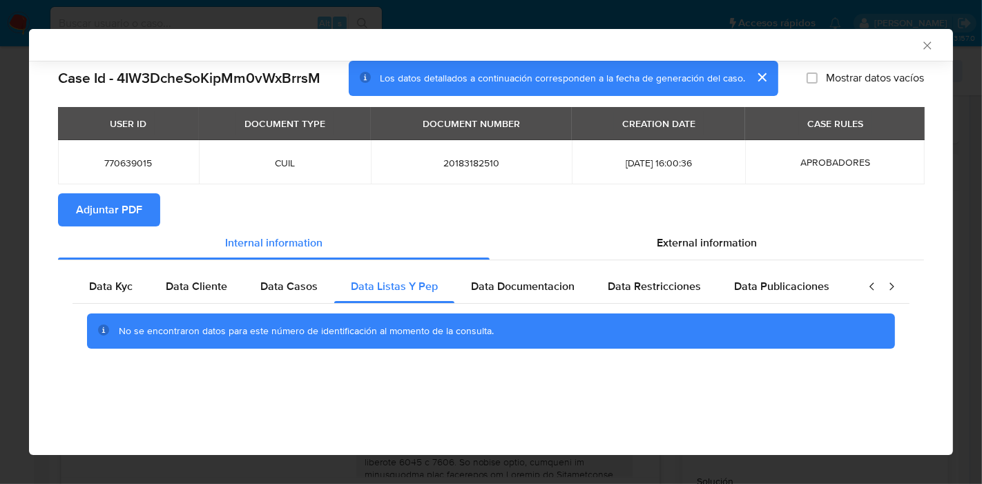
scroll to position [0, 0]
click at [98, 298] on div "Data Kyc" at bounding box center [111, 286] width 77 height 33
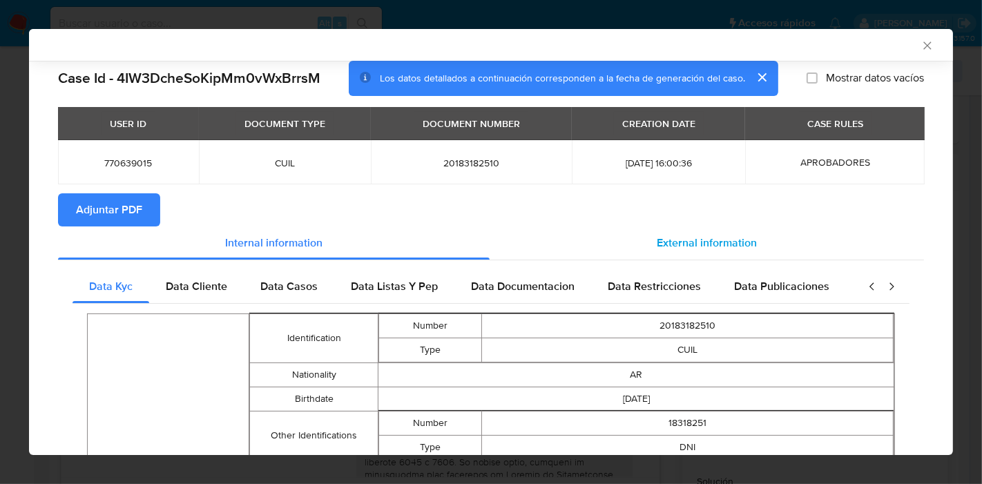
click at [649, 231] on div "External information" at bounding box center [707, 243] width 434 height 33
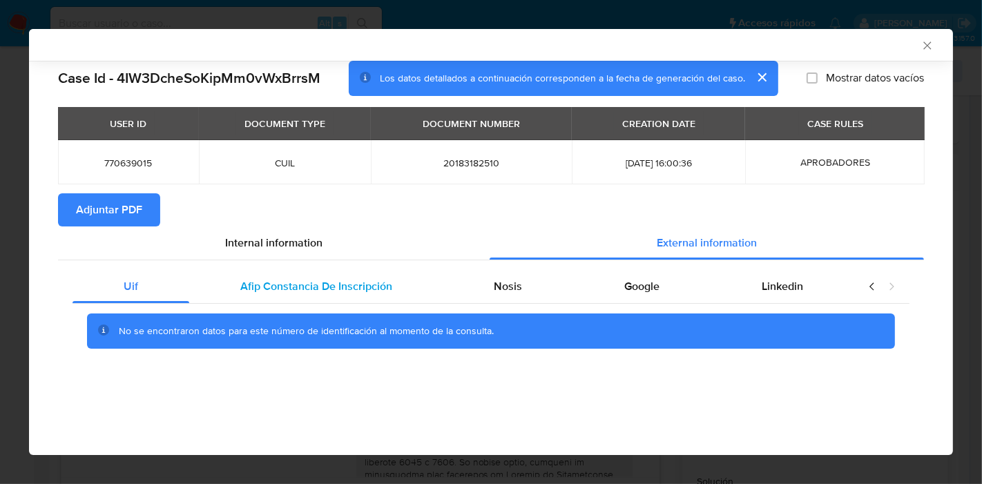
click at [301, 270] on div "Afip Constancia De Inscripción" at bounding box center [316, 286] width 254 height 33
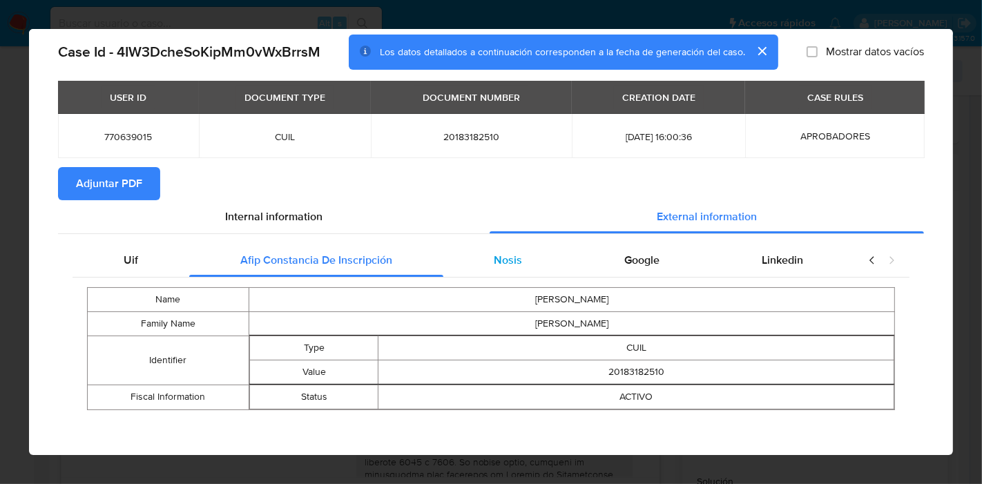
click at [560, 244] on div "Nosis" at bounding box center [508, 260] width 131 height 33
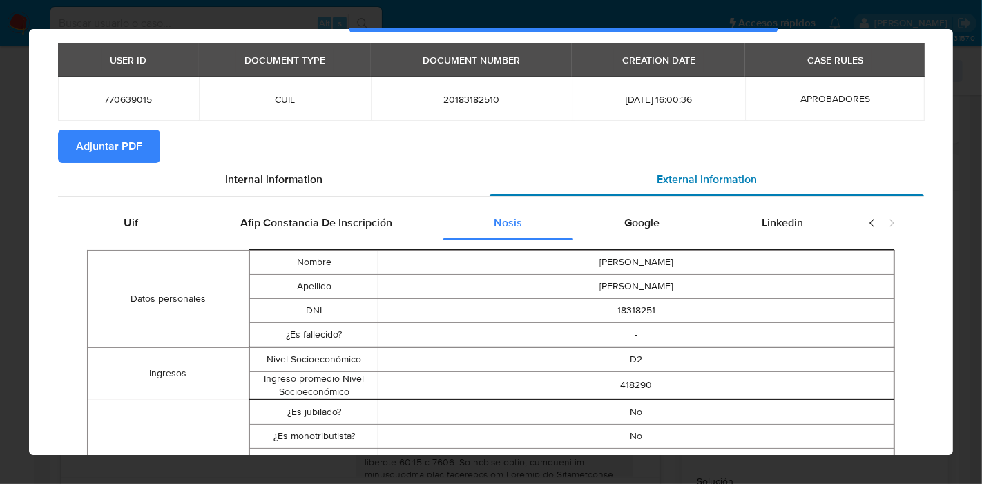
scroll to position [6, 0]
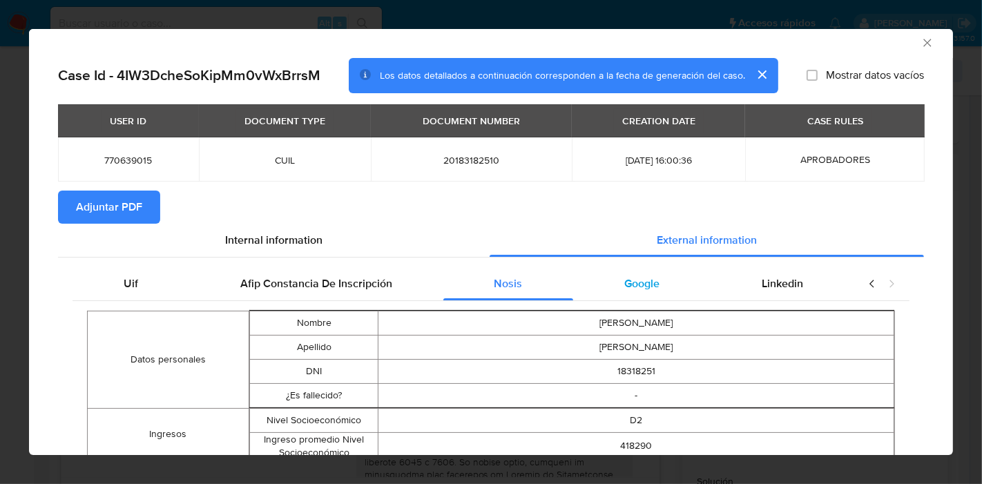
click at [632, 290] on span "Google" at bounding box center [641, 284] width 35 height 16
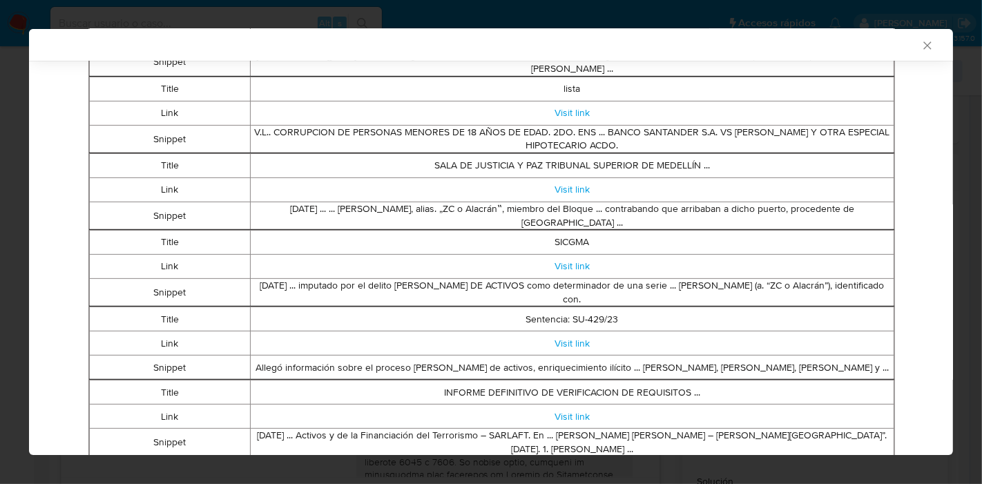
scroll to position [156, 0]
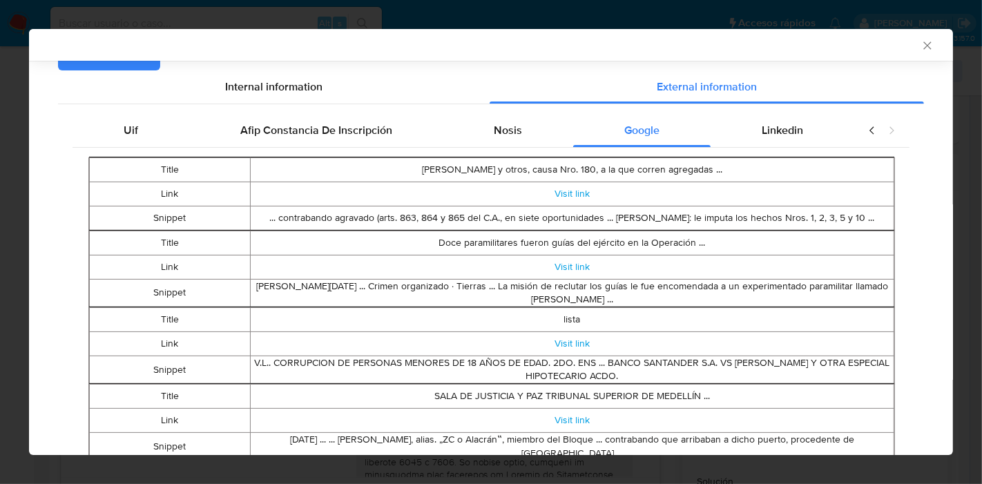
drag, startPoint x: 774, startPoint y: 133, endPoint x: 843, endPoint y: 125, distance: 69.6
click at [779, 133] on span "Linkedin" at bounding box center [782, 130] width 41 height 16
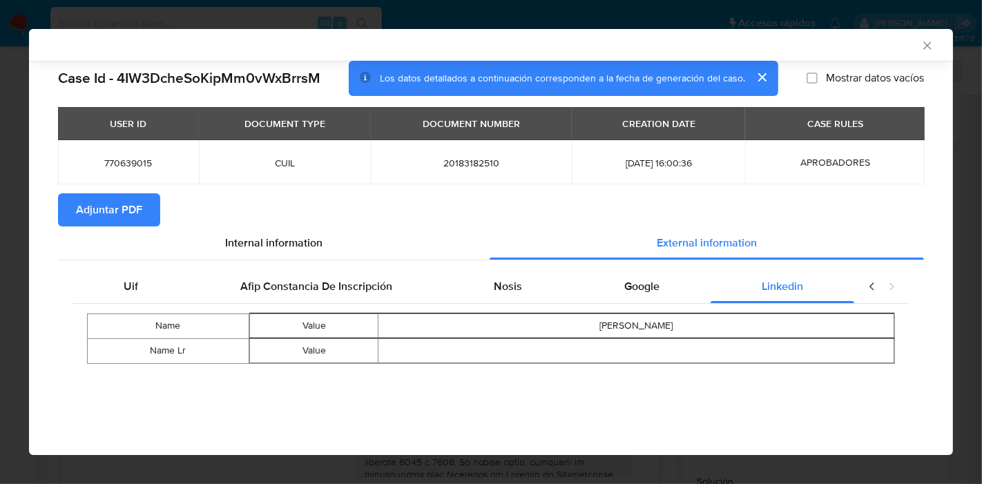
click at [863, 285] on div "closure-recommendation-modal" at bounding box center [881, 286] width 55 height 33
drag, startPoint x: 701, startPoint y: 302, endPoint x: 664, endPoint y: 300, distance: 36.7
click at [692, 304] on div "Name Value Julio César Arce Name Lr Value" at bounding box center [491, 339] width 837 height 70
click at [664, 300] on div "Google" at bounding box center [641, 286] width 137 height 33
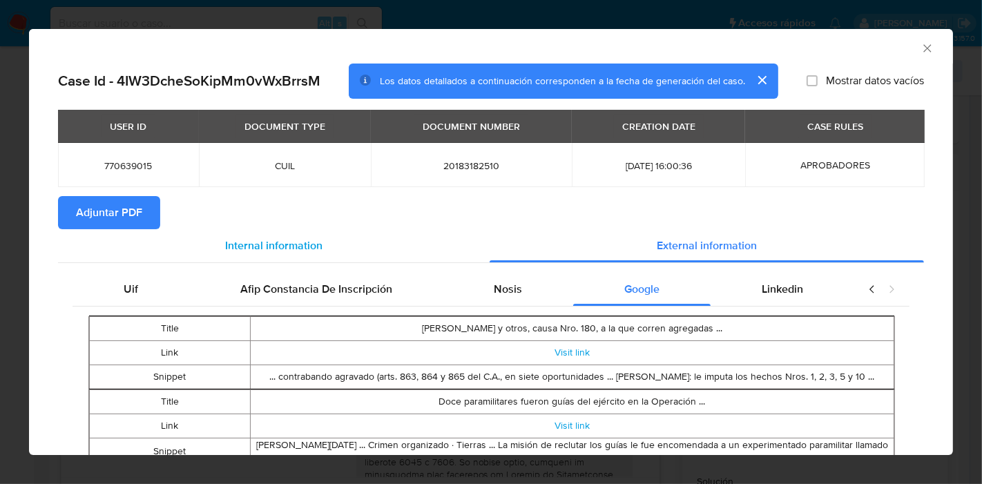
drag, startPoint x: 153, startPoint y: 284, endPoint x: 300, endPoint y: 259, distance: 148.5
click at [154, 284] on div "Uif" at bounding box center [131, 289] width 117 height 33
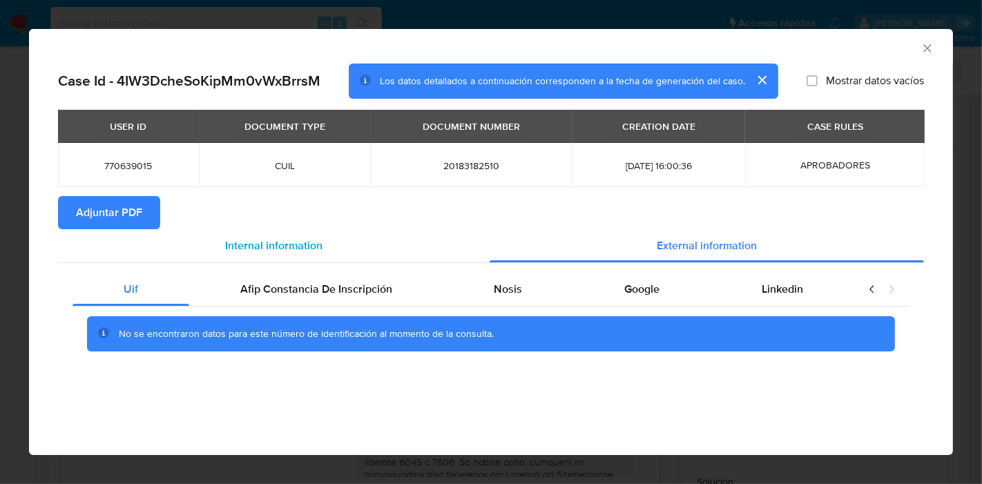
click at [323, 253] on div "Internal information" at bounding box center [274, 245] width 432 height 33
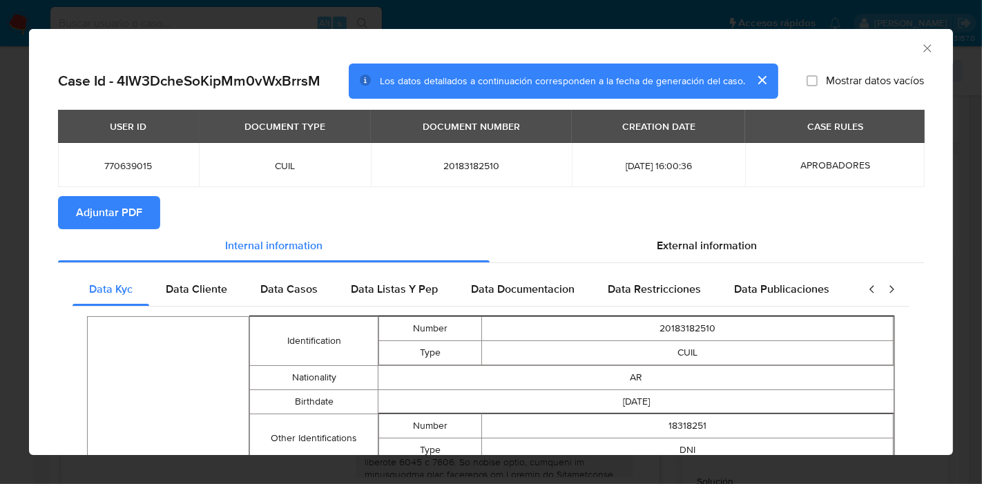
drag, startPoint x: 90, startPoint y: 215, endPoint x: 81, endPoint y: 217, distance: 9.8
click at [91, 215] on span "Adjuntar PDF" at bounding box center [109, 213] width 66 height 30
click at [0, 140] on div "AML Data Collector Case Id - 4IW3DcheSoKipMm0vWxBrrsM Los datos detallados a co…" at bounding box center [491, 242] width 982 height 484
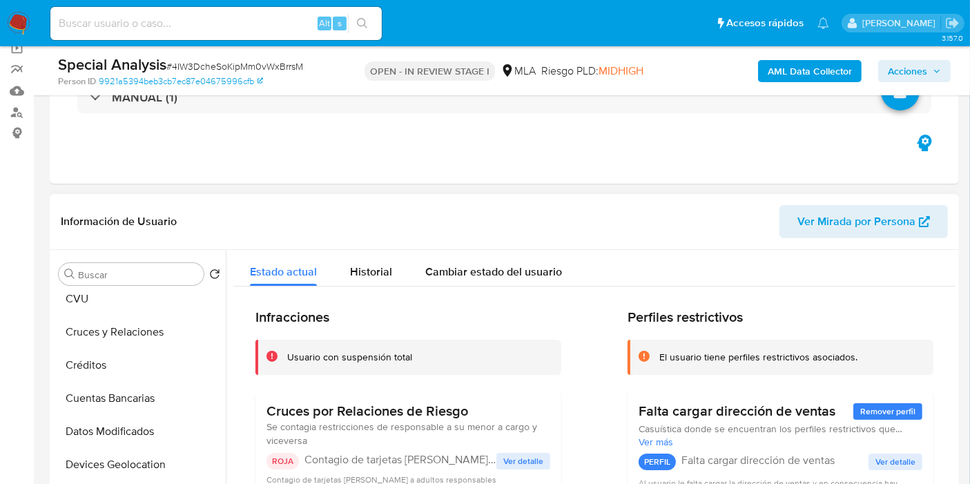
scroll to position [153, 0]
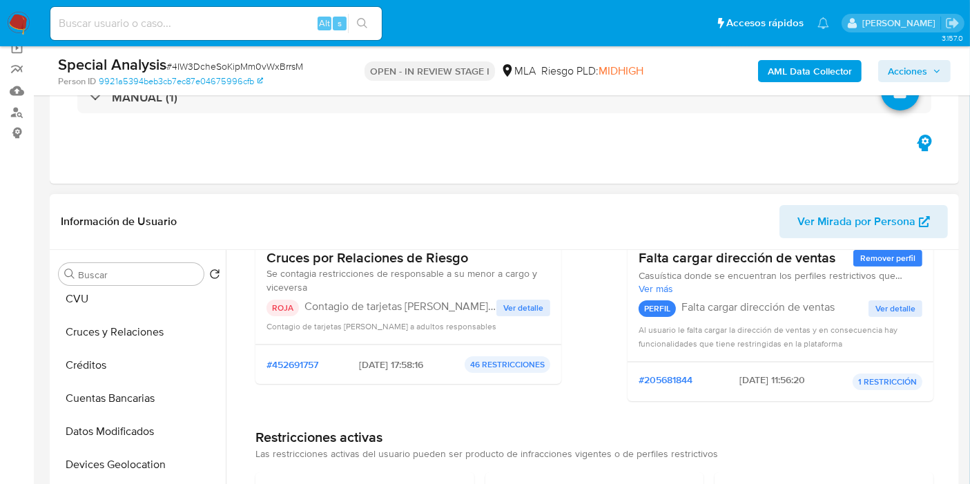
click at [537, 307] on span "Ver detalle" at bounding box center [523, 308] width 40 height 14
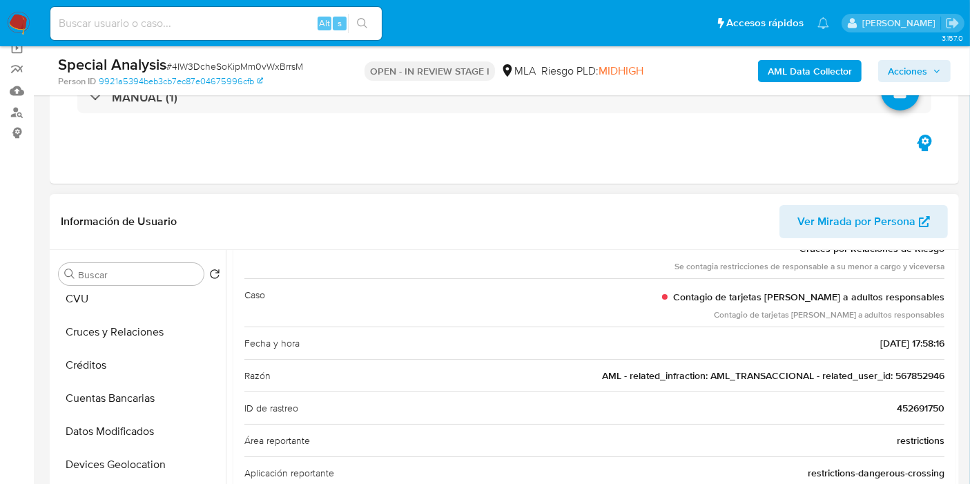
scroll to position [0, 0]
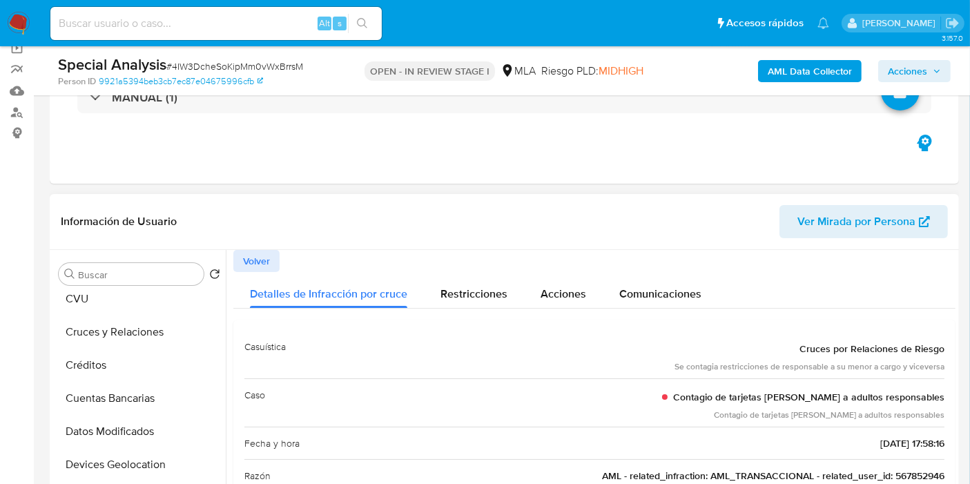
click at [233, 247] on div "Información de Usuario Ver Mirada por Persona" at bounding box center [505, 222] width 910 height 56
click at [249, 255] on span "Volver" at bounding box center [256, 260] width 27 height 19
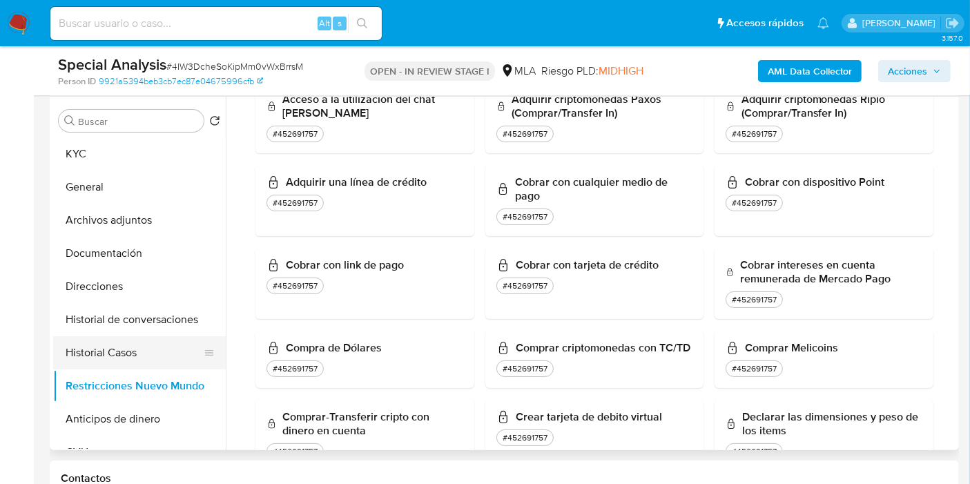
click at [84, 343] on button "Historial Casos" at bounding box center [134, 352] width 162 height 33
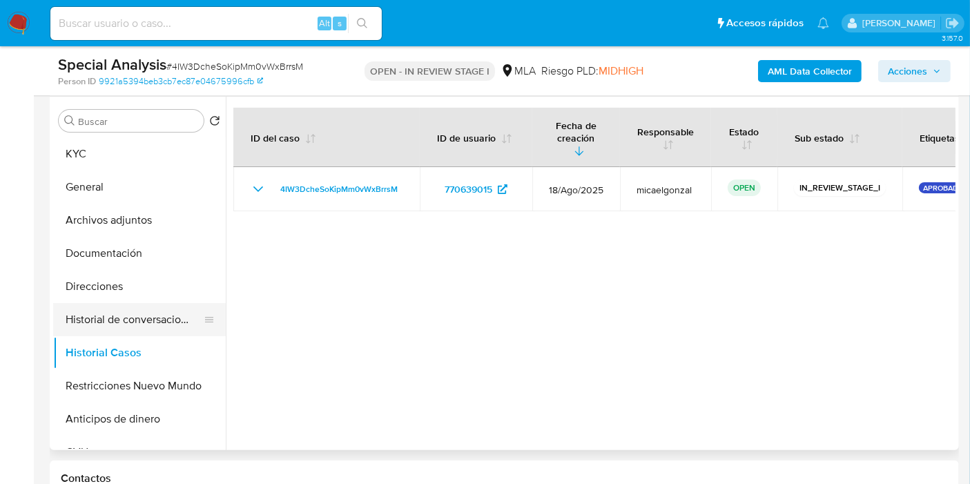
click at [148, 322] on button "Historial de conversaciones" at bounding box center [134, 319] width 162 height 33
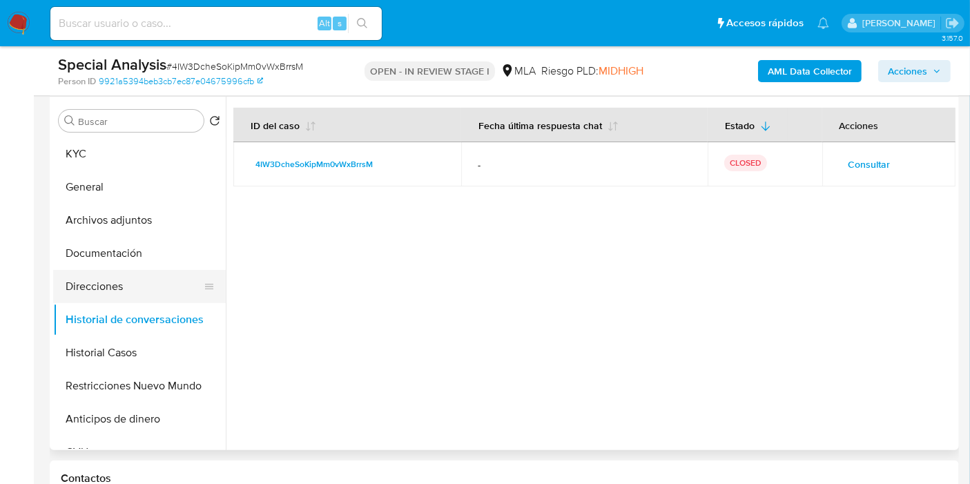
click at [149, 289] on button "Direcciones" at bounding box center [134, 286] width 162 height 33
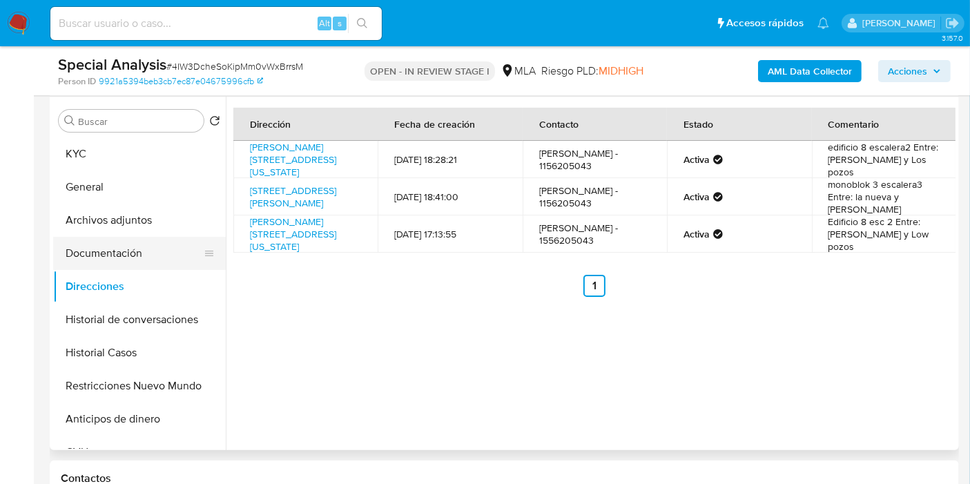
click at [161, 265] on button "Documentación" at bounding box center [134, 253] width 162 height 33
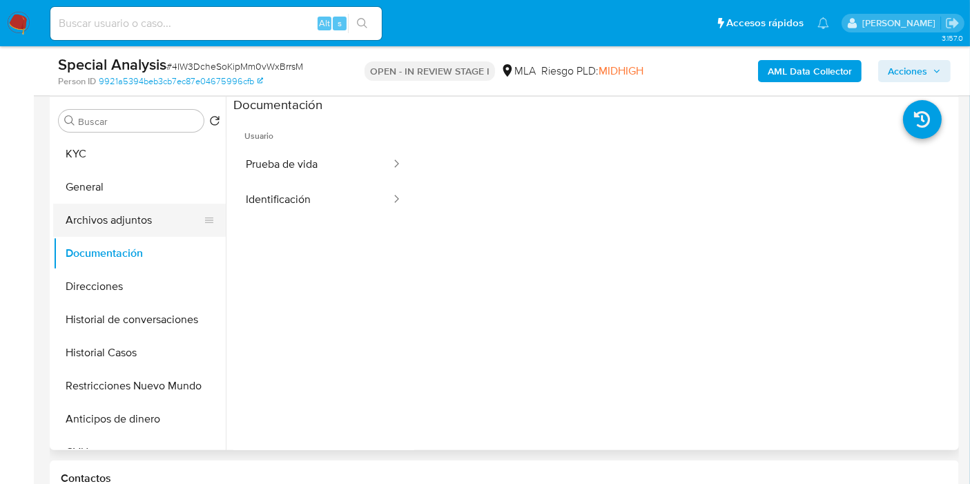
click at [144, 229] on button "Archivos adjuntos" at bounding box center [134, 220] width 162 height 33
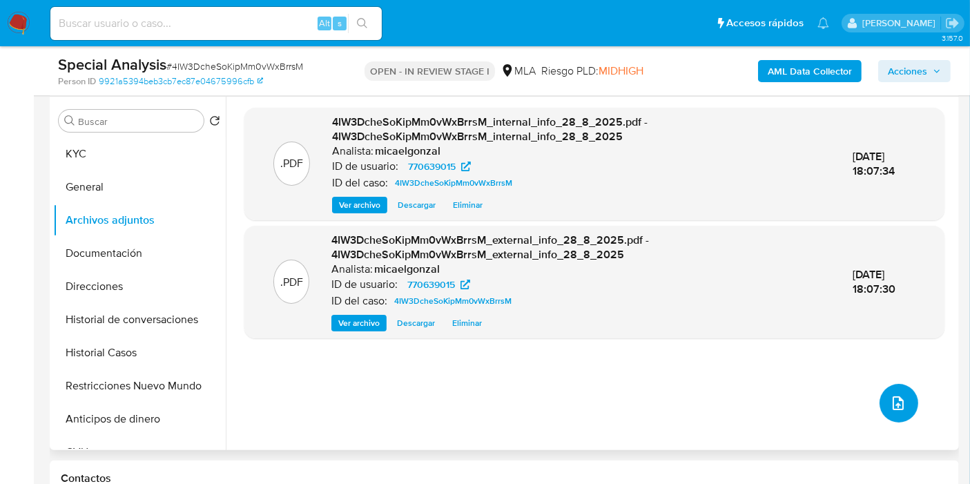
click at [901, 410] on span "upload-file" at bounding box center [898, 403] width 17 height 17
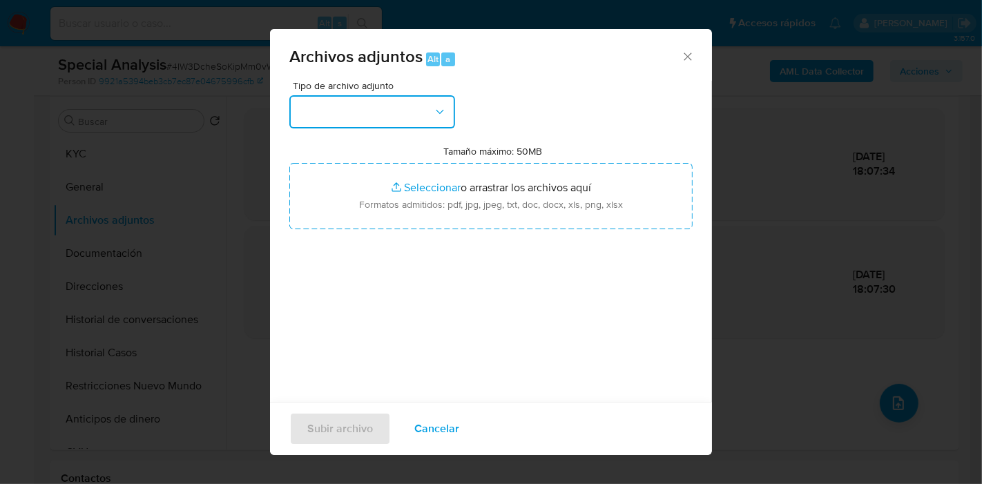
click at [430, 113] on button "button" at bounding box center [372, 111] width 166 height 33
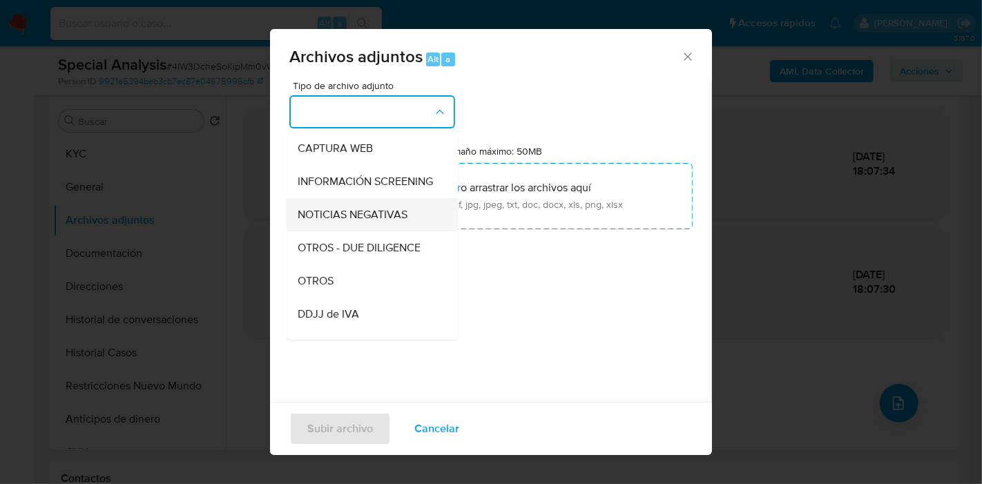
scroll to position [153, 0]
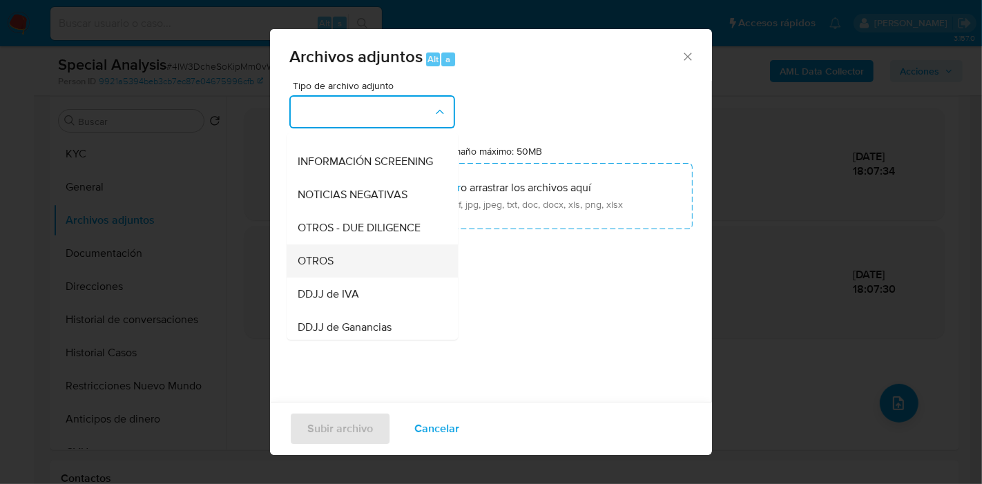
click at [365, 267] on div "OTROS" at bounding box center [368, 260] width 141 height 33
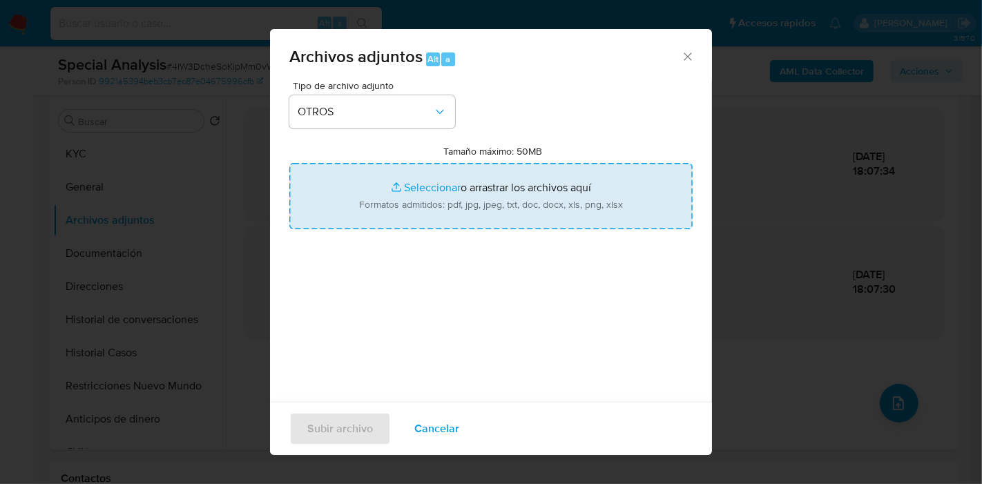
click at [535, 190] on input "Tamaño máximo: 50MB Seleccionar archivos" at bounding box center [490, 196] width 403 height 66
type input "C:\fakepath\Movimientos de Julio César Arce.xlsx"
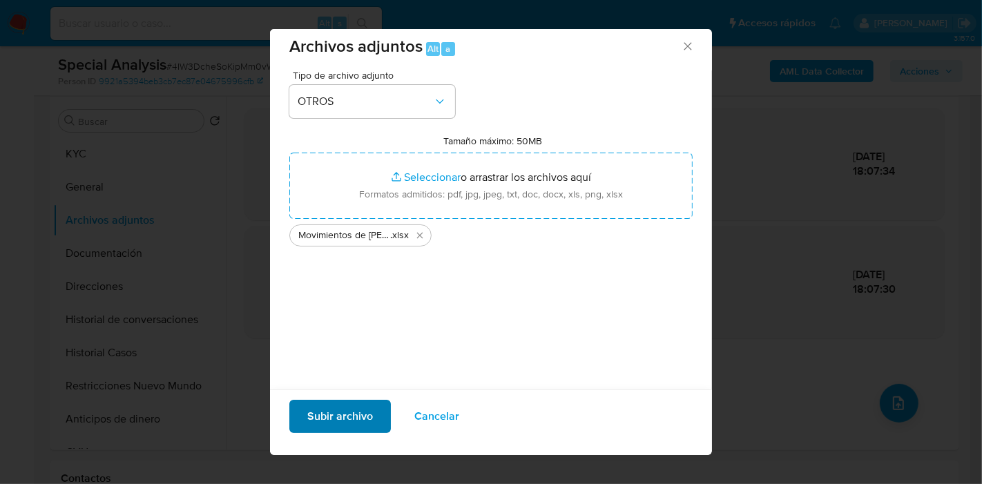
scroll to position [14, 0]
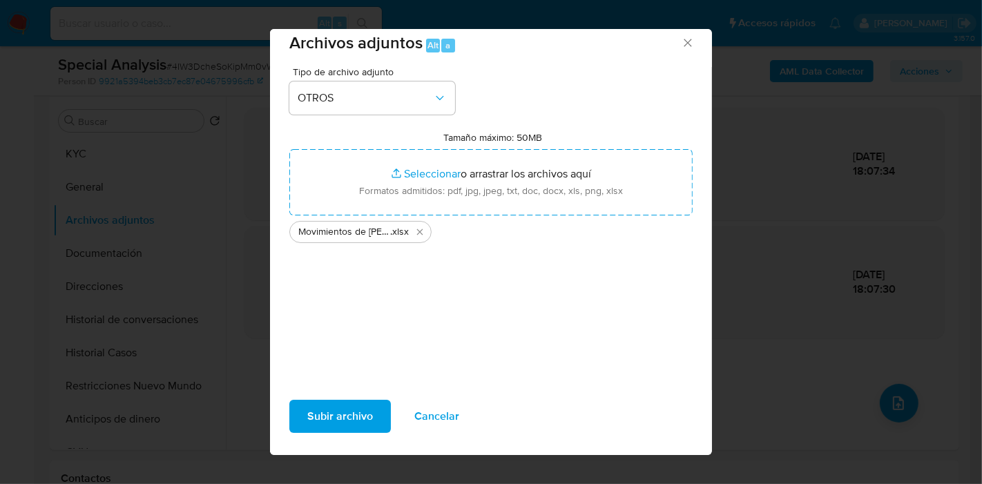
click at [347, 418] on span "Subir archivo" at bounding box center [340, 416] width 66 height 30
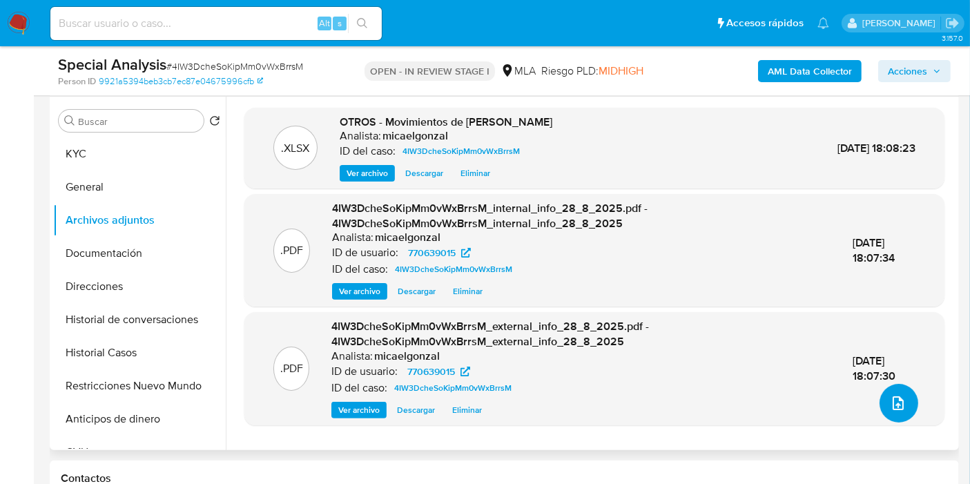
click at [899, 409] on span "upload-file" at bounding box center [898, 403] width 17 height 17
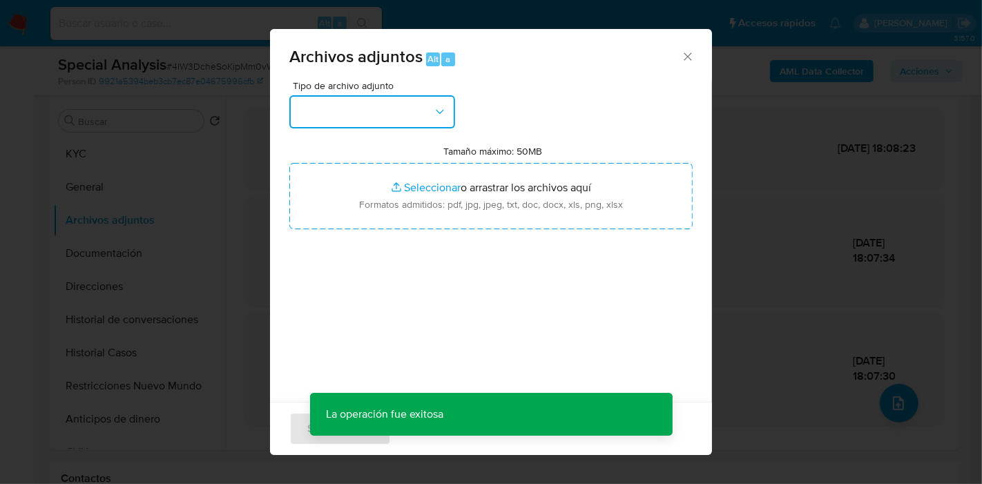
click at [440, 127] on button "button" at bounding box center [372, 111] width 166 height 33
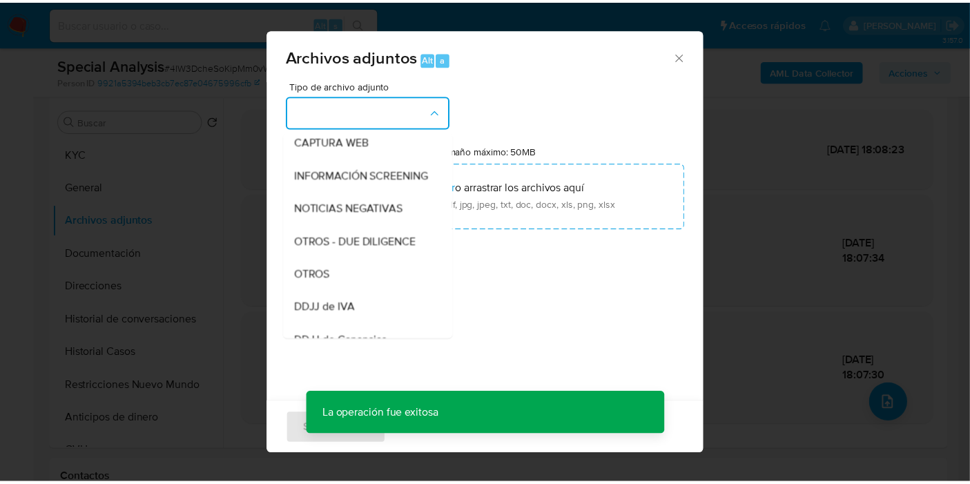
scroll to position [230, 0]
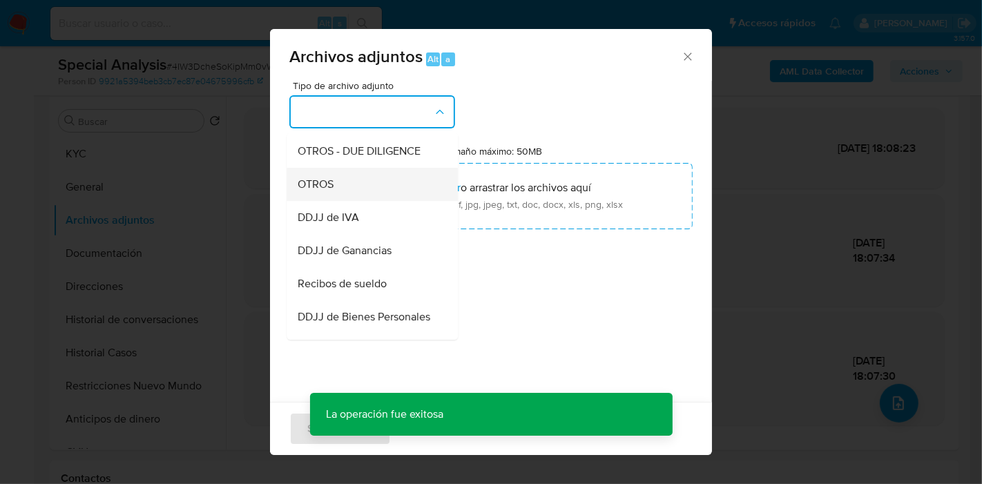
click at [376, 201] on div "OTROS" at bounding box center [368, 184] width 141 height 33
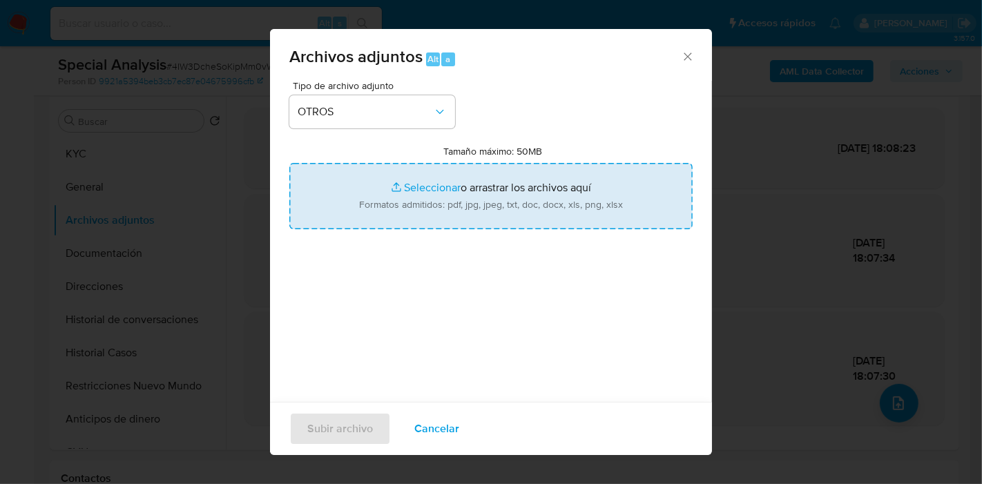
click at [408, 199] on input "Tamaño máximo: 50MB Seleccionar archivos" at bounding box center [490, 196] width 403 height 66
type input "C:\fakepath\Caselog 4IW3DcheSoKipMm0vWxBrrsM_2025_08_22_10_39_45.docx"
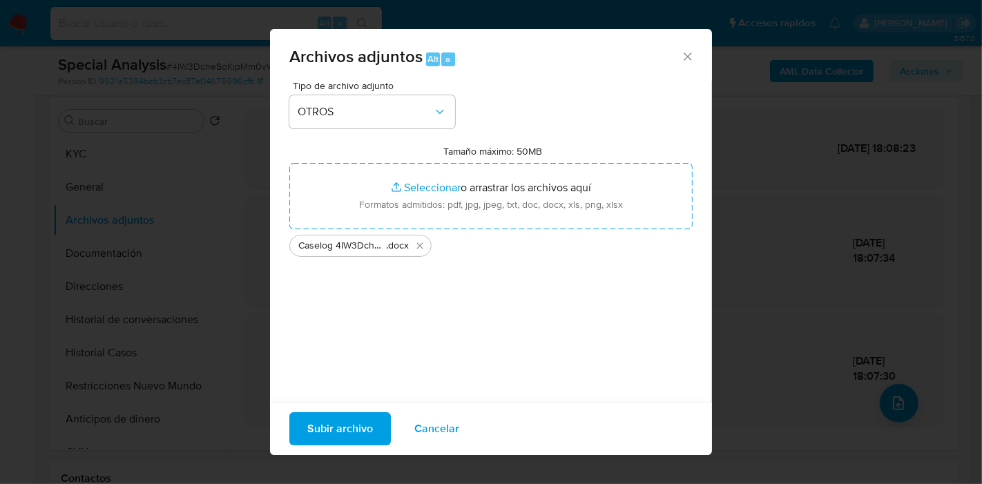
click at [515, 352] on div "Tipo de archivo adjunto OTROS Tamaño máximo: 50MB Seleccionar archivos Seleccio…" at bounding box center [490, 244] width 403 height 326
click at [361, 419] on span "Subir archivo" at bounding box center [340, 429] width 66 height 30
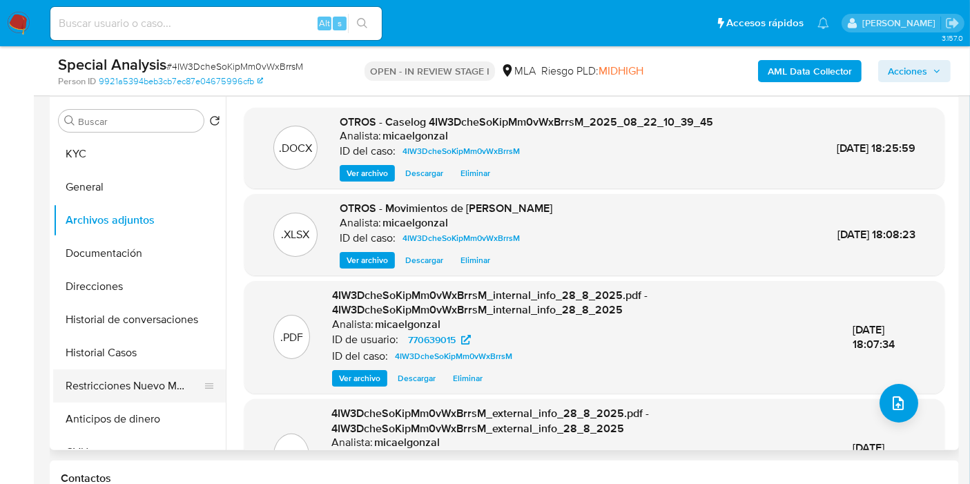
click at [108, 390] on button "Restricciones Nuevo Mundo" at bounding box center [134, 385] width 162 height 33
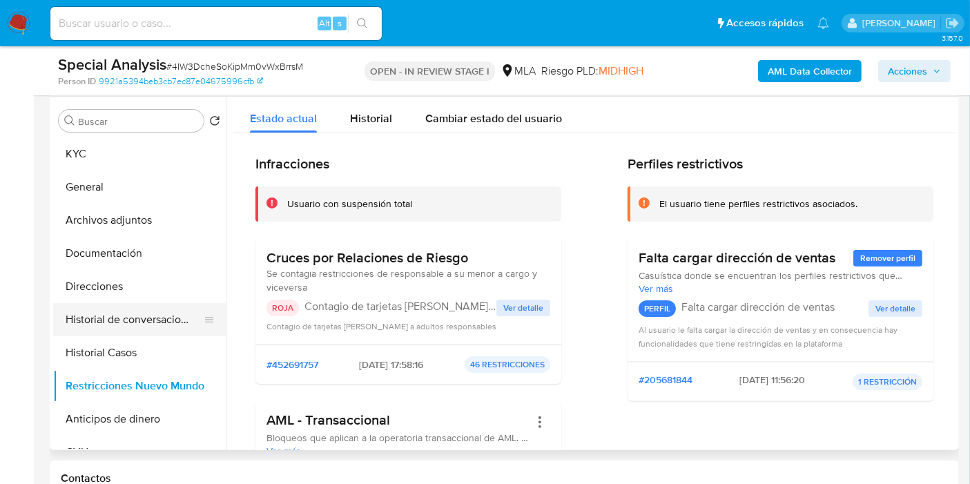
click at [164, 320] on button "Historial de conversaciones" at bounding box center [134, 319] width 162 height 33
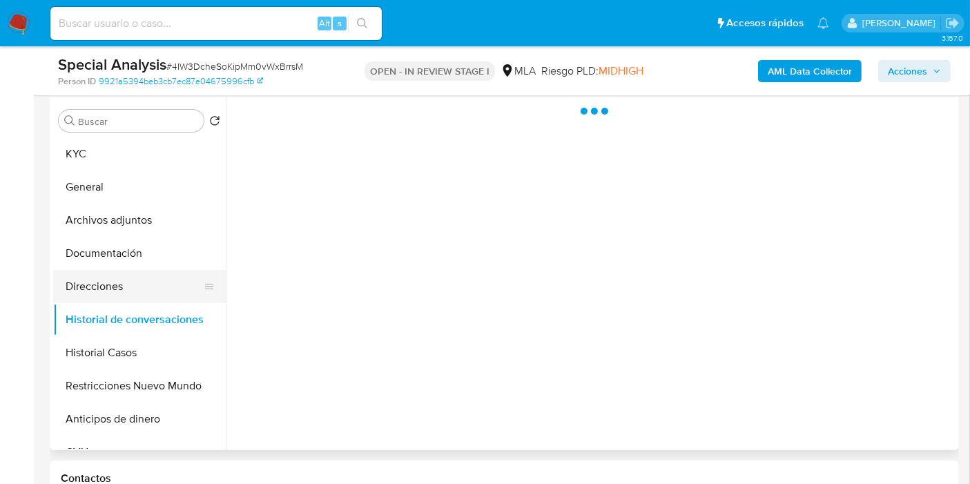
click at [163, 285] on button "Direcciones" at bounding box center [134, 286] width 162 height 33
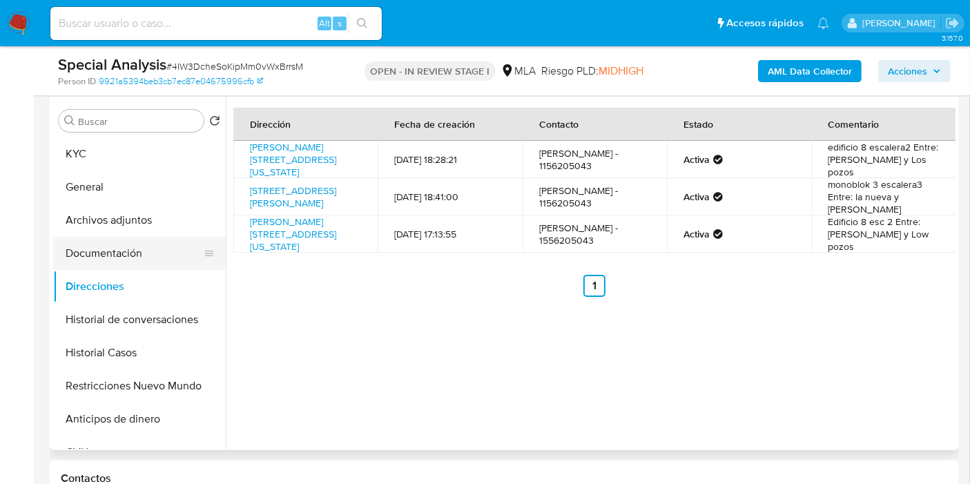
click at [159, 262] on button "Documentación" at bounding box center [134, 253] width 162 height 33
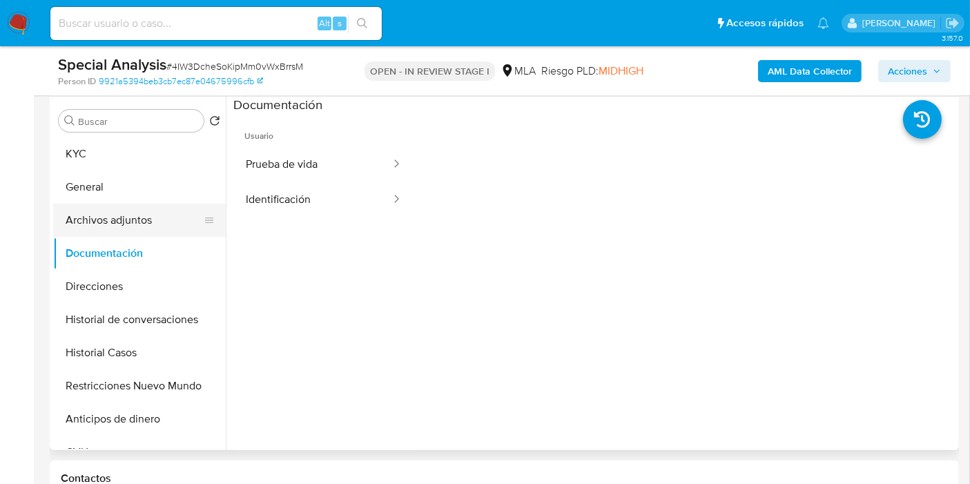
click at [155, 220] on button "Archivos adjuntos" at bounding box center [134, 220] width 162 height 33
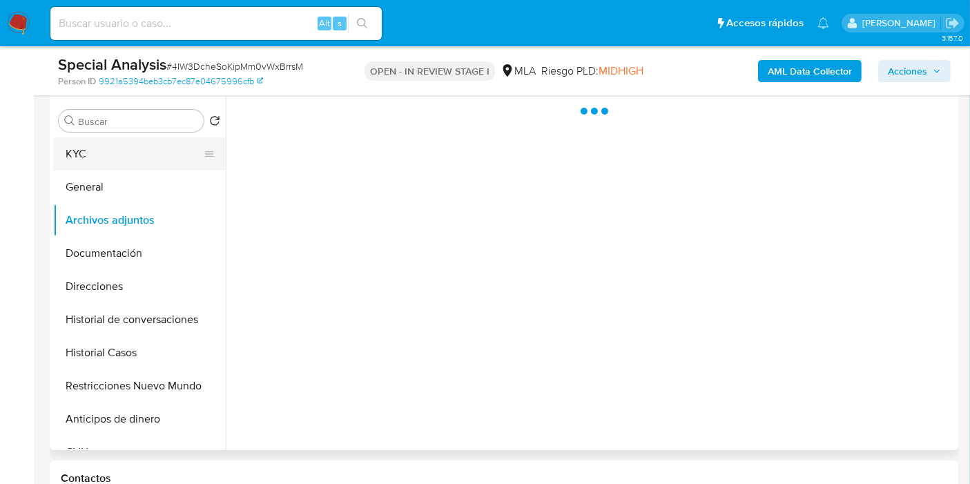
drag, startPoint x: 144, startPoint y: 192, endPoint x: 136, endPoint y: 150, distance: 42.8
click at [144, 193] on button "General" at bounding box center [139, 187] width 173 height 33
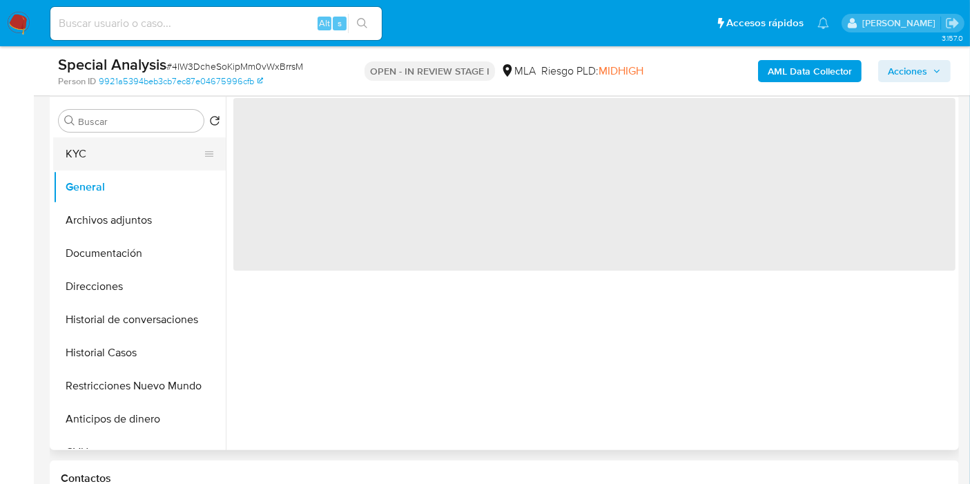
click at [136, 149] on button "KYC" at bounding box center [134, 153] width 162 height 33
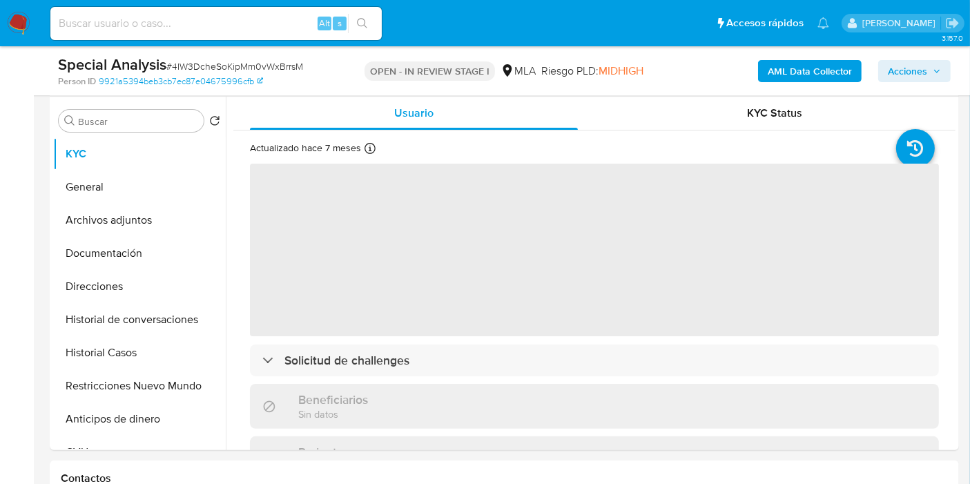
click at [929, 66] on span "Acciones" at bounding box center [914, 70] width 53 height 19
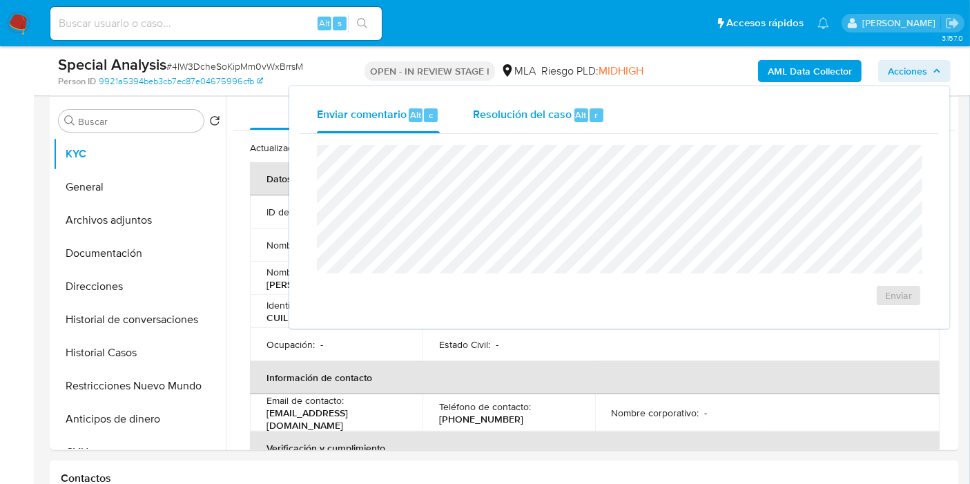
click at [596, 113] on div "r" at bounding box center [597, 115] width 14 height 14
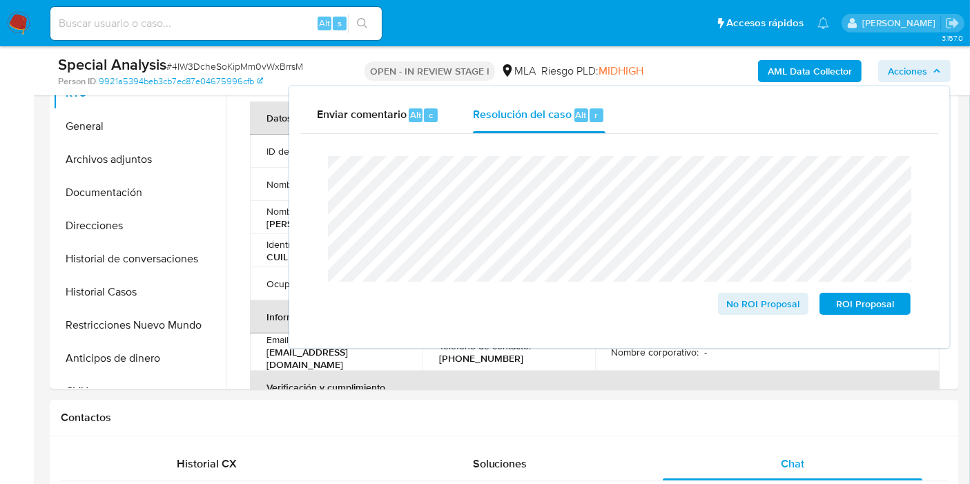
scroll to position [492, 0]
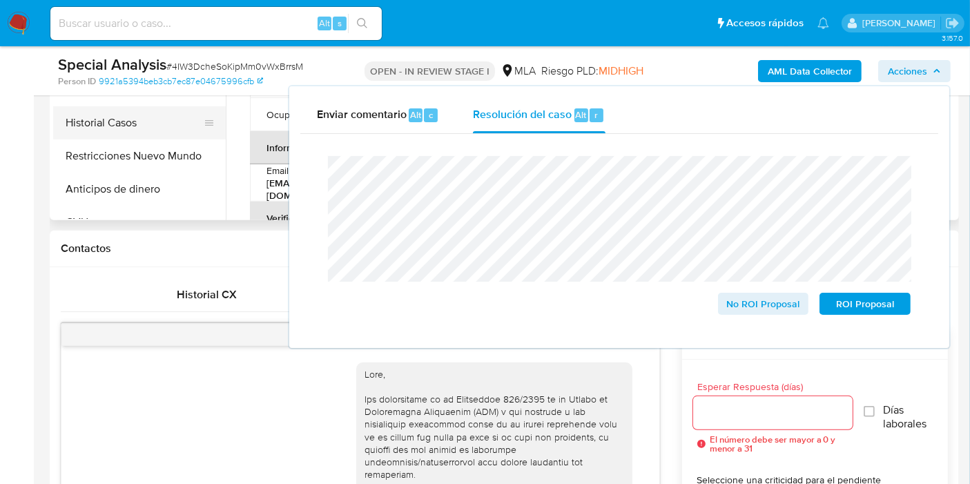
drag, startPoint x: 199, startPoint y: 123, endPoint x: 163, endPoint y: 160, distance: 51.3
click at [157, 163] on button "Historial Casos" at bounding box center [134, 156] width 162 height 33
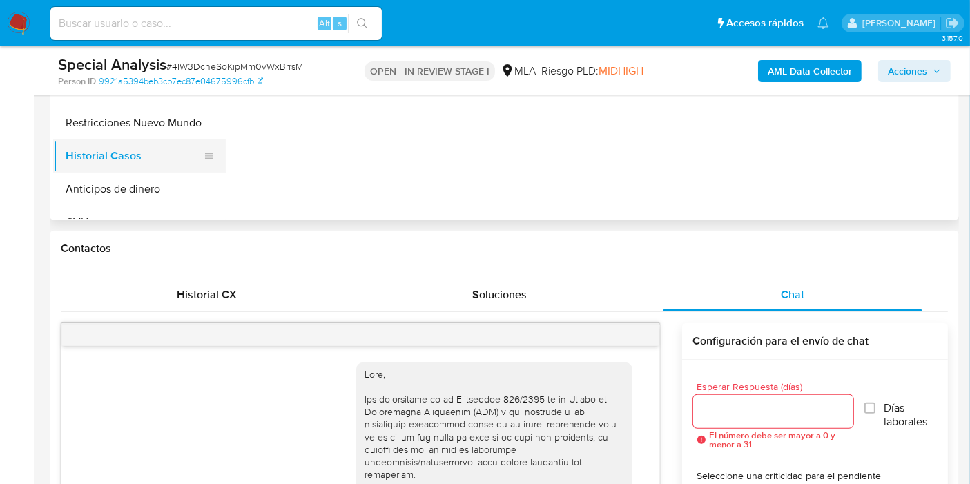
click at [168, 148] on button "Historial Casos" at bounding box center [134, 156] width 162 height 33
click at [184, 123] on button "Restricciones Nuevo Mundo" at bounding box center [134, 122] width 162 height 33
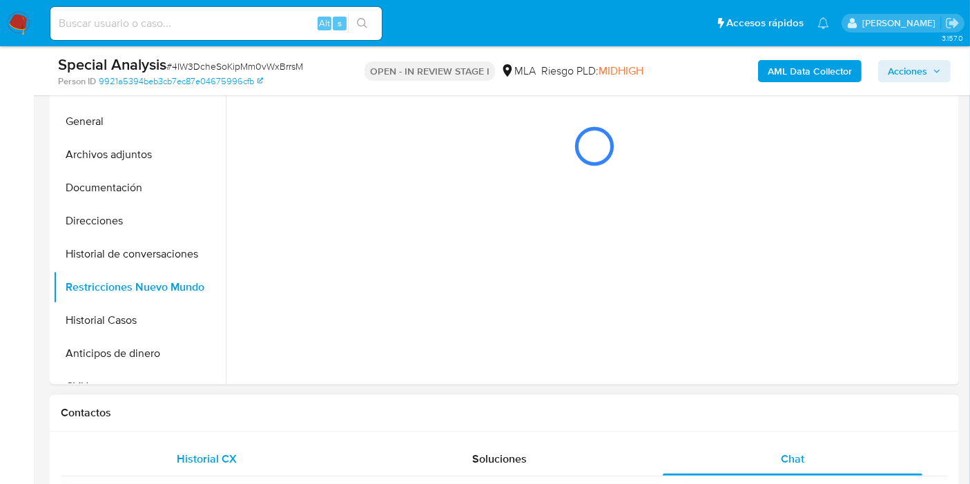
scroll to position [262, 0]
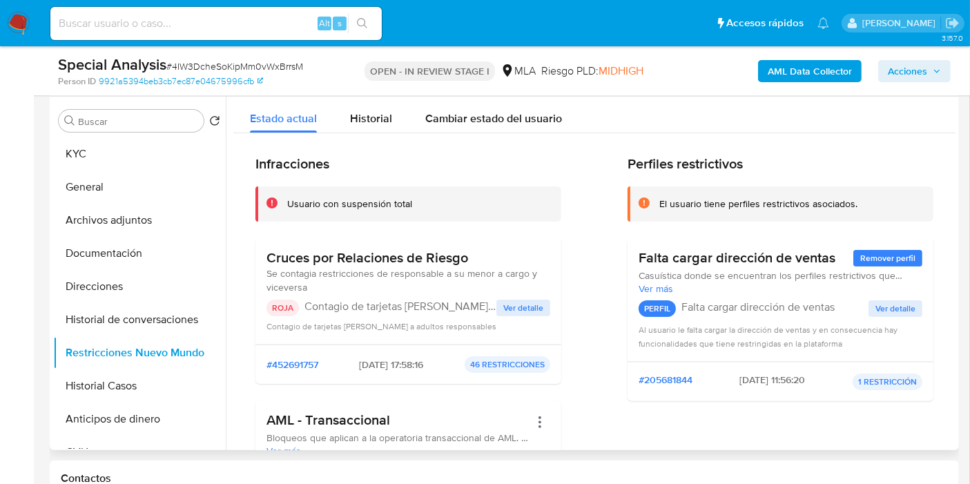
click at [543, 308] on button "Ver detalle" at bounding box center [524, 308] width 54 height 17
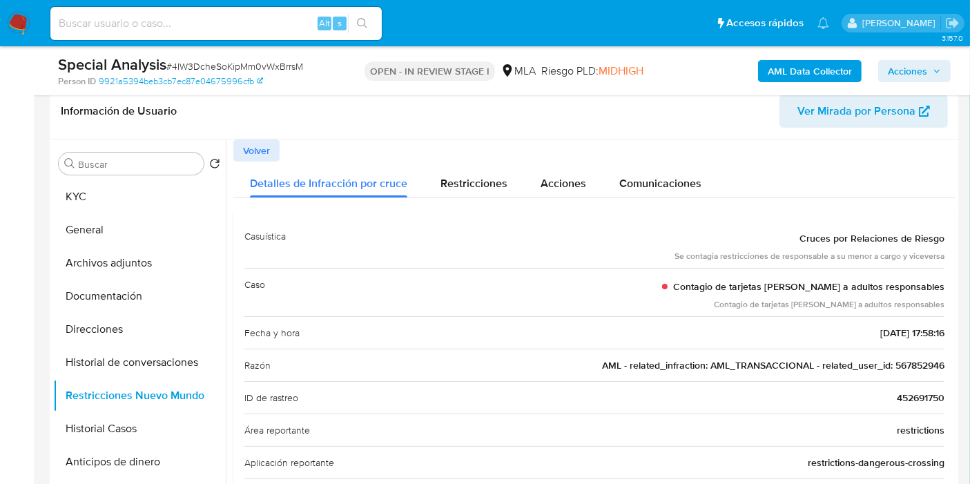
scroll to position [31, 0]
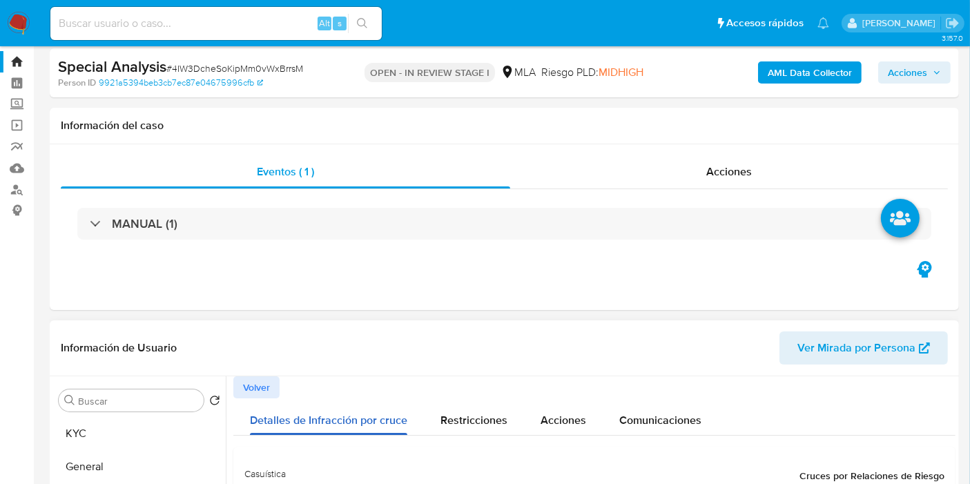
click at [260, 398] on div "Detalles de Infracción por cruce" at bounding box center [328, 416] width 157 height 37
drag, startPoint x: 488, startPoint y: 448, endPoint x: 477, endPoint y: 433, distance: 18.4
click at [477, 431] on div "Restricciones" at bounding box center [474, 416] width 67 height 37
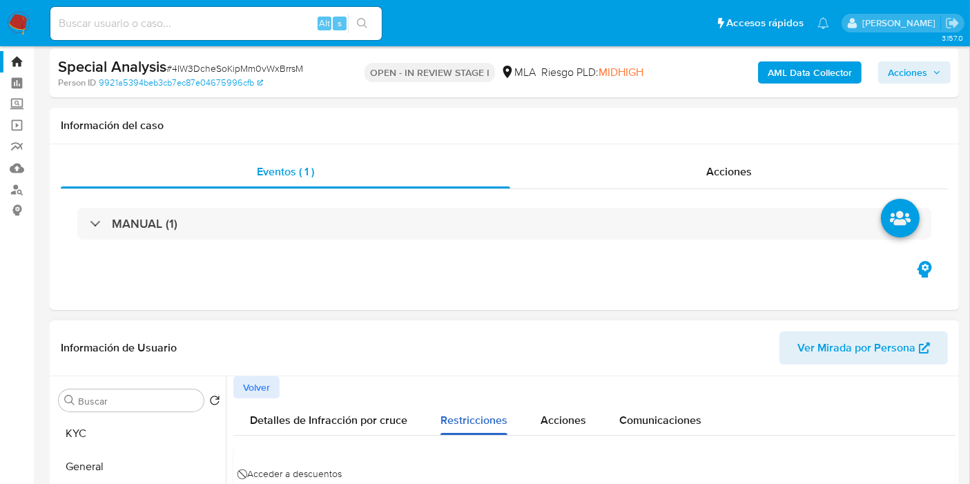
click at [477, 421] on span "Restricciones" at bounding box center [474, 420] width 67 height 16
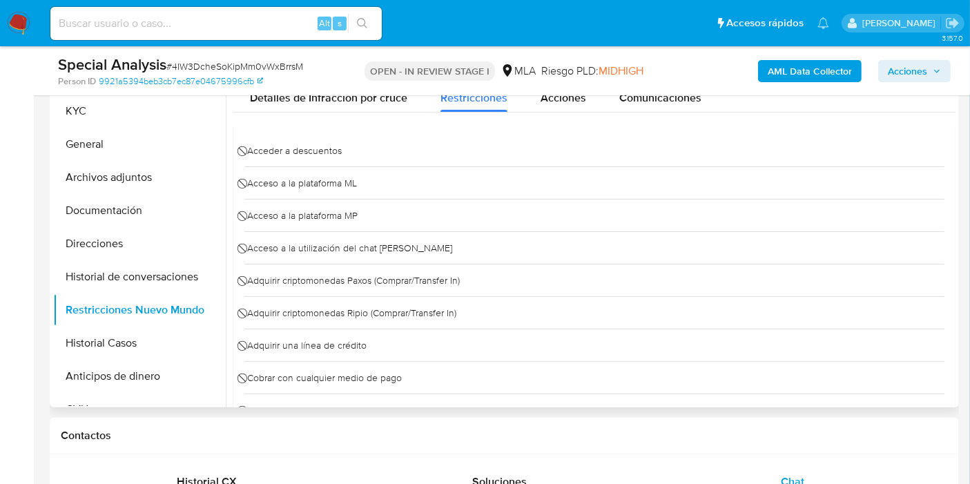
scroll to position [262, 0]
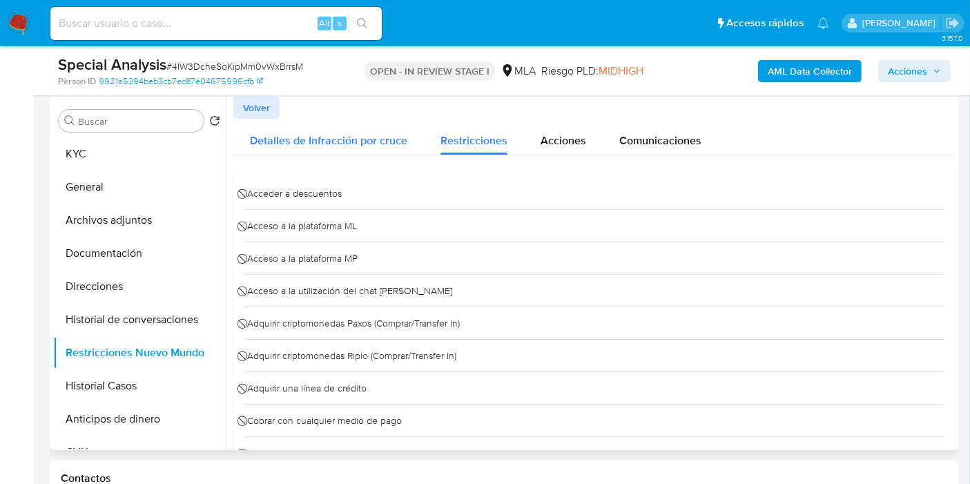
click at [359, 131] on div "Detalles de Infracción por cruce" at bounding box center [328, 137] width 157 height 37
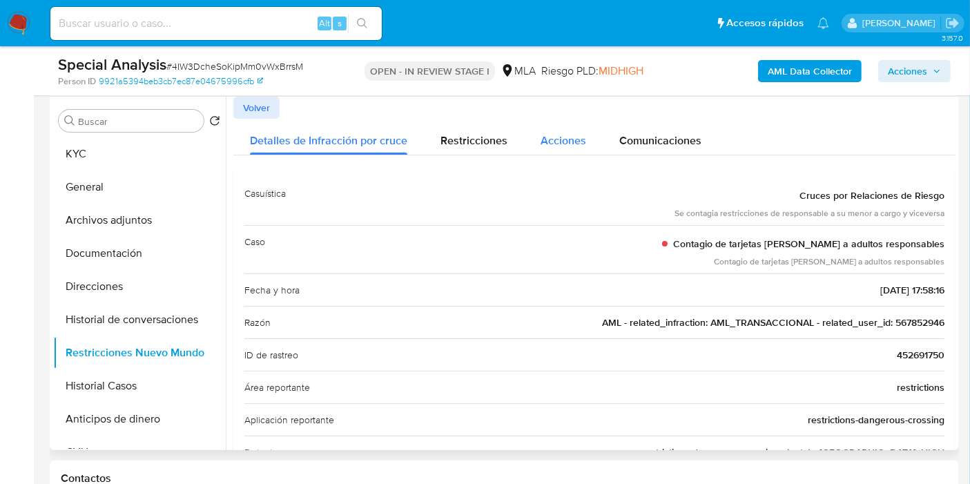
click at [568, 142] on span "Acciones" at bounding box center [564, 141] width 46 height 16
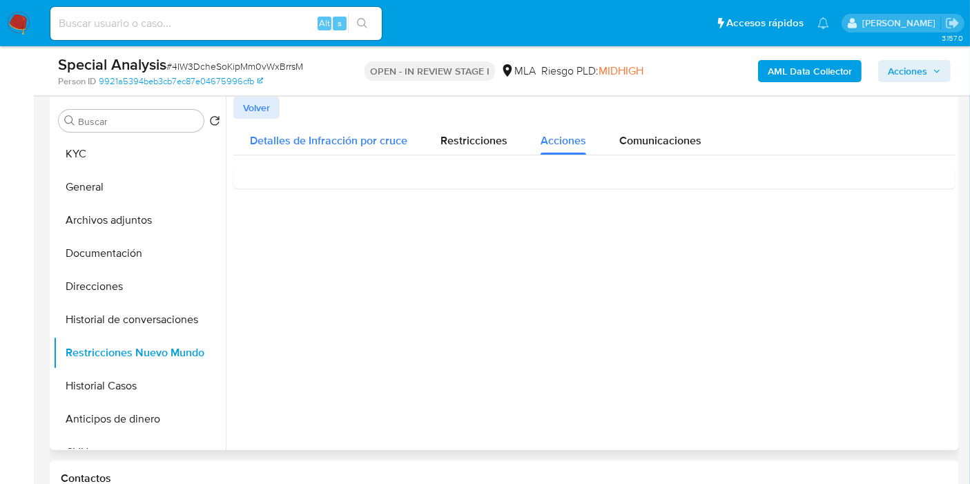
click at [328, 139] on span "Detalles de Infracción por cruce" at bounding box center [328, 141] width 157 height 16
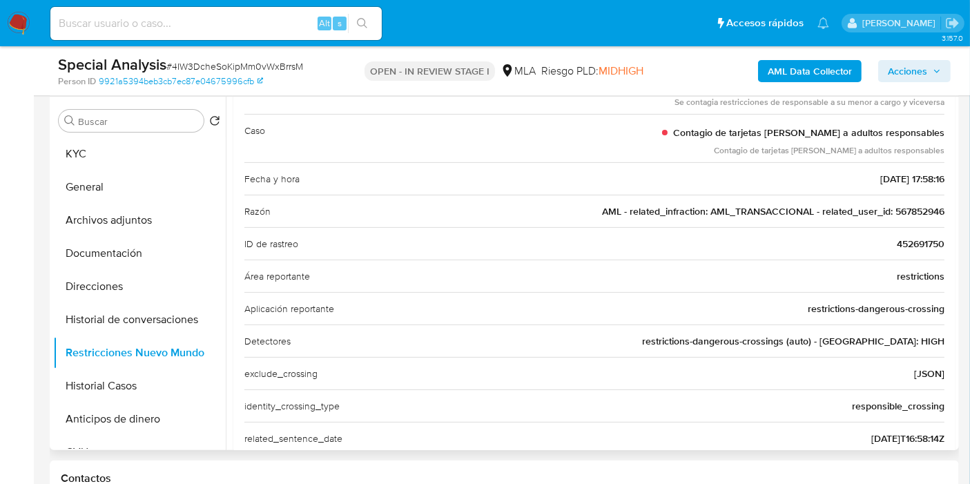
scroll to position [153, 0]
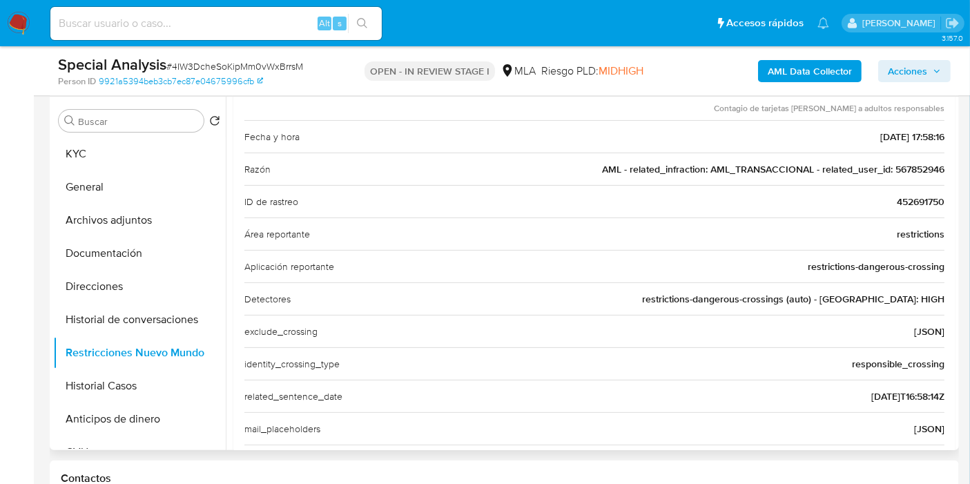
click at [863, 162] on span "AML - related_infraction: AML_TRANSACCIONAL - related_user_id: 567852946" at bounding box center [773, 169] width 343 height 14
click at [949, 186] on div "Casuística Cruces por Relaciones de Riesgo Se contagia restricciones de respons…" at bounding box center [594, 380] width 722 height 735
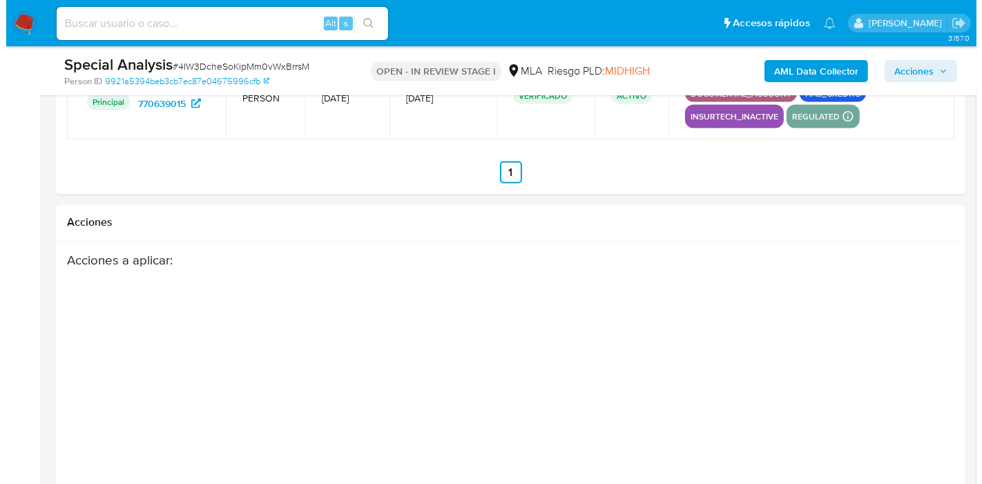
scroll to position [2487, 0]
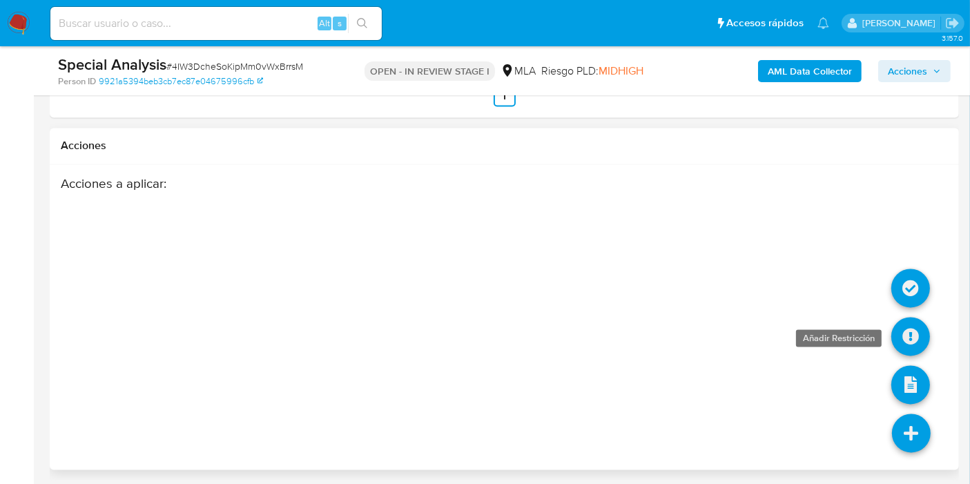
click at [899, 325] on link at bounding box center [911, 337] width 39 height 39
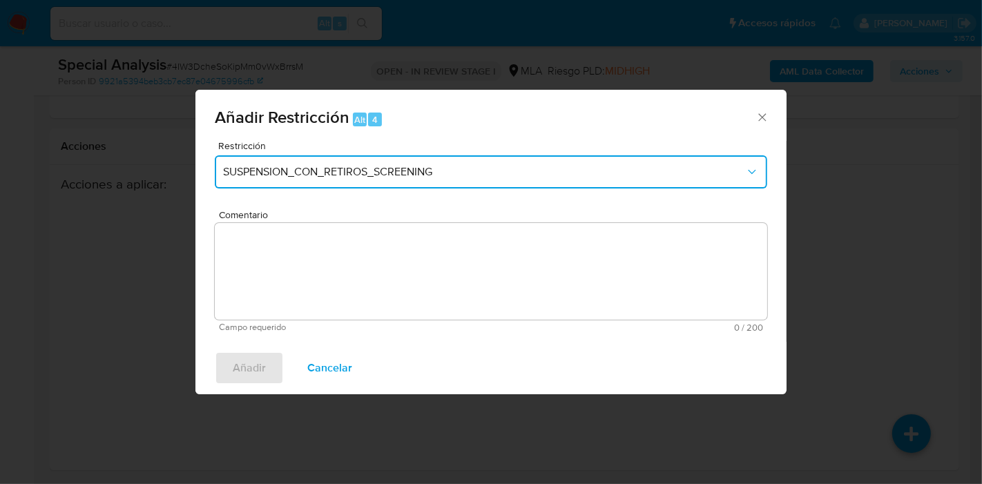
drag, startPoint x: 419, startPoint y: 179, endPoint x: 402, endPoint y: 191, distance: 20.9
click at [410, 185] on button "SUSPENSION_CON_RETIROS_SCREENING" at bounding box center [491, 171] width 553 height 33
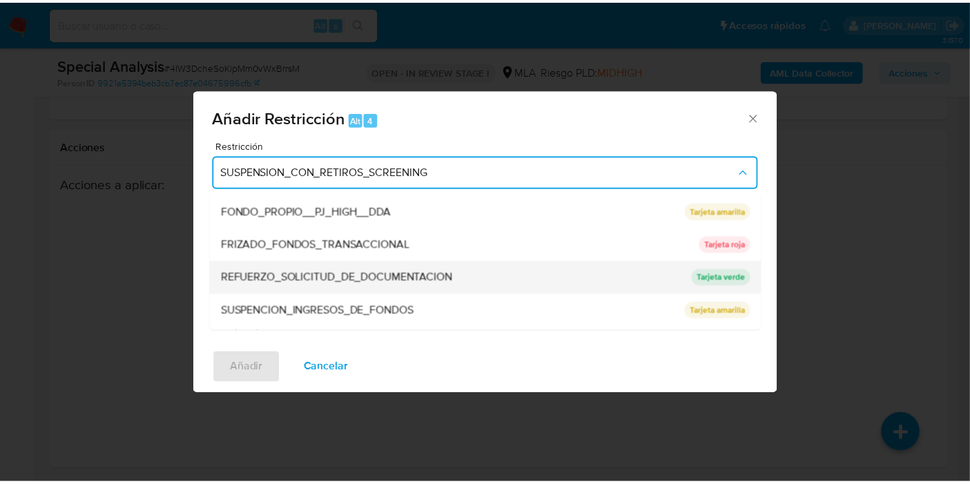
scroll to position [292, 0]
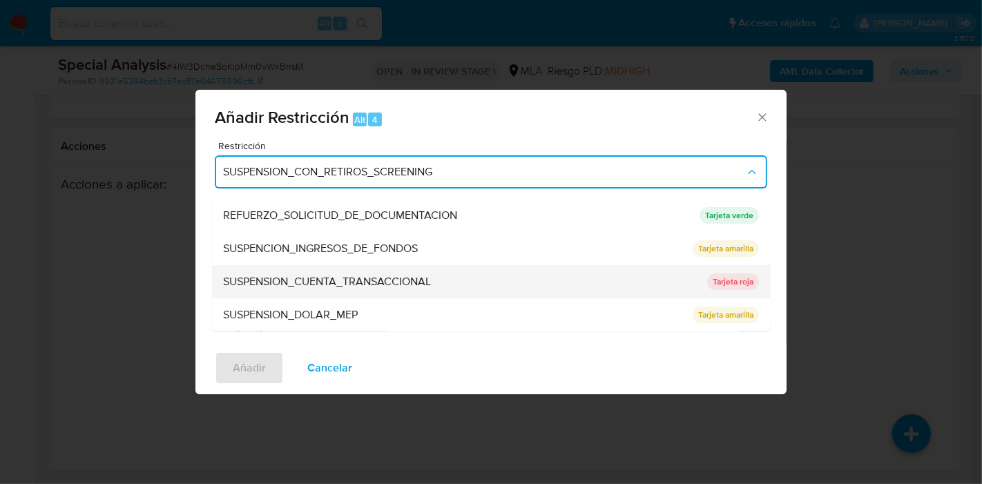
click at [398, 273] on div "SUSPENSION_CUENTA_TRANSACCIONAL" at bounding box center [461, 281] width 476 height 33
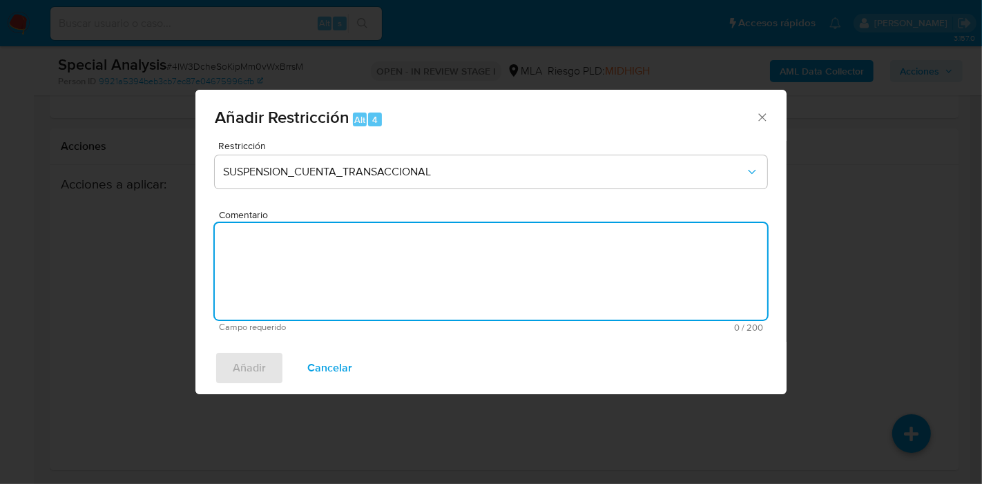
click at [396, 273] on textarea "Comentario" at bounding box center [491, 271] width 553 height 97
type textarea "AML"
click at [260, 357] on span "Añadir" at bounding box center [249, 368] width 33 height 30
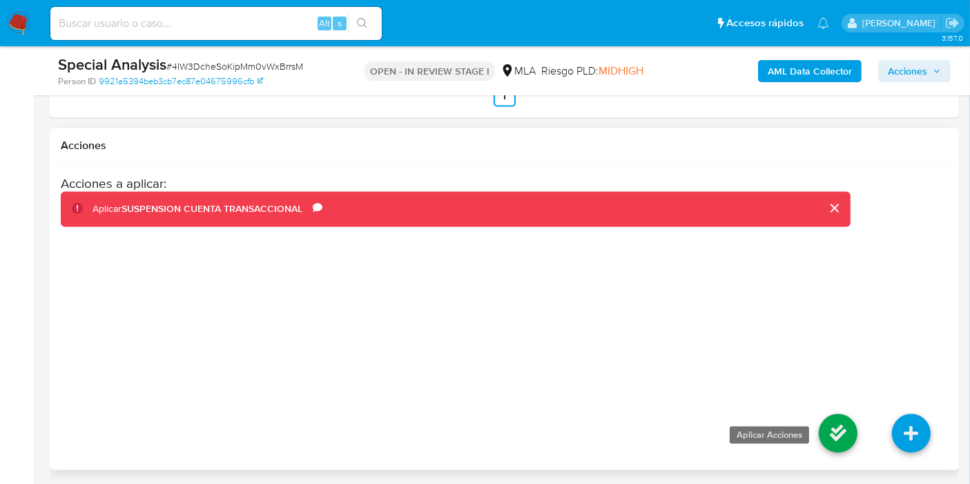
click at [843, 428] on link at bounding box center [838, 433] width 39 height 39
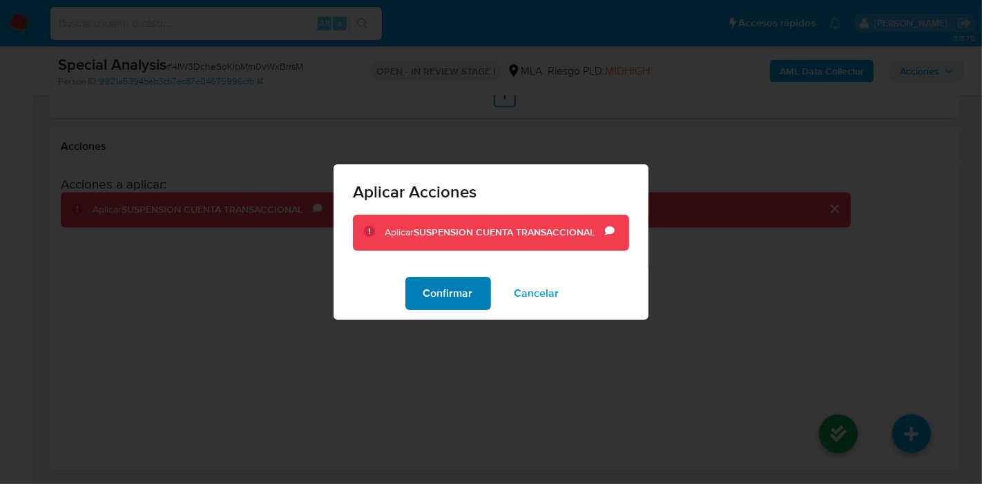
click at [433, 293] on span "Confirmar" at bounding box center [448, 293] width 50 height 30
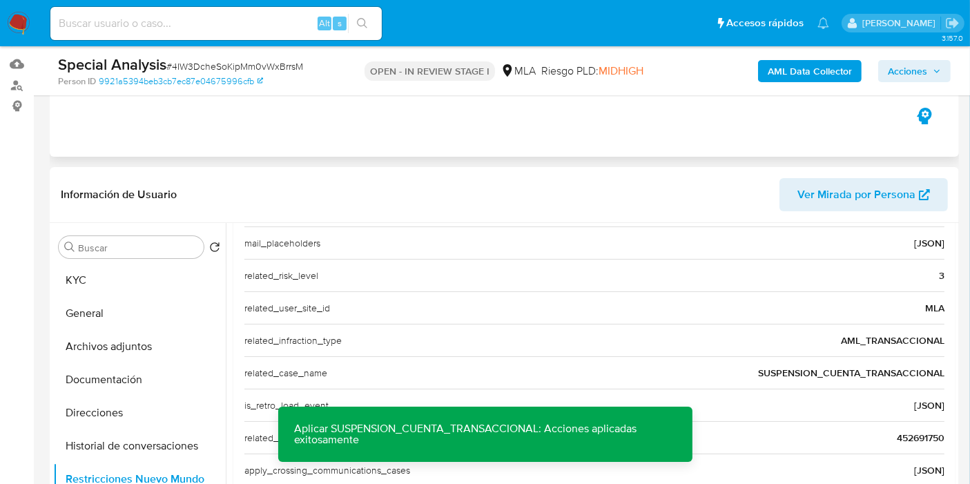
scroll to position [31, 0]
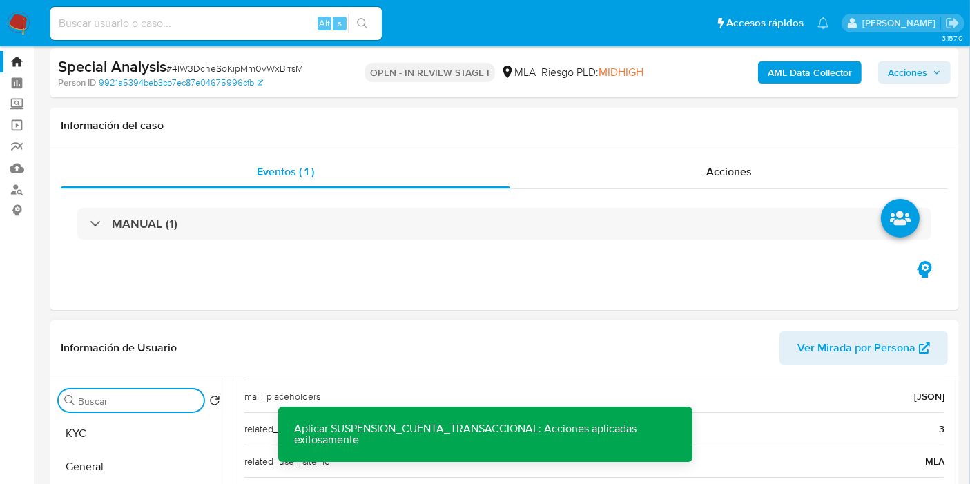
click at [79, 399] on input "Buscar" at bounding box center [138, 401] width 120 height 12
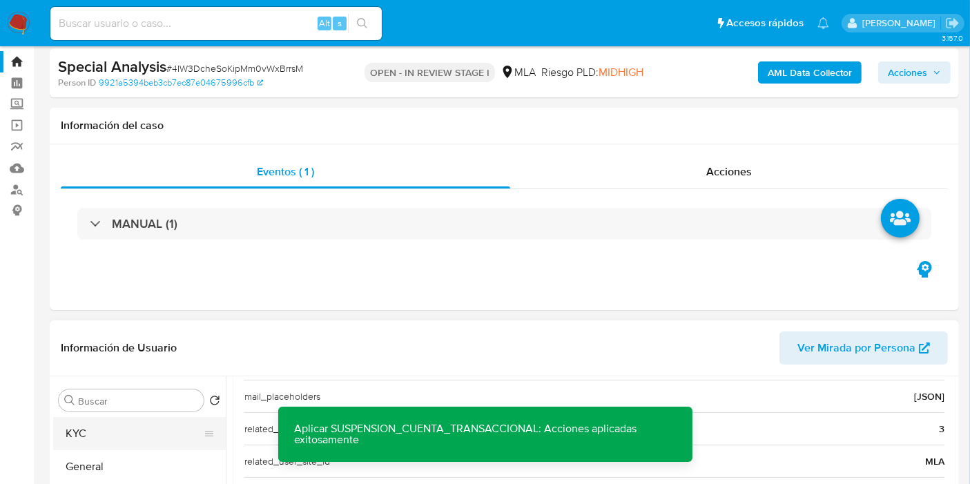
click at [86, 423] on button "KYC" at bounding box center [134, 433] width 162 height 33
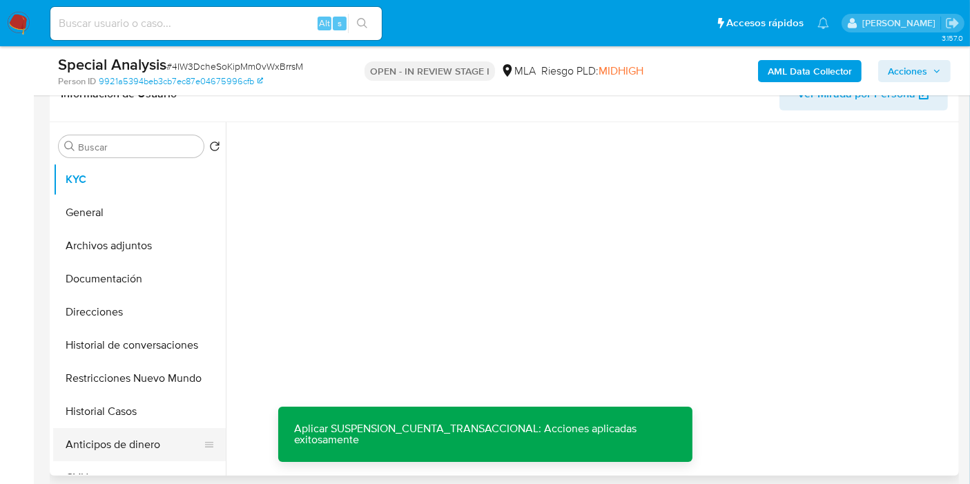
scroll to position [262, 0]
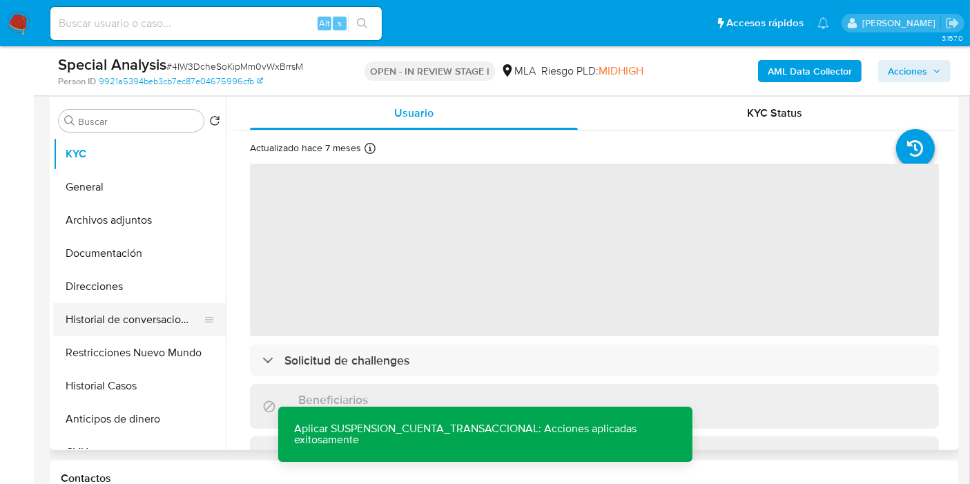
click at [122, 317] on button "Historial de conversaciones" at bounding box center [134, 319] width 162 height 33
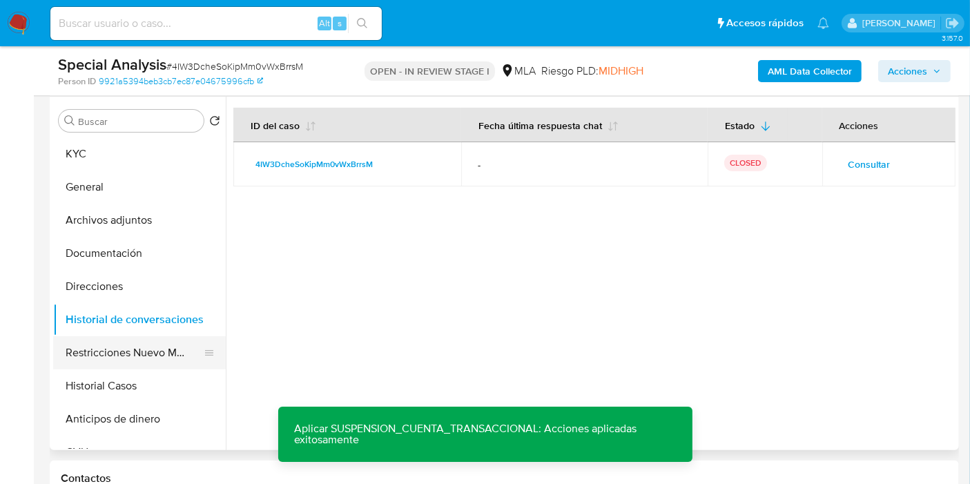
click at [160, 348] on button "Restricciones Nuevo Mundo" at bounding box center [134, 352] width 162 height 33
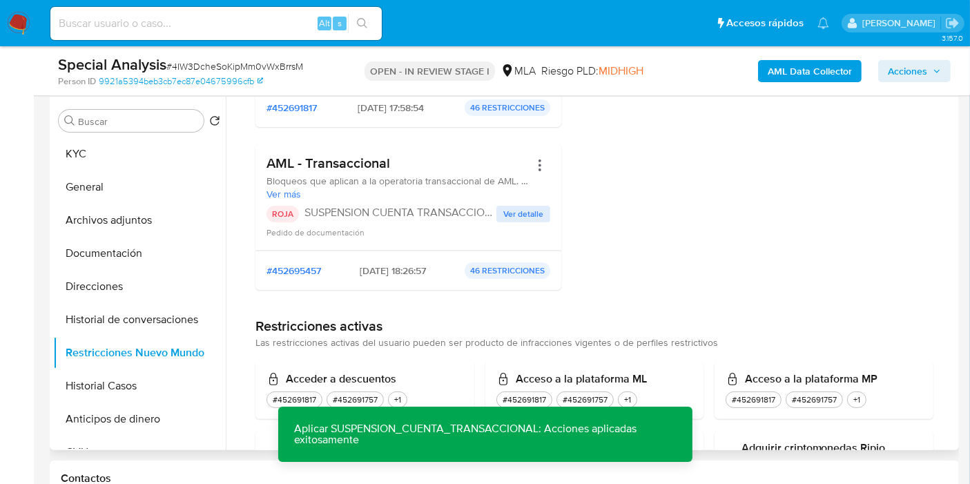
scroll to position [460, 0]
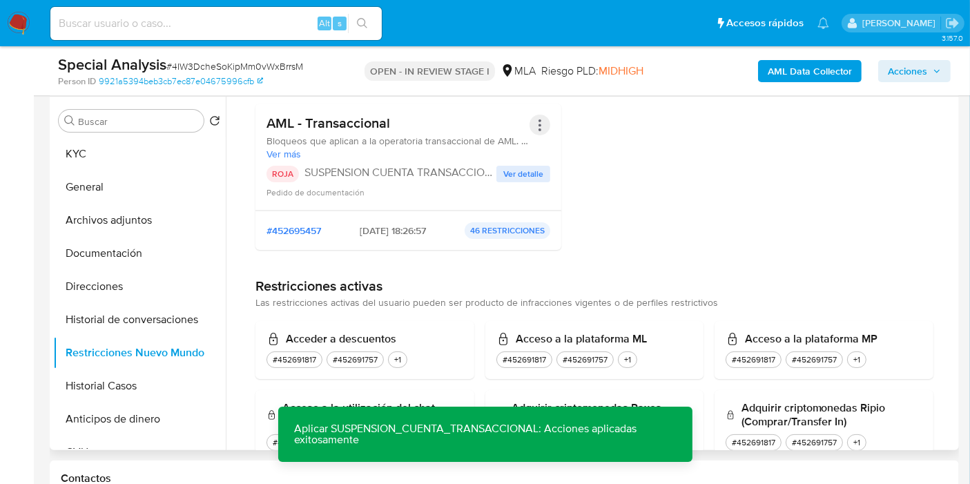
click at [539, 122] on button "Acciones" at bounding box center [540, 125] width 21 height 21
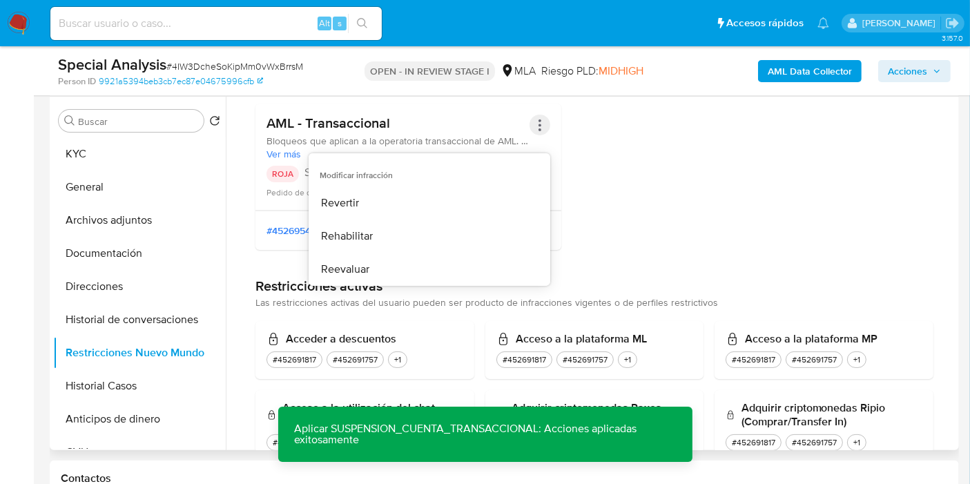
click at [540, 123] on button "Acciones" at bounding box center [540, 125] width 21 height 21
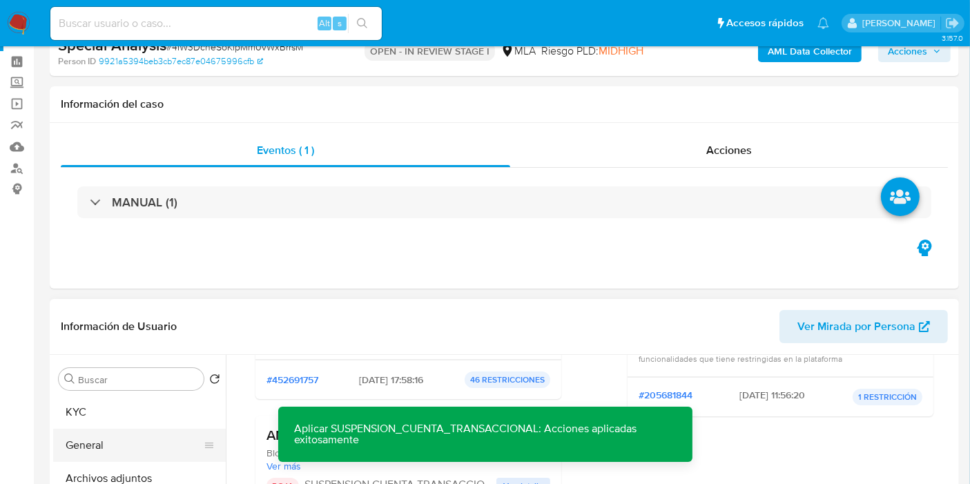
scroll to position [77, 0]
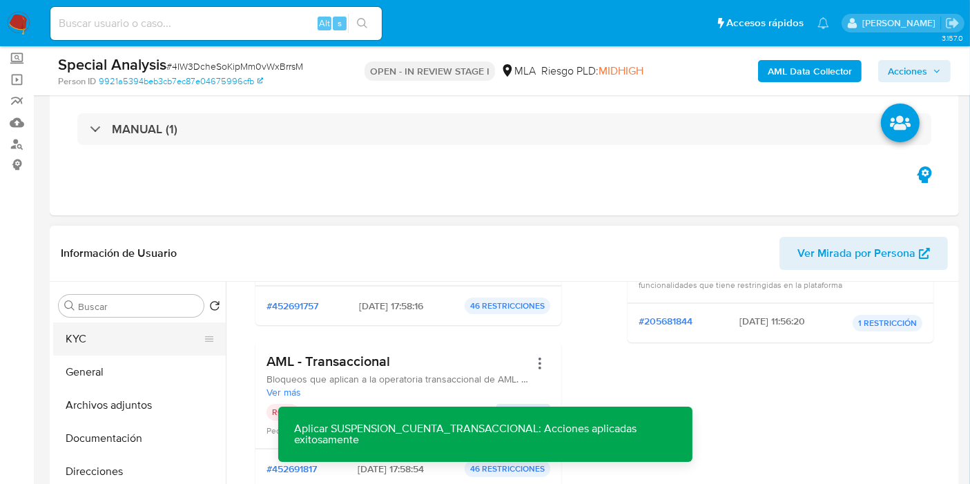
click at [118, 343] on button "KYC" at bounding box center [134, 339] width 162 height 33
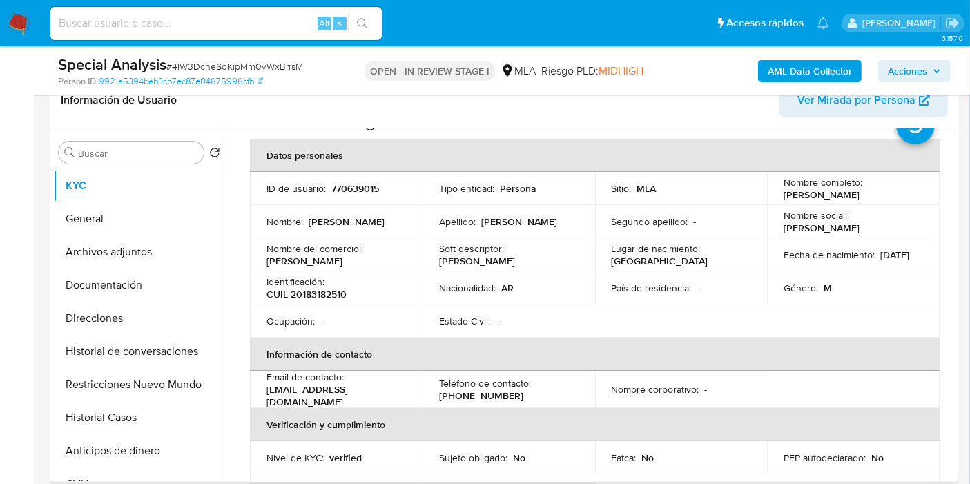
scroll to position [0, 0]
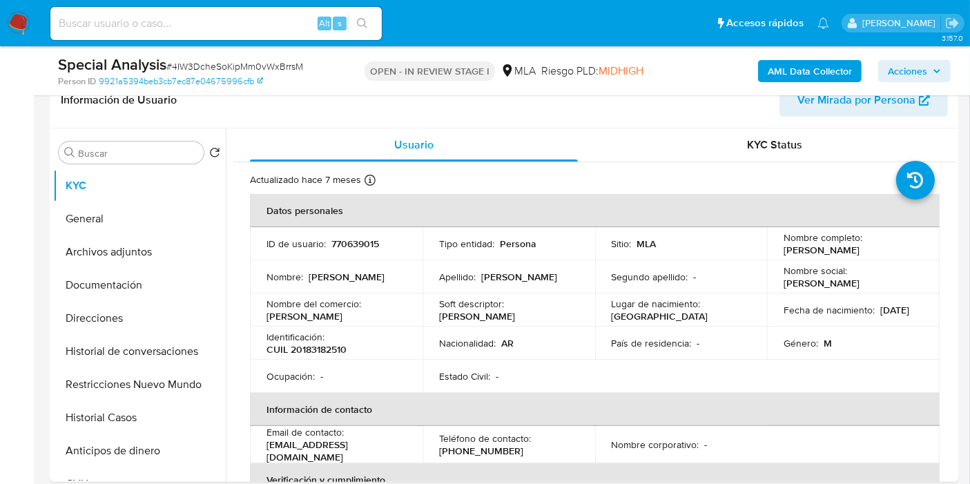
click at [912, 73] on span "Acciones" at bounding box center [907, 71] width 39 height 22
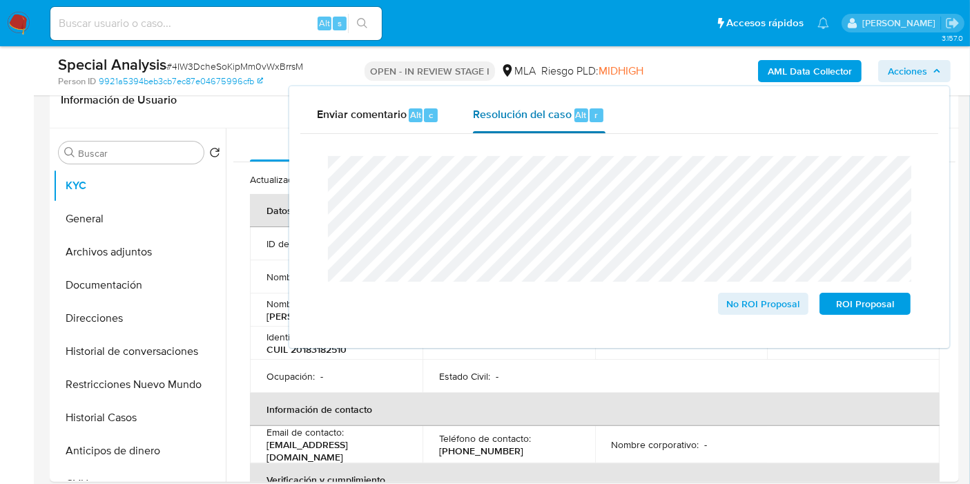
click at [570, 121] on div "Resolución del caso Alt r" at bounding box center [539, 115] width 132 height 36
click at [852, 309] on span "ROI Proposal" at bounding box center [865, 303] width 72 height 19
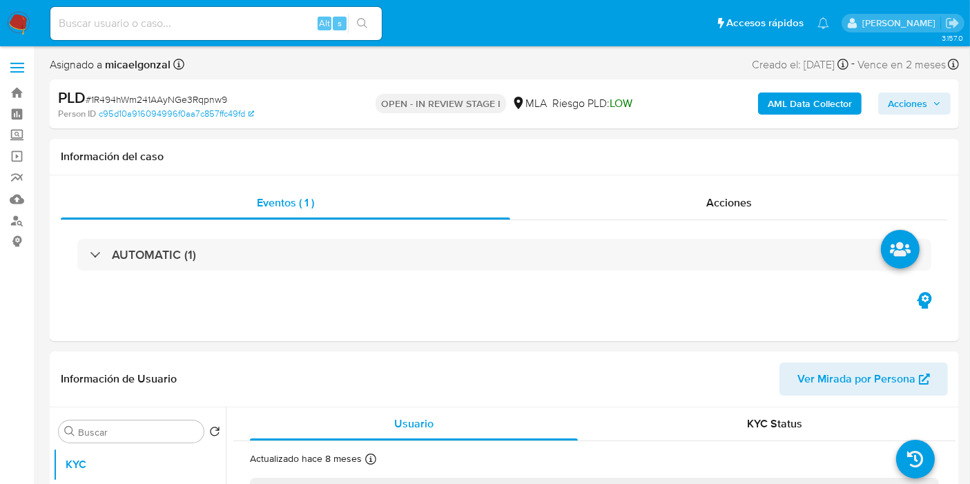
select select "10"
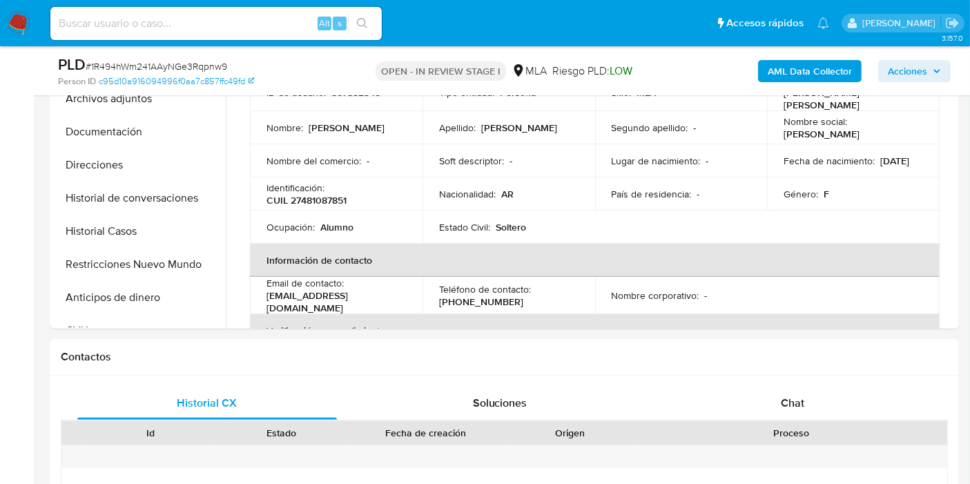
scroll to position [230, 0]
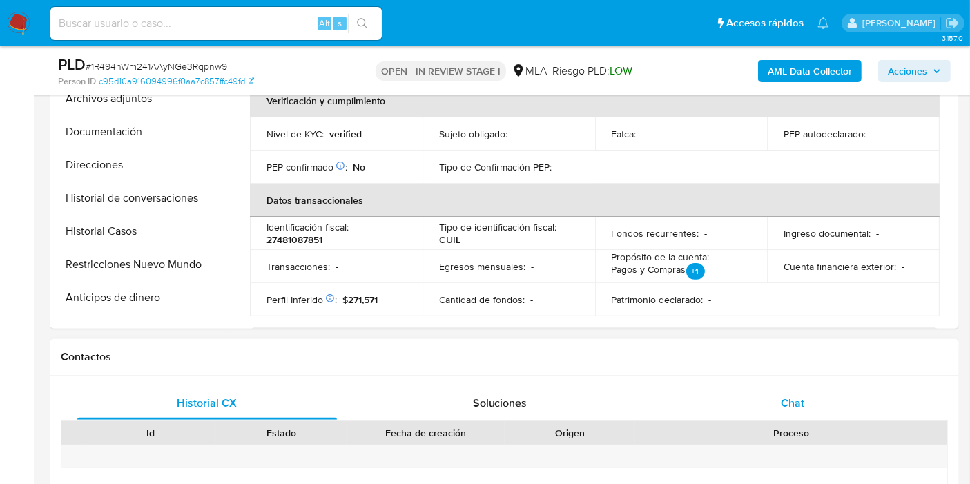
click at [803, 404] on span "Chat" at bounding box center [792, 403] width 23 height 16
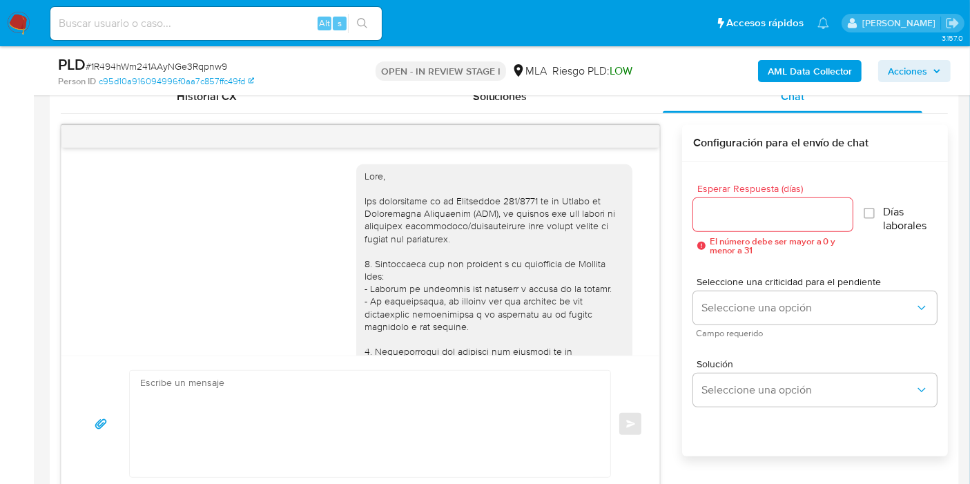
scroll to position [728, 0]
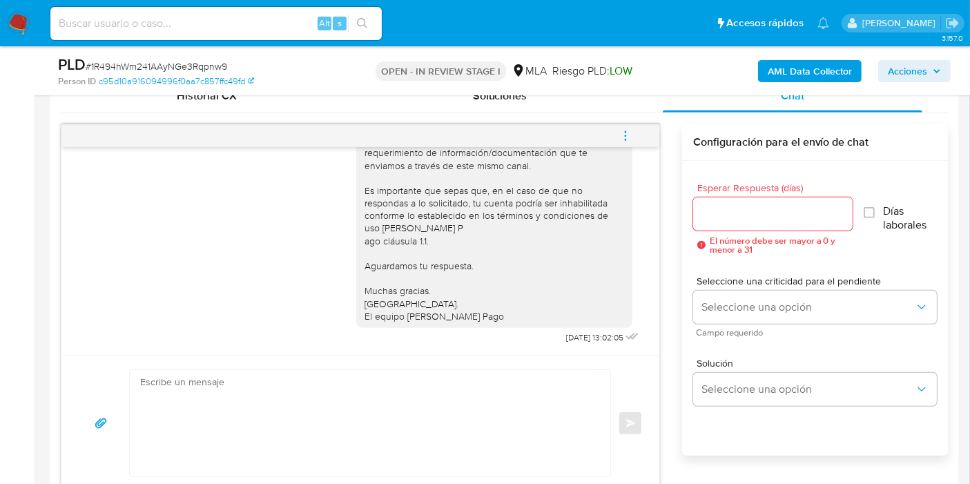
click at [628, 130] on icon "menu-action" at bounding box center [626, 136] width 12 height 12
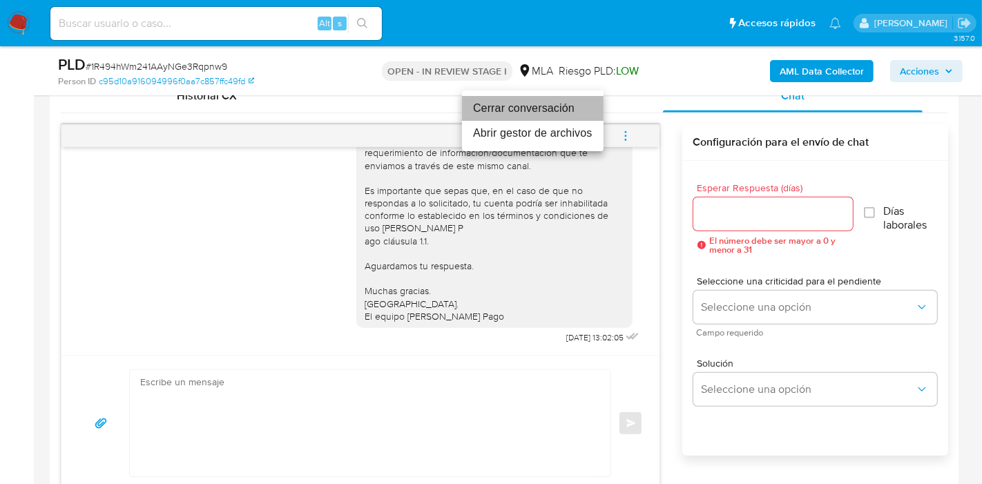
click at [548, 116] on li "Cerrar conversación" at bounding box center [533, 108] width 142 height 25
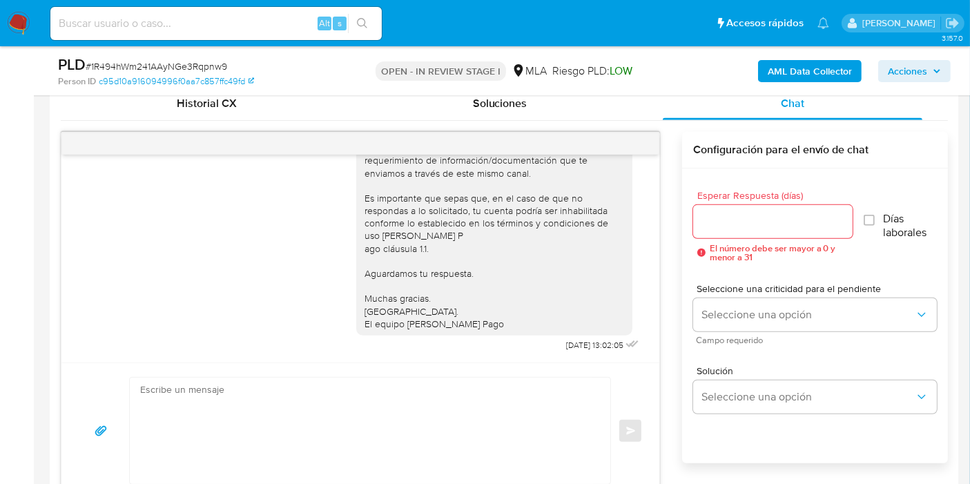
scroll to position [383, 0]
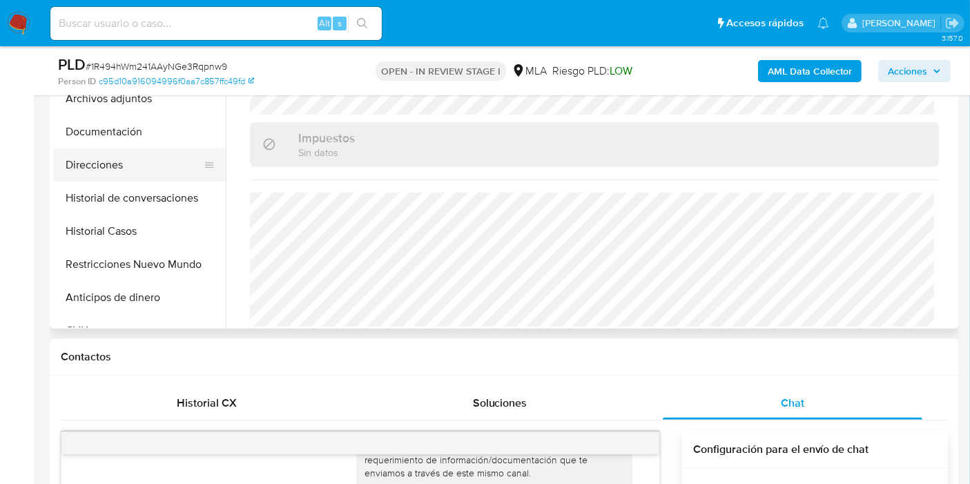
click at [66, 164] on button "Direcciones" at bounding box center [134, 164] width 162 height 33
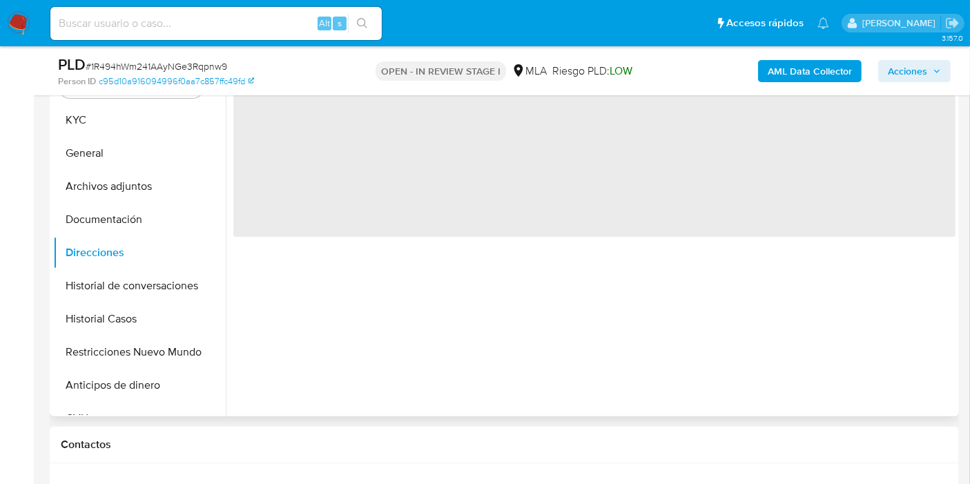
scroll to position [153, 0]
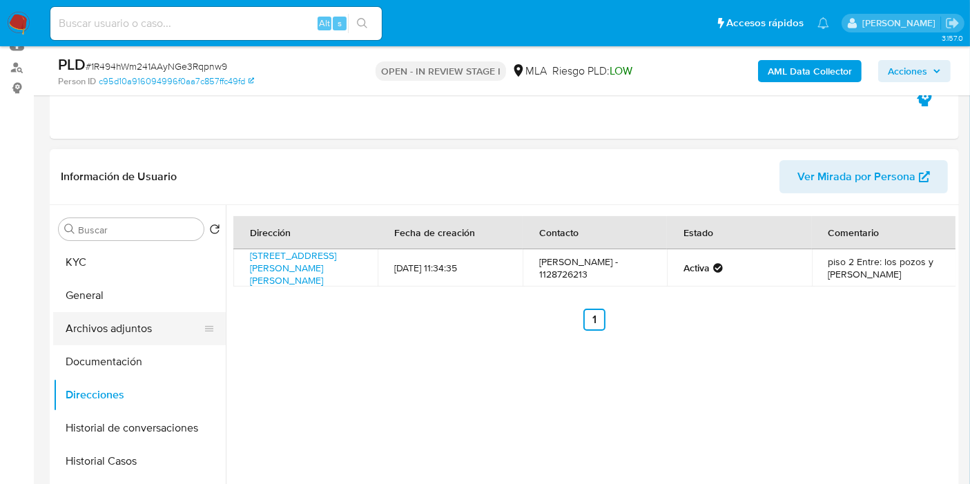
drag, startPoint x: 146, startPoint y: 320, endPoint x: 141, endPoint y: 326, distance: 7.8
click at [147, 320] on button "Archivos adjuntos" at bounding box center [134, 328] width 162 height 33
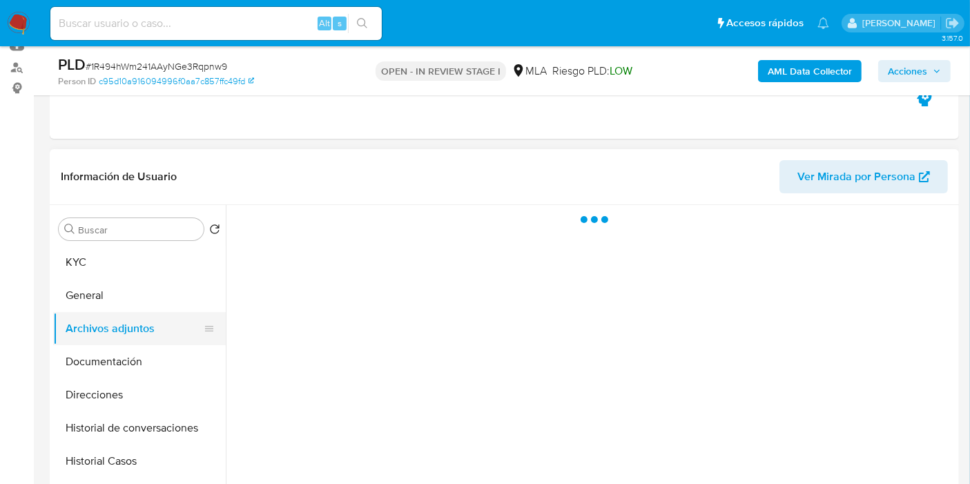
click at [133, 341] on button "Archivos adjuntos" at bounding box center [134, 328] width 162 height 33
click at [142, 354] on button "Documentación" at bounding box center [134, 361] width 162 height 33
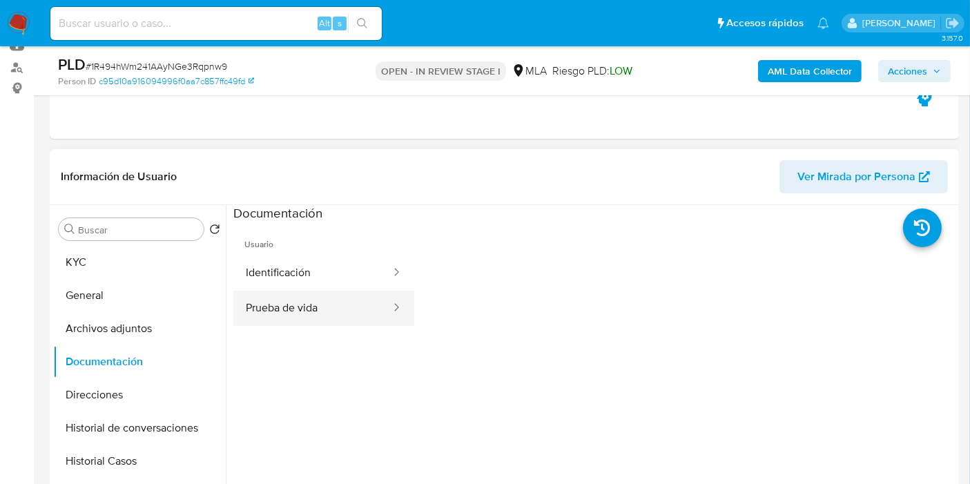
click at [307, 297] on button "Prueba de vida" at bounding box center [312, 308] width 159 height 35
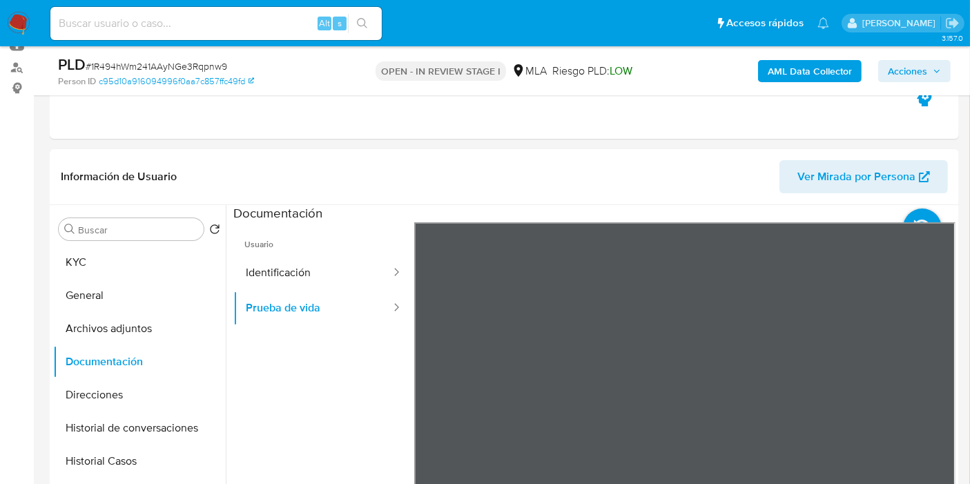
click at [307, 278] on button "Identificación" at bounding box center [312, 273] width 159 height 35
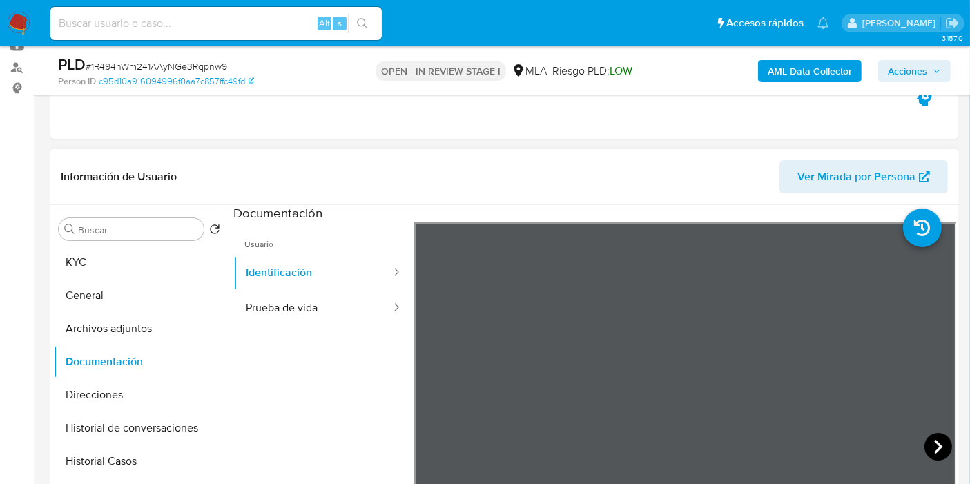
click at [941, 440] on icon at bounding box center [939, 447] width 28 height 28
click at [78, 398] on button "Direcciones" at bounding box center [134, 394] width 162 height 33
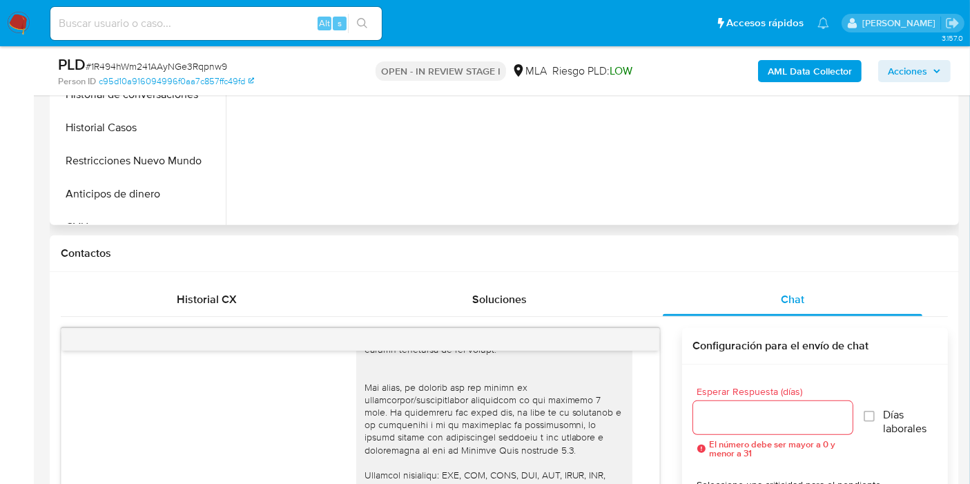
scroll to position [383, 0]
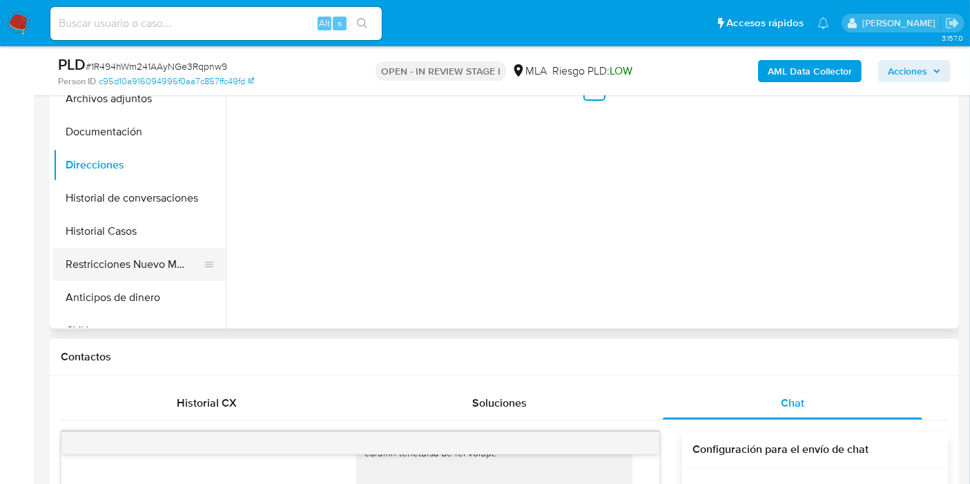
click at [115, 260] on button "Restricciones Nuevo Mundo" at bounding box center [134, 264] width 162 height 33
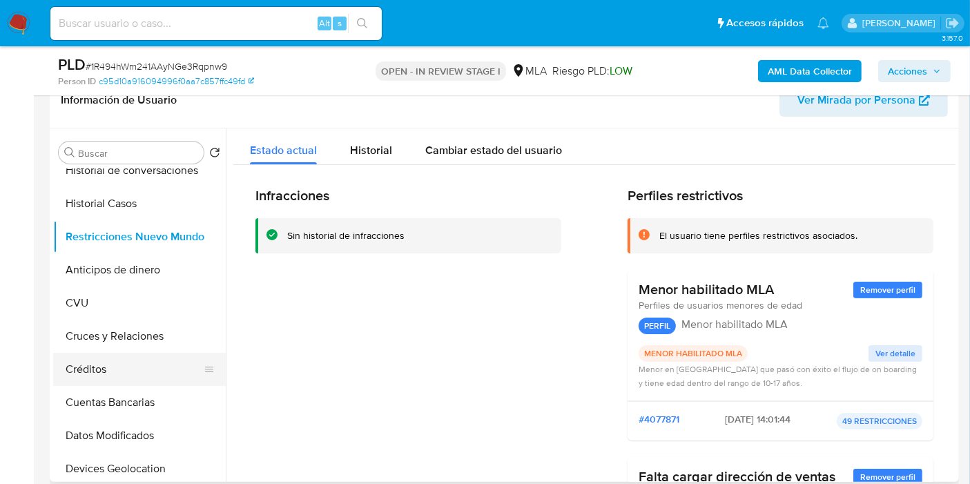
scroll to position [77, 0]
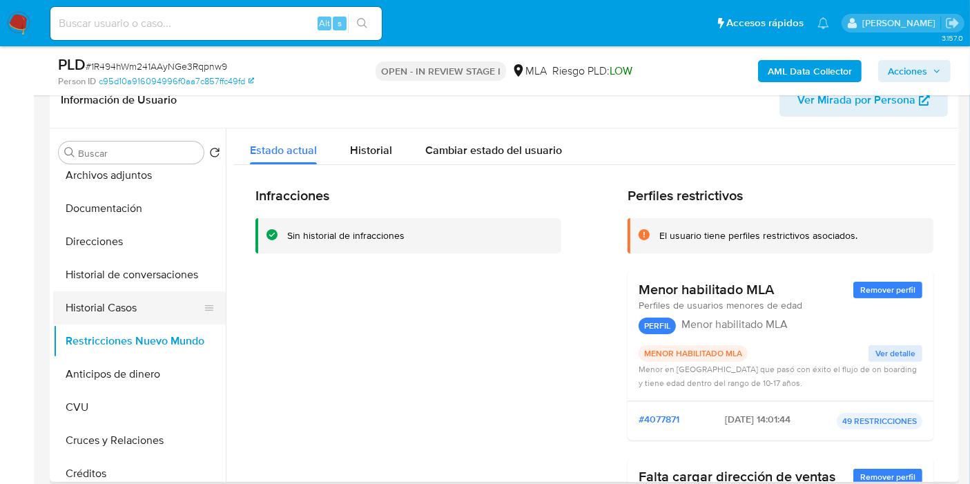
click at [119, 314] on button "Historial Casos" at bounding box center [134, 307] width 162 height 33
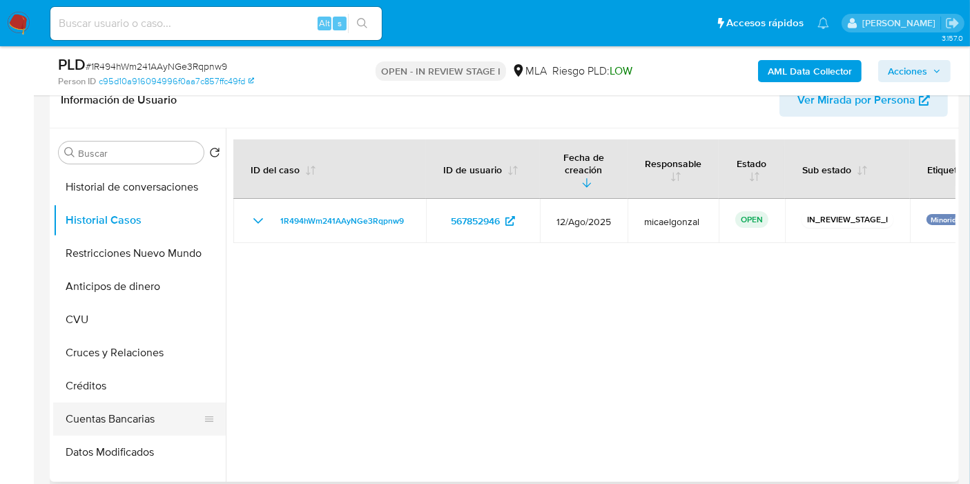
scroll to position [230, 0]
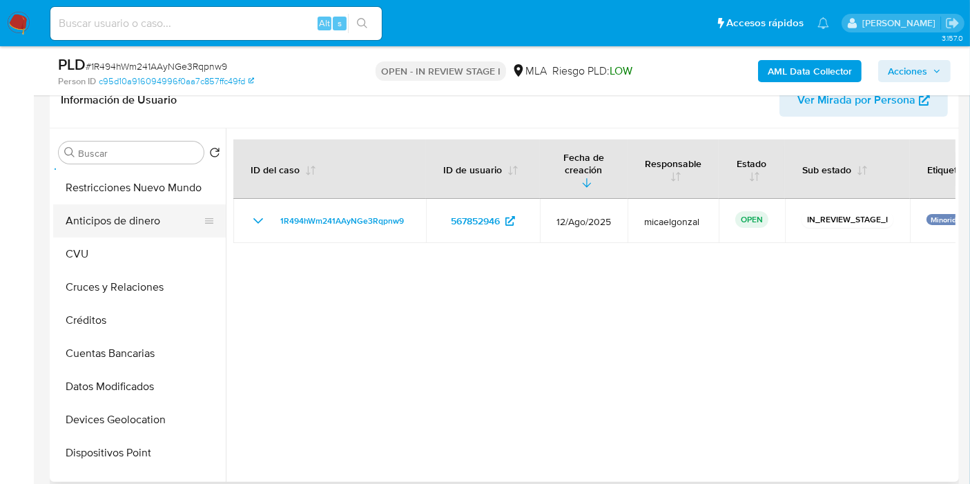
click at [174, 204] on button "Anticipos de dinero" at bounding box center [134, 220] width 162 height 33
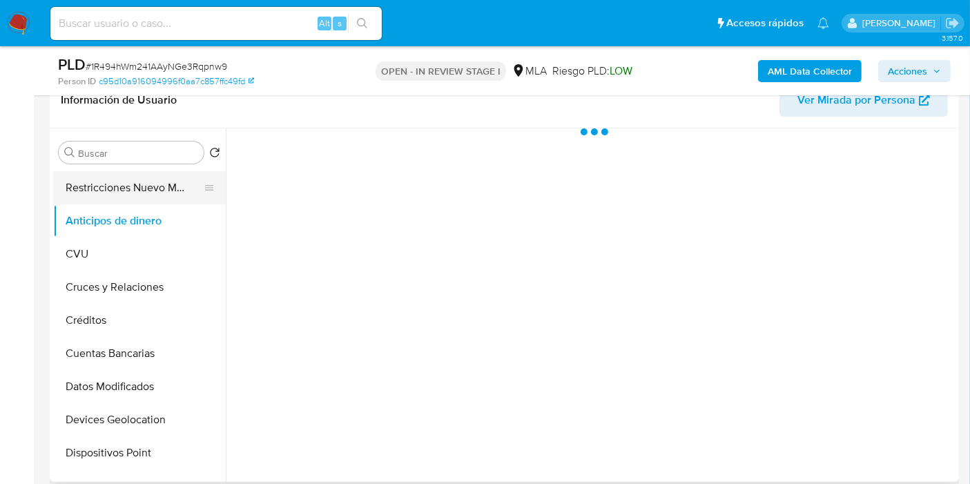
click at [178, 194] on button "Restricciones Nuevo Mundo" at bounding box center [134, 187] width 162 height 33
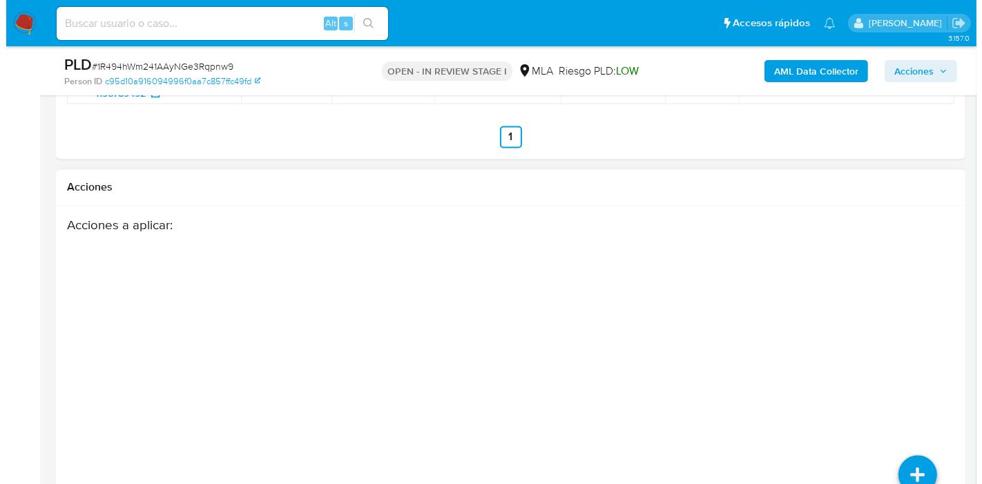
scroll to position [2549, 0]
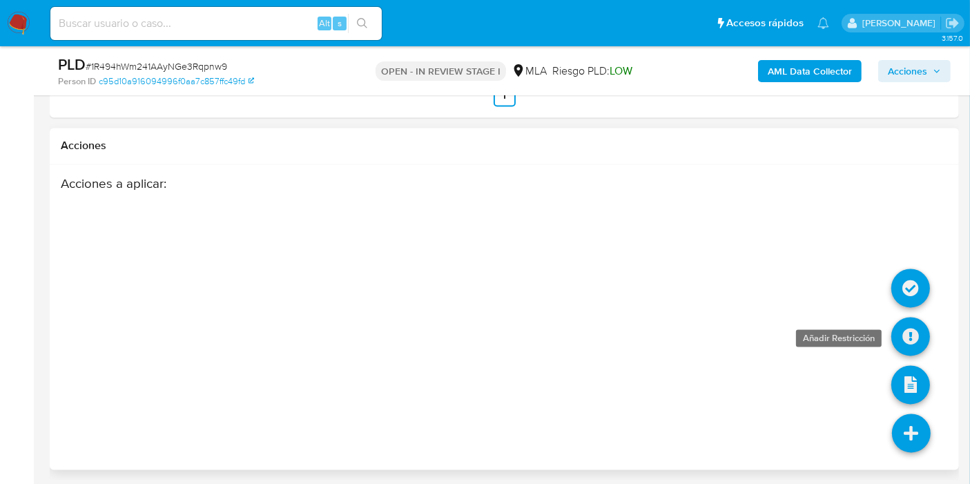
click at [921, 334] on link at bounding box center [911, 337] width 39 height 39
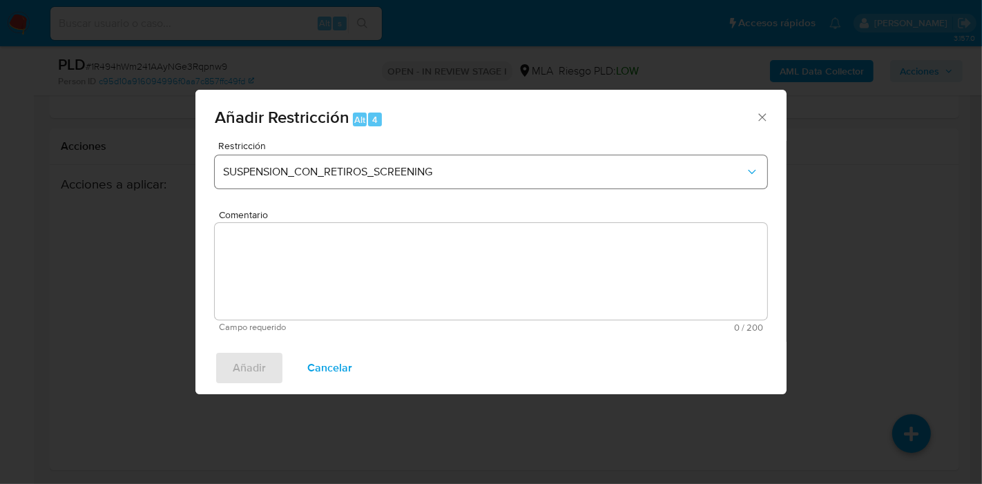
drag, startPoint x: 396, startPoint y: 152, endPoint x: 394, endPoint y: 171, distance: 19.4
click at [397, 157] on div "Restricción SUSPENSION_CON_RETIROS_SCREENING" at bounding box center [491, 174] width 553 height 66
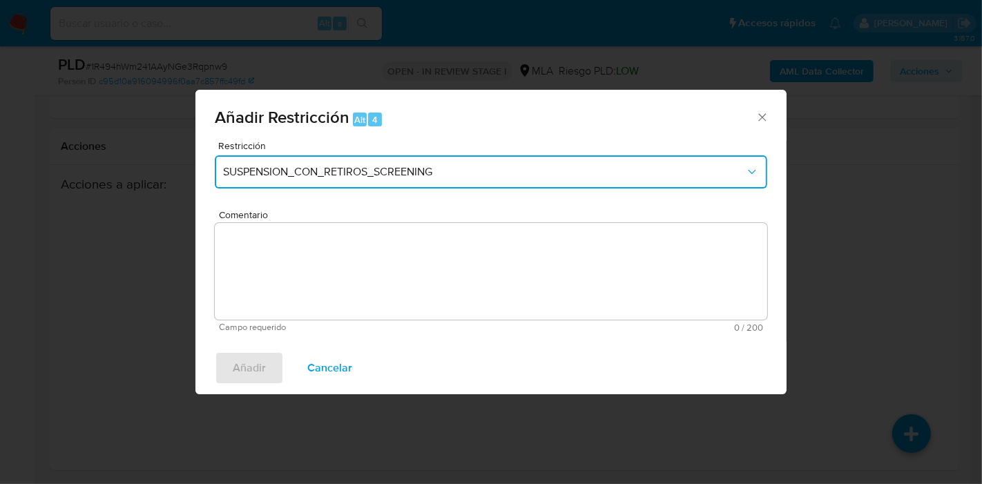
click at [394, 171] on span "SUSPENSION_CON_RETIROS_SCREENING" at bounding box center [484, 172] width 522 height 14
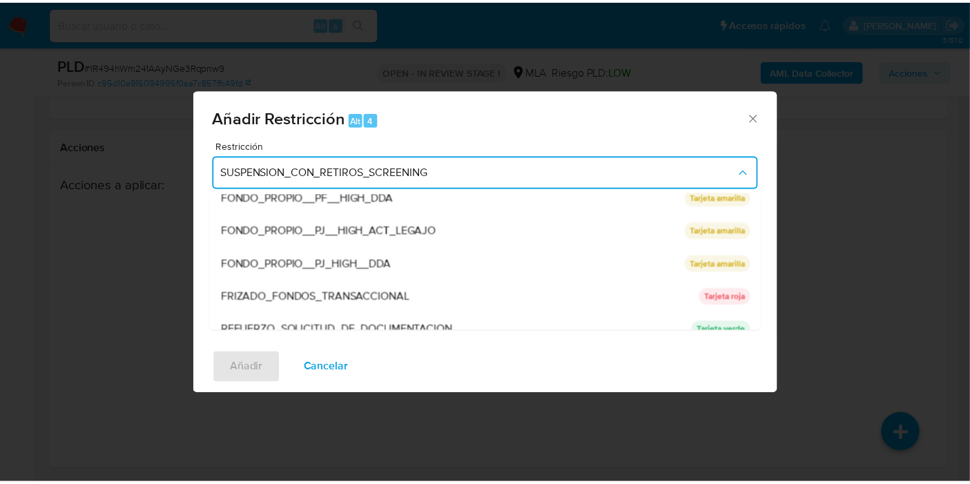
scroll to position [292, 0]
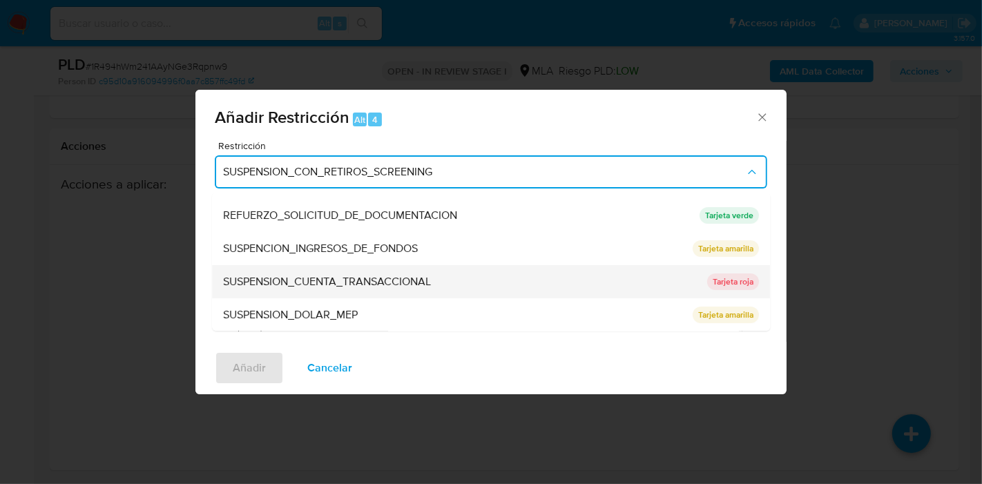
click at [344, 287] on span "SUSPENSION_CUENTA_TRANSACCIONAL" at bounding box center [327, 282] width 208 height 14
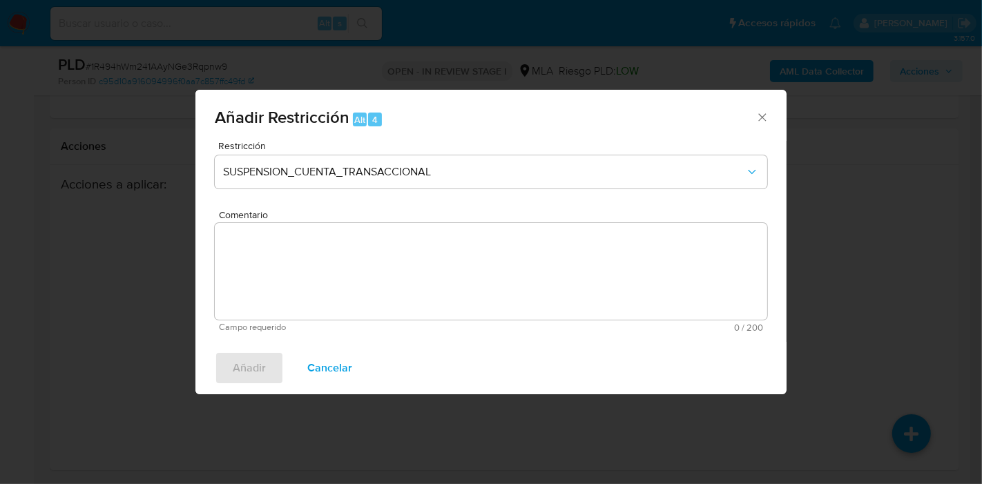
click at [343, 286] on textarea "Comentario" at bounding box center [491, 271] width 553 height 97
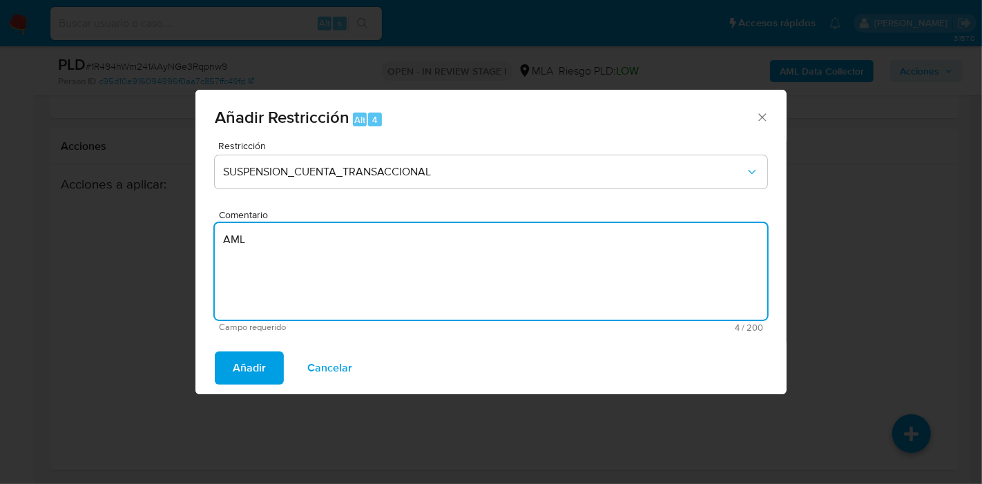
type textarea "AML"
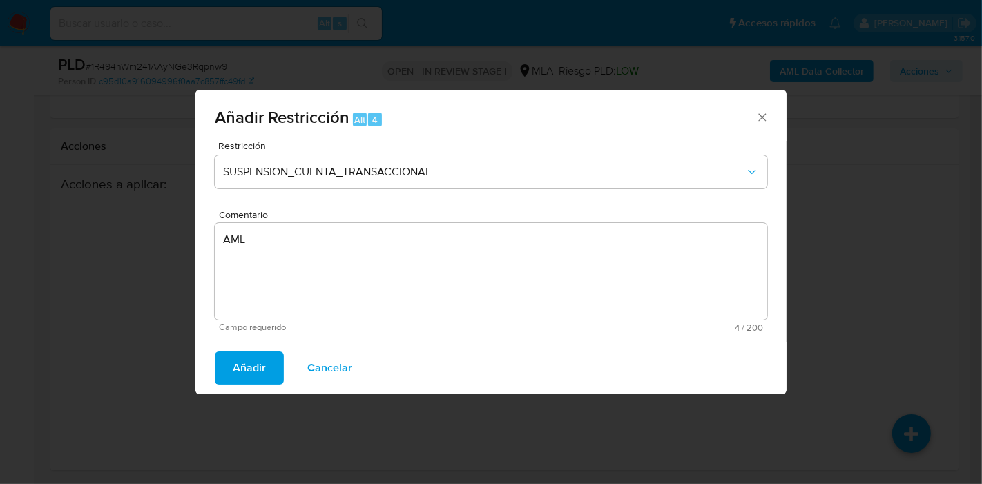
click at [235, 350] on div "Añadir Cancelar" at bounding box center [490, 368] width 591 height 52
click at [238, 360] on span "Añadir" at bounding box center [249, 368] width 33 height 30
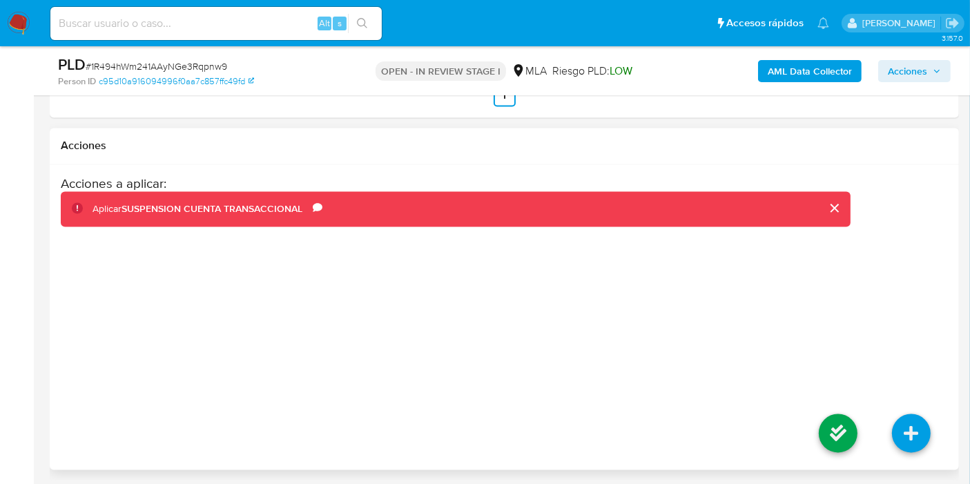
click at [820, 418] on li at bounding box center [838, 435] width 73 height 77
click at [823, 422] on link at bounding box center [838, 433] width 39 height 39
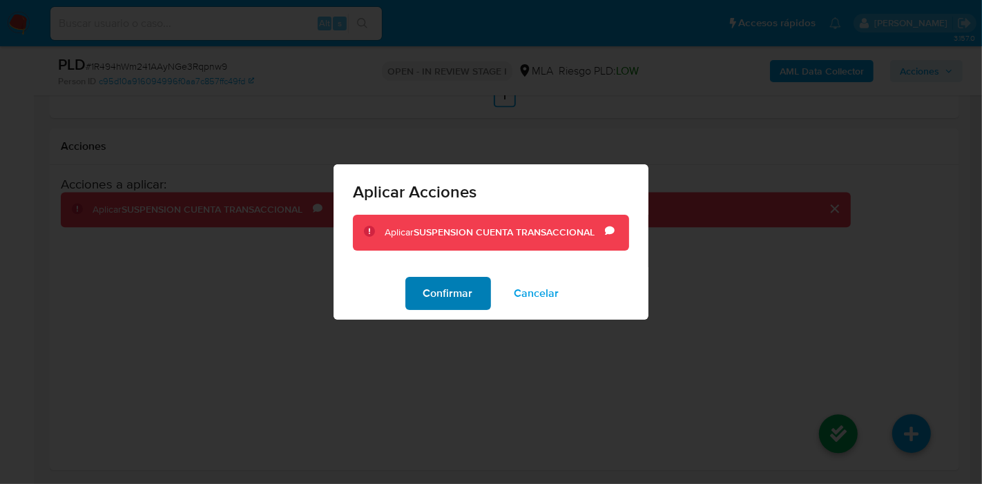
click at [484, 300] on button "Confirmar" at bounding box center [448, 293] width 86 height 33
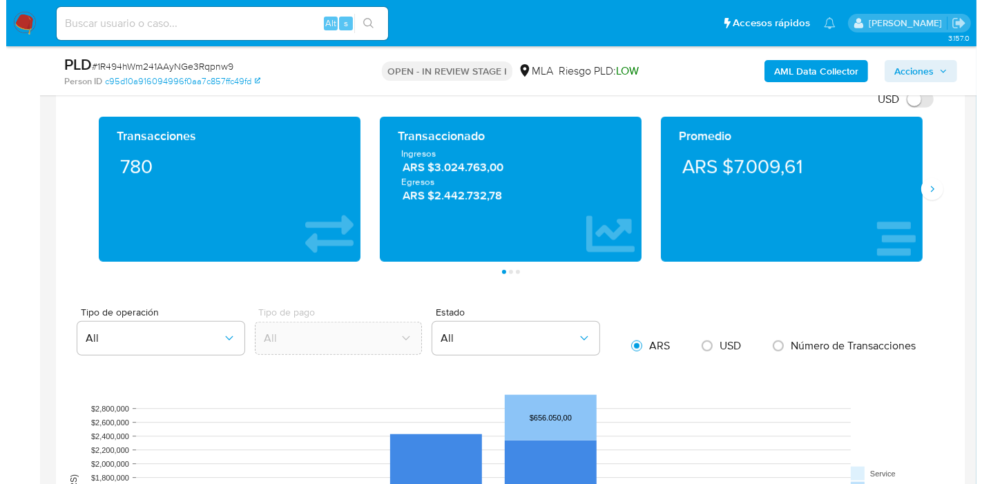
scroll to position [1014, 0]
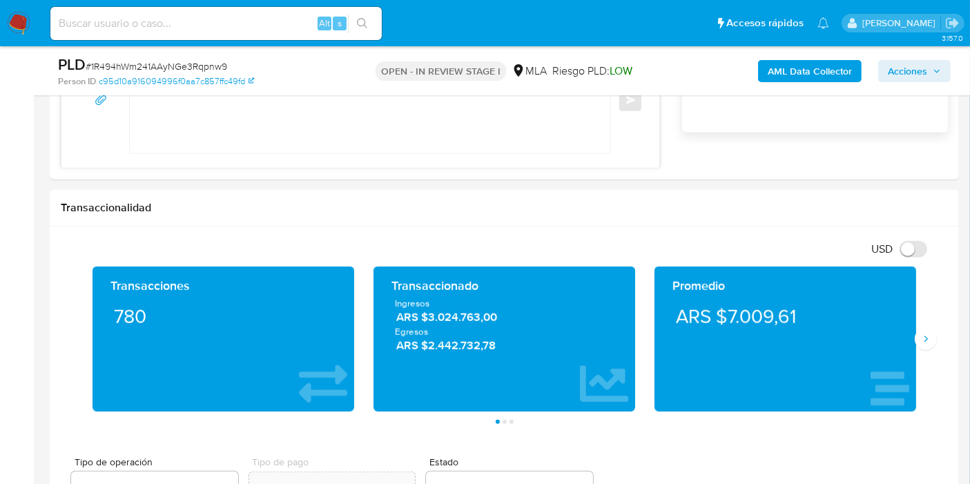
click at [783, 70] on b "AML Data Collector" at bounding box center [810, 71] width 84 height 22
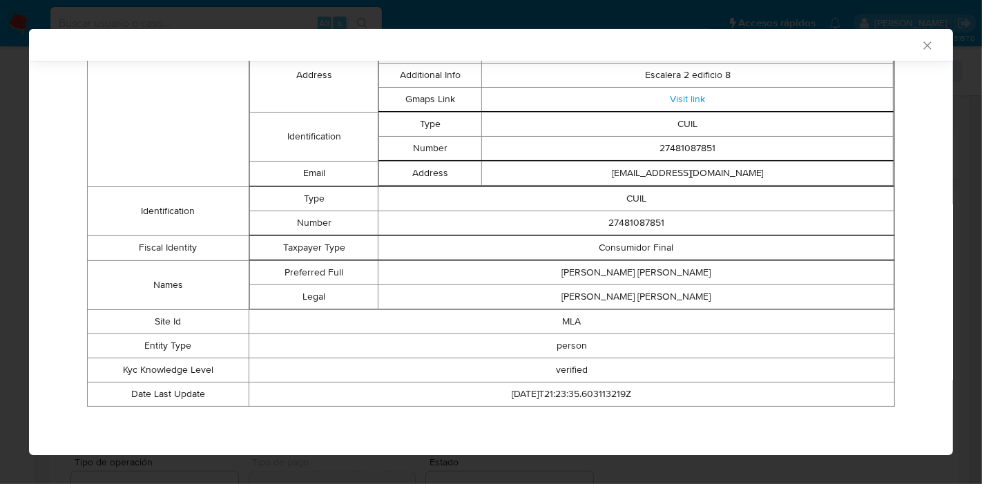
scroll to position [35, 0]
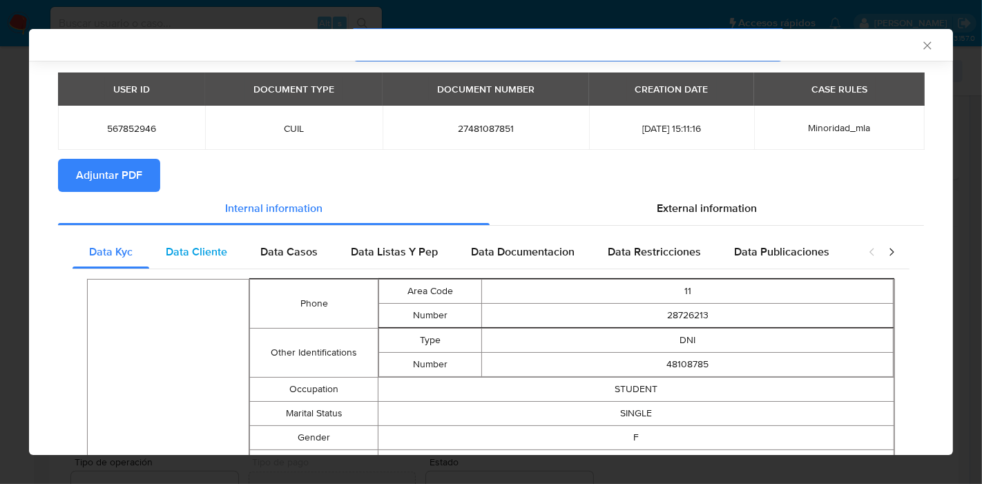
click at [216, 250] on span "Data Cliente" at bounding box center [196, 252] width 61 height 16
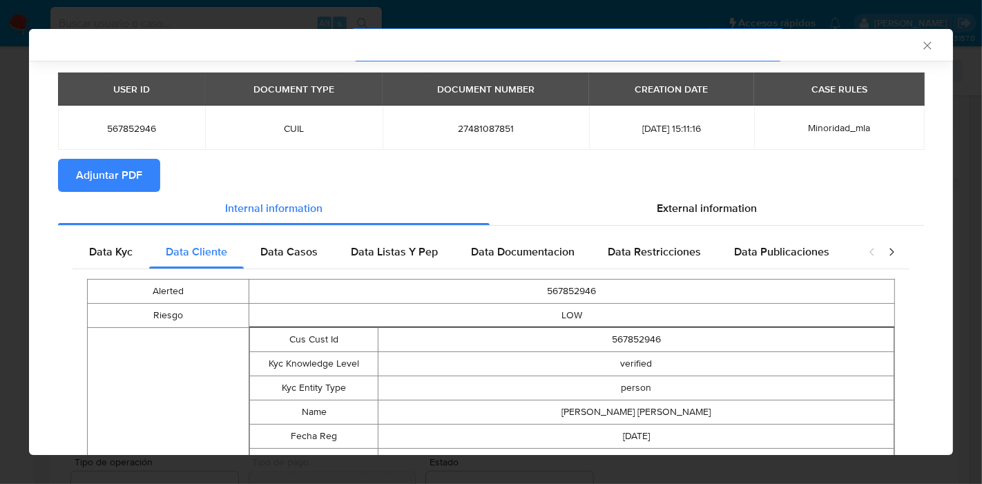
scroll to position [188, 0]
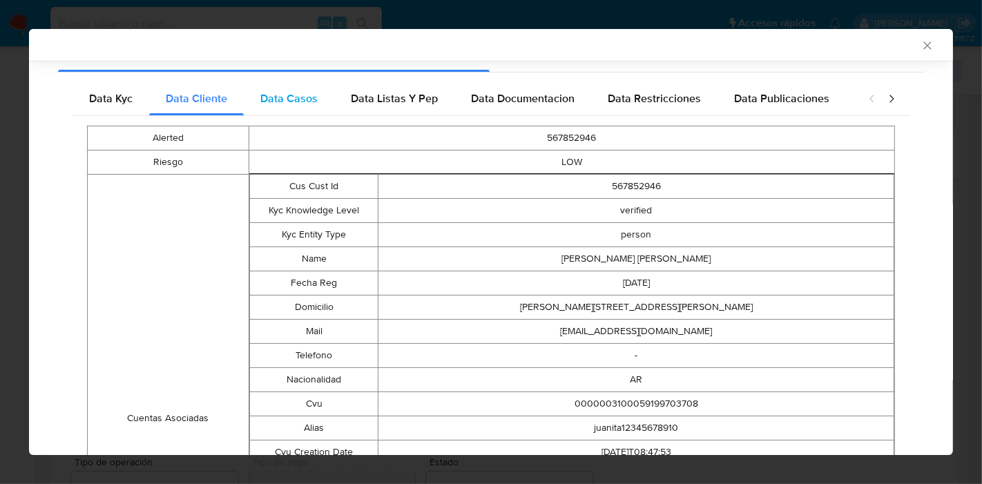
drag, startPoint x: 301, startPoint y: 117, endPoint x: 298, endPoint y: 110, distance: 8.3
click at [300, 117] on div "Alerted 567852946 Riesgo LOW Cuentas Asociadas Cus Cust Id 567852946 Kyc Knowle…" at bounding box center [491, 406] width 837 height 581
click at [298, 109] on div "Data Casos" at bounding box center [289, 98] width 90 height 33
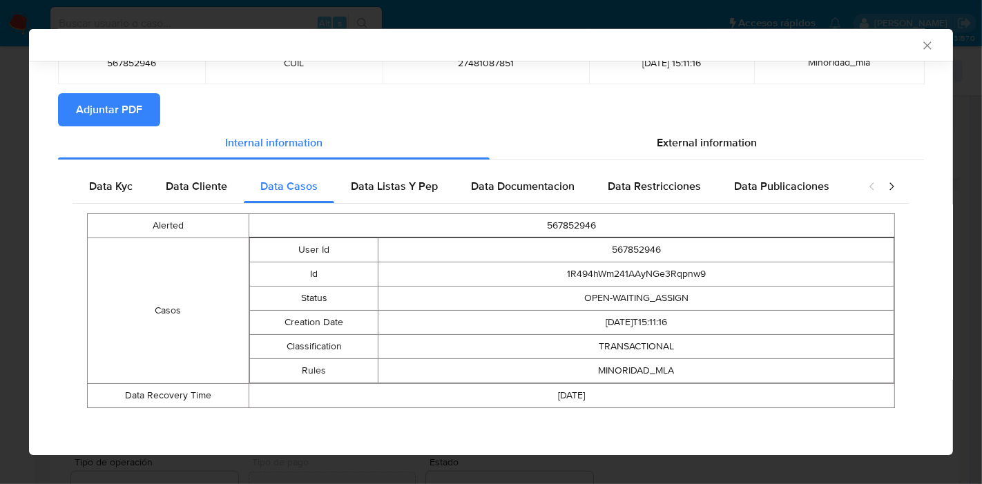
click at [390, 166] on div "Data Kyc Data Cliente Data Casos Data Listas Y Pep Data Documentacion Data Rest…" at bounding box center [491, 293] width 866 height 267
drag, startPoint x: 396, startPoint y: 182, endPoint x: 515, endPoint y: 183, distance: 118.8
click at [396, 182] on span "Data Listas Y Pep" at bounding box center [394, 186] width 87 height 16
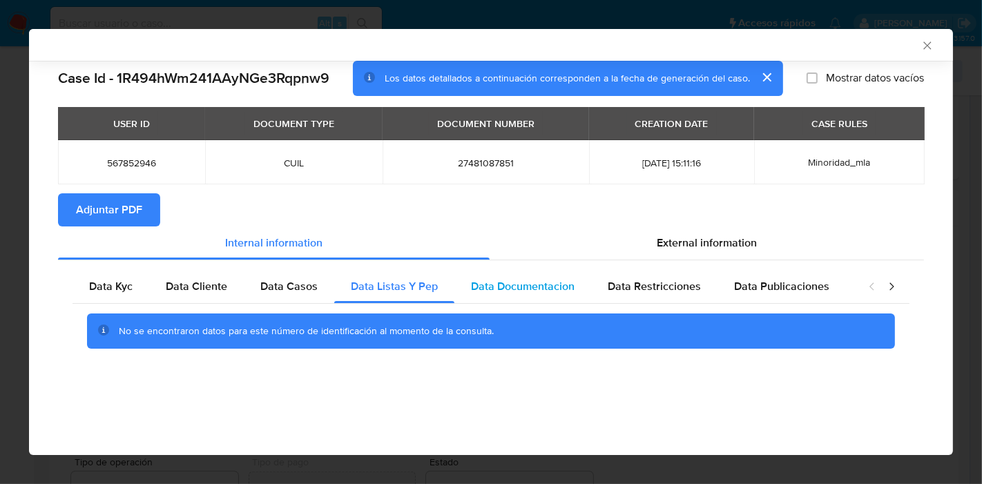
click at [498, 271] on div "Data Documentacion" at bounding box center [522, 286] width 137 height 33
drag, startPoint x: 550, startPoint y: 285, endPoint x: 617, endPoint y: 285, distance: 67.0
click at [551, 285] on span "Data Documentacion" at bounding box center [523, 286] width 104 height 16
drag, startPoint x: 660, startPoint y: 276, endPoint x: 765, endPoint y: 274, distance: 105.7
click at [660, 275] on div "Data Restricciones" at bounding box center [654, 286] width 126 height 33
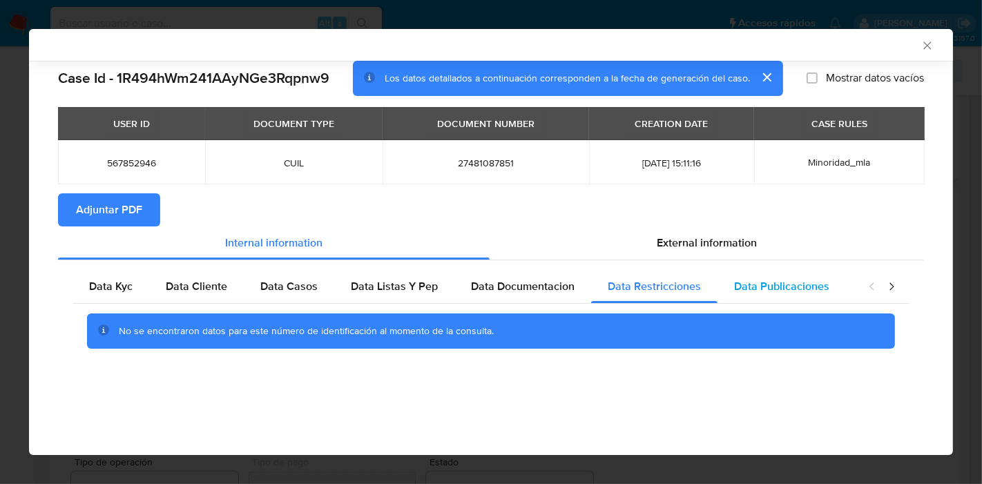
click at [771, 275] on div "Data Publicaciones" at bounding box center [782, 286] width 128 height 33
drag, startPoint x: 919, startPoint y: 281, endPoint x: 898, endPoint y: 285, distance: 21.1
click at [903, 285] on div "Data Kyc Data Cliente Data Casos Data Listas Y Pep Data Documentacion Data Rest…" at bounding box center [491, 314] width 866 height 108
click at [890, 287] on icon "closure-recommendation-modal" at bounding box center [892, 287] width 14 height 14
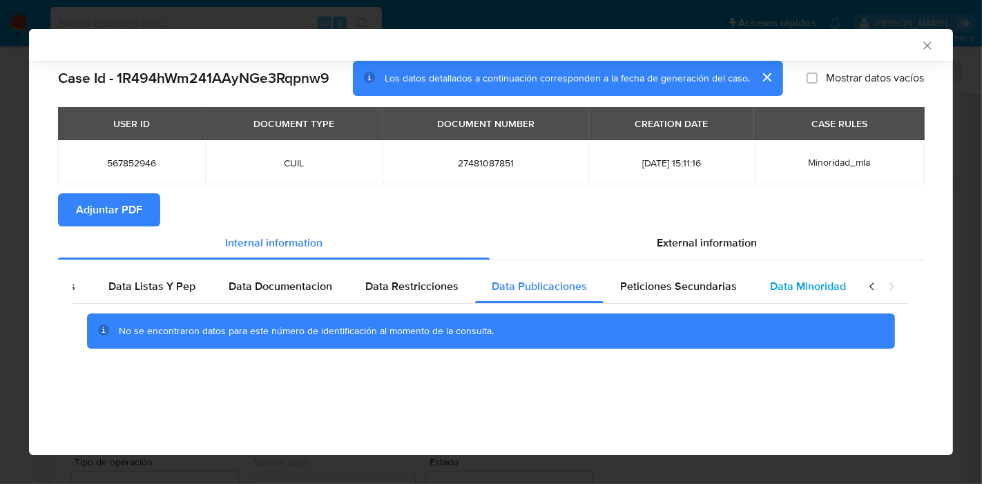
click at [753, 293] on div "Data Minoridad" at bounding box center [807, 286] width 109 height 33
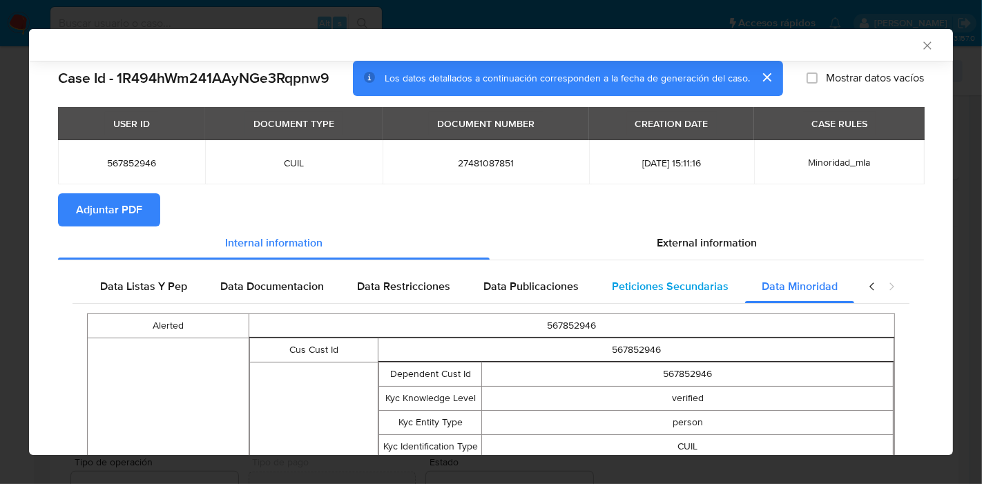
click at [673, 289] on span "Peticiones Secundarias" at bounding box center [670, 286] width 117 height 16
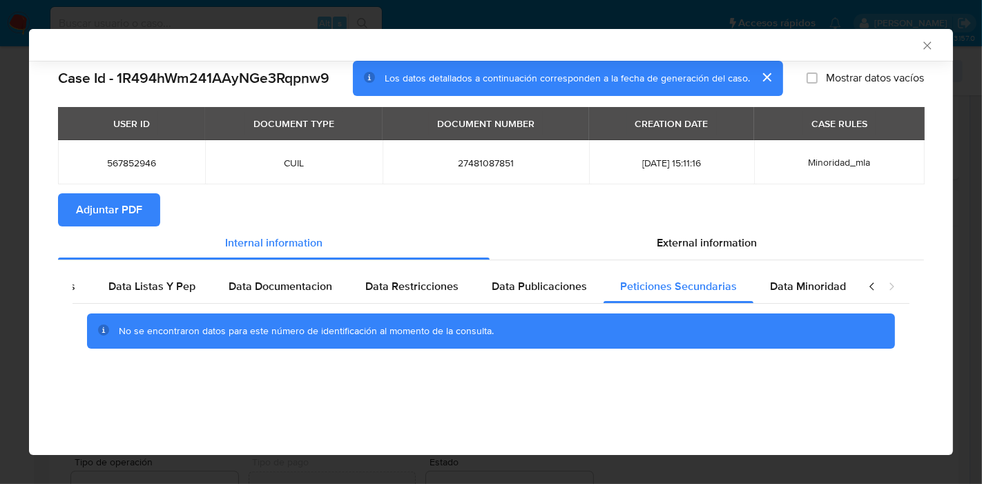
drag, startPoint x: 807, startPoint y: 281, endPoint x: 887, endPoint y: 275, distance: 81.0
click at [809, 281] on span "Data Minoridad" at bounding box center [808, 286] width 76 height 16
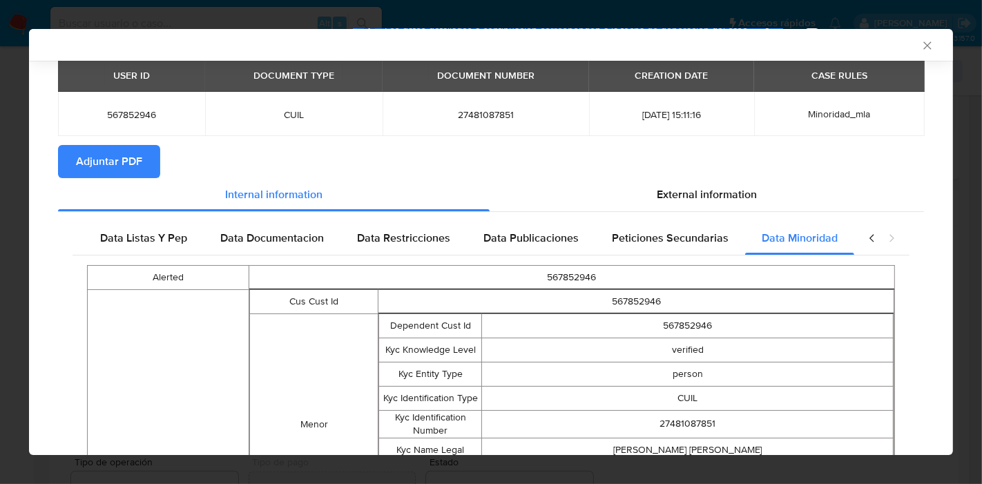
scroll to position [151, 0]
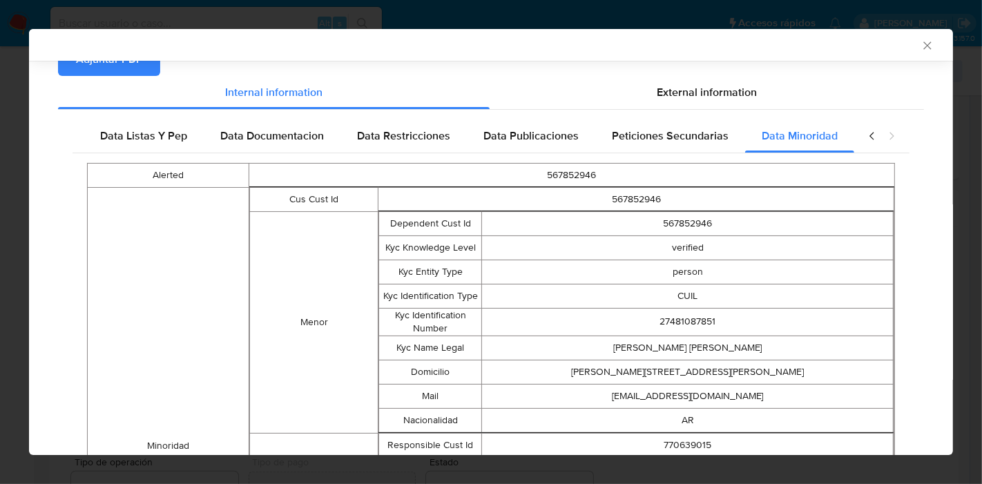
drag, startPoint x: 152, startPoint y: 135, endPoint x: 302, endPoint y: 135, distance: 149.9
click at [160, 135] on span "Data Listas Y Pep" at bounding box center [143, 136] width 87 height 16
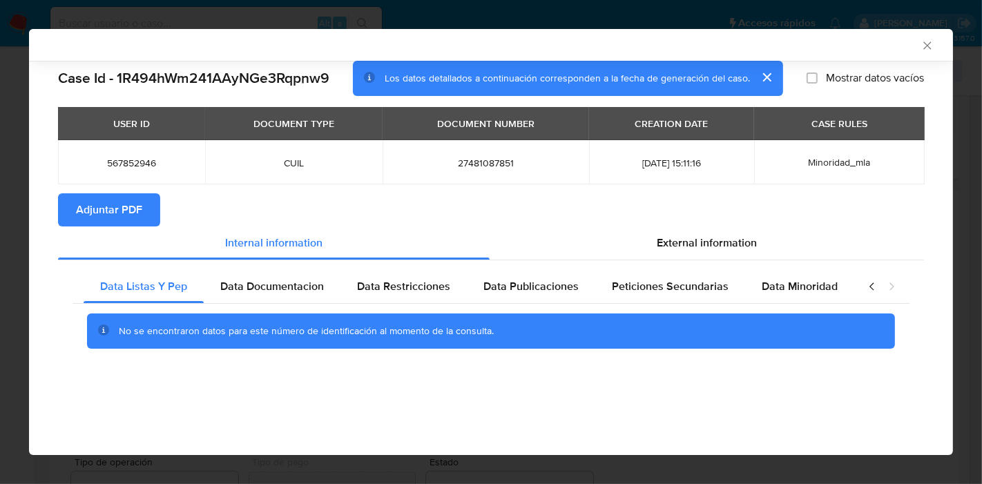
scroll to position [0, 0]
drag, startPoint x: 866, startPoint y: 290, endPoint x: 805, endPoint y: 289, distance: 60.8
click at [867, 289] on icon "closure-recommendation-modal" at bounding box center [872, 287] width 14 height 14
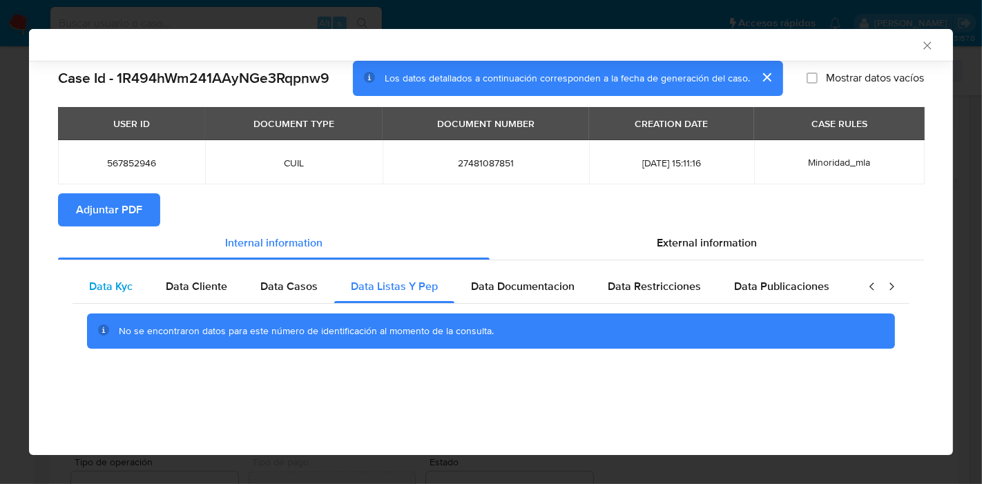
click at [102, 295] on div "Data Kyc" at bounding box center [111, 286] width 77 height 33
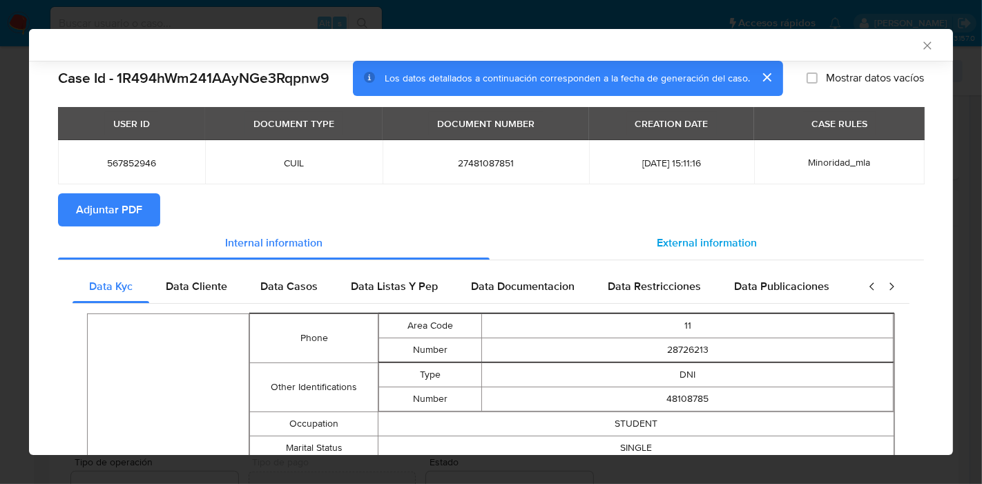
click at [740, 249] on span "External information" at bounding box center [707, 243] width 100 height 16
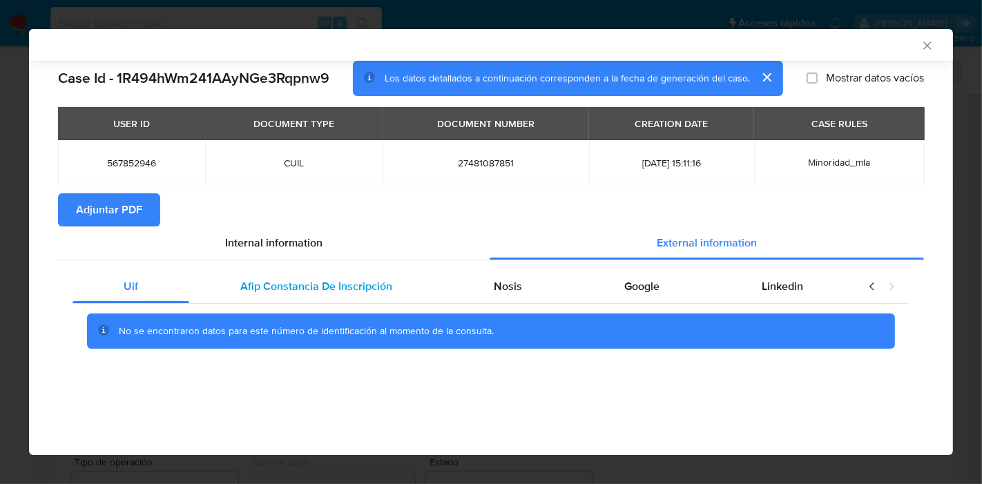
click at [332, 296] on div "Afip Constancia De Inscripción" at bounding box center [316, 286] width 254 height 33
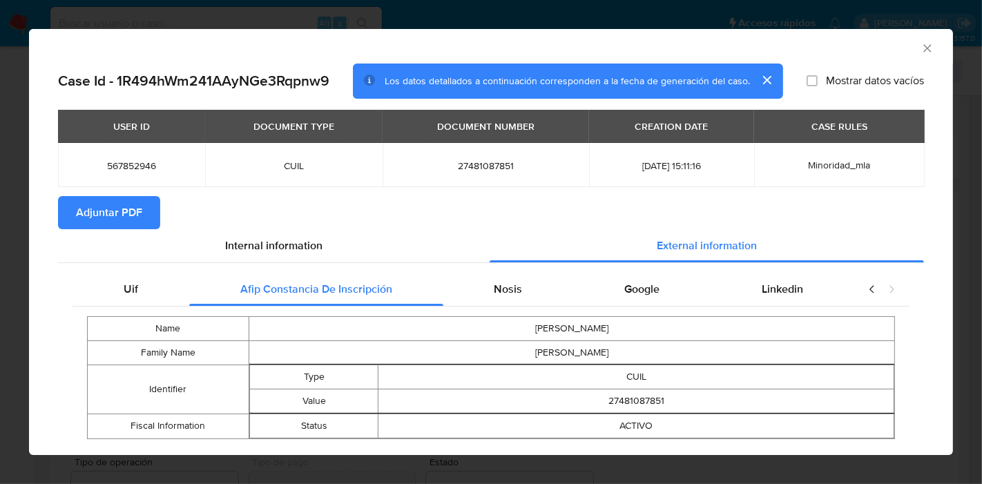
scroll to position [31, 0]
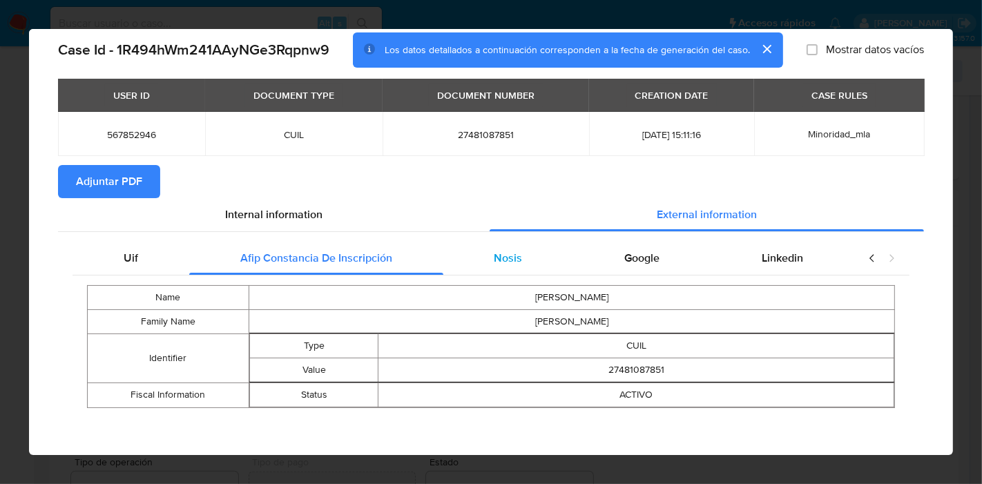
click at [505, 250] on span "Nosis" at bounding box center [508, 258] width 28 height 16
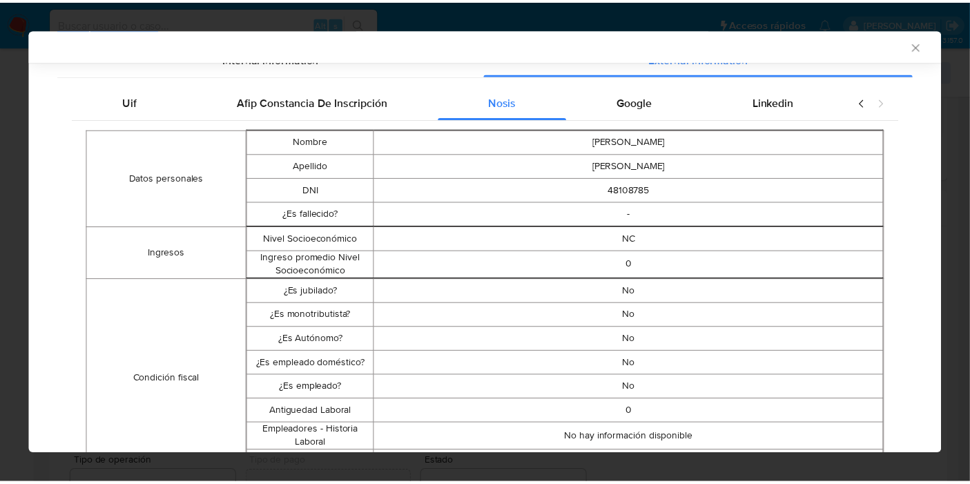
scroll to position [0, 0]
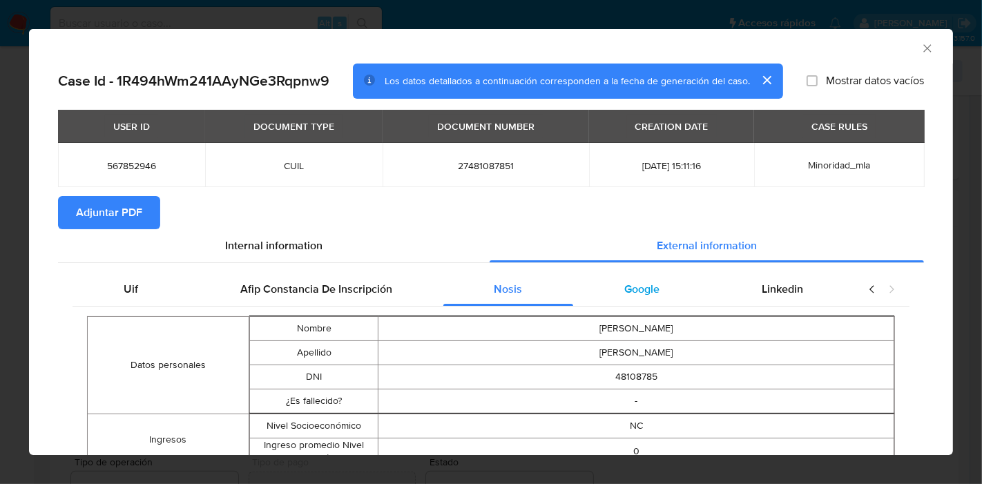
drag, startPoint x: 653, startPoint y: 296, endPoint x: 794, endPoint y: 291, distance: 141.0
click at [677, 295] on div "Google" at bounding box center [641, 289] width 137 height 33
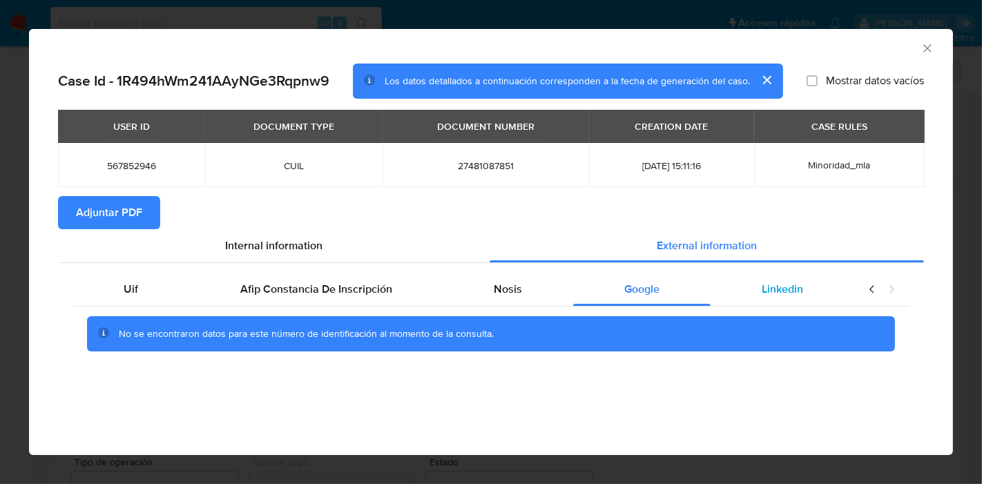
drag, startPoint x: 794, startPoint y: 291, endPoint x: 838, endPoint y: 287, distance: 43.7
click at [798, 291] on span "Linkedin" at bounding box center [782, 289] width 41 height 16
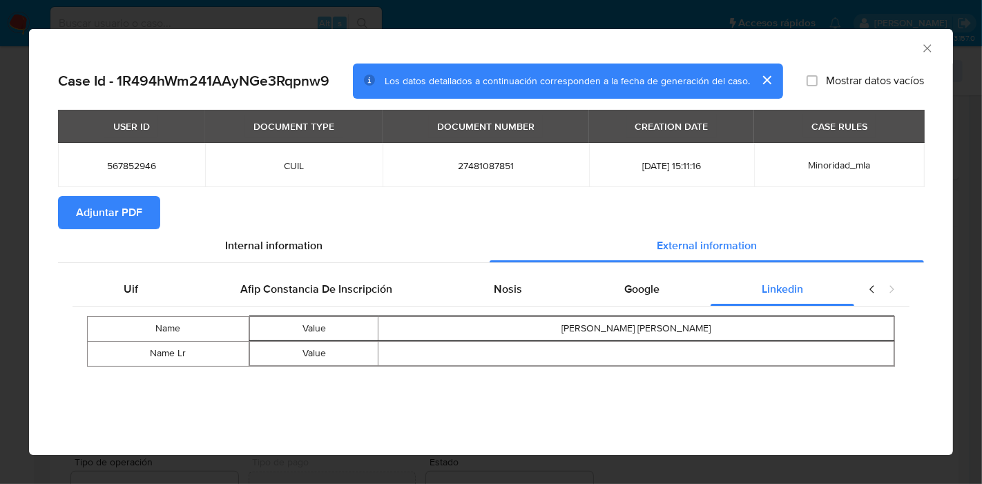
click at [876, 291] on icon "closure-recommendation-modal" at bounding box center [872, 289] width 14 height 14
drag, startPoint x: 136, startPoint y: 285, endPoint x: 274, endPoint y: 273, distance: 138.6
click at [139, 287] on div "Uif" at bounding box center [131, 289] width 117 height 33
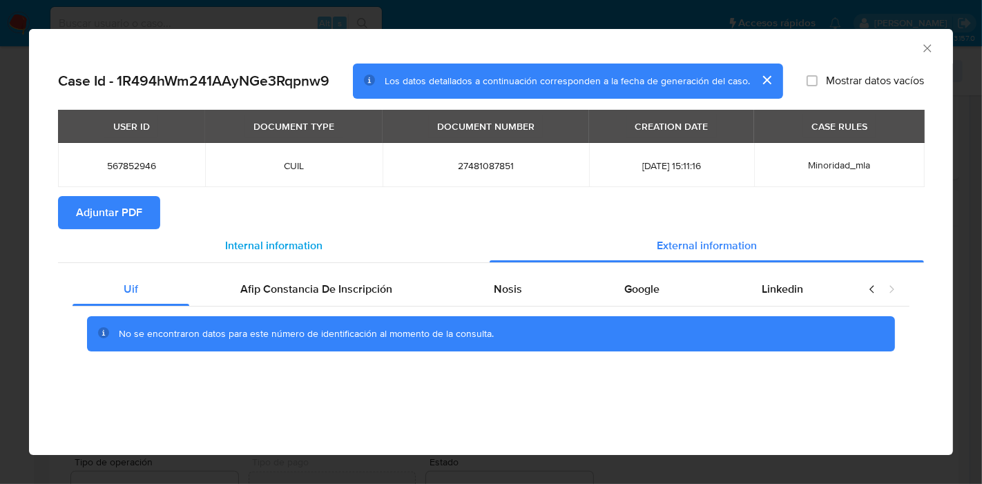
drag, startPoint x: 306, startPoint y: 253, endPoint x: 171, endPoint y: 237, distance: 135.7
click at [294, 257] on div "Internal information" at bounding box center [274, 245] width 432 height 33
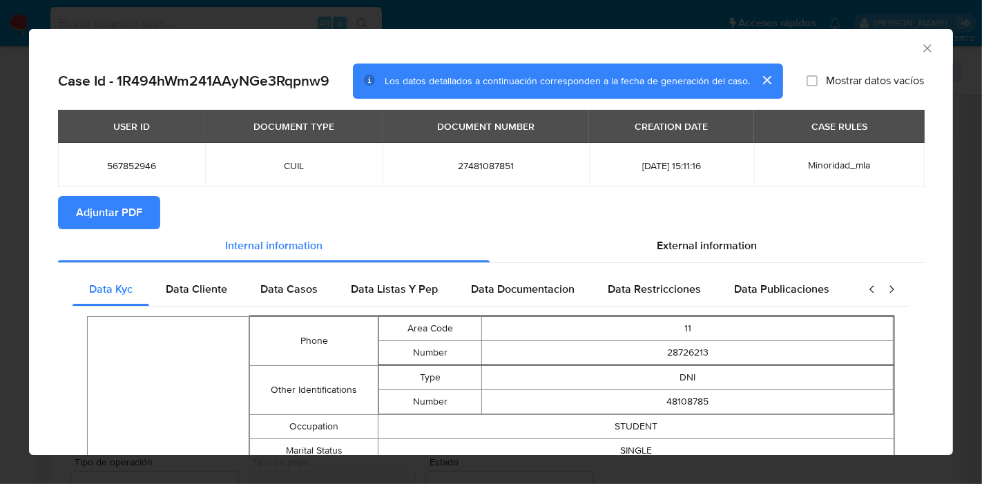
click at [118, 205] on span "Adjuntar PDF" at bounding box center [109, 213] width 66 height 30
click at [0, 190] on div "AML Data Collector Case Id - 1R494hWm241AAyNGe3Rqpnw9 Los datos detallados a co…" at bounding box center [491, 242] width 982 height 484
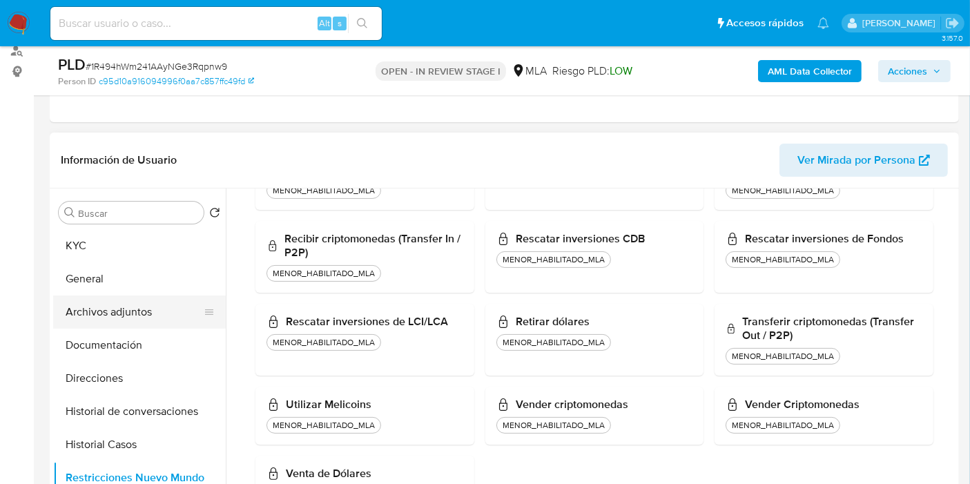
click at [148, 316] on button "Archivos adjuntos" at bounding box center [134, 312] width 162 height 33
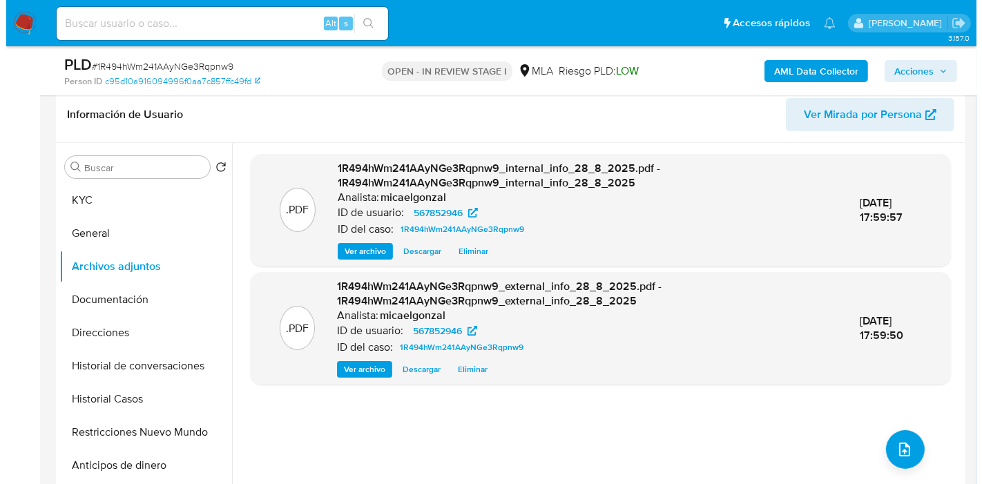
scroll to position [247, 0]
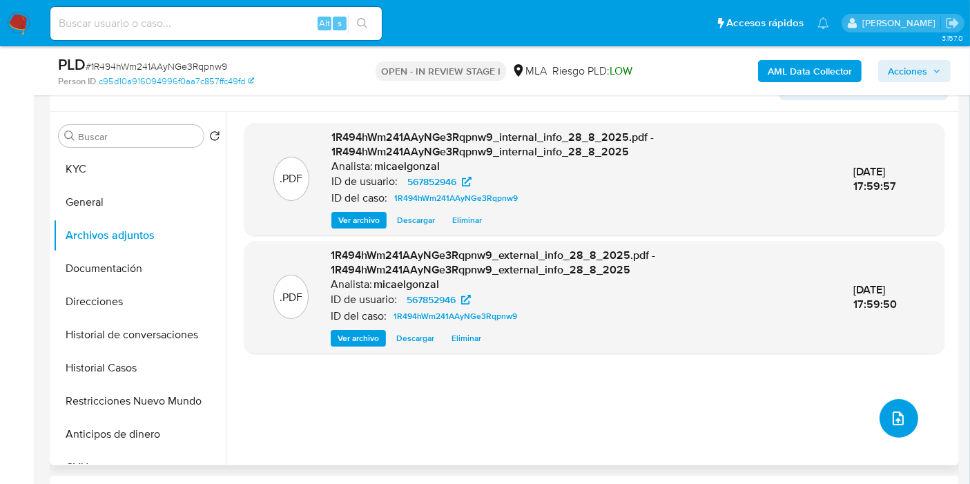
click at [890, 403] on button "upload-file" at bounding box center [899, 418] width 39 height 39
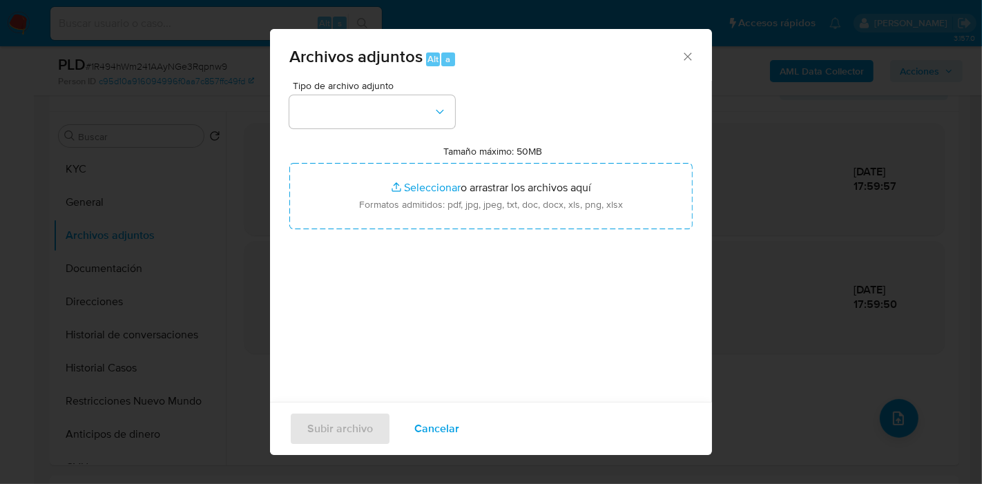
click at [344, 130] on div "Tipo de archivo adjunto Tamaño máximo: 50MB Seleccionar archivos Seleccionar o …" at bounding box center [490, 244] width 403 height 326
click at [385, 113] on button "button" at bounding box center [372, 111] width 166 height 33
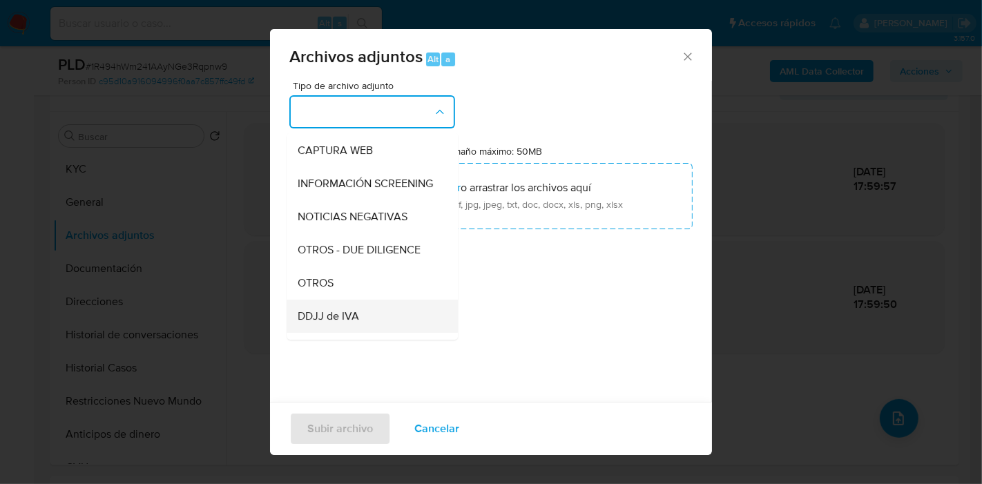
scroll to position [230, 0]
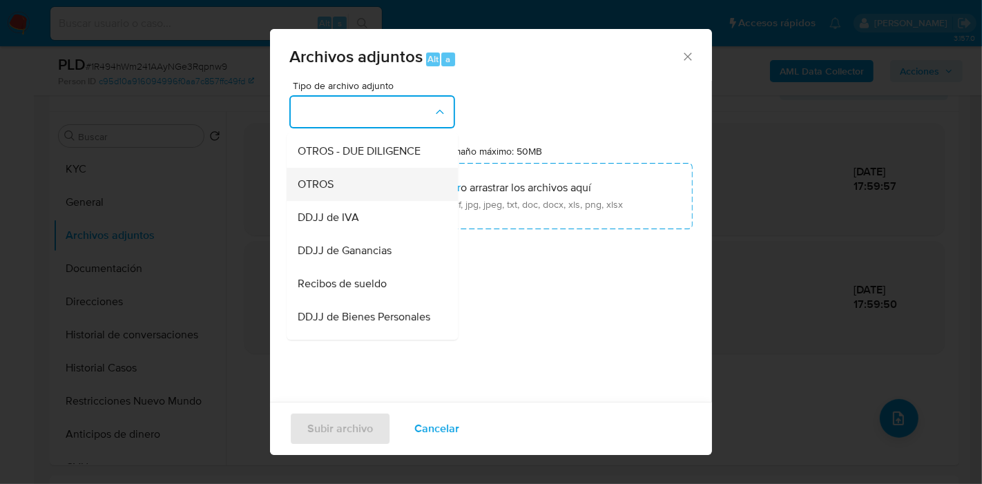
click at [371, 196] on div "OTROS" at bounding box center [368, 184] width 141 height 33
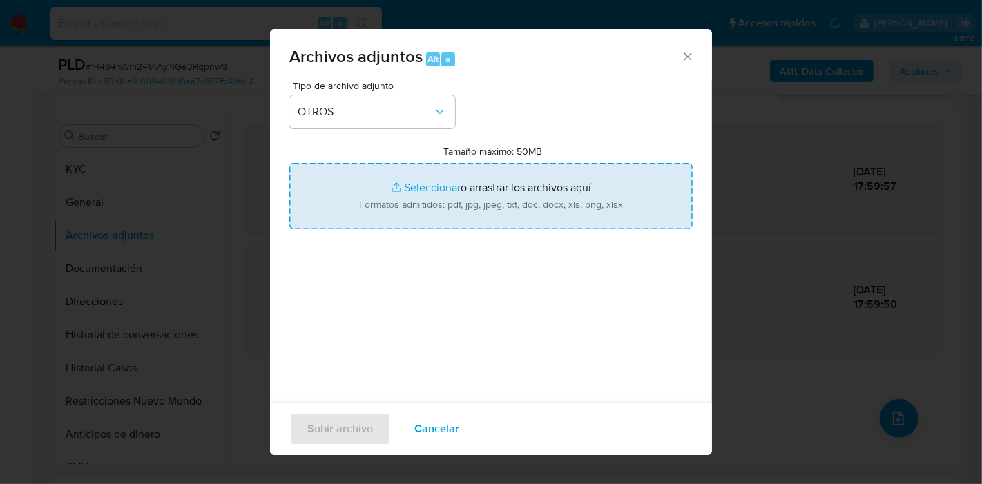
click at [421, 186] on input "Tamaño máximo: 50MB Seleccionar archivos" at bounding box center [490, 196] width 403 height 66
type input "C:\fakepath\Movimientos de Nair Geraldine Arce.xlsx"
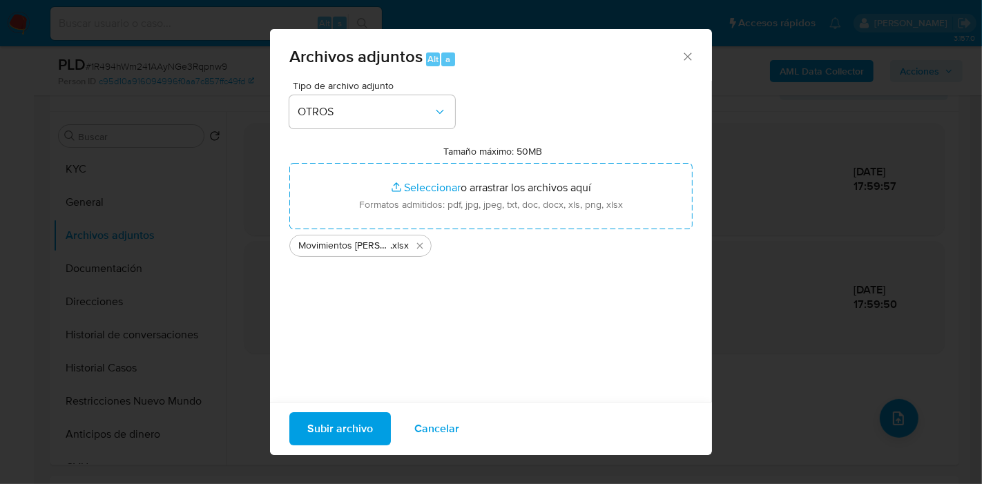
click at [318, 423] on span "Subir archivo" at bounding box center [340, 429] width 66 height 30
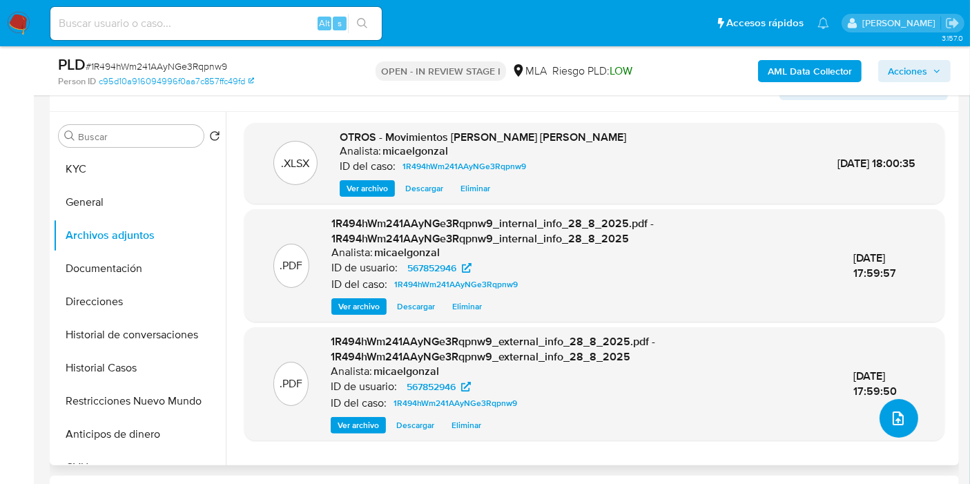
click at [907, 428] on button "upload-file" at bounding box center [899, 418] width 39 height 39
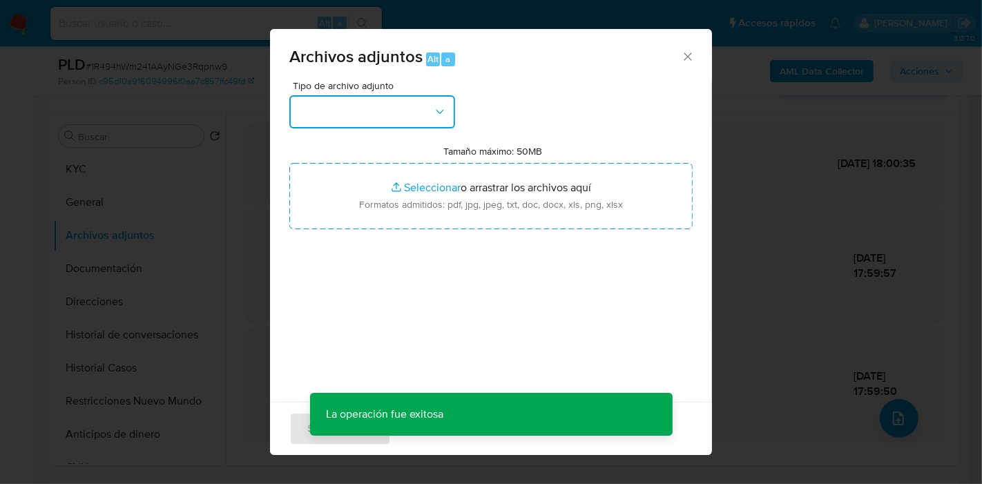
click at [390, 123] on button "button" at bounding box center [372, 111] width 166 height 33
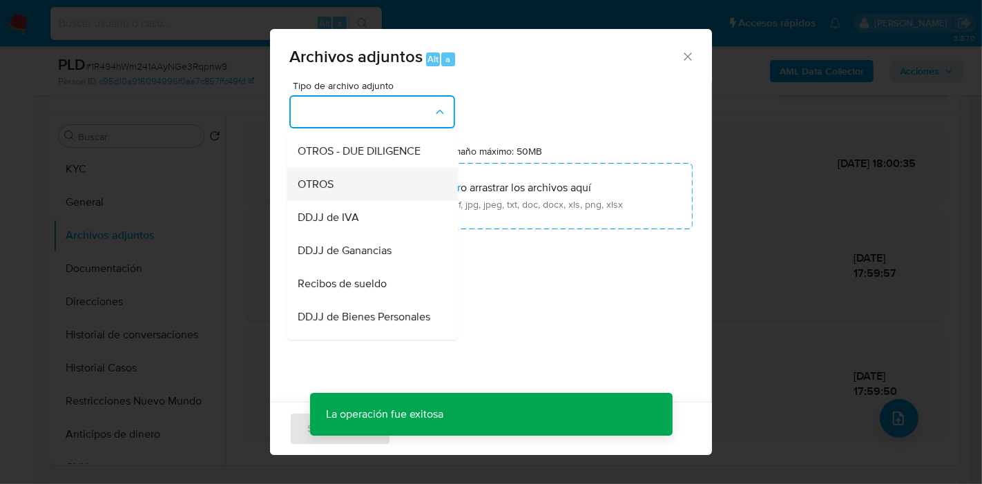
click at [389, 198] on div "OTROS" at bounding box center [368, 184] width 141 height 33
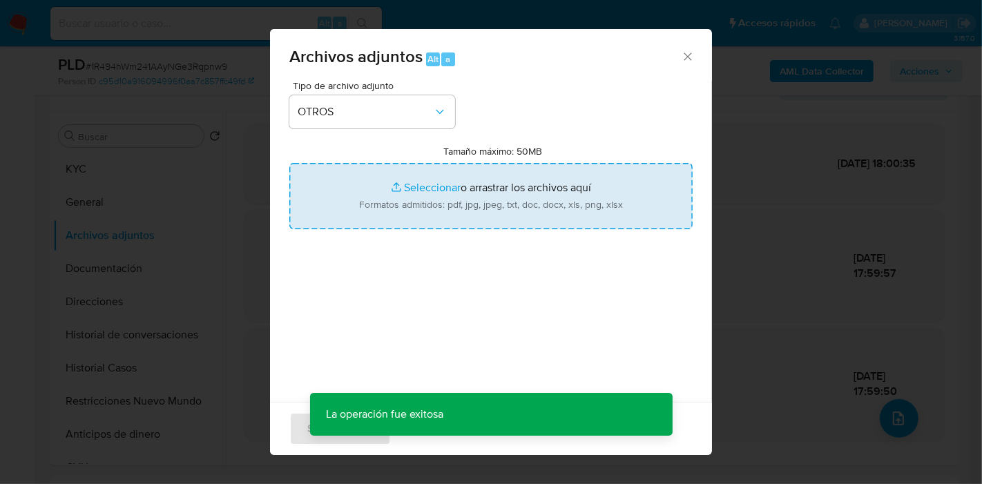
click at [509, 178] on input "Tamaño máximo: 50MB Seleccionar archivos" at bounding box center [490, 196] width 403 height 66
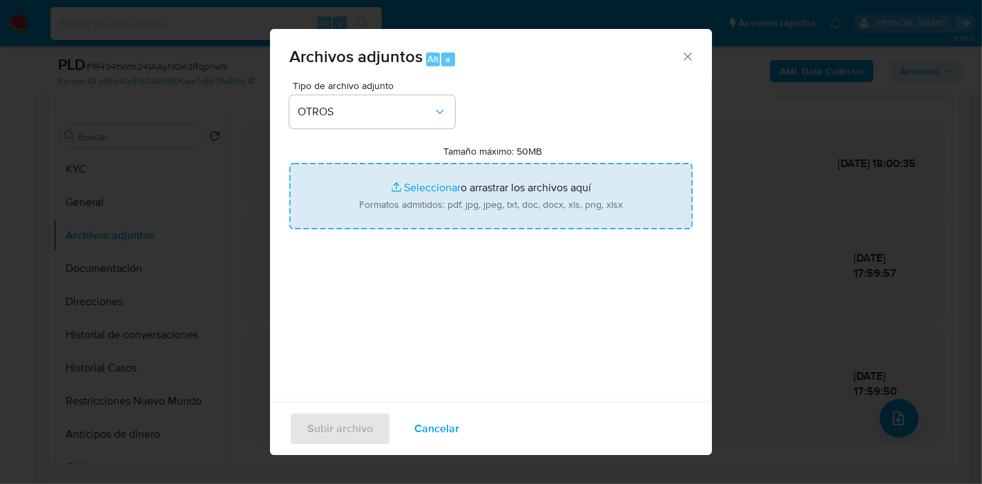
type input "C:\fakepath\Caselog 1R494hWm241AAyNGe3Rqpnw9_2025_08_18_16_54_16.docx"
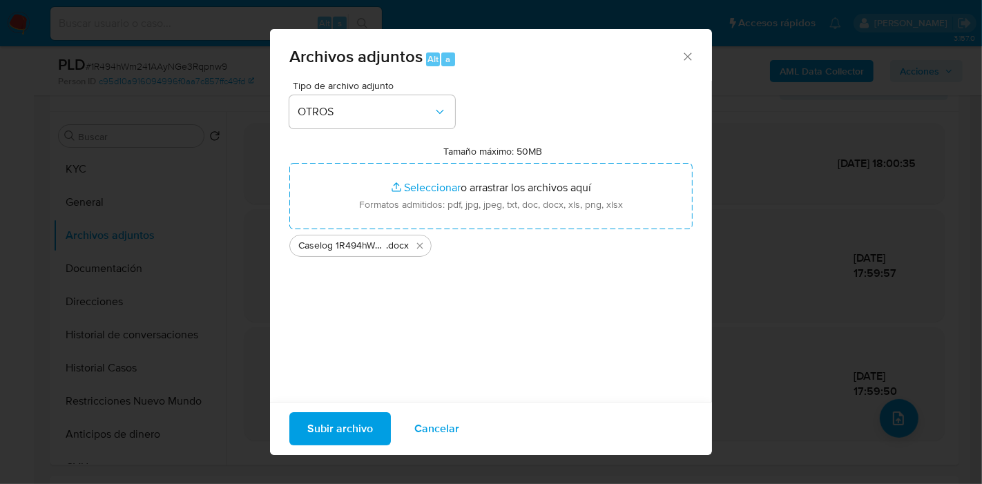
click at [328, 431] on span "Subir archivo" at bounding box center [340, 429] width 66 height 30
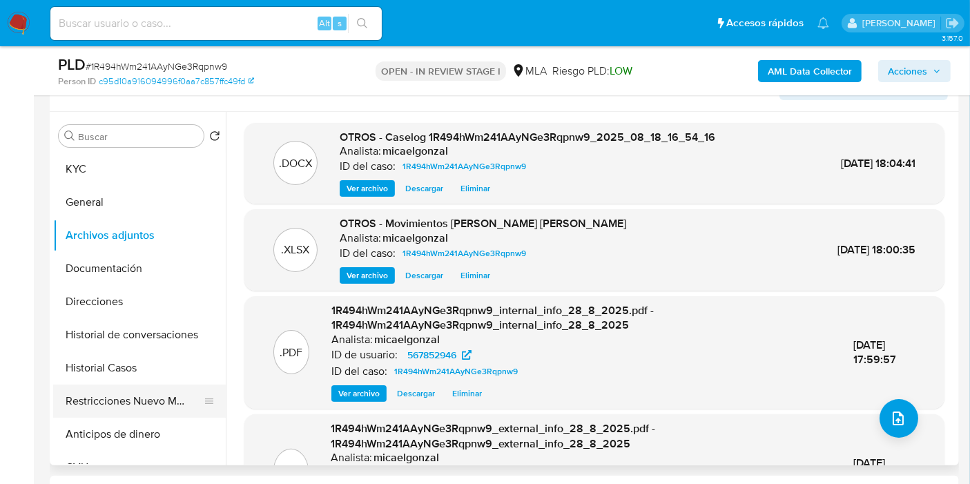
click at [144, 413] on button "Restricciones Nuevo Mundo" at bounding box center [134, 401] width 162 height 33
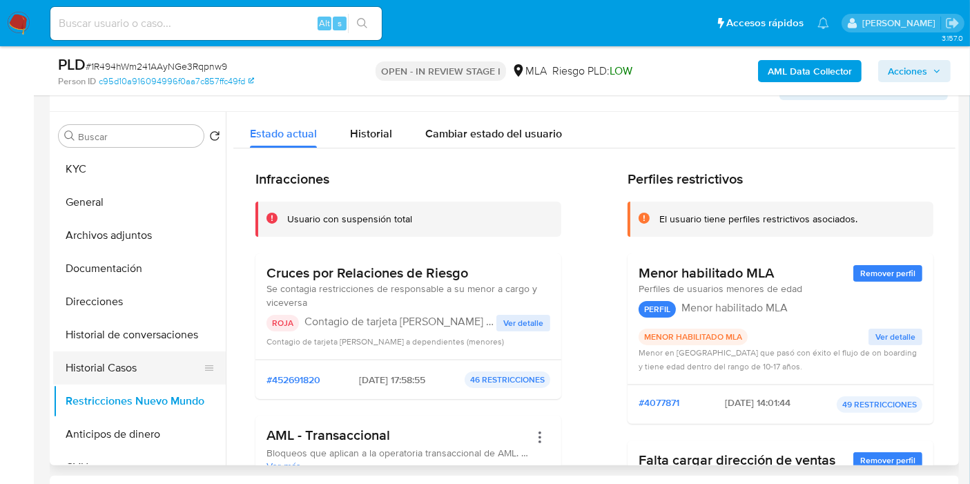
click at [132, 374] on button "Historial Casos" at bounding box center [134, 368] width 162 height 33
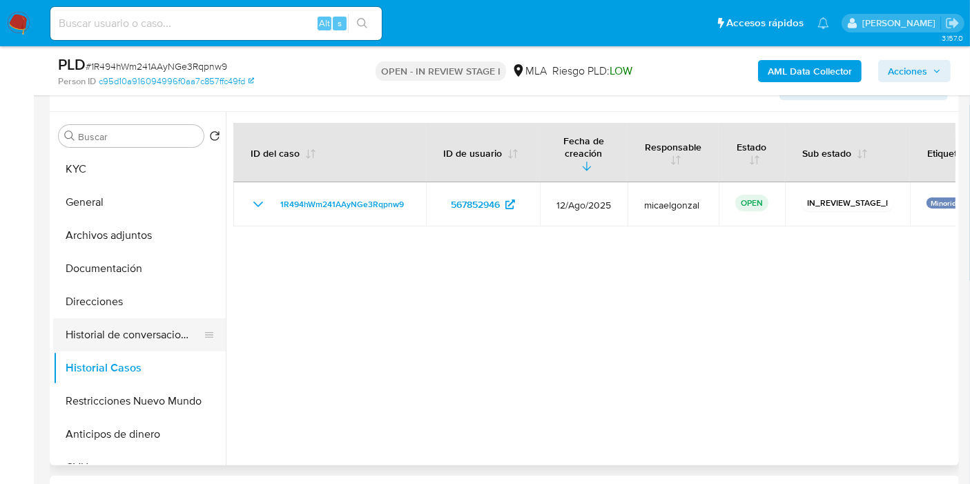
click at [143, 336] on button "Historial de conversaciones" at bounding box center [134, 334] width 162 height 33
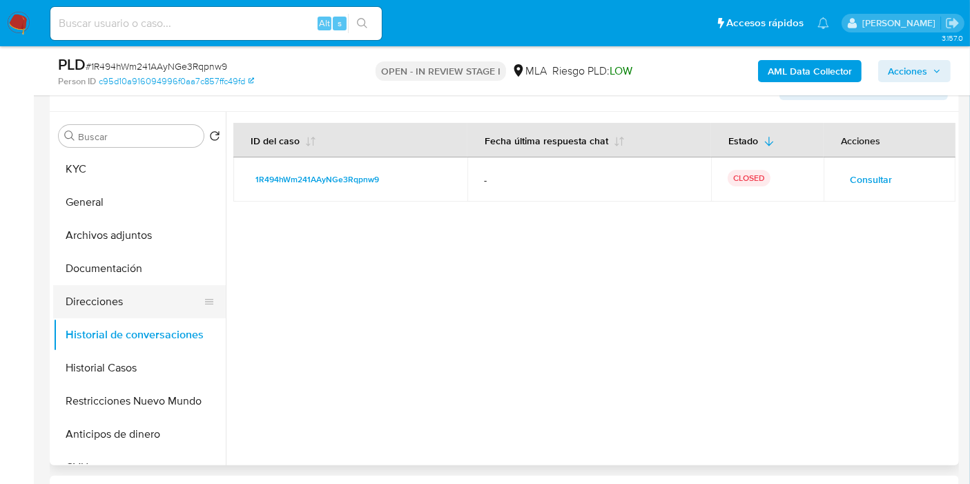
click at [156, 288] on button "Direcciones" at bounding box center [134, 301] width 162 height 33
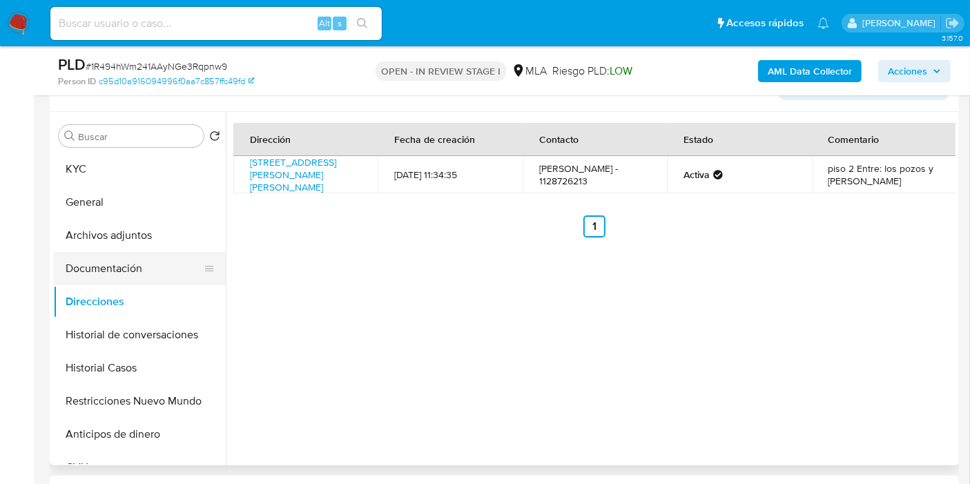
click at [160, 278] on button "Documentación" at bounding box center [134, 268] width 162 height 33
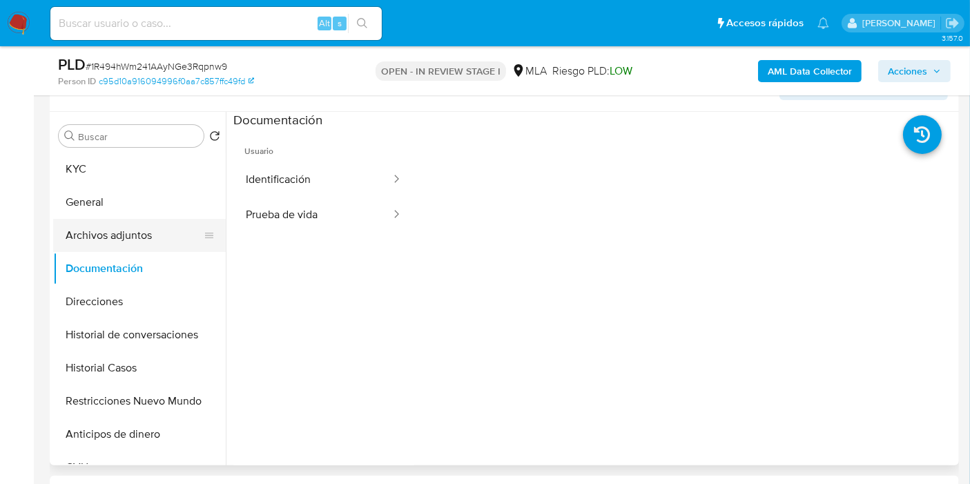
click at [153, 229] on button "Archivos adjuntos" at bounding box center [134, 235] width 162 height 33
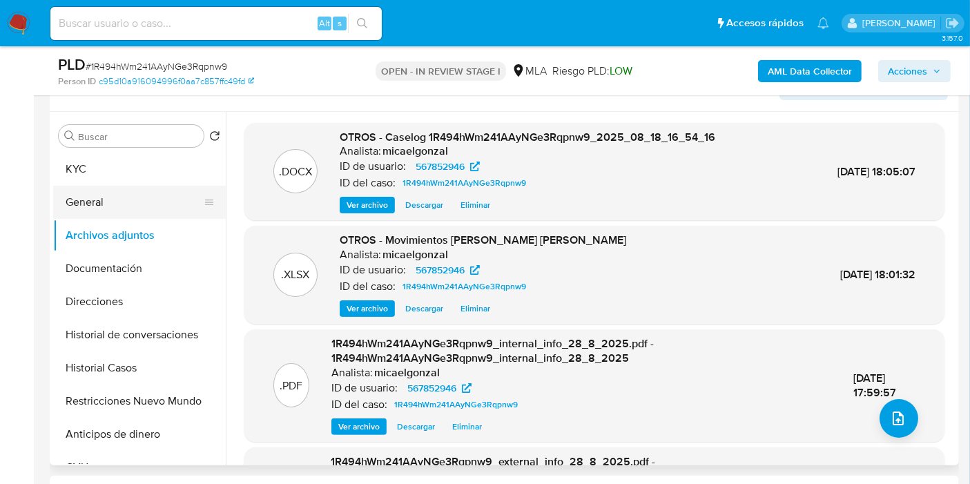
click at [143, 204] on button "General" at bounding box center [134, 202] width 162 height 33
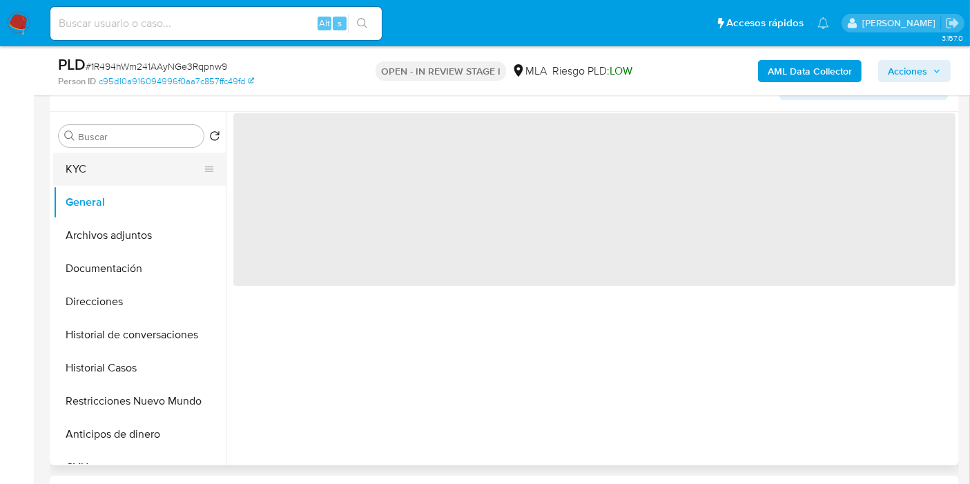
click at [160, 159] on button "KYC" at bounding box center [134, 169] width 162 height 33
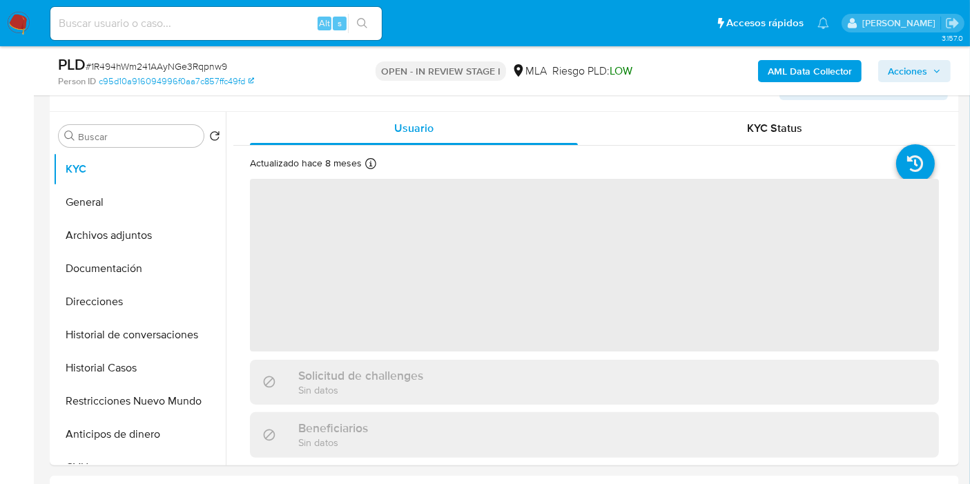
click at [915, 66] on span "Acciones" at bounding box center [907, 71] width 39 height 22
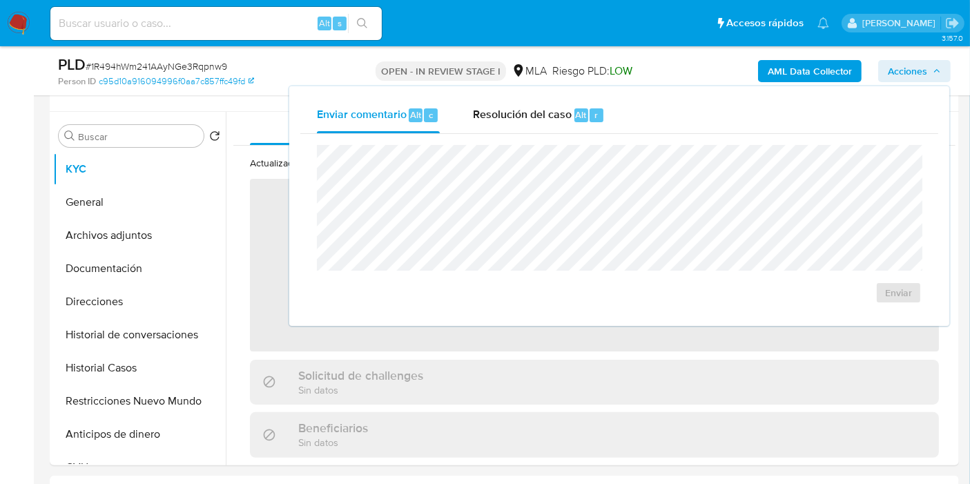
click at [487, 76] on p "OPEN - IN REVIEW STAGE I" at bounding box center [441, 70] width 131 height 19
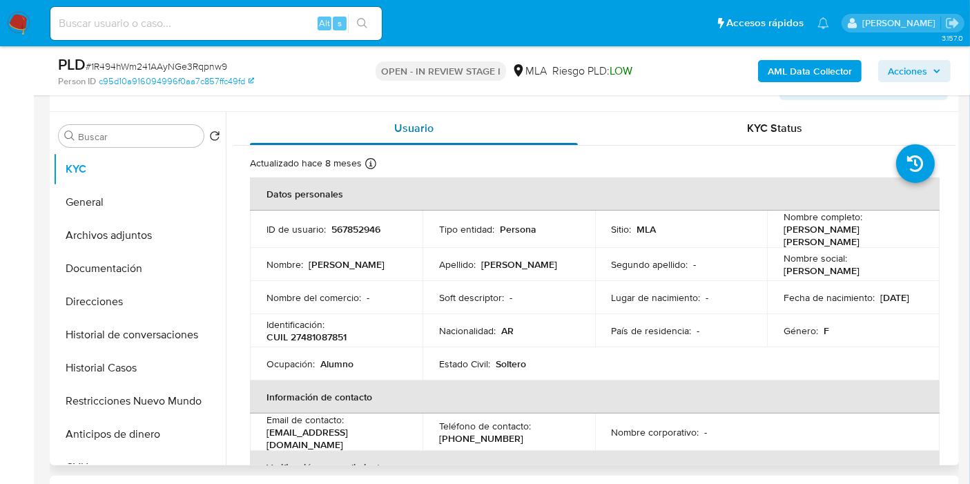
click at [515, 115] on div "Usuario" at bounding box center [414, 128] width 328 height 33
click at [890, 69] on span "Acciones" at bounding box center [907, 71] width 39 height 22
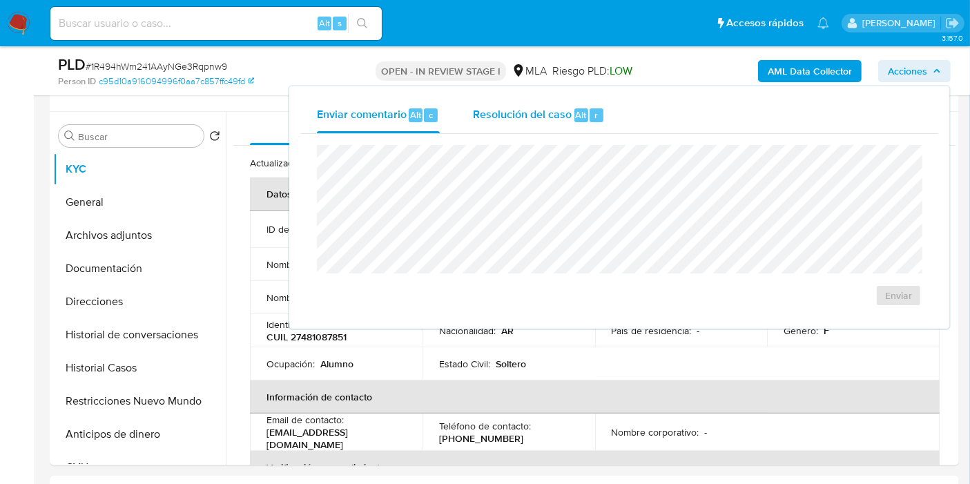
click at [539, 128] on div "Resolución del caso Alt r" at bounding box center [539, 115] width 132 height 36
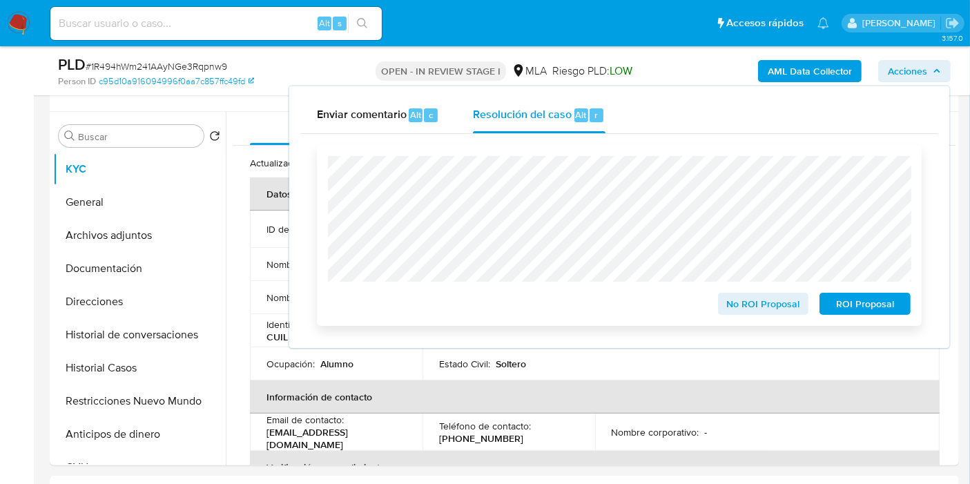
click at [881, 296] on span "ROI Proposal" at bounding box center [865, 303] width 72 height 19
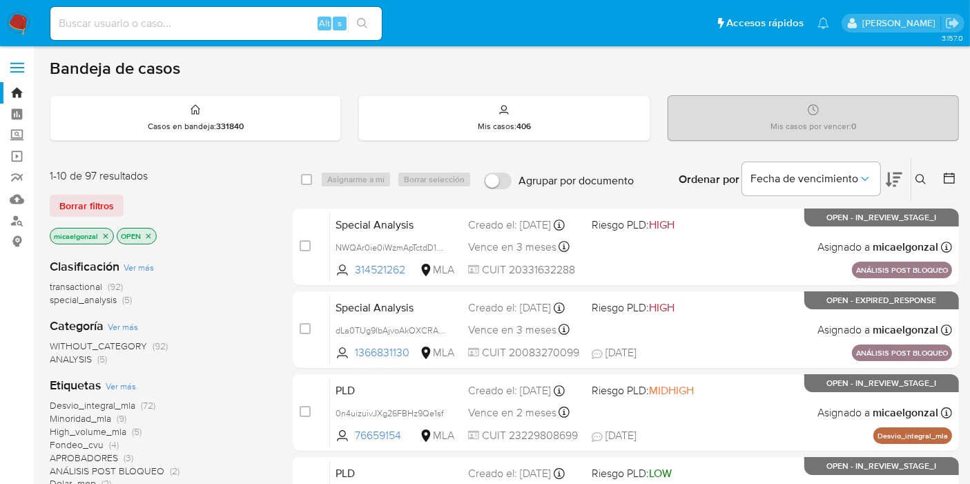
click at [258, 15] on input at bounding box center [216, 24] width 332 height 18
paste input "faYLcVdNXEpCPv6OviELCXln"
type input "faYLcVdNXEpCPv6OviELCXln"
click at [365, 22] on icon "search-icon" at bounding box center [362, 23] width 11 height 11
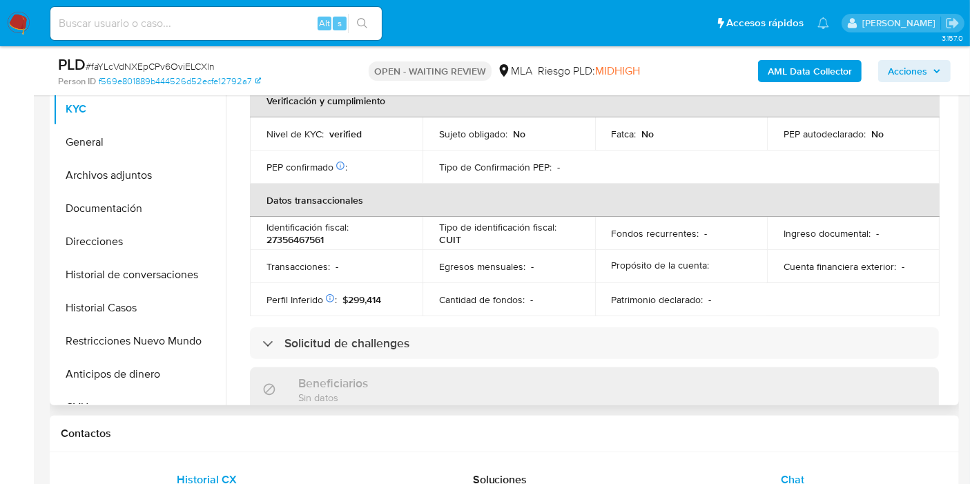
scroll to position [633, 0]
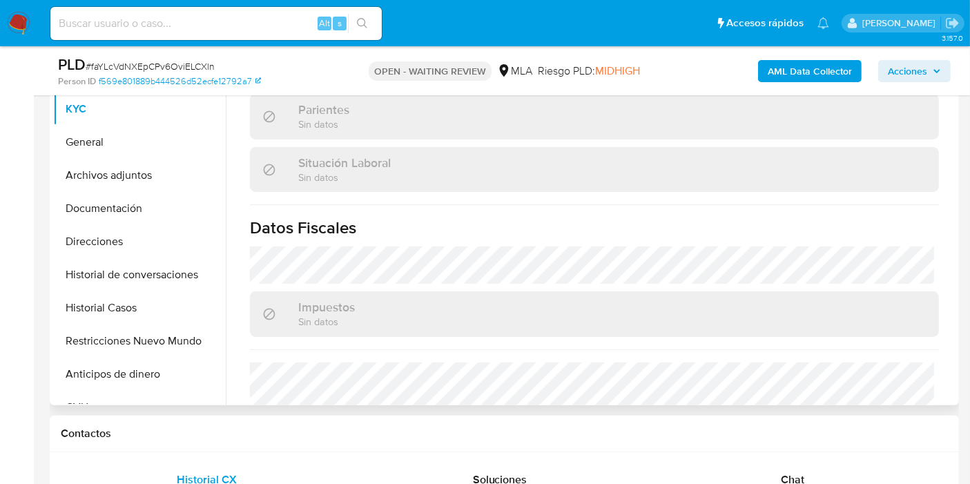
drag, startPoint x: 810, startPoint y: 468, endPoint x: 766, endPoint y: 430, distance: 58.3
click at [811, 470] on div "Chat" at bounding box center [793, 479] width 260 height 33
select select "10"
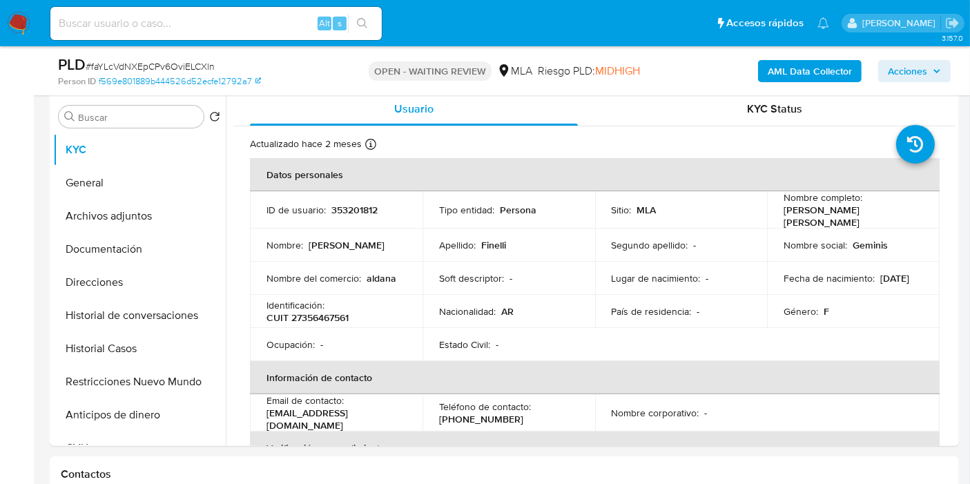
scroll to position [153, 0]
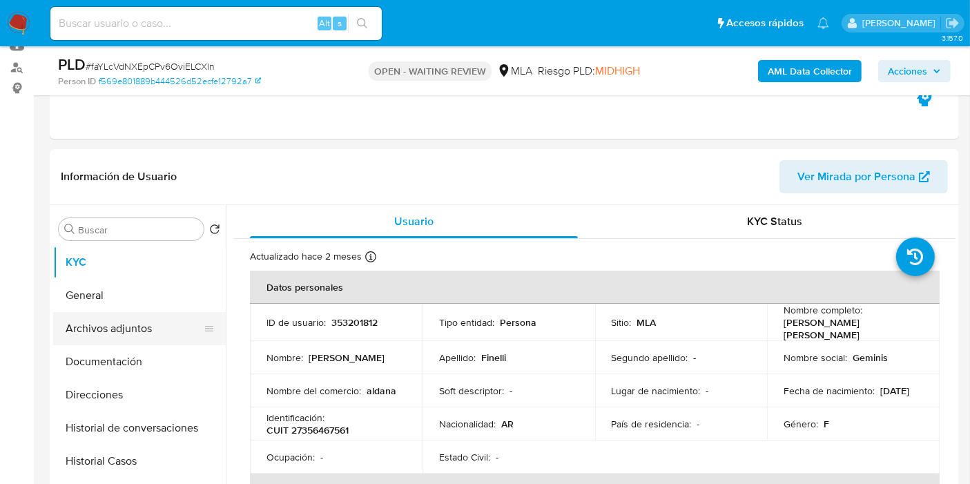
click at [131, 312] on button "Archivos adjuntos" at bounding box center [134, 328] width 162 height 33
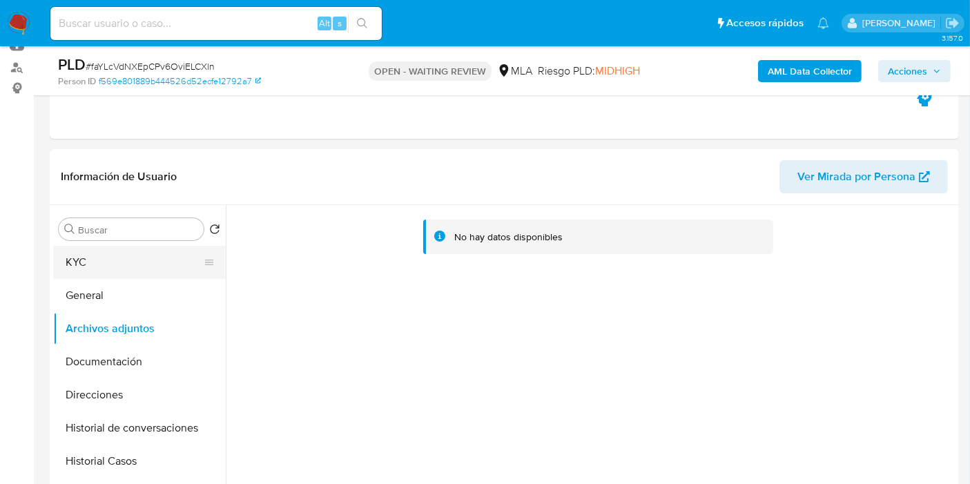
click at [156, 269] on button "KYC" at bounding box center [134, 262] width 162 height 33
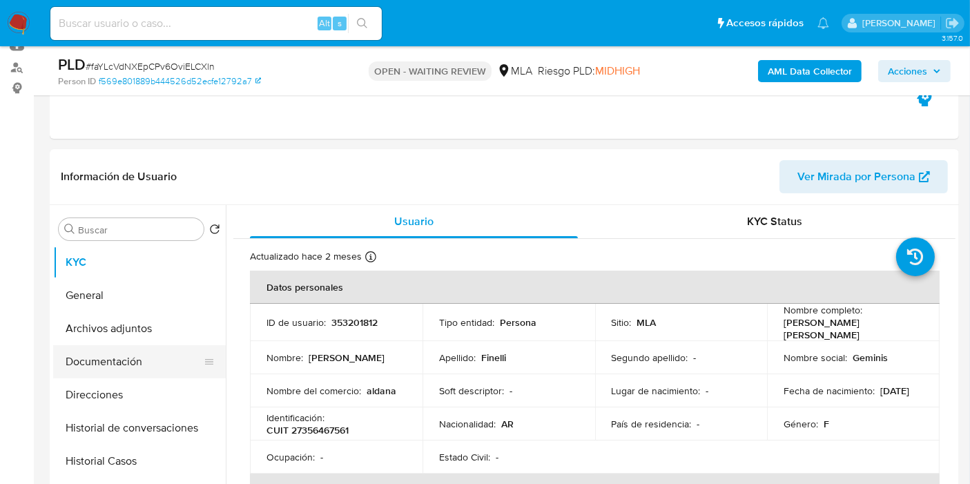
click at [153, 353] on button "Documentación" at bounding box center [134, 361] width 162 height 33
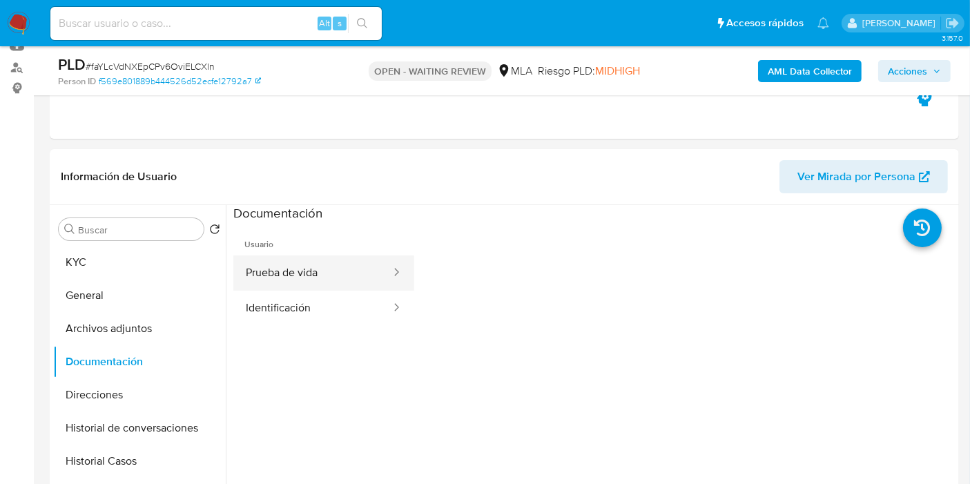
click at [278, 287] on button "Prueba de vida" at bounding box center [312, 273] width 159 height 35
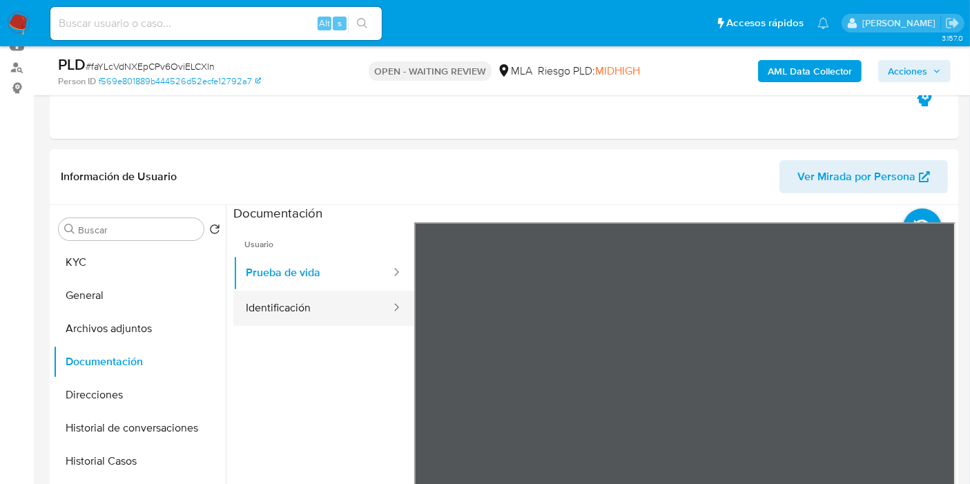
click at [381, 301] on div at bounding box center [392, 308] width 22 height 16
click at [290, 293] on button "Identificación" at bounding box center [312, 308] width 159 height 35
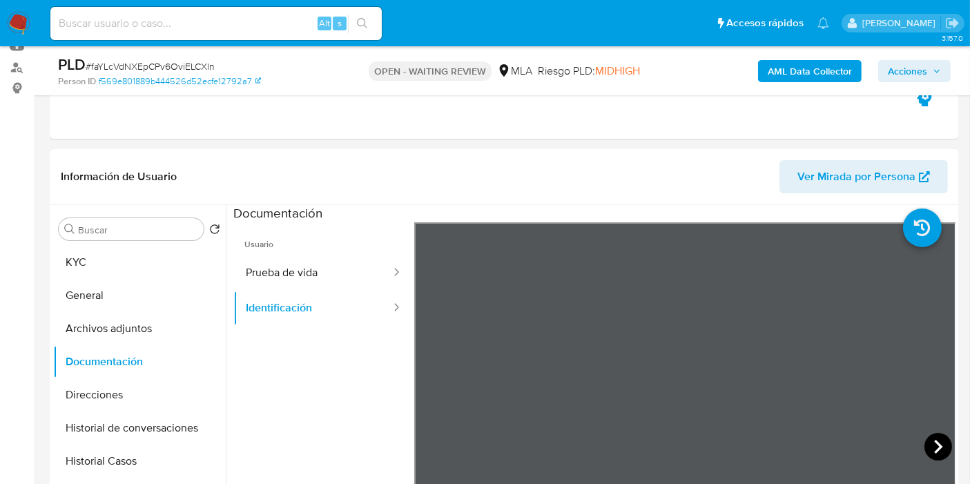
click at [936, 433] on icon at bounding box center [939, 447] width 28 height 28
click at [102, 241] on div "Buscar Volver al orden por defecto KYC General Archivos adjuntos Documentación …" at bounding box center [139, 383] width 173 height 352
click at [107, 263] on button "KYC" at bounding box center [134, 262] width 162 height 33
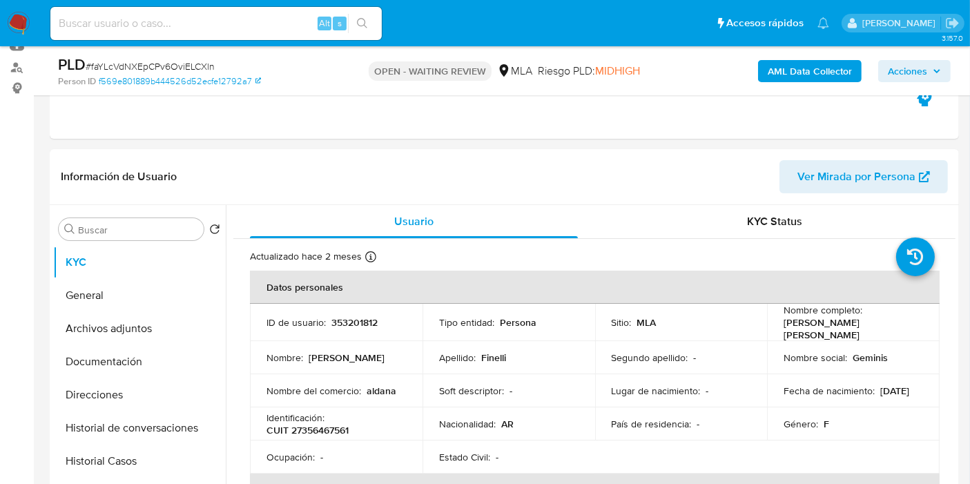
drag, startPoint x: 17, startPoint y: 27, endPoint x: 26, endPoint y: 7, distance: 21.9
click at [17, 26] on img at bounding box center [18, 23] width 23 height 23
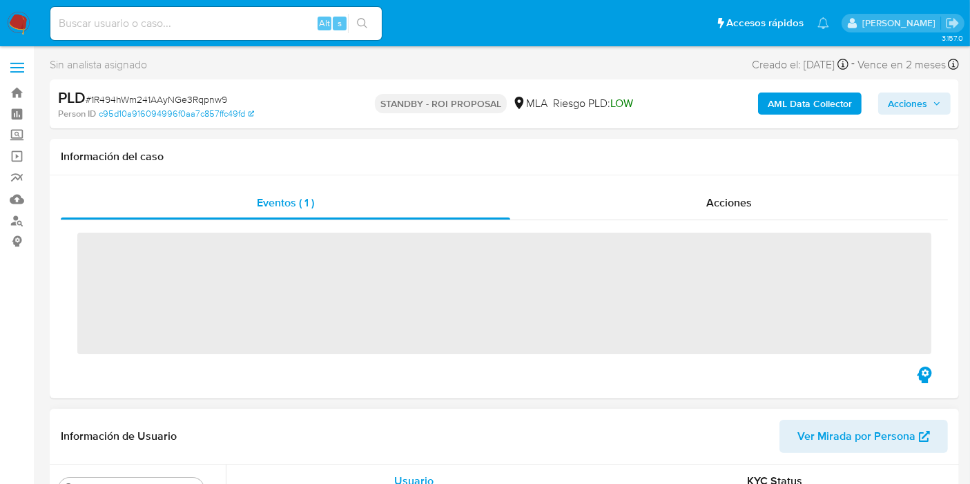
scroll to position [307, 0]
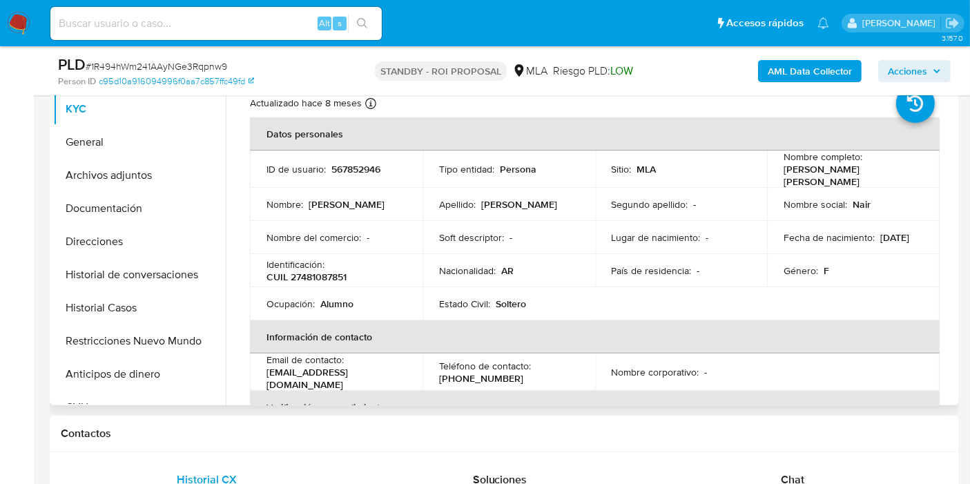
select select "10"
drag, startPoint x: 876, startPoint y: 176, endPoint x: 780, endPoint y: 180, distance: 96.1
click at [780, 180] on td "Nombre completo : [PERSON_NAME] [PERSON_NAME]" at bounding box center [853, 169] width 173 height 37
copy p "[PERSON_NAME] [PERSON_NAME]"
click at [323, 271] on p "CUIL 27481087851" at bounding box center [307, 277] width 80 height 12
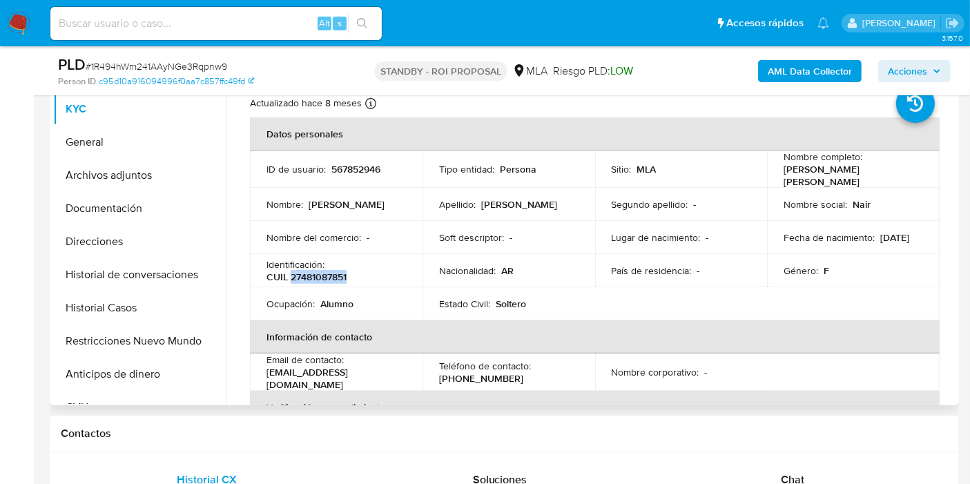
click at [323, 271] on p "CUIL 27481087851" at bounding box center [307, 277] width 80 height 12
copy p "27481087851"
click at [122, 111] on button "KYC" at bounding box center [134, 109] width 162 height 33
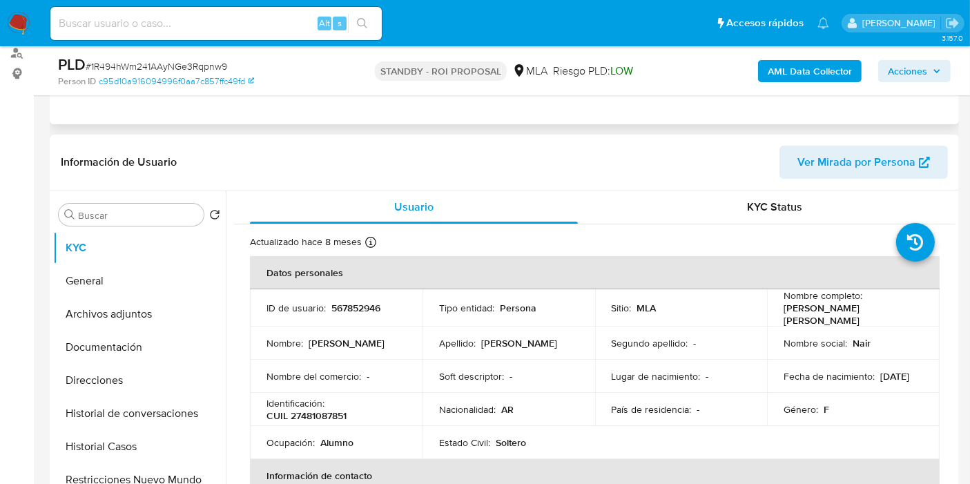
scroll to position [77, 0]
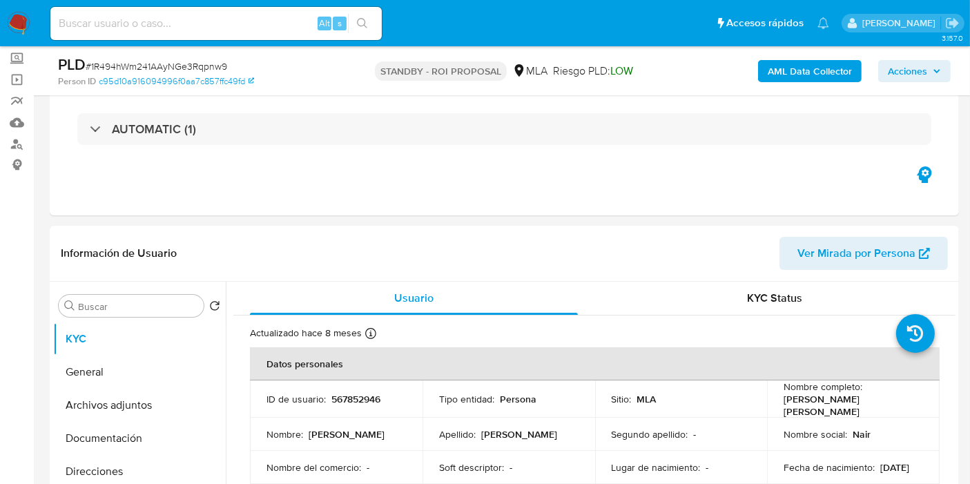
click at [25, 17] on img at bounding box center [18, 23] width 23 height 23
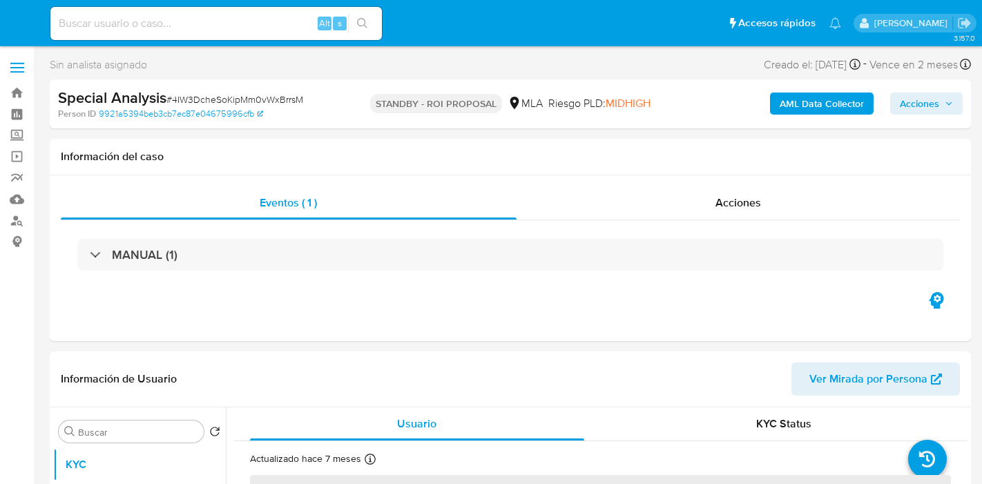
select select "10"
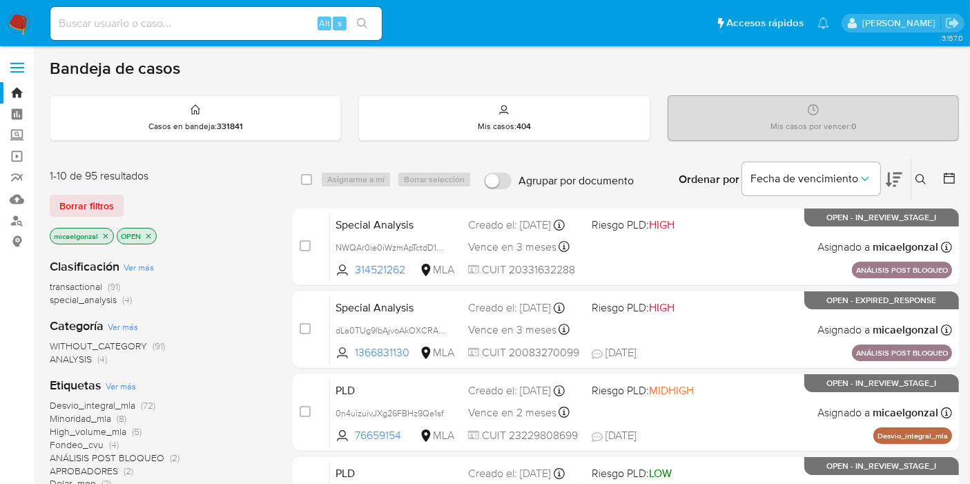
click at [104, 237] on icon "close-filter" at bounding box center [106, 236] width 8 height 8
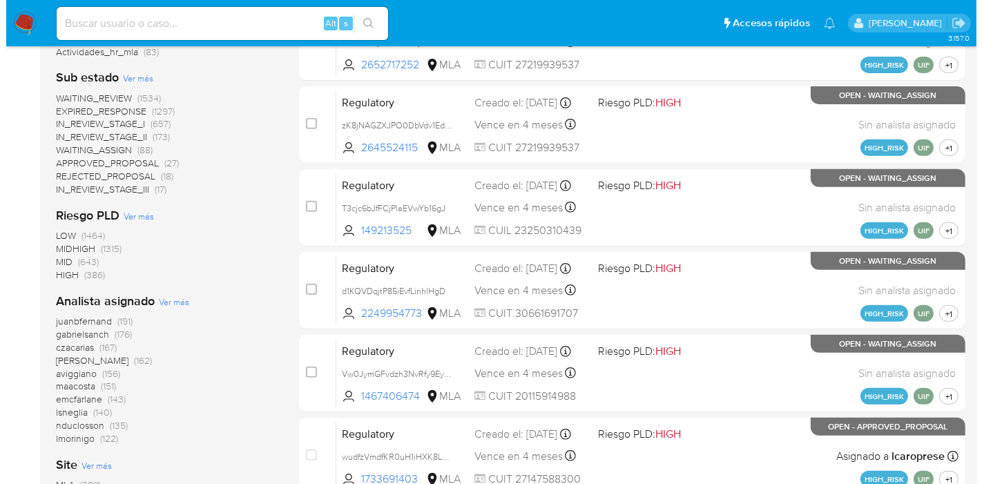
scroll to position [613, 0]
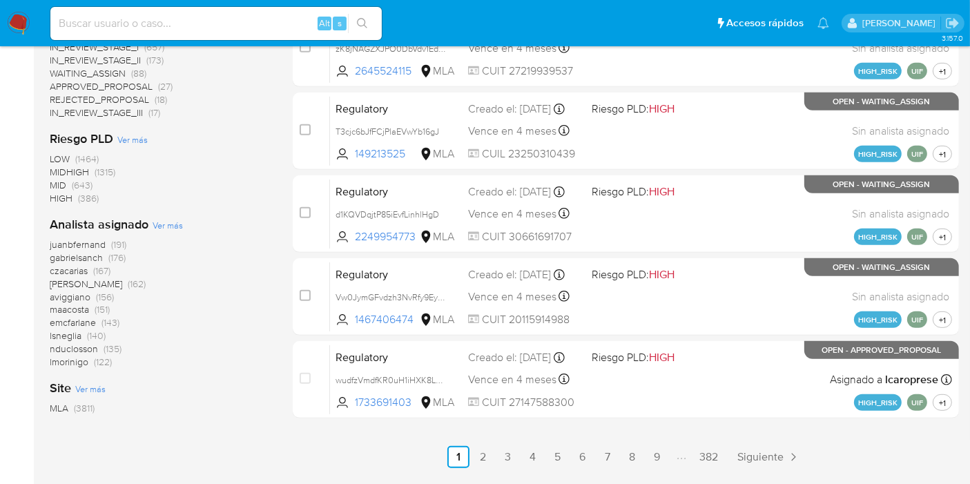
click at [146, 222] on b "Analista asignado" at bounding box center [99, 224] width 99 height 18
click at [164, 222] on span "Ver más" at bounding box center [168, 225] width 30 height 12
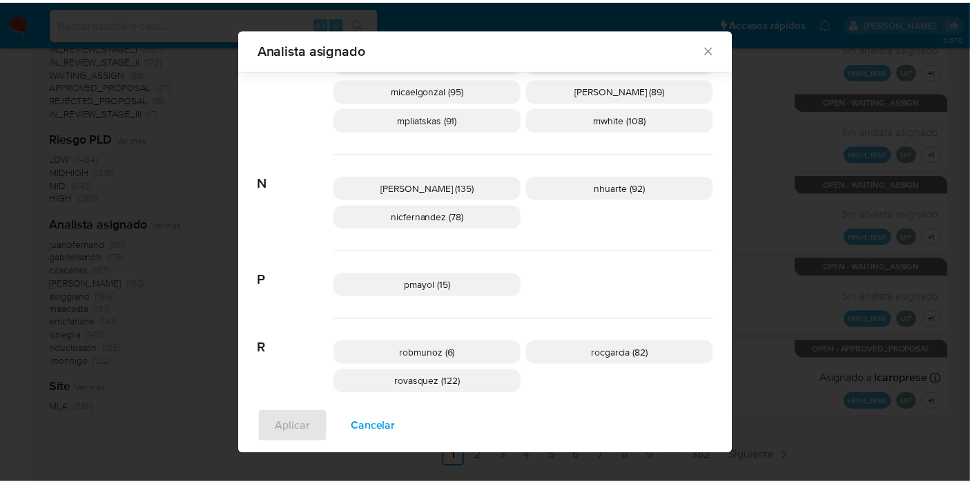
scroll to position [815, 0]
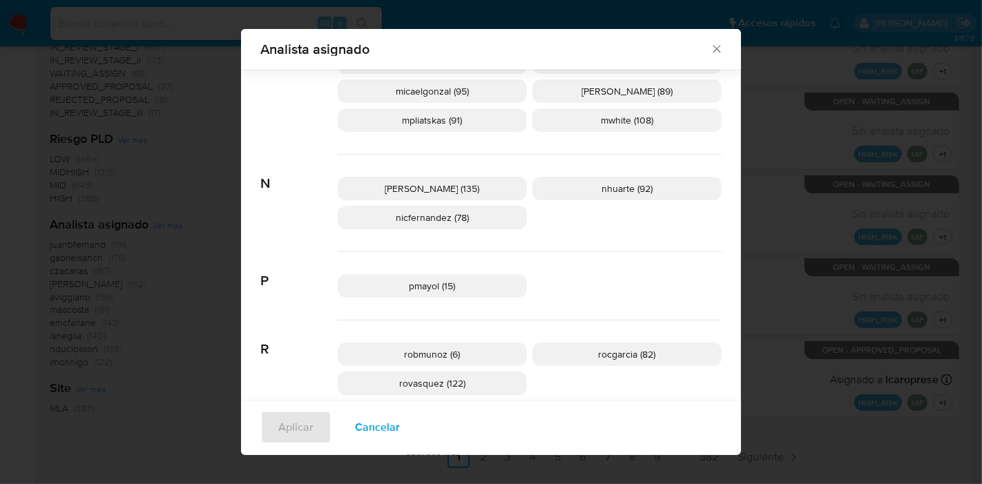
drag, startPoint x: 702, startPoint y: 50, endPoint x: 710, endPoint y: 48, distance: 7.9
click at [707, 48] on div "Analista asignado" at bounding box center [491, 49] width 500 height 41
click at [713, 48] on icon "Cerrar" at bounding box center [717, 50] width 8 height 8
